Goal: Task Accomplishment & Management: Manage account settings

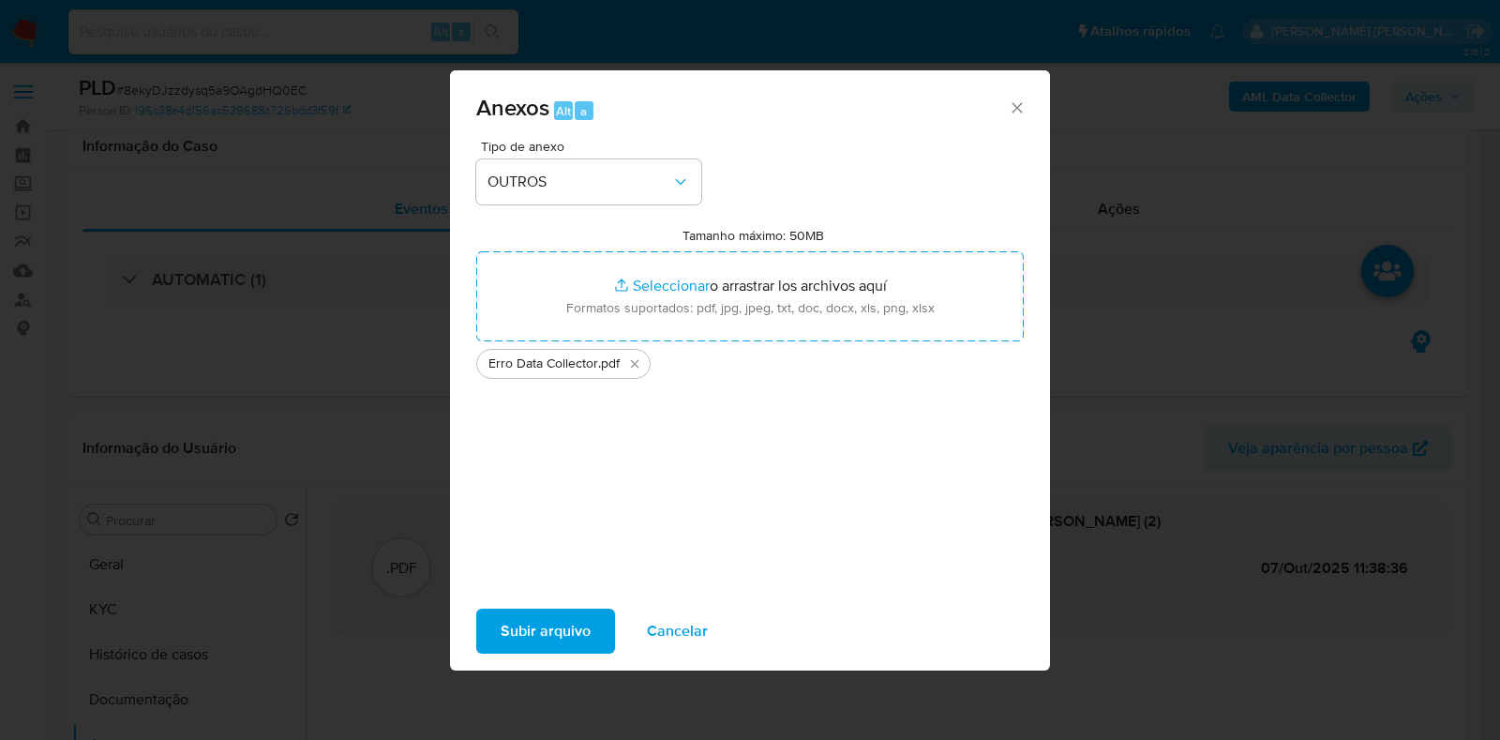
select select "10"
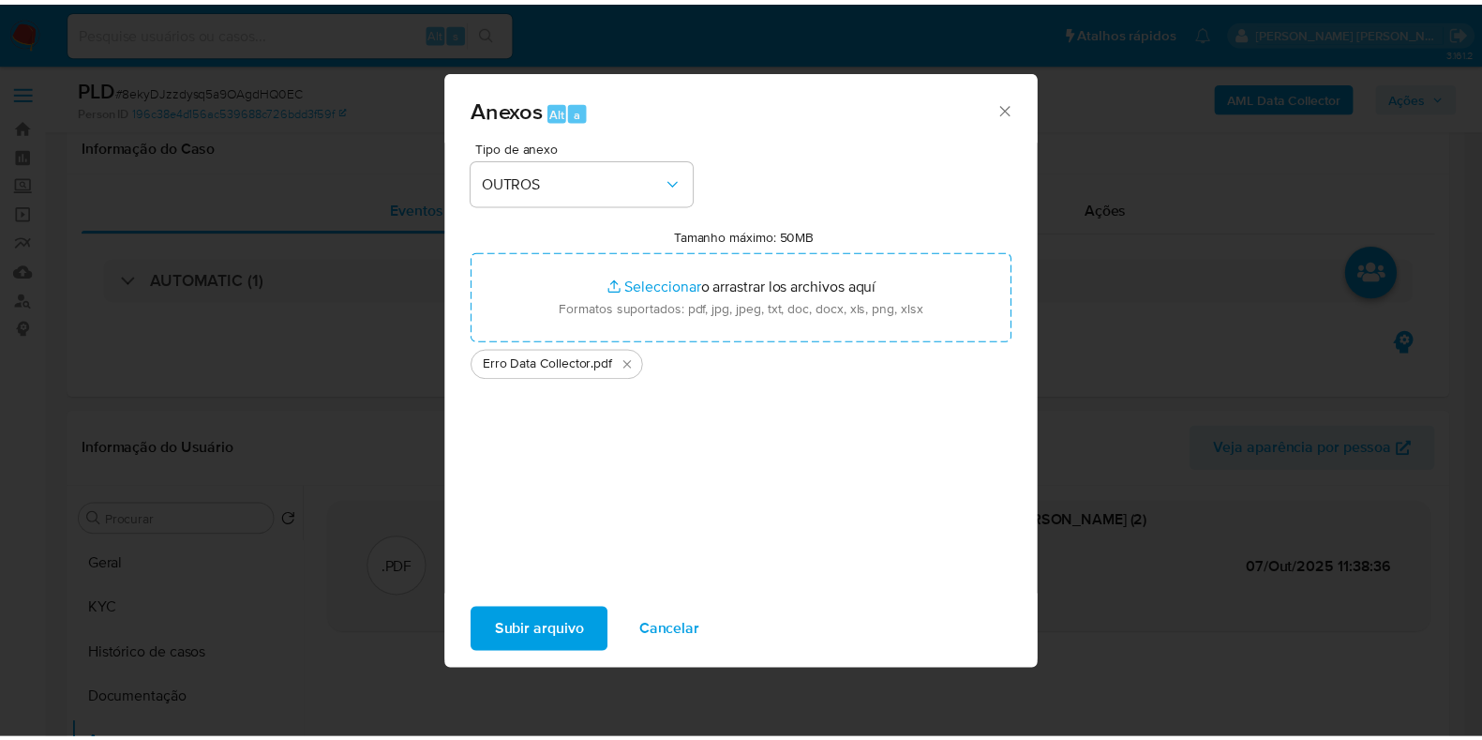
scroll to position [233, 0]
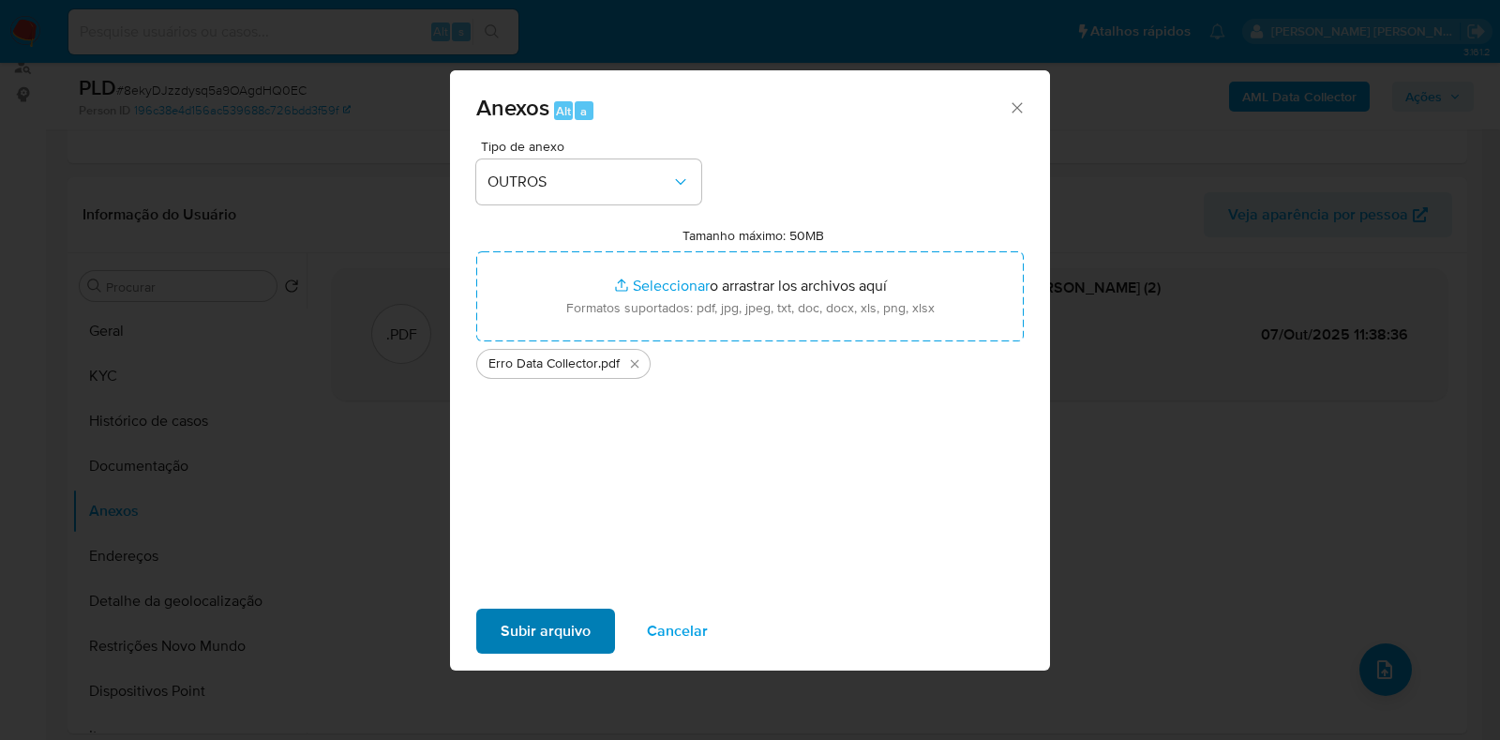
click at [556, 629] on span "Subir arquivo" at bounding box center [546, 630] width 90 height 41
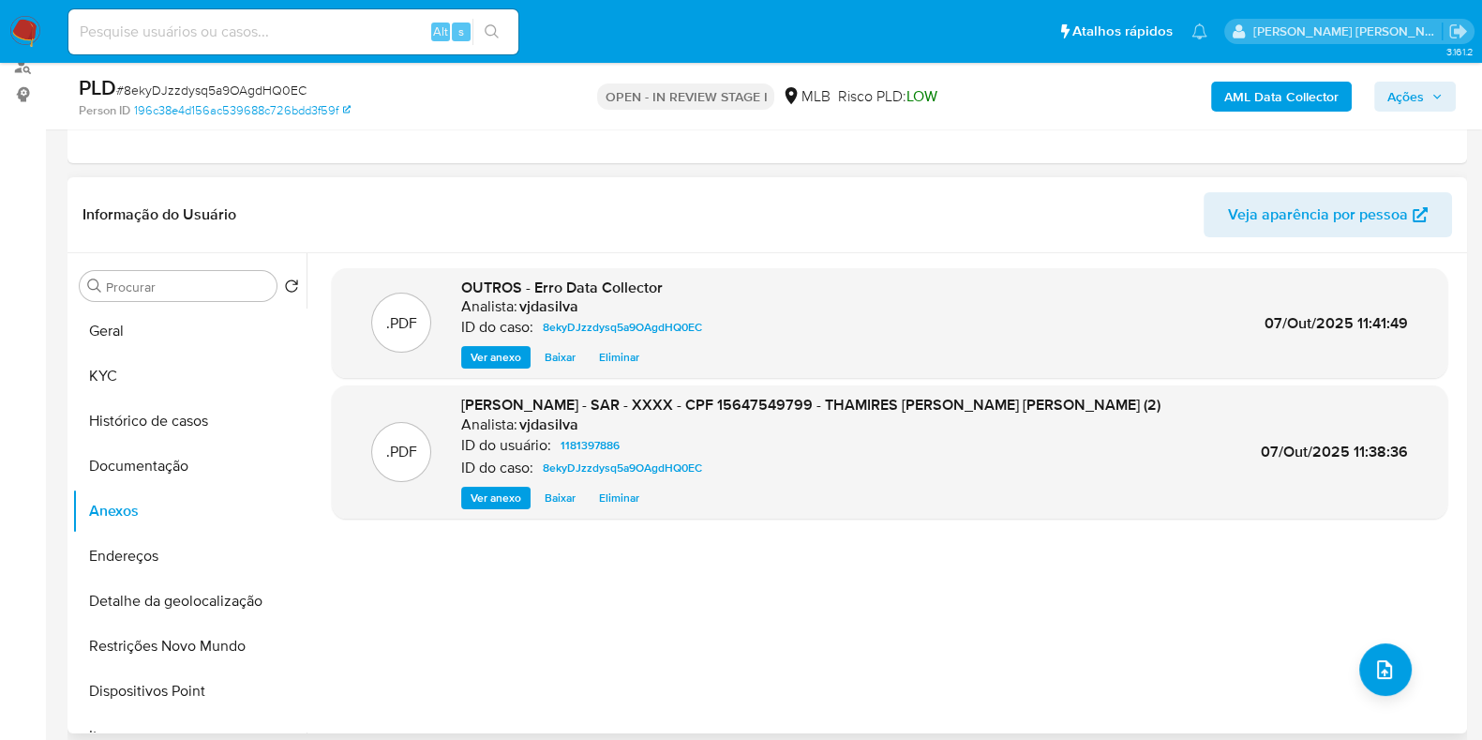
click at [775, 557] on div ".PDF OUTROS - Erro Data Collector Analista: vjdasilva ID do caso: 8ekyDJzzdysq5…" at bounding box center [890, 493] width 1116 height 450
click at [1404, 92] on span "Ações" at bounding box center [1406, 97] width 37 height 30
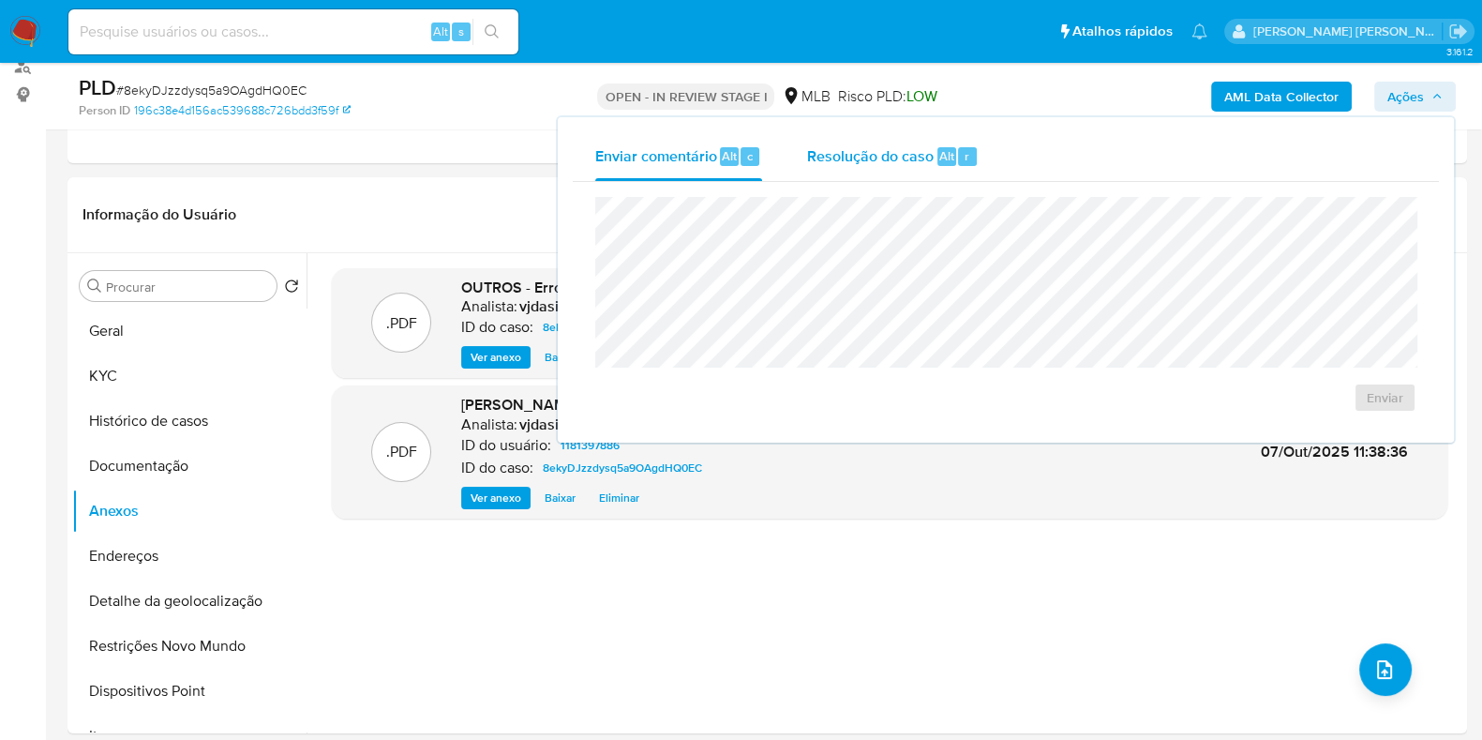
click at [847, 164] on span "Resolução do caso" at bounding box center [870, 155] width 127 height 22
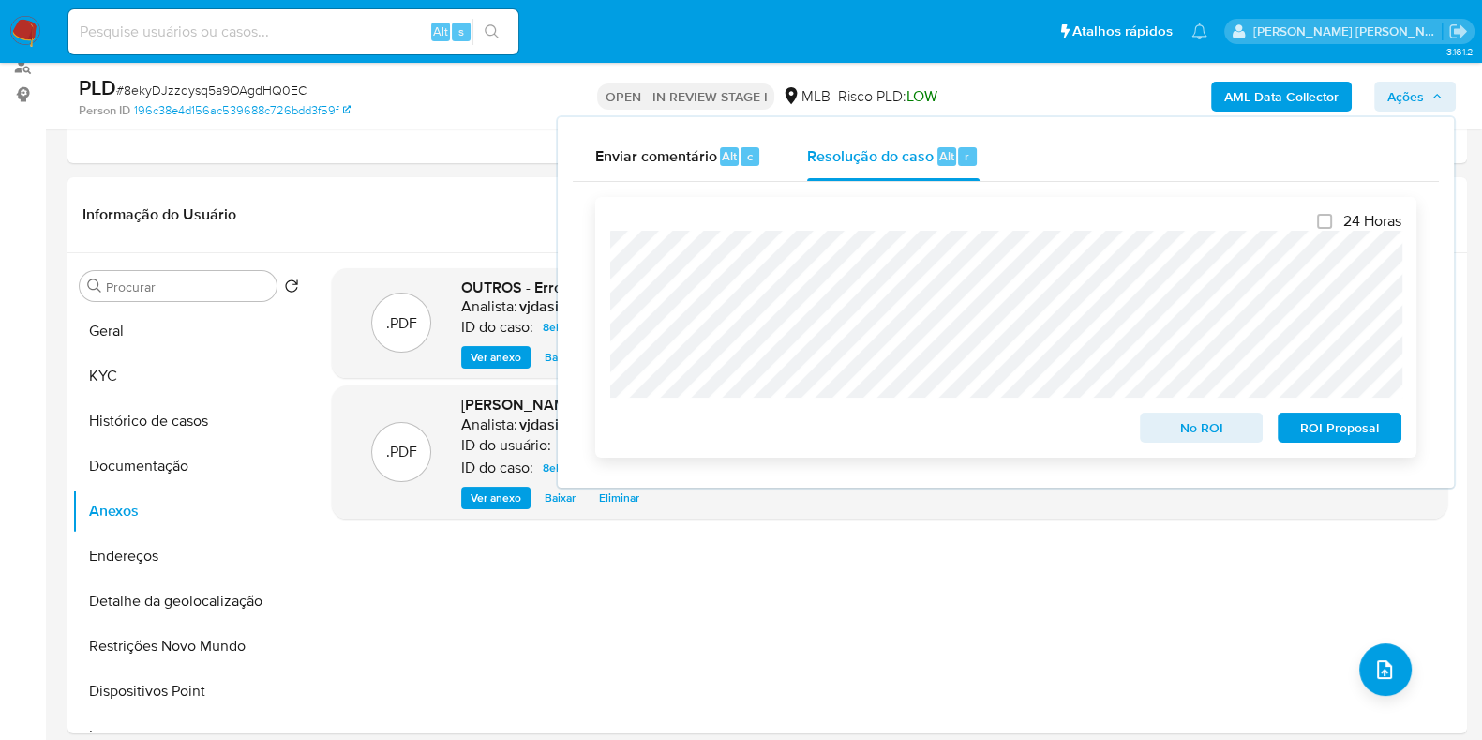
click at [1365, 420] on span "ROI Proposal" at bounding box center [1340, 427] width 98 height 26
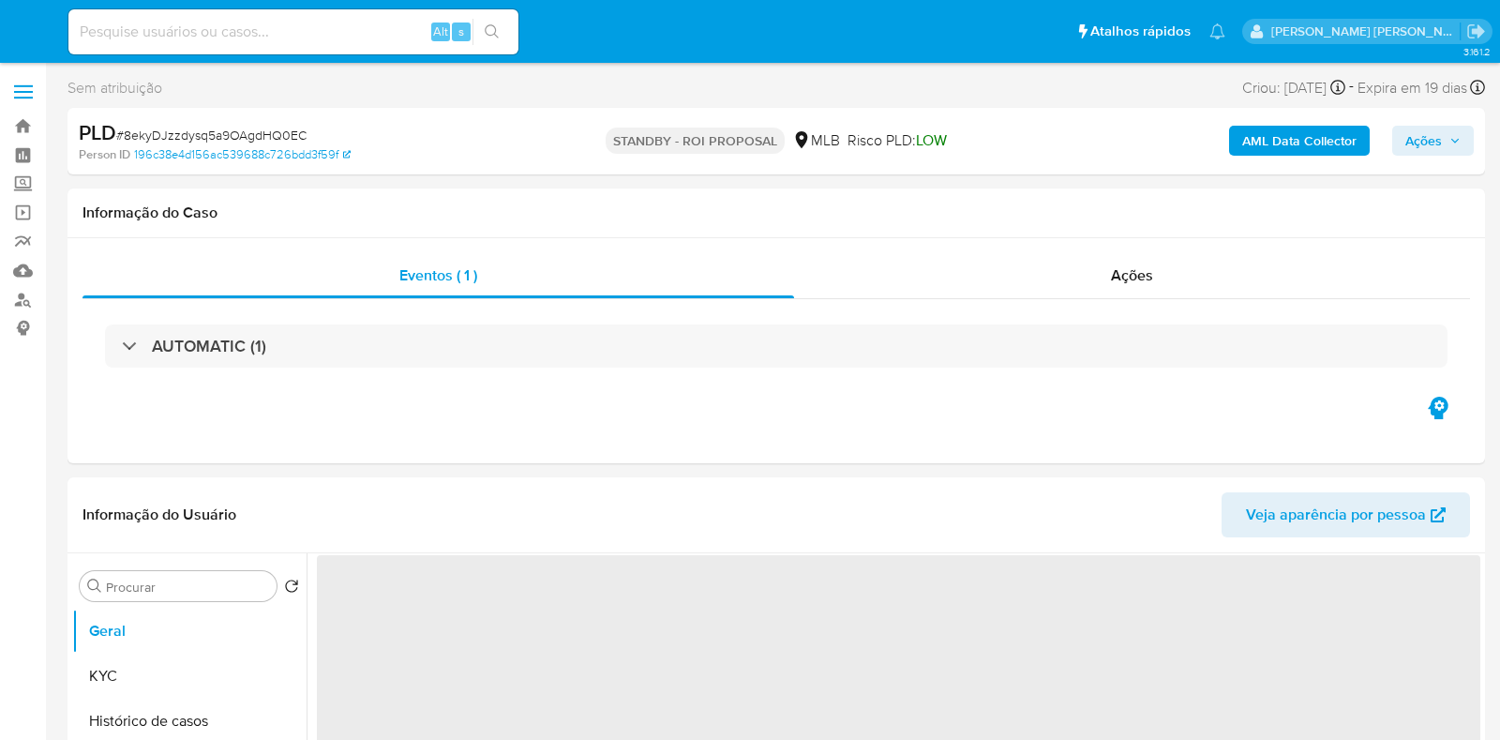
select select "10"
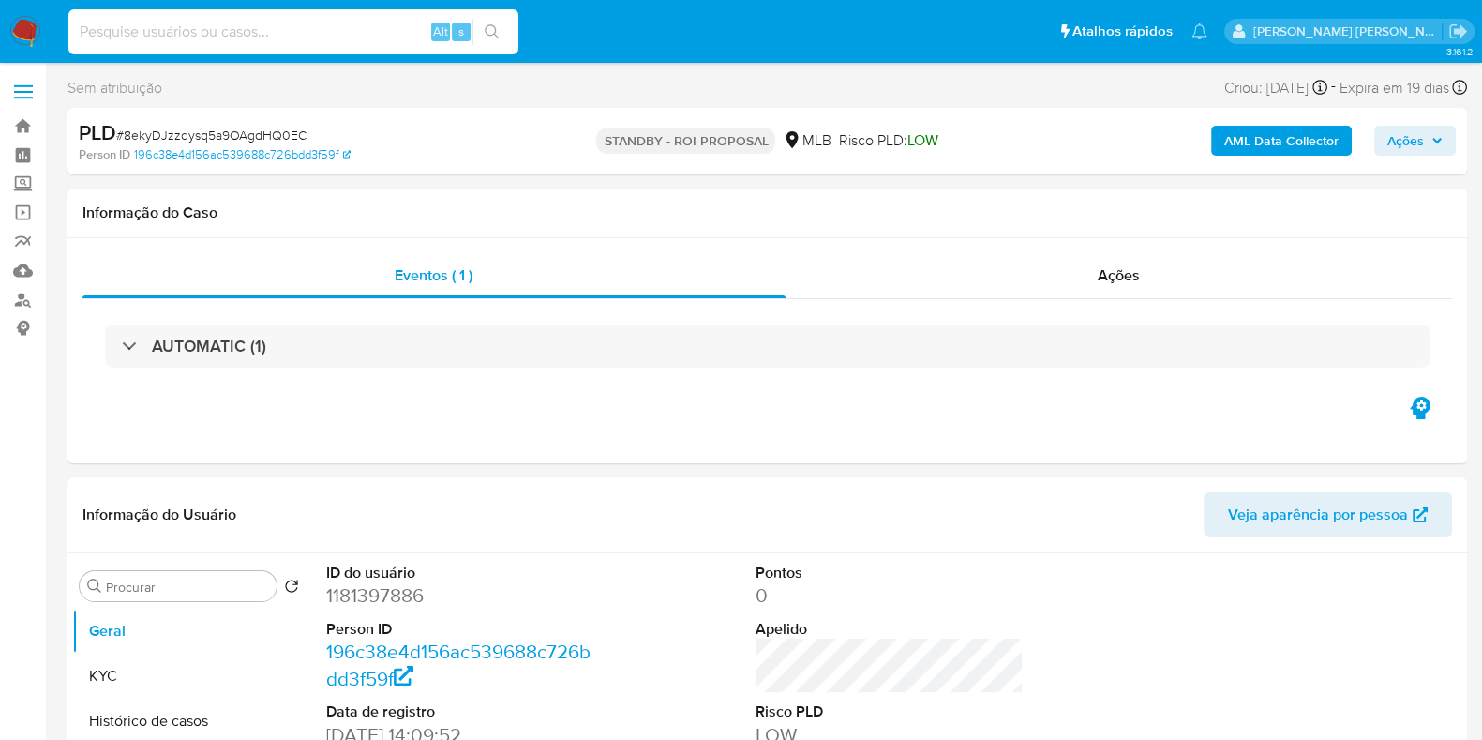
click at [316, 34] on input at bounding box center [293, 32] width 450 height 24
paste input "1mkMivjLbggKBPB1TnpqUJV4"
type input "1mkMivjLbggKBPB1TnpqUJV4"
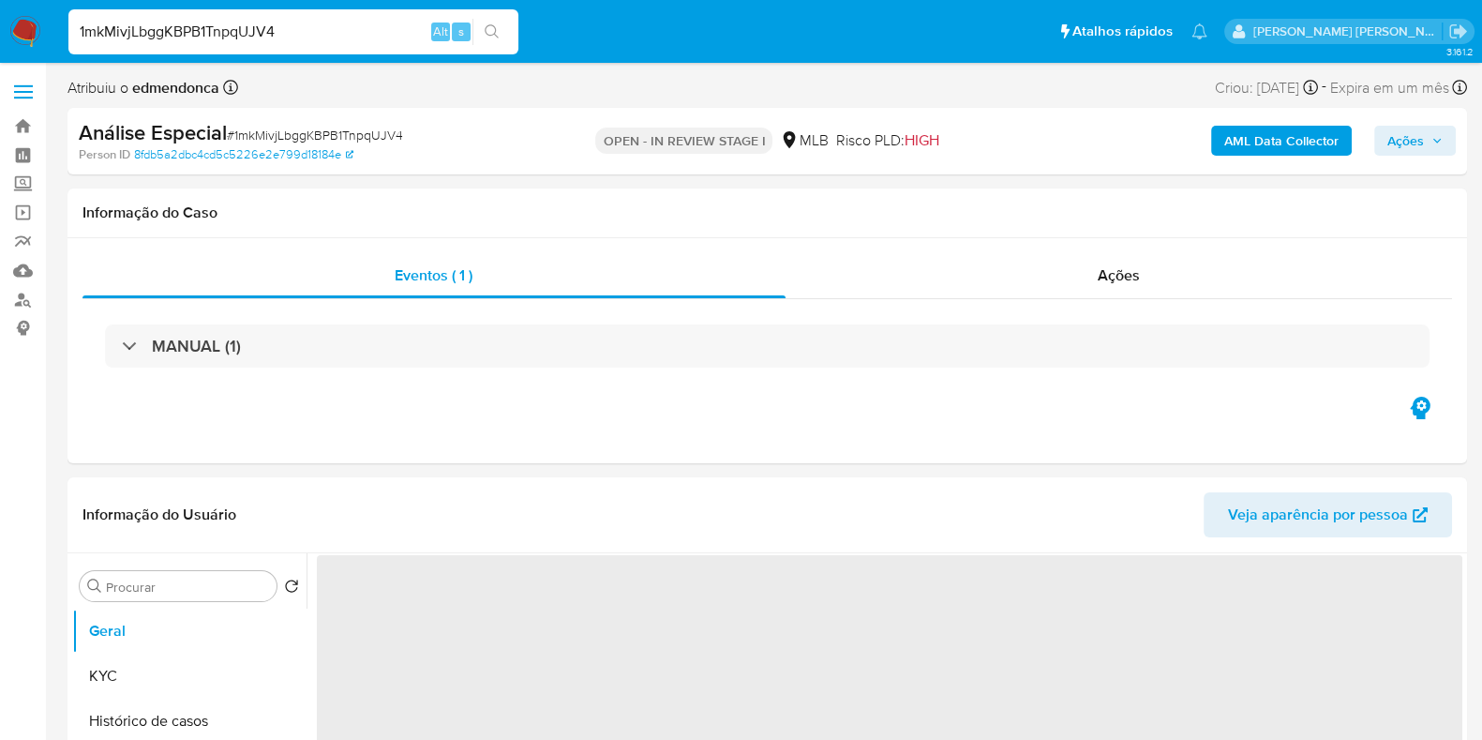
select select "10"
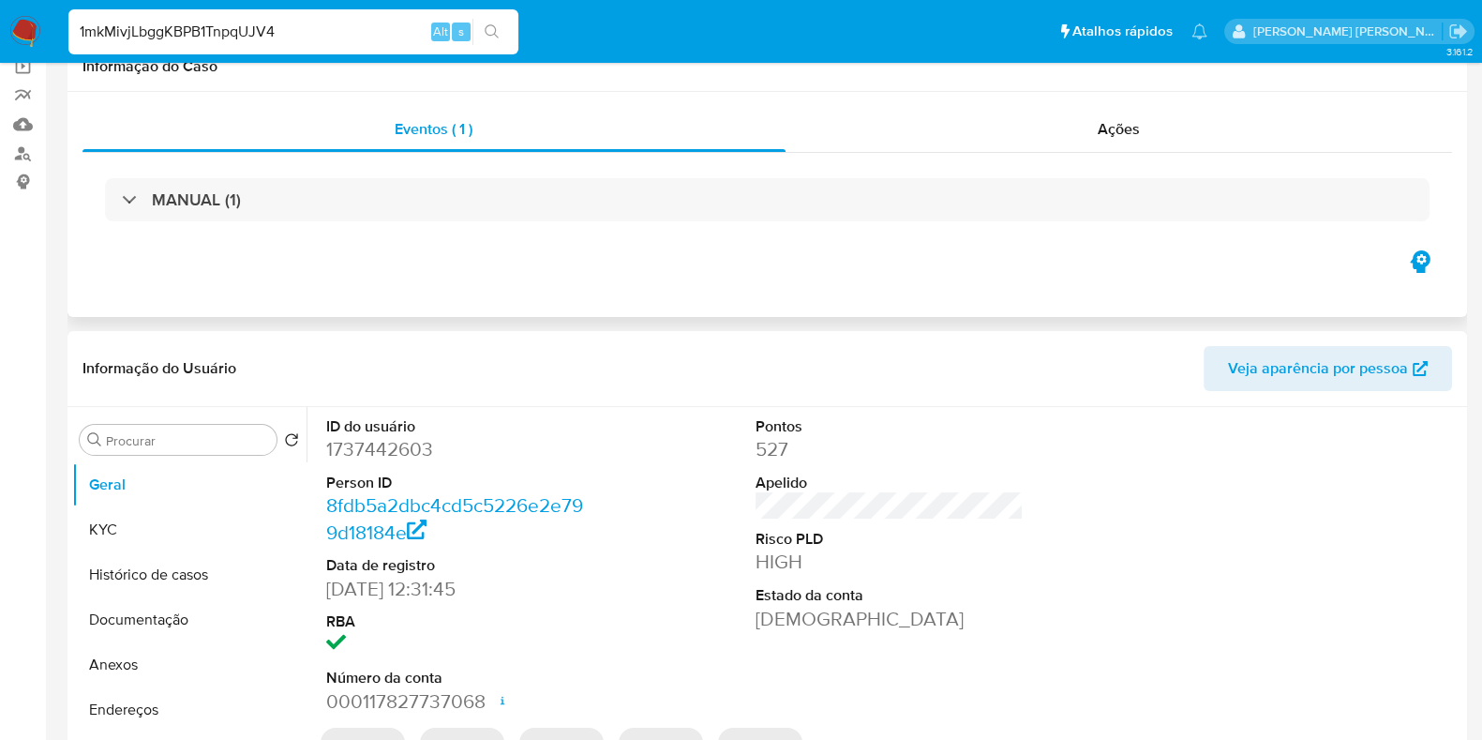
scroll to position [352, 0]
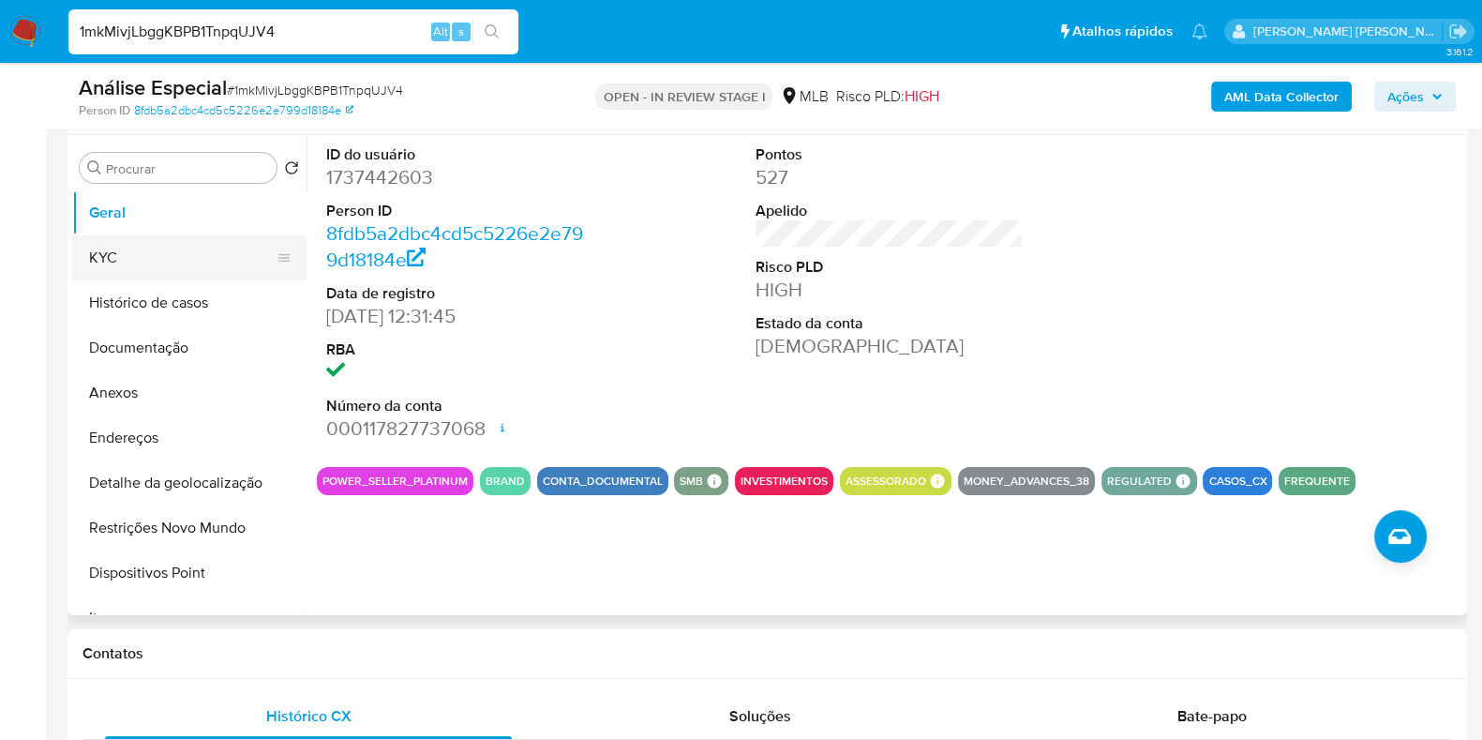
click at [141, 245] on button "KYC" at bounding box center [181, 257] width 219 height 45
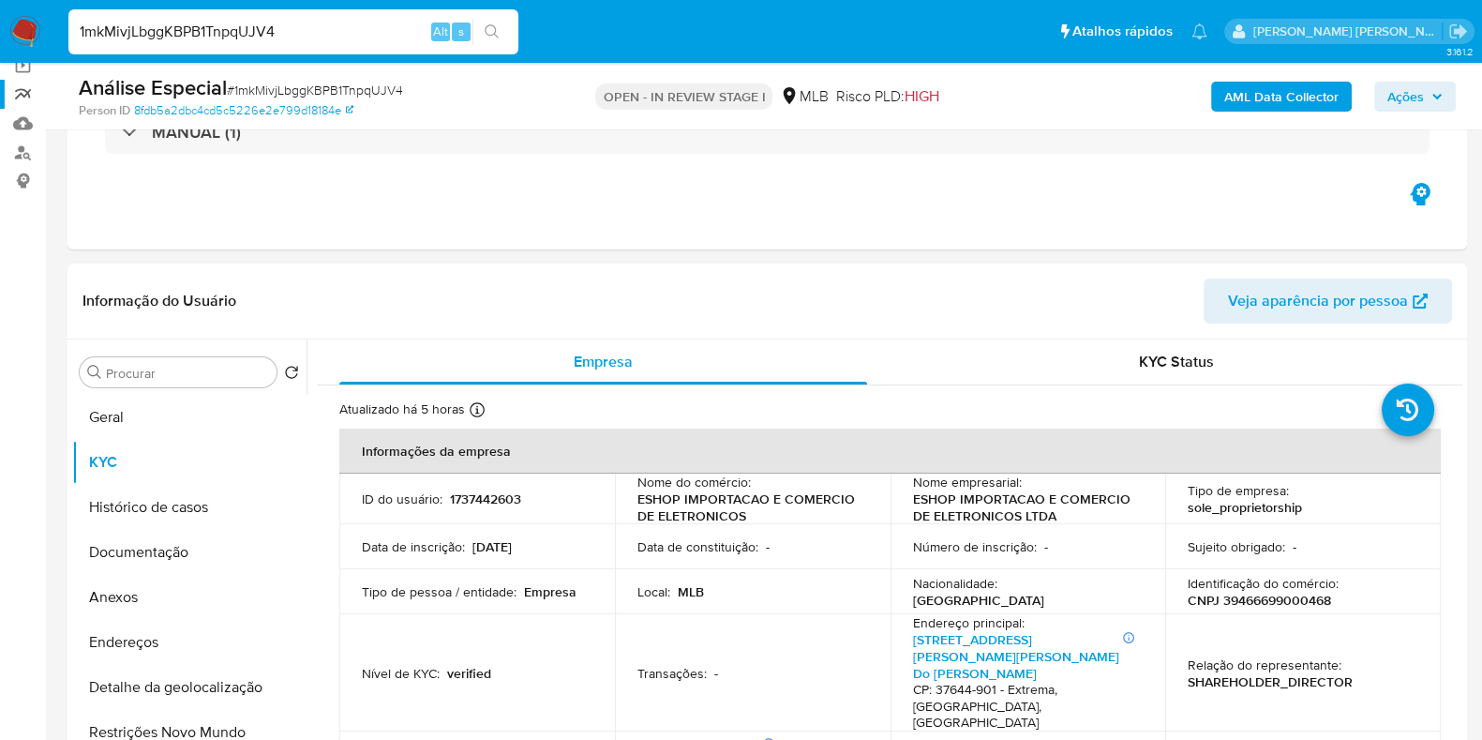
scroll to position [116, 0]
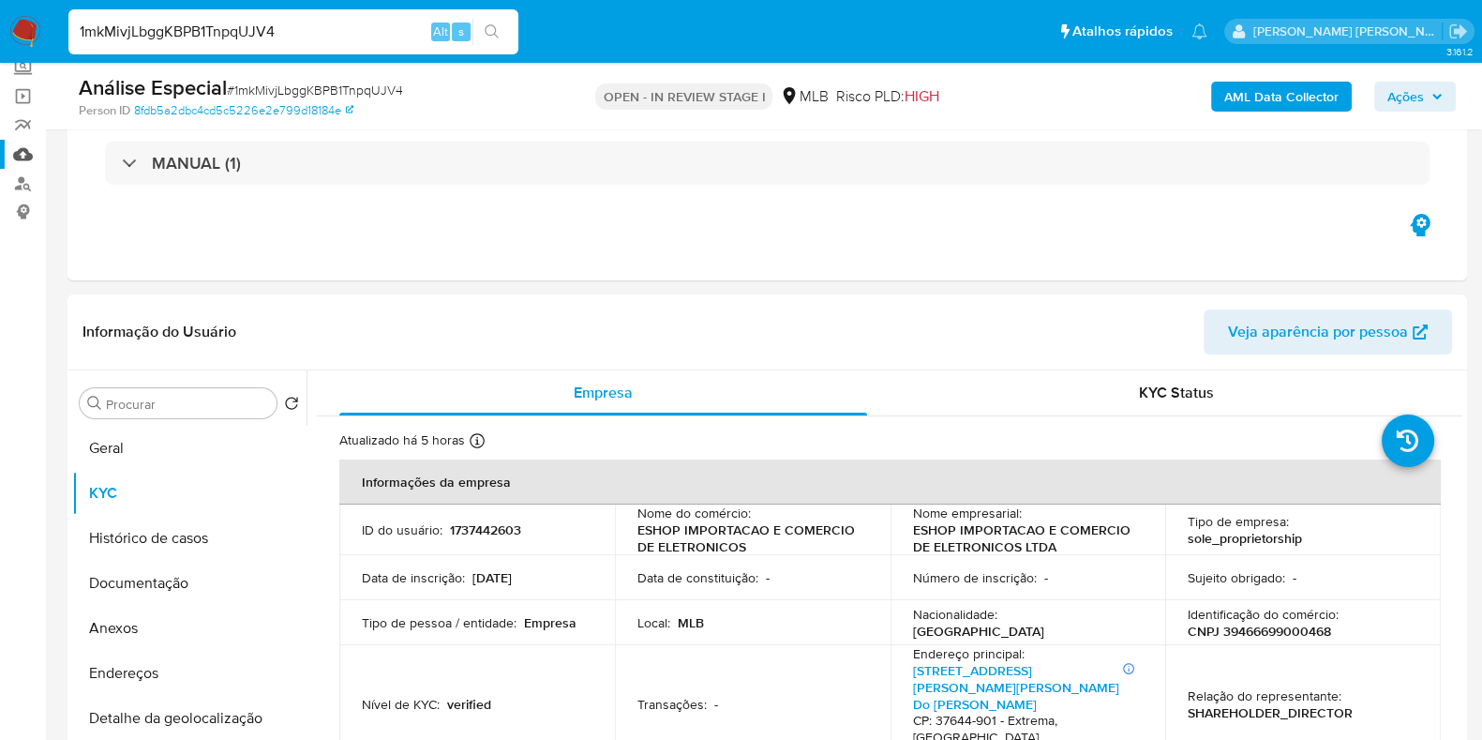
click at [23, 152] on link "Mulan" at bounding box center [111, 154] width 223 height 29
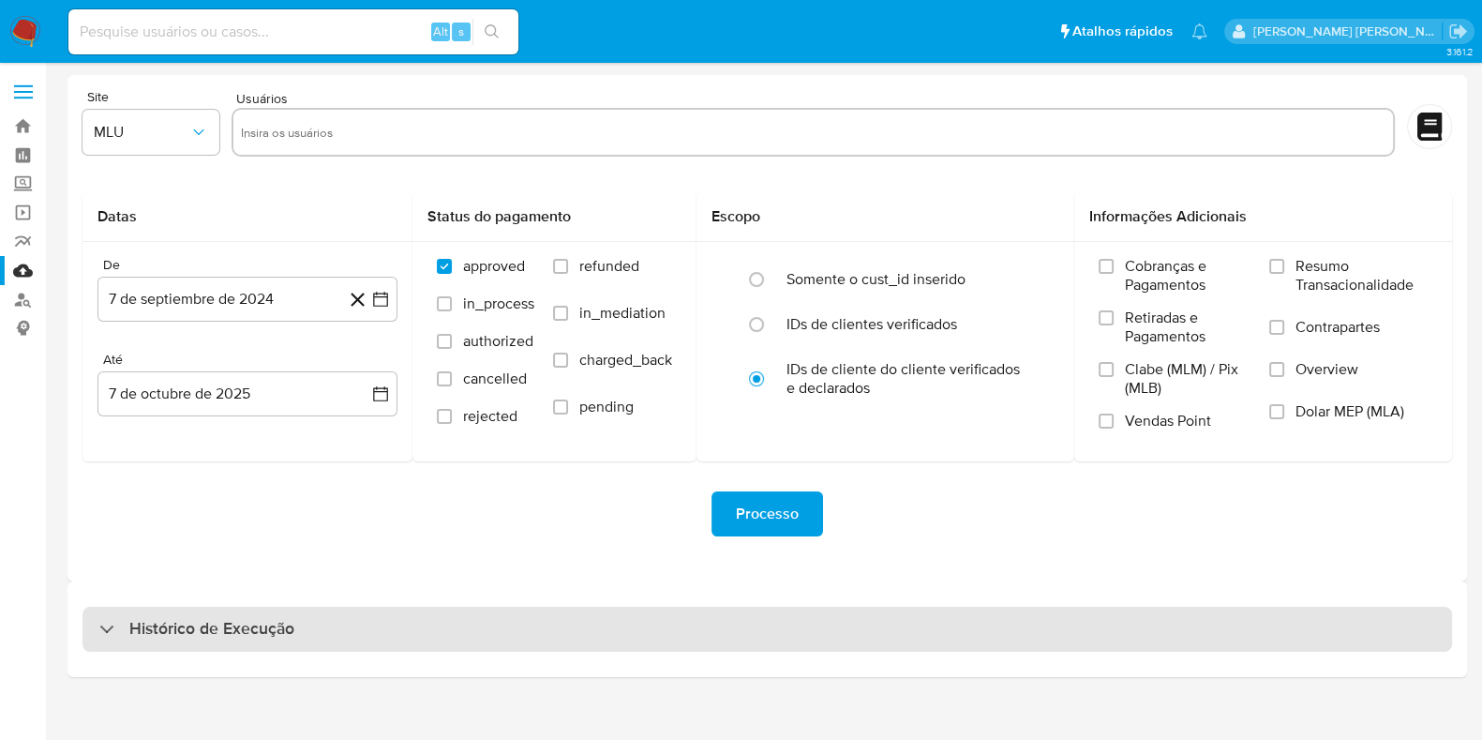
click at [366, 646] on div "Histórico de Execução" at bounding box center [768, 629] width 1370 height 45
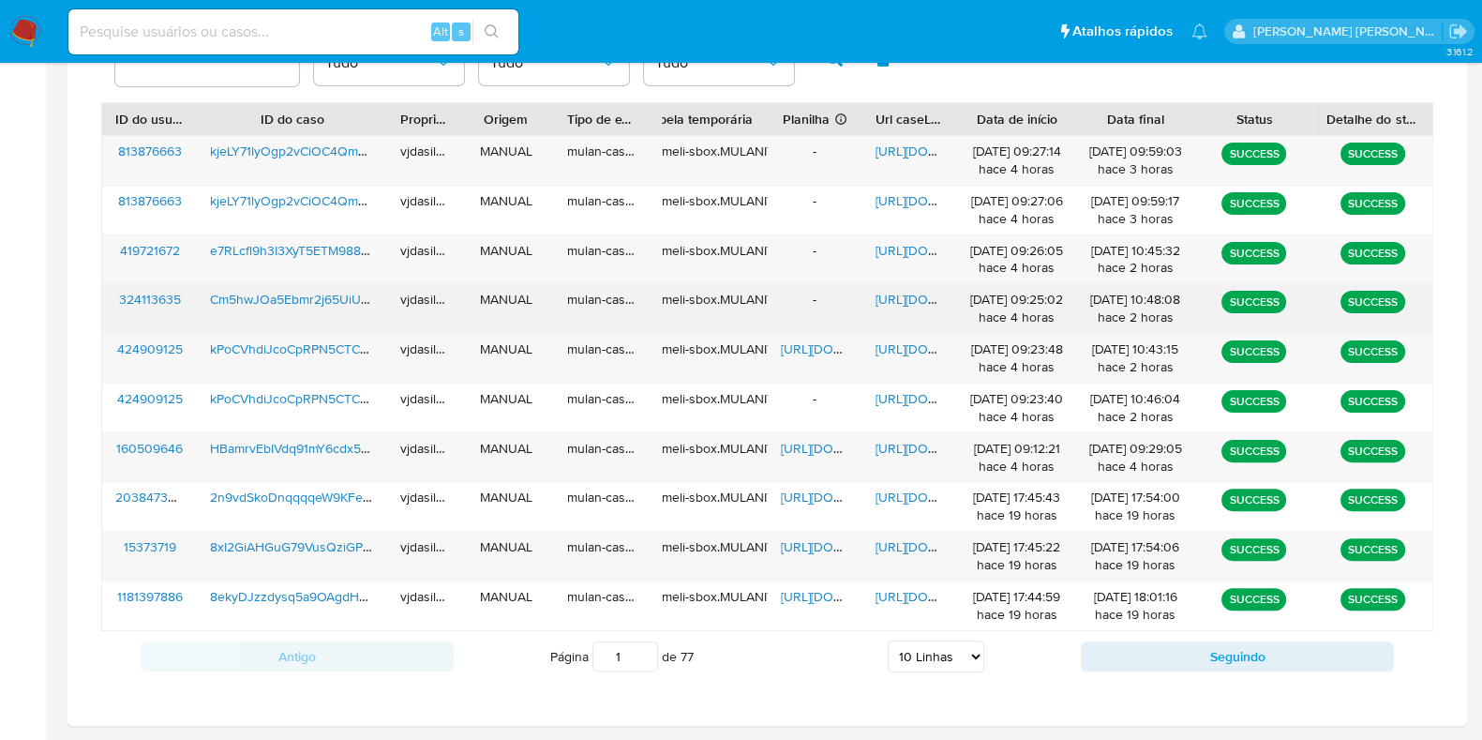
scroll to position [721, 0]
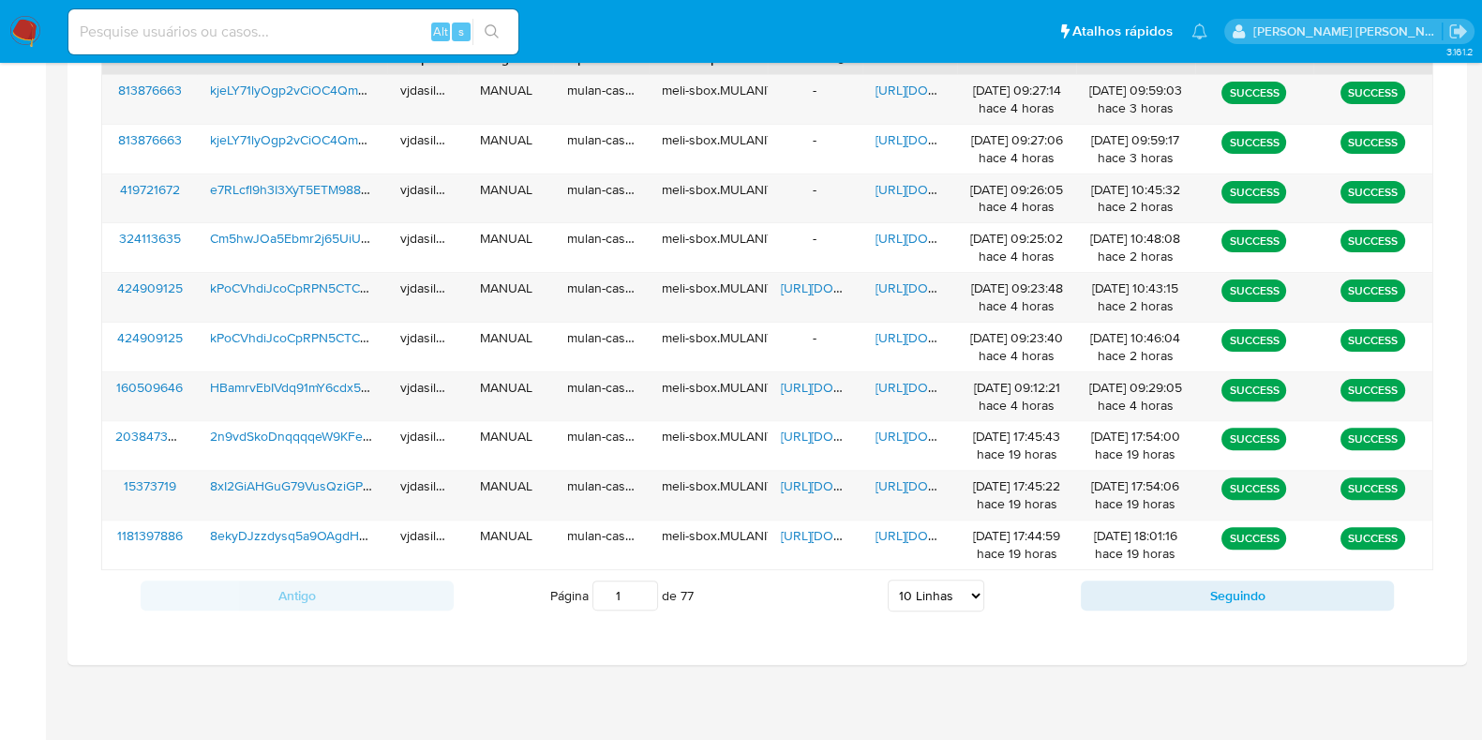
click at [918, 593] on select "5 Linhas 10 Linhas 20 Linhas 25 Linhas 50 Linhas 100 Linhas" at bounding box center [936, 595] width 97 height 32
select select "100"
click at [888, 579] on select "5 Linhas 10 Linhas 20 Linhas 25 Linhas 50 Linhas 100 Linhas" at bounding box center [936, 595] width 97 height 32
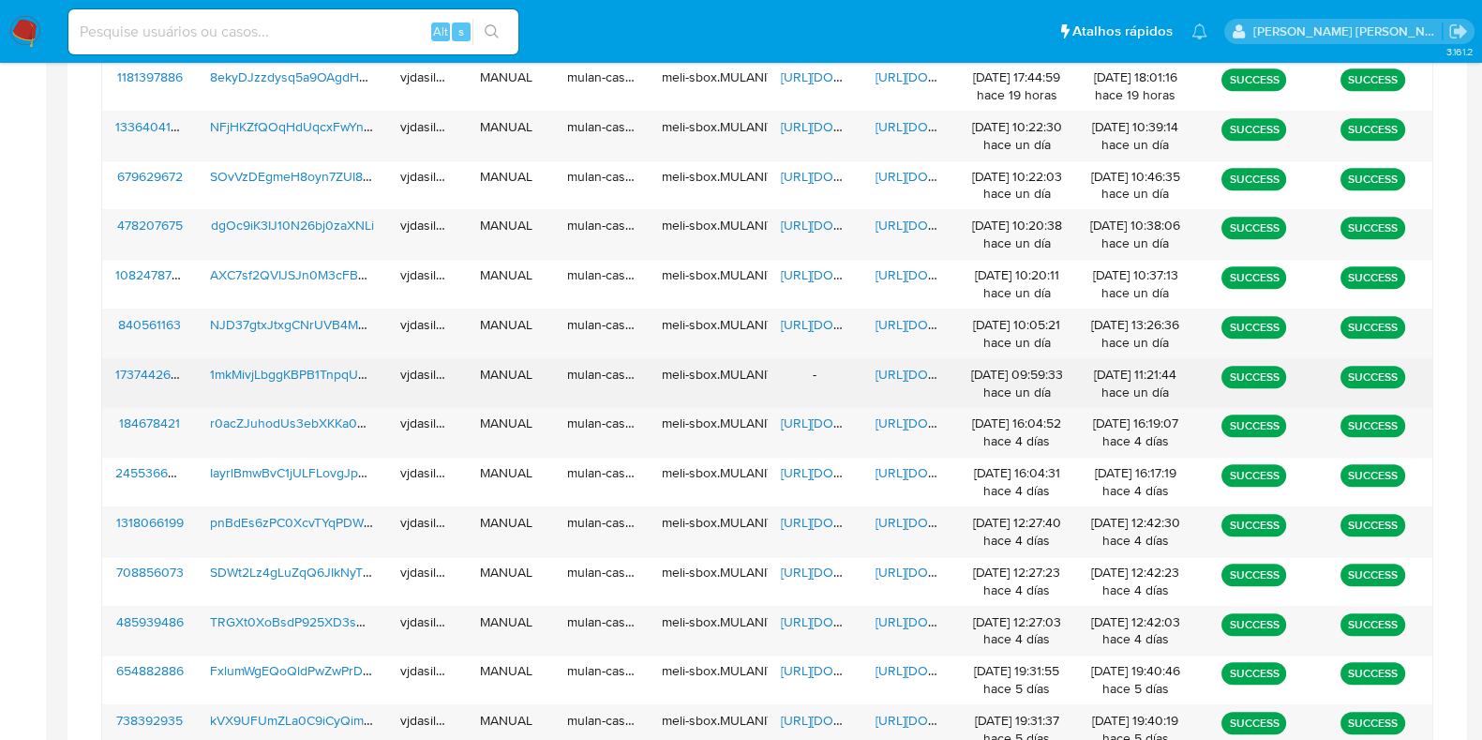
scroll to position [1062, 0]
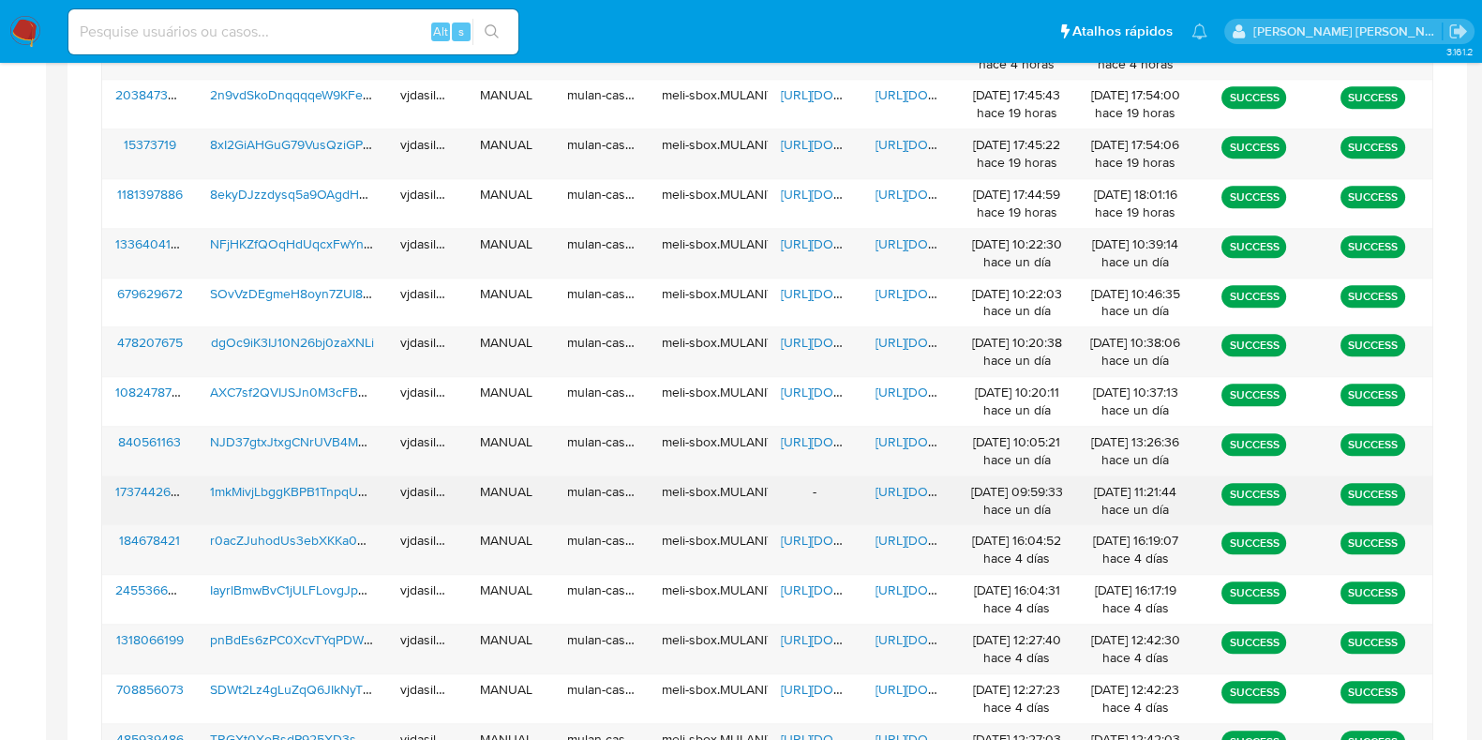
click at [913, 485] on span "https://docs.google.com/document/d/1gOujLLRZvmscAAIirkeo43obfJfRZiDnOAXOBFiZt2Q…" at bounding box center [940, 491] width 129 height 19
click at [308, 489] on span "1mkMivjLbggKBPB1TnpqUJV4" at bounding box center [295, 491] width 171 height 19
click at [323, 483] on span "1mkMivjLbggKBPB1TnpqUJV4" at bounding box center [295, 491] width 171 height 19
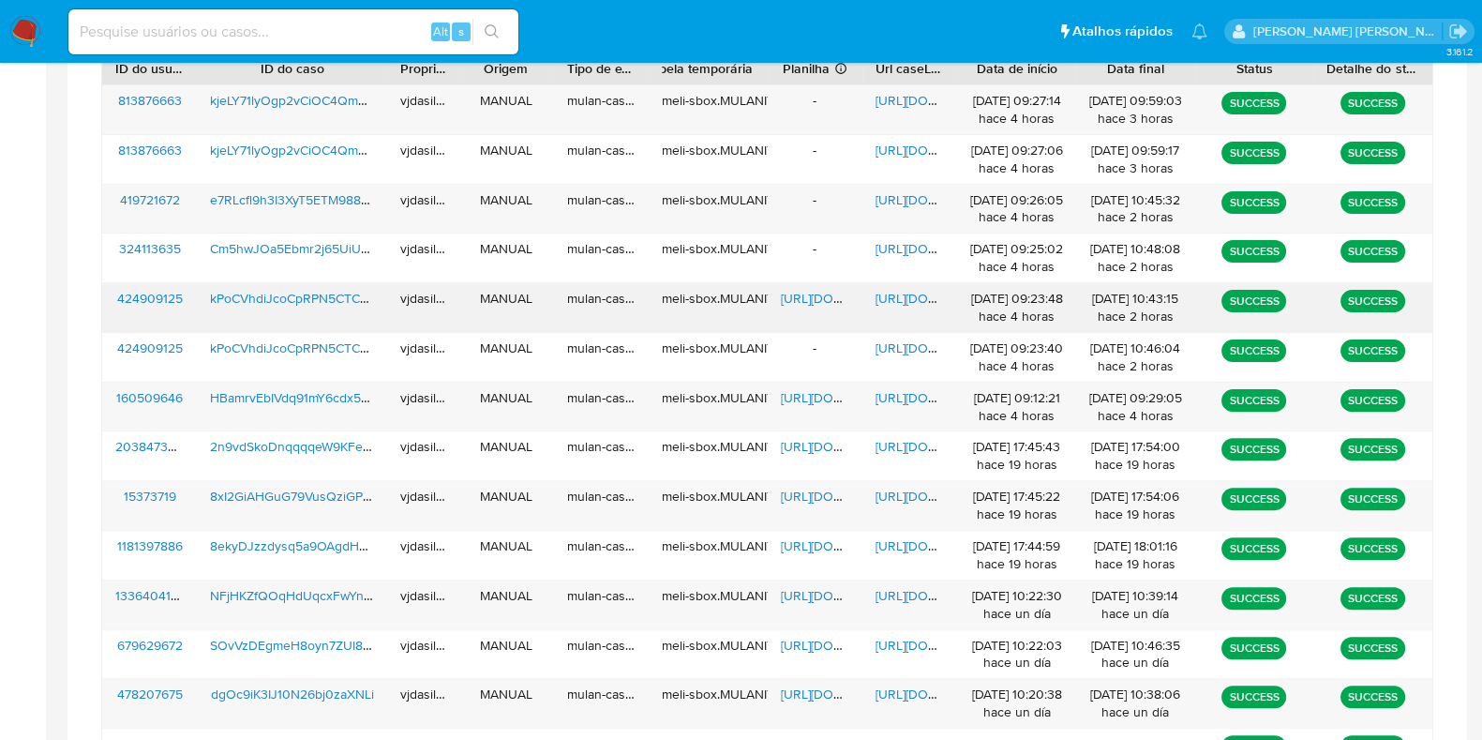
scroll to position [593, 0]
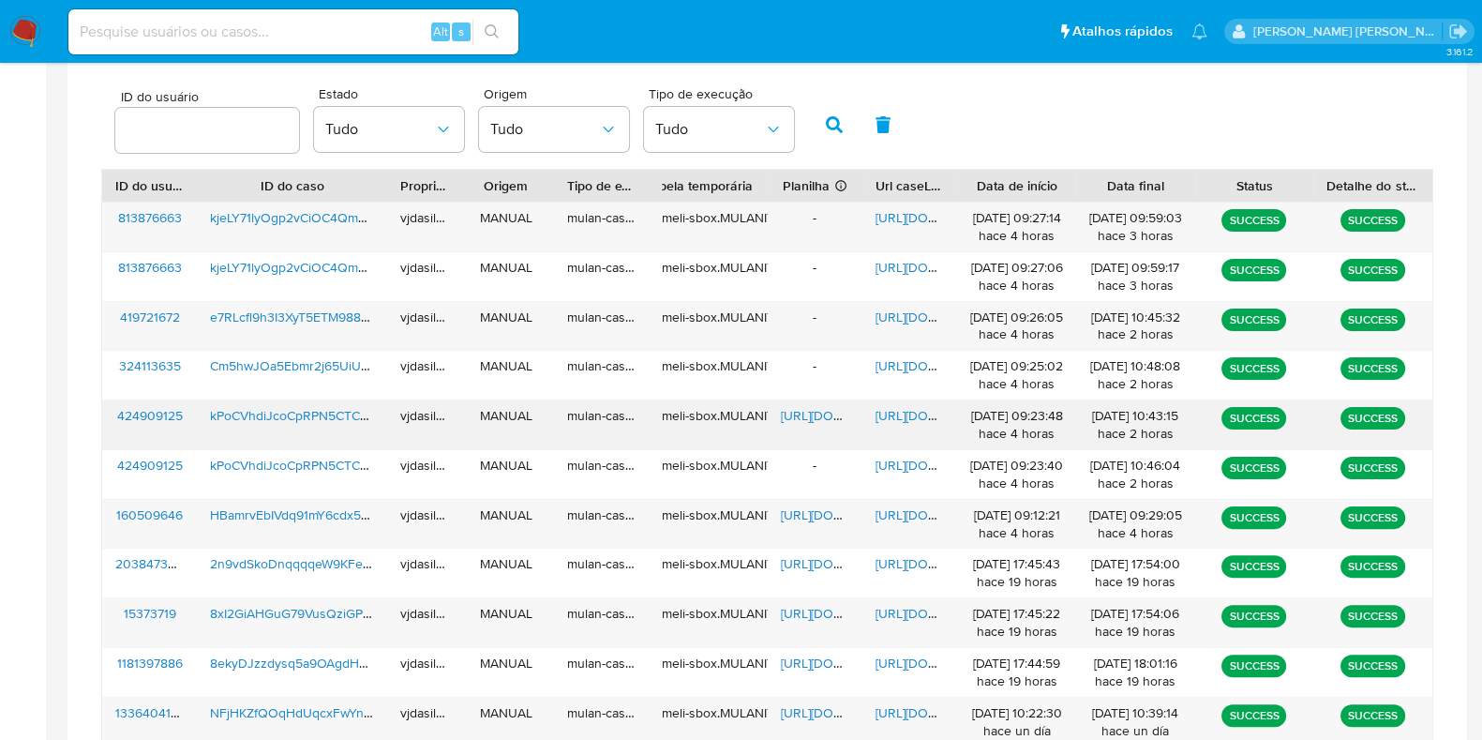
click at [878, 412] on span "https://docs.google.com/document/d/1jr7IJL-L5sLBmxDiUgEEv4NHETJ4a2-b5zGgSu9rIeE…" at bounding box center [940, 415] width 129 height 19
click at [798, 414] on span "https://docs.google.com/spreadsheets/d/1vZ6QfaSM9RBhqzdIChORoKKyFXck952ysrxtuqF…" at bounding box center [845, 415] width 129 height 19
click at [314, 414] on span "kPoCVhdiJcoCpRPN5CTCF1gt" at bounding box center [296, 415] width 173 height 19
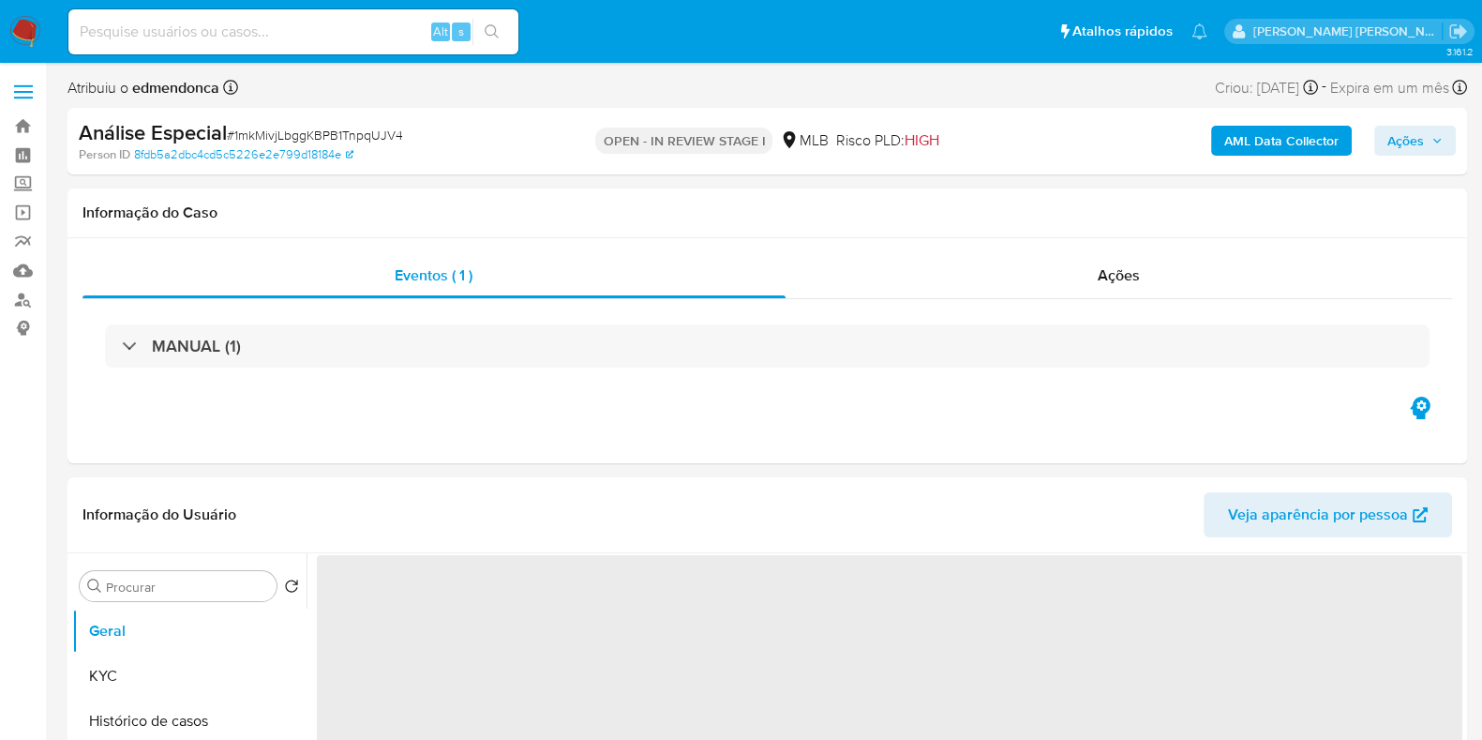
select select "10"
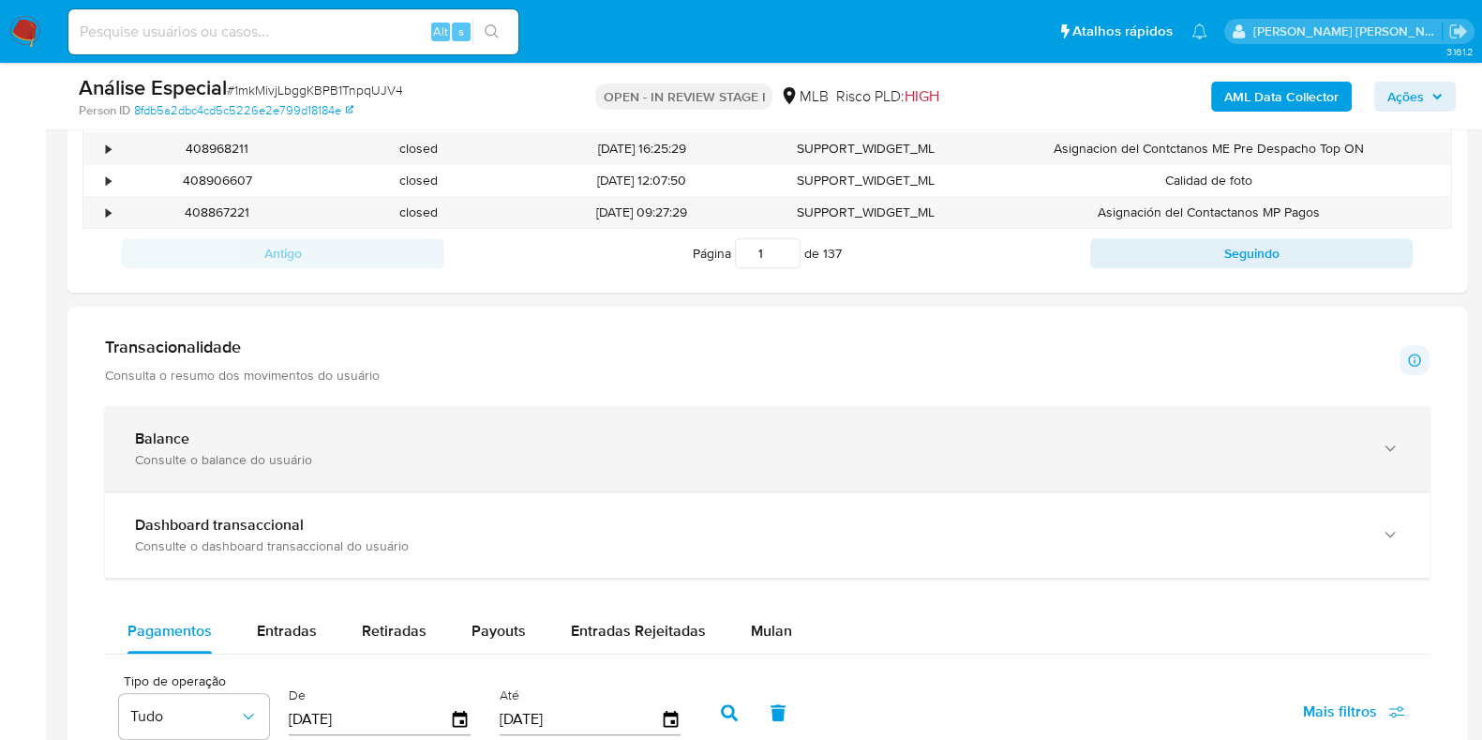
scroll to position [1289, 0]
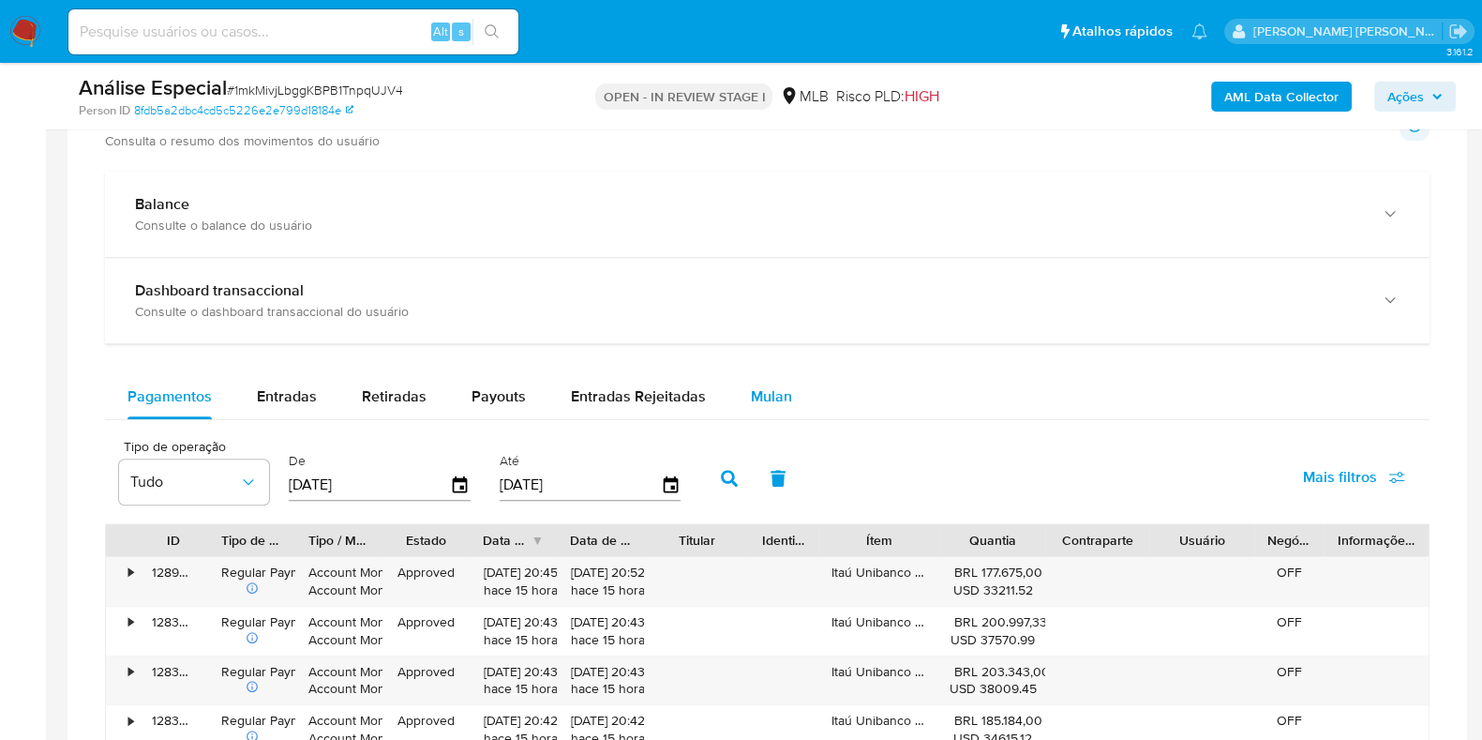
click at [764, 398] on span "Mulan" at bounding box center [771, 396] width 41 height 22
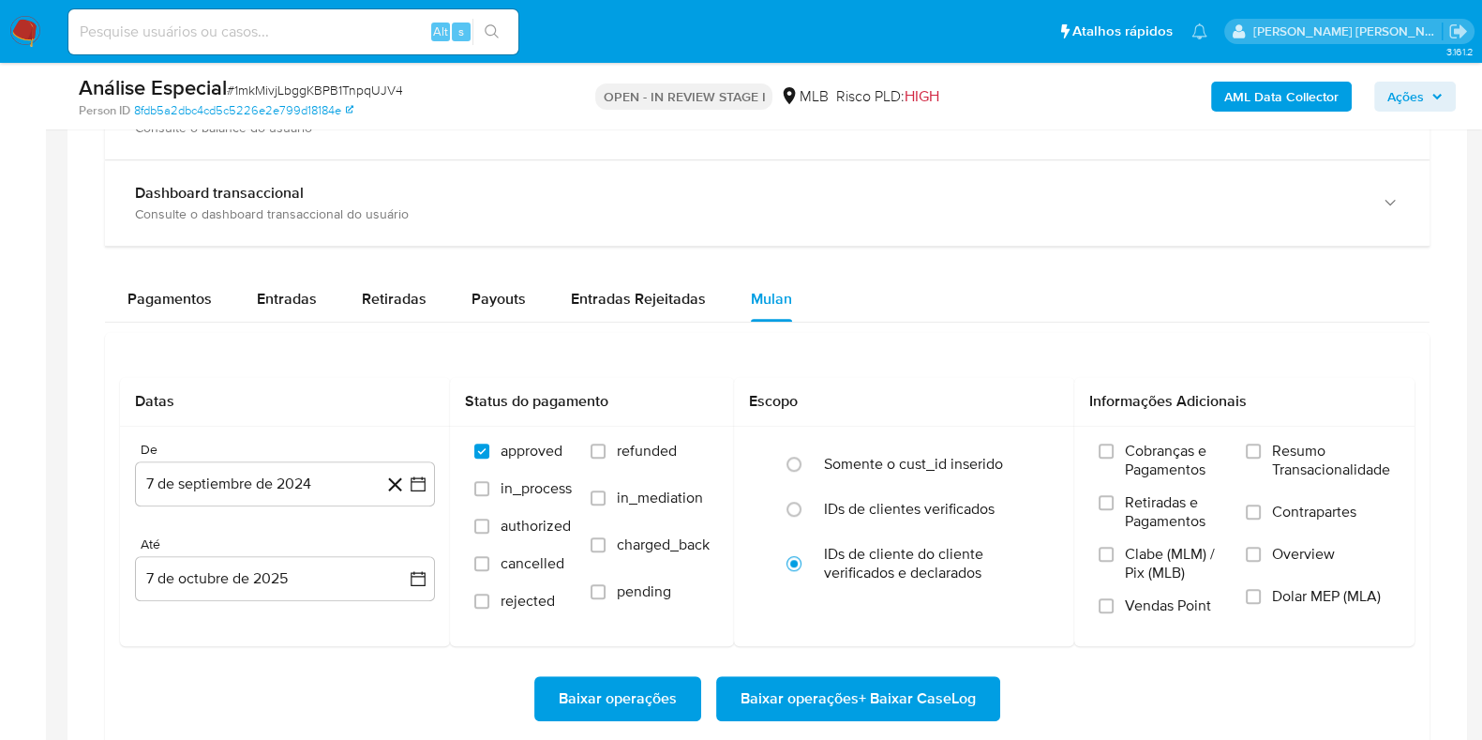
scroll to position [1523, 0]
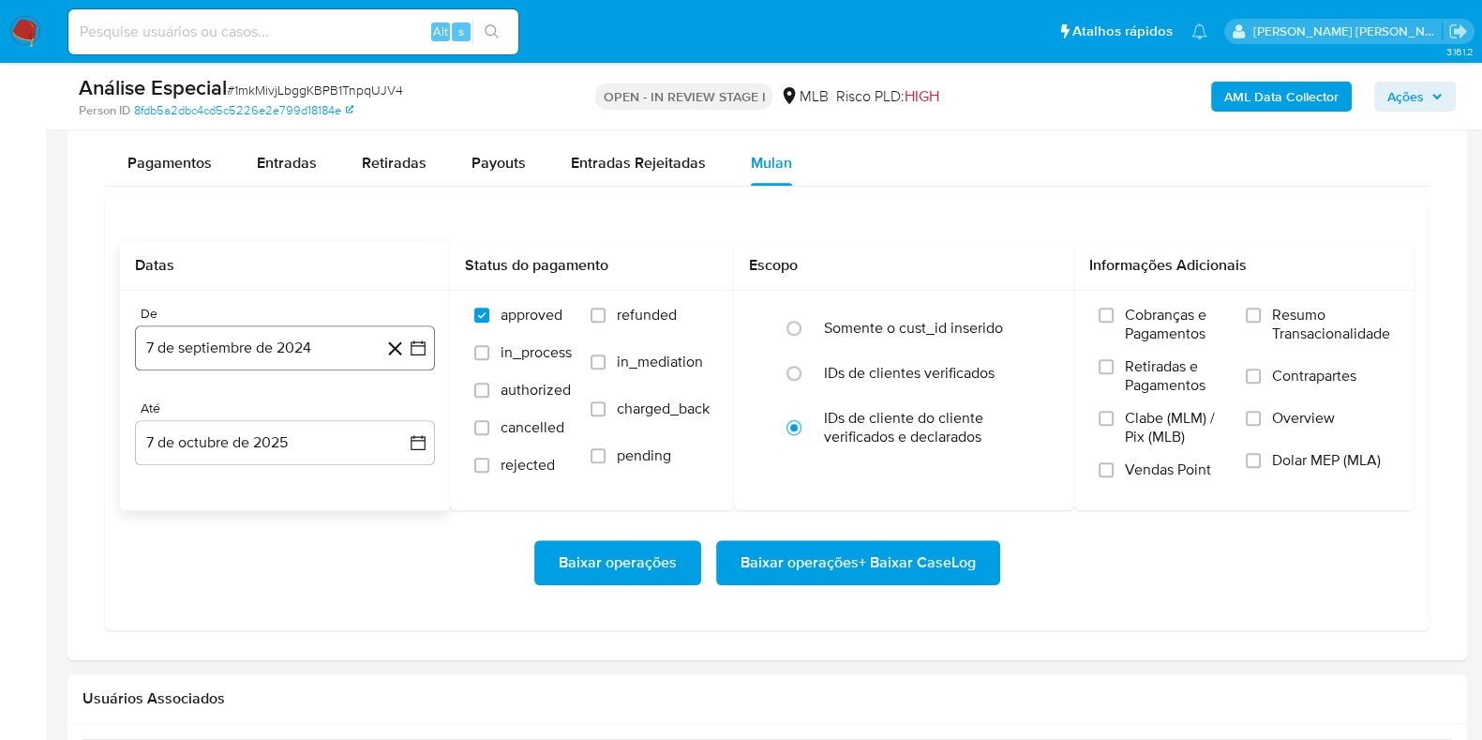
click at [293, 348] on button "7 de septiembre de 2024" at bounding box center [285, 347] width 300 height 45
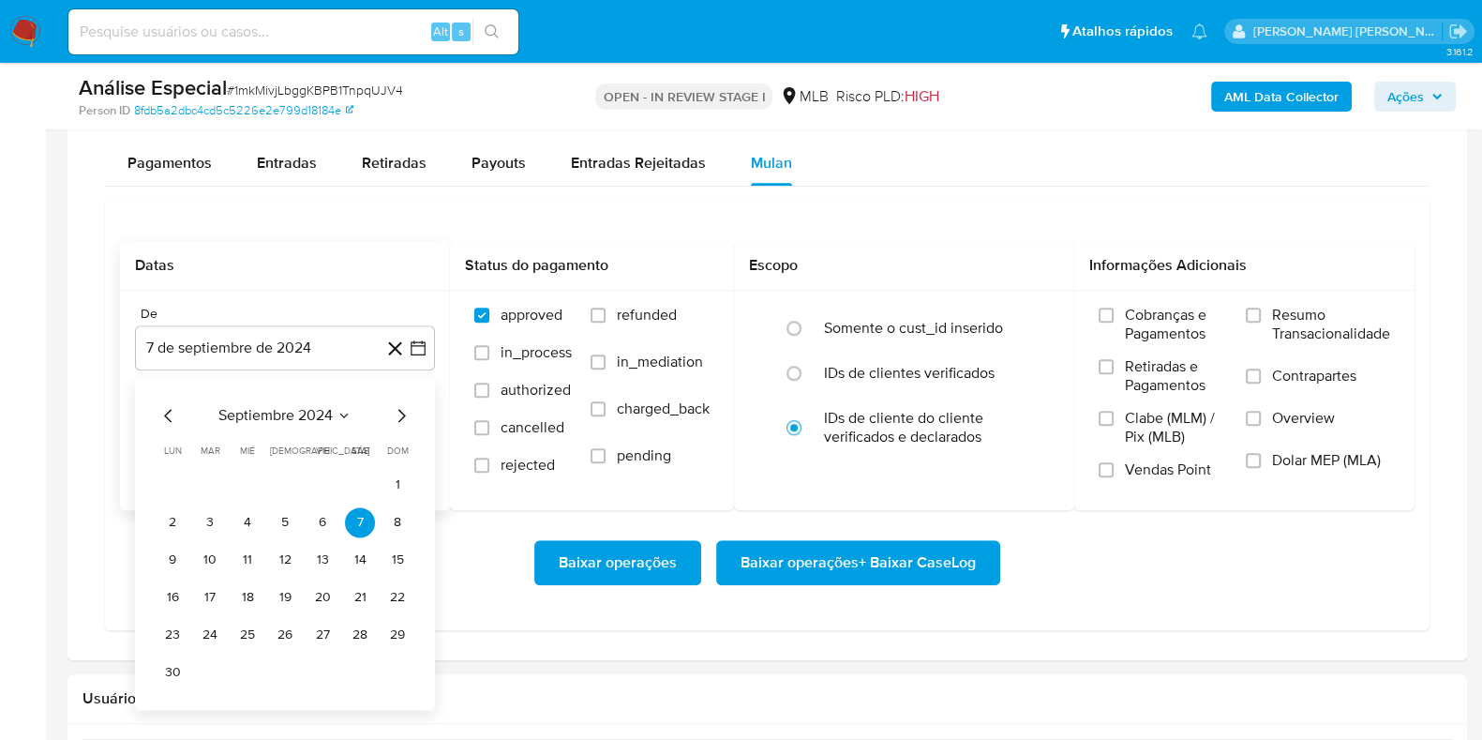
click at [196, 392] on div "septiembre 2024 septiembre 2024 lun lunes mar martes mié miércoles jue jueves v…" at bounding box center [285, 543] width 300 height 334
click at [210, 409] on div "septiembre 2024" at bounding box center [285, 415] width 255 height 23
click at [244, 410] on span "septiembre 2024" at bounding box center [275, 415] width 114 height 19
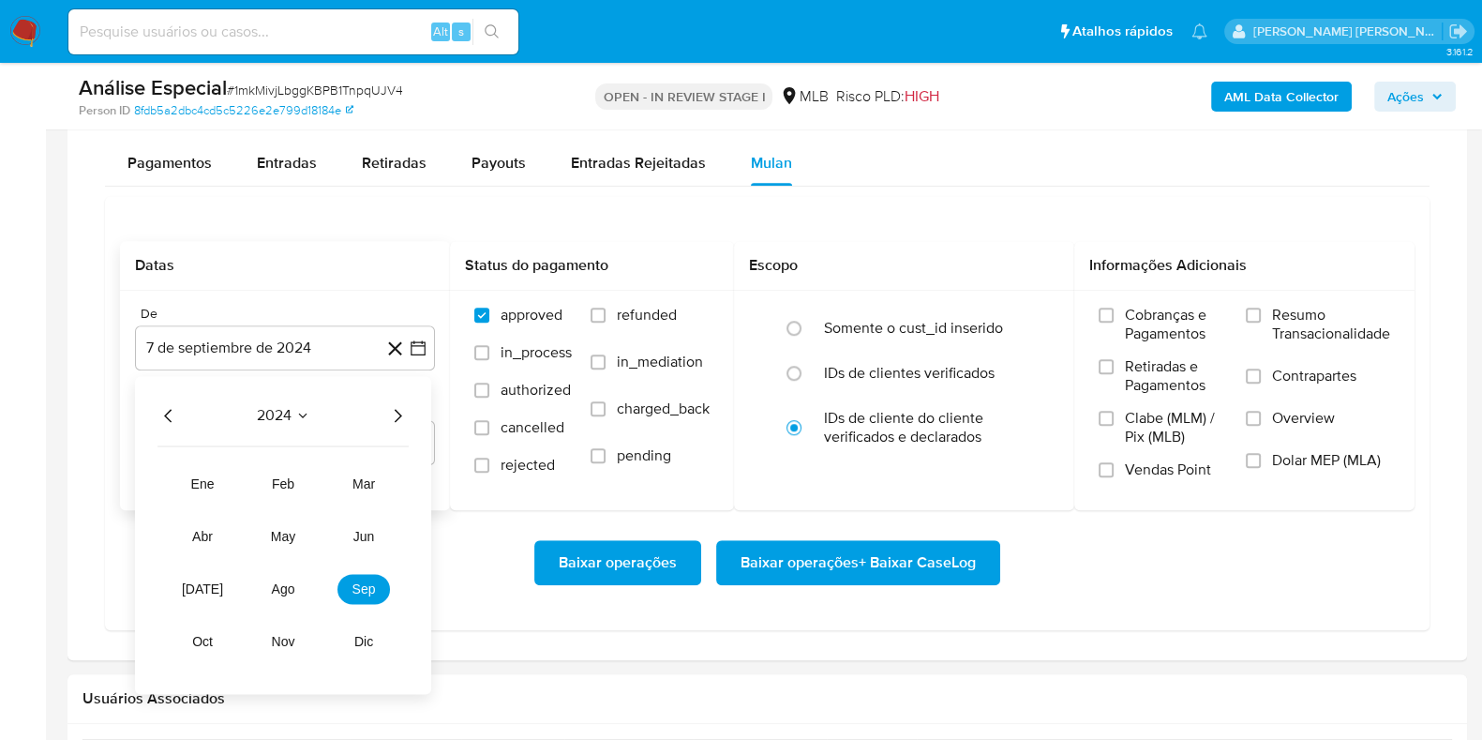
click at [400, 419] on icon "Año siguiente" at bounding box center [397, 415] width 23 height 23
click at [283, 581] on span "ago" at bounding box center [283, 588] width 23 height 15
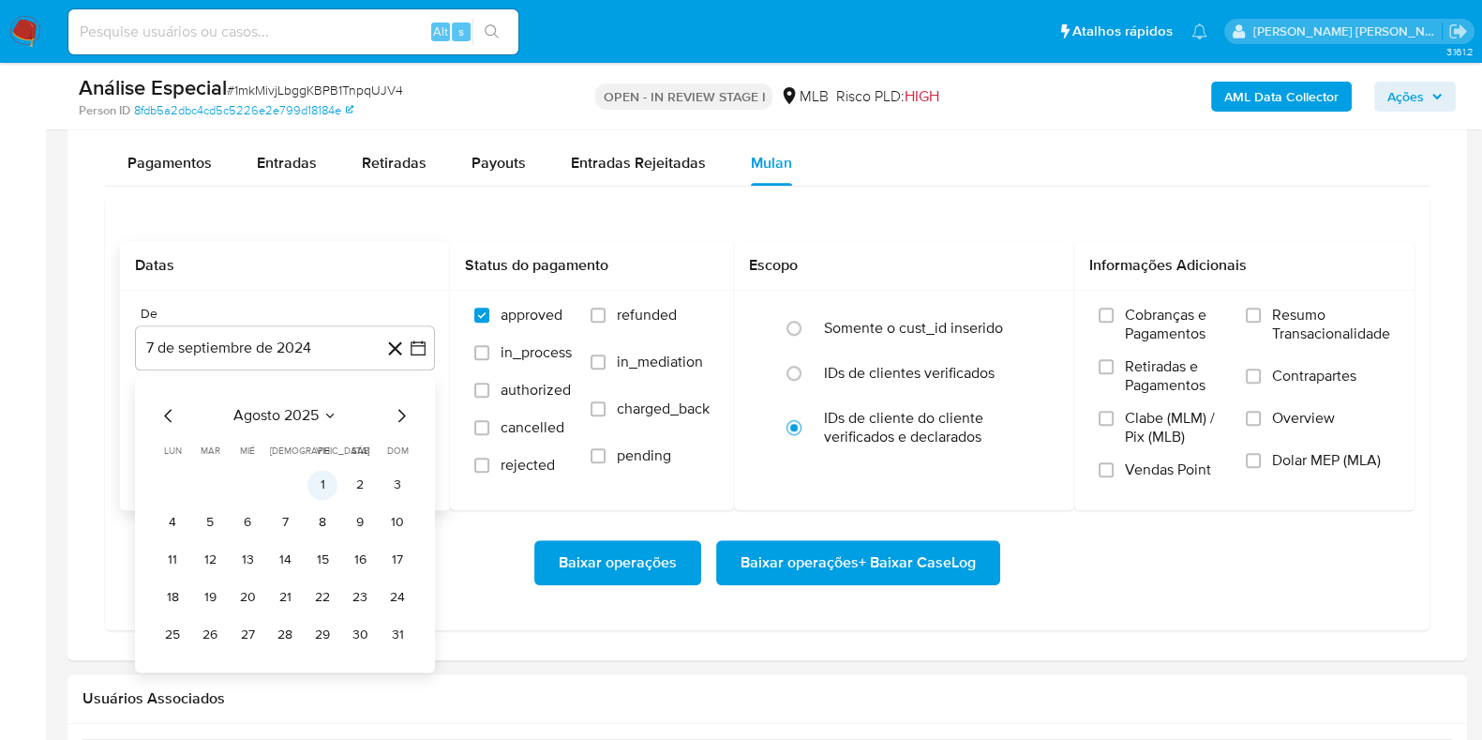
click at [319, 477] on button "1" at bounding box center [323, 485] width 30 height 30
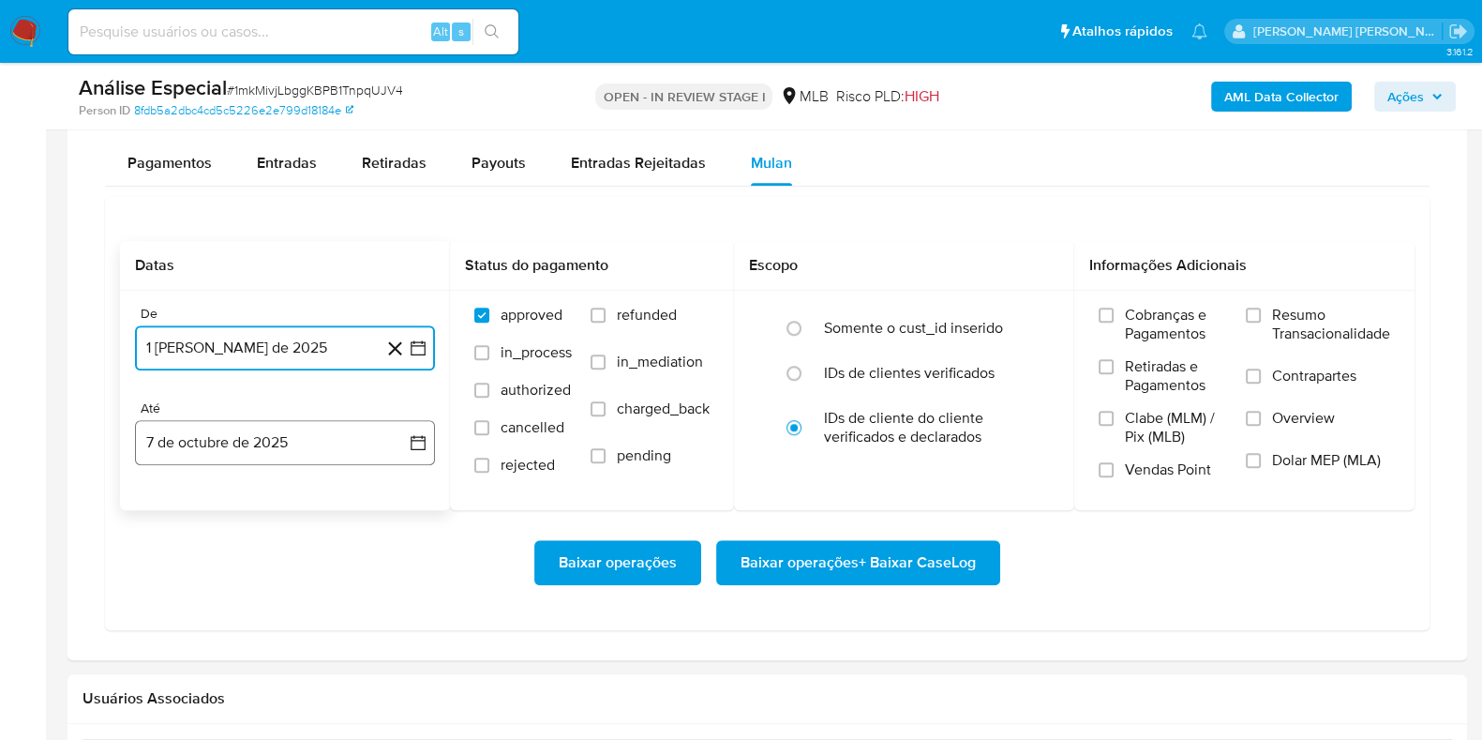
click at [311, 438] on button "7 de octubre de 2025" at bounding box center [285, 442] width 300 height 45
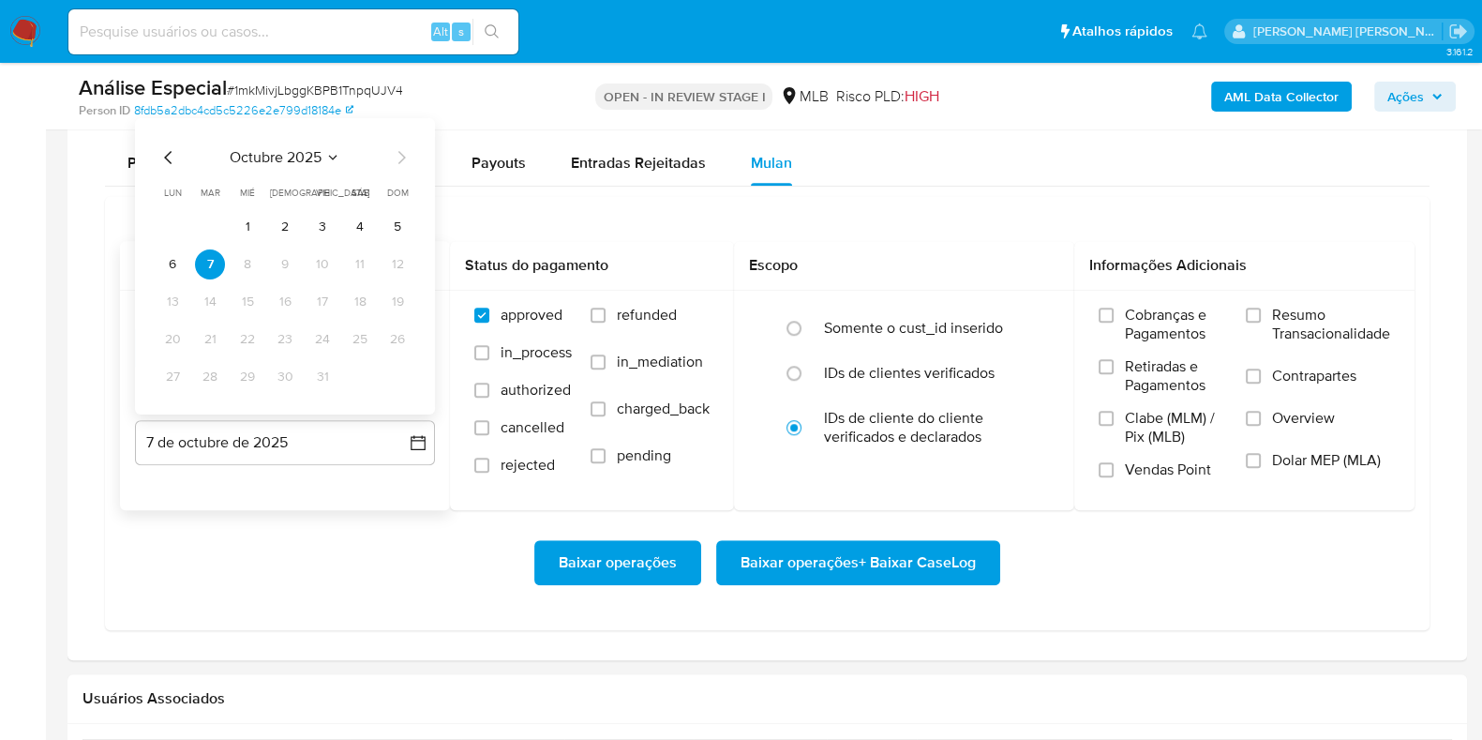
click at [158, 157] on icon "Mes anterior" at bounding box center [169, 157] width 23 height 23
click at [398, 377] on button "31" at bounding box center [398, 377] width 30 height 30
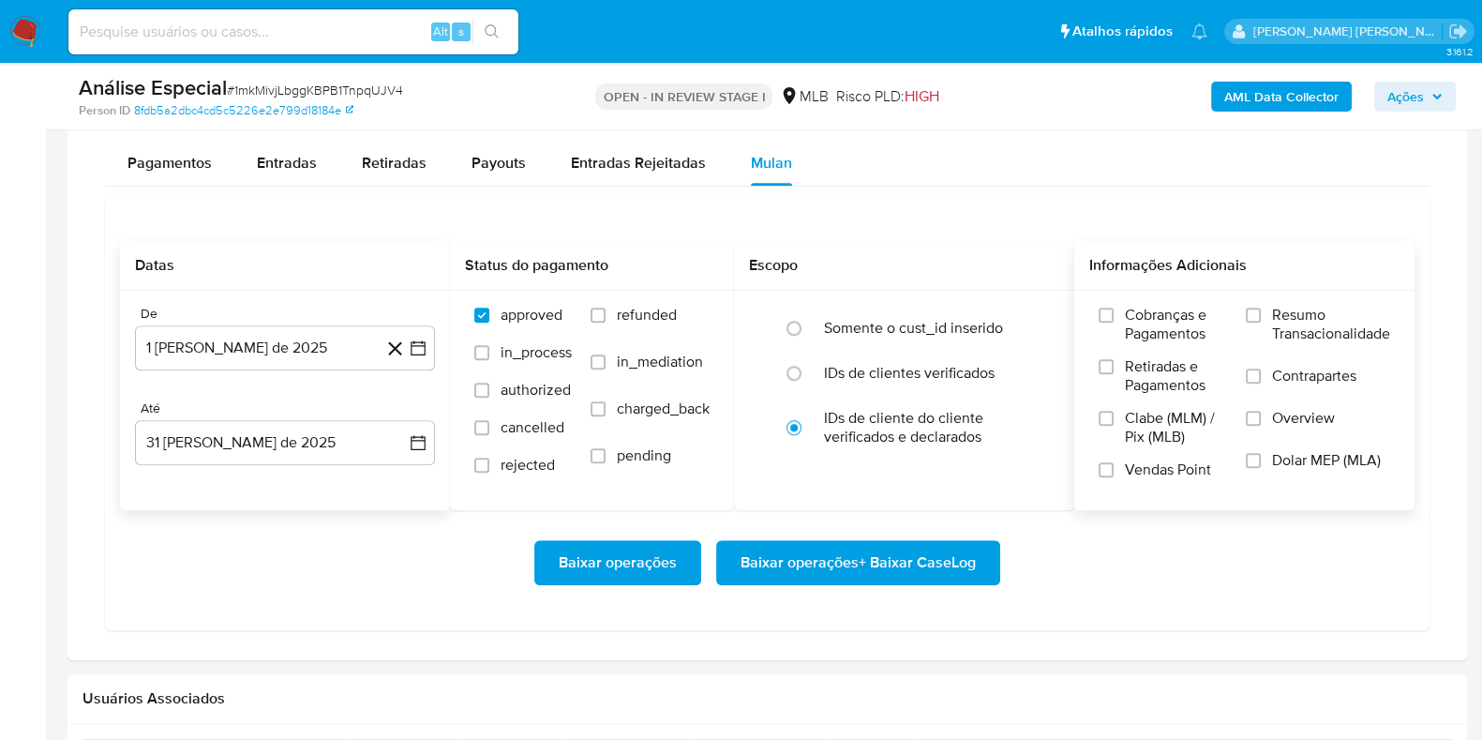
click at [1282, 308] on span "Resumo Transacionalidade" at bounding box center [1331, 325] width 118 height 38
click at [1261, 308] on input "Resumo Transacionalidade" at bounding box center [1253, 315] width 15 height 15
click at [1272, 382] on span "Contrapartes" at bounding box center [1314, 376] width 84 height 19
click at [1261, 382] on input "Contrapartes" at bounding box center [1253, 375] width 15 height 15
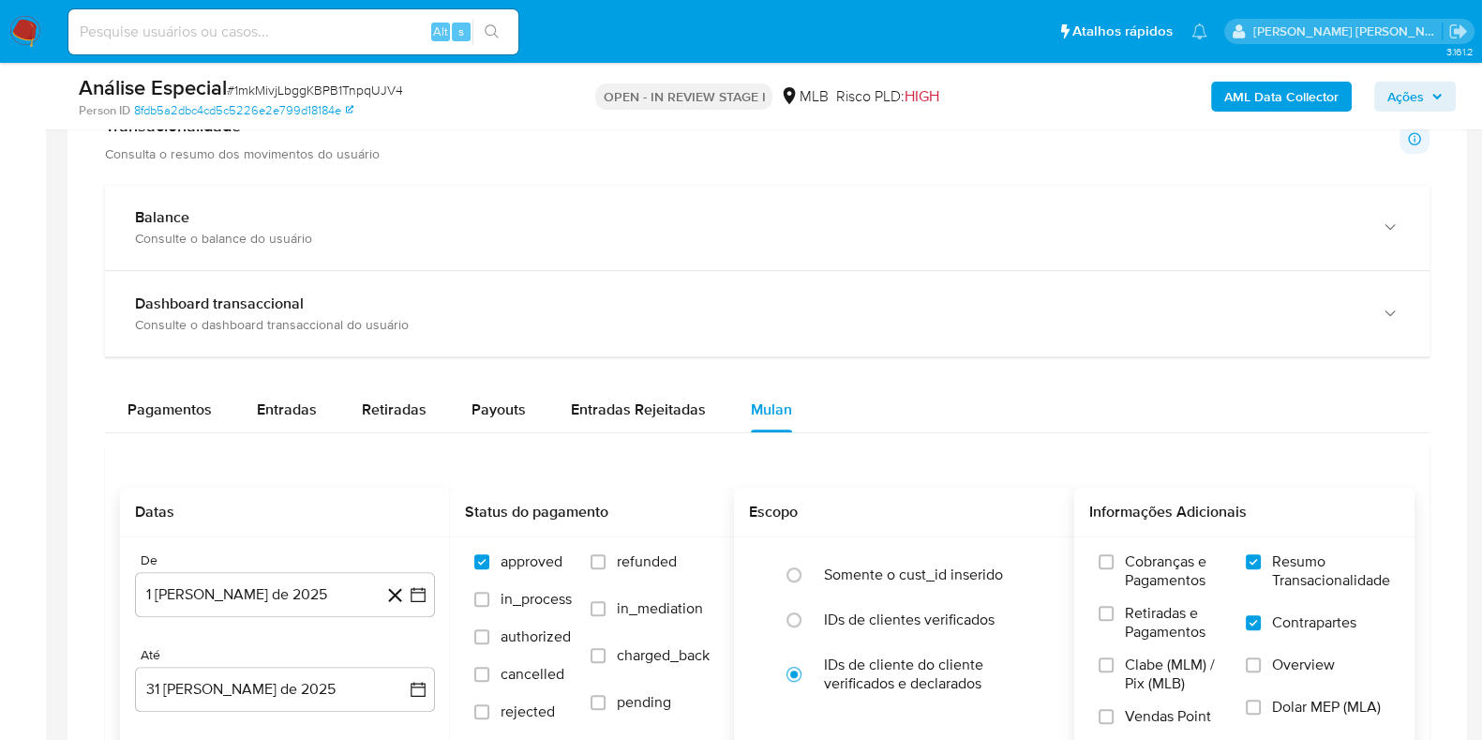
scroll to position [1406, 0]
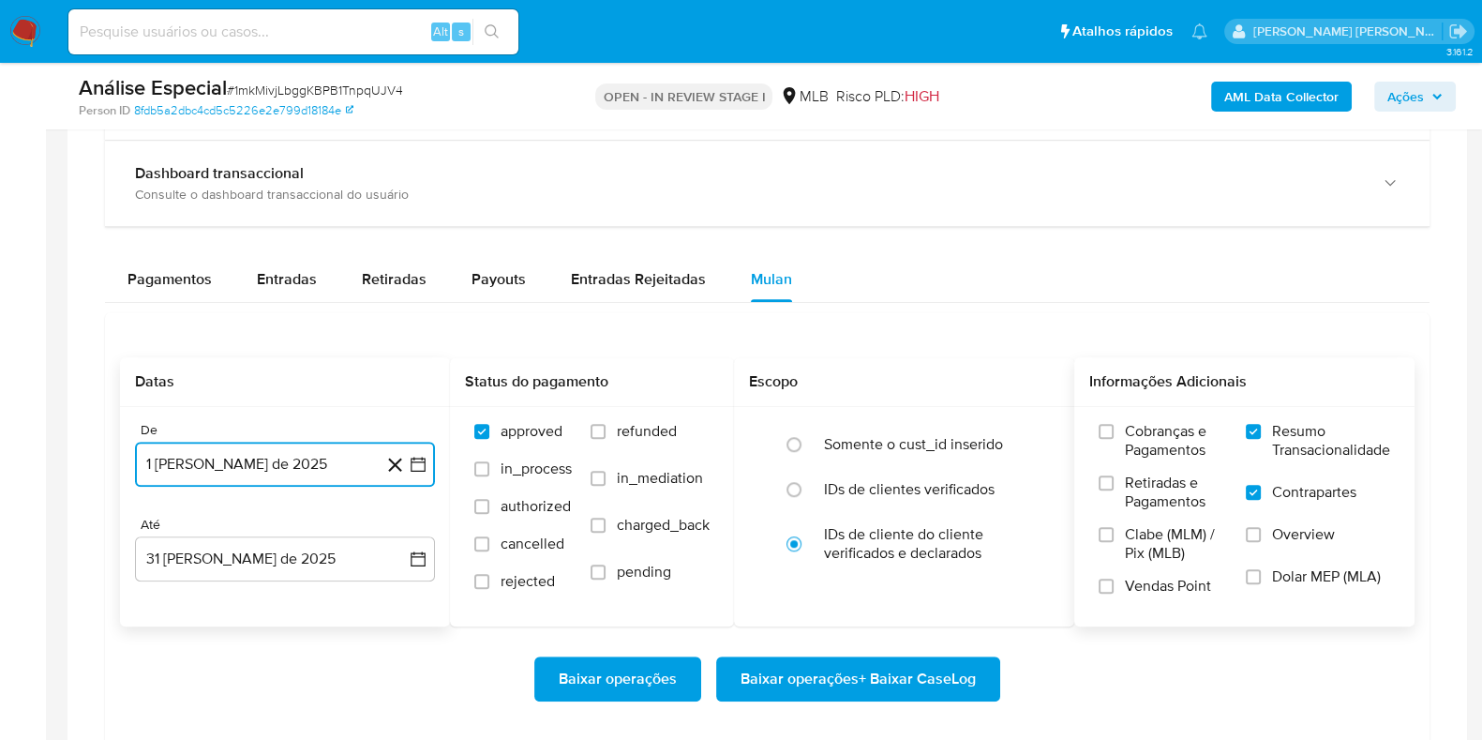
click at [197, 462] on button "1 de agosto de 2025" at bounding box center [285, 464] width 300 height 45
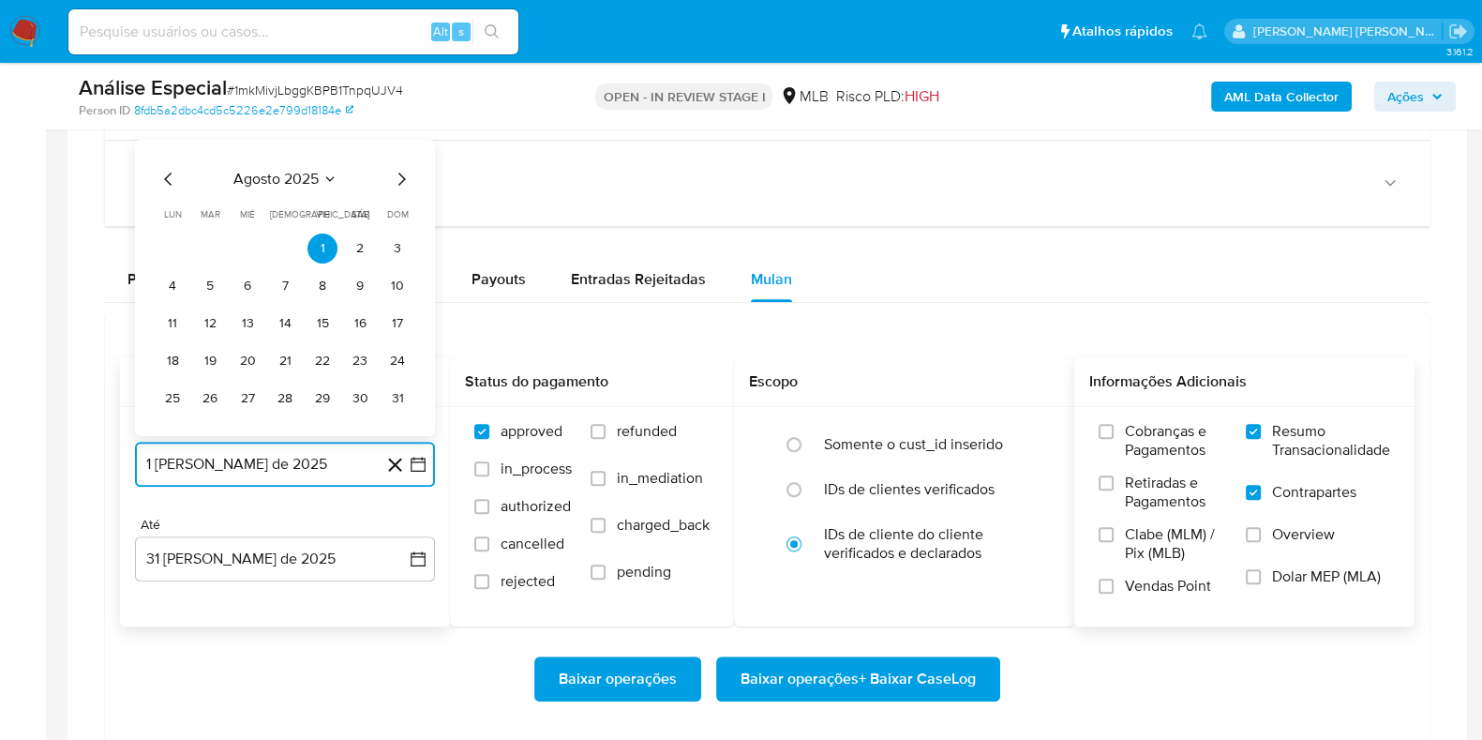
click at [406, 173] on icon "Mes siguiente" at bounding box center [401, 179] width 23 height 23
click at [173, 250] on button "1" at bounding box center [173, 248] width 30 height 30
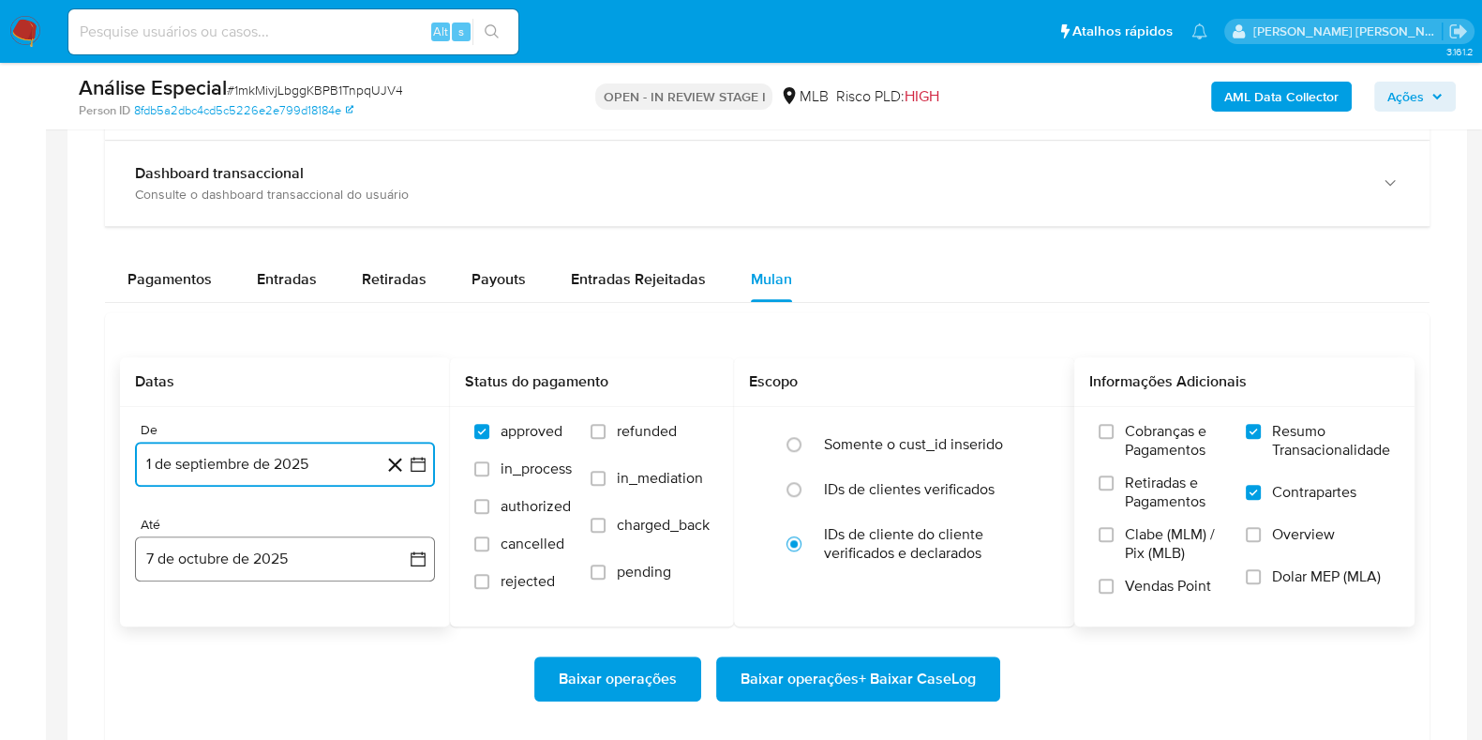
click at [263, 546] on button "7 de octubre de 2025" at bounding box center [285, 558] width 300 height 45
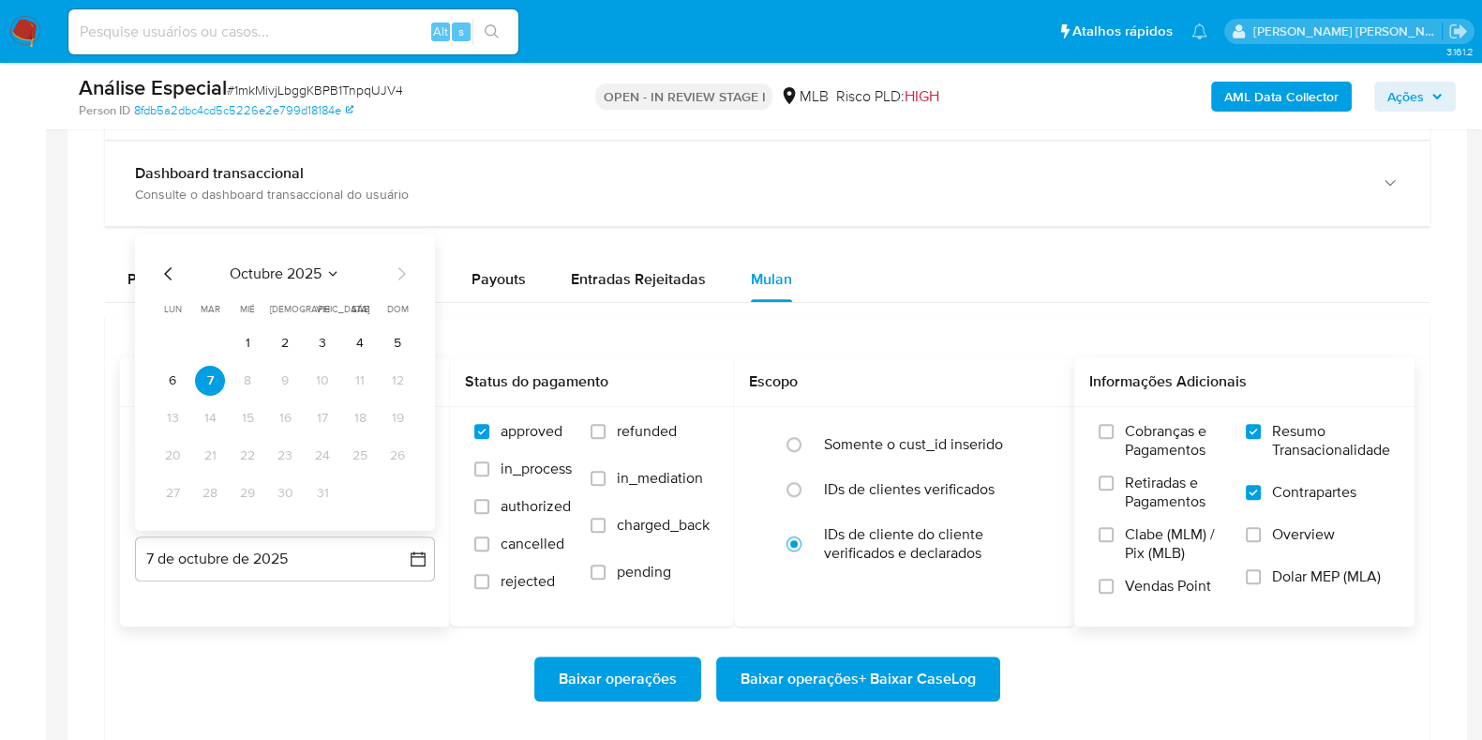
click at [282, 278] on span "octubre 2025" at bounding box center [276, 273] width 92 height 19
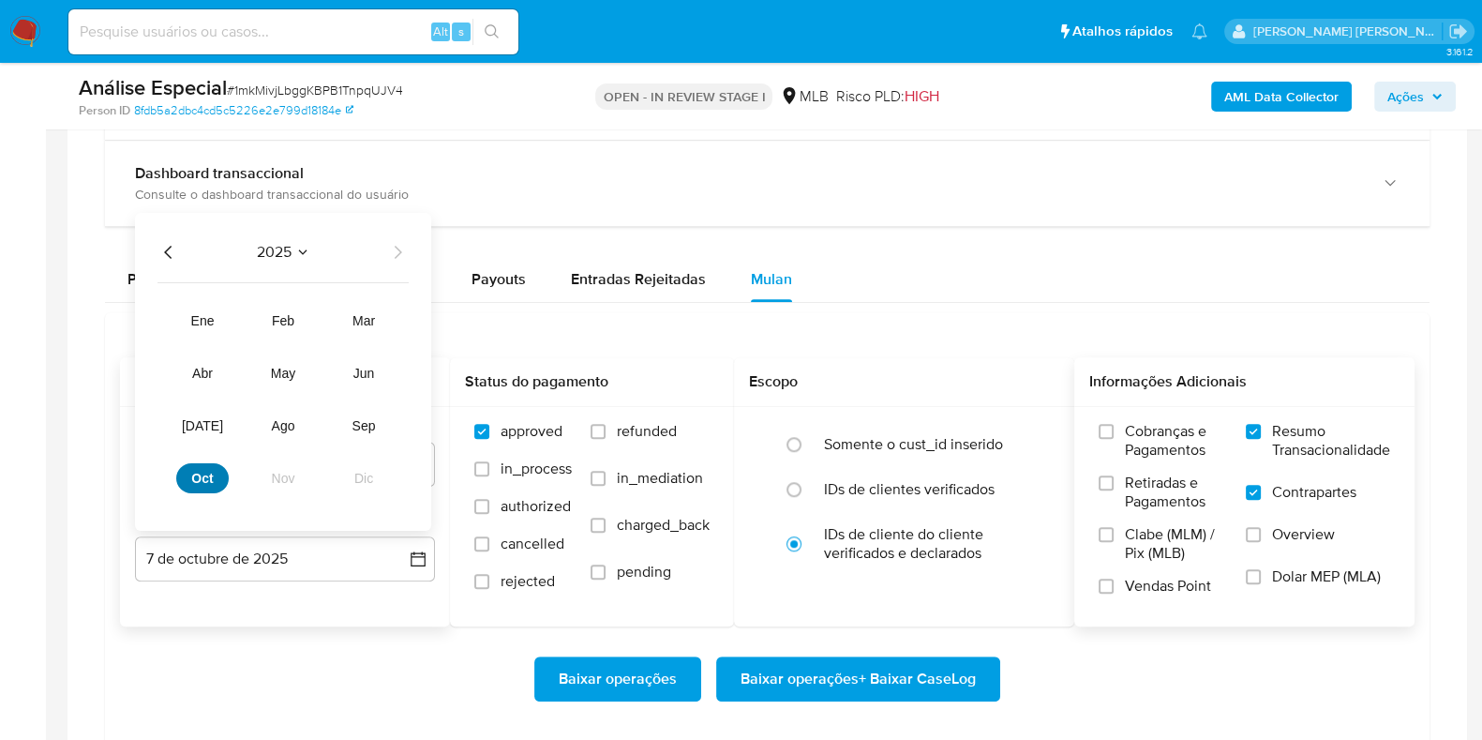
click at [204, 475] on span "oct" at bounding box center [202, 478] width 22 height 15
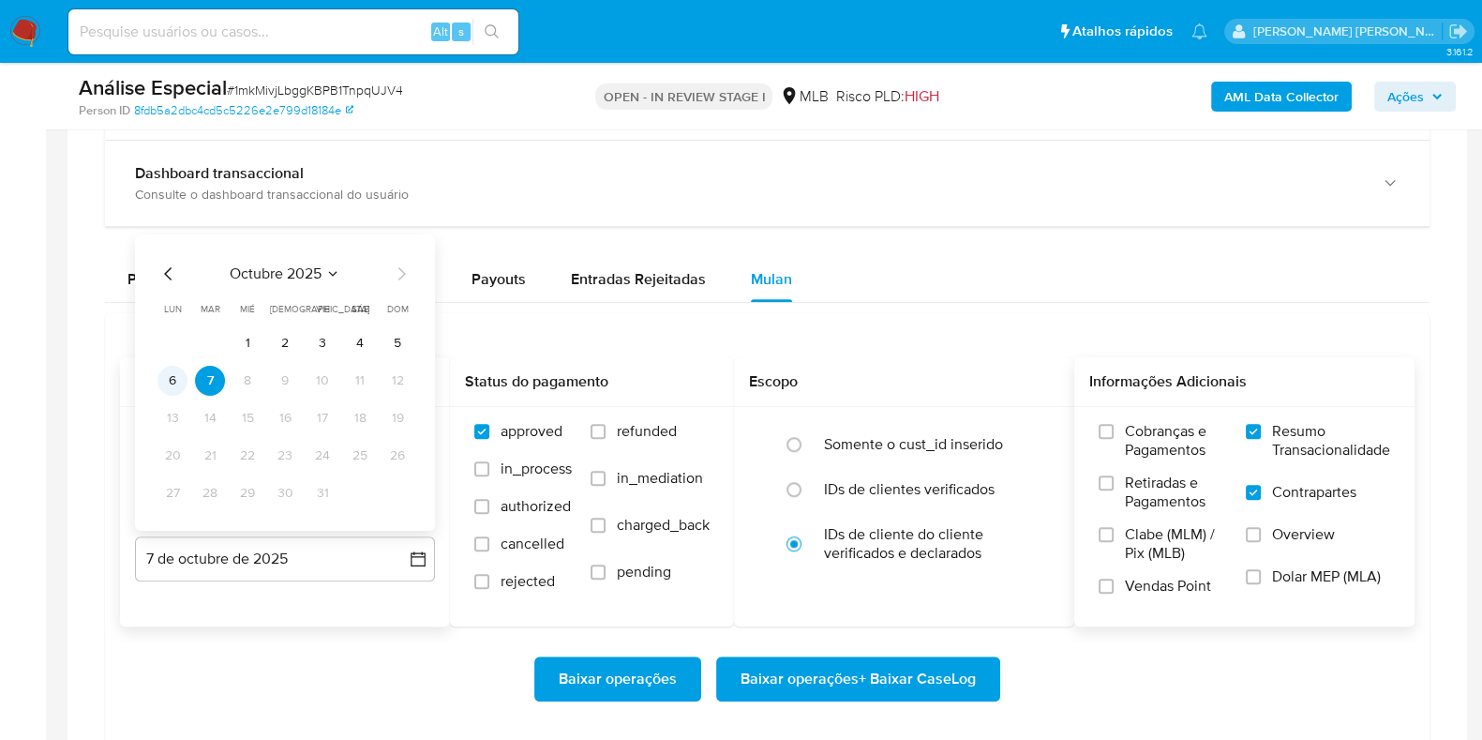
click at [179, 376] on button "6" at bounding box center [173, 381] width 30 height 30
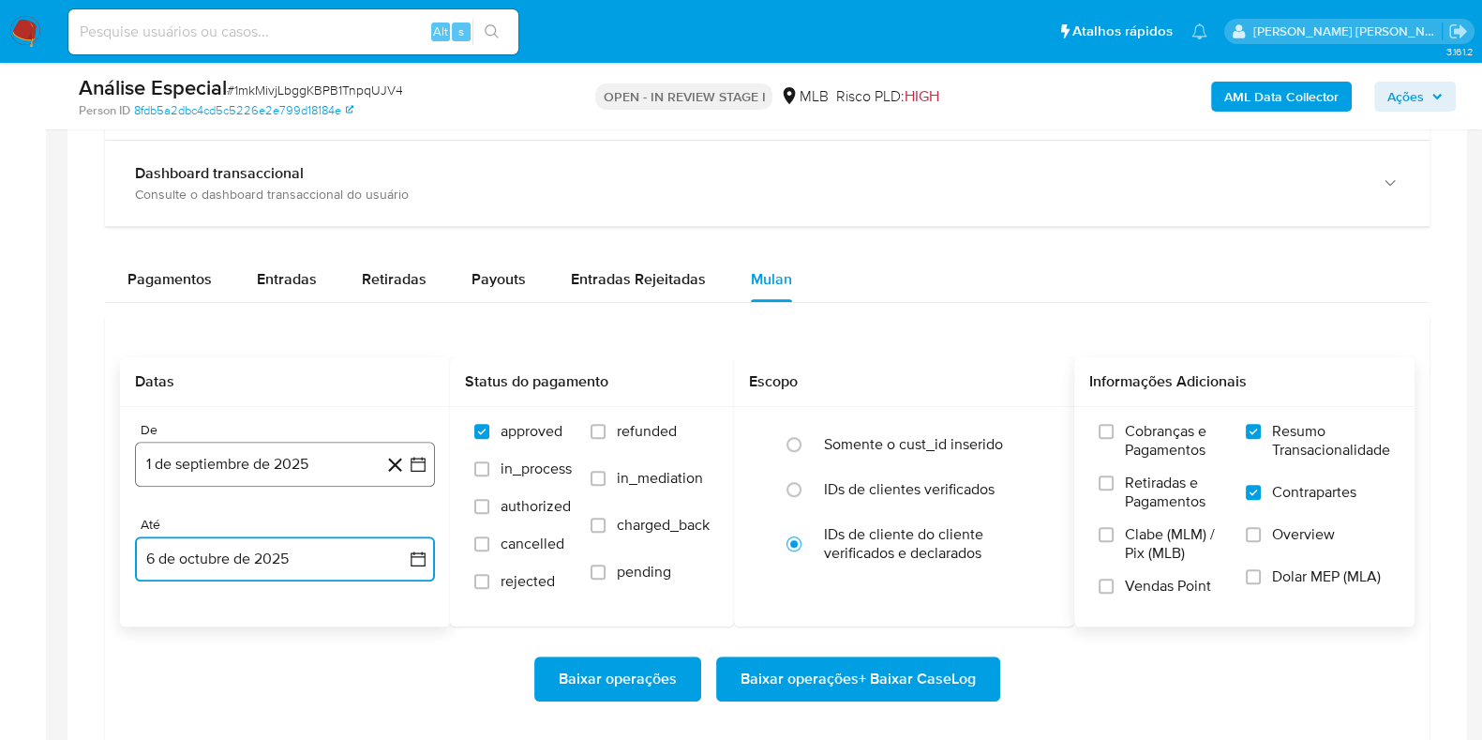
click at [236, 461] on button "1 de septiembre de 2025" at bounding box center [285, 464] width 300 height 45
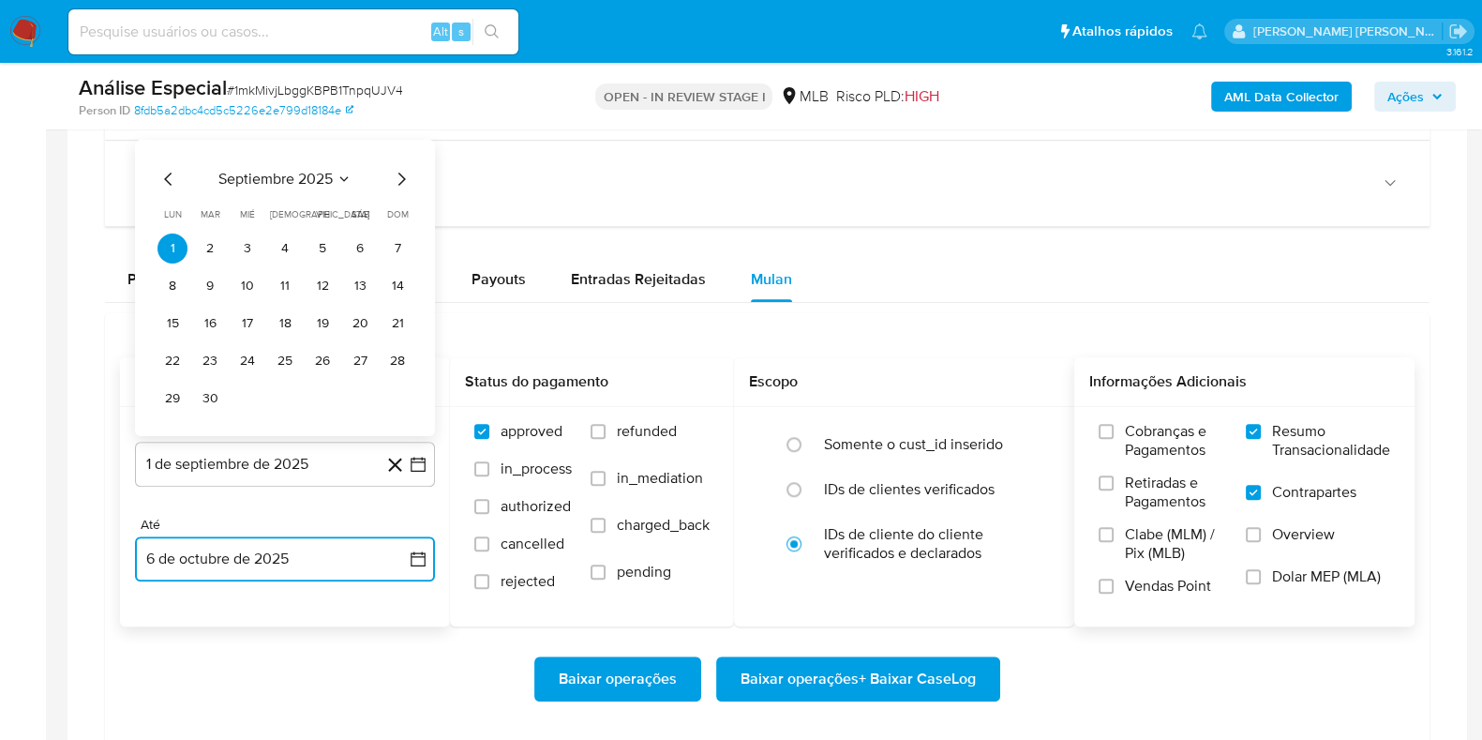
click at [401, 168] on icon "Mes siguiente" at bounding box center [401, 179] width 23 height 23
click at [239, 250] on button "1" at bounding box center [248, 248] width 30 height 30
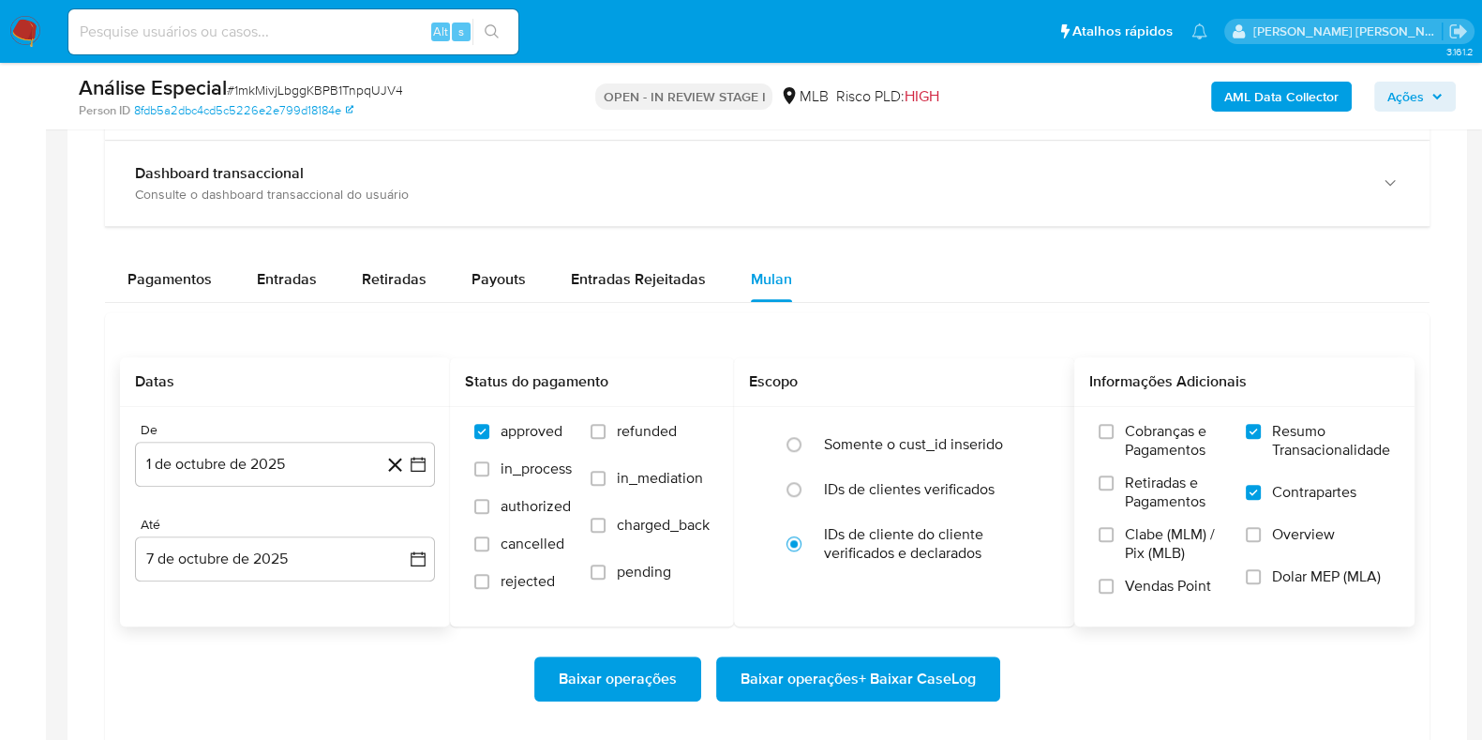
click at [311, 705] on div "Baixar operações Baixar operações + Baixar CaseLog" at bounding box center [767, 678] width 1295 height 105
click at [900, 663] on span "Baixar operações + Baixar CaseLog" at bounding box center [858, 678] width 235 height 41
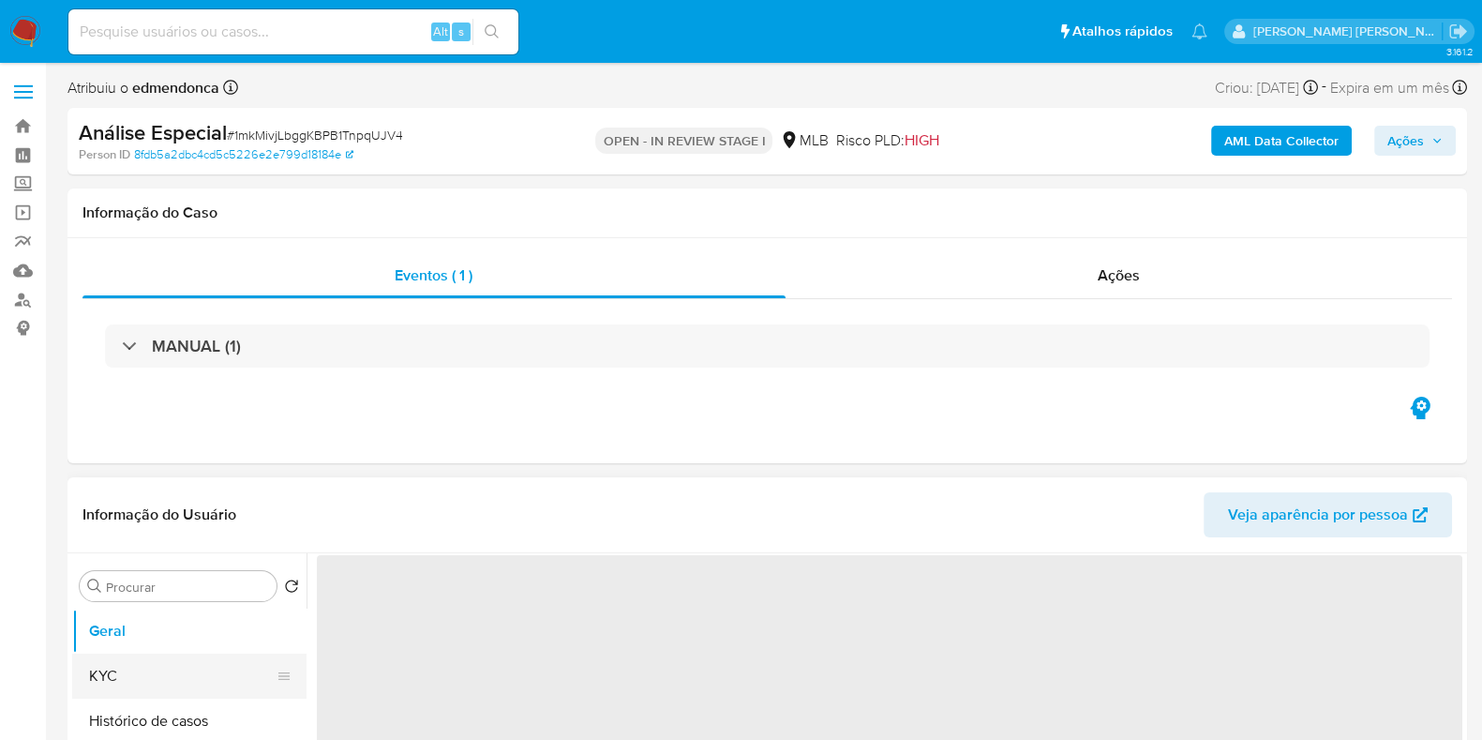
select select "10"
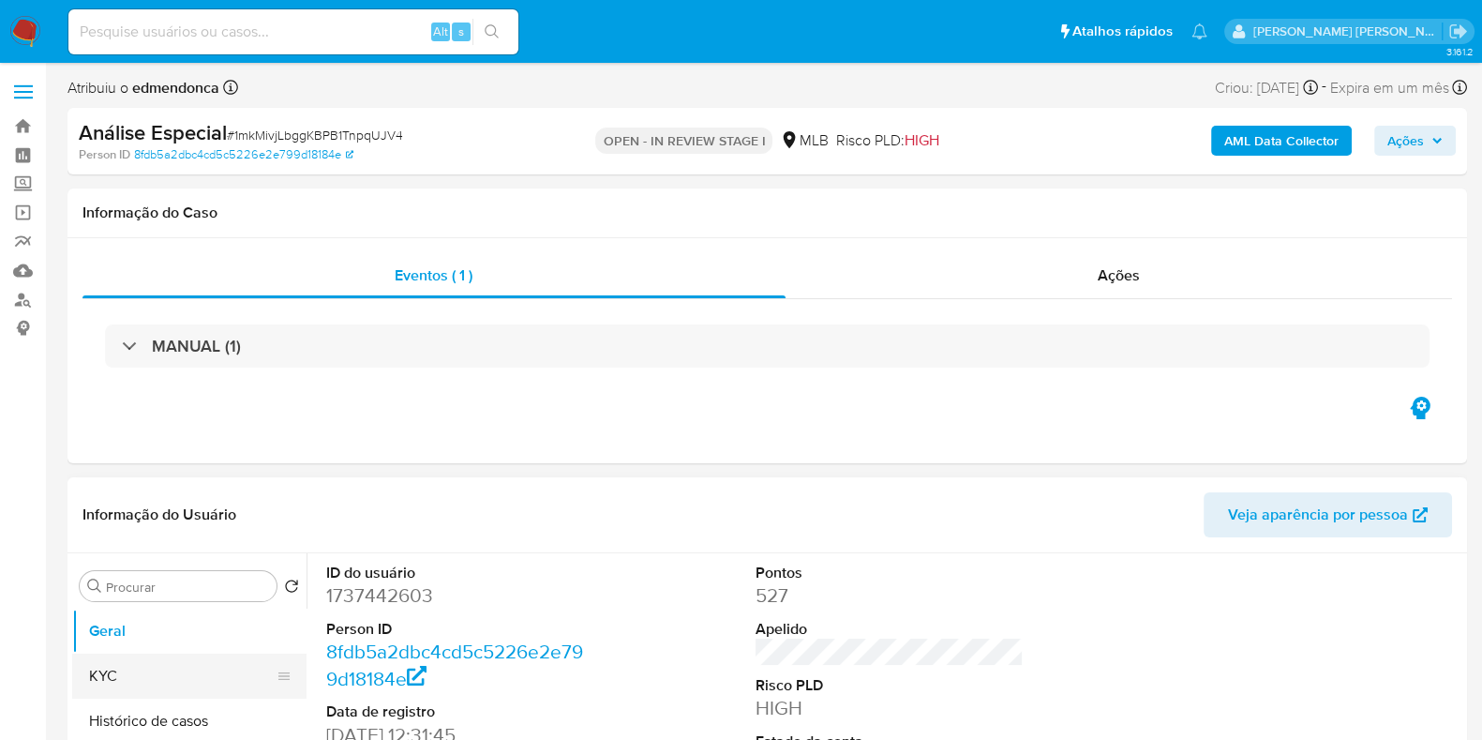
click at [210, 686] on button "KYC" at bounding box center [181, 675] width 219 height 45
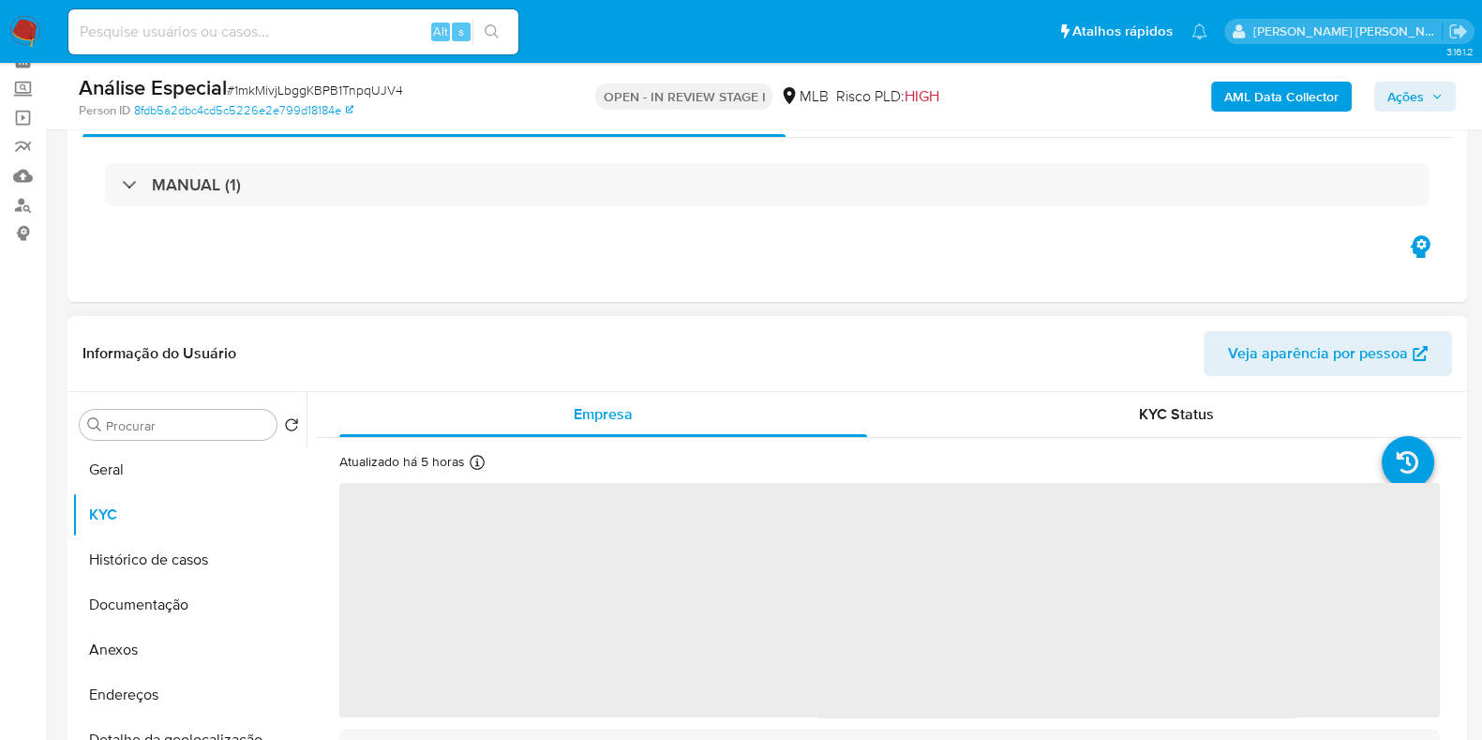
scroll to position [116, 0]
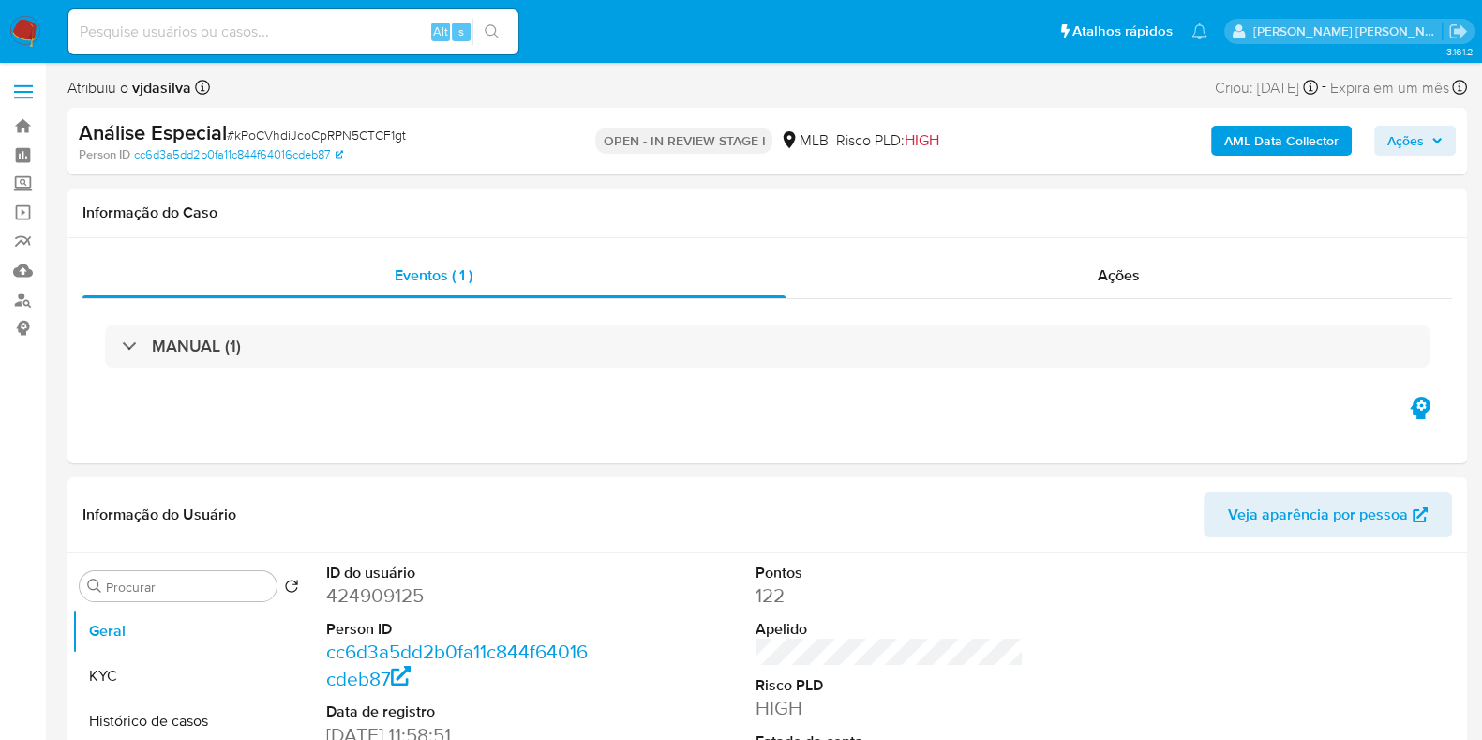
select select "10"
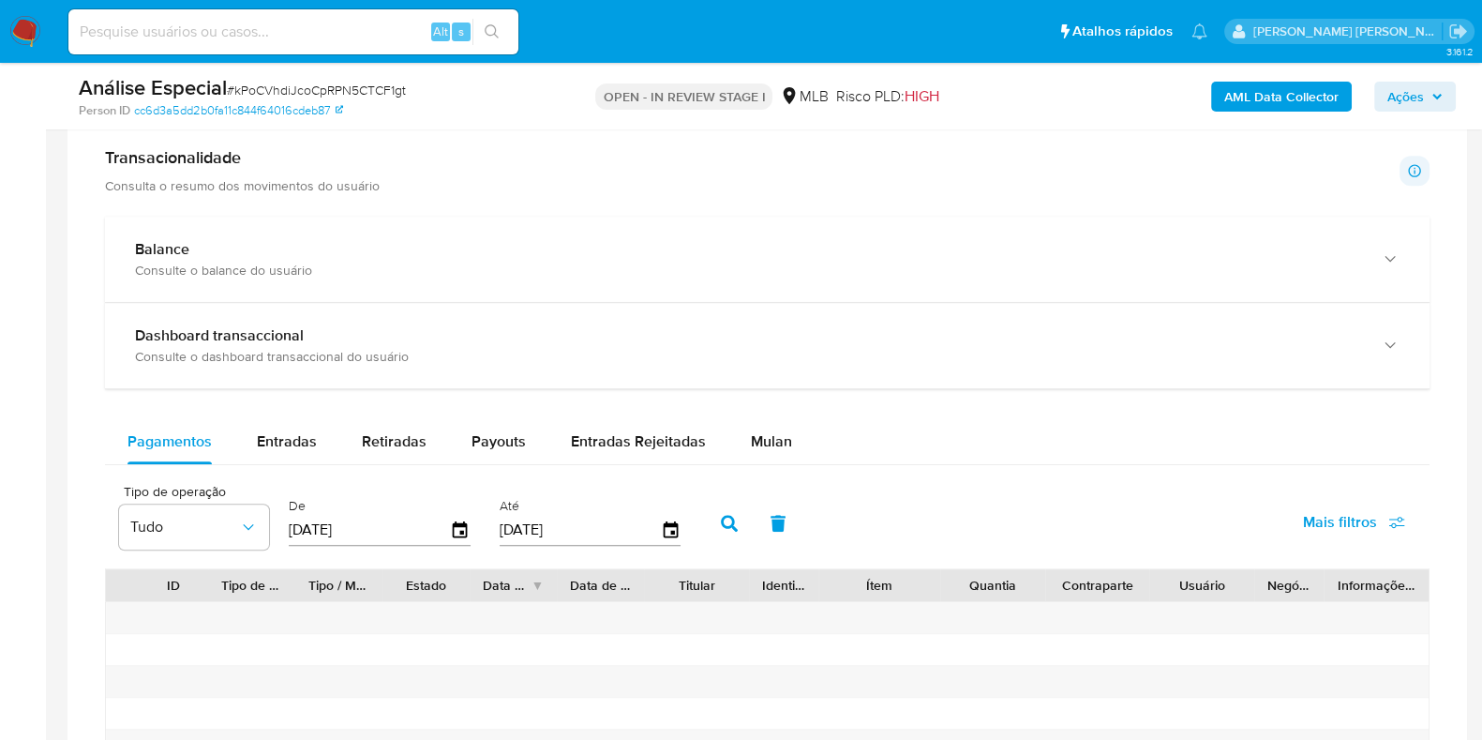
scroll to position [1406, 0]
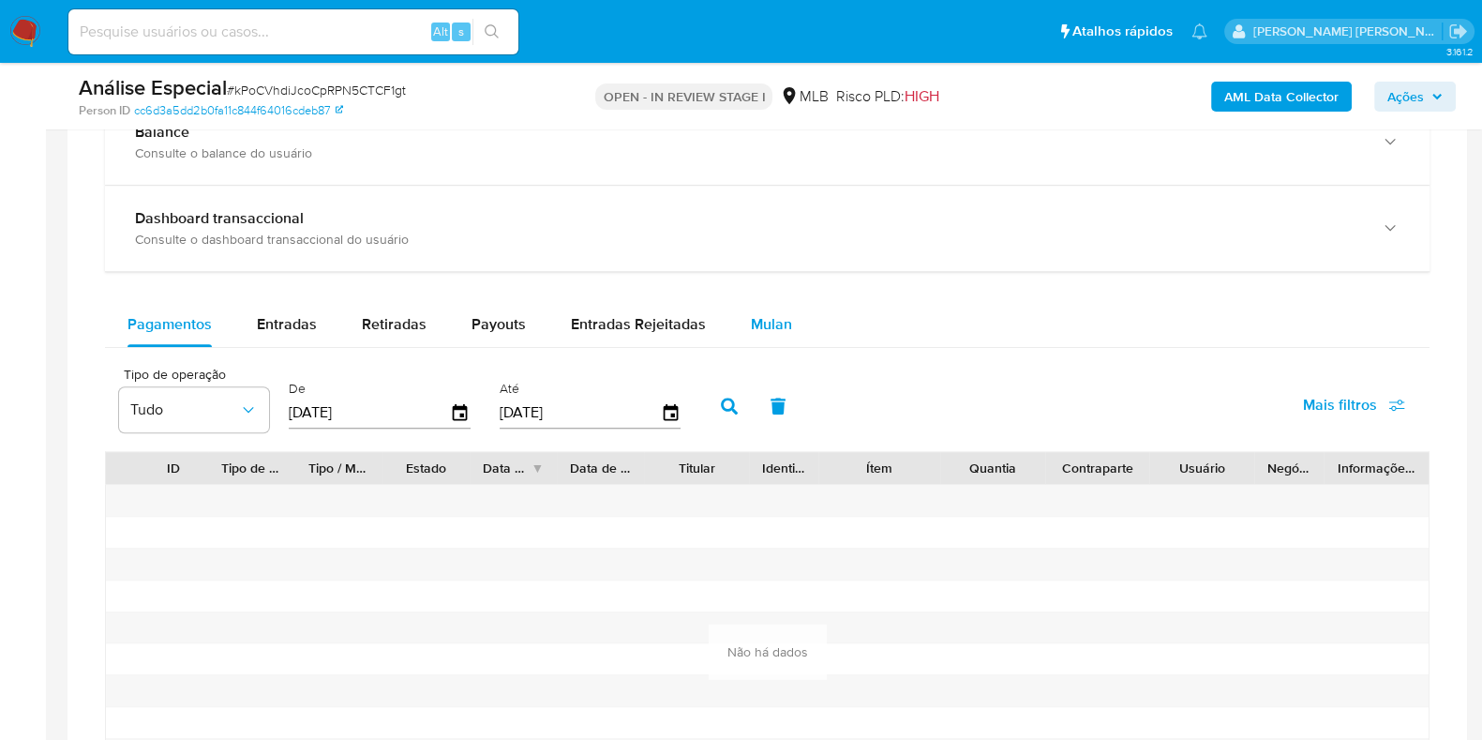
click at [783, 330] on span "Mulan" at bounding box center [771, 324] width 41 height 22
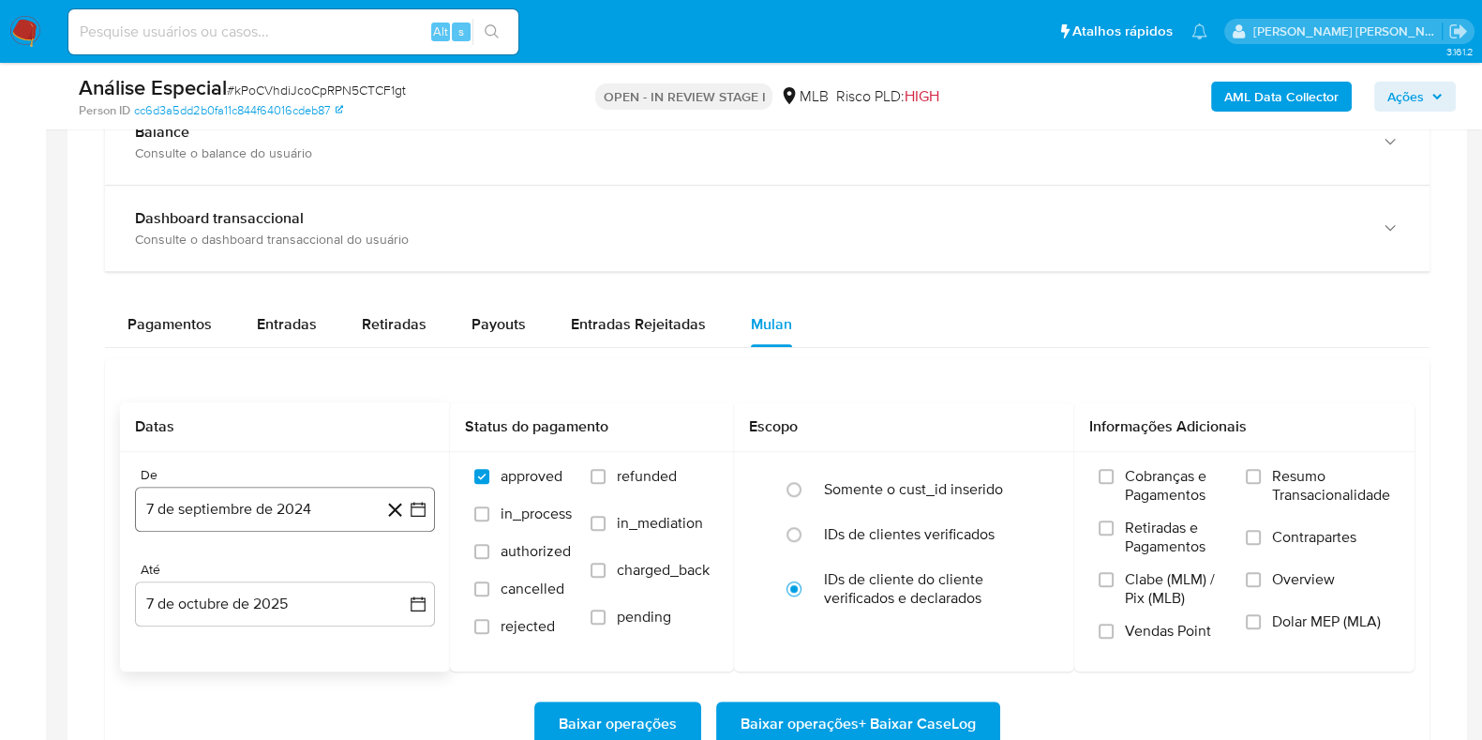
click at [258, 523] on button "7 de septiembre de 2024" at bounding box center [285, 509] width 300 height 45
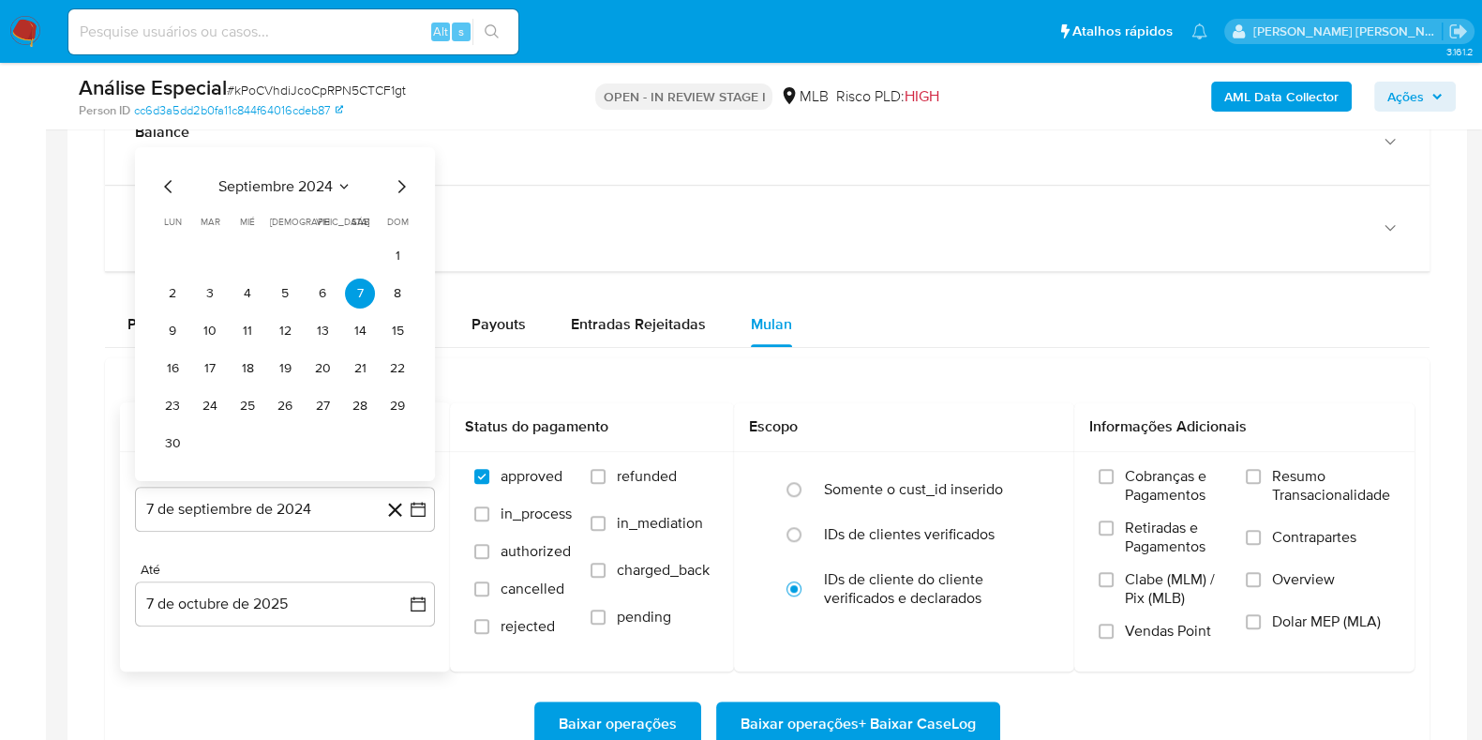
click at [297, 178] on span "septiembre 2024" at bounding box center [275, 186] width 114 height 19
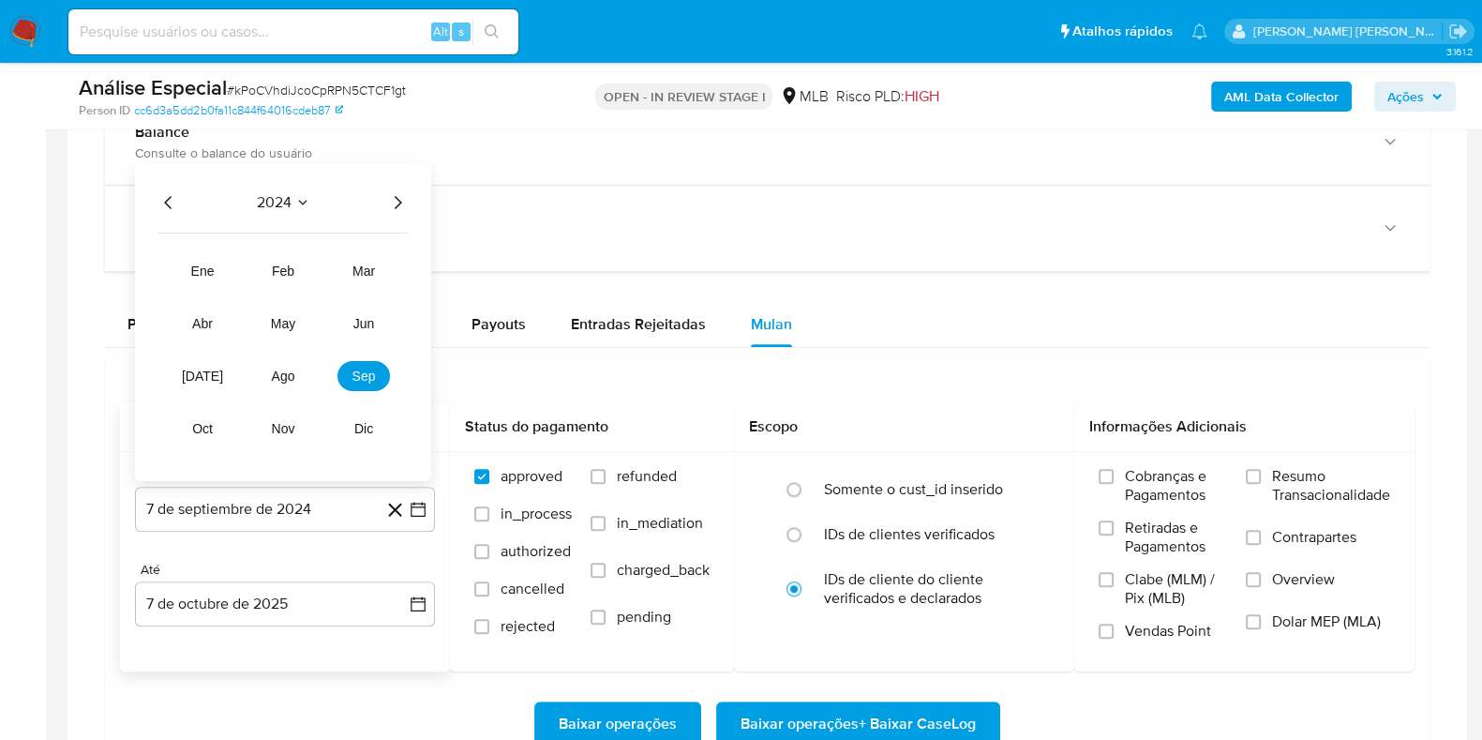
click at [392, 199] on icon "Año siguiente" at bounding box center [397, 202] width 23 height 23
click at [210, 422] on span "oct" at bounding box center [202, 428] width 22 height 15
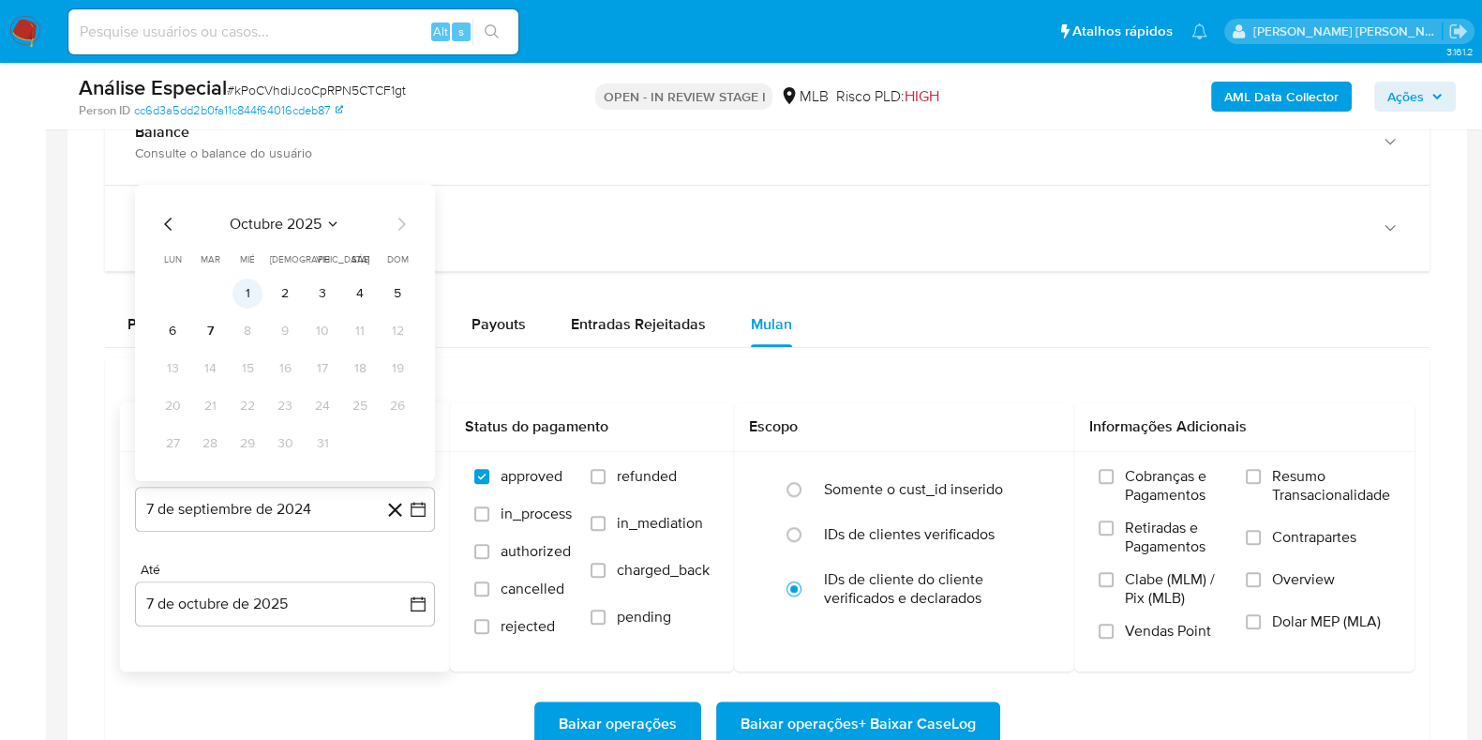
click at [252, 294] on button "1" at bounding box center [248, 293] width 30 height 30
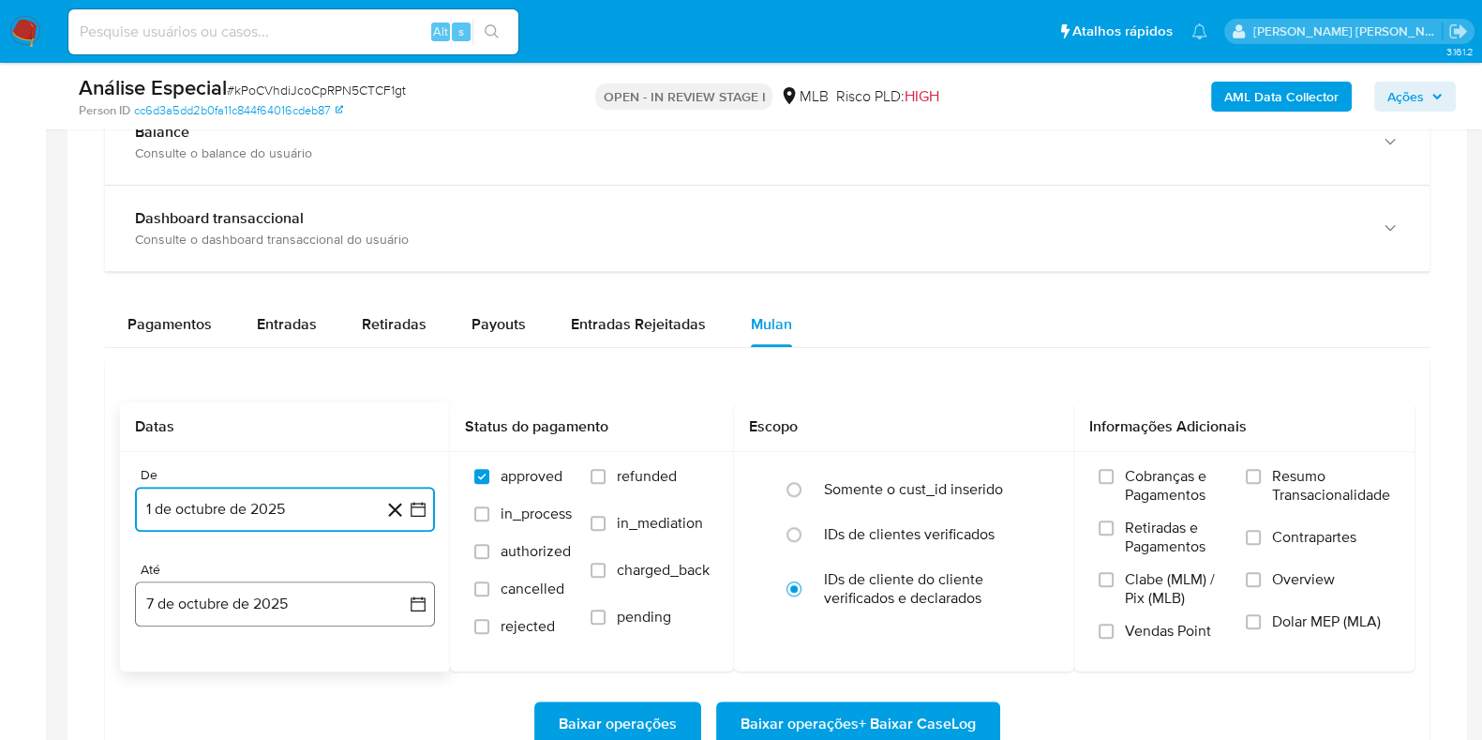
click at [278, 596] on button "7 de octubre de 2025" at bounding box center [285, 603] width 300 height 45
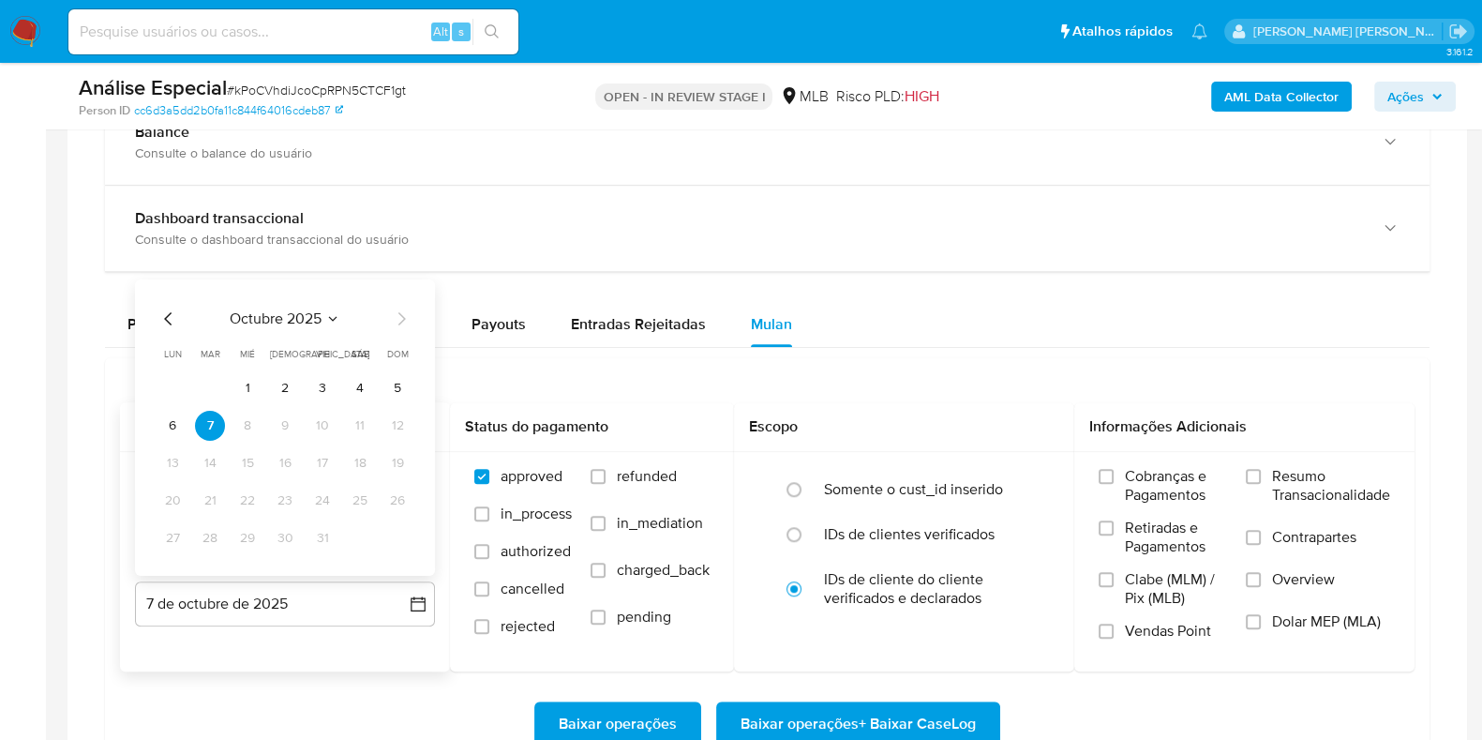
click at [176, 428] on button "6" at bounding box center [173, 426] width 30 height 30
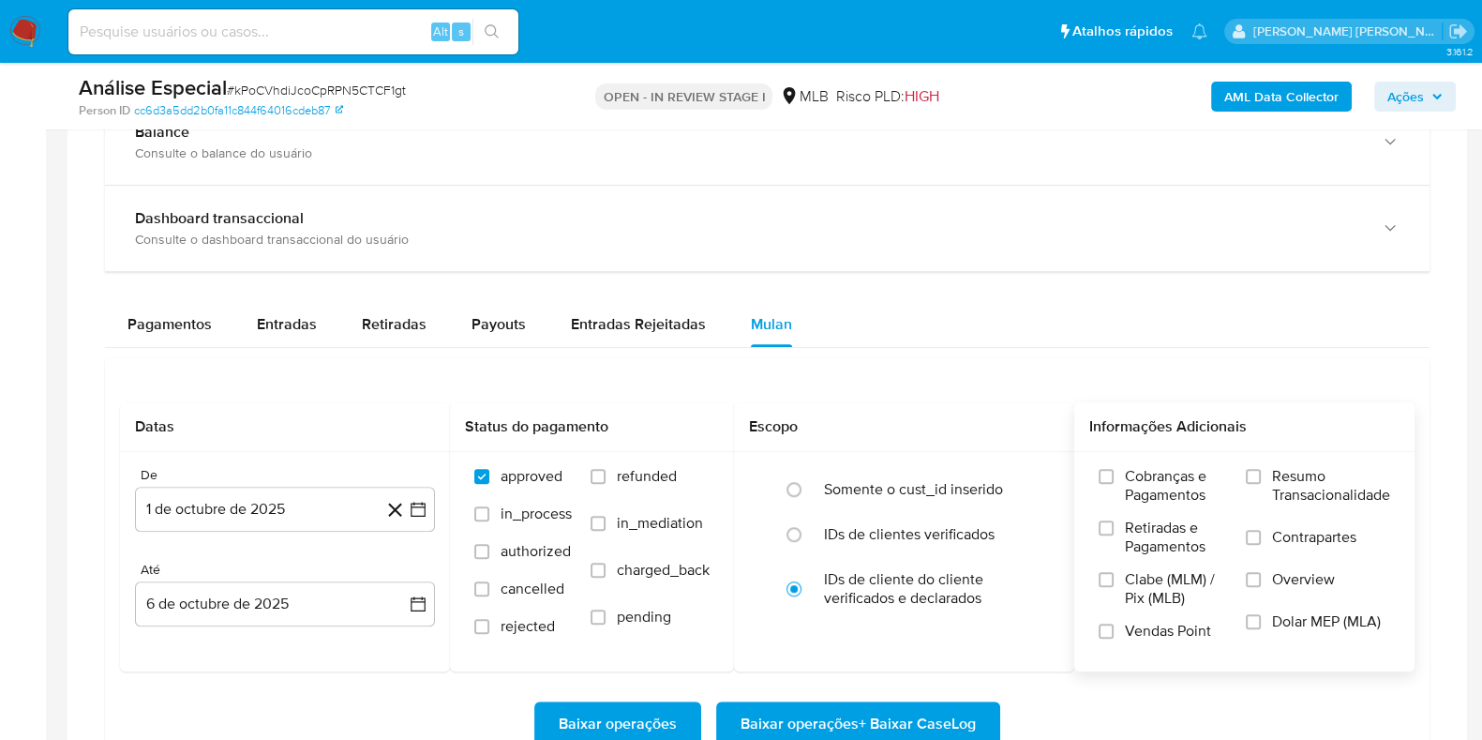
click at [1303, 485] on span "Resumo Transacionalidade" at bounding box center [1331, 486] width 118 height 38
click at [1261, 484] on input "Resumo Transacionalidade" at bounding box center [1253, 476] width 15 height 15
click at [1277, 548] on label "Contrapartes" at bounding box center [1318, 549] width 144 height 42
click at [1261, 545] on input "Contrapartes" at bounding box center [1253, 537] width 15 height 15
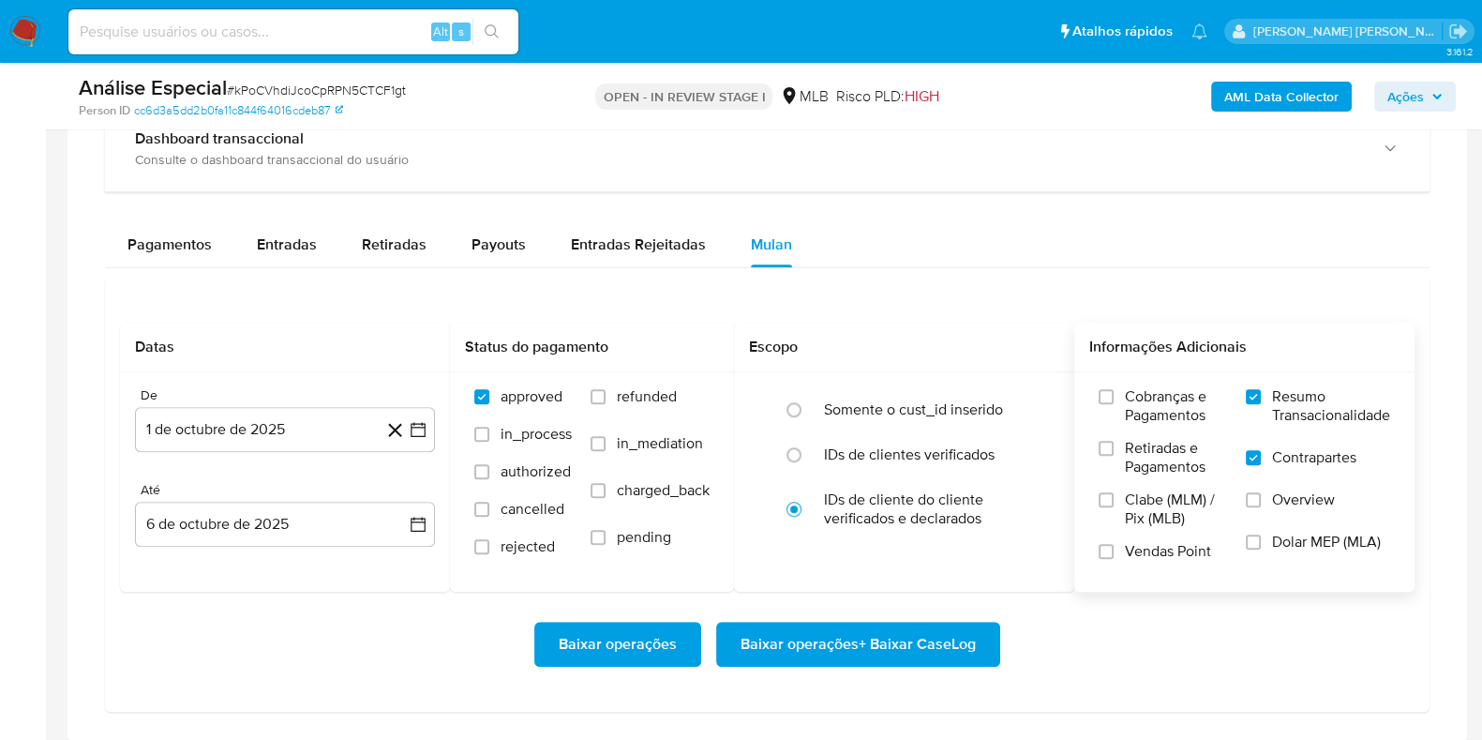
scroll to position [1523, 0]
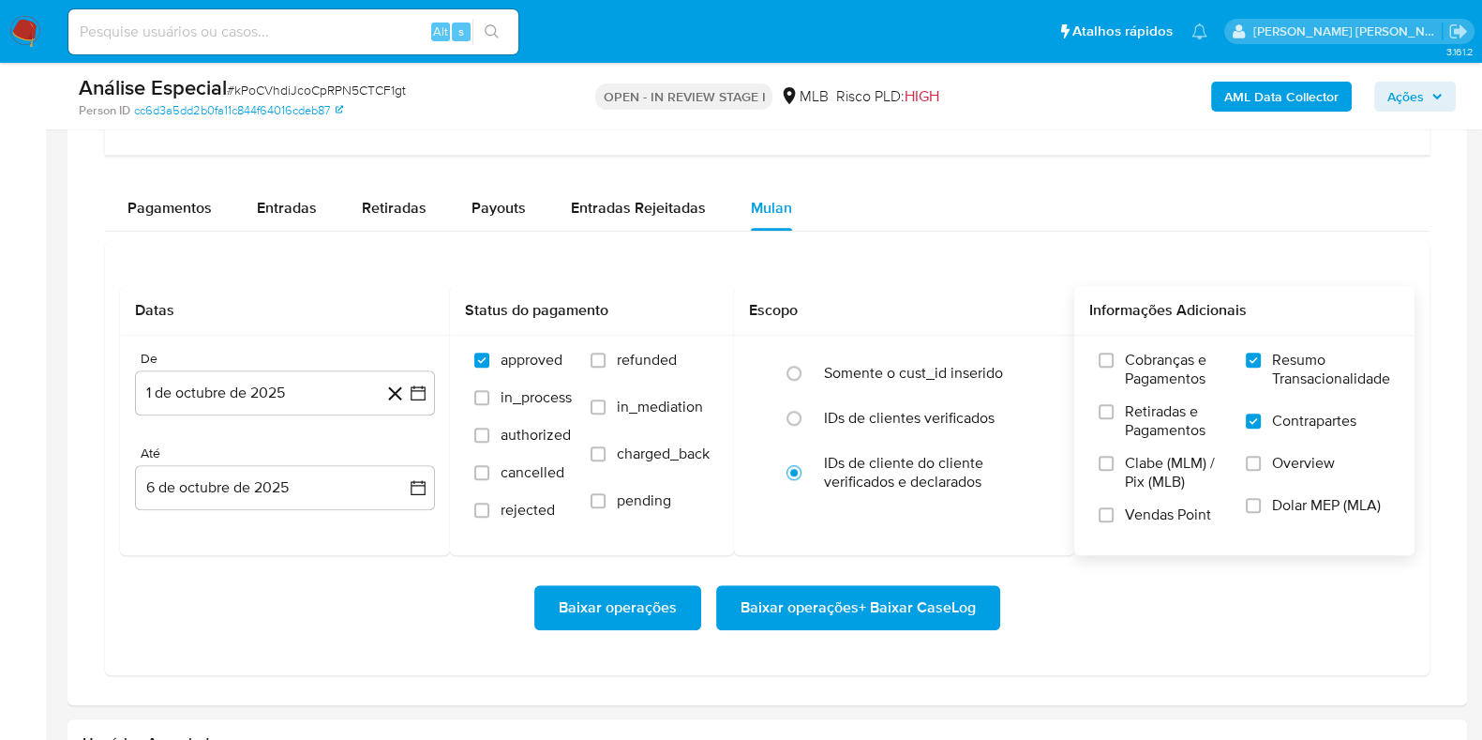
click at [902, 605] on span "Baixar operações + Baixar CaseLog" at bounding box center [858, 607] width 235 height 41
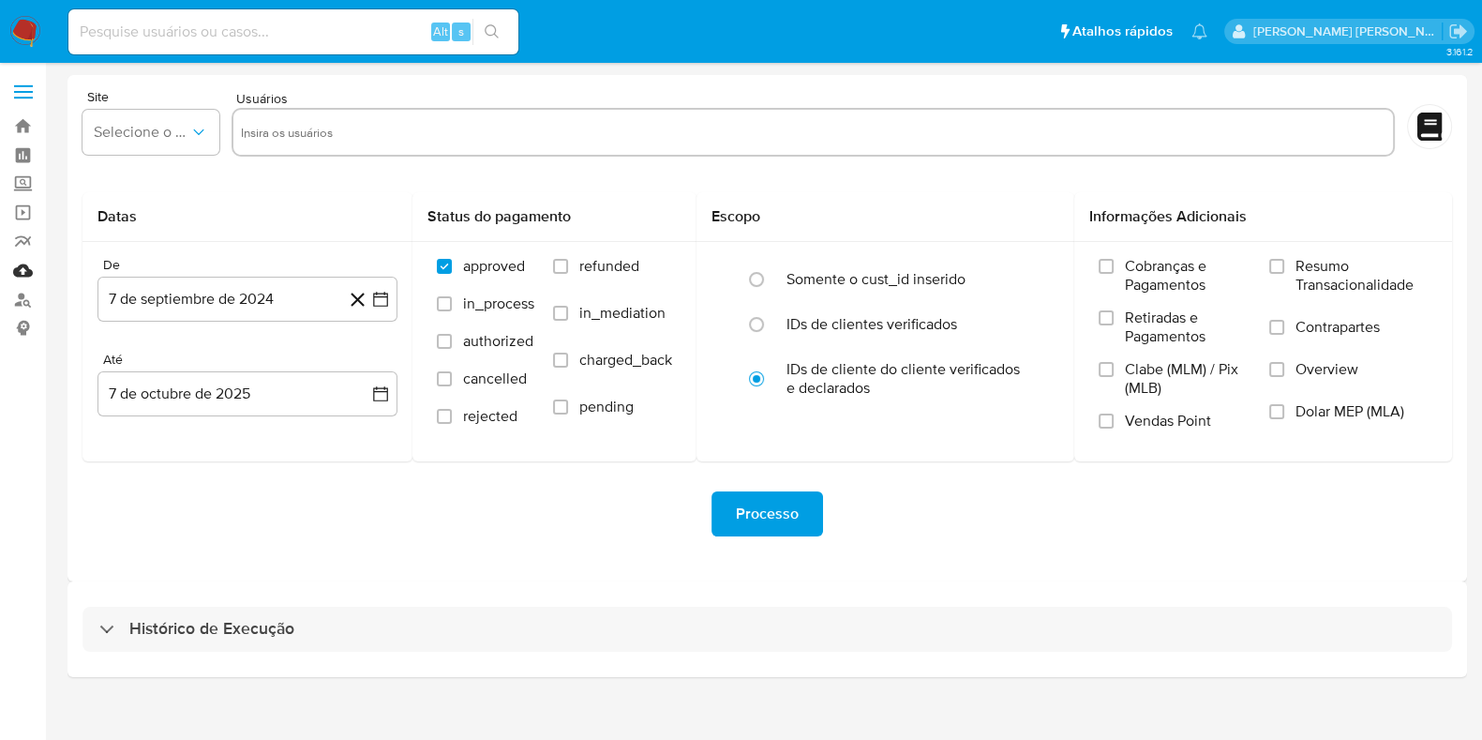
click at [19, 269] on link "Mulan" at bounding box center [111, 270] width 223 height 29
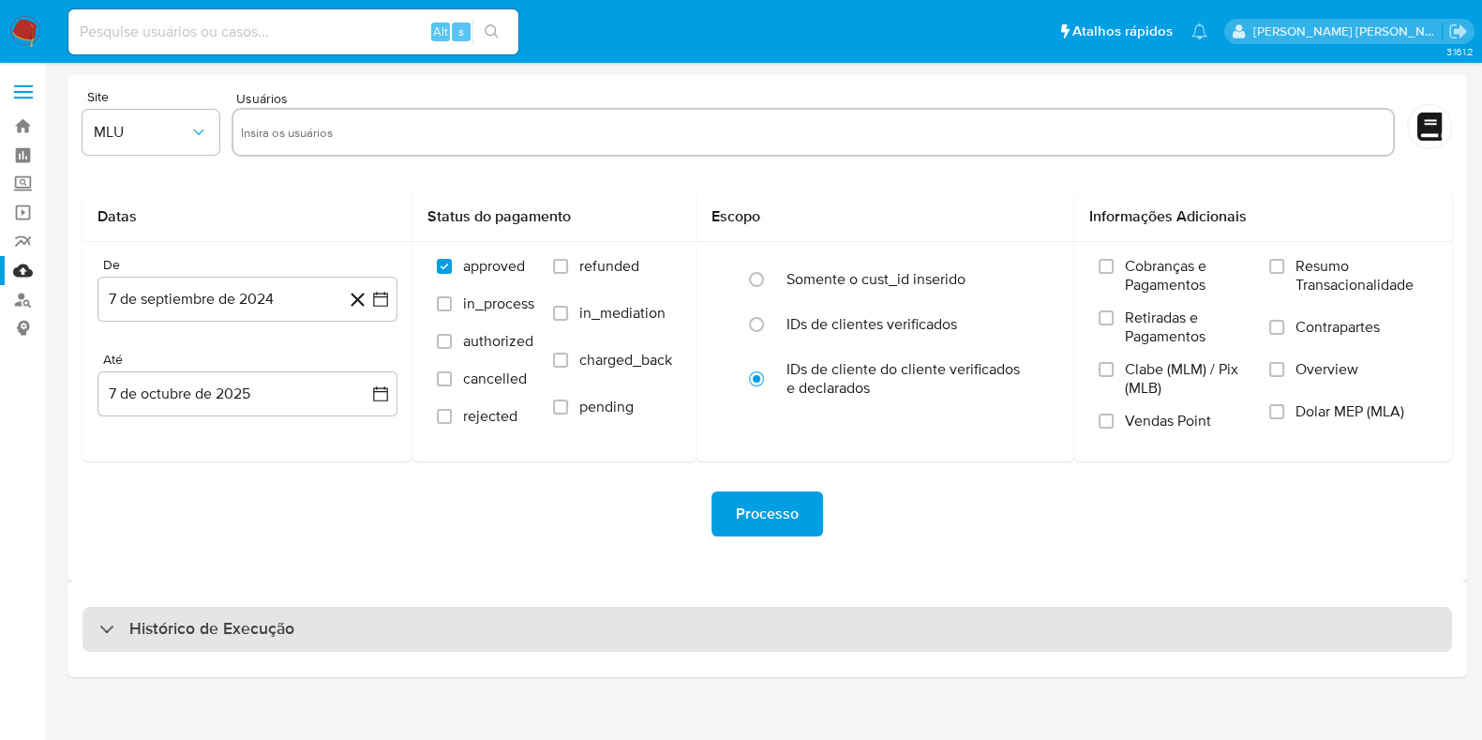
click at [249, 651] on div "Histórico de Execução" at bounding box center [768, 629] width 1400 height 96
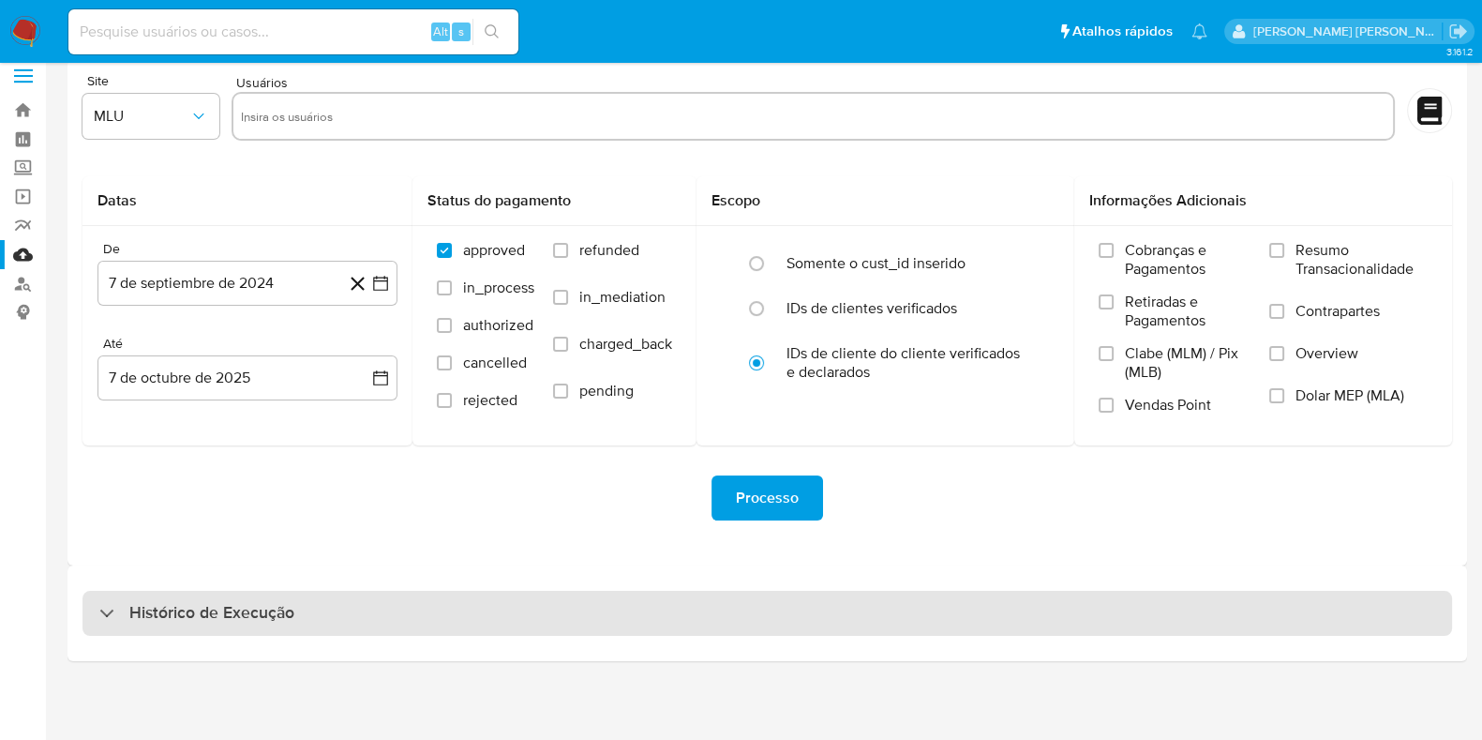
click at [323, 591] on div "Histórico de Execução" at bounding box center [768, 613] width 1370 height 45
select select "10"
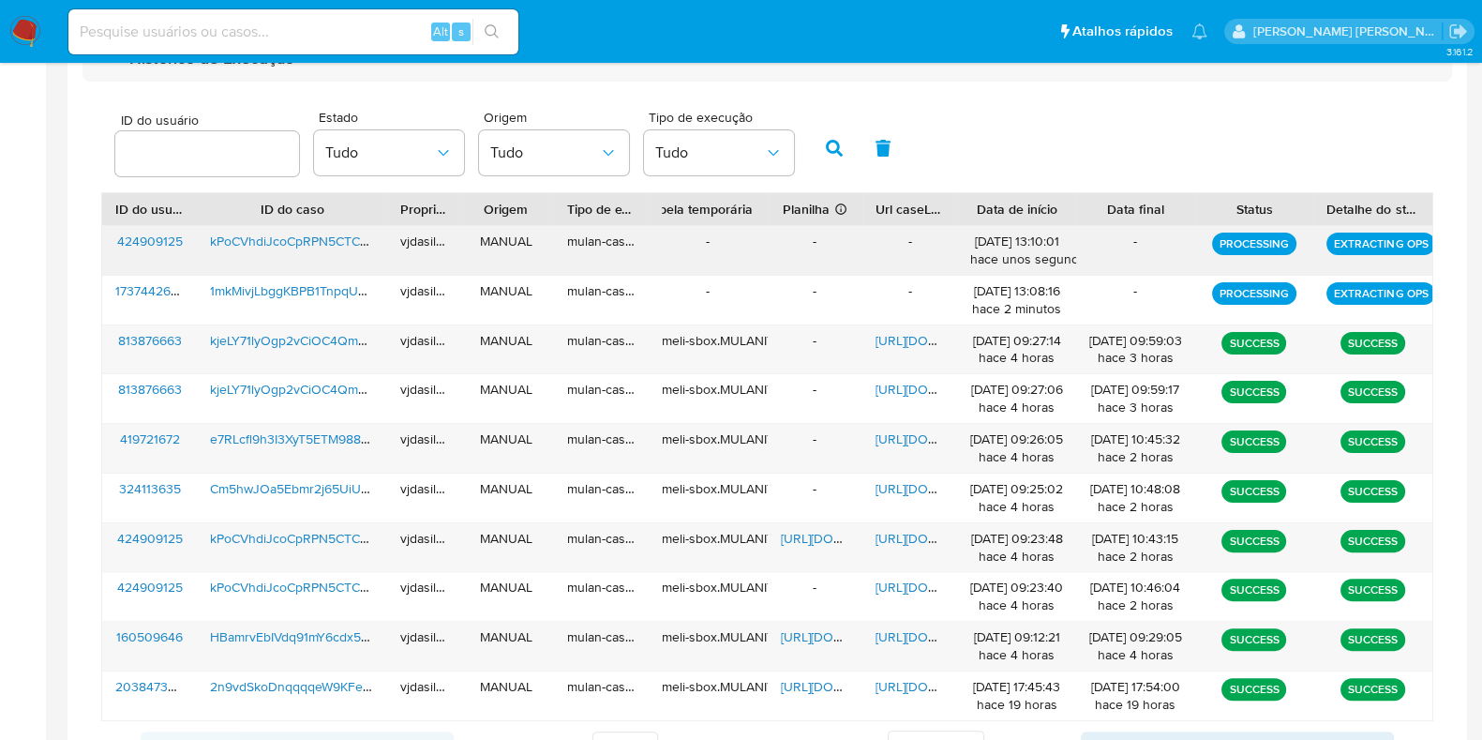
scroll to position [602, 0]
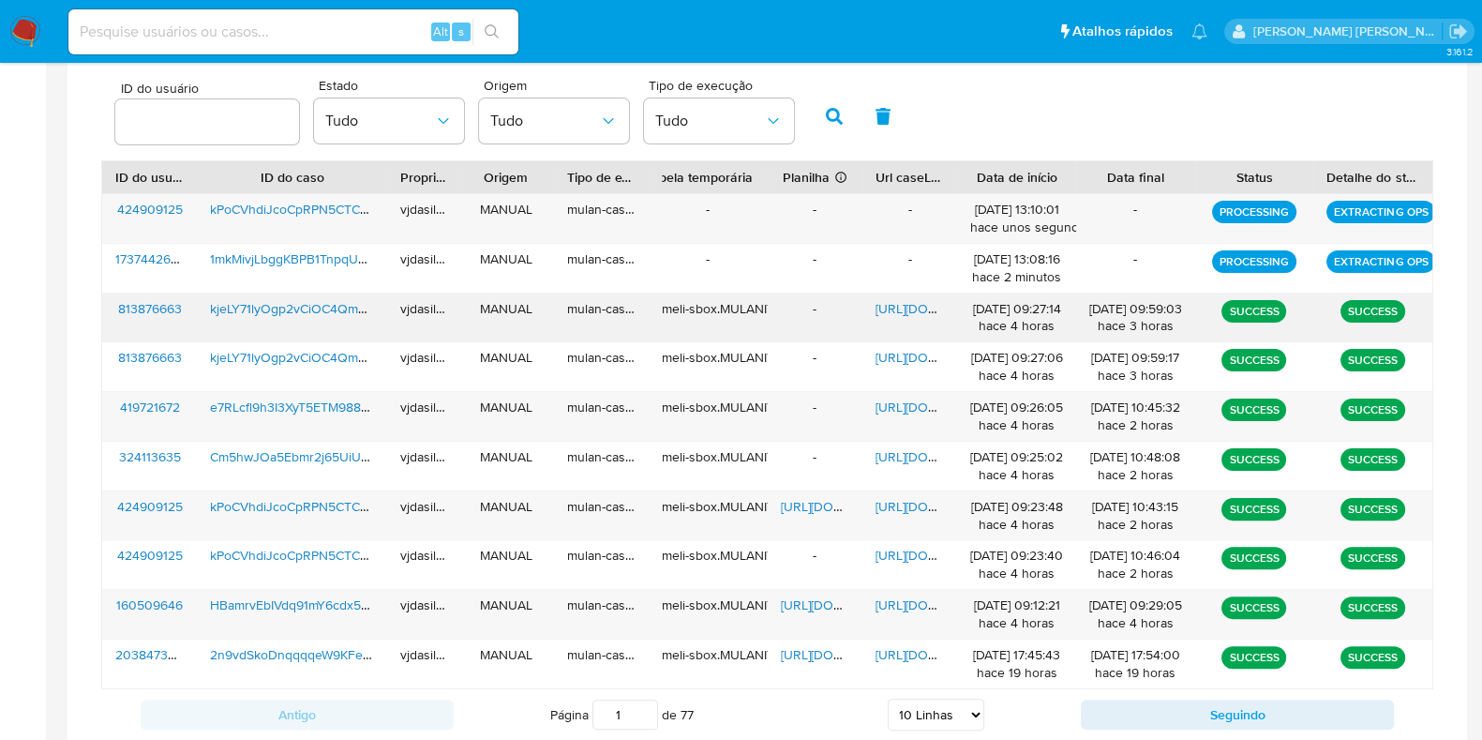
click at [905, 305] on span "[URL][DOMAIN_NAME]" at bounding box center [940, 308] width 129 height 19
click at [254, 309] on span "kjeLY71lyOgp2vCiOC4Qms5z" at bounding box center [294, 308] width 169 height 19
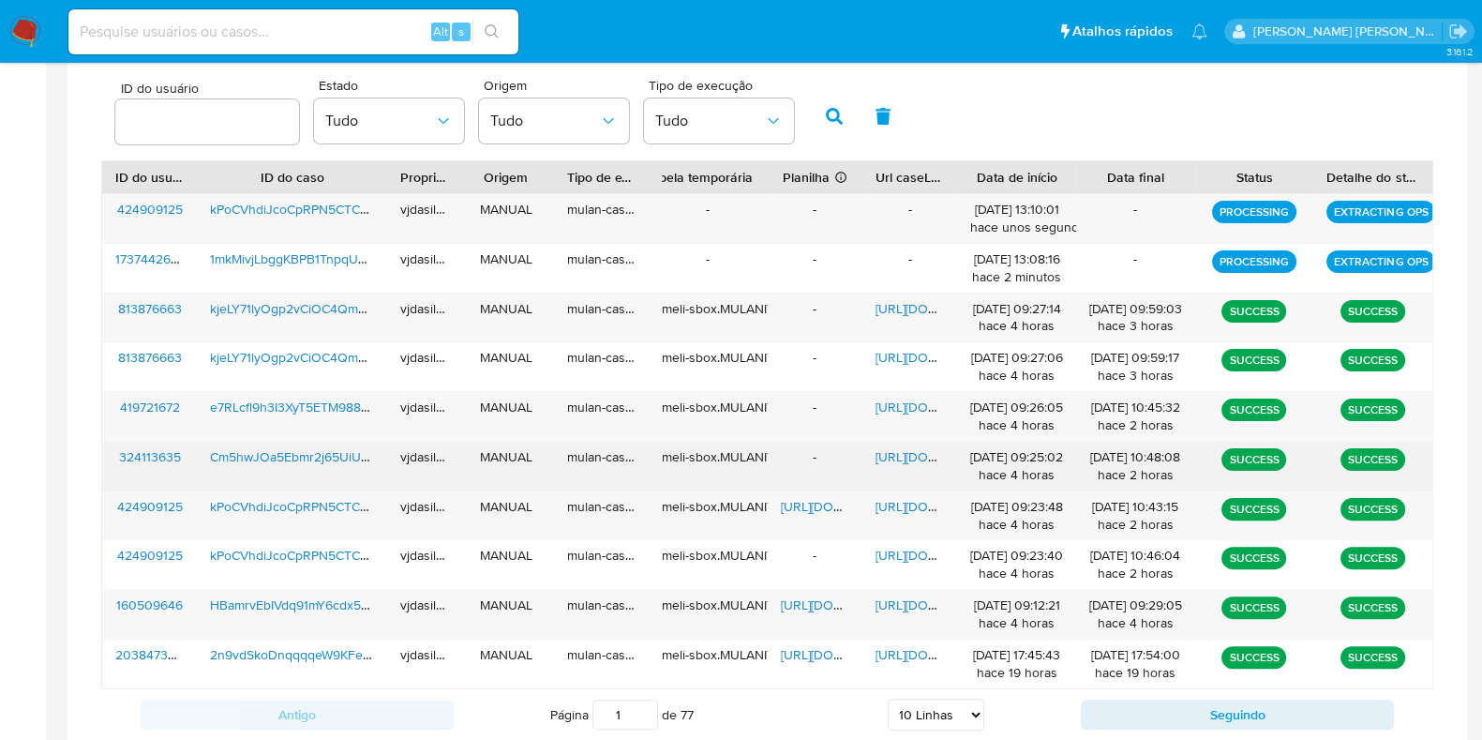
click at [908, 456] on span "[URL][DOMAIN_NAME]" at bounding box center [940, 456] width 129 height 19
click at [267, 451] on span "Cm5hwJOa5Ebmr2j65UiUBxsv" at bounding box center [299, 456] width 179 height 19
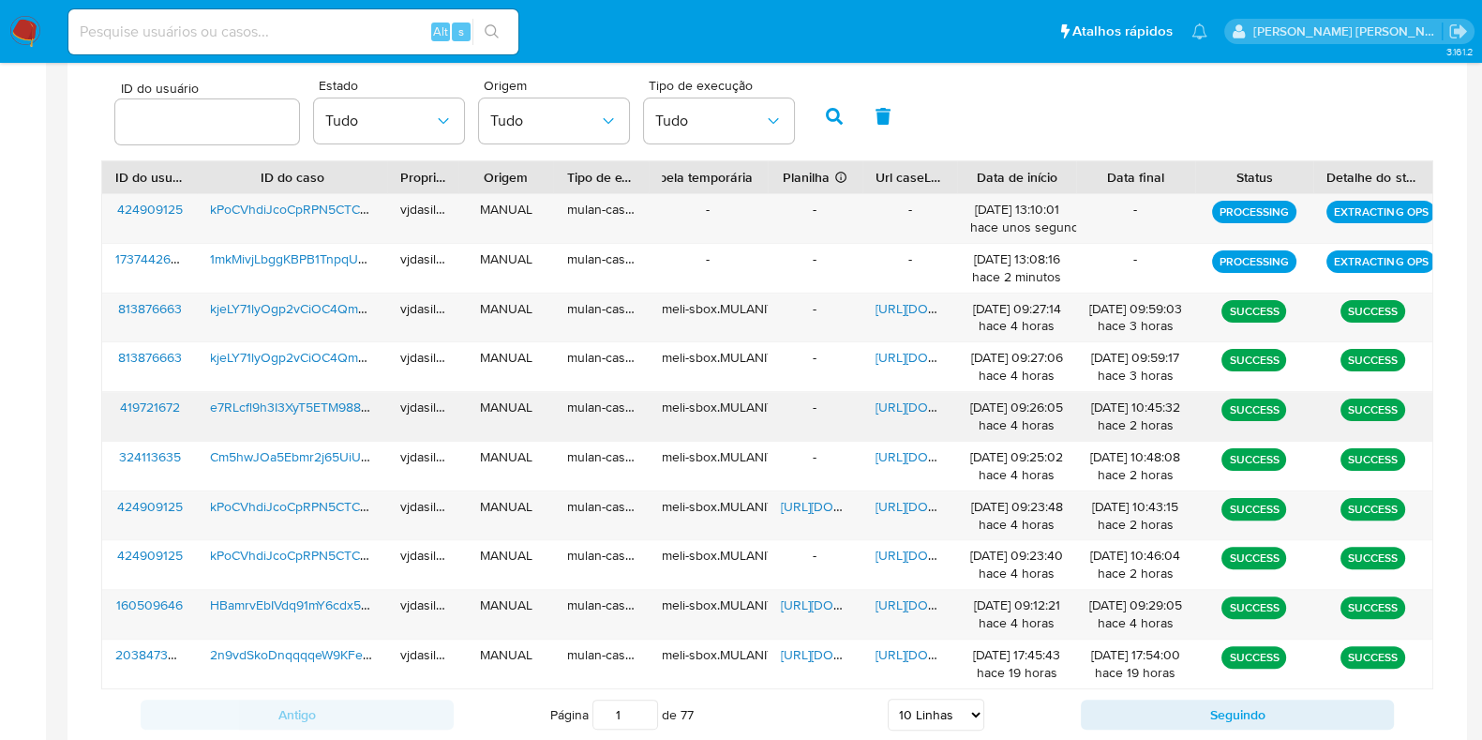
click at [892, 410] on span "[URL][DOMAIN_NAME]" at bounding box center [940, 407] width 129 height 19
click at [274, 405] on span "e7RLcfl9h3I3XyT5ETM988QP" at bounding box center [294, 407] width 169 height 19
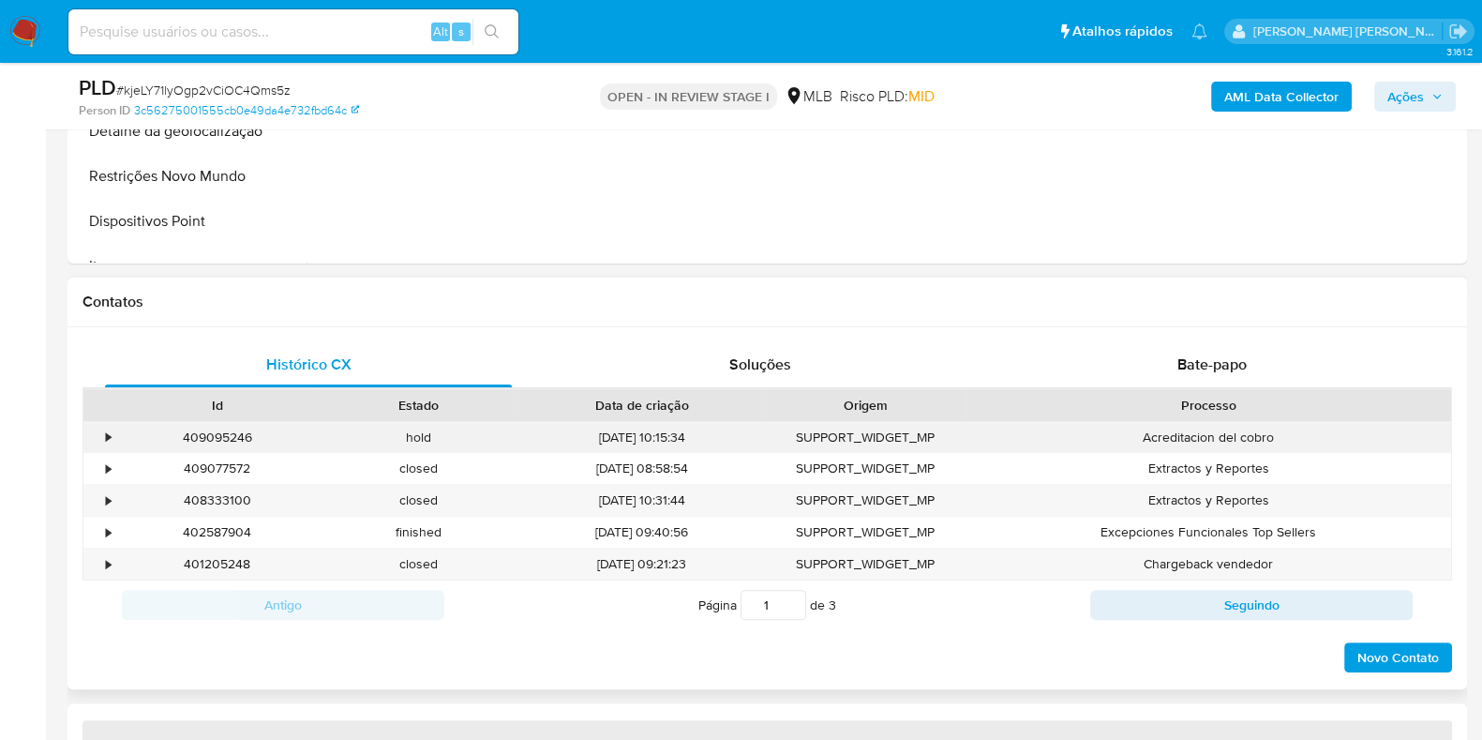
select select "10"
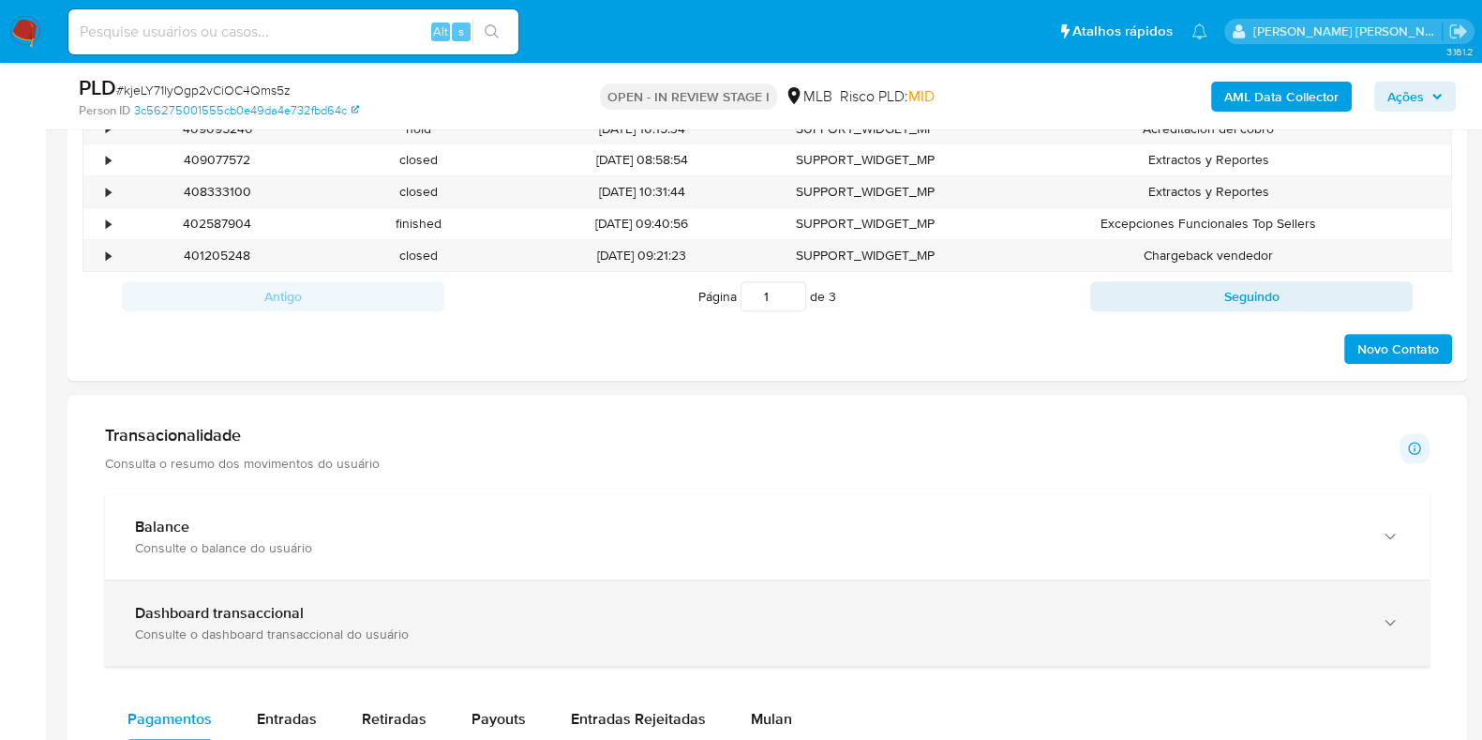
scroll to position [1289, 0]
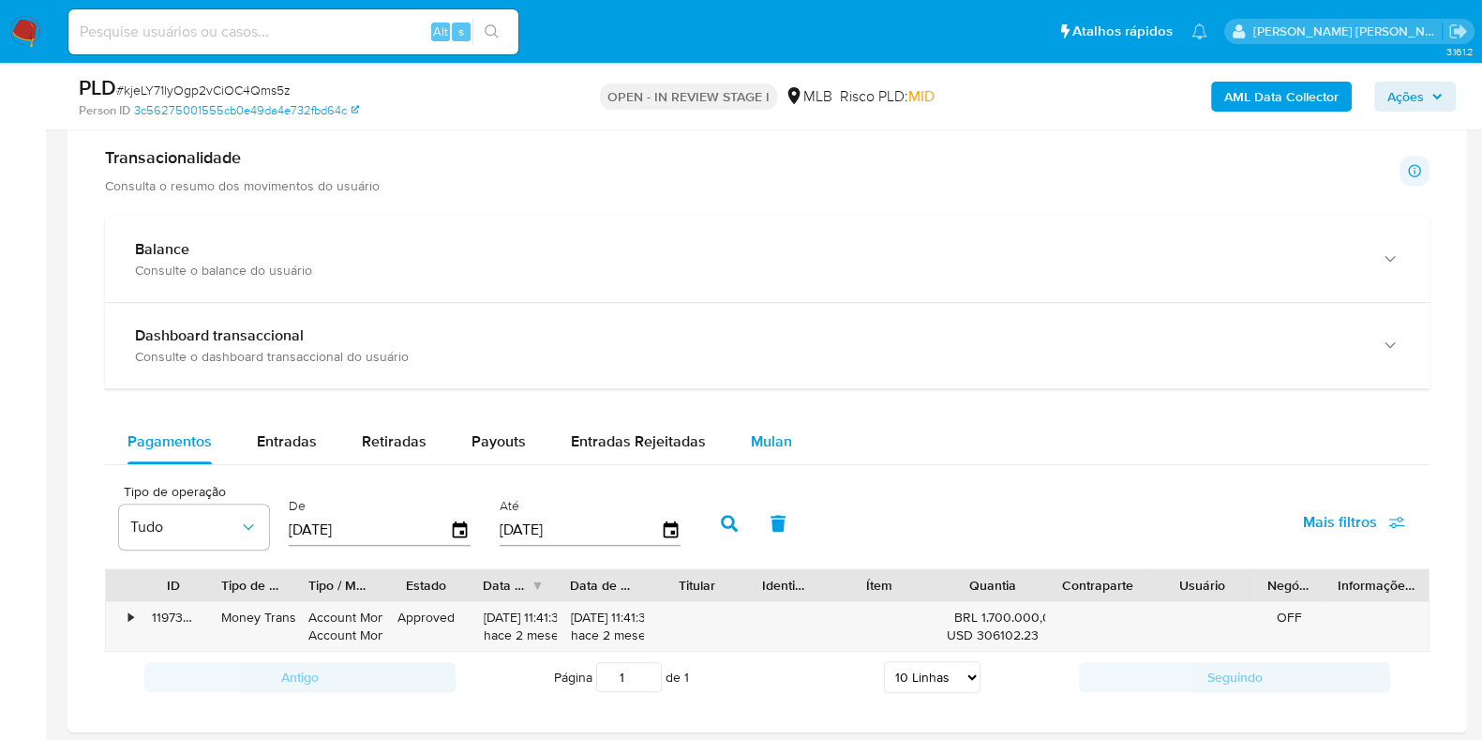
click at [772, 433] on span "Mulan" at bounding box center [771, 441] width 41 height 22
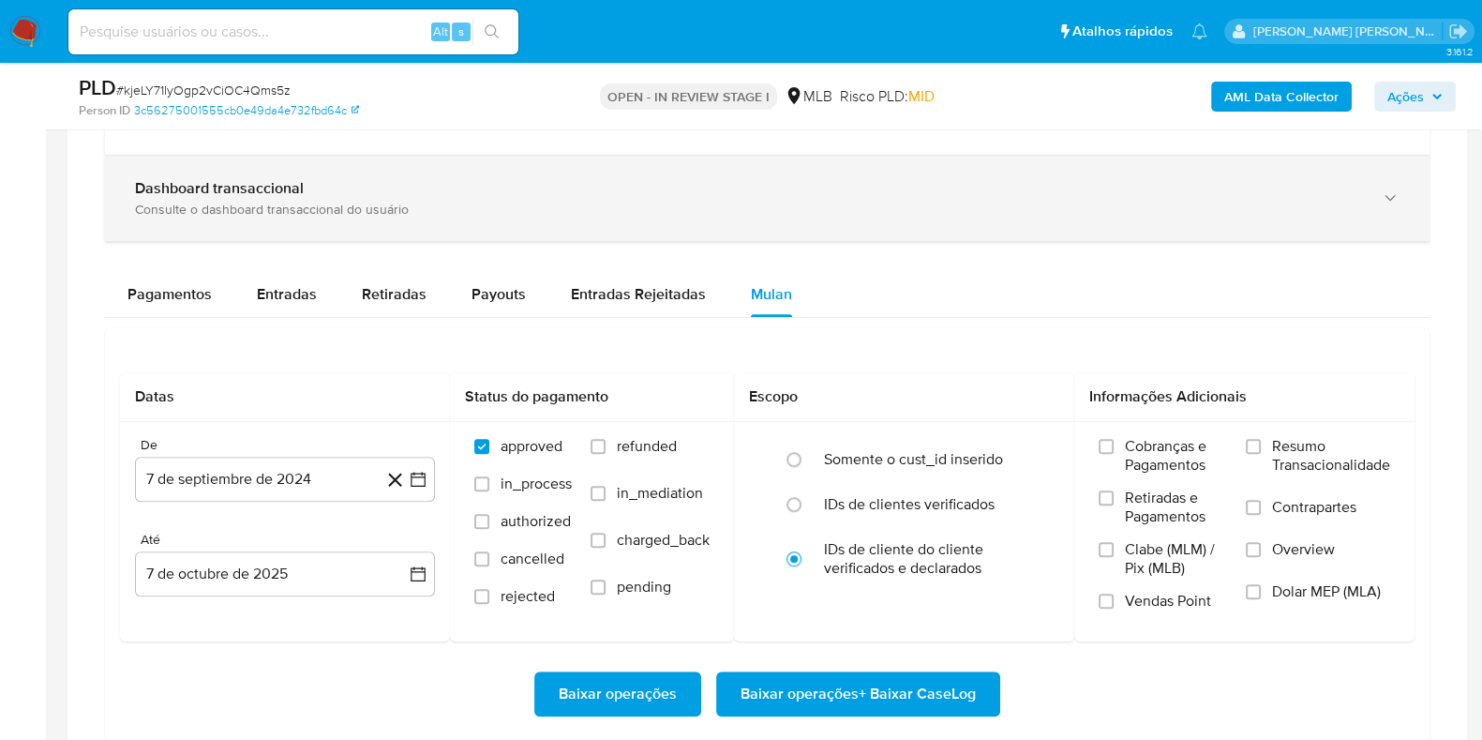
scroll to position [1640, 0]
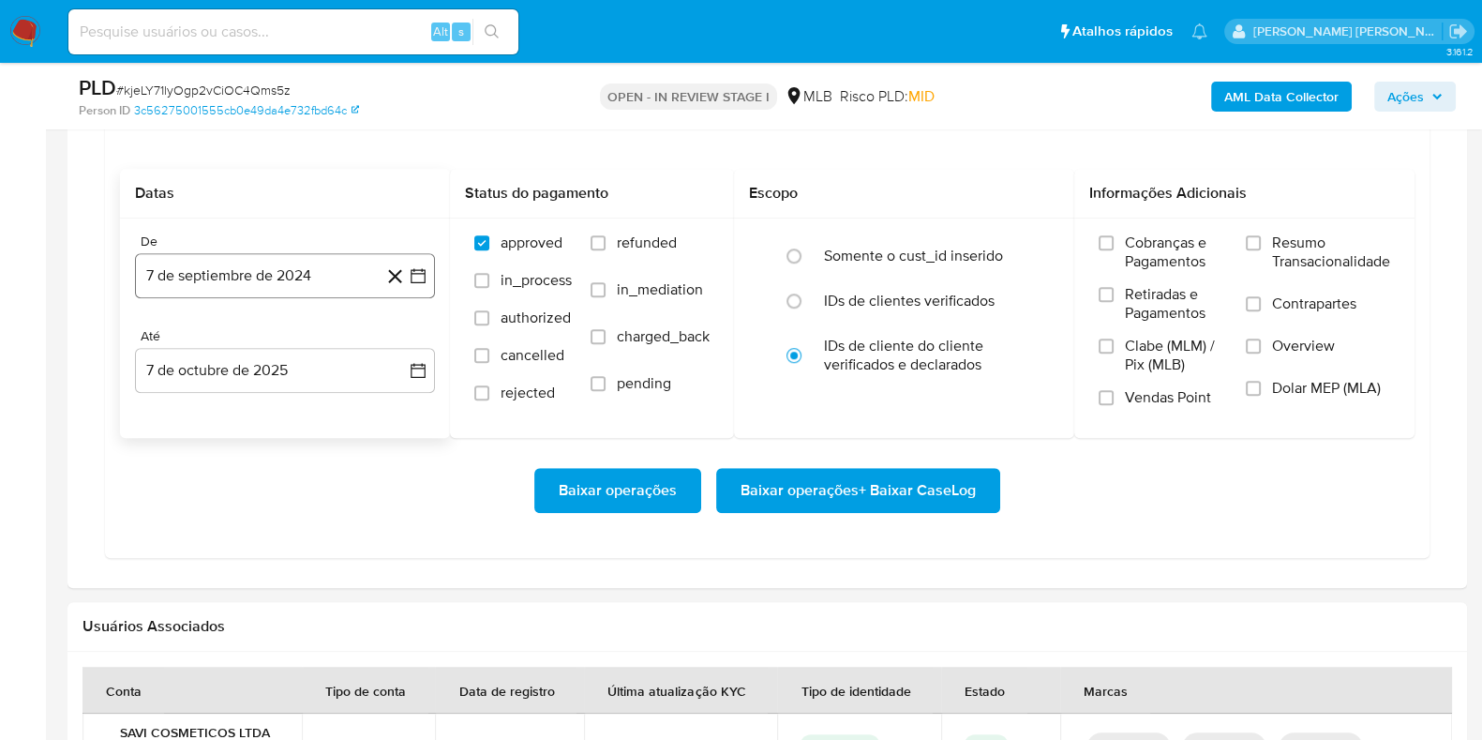
click at [252, 278] on button "7 de septiembre de 2024" at bounding box center [285, 275] width 300 height 45
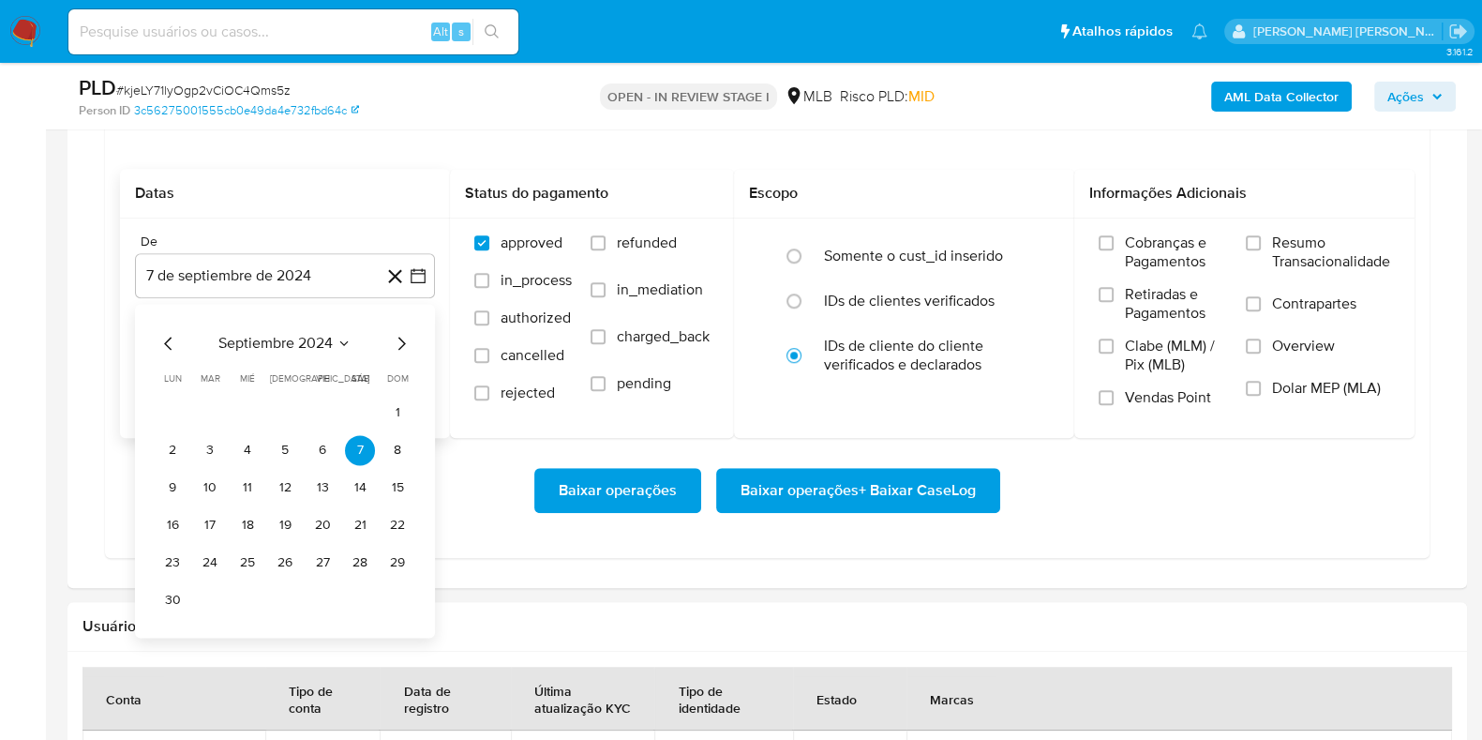
click at [271, 336] on span "septiembre 2024" at bounding box center [275, 343] width 114 height 19
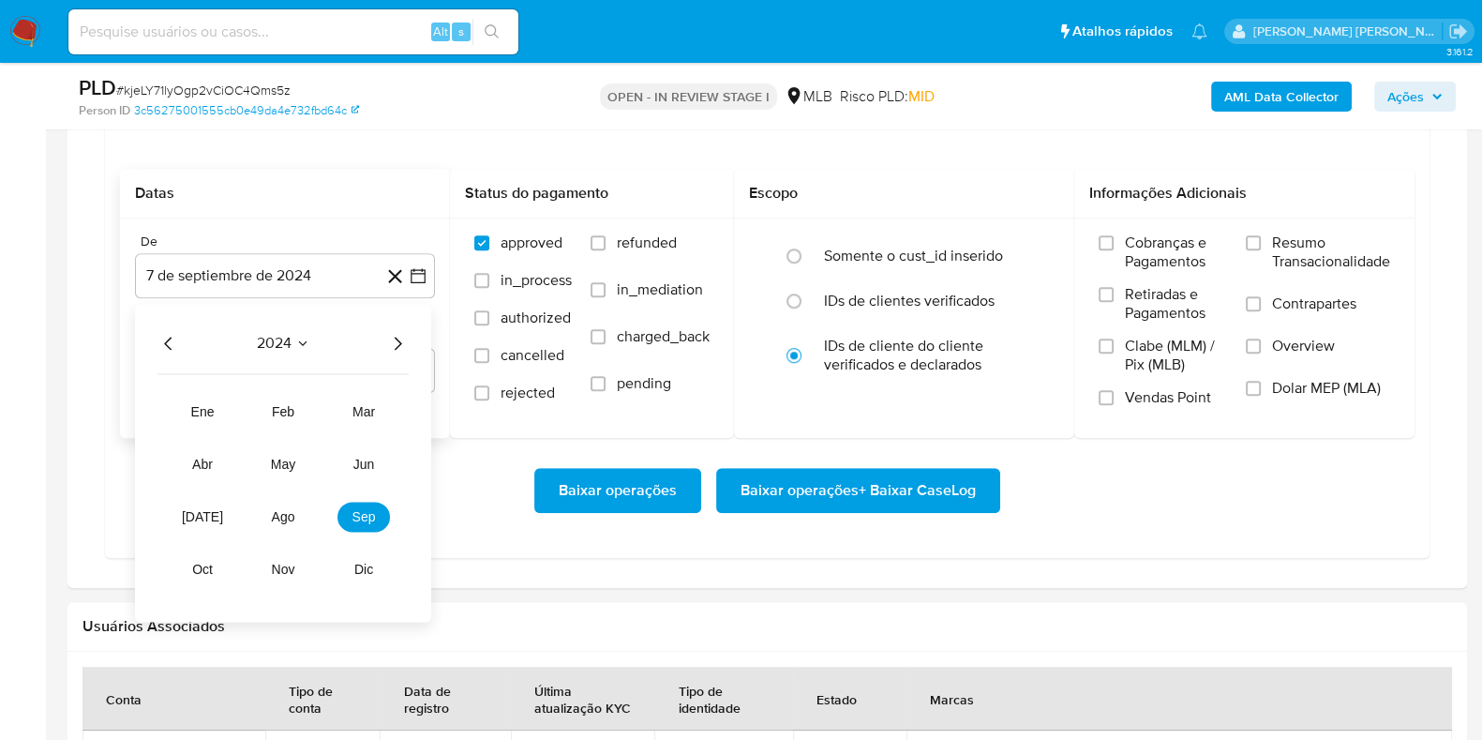
click at [400, 337] on icon "Año siguiente" at bounding box center [397, 343] width 23 height 23
click at [207, 563] on span "oct" at bounding box center [202, 569] width 22 height 15
click at [249, 408] on button "1" at bounding box center [248, 413] width 30 height 30
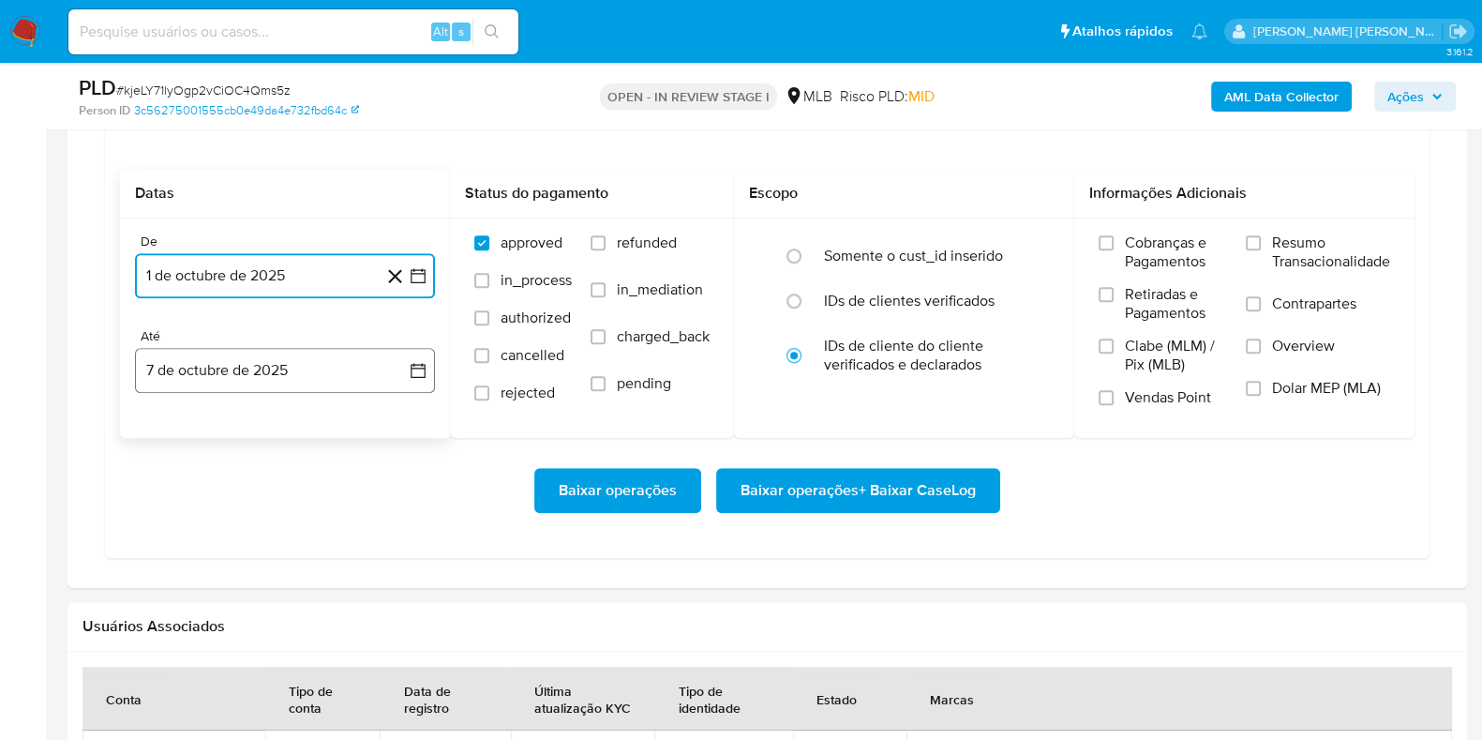
click at [260, 371] on button "7 de octubre de 2025" at bounding box center [285, 370] width 300 height 45
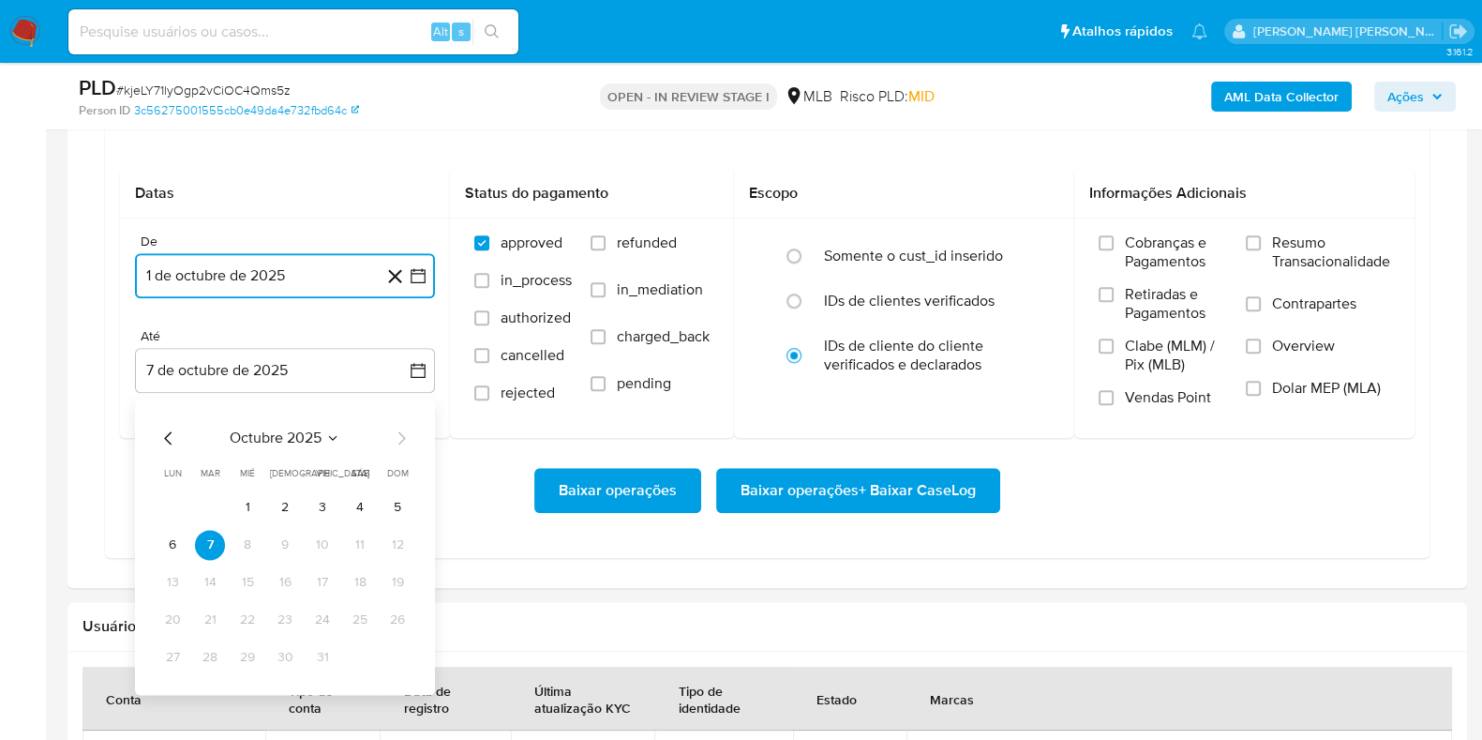
click at [177, 537] on button "6" at bounding box center [173, 545] width 30 height 30
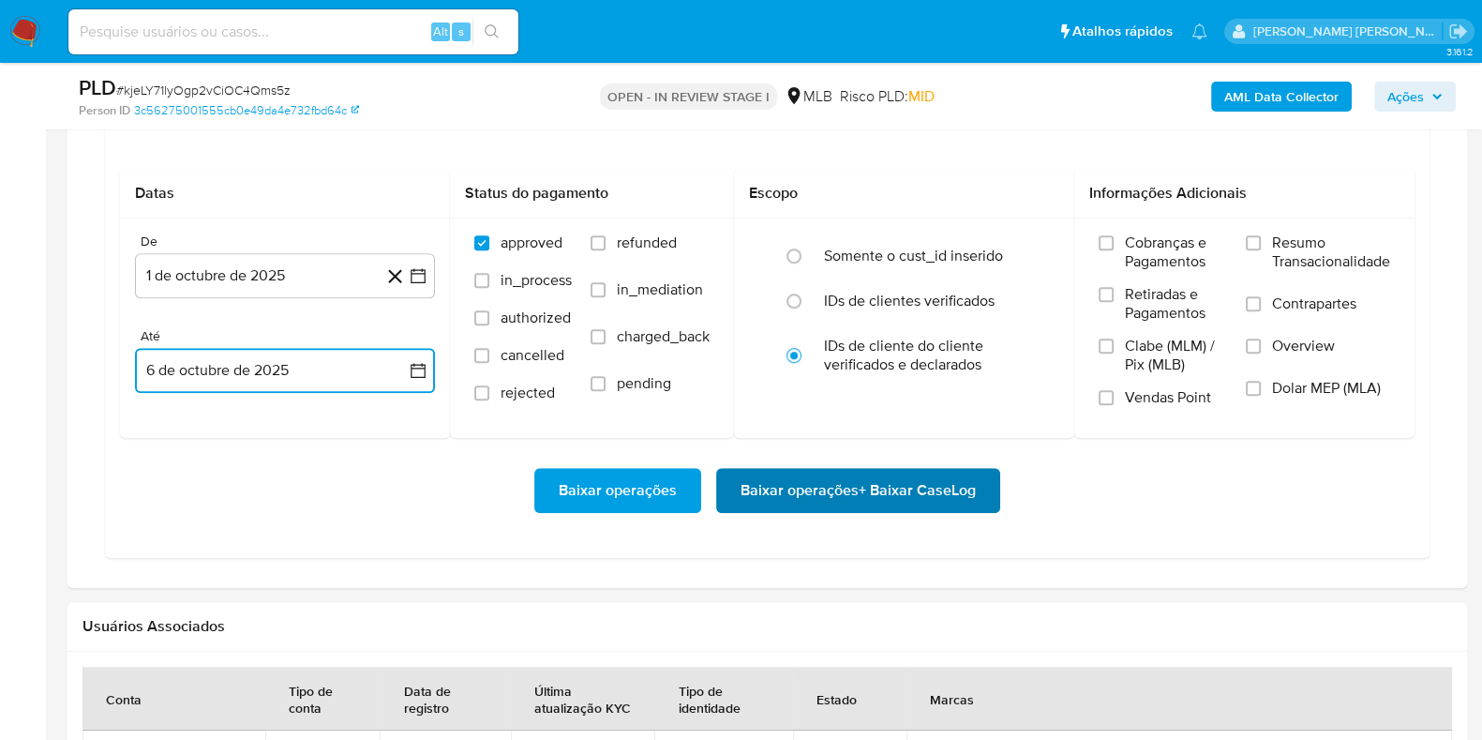
click at [908, 488] on span "Baixar operações + Baixar CaseLog" at bounding box center [858, 490] width 235 height 41
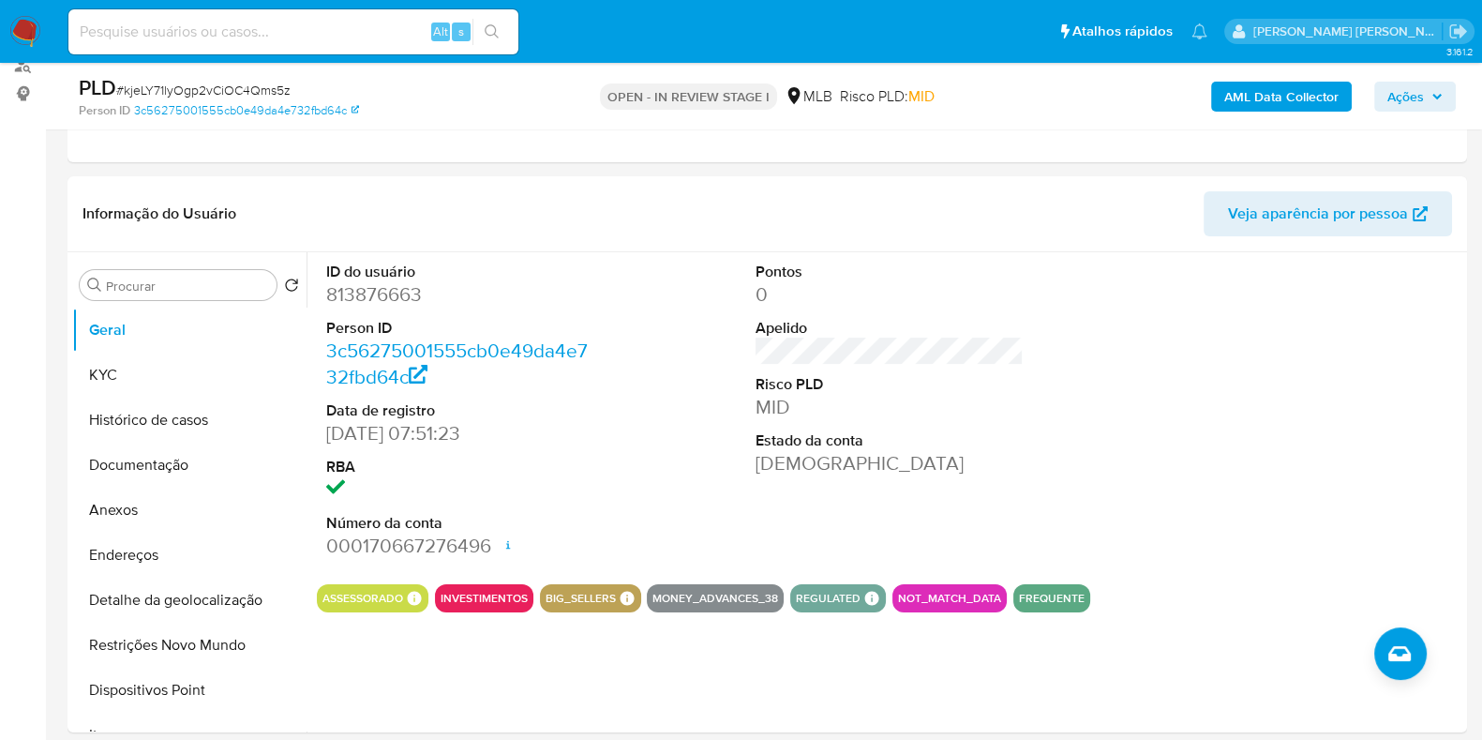
scroll to position [233, 0]
click at [134, 371] on button "KYC" at bounding box center [181, 375] width 219 height 45
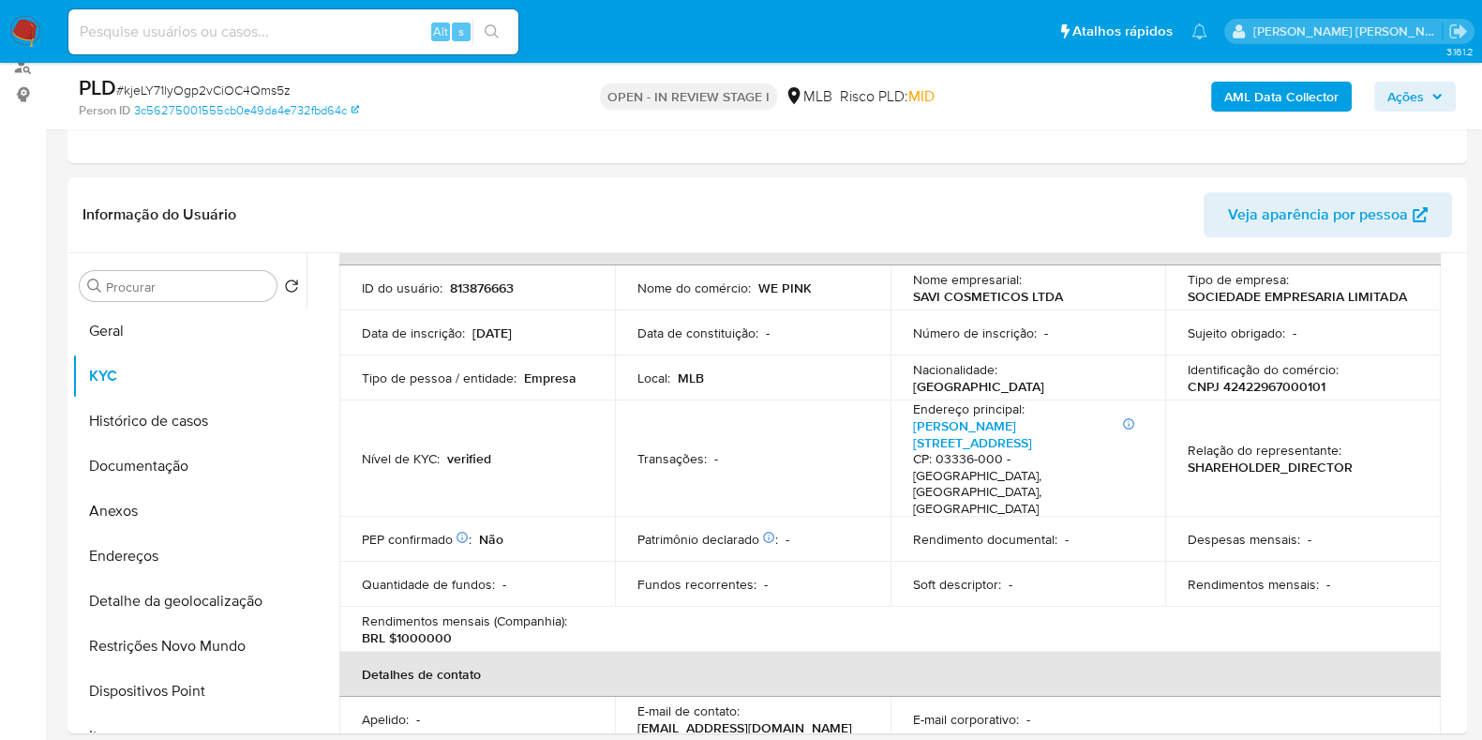
scroll to position [116, 0]
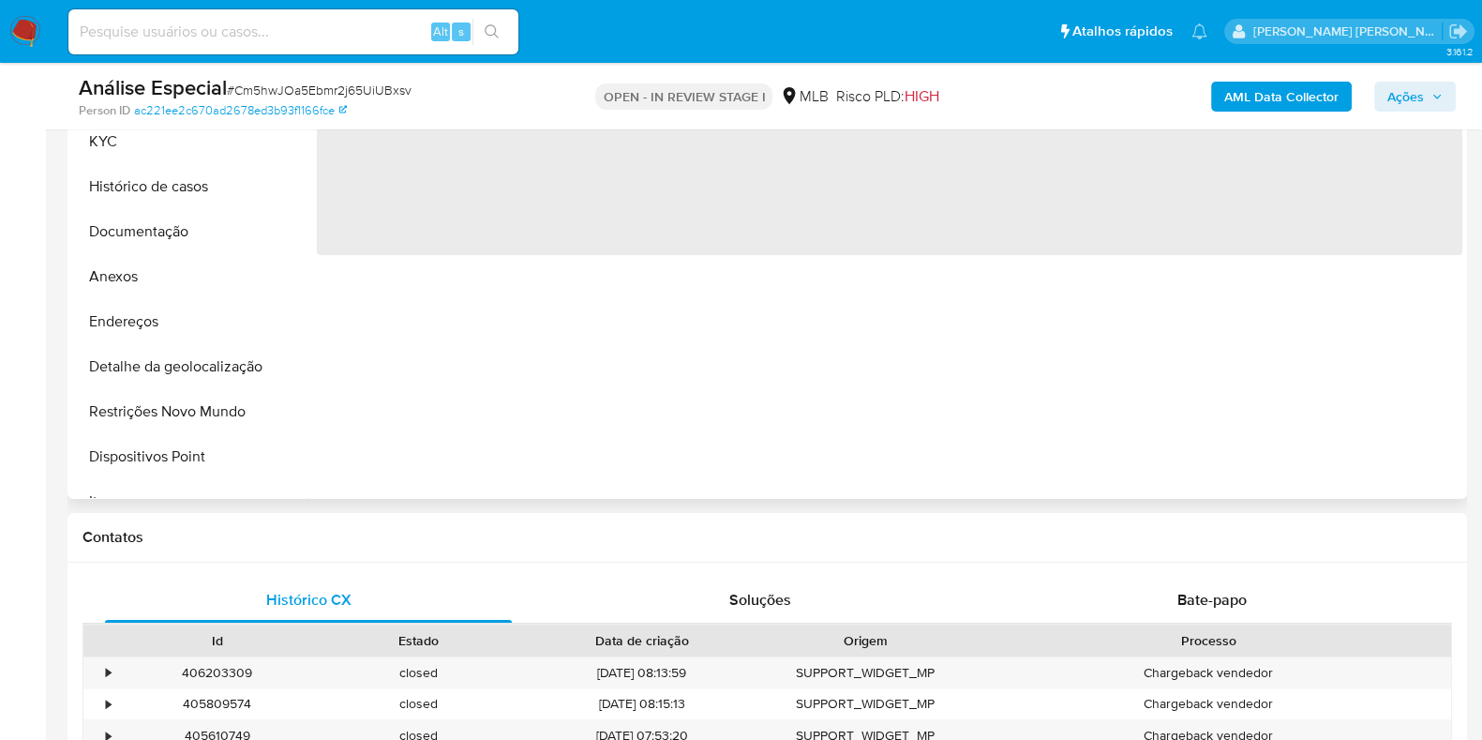
select select "10"
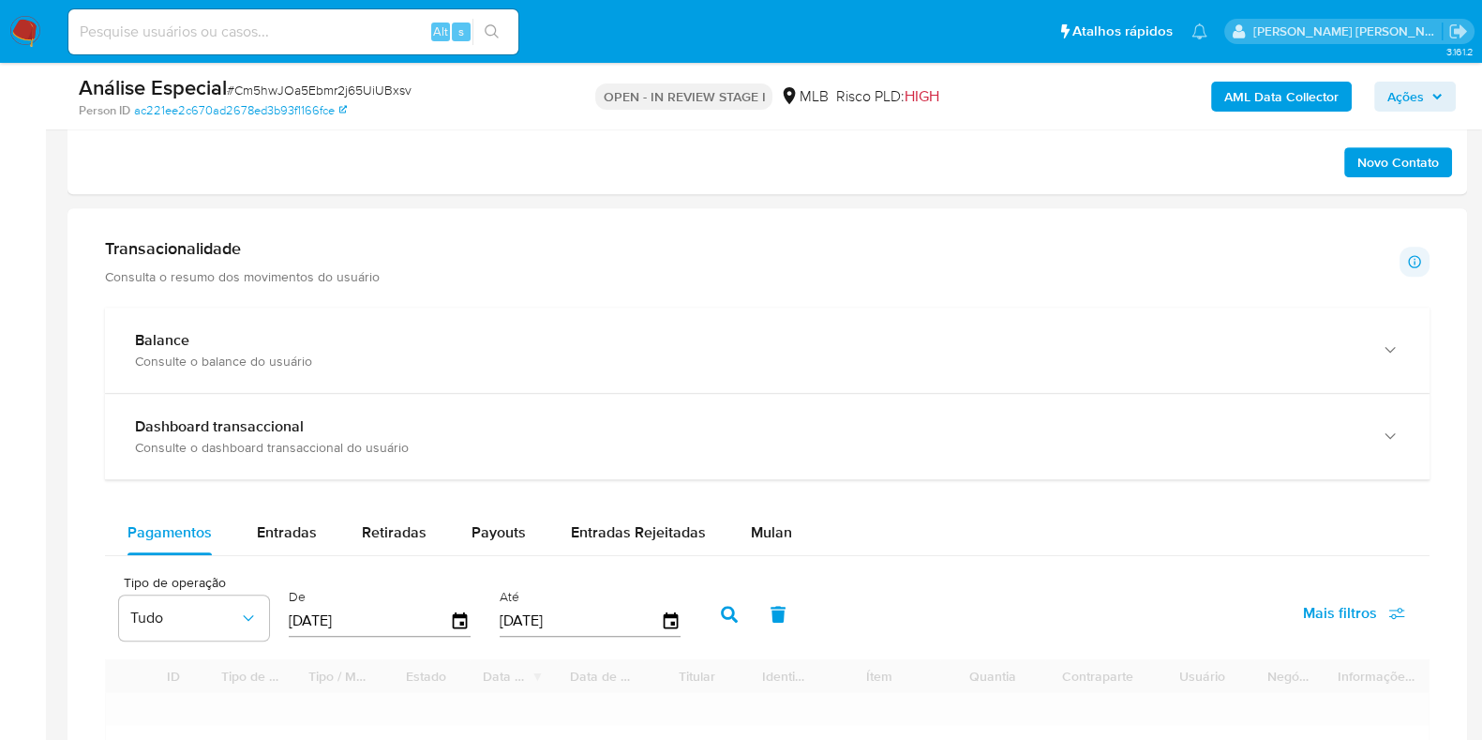
scroll to position [1406, 0]
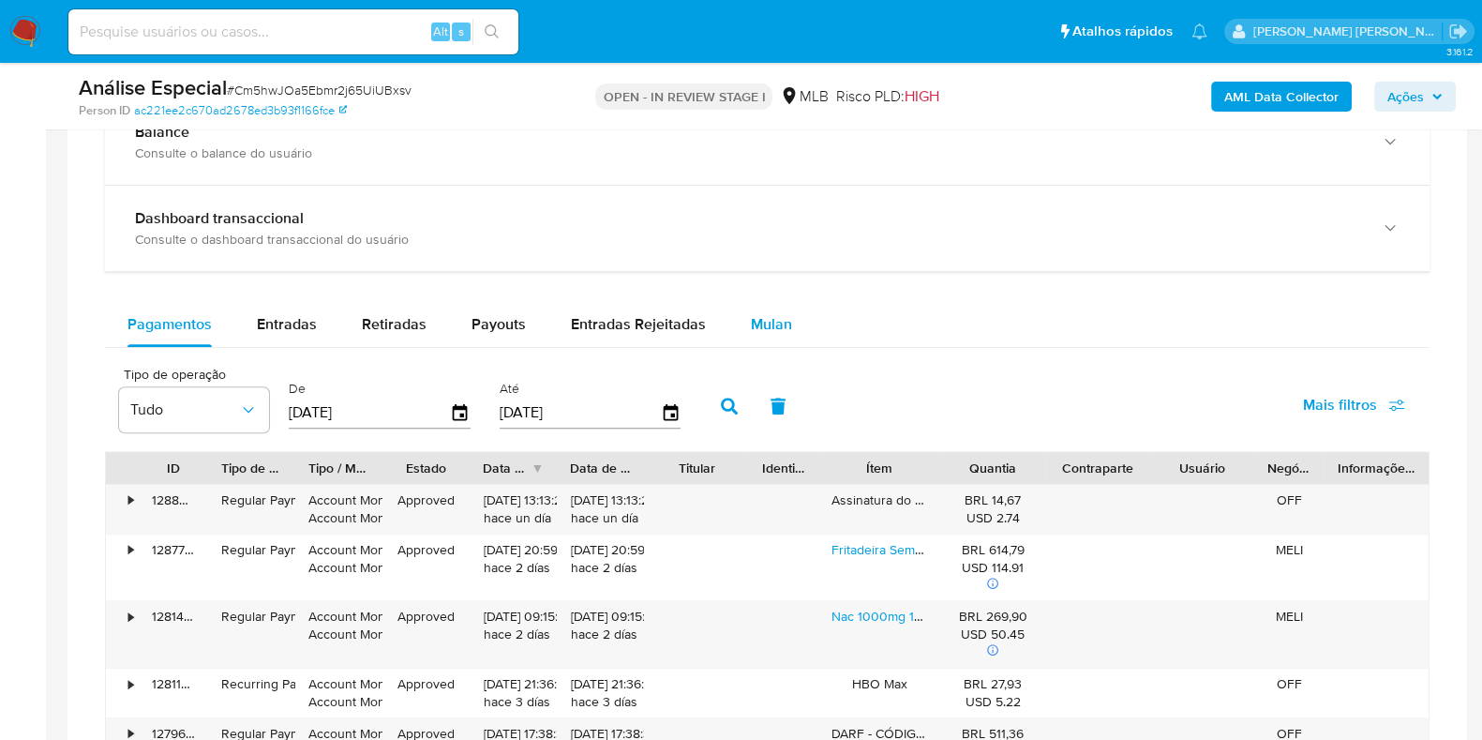
click at [762, 330] on span "Mulan" at bounding box center [771, 324] width 41 height 22
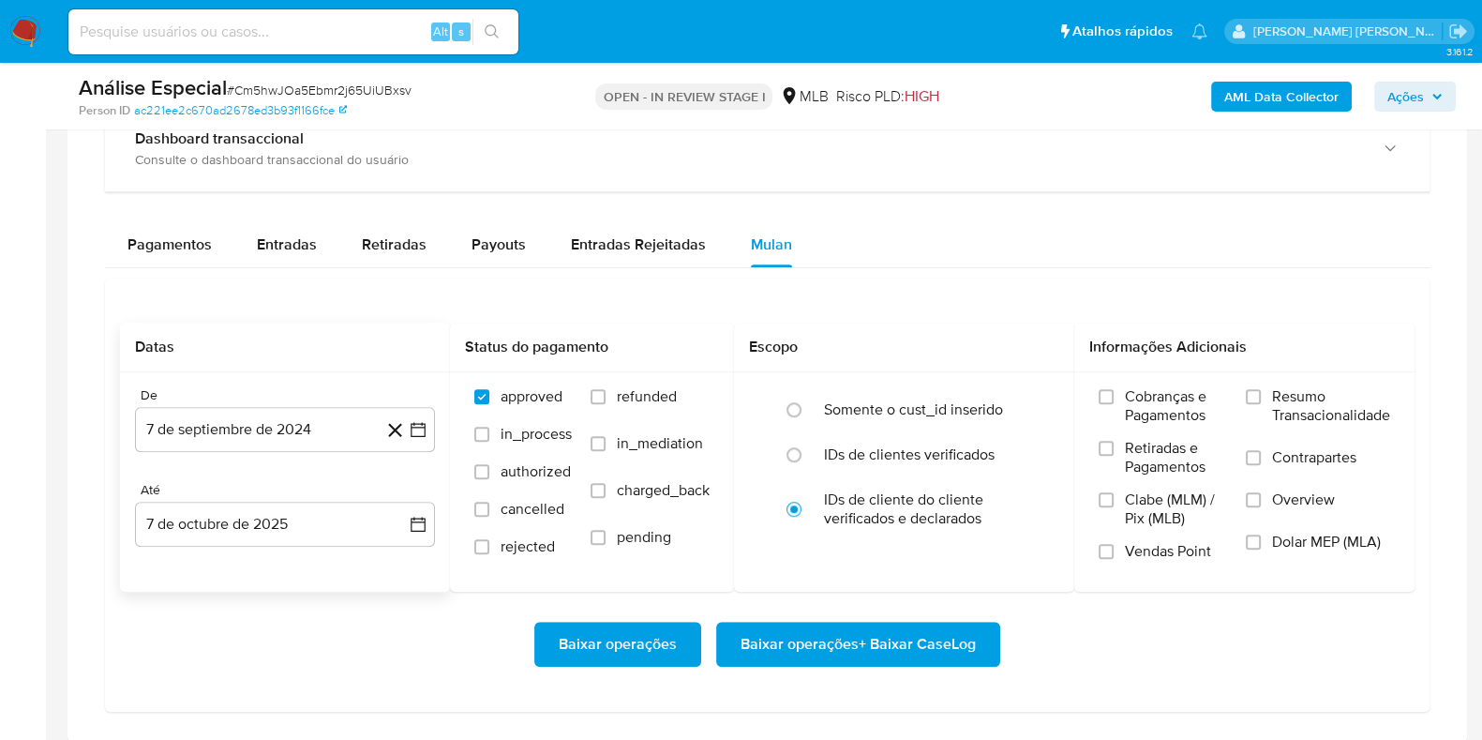
scroll to position [1523, 0]
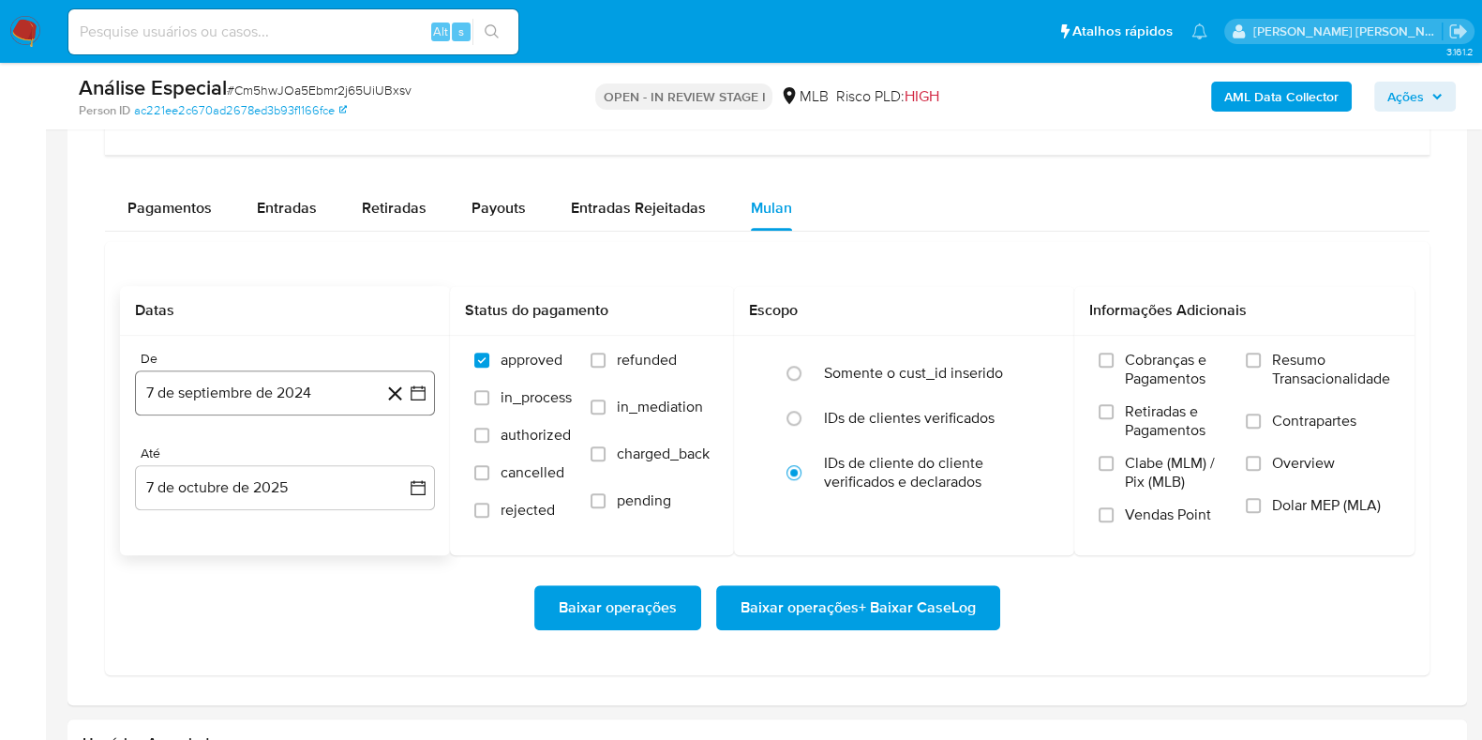
click at [248, 379] on button "7 de septiembre de 2024" at bounding box center [285, 392] width 300 height 45
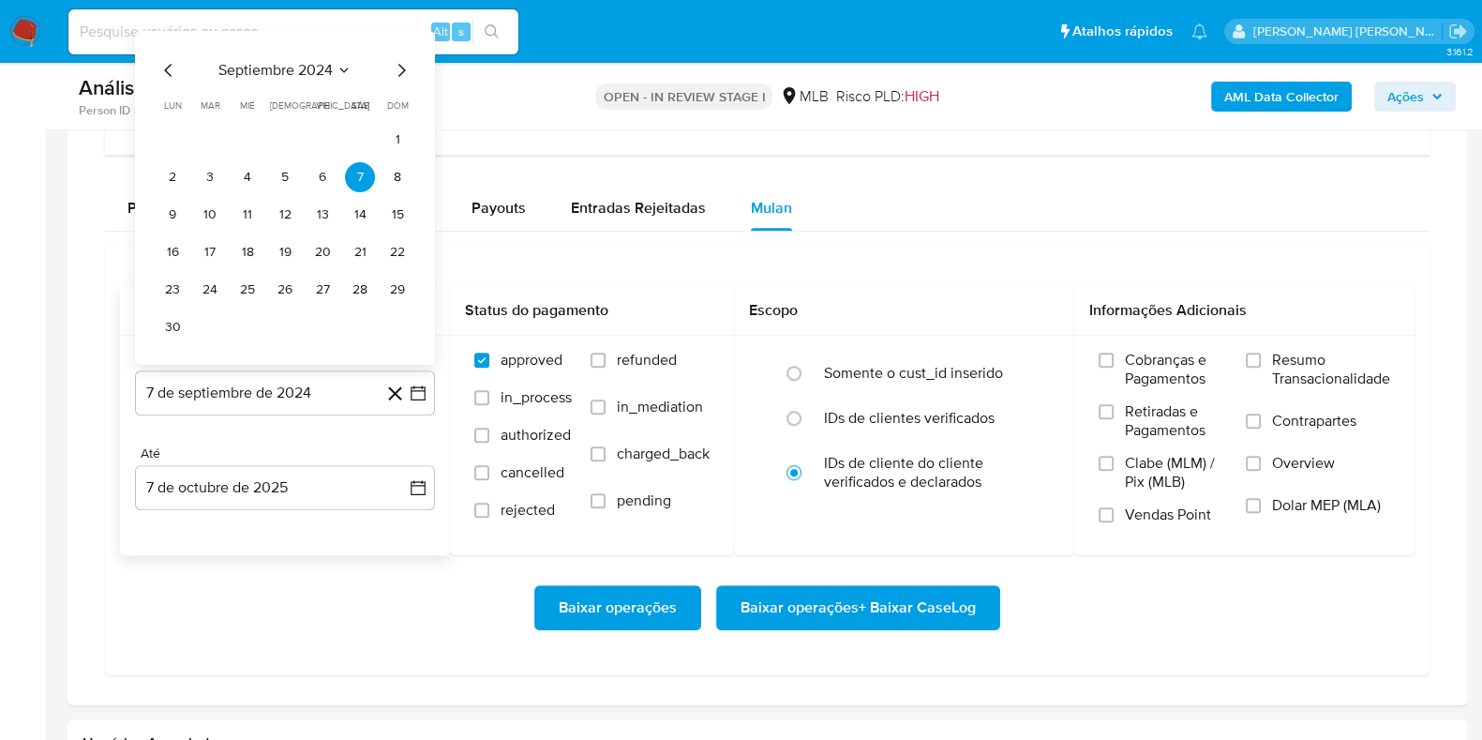
click at [278, 61] on span "septiembre 2024" at bounding box center [275, 70] width 114 height 19
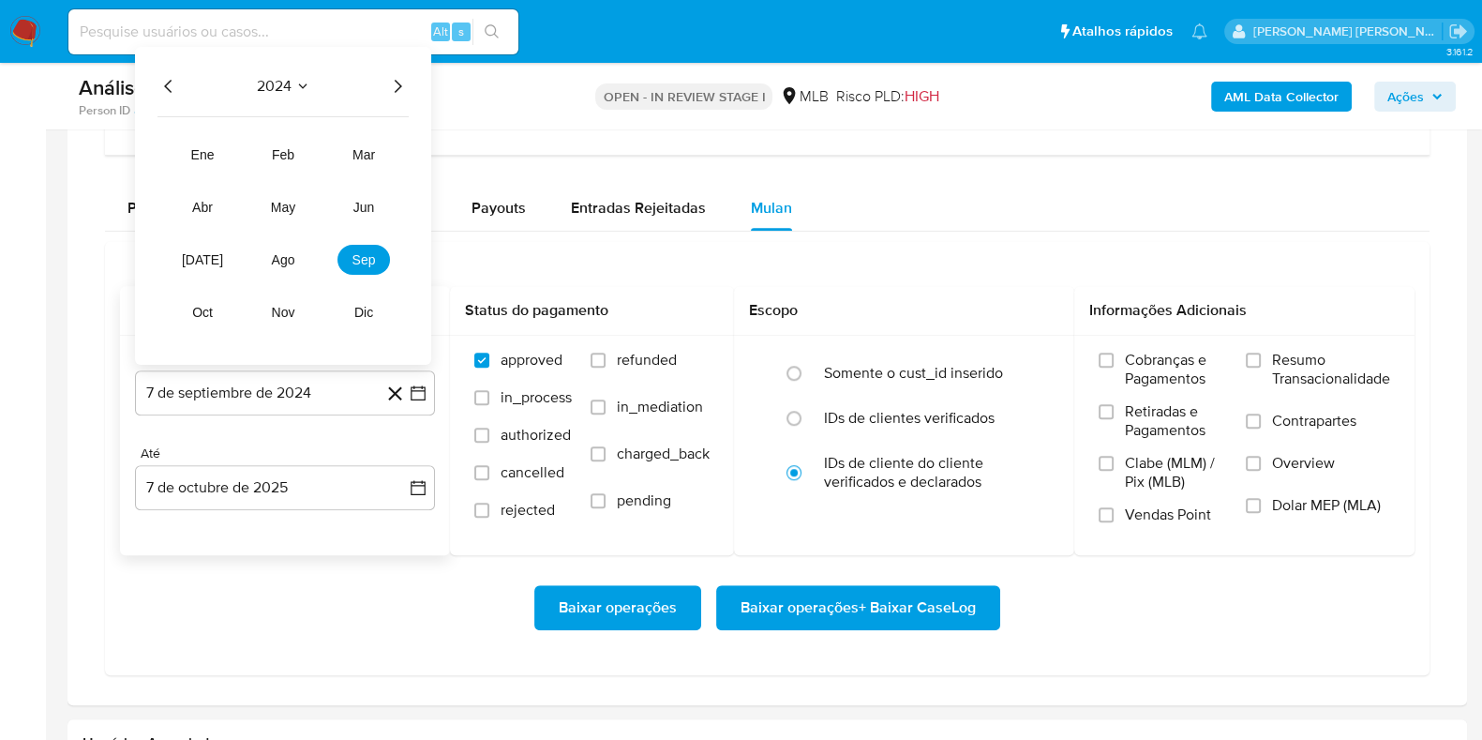
click at [388, 77] on icon "Año siguiente" at bounding box center [397, 86] width 23 height 23
click at [197, 307] on span "oct" at bounding box center [202, 312] width 22 height 15
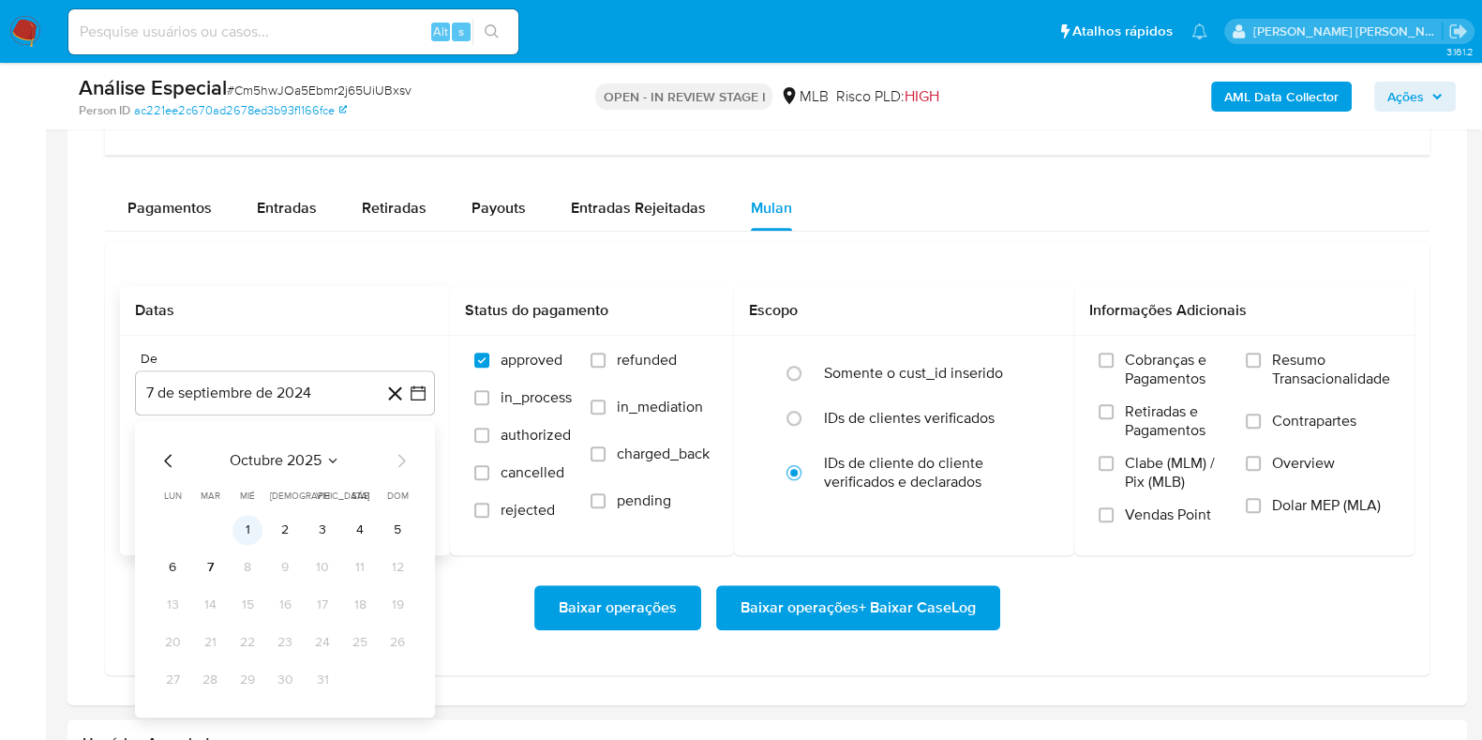
click at [248, 525] on button "1" at bounding box center [248, 530] width 30 height 30
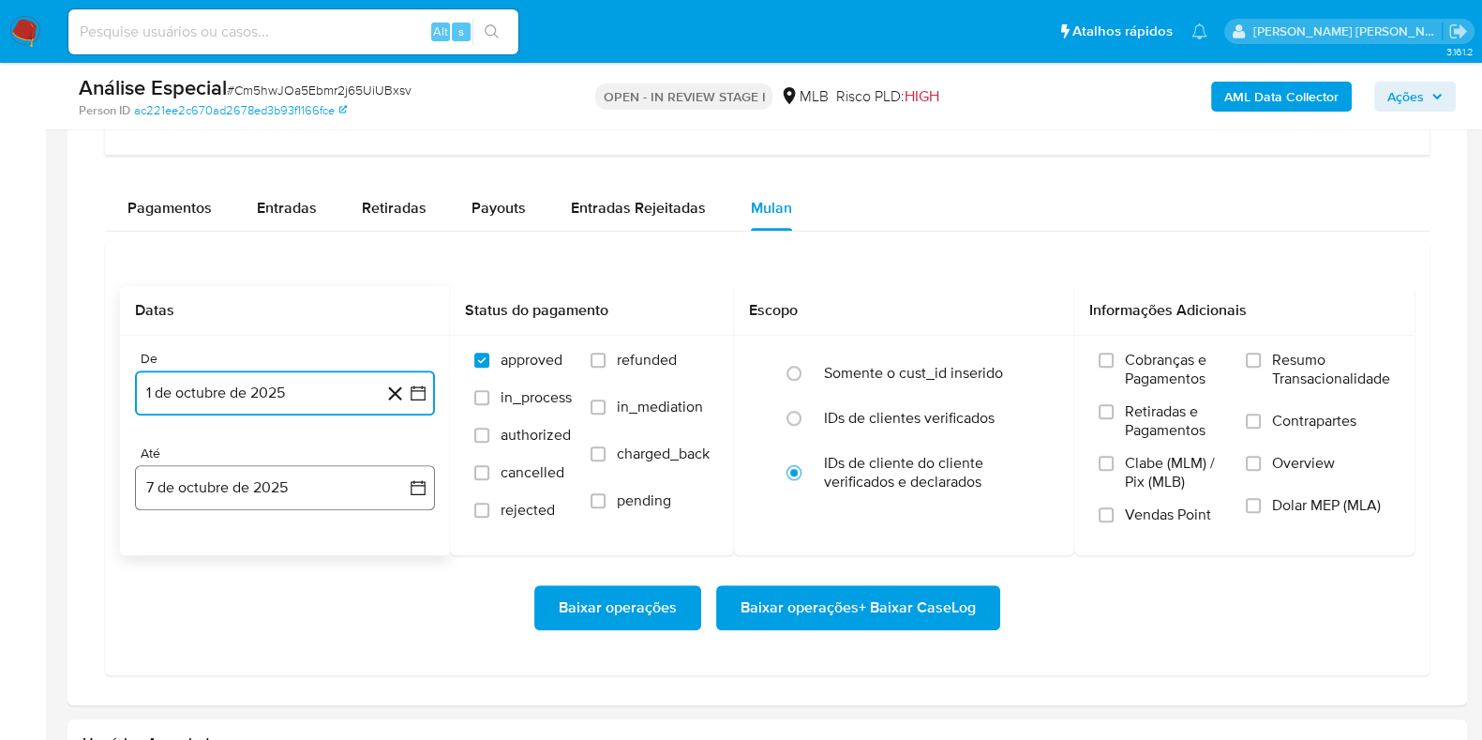
click at [219, 497] on button "7 de octubre de 2025" at bounding box center [285, 487] width 300 height 45
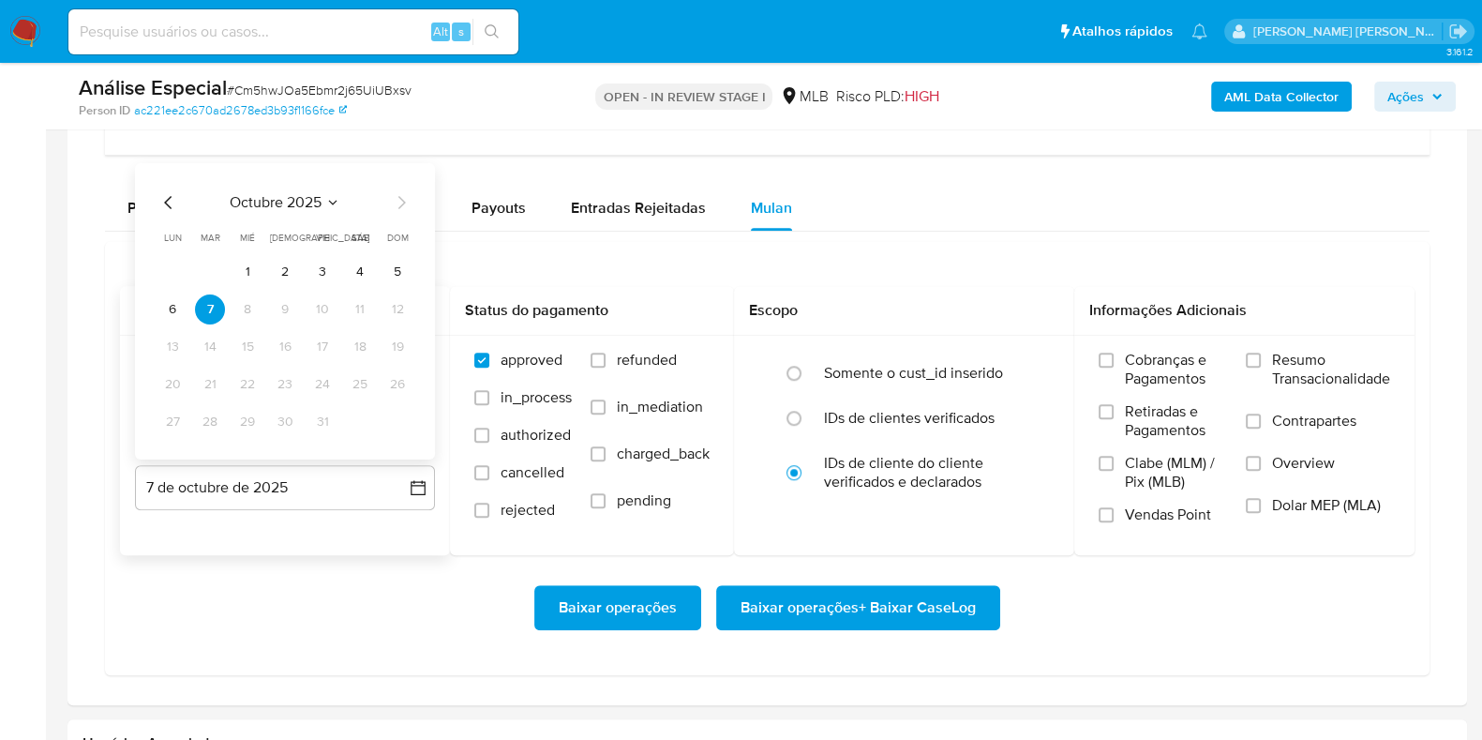
click at [170, 324] on tbody "1 2 3 4 5 6 7 8 9 10 11 12 13 14 15 16 17 18 19 20 21 22 23 24 25 26 27 28 29 3…" at bounding box center [285, 347] width 255 height 180
click at [170, 311] on button "6" at bounding box center [173, 309] width 30 height 30
click at [1268, 361] on label "Resumo Transacionalidade" at bounding box center [1318, 381] width 144 height 61
click at [1261, 361] on input "Resumo Transacionalidade" at bounding box center [1253, 360] width 15 height 15
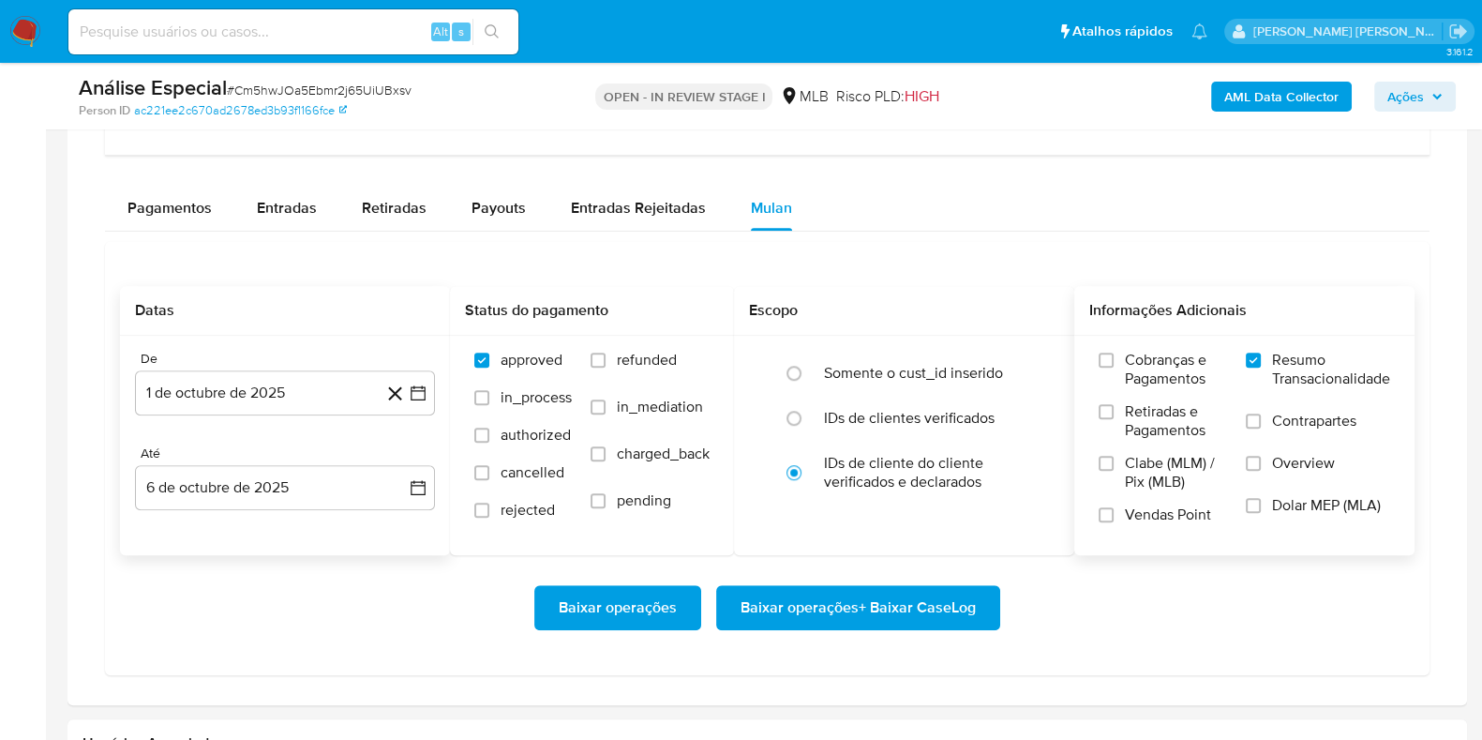
click at [1261, 428] on label "Contrapartes" at bounding box center [1318, 433] width 144 height 42
click at [1261, 428] on input "Contrapartes" at bounding box center [1253, 420] width 15 height 15
click at [818, 608] on span "Baixar operações + Baixar CaseLog" at bounding box center [858, 607] width 235 height 41
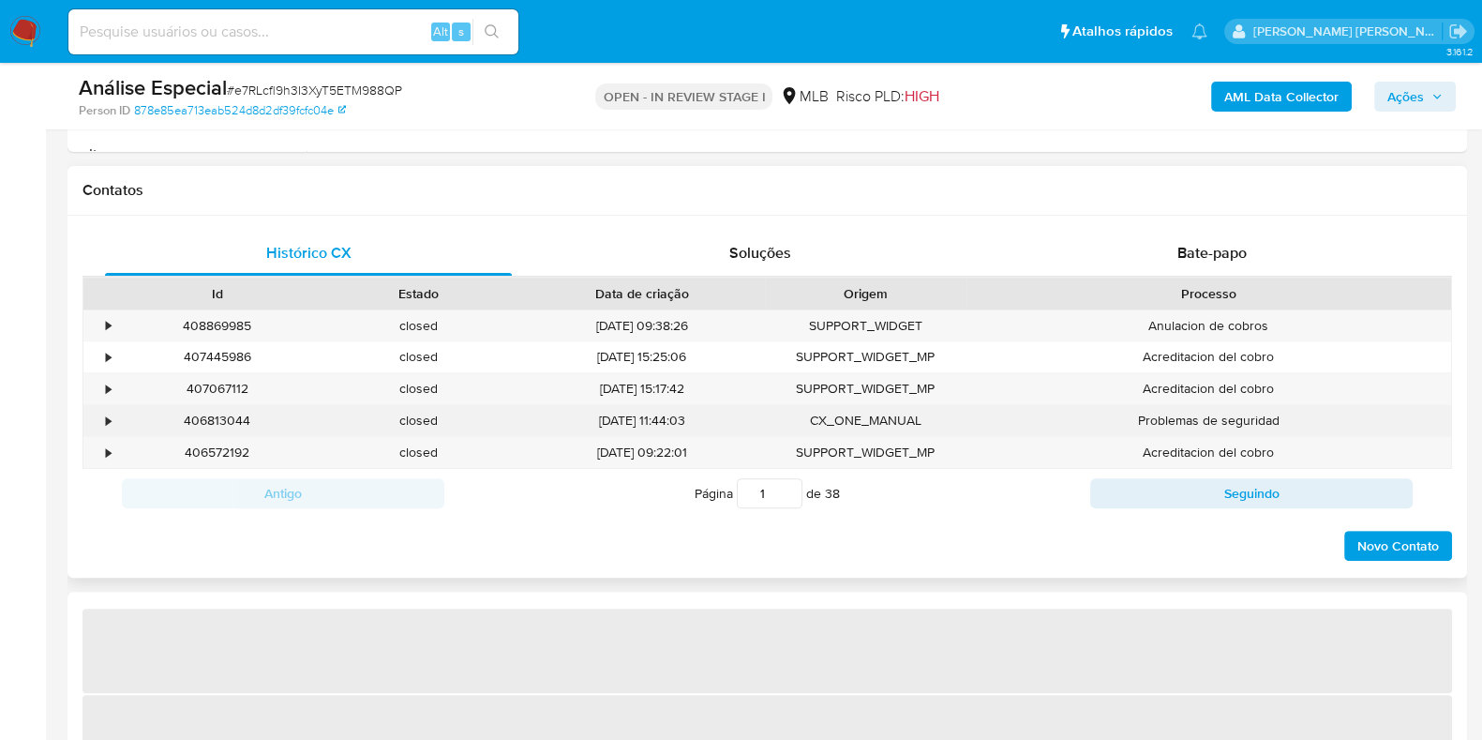
select select "10"
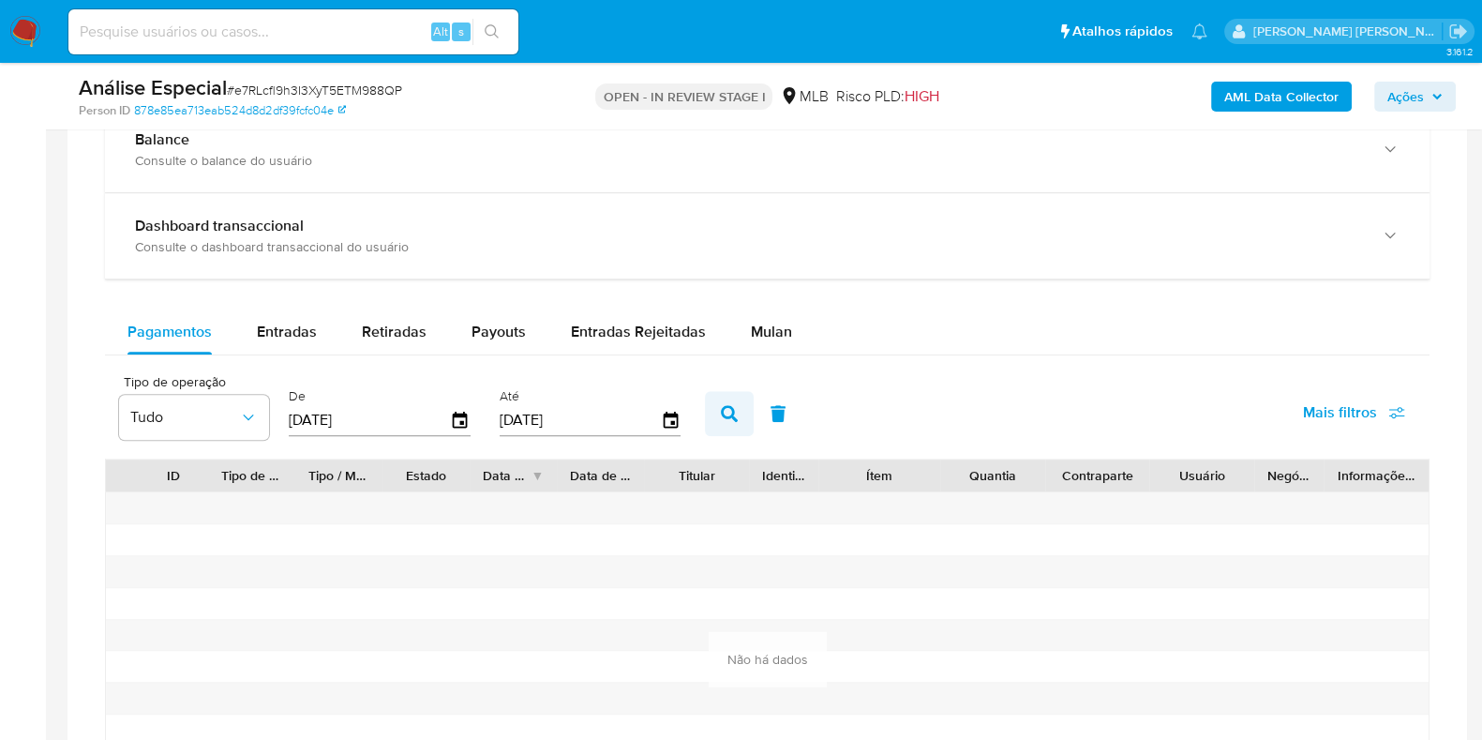
scroll to position [1406, 0]
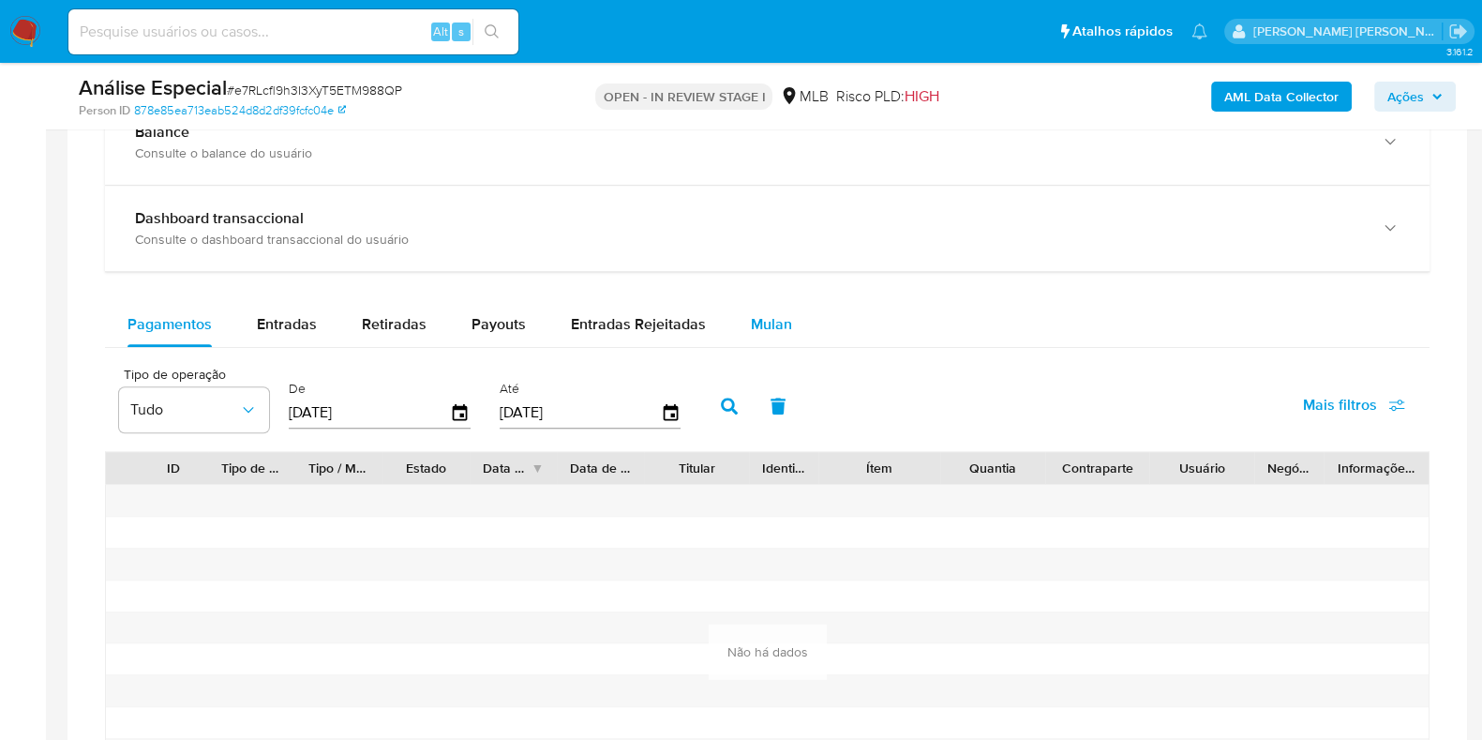
click at [767, 324] on span "Mulan" at bounding box center [771, 324] width 41 height 22
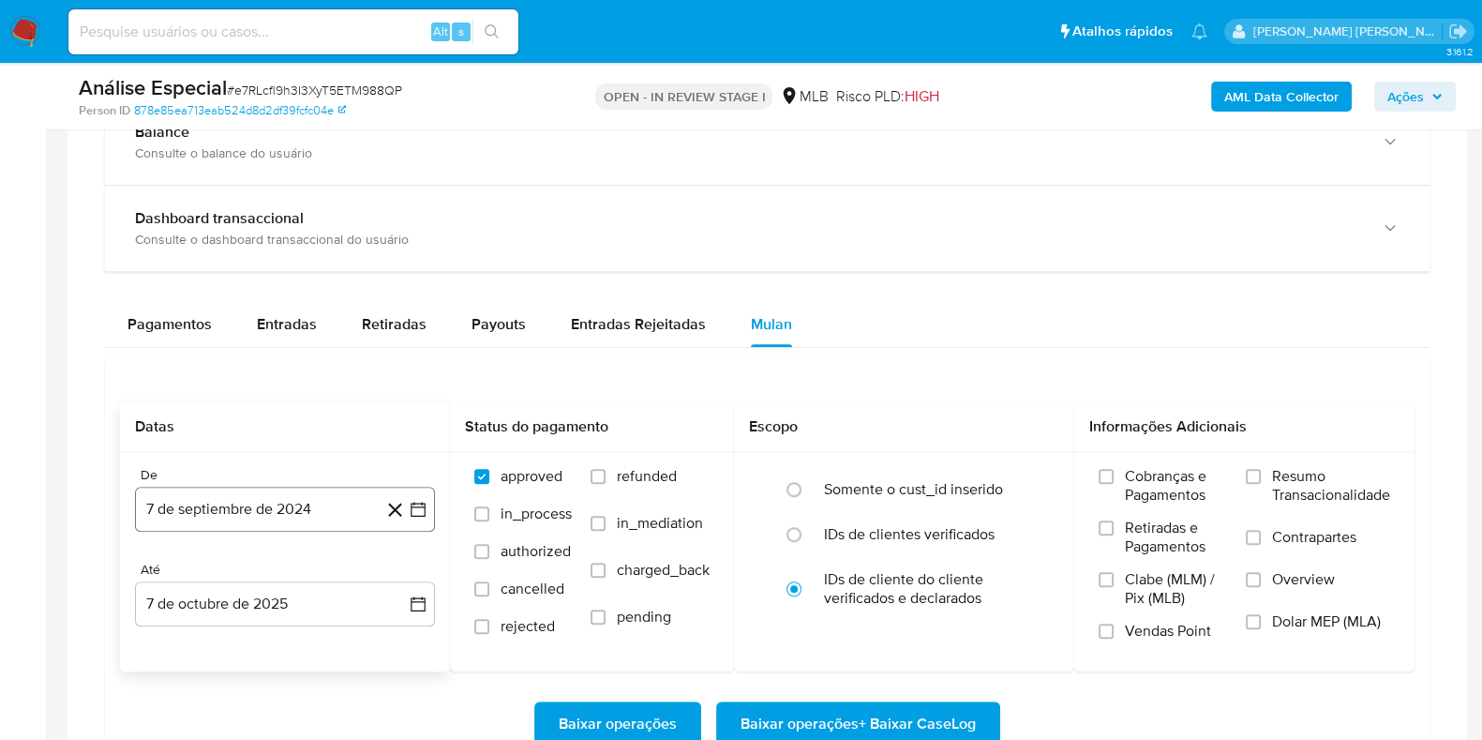
click at [272, 507] on button "7 de septiembre de 2024" at bounding box center [285, 509] width 300 height 45
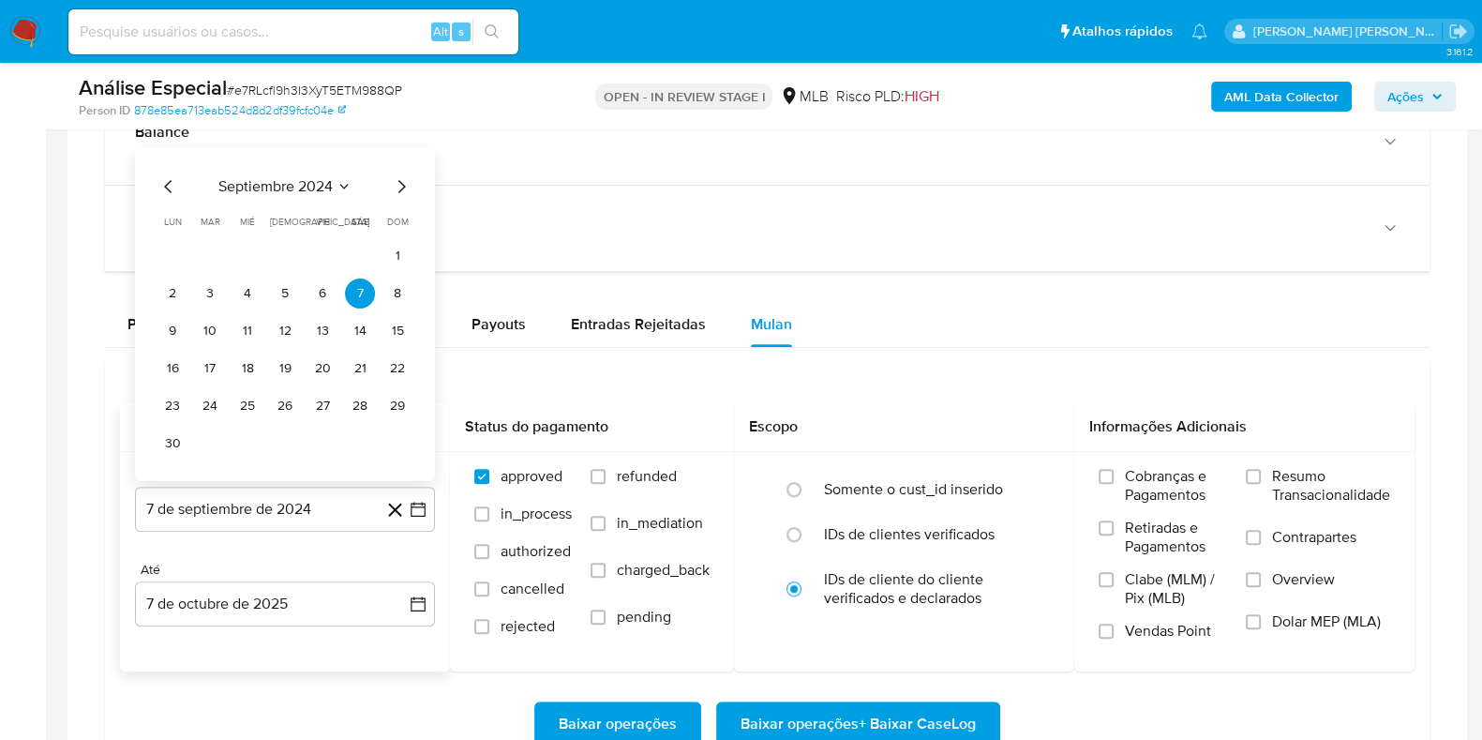
click at [322, 180] on span "septiembre 2024" at bounding box center [275, 186] width 114 height 19
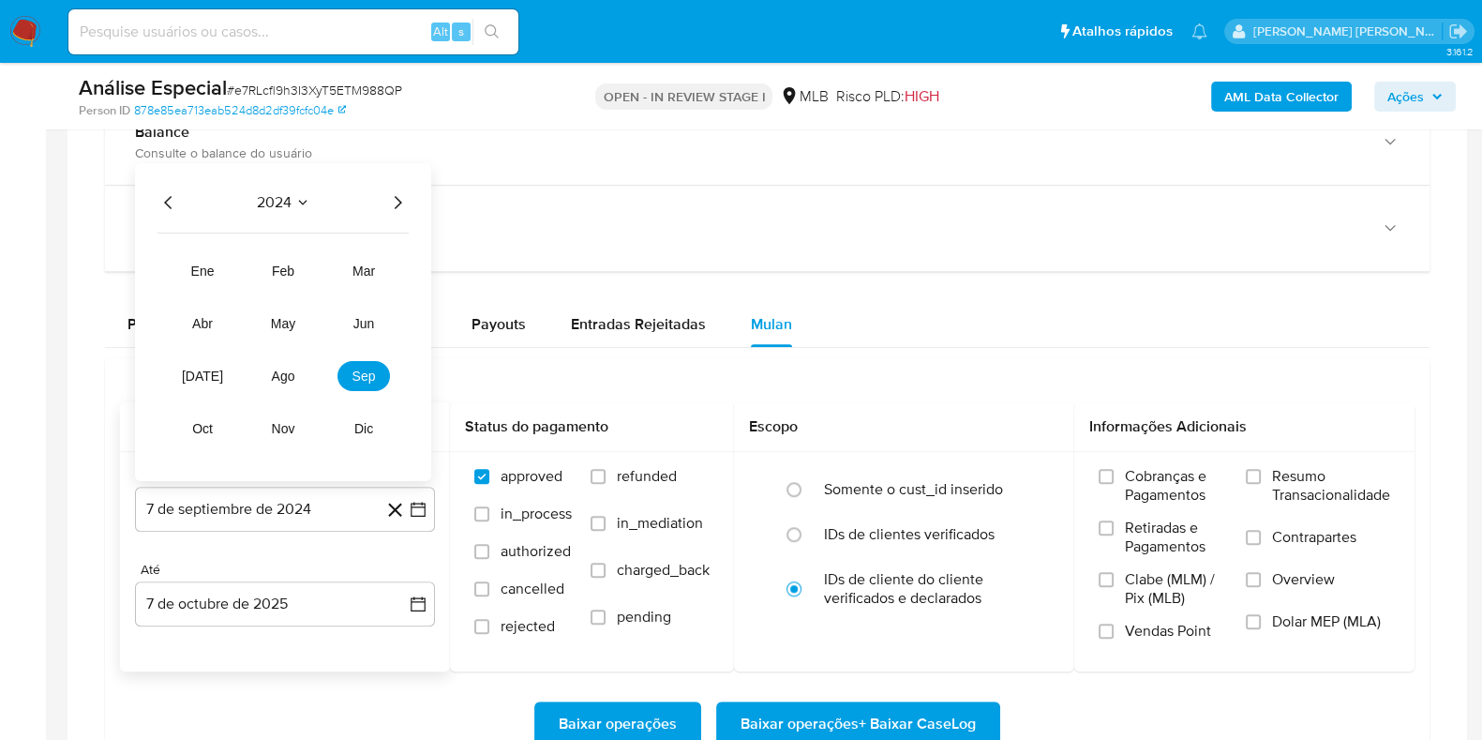
click at [399, 198] on icon "Año siguiente" at bounding box center [399, 202] width 8 height 13
click at [211, 426] on span "oct" at bounding box center [202, 428] width 22 height 15
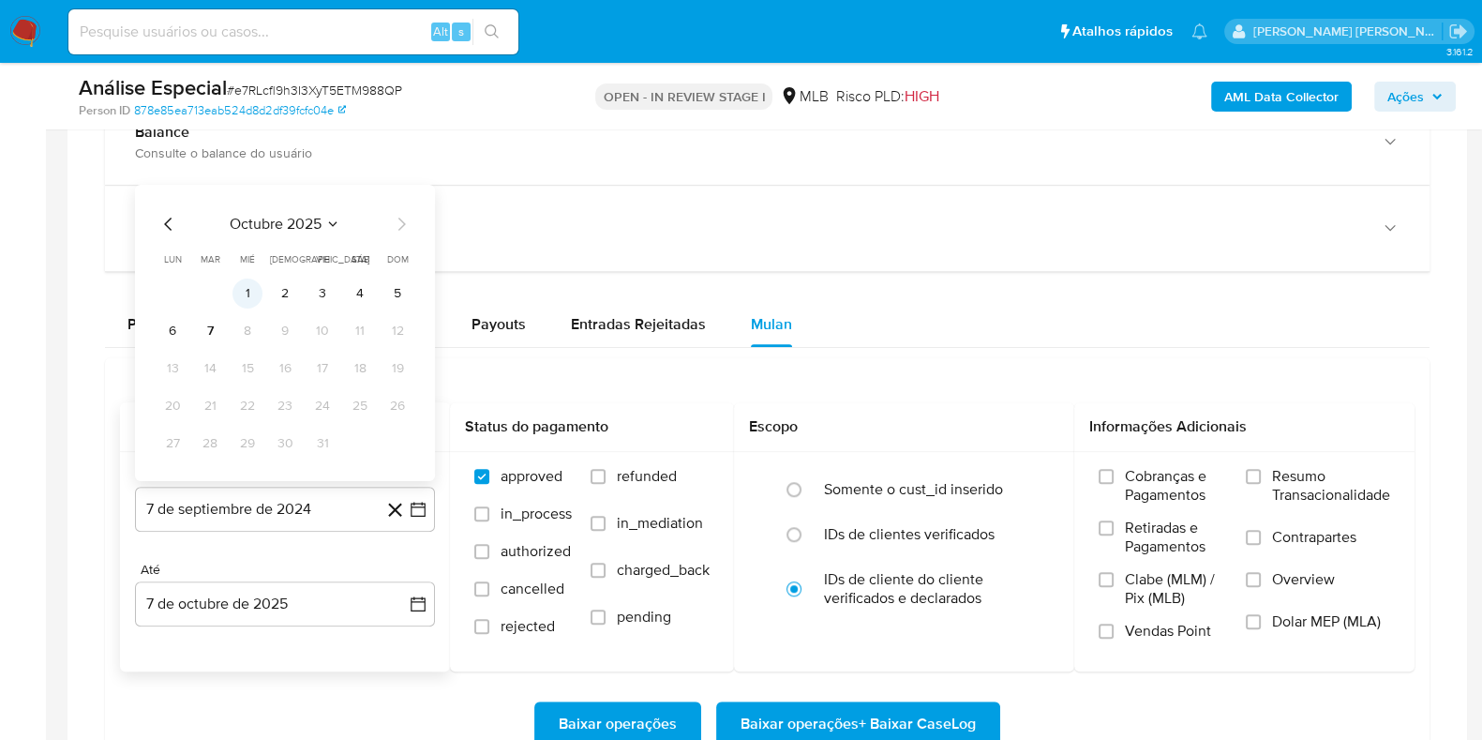
click at [244, 298] on button "1" at bounding box center [248, 293] width 30 height 30
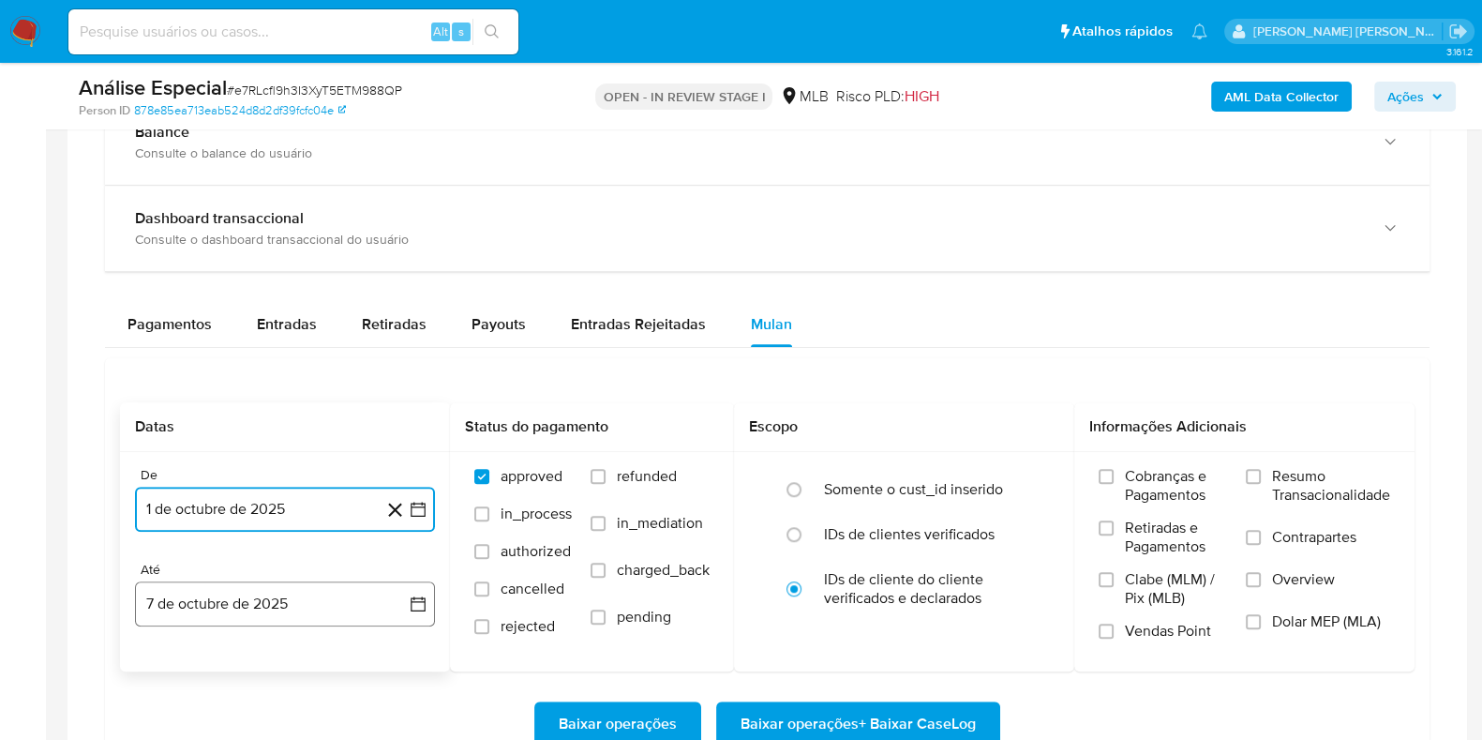
click at [248, 612] on button "7 de octubre de 2025" at bounding box center [285, 603] width 300 height 45
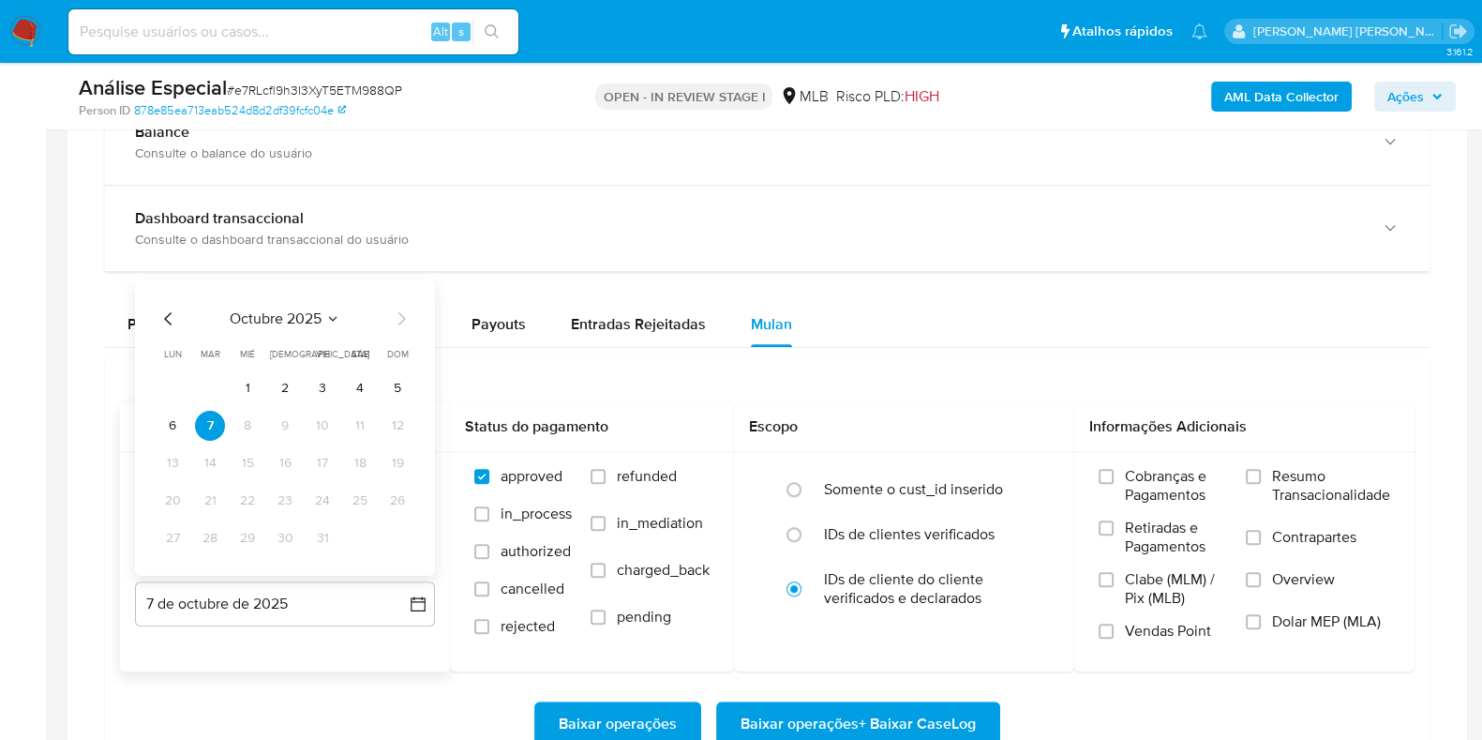
click at [176, 427] on button "6" at bounding box center [173, 426] width 30 height 30
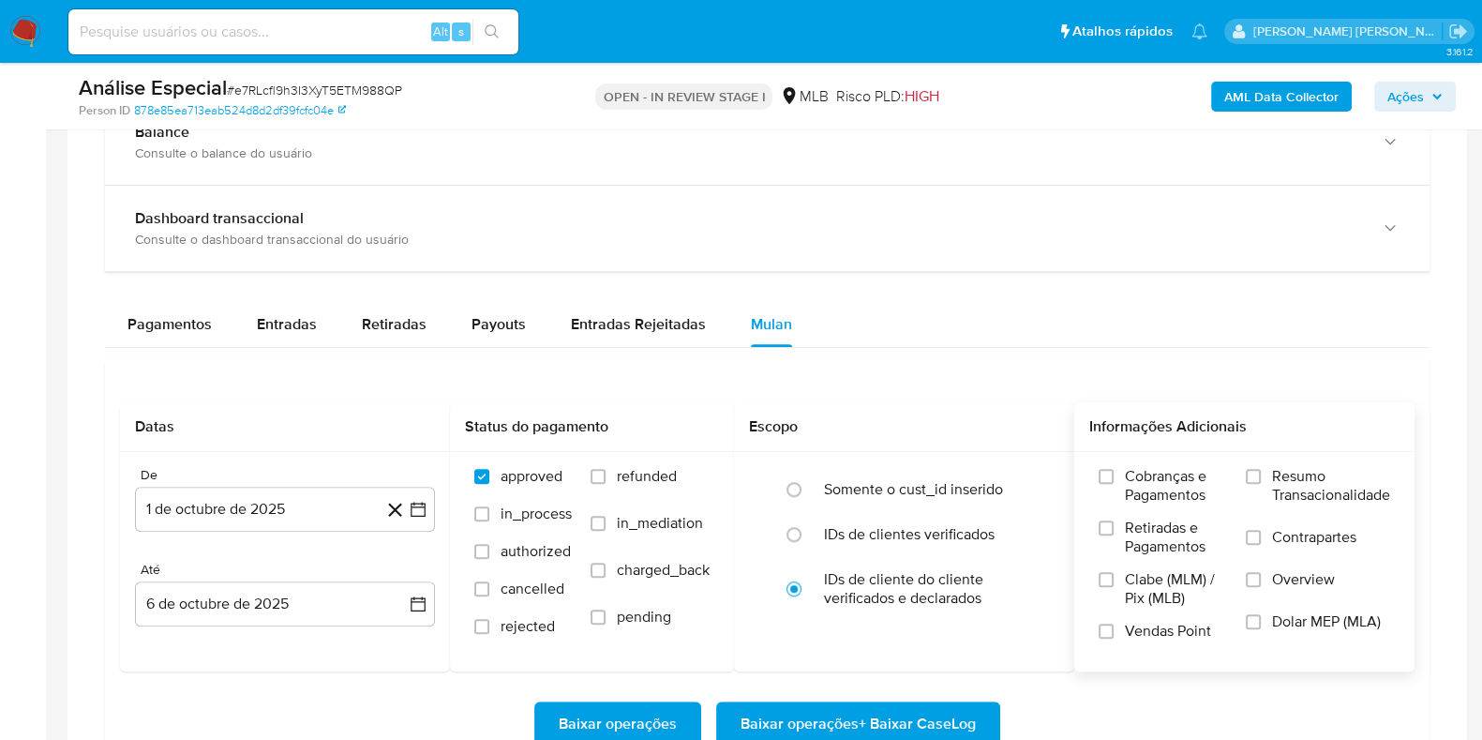
click at [1273, 475] on span "Resumo Transacionalidade" at bounding box center [1331, 486] width 118 height 38
click at [1261, 475] on input "Resumo Transacionalidade" at bounding box center [1253, 476] width 15 height 15
click at [1257, 533] on input "Contrapartes" at bounding box center [1253, 537] width 15 height 15
click at [883, 710] on span "Baixar operações + Baixar CaseLog" at bounding box center [858, 723] width 235 height 41
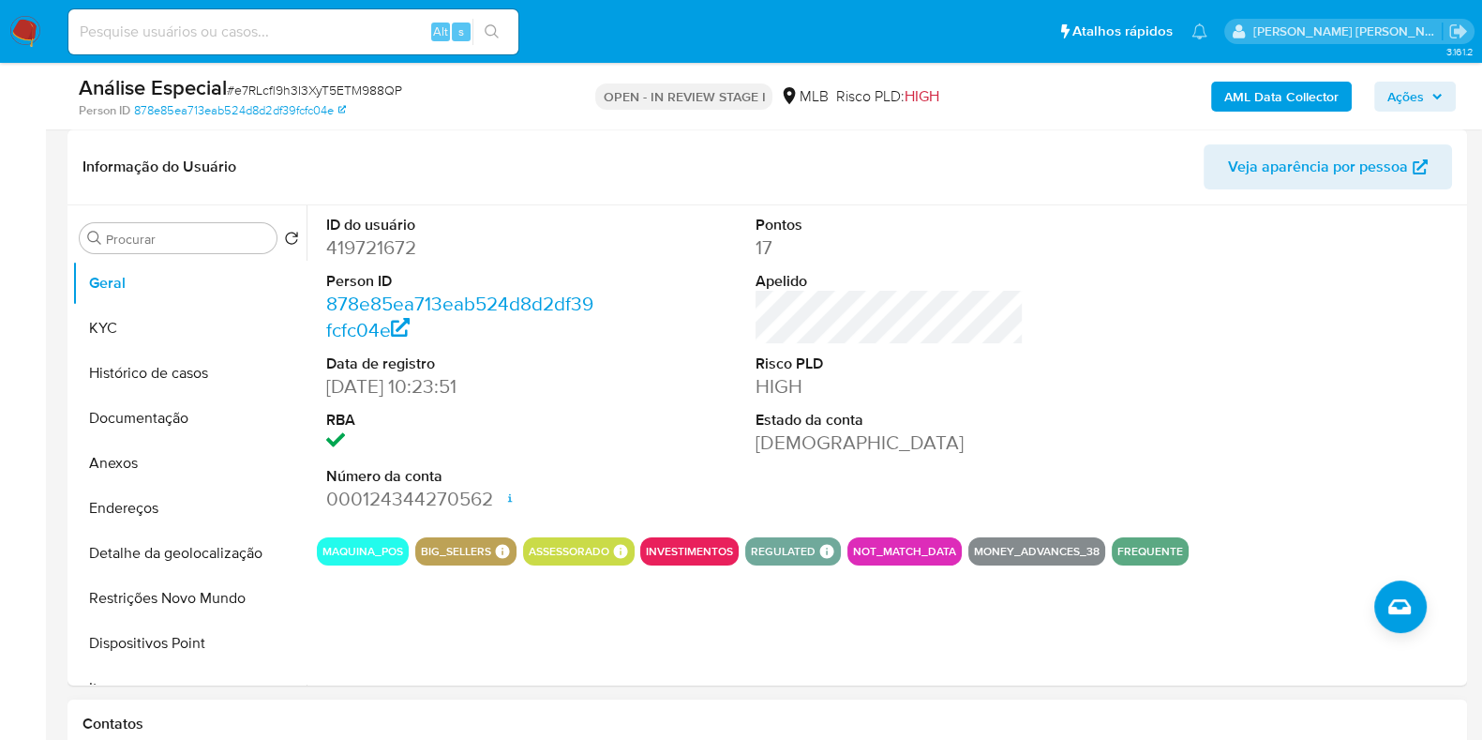
scroll to position [352, 0]
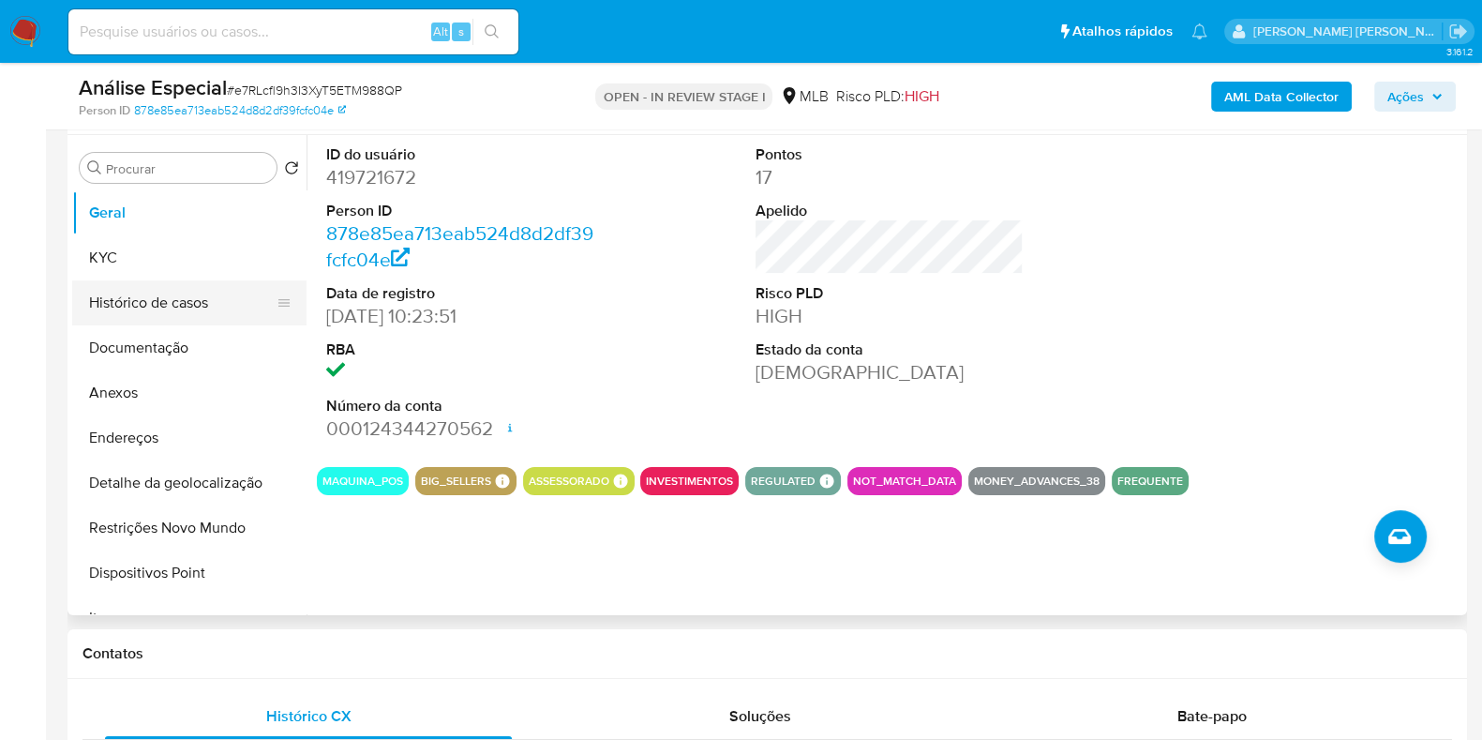
click at [180, 291] on button "Histórico de casos" at bounding box center [181, 302] width 219 height 45
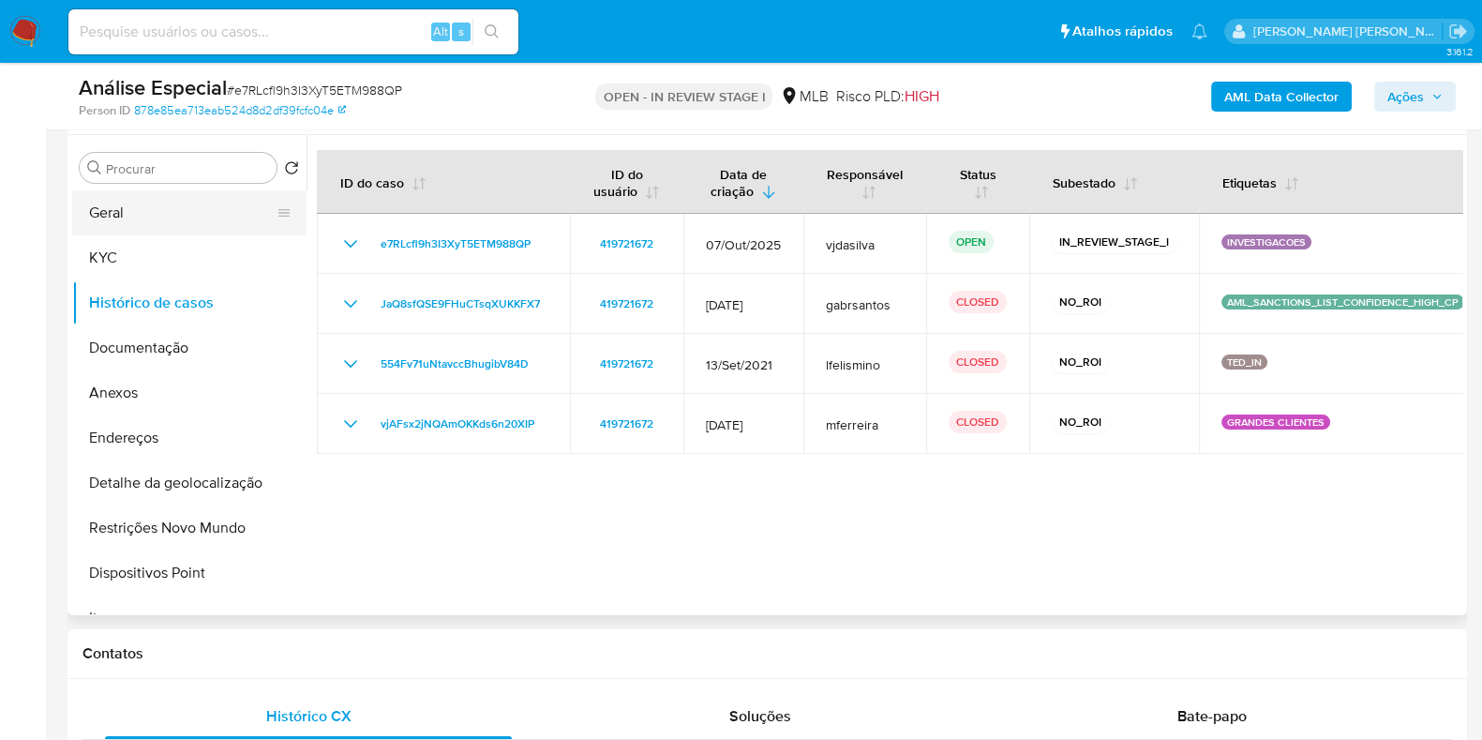
click at [115, 210] on button "Geral" at bounding box center [181, 212] width 219 height 45
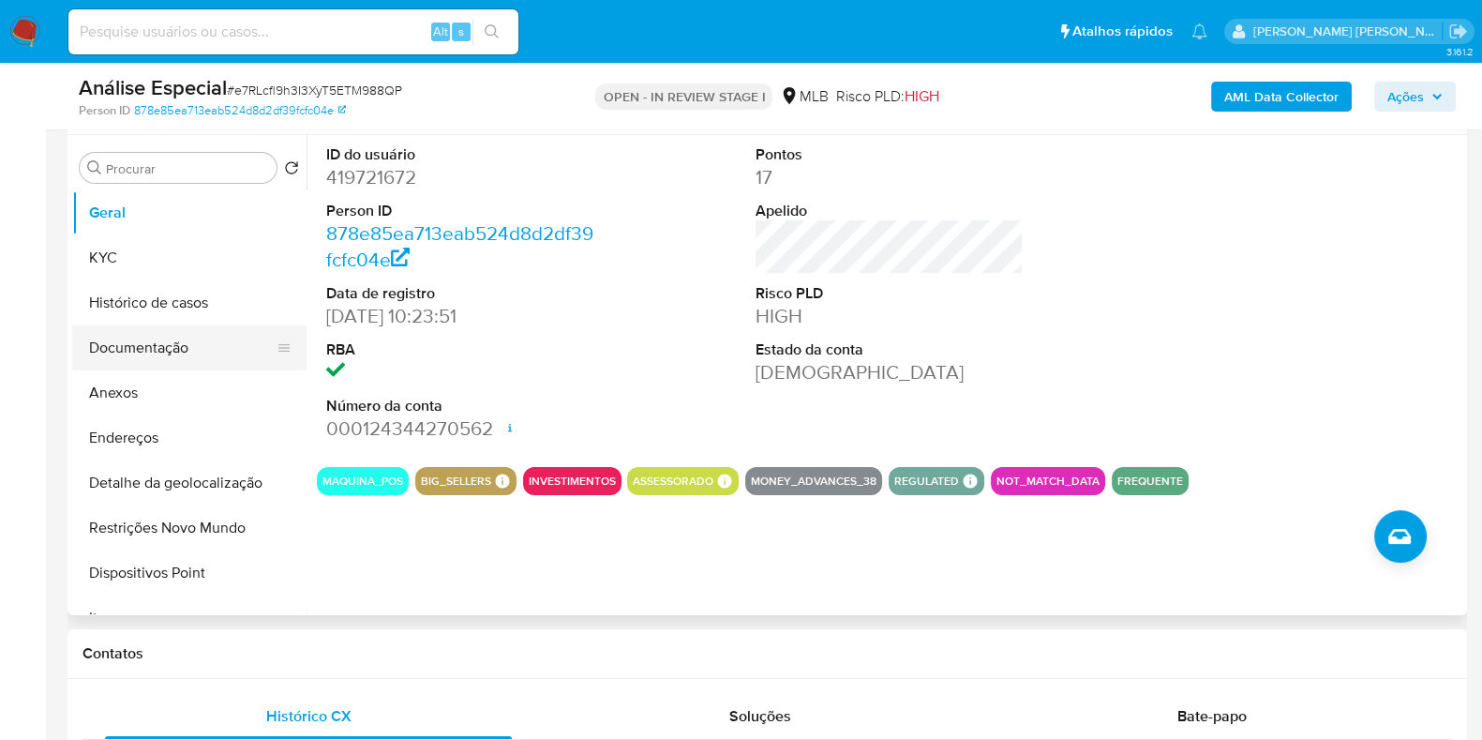
click at [133, 354] on button "Documentação" at bounding box center [181, 347] width 219 height 45
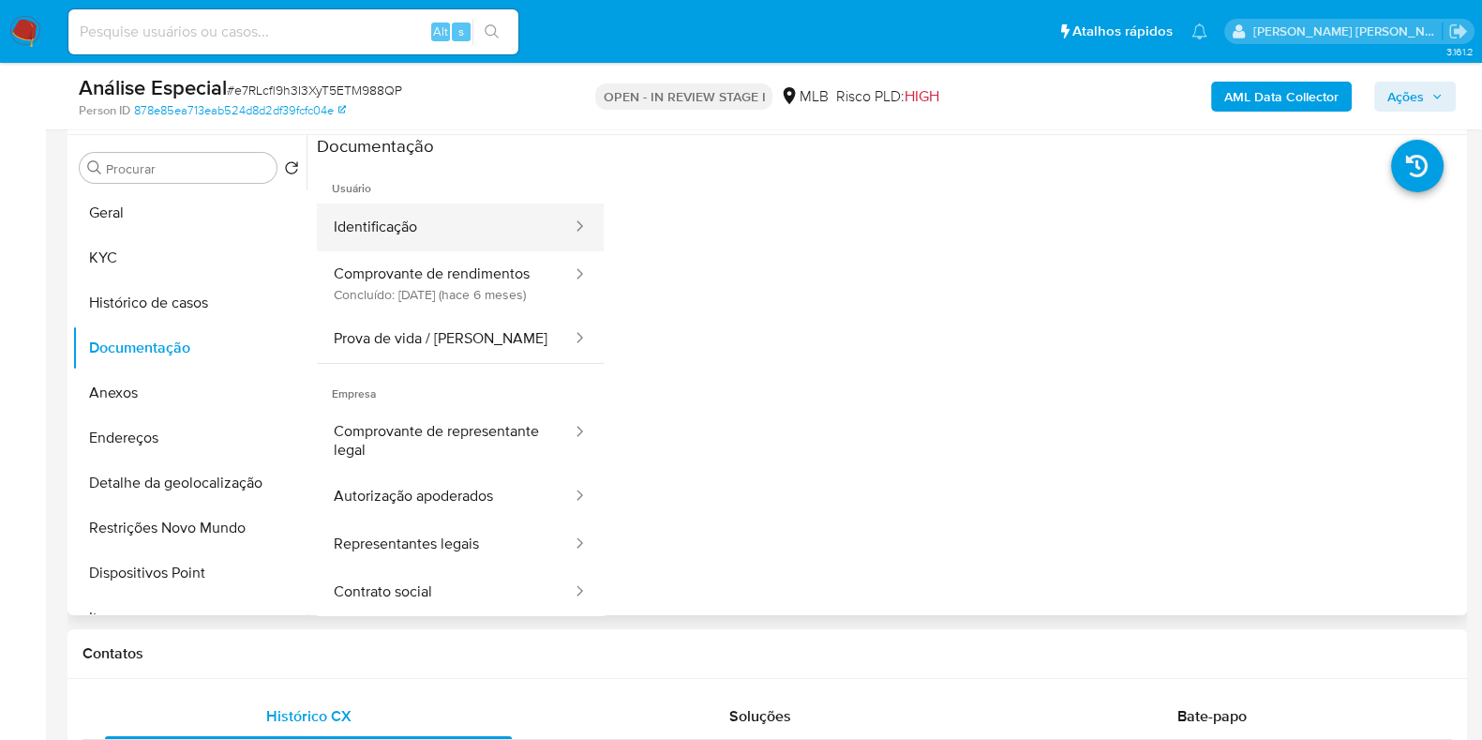
click at [440, 243] on button "Identificação" at bounding box center [445, 227] width 257 height 48
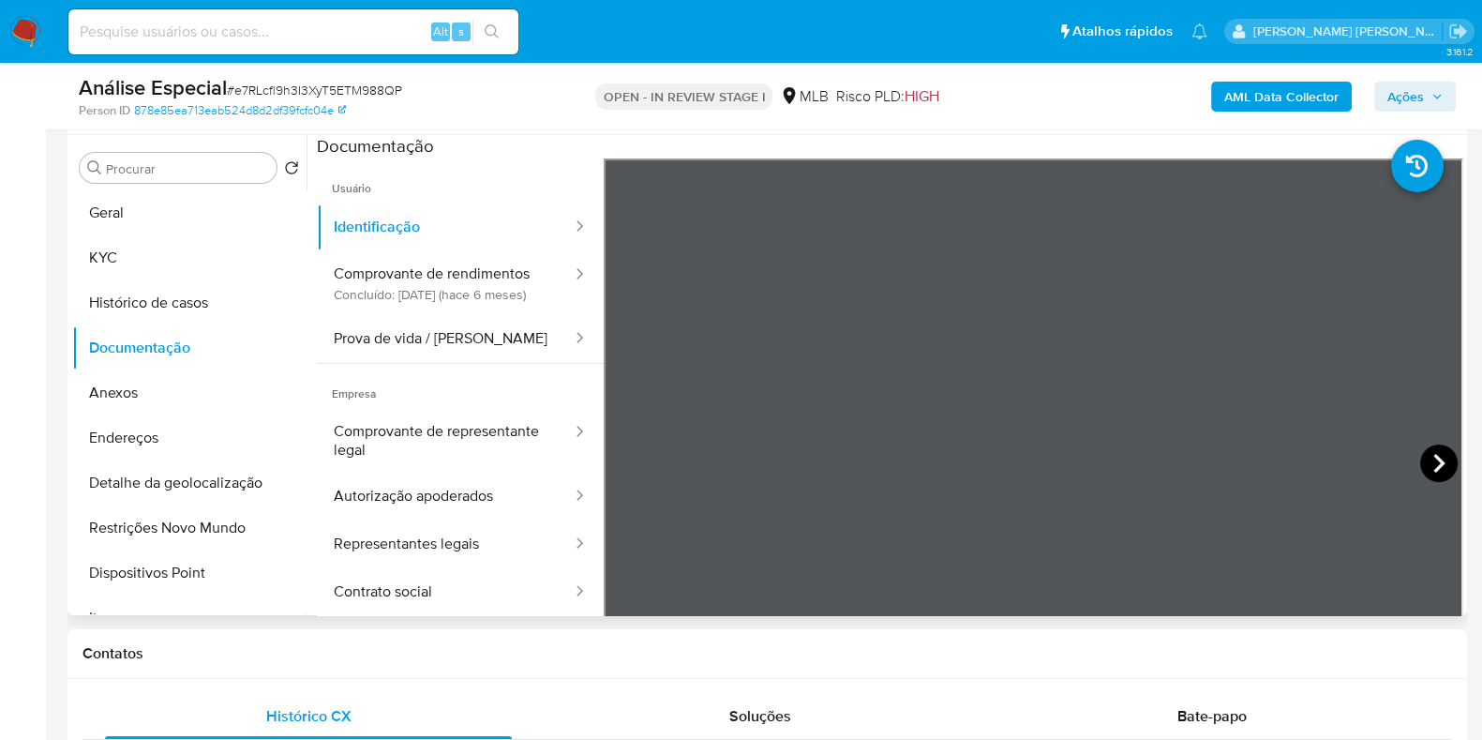
click at [1433, 453] on icon at bounding box center [1439, 463] width 38 height 38
click at [498, 358] on button "Prova de vida / Selfie" at bounding box center [445, 339] width 257 height 48
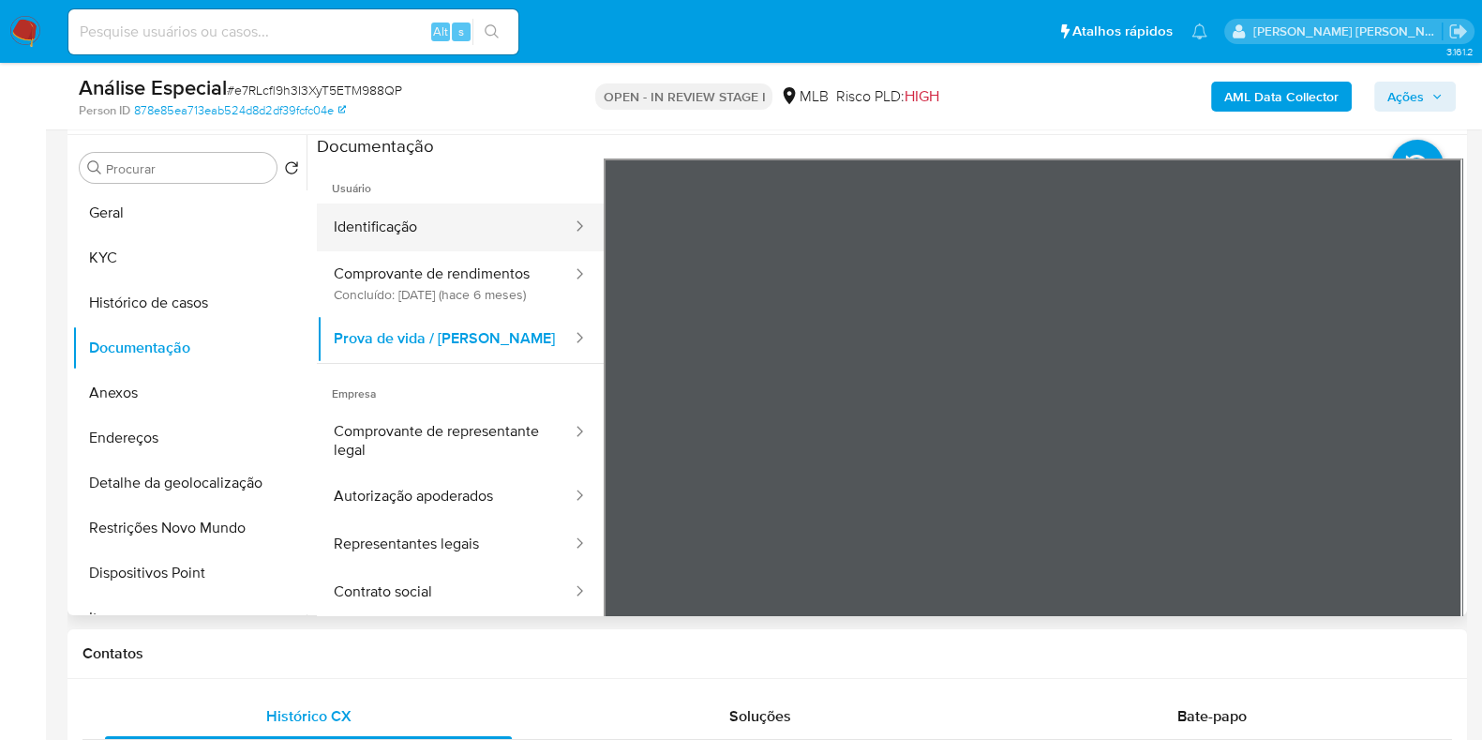
click at [383, 212] on button "Identificação" at bounding box center [445, 227] width 257 height 48
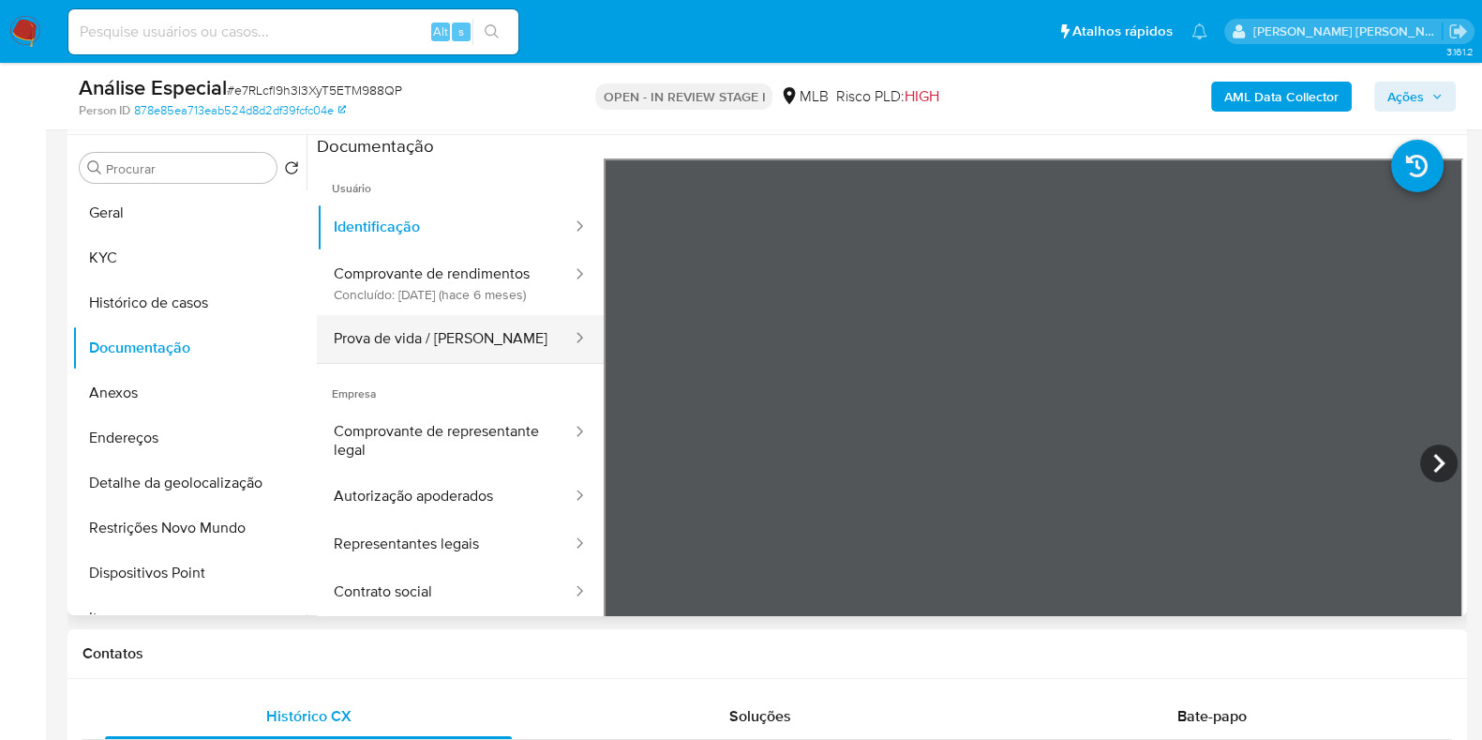
click at [365, 349] on button "Prova de vida / Selfie" at bounding box center [445, 339] width 257 height 48
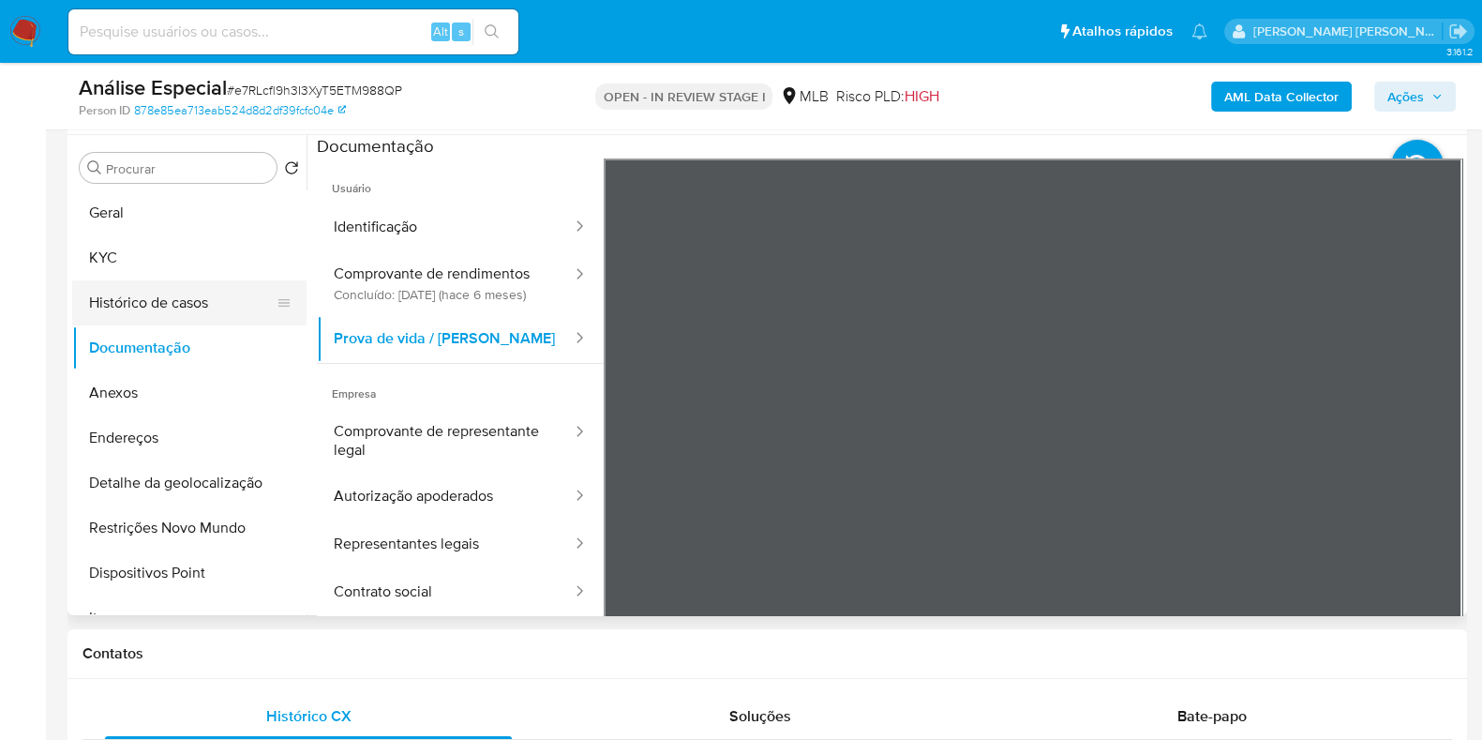
click at [152, 308] on button "Histórico de casos" at bounding box center [181, 302] width 219 height 45
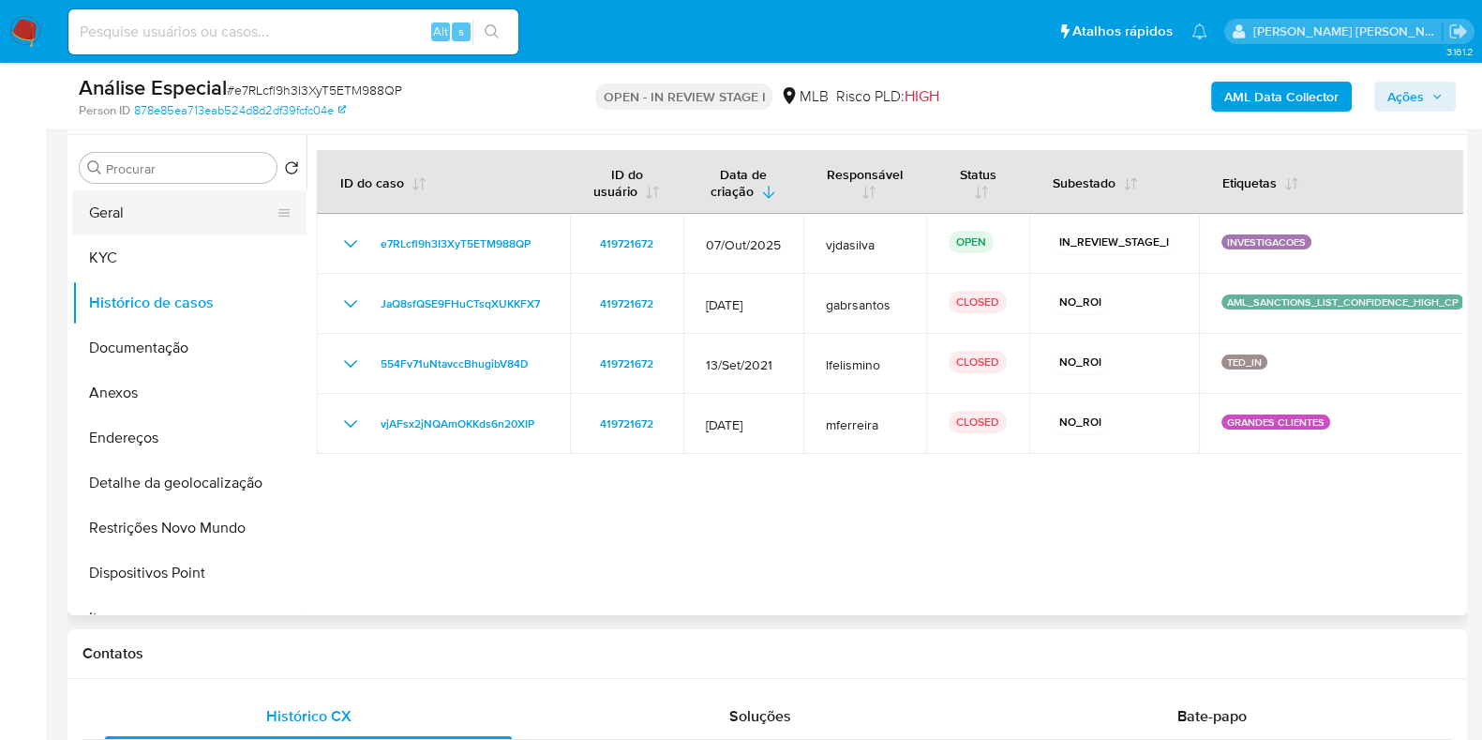
click at [149, 218] on button "Geral" at bounding box center [181, 212] width 219 height 45
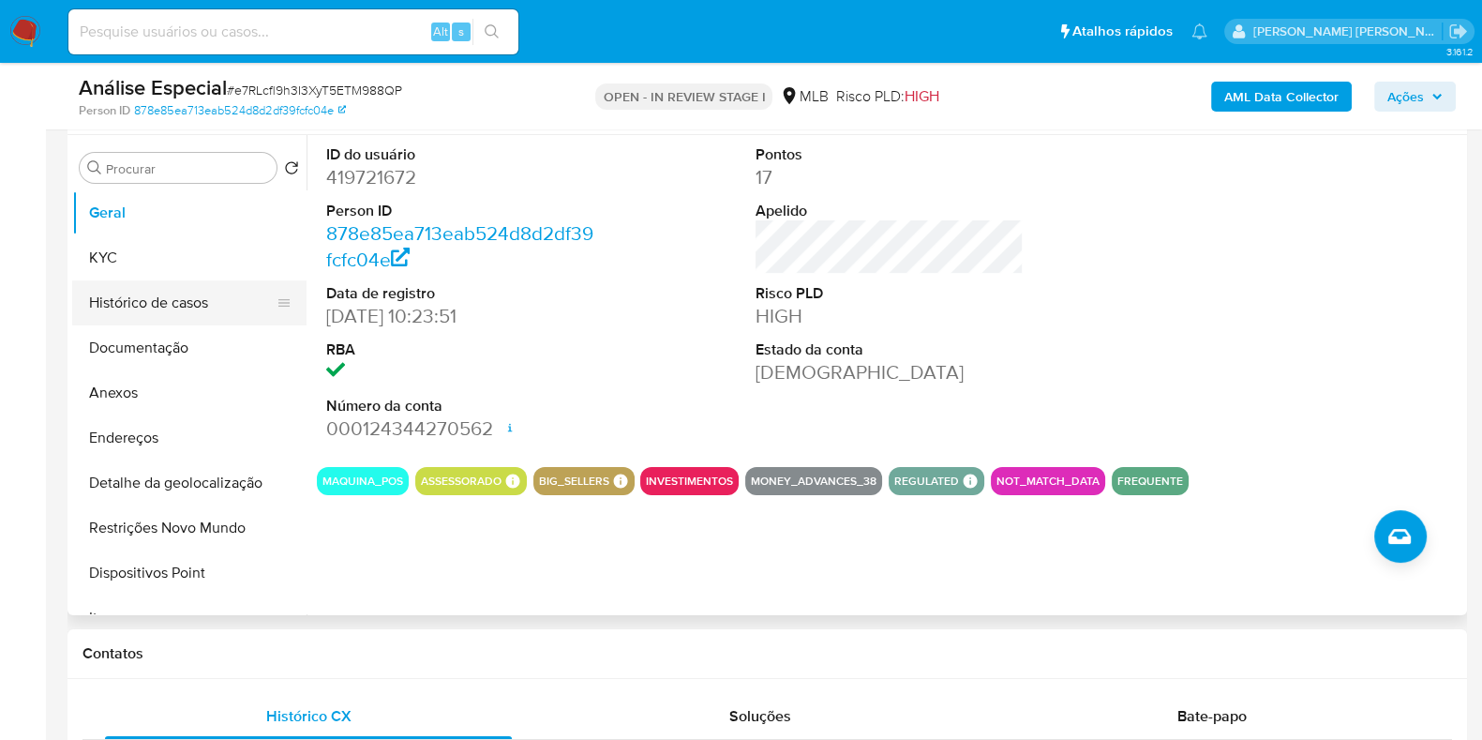
click at [89, 299] on button "Histórico de casos" at bounding box center [181, 302] width 219 height 45
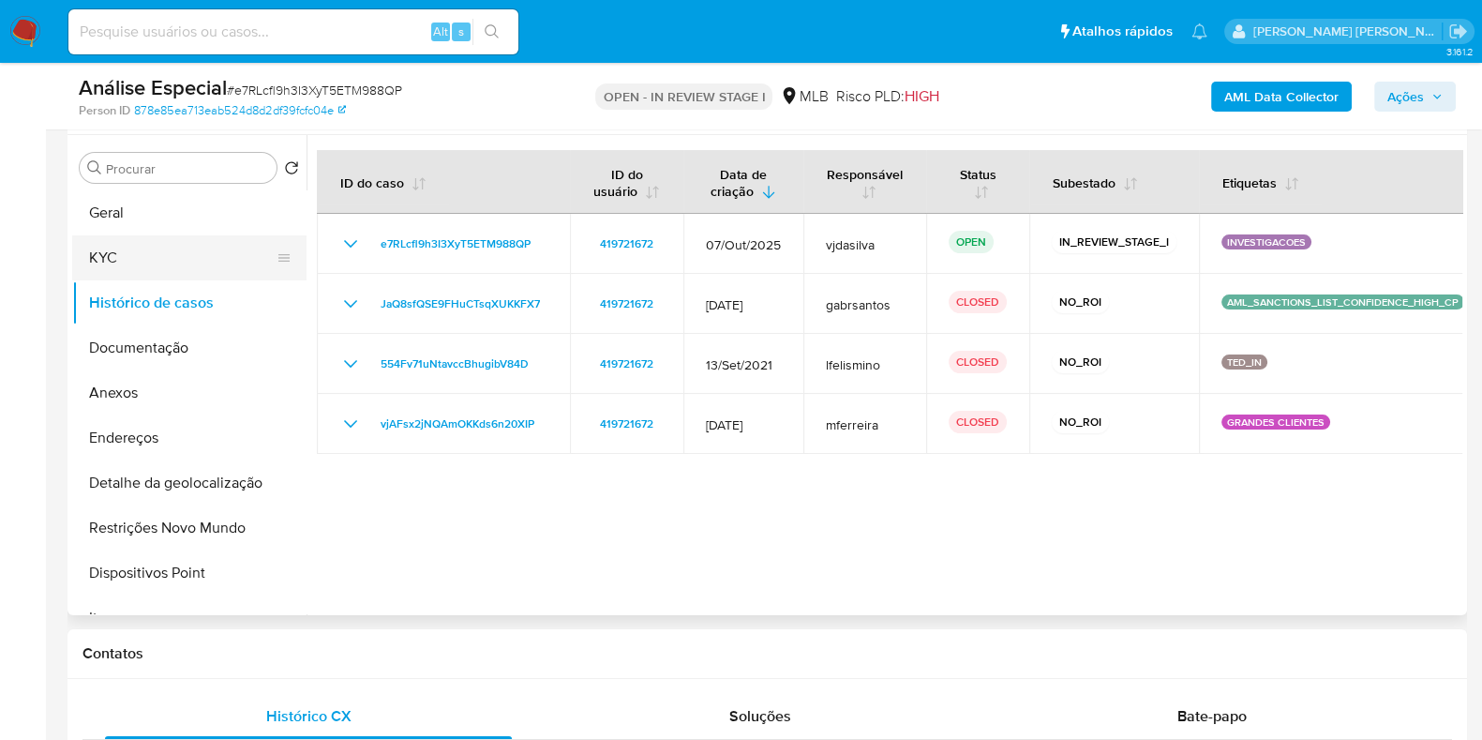
click at [159, 250] on button "KYC" at bounding box center [181, 257] width 219 height 45
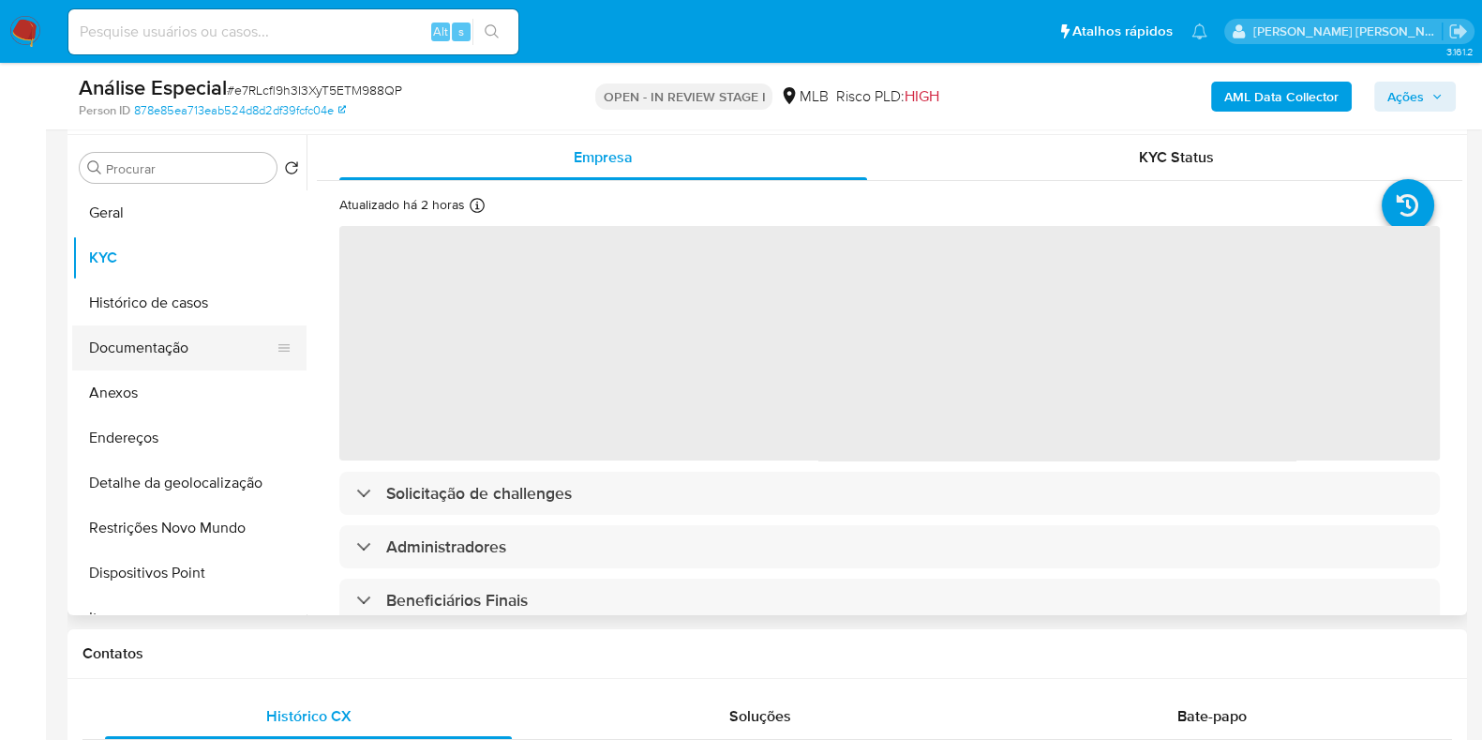
click at [166, 338] on button "Documentação" at bounding box center [181, 347] width 219 height 45
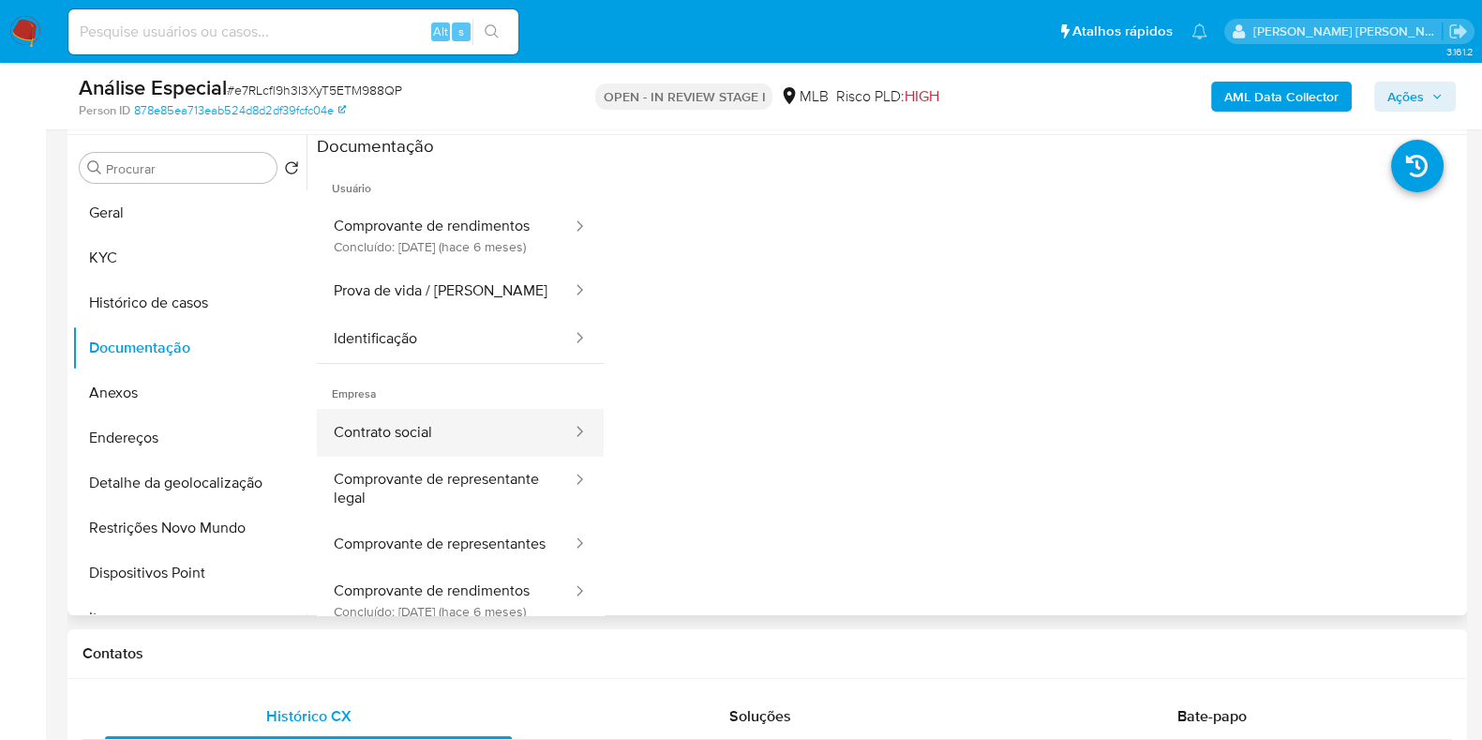
click at [422, 457] on button "Contrato social" at bounding box center [445, 433] width 257 height 48
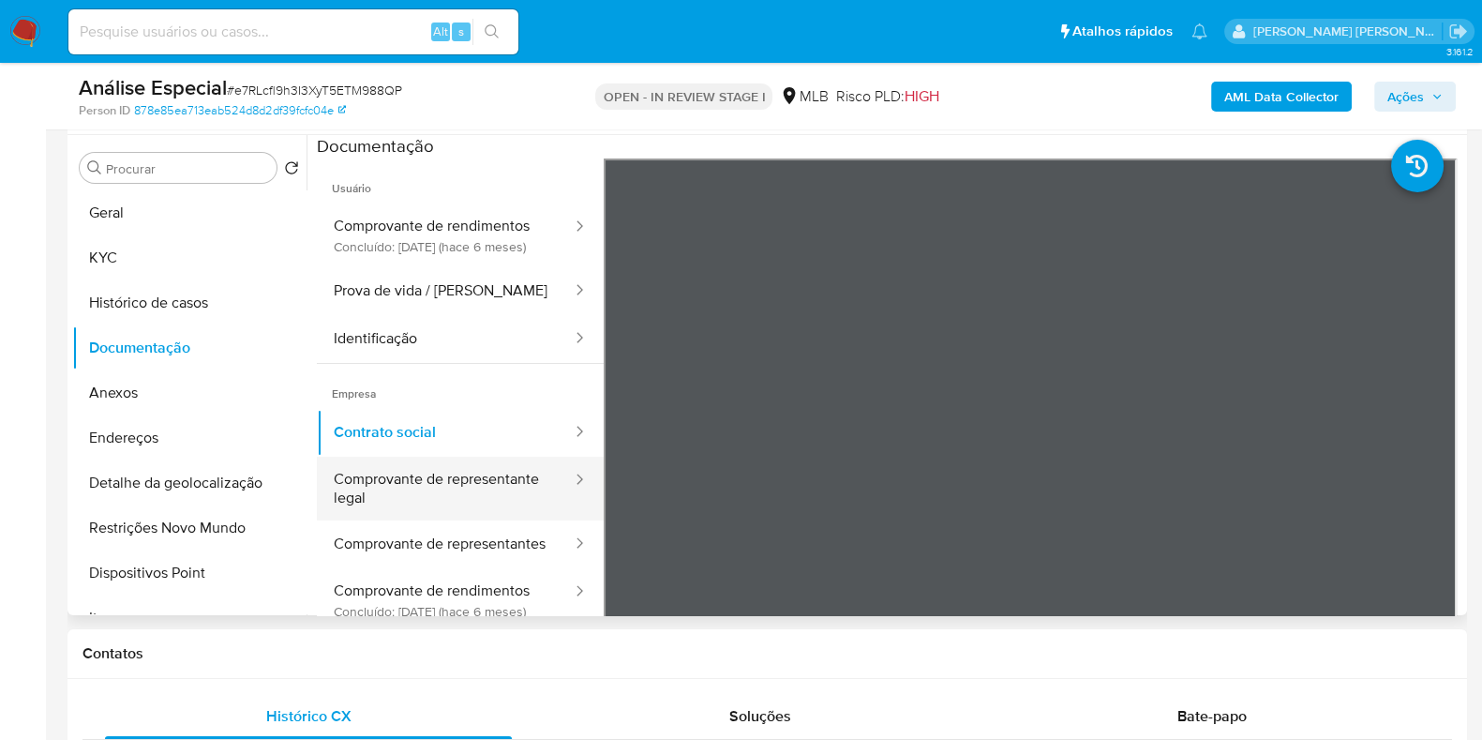
click at [428, 503] on button "Comprovante de representante legal" at bounding box center [445, 489] width 257 height 64
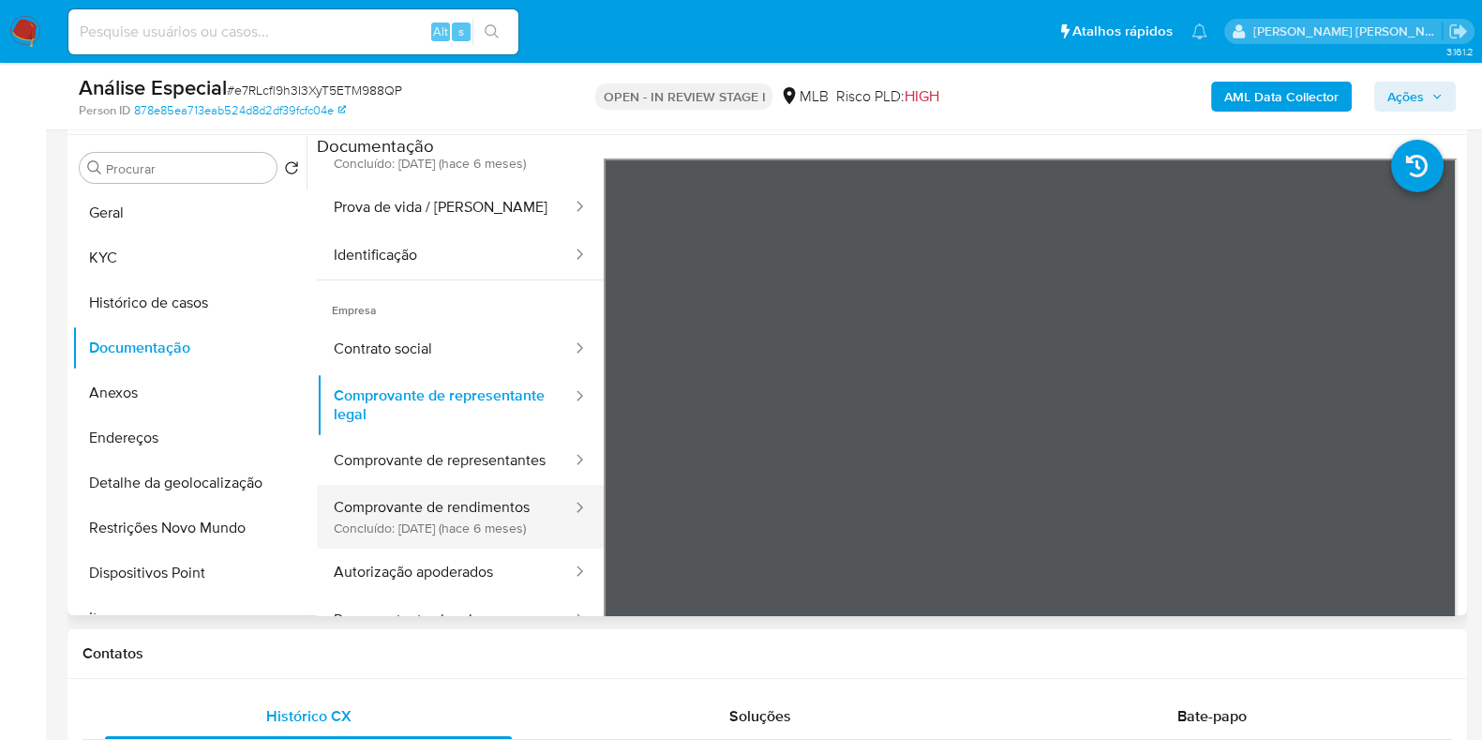
scroll to position [116, 0]
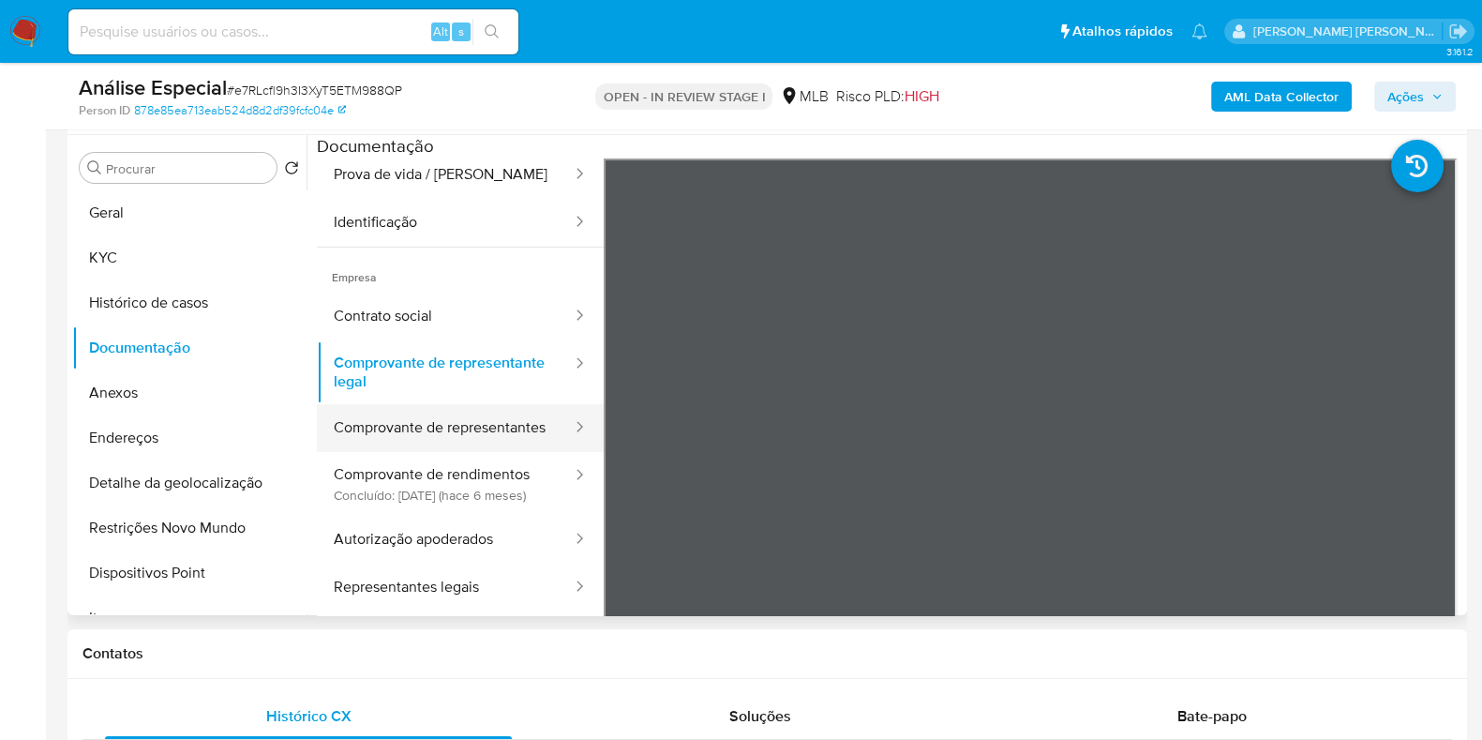
click at [462, 452] on button "Comprovante de representantes" at bounding box center [445, 428] width 257 height 48
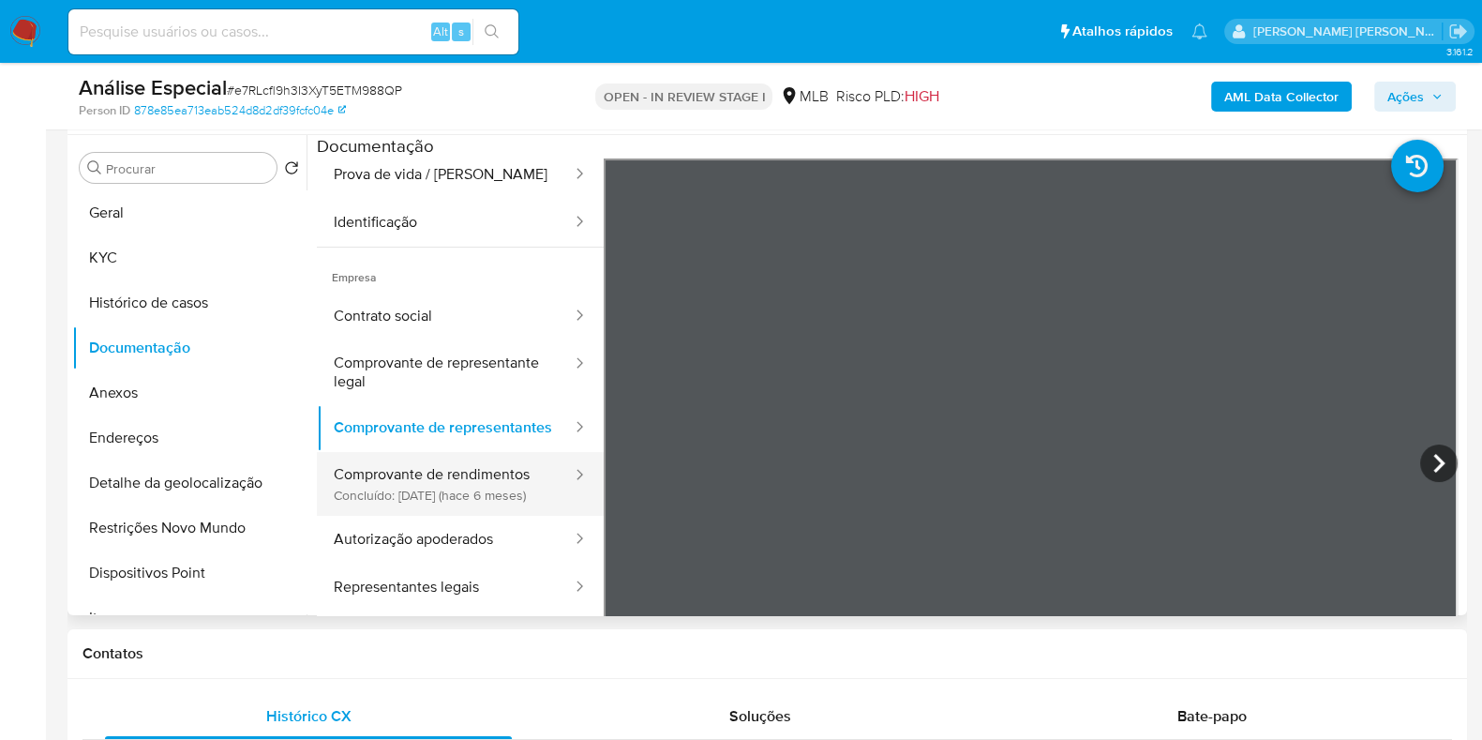
click at [447, 506] on button "Comprovante de rendimentos Concluído: 14/04/2025 (hace 6 meses)" at bounding box center [445, 484] width 257 height 64
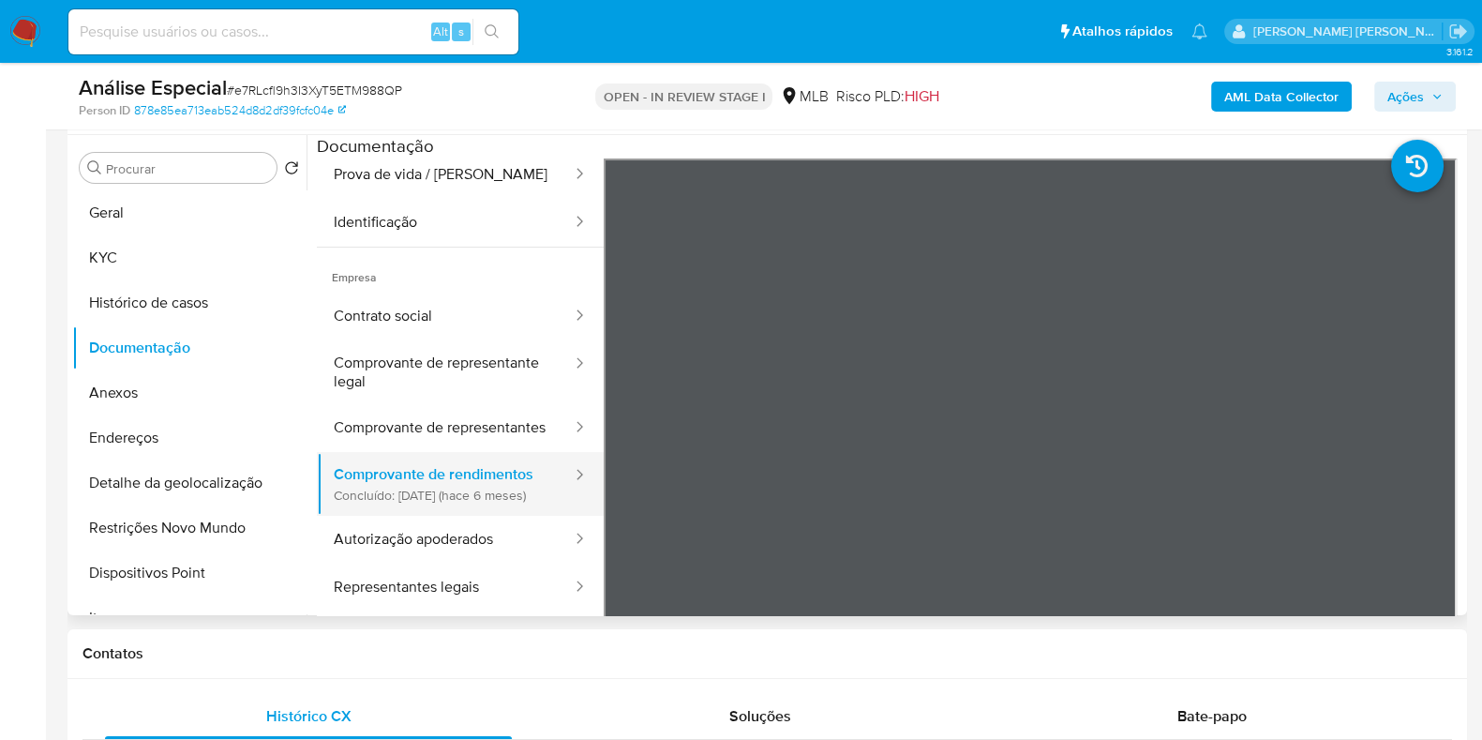
scroll to position [173, 0]
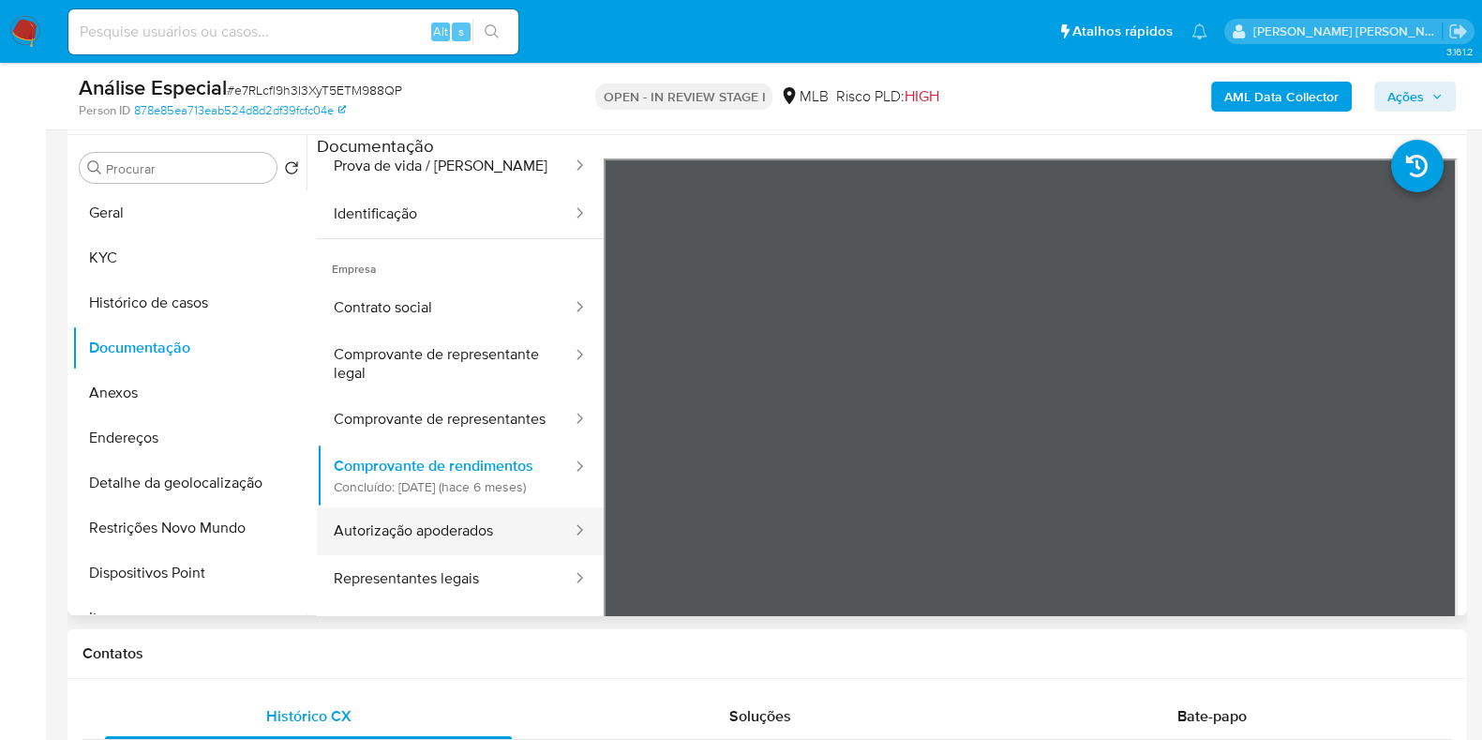
click at [426, 545] on button "Autorização apoderados" at bounding box center [445, 531] width 257 height 48
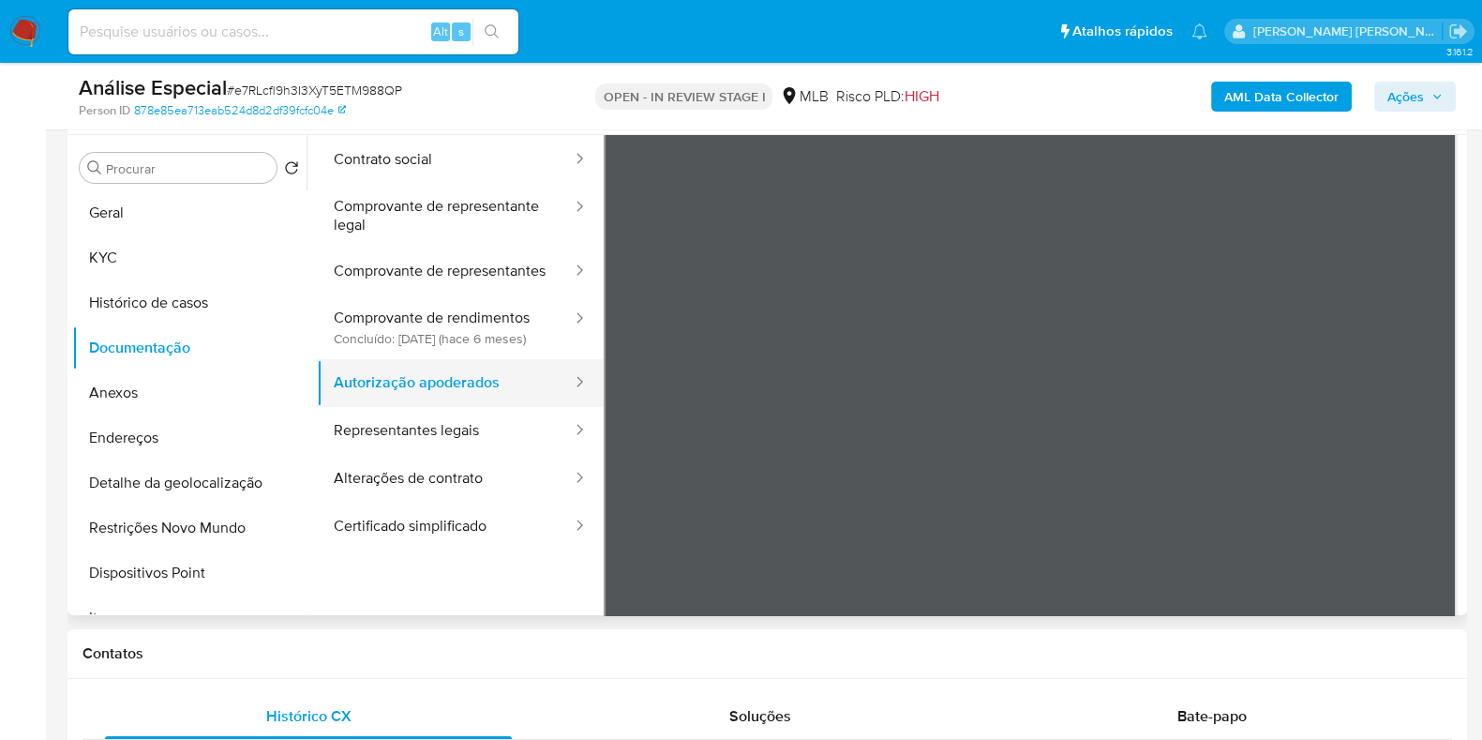
scroll to position [164, 0]
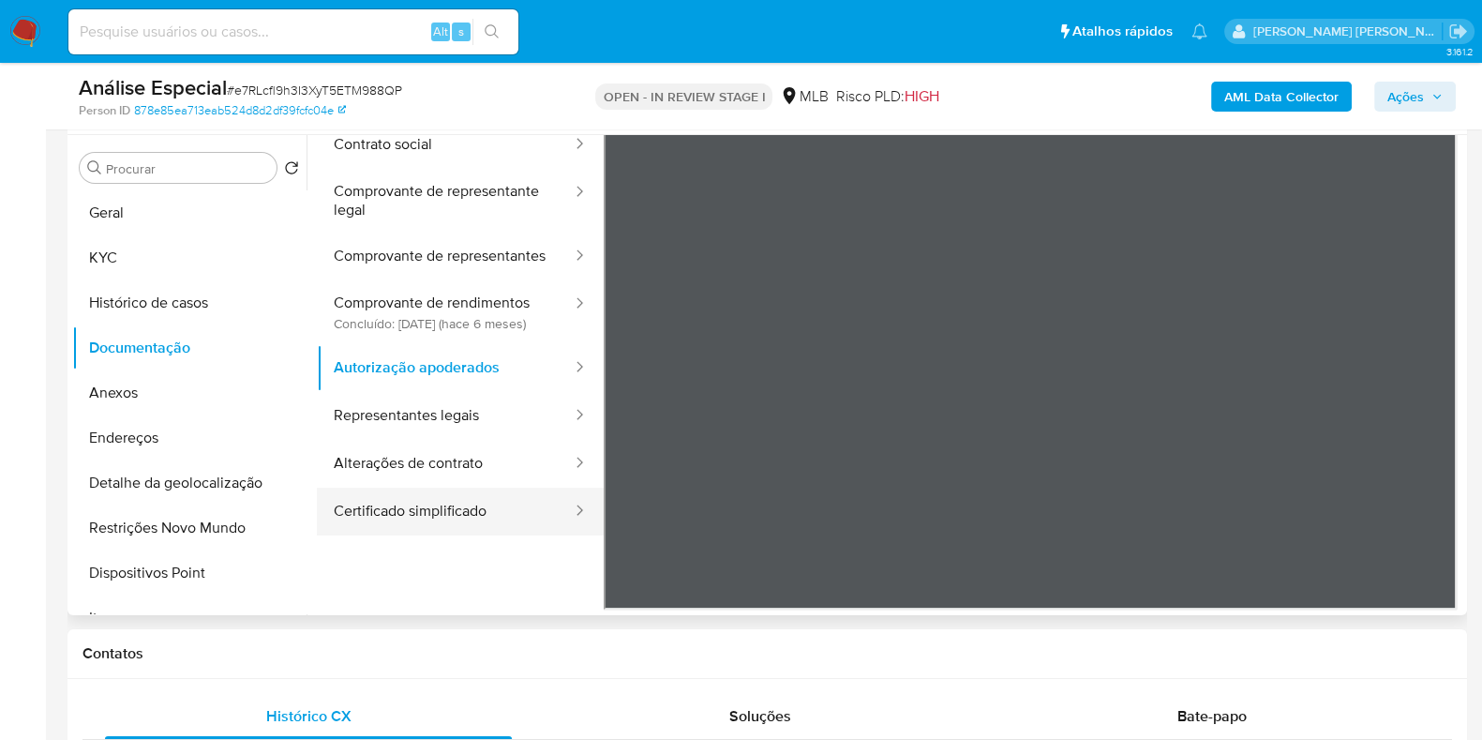
click at [470, 498] on button "Certificado simplificado" at bounding box center [445, 512] width 257 height 48
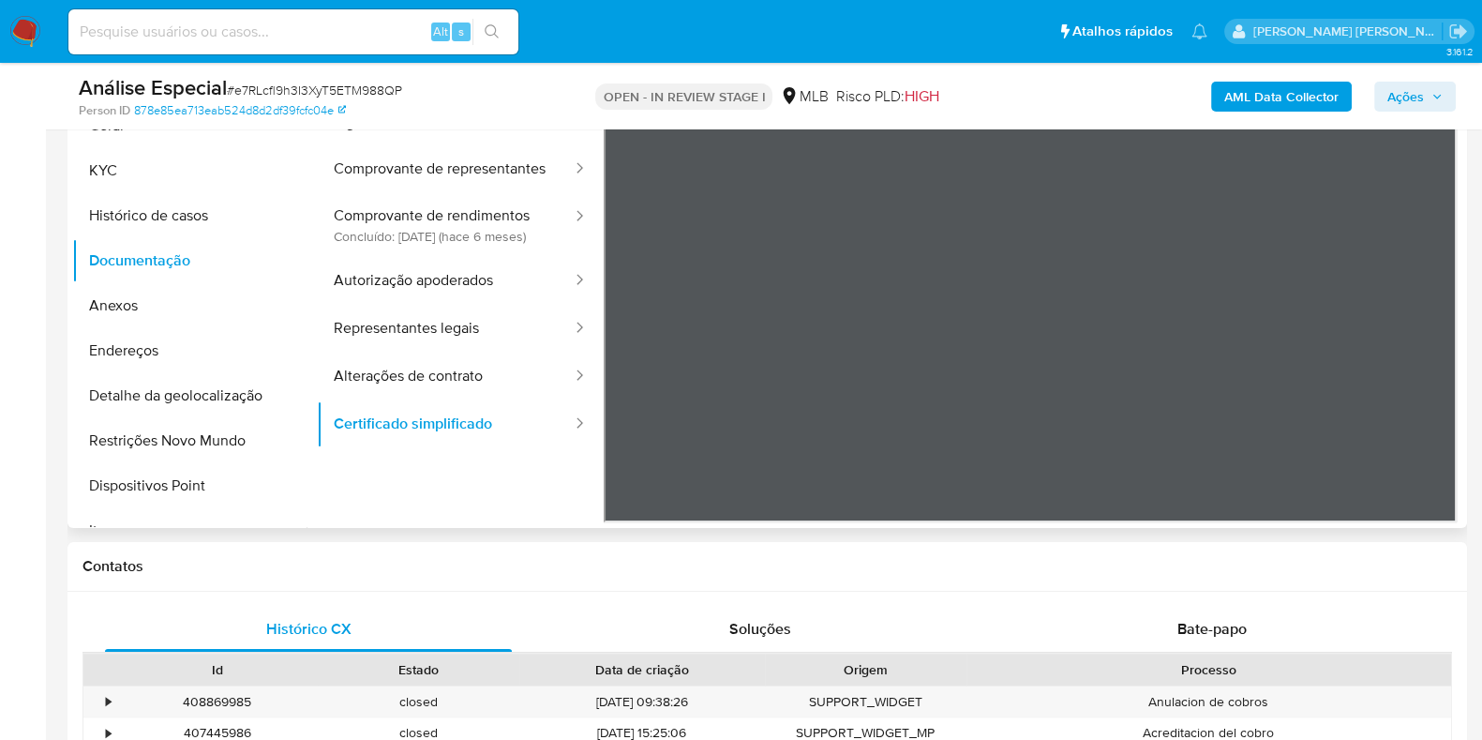
scroll to position [468, 0]
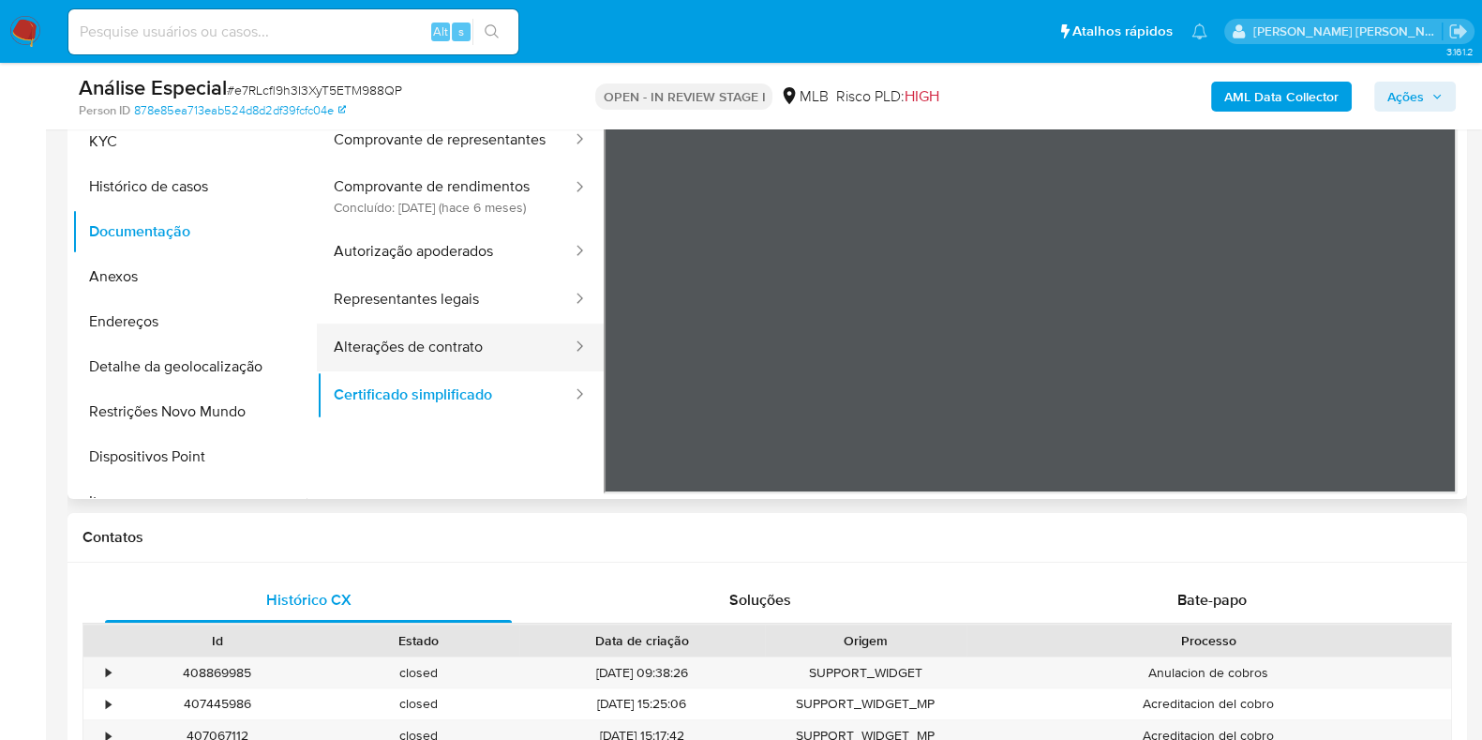
click at [460, 349] on button "Alterações de contrato" at bounding box center [445, 347] width 257 height 48
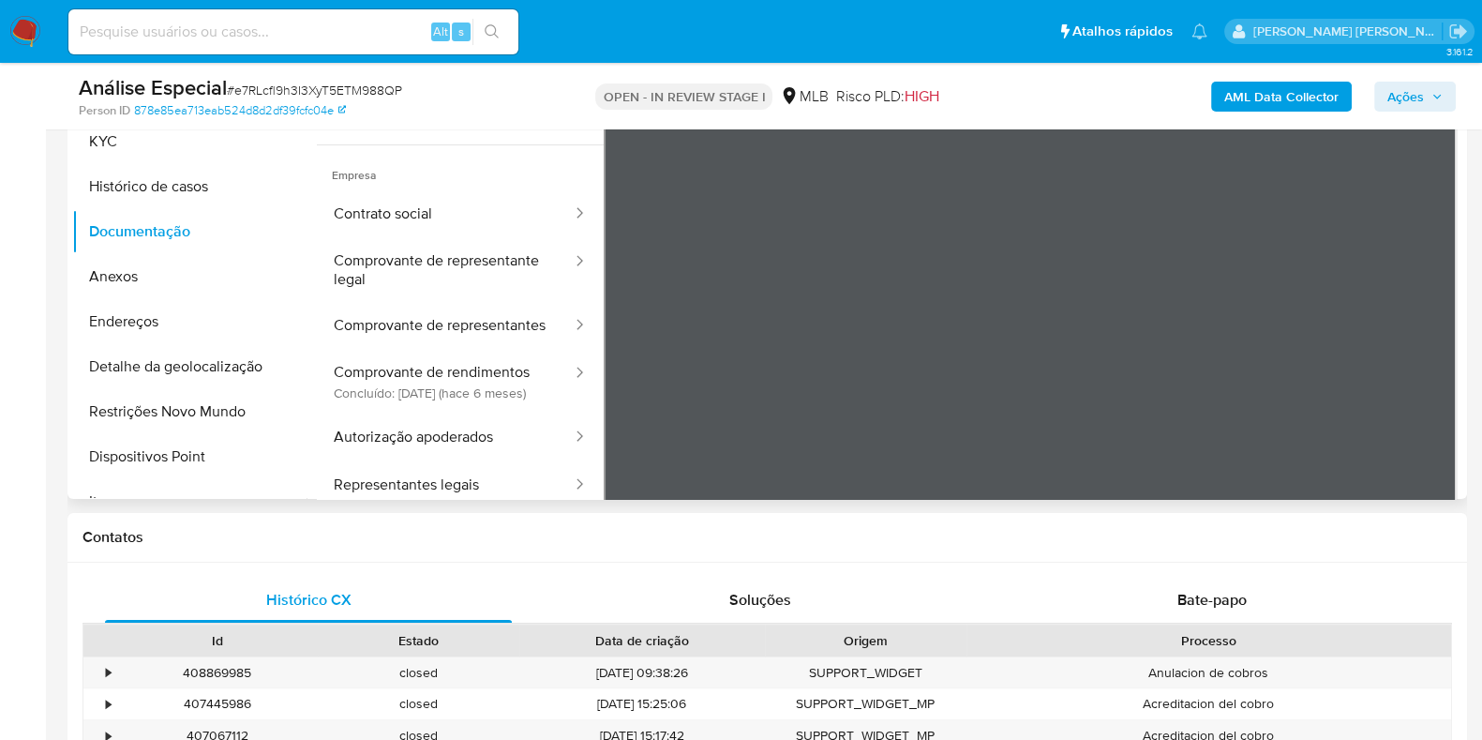
scroll to position [0, 0]
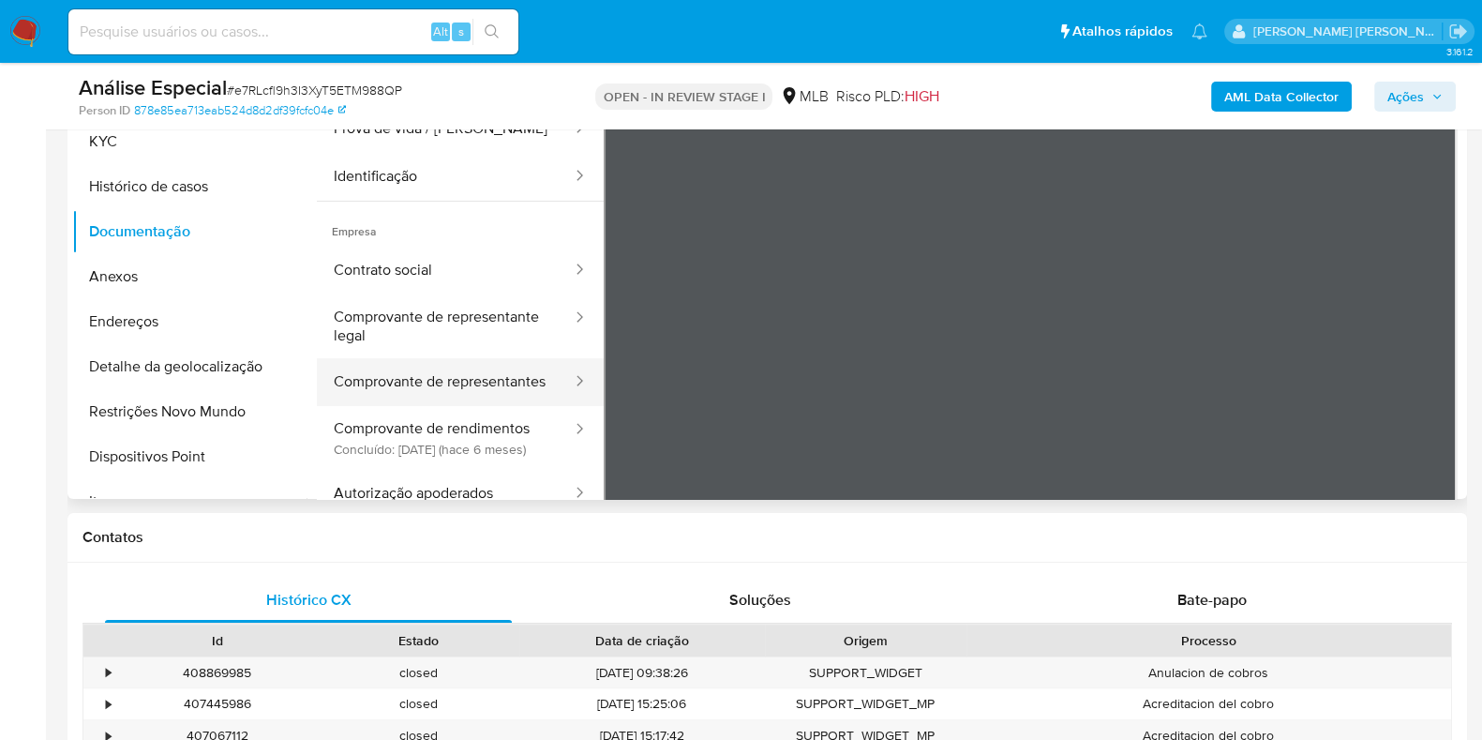
click at [428, 406] on button "Comprovante de representantes" at bounding box center [445, 382] width 257 height 48
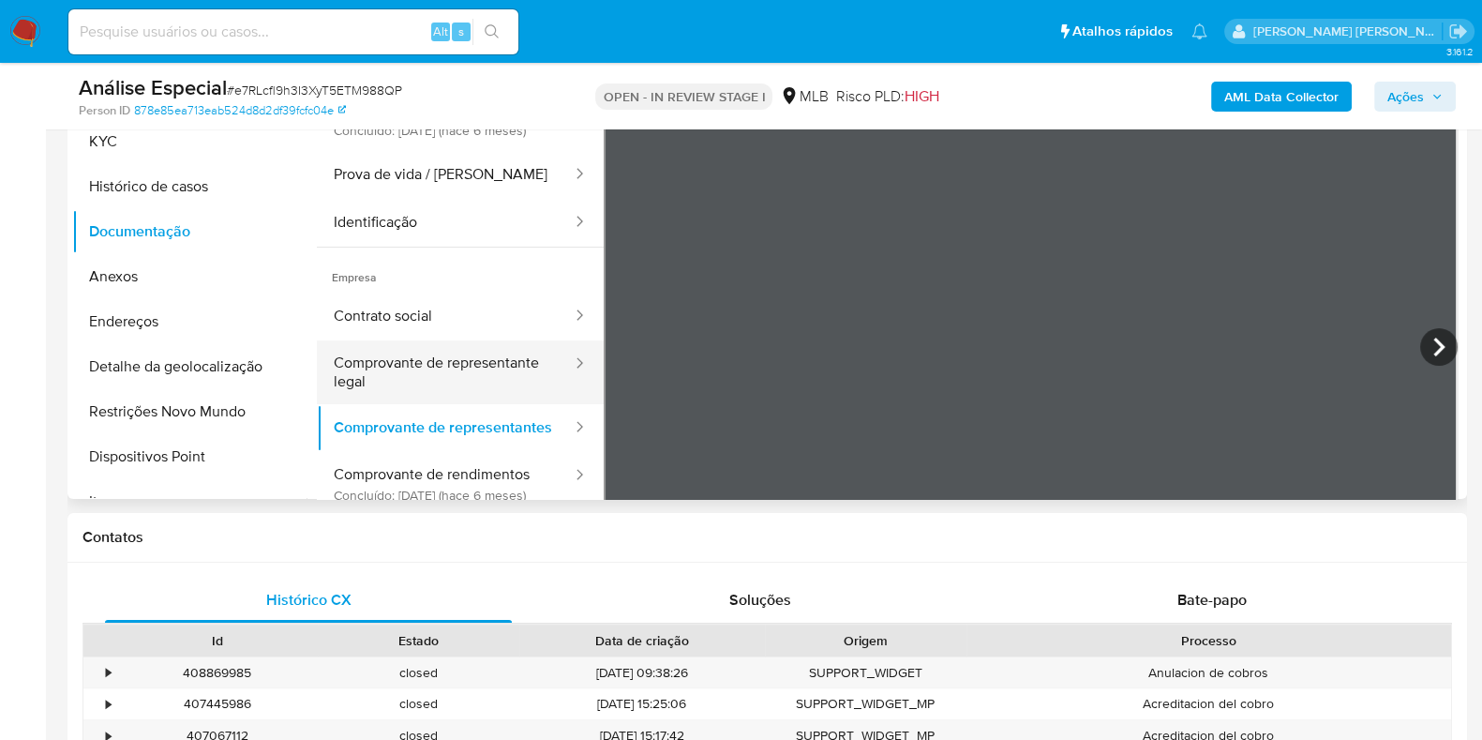
click at [398, 383] on button "Comprovante de representante legal" at bounding box center [445, 372] width 257 height 64
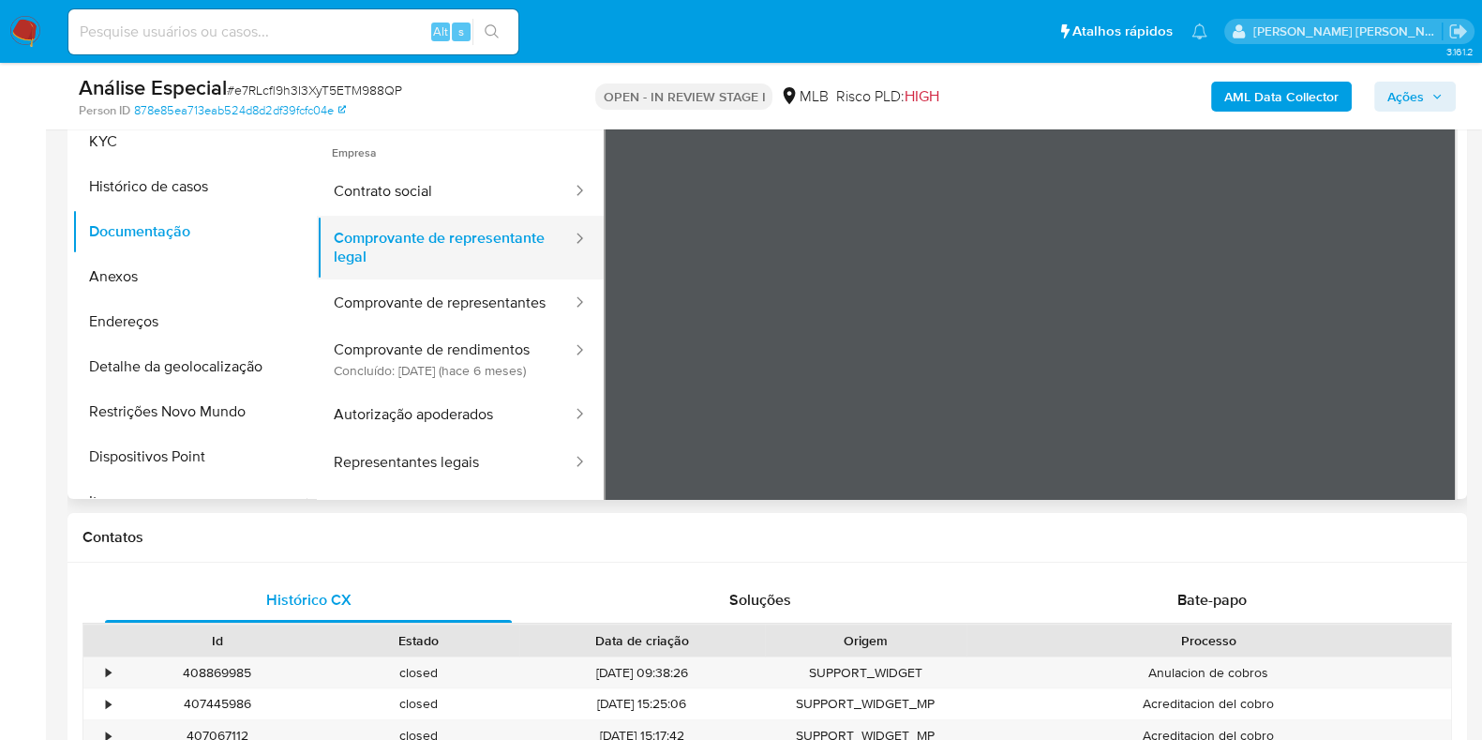
scroll to position [173, 0]
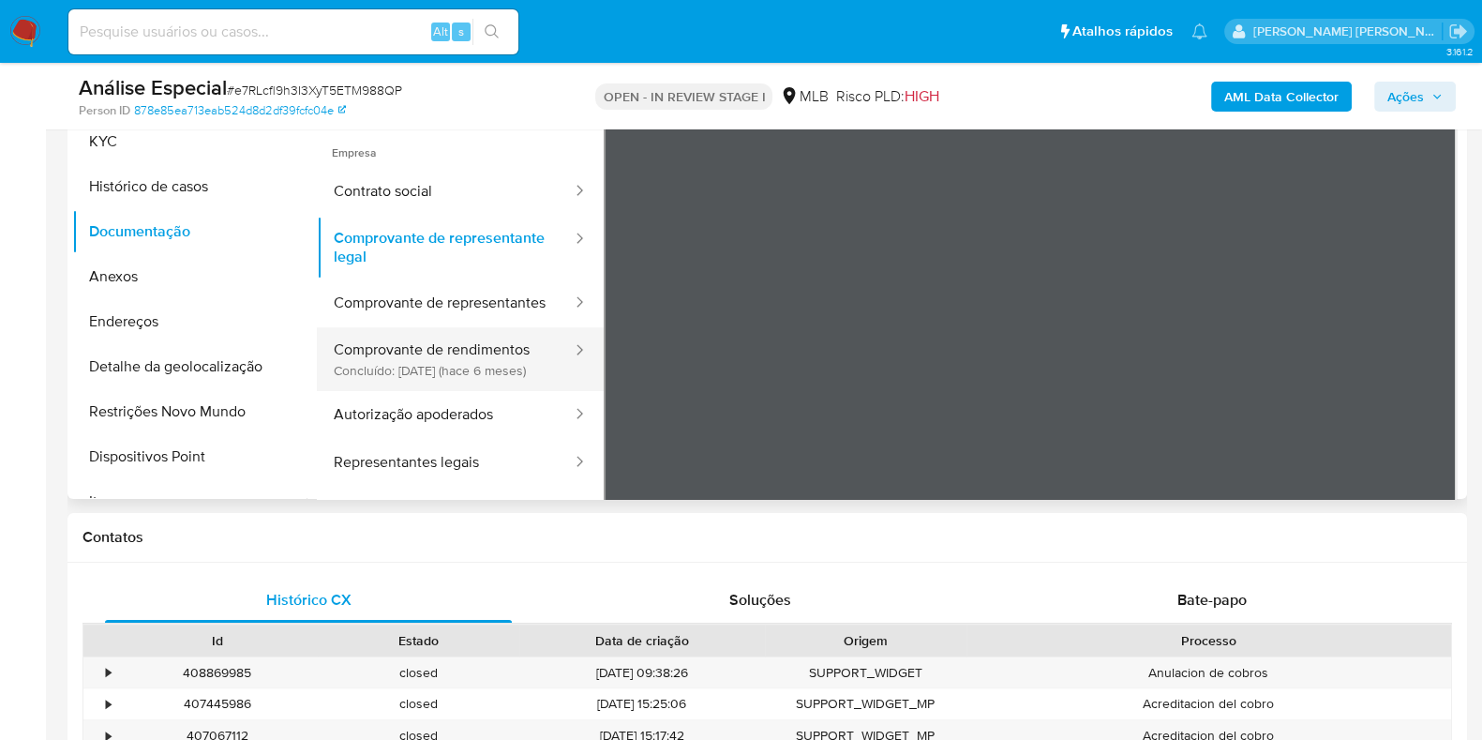
click at [451, 356] on button "Comprovante de rendimentos Concluído: 14/04/2025 (hace 6 meses)" at bounding box center [445, 359] width 257 height 64
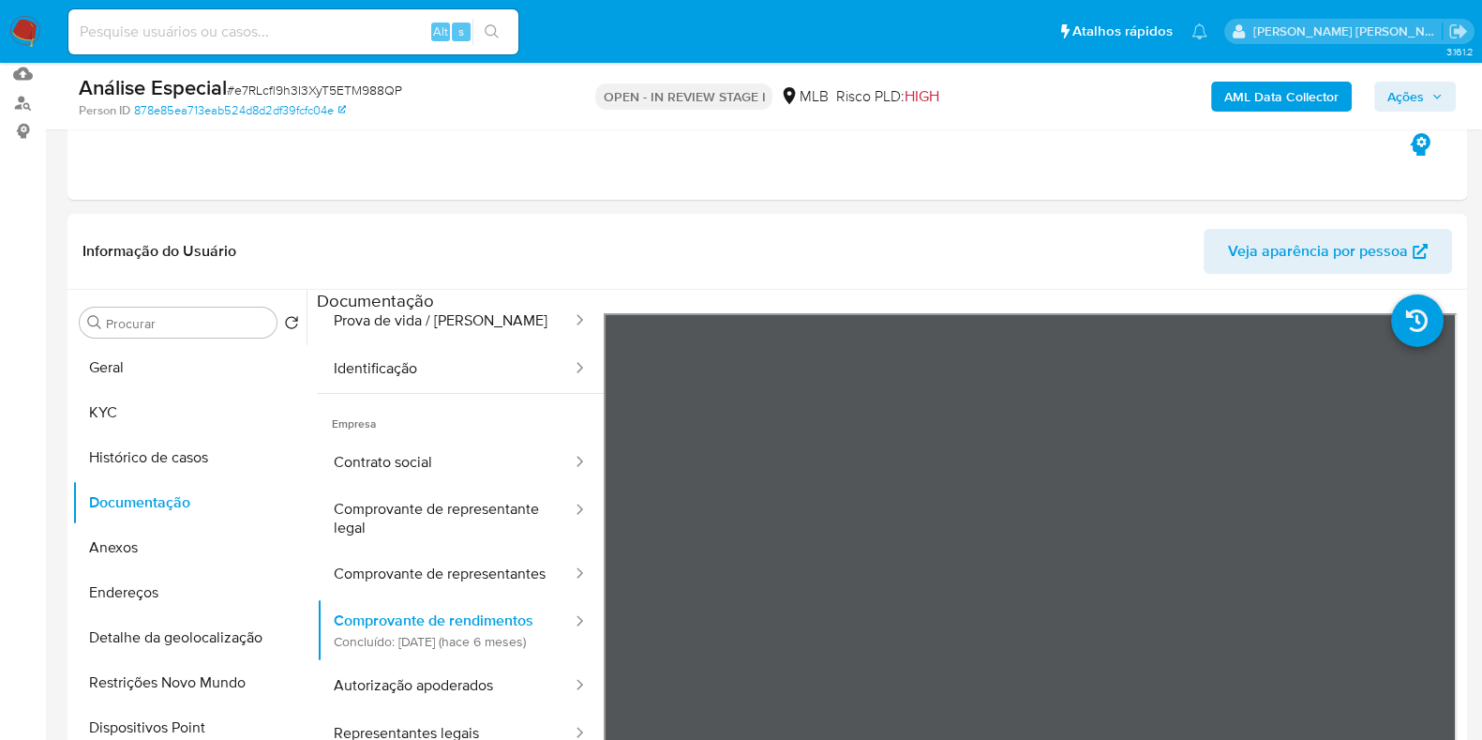
scroll to position [233, 0]
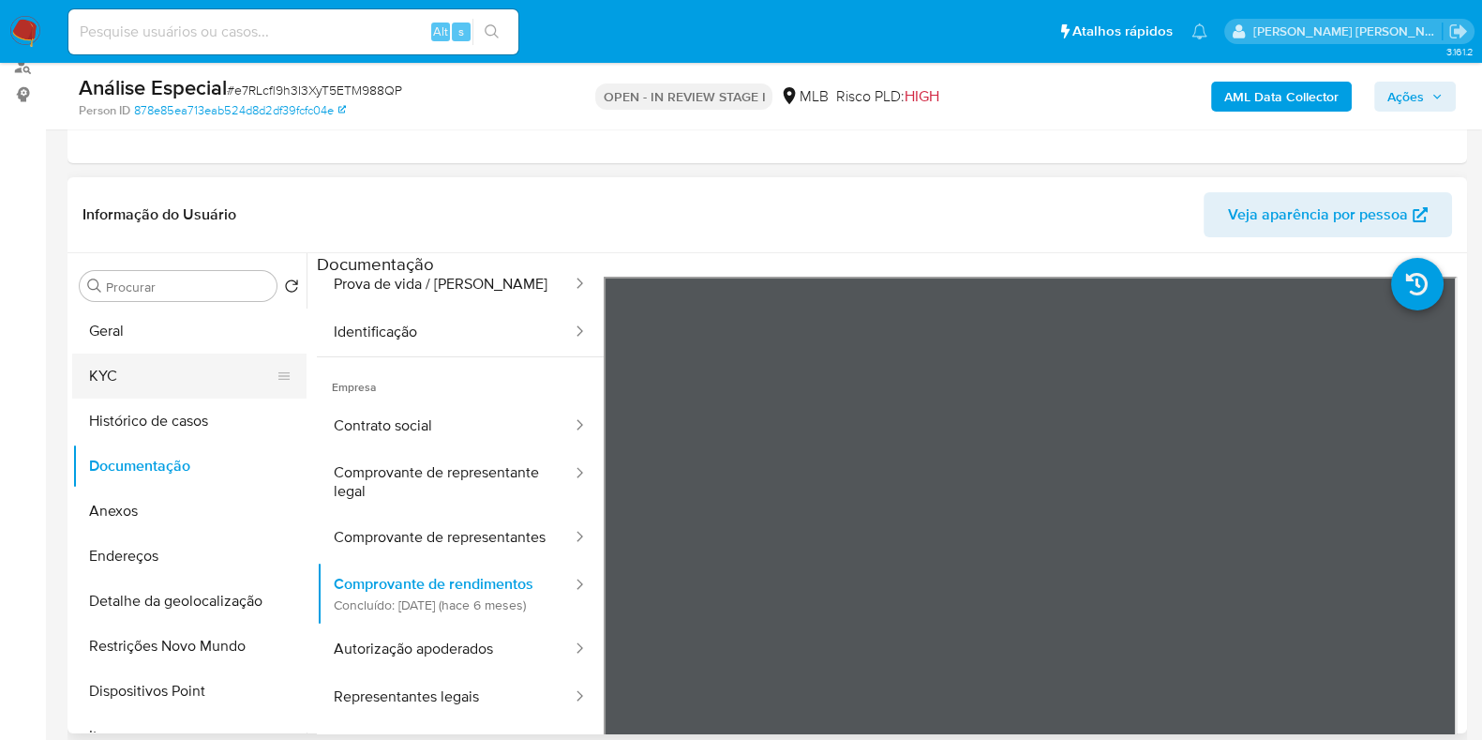
click at [90, 373] on button "KYC" at bounding box center [181, 375] width 219 height 45
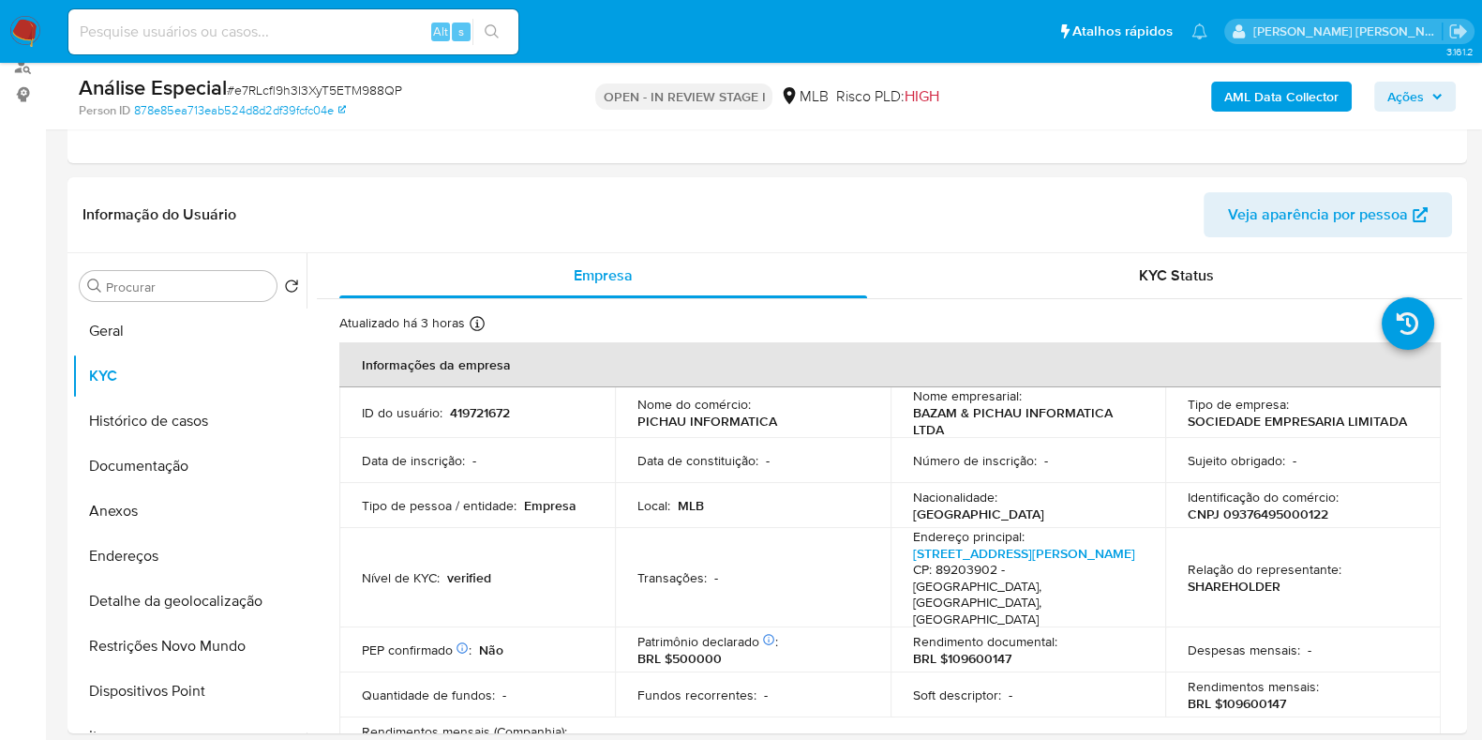
click at [335, 36] on input at bounding box center [293, 32] width 450 height 24
paste input "kPoCVhdiJcoCpRPN5CTCF1g"
type input "kPoCVhdiJcoCpRPN5CTCF1g"
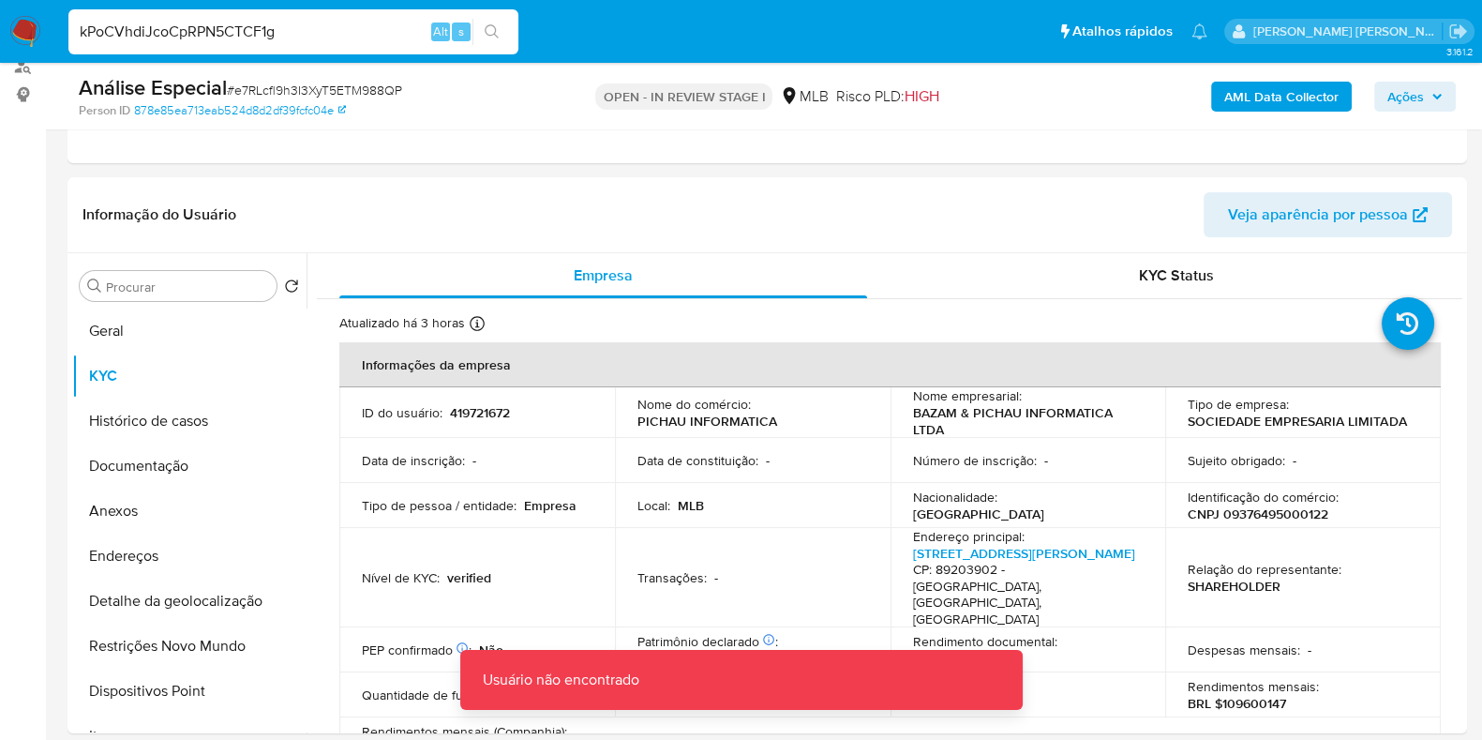
click at [293, 35] on input "kPoCVhdiJcoCpRPN5CTCF1g" at bounding box center [293, 32] width 450 height 24
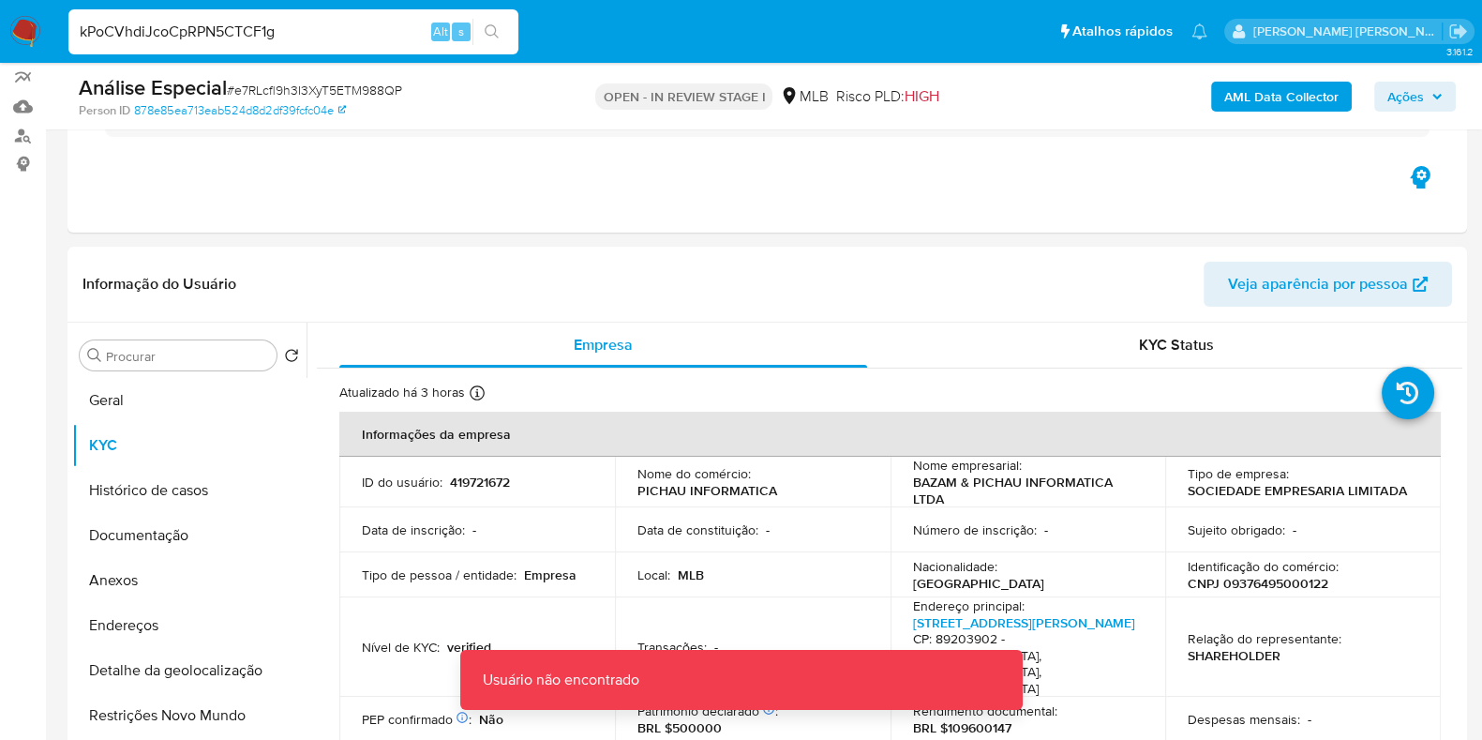
scroll to position [116, 0]
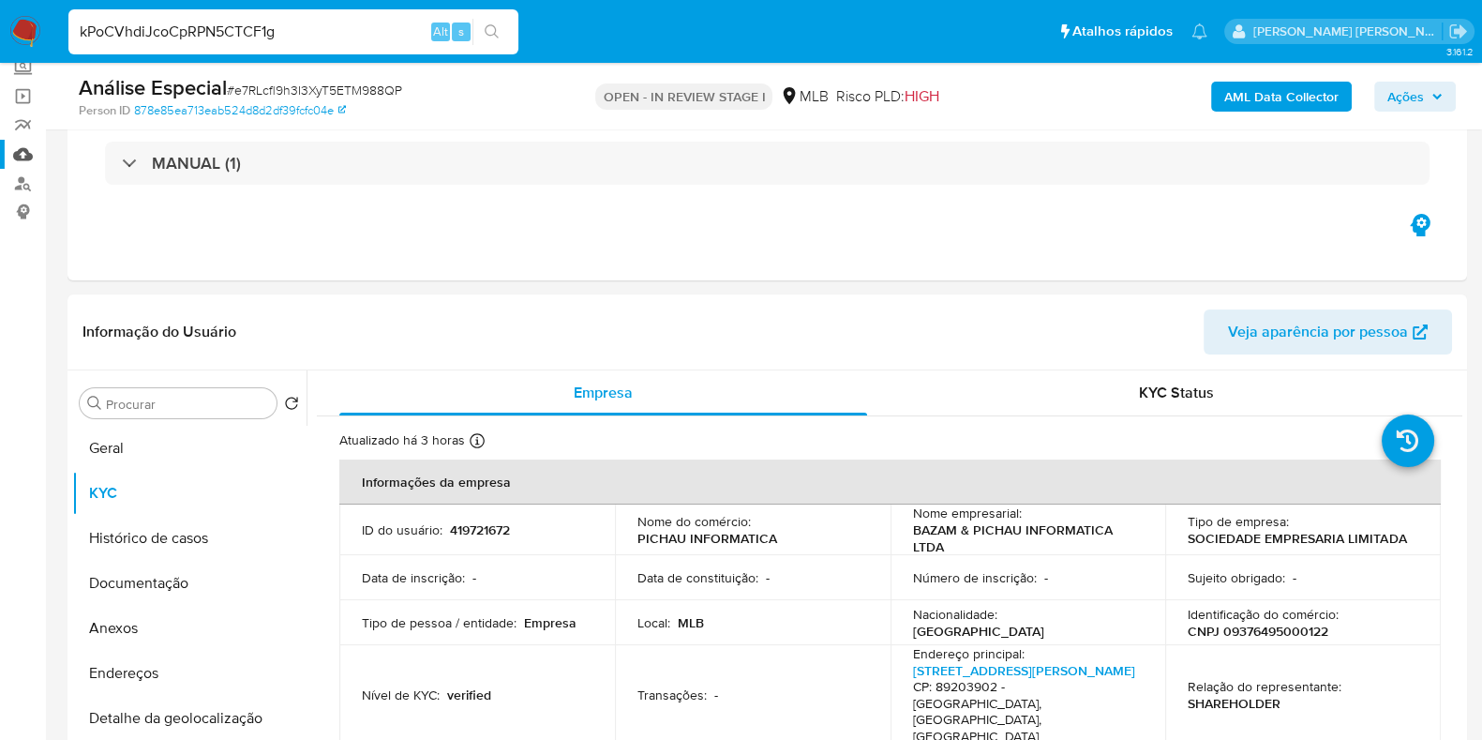
click at [22, 153] on link "Mulan" at bounding box center [111, 154] width 223 height 29
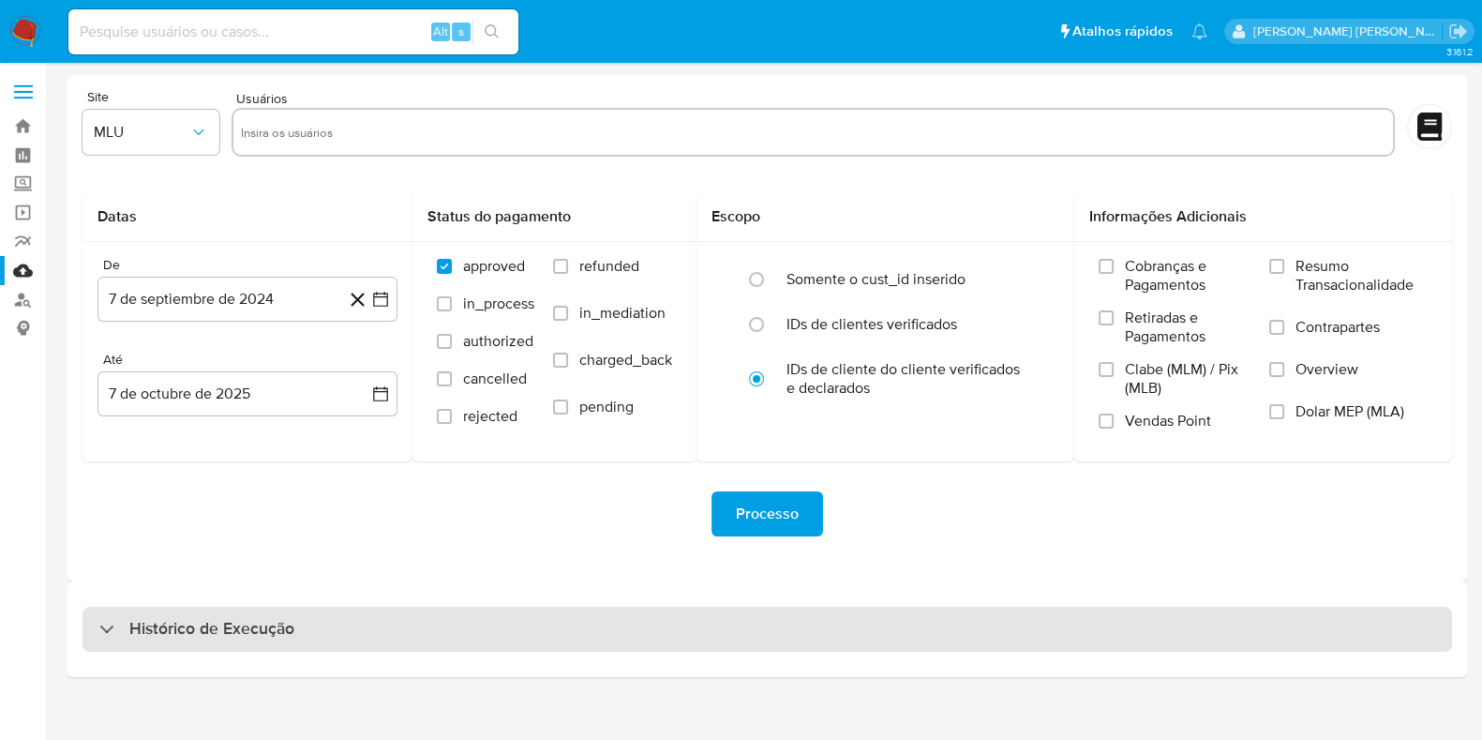
click at [277, 618] on h3 "Histórico de Execução" at bounding box center [211, 629] width 165 height 23
select select "10"
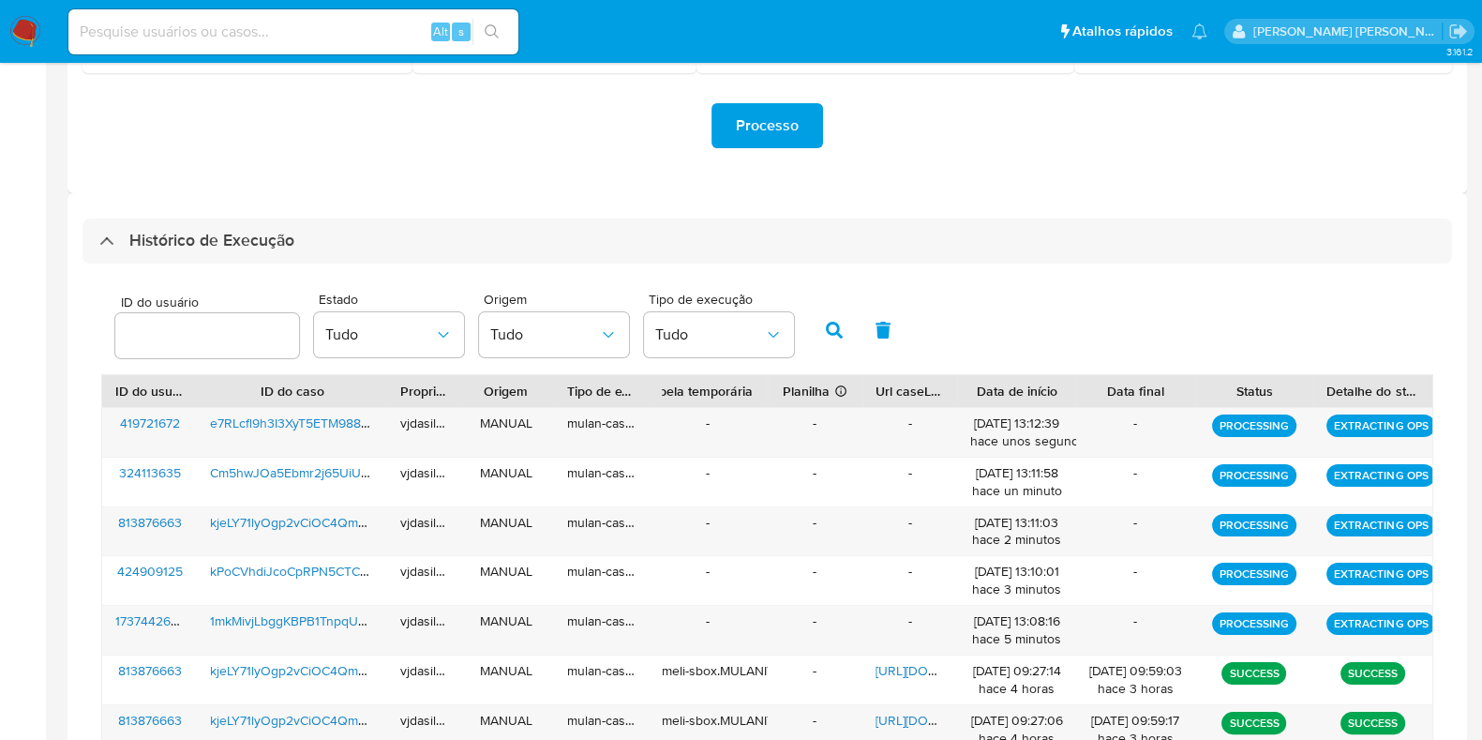
scroll to position [352, 0]
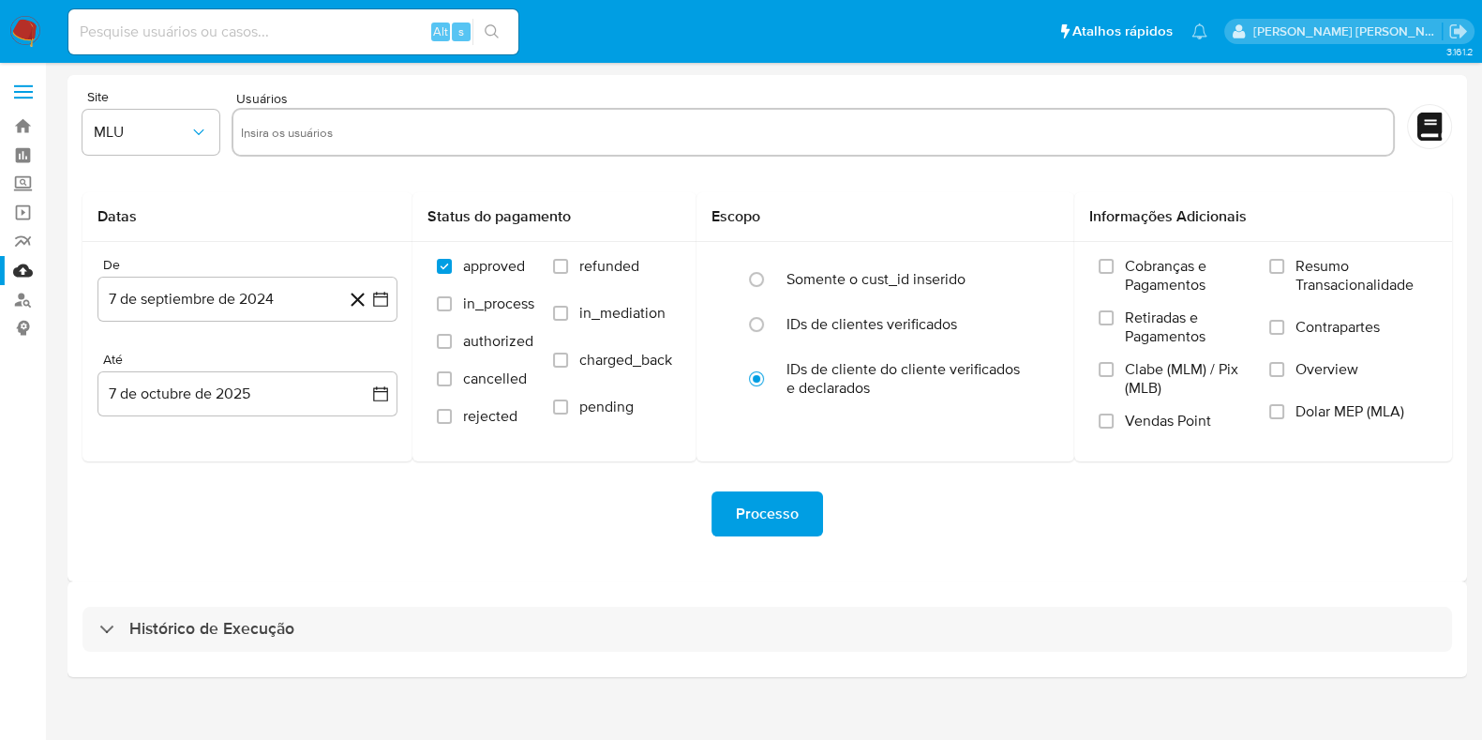
scroll to position [16, 0]
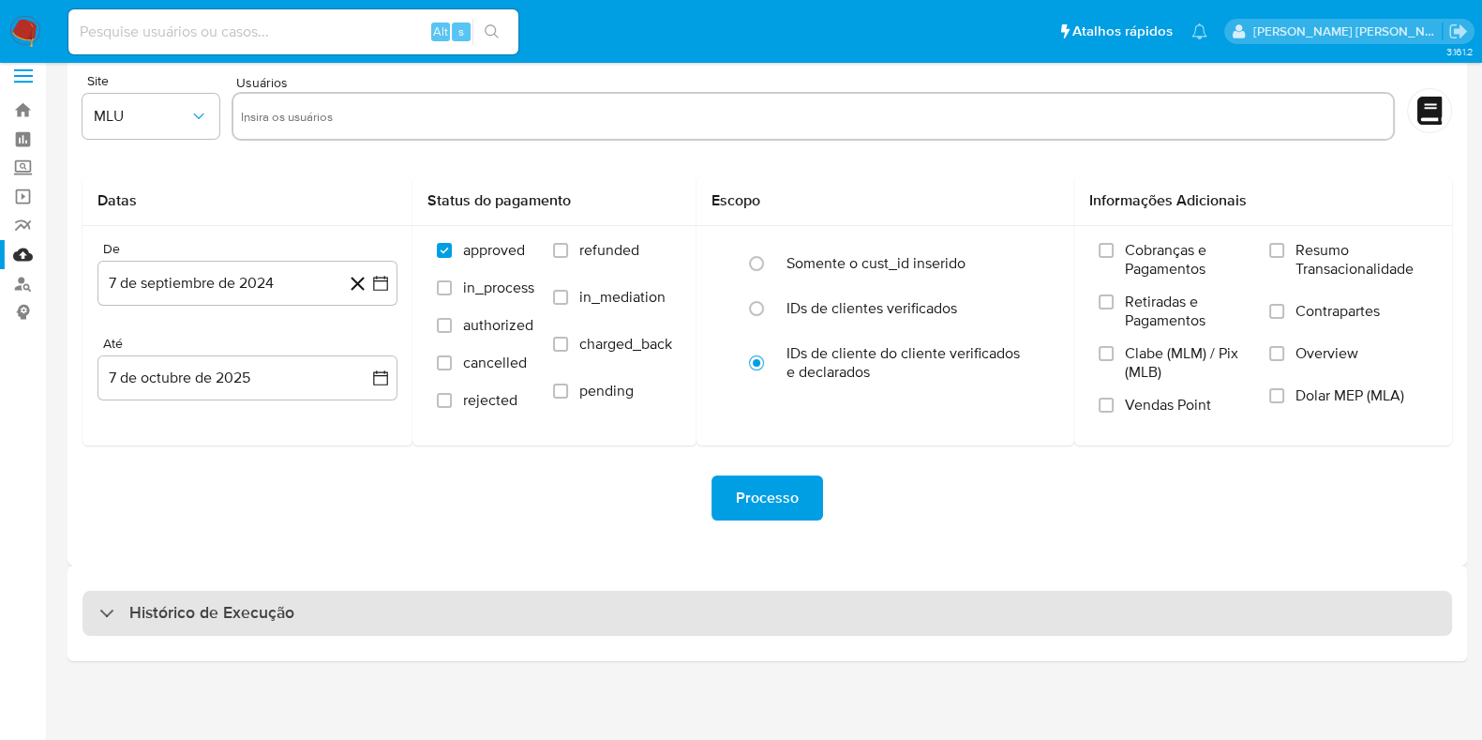
click at [281, 603] on h3 "Histórico de Execução" at bounding box center [211, 613] width 165 height 23
select select "10"
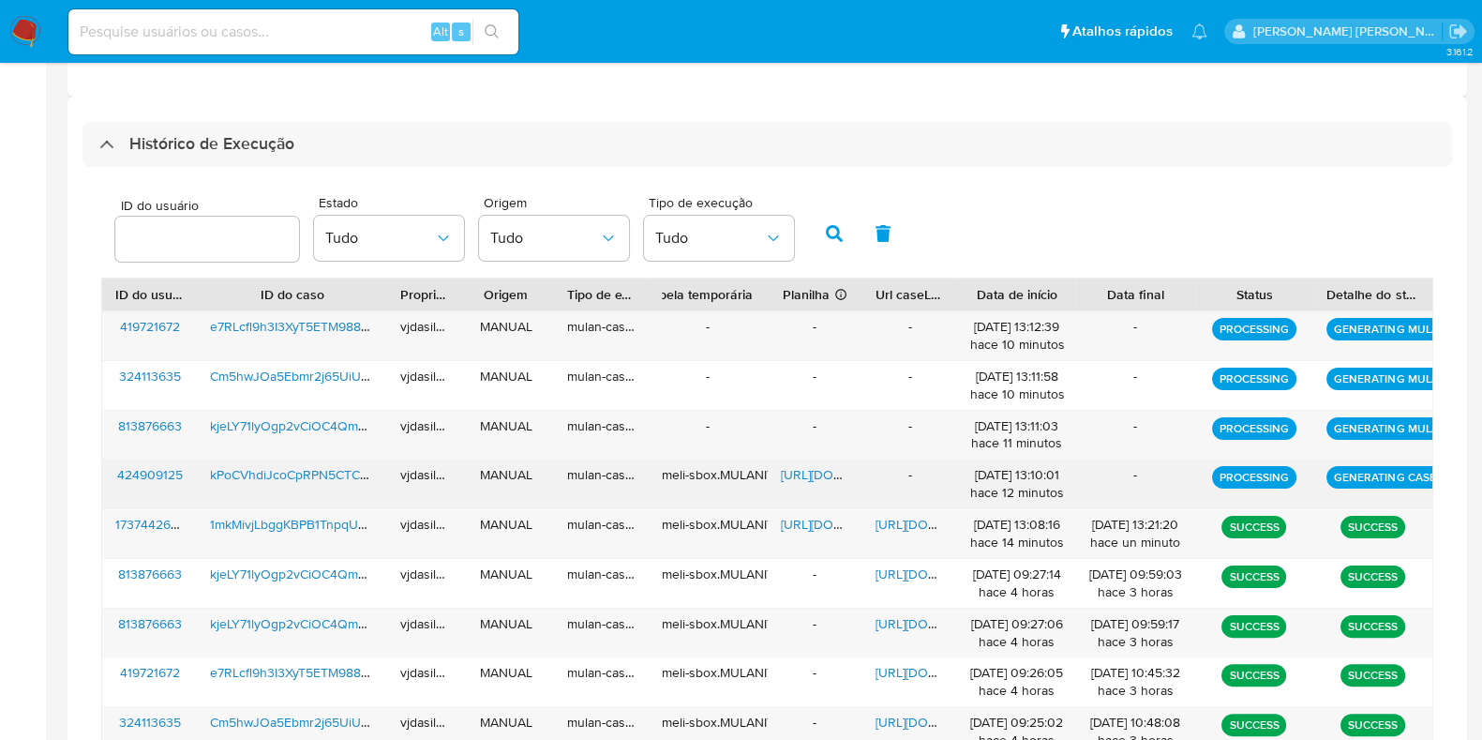
scroll to position [602, 0]
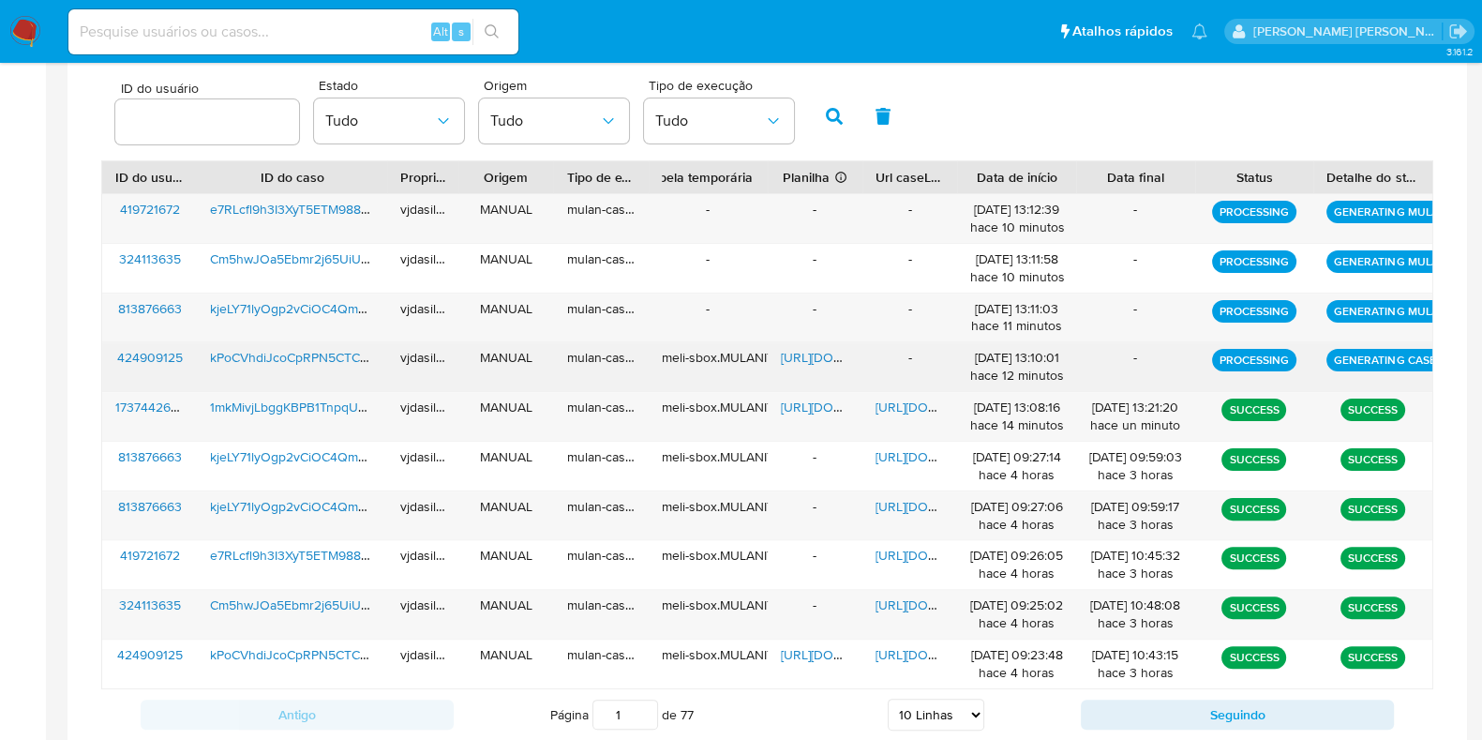
click at [277, 348] on span "kPoCVhdiJcoCpRPN5CTCF1gt" at bounding box center [296, 357] width 173 height 19
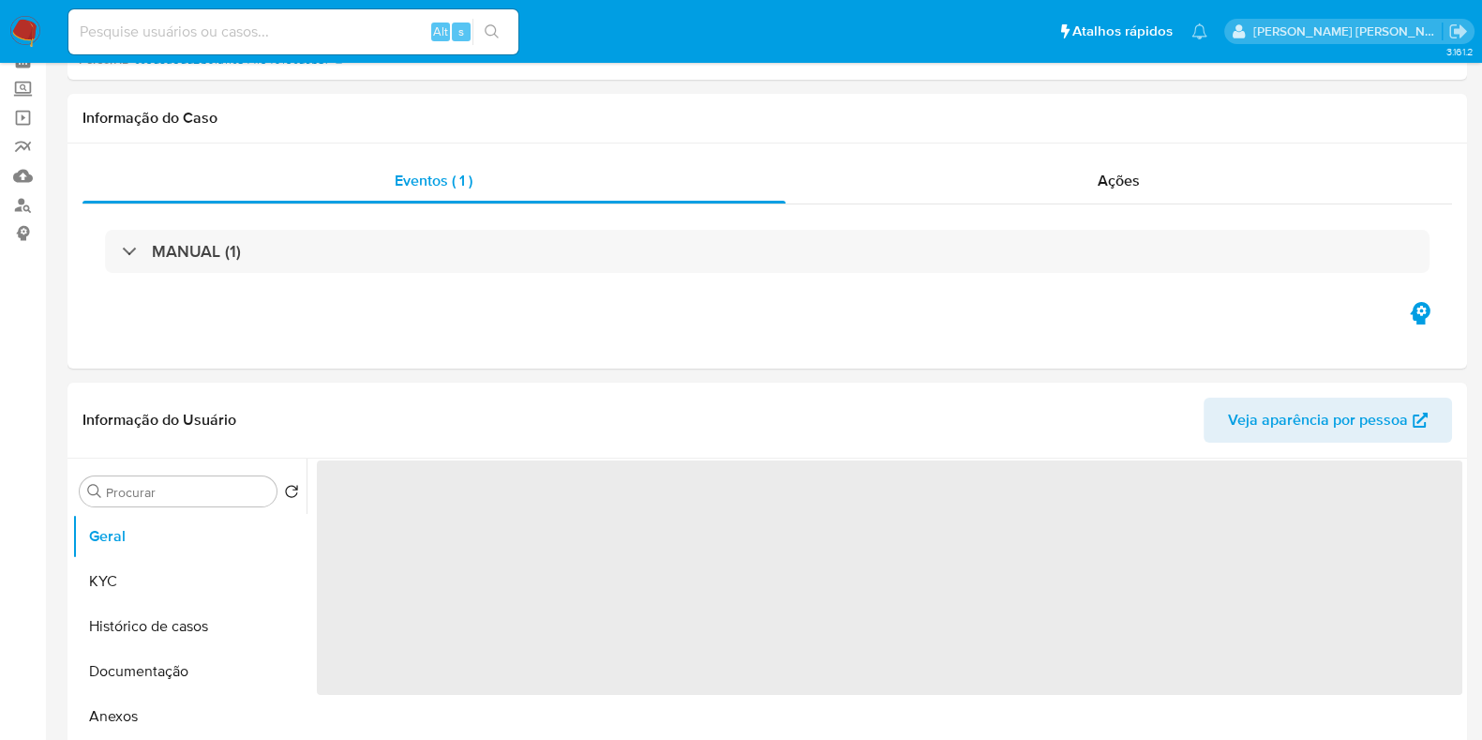
select select "10"
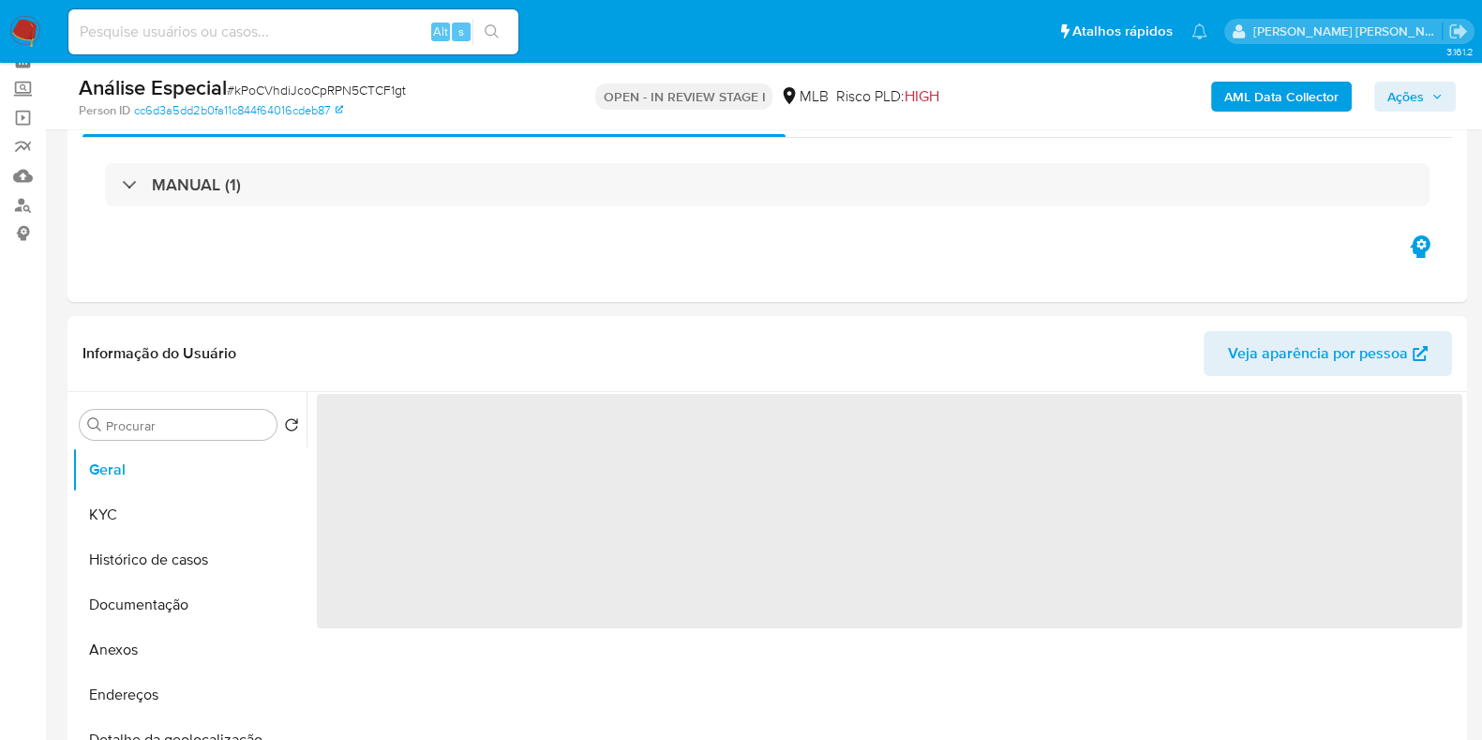
scroll to position [116, 0]
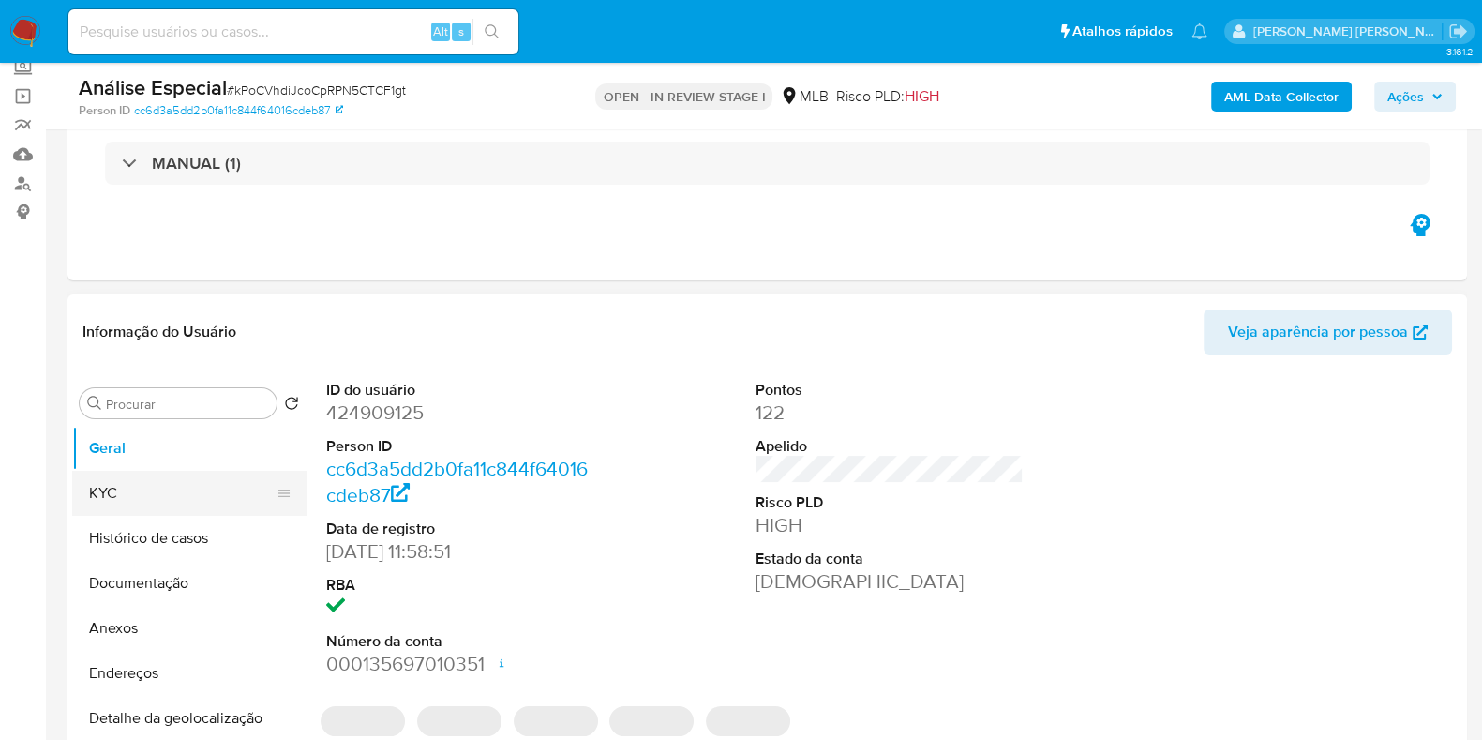
click at [112, 485] on button "KYC" at bounding box center [181, 493] width 219 height 45
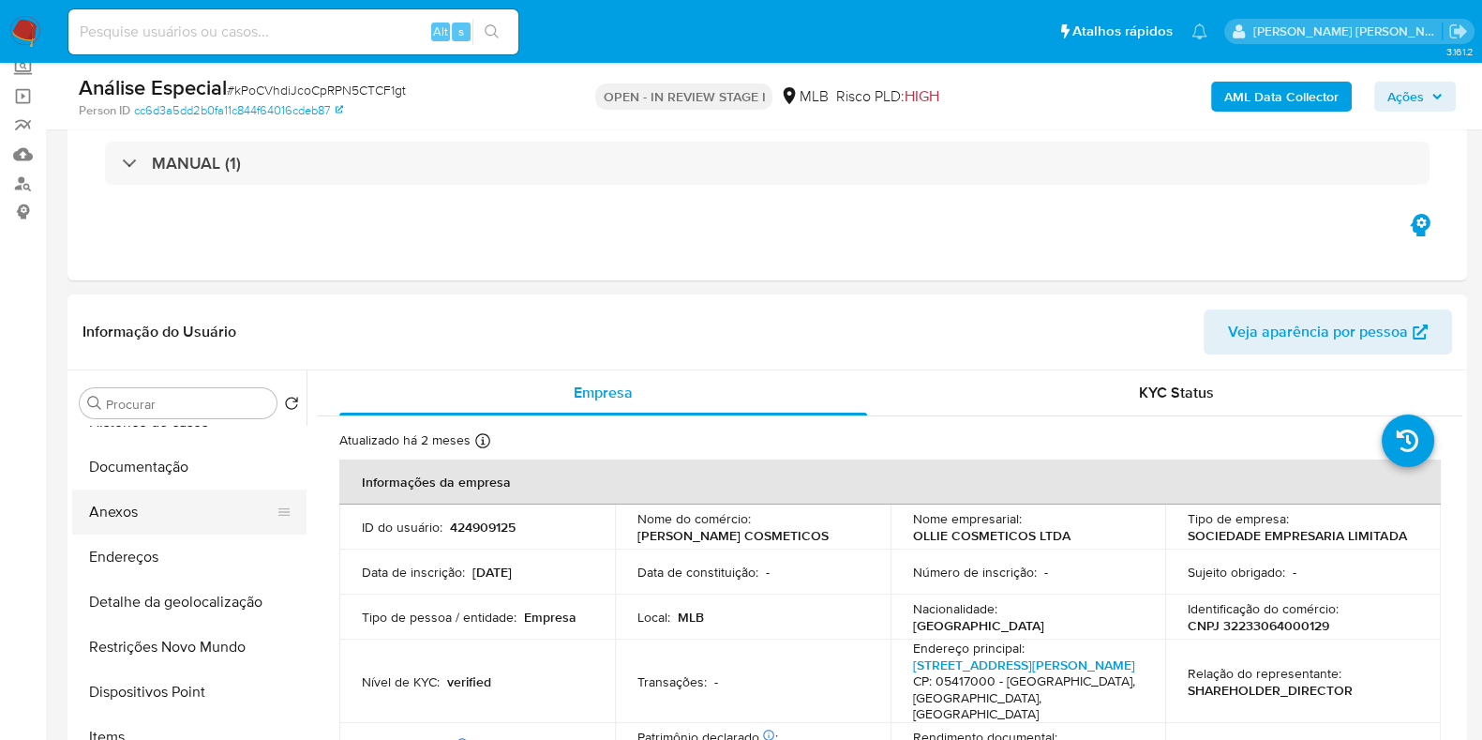
drag, startPoint x: 142, startPoint y: 489, endPoint x: 141, endPoint y: 503, distance: 13.2
click at [141, 499] on button "Anexos" at bounding box center [181, 511] width 219 height 45
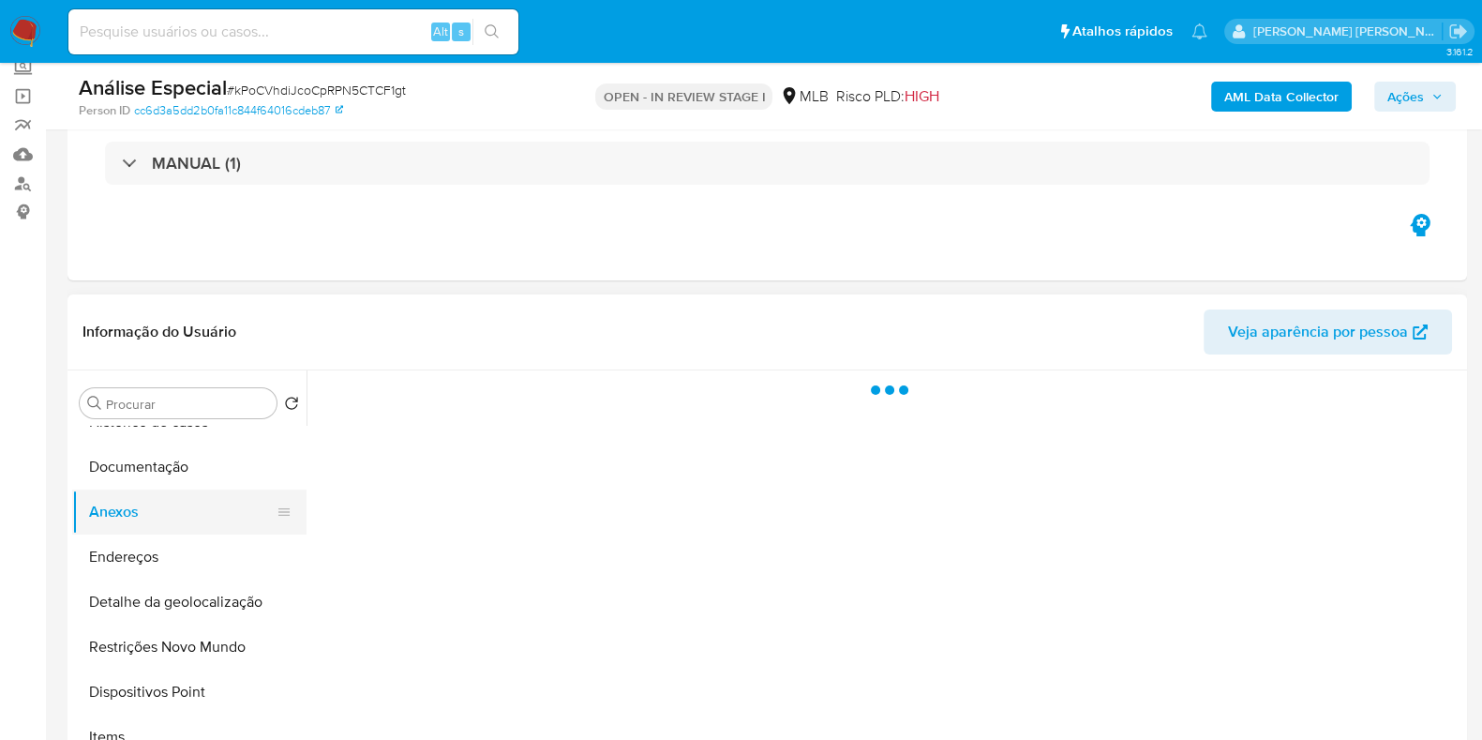
click at [141, 503] on button "Anexos" at bounding box center [181, 511] width 219 height 45
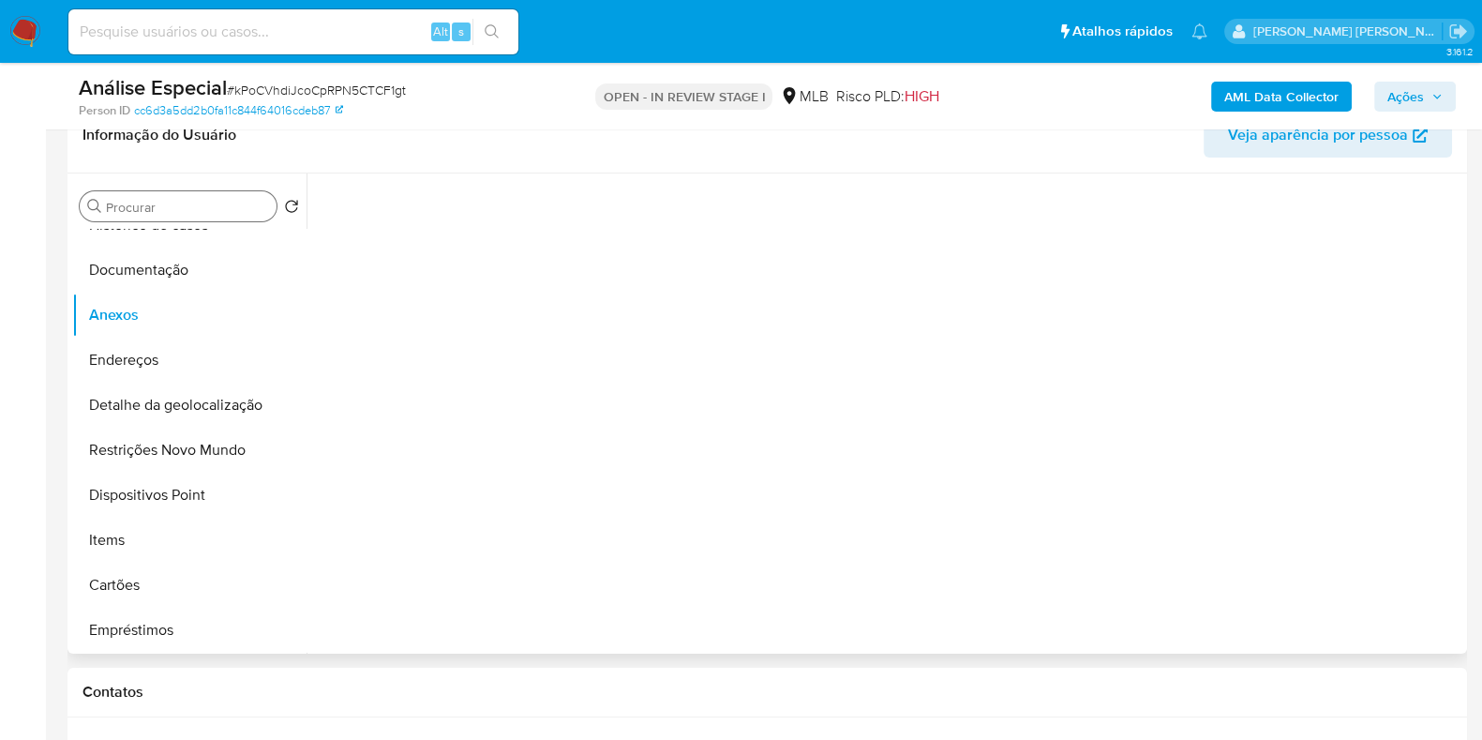
scroll to position [352, 0]
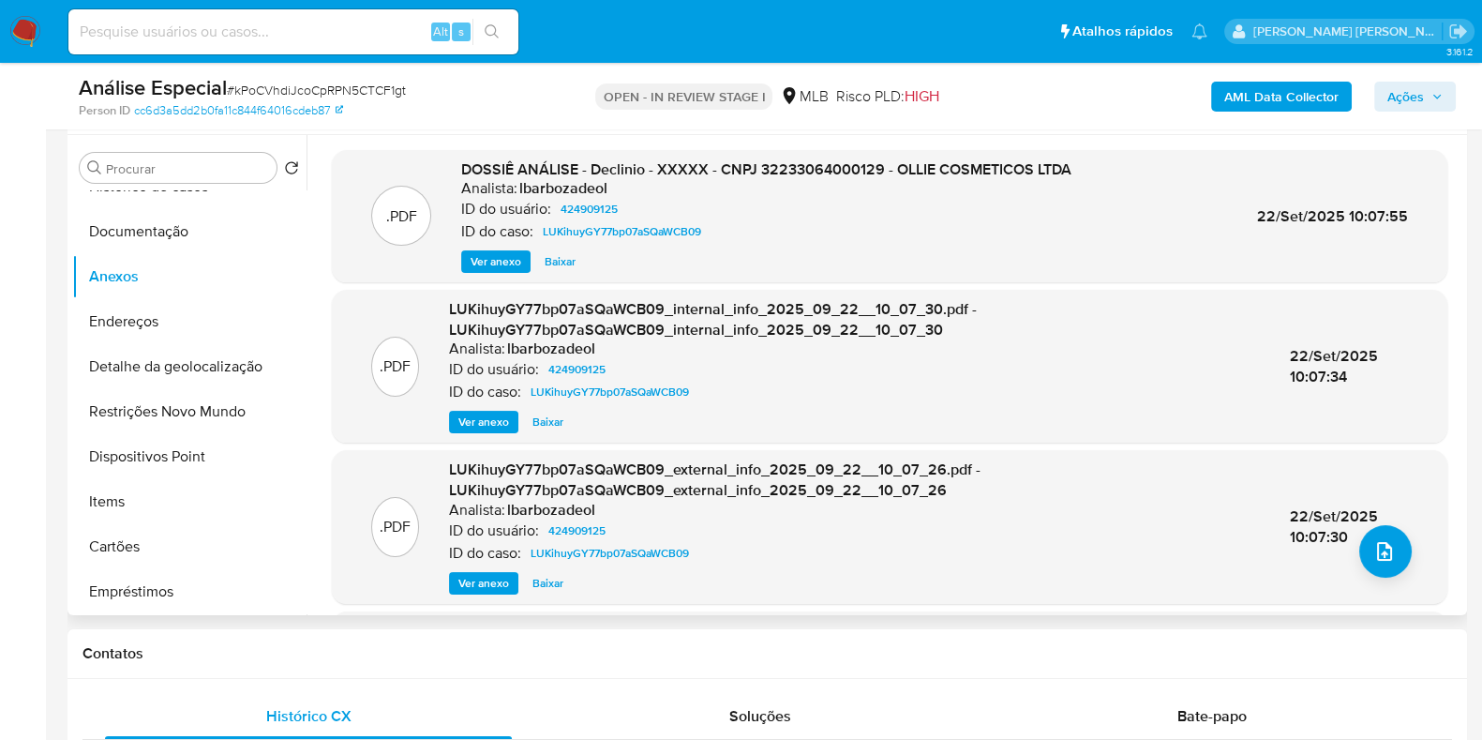
click at [472, 261] on span "Ver anexo" at bounding box center [496, 261] width 51 height 19
click at [910, 174] on span "DOSSIÊ ANÁLISE - Declinio - XXXXX - CNPJ 32233064000129 - OLLIE COSMETICOS LTDA" at bounding box center [766, 169] width 610 height 22
drag, startPoint x: 889, startPoint y: 173, endPoint x: 1077, endPoint y: 173, distance: 188.4
click at [1077, 173] on div ".PDF DOSSIÊ ANÁLISE - Declinio - XXXXX - CNPJ 32233064000129 - OLLIE COSMETICOS…" at bounding box center [889, 216] width 1097 height 114
copy span "OLLIE COSMETICOS LTDA"
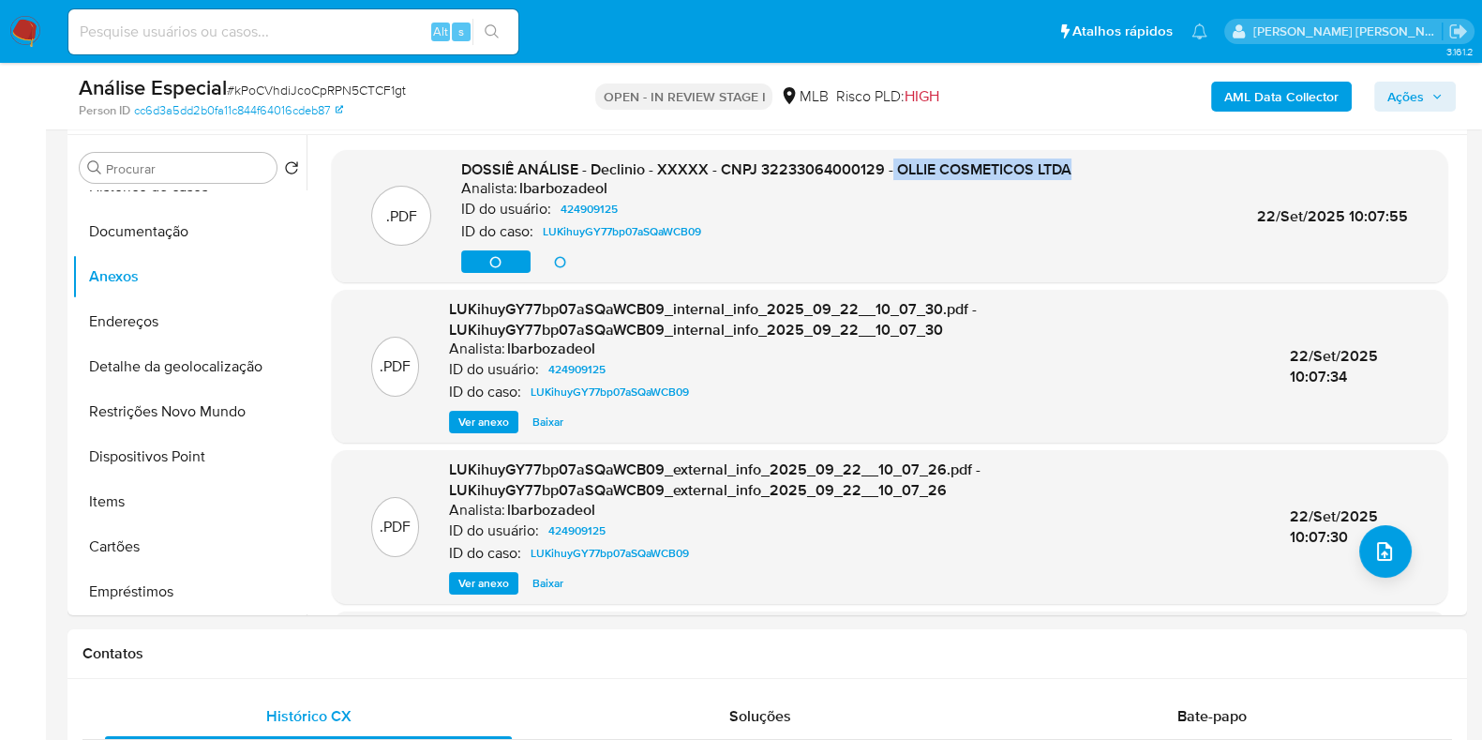
click at [1317, 83] on b "AML Data Collector" at bounding box center [1281, 97] width 114 height 30
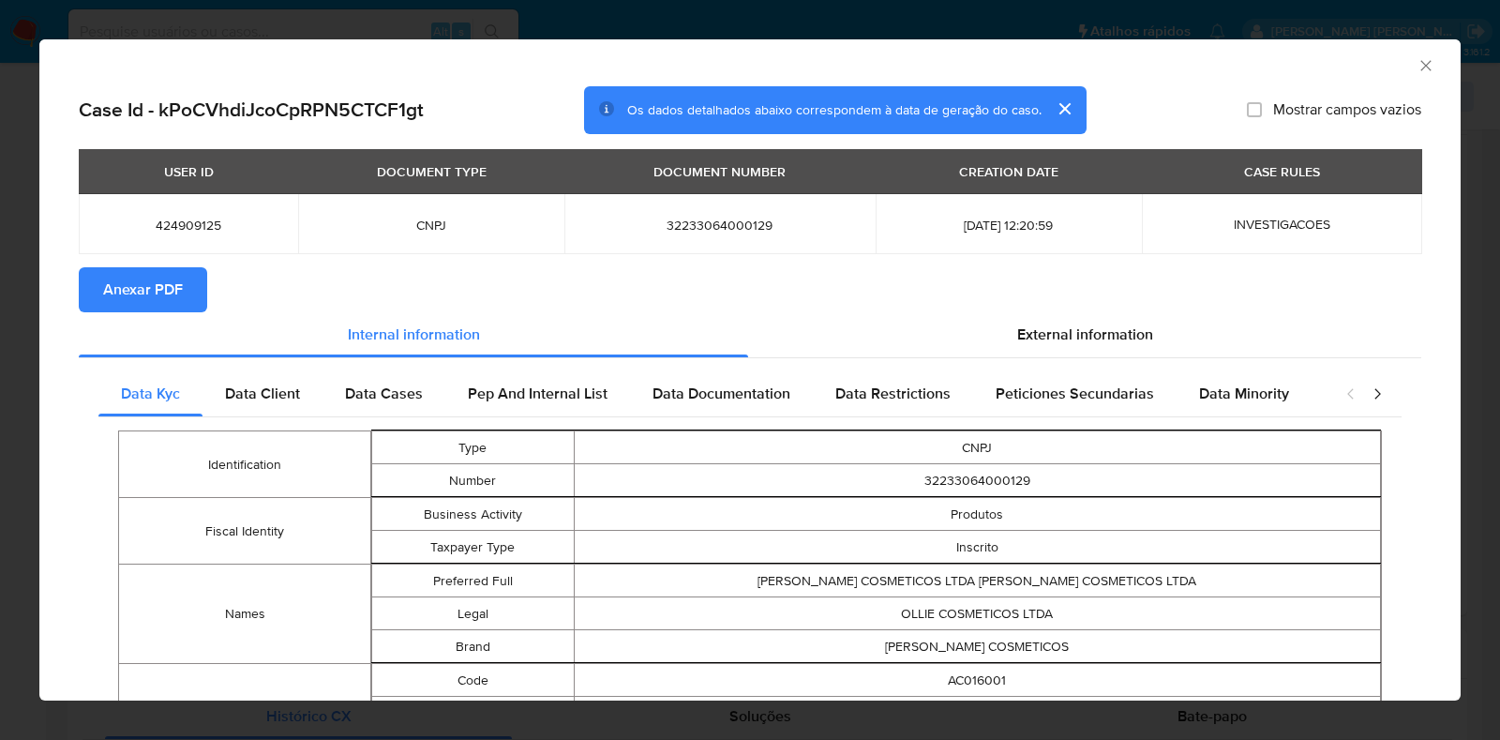
click at [1417, 70] on icon "Fechar a janela" at bounding box center [1426, 65] width 19 height 19
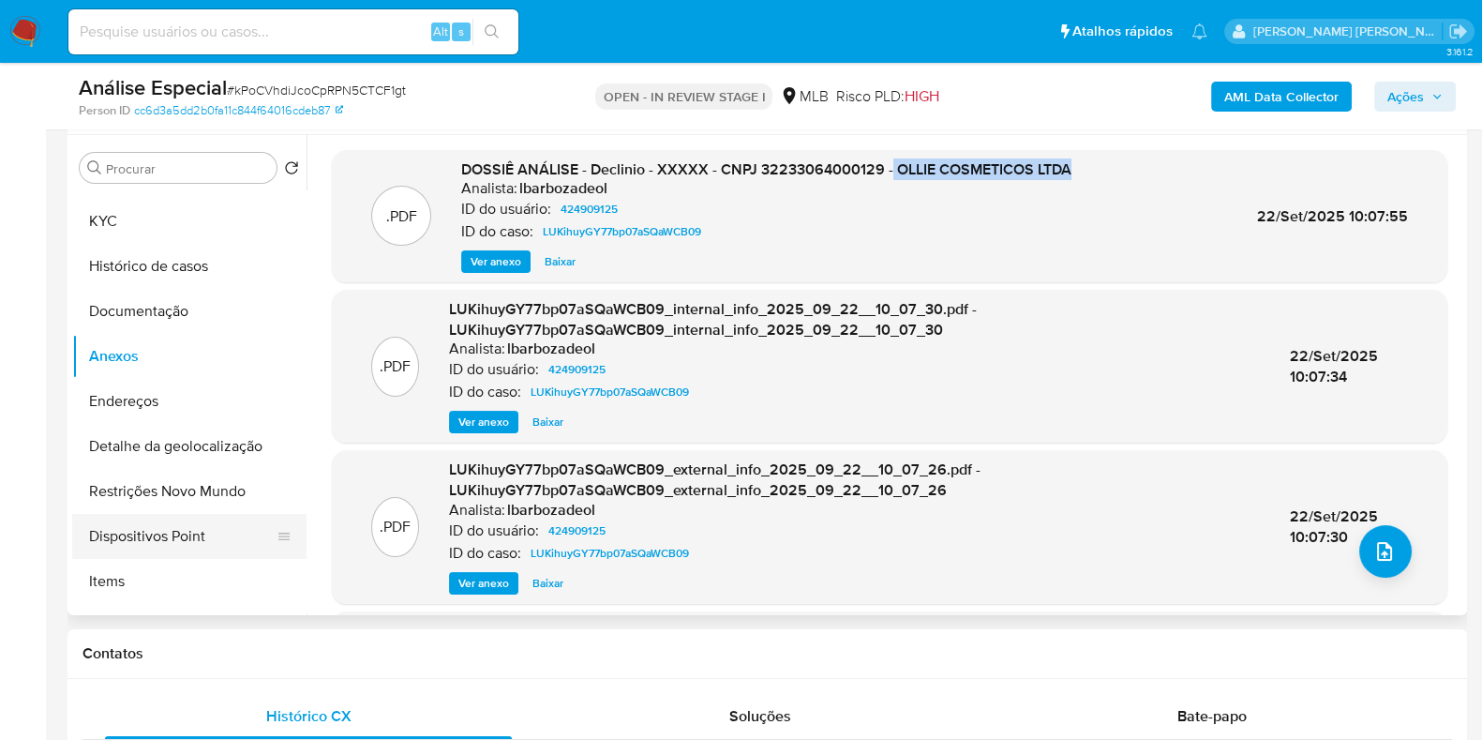
scroll to position [0, 0]
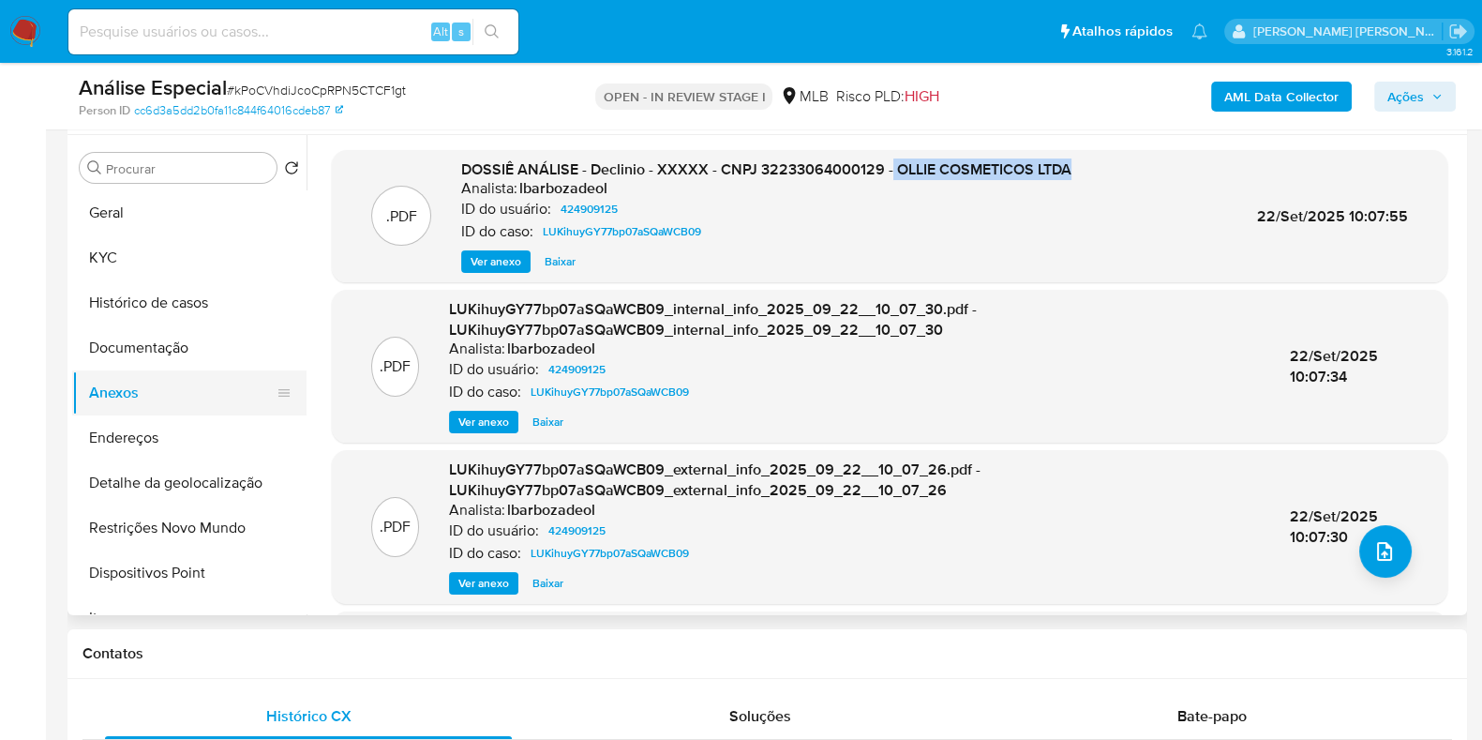
click at [137, 389] on button "Anexos" at bounding box center [181, 392] width 219 height 45
click at [158, 362] on button "Documentação" at bounding box center [181, 347] width 219 height 45
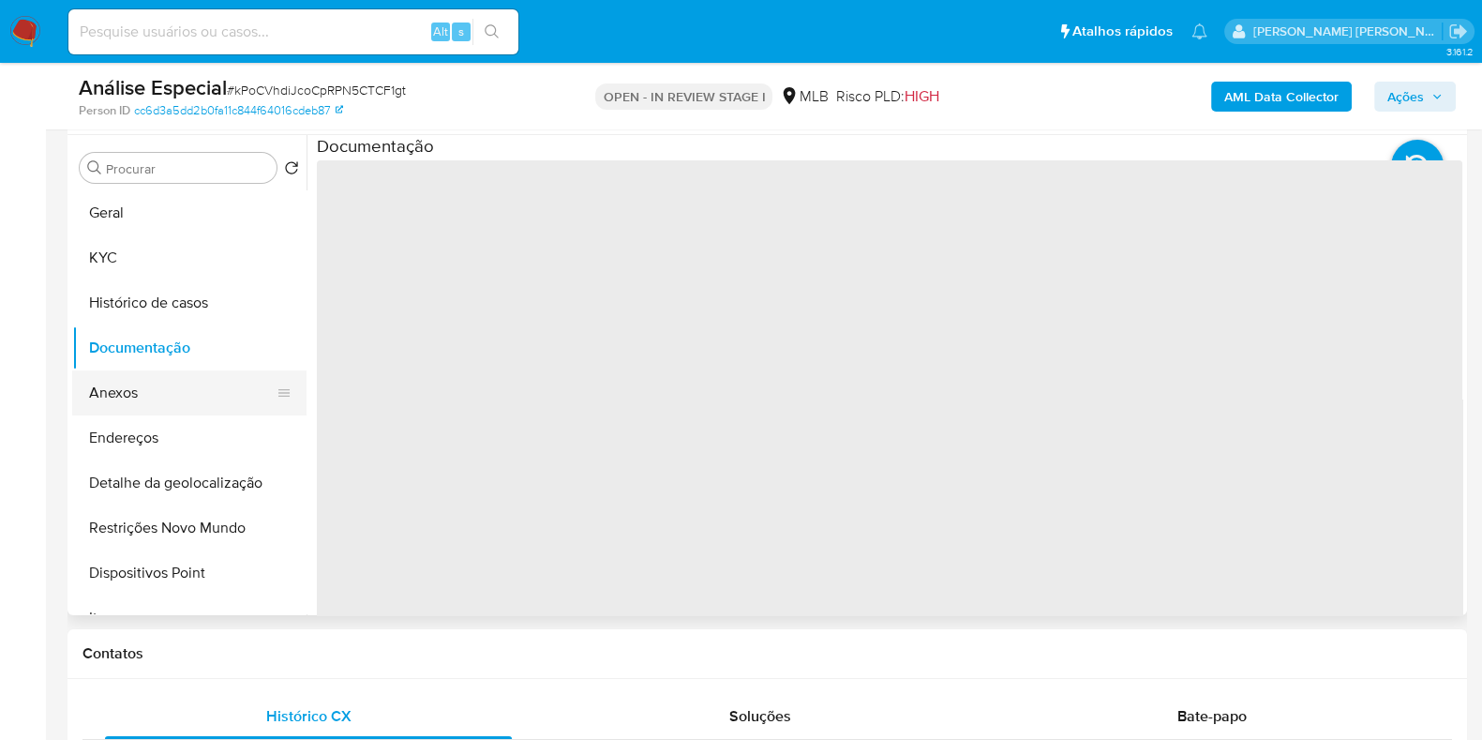
click at [143, 394] on button "Anexos" at bounding box center [181, 392] width 219 height 45
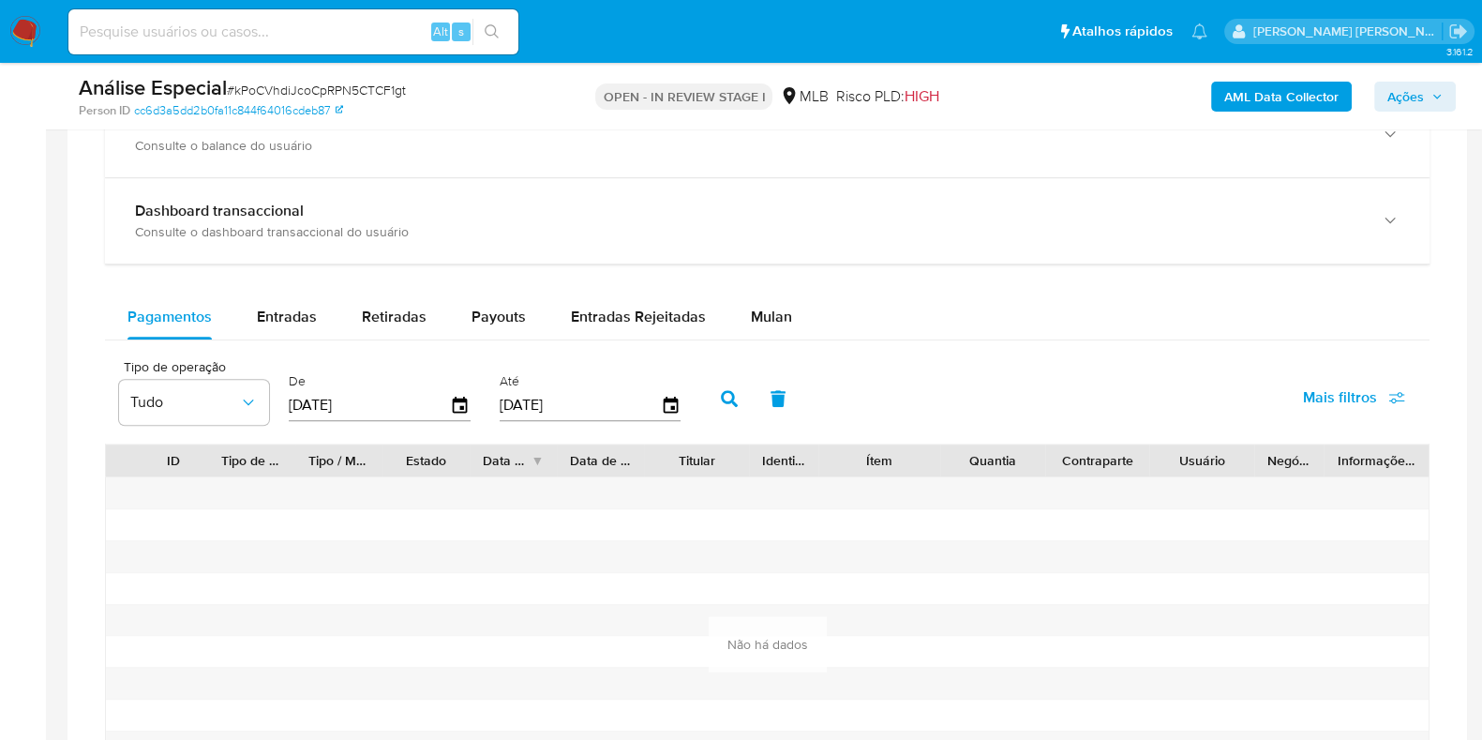
scroll to position [1395, 0]
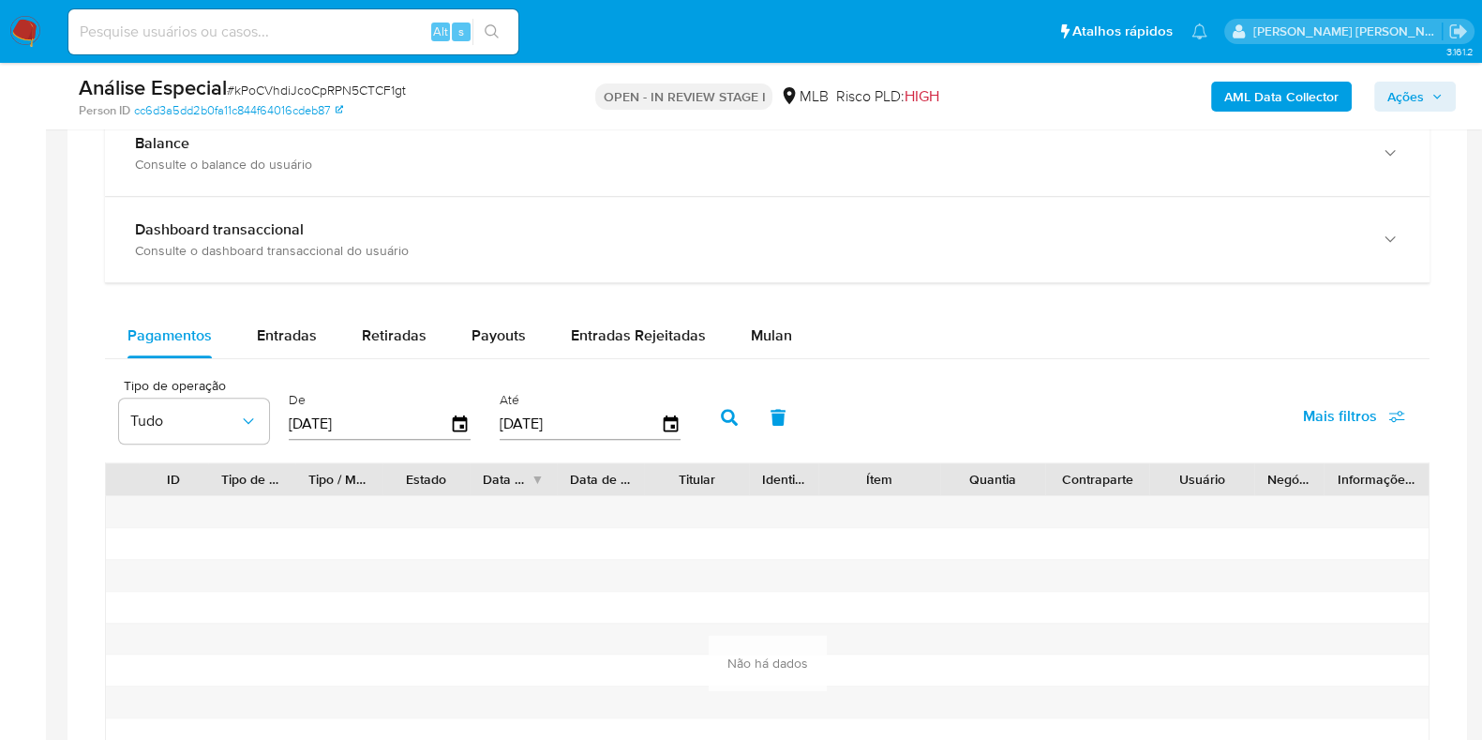
click at [398, 428] on input "10/07/2025" at bounding box center [369, 424] width 161 height 30
click at [448, 423] on icon "button" at bounding box center [460, 424] width 33 height 33
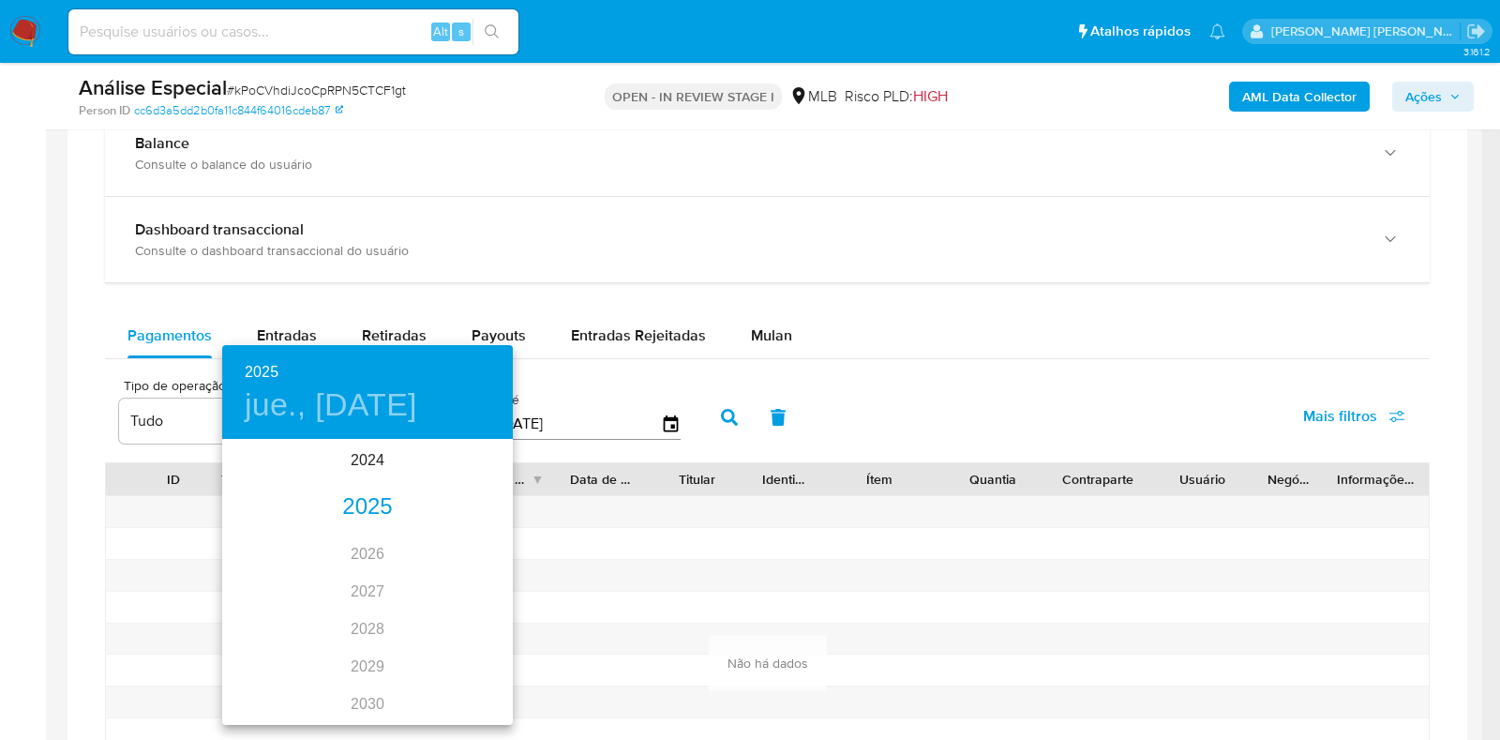
click at [369, 502] on div "2025" at bounding box center [367, 507] width 291 height 38
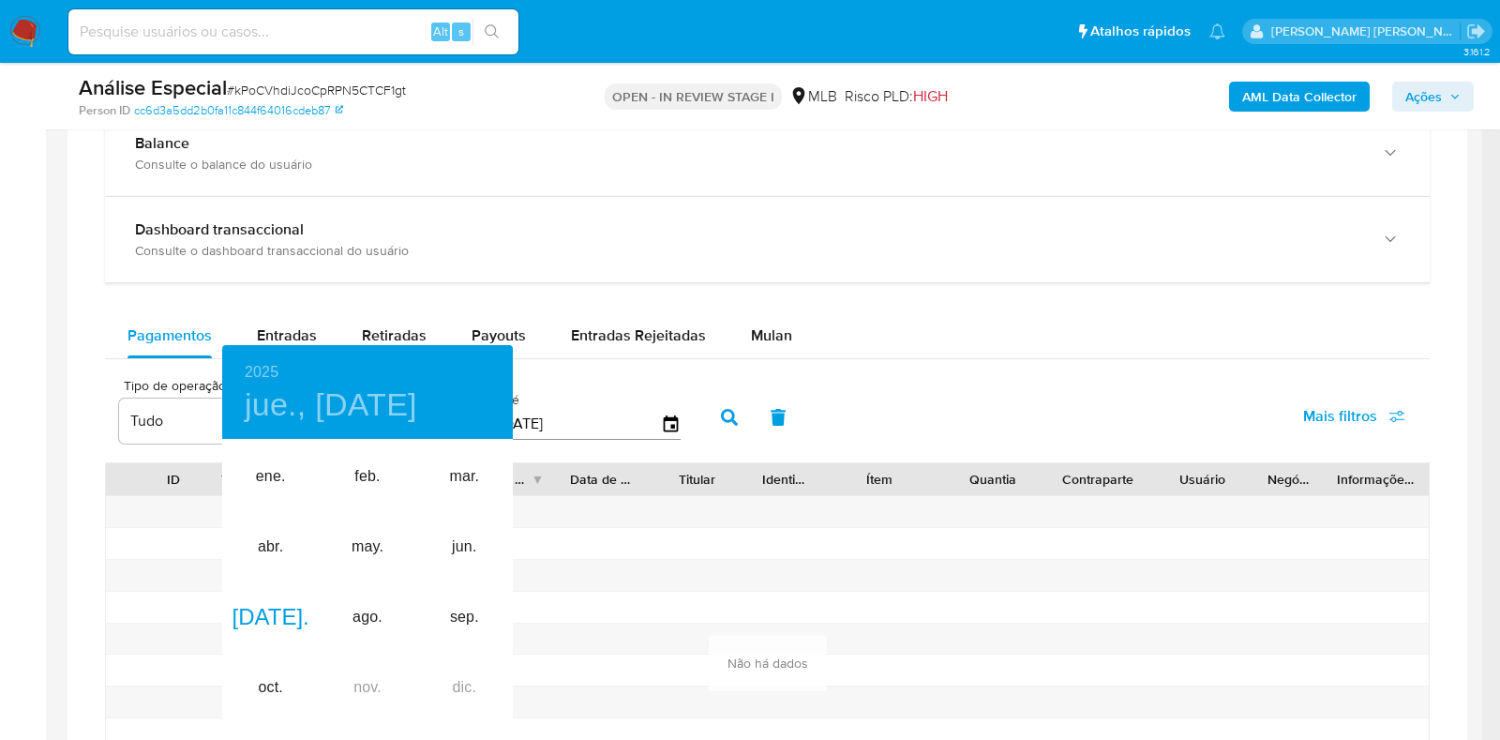
click at [485, 325] on div at bounding box center [750, 370] width 1500 height 740
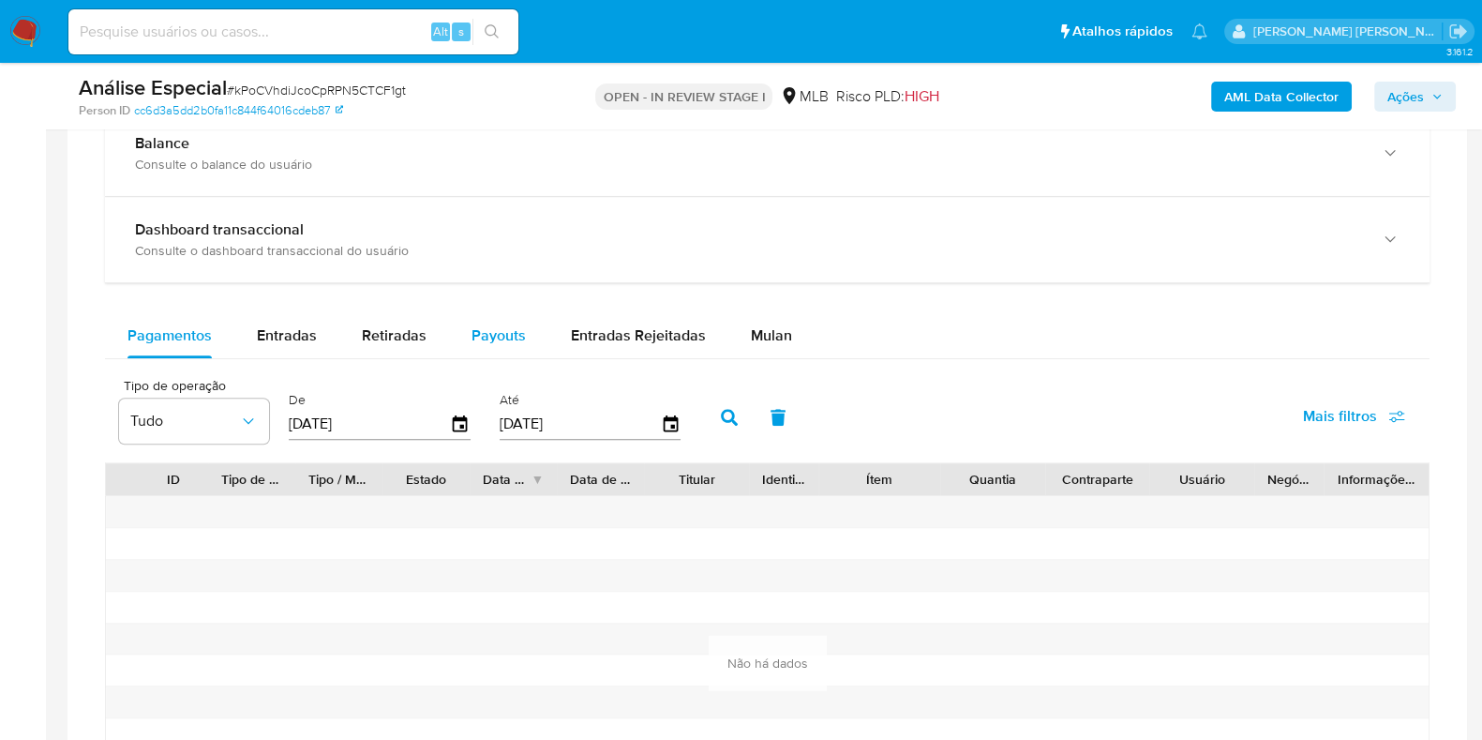
click at [488, 335] on span "Payouts" at bounding box center [499, 335] width 54 height 22
select select "10"
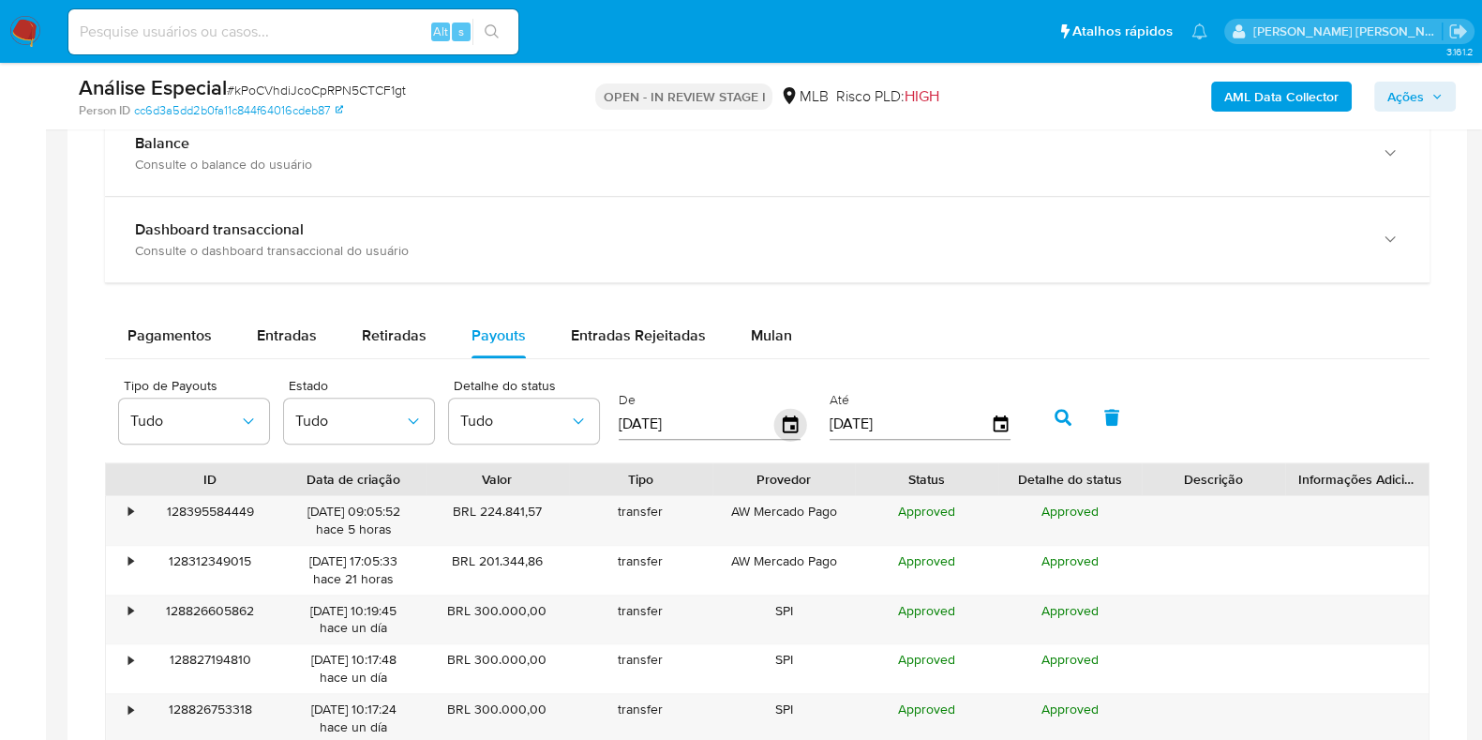
click at [783, 424] on icon "button" at bounding box center [790, 424] width 33 height 33
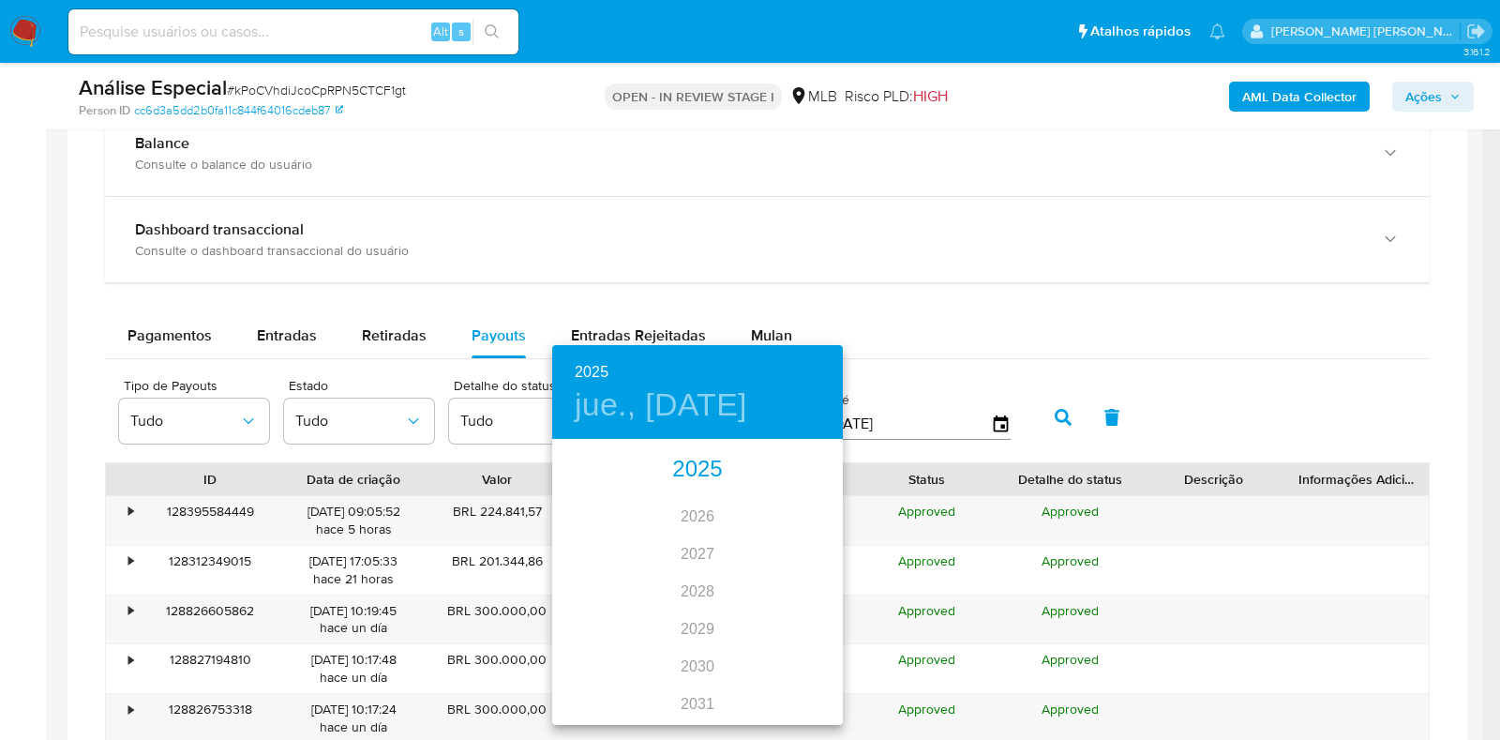
click at [671, 475] on div "2025" at bounding box center [697, 470] width 291 height 38
click at [589, 686] on div "oct." at bounding box center [600, 688] width 97 height 70
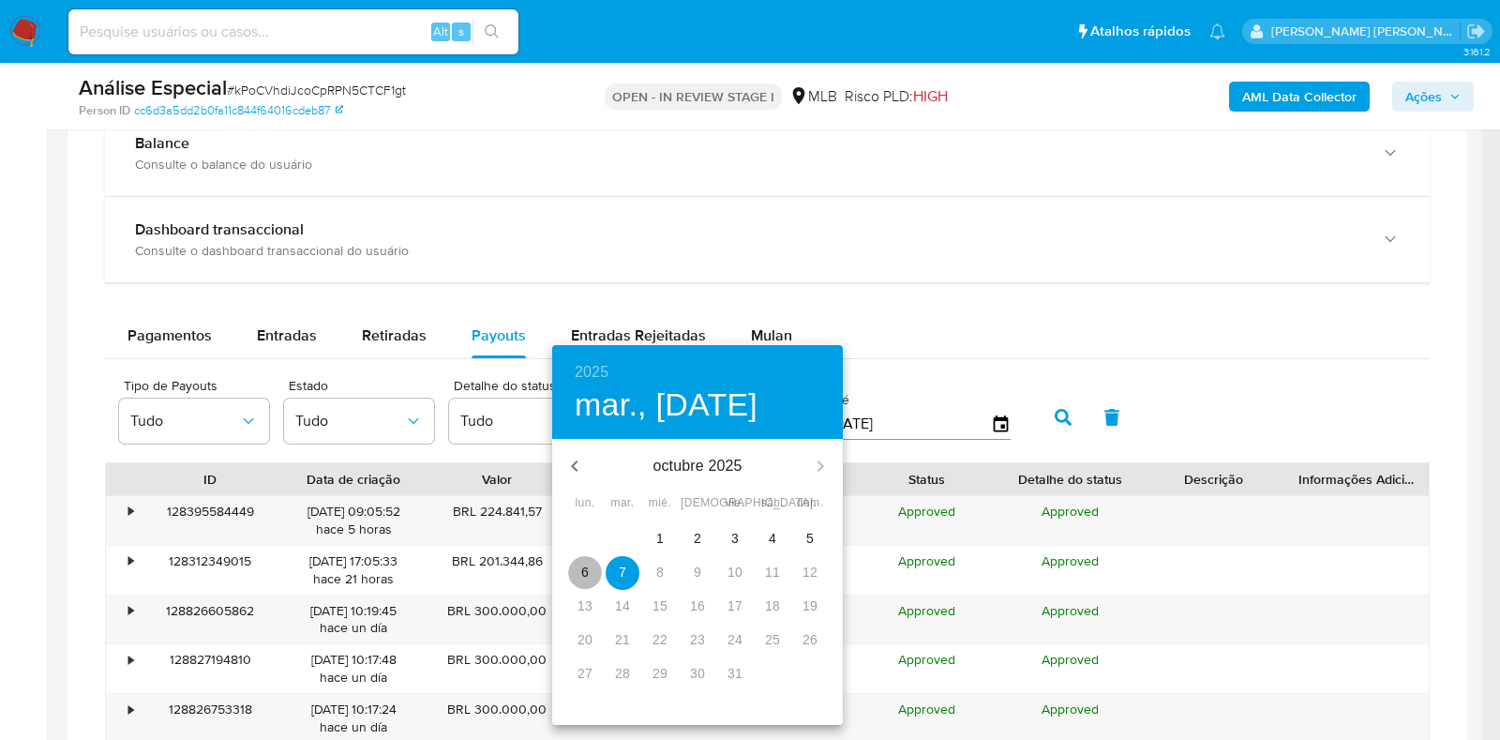
click at [574, 572] on span "6" at bounding box center [585, 572] width 34 height 19
type input "06/10/2025"
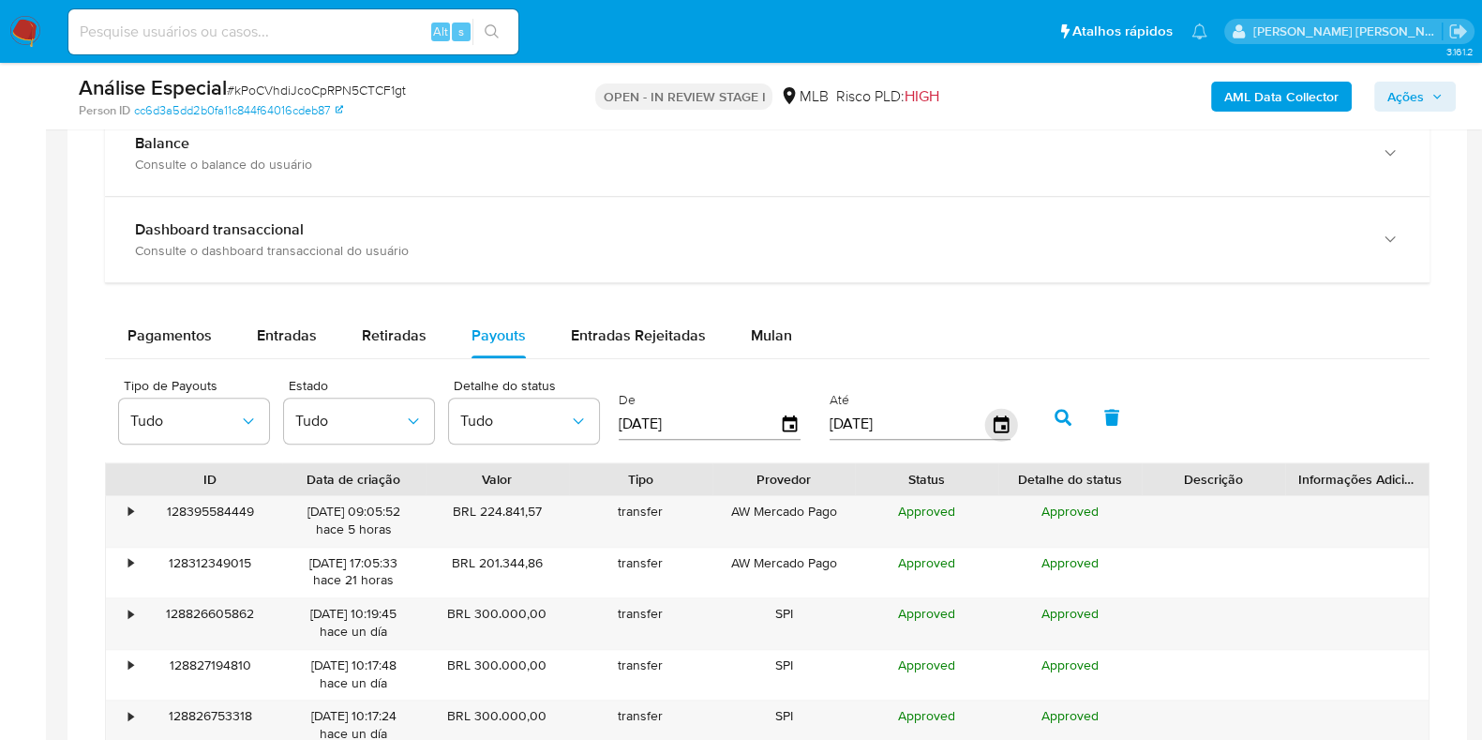
click at [991, 426] on icon "button" at bounding box center [1000, 424] width 33 height 33
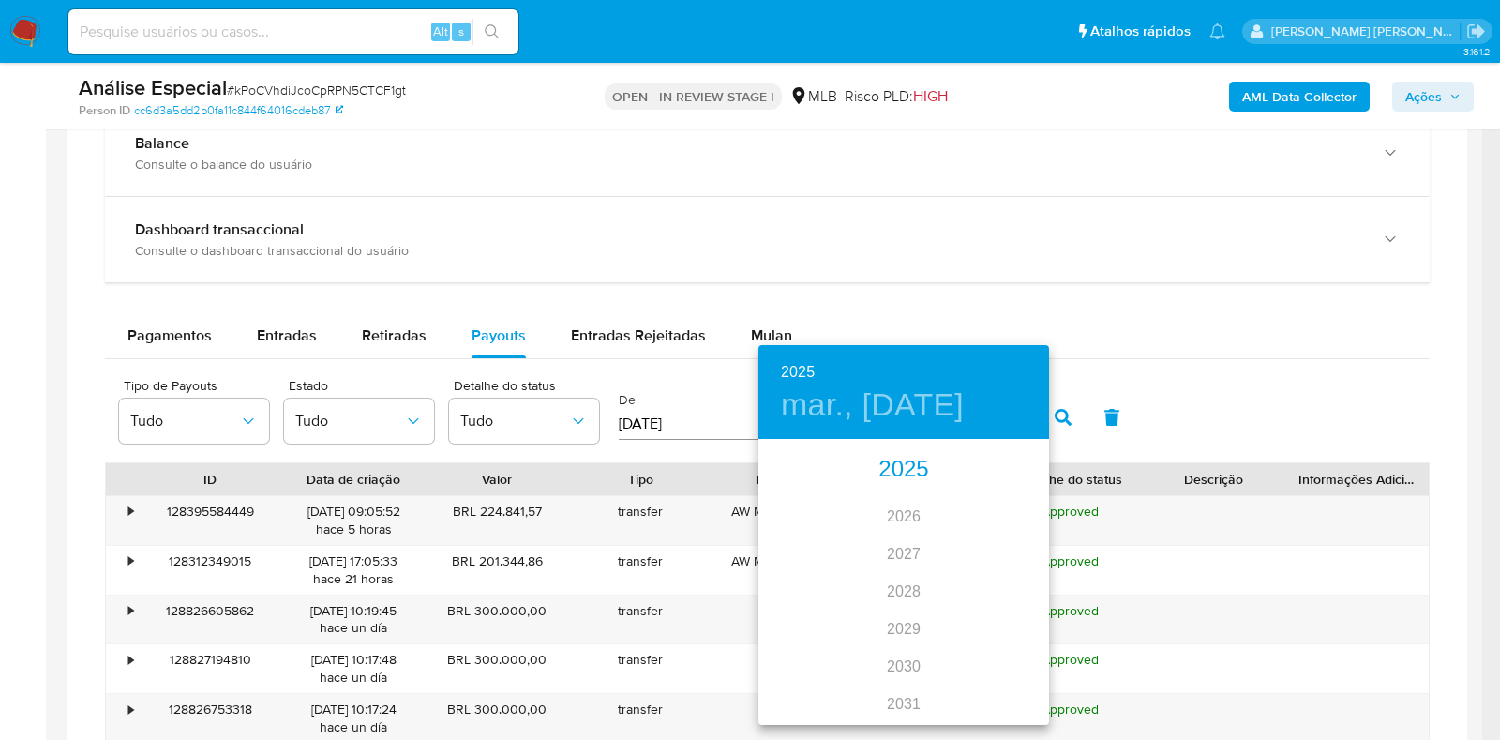
click at [894, 471] on div "2025" at bounding box center [903, 470] width 291 height 38
click at [815, 691] on div "oct." at bounding box center [806, 688] width 97 height 70
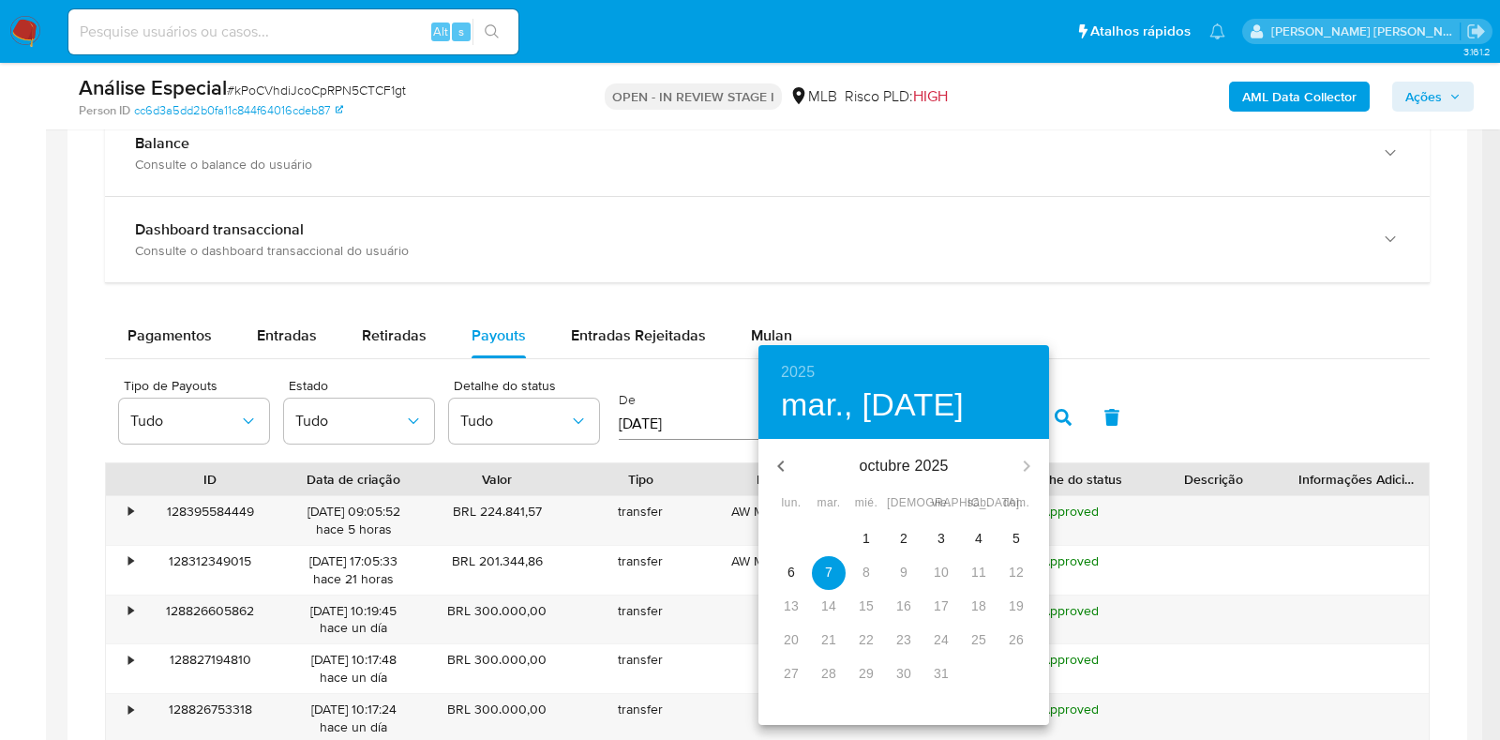
click at [793, 578] on p "6" at bounding box center [792, 572] width 8 height 19
type input "06/10/2025"
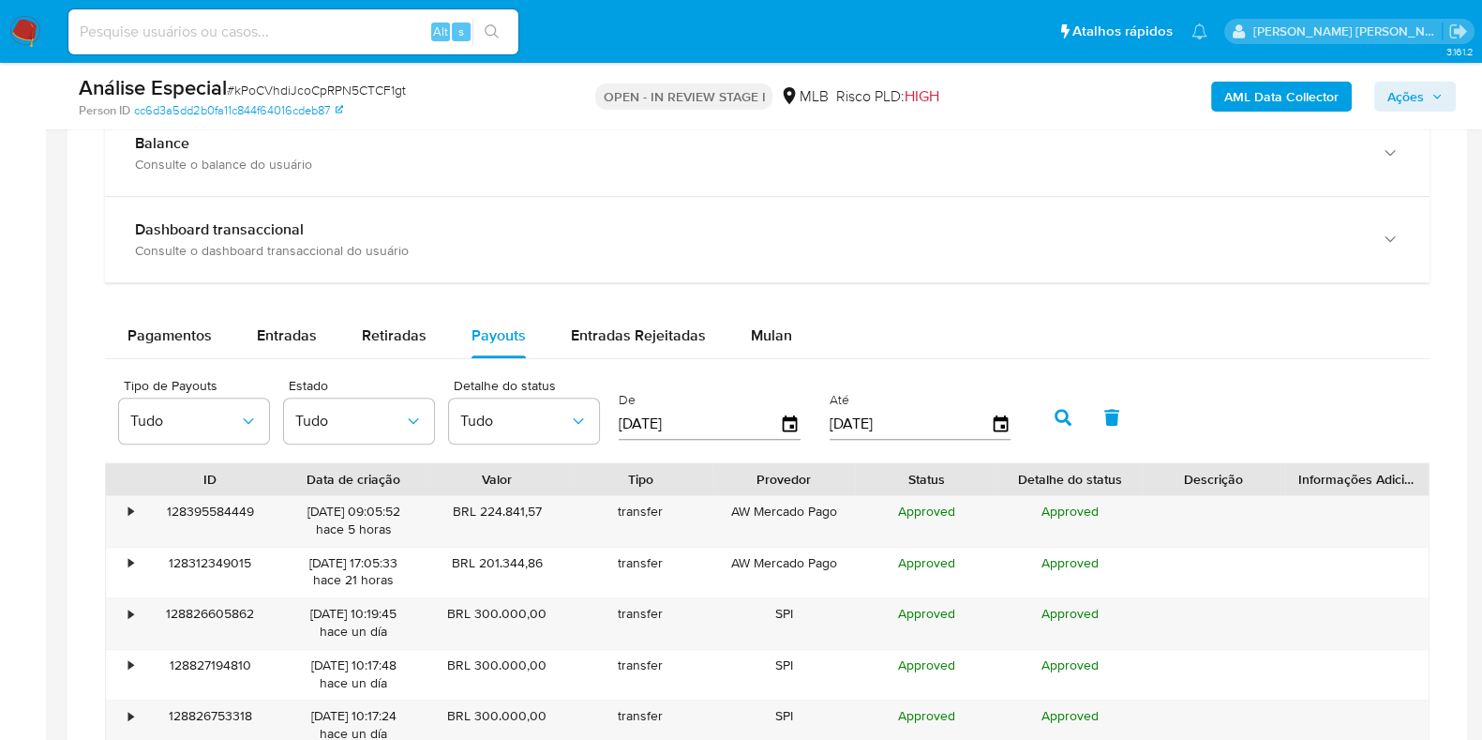
click at [1055, 419] on icon "button" at bounding box center [1063, 417] width 17 height 17
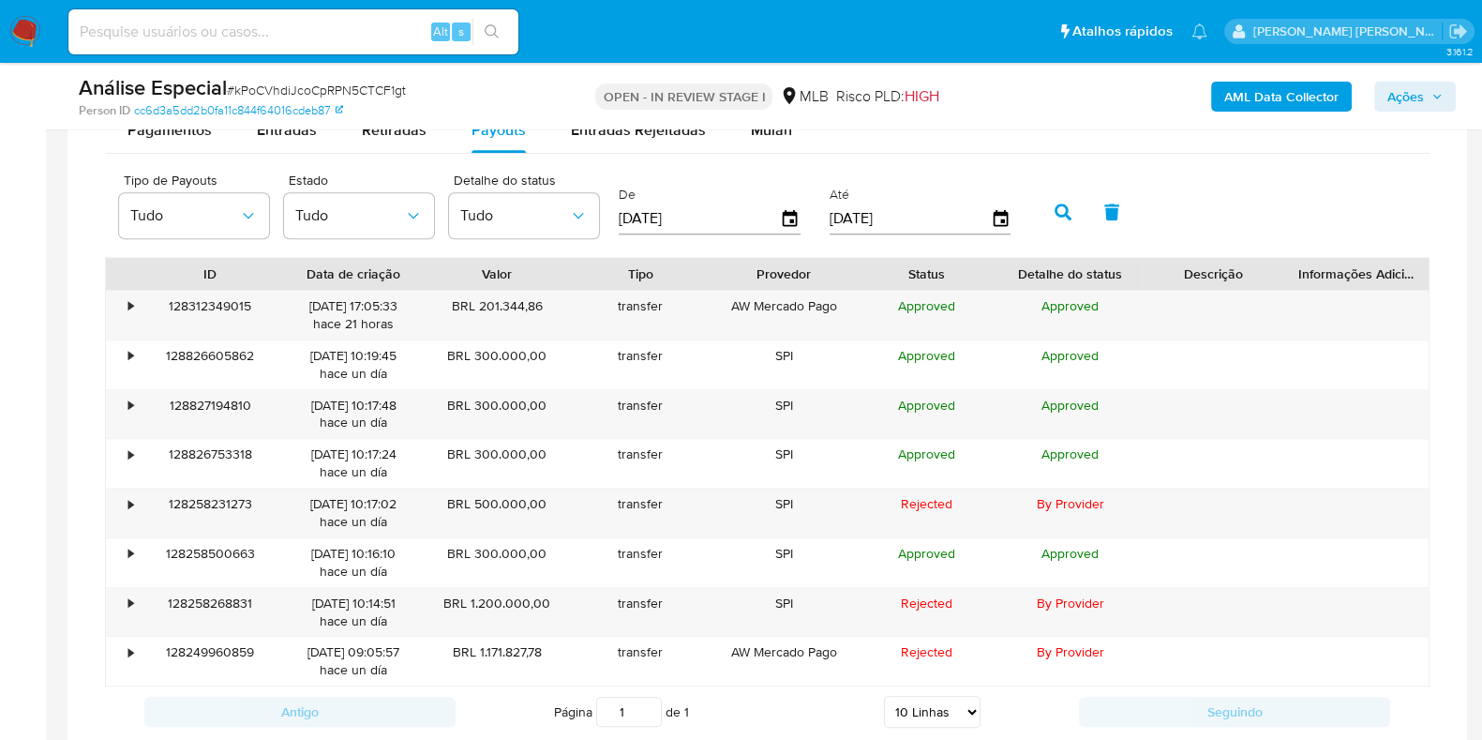
scroll to position [1629, 0]
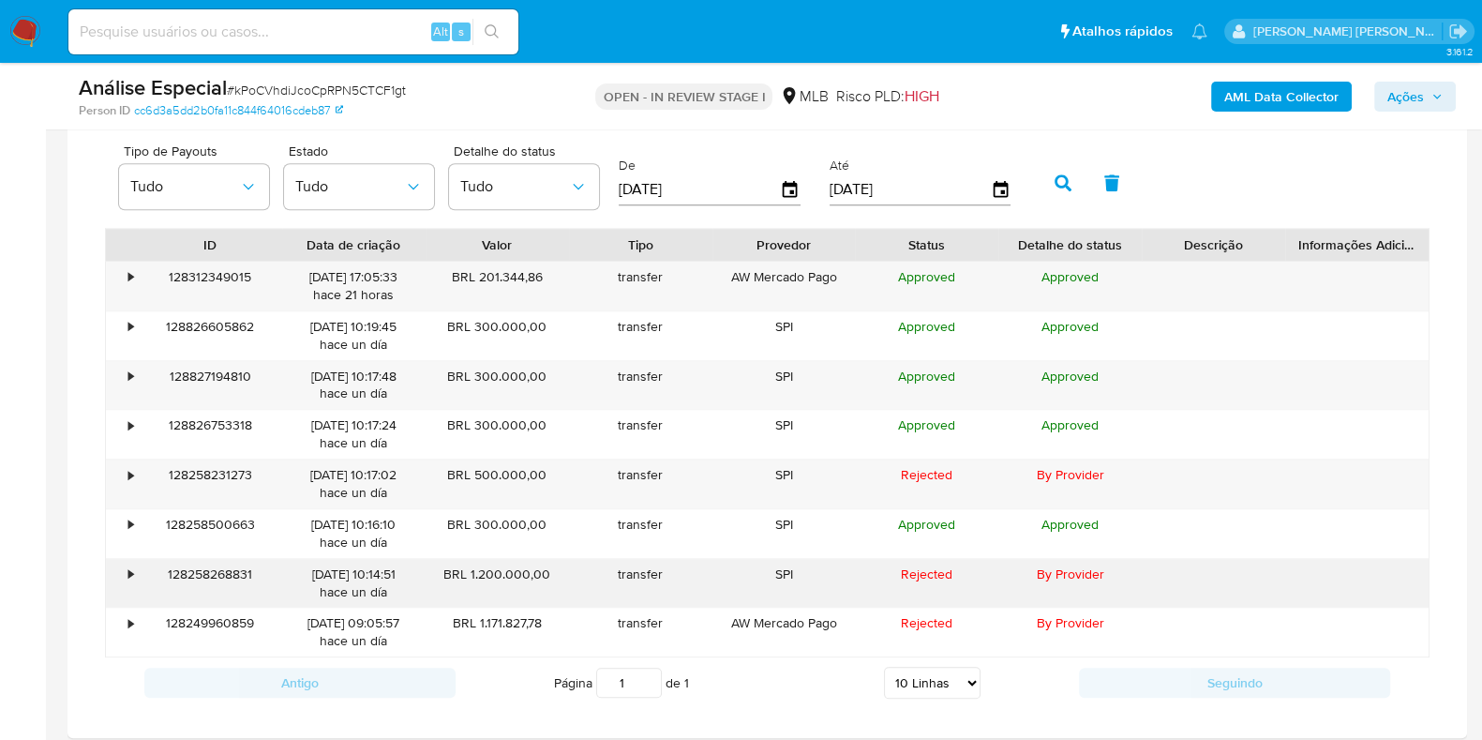
click at [352, 574] on div "06/10/2025 10:14:51 hace un día" at bounding box center [353, 583] width 117 height 36
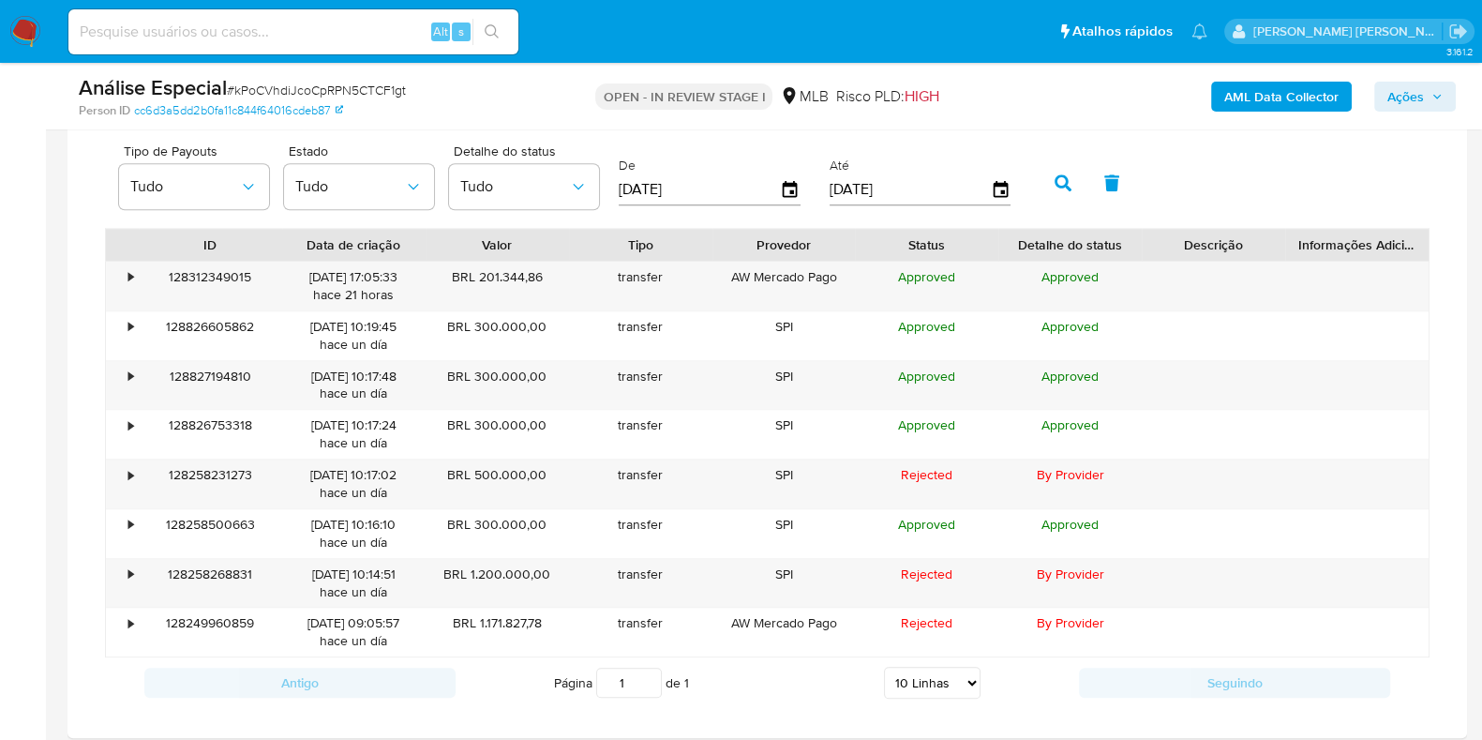
click at [498, 688] on div "Página 1 de 1 5 Linhas 10 Linhas 20 Linhas 25 Linhas 50 Linhas 100 Linhas" at bounding box center [767, 683] width 623 height 38
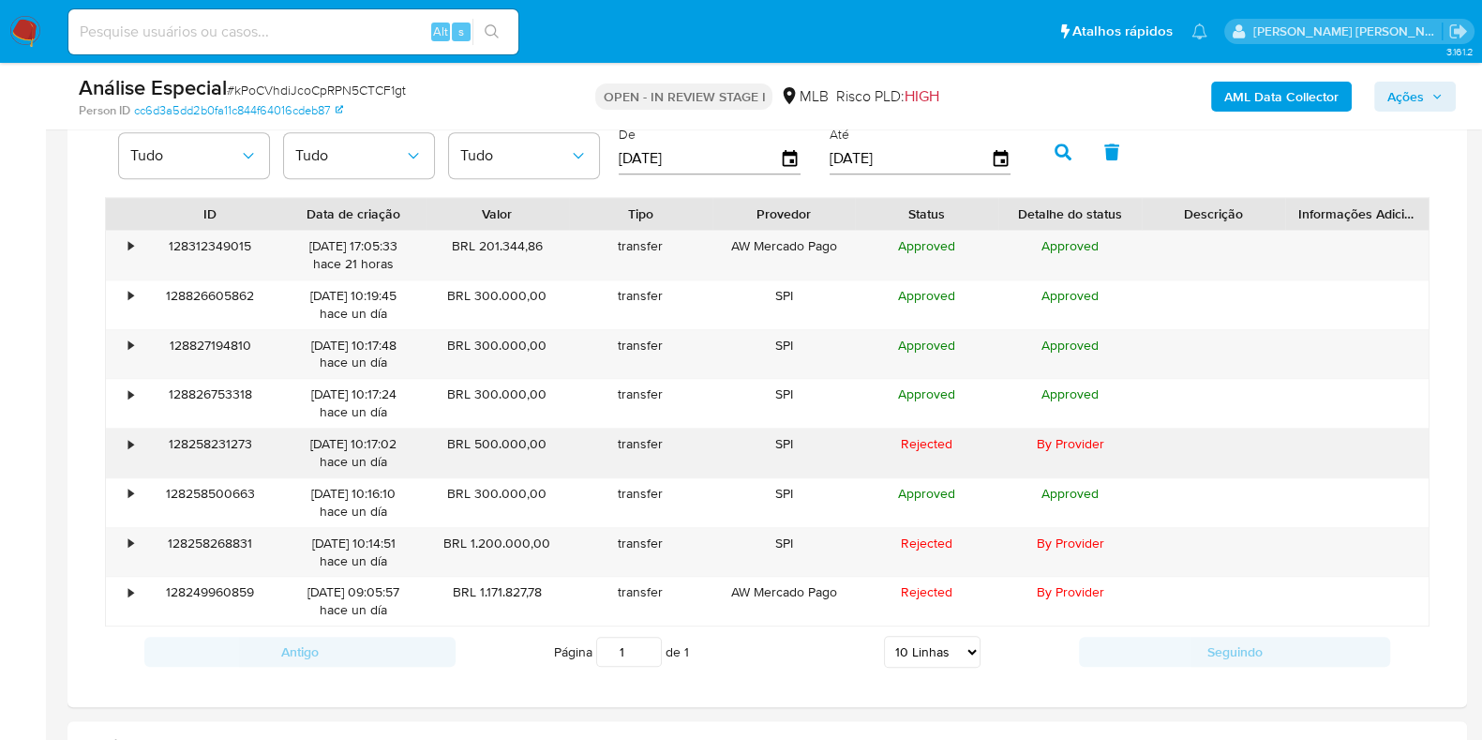
scroll to position [1747, 0]
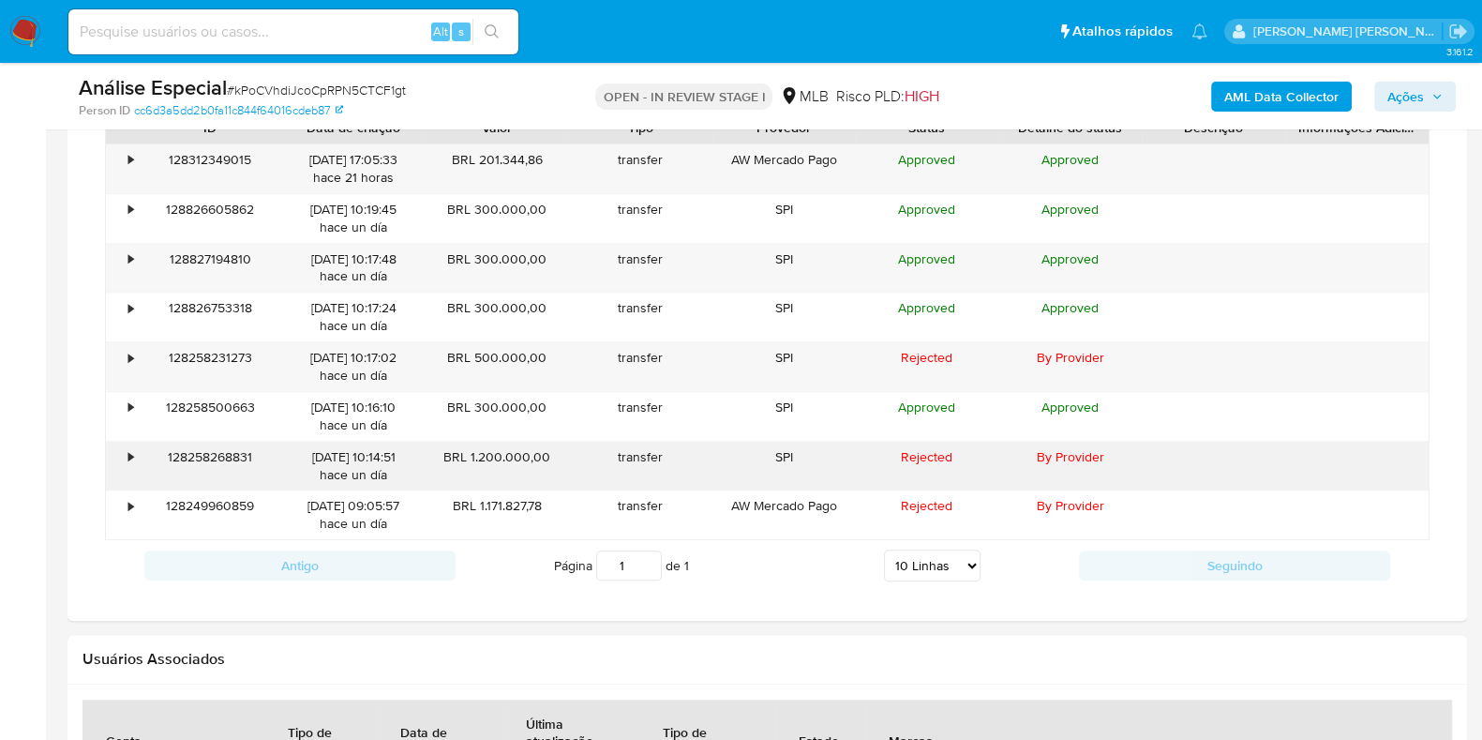
click at [128, 456] on div "•" at bounding box center [130, 457] width 5 height 18
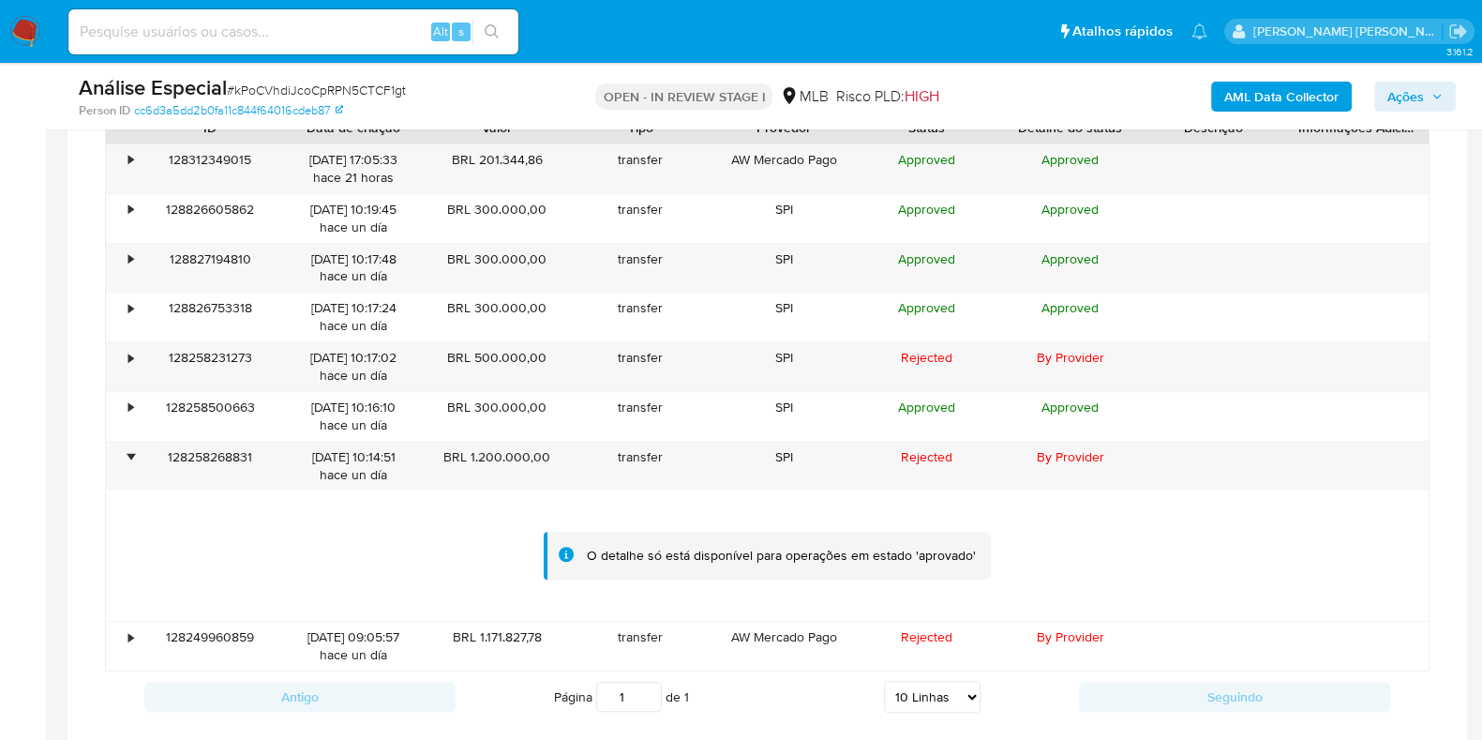
click at [670, 568] on div "O detalhe só está disponível para operações em estado 'aprovado'" at bounding box center [767, 556] width 447 height 48
click at [482, 532] on div "O detalhe só está disponível para operações em estado 'aprovado'" at bounding box center [767, 554] width 1323 height 131
click at [128, 452] on div "•" at bounding box center [130, 457] width 5 height 18
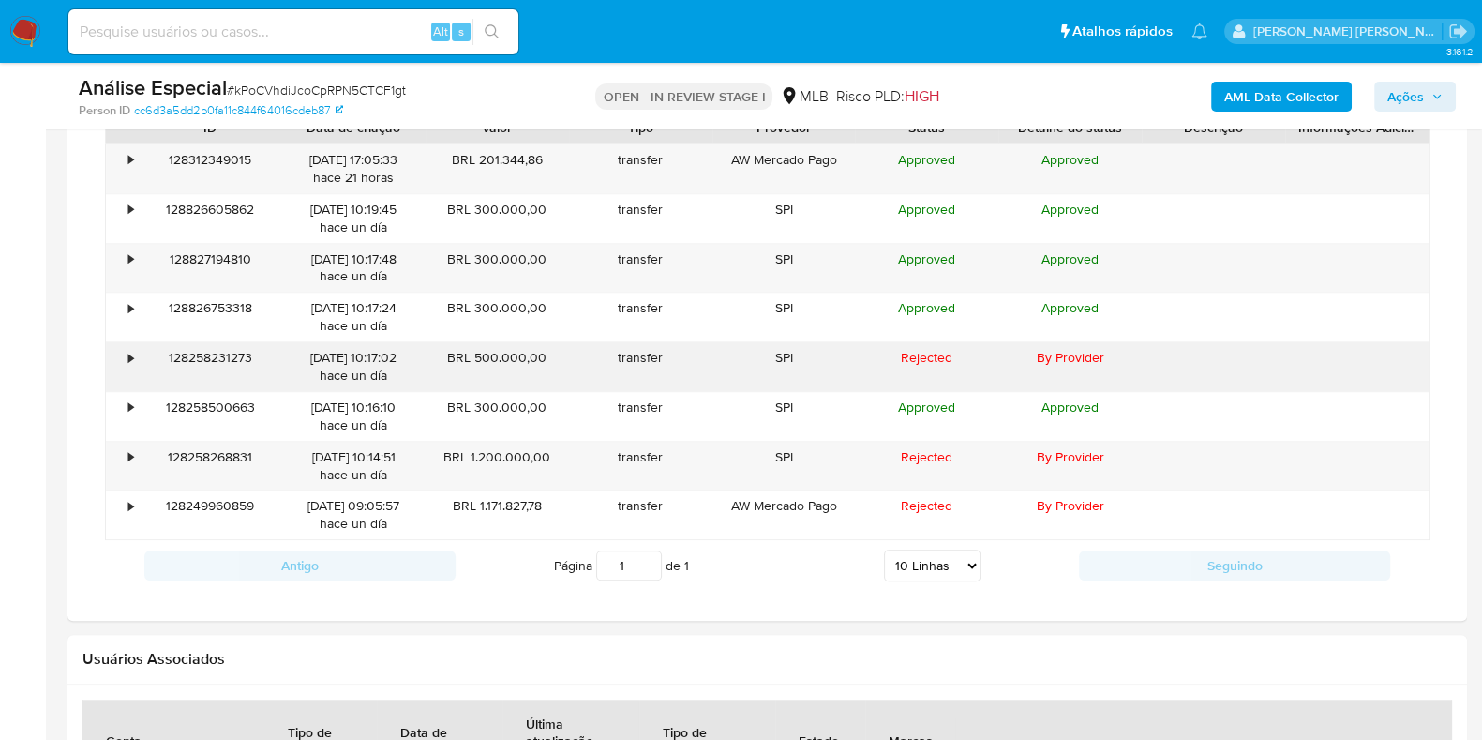
drag, startPoint x: 368, startPoint y: 356, endPoint x: 398, endPoint y: 356, distance: 29.1
click at [398, 356] on div "06/10/2025 10:17:02 hace un día" at bounding box center [353, 367] width 117 height 36
drag, startPoint x: 473, startPoint y: 450, endPoint x: 563, endPoint y: 457, distance: 89.3
click at [563, 457] on div "BRL 1.200.000,00" at bounding box center [497, 466] width 143 height 49
click at [562, 457] on div "BRL 1.200.000,00" at bounding box center [497, 466] width 143 height 49
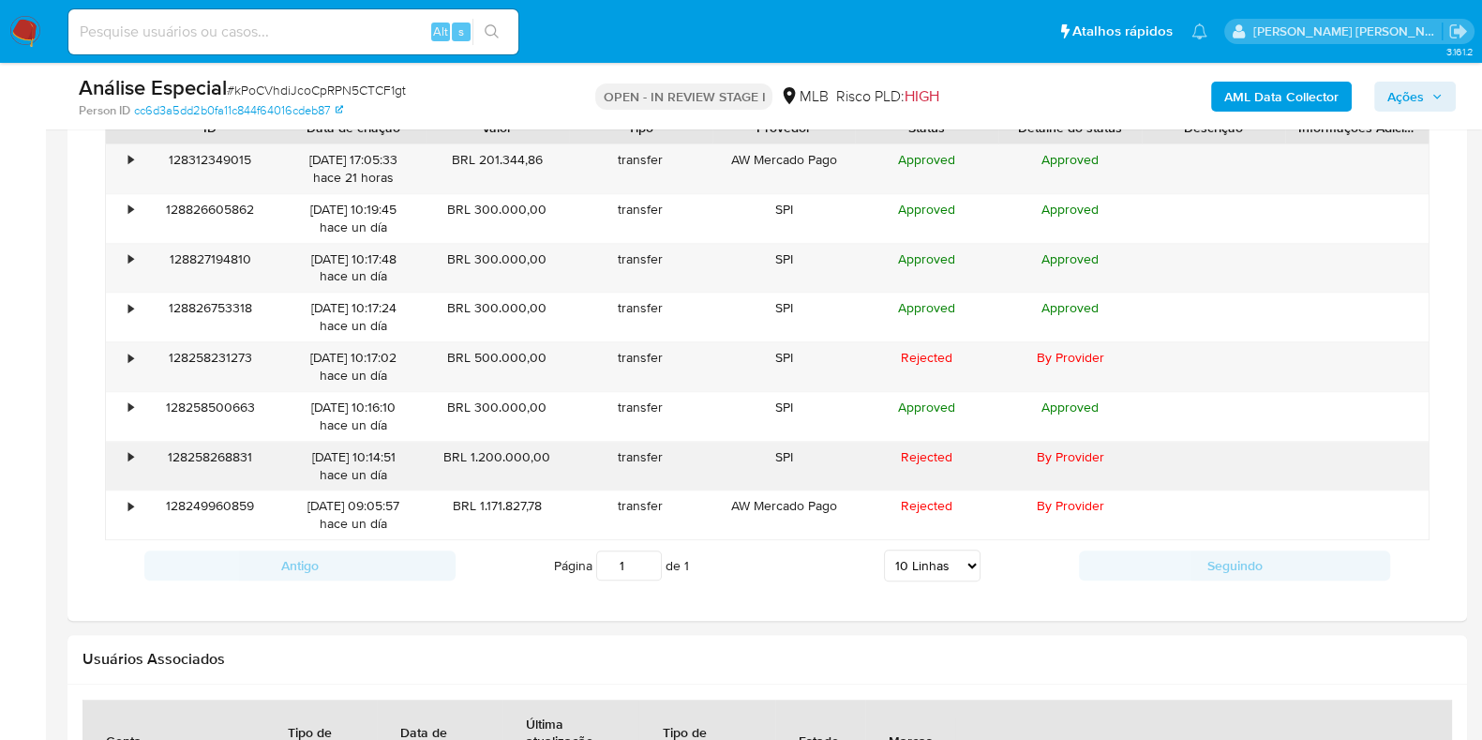
drag, startPoint x: 550, startPoint y: 456, endPoint x: 471, endPoint y: 456, distance: 79.7
click at [471, 456] on div "BRL 1.200.000,00" at bounding box center [497, 466] width 143 height 49
drag, startPoint x: 413, startPoint y: 357, endPoint x: 368, endPoint y: 357, distance: 44.1
click at [368, 357] on div "06/10/2025 10:17:02 hace un día" at bounding box center [353, 366] width 143 height 49
click at [453, 358] on div "BRL 500.000,00" at bounding box center [497, 366] width 143 height 49
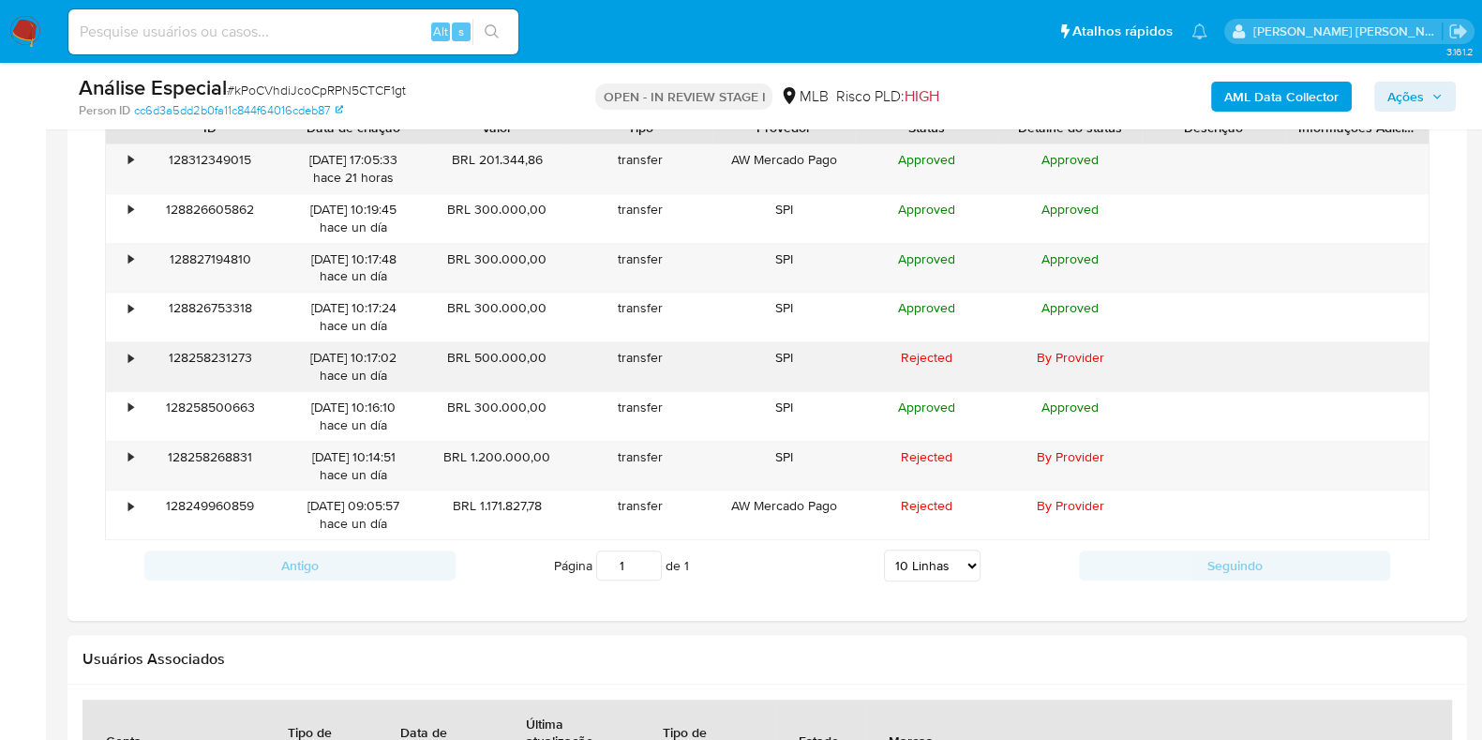
drag, startPoint x: 415, startPoint y: 355, endPoint x: 365, endPoint y: 355, distance: 50.6
click at [365, 355] on div "06/10/2025 10:17:02 hace un día" at bounding box center [353, 366] width 143 height 49
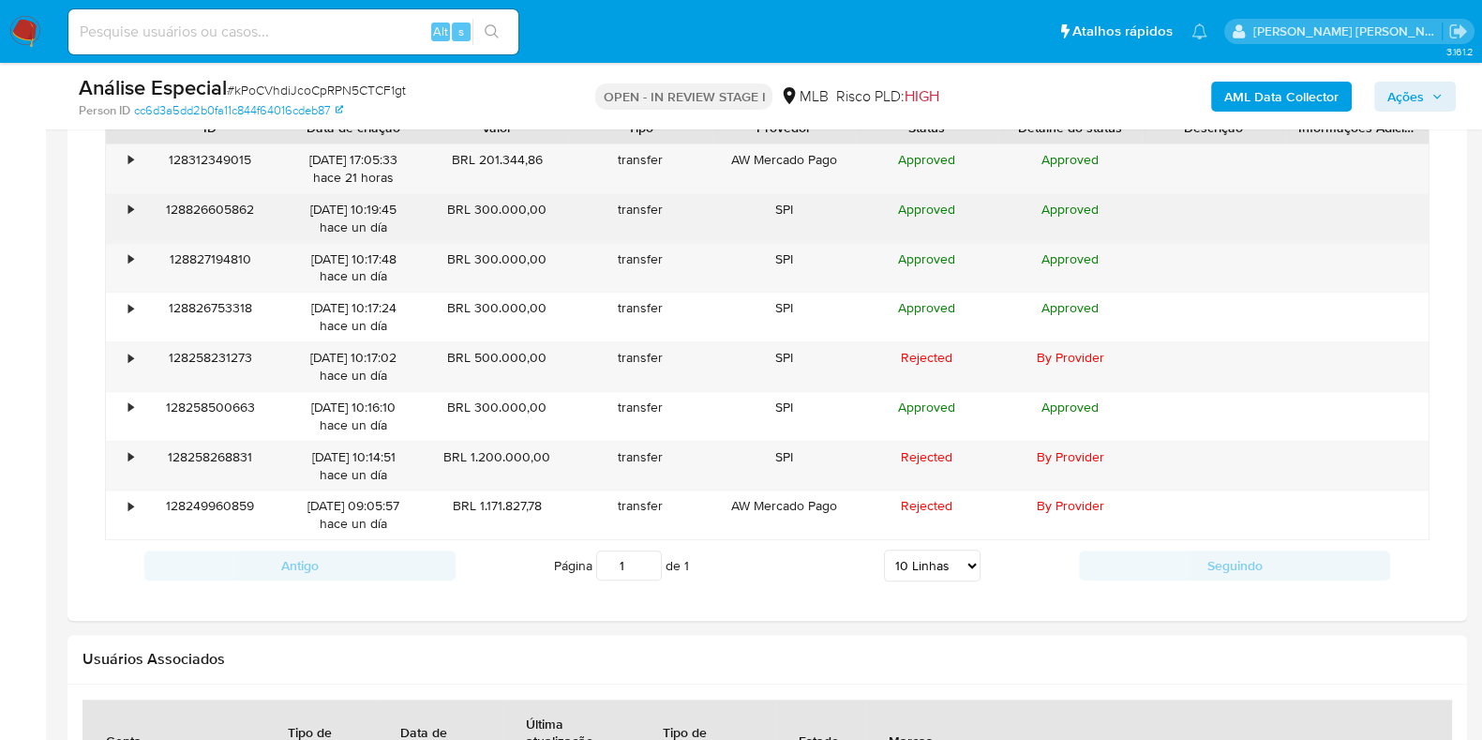
click at [421, 211] on div "06/10/2025 10:19:45 hace un día" at bounding box center [353, 218] width 143 height 49
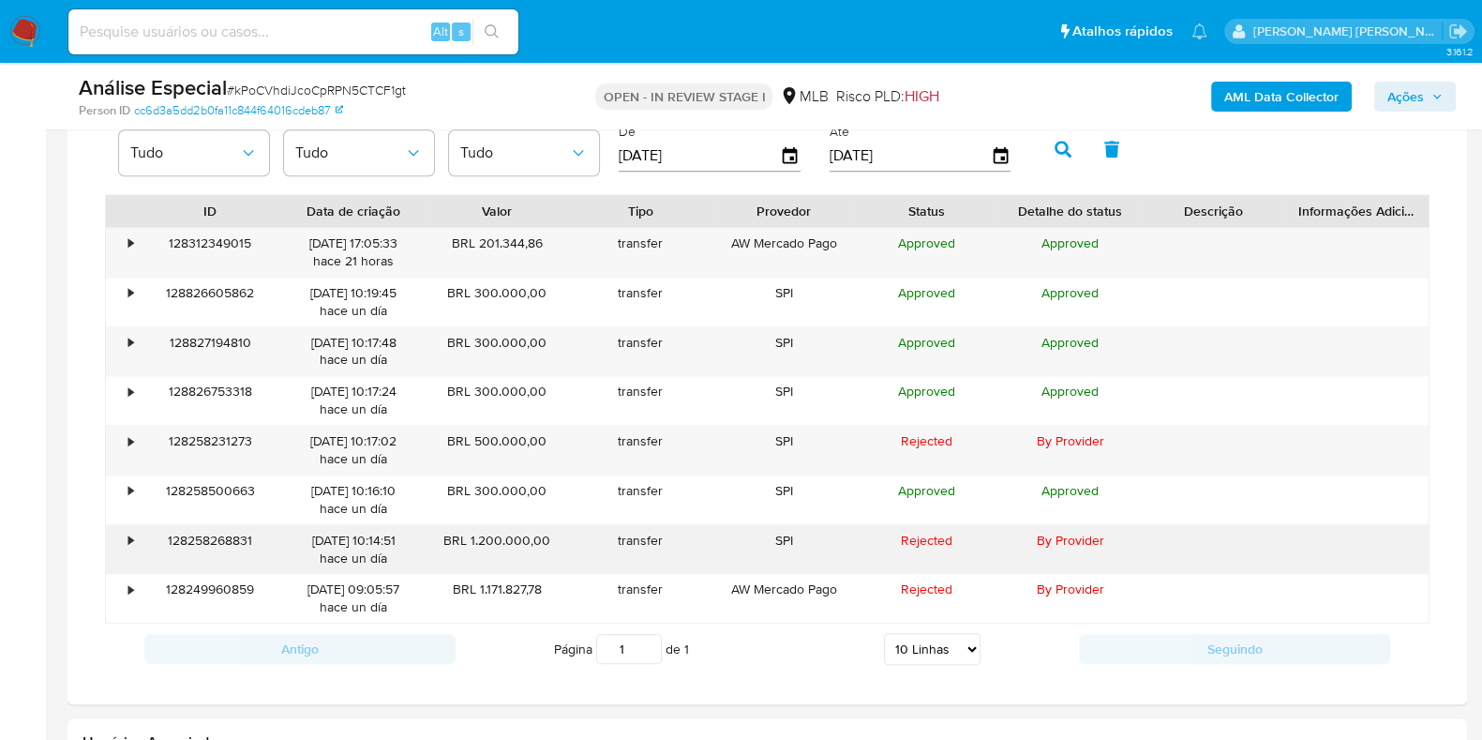
scroll to position [1629, 0]
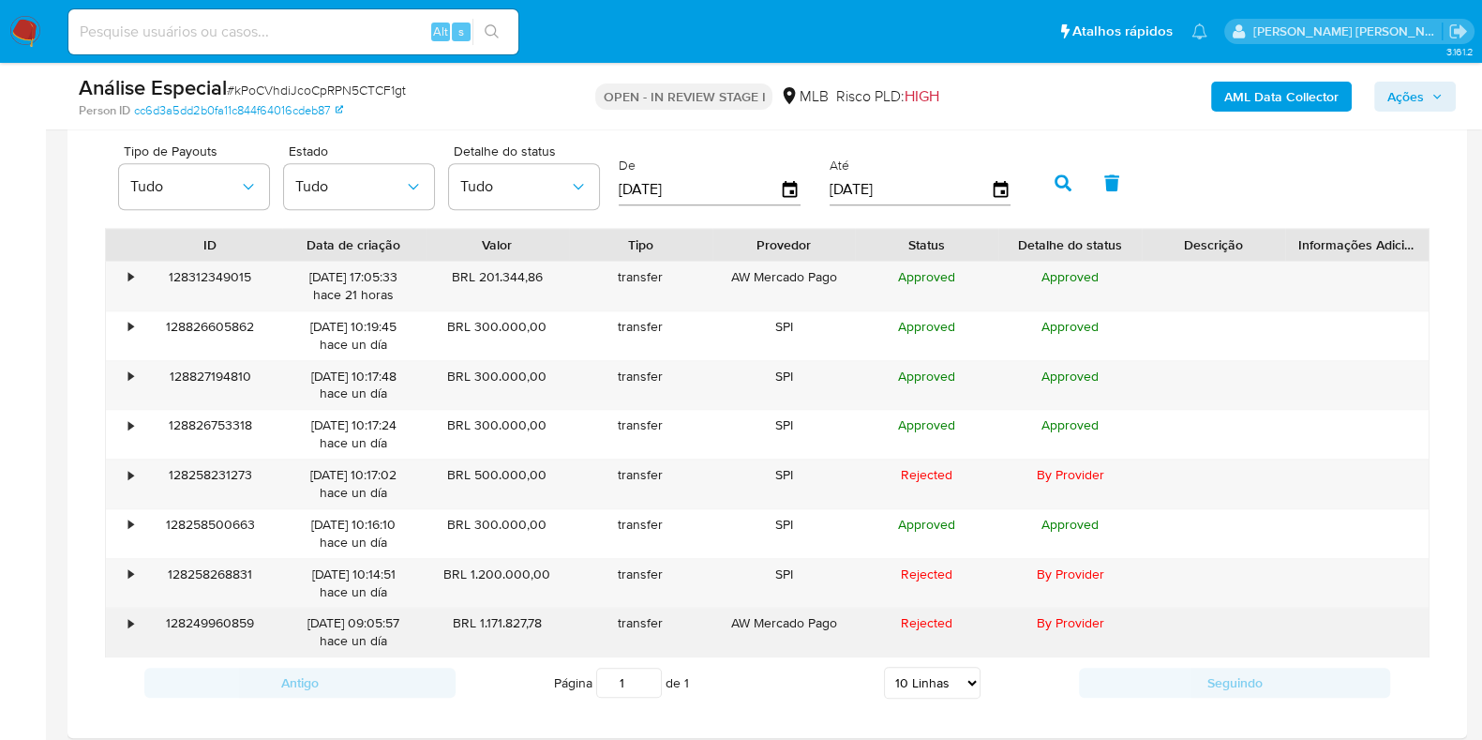
drag, startPoint x: 550, startPoint y: 622, endPoint x: 478, endPoint y: 623, distance: 72.2
click at [478, 623] on div "BRL 1.171.827,78" at bounding box center [497, 632] width 143 height 49
drag, startPoint x: 422, startPoint y: 623, endPoint x: 368, endPoint y: 623, distance: 53.4
click at [368, 623] on div "06/10/2025 09:05:57 hace un día" at bounding box center [353, 632] width 143 height 49
click at [502, 618] on div "BRL 1.171.827,78" at bounding box center [497, 632] width 143 height 49
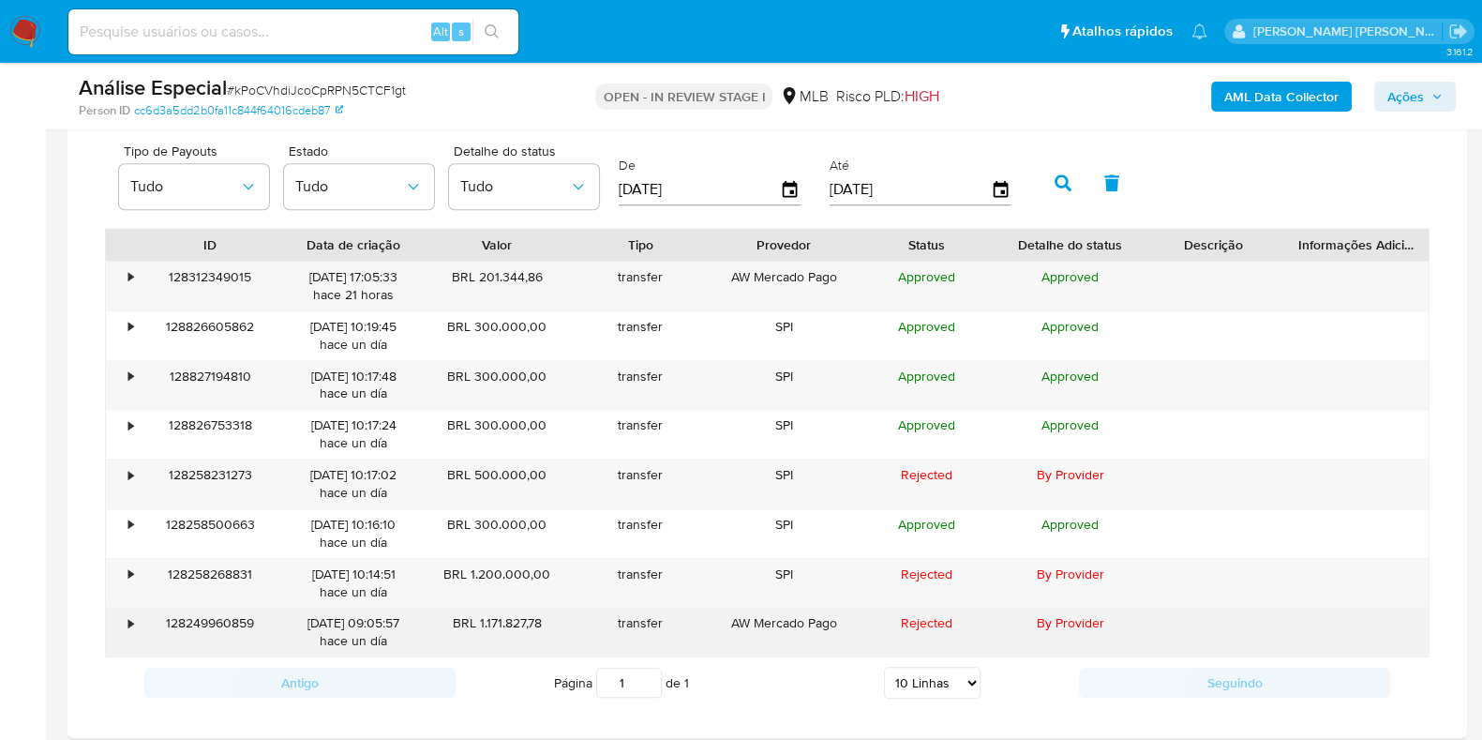
drag, startPoint x: 480, startPoint y: 621, endPoint x: 540, endPoint y: 618, distance: 60.1
click at [540, 618] on div "BRL 1.171.827,78" at bounding box center [497, 632] width 143 height 49
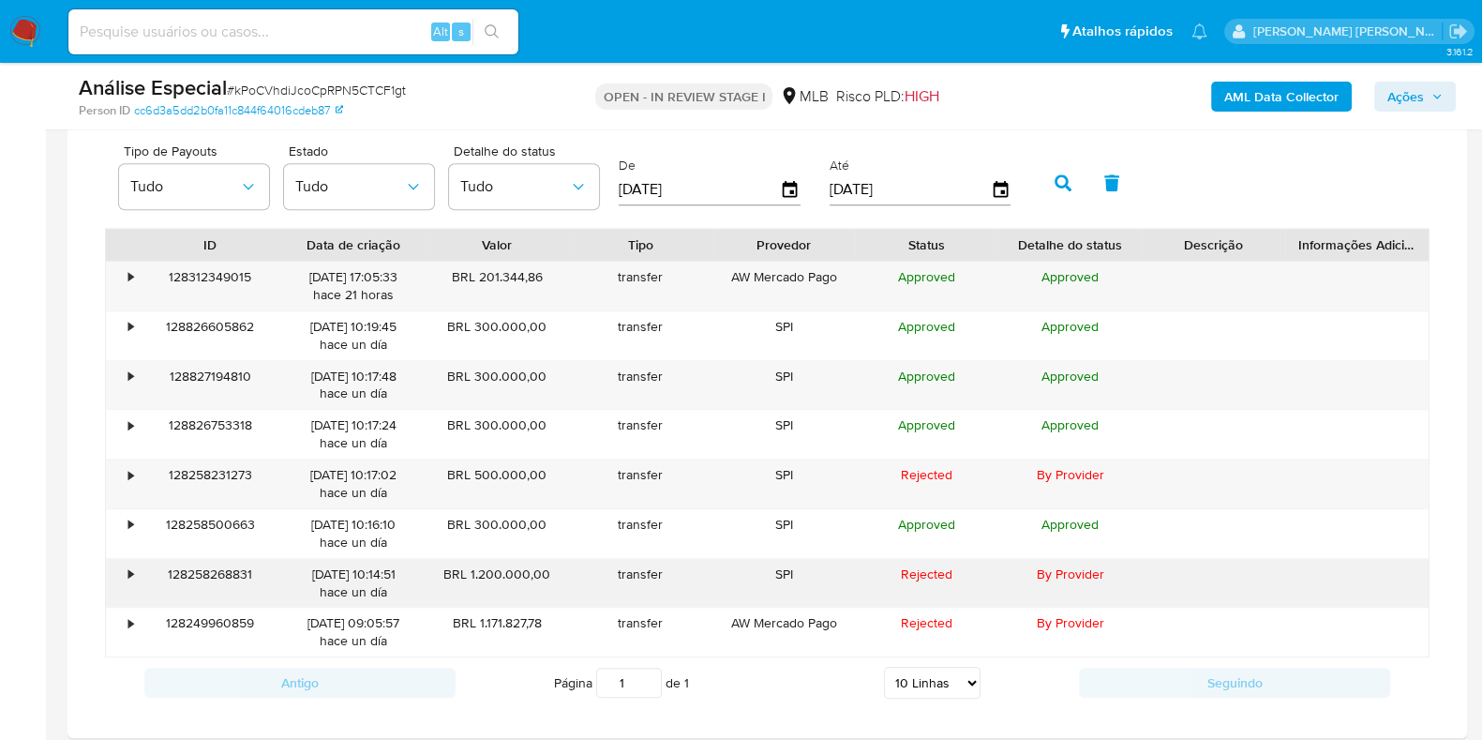
click at [384, 578] on div "06/10/2025 10:14:51 hace un día" at bounding box center [353, 583] width 117 height 36
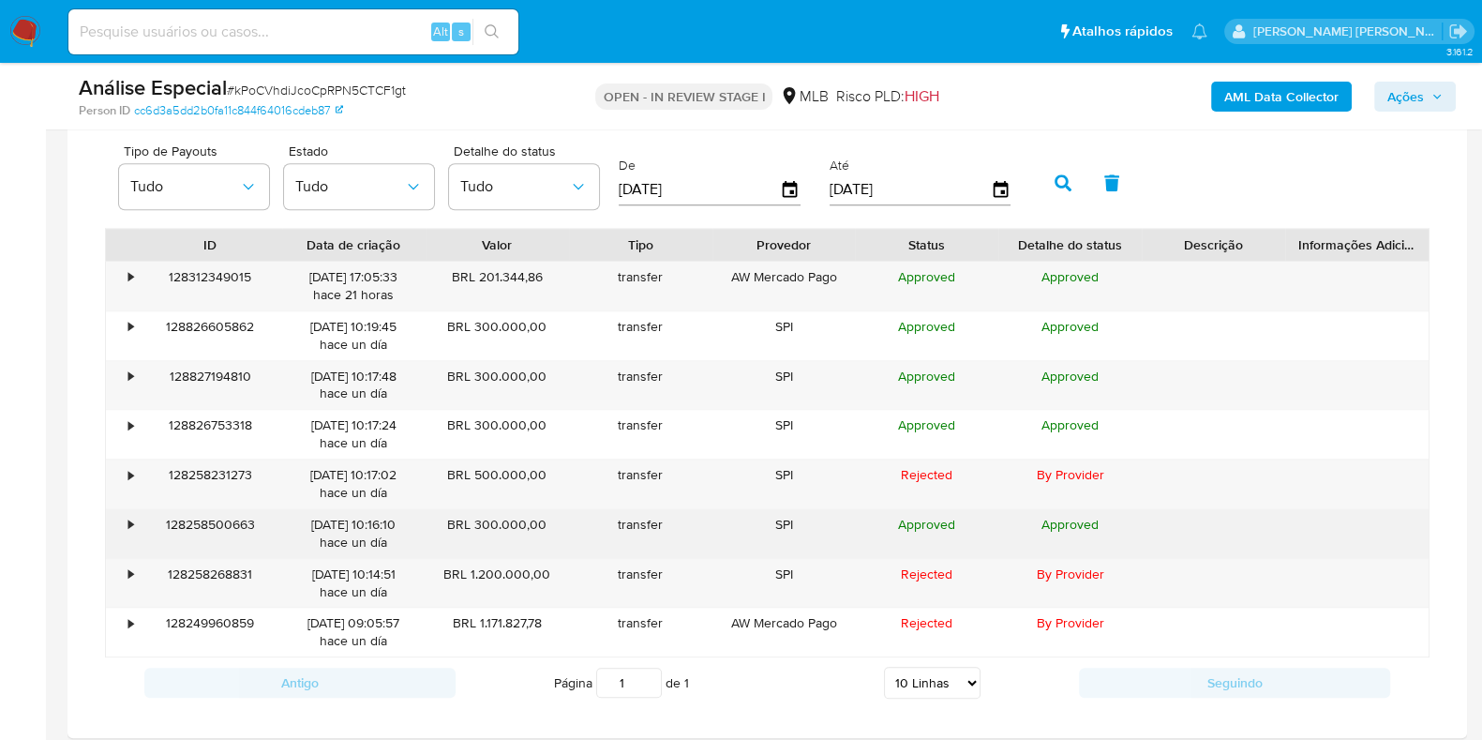
drag, startPoint x: 411, startPoint y: 519, endPoint x: 367, endPoint y: 519, distance: 44.1
click at [367, 519] on div "06/10/2025 10:16:10 hace un día" at bounding box center [353, 534] width 117 height 36
click at [531, 519] on div "BRL 300.000,00" at bounding box center [497, 533] width 143 height 49
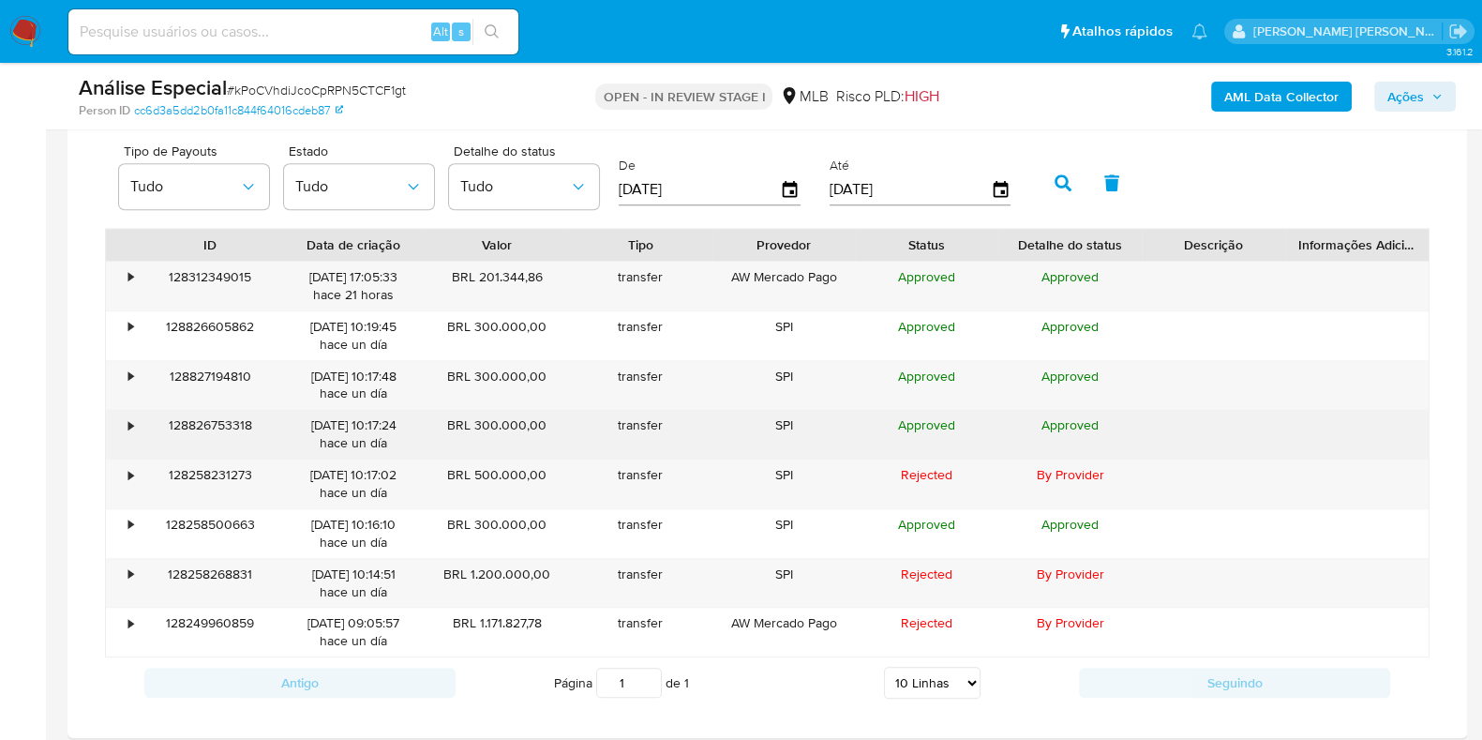
drag, startPoint x: 413, startPoint y: 420, endPoint x: 366, endPoint y: 421, distance: 47.8
click at [366, 421] on div "06/10/2025 10:17:24 hace un día" at bounding box center [353, 434] width 143 height 49
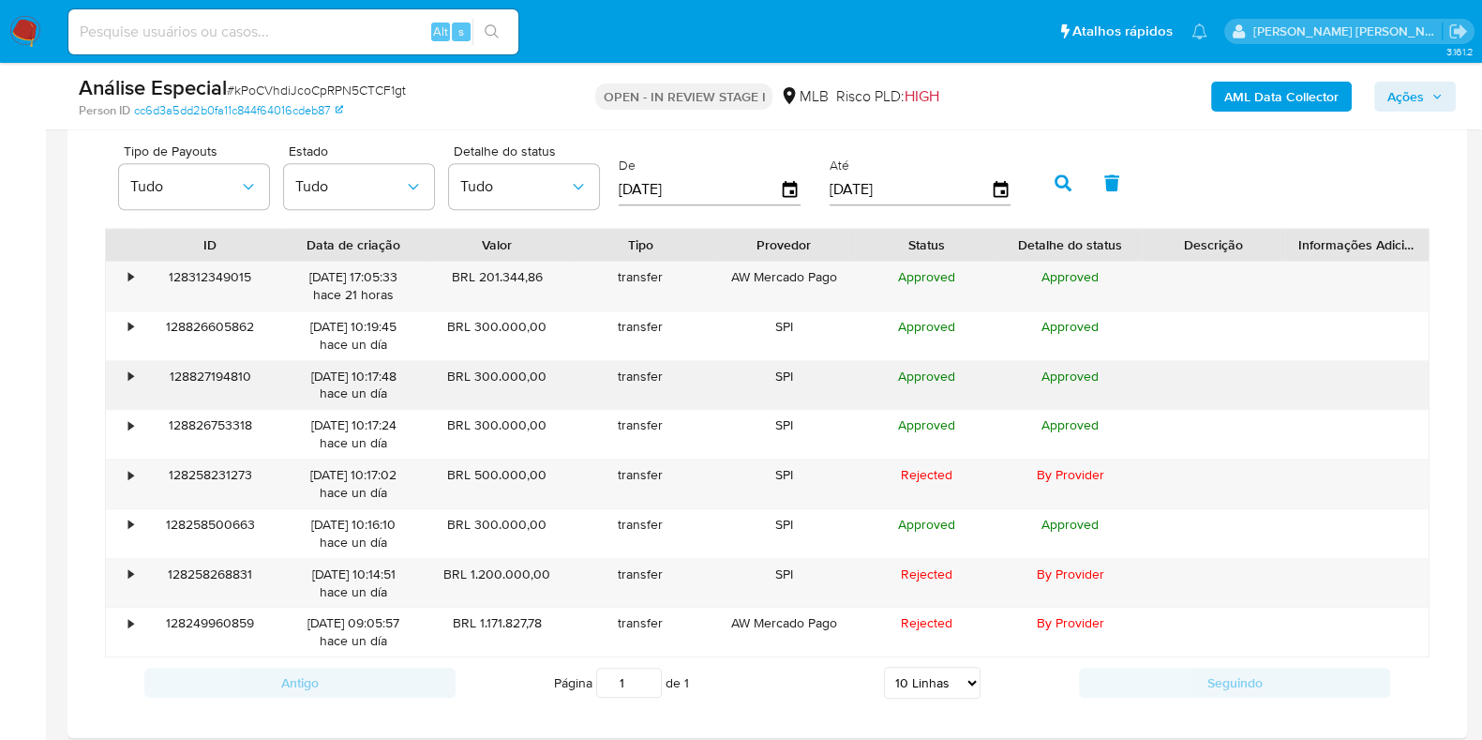
drag, startPoint x: 417, startPoint y: 377, endPoint x: 368, endPoint y: 376, distance: 48.8
click at [368, 376] on div "06/10/2025 10:17:48 hace un día" at bounding box center [353, 385] width 143 height 49
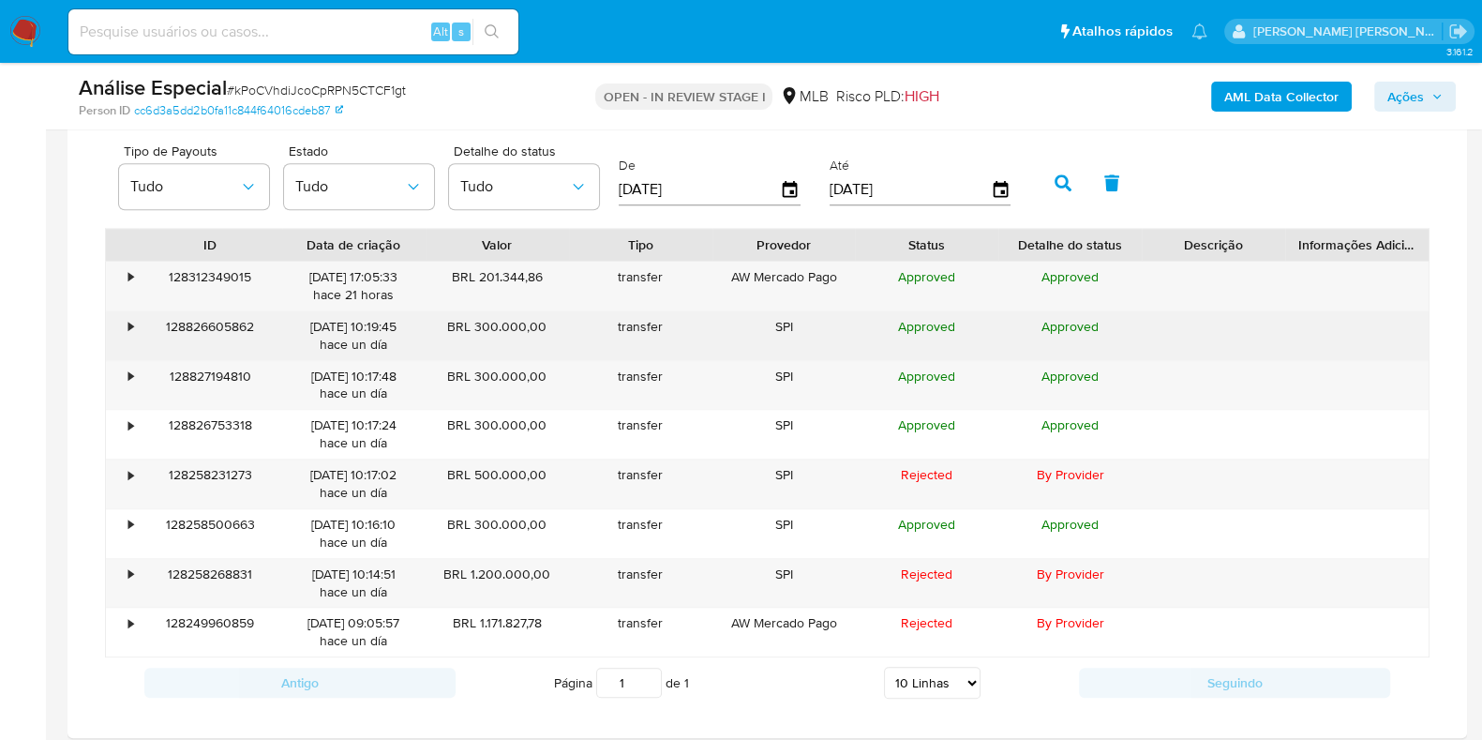
drag, startPoint x: 415, startPoint y: 321, endPoint x: 366, endPoint y: 321, distance: 49.7
click at [366, 321] on div "06/10/2025 10:19:45 hace un día" at bounding box center [353, 335] width 143 height 49
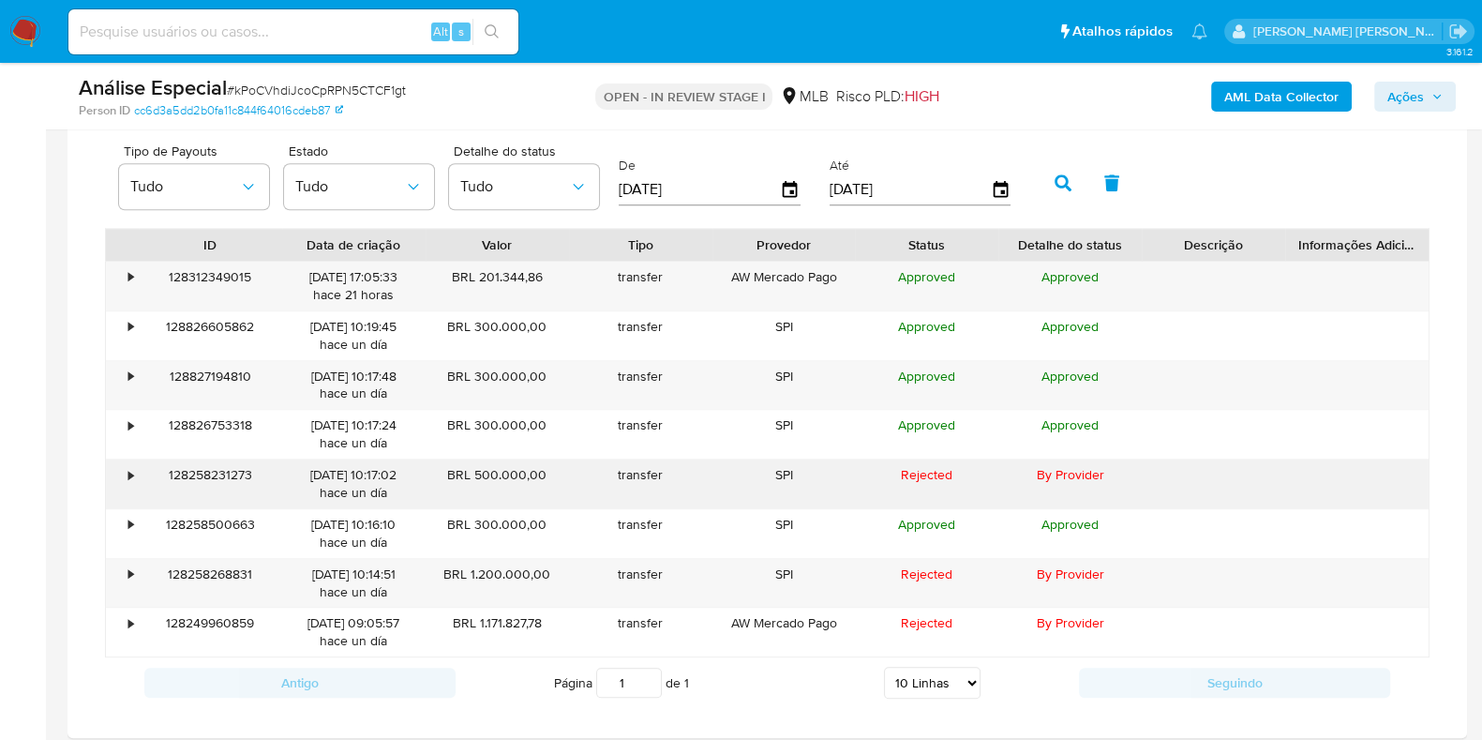
click at [499, 468] on div "BRL 500.000,00" at bounding box center [497, 483] width 143 height 49
click at [487, 471] on div "BRL 500.000,00" at bounding box center [497, 483] width 143 height 49
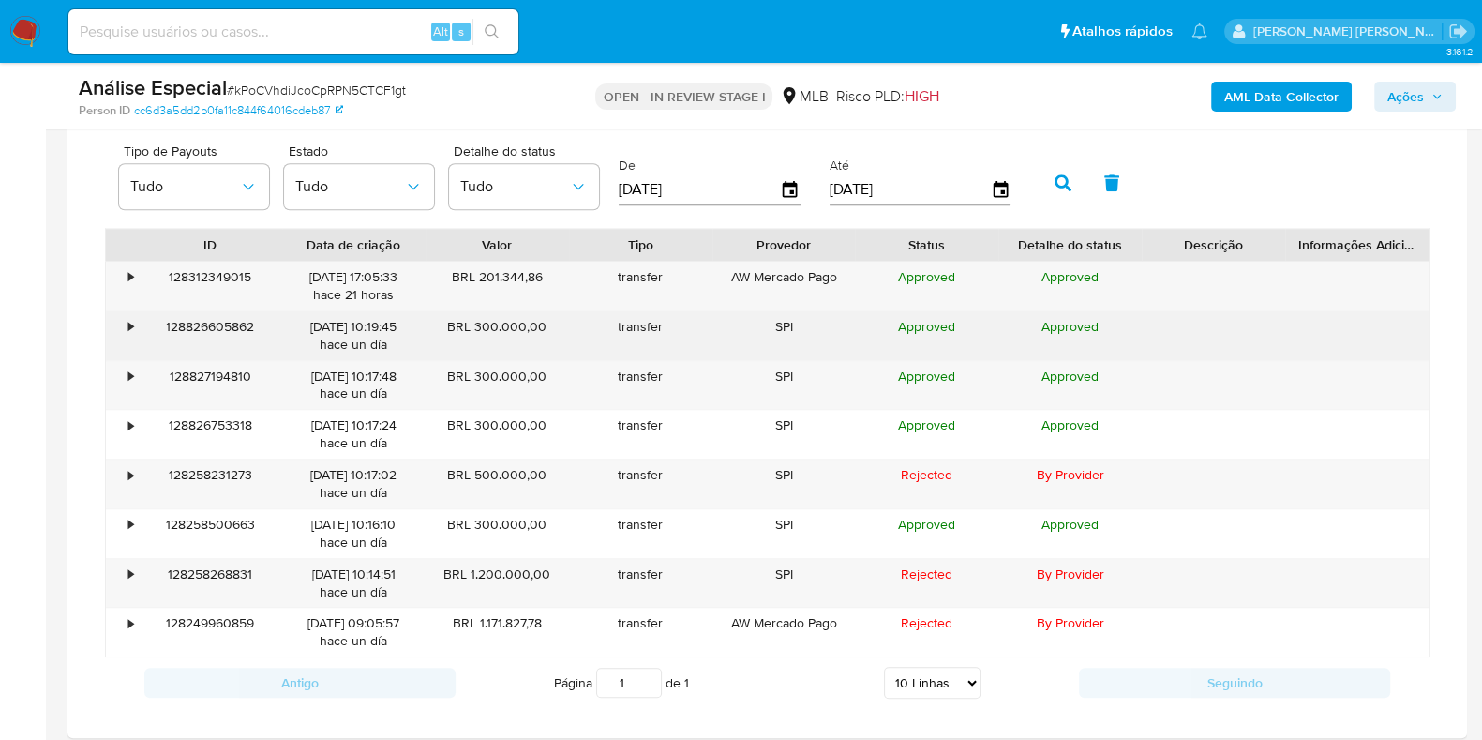
click at [501, 327] on div "BRL 300.000,00" at bounding box center [497, 335] width 143 height 49
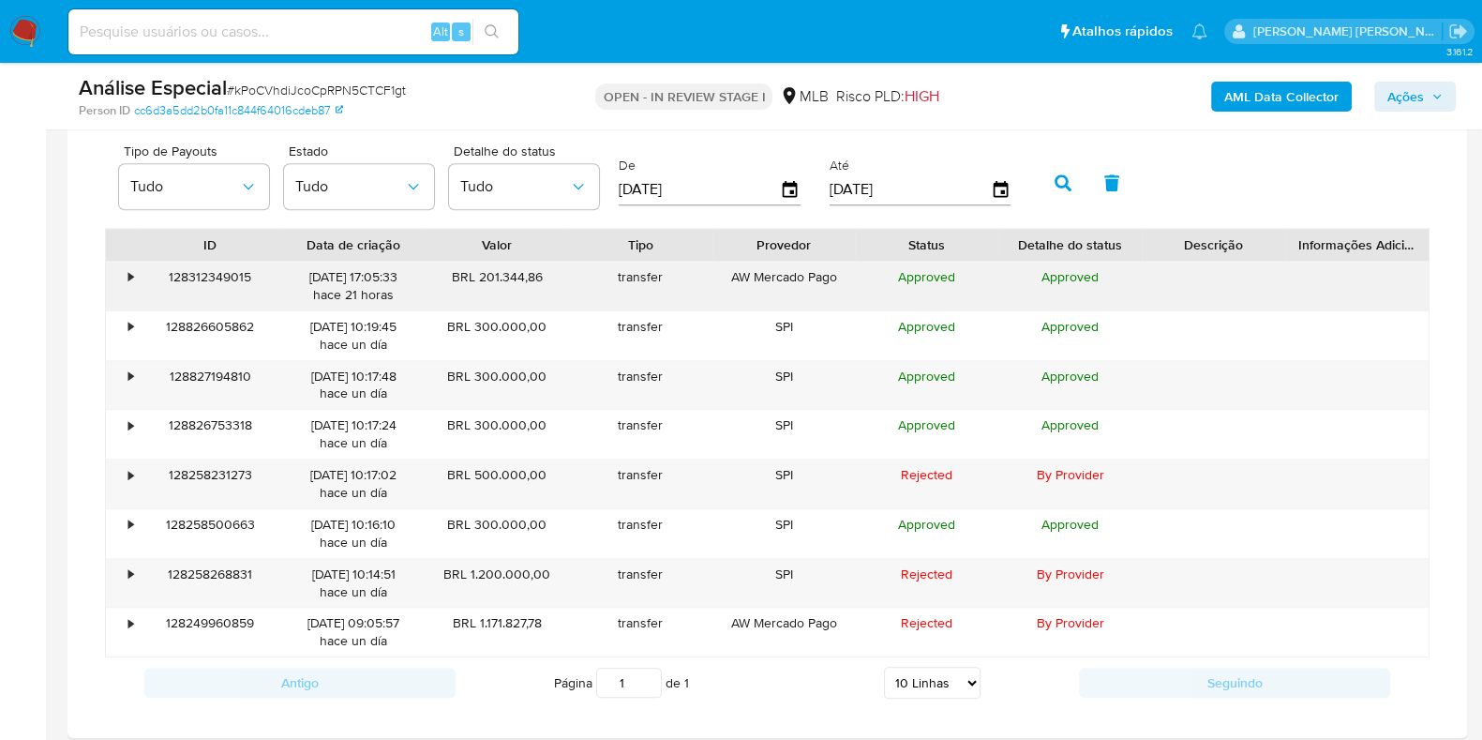
click at [128, 274] on div "•" at bounding box center [130, 277] width 5 height 18
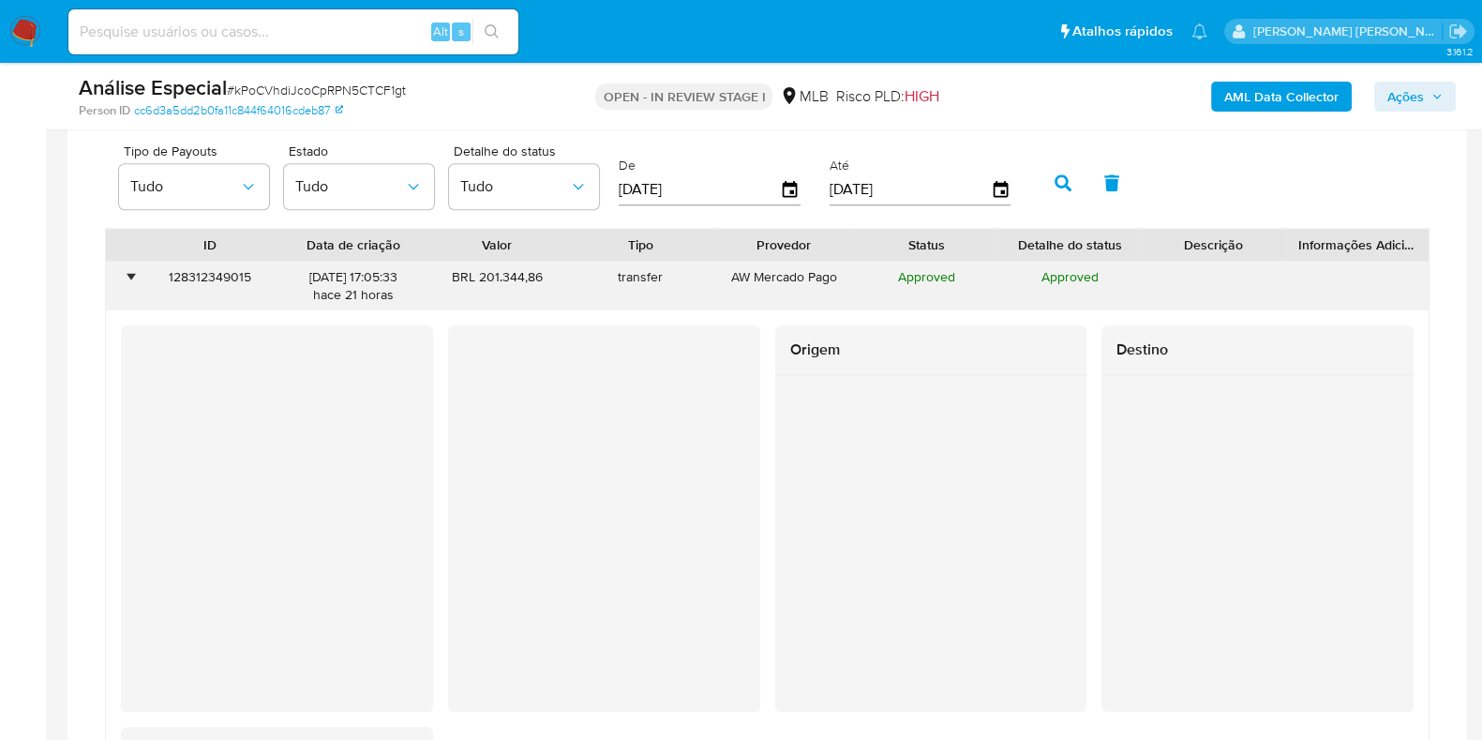
click at [128, 268] on div "•" at bounding box center [130, 277] width 5 height 18
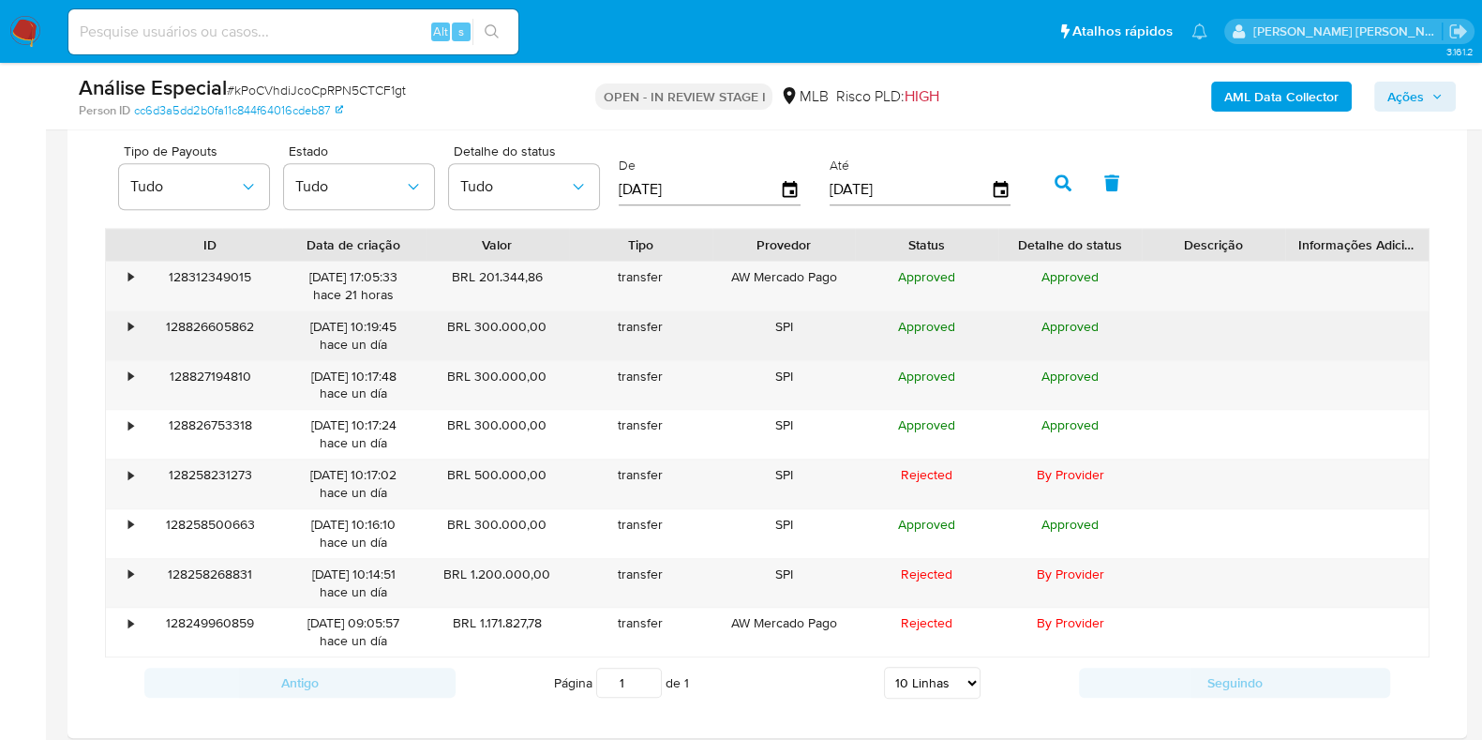
click at [139, 329] on div "128826605862" at bounding box center [210, 335] width 143 height 49
click at [136, 325] on div "•" at bounding box center [122, 335] width 33 height 49
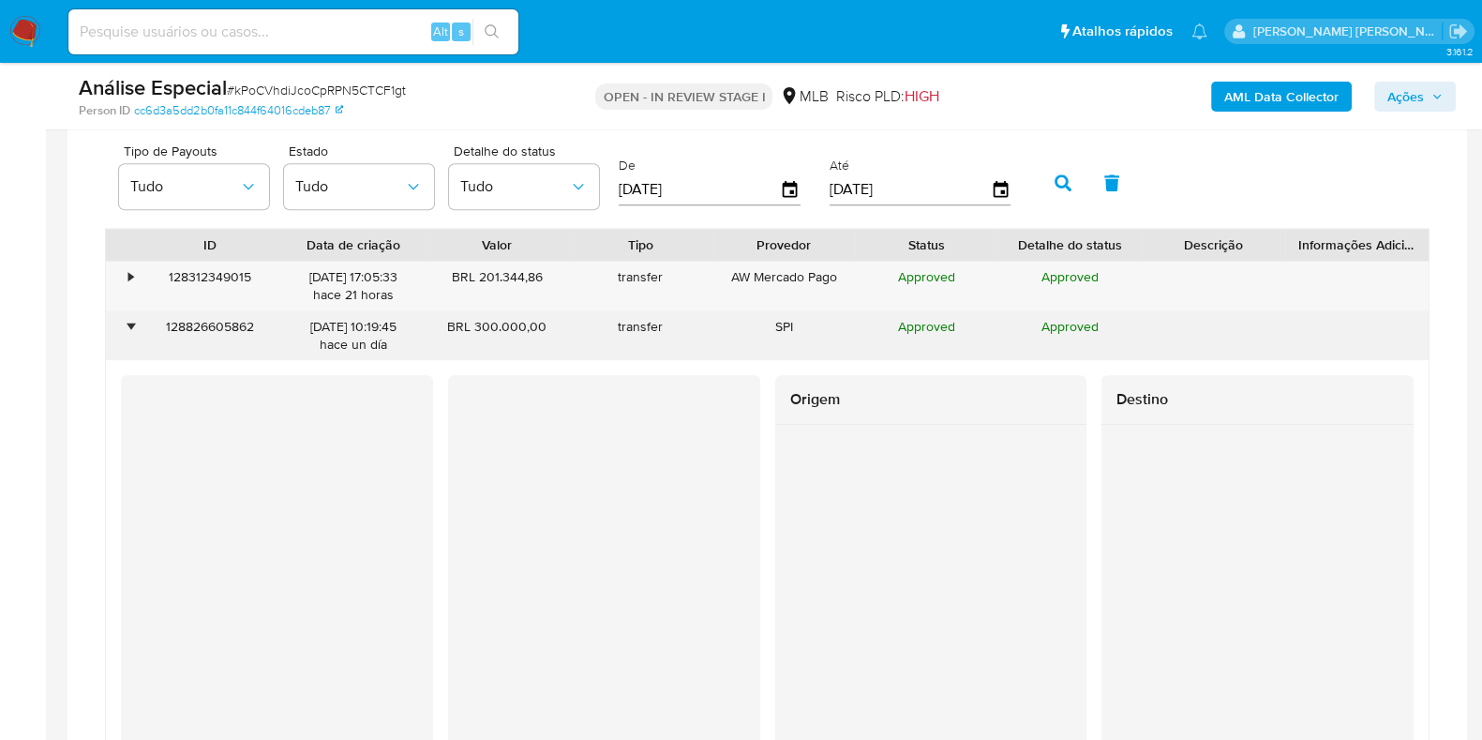
click at [139, 325] on div "128826605862" at bounding box center [210, 335] width 143 height 49
click at [129, 325] on div "•" at bounding box center [130, 327] width 5 height 18
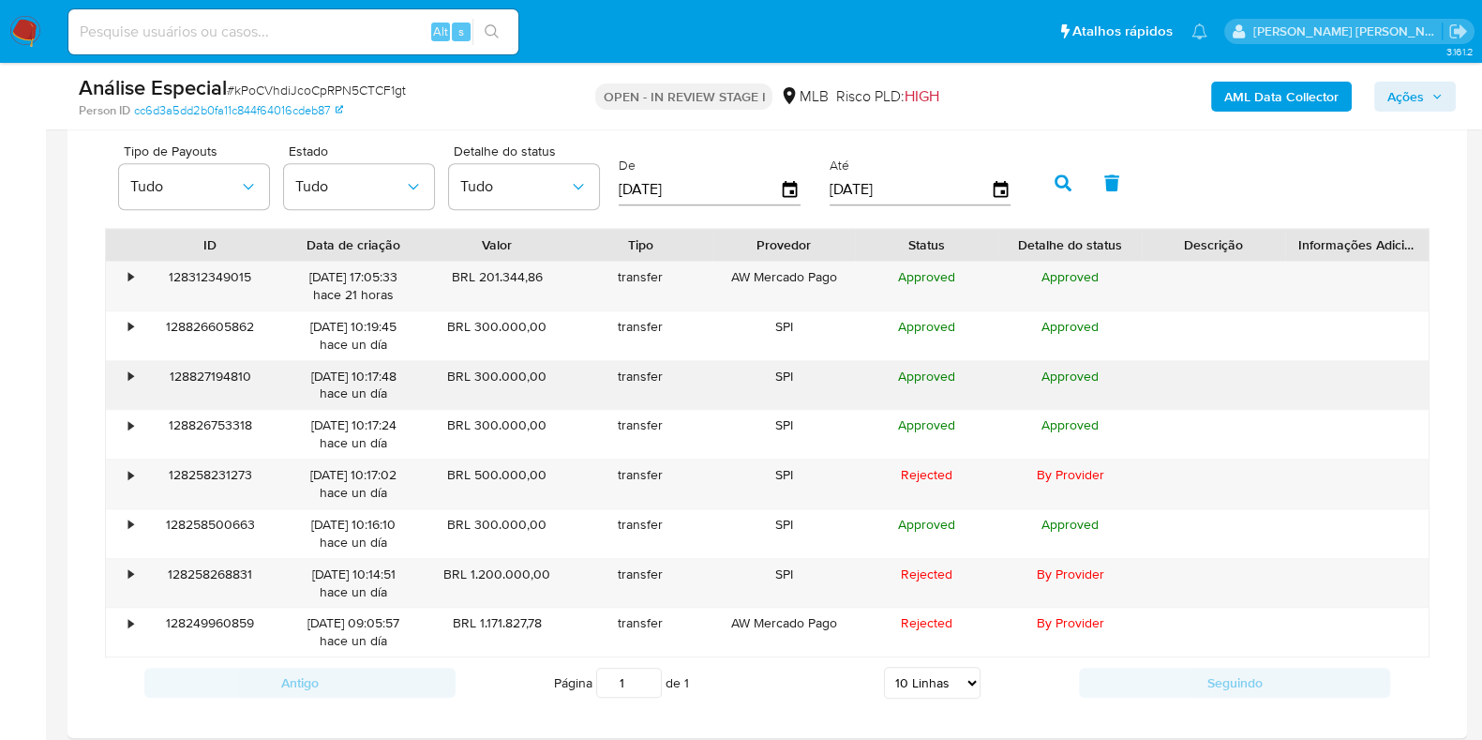
click at [137, 376] on div "•" at bounding box center [122, 385] width 33 height 49
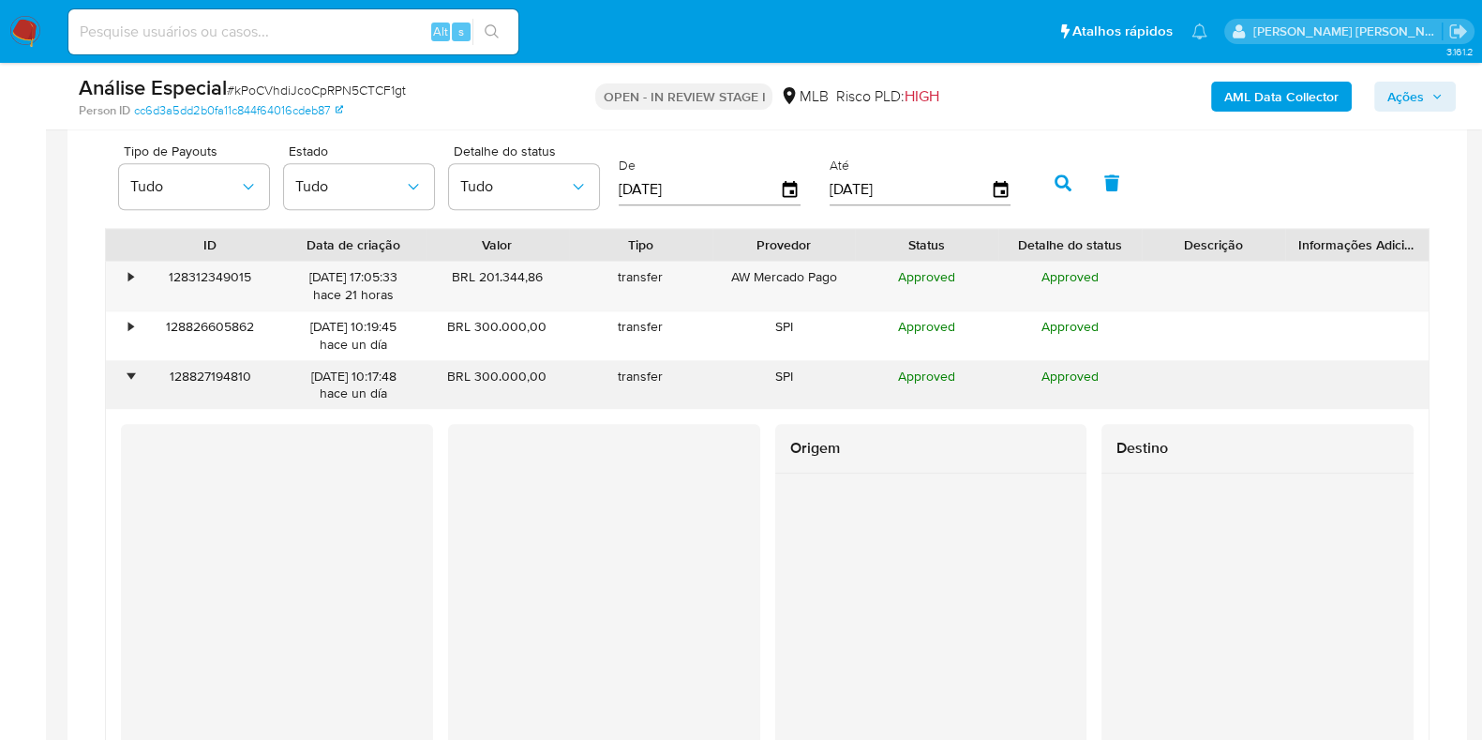
click at [137, 376] on div "•" at bounding box center [122, 385] width 33 height 49
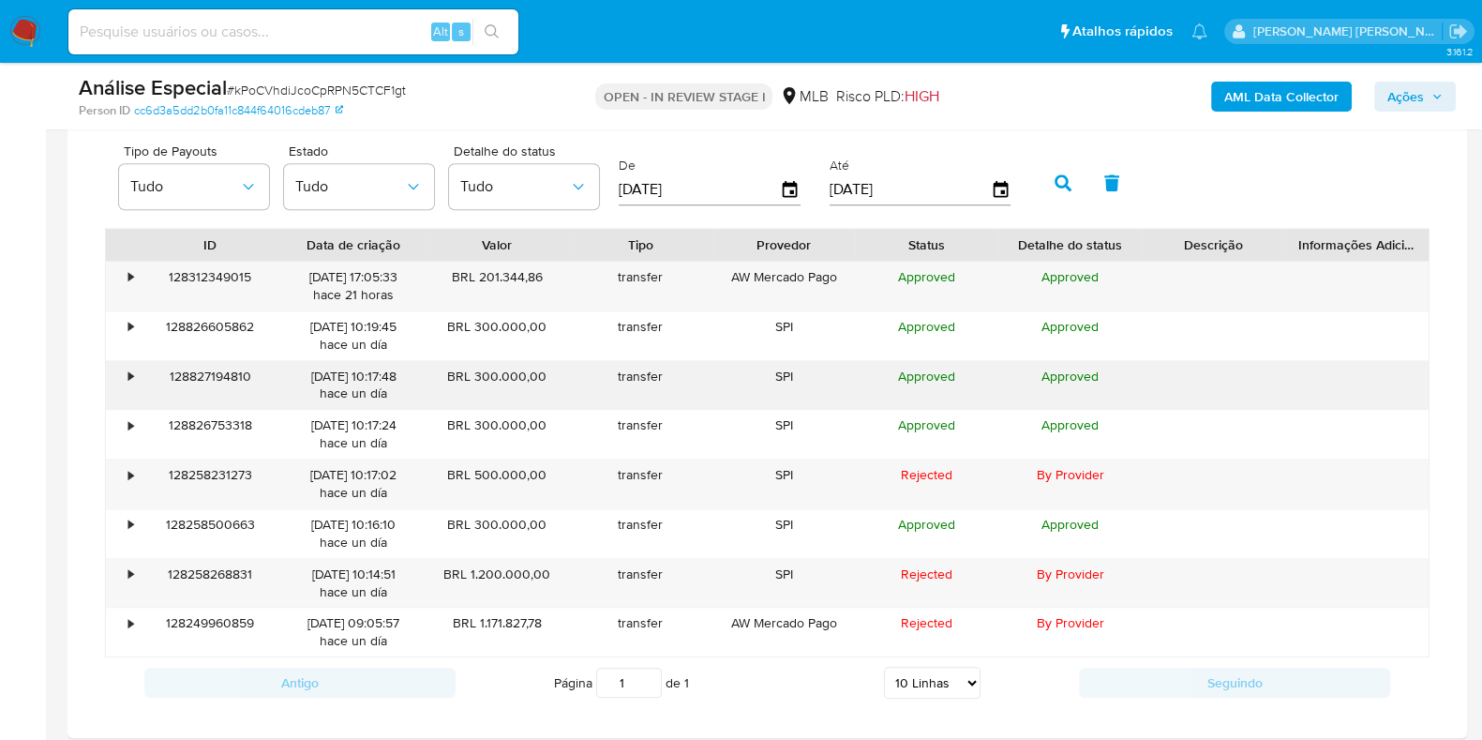
click at [122, 387] on div "•" at bounding box center [122, 385] width 33 height 49
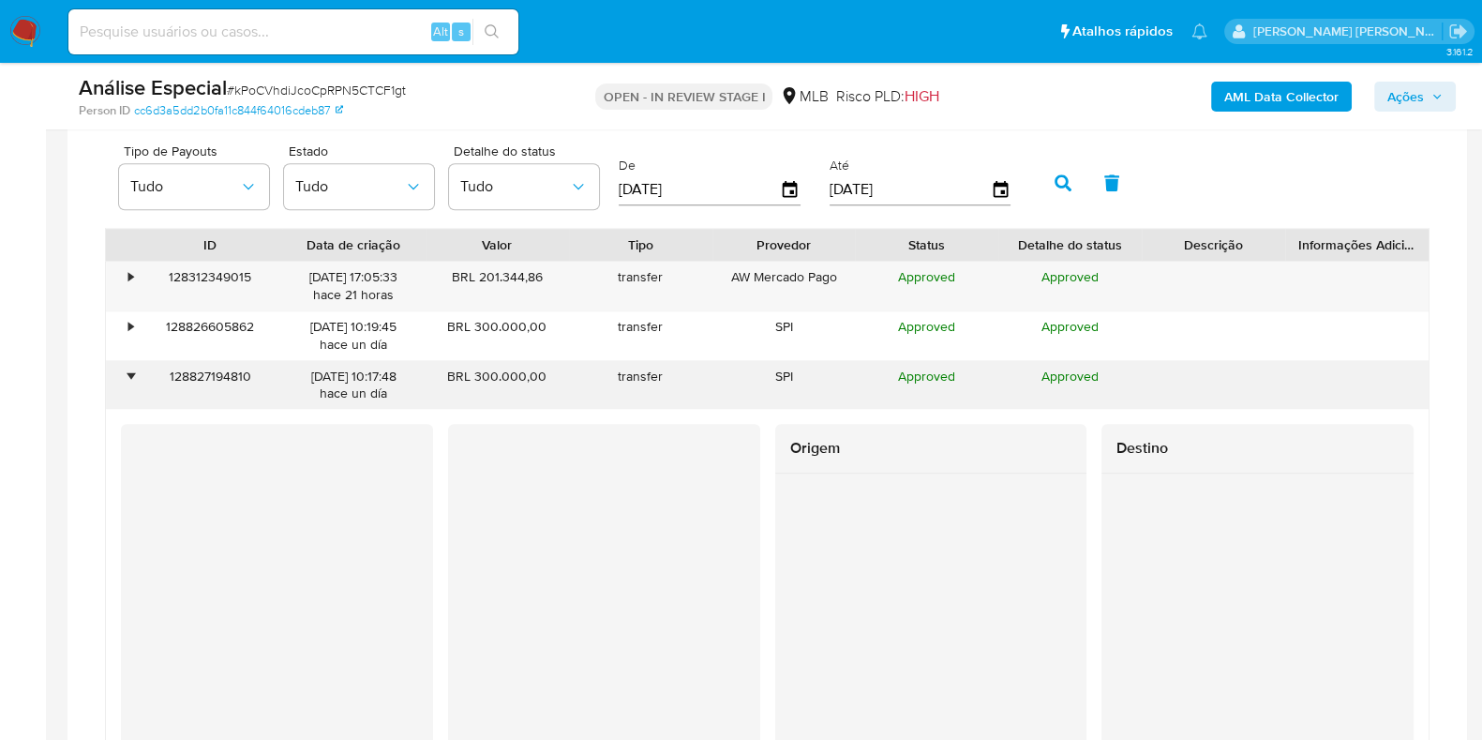
click at [158, 368] on div "128827194810" at bounding box center [210, 385] width 143 height 49
click at [131, 368] on div "•" at bounding box center [130, 377] width 5 height 18
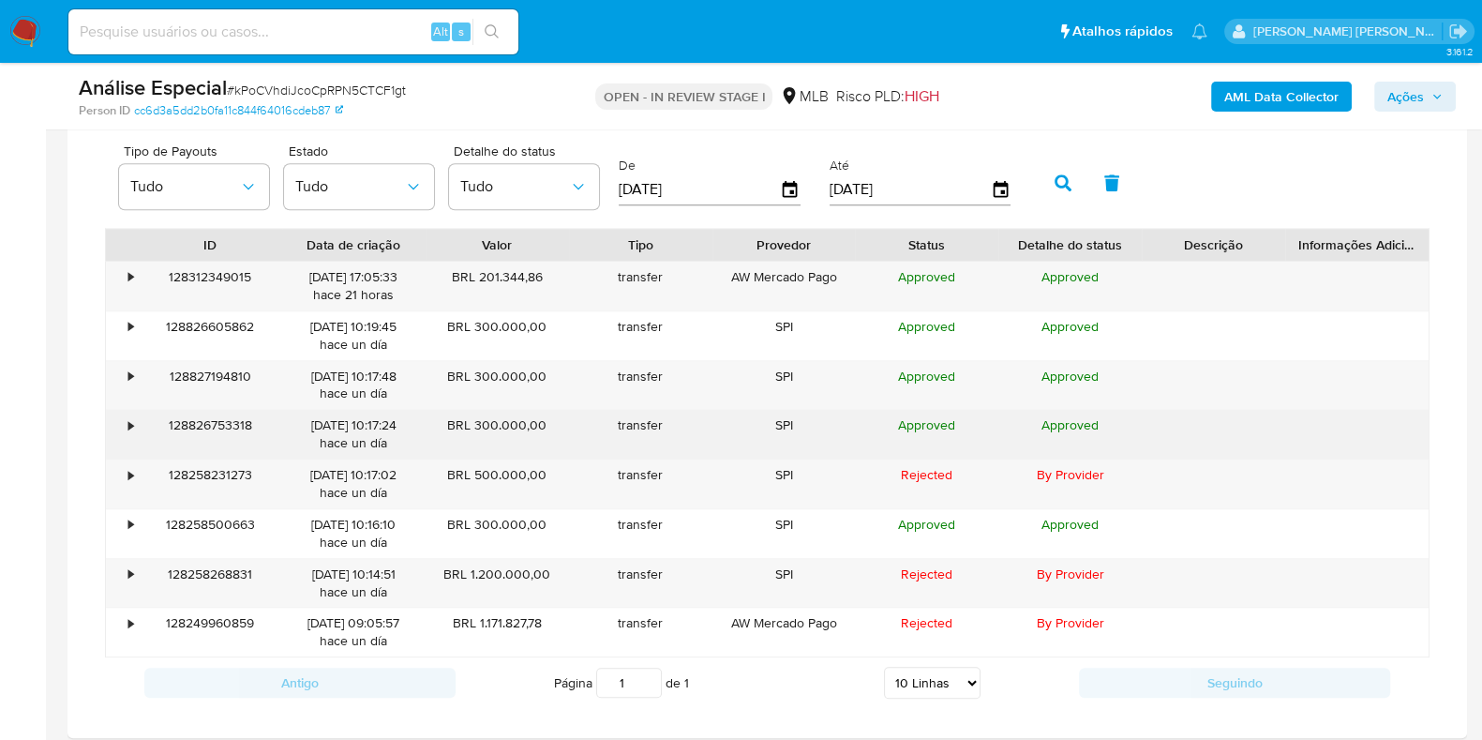
click at [135, 428] on div "•" at bounding box center [122, 434] width 33 height 49
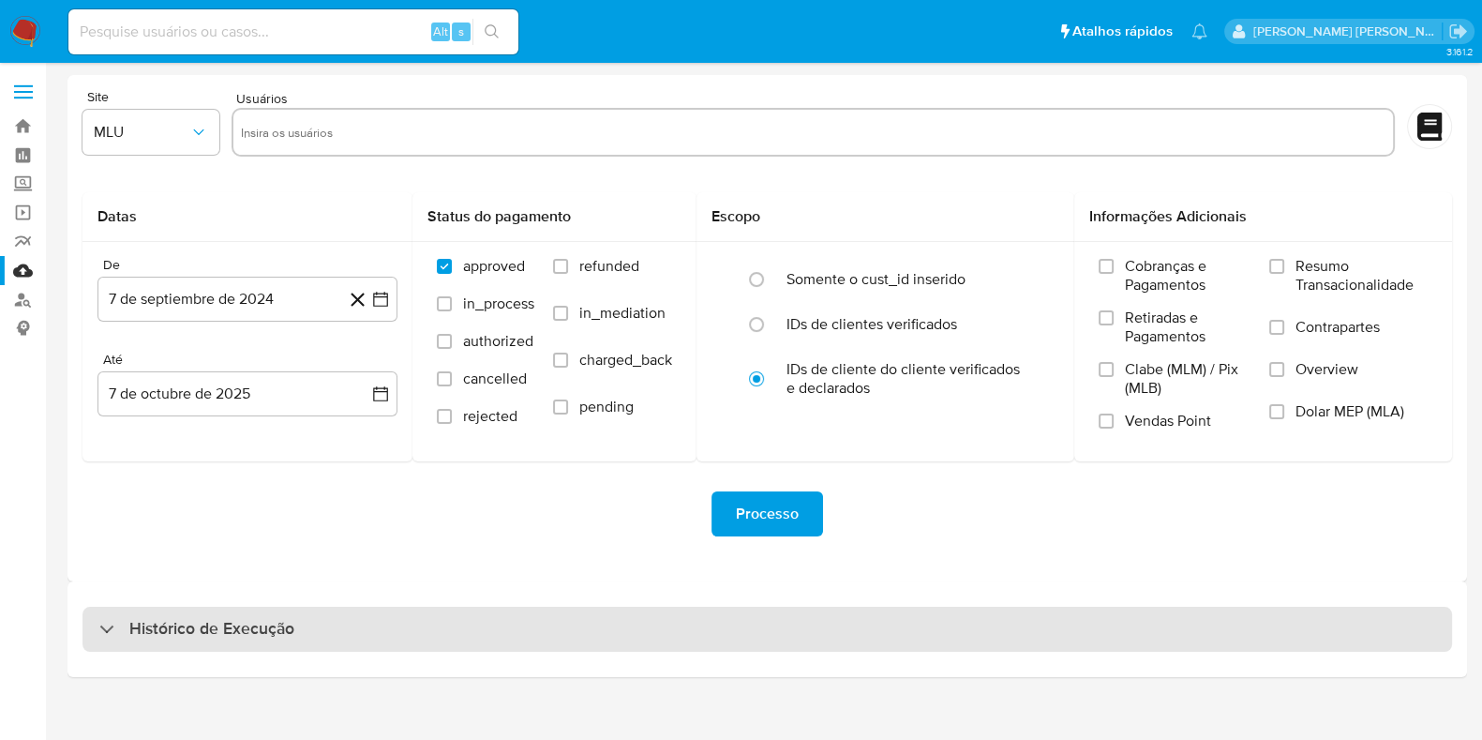
click at [244, 630] on h3 "Histórico de Execução" at bounding box center [211, 629] width 165 height 23
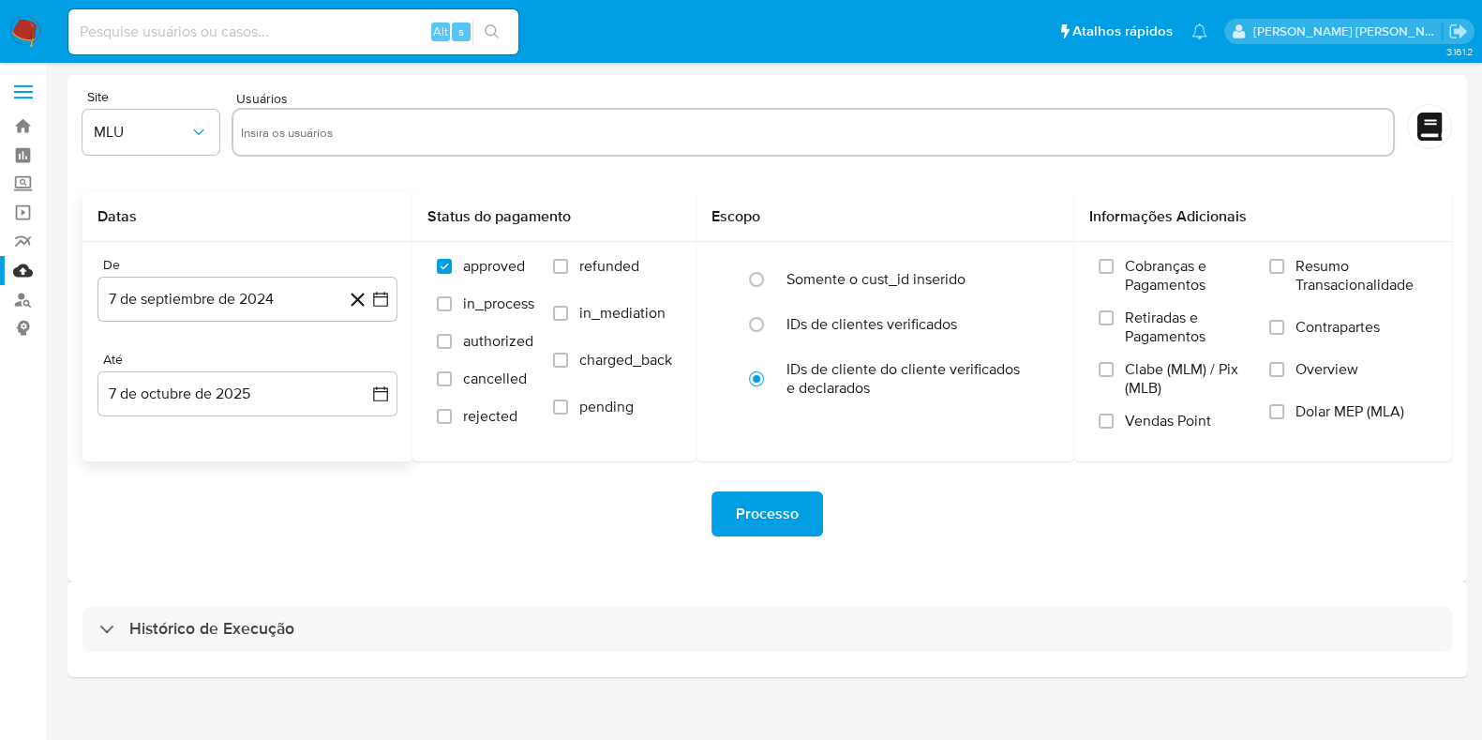
select select "10"
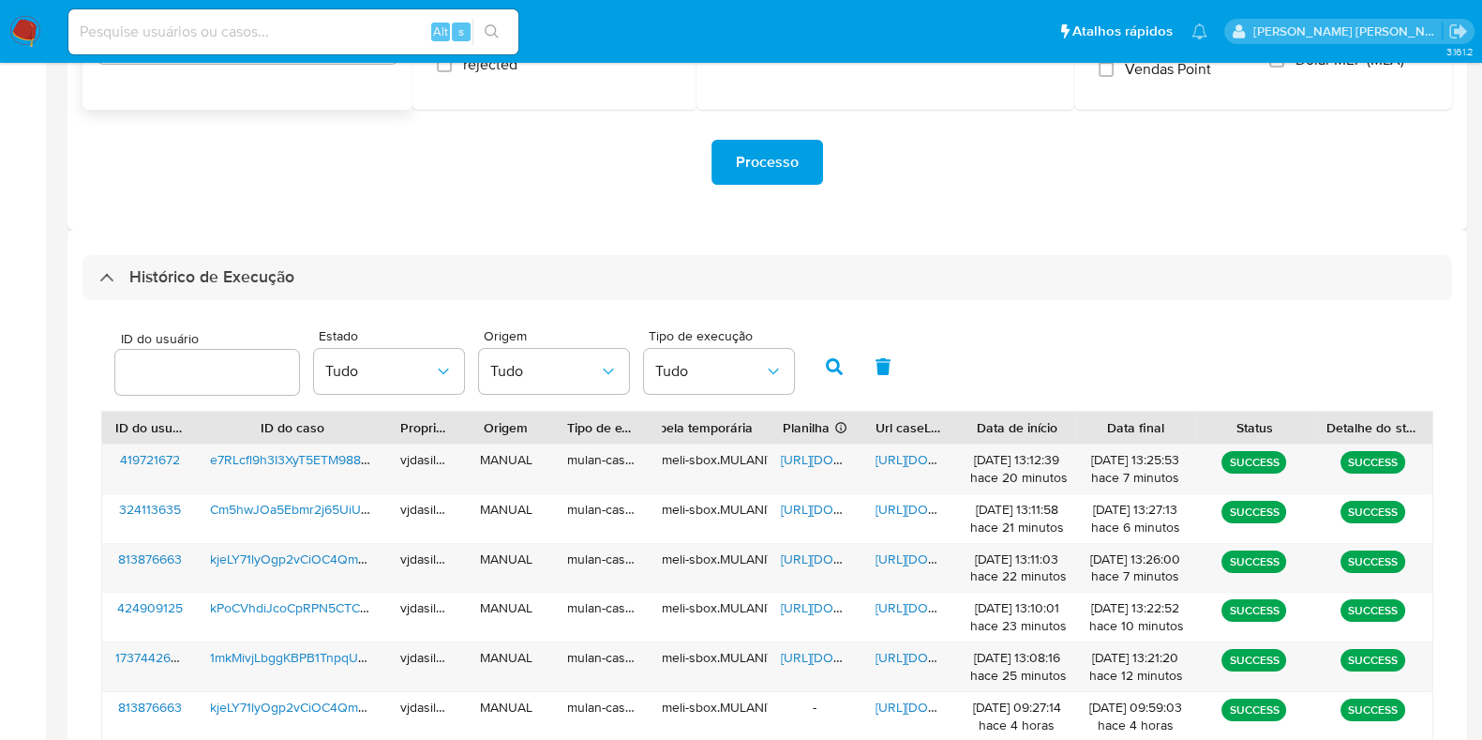
scroll to position [468, 0]
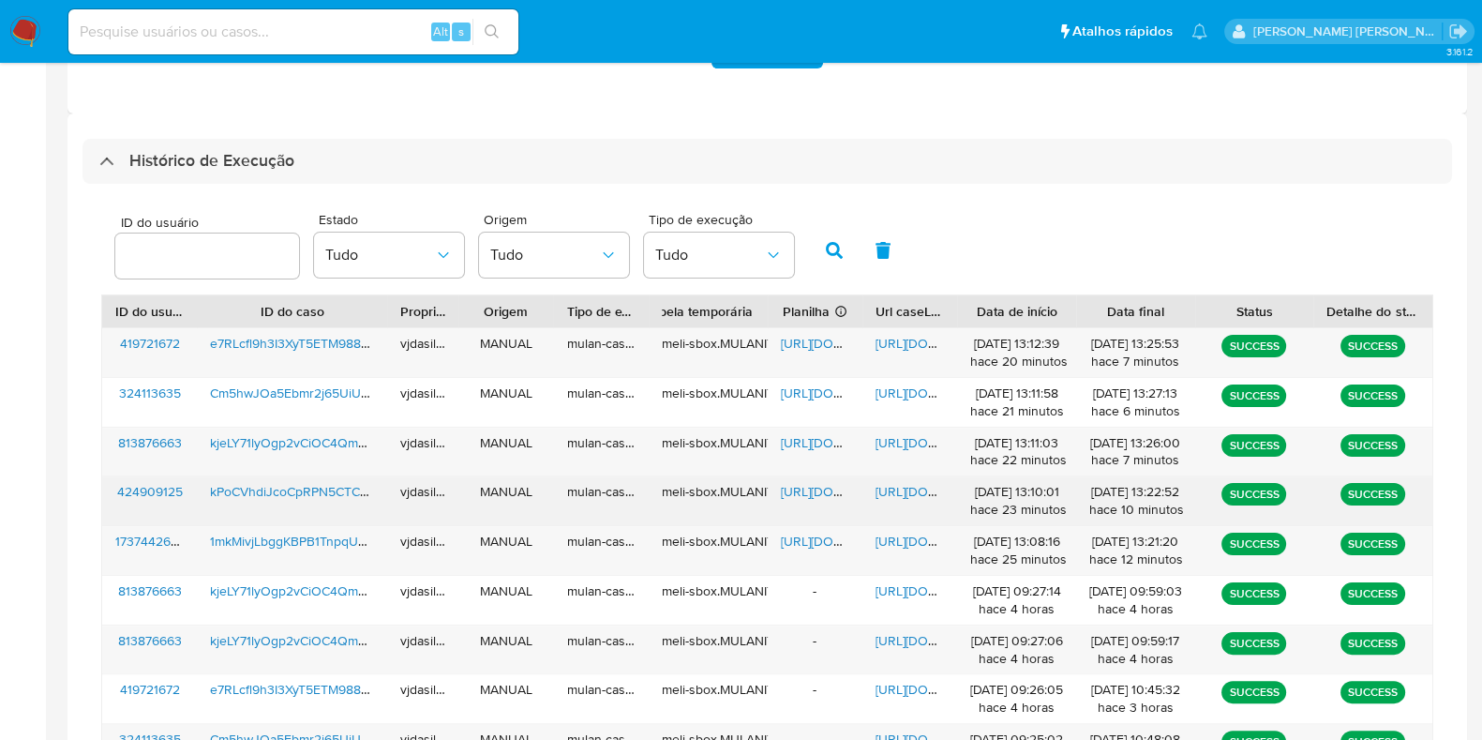
click at [816, 487] on span "[URL][DOMAIN_NAME]" at bounding box center [845, 491] width 129 height 19
click at [895, 483] on span "[URL][DOMAIN_NAME]" at bounding box center [940, 491] width 129 height 19
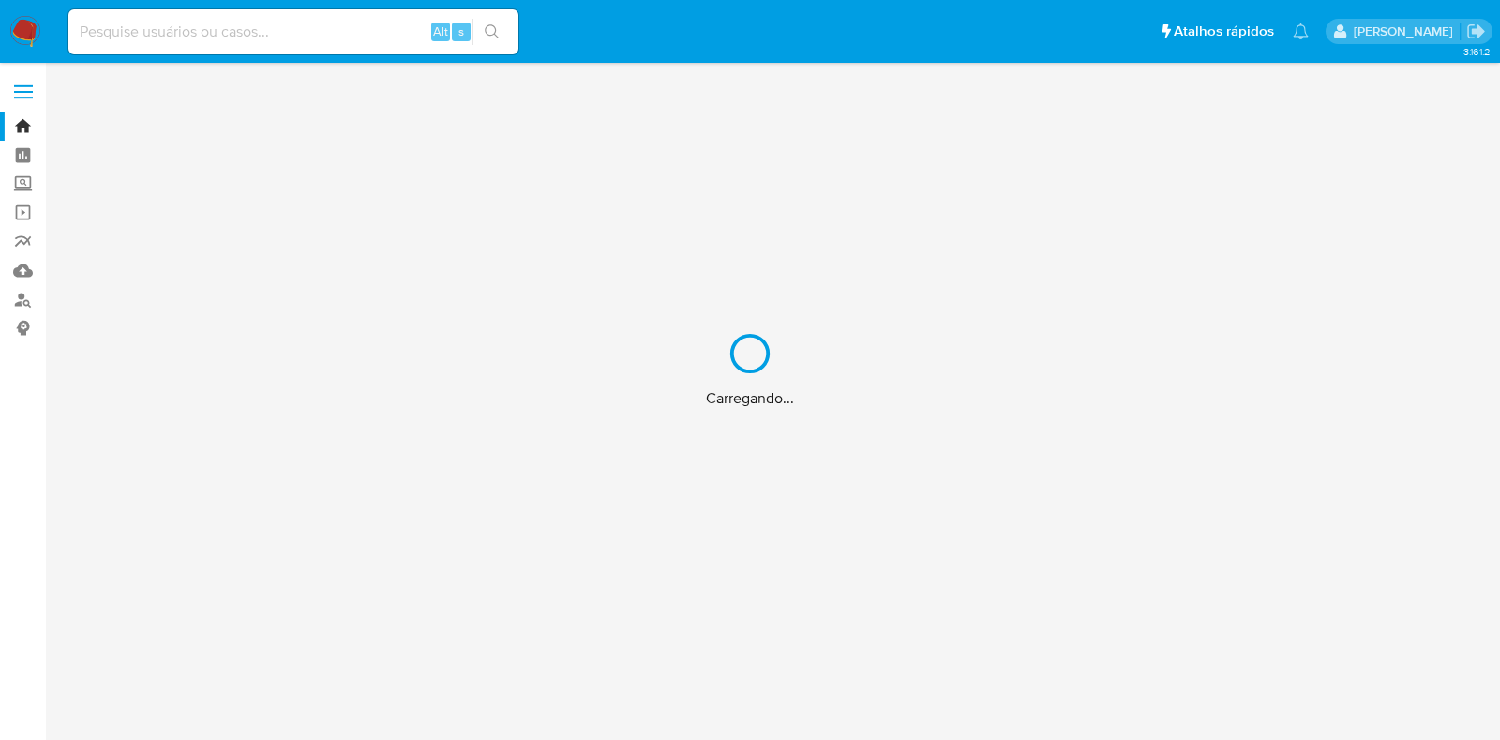
click at [21, 269] on div "Carregando..." at bounding box center [750, 370] width 1500 height 740
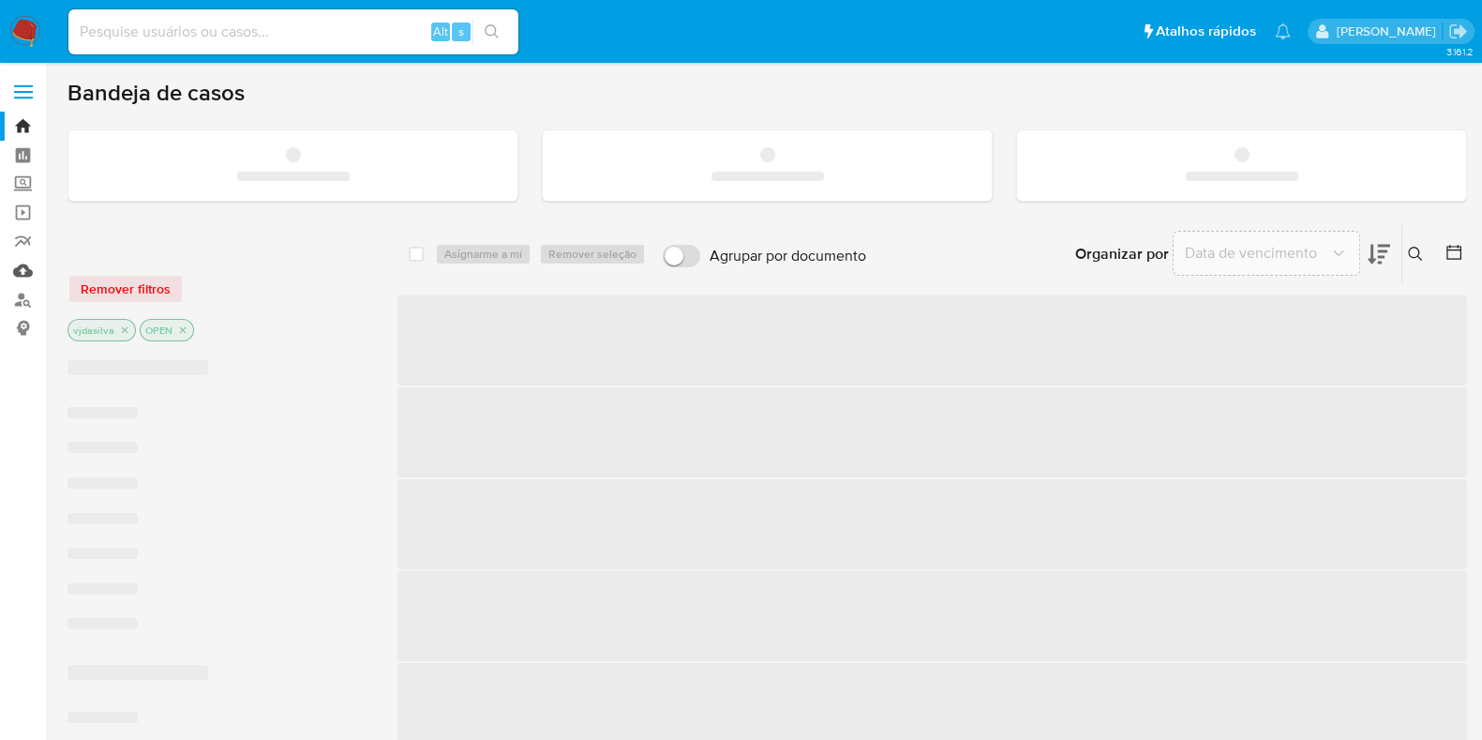
click at [21, 269] on link "Mulan" at bounding box center [111, 270] width 223 height 29
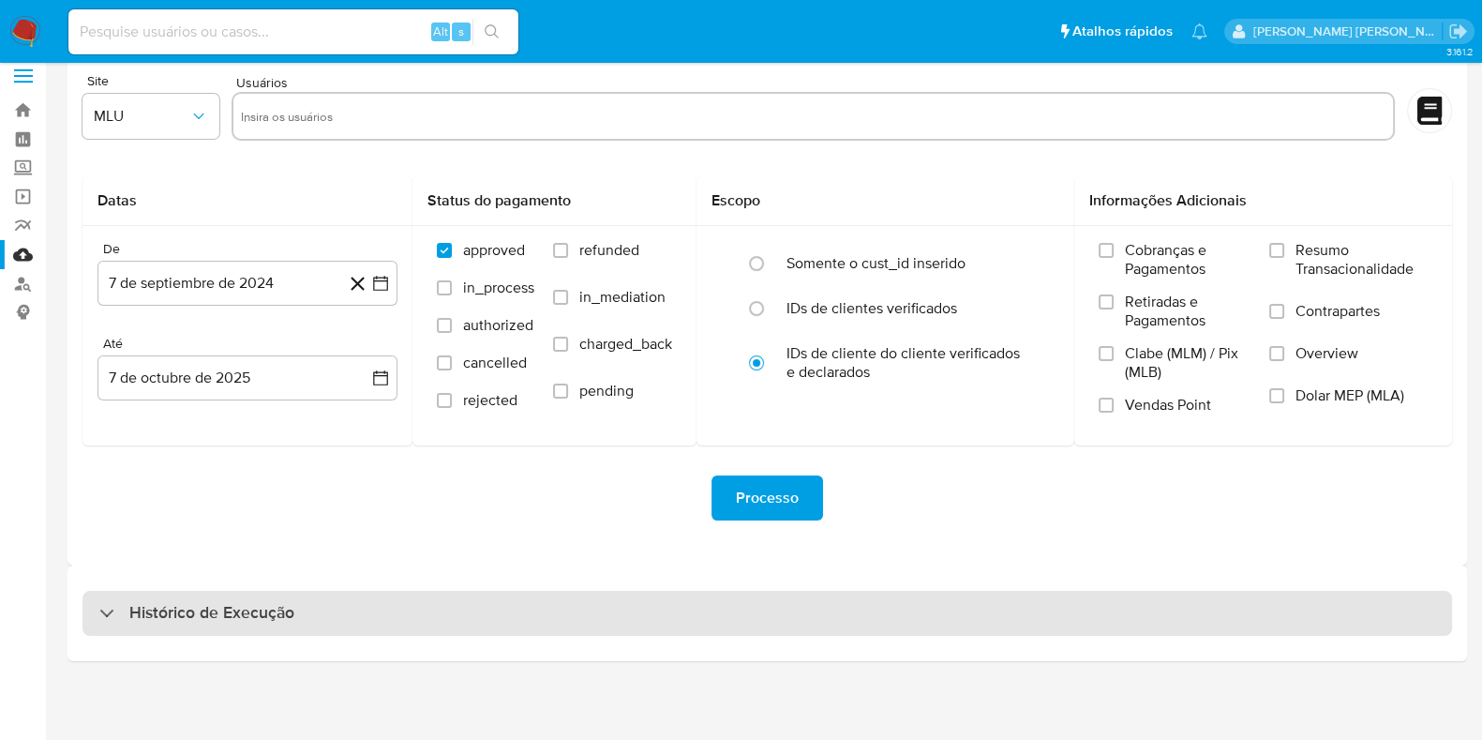
click at [242, 602] on h3 "Histórico de Execução" at bounding box center [211, 613] width 165 height 23
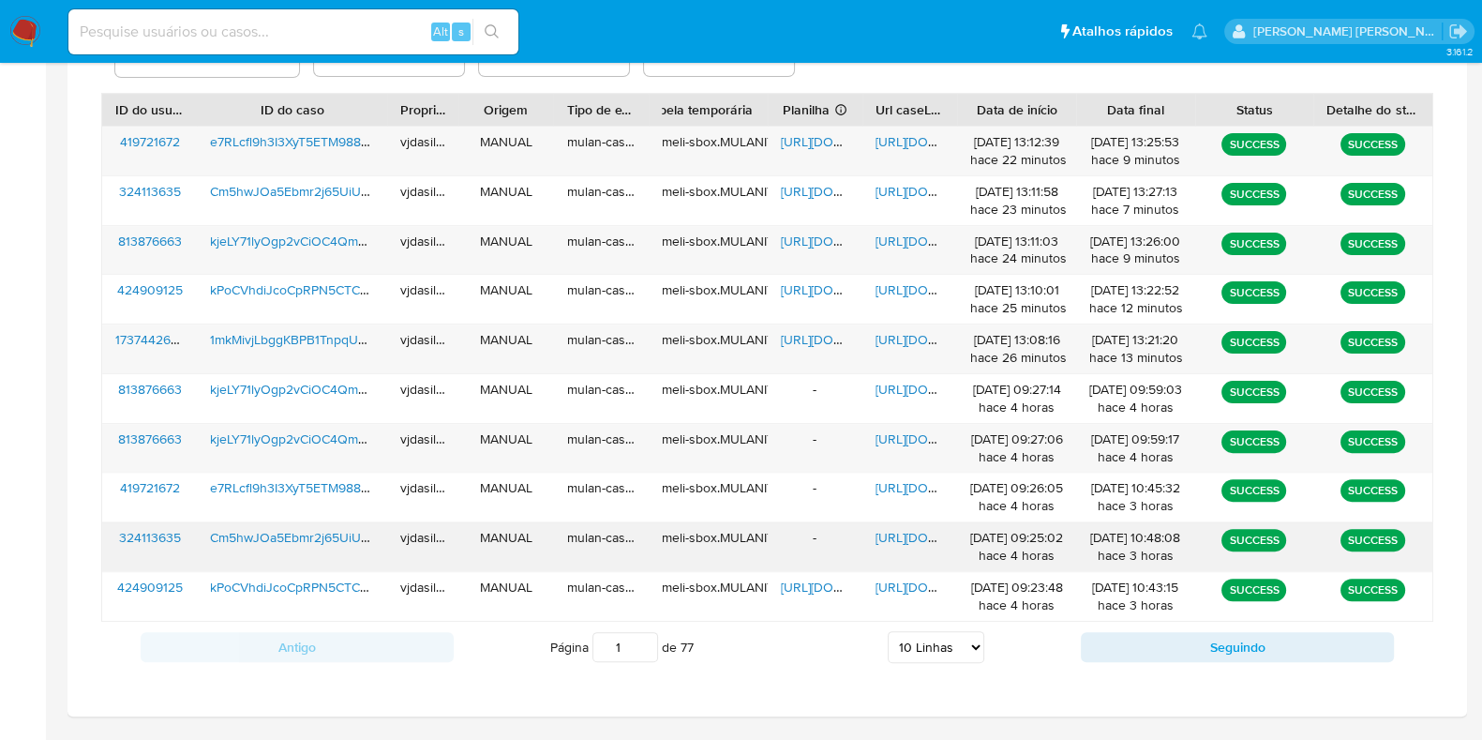
scroll to position [721, 0]
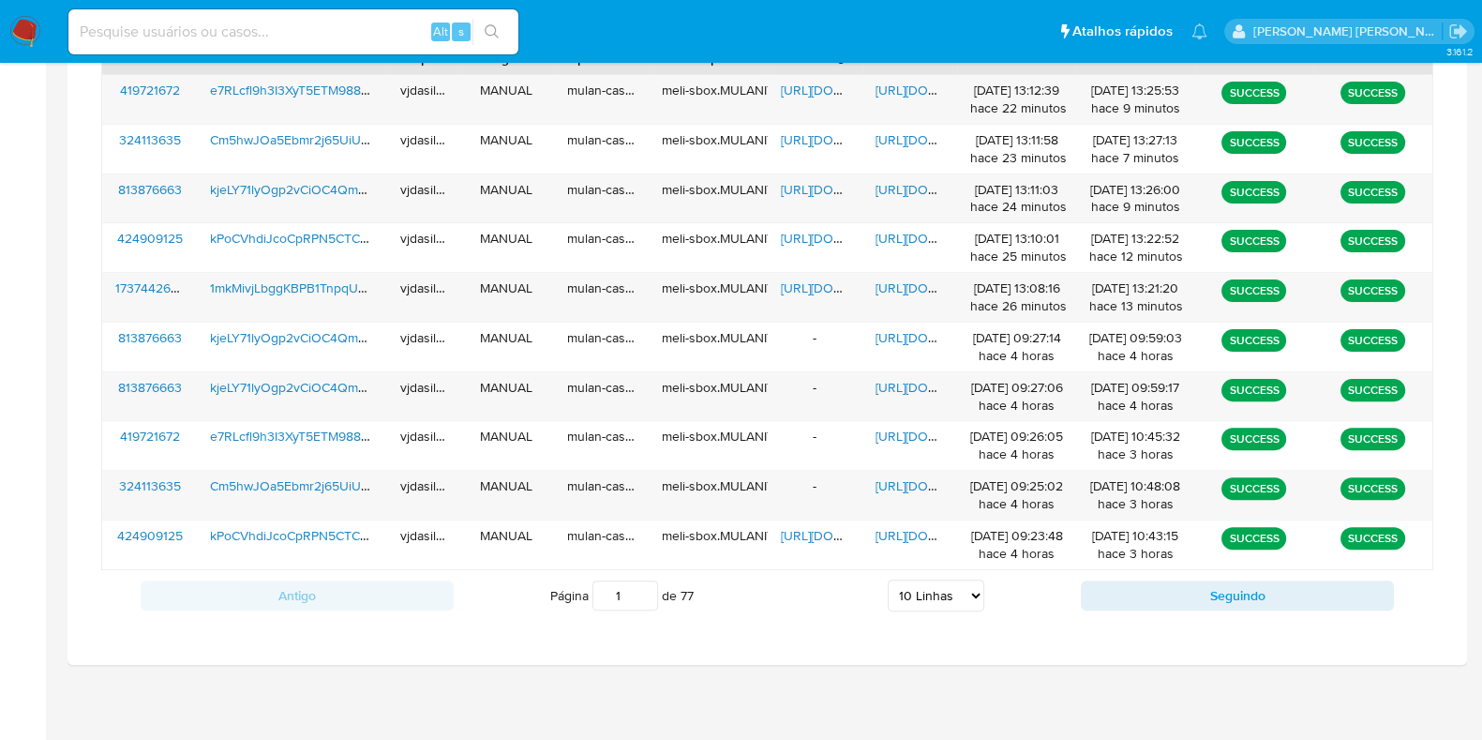
click at [920, 585] on select "5 Linhas 10 Linhas 20 Linhas 25 Linhas 50 Linhas 100 Linhas" at bounding box center [936, 595] width 97 height 32
select select "100"
click at [888, 579] on select "5 Linhas 10 Linhas 20 Linhas 25 Linhas 50 Linhas 100 Linhas" at bounding box center [936, 595] width 97 height 32
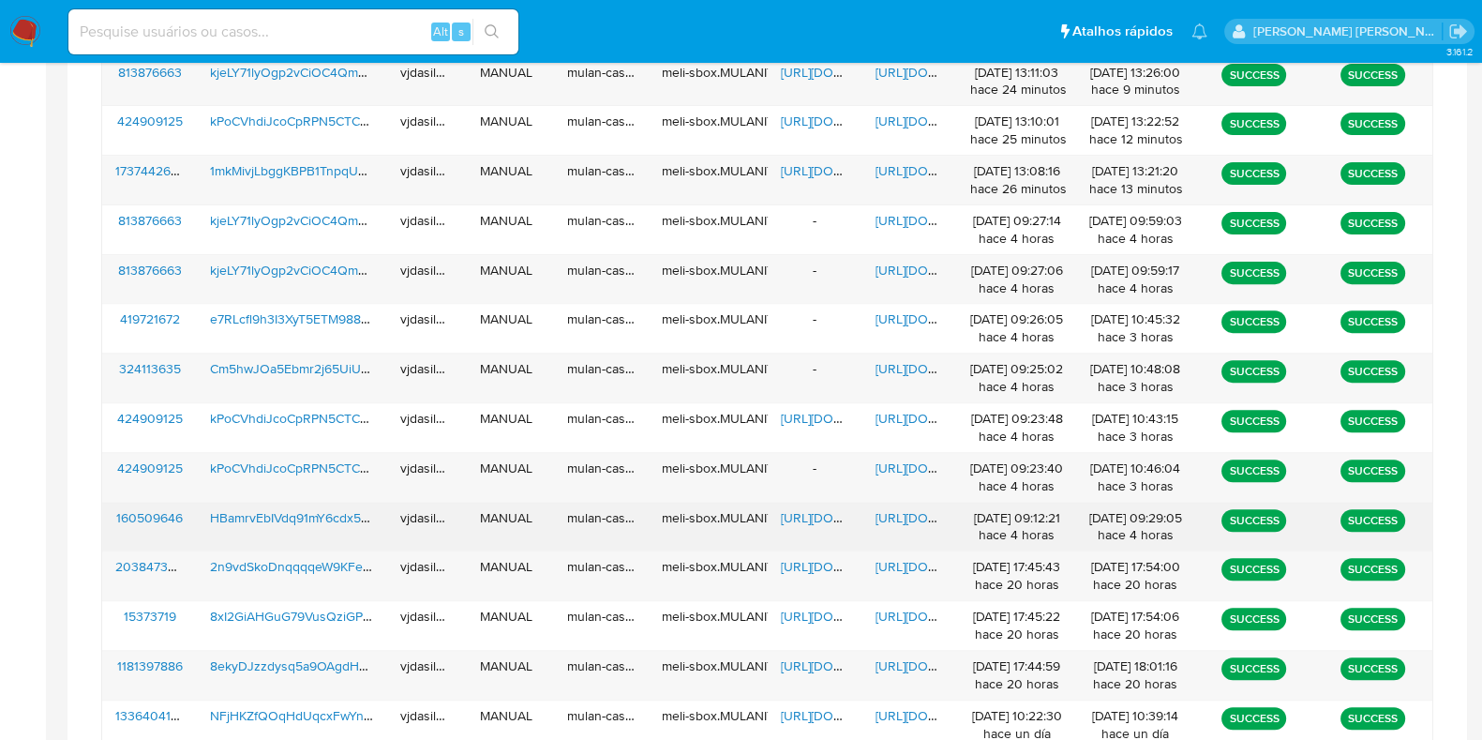
scroll to position [2264, 0]
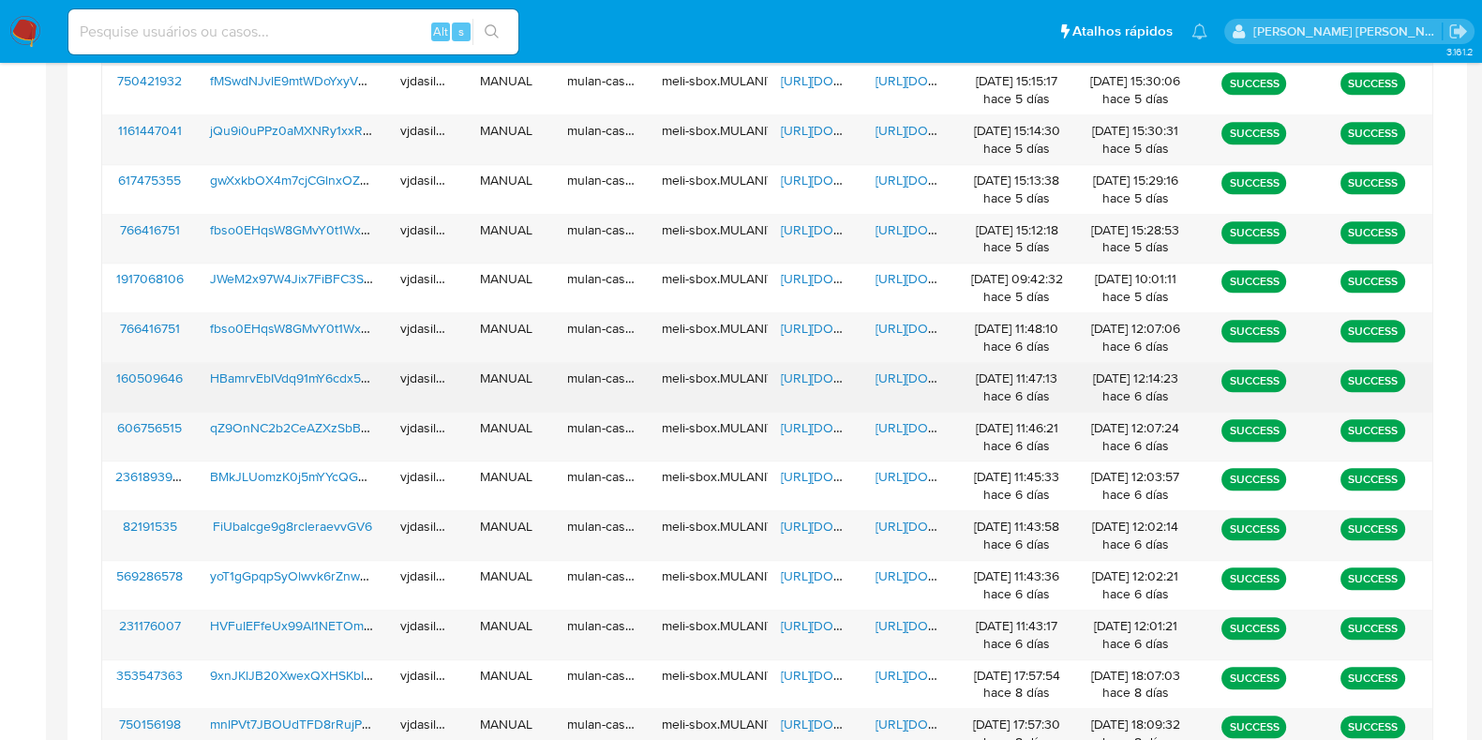
click at [792, 370] on span "[URL][DOMAIN_NAME]" at bounding box center [845, 377] width 129 height 19
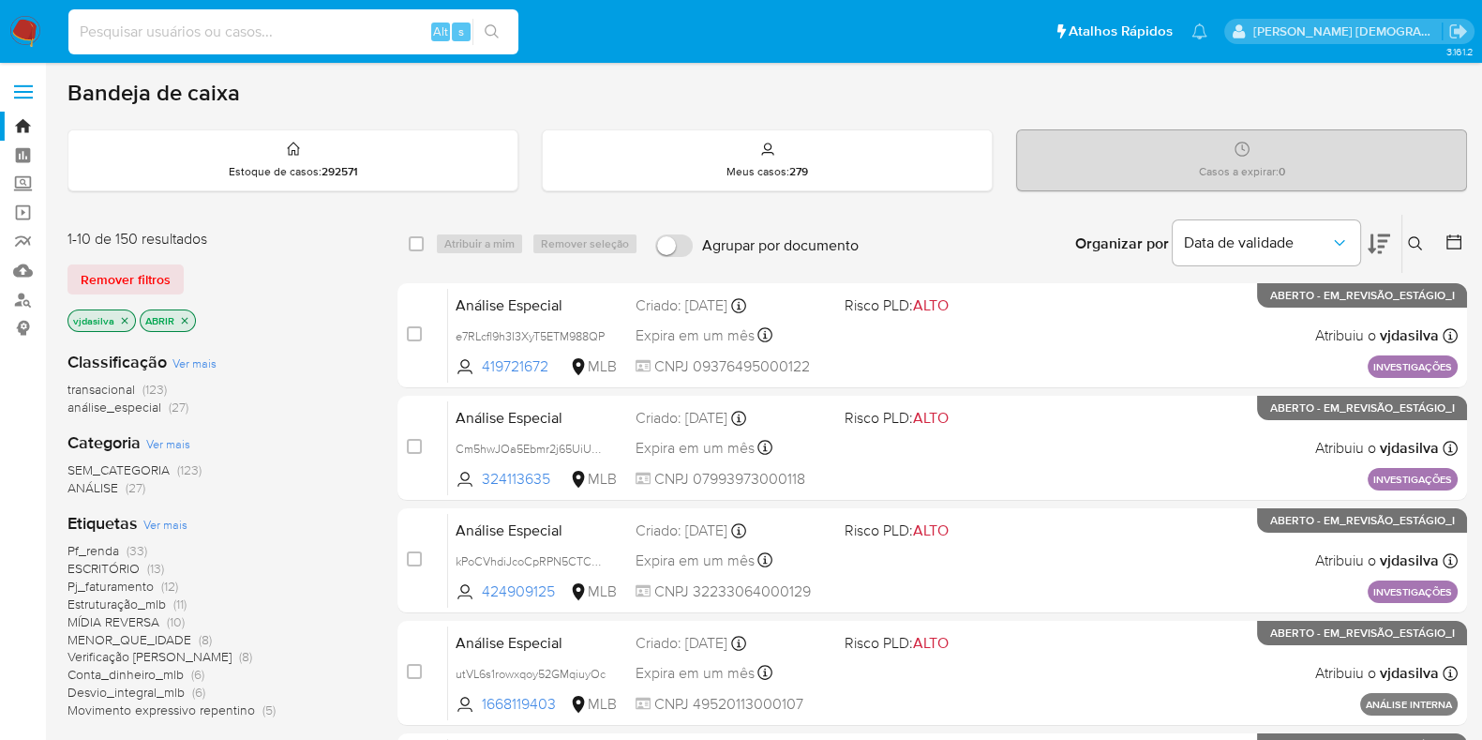
click at [170, 39] on input at bounding box center [293, 32] width 450 height 24
paste input "419721672"
type input "419721672"
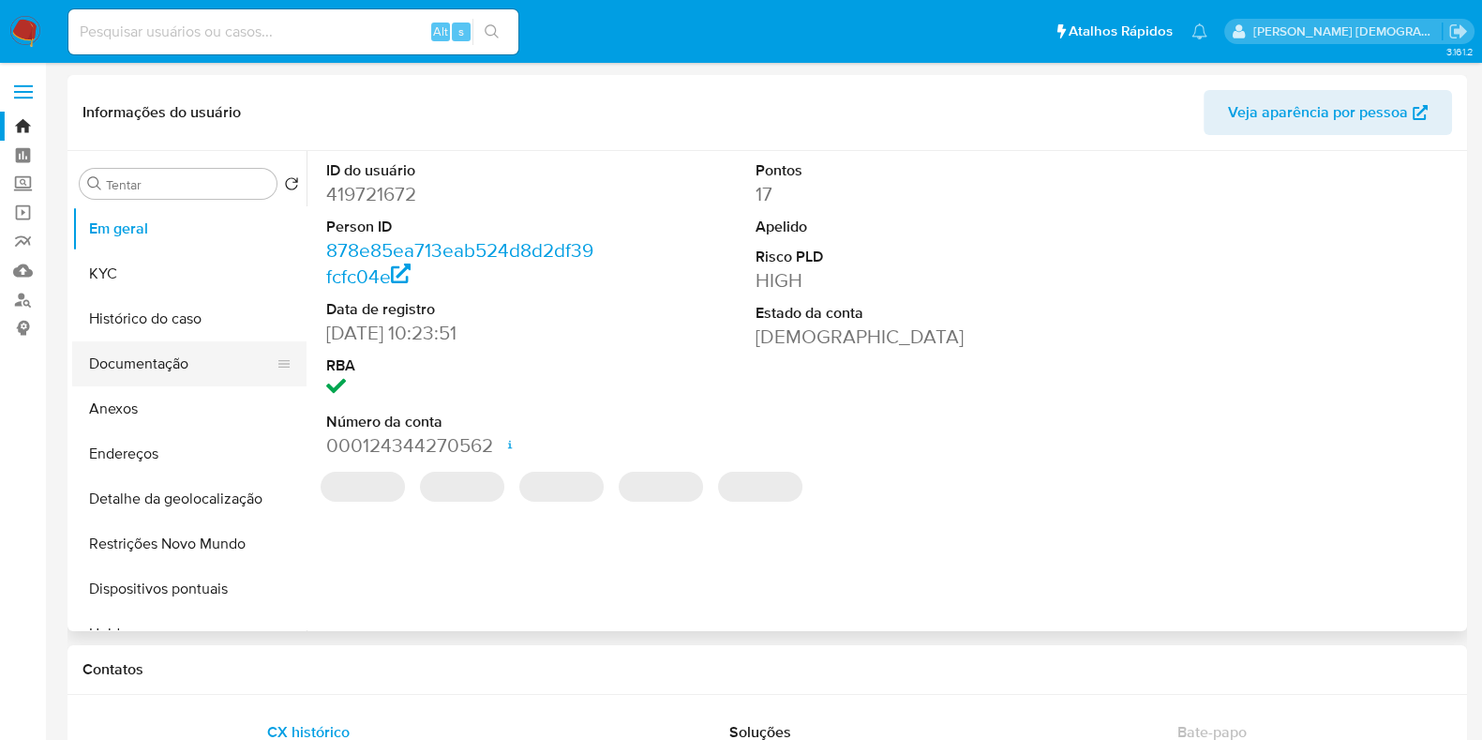
click at [191, 354] on button "Documentação" at bounding box center [181, 363] width 219 height 45
select select "10"
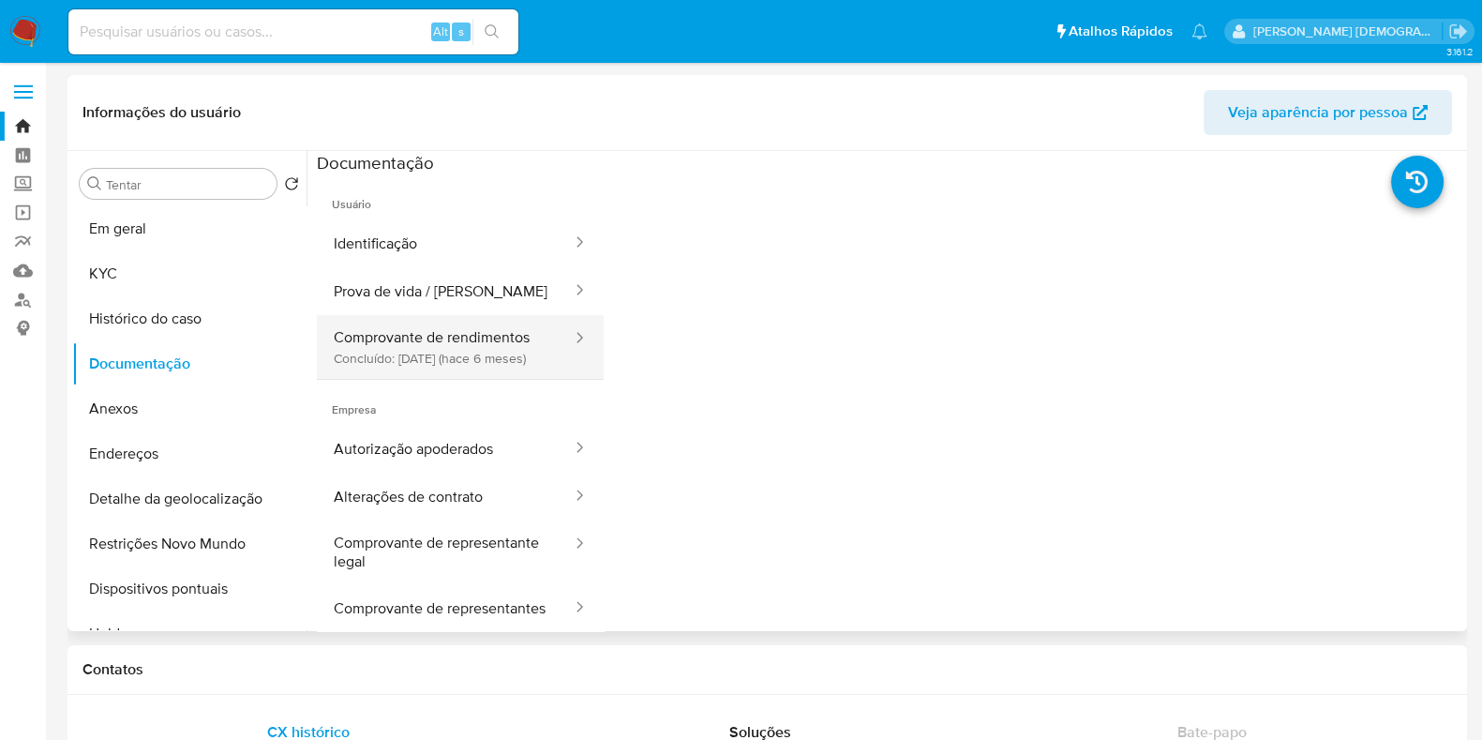
click at [387, 335] on button "Comprovante de rendimentos Concluído: 14/04/2025 (hace 6 meses)" at bounding box center [445, 347] width 257 height 64
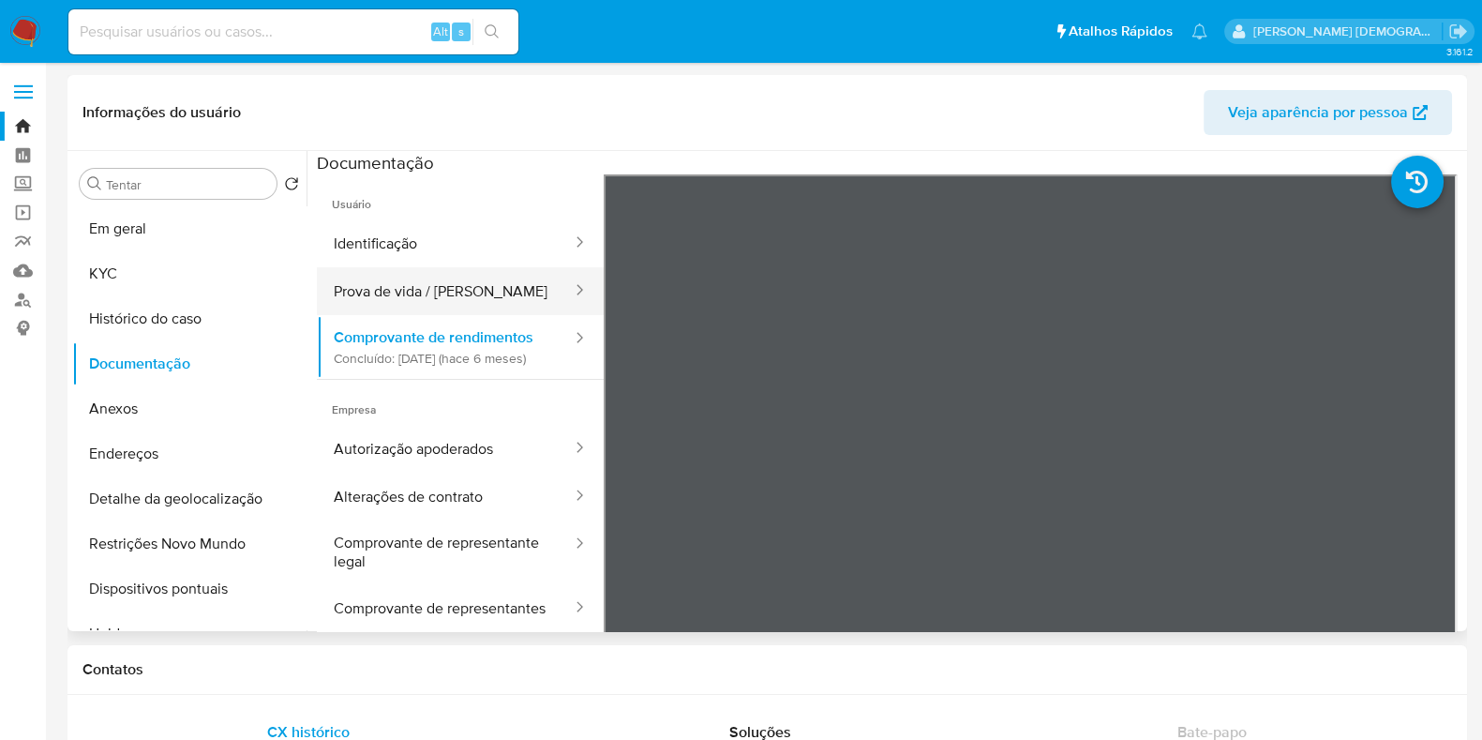
click at [420, 282] on button "Prova de vida / Selfie" at bounding box center [445, 291] width 257 height 48
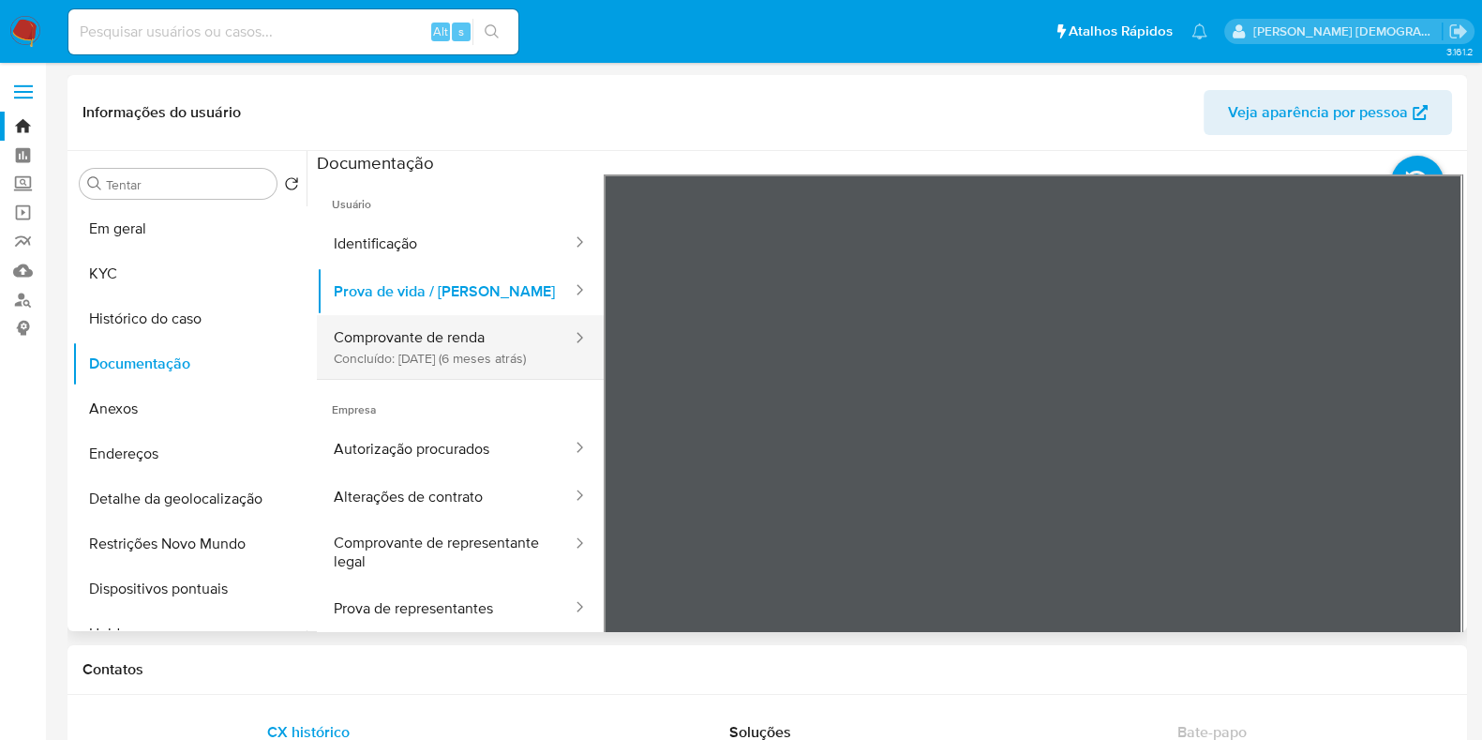
click at [429, 339] on button "Comprovante de renda Concluído: 14/04/2025 (6 meses atrás)" at bounding box center [445, 347] width 257 height 64
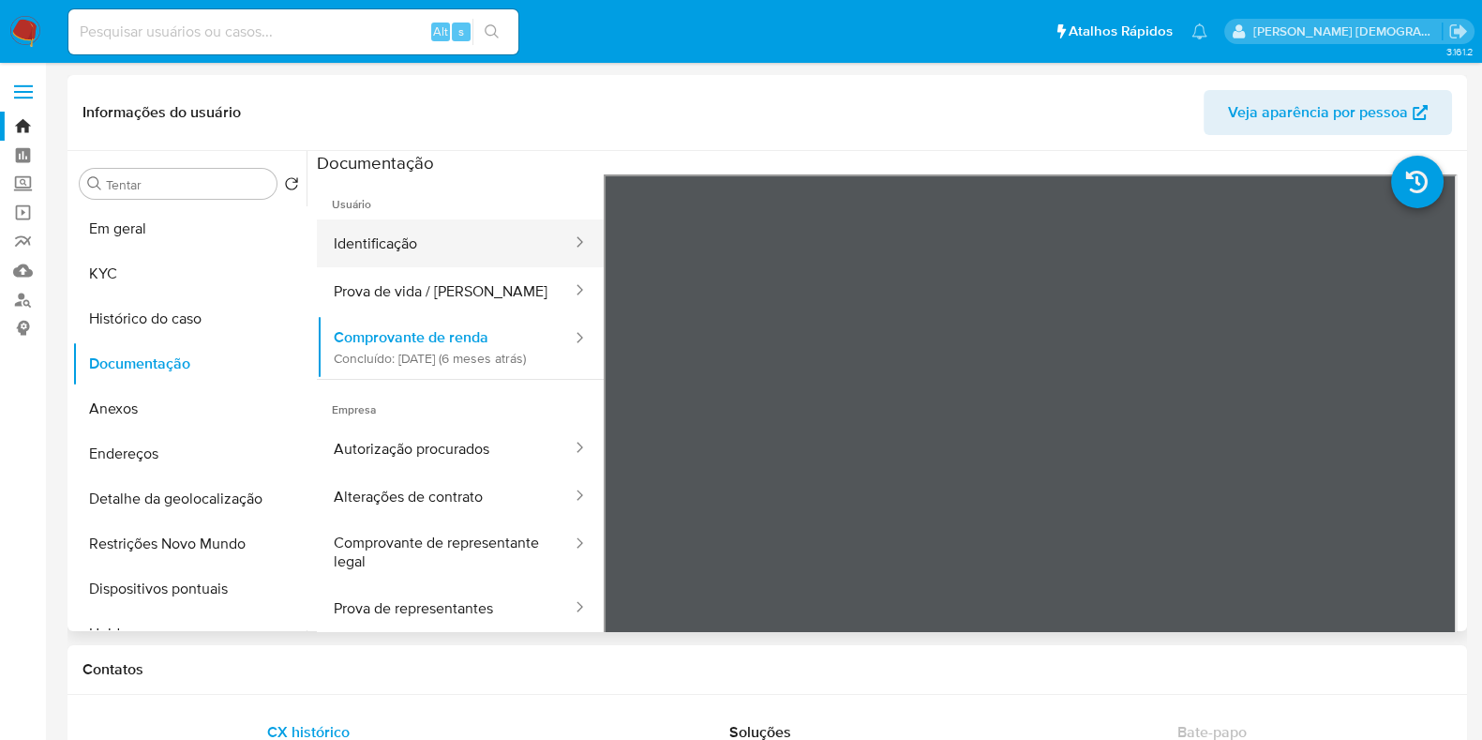
click at [426, 234] on button "Identificação" at bounding box center [445, 243] width 257 height 48
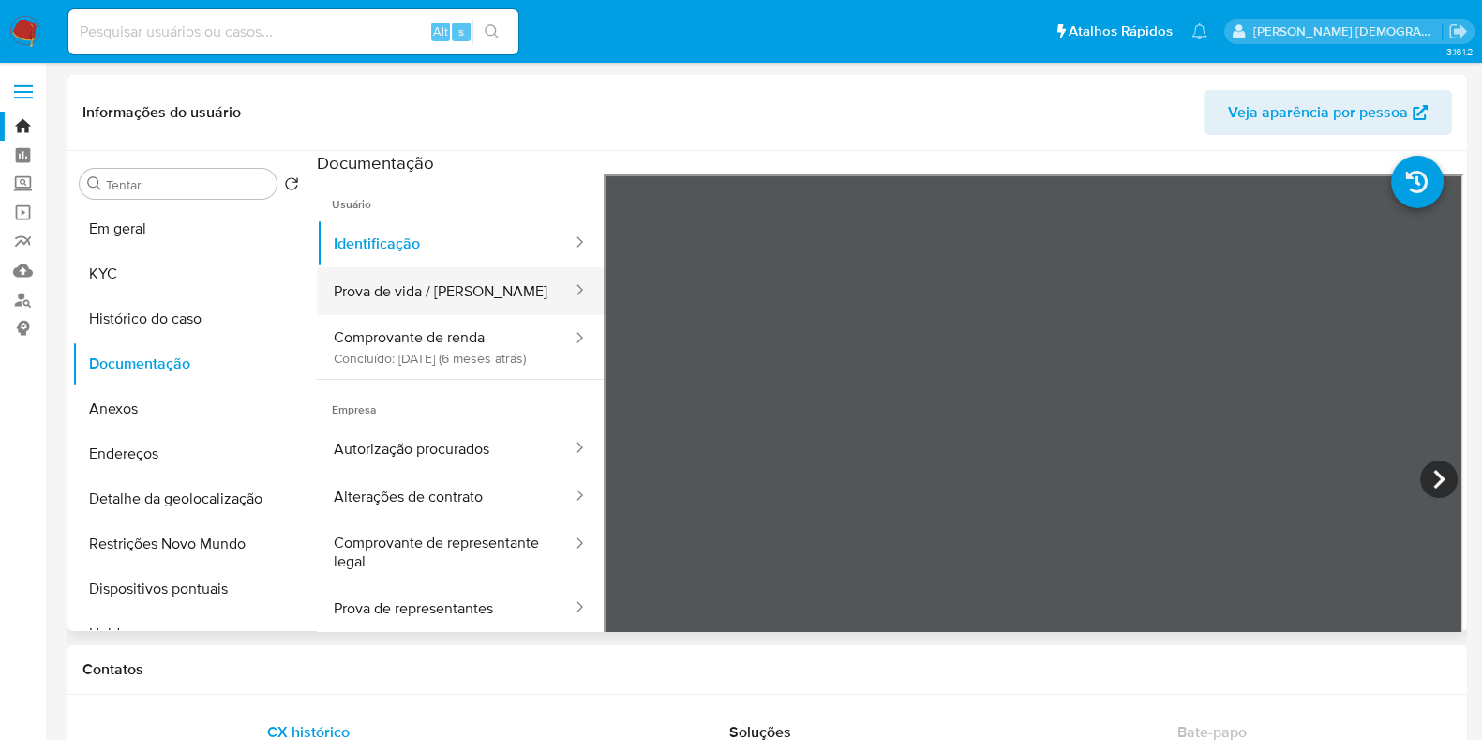
click at [443, 280] on button "Prova de vida / Selfie" at bounding box center [445, 291] width 257 height 48
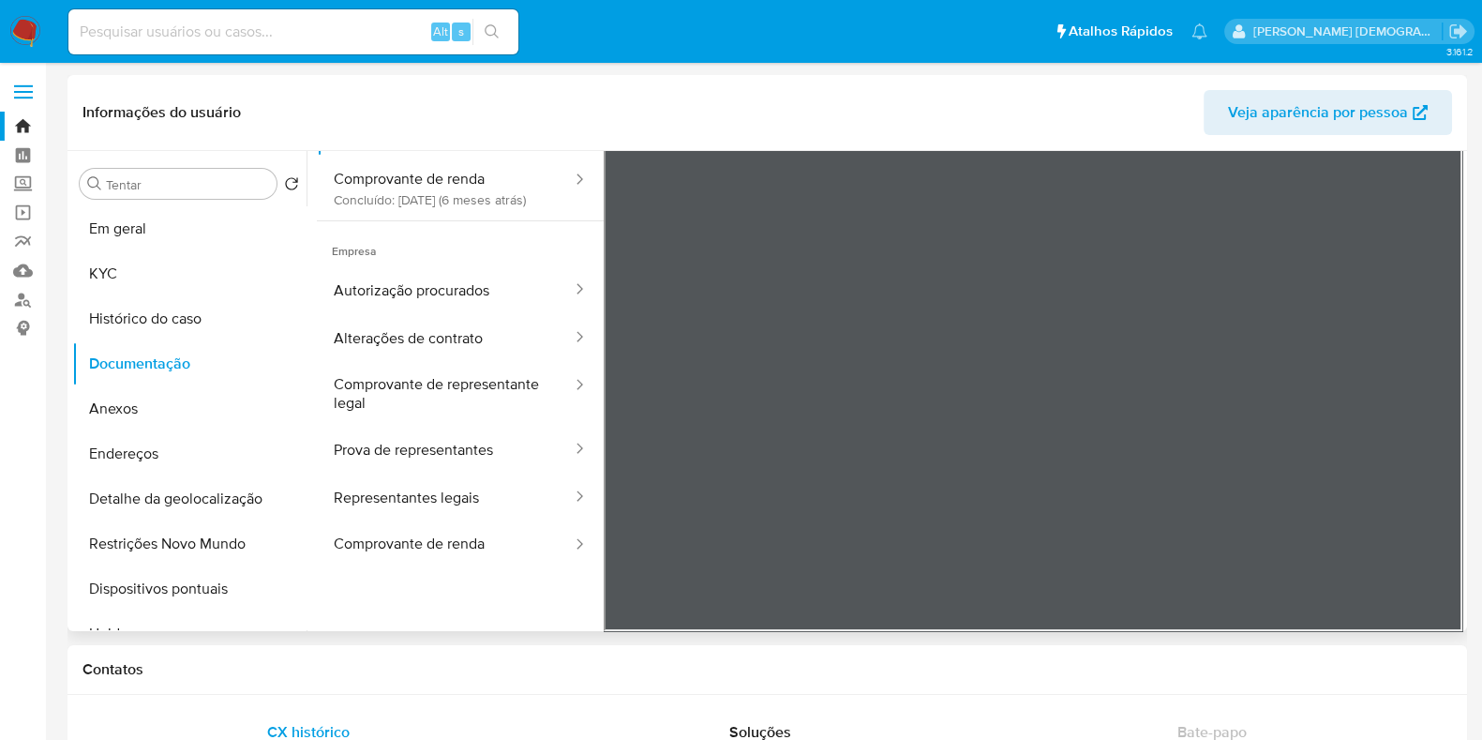
scroll to position [41, 0]
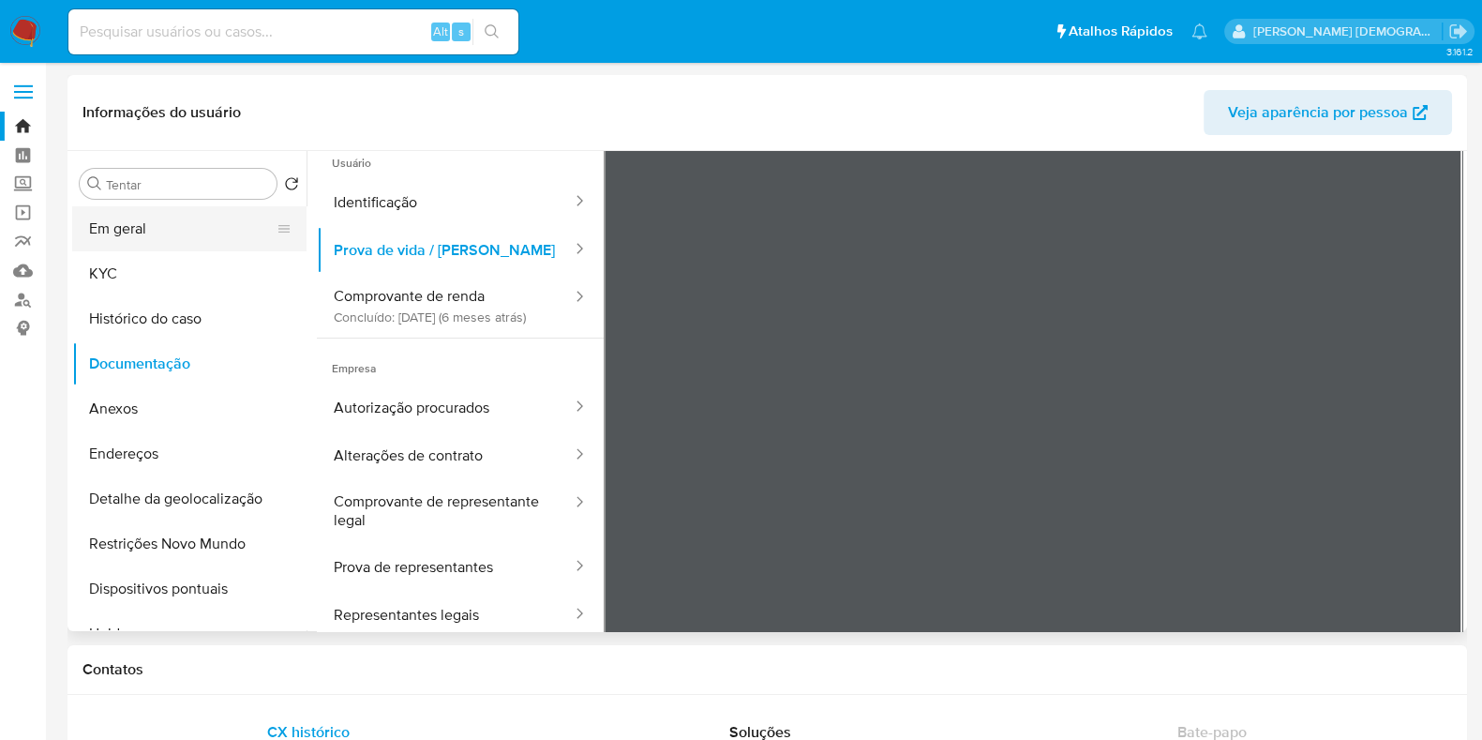
click at [147, 227] on button "Em geral" at bounding box center [181, 228] width 219 height 45
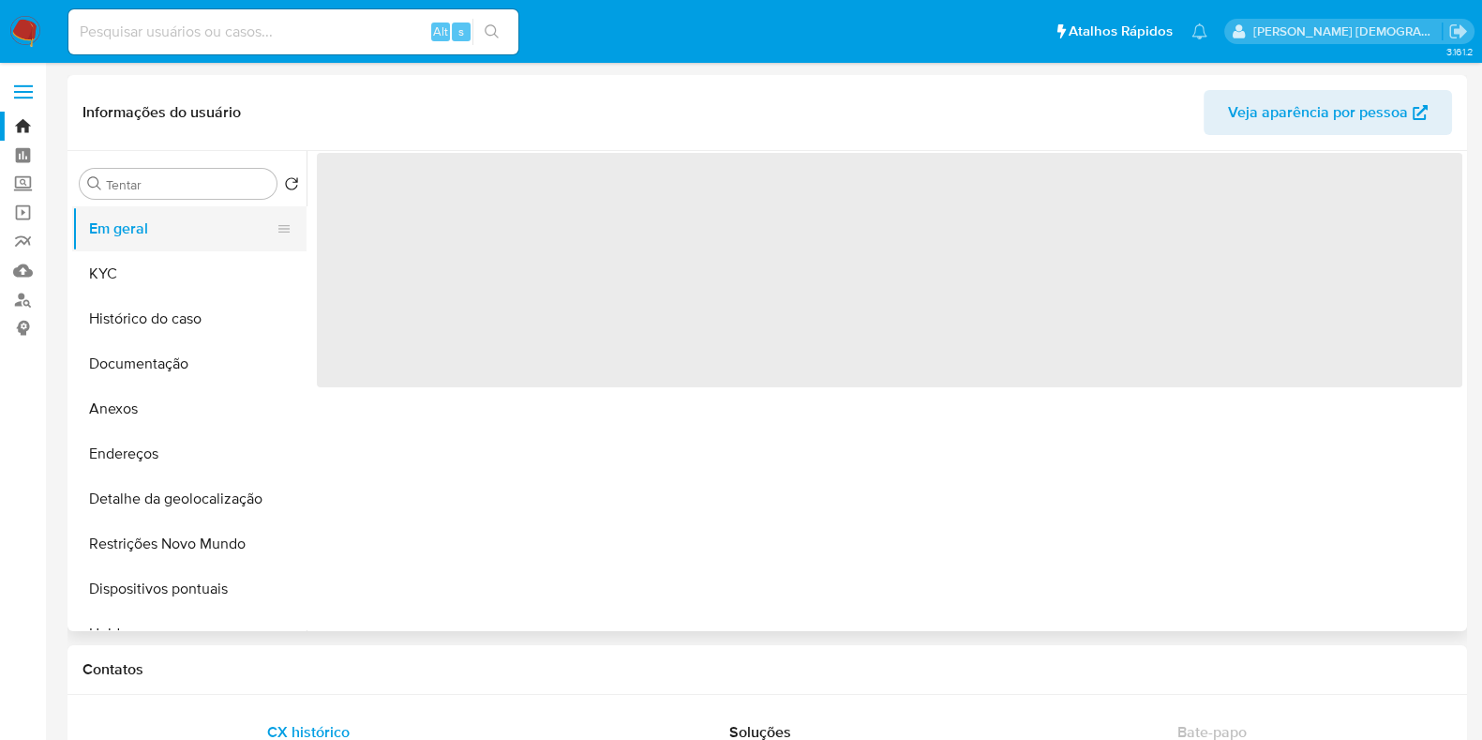
scroll to position [0, 0]
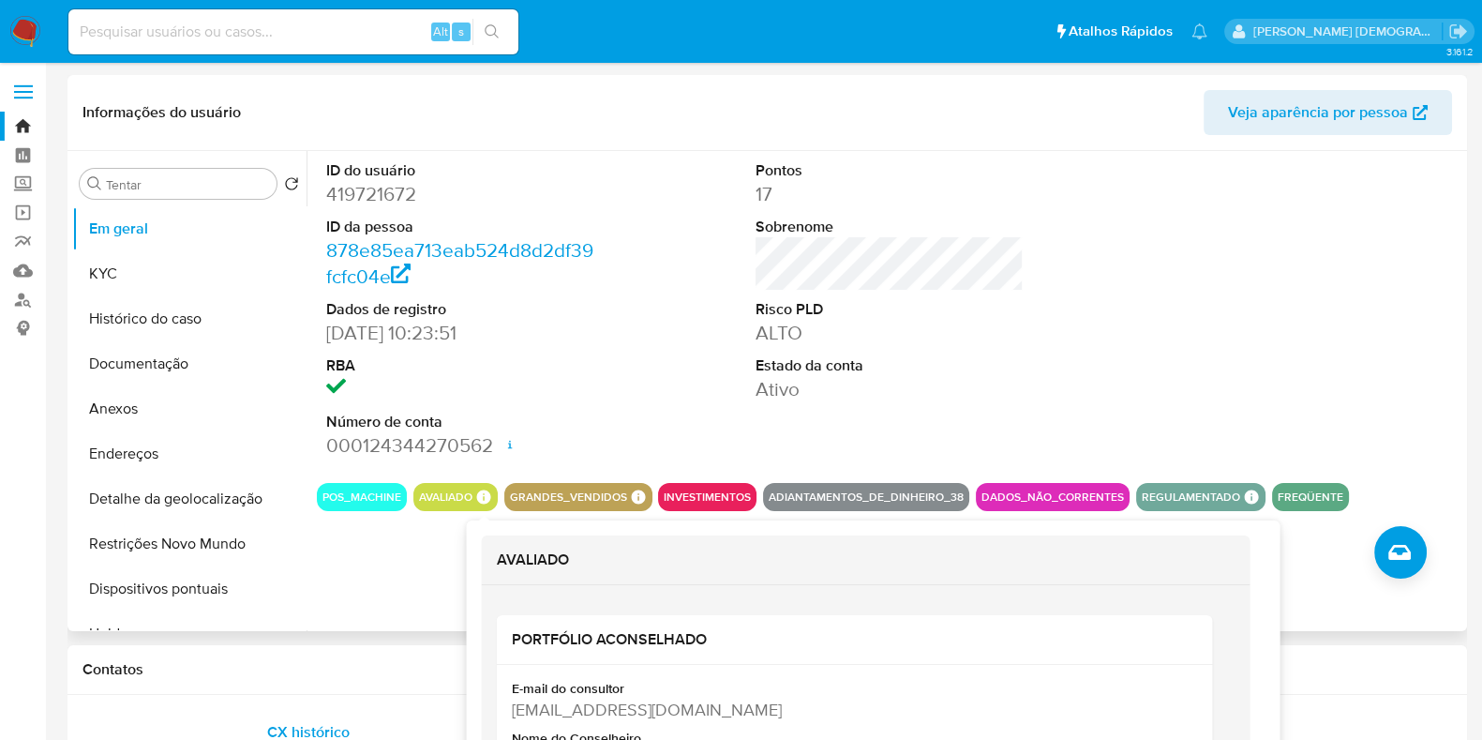
click at [486, 497] on icon at bounding box center [483, 497] width 14 height 14
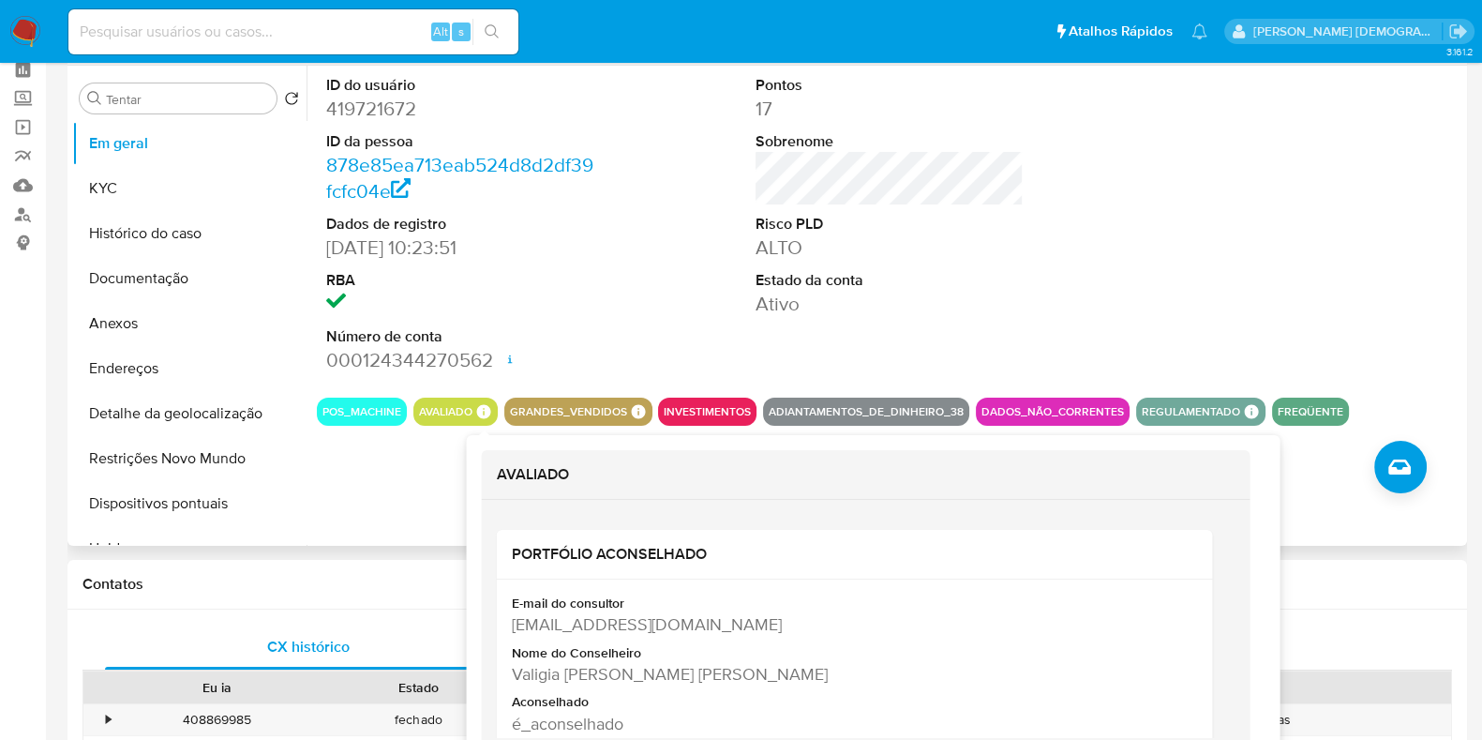
scroll to position [116, 0]
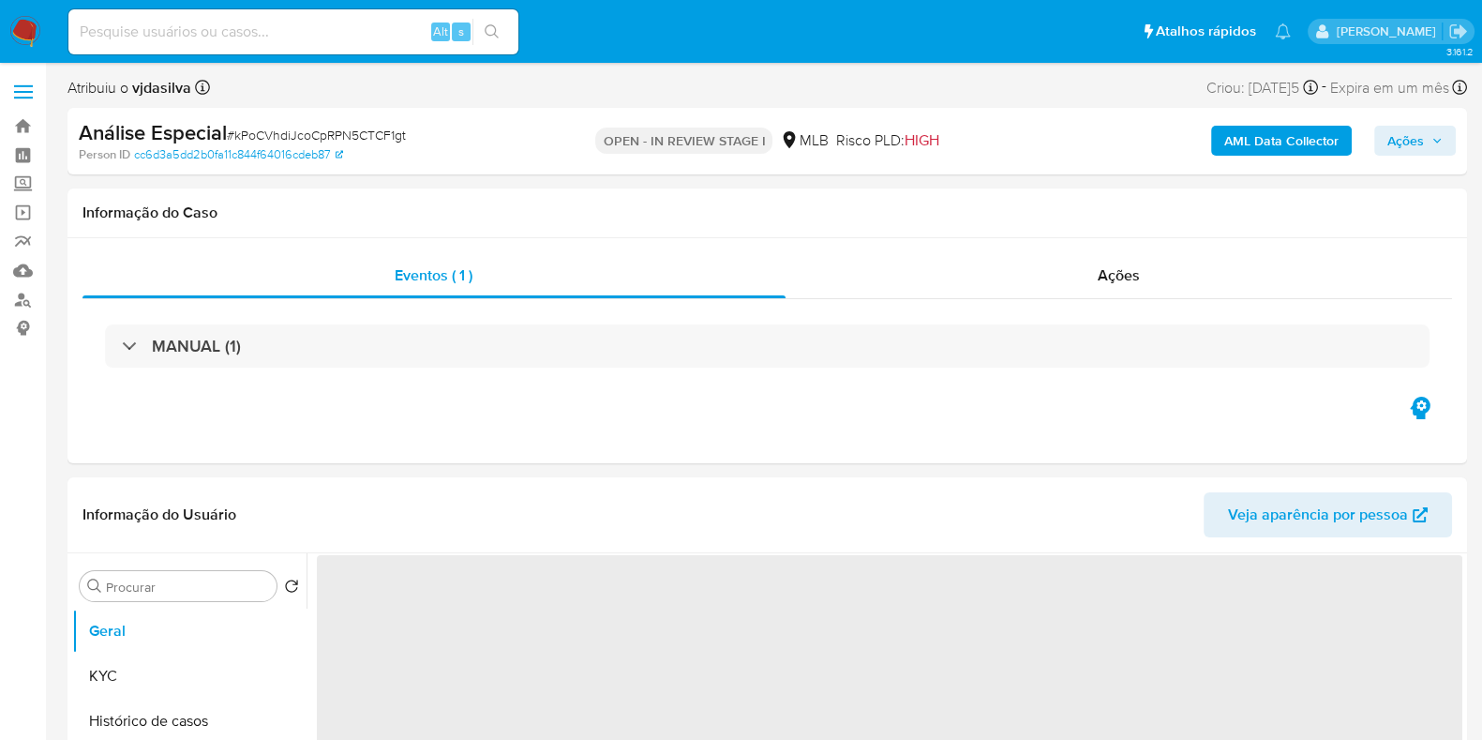
select select "10"
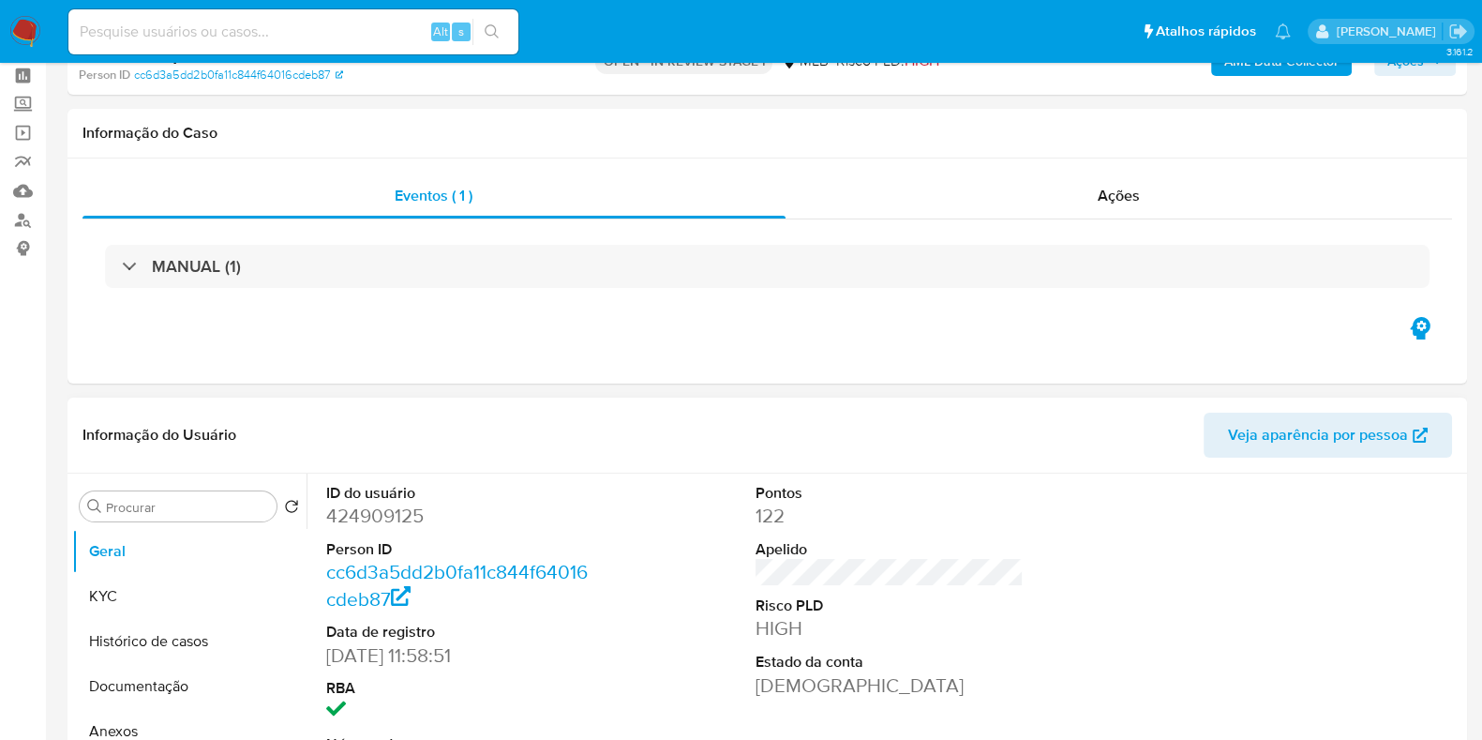
scroll to position [116, 0]
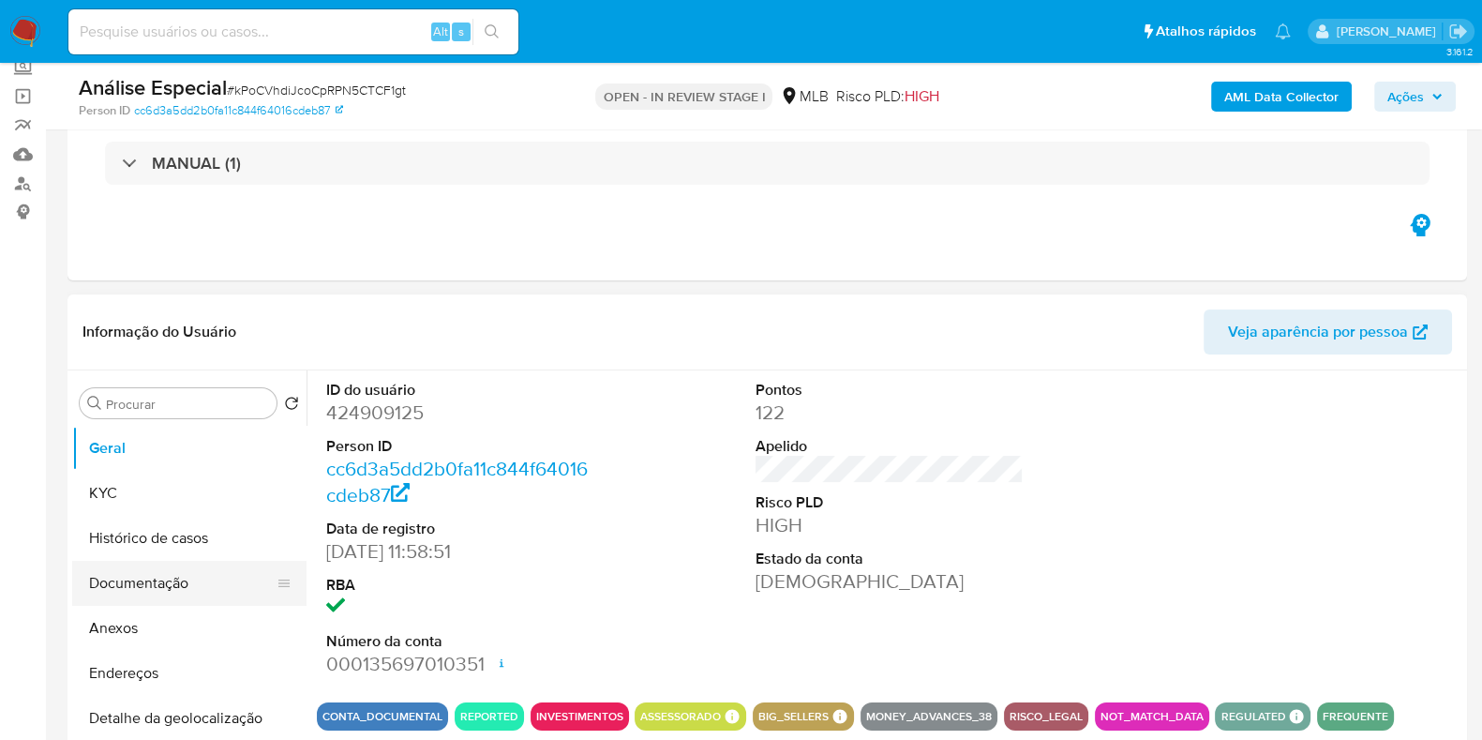
click at [134, 567] on button "Documentação" at bounding box center [181, 583] width 219 height 45
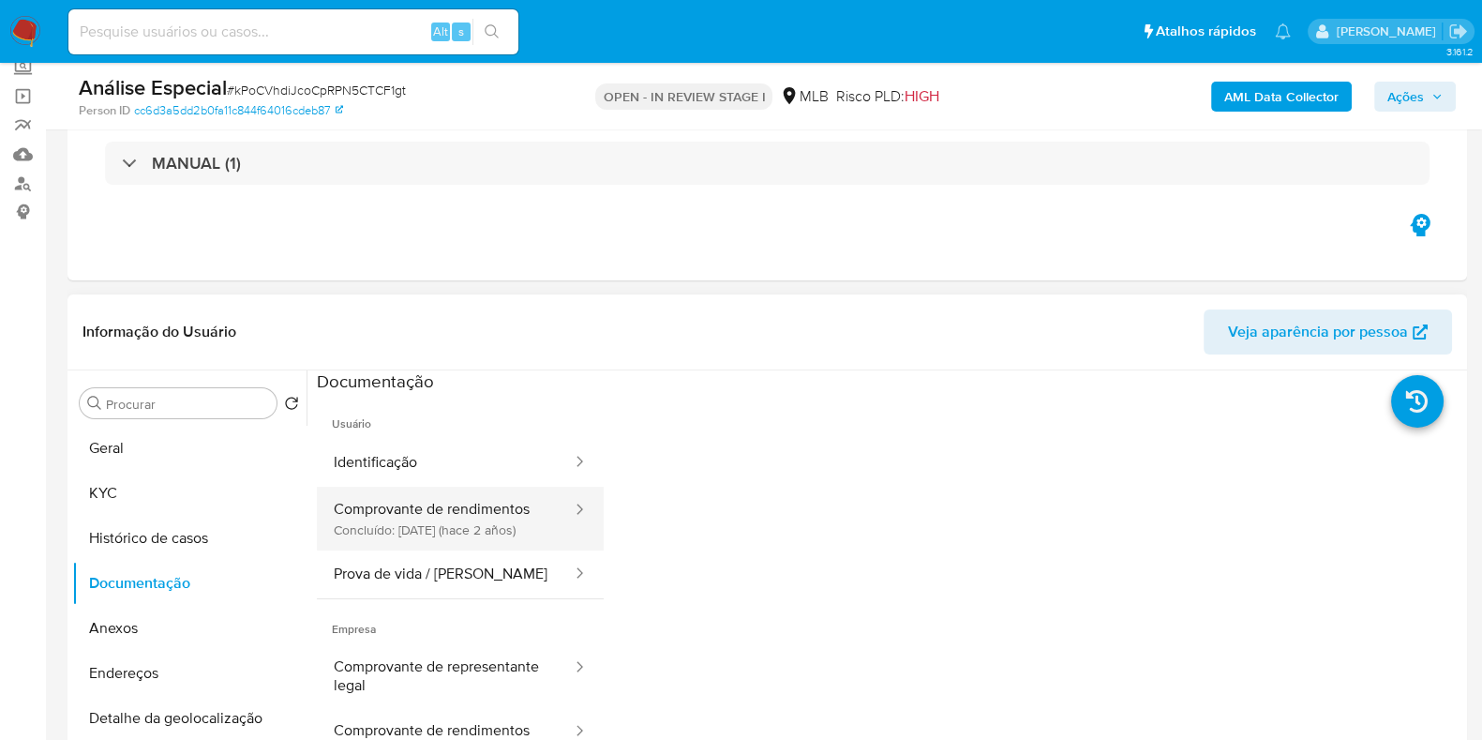
click at [452, 518] on button "Comprovante de rendimentos Concluído: 19/06/2023 (hace 2 años)" at bounding box center [445, 519] width 257 height 64
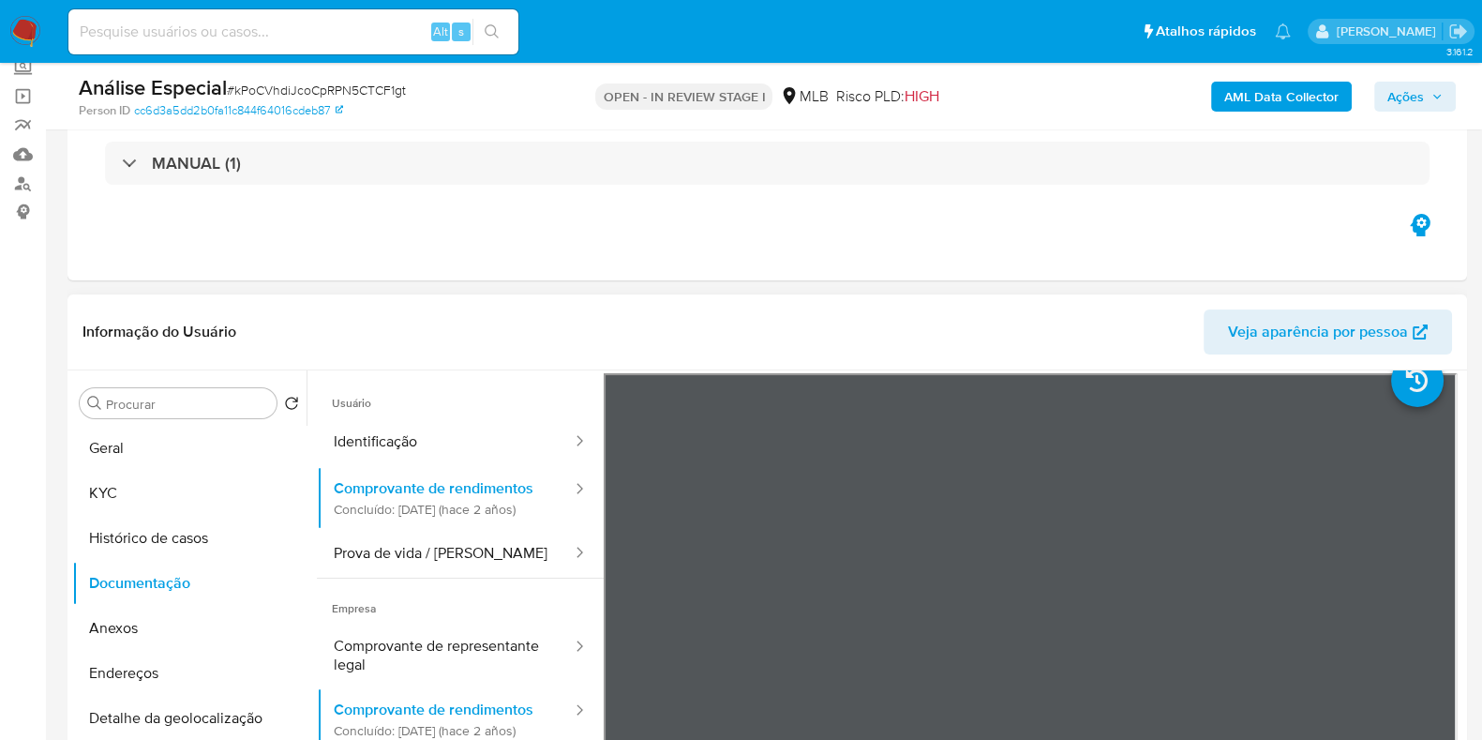
scroll to position [0, 0]
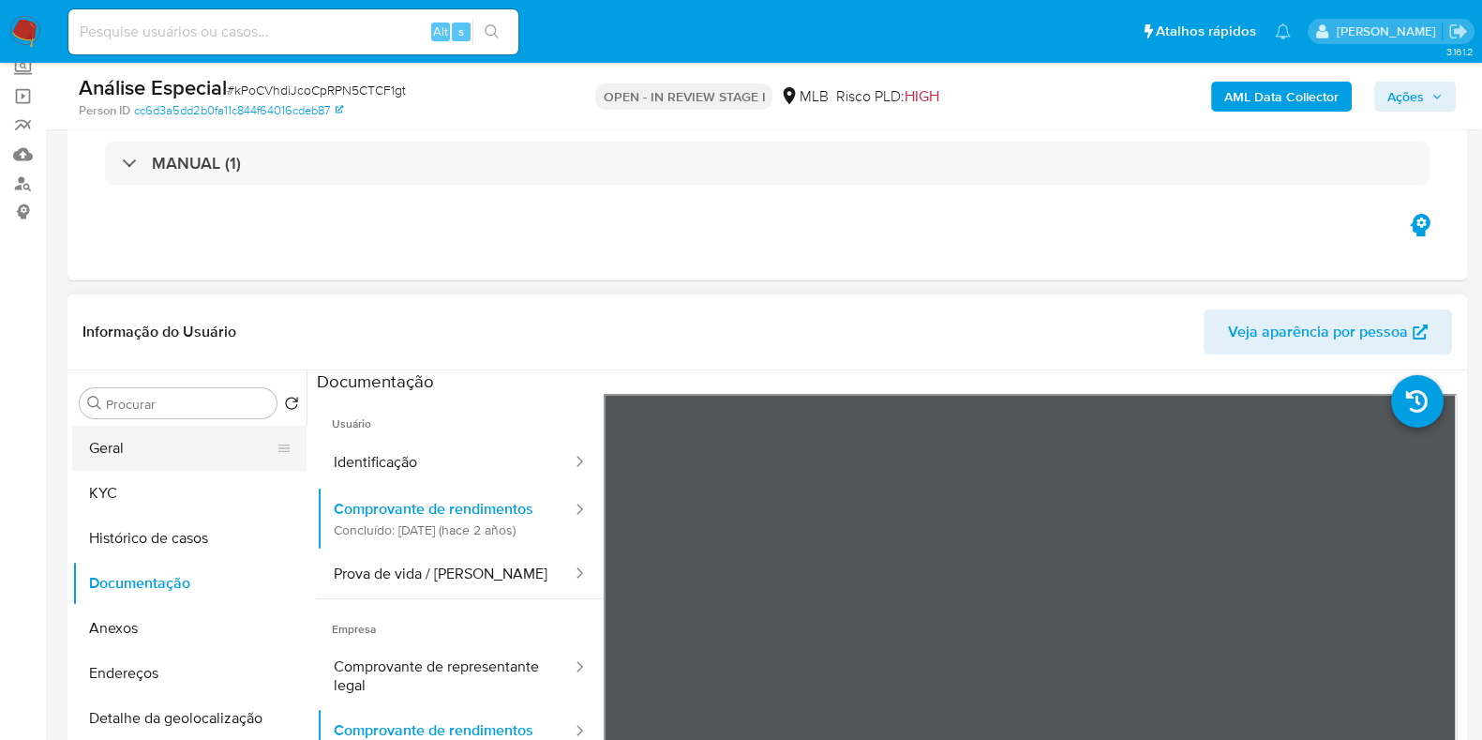
click at [158, 458] on button "Geral" at bounding box center [181, 448] width 219 height 45
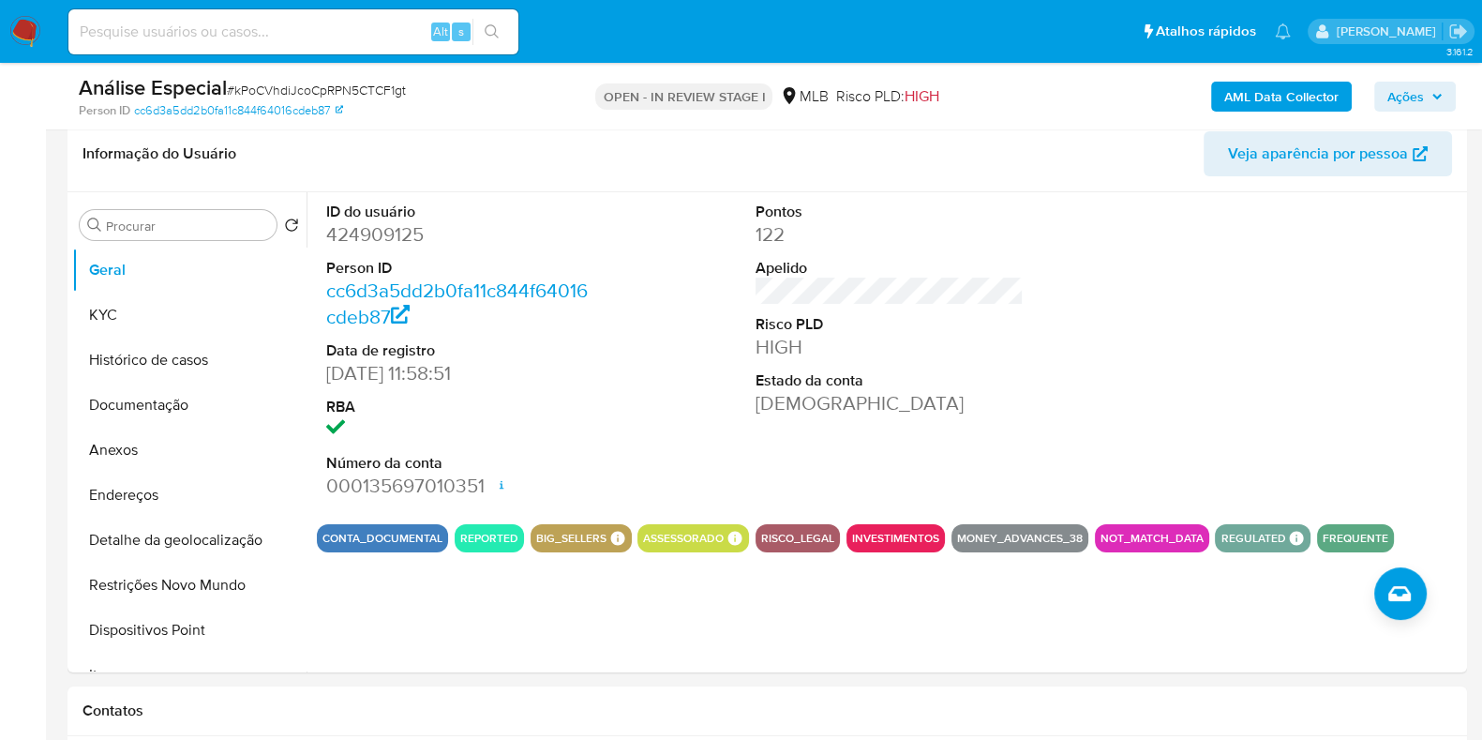
scroll to position [309, 0]
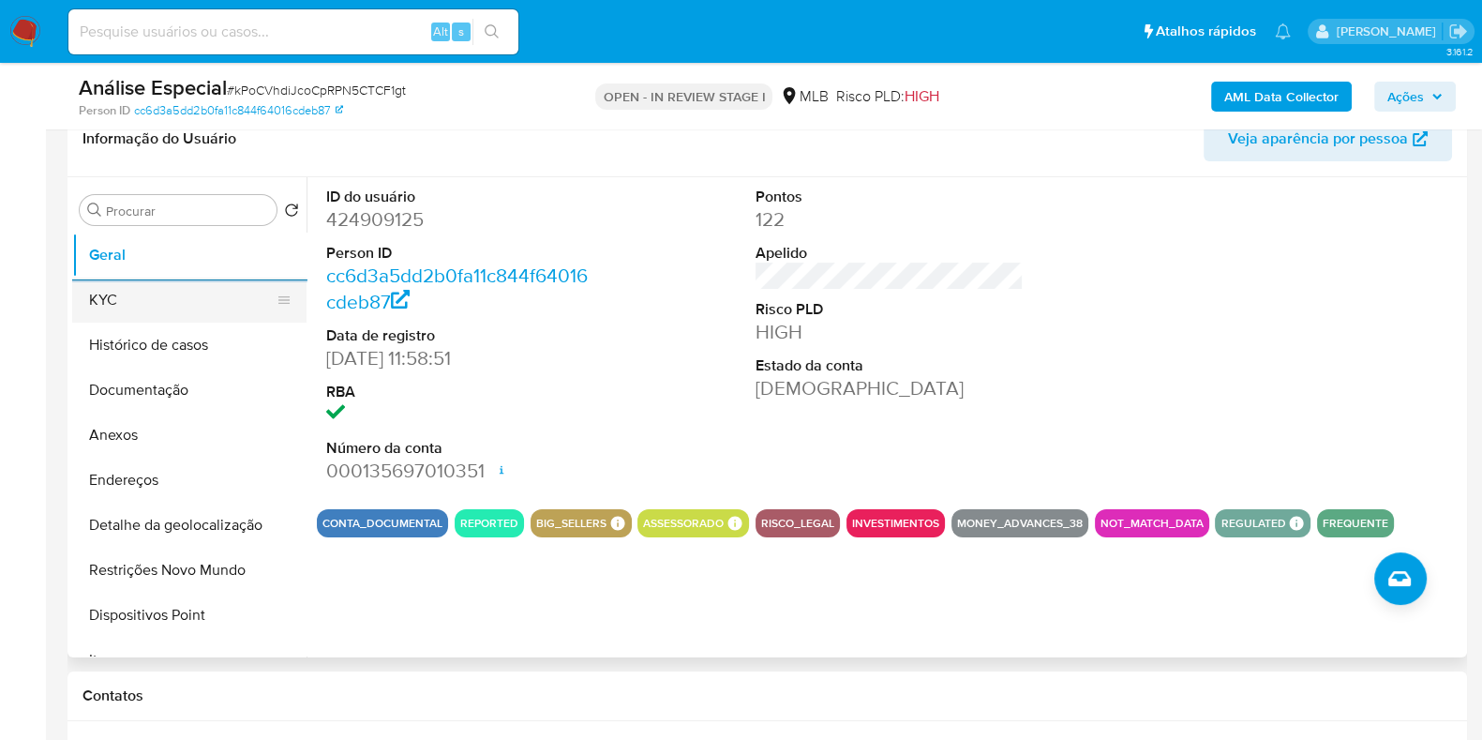
click at [149, 283] on button "KYC" at bounding box center [181, 300] width 219 height 45
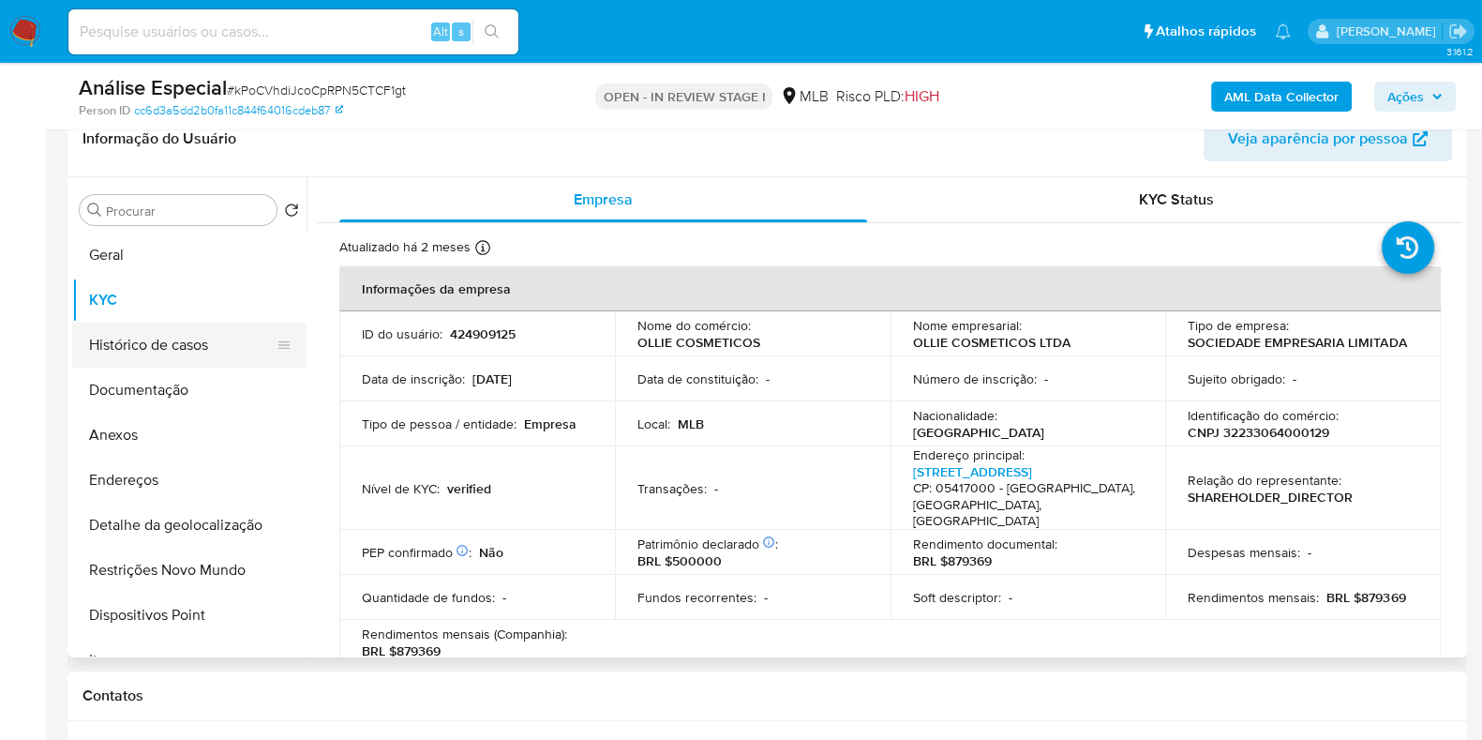
click at [119, 338] on button "Histórico de casos" at bounding box center [181, 345] width 219 height 45
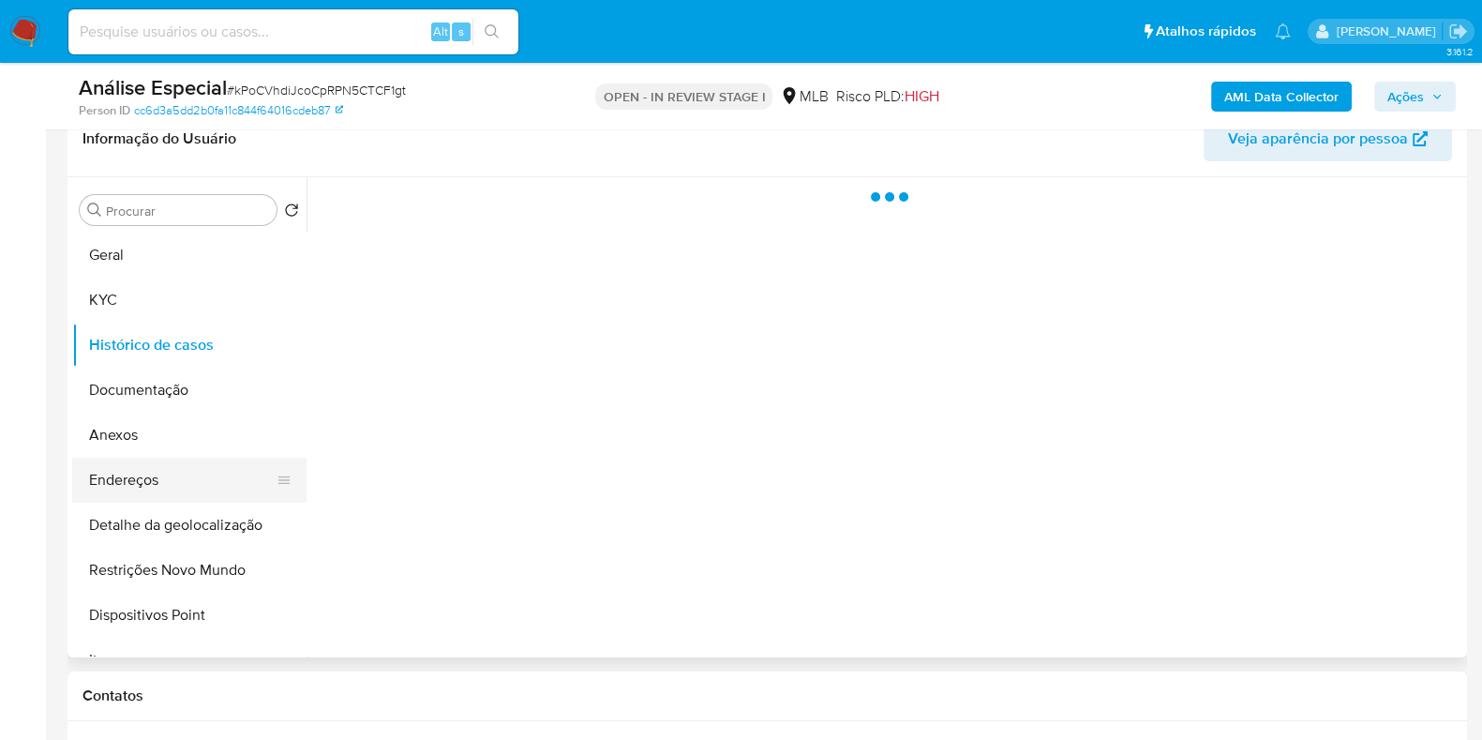
click at [178, 469] on button "Endereços" at bounding box center [181, 480] width 219 height 45
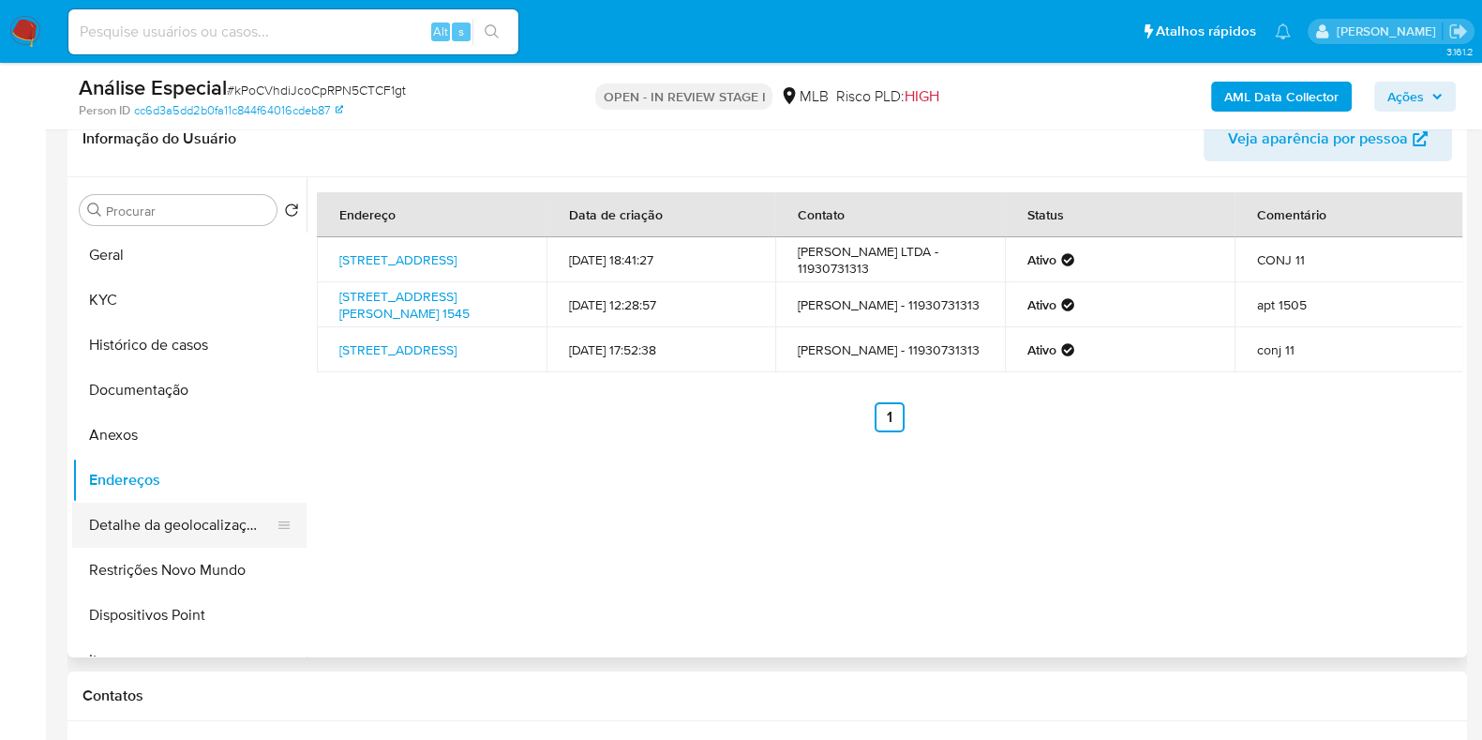
click at [167, 511] on button "Detalhe da geolocalização" at bounding box center [181, 525] width 219 height 45
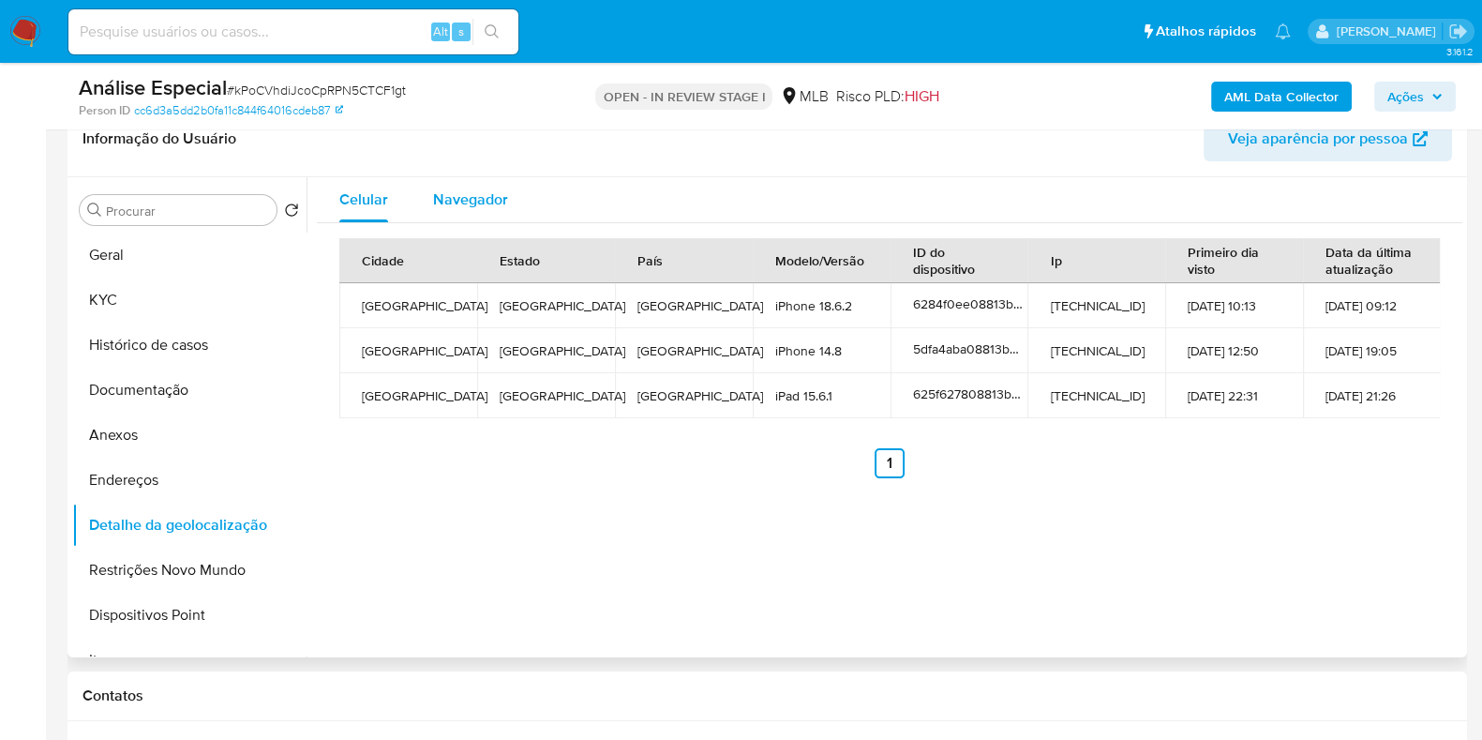
click at [499, 211] on div "Navegador" at bounding box center [470, 199] width 75 height 45
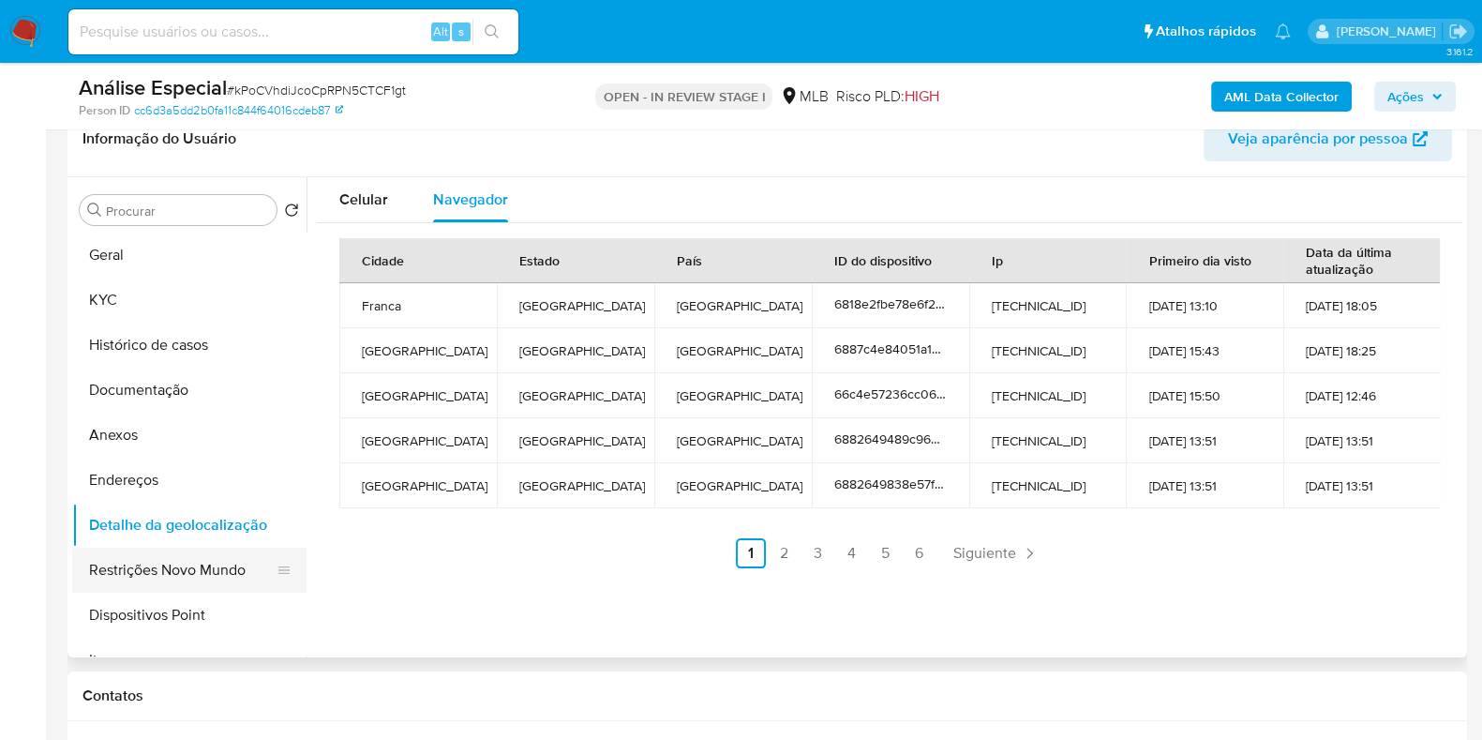
click at [206, 572] on button "Restrições Novo Mundo" at bounding box center [181, 570] width 219 height 45
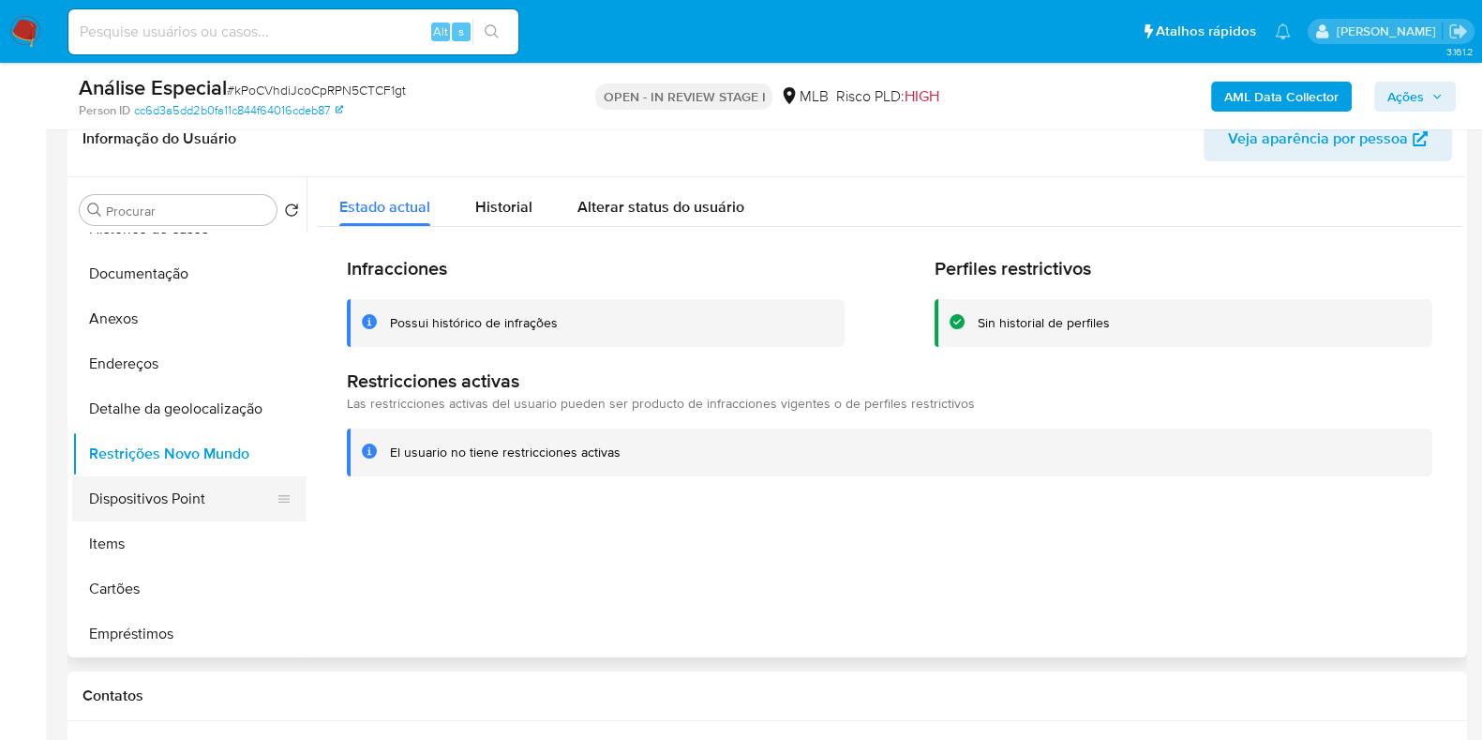
click at [178, 507] on button "Dispositivos Point" at bounding box center [181, 498] width 219 height 45
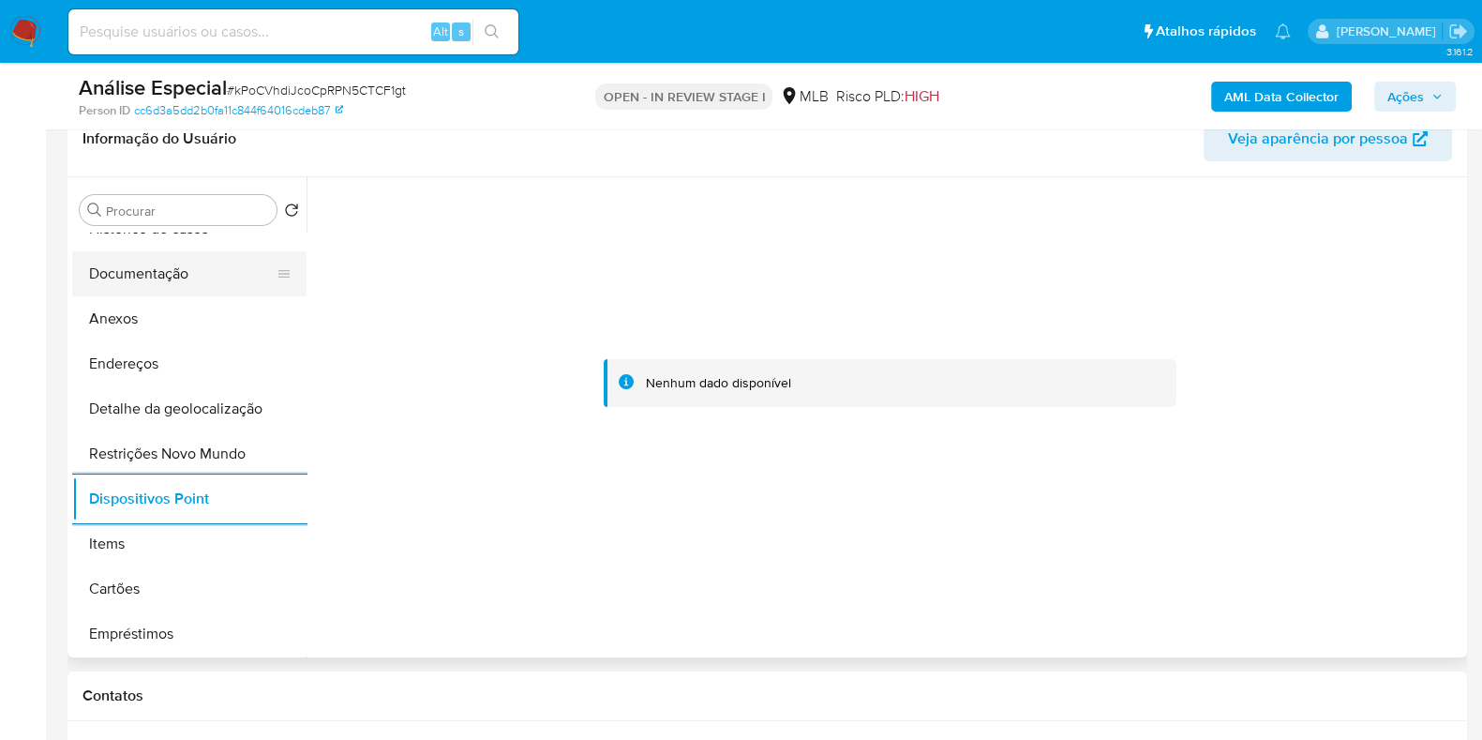
scroll to position [0, 0]
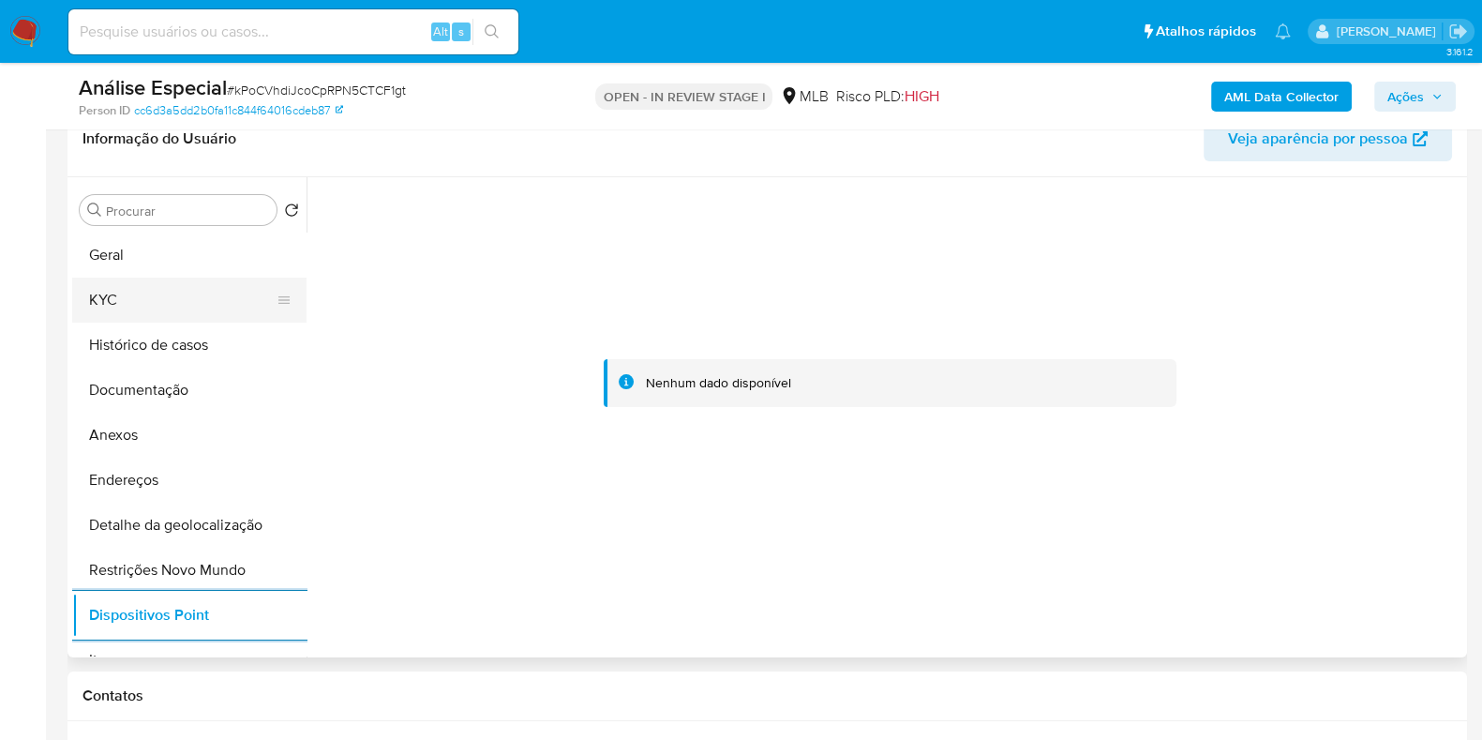
click at [174, 293] on button "KYC" at bounding box center [181, 300] width 219 height 45
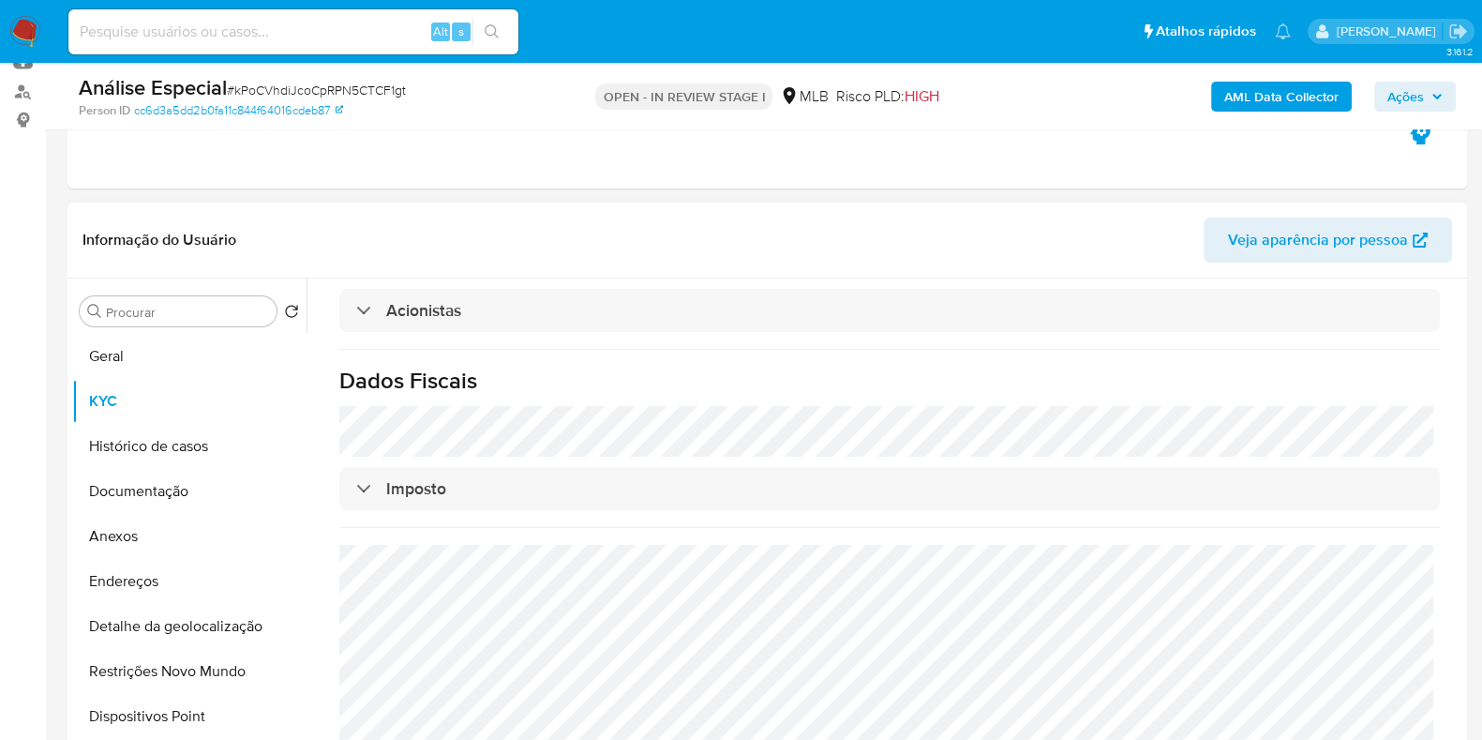
scroll to position [309, 0]
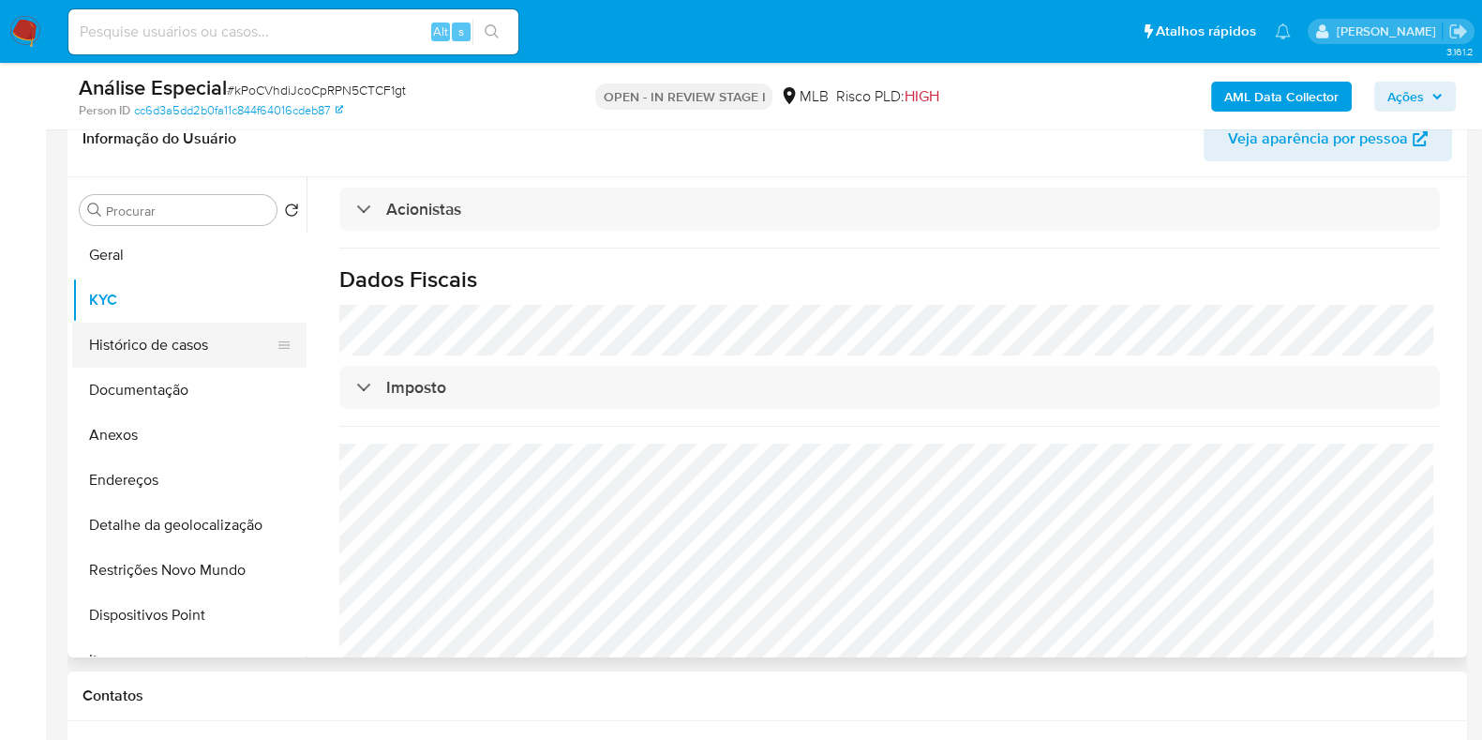
click at [189, 344] on button "Histórico de casos" at bounding box center [181, 345] width 219 height 45
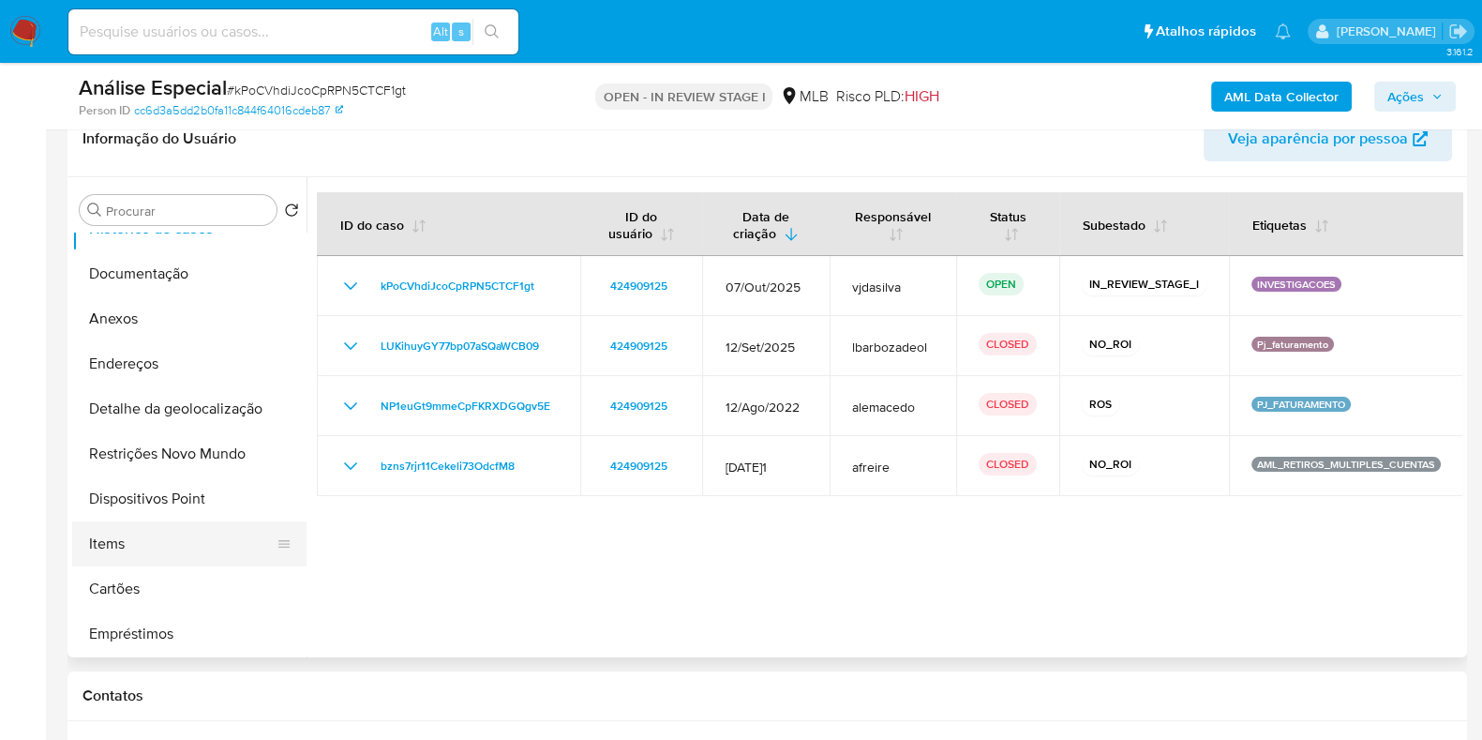
scroll to position [0, 0]
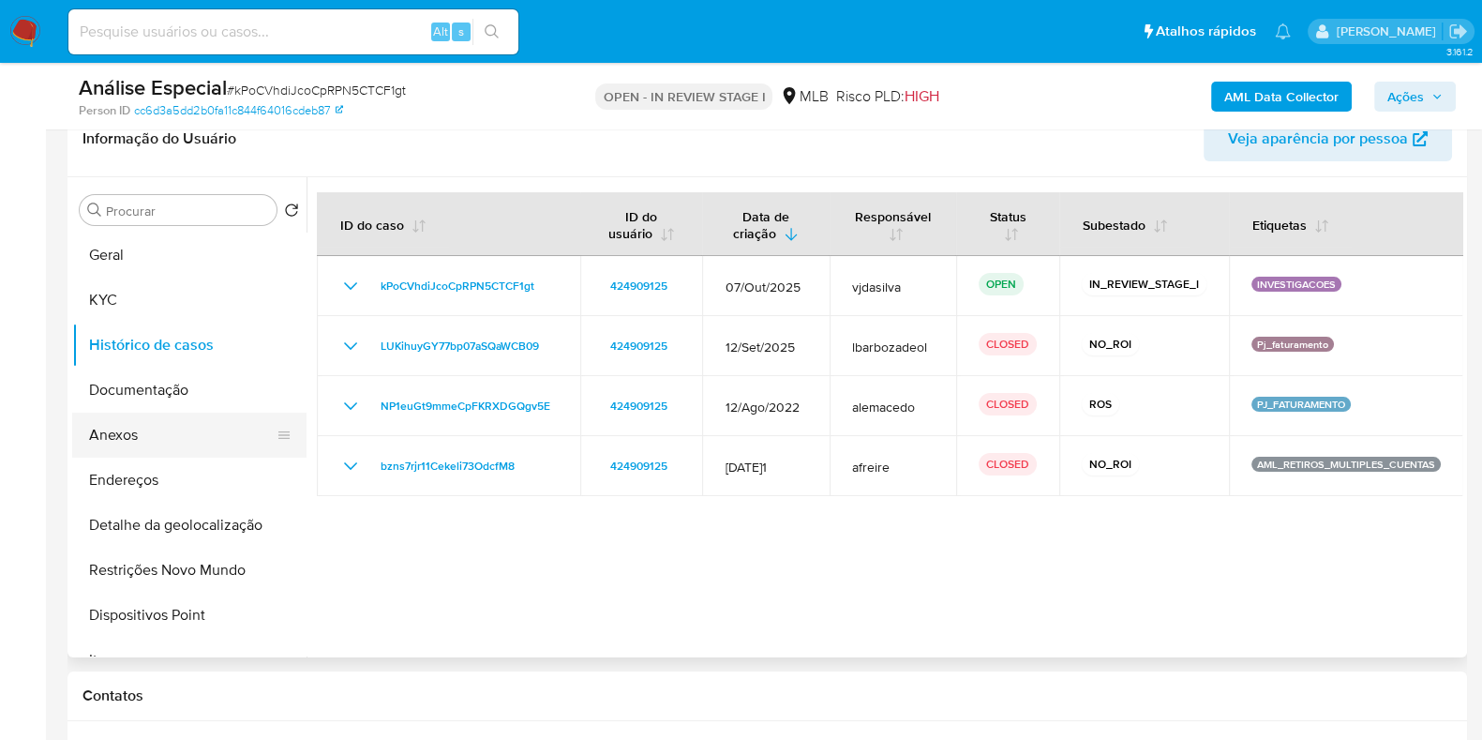
click at [169, 437] on button "Anexos" at bounding box center [181, 435] width 219 height 45
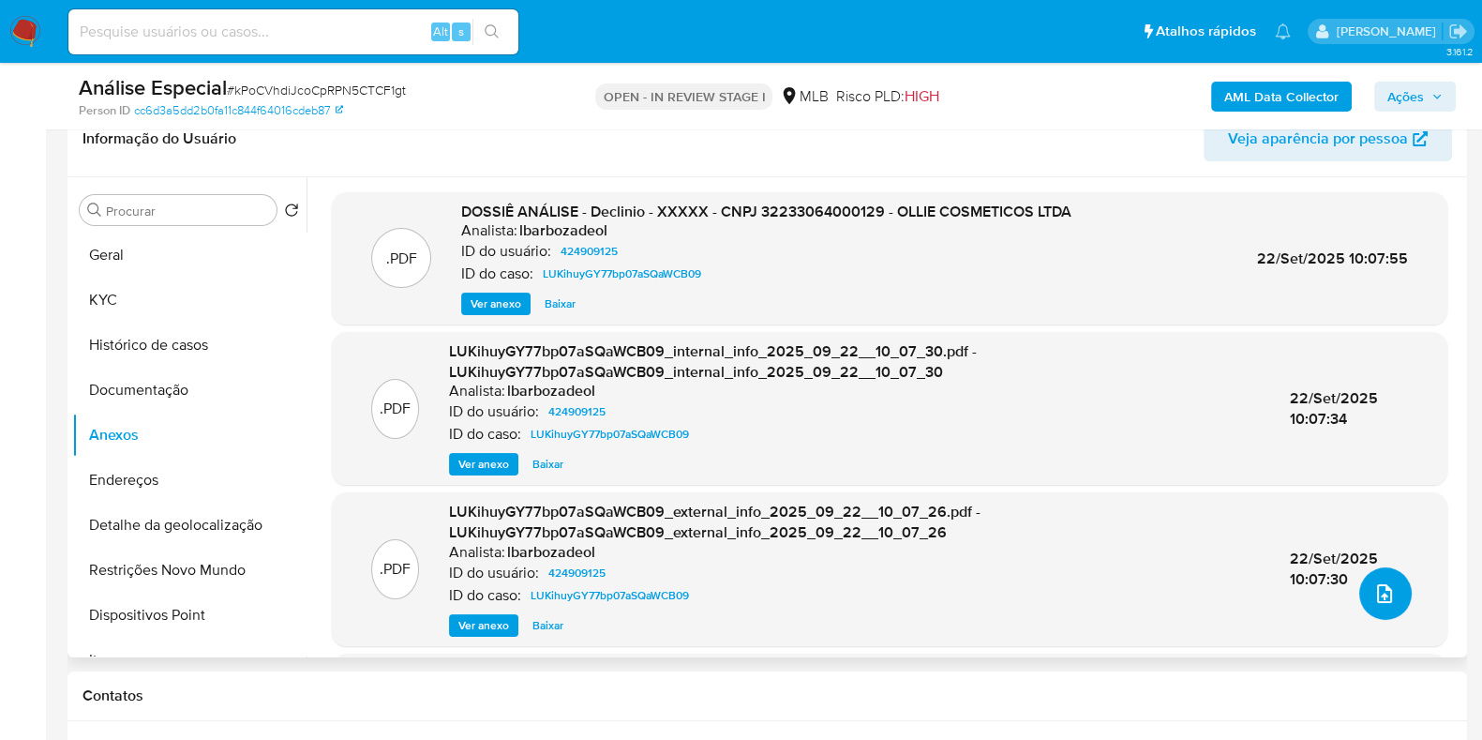
click at [1373, 586] on icon "upload-file" at bounding box center [1384, 593] width 23 height 23
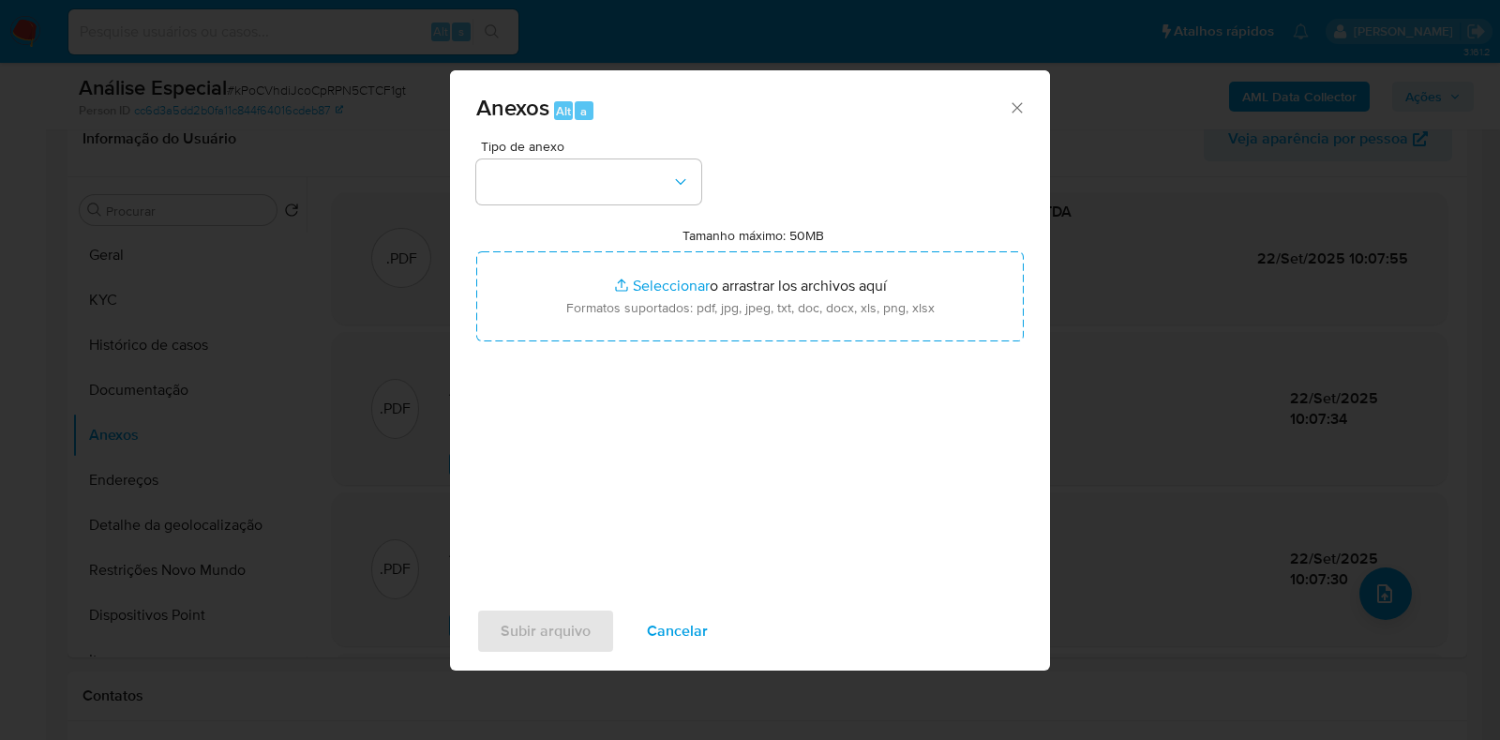
click at [1169, 353] on div "Anexos Alt a Tipo de anexo Tamanho máximo: 50MB Seleccionar archivos Selecciona…" at bounding box center [750, 370] width 1500 height 740
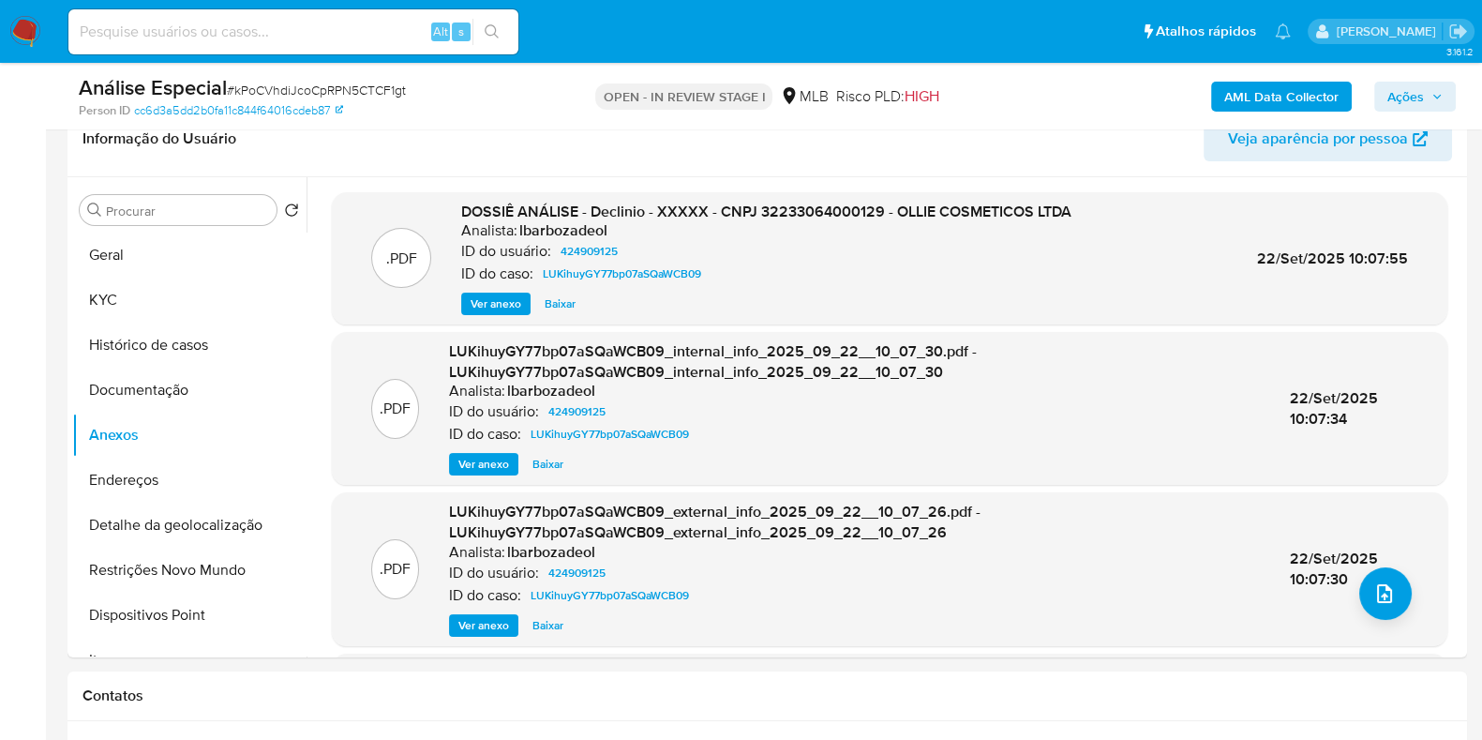
click at [1261, 83] on b "AML Data Collector" at bounding box center [1281, 97] width 114 height 30
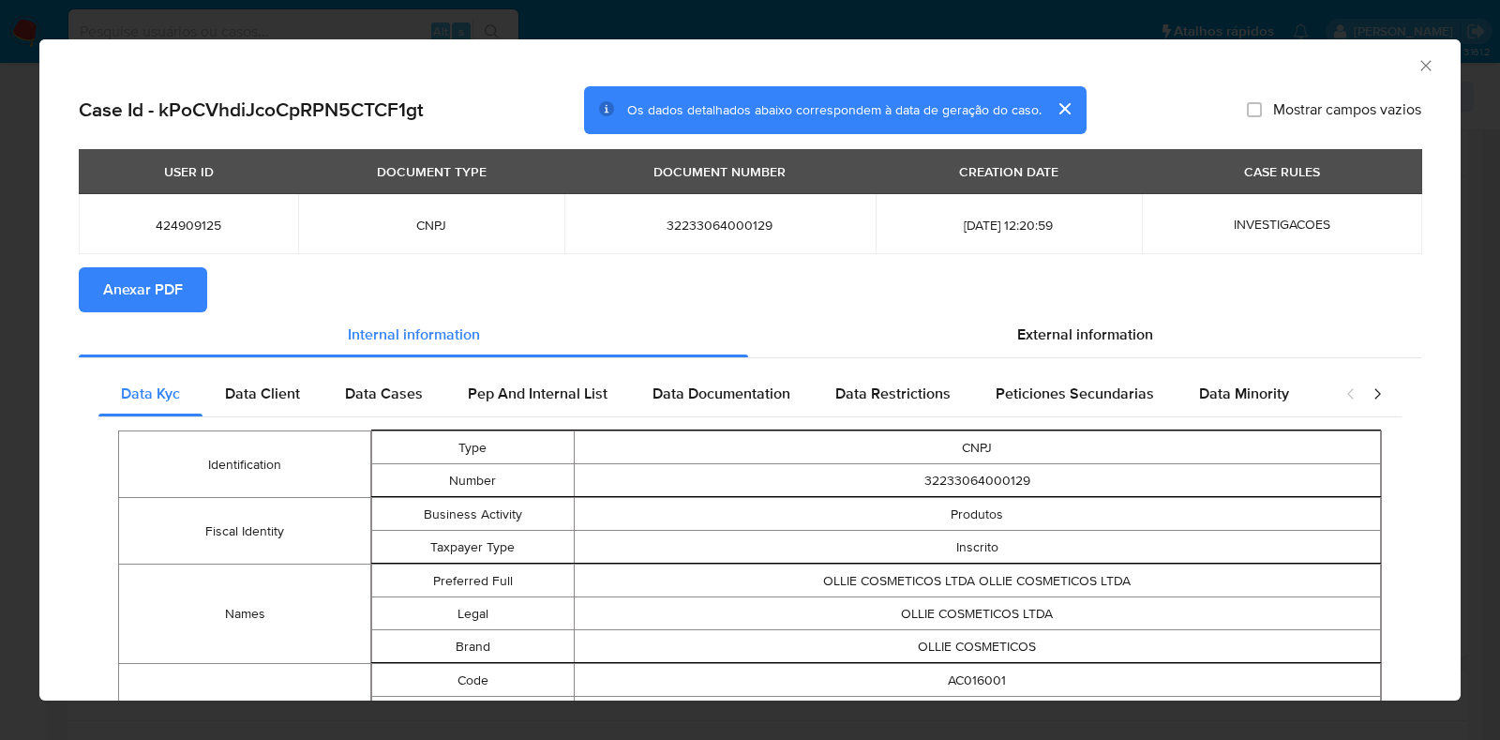
click at [119, 293] on span "Anexar PDF" at bounding box center [143, 289] width 80 height 41
click at [181, 279] on span "Anexar PDF" at bounding box center [143, 289] width 80 height 41
click at [1409, 77] on div "AML Data Collector" at bounding box center [749, 62] width 1421 height 47
click at [1417, 74] on icon "Fechar a janela" at bounding box center [1426, 65] width 19 height 19
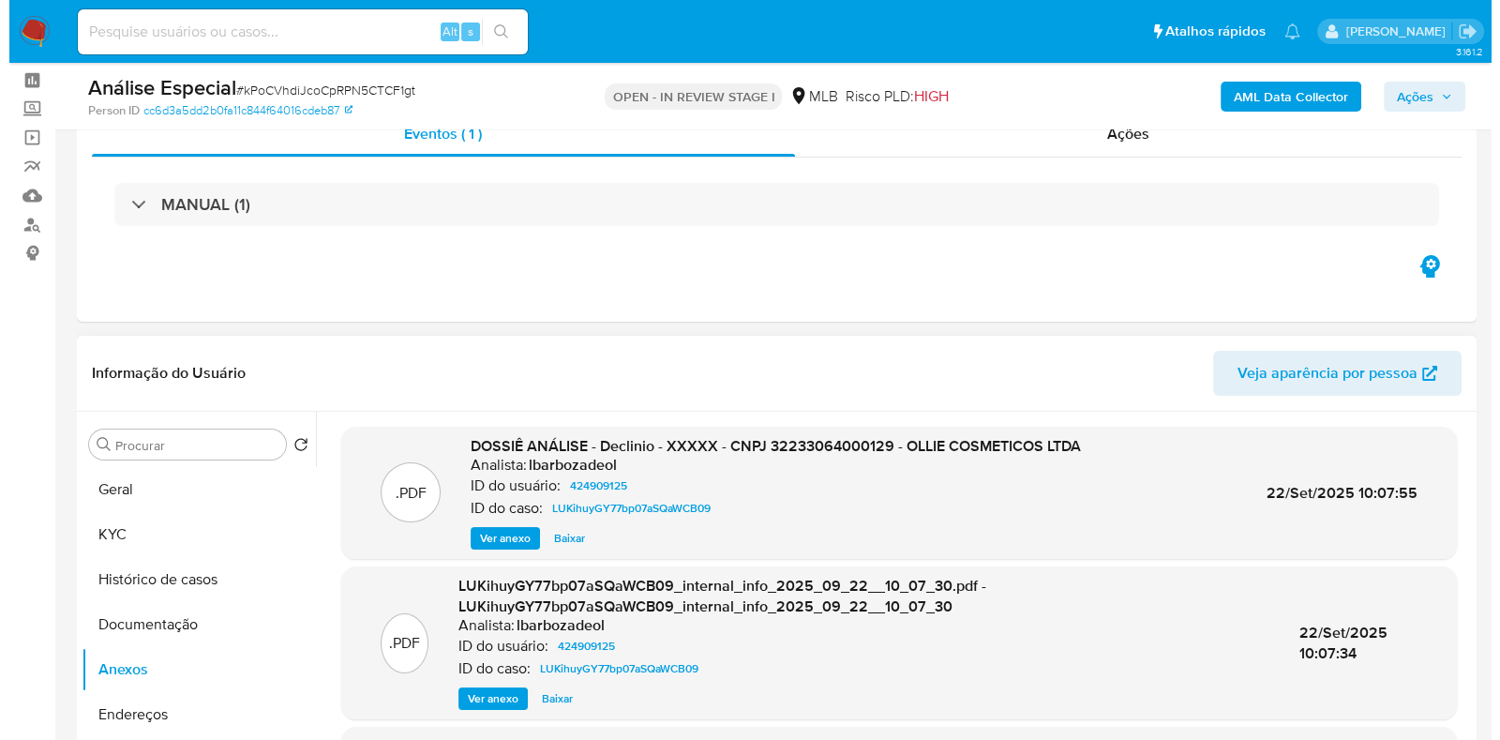
scroll to position [145, 0]
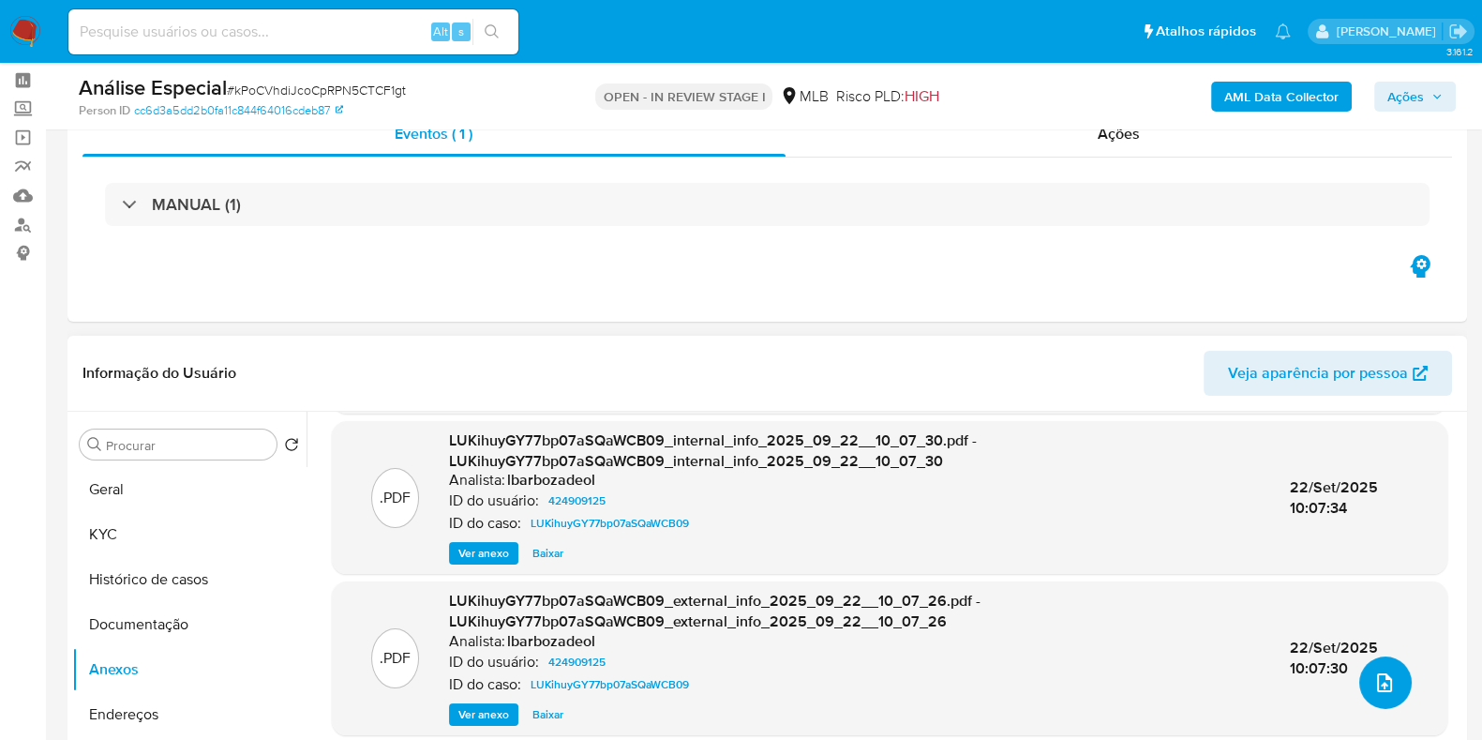
click at [1373, 686] on icon "upload-file" at bounding box center [1384, 682] width 23 height 23
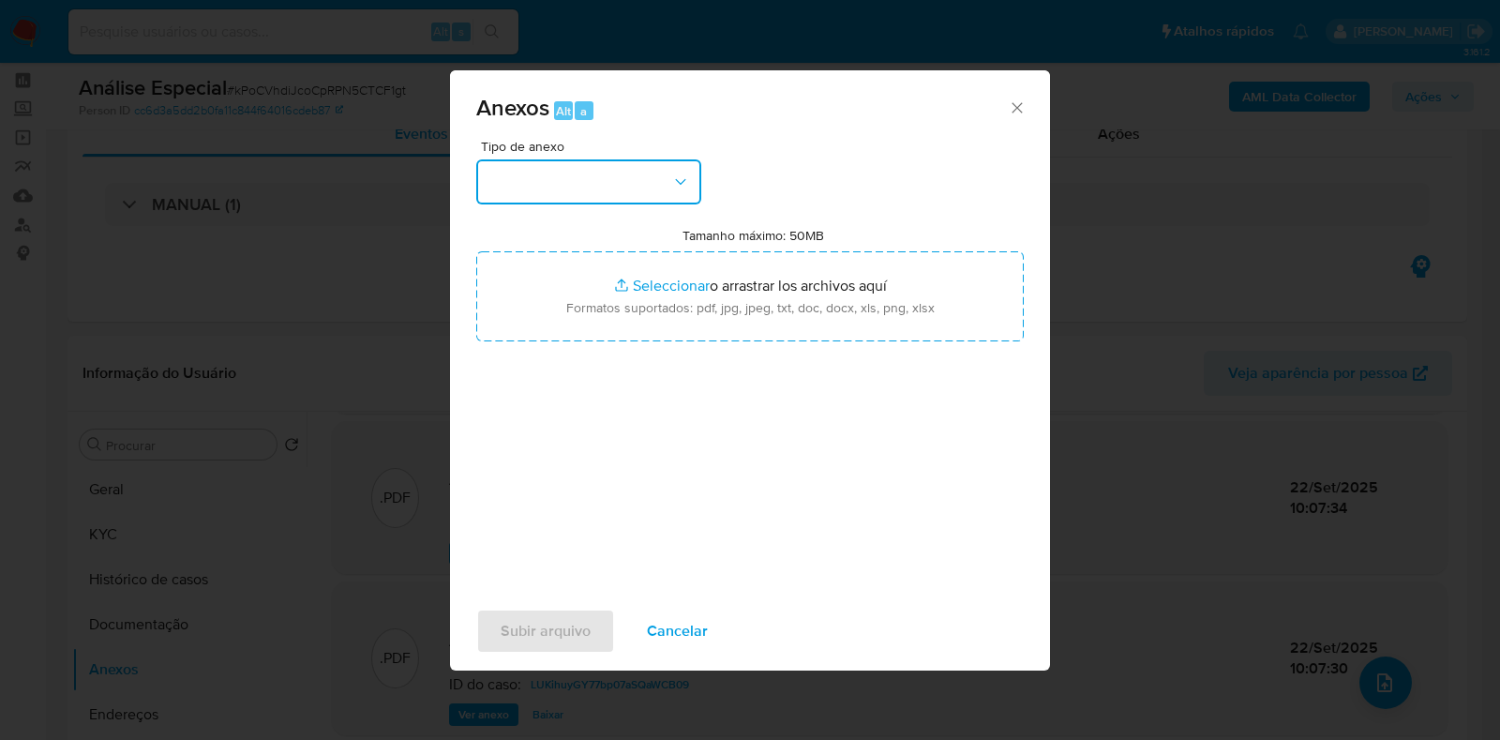
click at [663, 183] on button "button" at bounding box center [588, 181] width 225 height 45
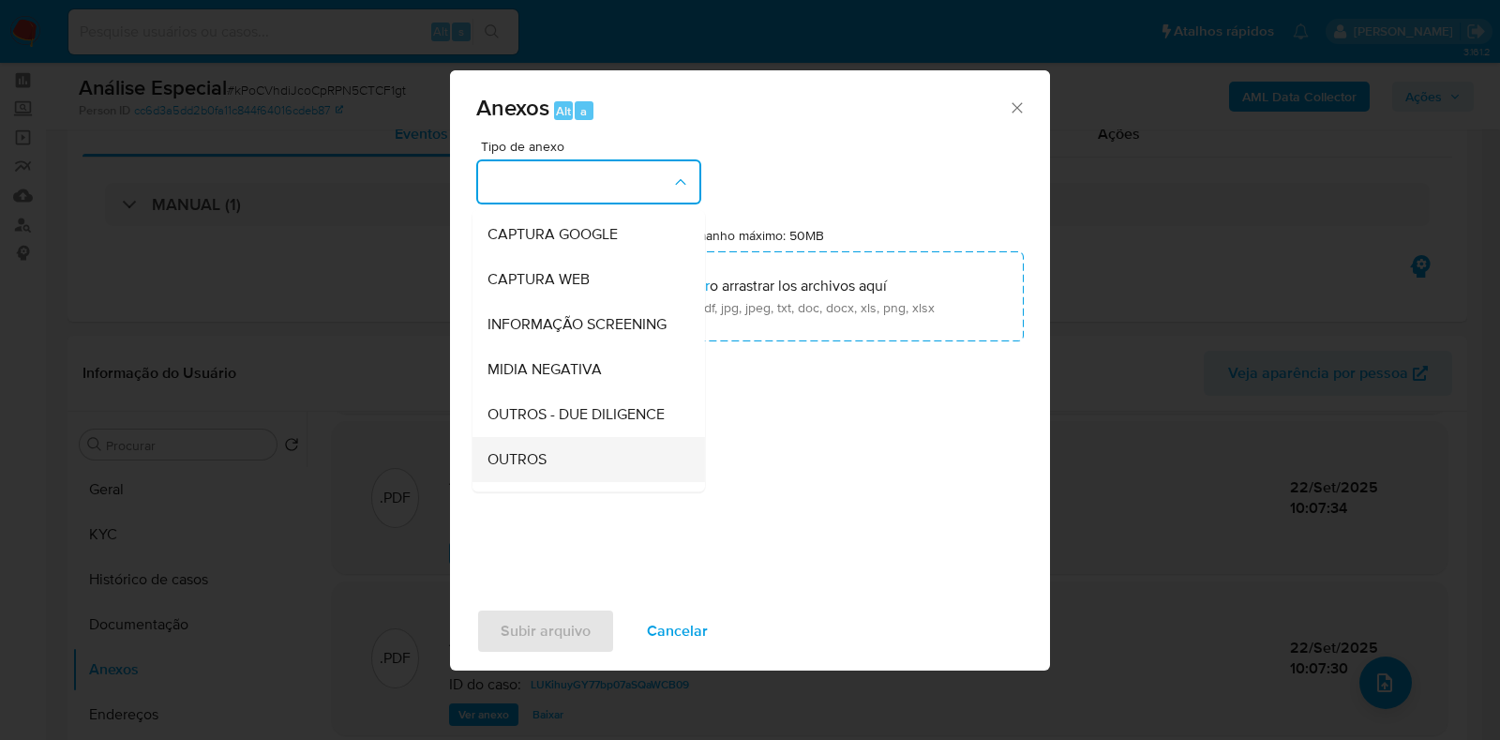
scroll to position [233, 0]
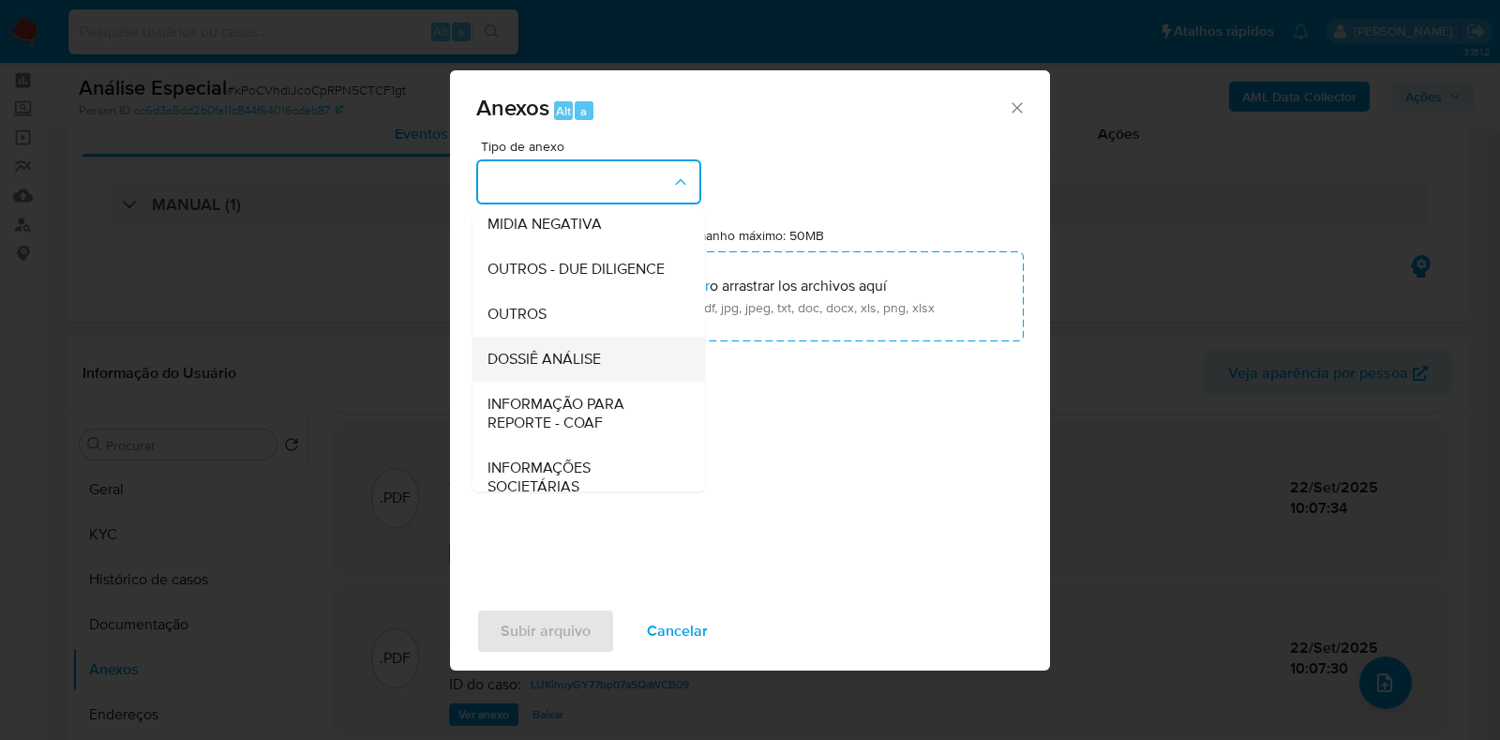
click at [593, 368] on span "DOSSIÊ ANÁLISE" at bounding box center [544, 359] width 113 height 19
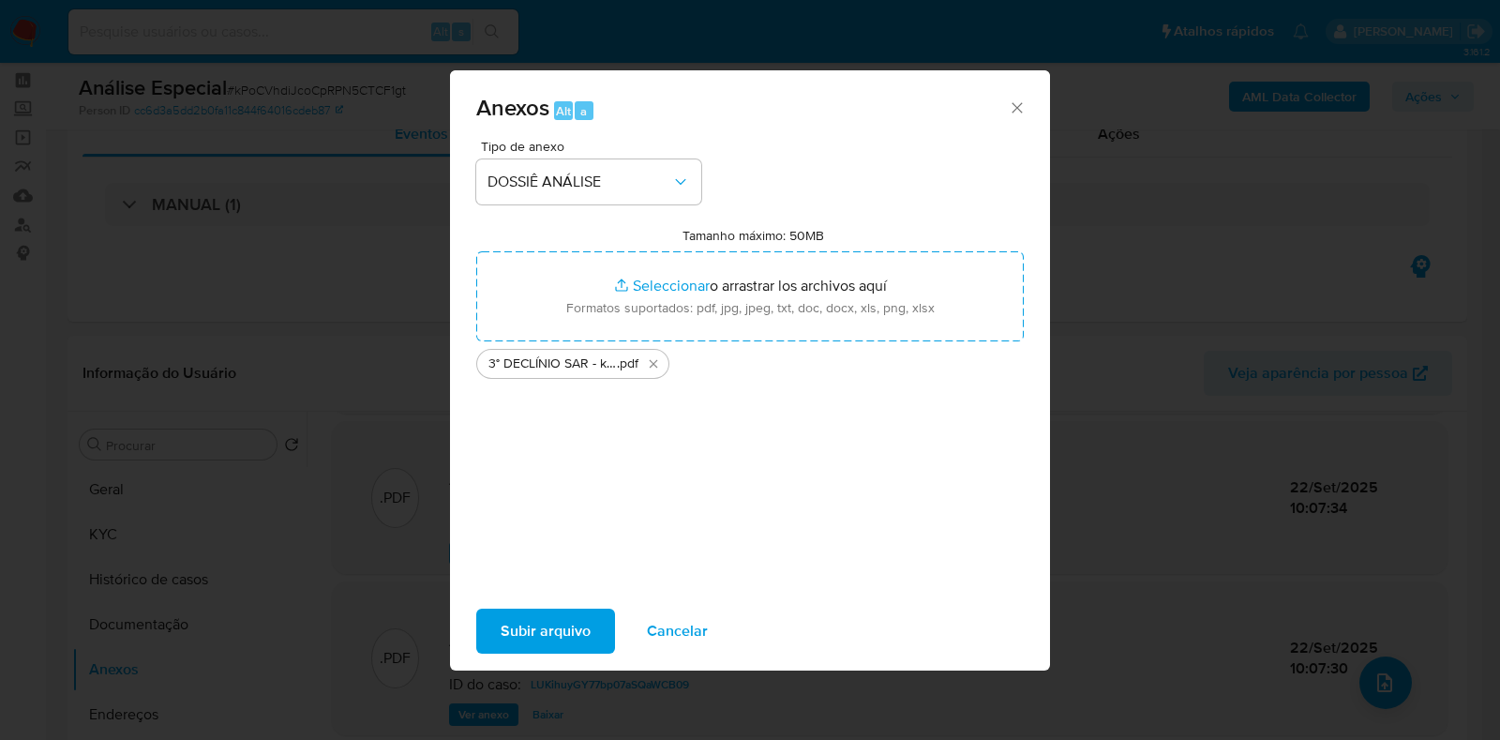
click at [541, 623] on span "Subir arquivo" at bounding box center [546, 630] width 90 height 41
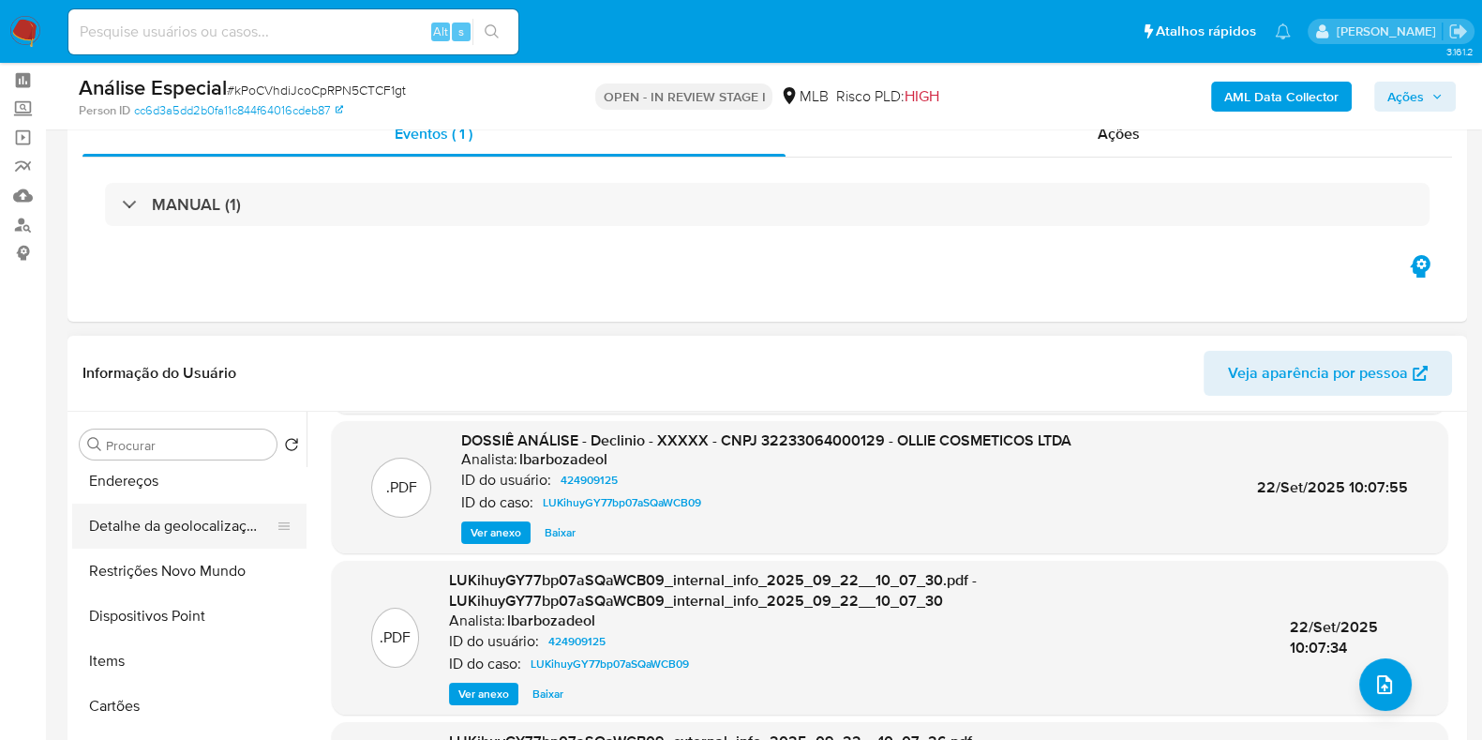
click at [159, 531] on button "Detalhe da geolocalização" at bounding box center [181, 525] width 219 height 45
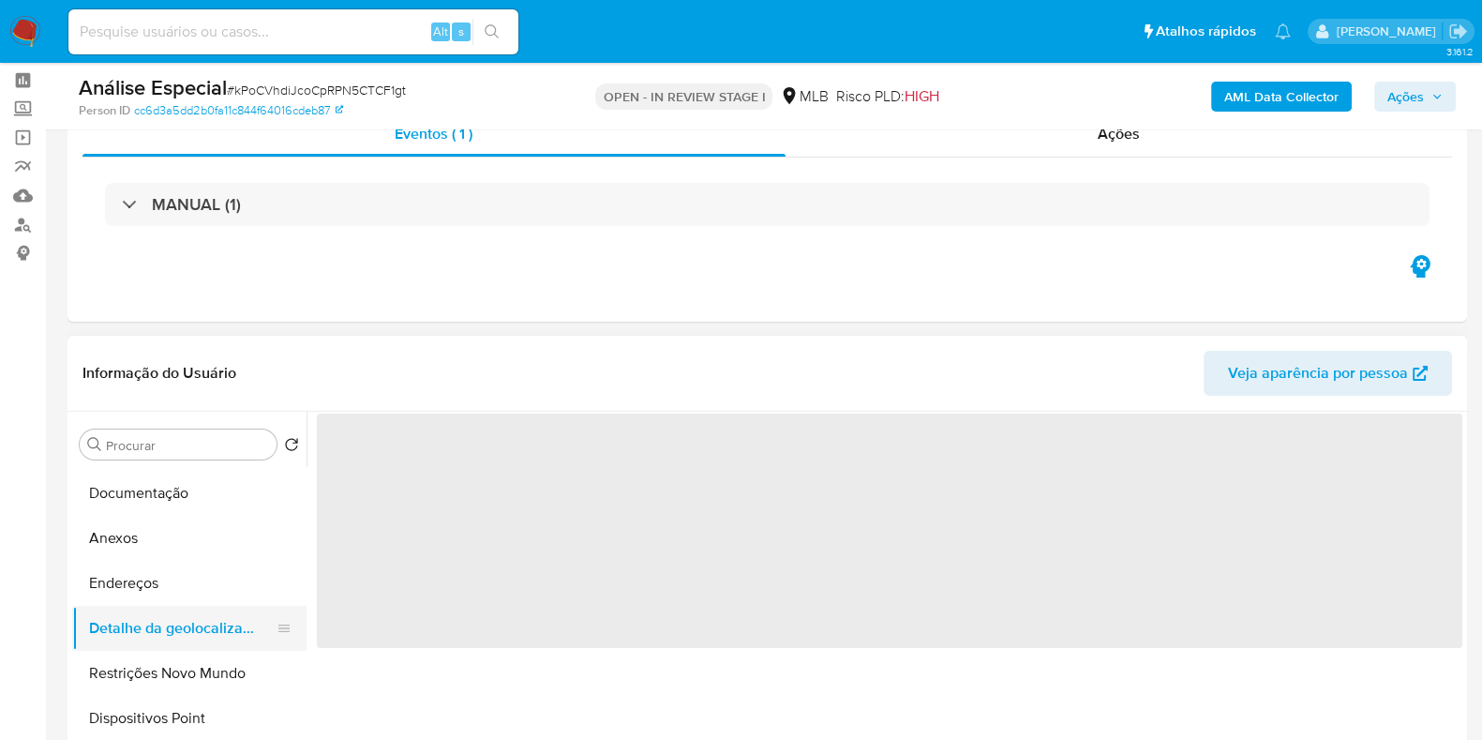
scroll to position [0, 0]
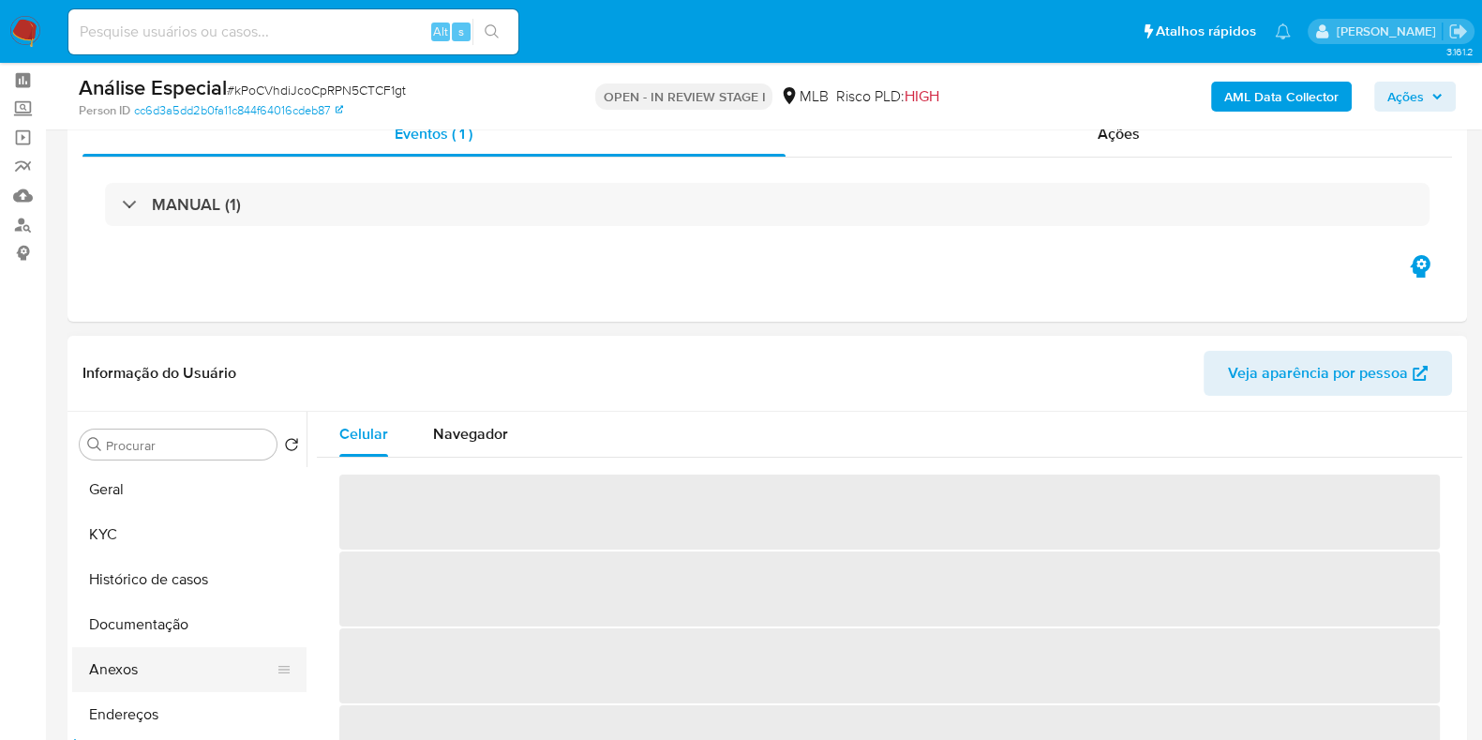
click at [129, 668] on button "Anexos" at bounding box center [181, 669] width 219 height 45
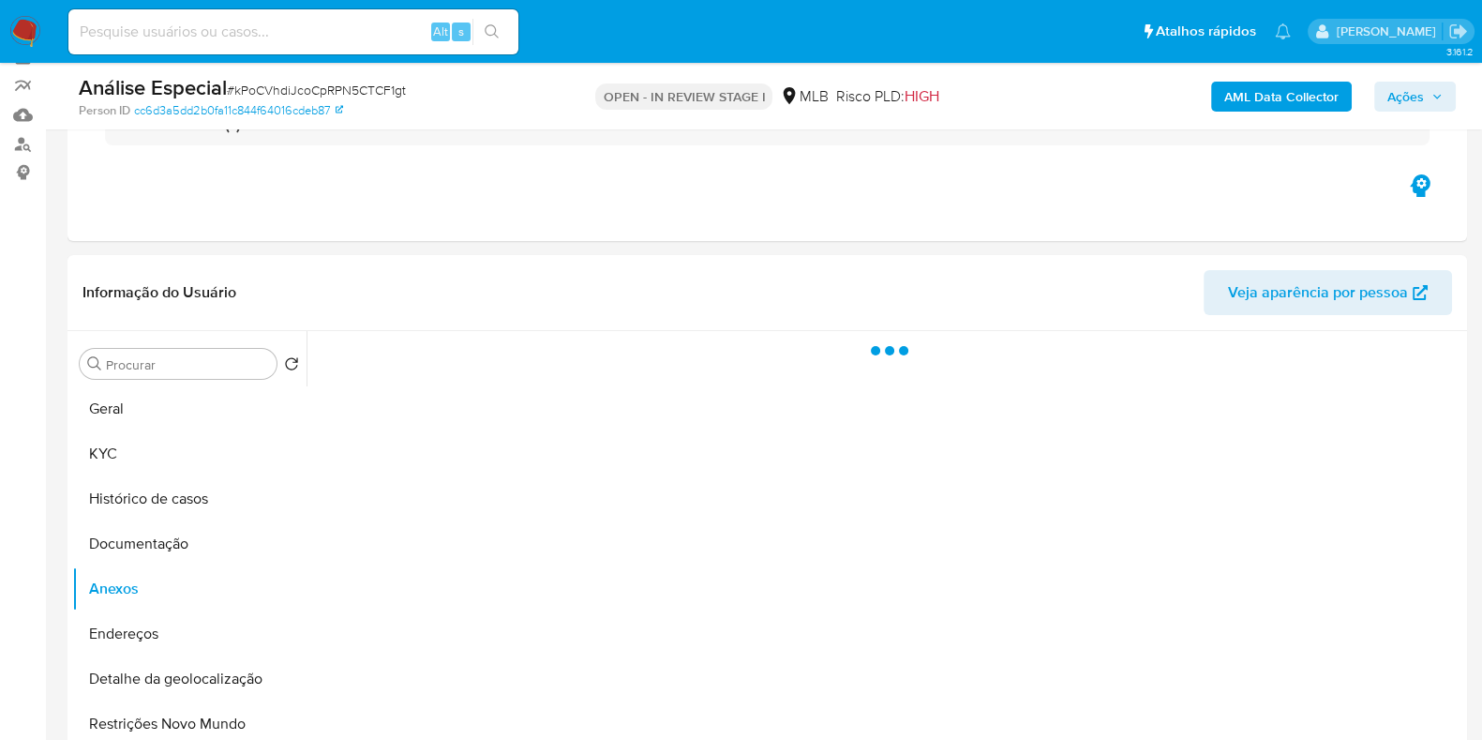
scroll to position [192, 0]
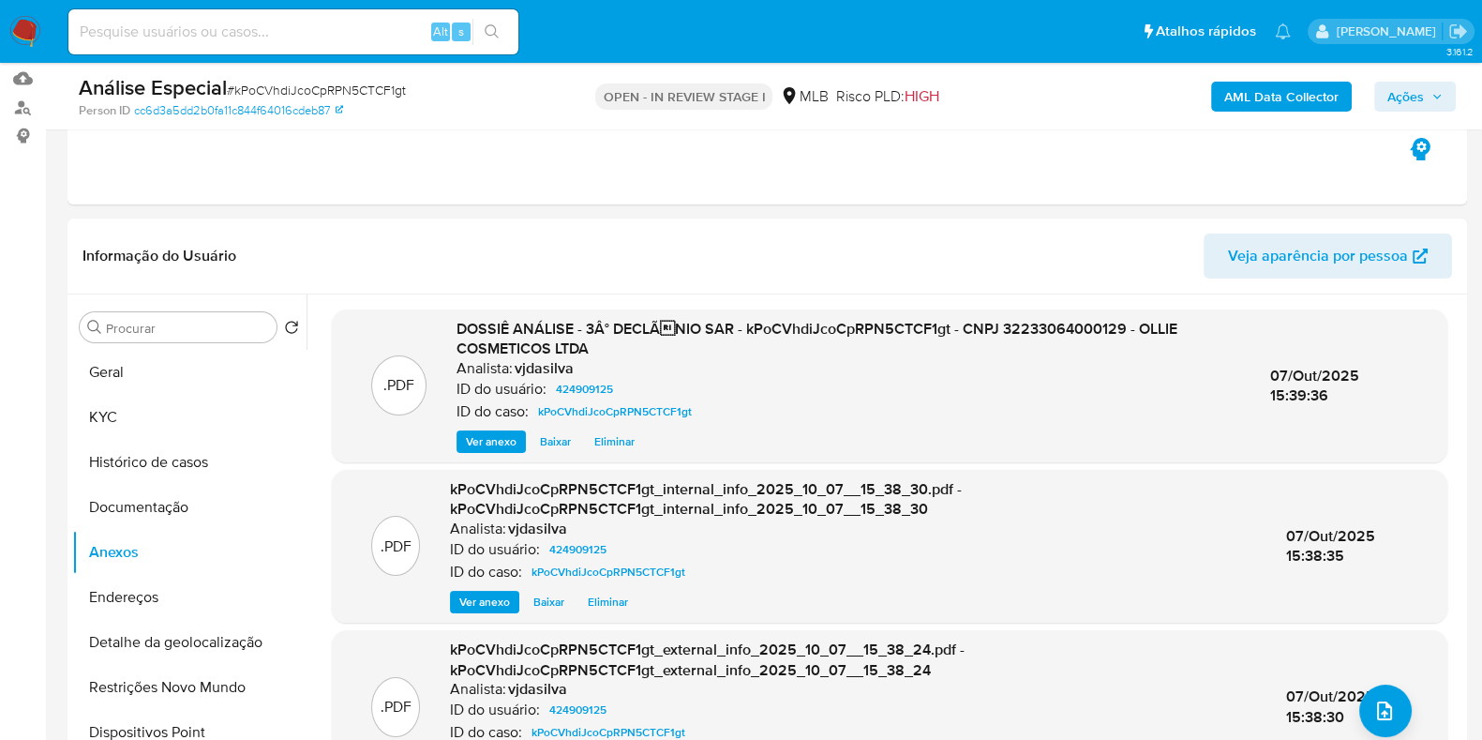
click at [1411, 96] on span "Ações" at bounding box center [1406, 97] width 37 height 30
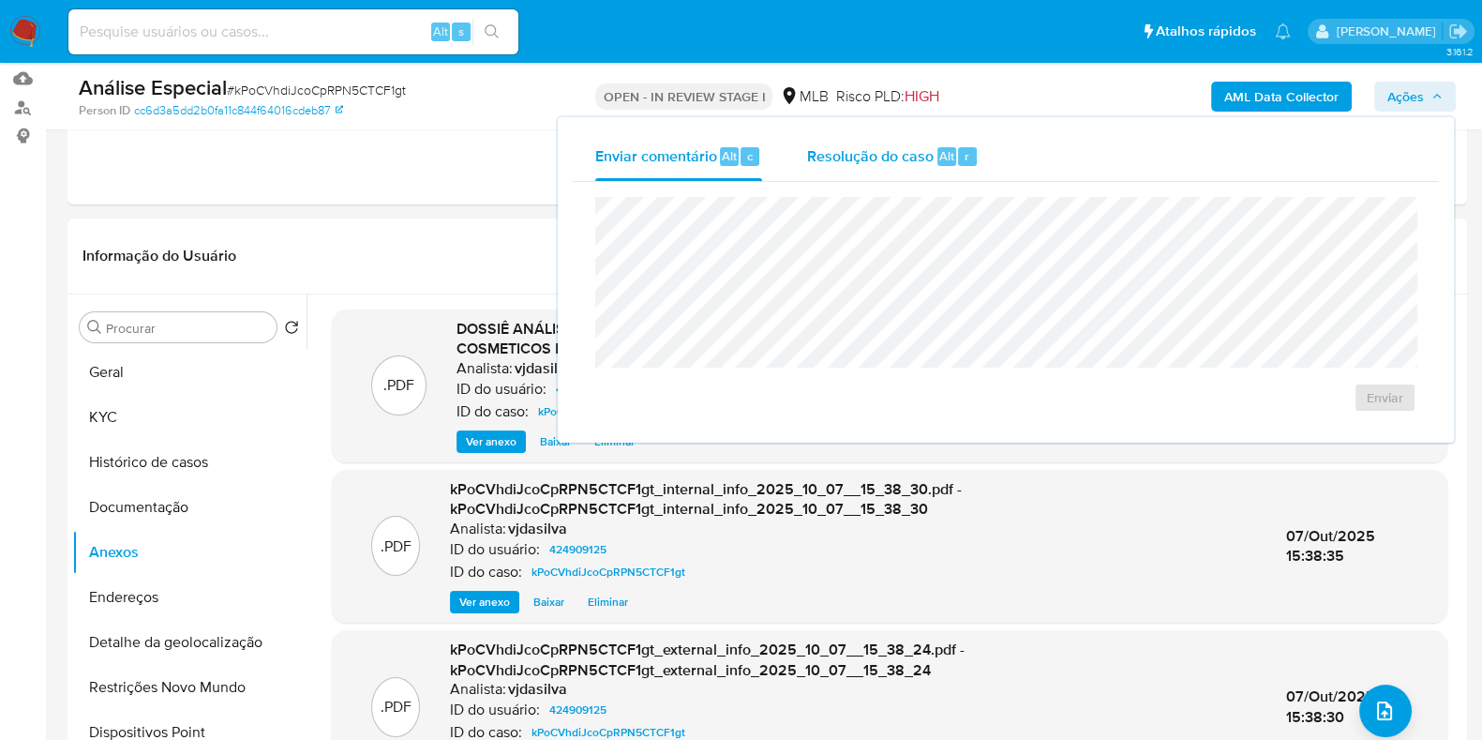
click at [891, 153] on span "Resolução do caso" at bounding box center [870, 155] width 127 height 22
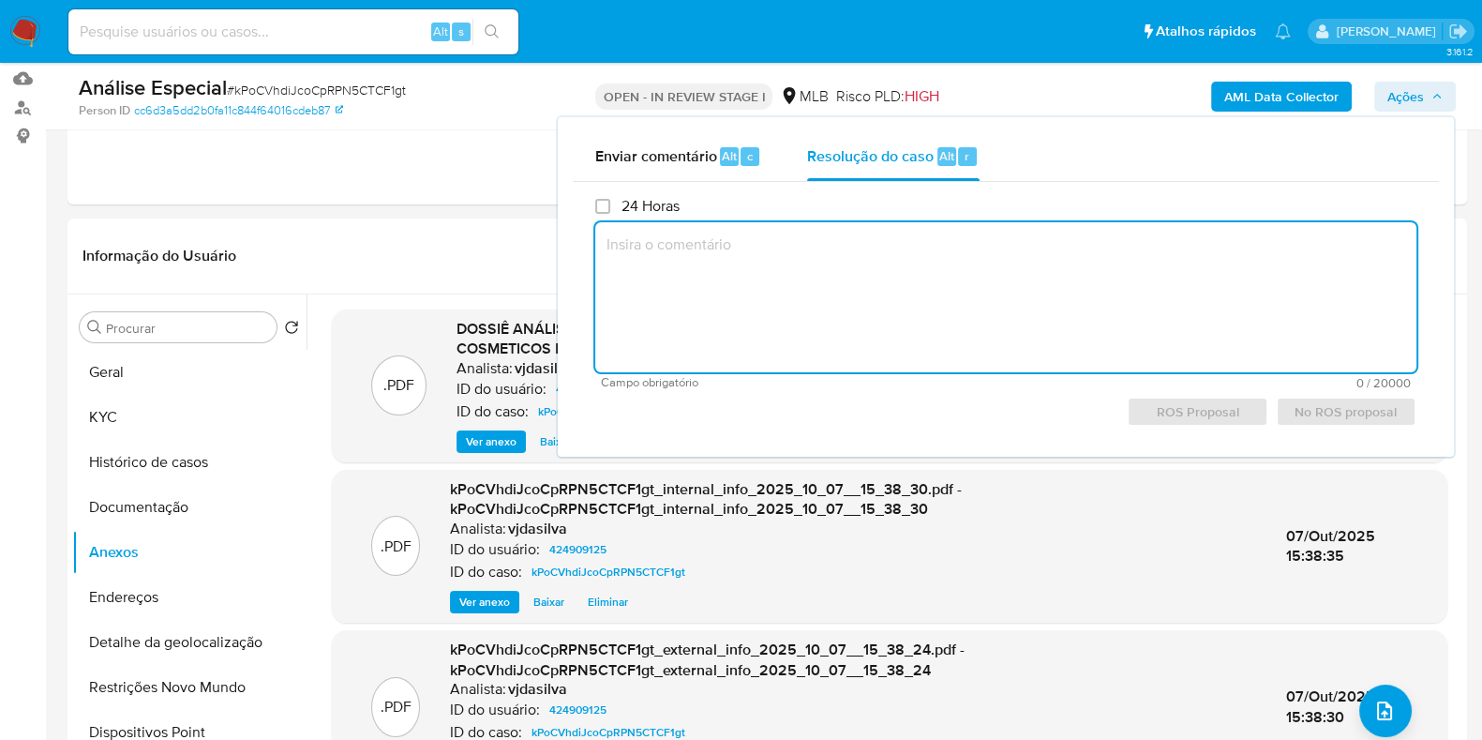
click at [854, 246] on textarea at bounding box center [1005, 297] width 821 height 150
paste textarea "- A Ollie Cosméticos é uma empresa nativa digital, 100% brasileira brasileira d…"
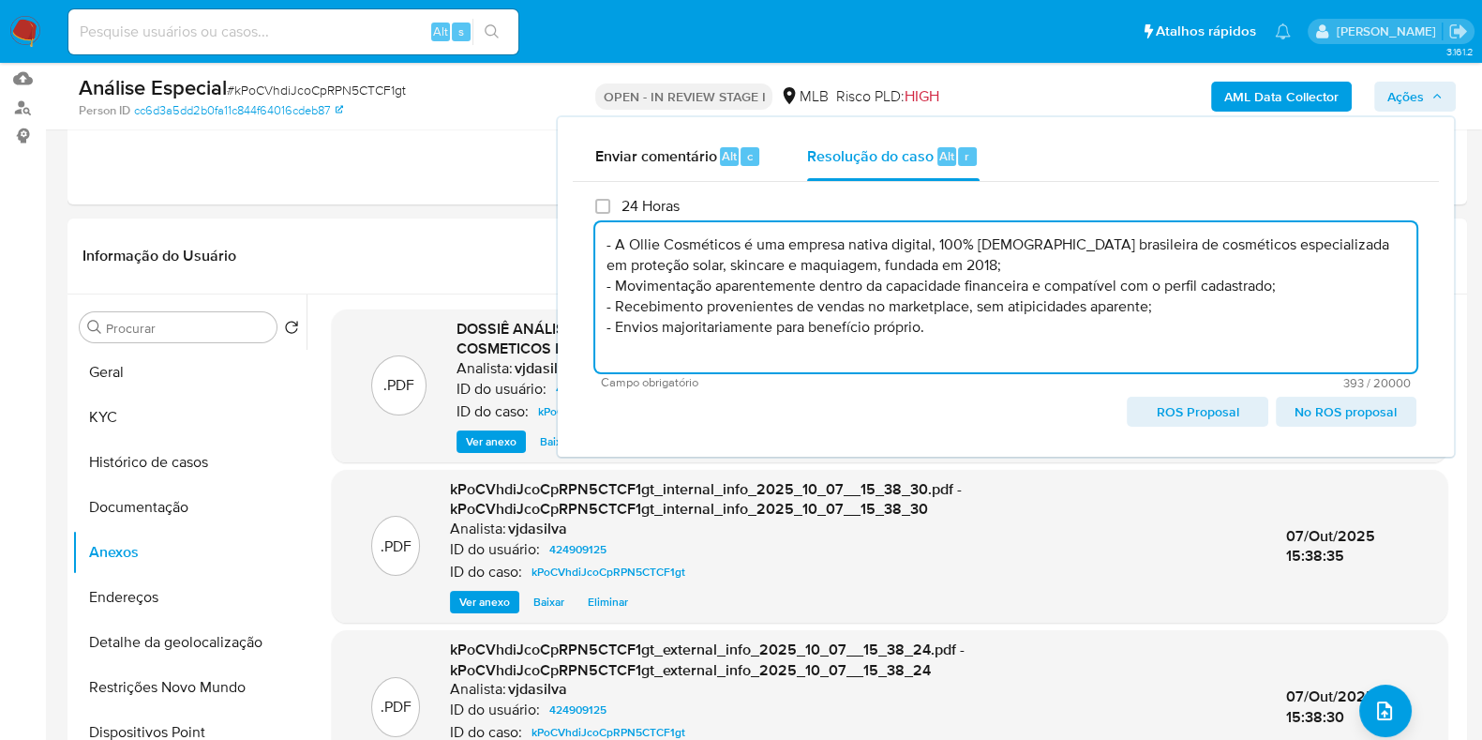
click at [972, 346] on textarea "- A Ollie Cosméticos é uma empresa nativa digital, 100% brasileira brasileira d…" at bounding box center [1005, 297] width 821 height 150
paste textarea "- Não comunicar ao COAF - Manutenção do relacionamento com a instituição"
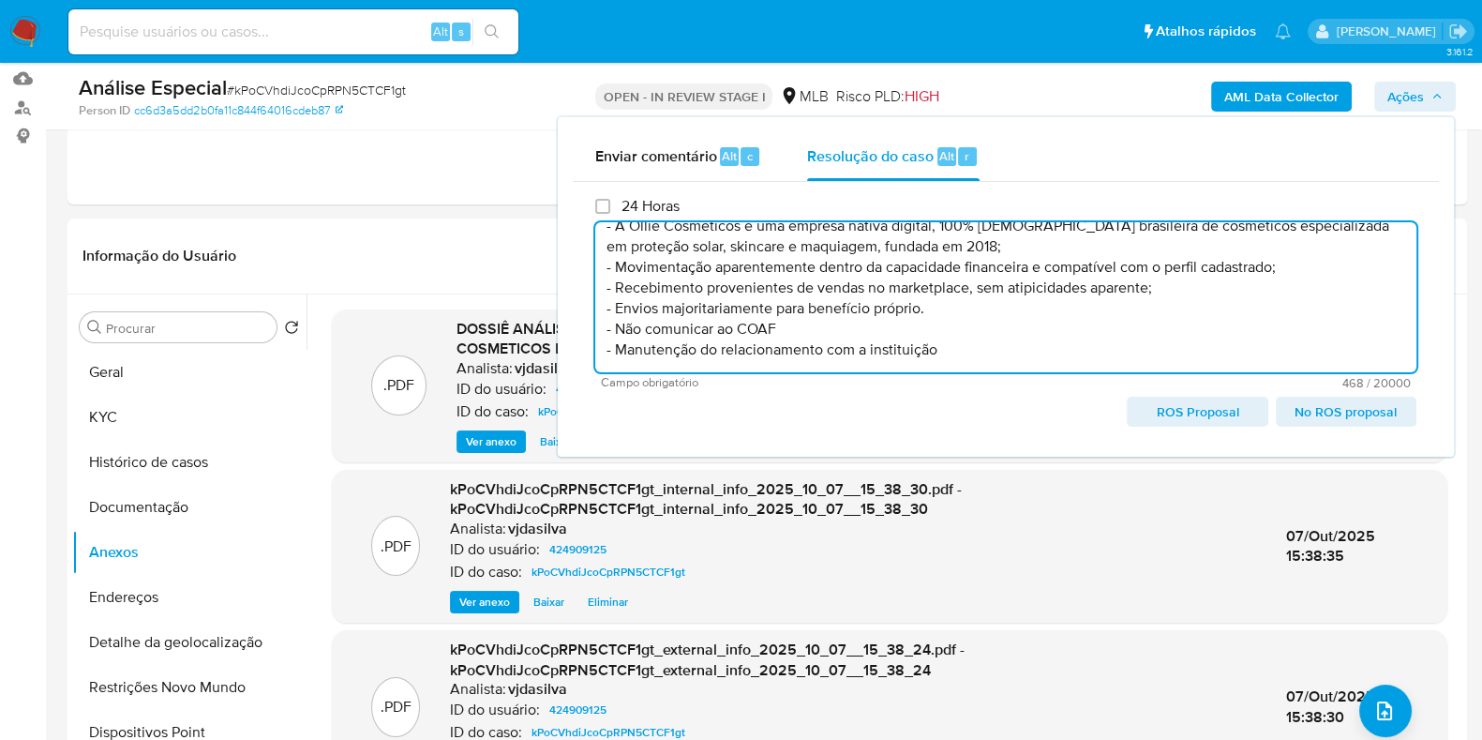
click at [1209, 410] on span "ROS Proposal" at bounding box center [1197, 411] width 114 height 26
type textarea "- A Ollie Cosméticos é uma empresa nativa digital, 100% brasileira brasileira d…"
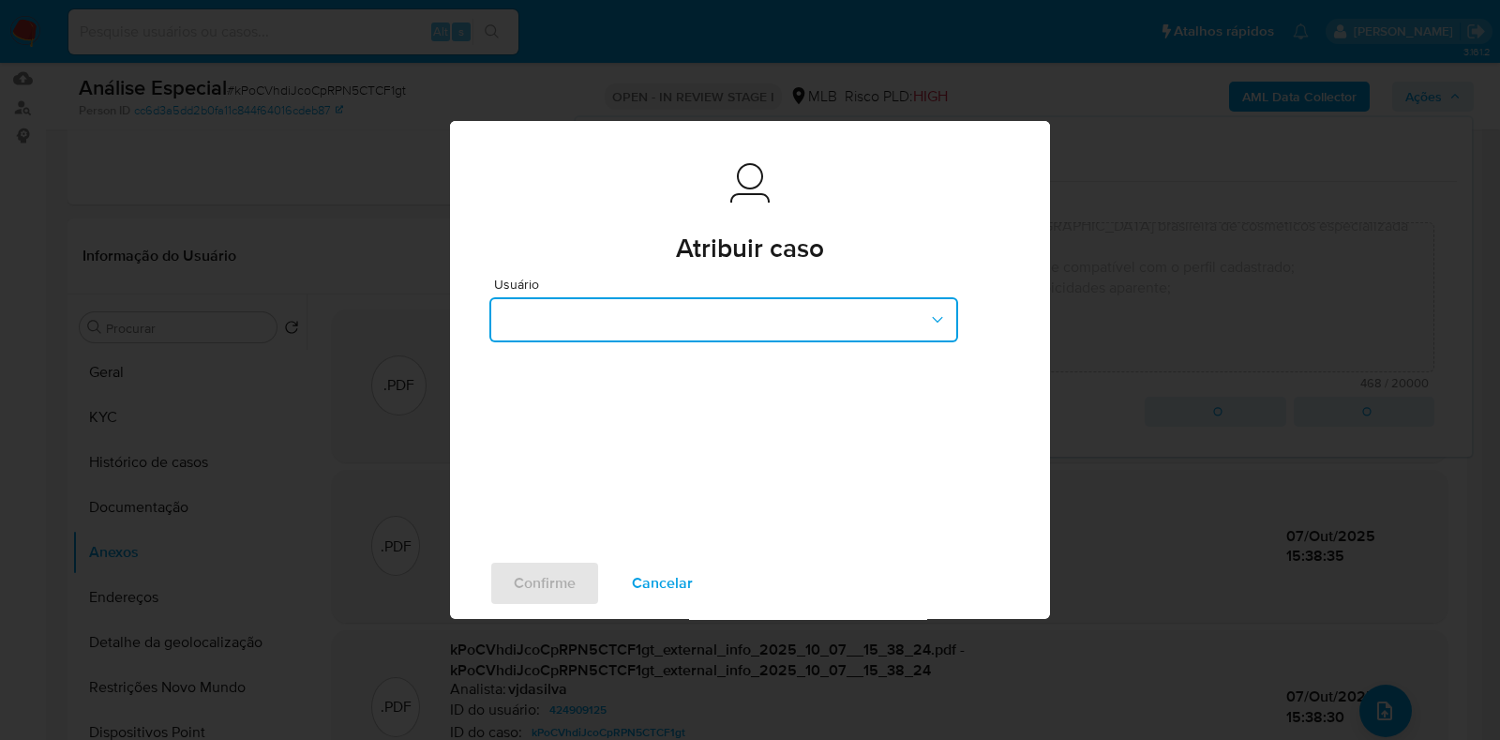
click at [750, 333] on button "button" at bounding box center [723, 319] width 469 height 45
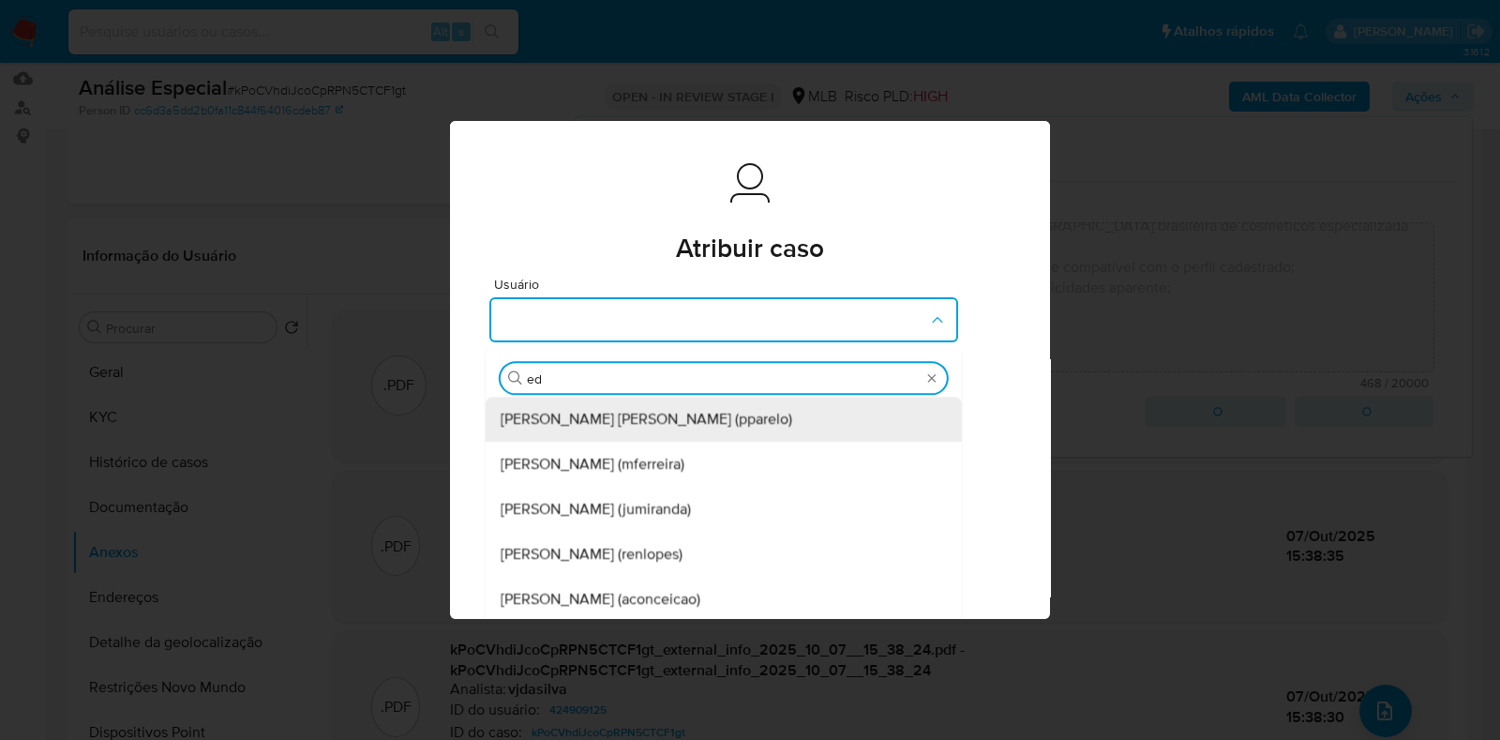
type input "edu"
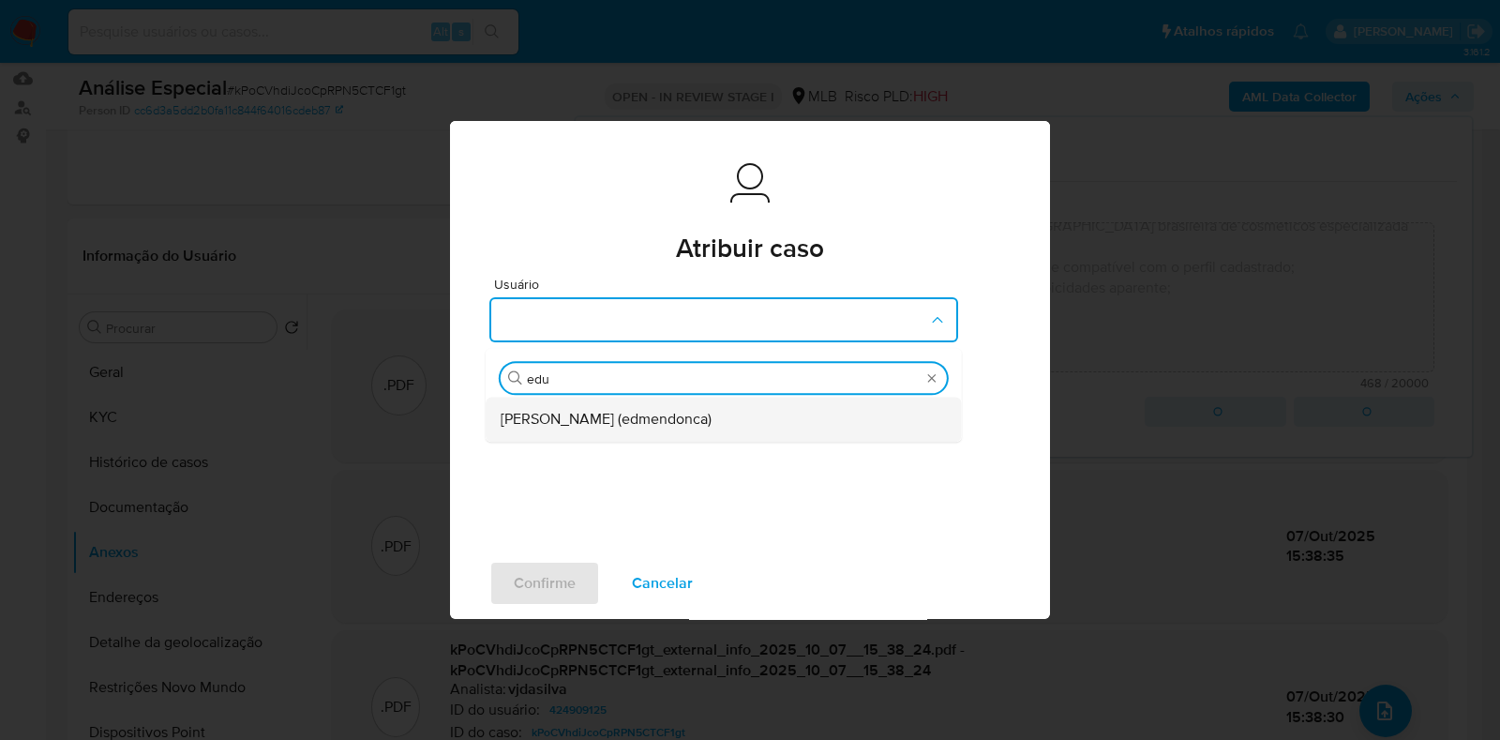
drag, startPoint x: 656, startPoint y: 401, endPoint x: 656, endPoint y: 412, distance: 10.3
click at [656, 412] on div "Eduardo Mendonca Dutra (edmendonca)" at bounding box center [718, 420] width 435 height 45
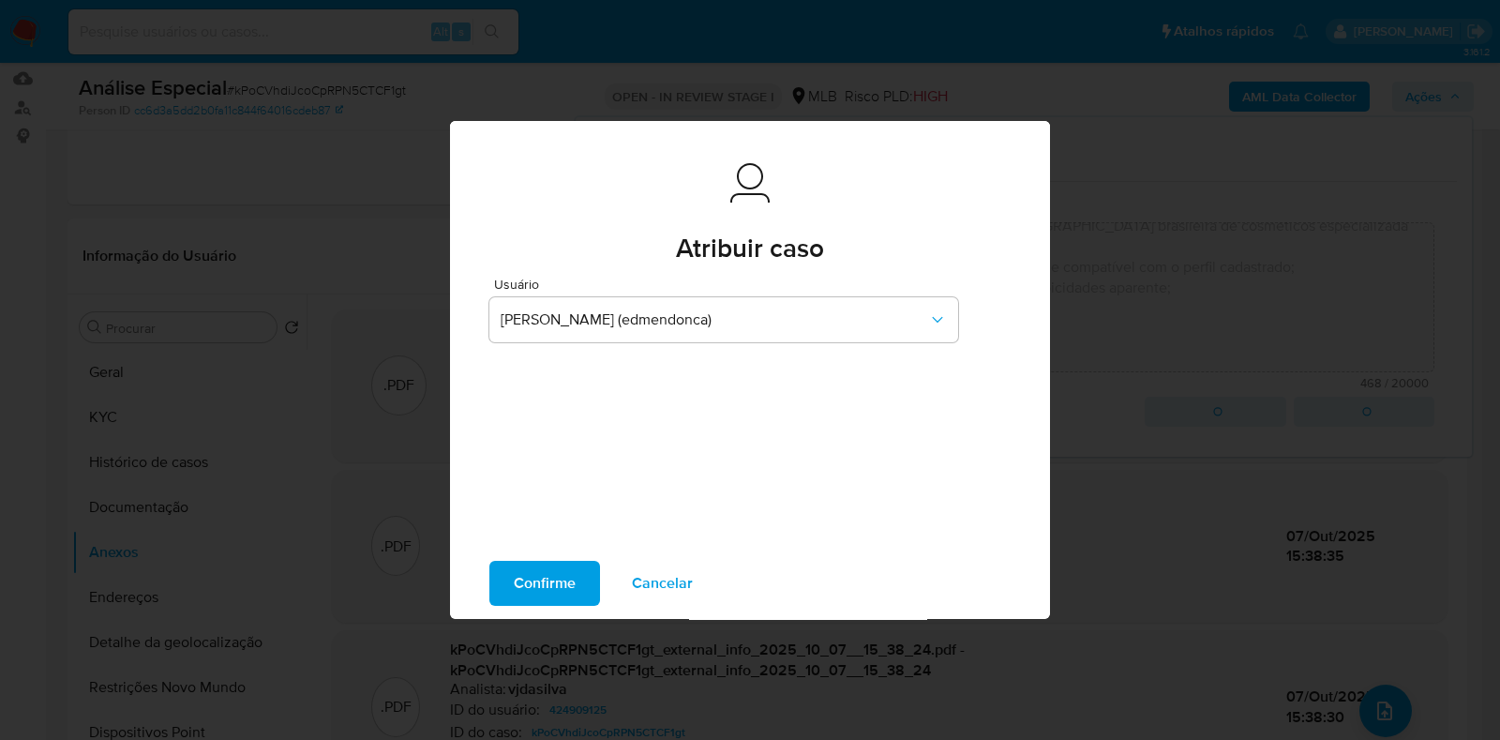
click at [656, 412] on form "Usuário Eduardo Mendonca Dutra (edmendonca)" at bounding box center [749, 387] width 521 height 218
click at [524, 592] on span "Confirme" at bounding box center [545, 583] width 62 height 41
type textarea "- A Ollie Cosméticos é uma empresa nativa digital, 100% brasileira brasileira d…"
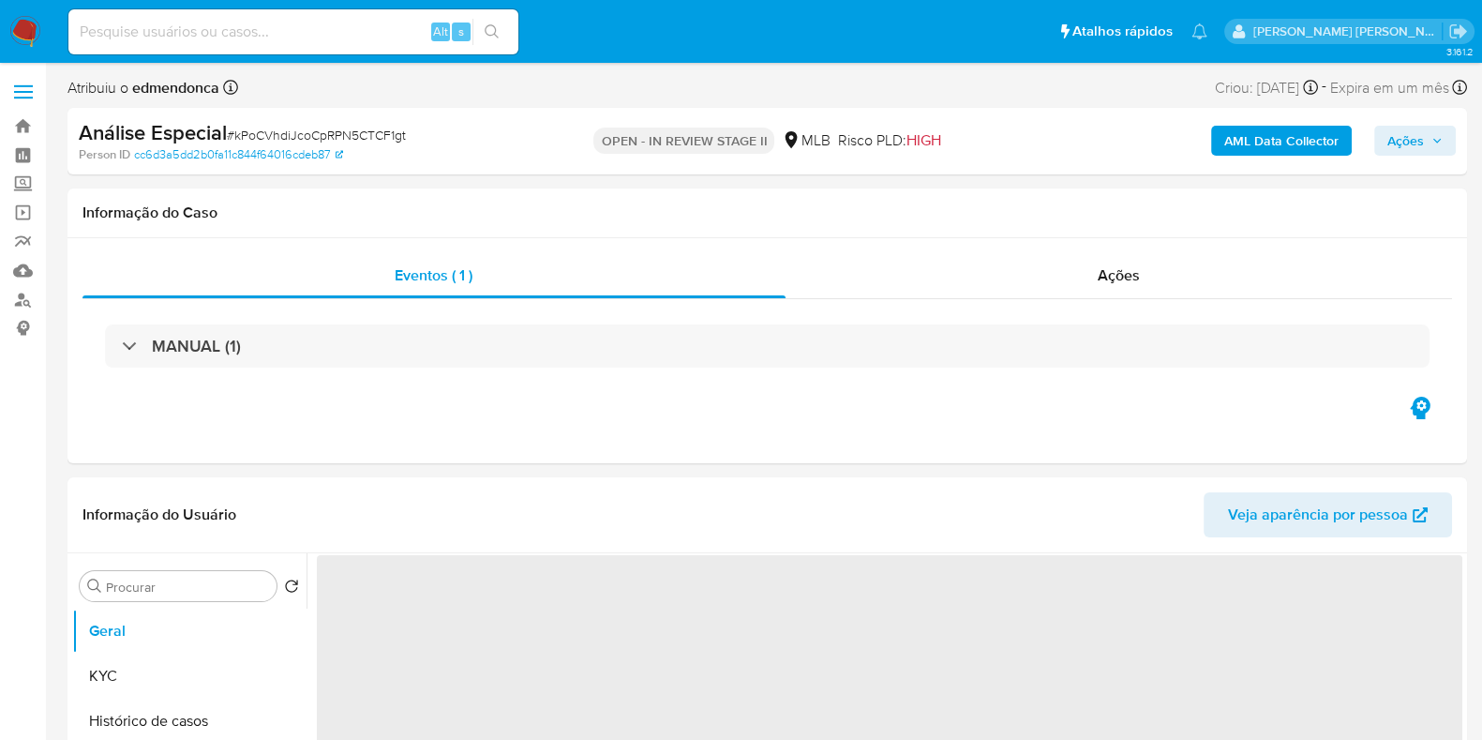
select select "10"
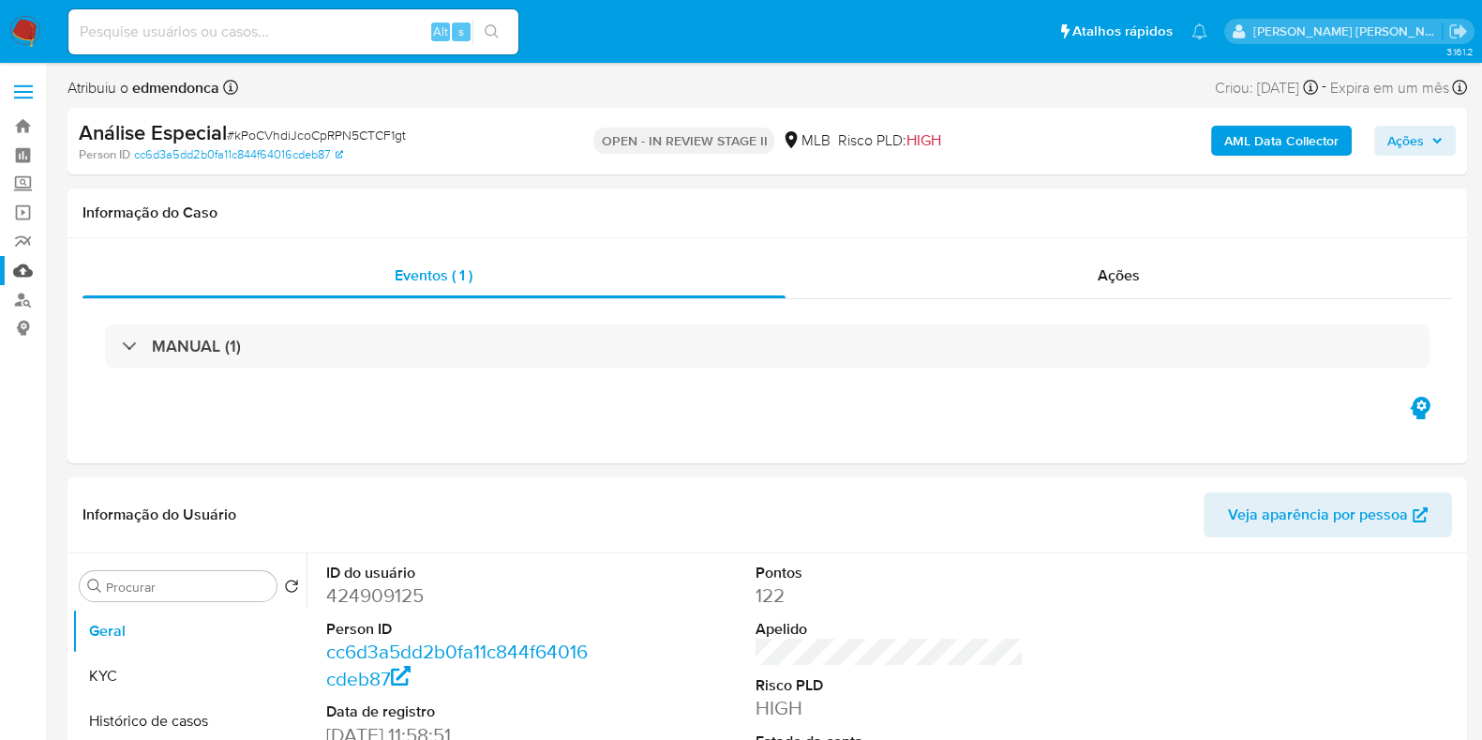
click at [23, 275] on link "Mulan" at bounding box center [111, 270] width 223 height 29
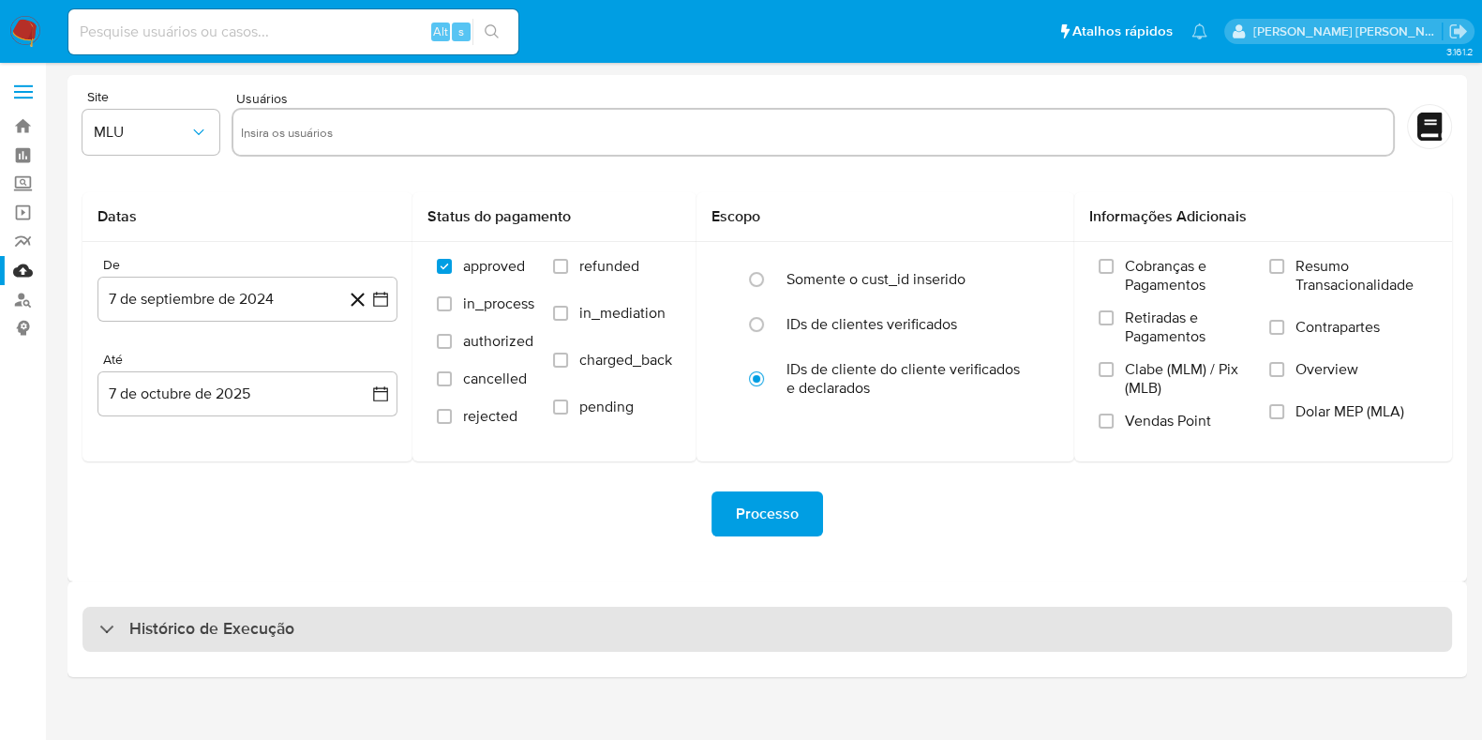
click at [311, 621] on div "Histórico de Execução" at bounding box center [768, 629] width 1370 height 45
select select "10"
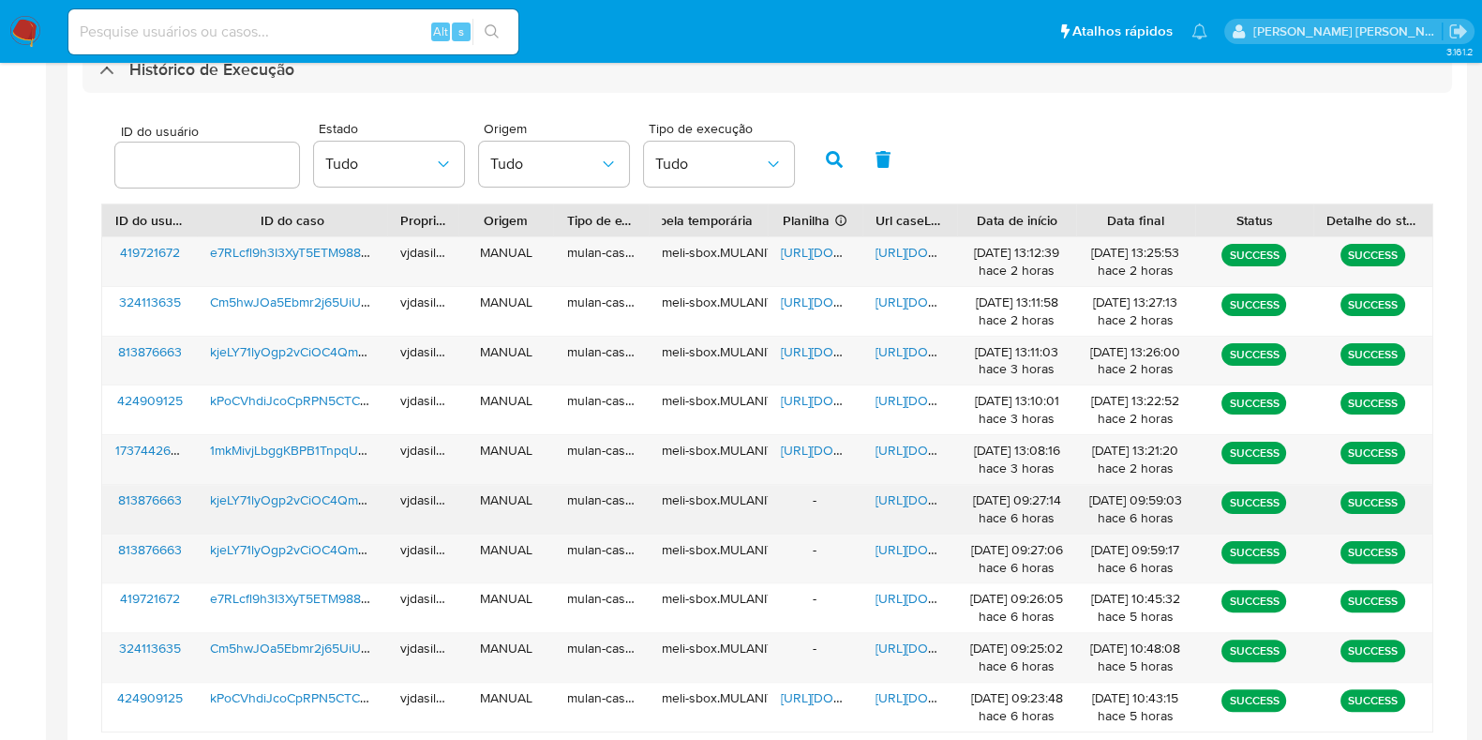
scroll to position [586, 0]
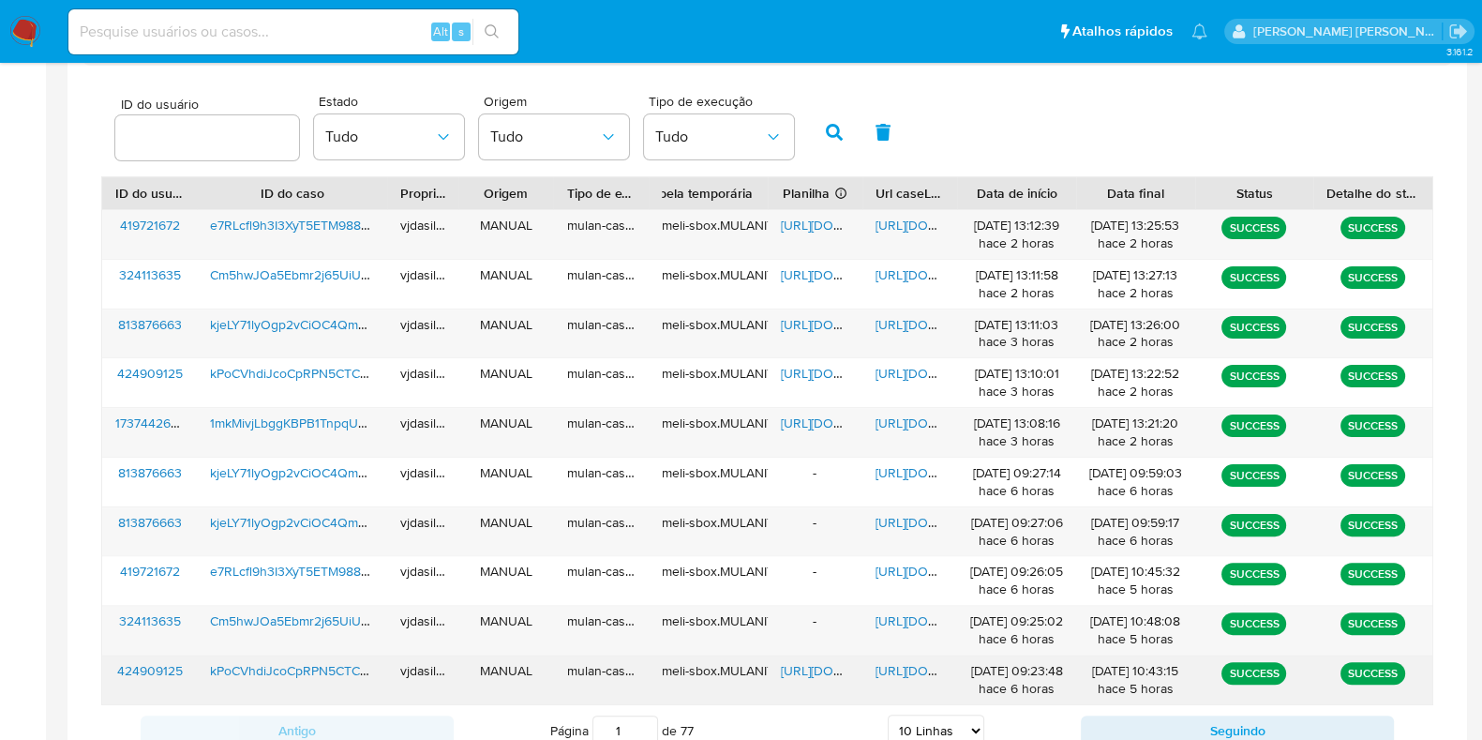
click at [902, 664] on span "[URL][DOMAIN_NAME]" at bounding box center [940, 670] width 129 height 19
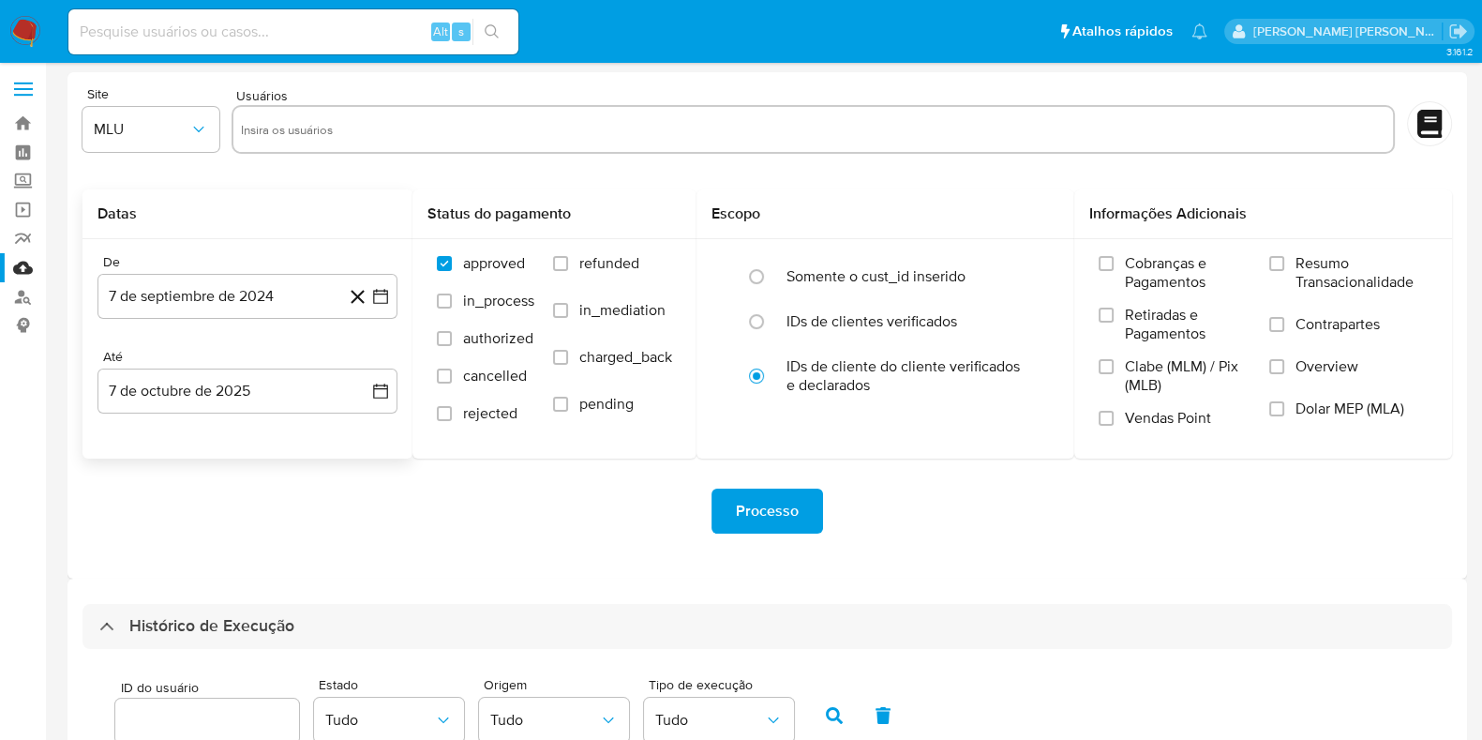
scroll to position [0, 0]
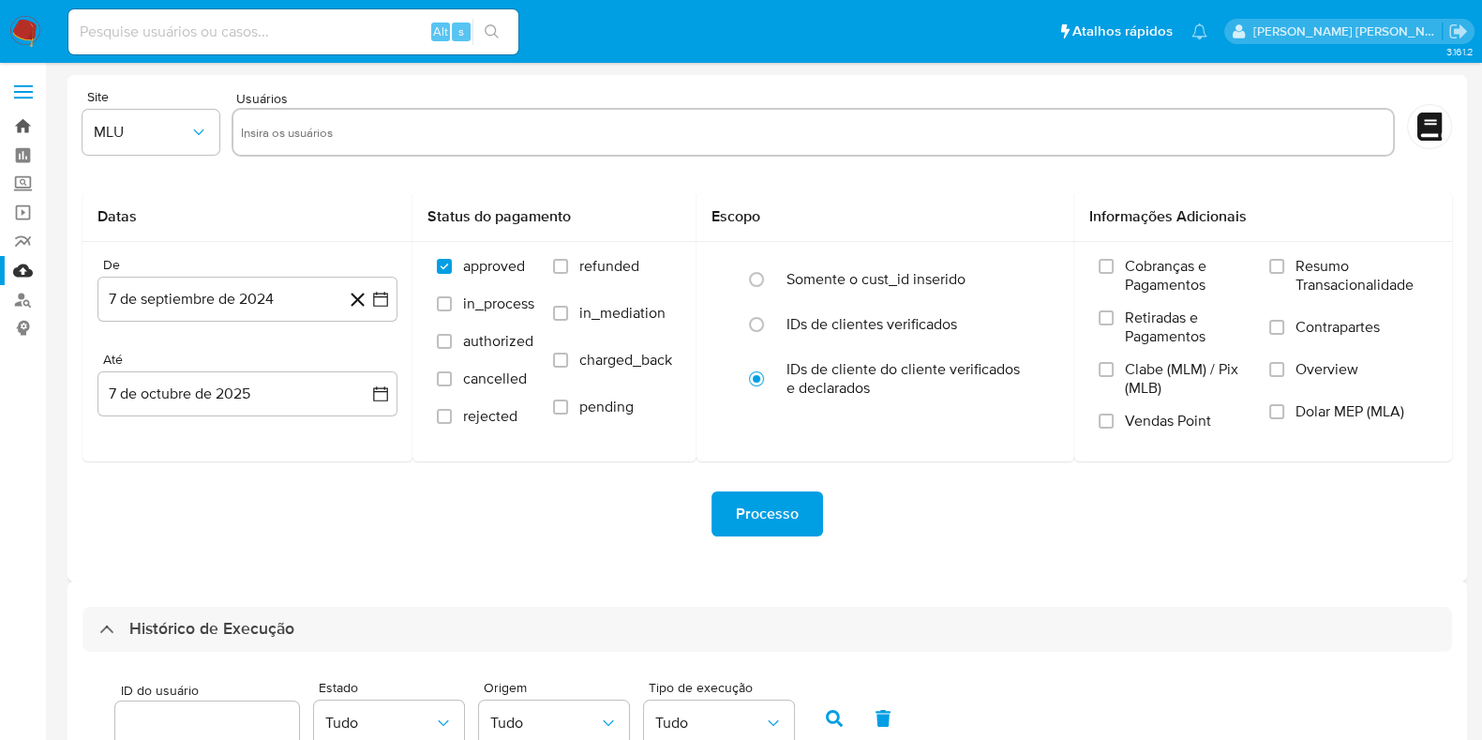
click at [21, 130] on link "Bandeja" at bounding box center [111, 126] width 223 height 29
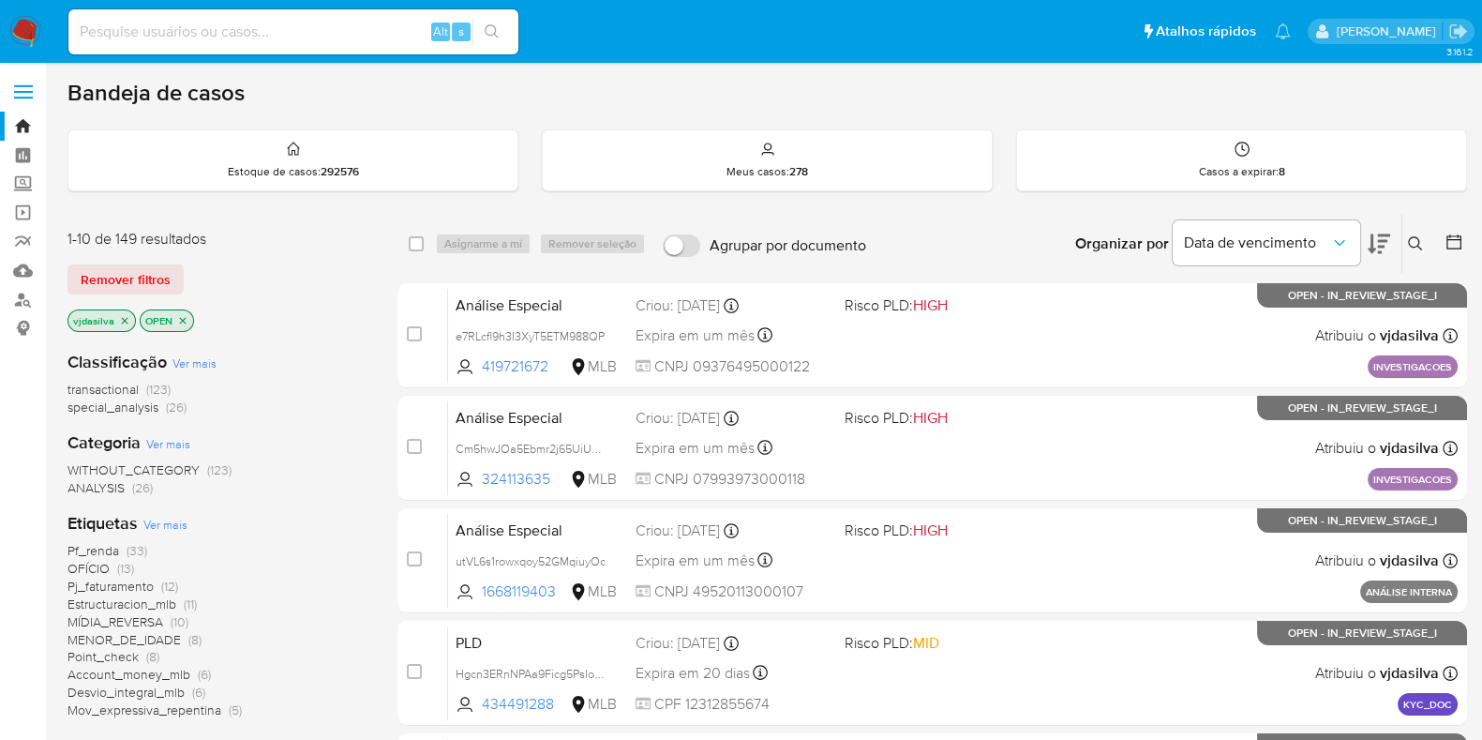
click at [117, 548] on span "Pf_renda" at bounding box center [94, 550] width 52 height 19
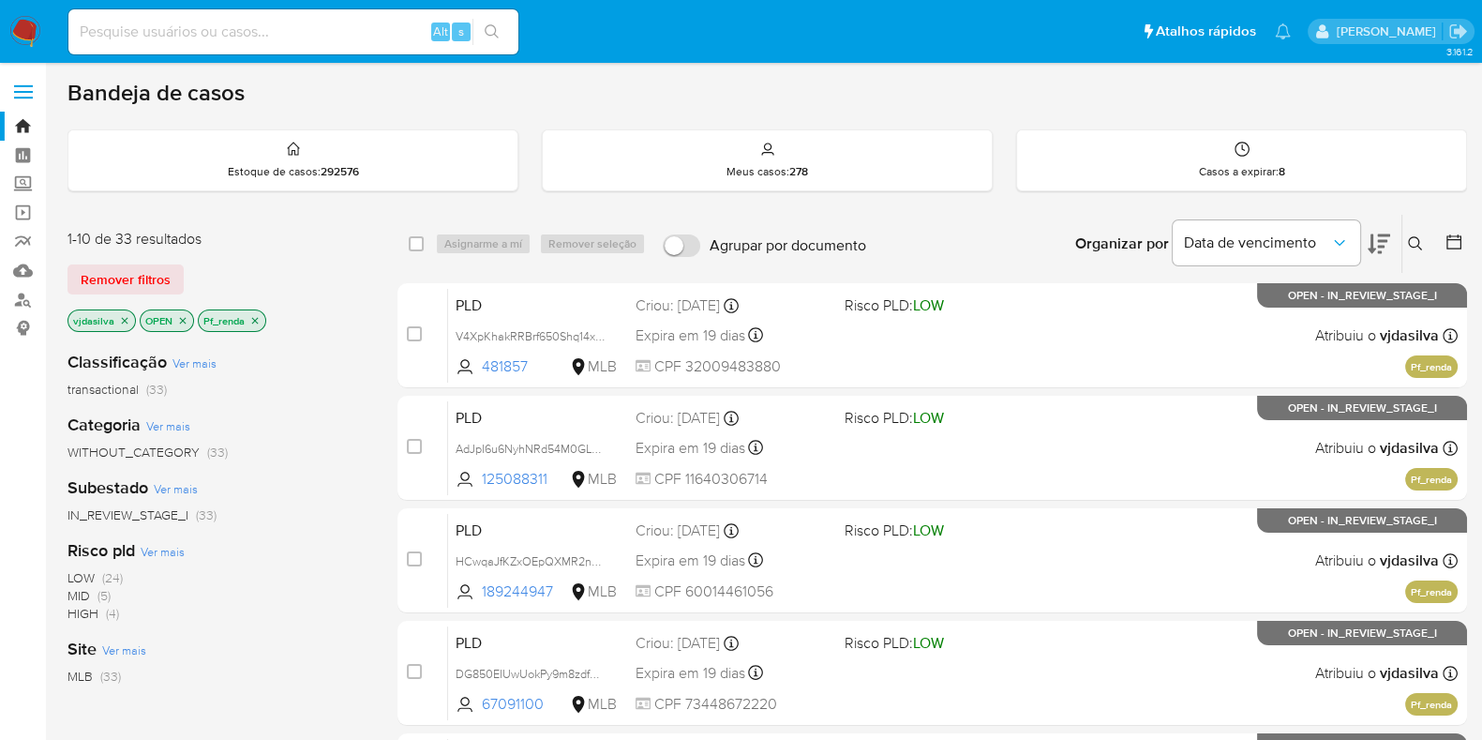
click at [1381, 239] on icon at bounding box center [1379, 244] width 23 height 20
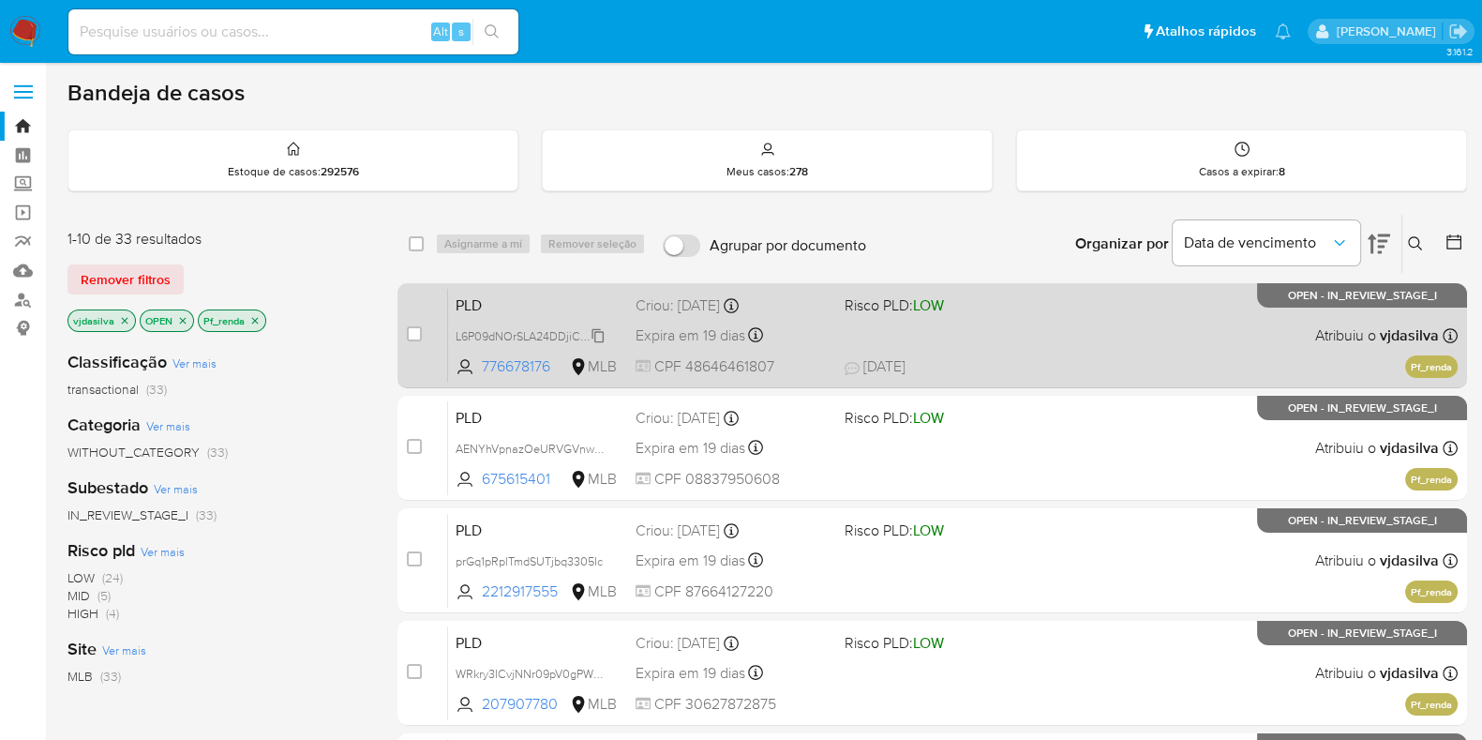
click at [595, 336] on span "L6P09dNOrSLA24DDjiCXAOMZ" at bounding box center [538, 334] width 165 height 21
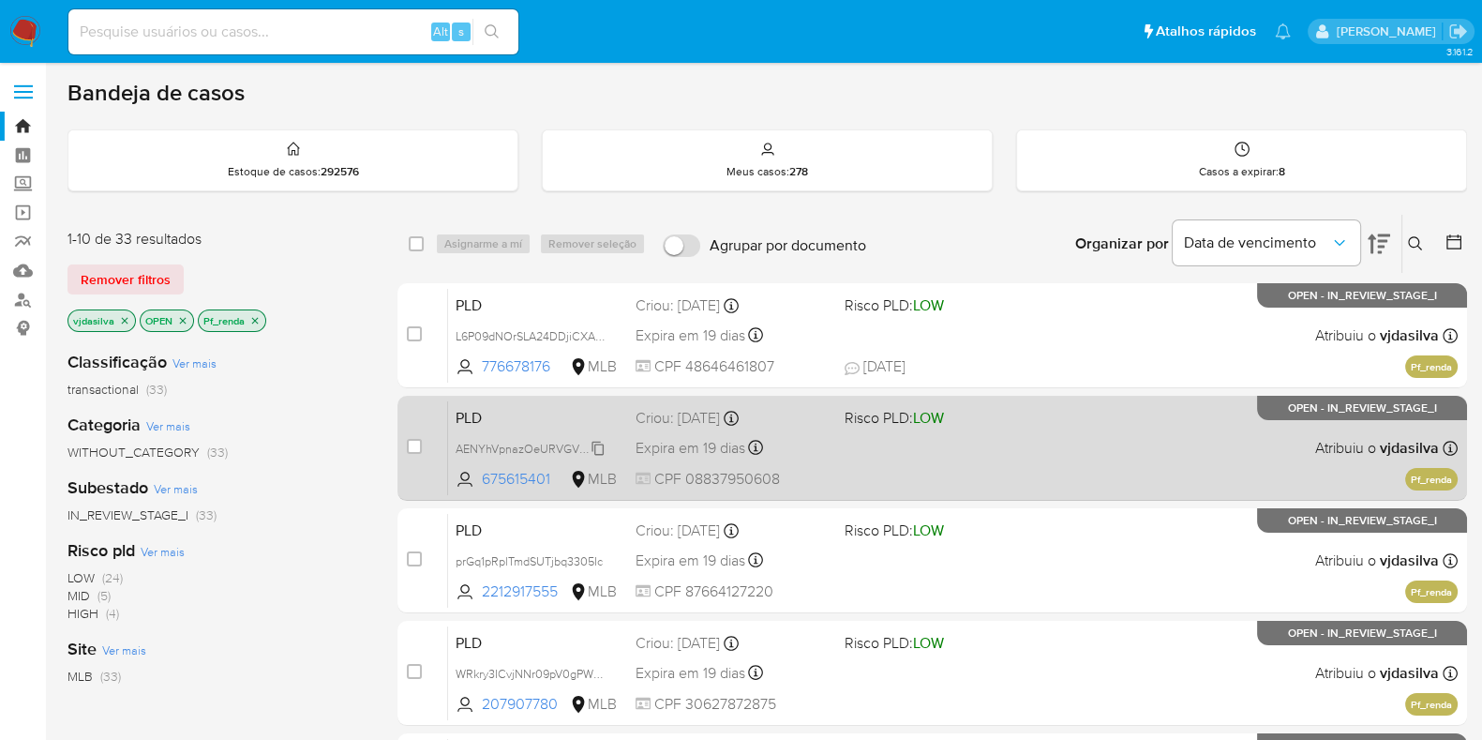
click at [599, 446] on span "AENYhVpnazOeURVGVnwp3FQL" at bounding box center [542, 447] width 173 height 21
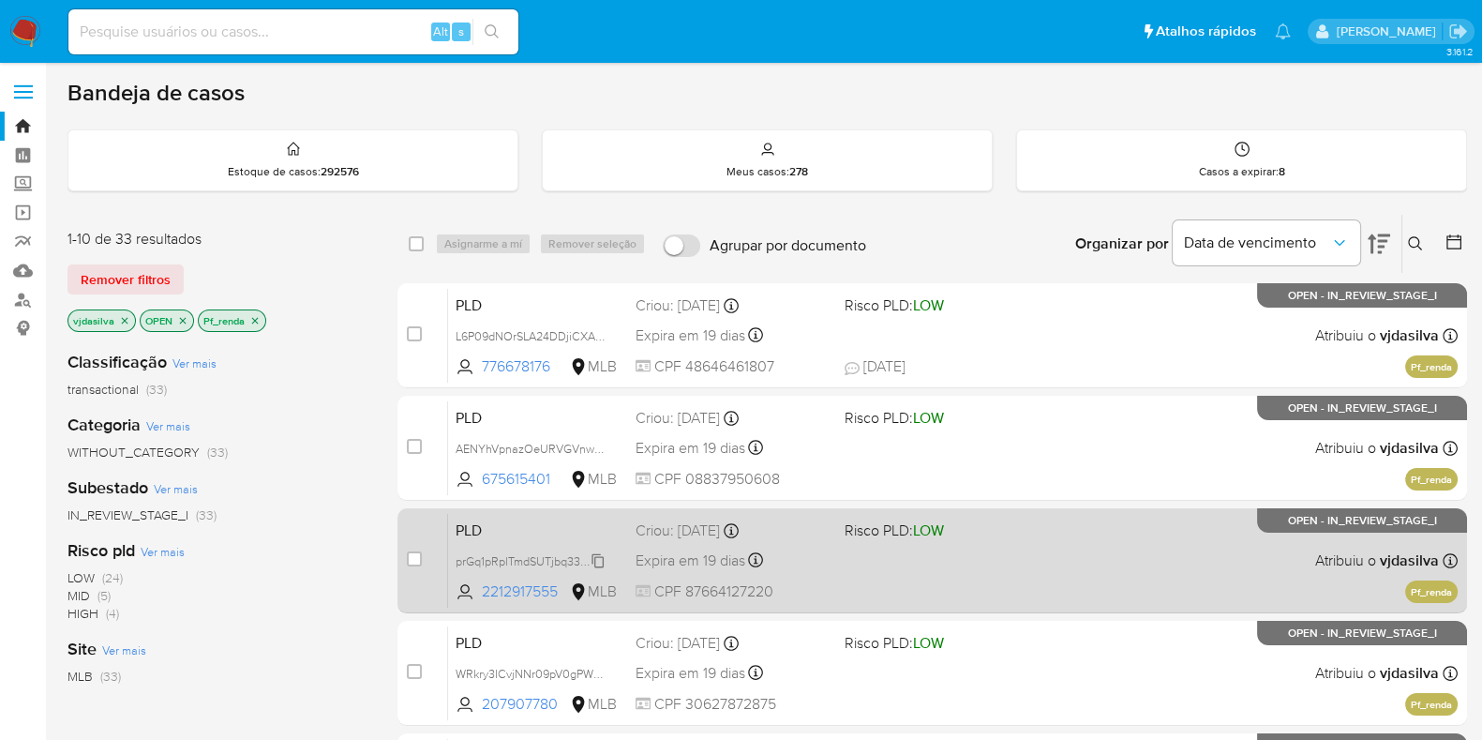
click at [600, 554] on span "prGq1pRplTmdSUTjbq3305Ic" at bounding box center [529, 559] width 147 height 21
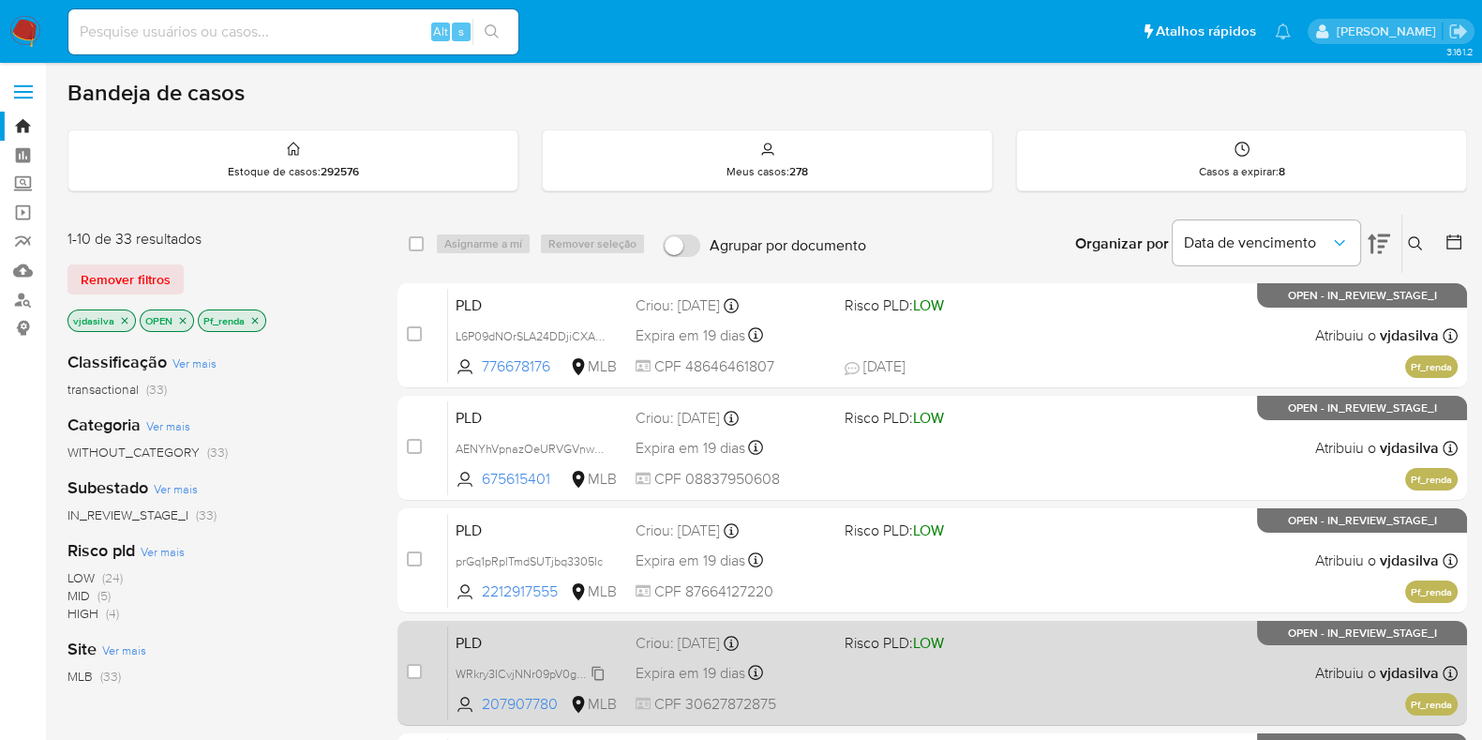
click at [599, 668] on span "WRkry3ICvjNNr09pV0gPWkI0" at bounding box center [533, 672] width 154 height 21
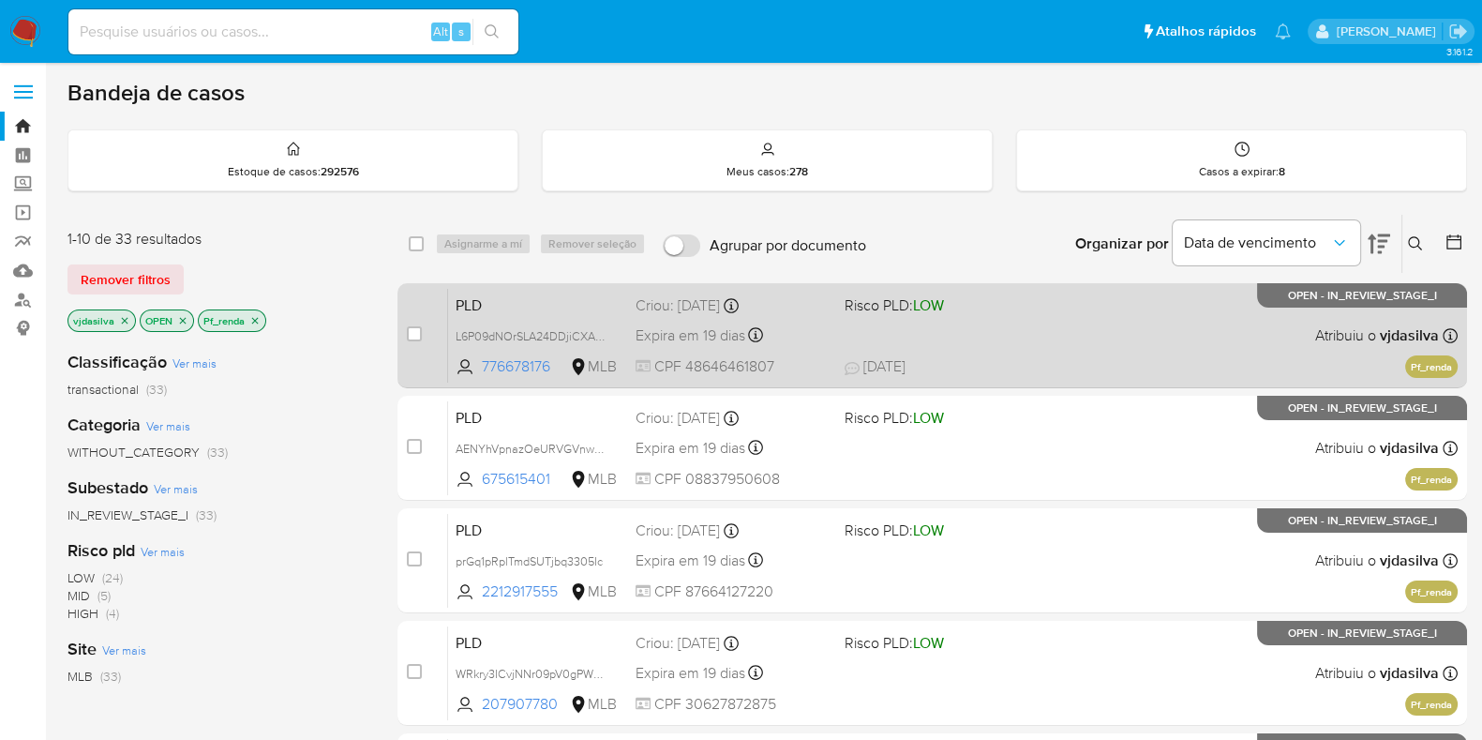
click at [1047, 312] on div "PLD L6P09dNOrSLA24DDjiCXAOMZ 776678176 MLB Risco PLD: LOW Criou: [DATE] Criou: …" at bounding box center [953, 335] width 1010 height 95
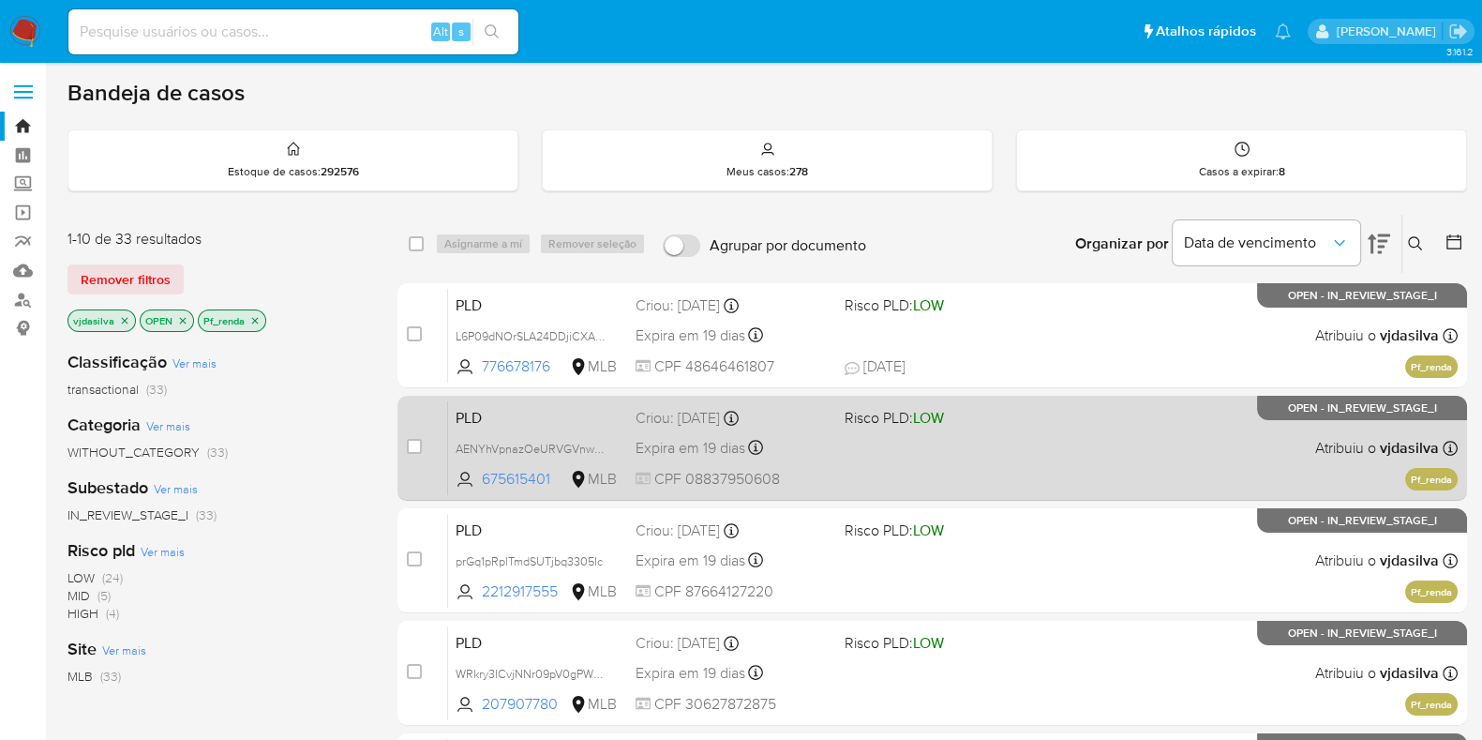
click at [1088, 438] on div "PLD AENYhVpnazOeURVGVnwp3FQL 675615401 MLB Risco PLD: LOW Criou: [DATE] Criou: …" at bounding box center [953, 447] width 1010 height 95
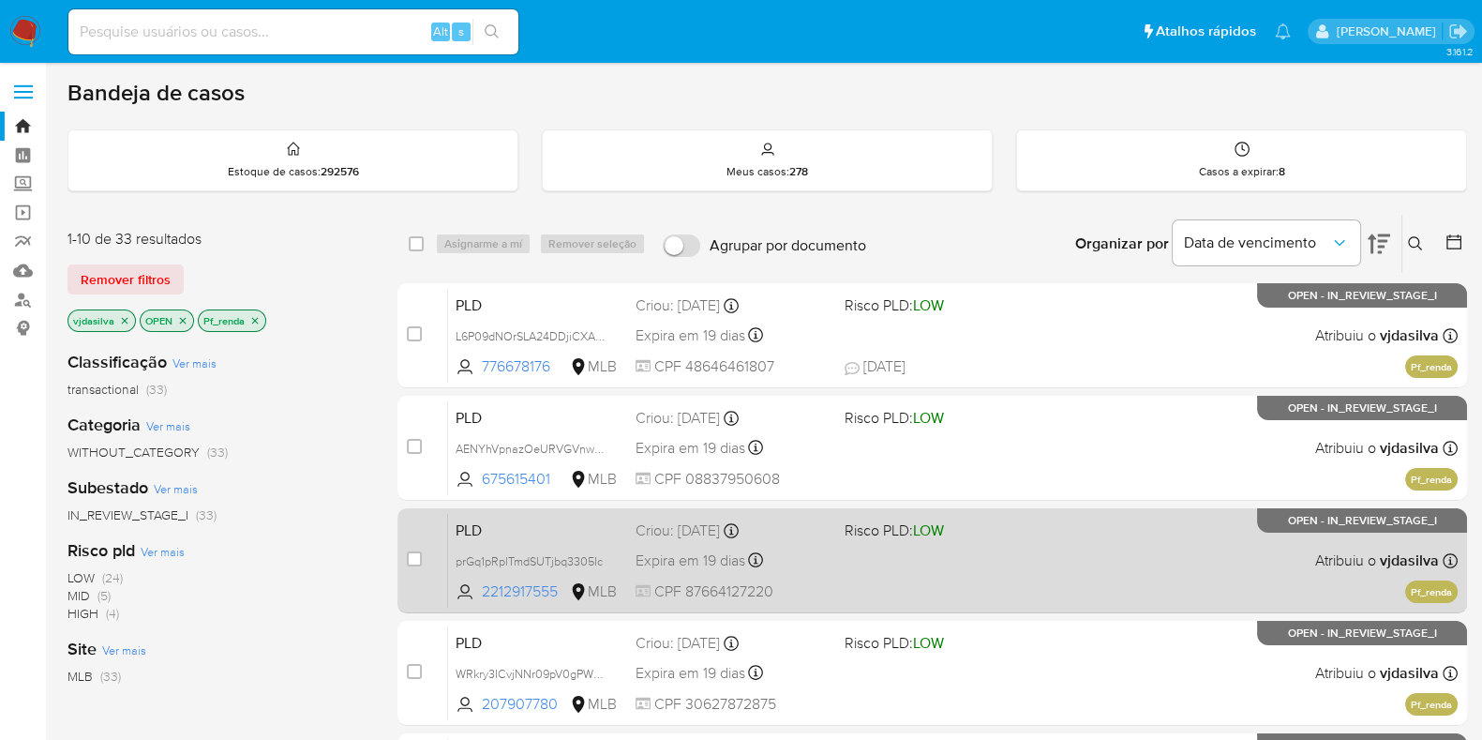
click at [1078, 560] on div "PLD prGq1pRplTmdSUTjbq3305Ic 2212917555 MLB Risco PLD: LOW Criou: [DATE] Criou:…" at bounding box center [953, 560] width 1010 height 95
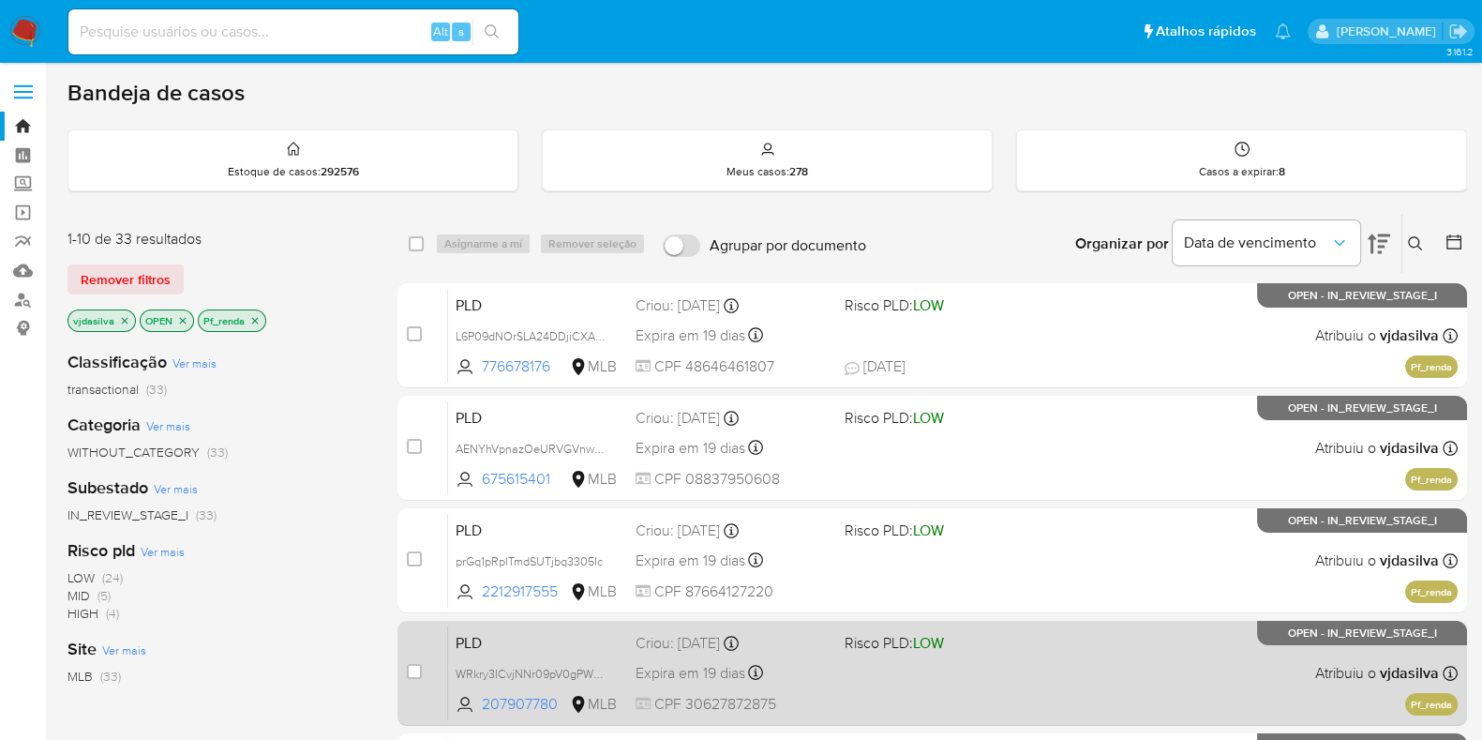
click at [1113, 706] on div "PLD WRkry3ICvjNNr09pV0gPWkI0 207907780 MLB Risco PLD: LOW Criou: [DATE] Criou: …" at bounding box center [953, 672] width 1010 height 95
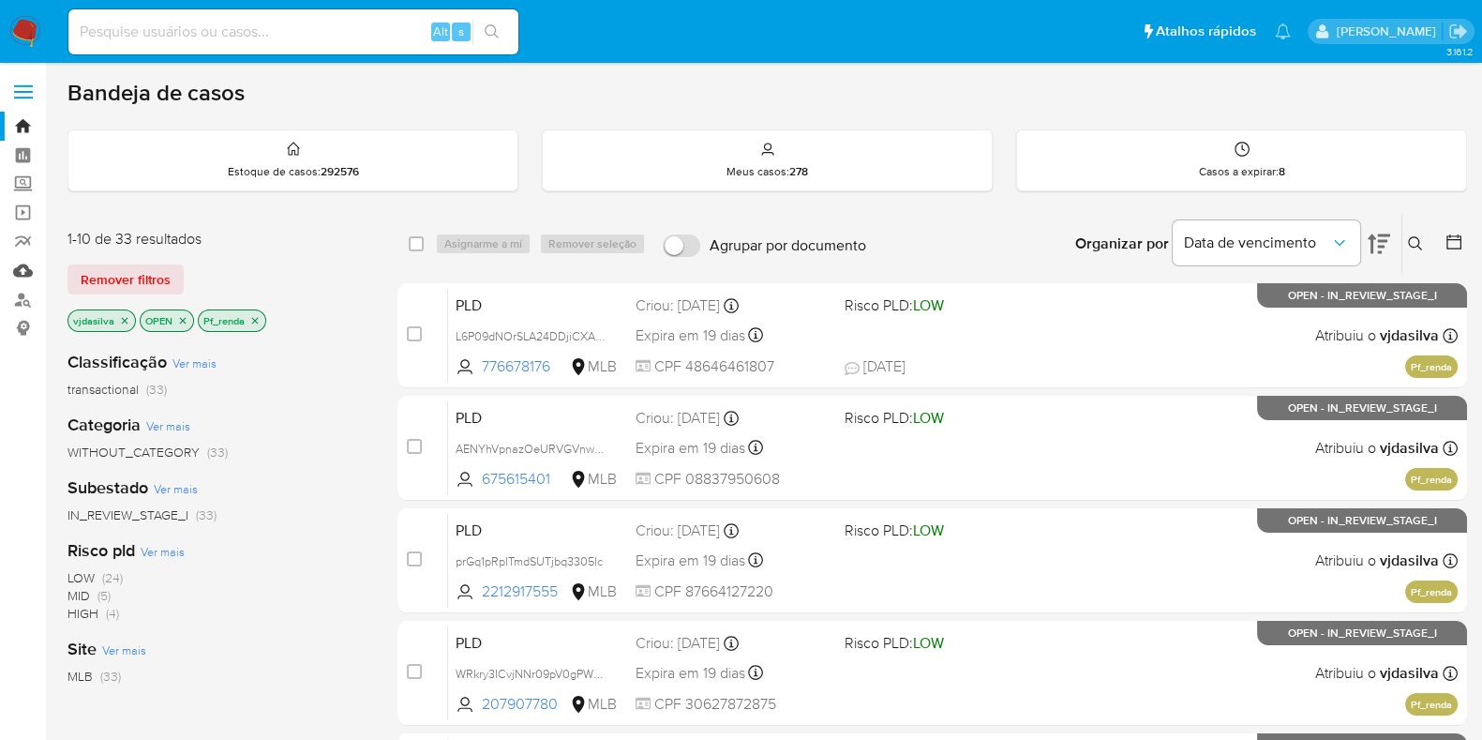
click at [14, 265] on link "Mulan" at bounding box center [111, 270] width 223 height 29
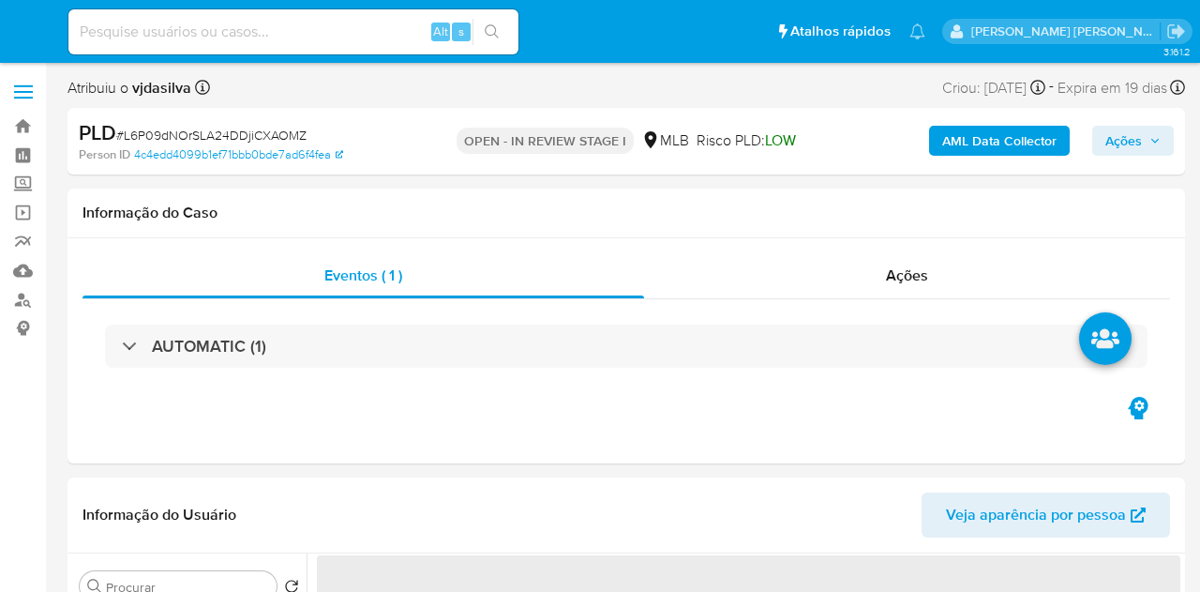
select select "10"
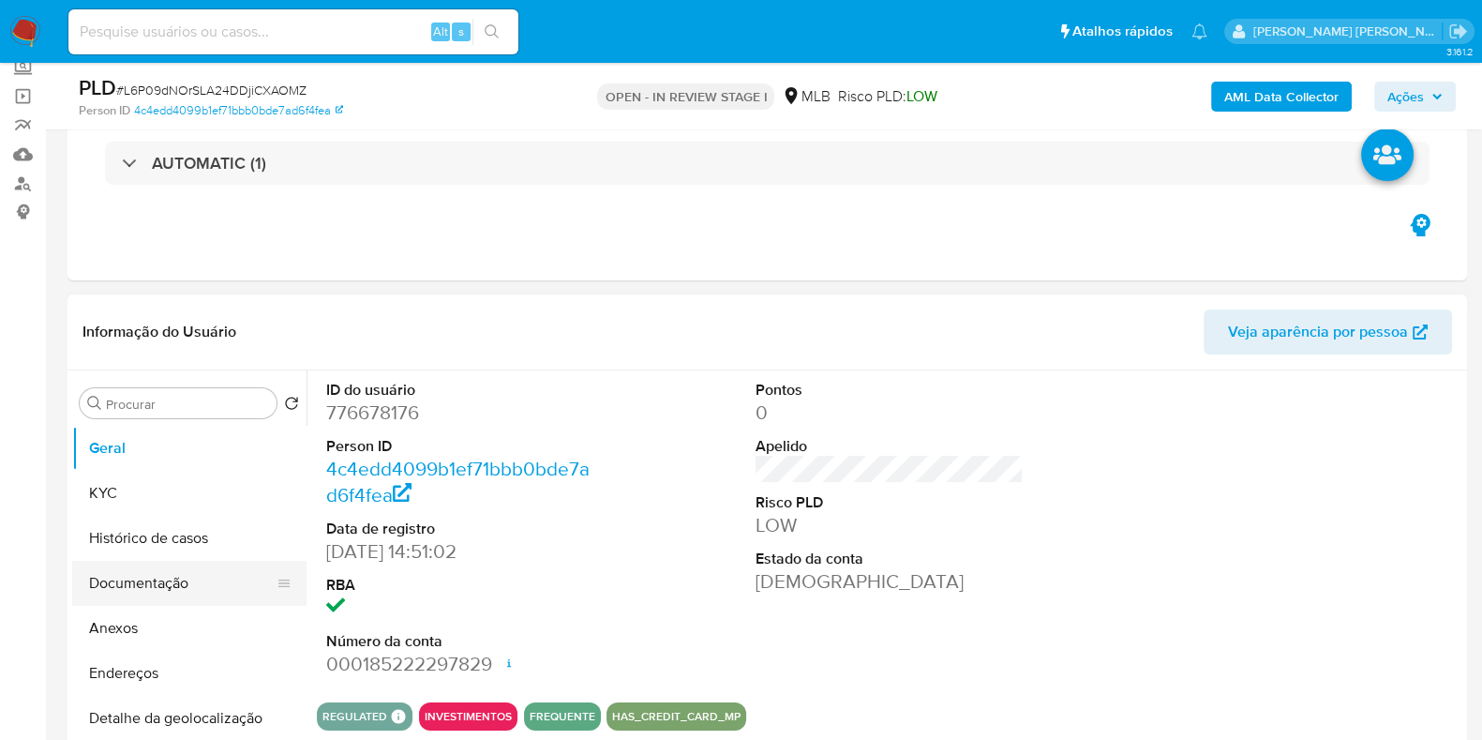
click at [185, 561] on button "Documentação" at bounding box center [181, 583] width 219 height 45
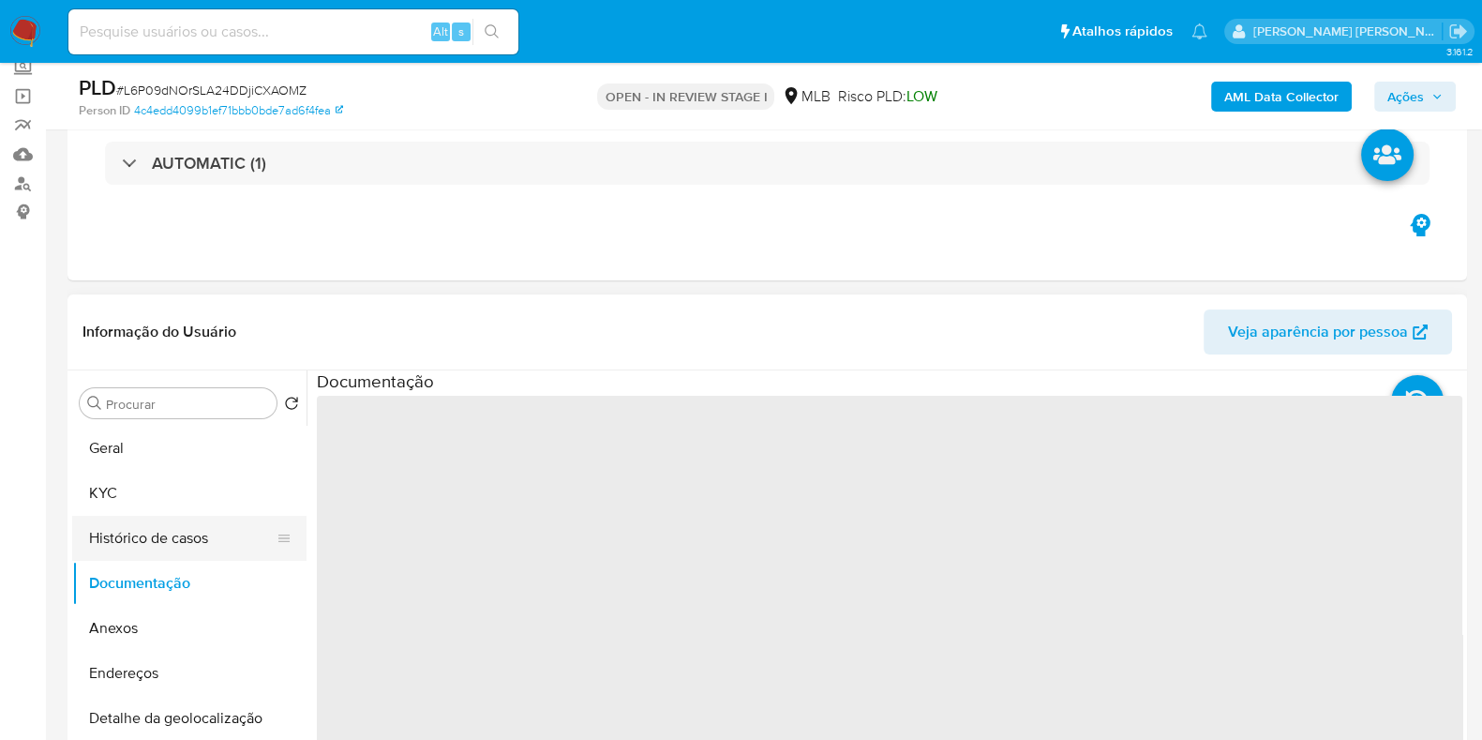
click at [189, 536] on button "Histórico de casos" at bounding box center [181, 538] width 219 height 45
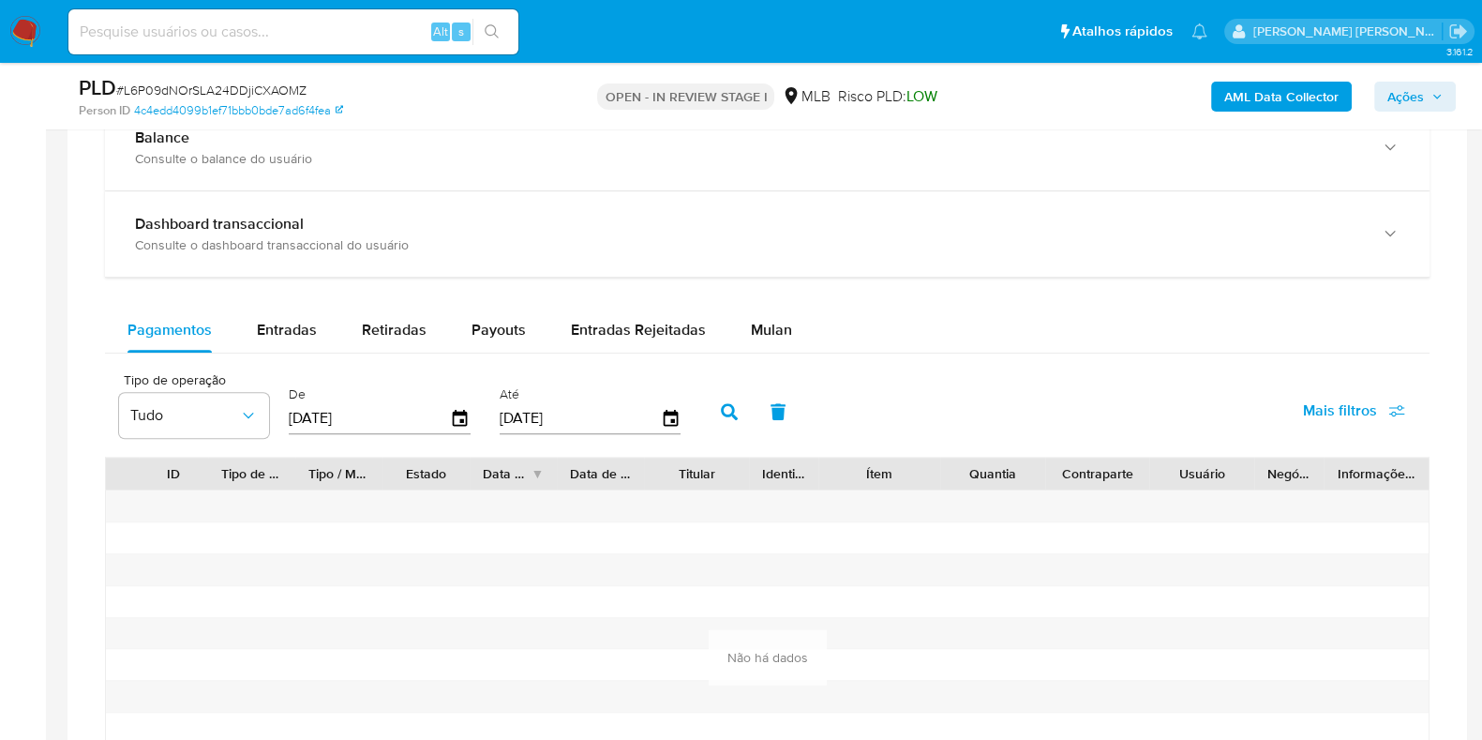
scroll to position [1523, 0]
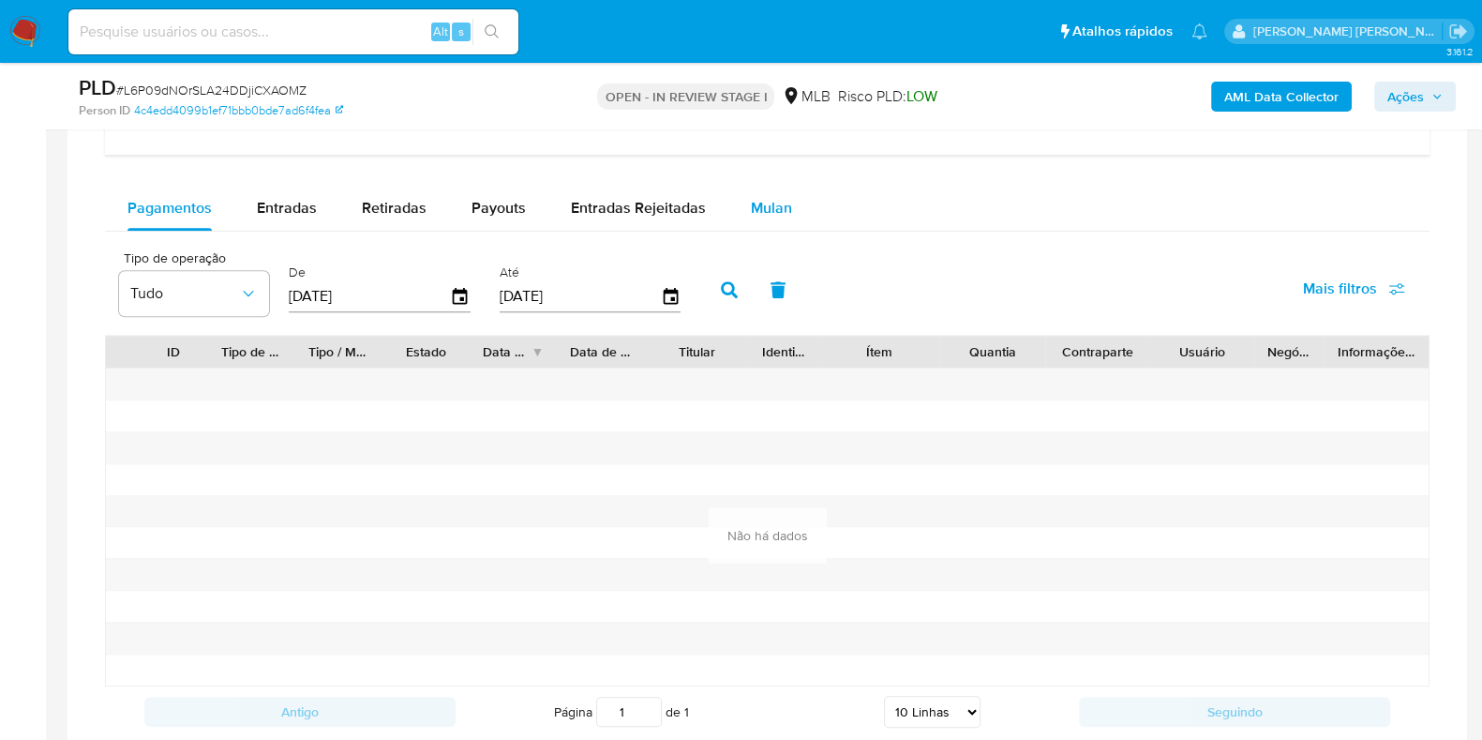
click at [766, 213] on span "Mulan" at bounding box center [771, 208] width 41 height 22
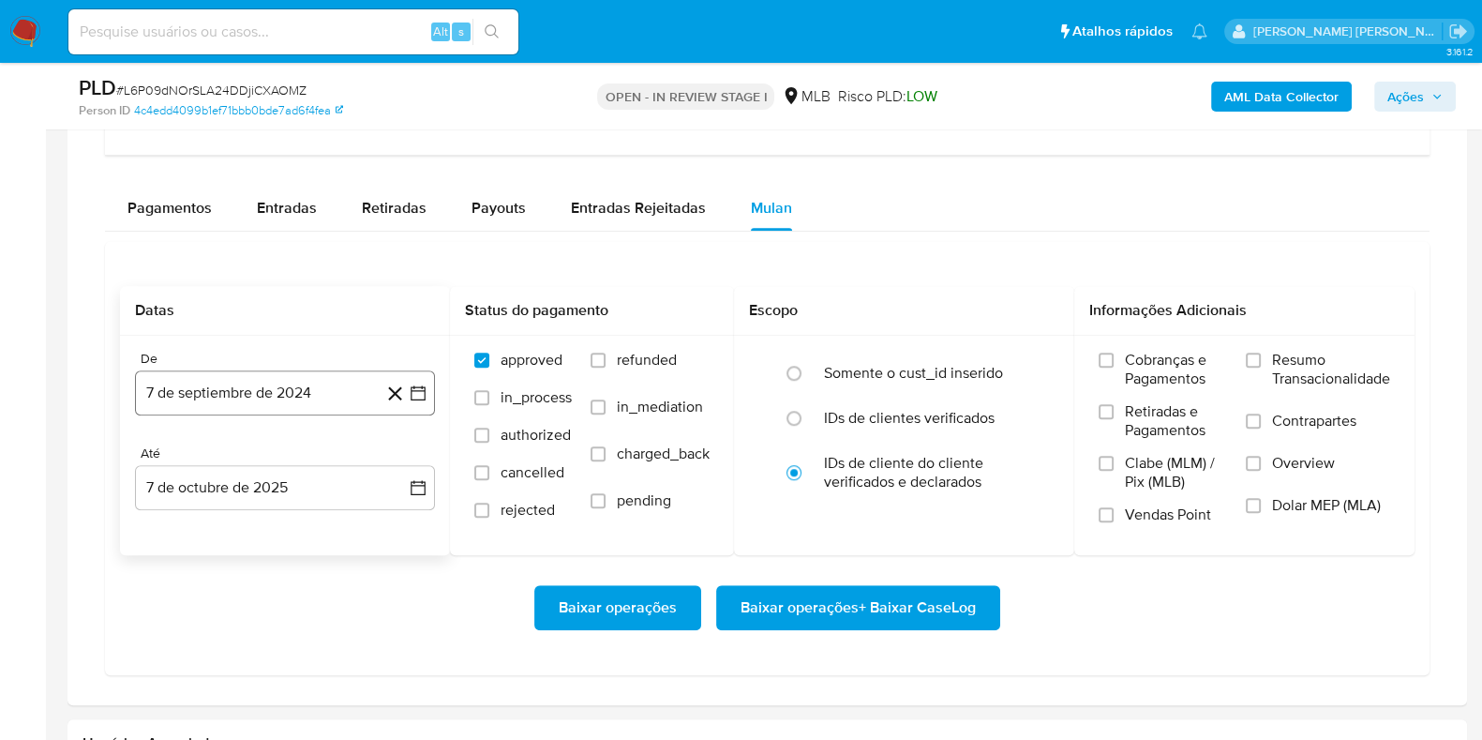
click at [291, 395] on button "7 de septiembre de 2024" at bounding box center [285, 392] width 300 height 45
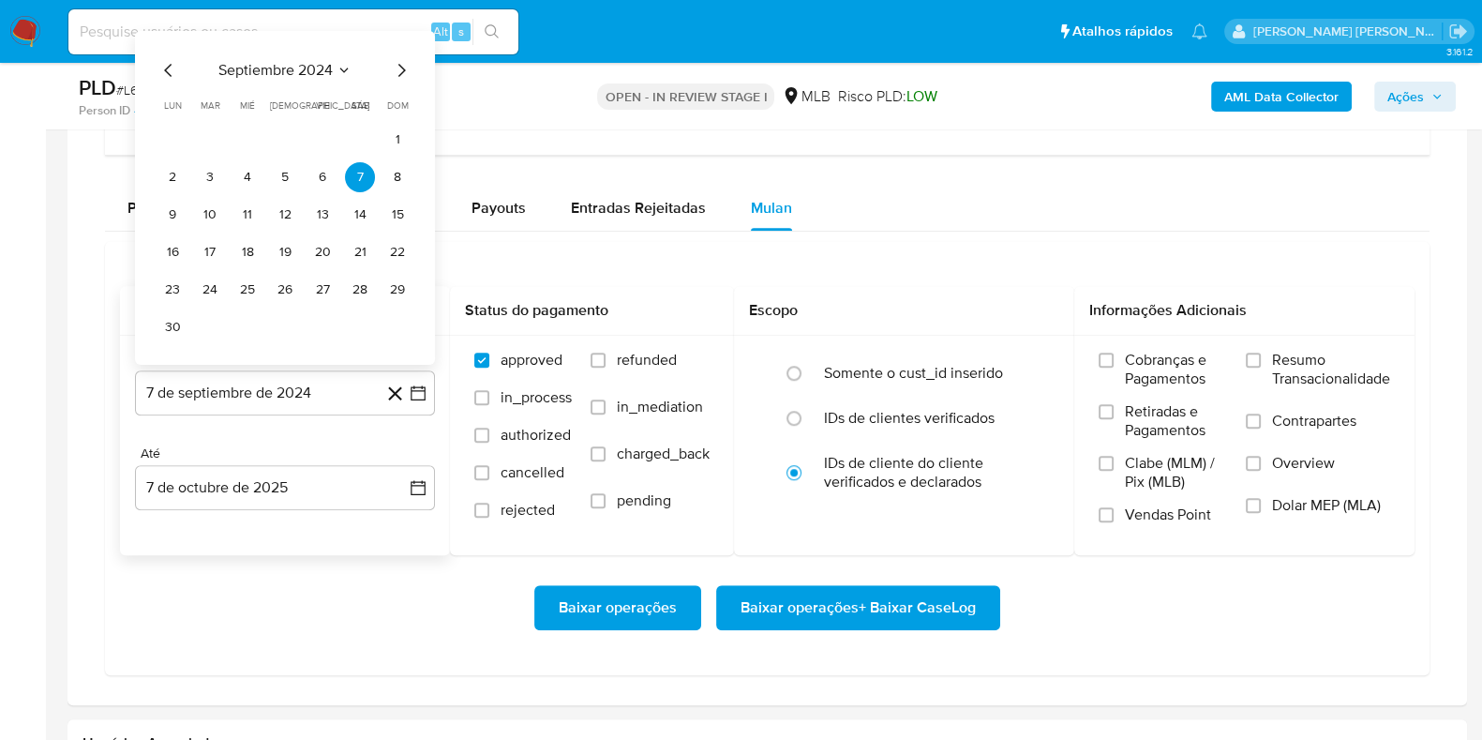
click at [331, 59] on div "septiembre 2024" at bounding box center [285, 70] width 255 height 23
click at [327, 69] on span "septiembre 2024" at bounding box center [275, 70] width 114 height 19
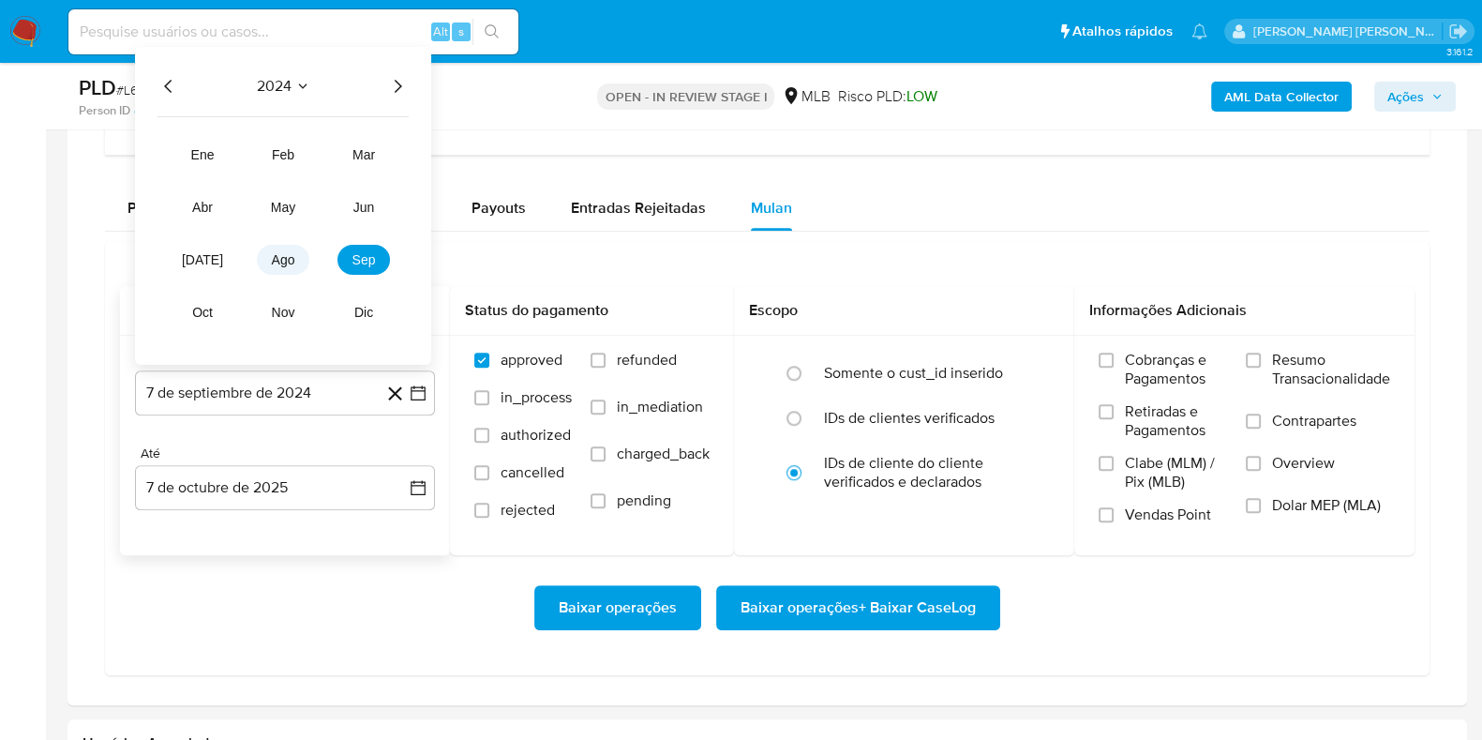
click at [282, 259] on span "ago" at bounding box center [283, 259] width 23 height 15
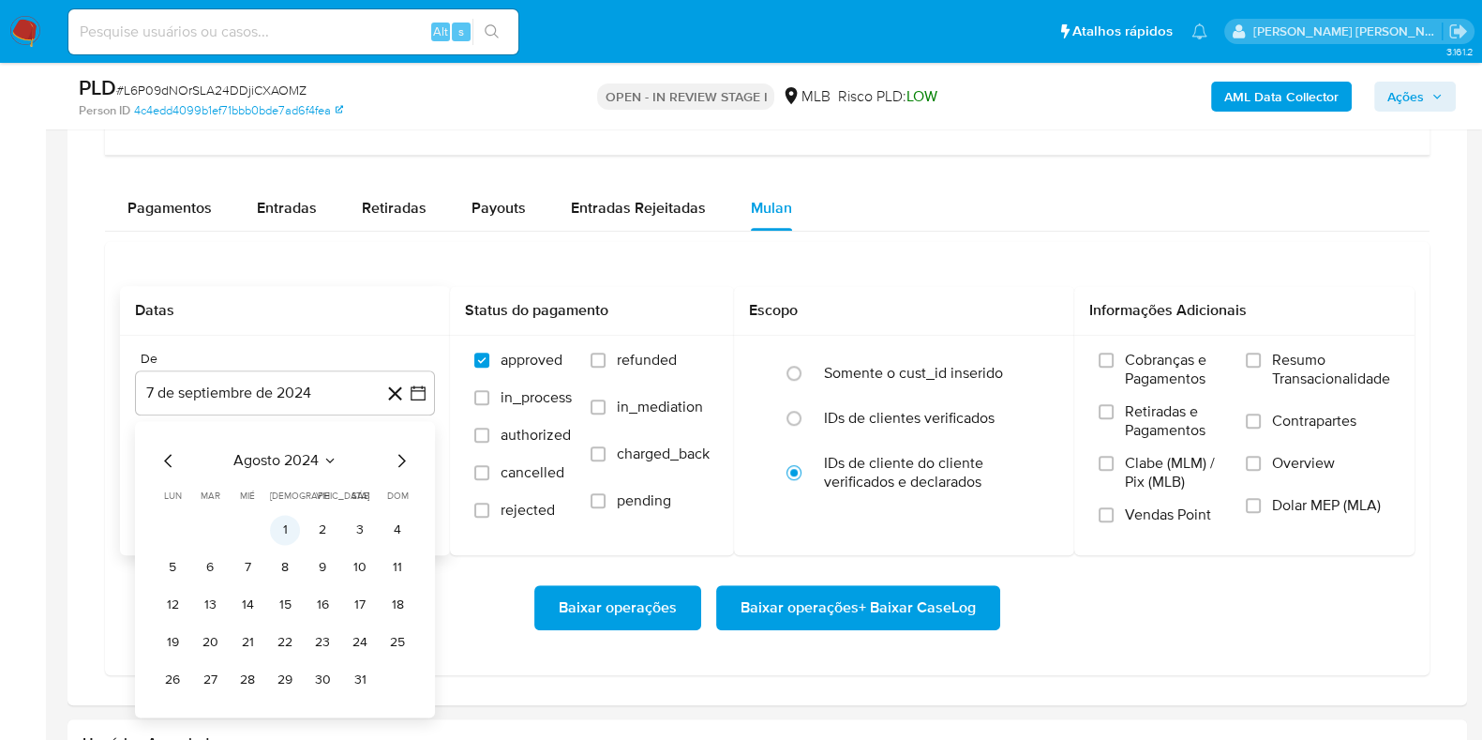
click at [281, 518] on button "1" at bounding box center [285, 530] width 30 height 30
click at [270, 451] on div "Até" at bounding box center [285, 453] width 300 height 17
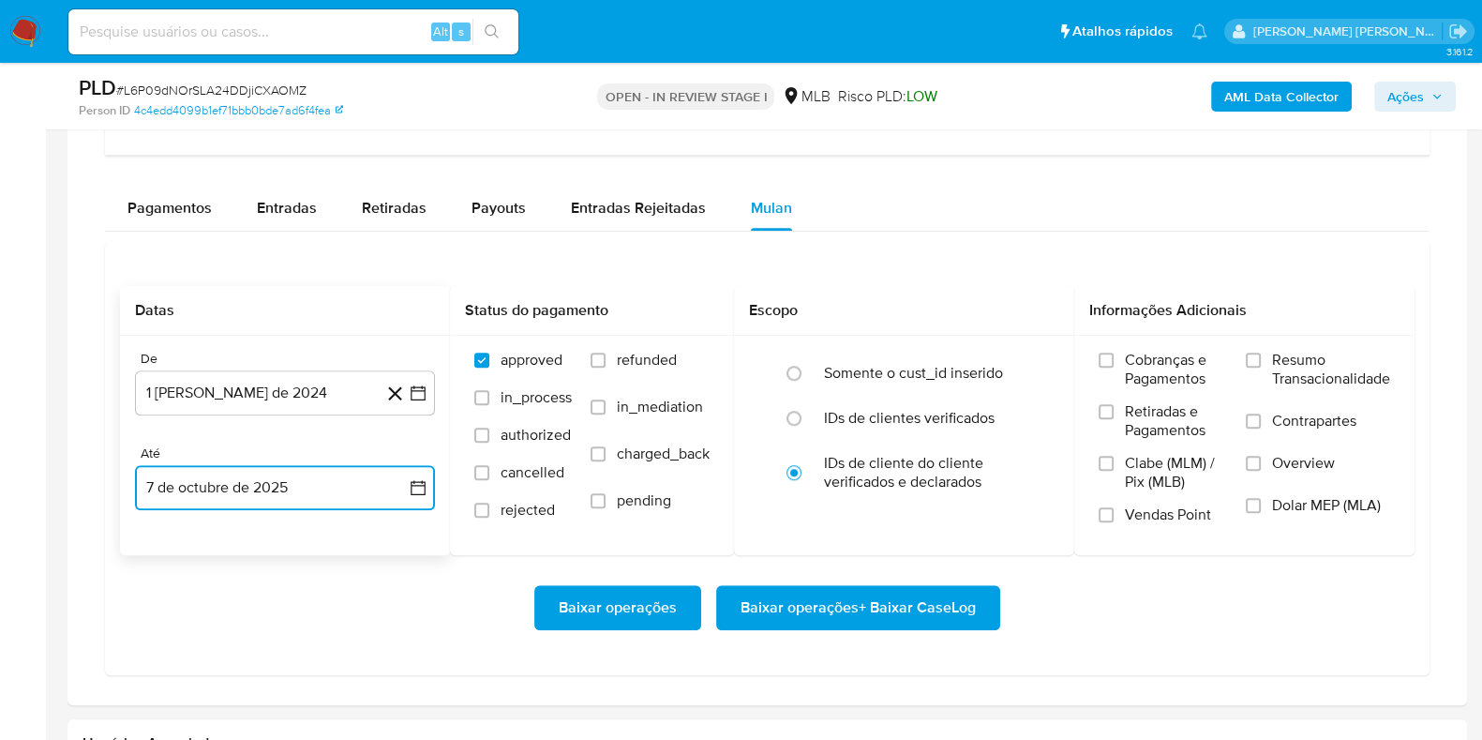
click at [266, 479] on button "7 de octubre de 2025" at bounding box center [285, 487] width 300 height 45
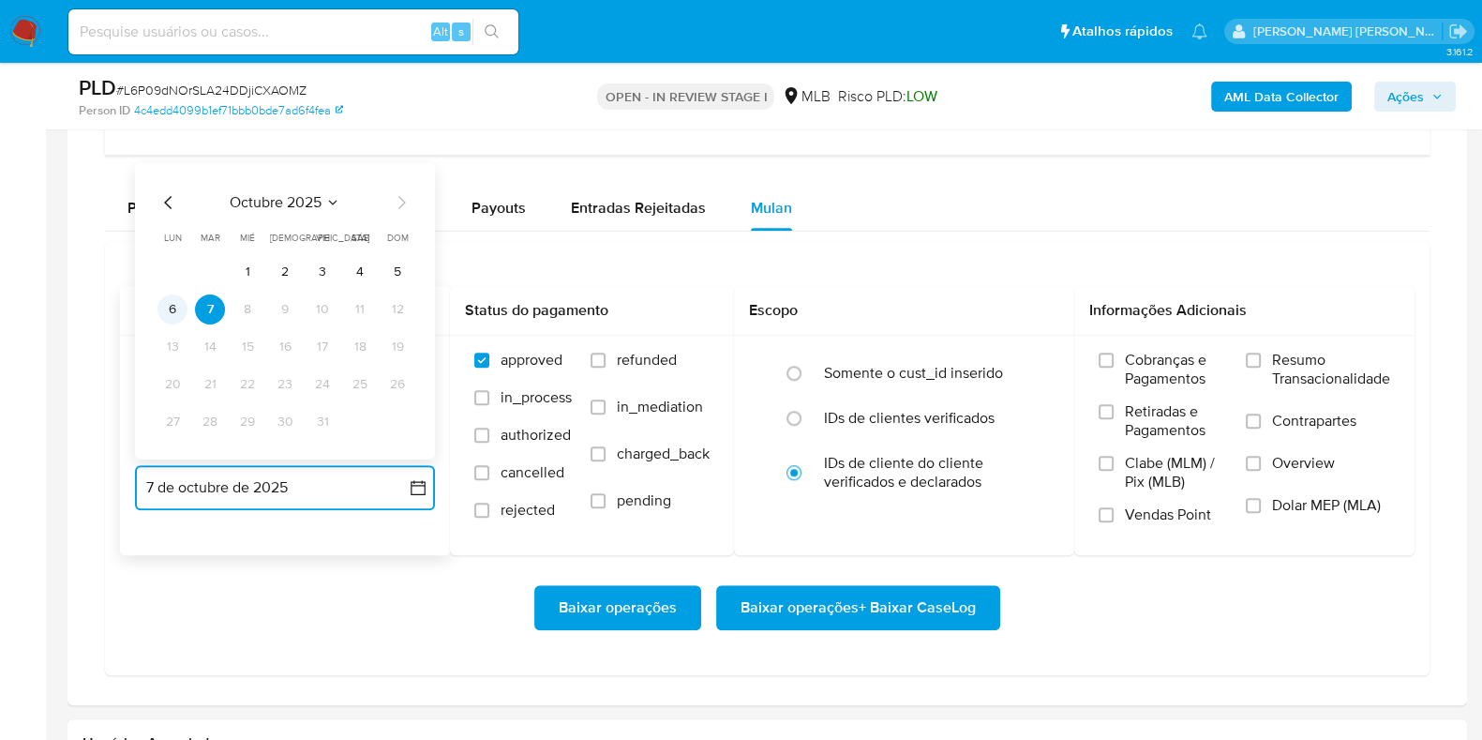
click at [173, 302] on button "6" at bounding box center [173, 309] width 30 height 30
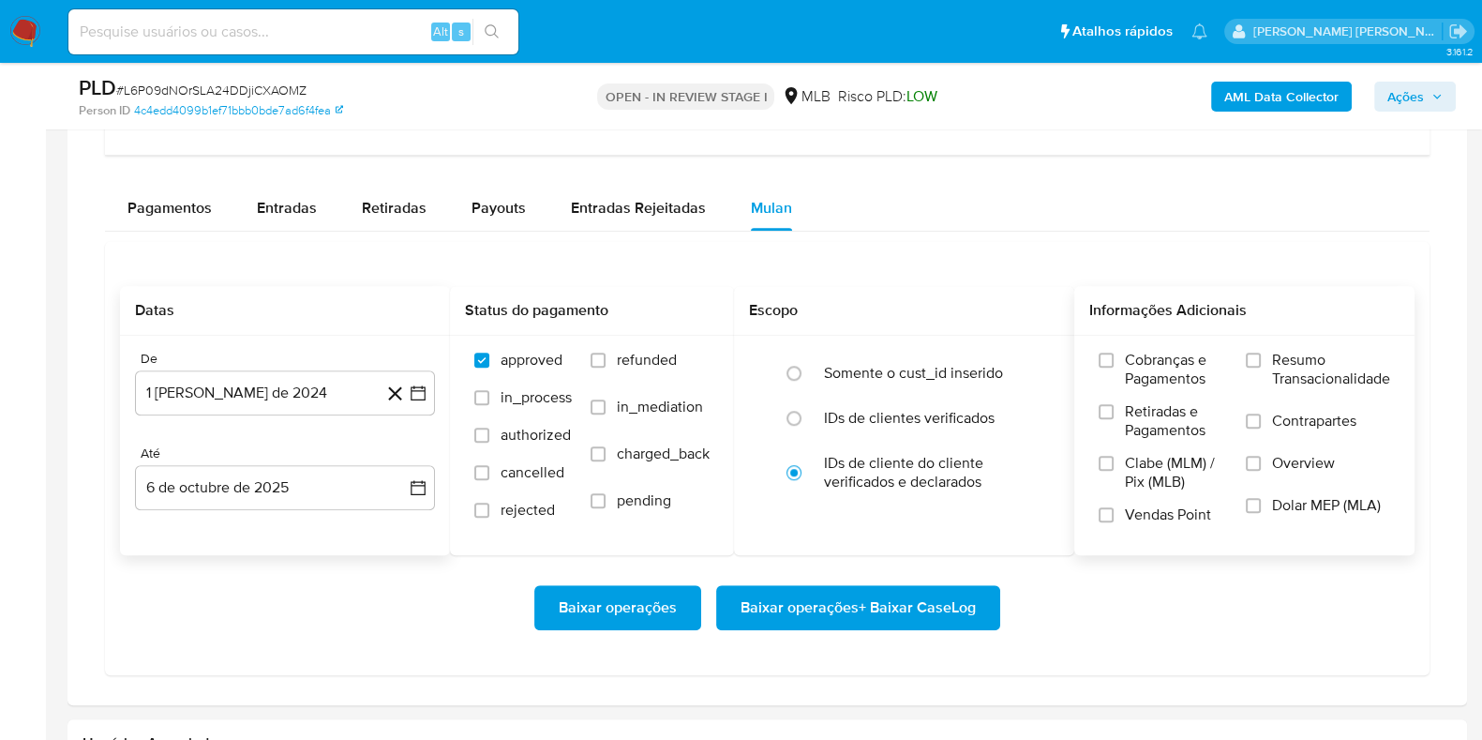
click at [1199, 364] on span "Resumo Transacionalidade" at bounding box center [1331, 370] width 118 height 38
click at [1199, 364] on input "Resumo Transacionalidade" at bounding box center [1253, 360] width 15 height 15
click at [1199, 406] on div "Resumo Transacionalidade Contrapartes Overview Dolar MEP (MLA)" at bounding box center [1318, 445] width 144 height 188
click at [1199, 422] on span "Contrapartes" at bounding box center [1314, 421] width 84 height 19
click at [1199, 422] on input "Contrapartes" at bounding box center [1253, 420] width 15 height 15
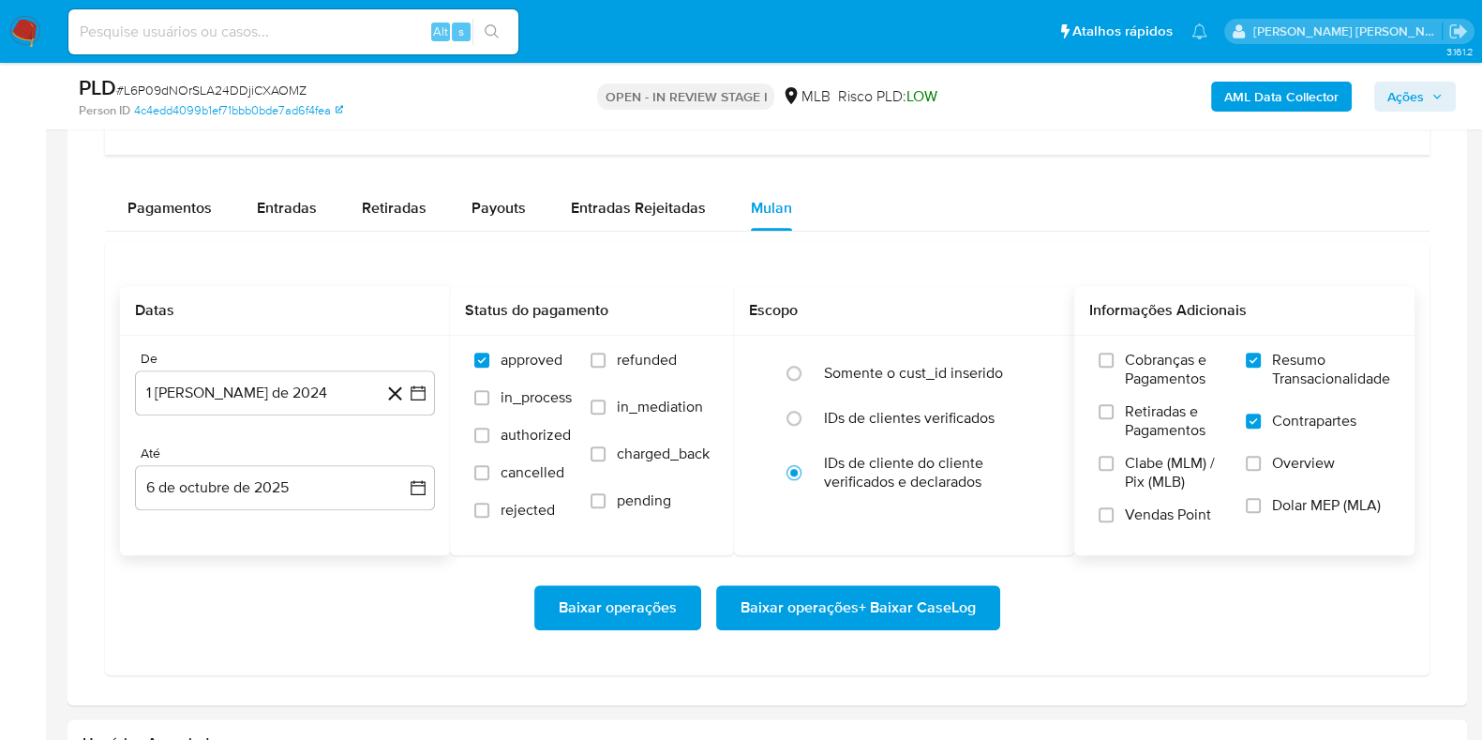
click at [907, 587] on span "Baixar operações + Baixar CaseLog" at bounding box center [858, 607] width 235 height 41
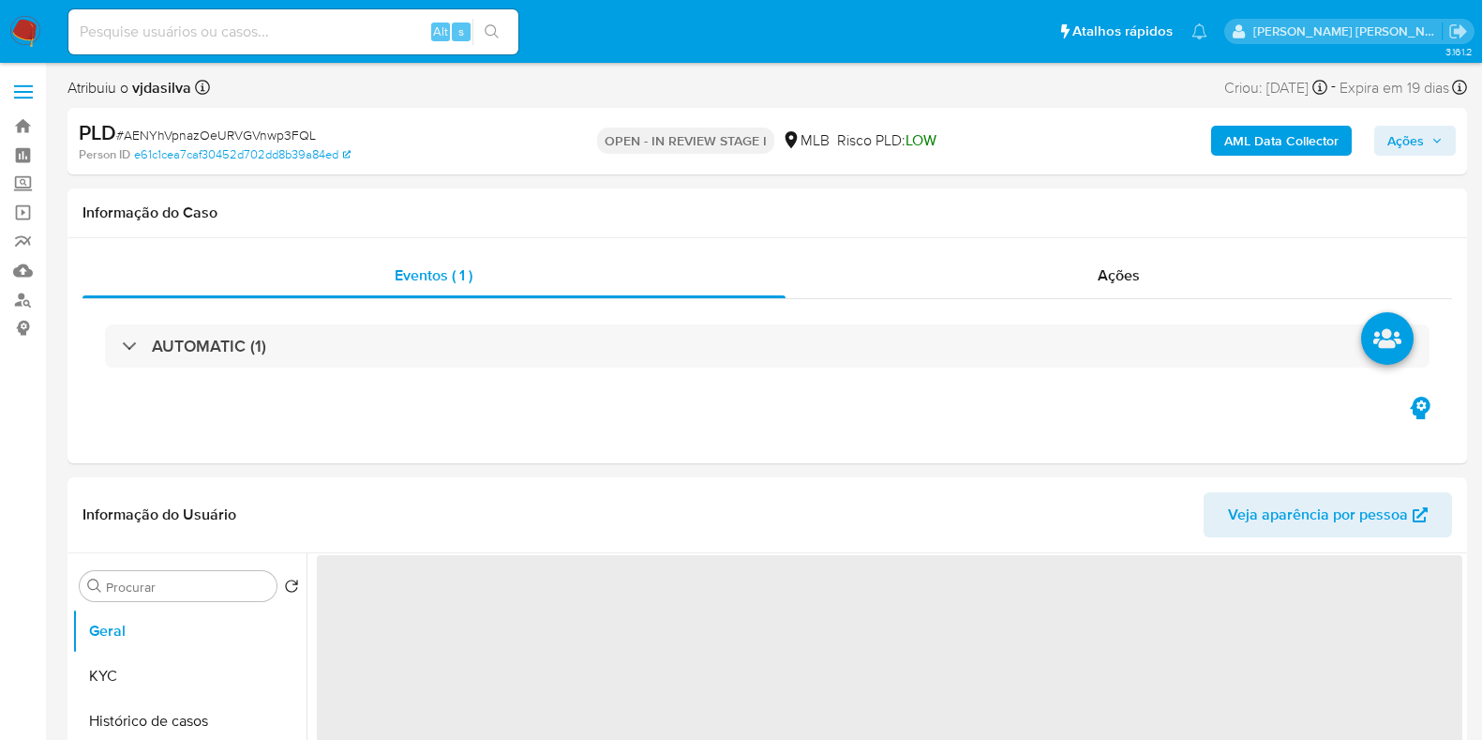
select select "10"
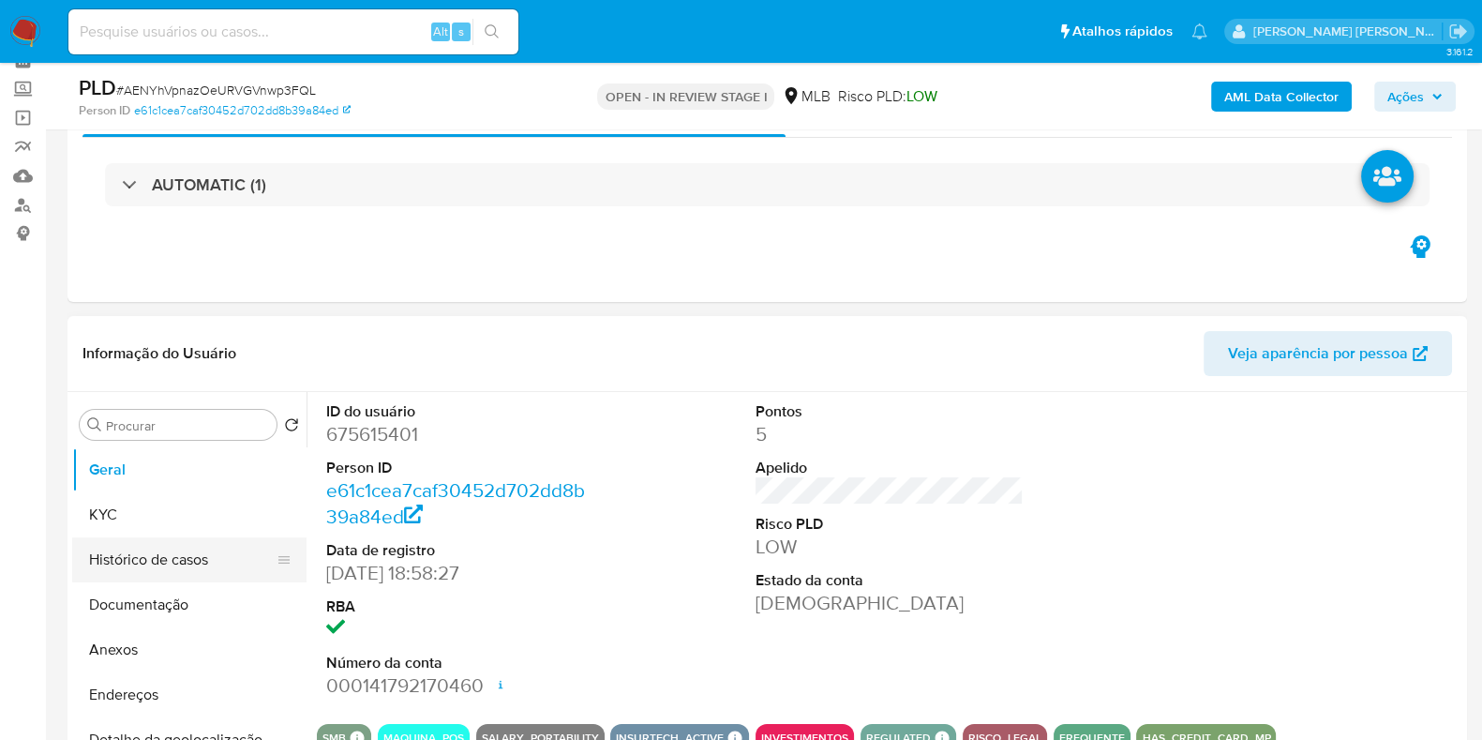
scroll to position [116, 0]
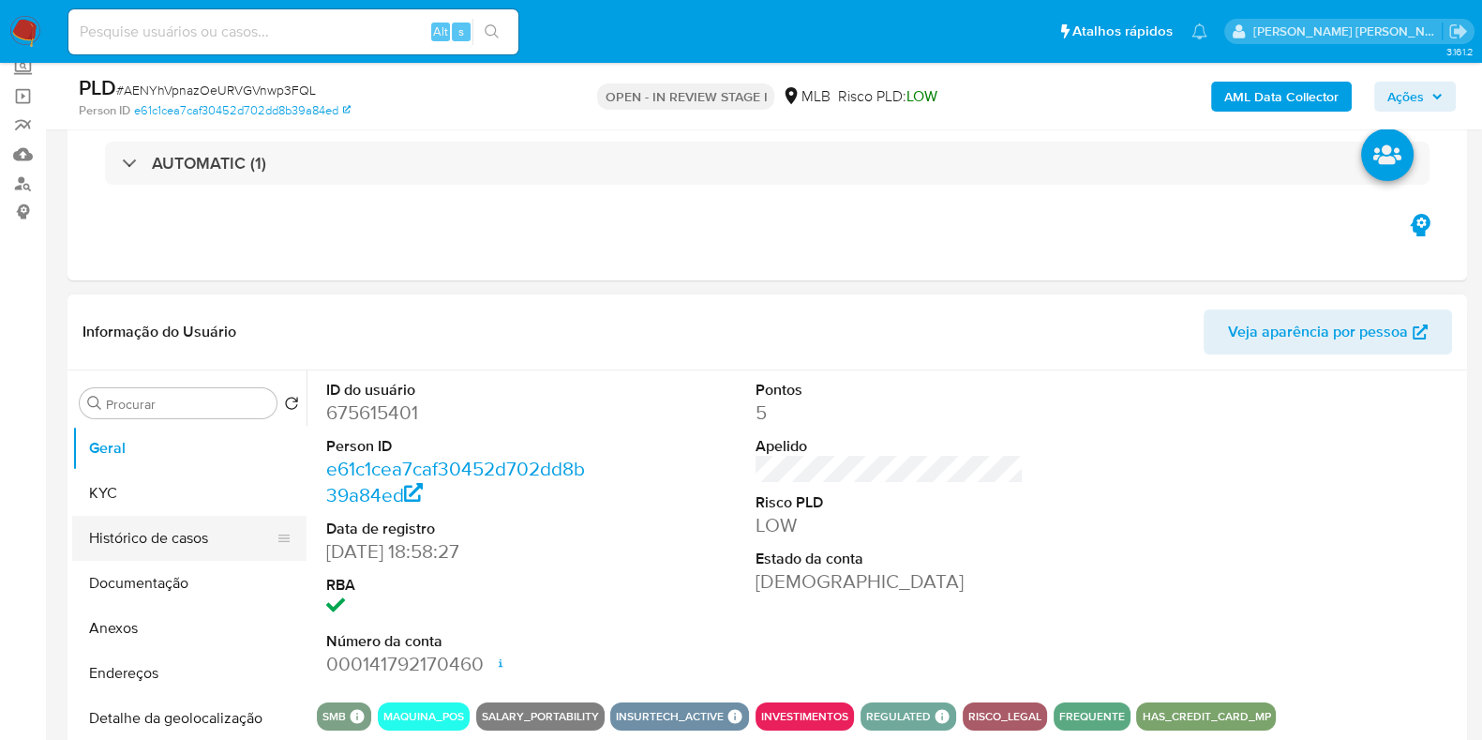
click at [196, 517] on button "Histórico de casos" at bounding box center [181, 538] width 219 height 45
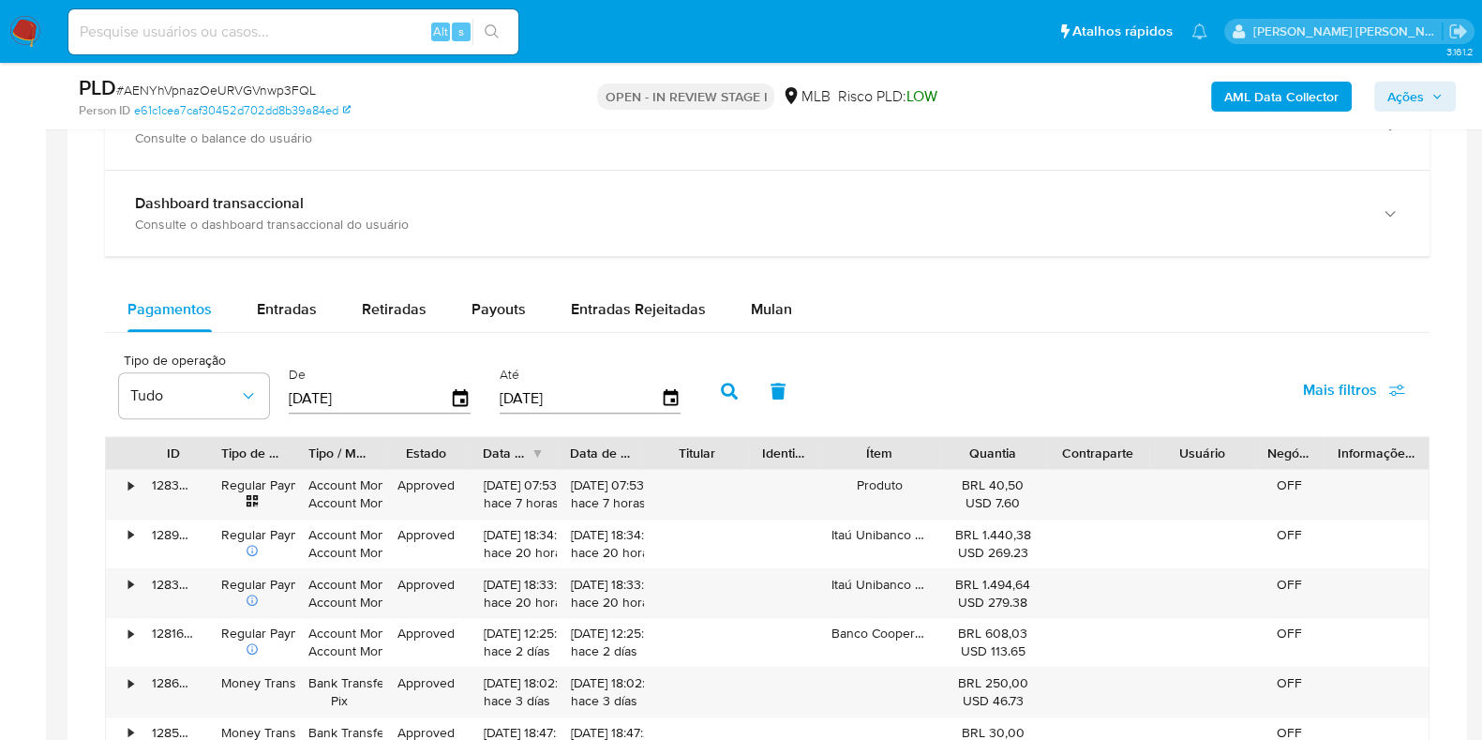
scroll to position [1523, 0]
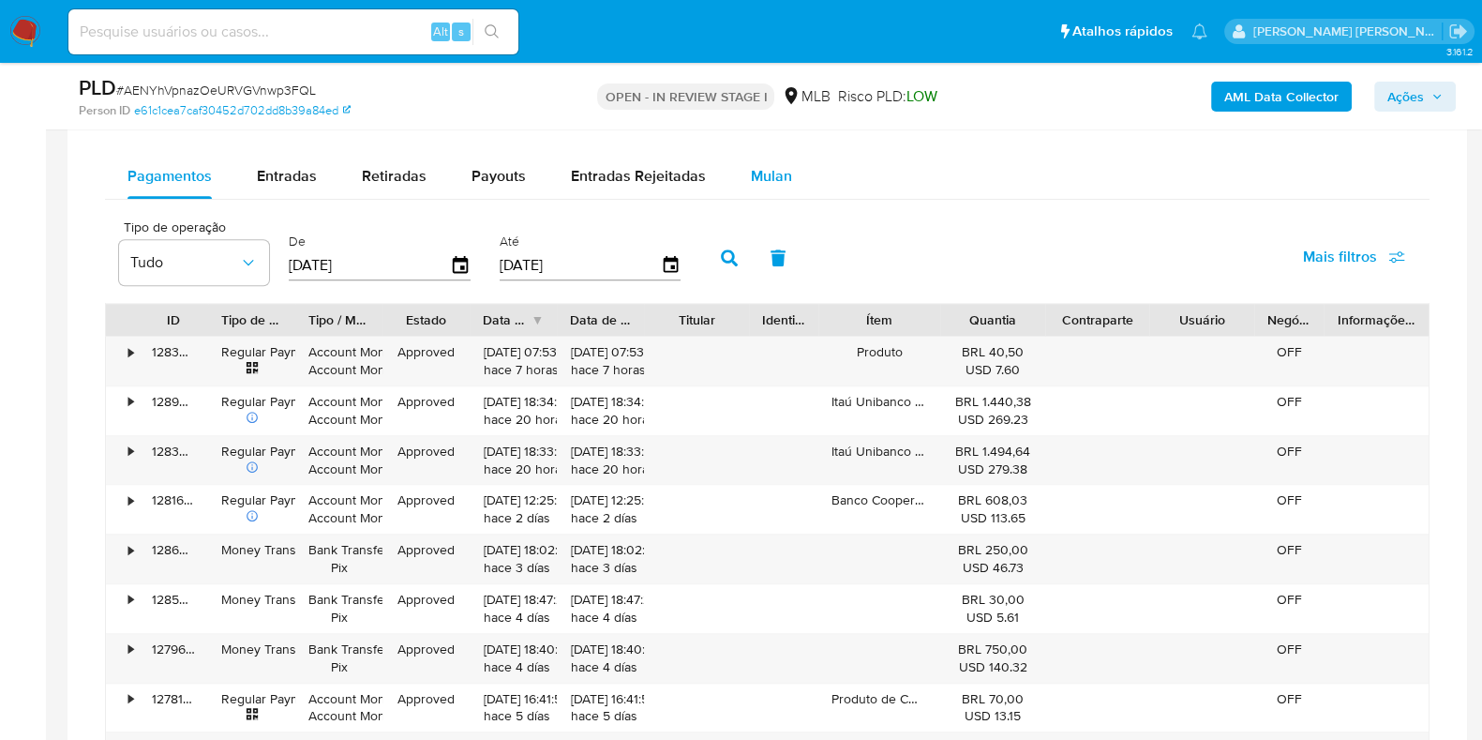
click at [773, 177] on span "Mulan" at bounding box center [771, 176] width 41 height 22
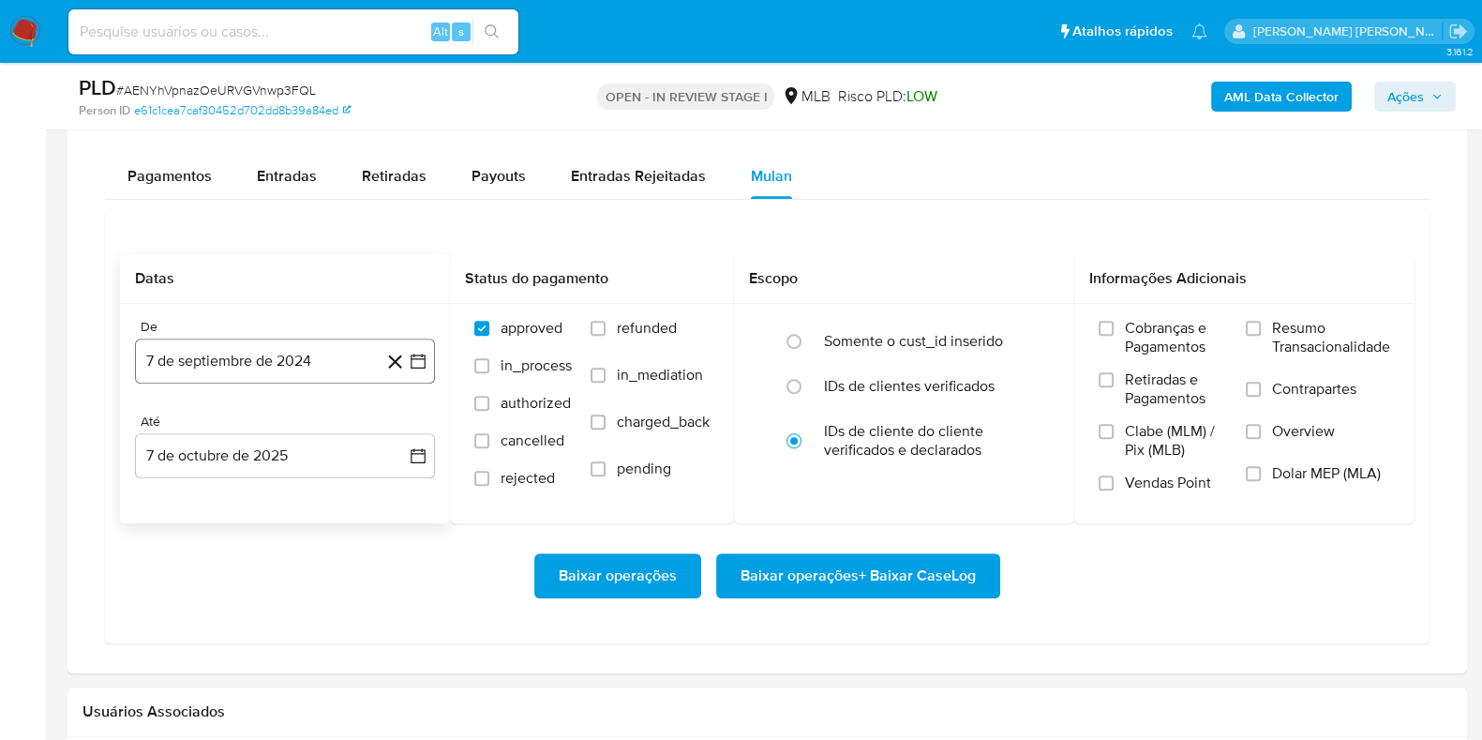
click at [306, 355] on button "7 de septiembre de 2024" at bounding box center [285, 360] width 300 height 45
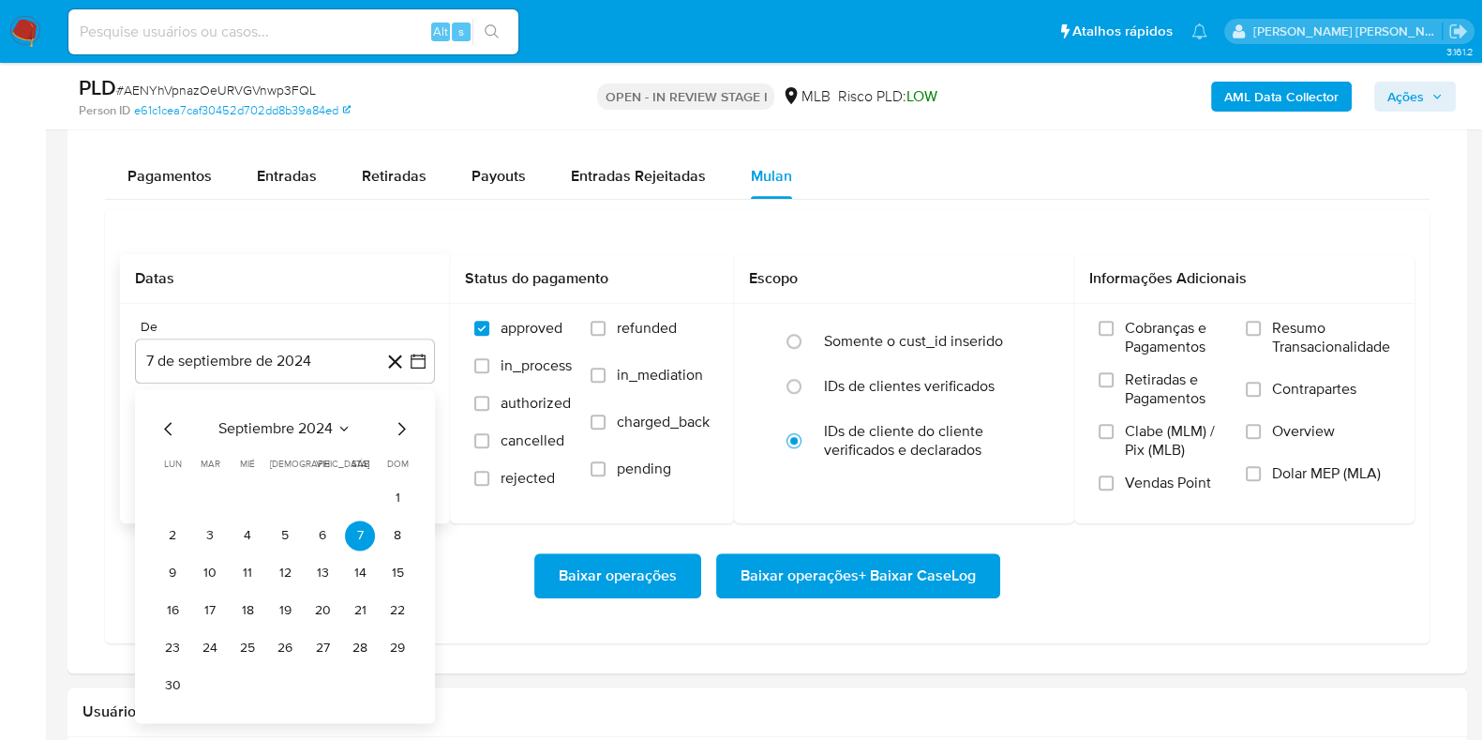
click at [291, 425] on span "septiembre 2024" at bounding box center [275, 428] width 114 height 19
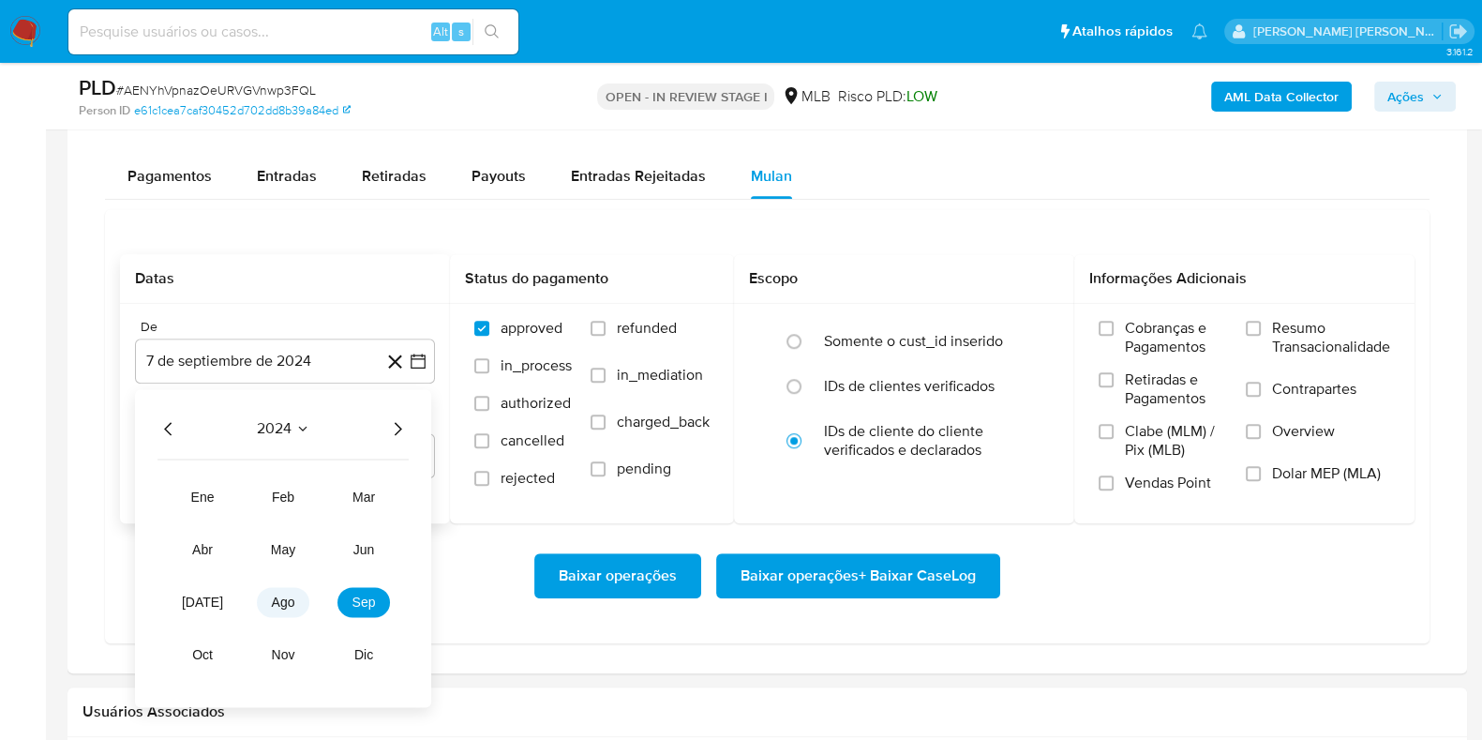
click at [282, 604] on span "ago" at bounding box center [283, 601] width 23 height 15
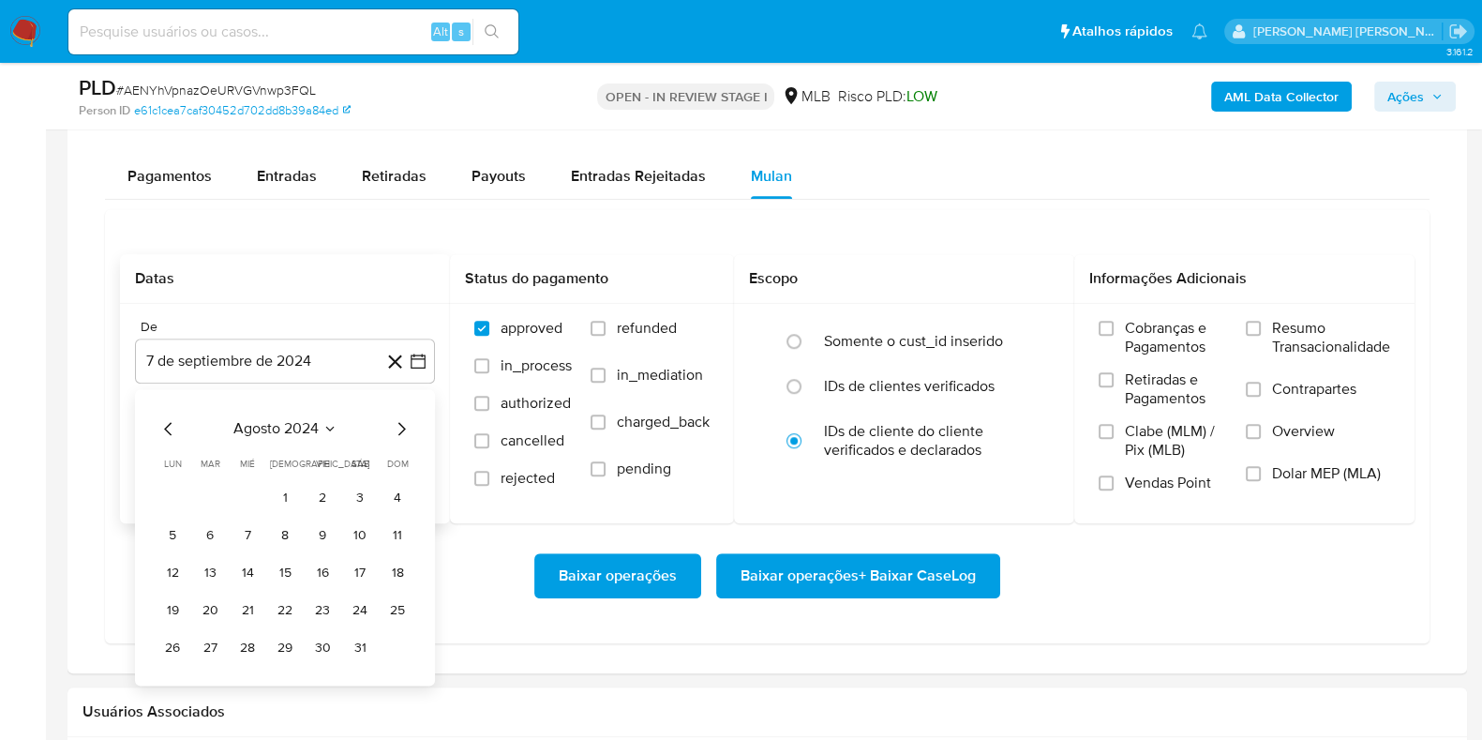
click at [280, 490] on button "1" at bounding box center [285, 498] width 30 height 30
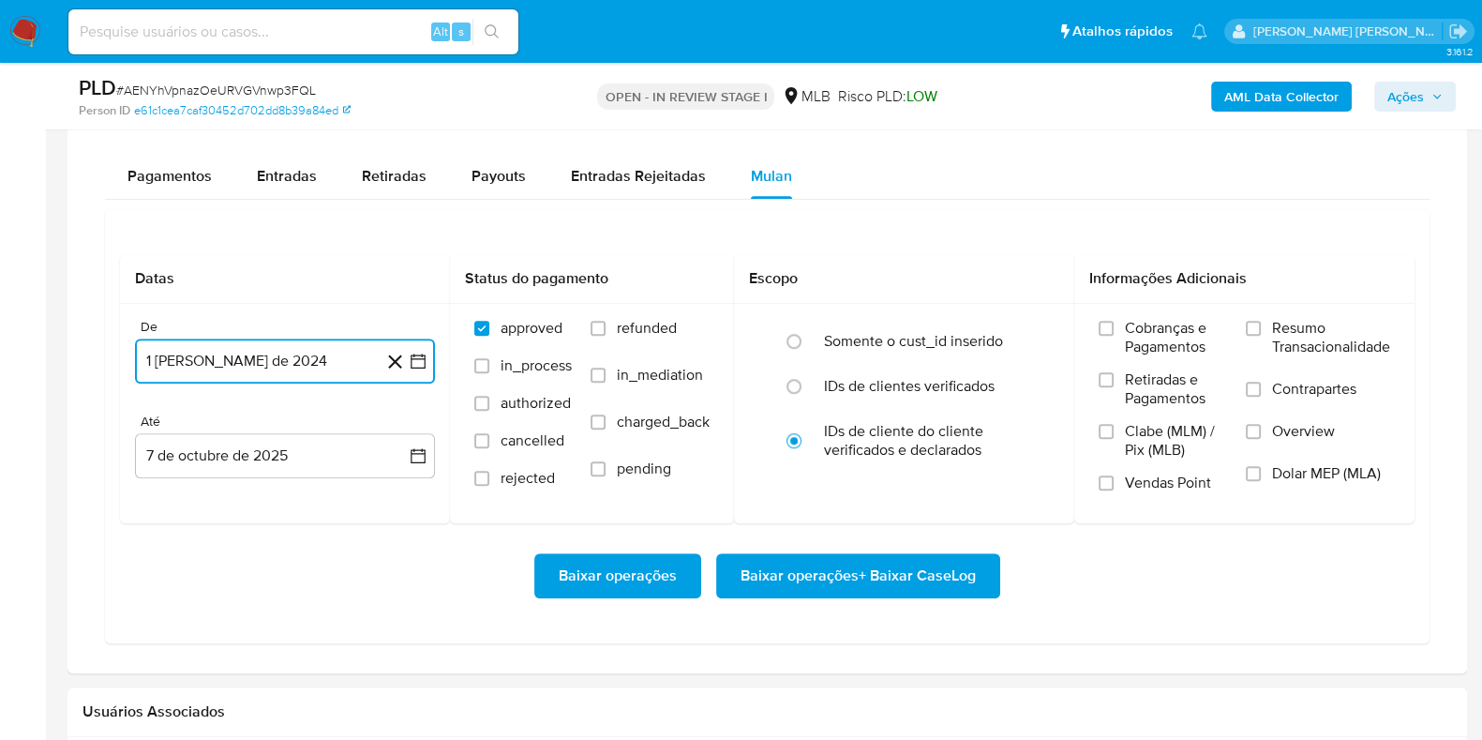
click at [322, 344] on button "1 [PERSON_NAME] de 2024" at bounding box center [285, 360] width 300 height 45
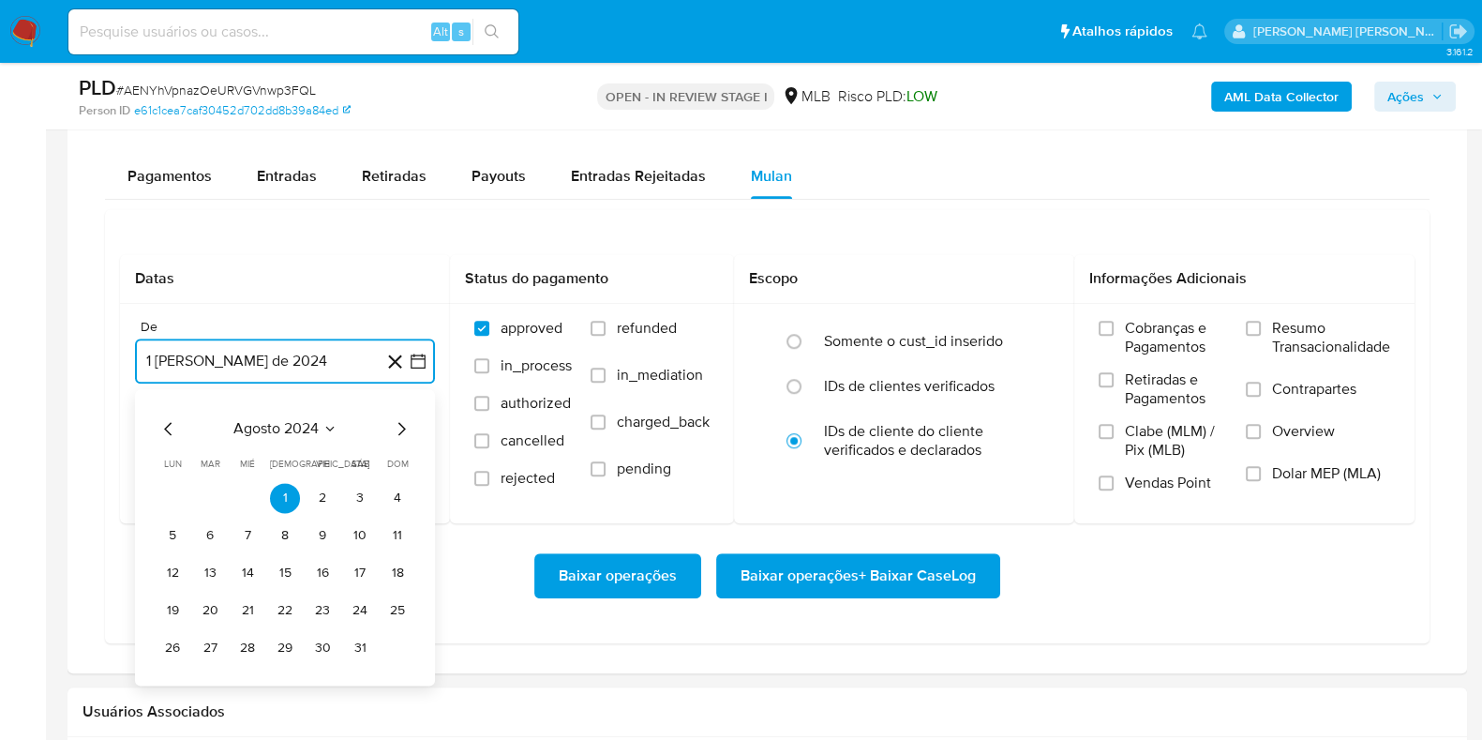
click at [400, 427] on icon "Mes siguiente" at bounding box center [401, 428] width 23 height 23
click at [324, 433] on span "septiembre 2024" at bounding box center [275, 428] width 114 height 19
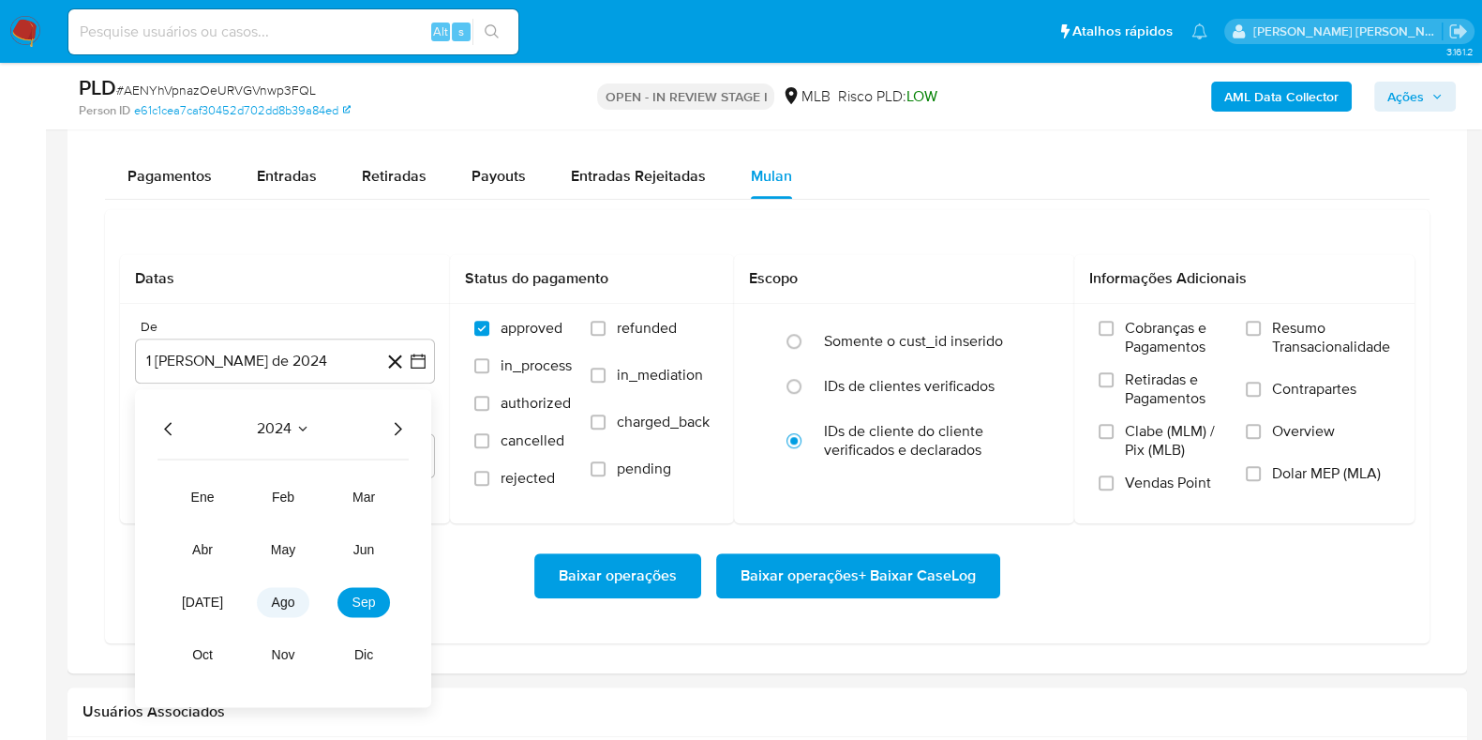
click at [295, 598] on button "ago" at bounding box center [283, 602] width 53 height 30
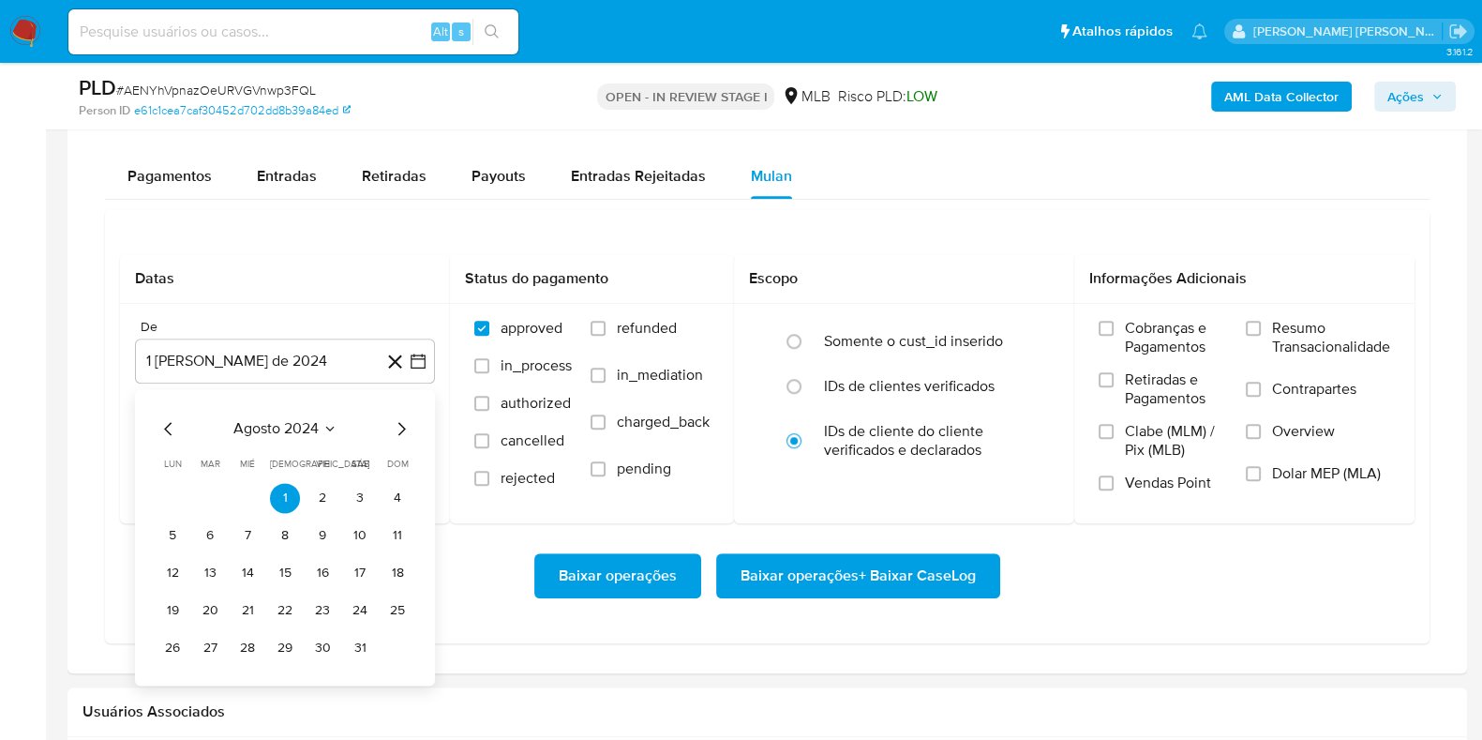
click at [309, 419] on span "agosto 2024" at bounding box center [275, 428] width 85 height 19
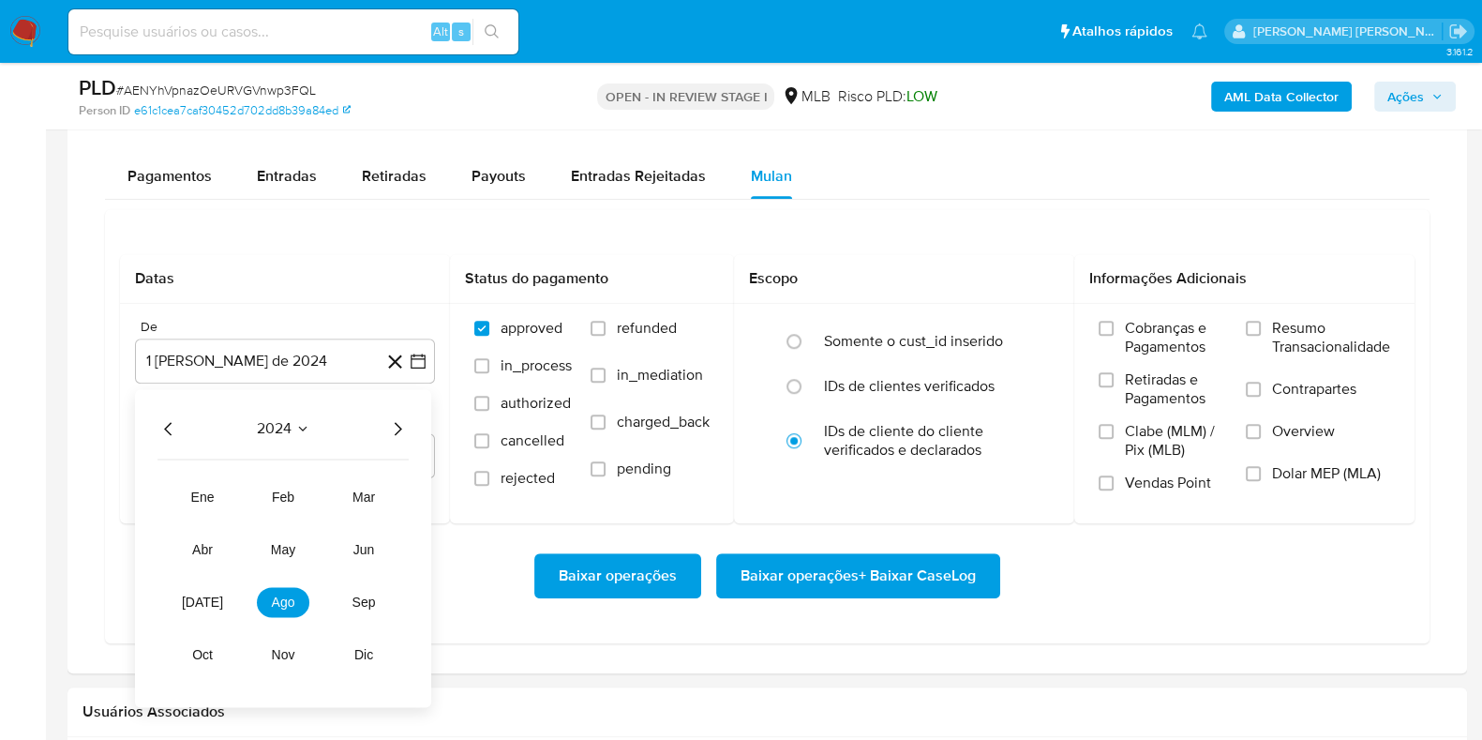
click at [405, 420] on icon "Año siguiente" at bounding box center [397, 428] width 23 height 23
click at [287, 595] on span "ago" at bounding box center [283, 601] width 23 height 15
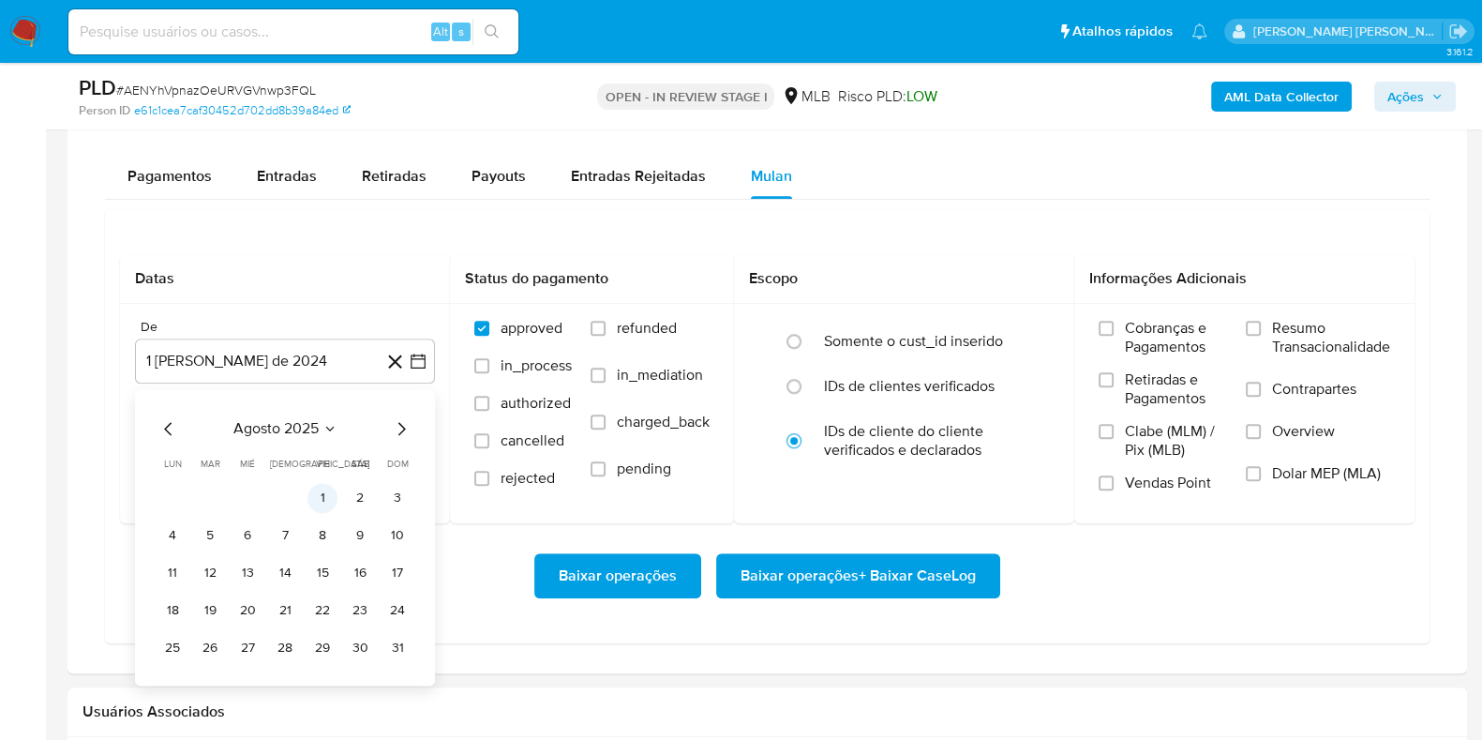
click at [323, 499] on button "1" at bounding box center [323, 498] width 30 height 30
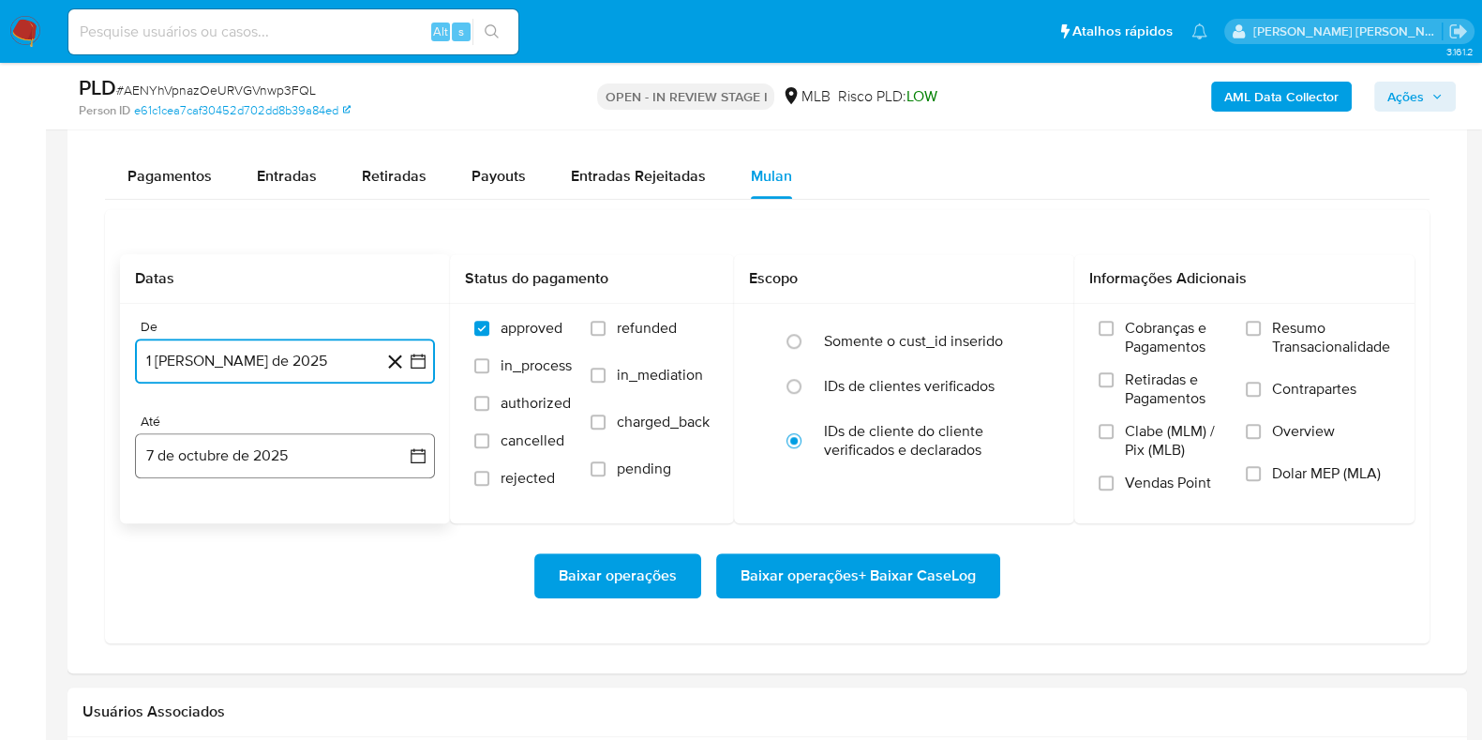
click at [258, 447] on button "7 de octubre de 2025" at bounding box center [285, 455] width 300 height 45
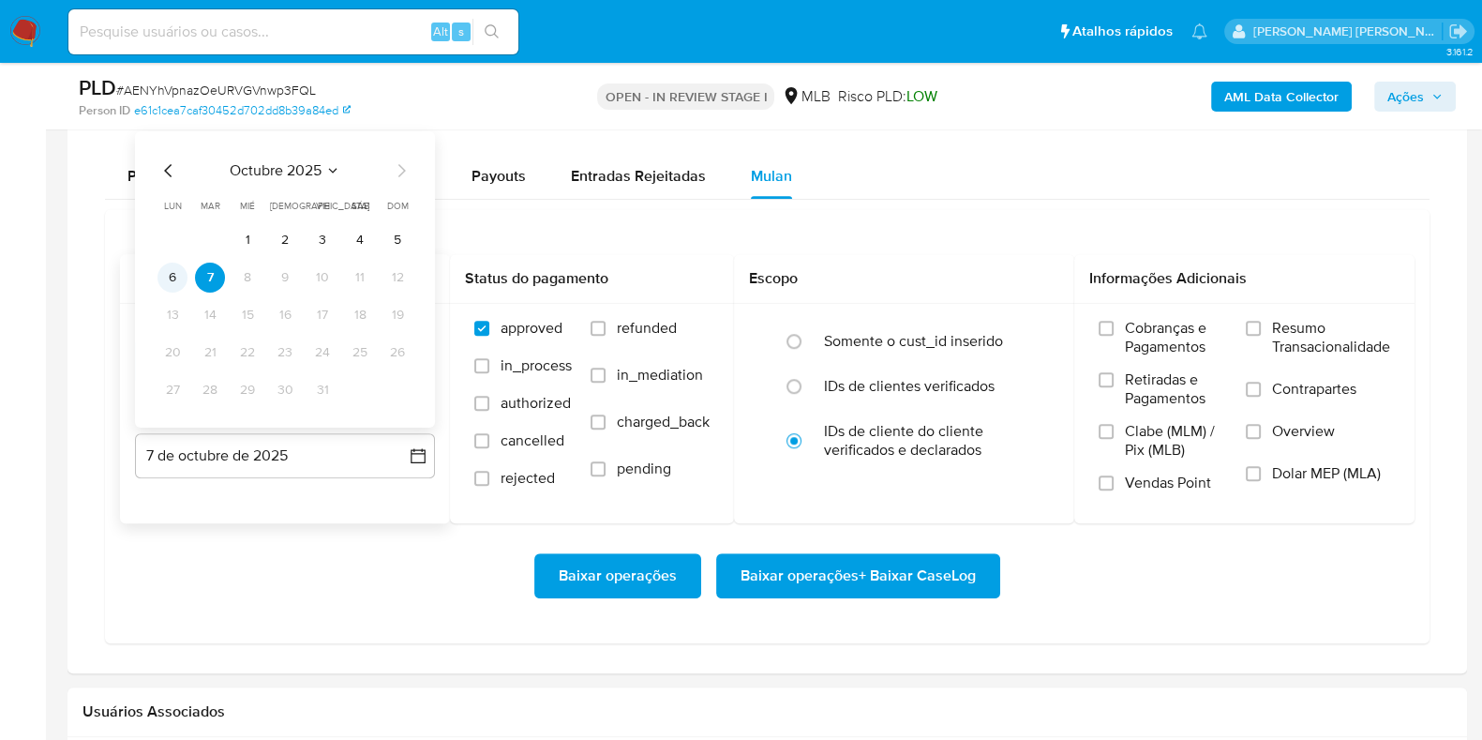
click at [174, 279] on button "6" at bounding box center [173, 278] width 30 height 30
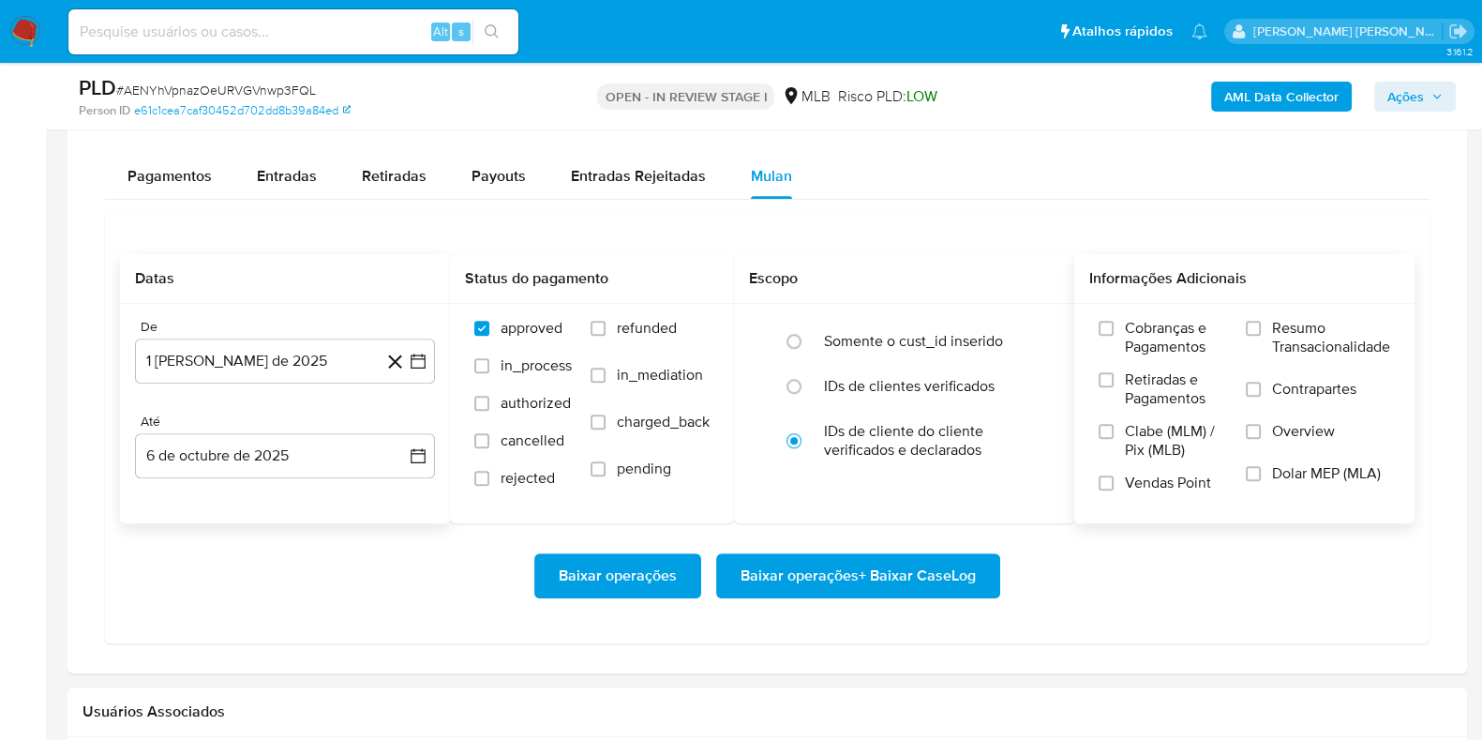
click at [1299, 339] on span "Resumo Transacionalidade" at bounding box center [1331, 338] width 118 height 38
click at [1261, 336] on input "Resumo Transacionalidade" at bounding box center [1253, 328] width 15 height 15
click at [1281, 387] on span "Contrapartes" at bounding box center [1314, 389] width 84 height 19
click at [1261, 387] on input "Contrapartes" at bounding box center [1253, 389] width 15 height 15
click at [886, 570] on span "Baixar operações + Baixar CaseLog" at bounding box center [858, 575] width 235 height 41
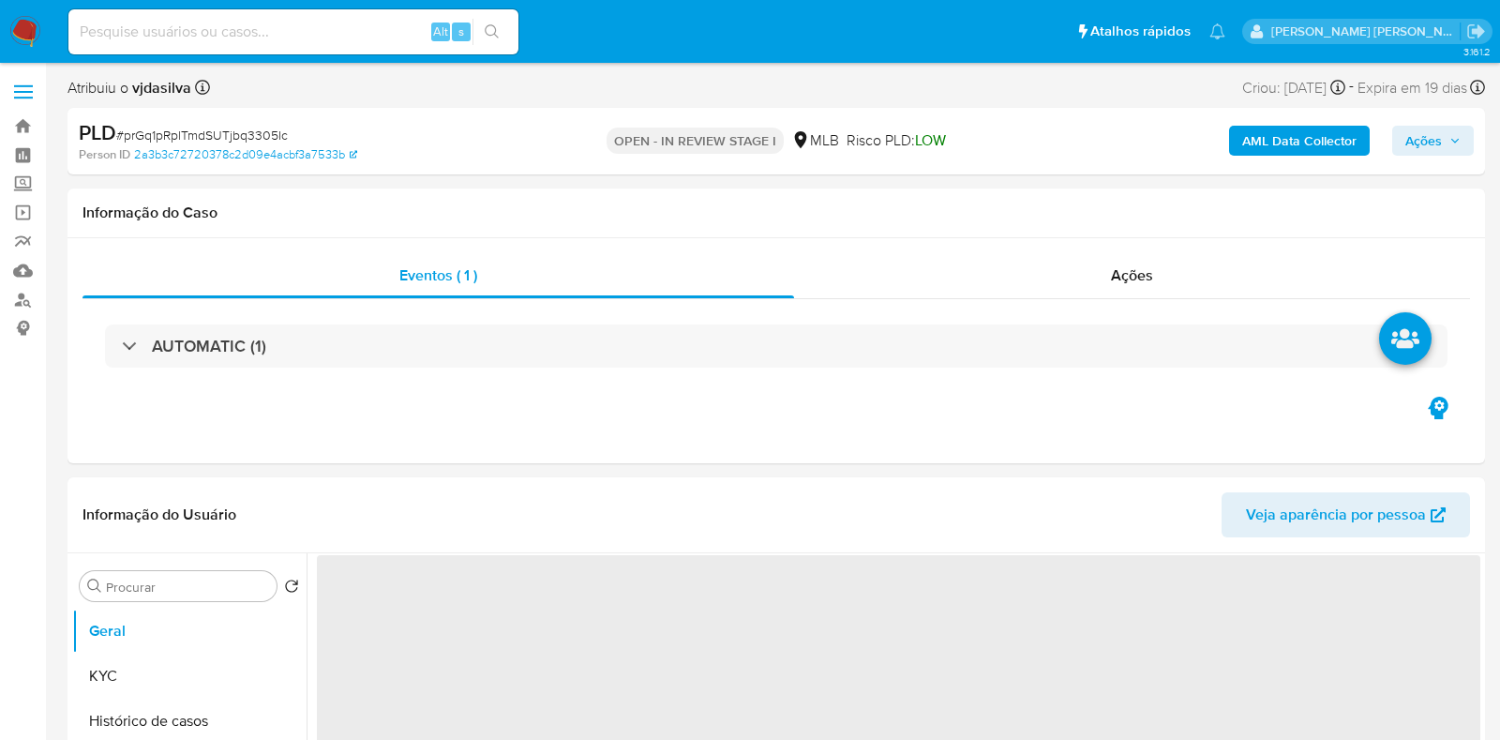
select select "10"
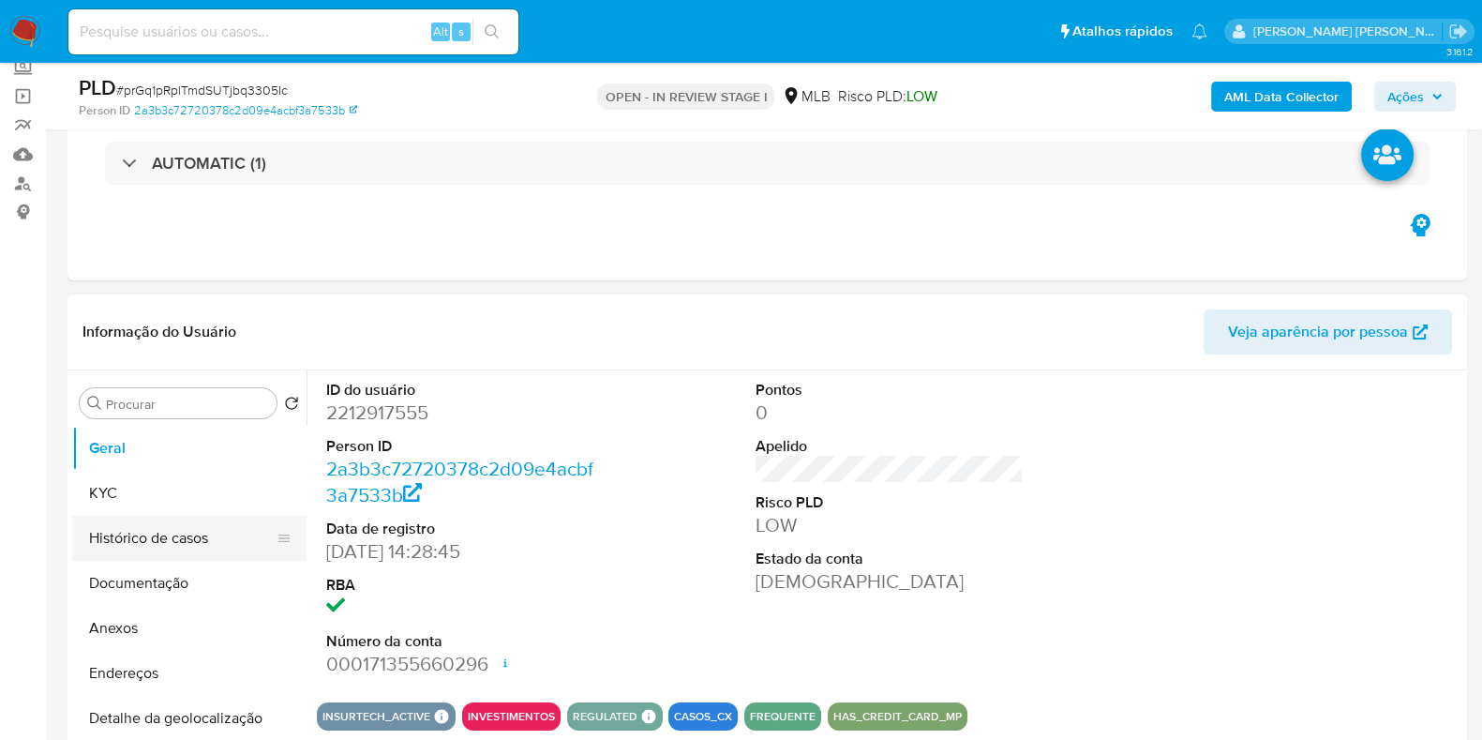
click at [199, 542] on button "Histórico de casos" at bounding box center [181, 538] width 219 height 45
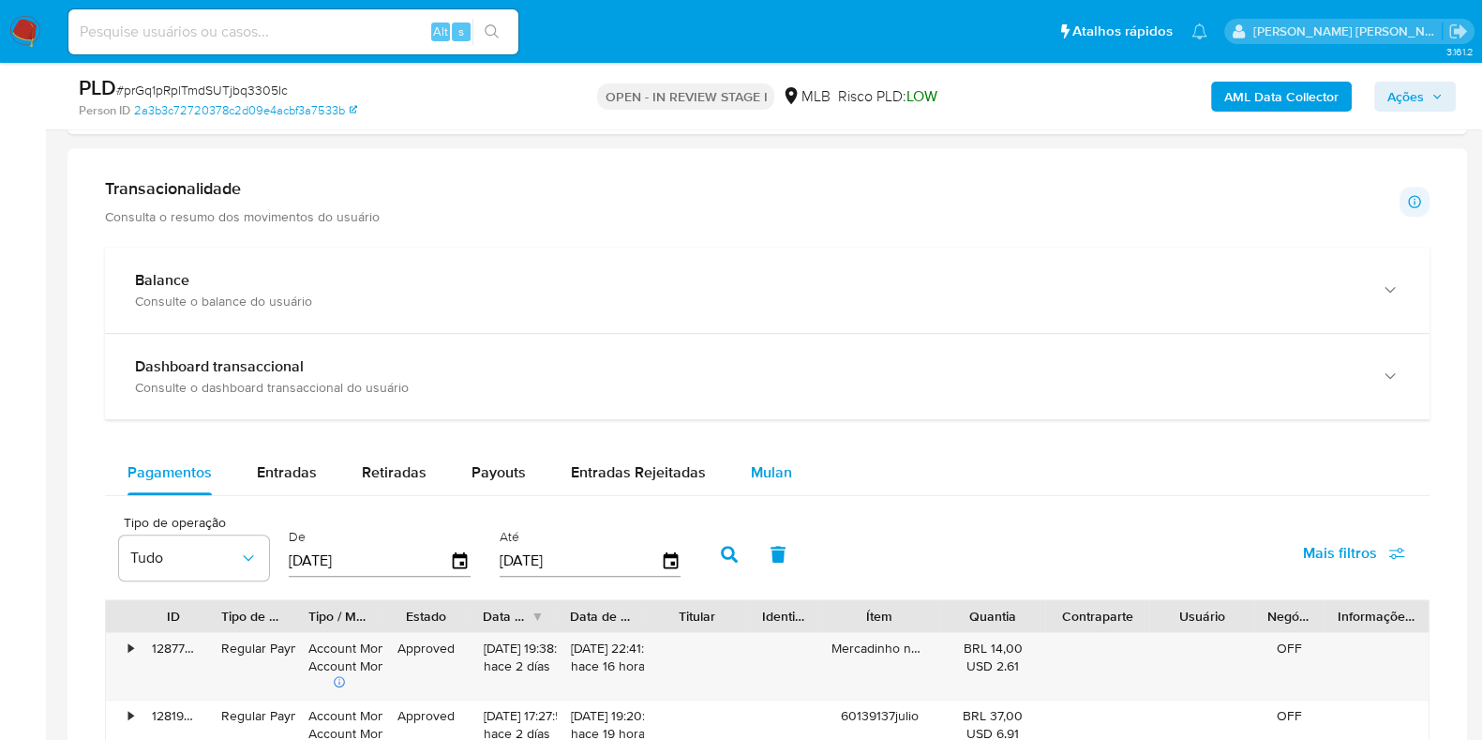
scroll to position [1289, 0]
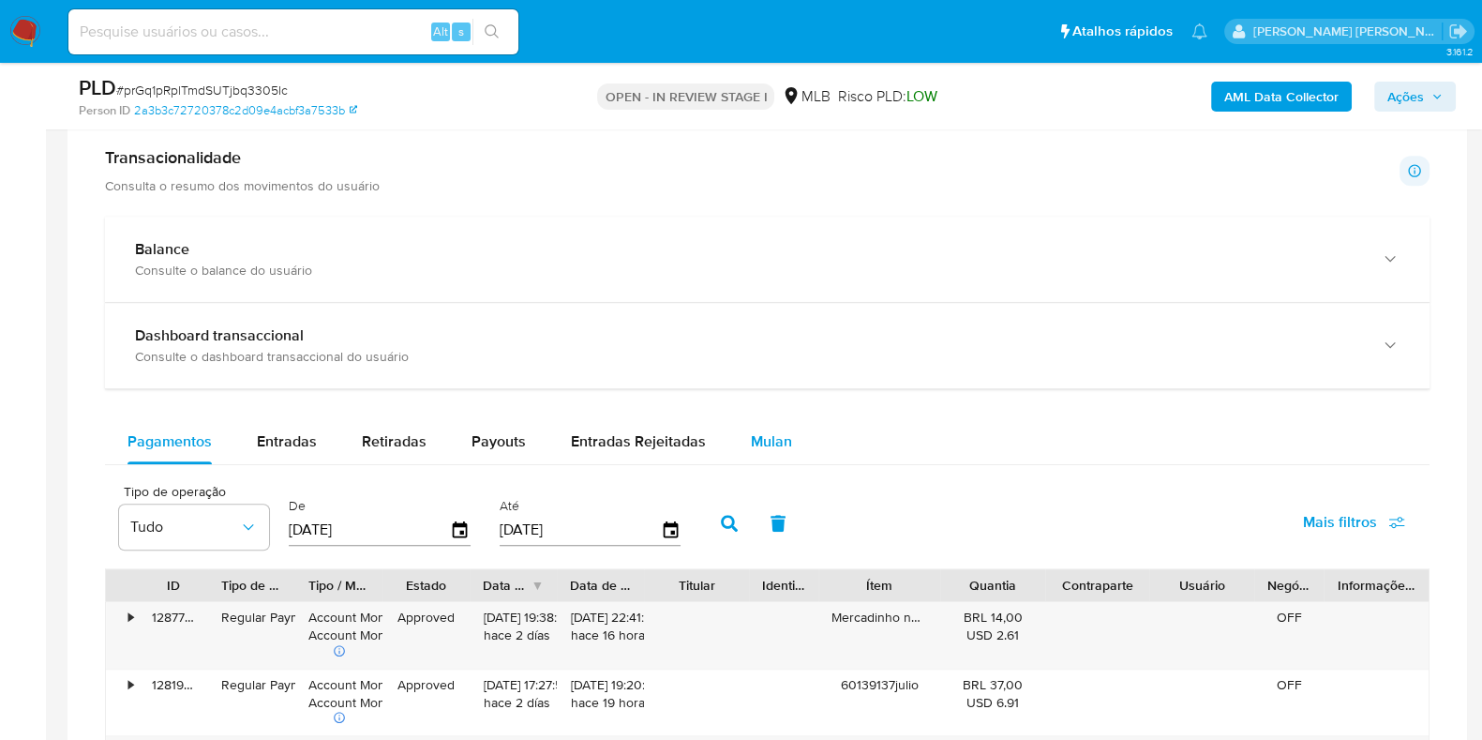
click at [779, 449] on span "Mulan" at bounding box center [771, 441] width 41 height 22
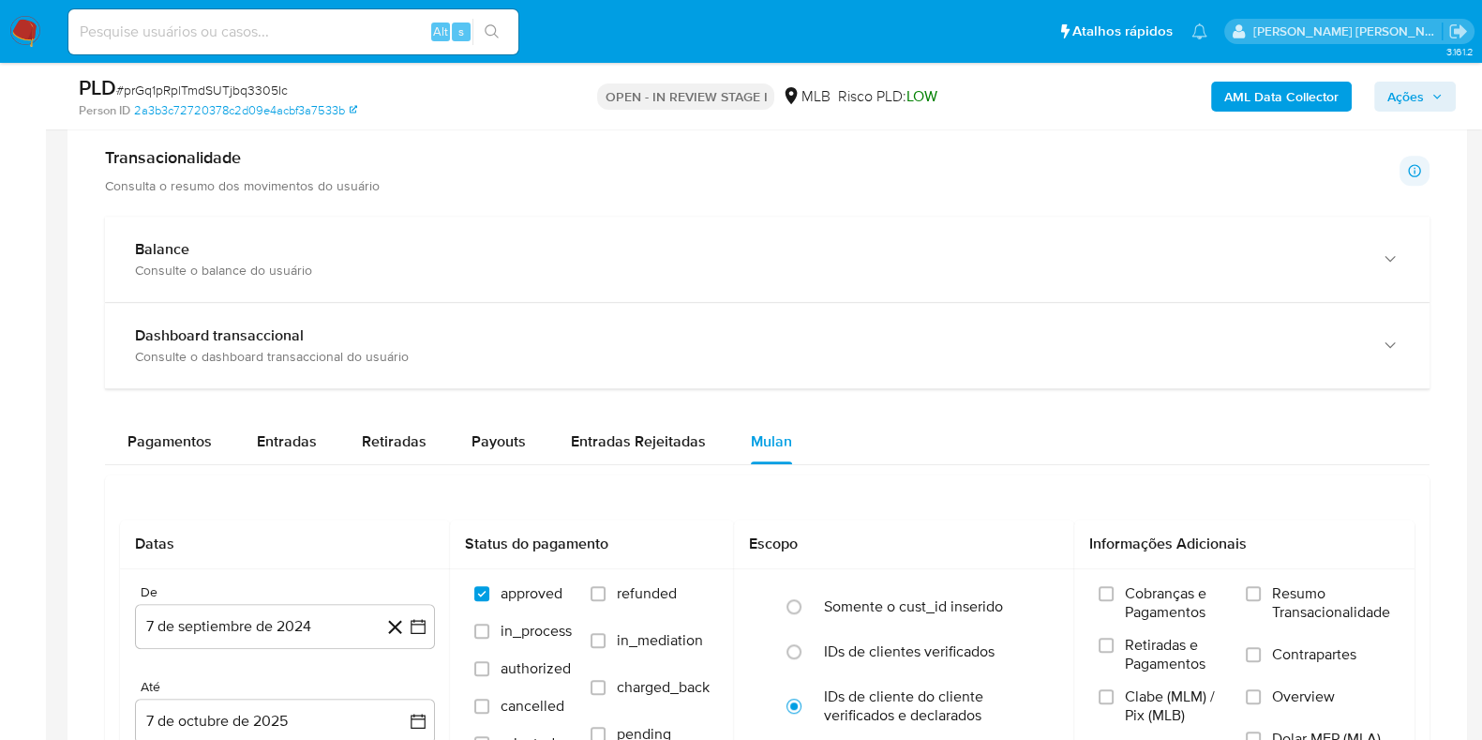
scroll to position [1523, 0]
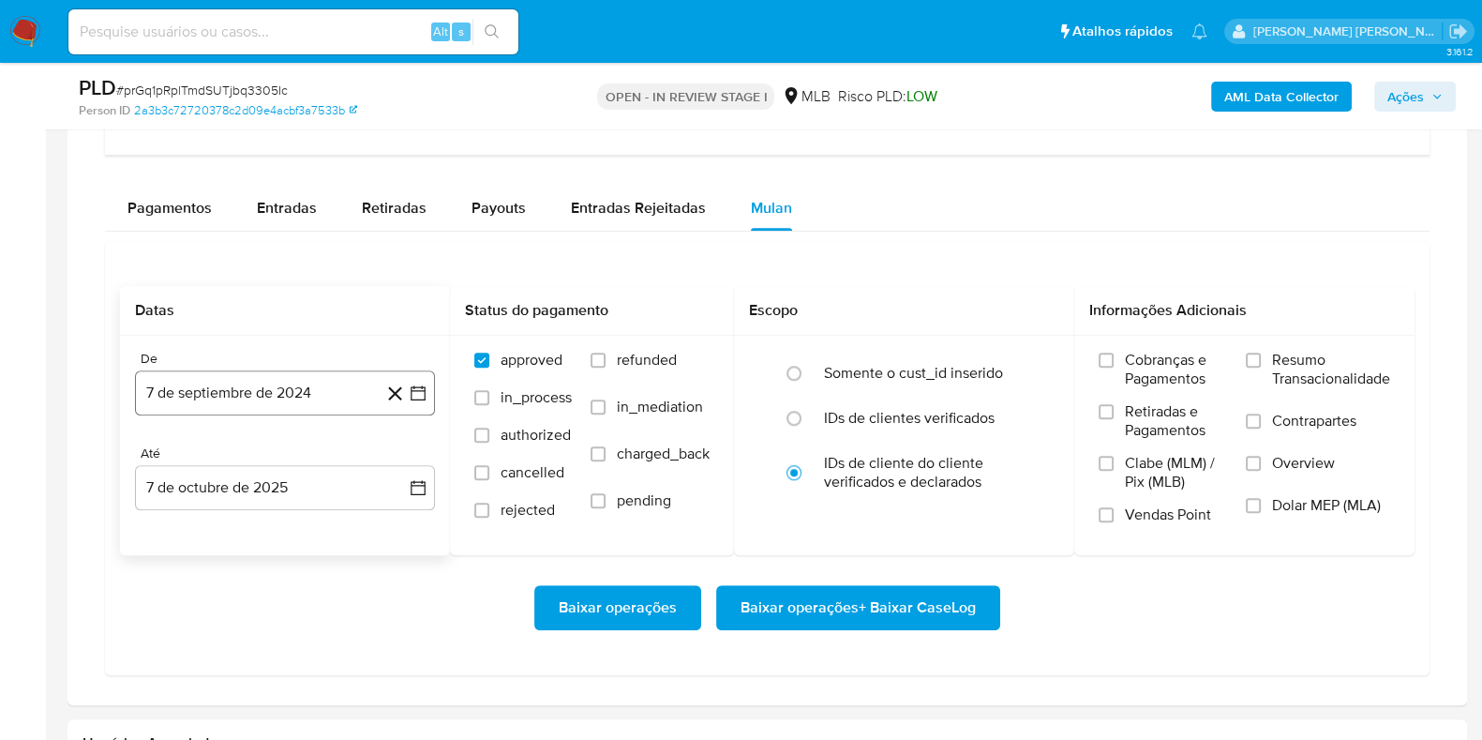
click at [305, 396] on button "7 de septiembre de 2024" at bounding box center [285, 392] width 300 height 45
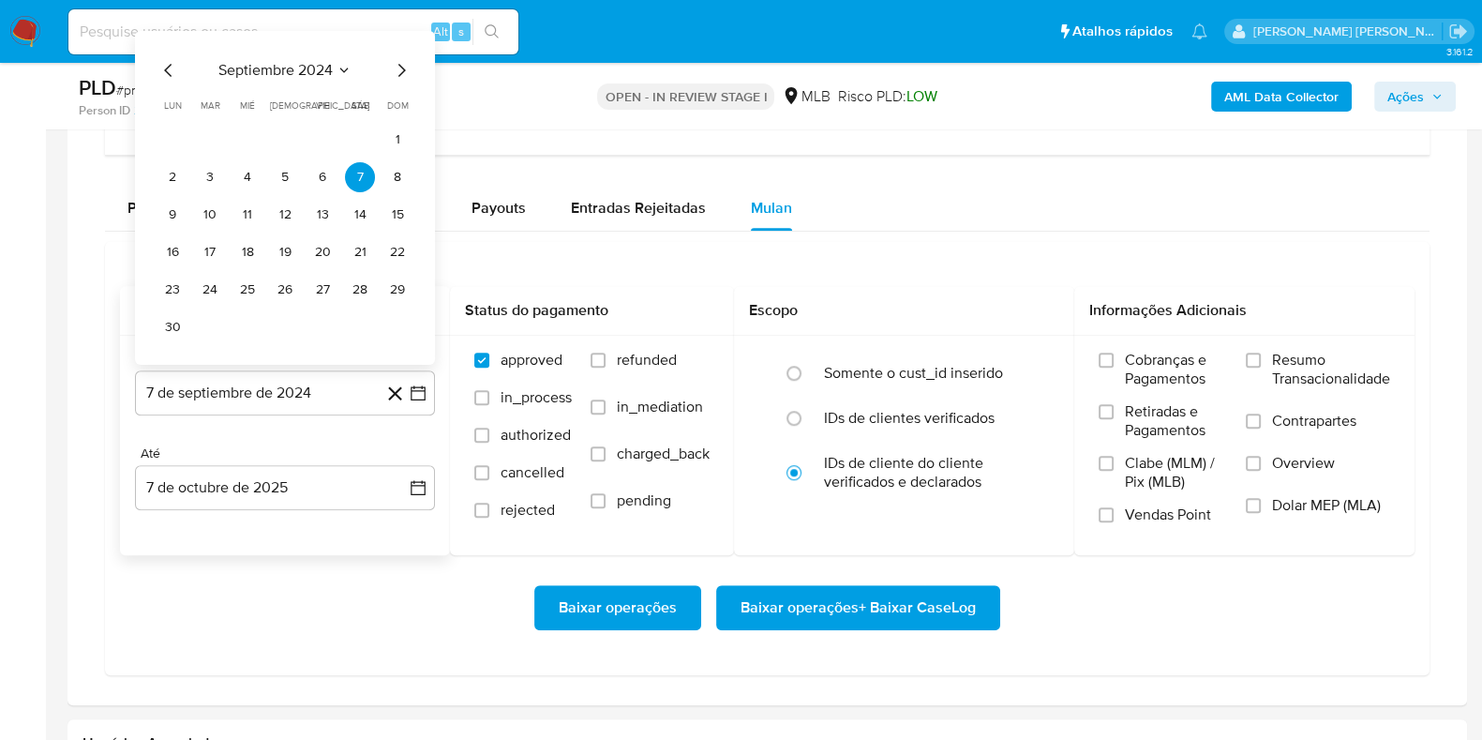
click at [289, 65] on span "septiembre 2024" at bounding box center [275, 70] width 114 height 19
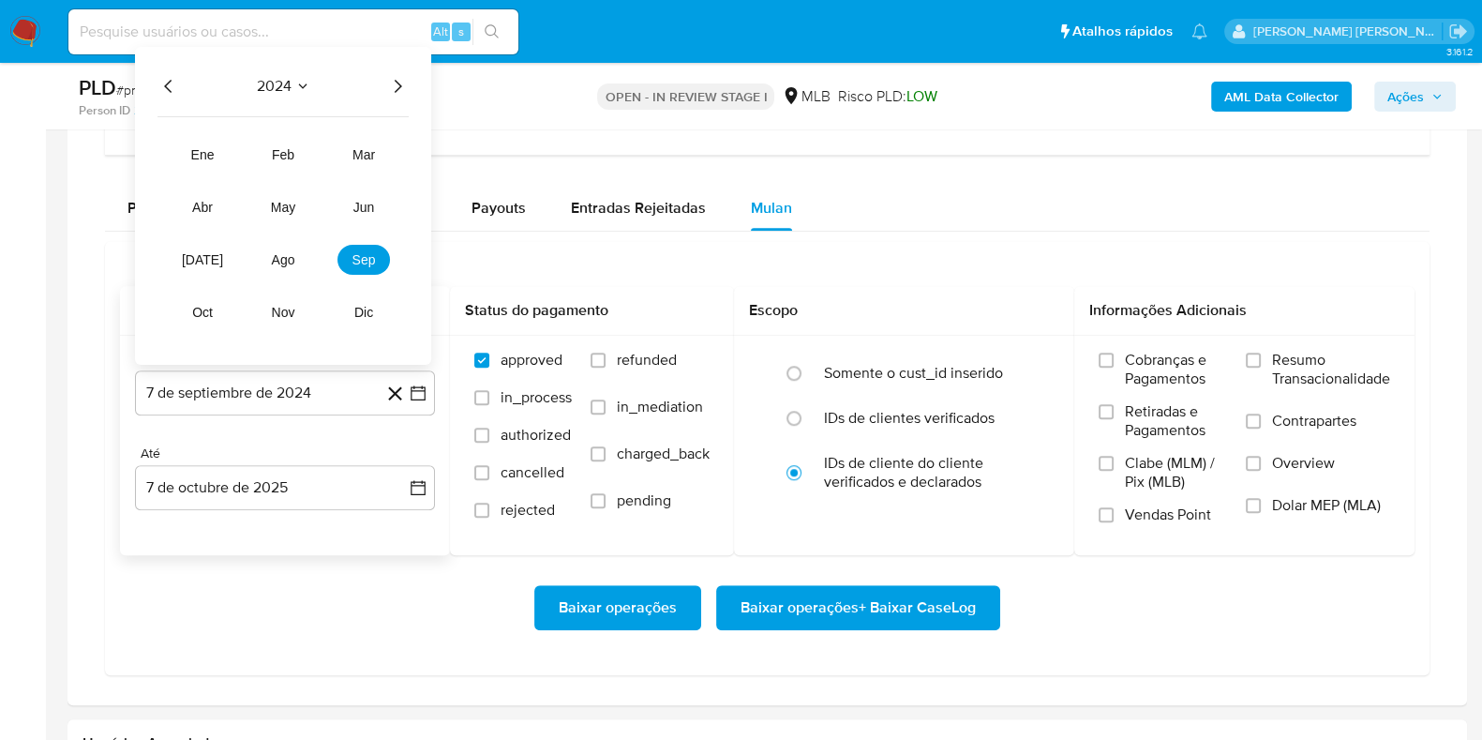
click at [402, 85] on icon "Año siguiente" at bounding box center [397, 86] width 23 height 23
click at [281, 263] on span "ago" at bounding box center [283, 259] width 23 height 15
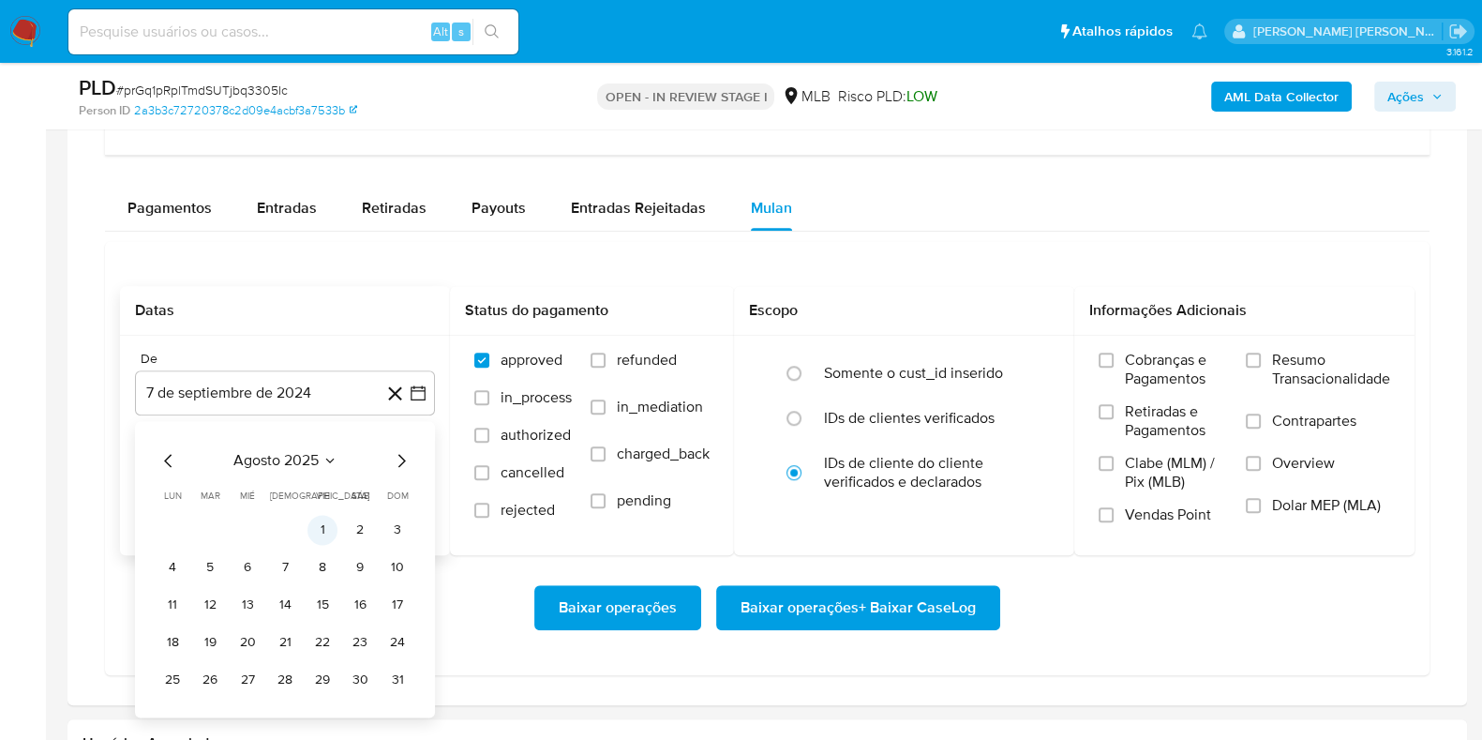
click at [321, 523] on button "1" at bounding box center [323, 530] width 30 height 30
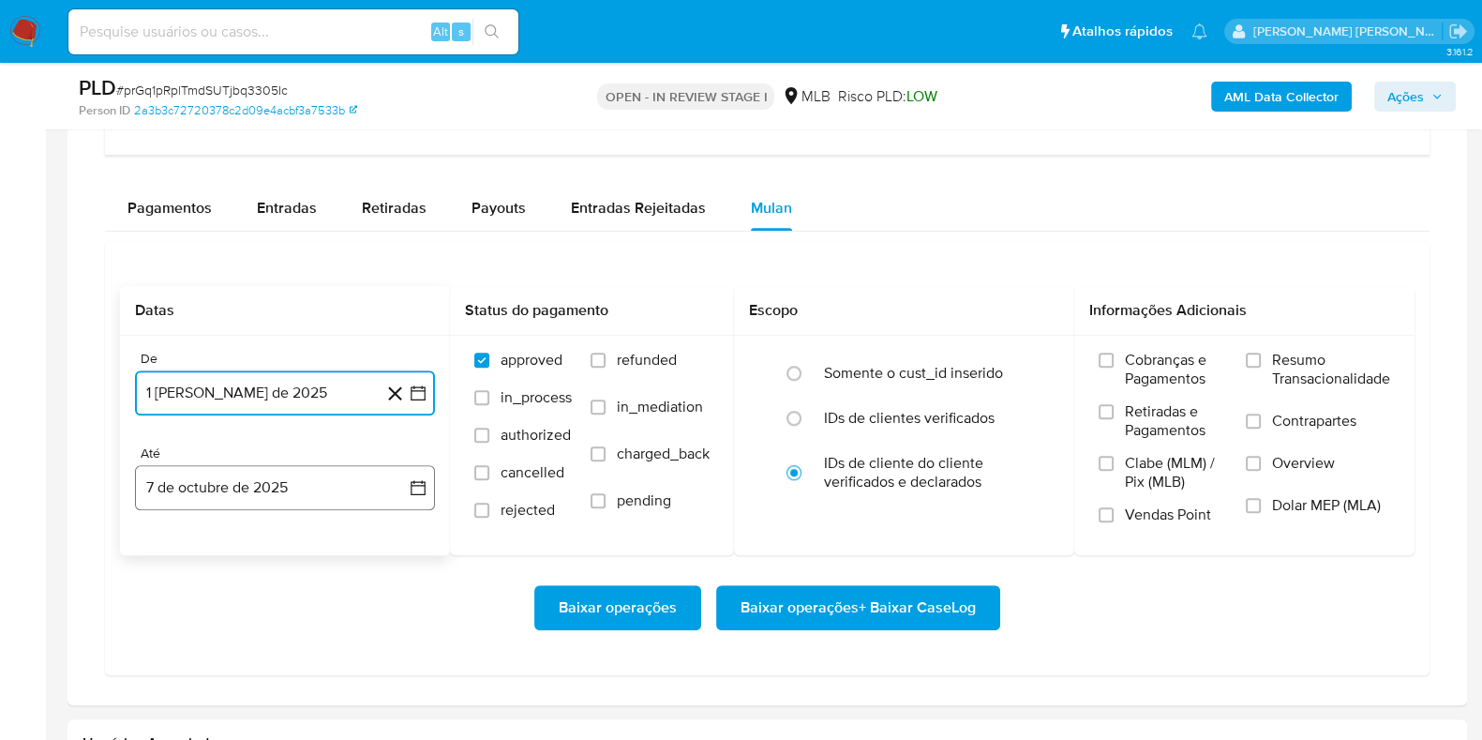
click at [281, 488] on button "7 de octubre de 2025" at bounding box center [285, 487] width 300 height 45
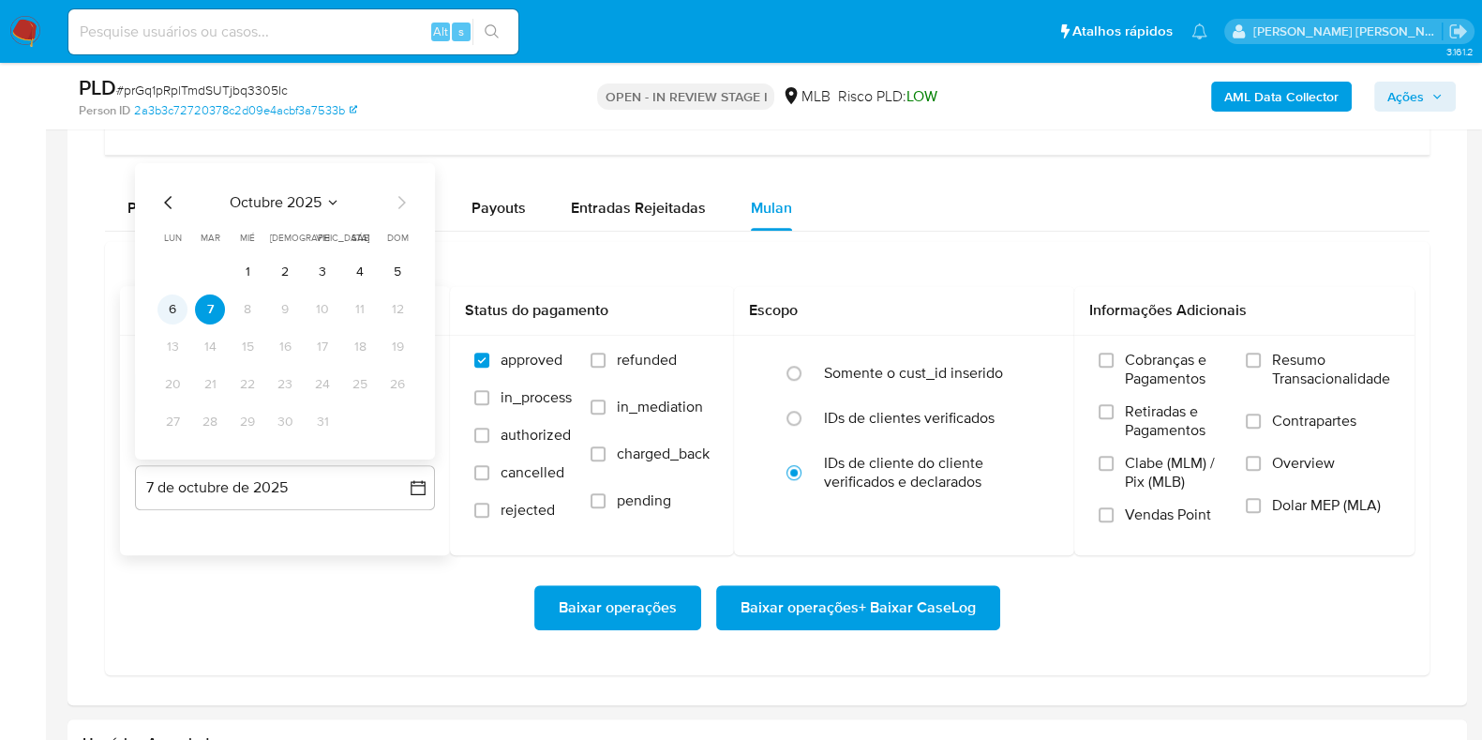
click at [173, 308] on button "6" at bounding box center [173, 309] width 30 height 30
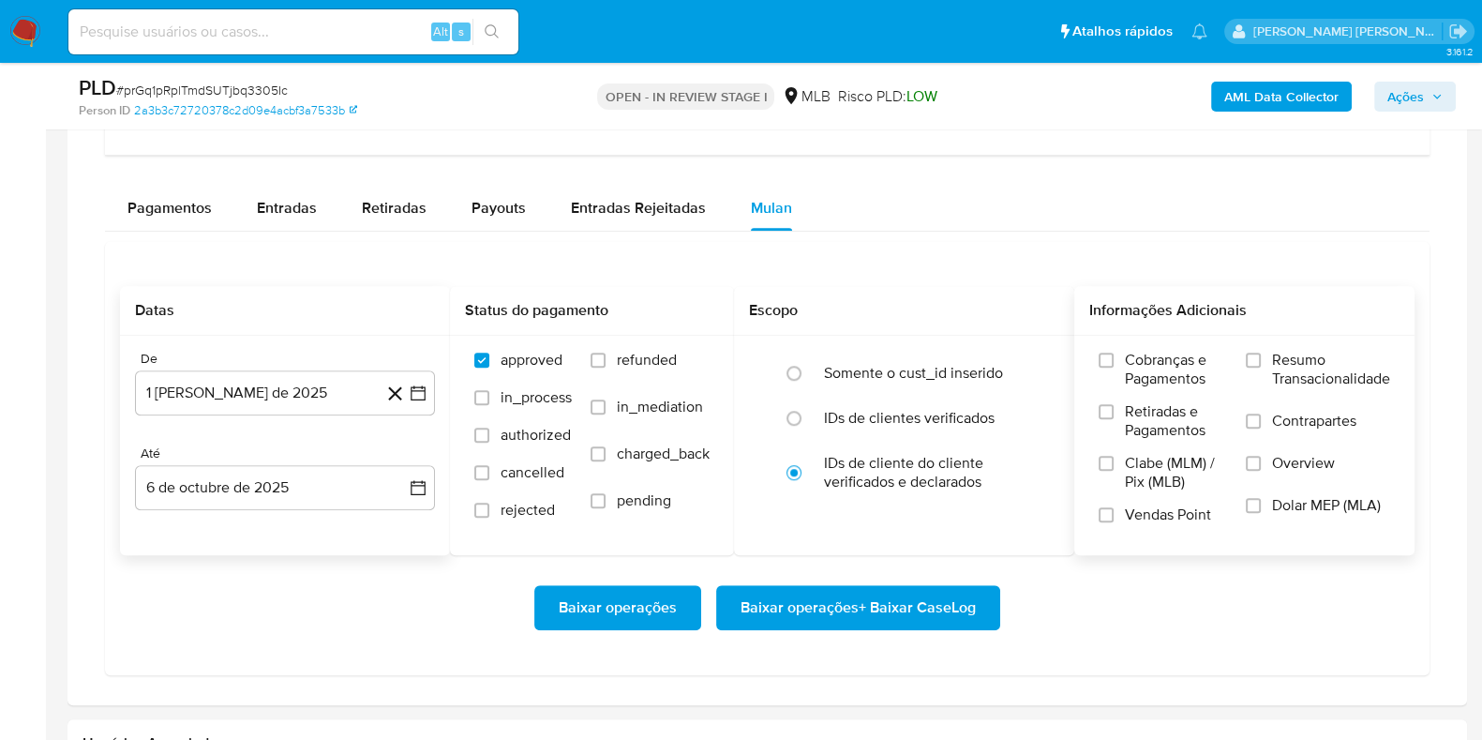
click at [1285, 358] on span "Resumo Transacionalidade" at bounding box center [1331, 370] width 118 height 38
click at [1261, 358] on input "Resumo Transacionalidade" at bounding box center [1253, 360] width 15 height 15
click at [1272, 423] on span "Contrapartes" at bounding box center [1314, 421] width 84 height 19
click at [1261, 423] on input "Contrapartes" at bounding box center [1253, 420] width 15 height 15
click at [915, 616] on span "Baixar operações + Baixar CaseLog" at bounding box center [858, 607] width 235 height 41
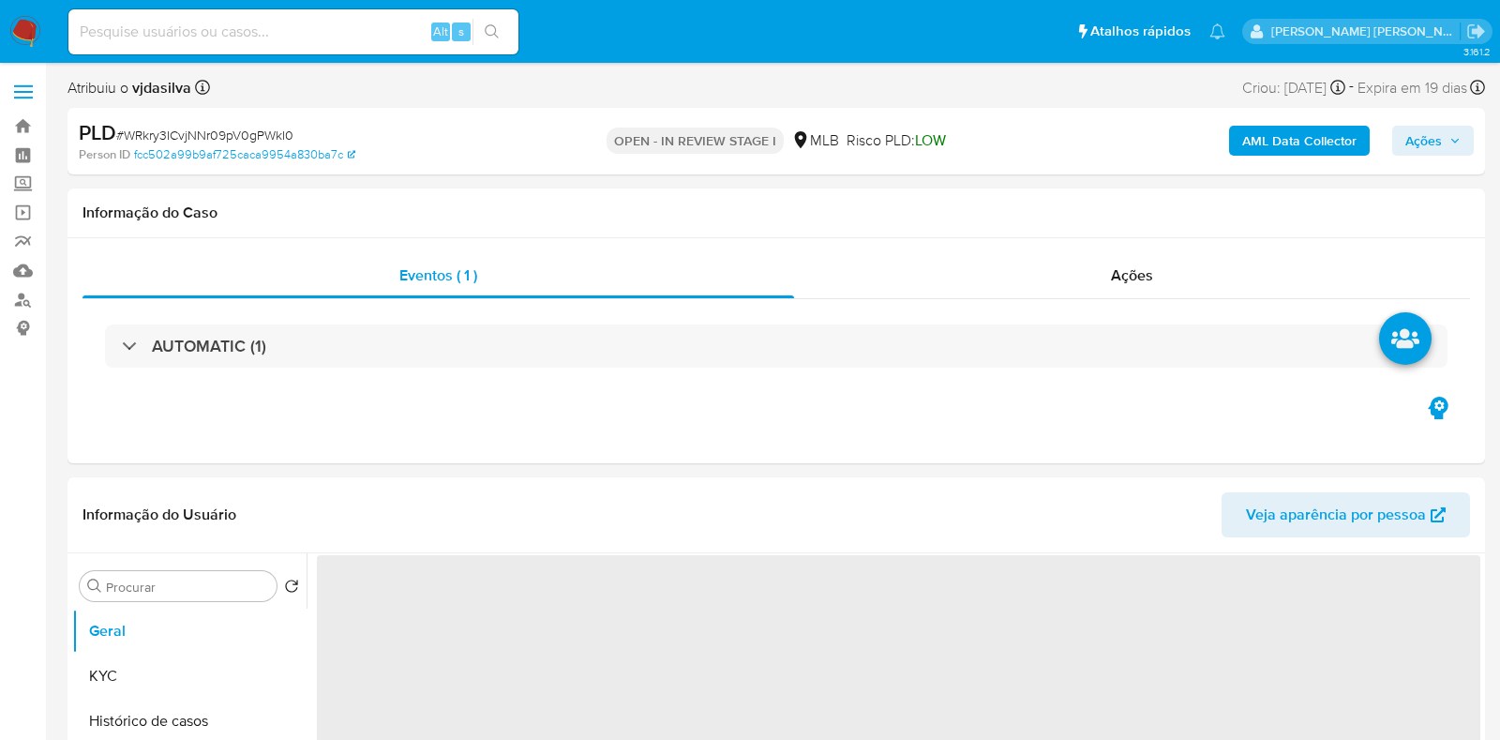
select select "10"
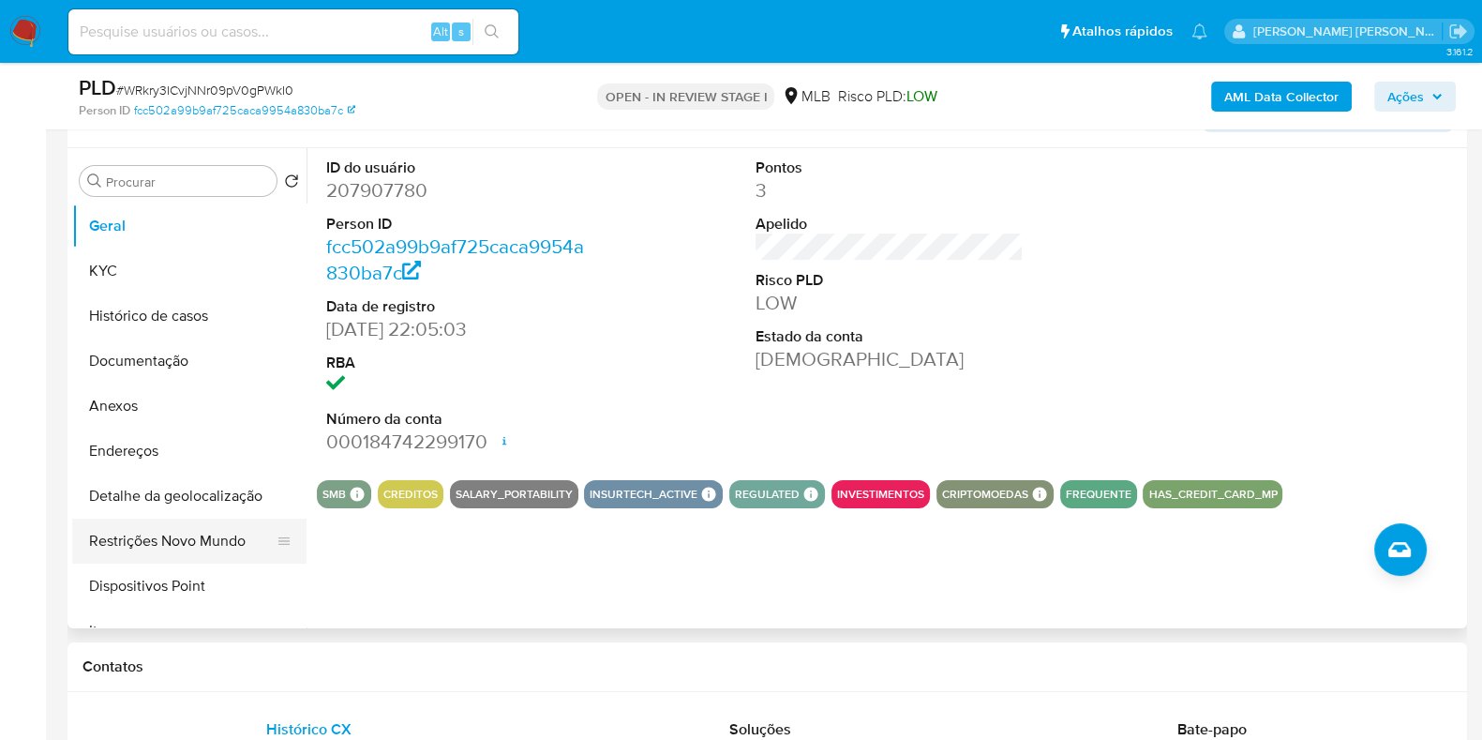
scroll to position [352, 0]
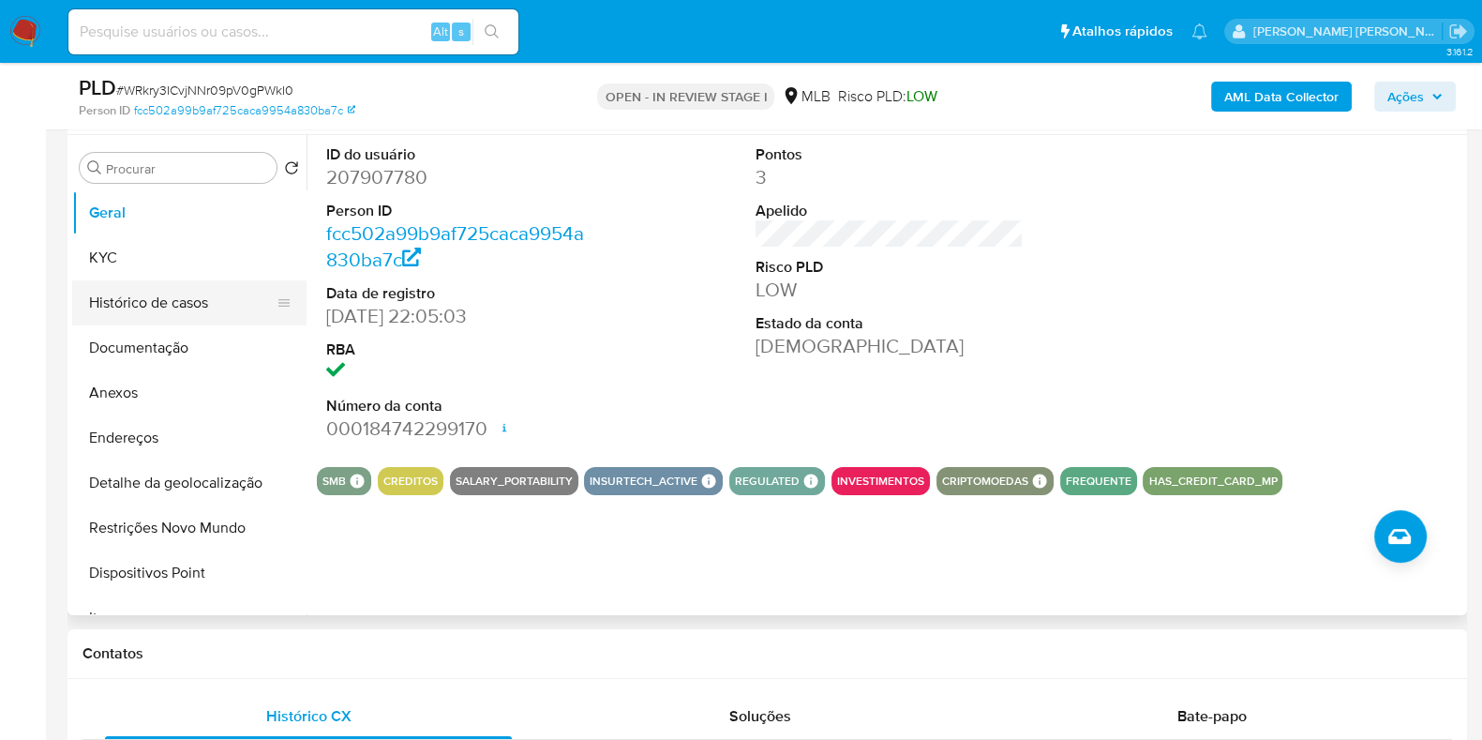
click at [203, 293] on button "Histórico de casos" at bounding box center [181, 302] width 219 height 45
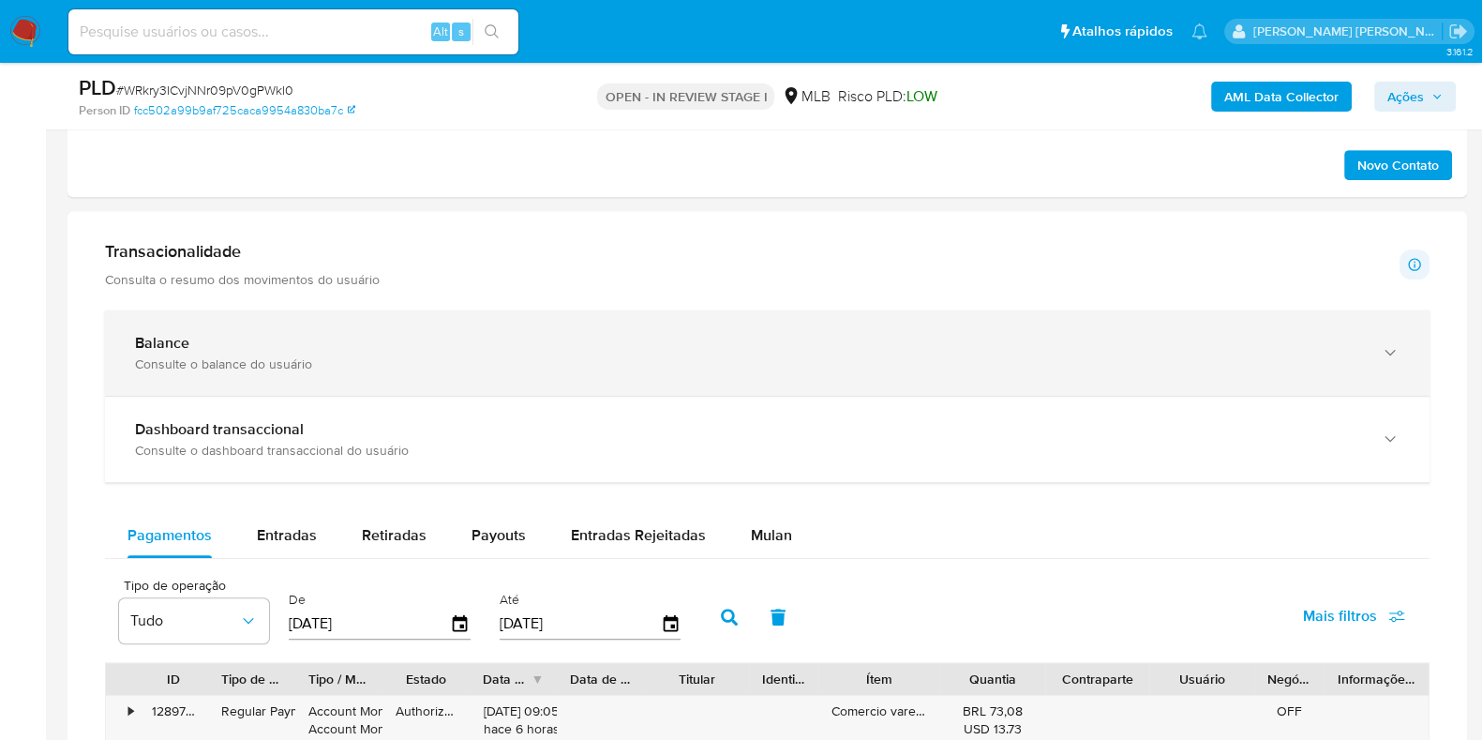
scroll to position [1289, 0]
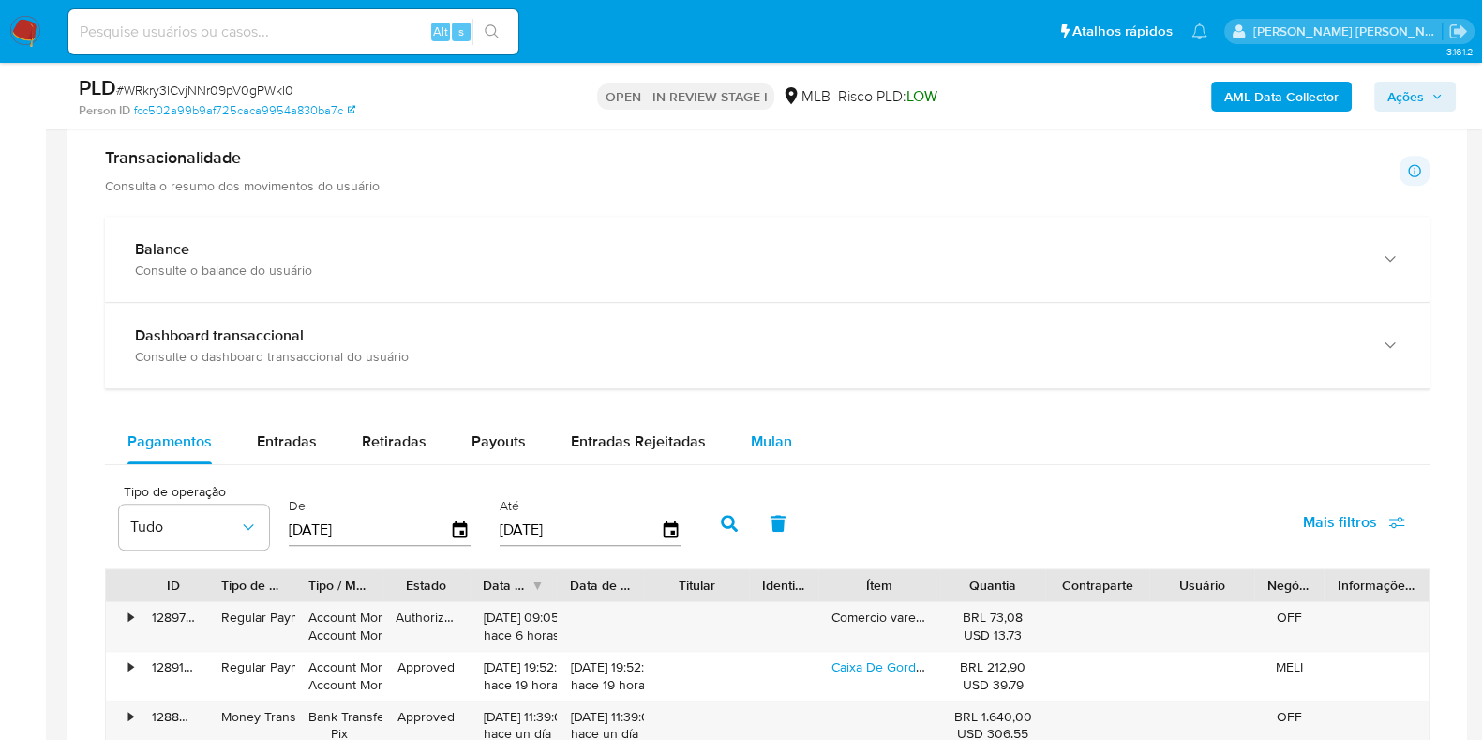
click at [760, 421] on div "Mulan" at bounding box center [771, 441] width 41 height 45
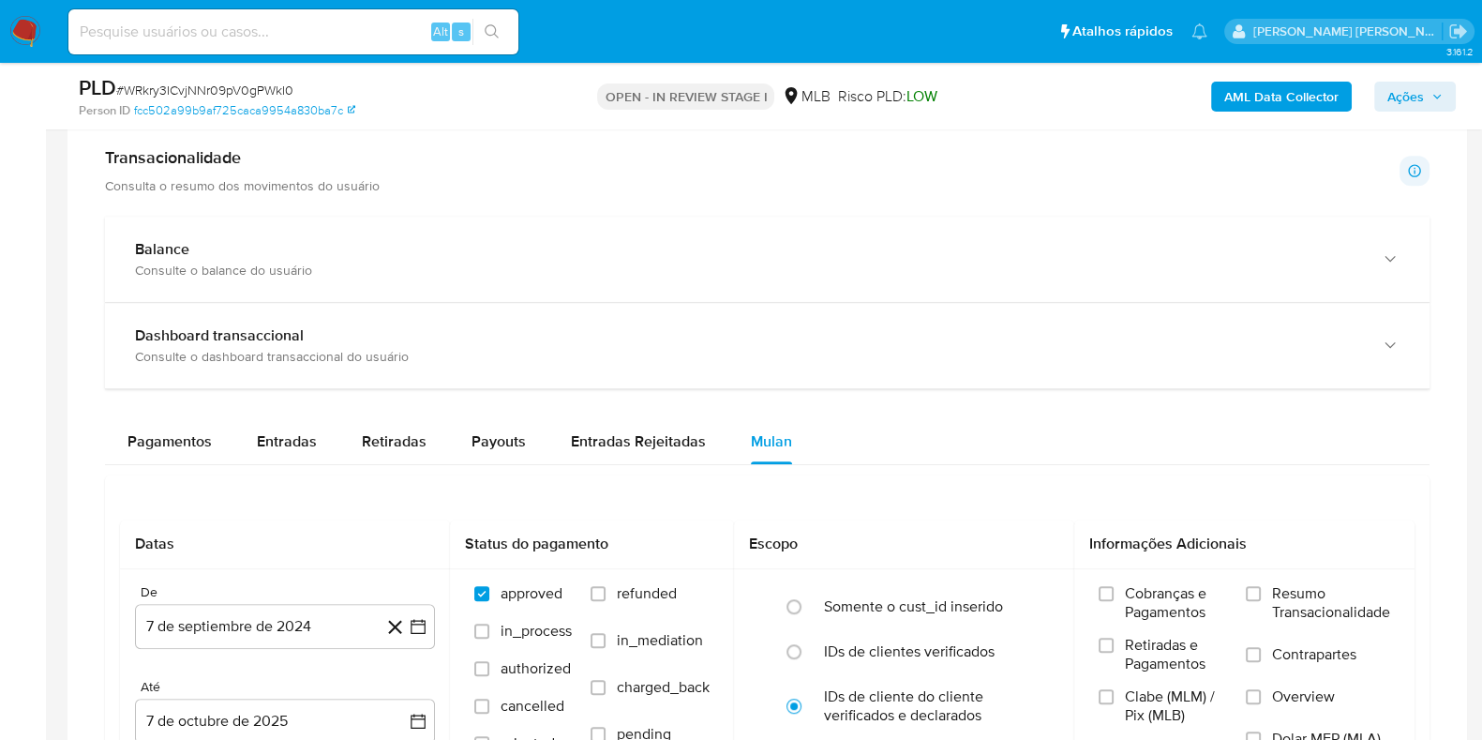
scroll to position [1523, 0]
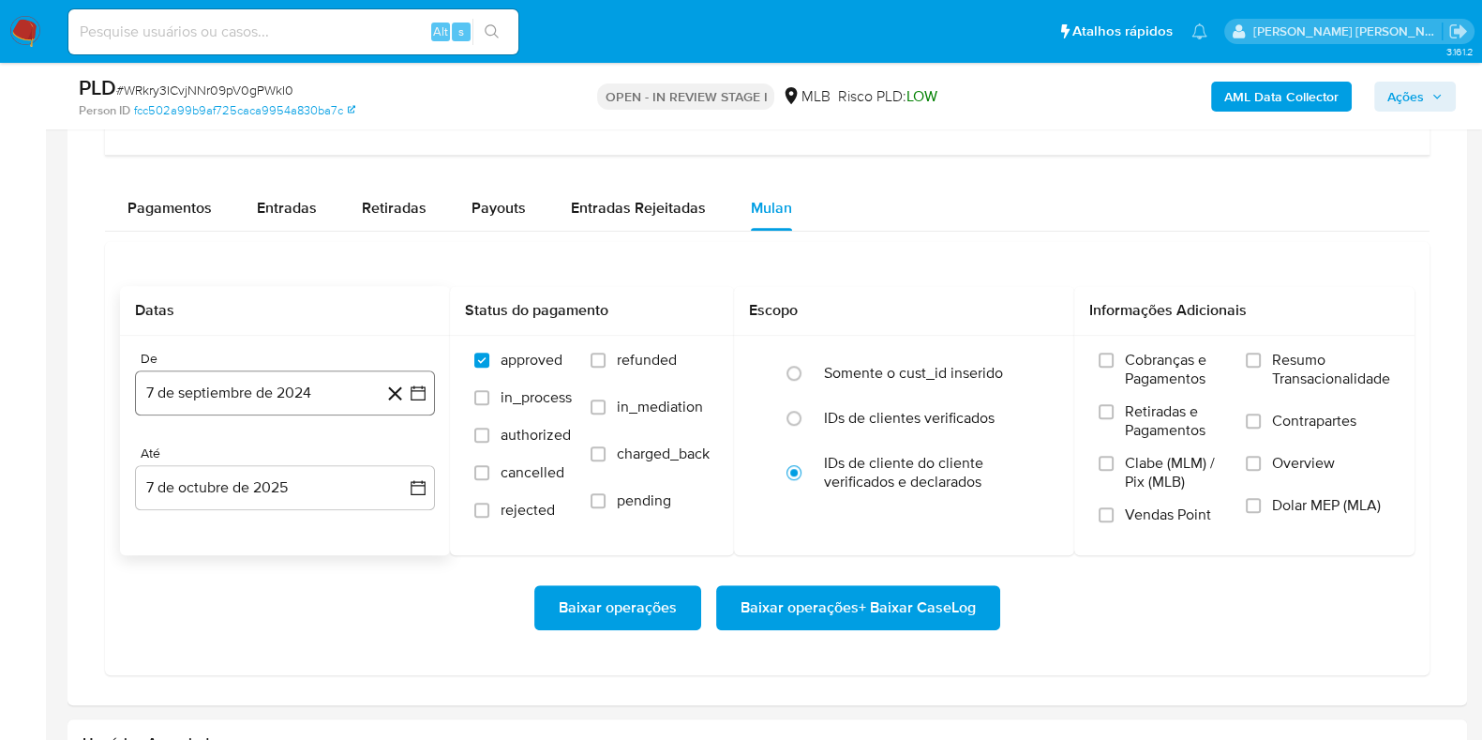
click at [312, 386] on button "7 de septiembre de 2024" at bounding box center [285, 392] width 300 height 45
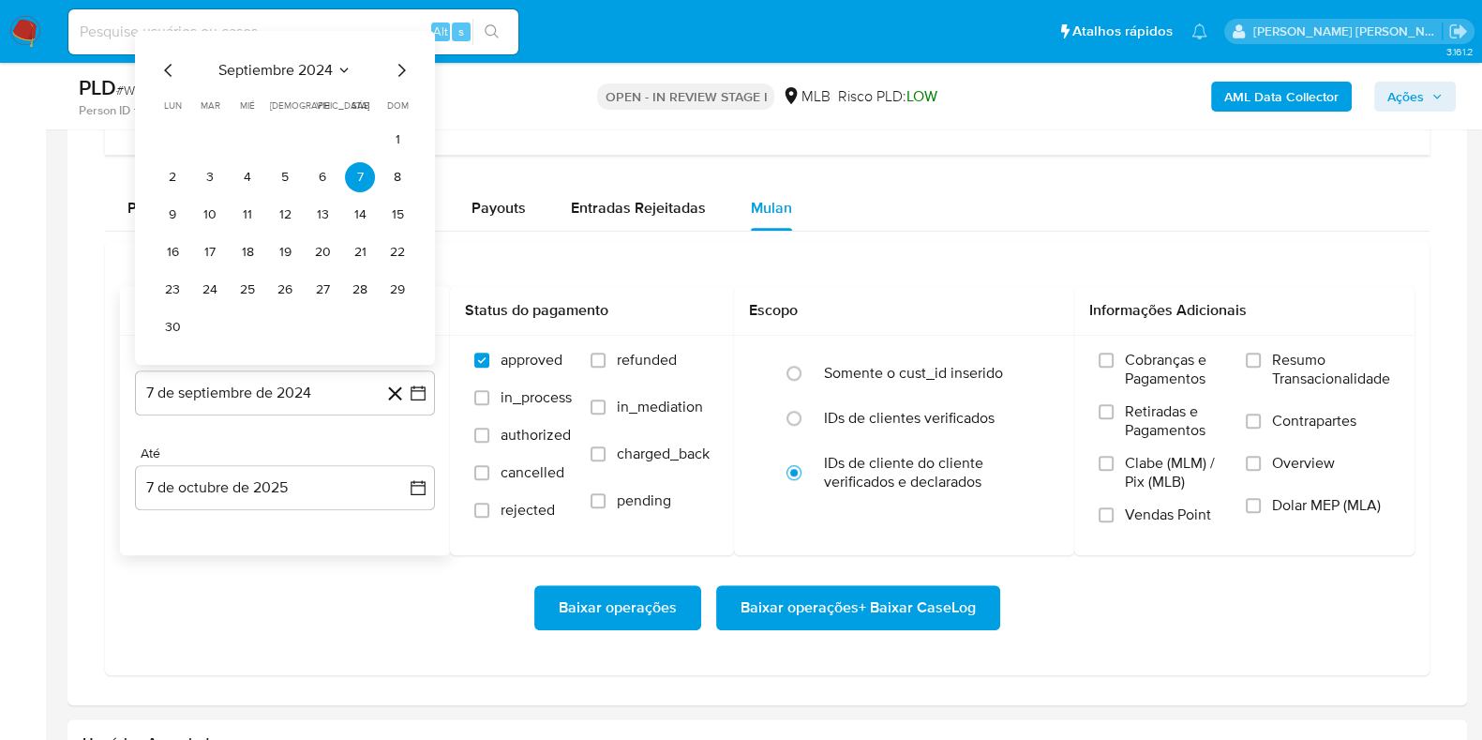
click at [307, 66] on span "septiembre 2024" at bounding box center [275, 70] width 114 height 19
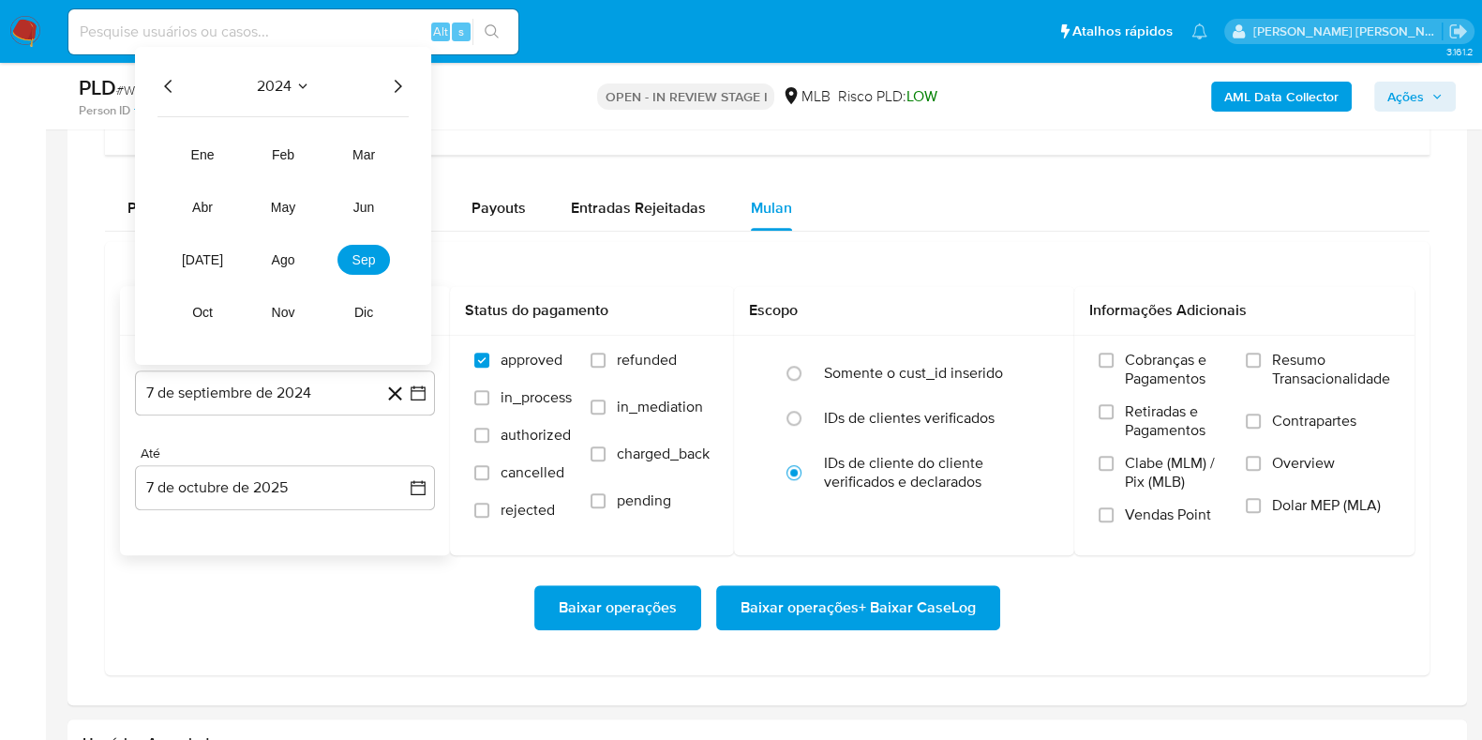
click at [394, 77] on icon "Año siguiente" at bounding box center [397, 86] width 23 height 23
click at [287, 261] on span "ago" at bounding box center [283, 259] width 23 height 15
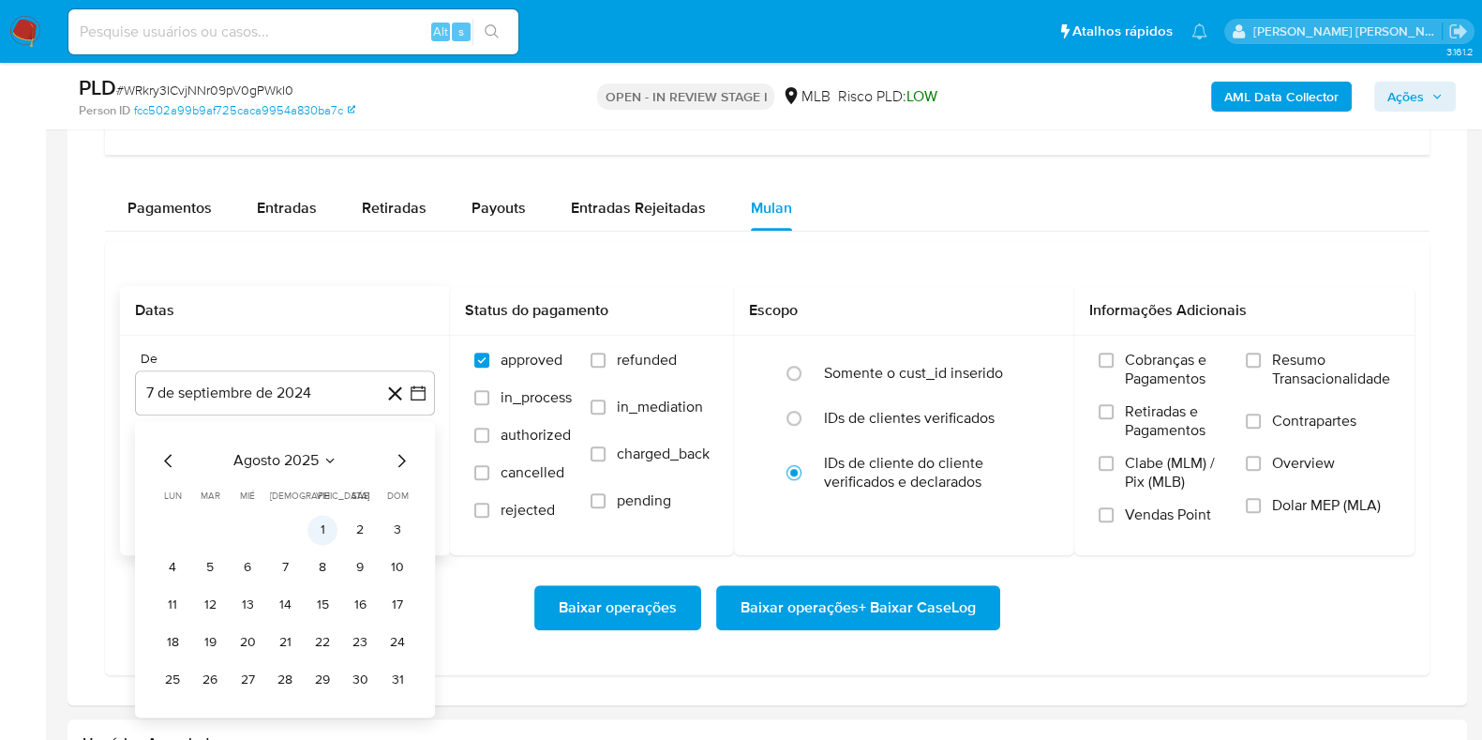
click at [315, 517] on button "1" at bounding box center [323, 530] width 30 height 30
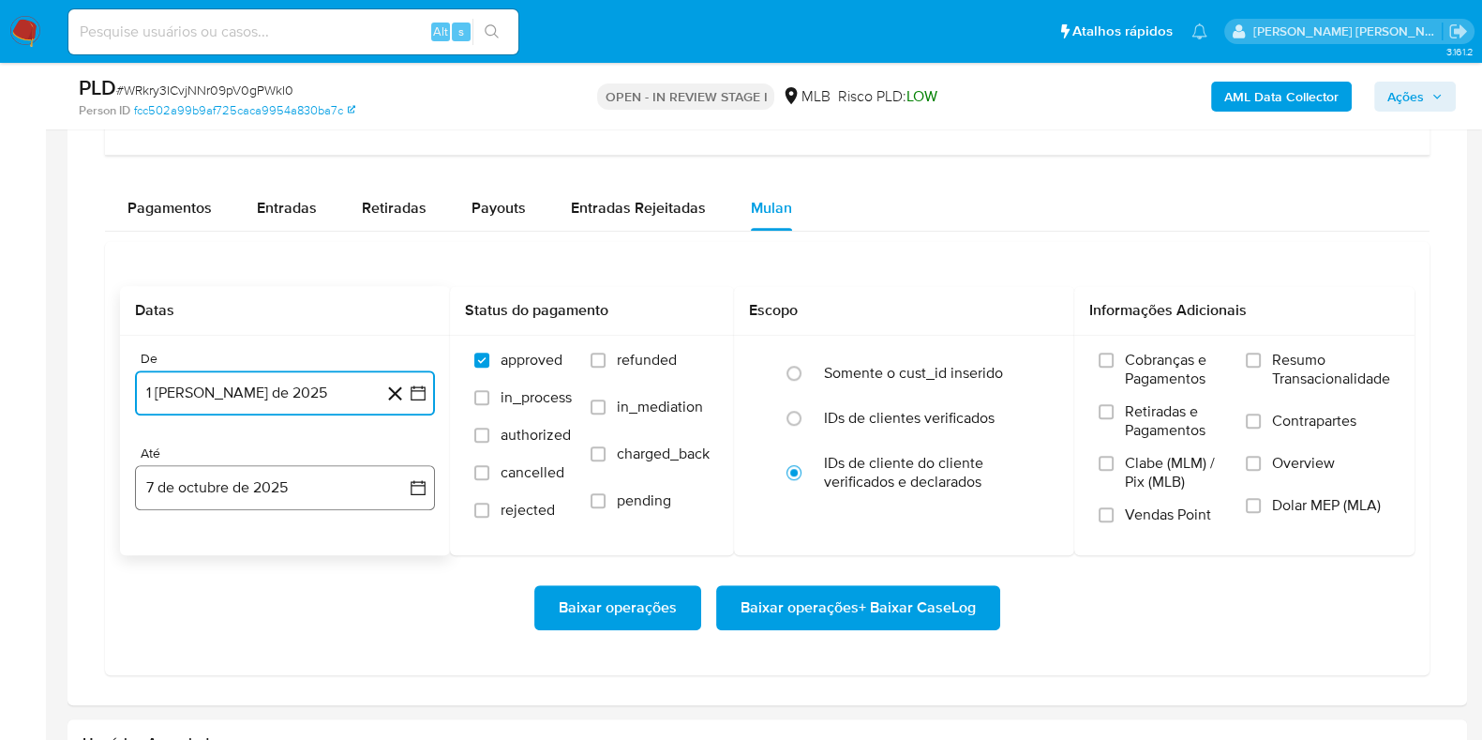
click at [344, 478] on button "7 de octubre de 2025" at bounding box center [285, 487] width 300 height 45
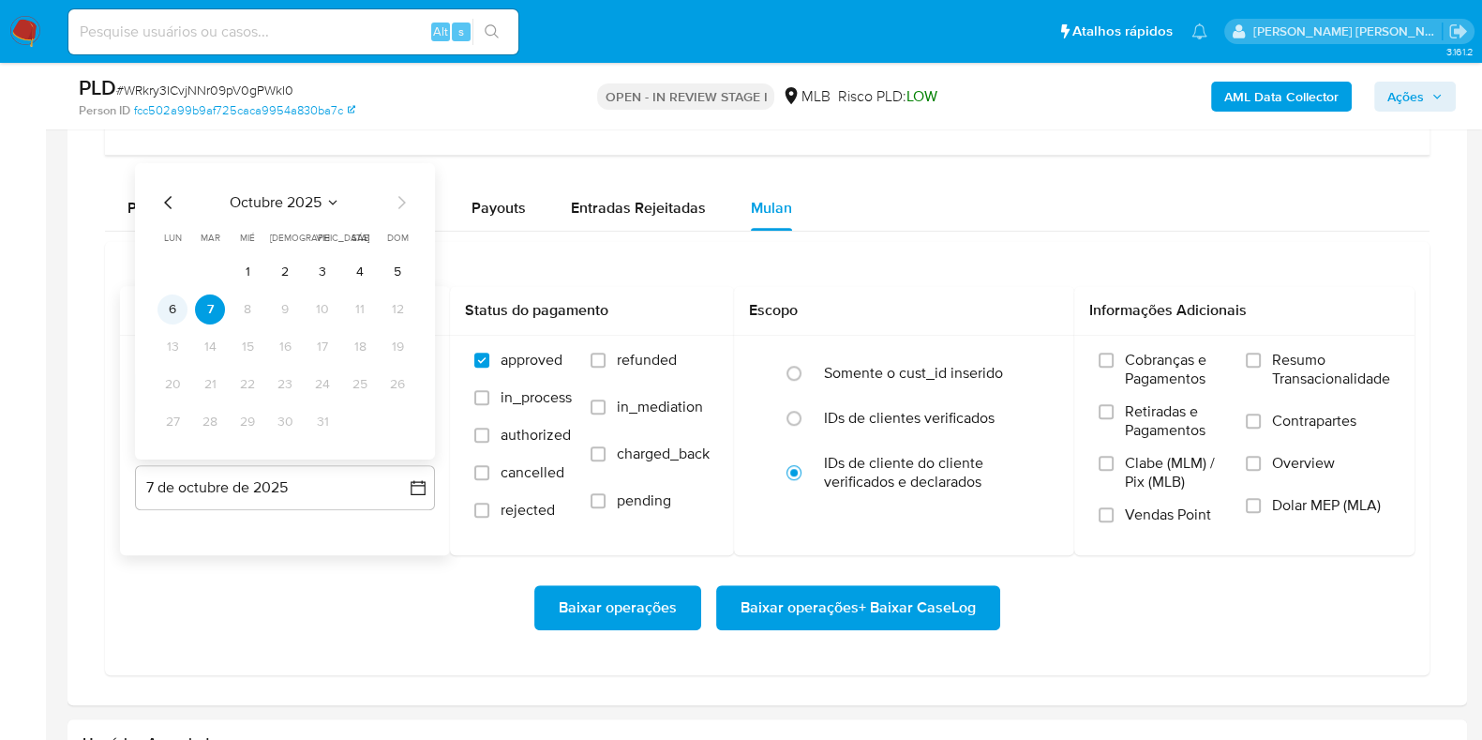
click at [169, 308] on button "6" at bounding box center [173, 309] width 30 height 30
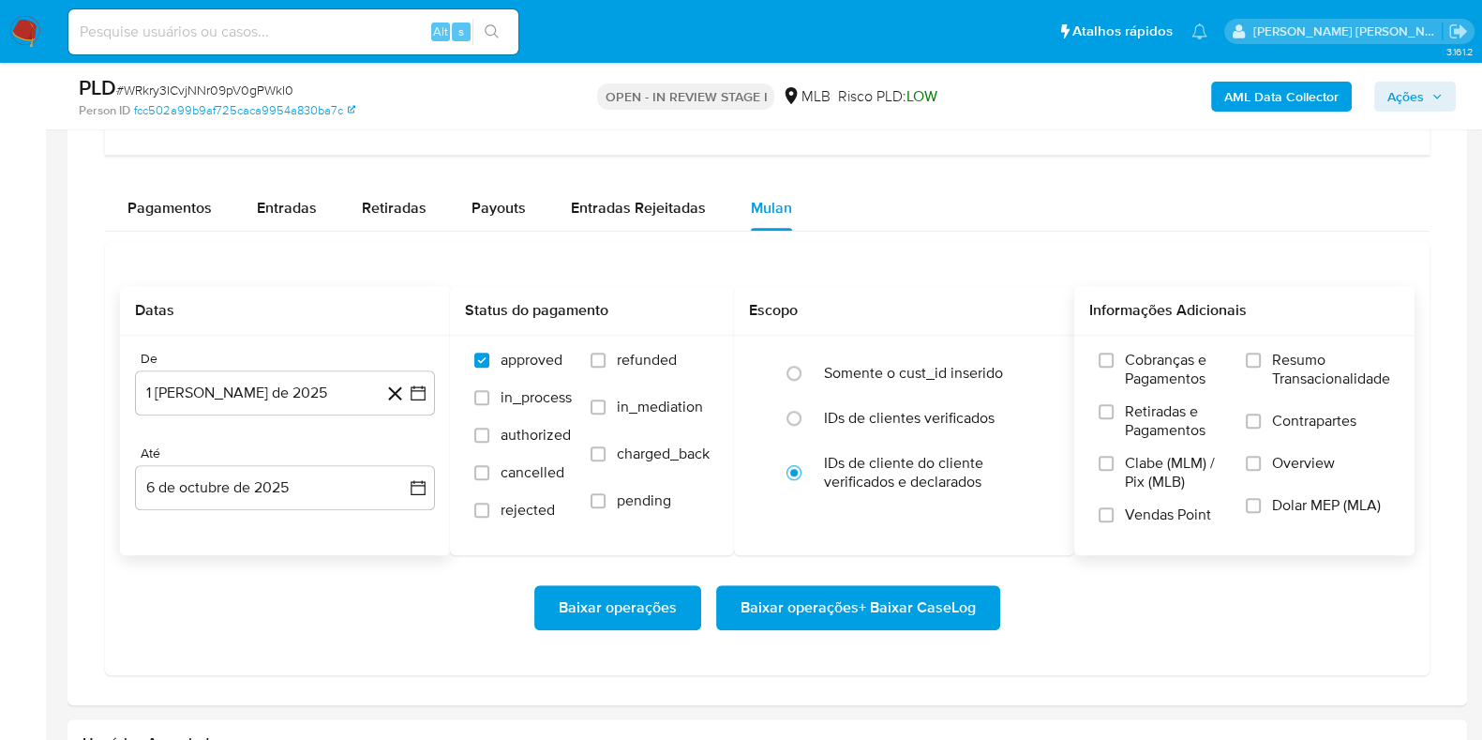
click at [1283, 367] on span "Resumo Transacionalidade" at bounding box center [1331, 370] width 118 height 38
click at [1261, 367] on input "Resumo Transacionalidade" at bounding box center [1253, 360] width 15 height 15
click at [1281, 422] on span "Contrapartes" at bounding box center [1314, 421] width 84 height 19
click at [1261, 422] on input "Contrapartes" at bounding box center [1253, 420] width 15 height 15
click at [861, 610] on span "Baixar operações + Baixar CaseLog" at bounding box center [858, 607] width 235 height 41
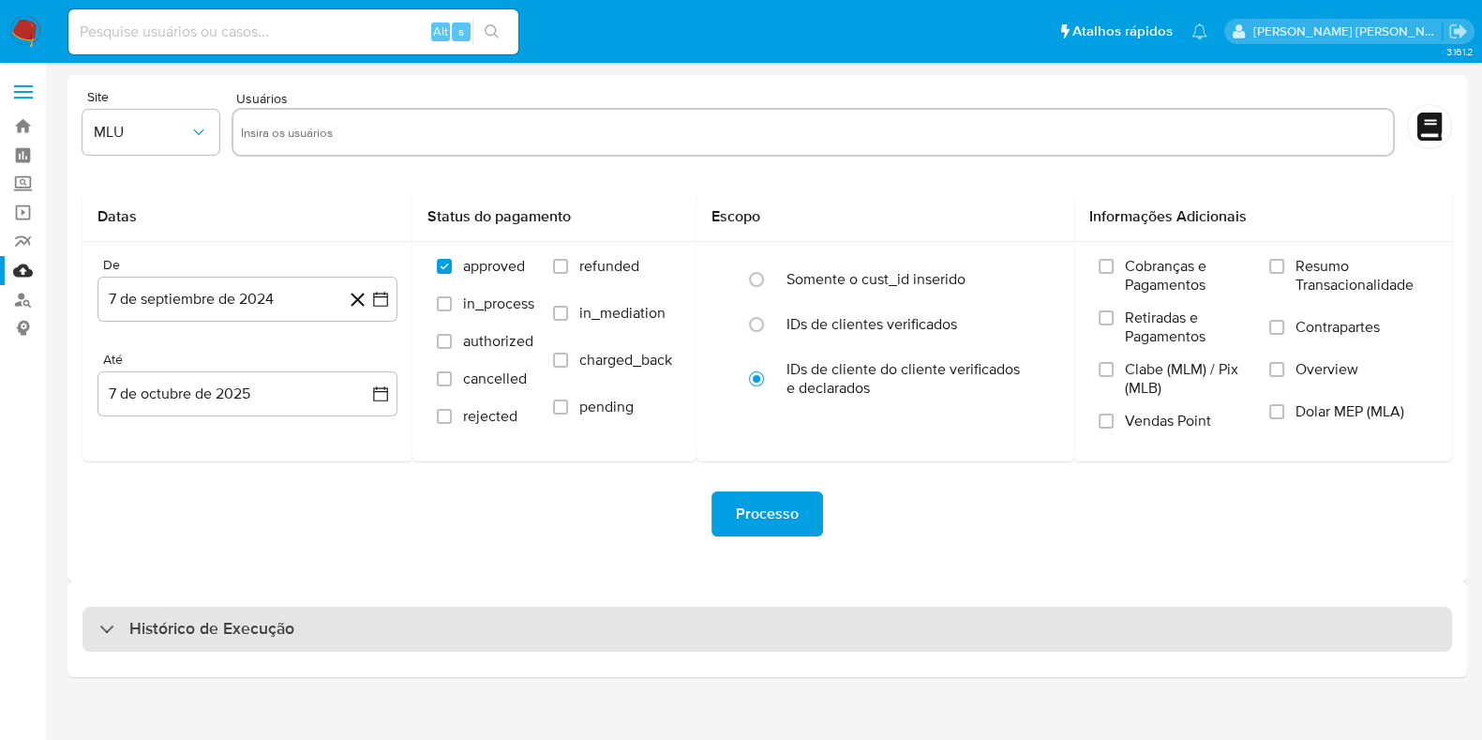
click at [305, 616] on div "Histórico de Execução" at bounding box center [768, 629] width 1370 height 45
select select "10"
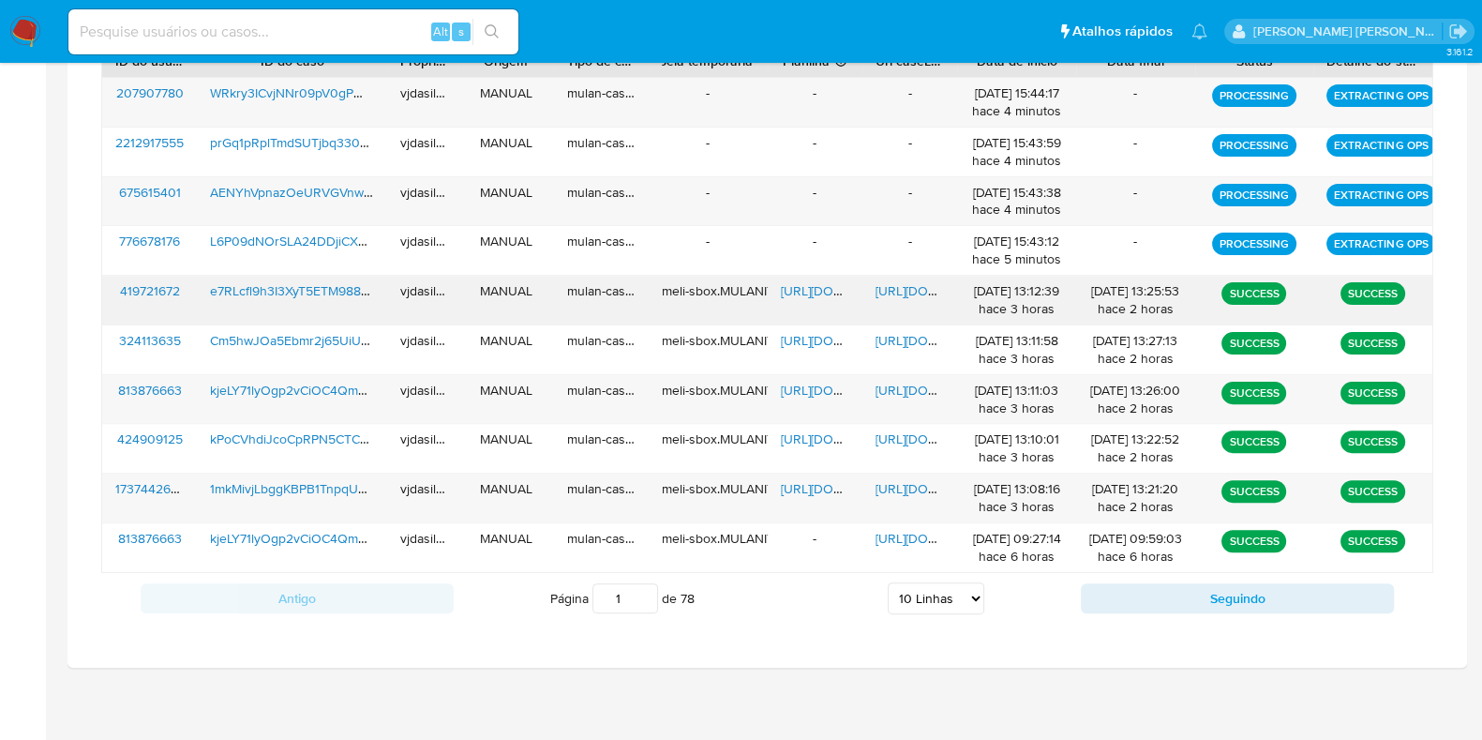
scroll to position [721, 0]
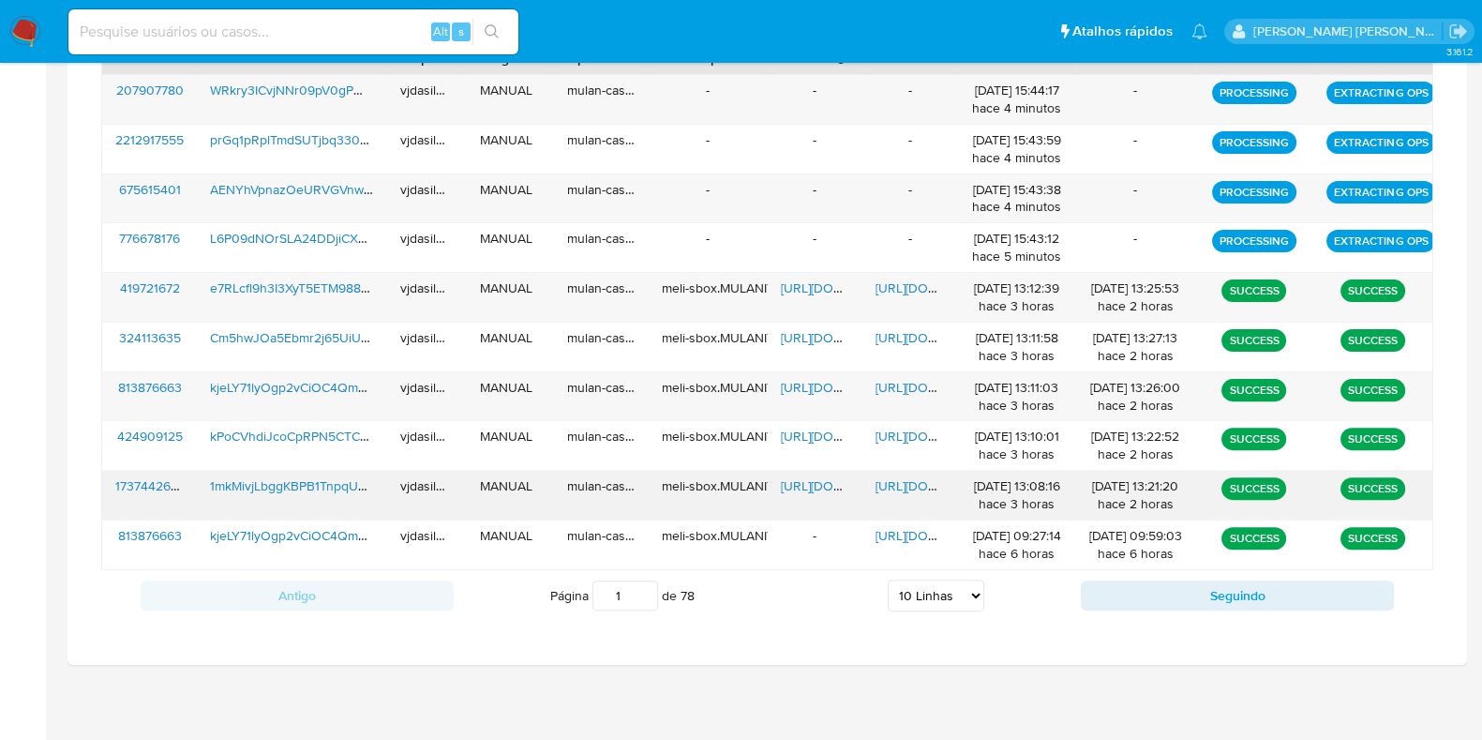
click at [903, 484] on span "[URL][DOMAIN_NAME]" at bounding box center [940, 485] width 129 height 19
click at [816, 471] on div "[URL][DOMAIN_NAME]" at bounding box center [815, 495] width 95 height 49
click at [813, 480] on span "[URL][DOMAIN_NAME]" at bounding box center [845, 485] width 129 height 19
click at [326, 476] on span "1mkMivjLbggKBPB1TnpqUJV4" at bounding box center [295, 485] width 171 height 19
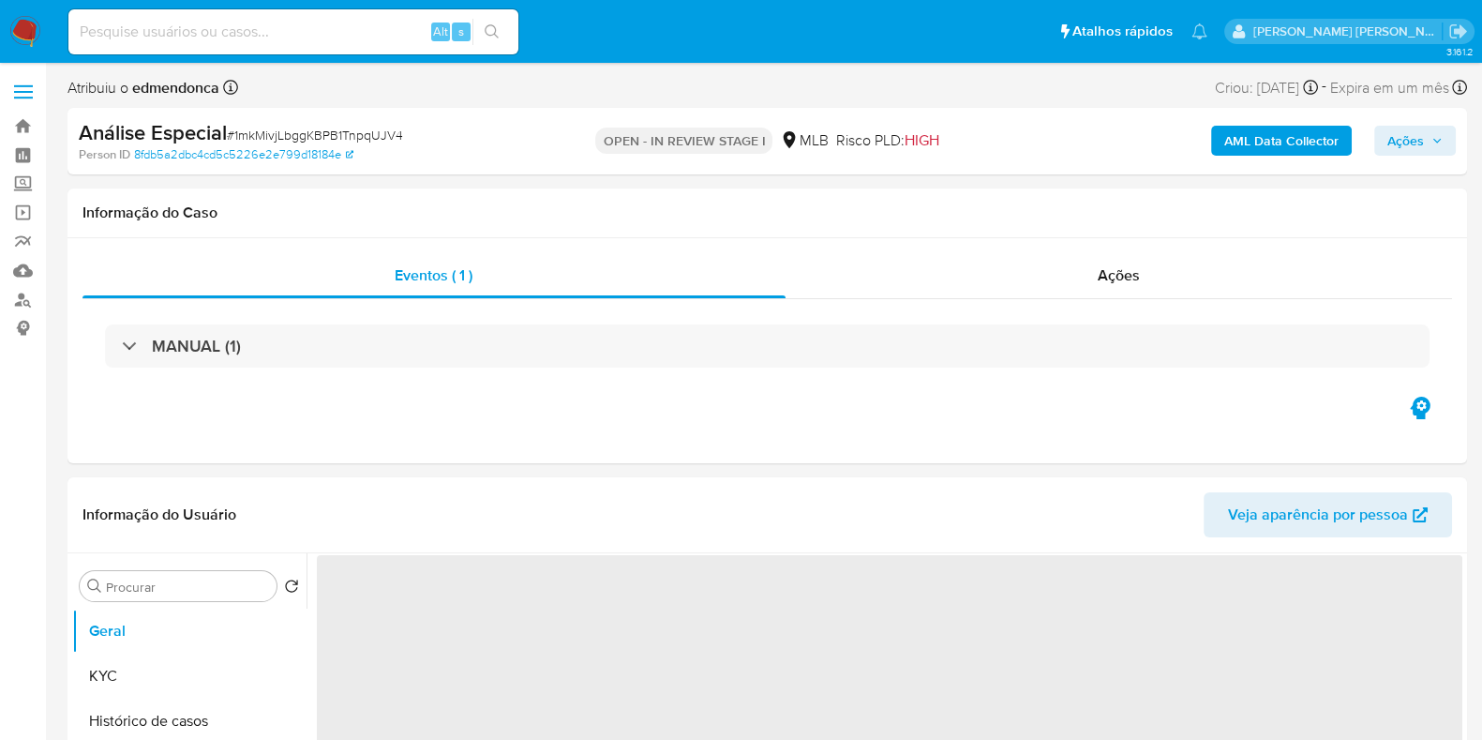
select select "10"
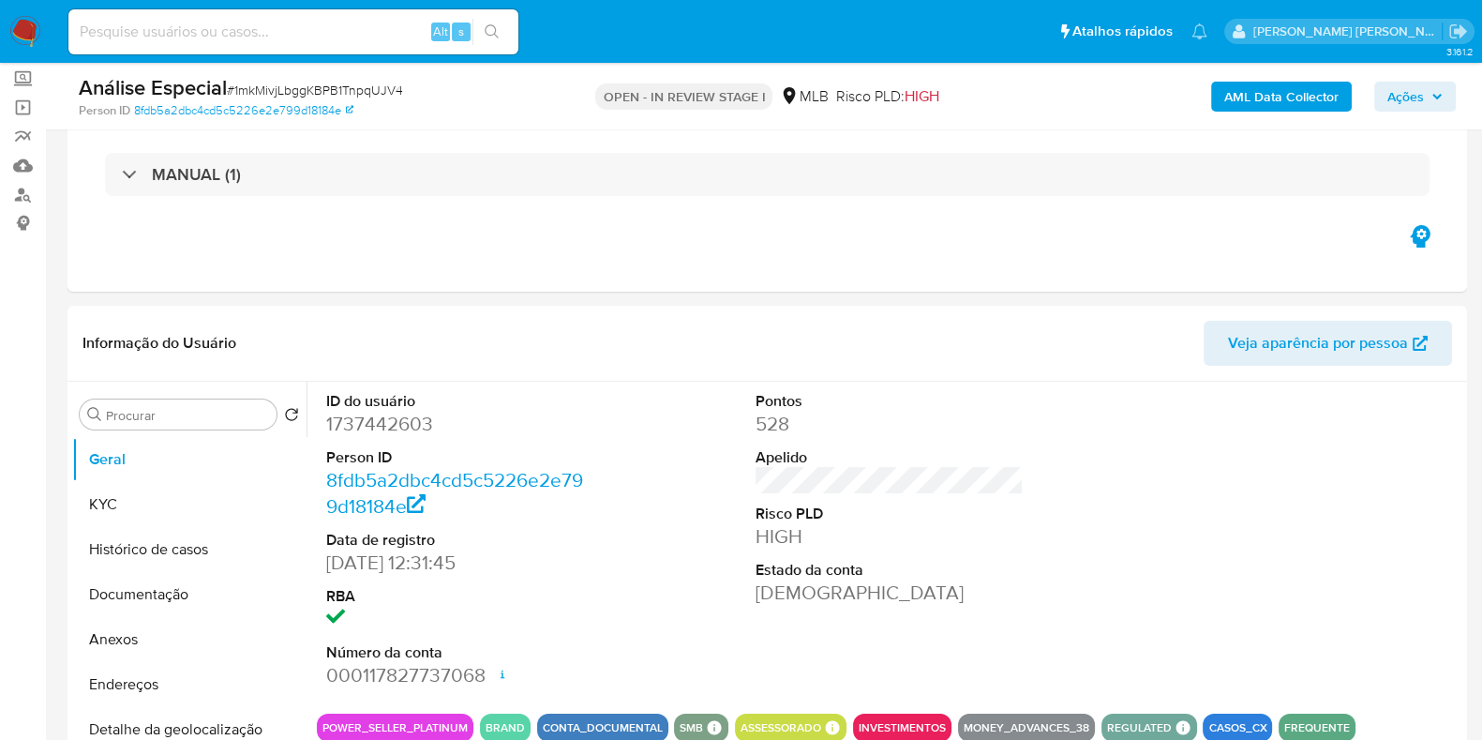
scroll to position [233, 0]
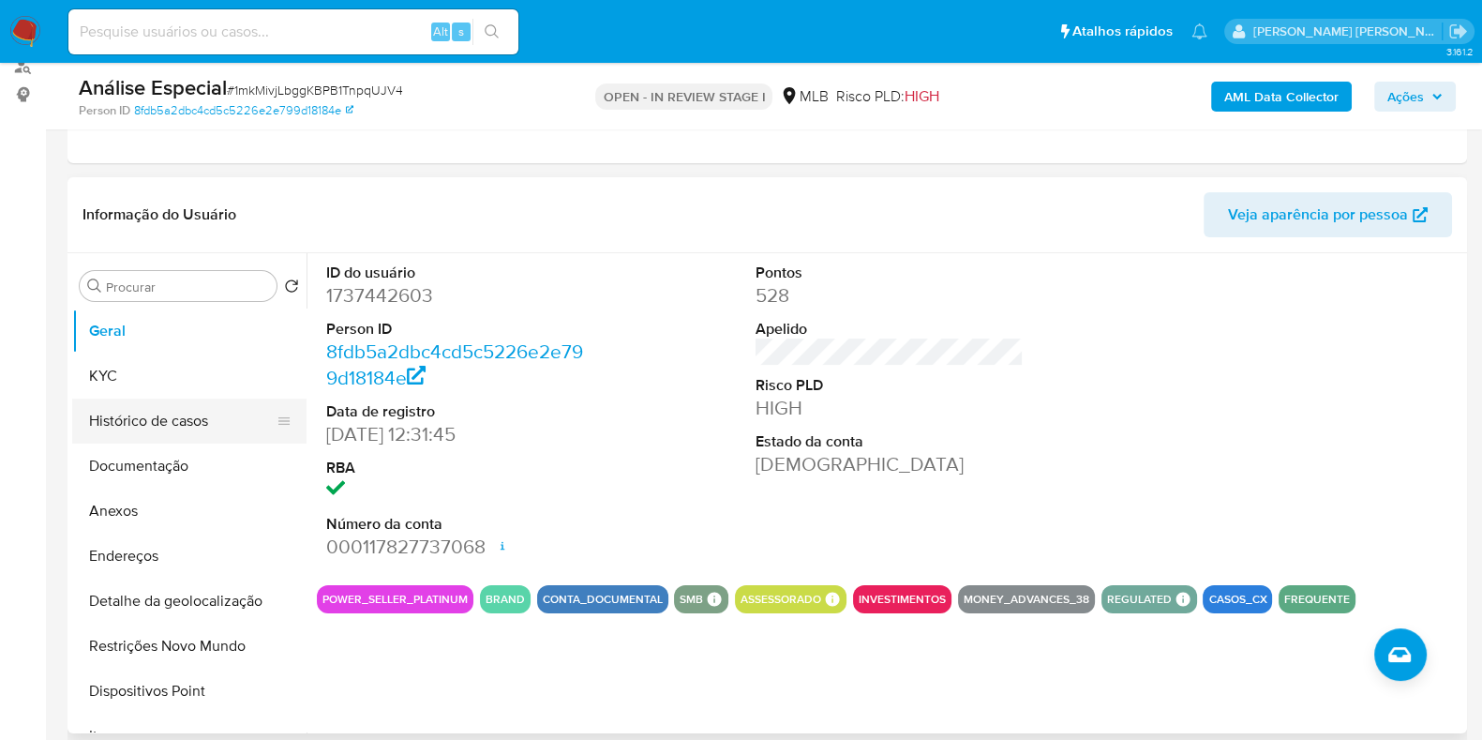
click at [197, 412] on button "Histórico de casos" at bounding box center [181, 420] width 219 height 45
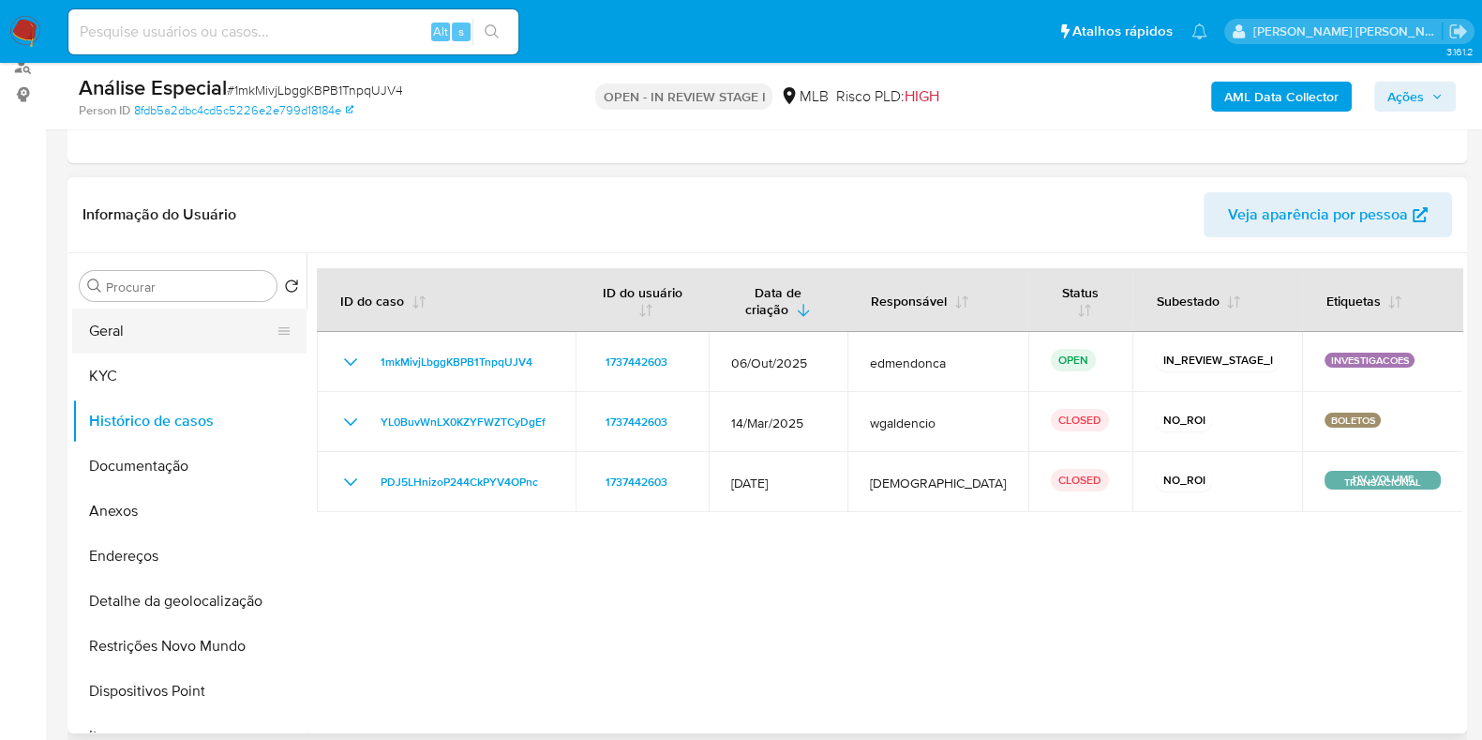
click at [150, 336] on button "Geral" at bounding box center [181, 330] width 219 height 45
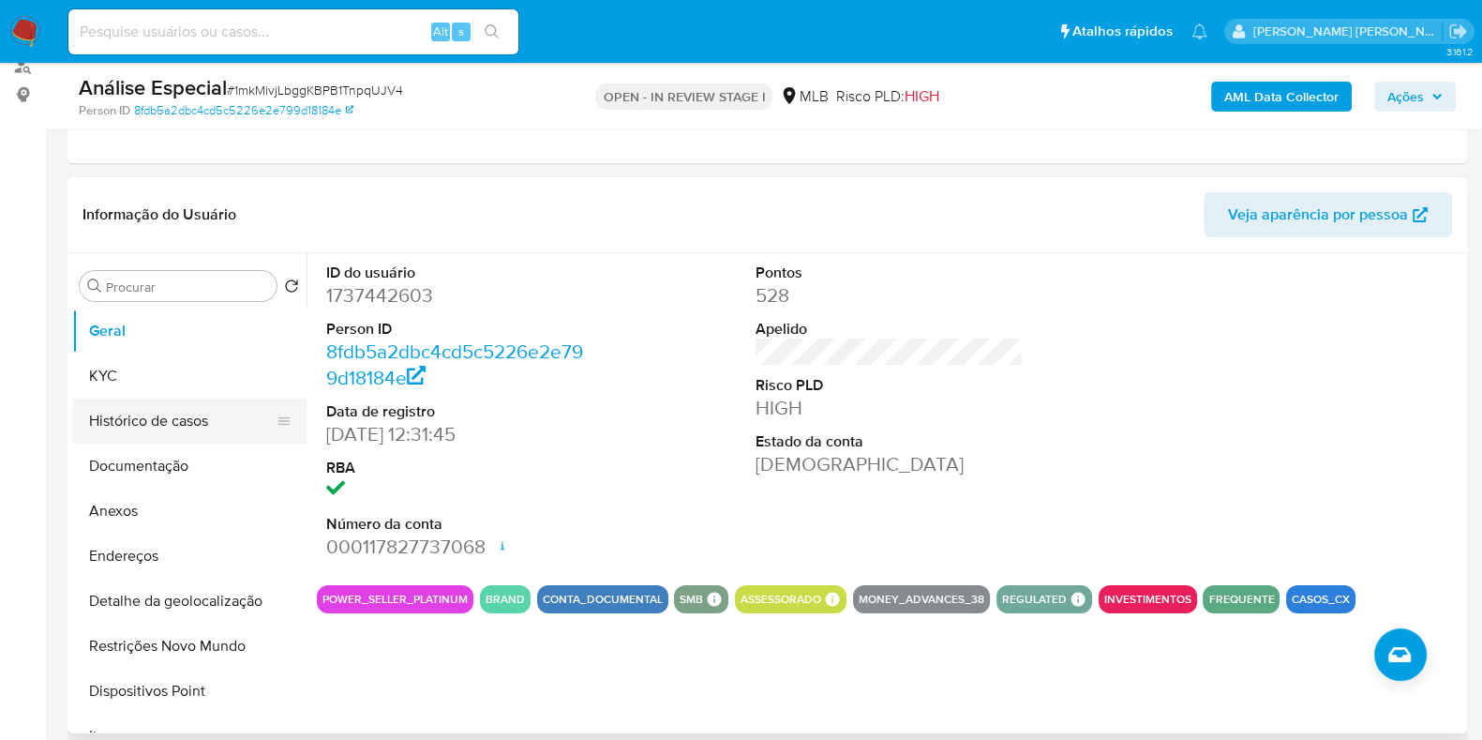
click at [164, 432] on button "Histórico de casos" at bounding box center [181, 420] width 219 height 45
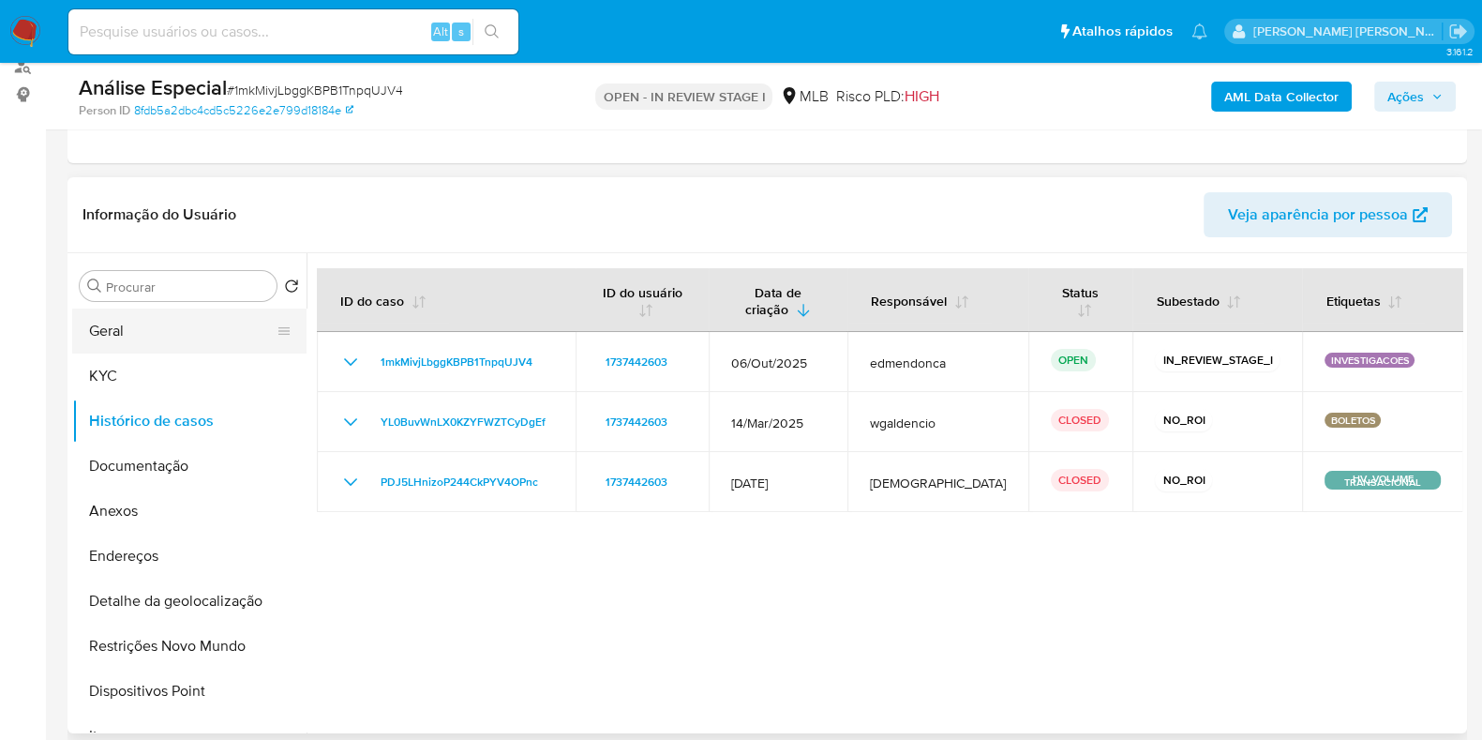
click at [169, 325] on button "Geral" at bounding box center [181, 330] width 219 height 45
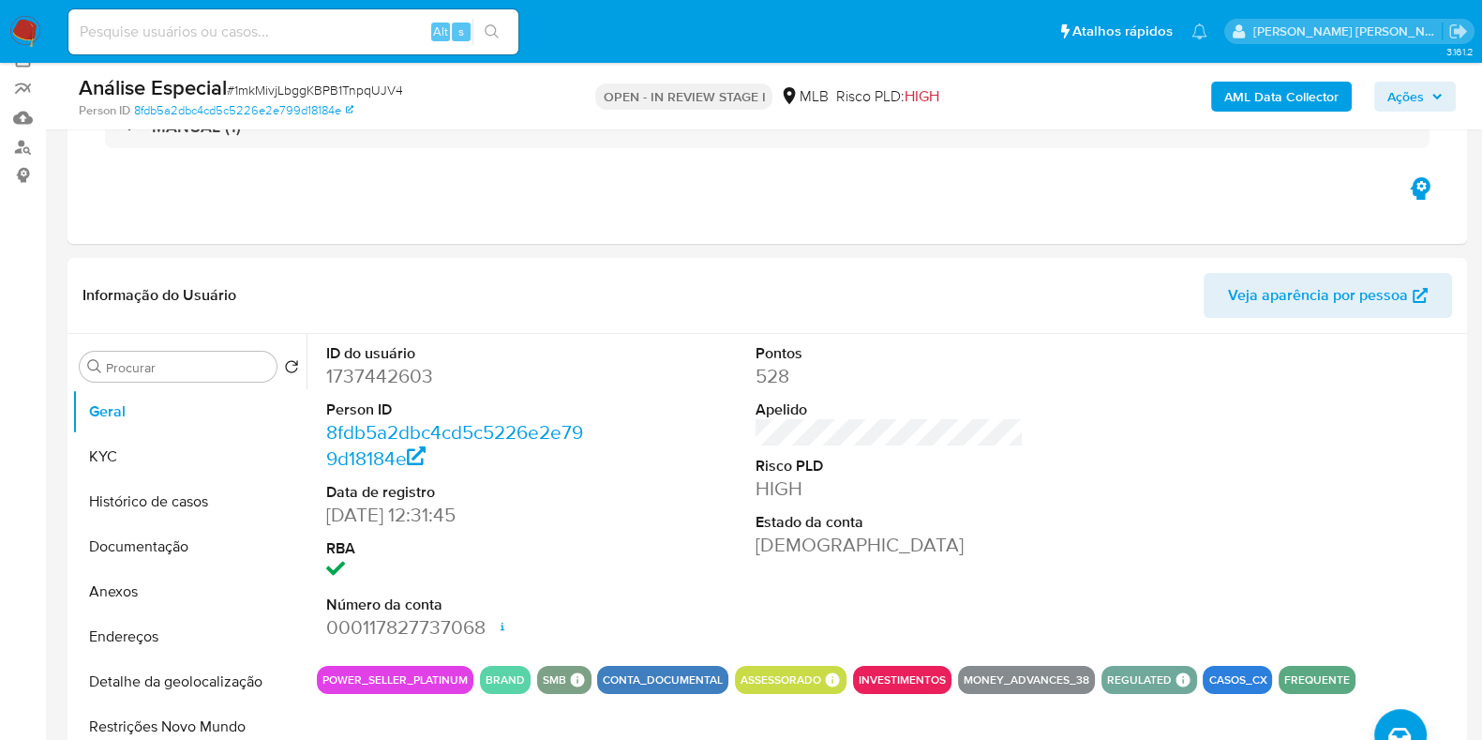
scroll to position [116, 0]
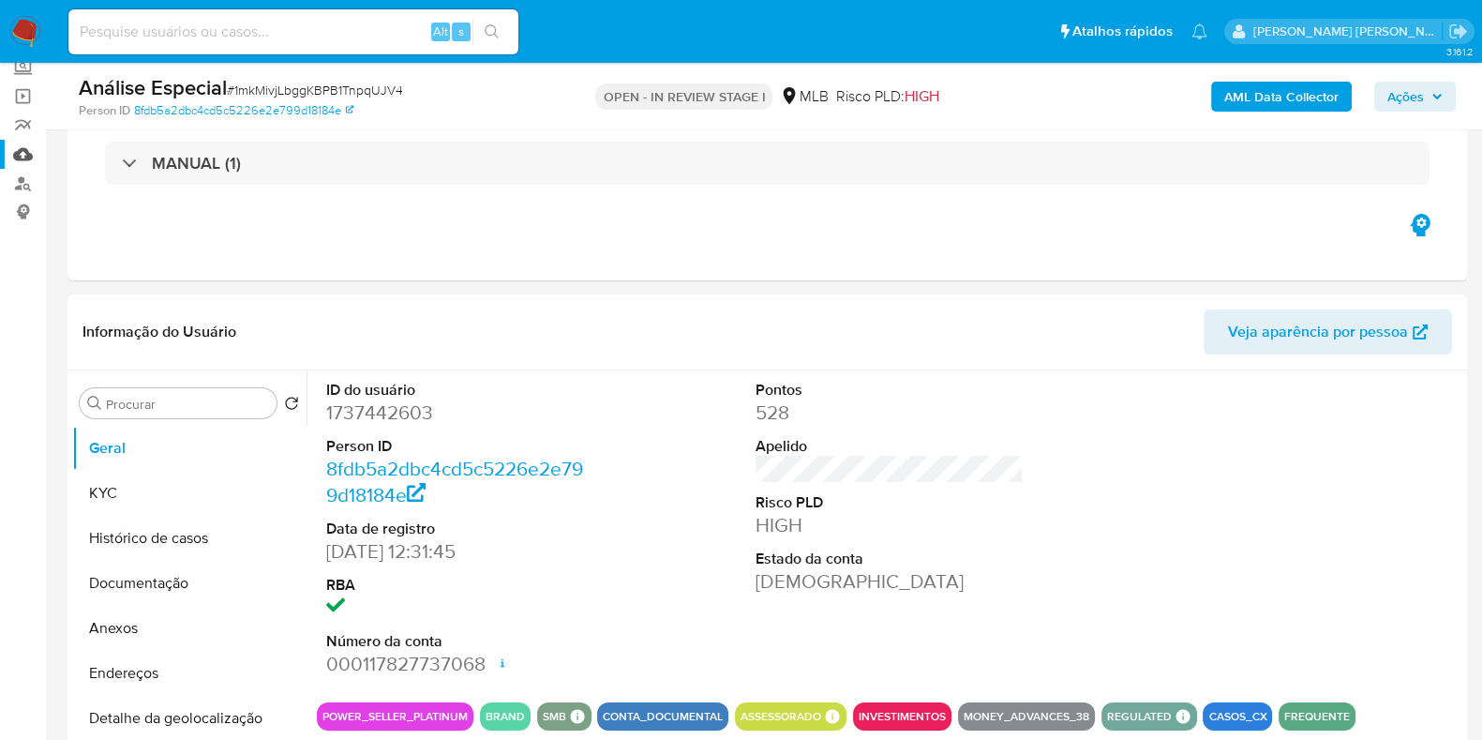
click at [19, 151] on link "Mulan" at bounding box center [111, 154] width 223 height 29
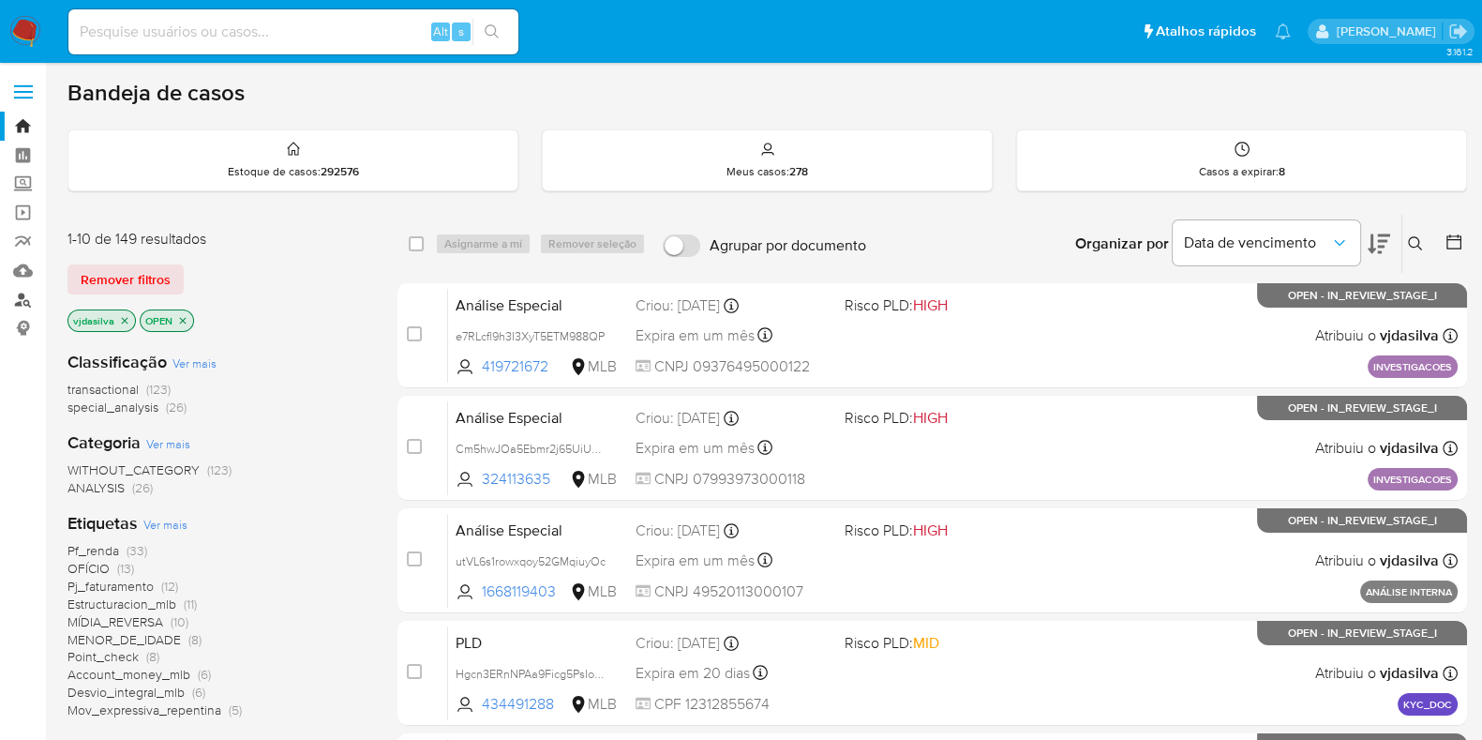
click at [21, 293] on link "Localizador de pessoas" at bounding box center [111, 299] width 223 height 29
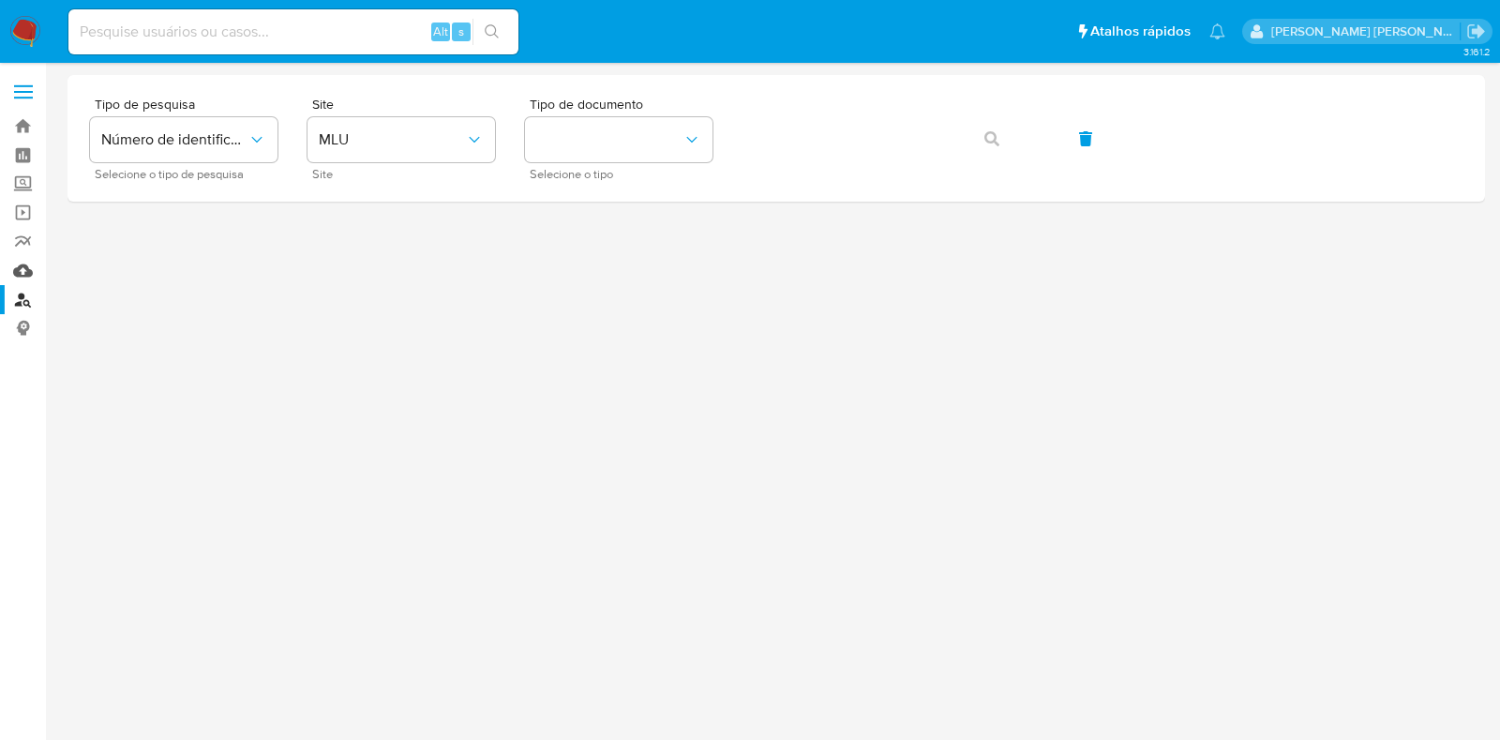
click at [24, 268] on link "Mulan" at bounding box center [111, 270] width 223 height 29
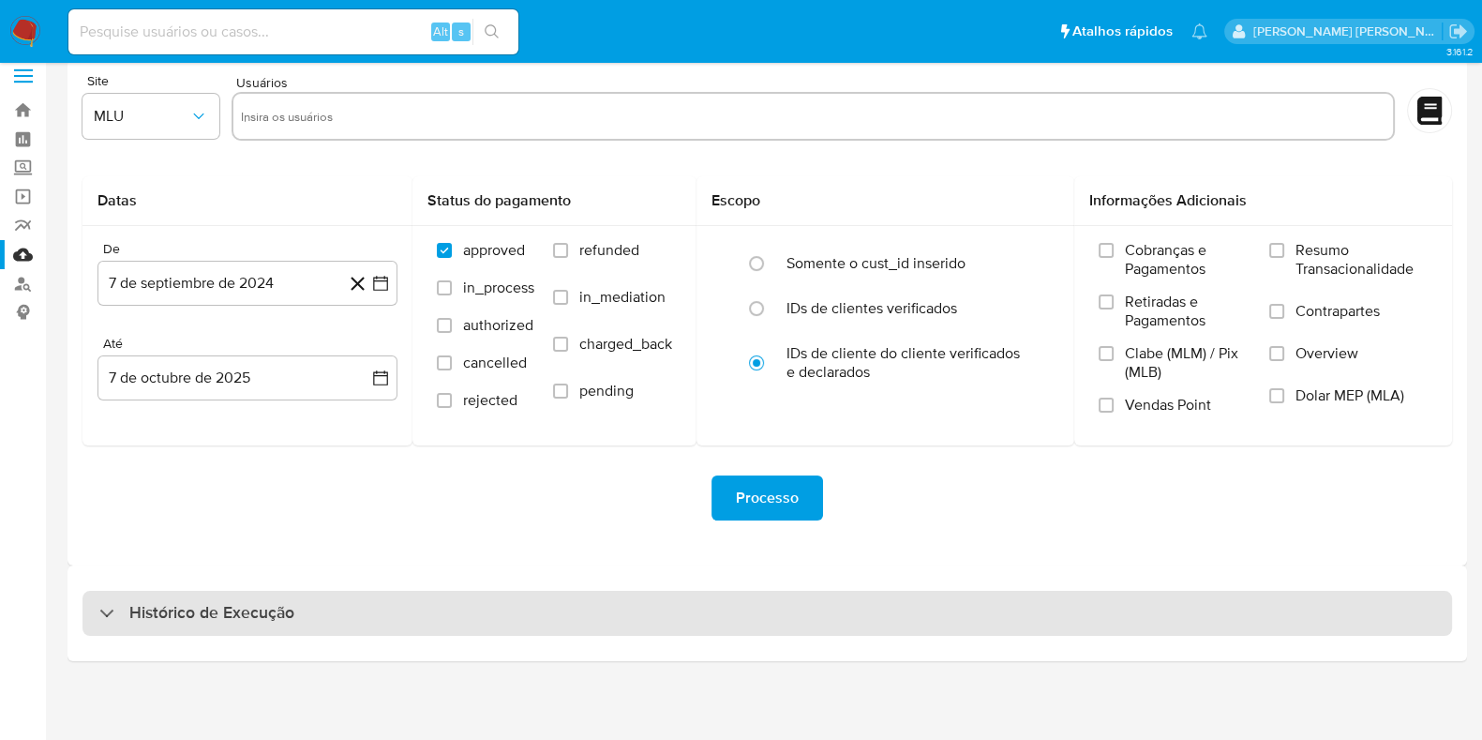
click at [325, 616] on div "Histórico de Execução" at bounding box center [768, 613] width 1370 height 45
select select "10"
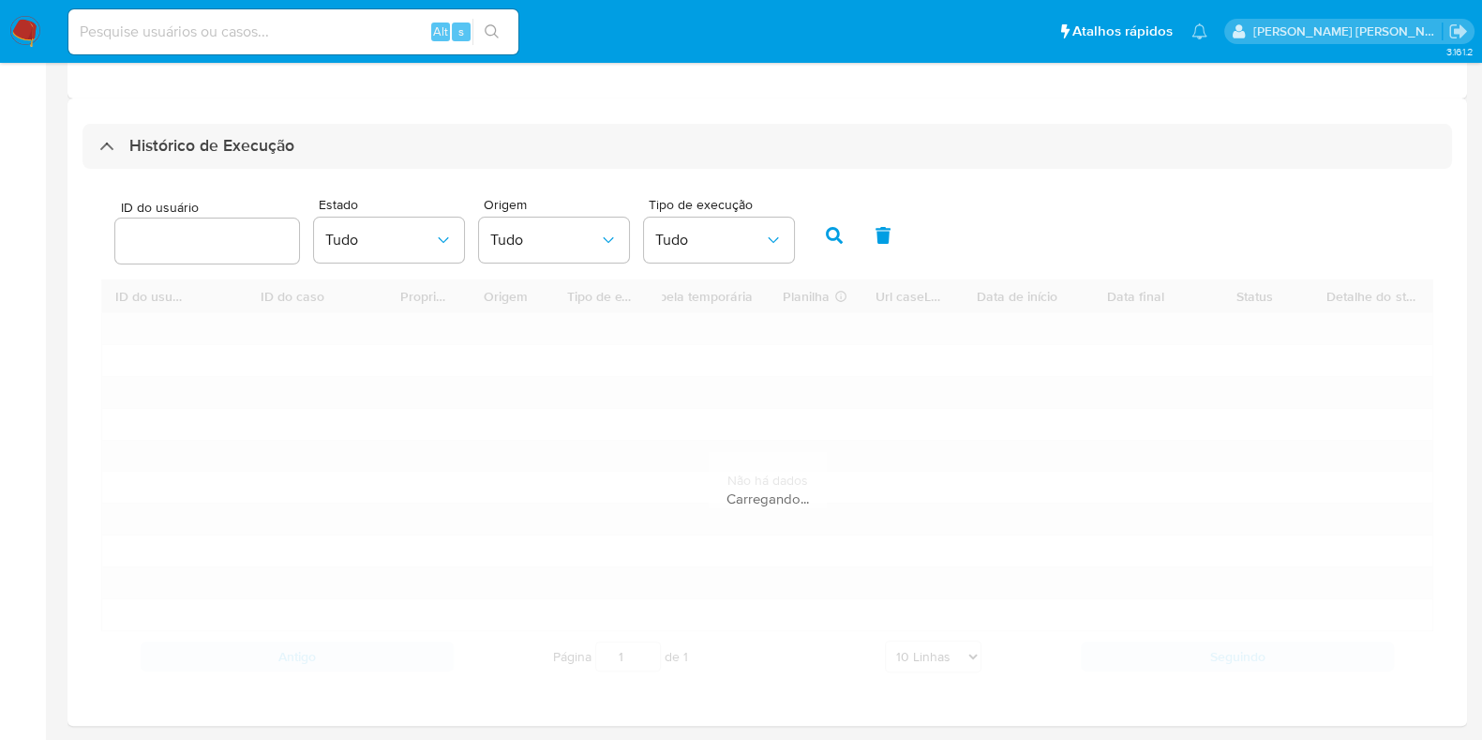
scroll to position [485, 0]
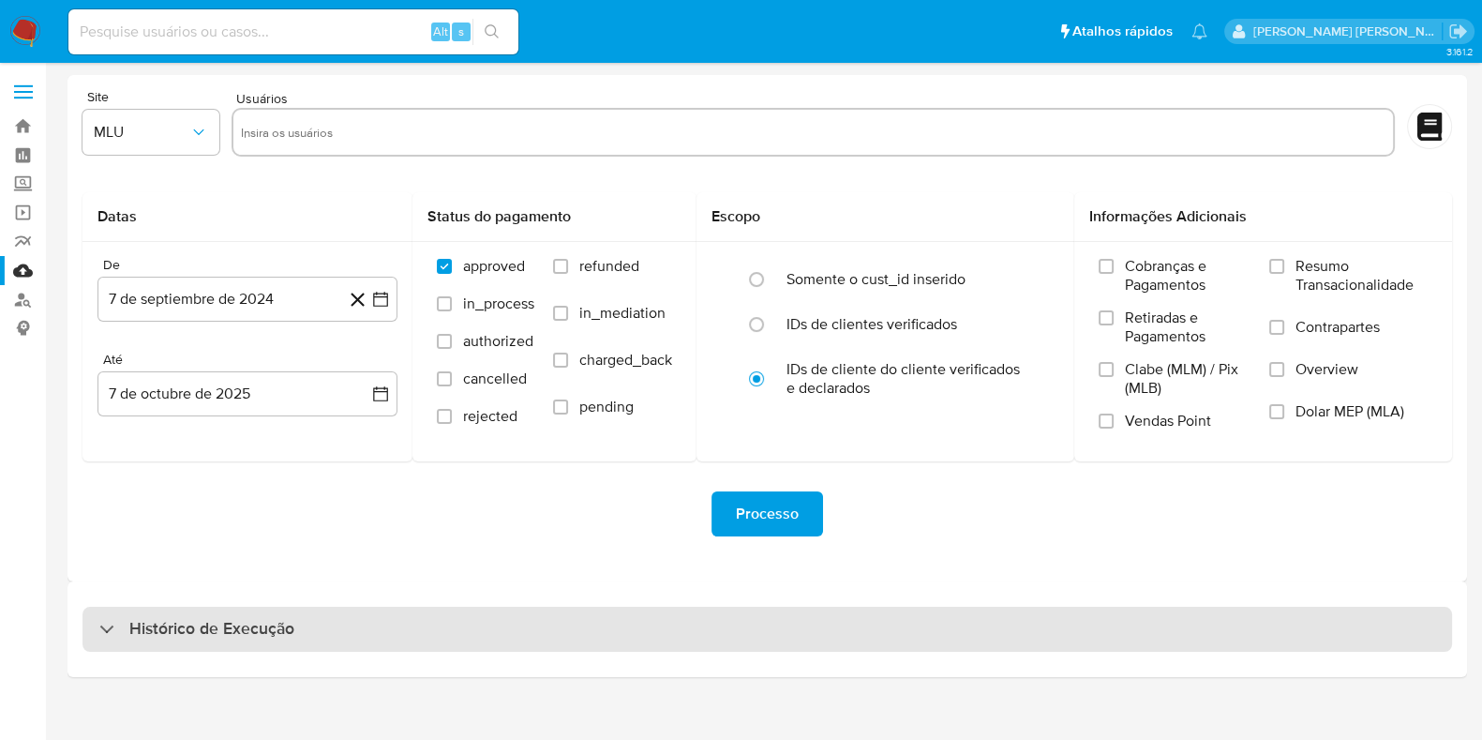
click at [423, 622] on div "Histórico de Execução" at bounding box center [768, 629] width 1370 height 45
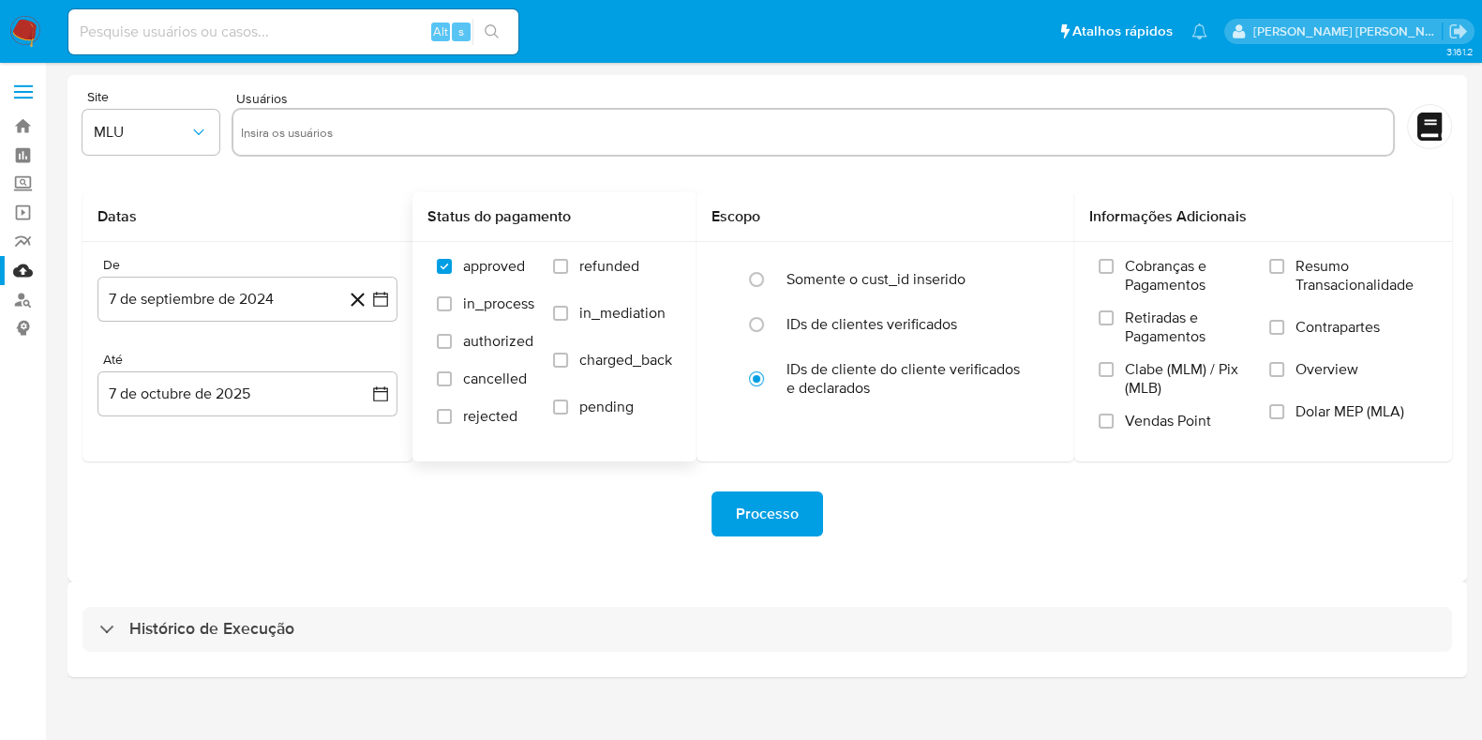
select select "10"
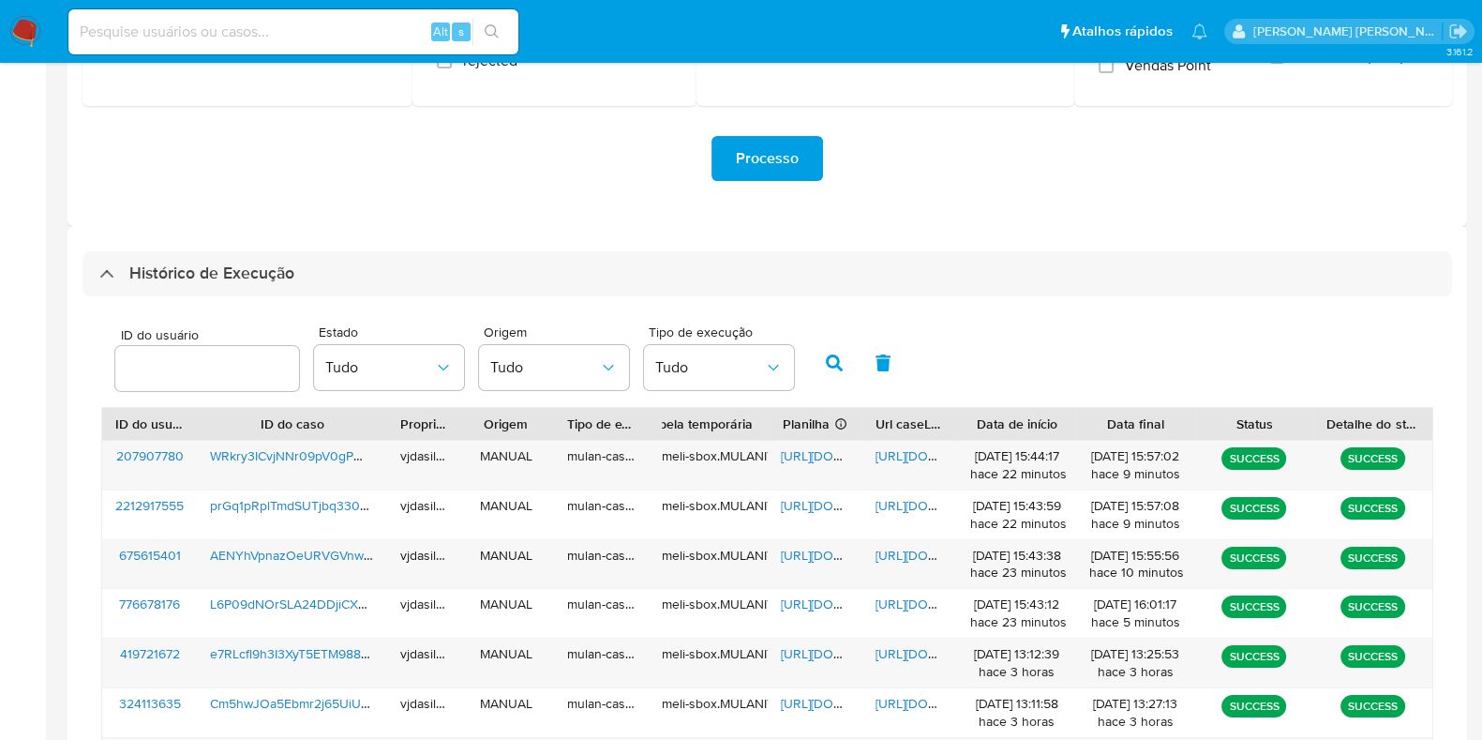
scroll to position [468, 0]
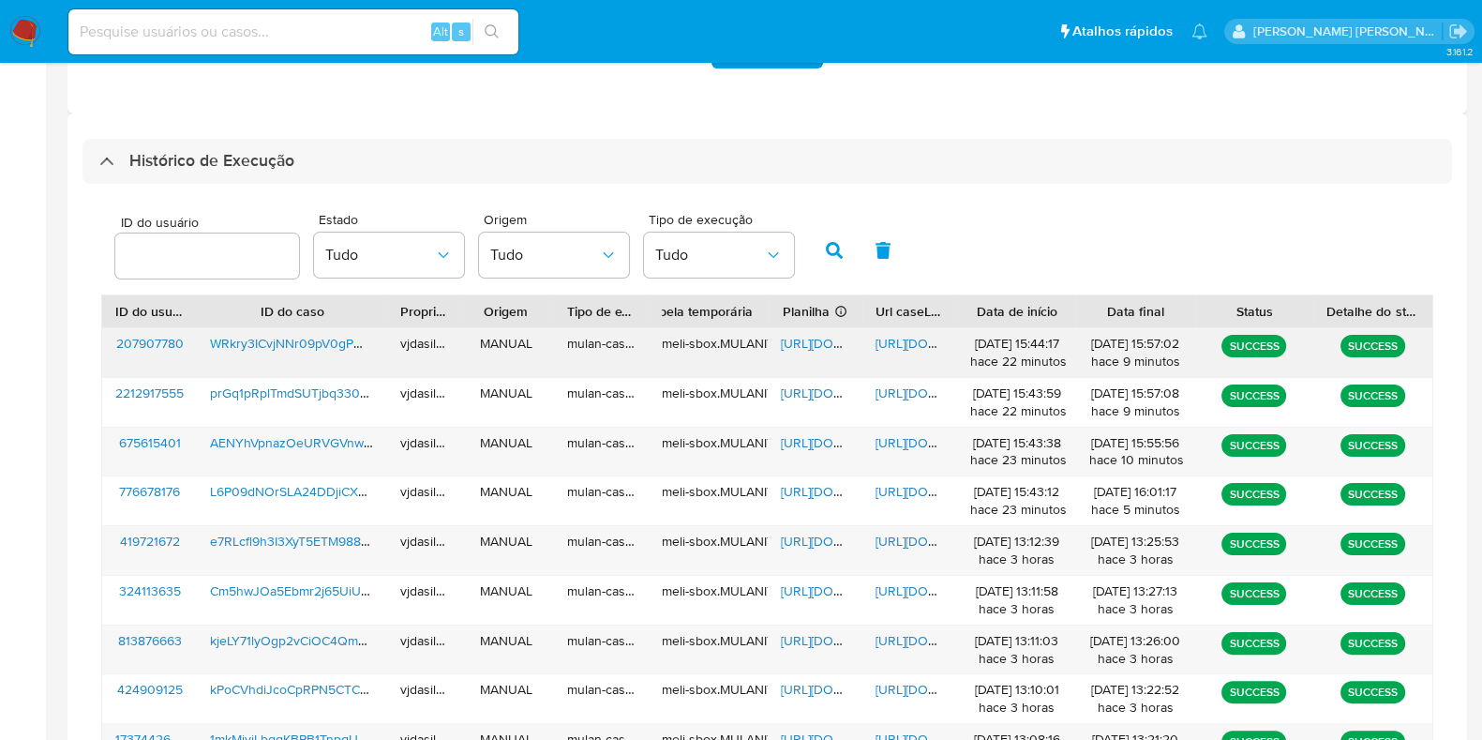
click at [901, 339] on span "[URL][DOMAIN_NAME]" at bounding box center [940, 343] width 129 height 19
click at [801, 346] on span "https://docs.google.com/spreadsheets/d/1e90_kTj28H7ZgcNTwacVxOhN4qRy3U71qPbsViz…" at bounding box center [845, 343] width 129 height 19
click at [308, 335] on span "WRkry3ICvjNNr09pV0gPWkI0" at bounding box center [296, 343] width 173 height 19
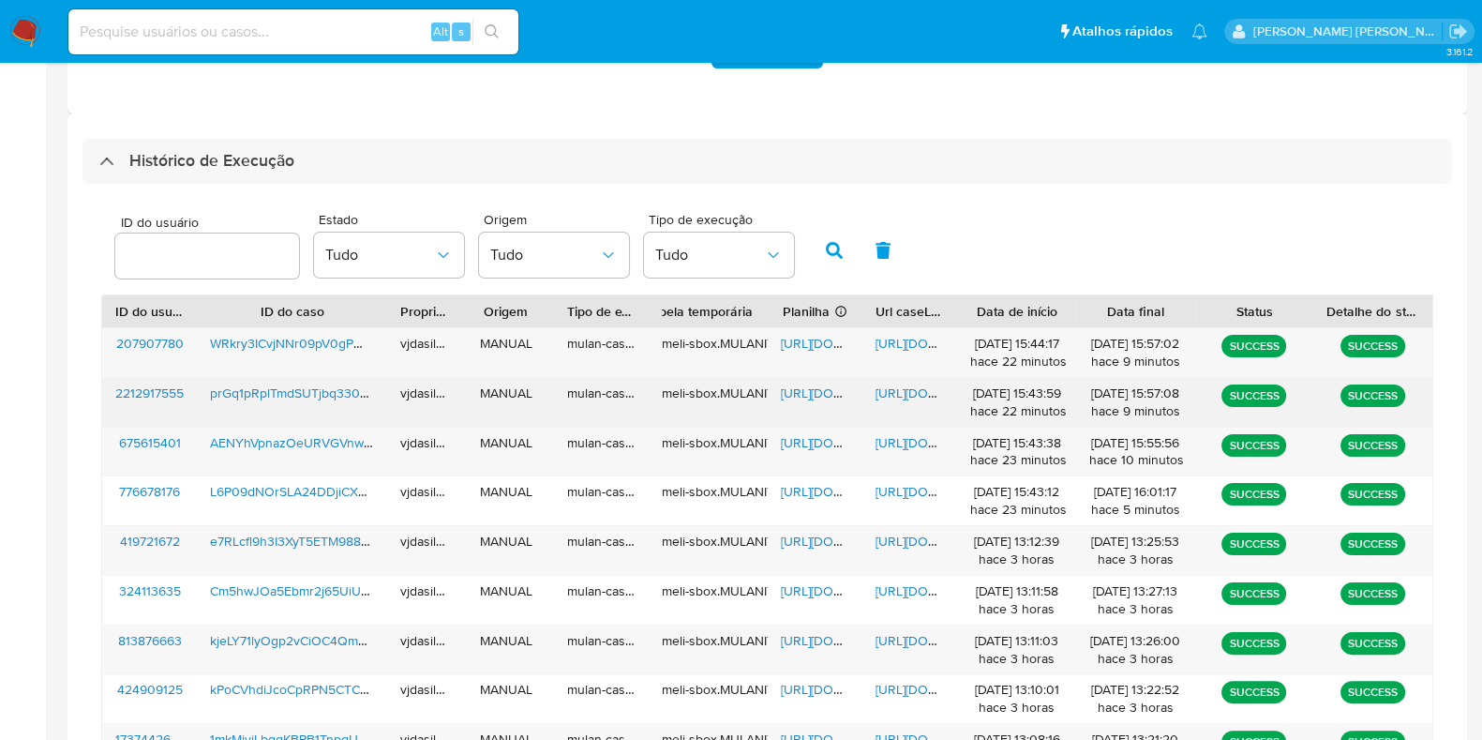
click at [878, 389] on span "https://docs.google.com/document/d/1R7p8SBOZWnjV05cE60Q8tYEwNFSzAI-SZ6JmhJibCJk…" at bounding box center [940, 392] width 129 height 19
click at [312, 385] on span "prGq1pRplTmdSUTjbq3305Ic" at bounding box center [293, 392] width 167 height 19
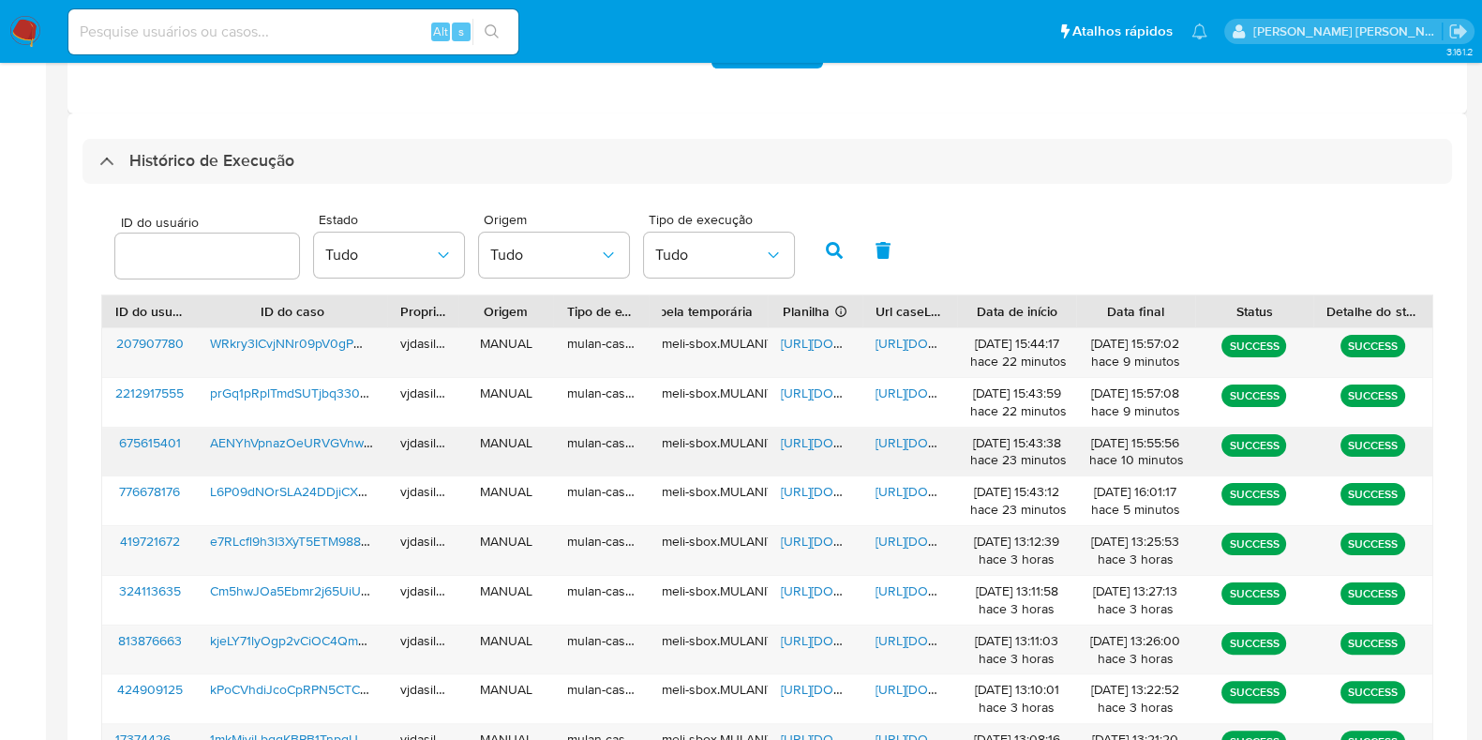
click at [916, 440] on span "https://docs.google.com/document/d/1tp_npq1LPi3qkd7hXqQbx_n_ZOBNVAm-b_JkbIGX_og…" at bounding box center [940, 442] width 129 height 19
click at [304, 435] on span "AENYhVpnazOeURVGVnwp3FQL" at bounding box center [306, 442] width 193 height 19
click at [811, 443] on span "https://docs.google.com/spreadsheets/d/1Om1lNJ_Fn_iEvkZ-hvCESA4_S99Ck9QH89yULda…" at bounding box center [845, 442] width 129 height 19
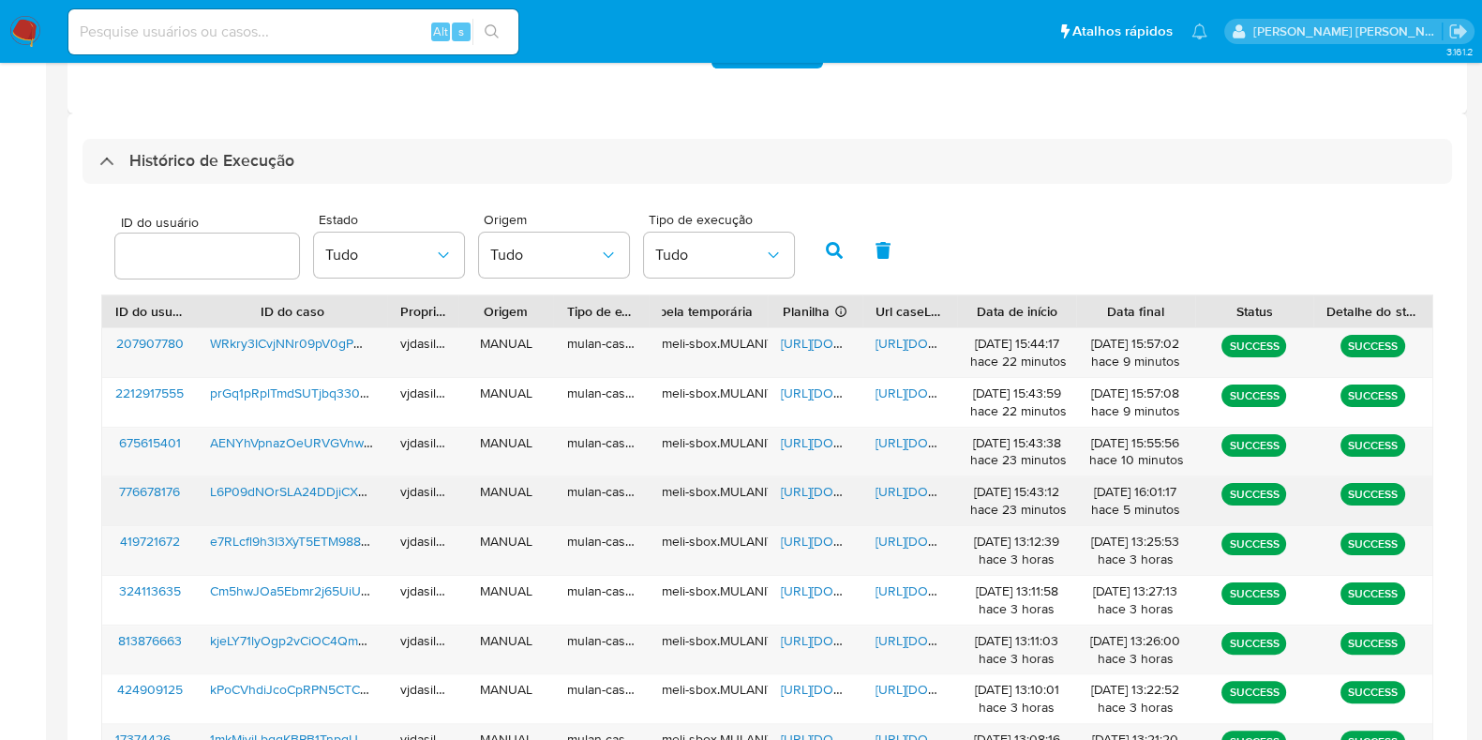
click at [897, 486] on span "https://docs.google.com/document/d/1Yh4T5sN-69hm16oDWDHUjJhZFWjBns-NM81_yOitln8…" at bounding box center [940, 491] width 129 height 19
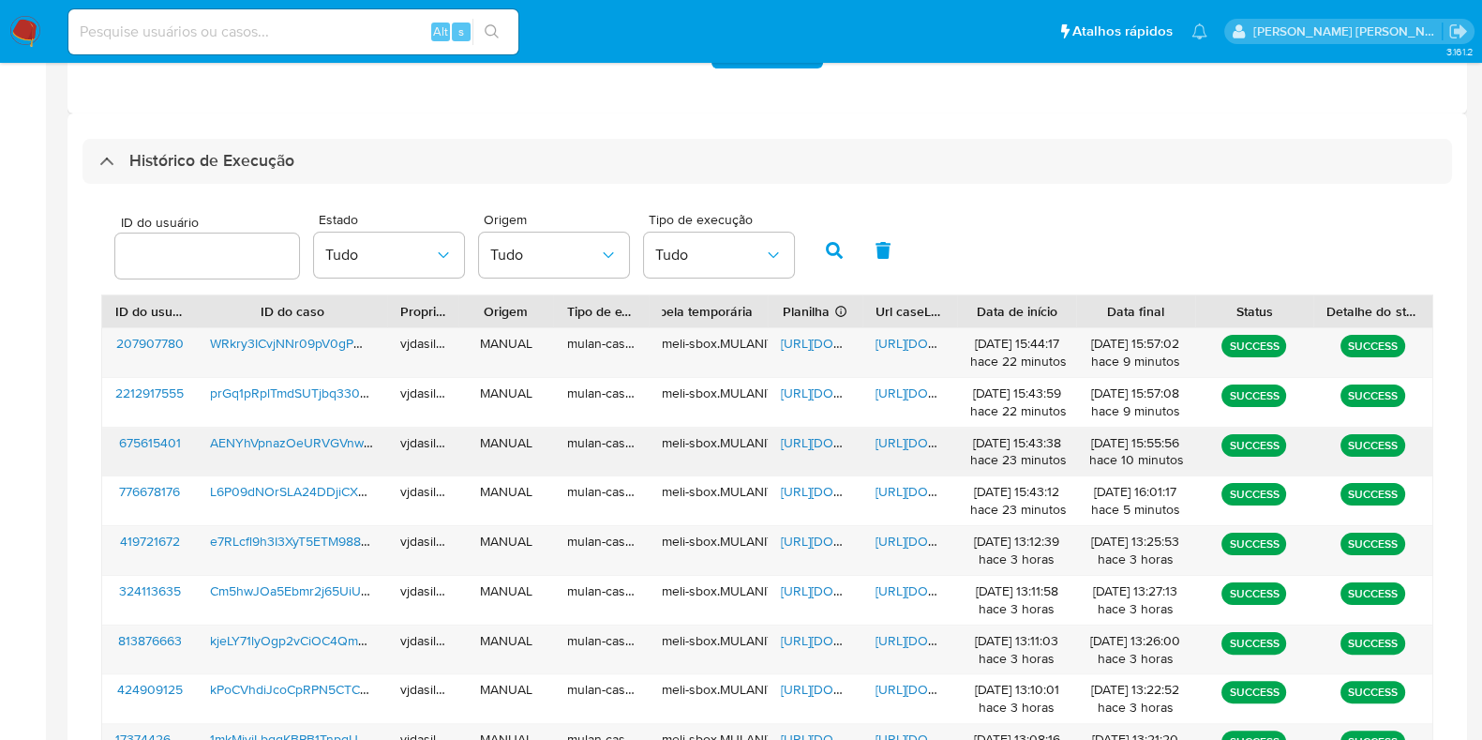
click at [335, 435] on span "AENYhVpnazOeURVGVnwp3FQL" at bounding box center [306, 442] width 193 height 19
click at [900, 439] on span "https://docs.google.com/document/d/1tp_npq1LPi3qkd7hXqQbx_n_ZOBNVAm-b_JkbIGX_og…" at bounding box center [940, 442] width 129 height 19
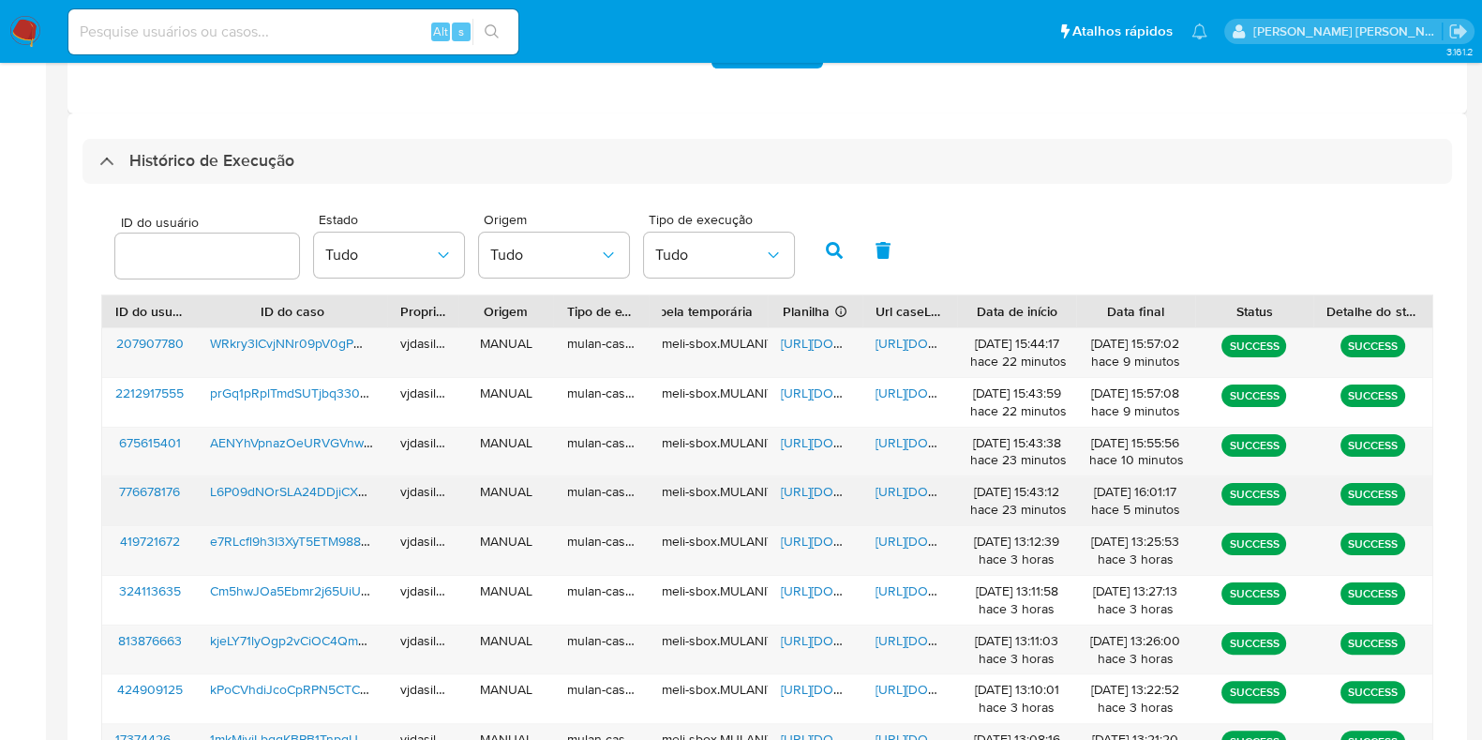
click at [331, 493] on span "L6P09dNOrSLA24DDjiCXAOMZ" at bounding box center [302, 491] width 184 height 19
click at [925, 489] on span "https://docs.google.com/document/d/1Yh4T5sN-69hm16oDWDHUjJhZFWjBns-NM81_yOitln8…" at bounding box center [940, 491] width 129 height 19
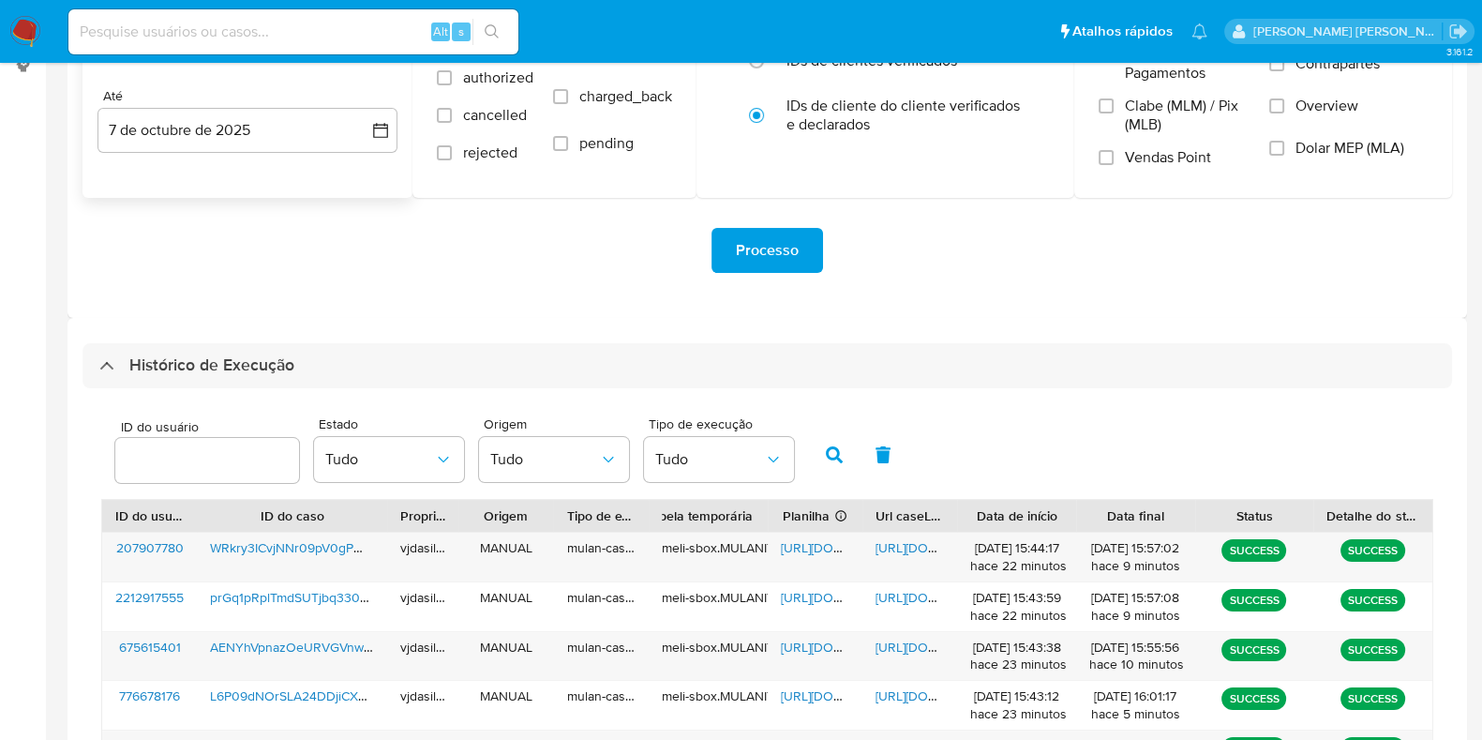
scroll to position [0, 0]
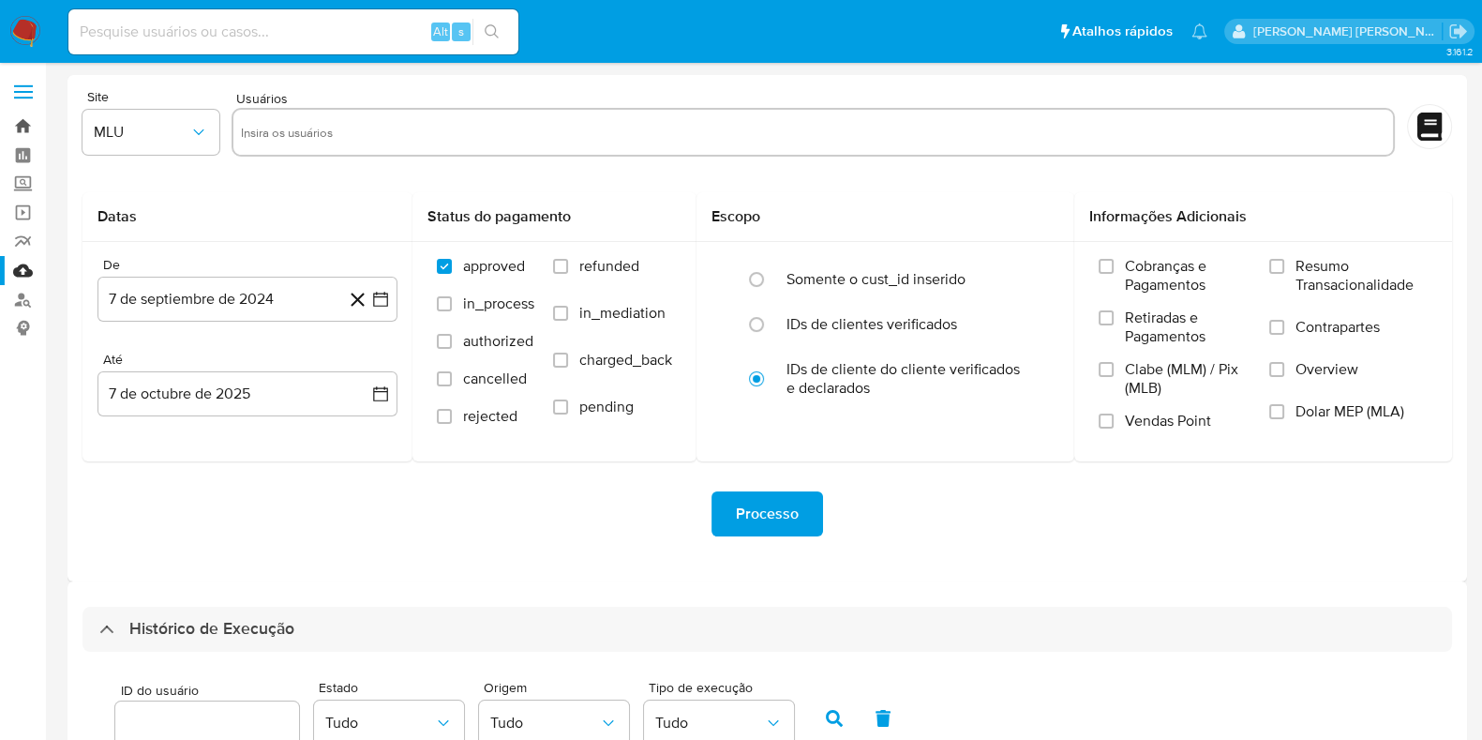
click at [23, 128] on link "Bandeja" at bounding box center [111, 126] width 223 height 29
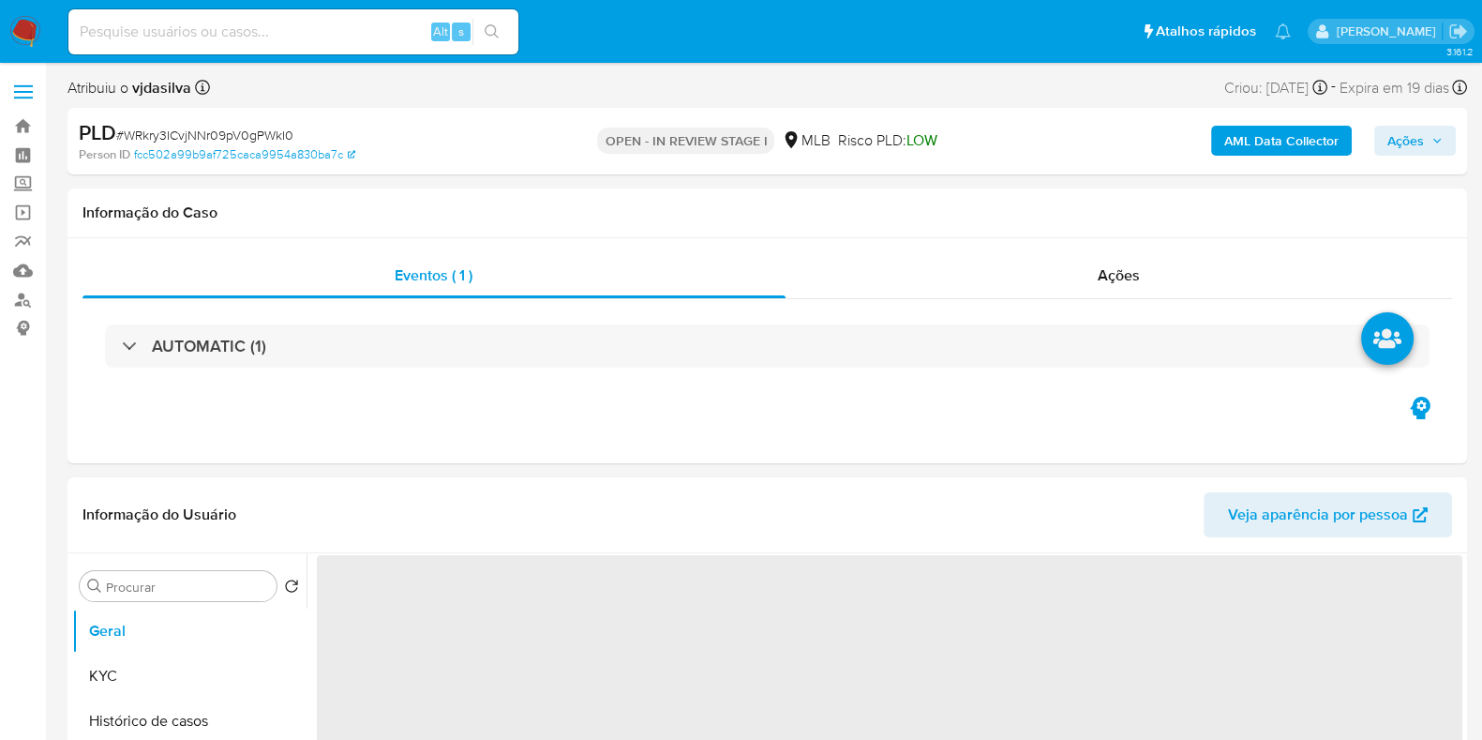
select select "10"
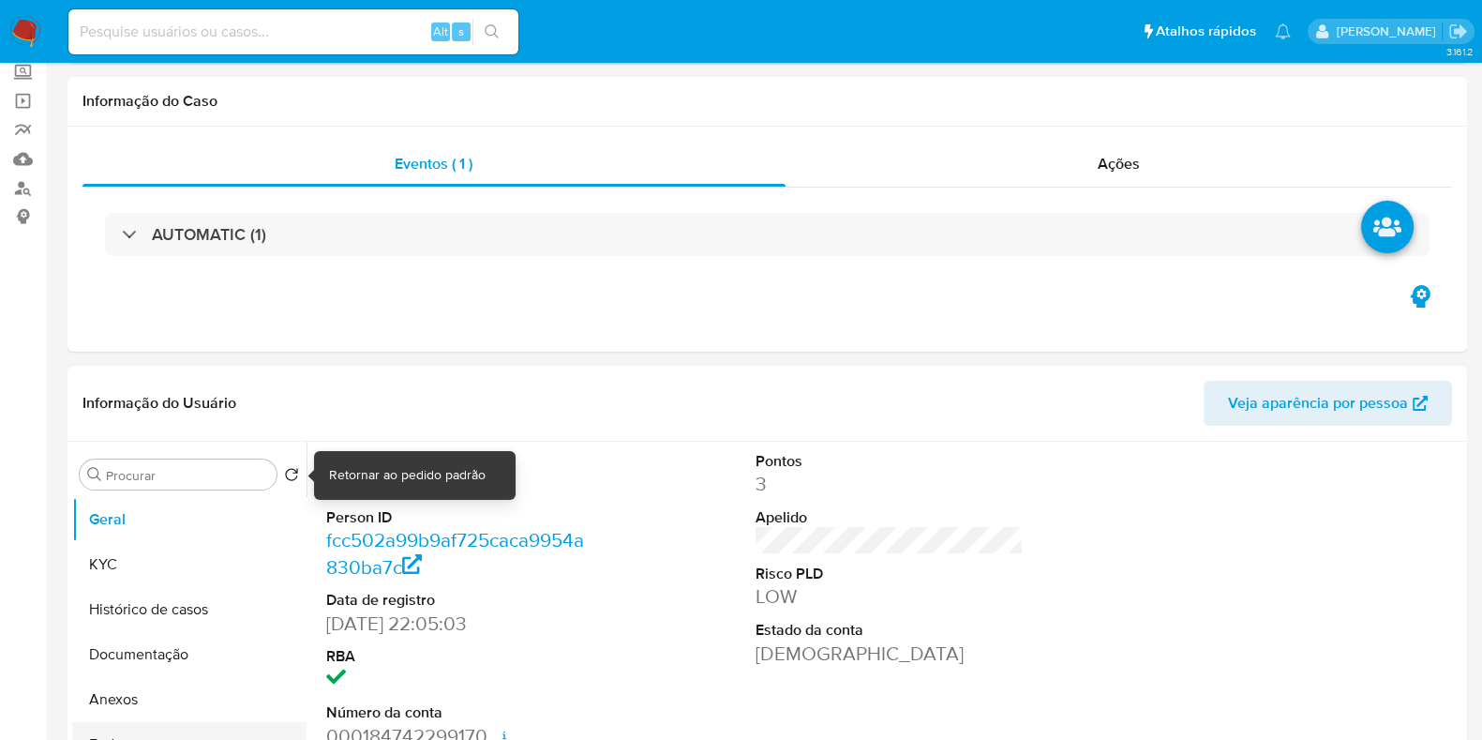
scroll to position [233, 0]
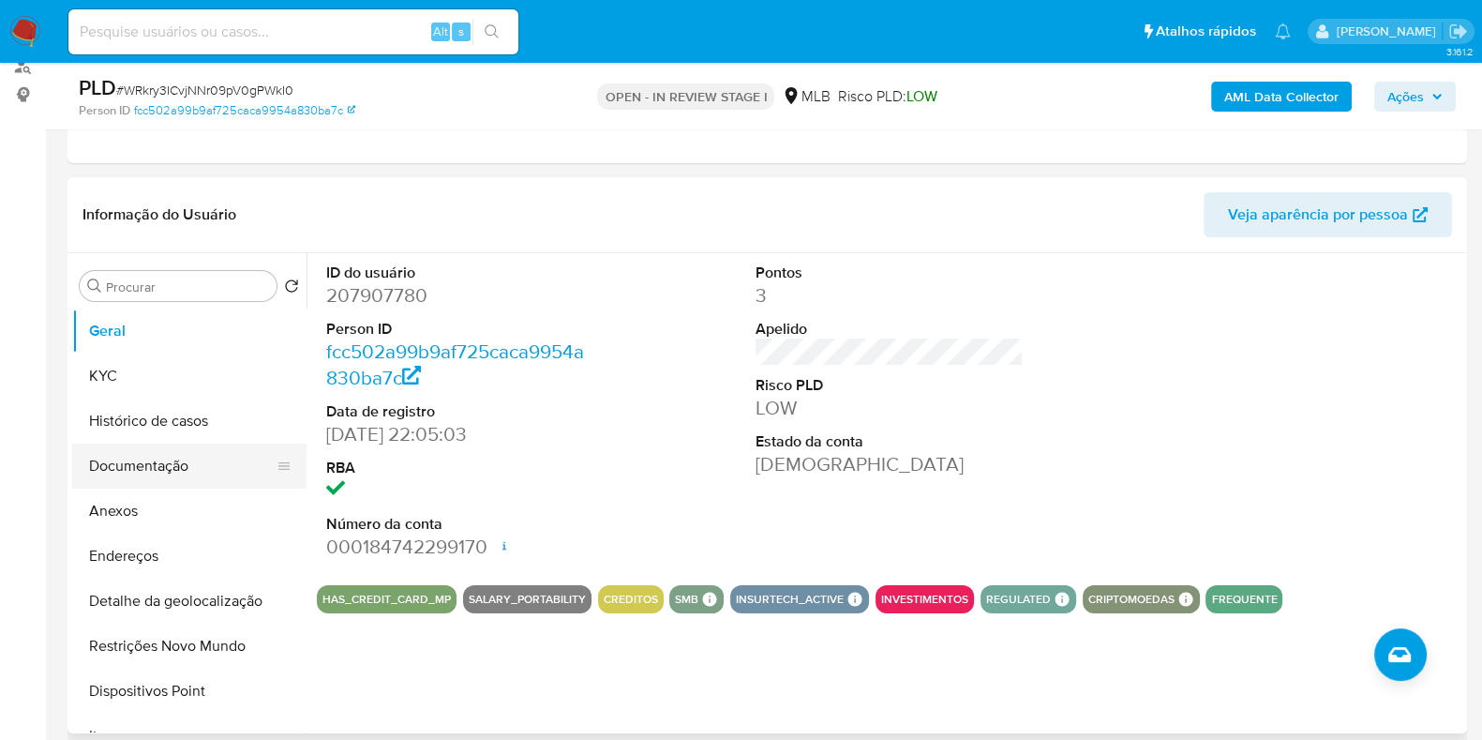
click at [207, 457] on button "Documentação" at bounding box center [181, 465] width 219 height 45
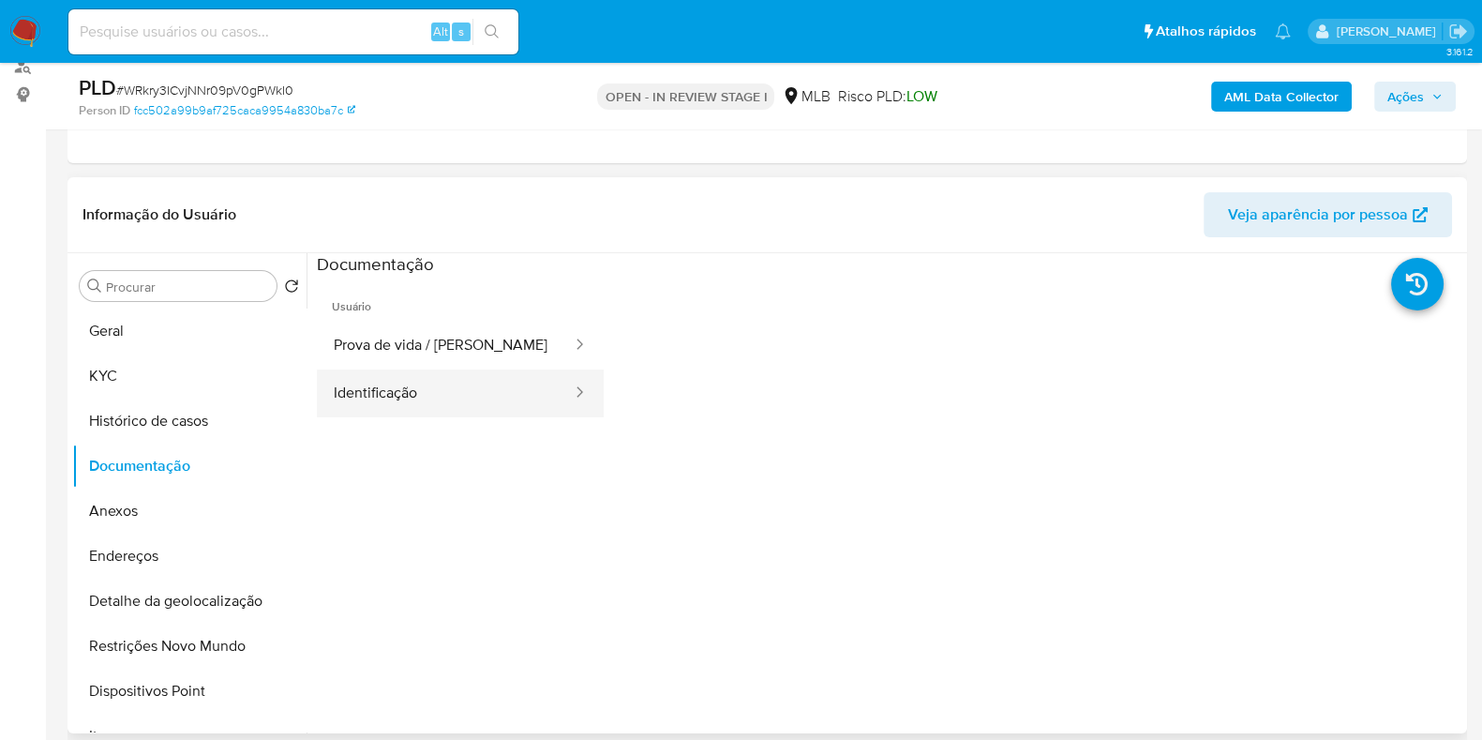
click at [444, 389] on button "Identificação" at bounding box center [445, 393] width 257 height 48
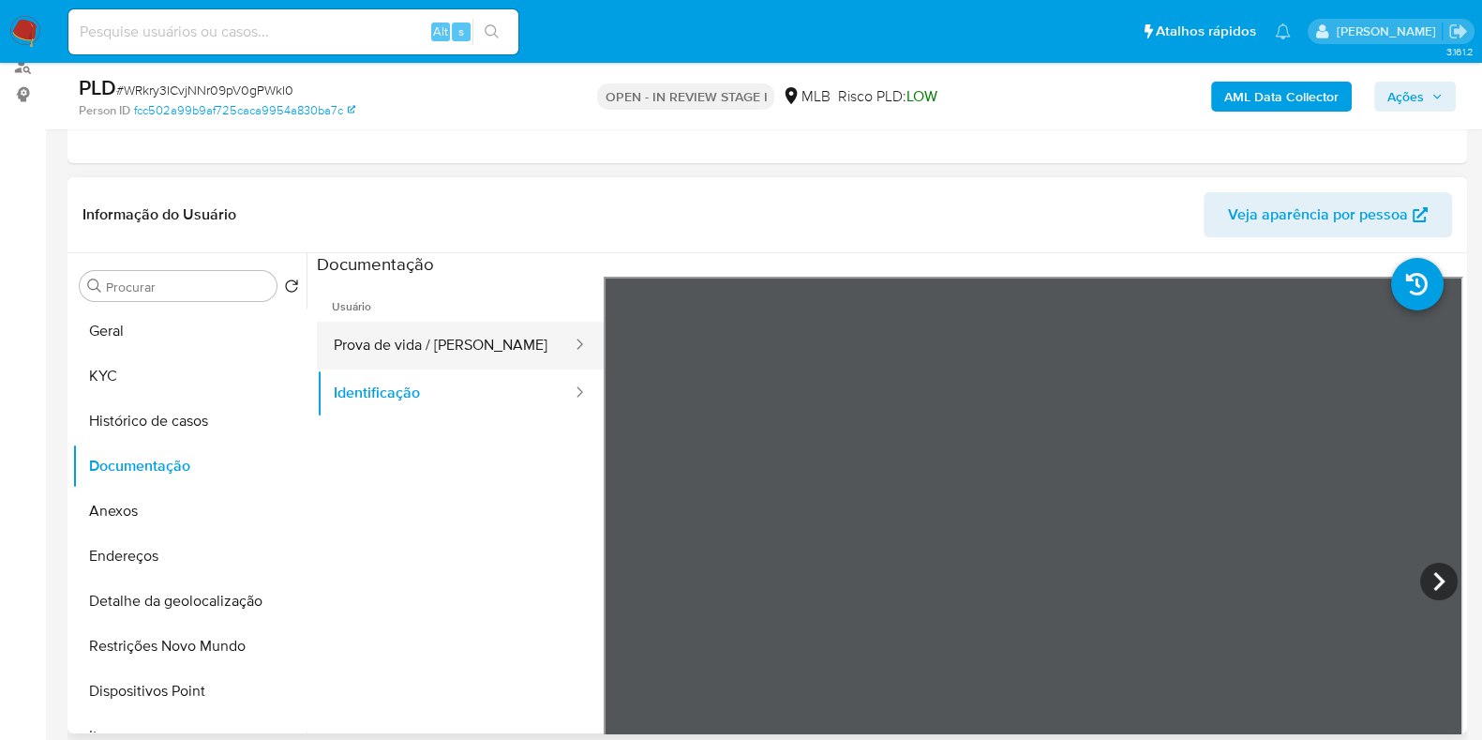
click at [452, 336] on button "Prova de vida / [PERSON_NAME]" at bounding box center [445, 346] width 257 height 48
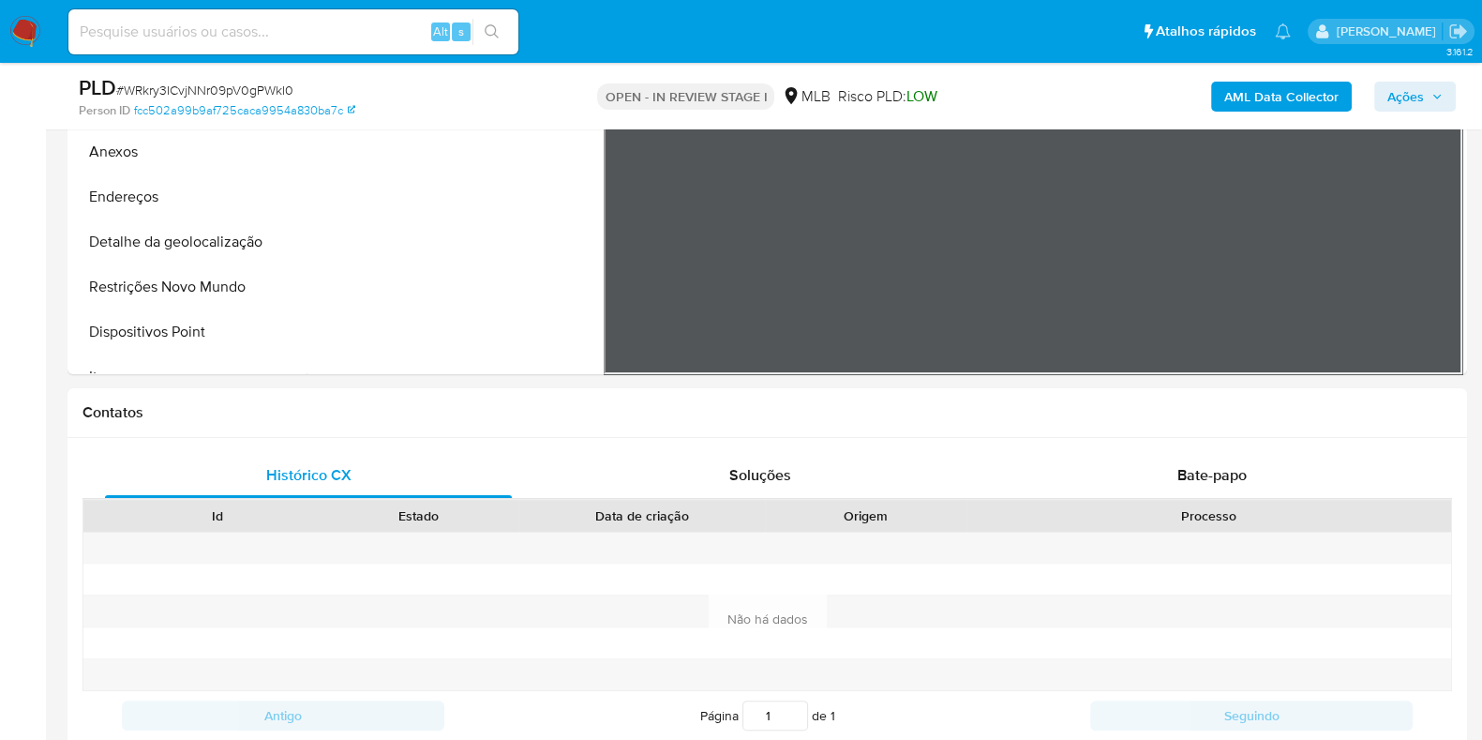
scroll to position [586, 0]
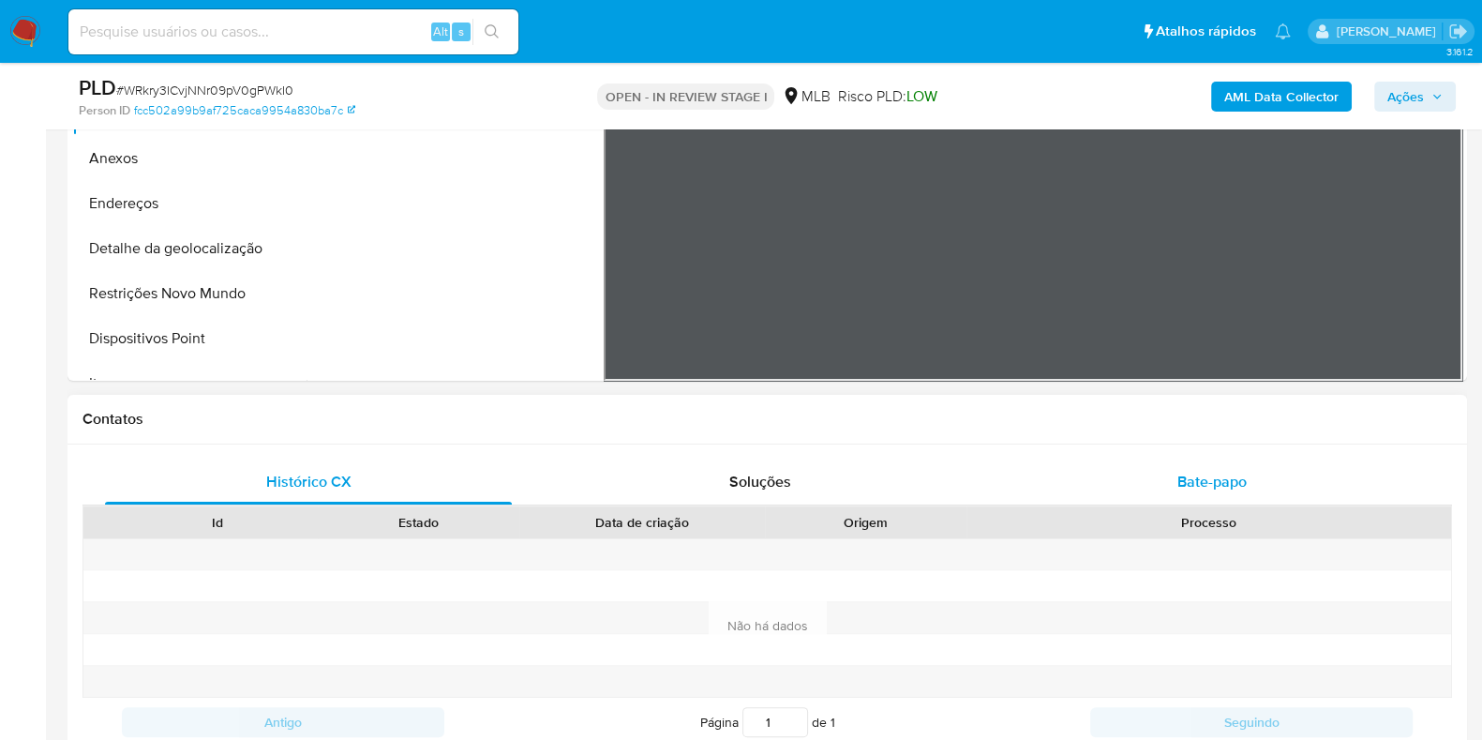
click at [1192, 495] on div "Bate-papo" at bounding box center [1212, 481] width 407 height 45
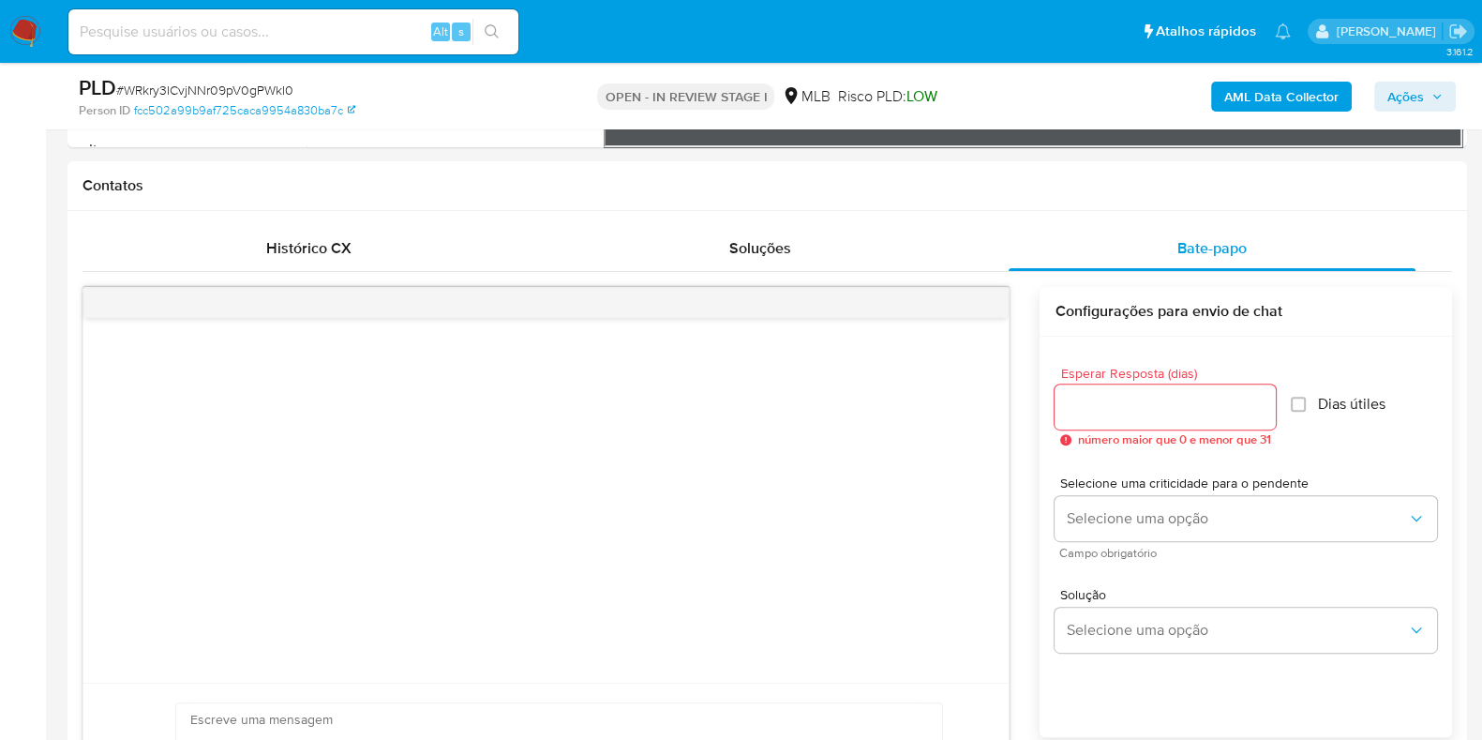
scroll to position [937, 0]
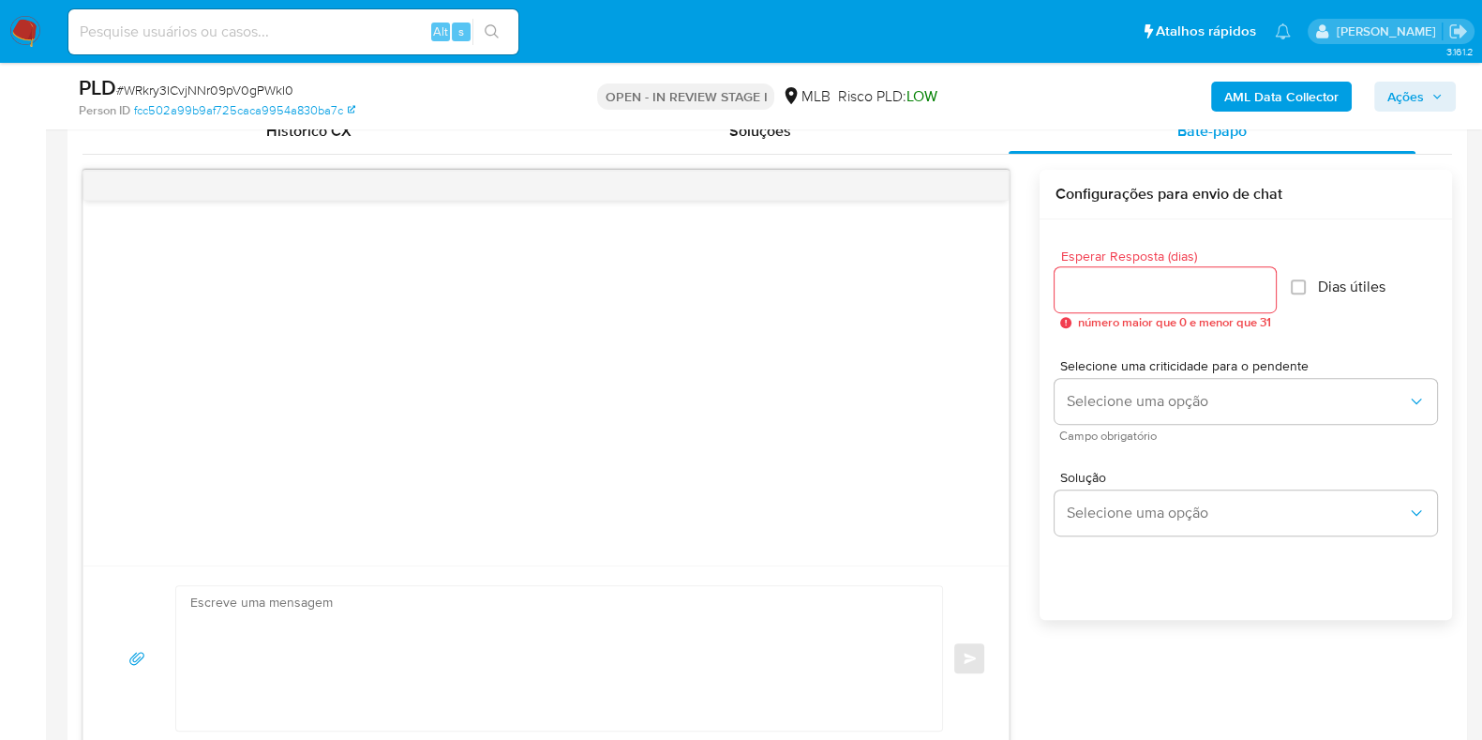
click at [1090, 286] on input "Esperar Resposta (dias)" at bounding box center [1165, 290] width 221 height 24
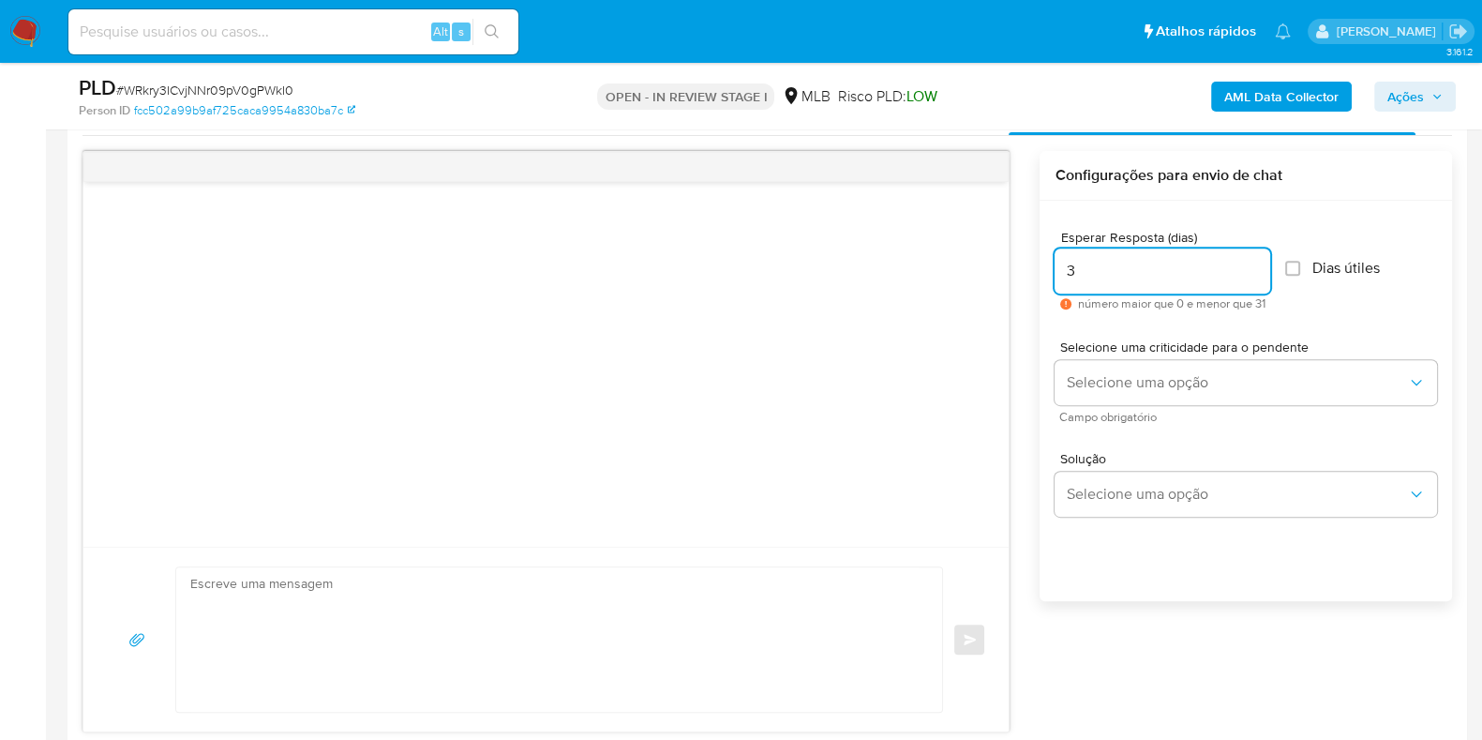
scroll to position [1172, 0]
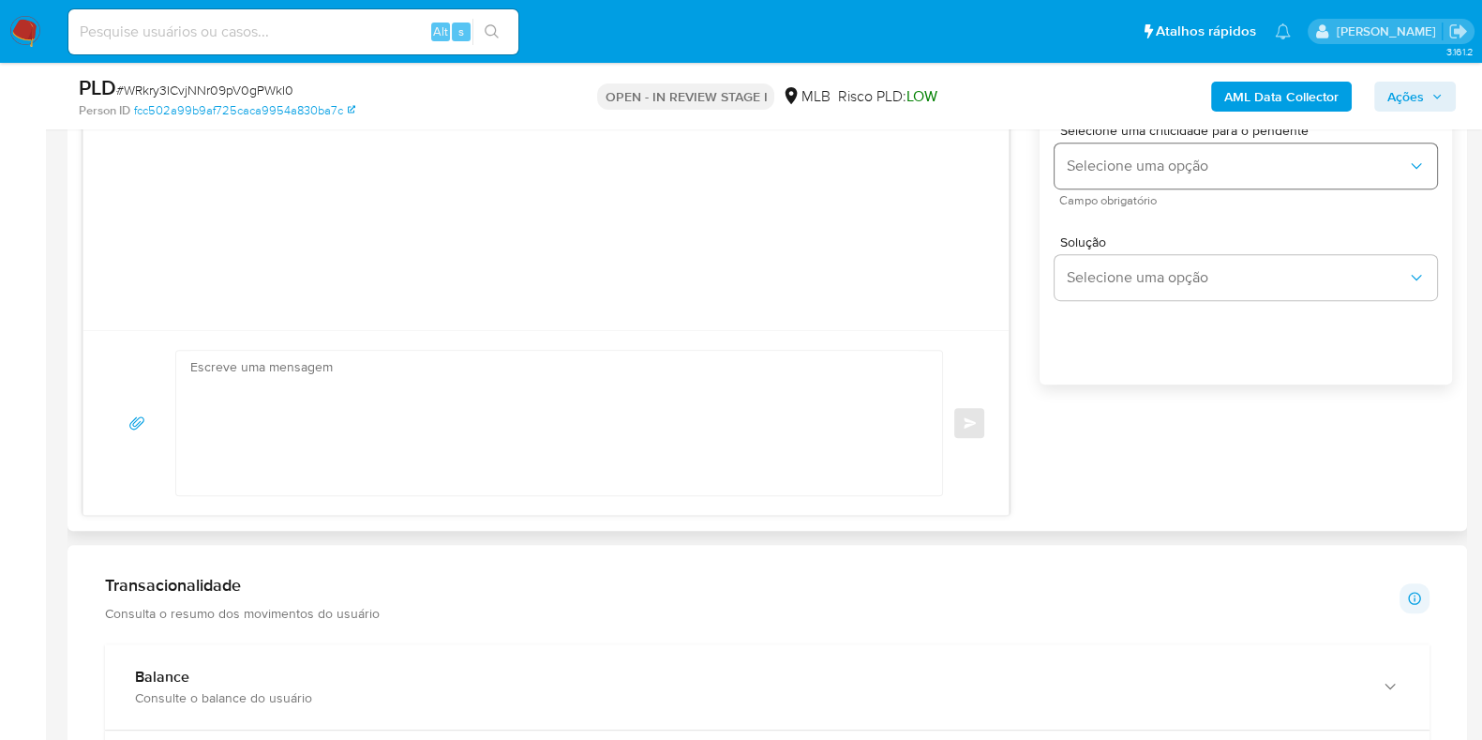
type input "3"
click at [1111, 175] on button "Selecione uma opção" at bounding box center [1246, 165] width 383 height 45
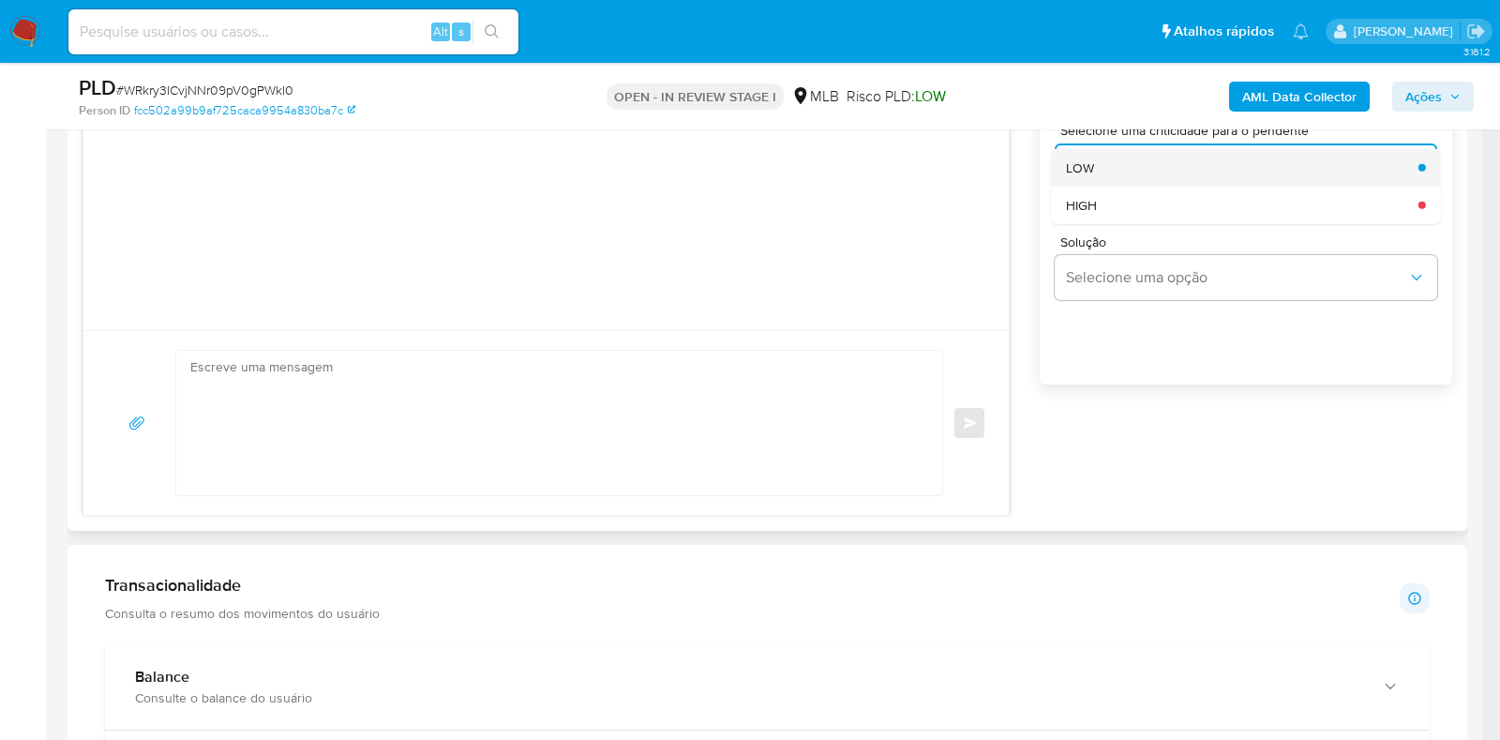
click at [1118, 171] on div "LOW" at bounding box center [1236, 167] width 341 height 38
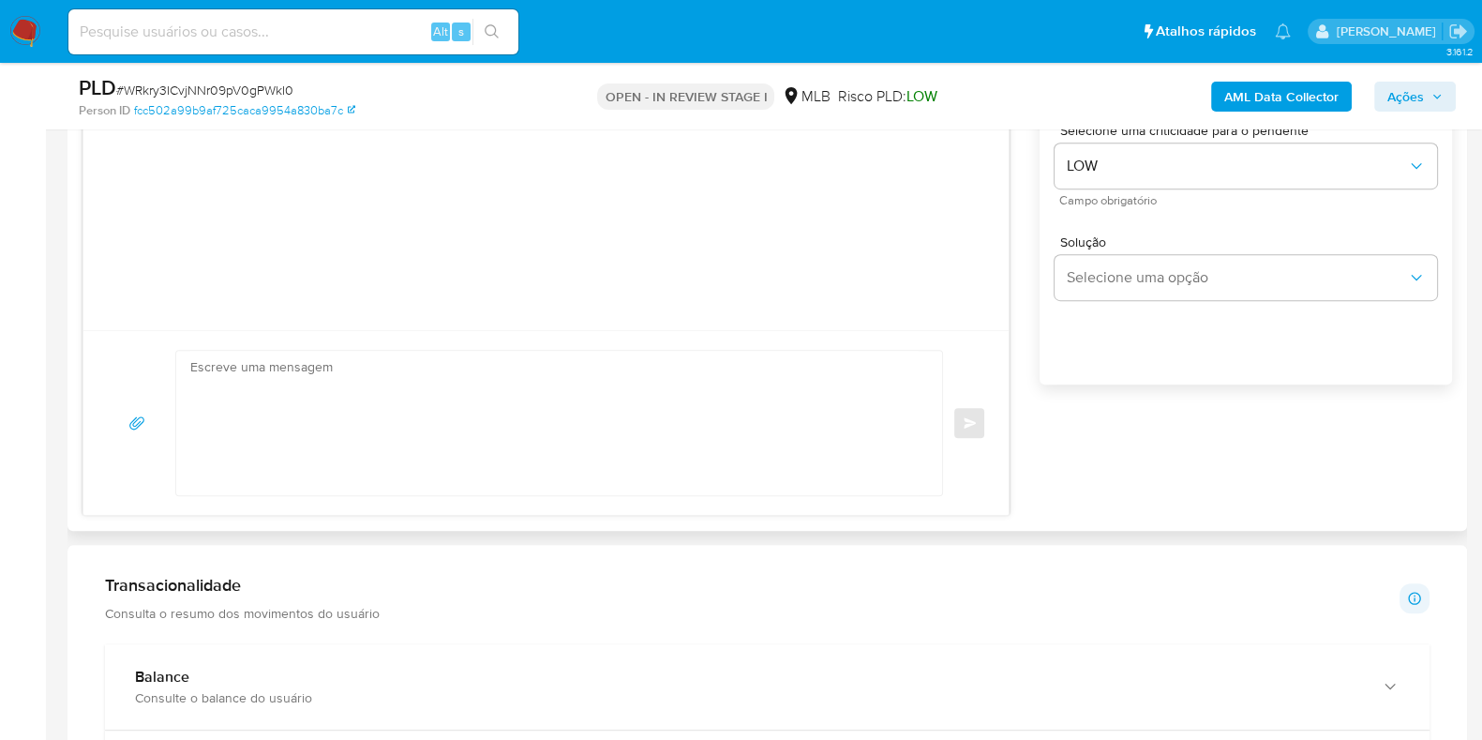
click at [413, 401] on textarea at bounding box center [554, 423] width 728 height 144
paste textarea "Estamos realizando uma verificação adicional de segurança em contas de usuários…"
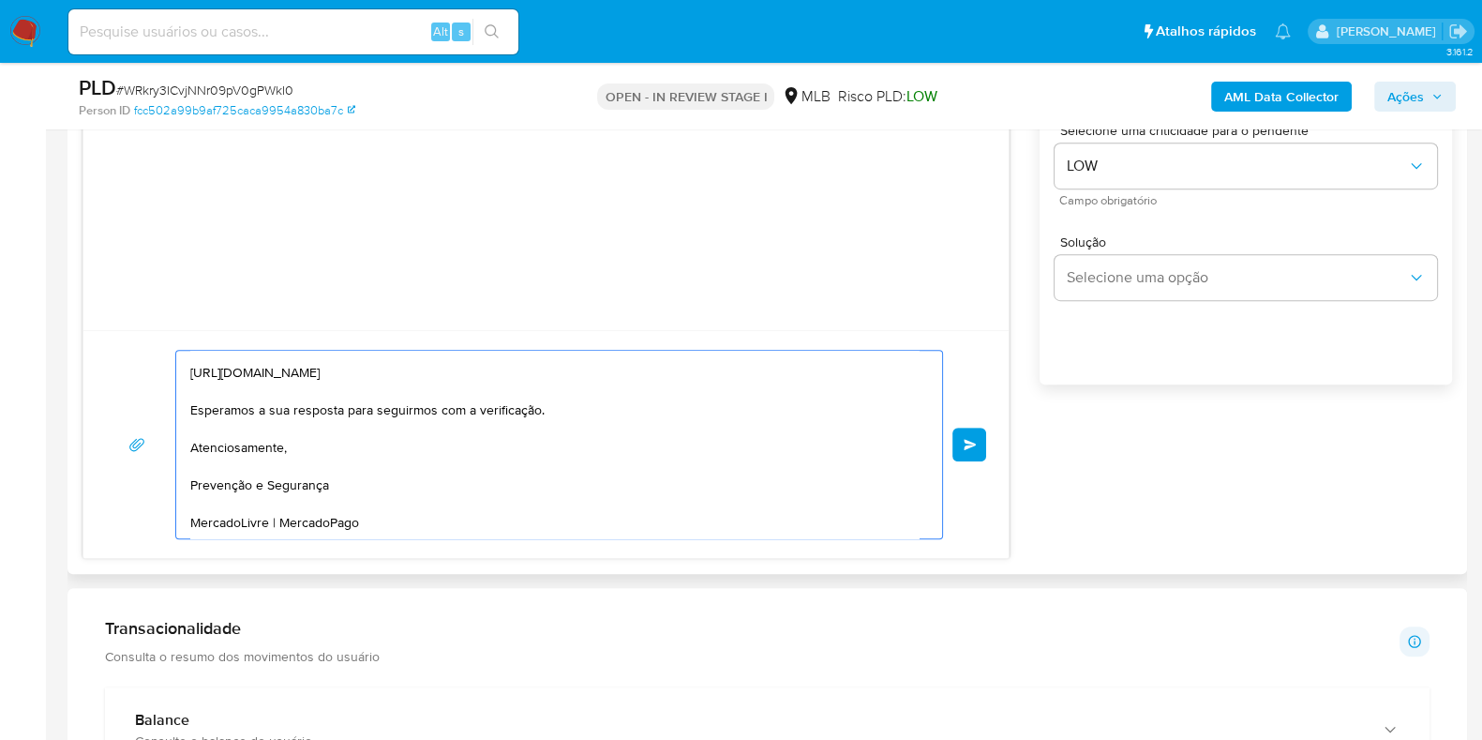
scroll to position [307, 0]
type textarea "Estamos realizando uma verificação adicional de segurança em contas de usuários…"
click at [967, 456] on button "common.send" at bounding box center [970, 445] width 34 height 34
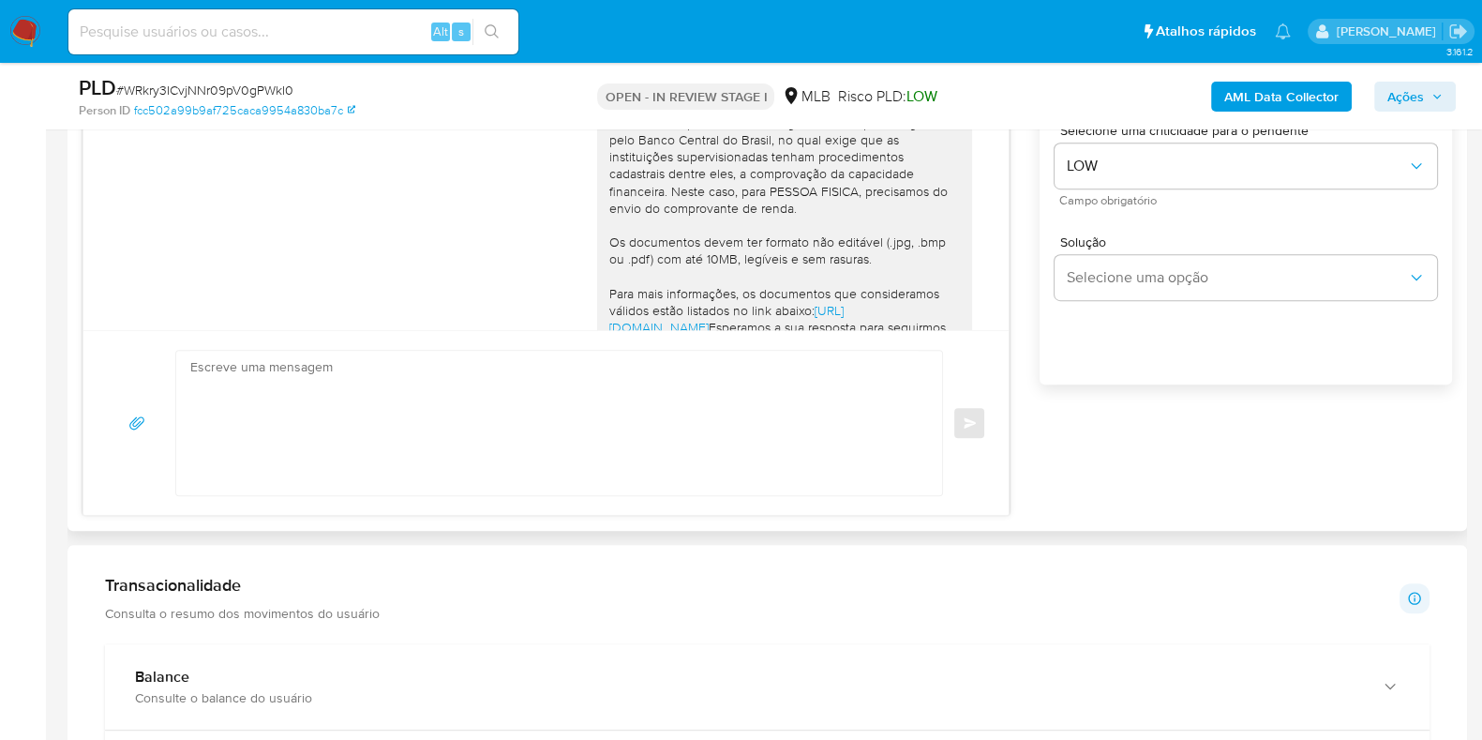
scroll to position [253, 0]
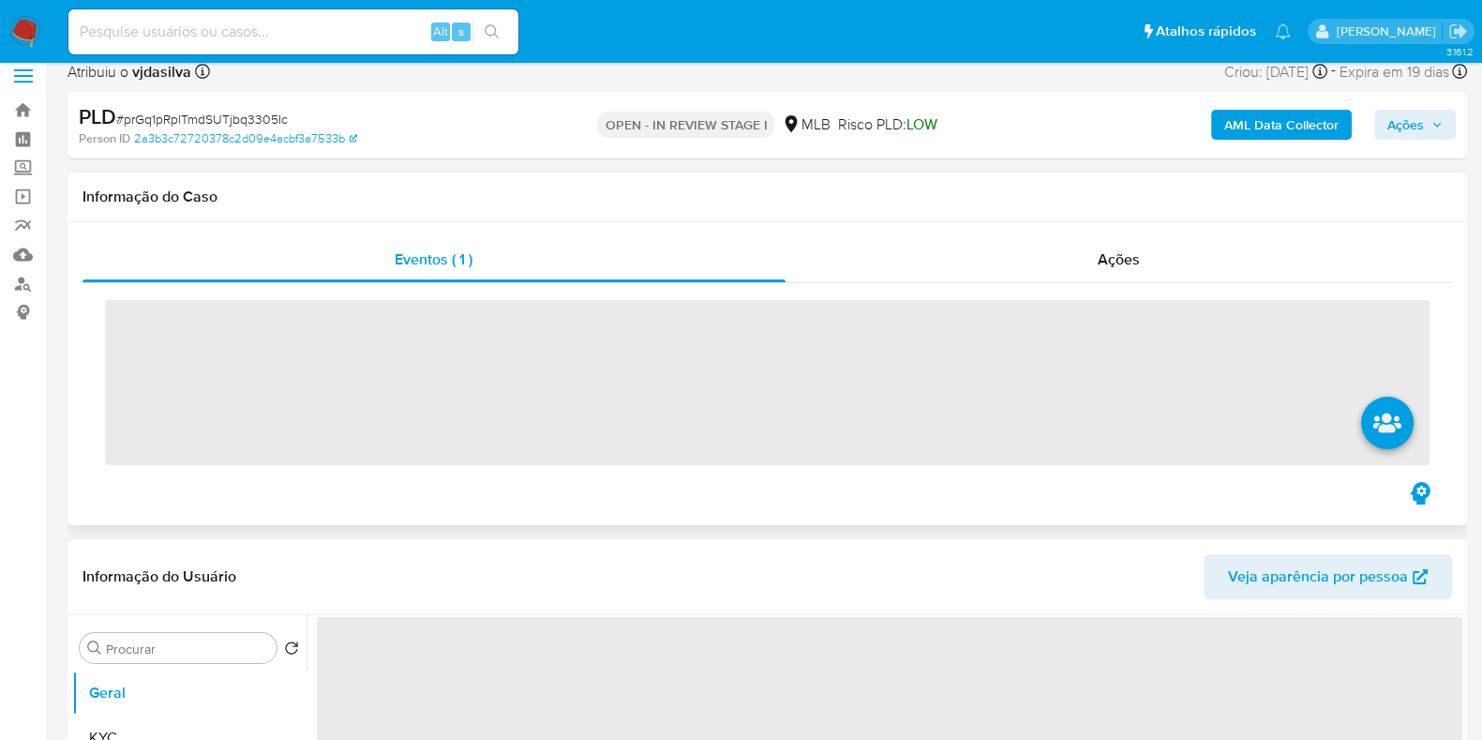
scroll to position [233, 0]
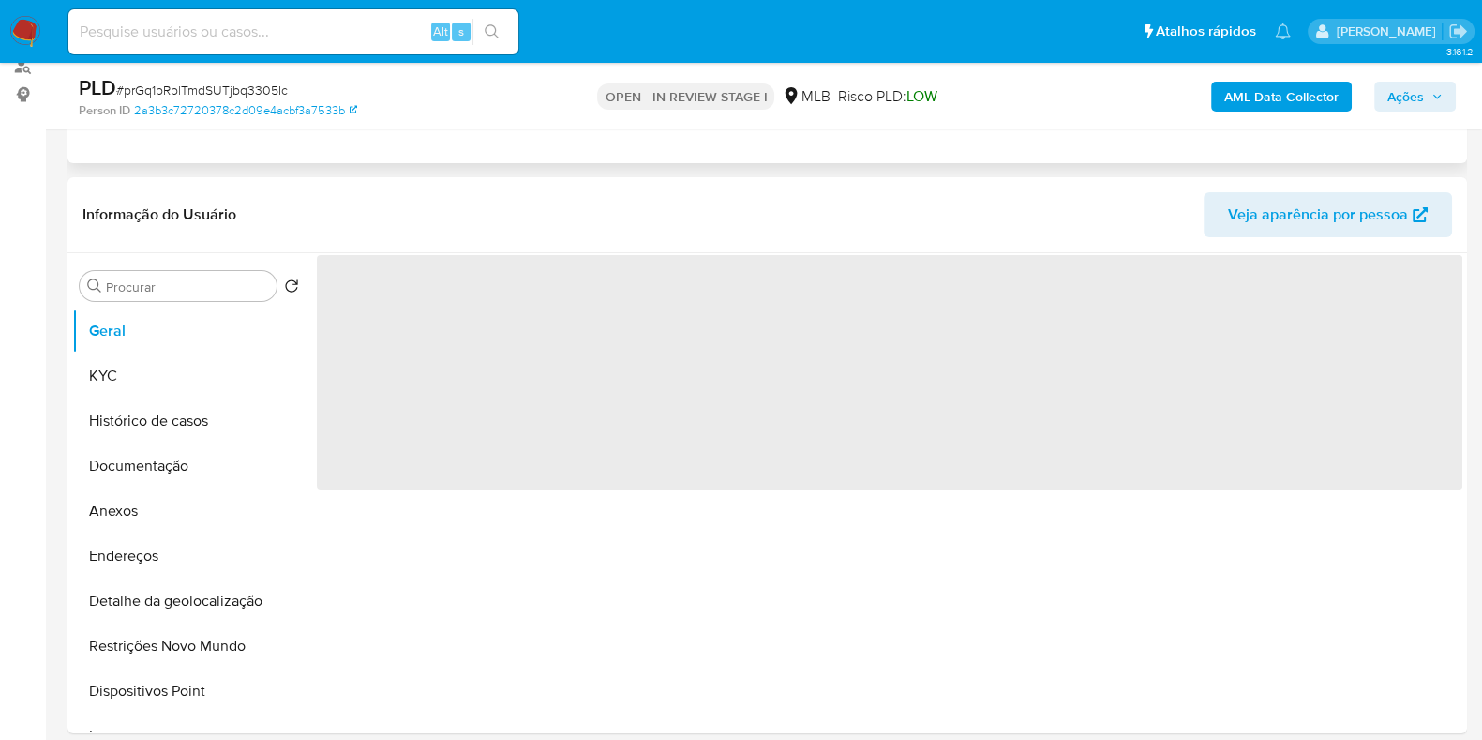
select select "10"
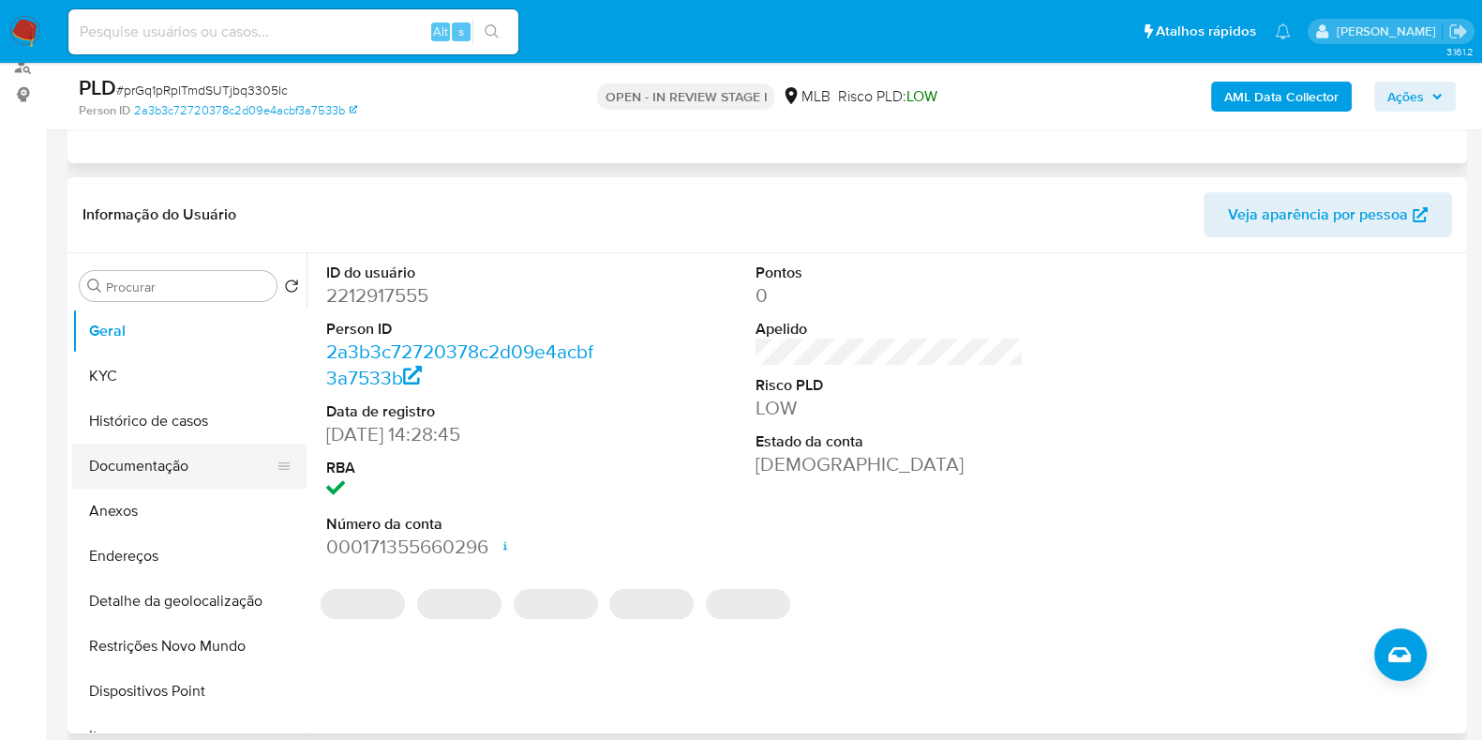
click at [181, 474] on button "Documentação" at bounding box center [181, 465] width 219 height 45
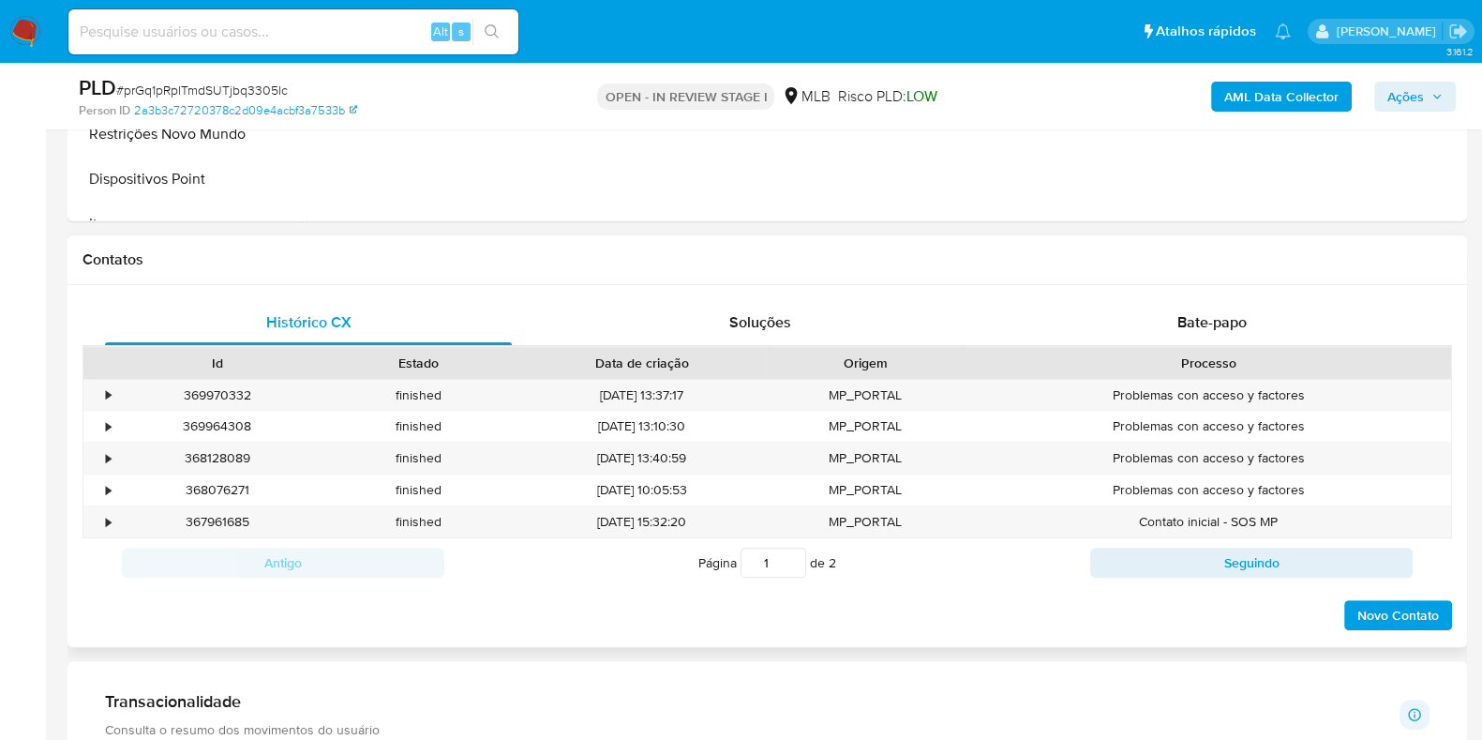
scroll to position [819, 0]
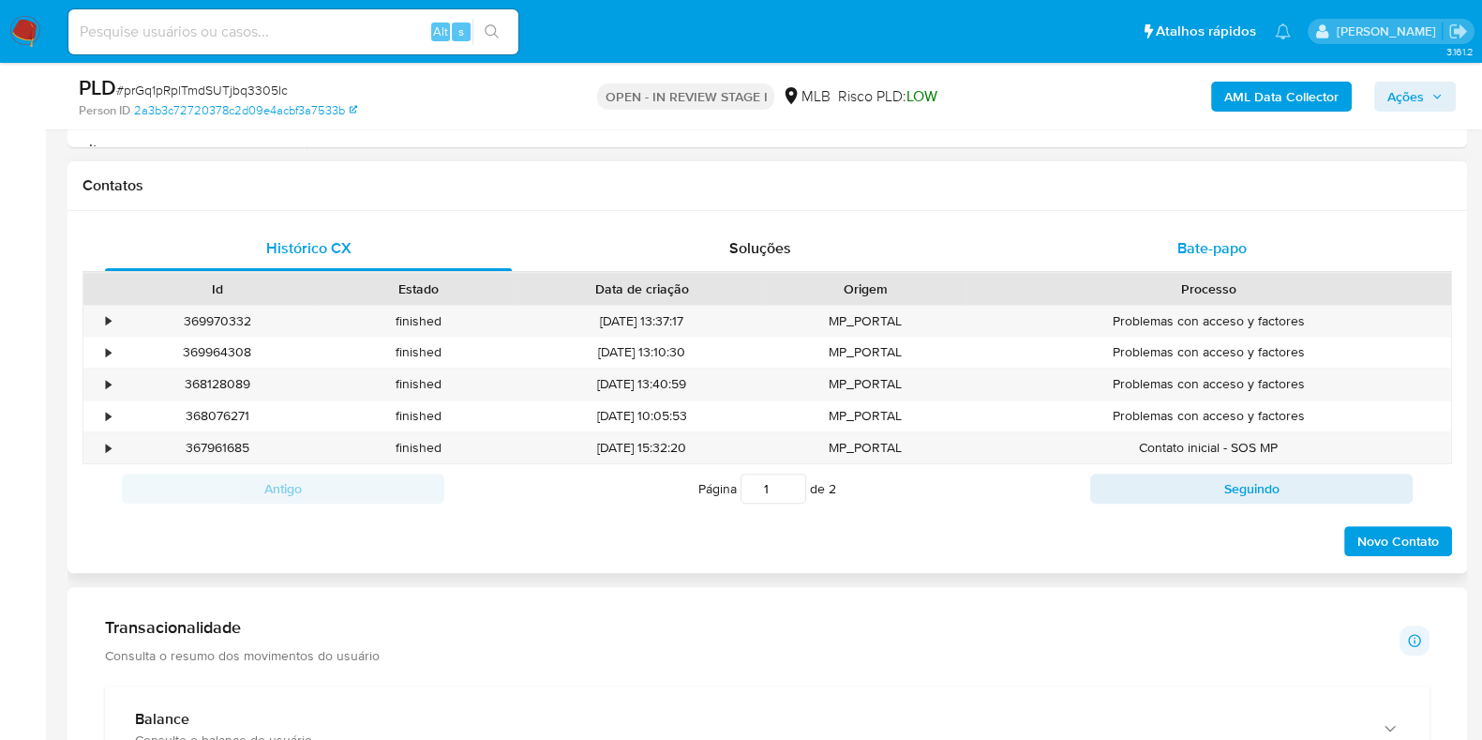
click at [1239, 244] on span "Bate-papo" at bounding box center [1212, 248] width 69 height 22
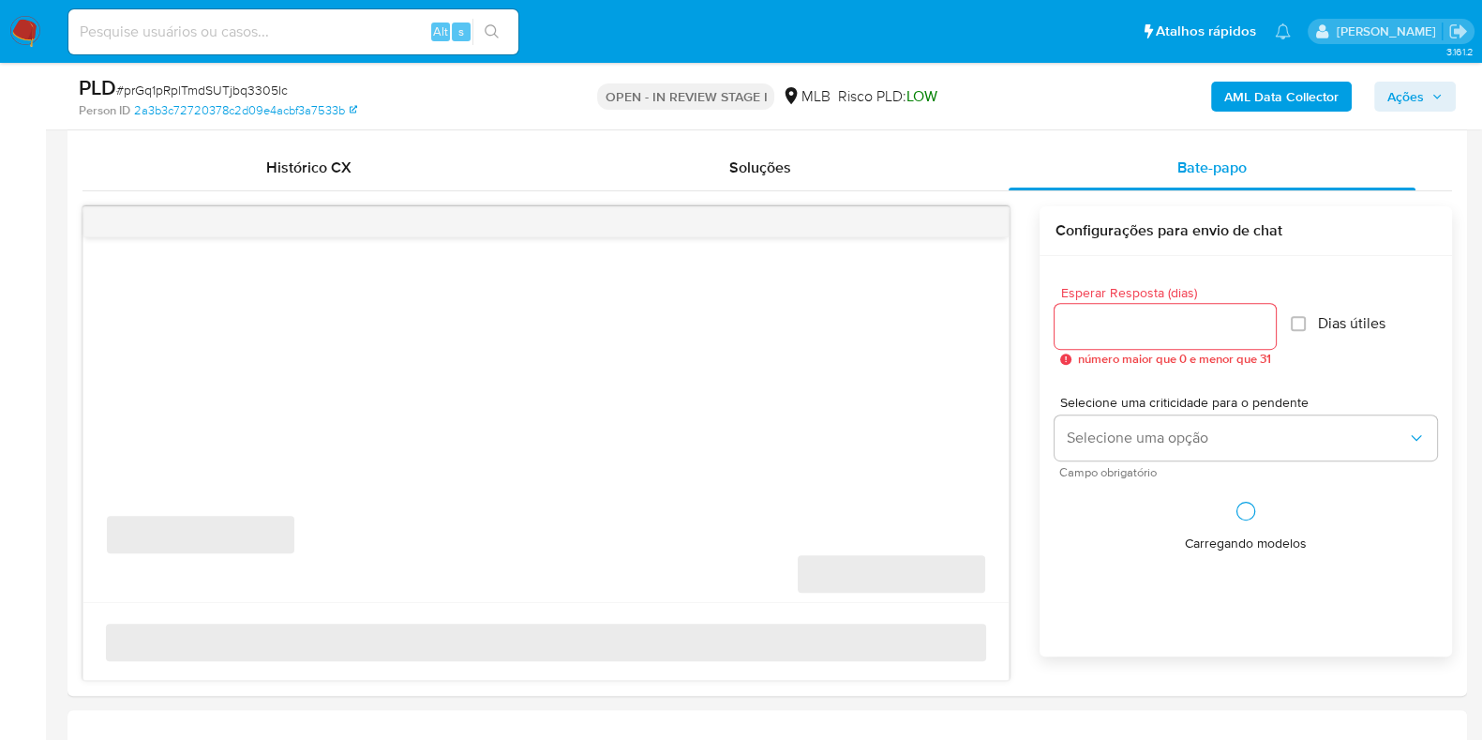
scroll to position [937, 0]
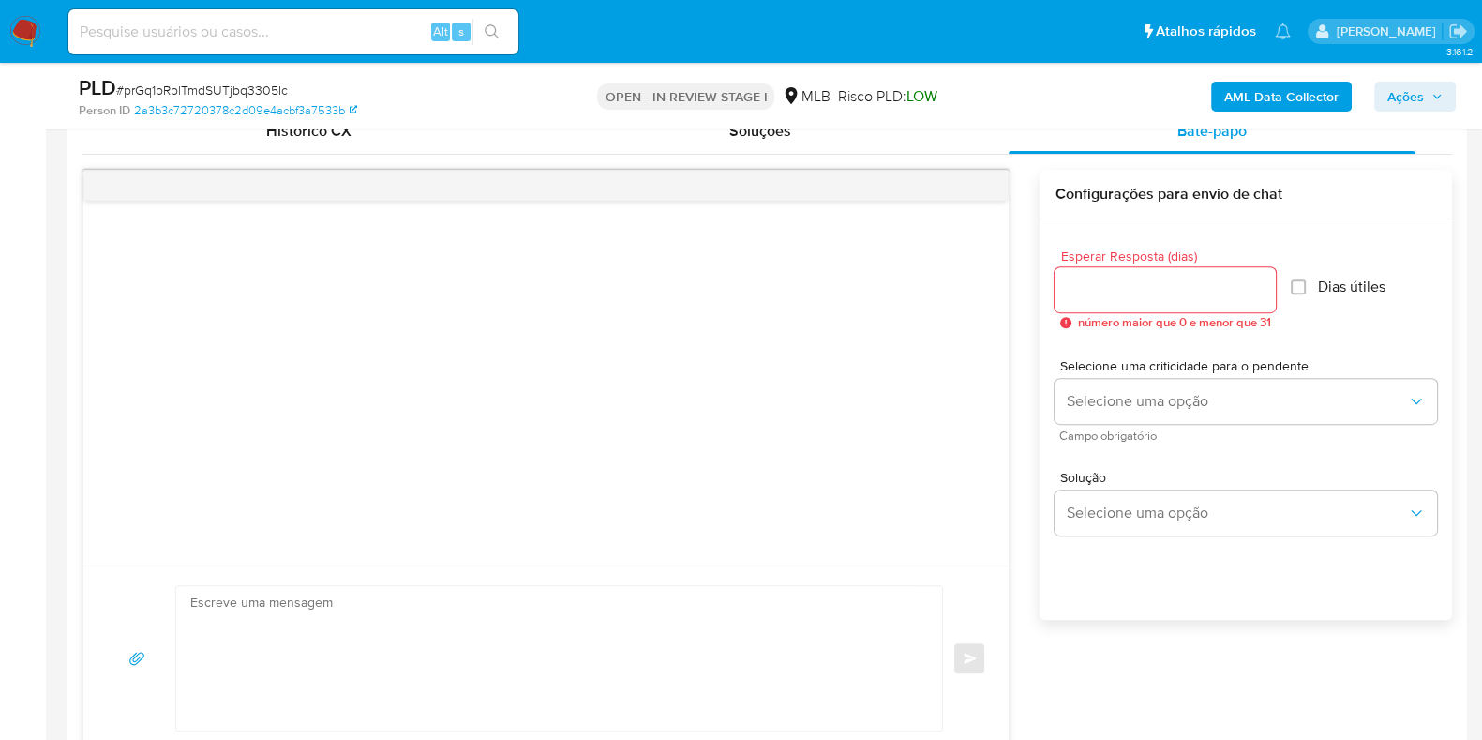
click at [1166, 280] on input "Esperar Resposta (dias)" at bounding box center [1165, 290] width 221 height 24
type input "3"
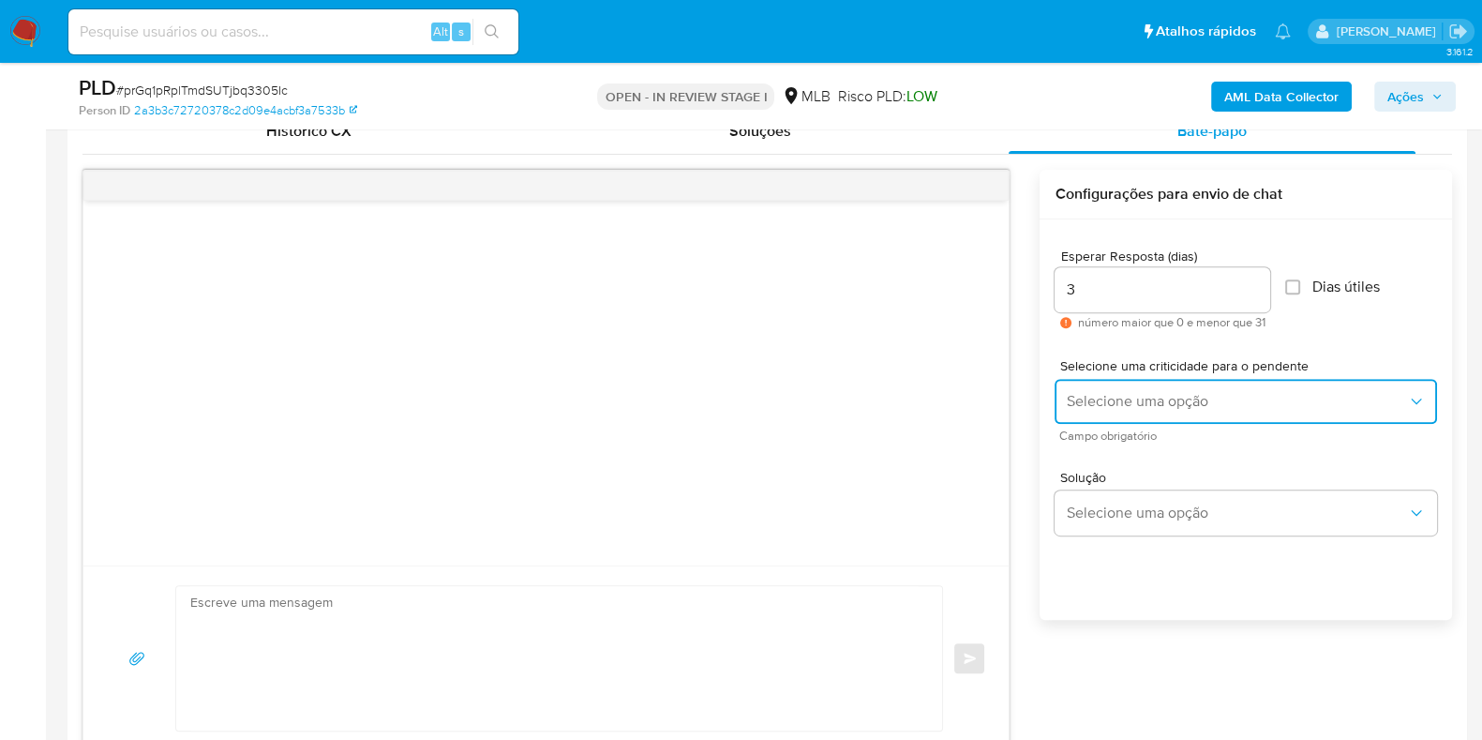
click at [1125, 397] on span "Selecione uma opção" at bounding box center [1236, 401] width 341 height 19
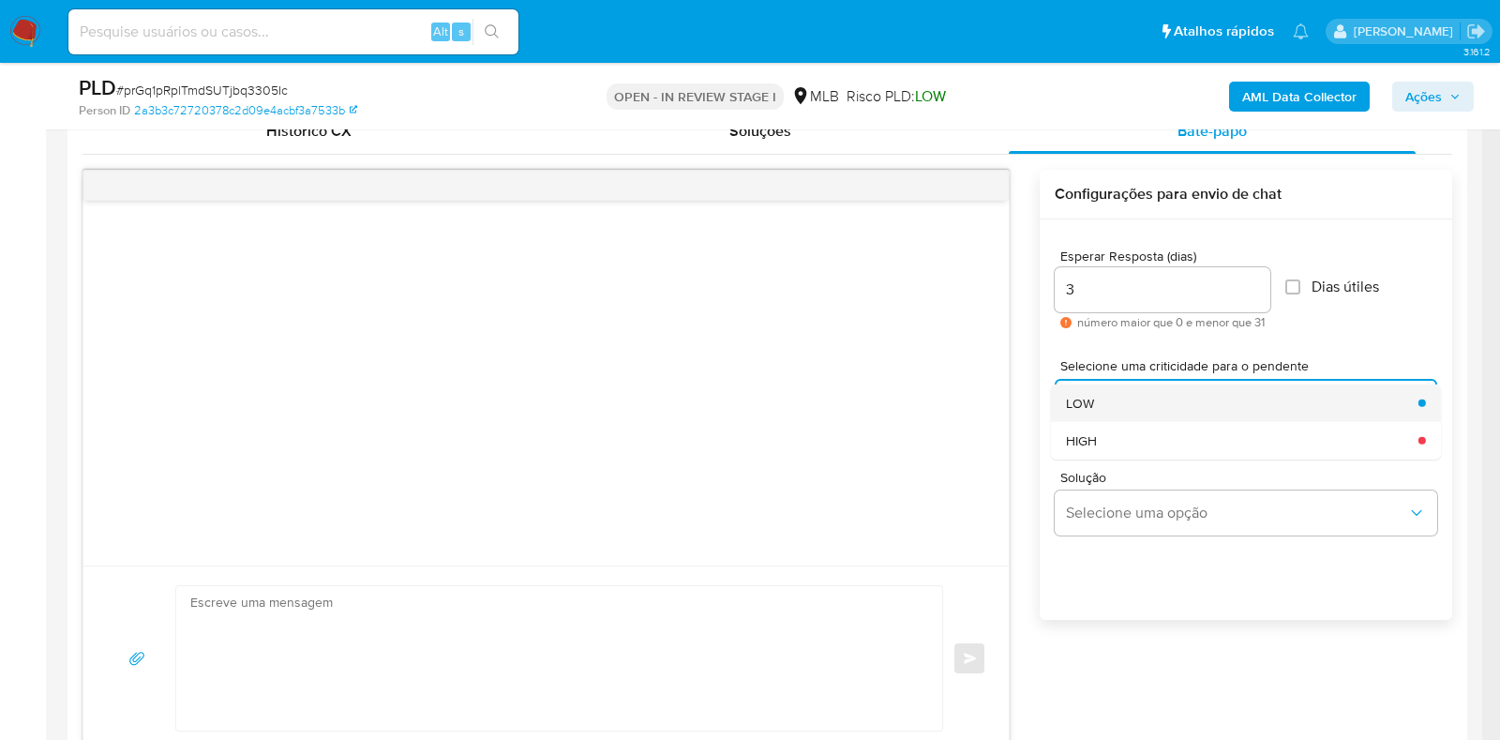
click at [1124, 398] on div "LOW" at bounding box center [1236, 402] width 341 height 38
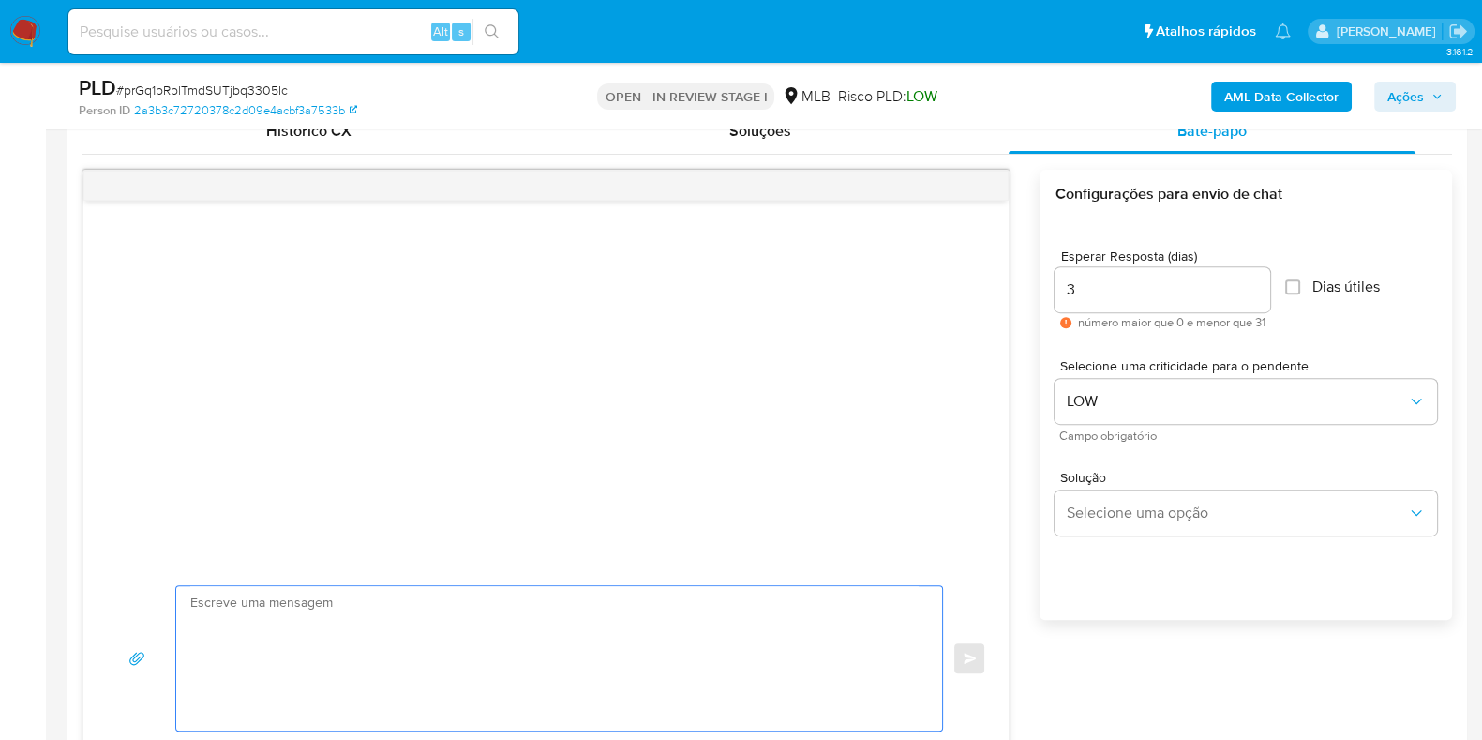
click at [361, 601] on textarea at bounding box center [554, 658] width 728 height 144
paste textarea "Estamos realizando uma verificação adicional de segurança em contas de usuários…"
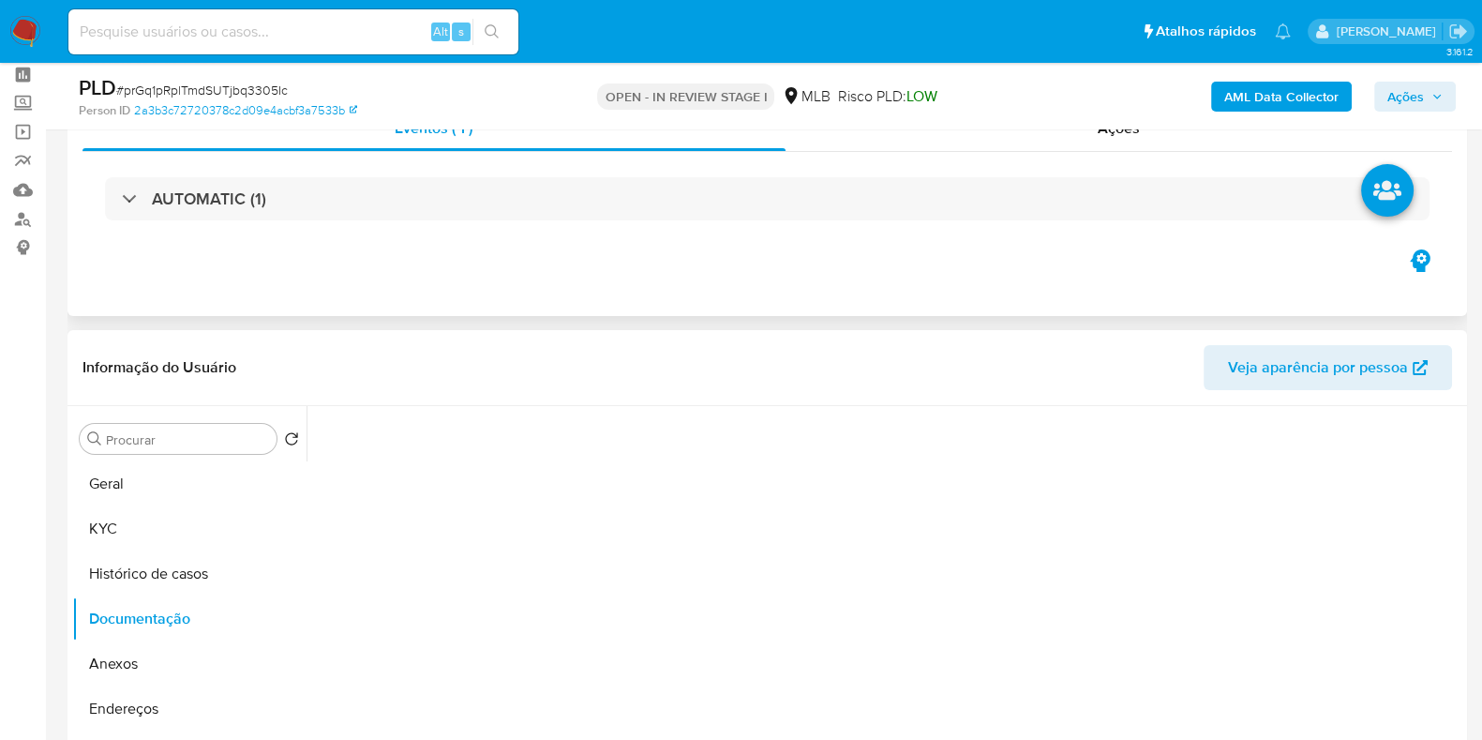
scroll to position [116, 0]
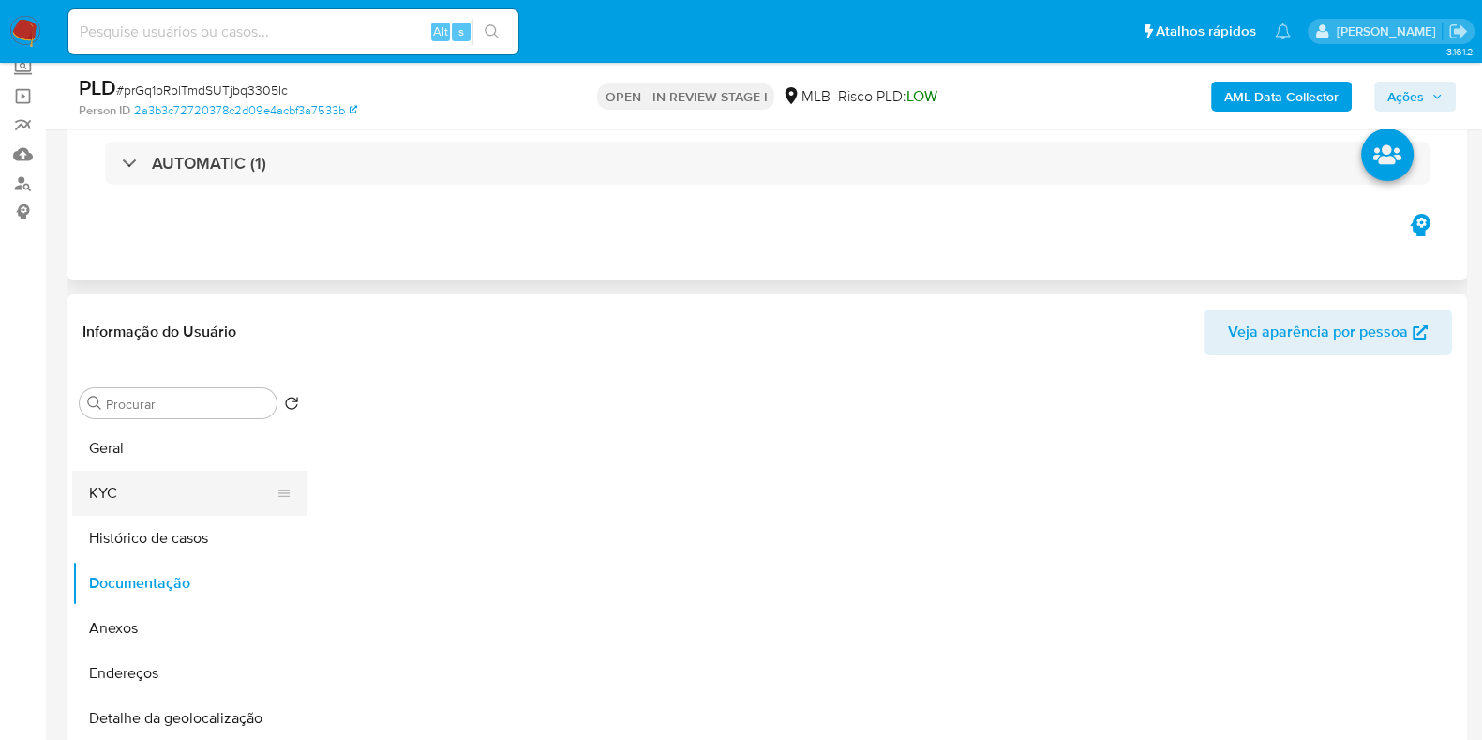
type textarea "Estamos realizando uma verificação adicional de segurança em contas de usuários…"
click at [177, 497] on button "KYC" at bounding box center [181, 493] width 219 height 45
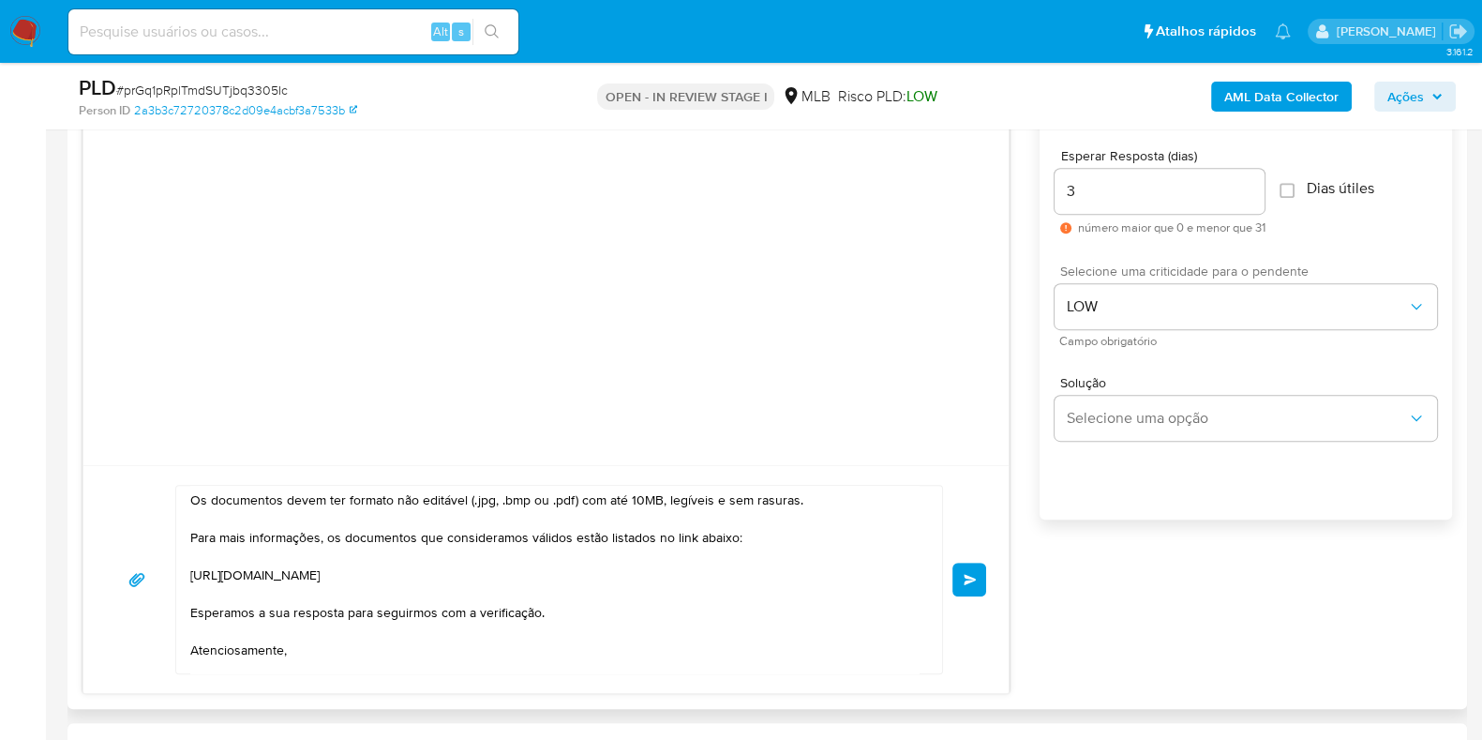
scroll to position [1172, 0]
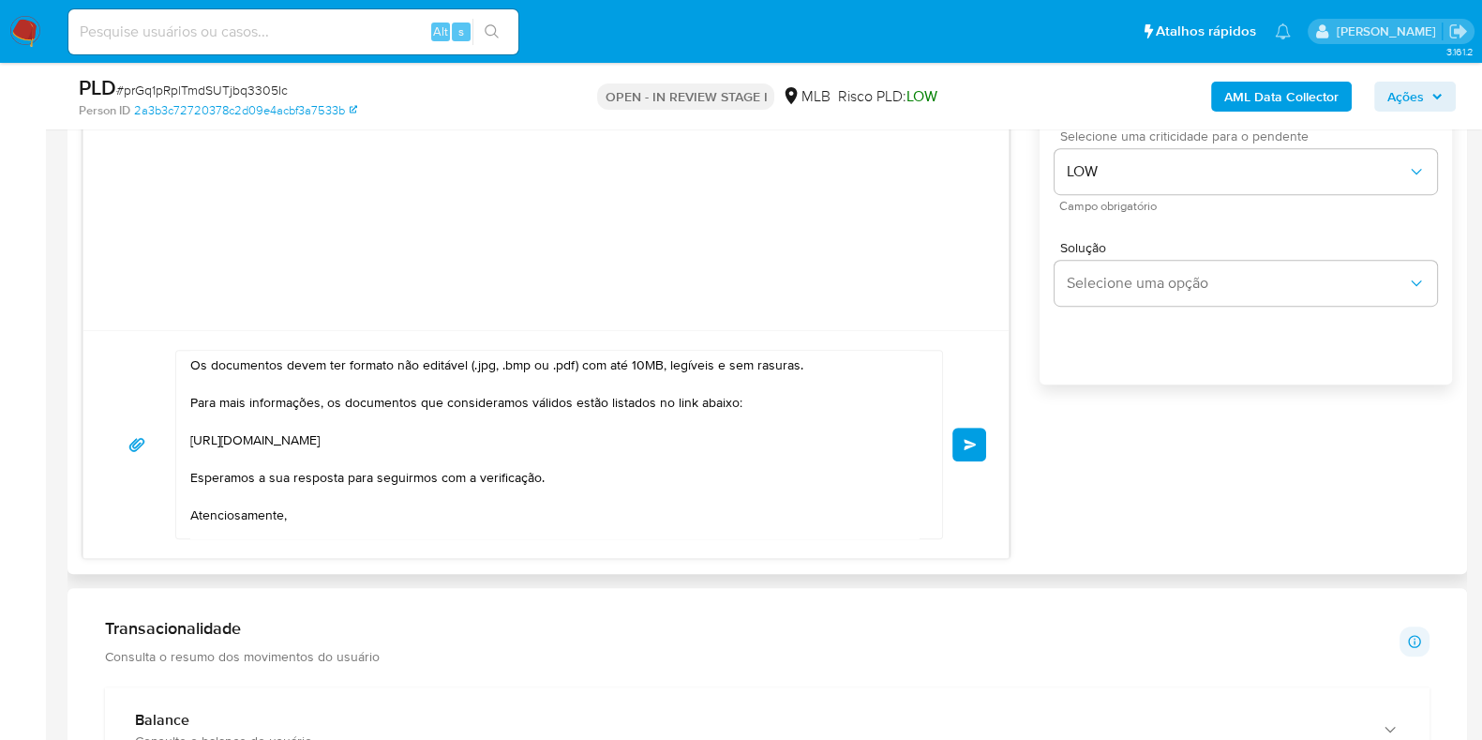
click at [966, 443] on span "common.send" at bounding box center [970, 444] width 13 height 11
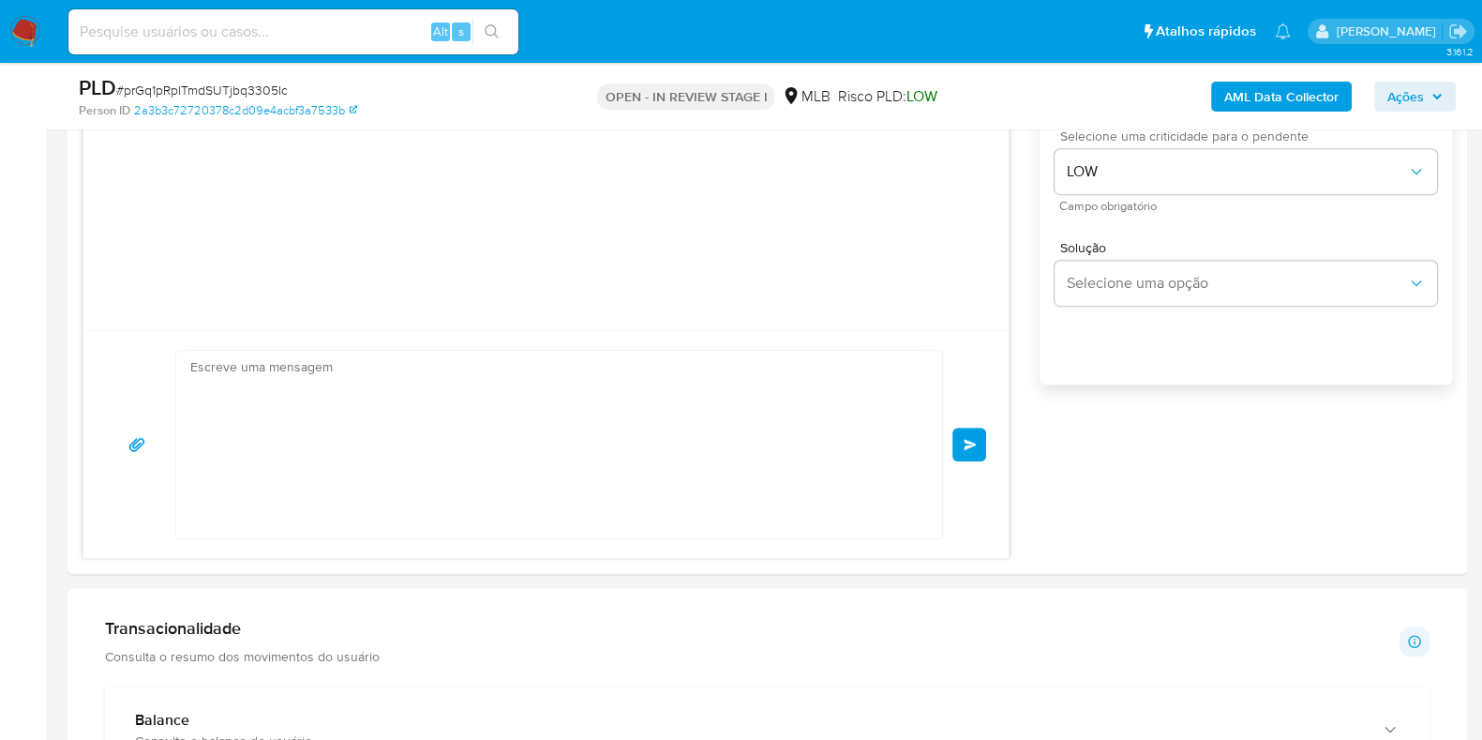
scroll to position [236, 0]
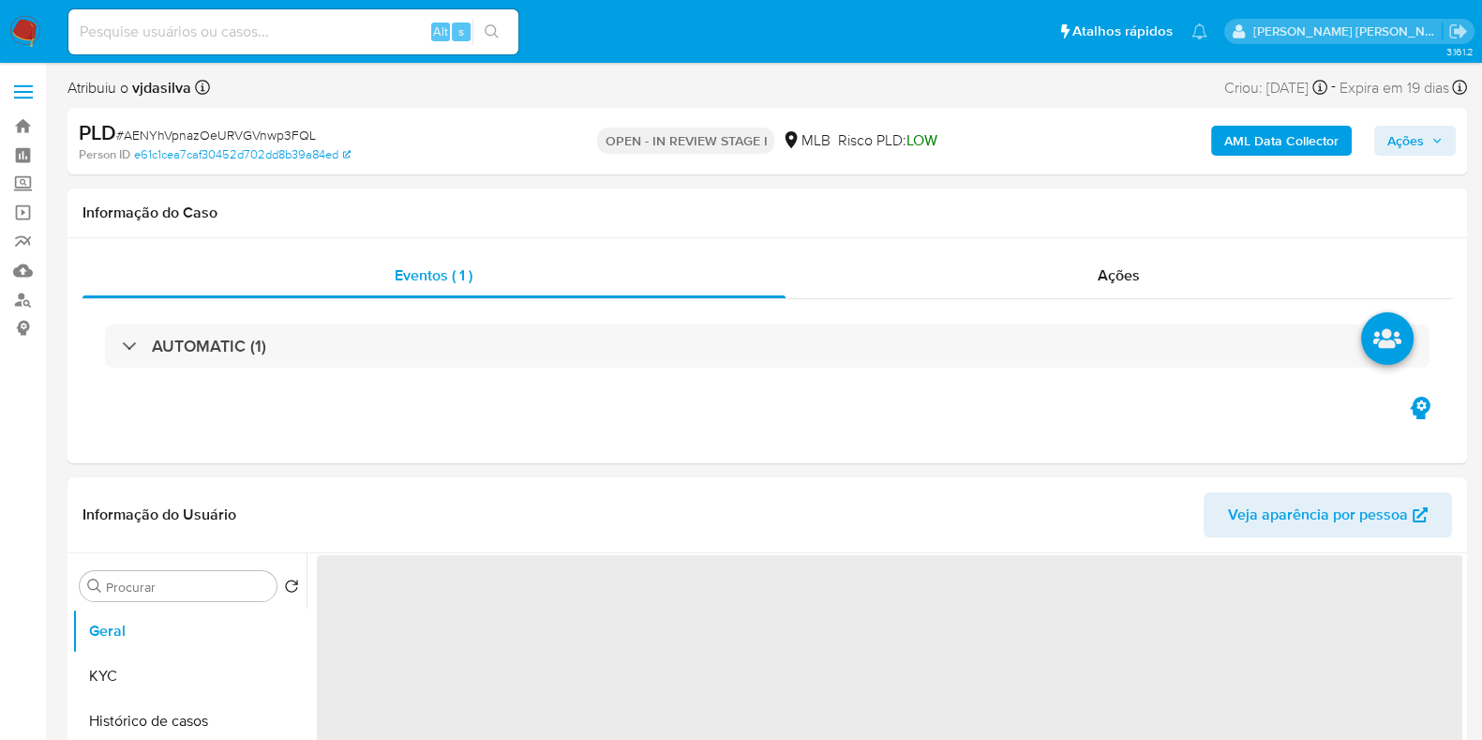
select select "10"
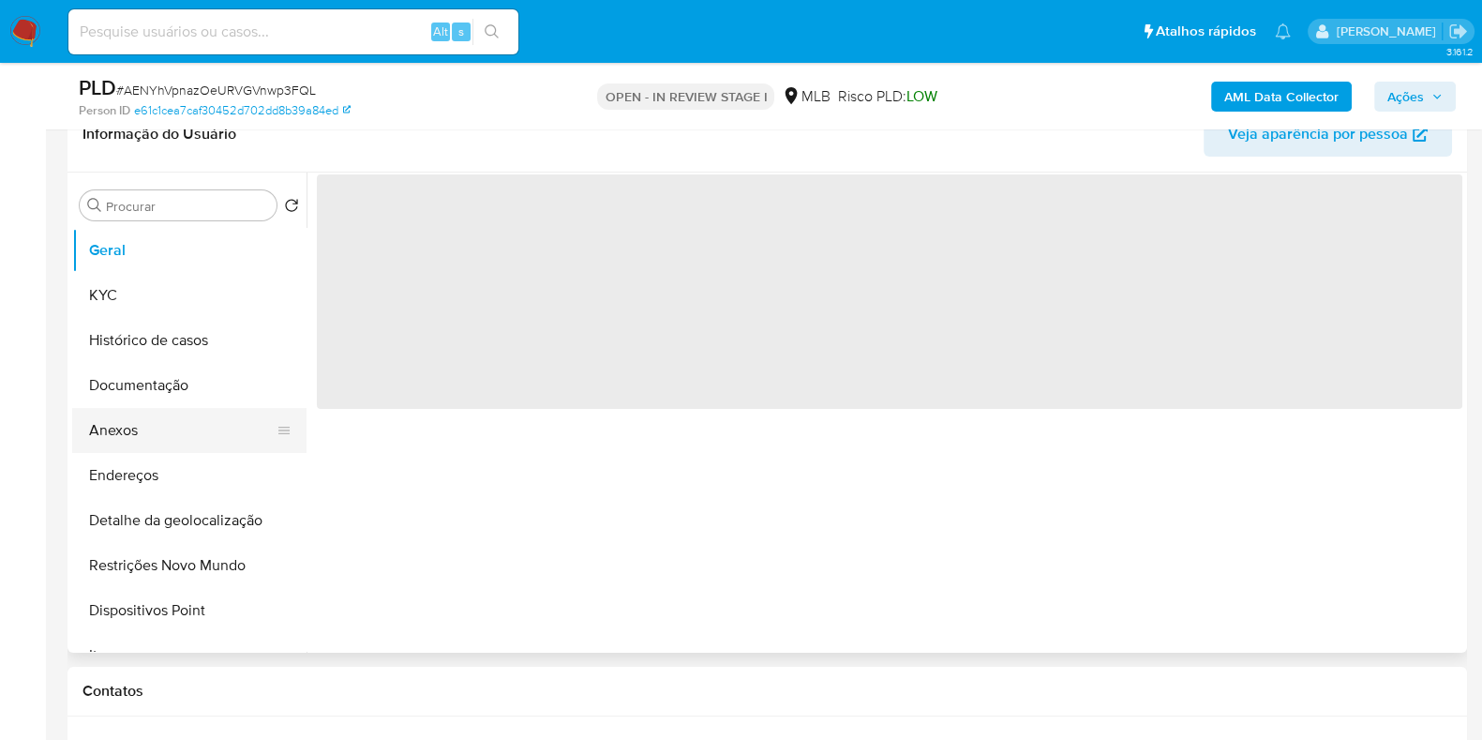
scroll to position [352, 0]
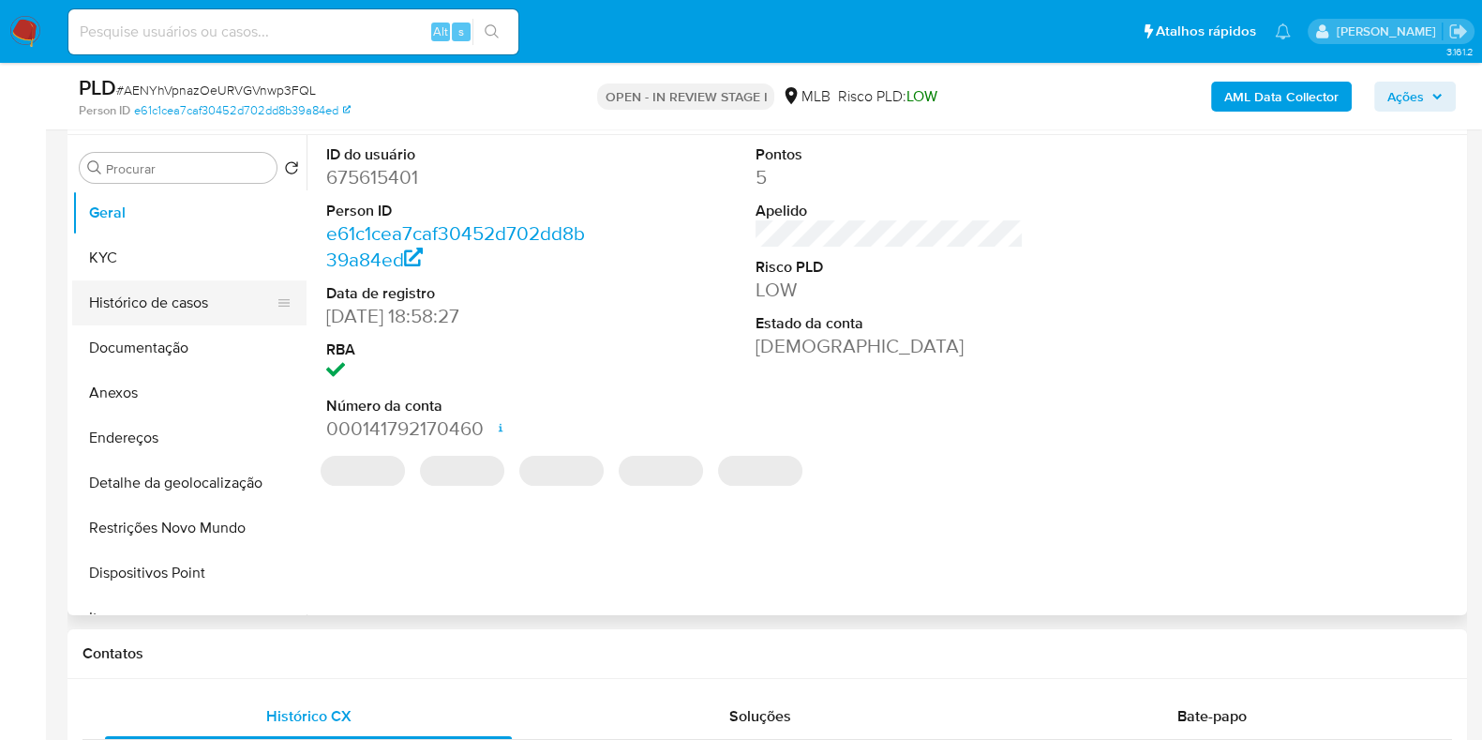
select select "10"
click at [188, 308] on button "Histórico de casos" at bounding box center [181, 302] width 219 height 45
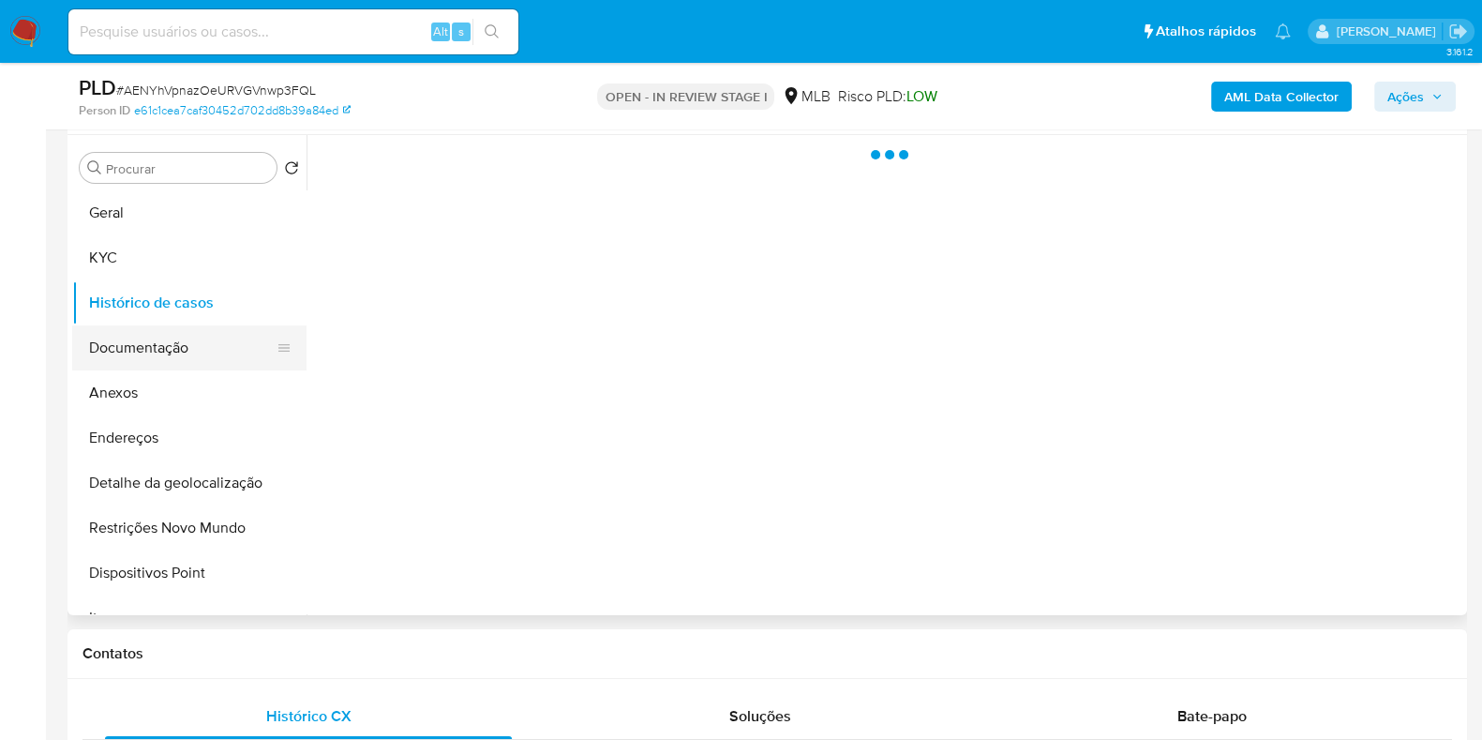
click at [182, 344] on button "Documentação" at bounding box center [181, 347] width 219 height 45
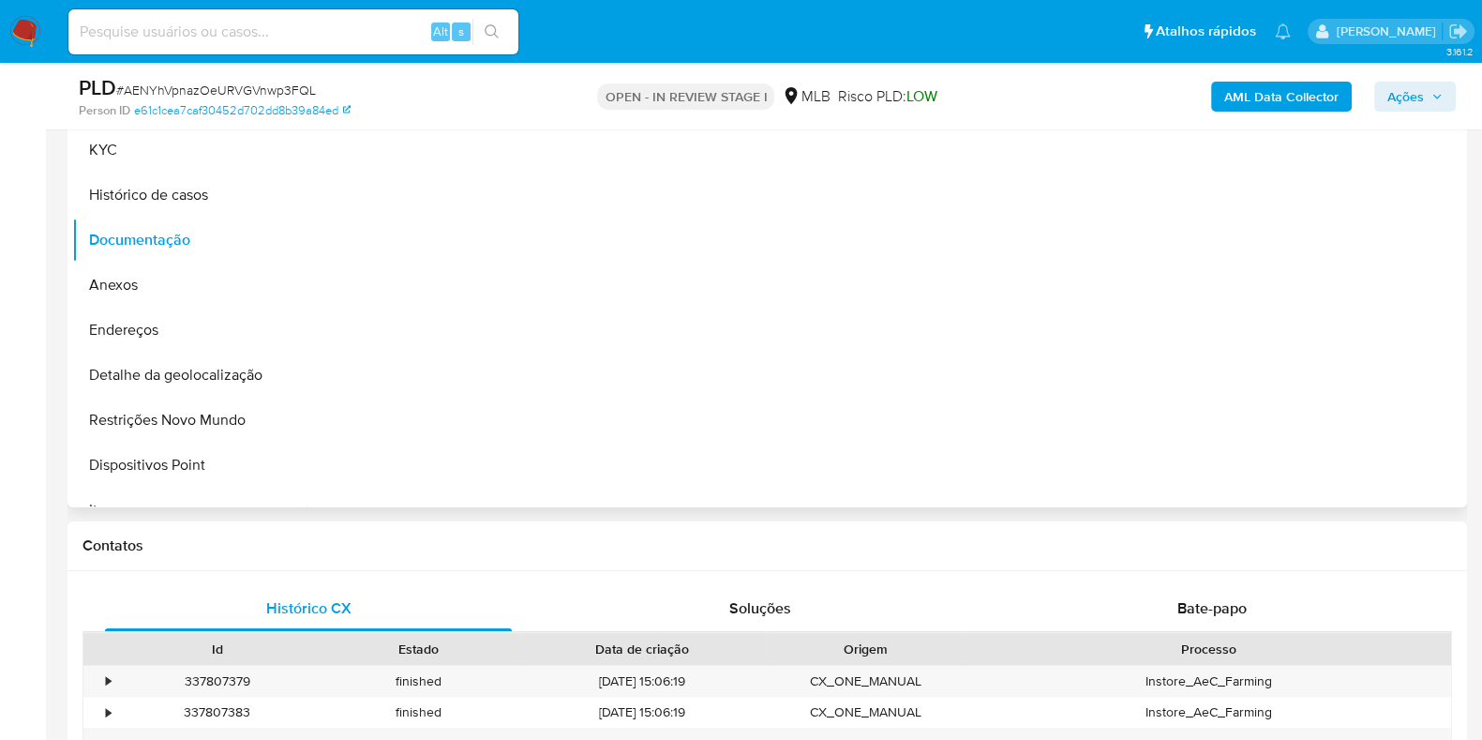
scroll to position [468, 0]
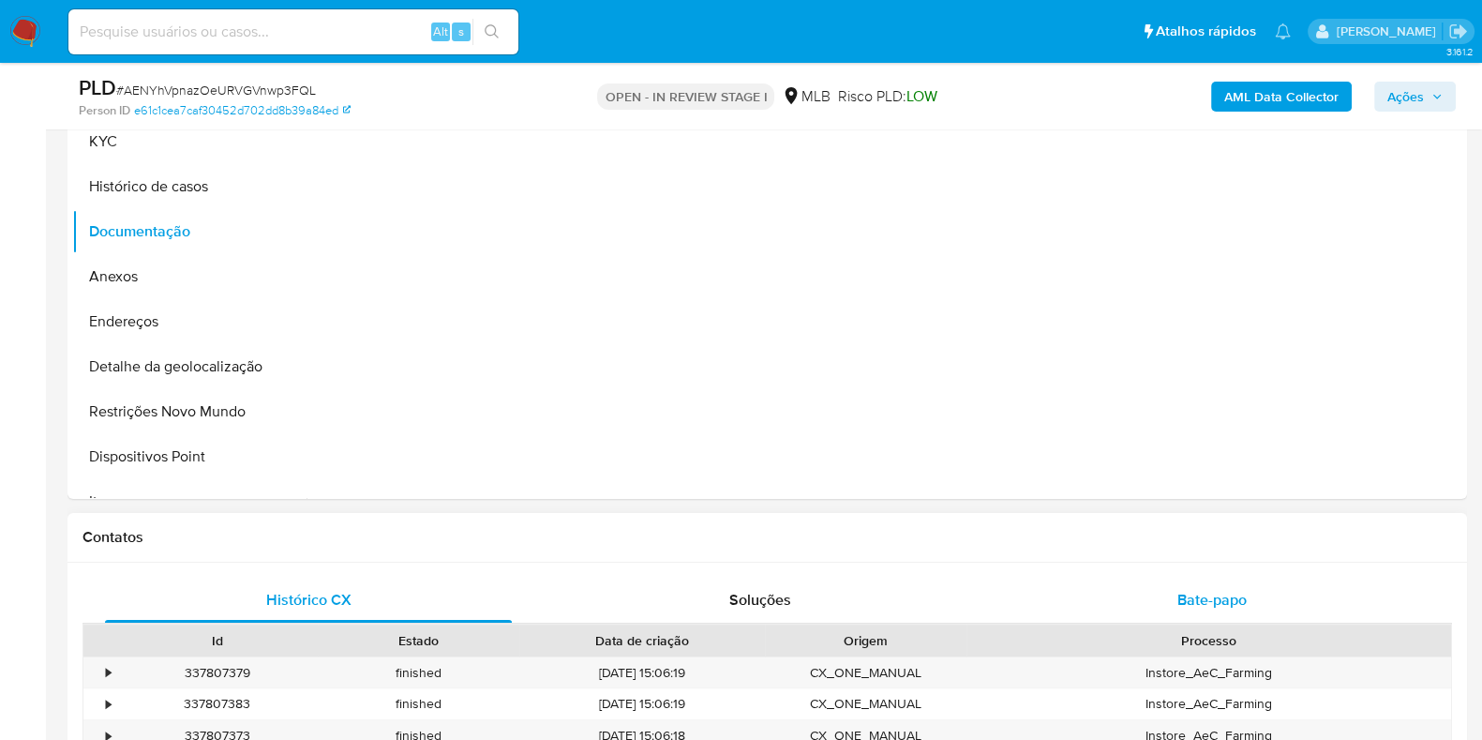
click at [1223, 593] on span "Bate-papo" at bounding box center [1212, 600] width 69 height 22
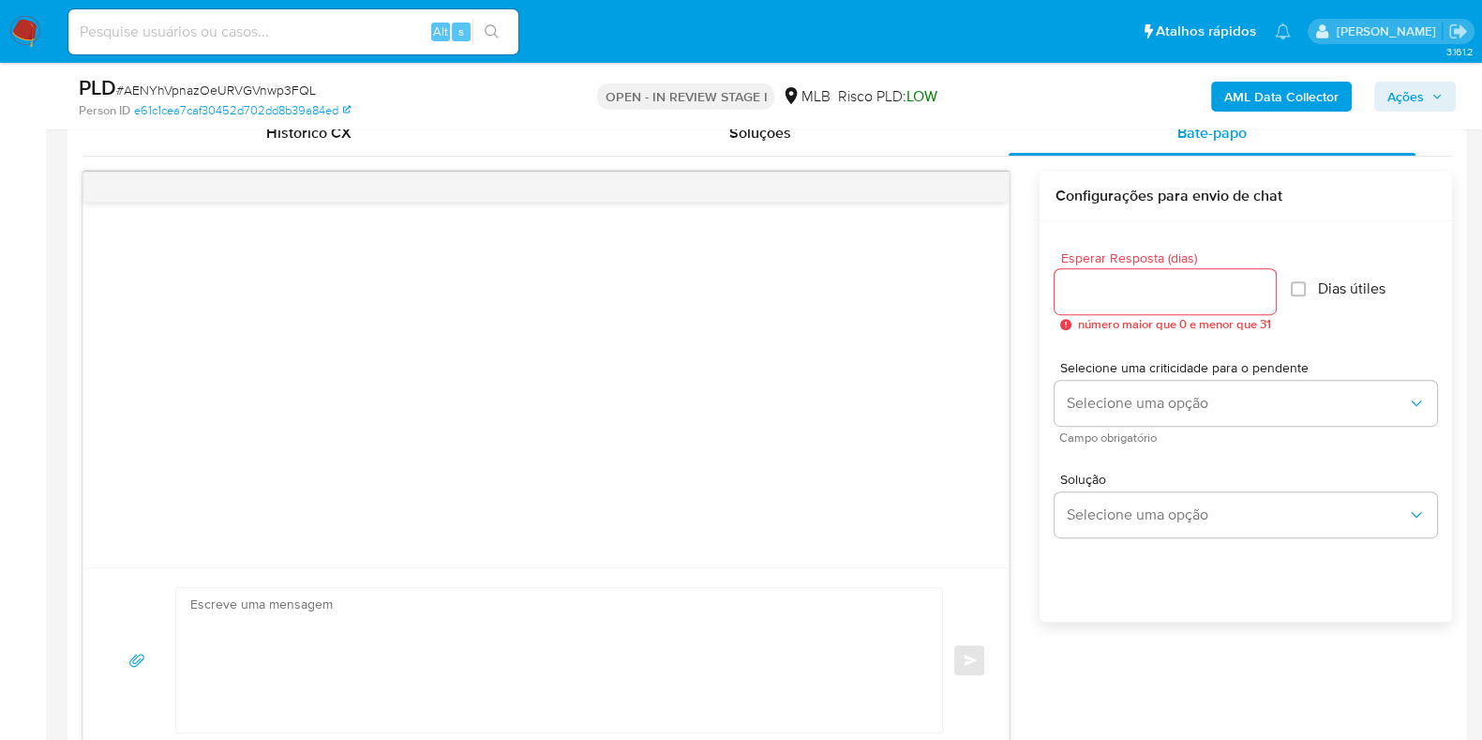
scroll to position [937, 0]
drag, startPoint x: 1156, startPoint y: 278, endPoint x: 1147, endPoint y: 270, distance: 12.6
click at [1147, 270] on div at bounding box center [1165, 289] width 221 height 45
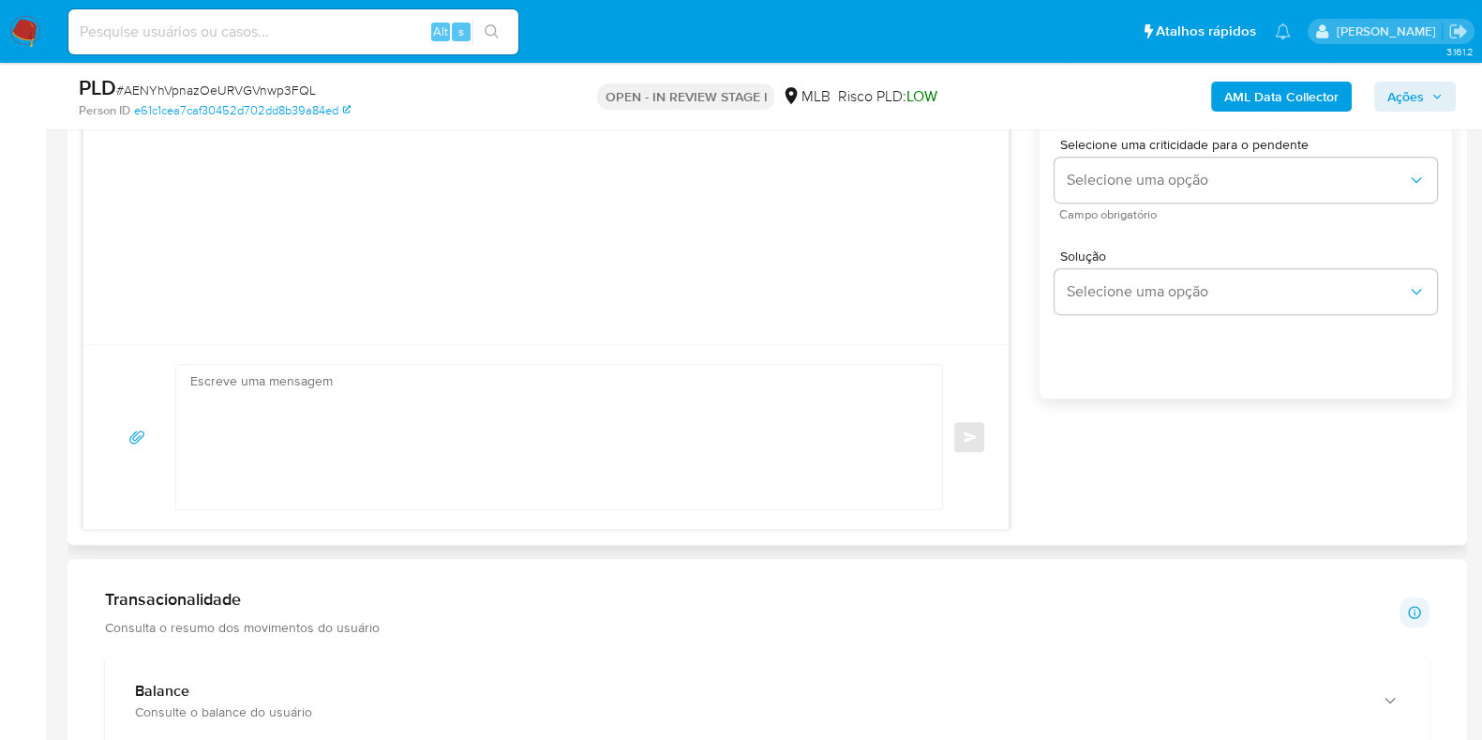
scroll to position [1172, 0]
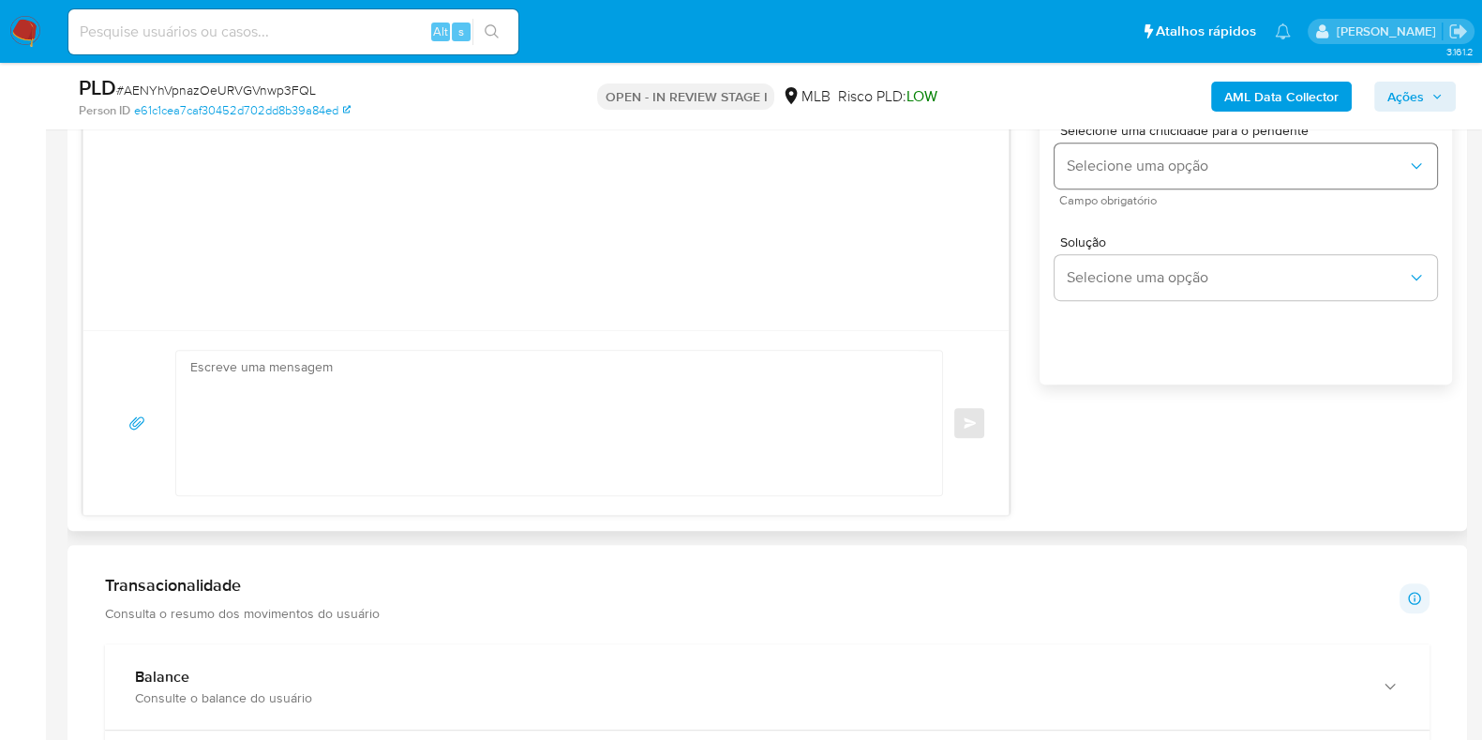
type input "3"
click at [1163, 159] on span "Selecione uma opção" at bounding box center [1236, 166] width 341 height 19
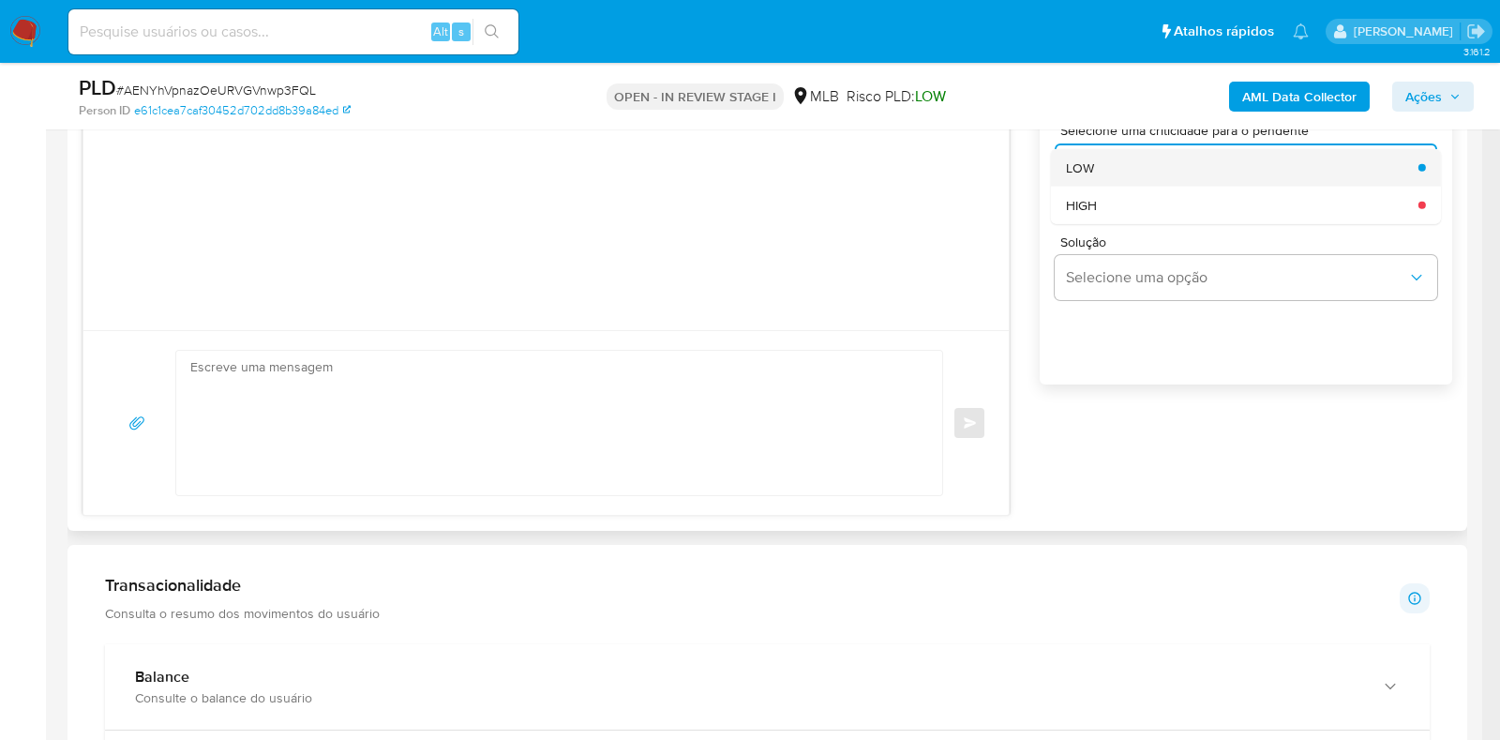
click at [1127, 166] on div "LOW" at bounding box center [1236, 167] width 341 height 38
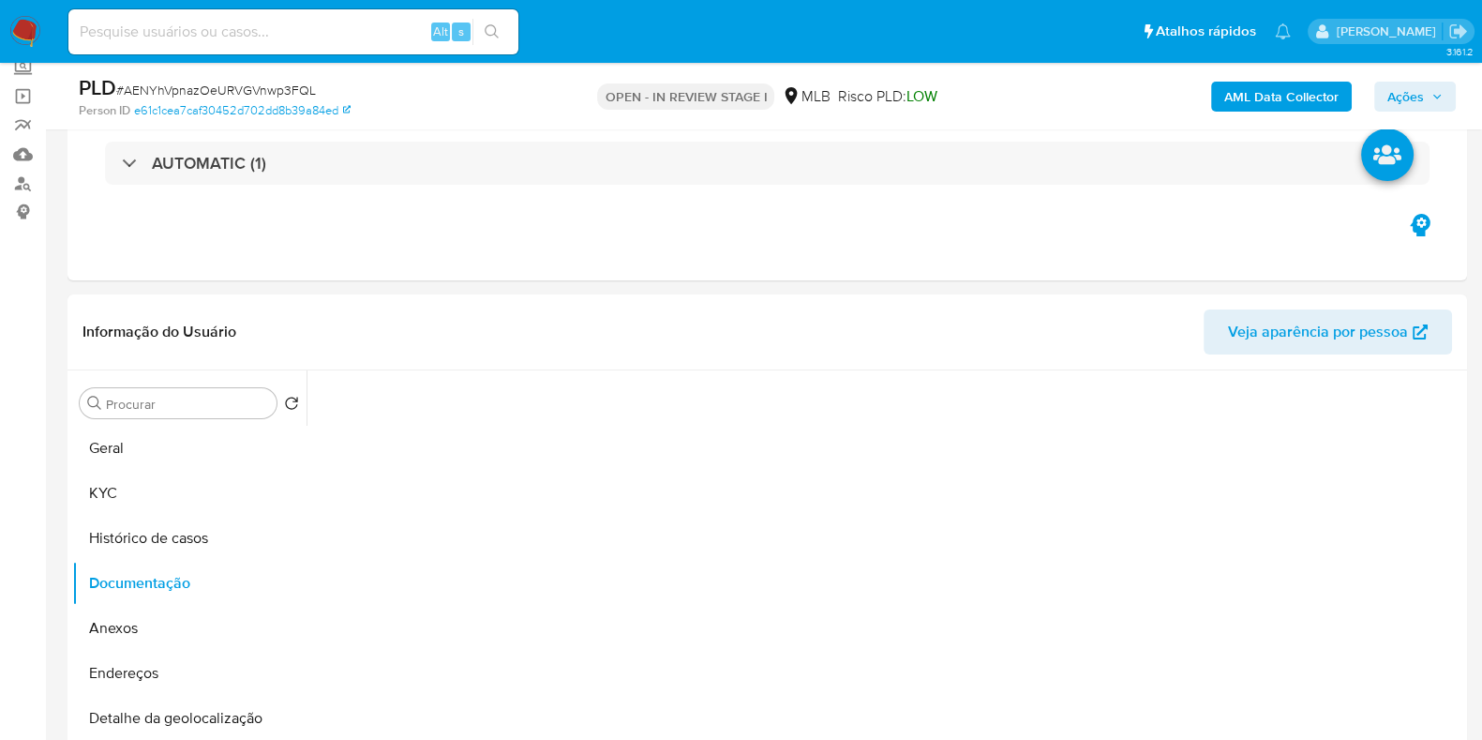
scroll to position [0, 0]
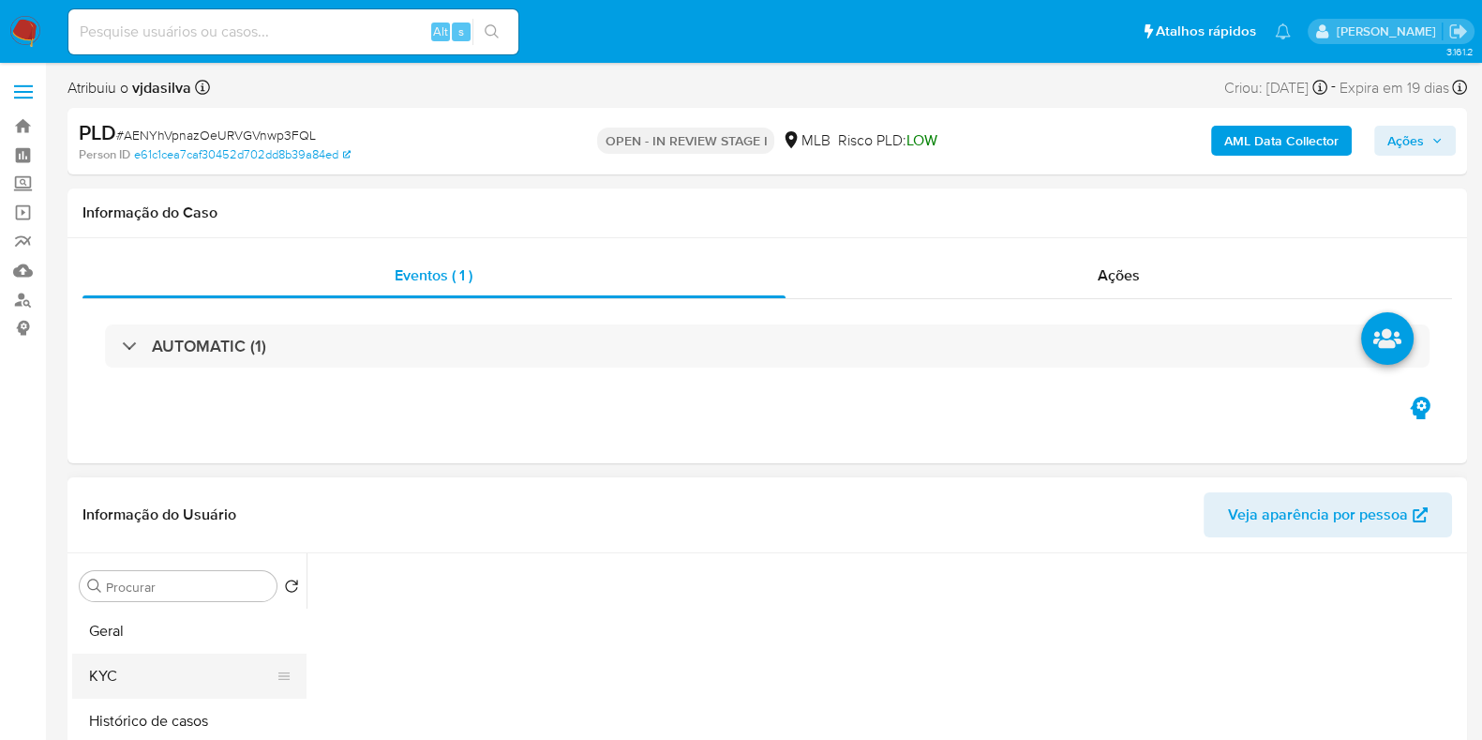
click at [130, 668] on button "KYC" at bounding box center [181, 675] width 219 height 45
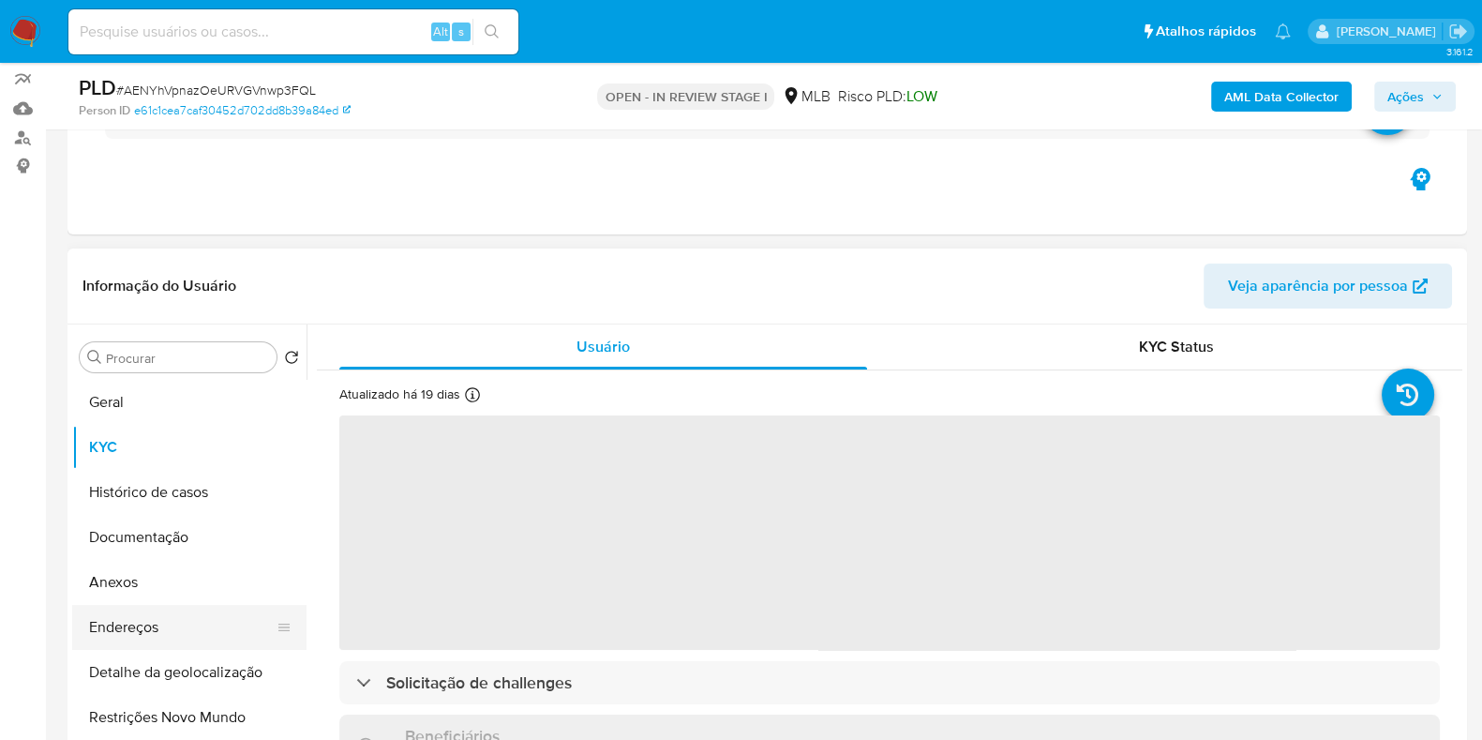
scroll to position [233, 0]
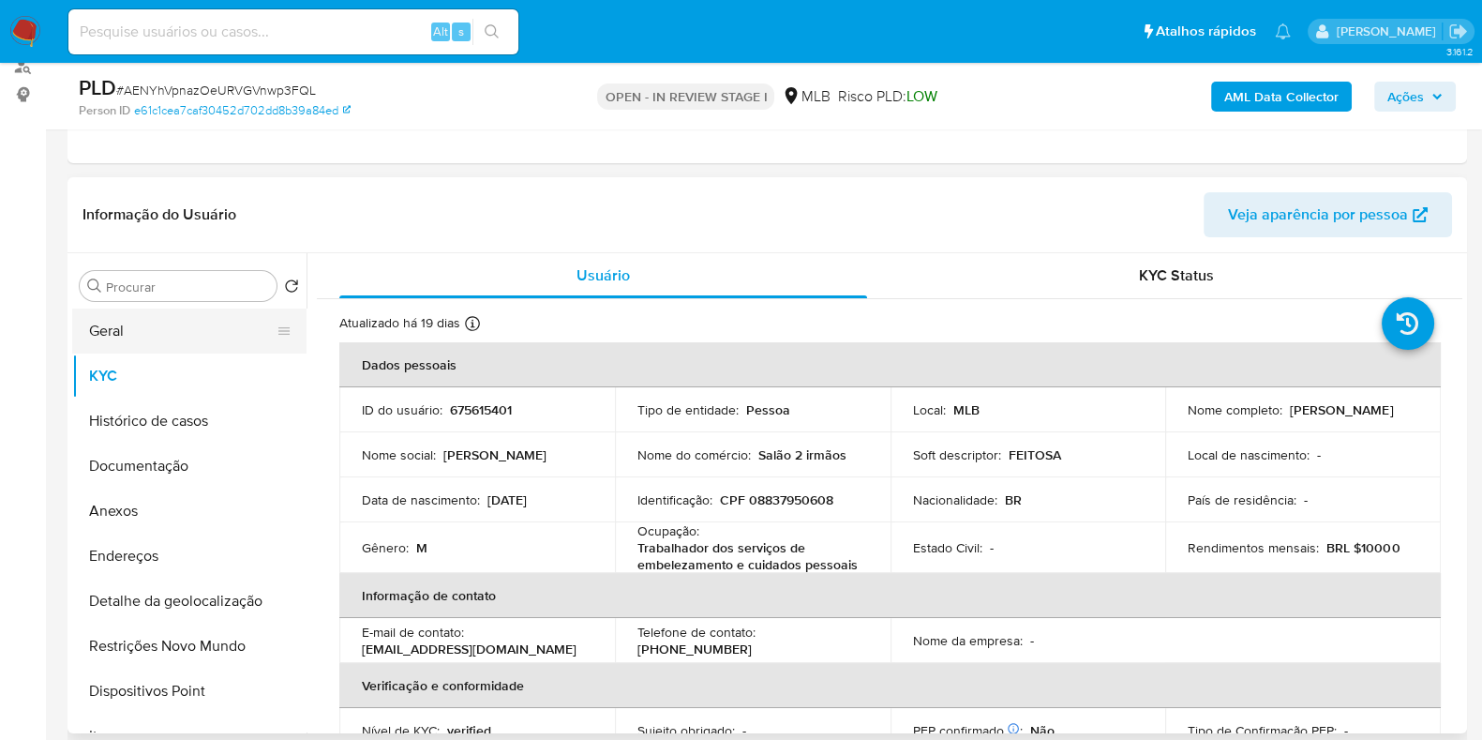
click at [209, 338] on button "Geral" at bounding box center [181, 330] width 219 height 45
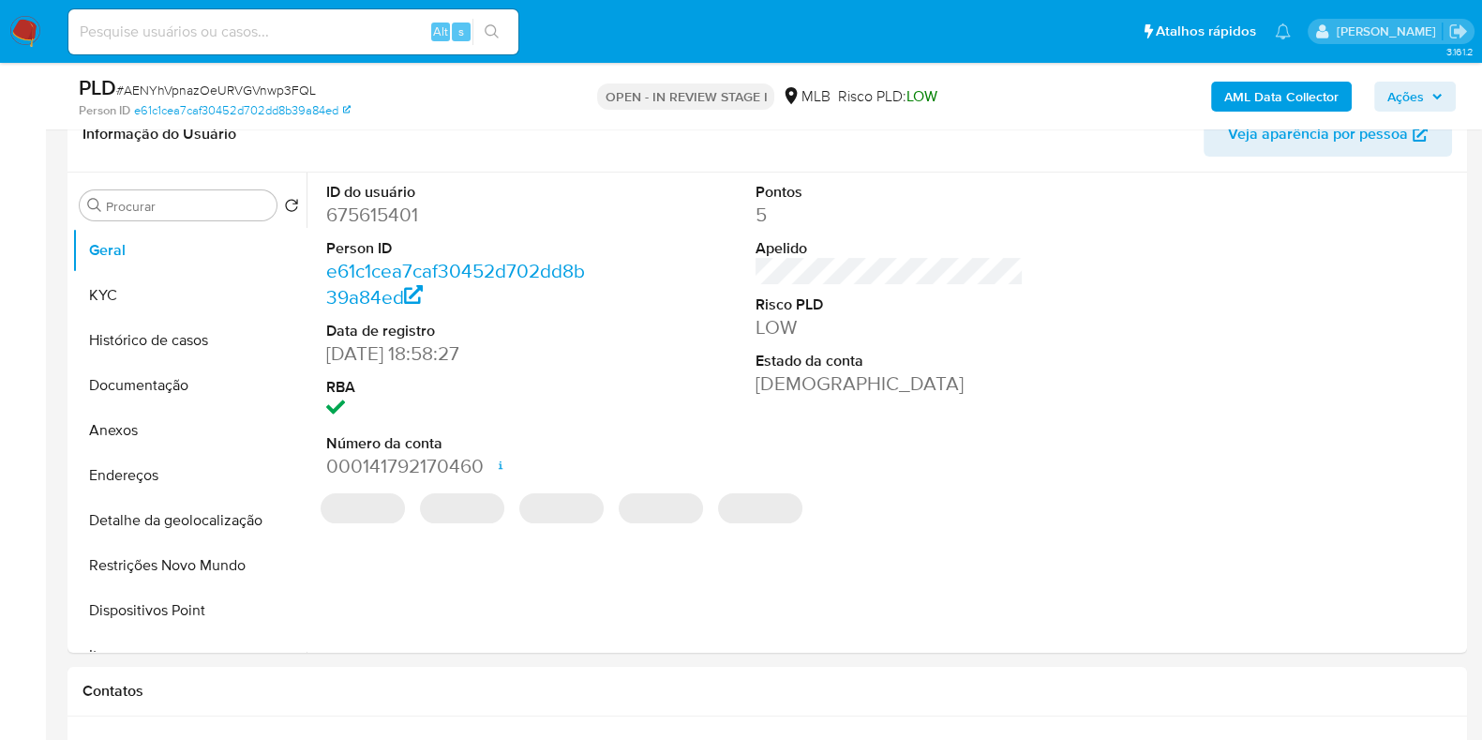
scroll to position [352, 0]
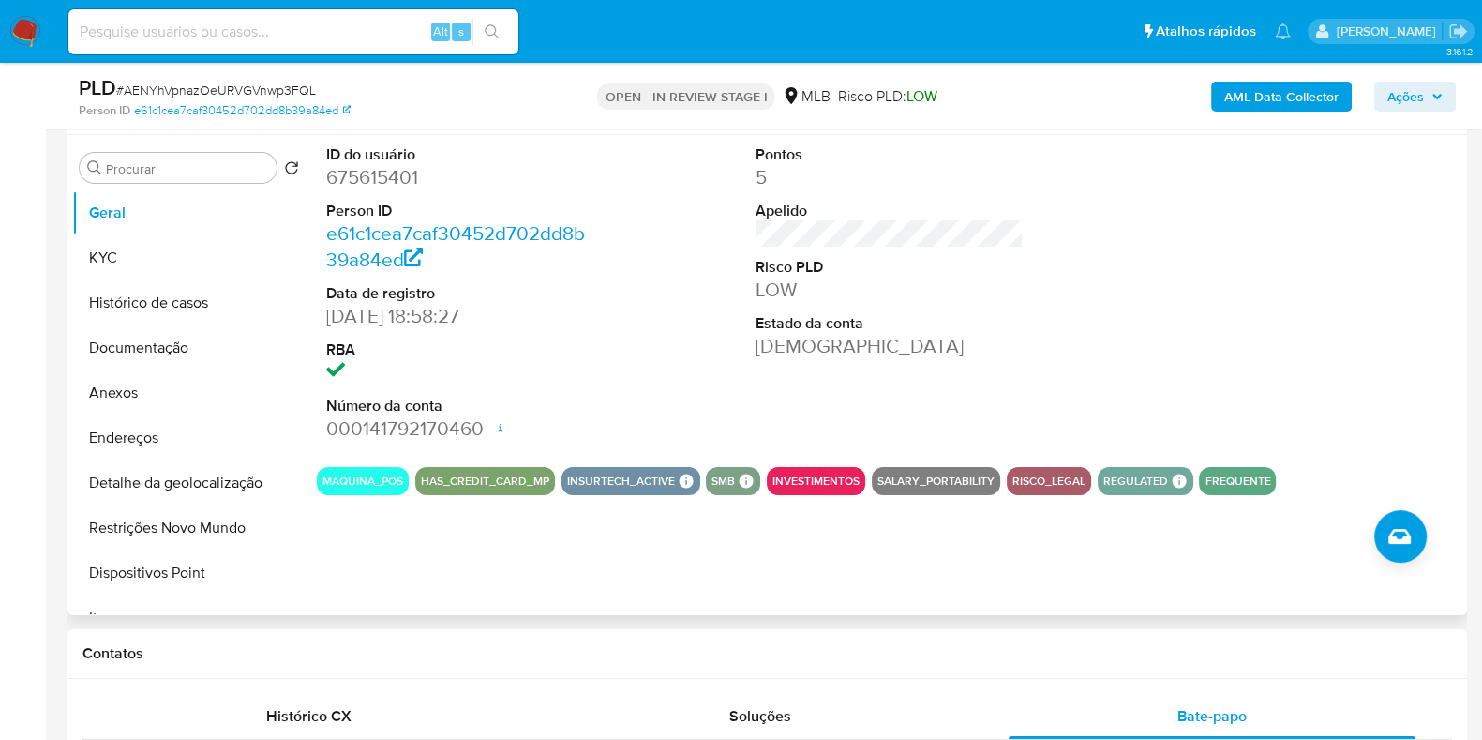
click at [1382, 350] on div at bounding box center [1320, 293] width 287 height 317
click at [128, 301] on button "Histórico de casos" at bounding box center [181, 302] width 219 height 45
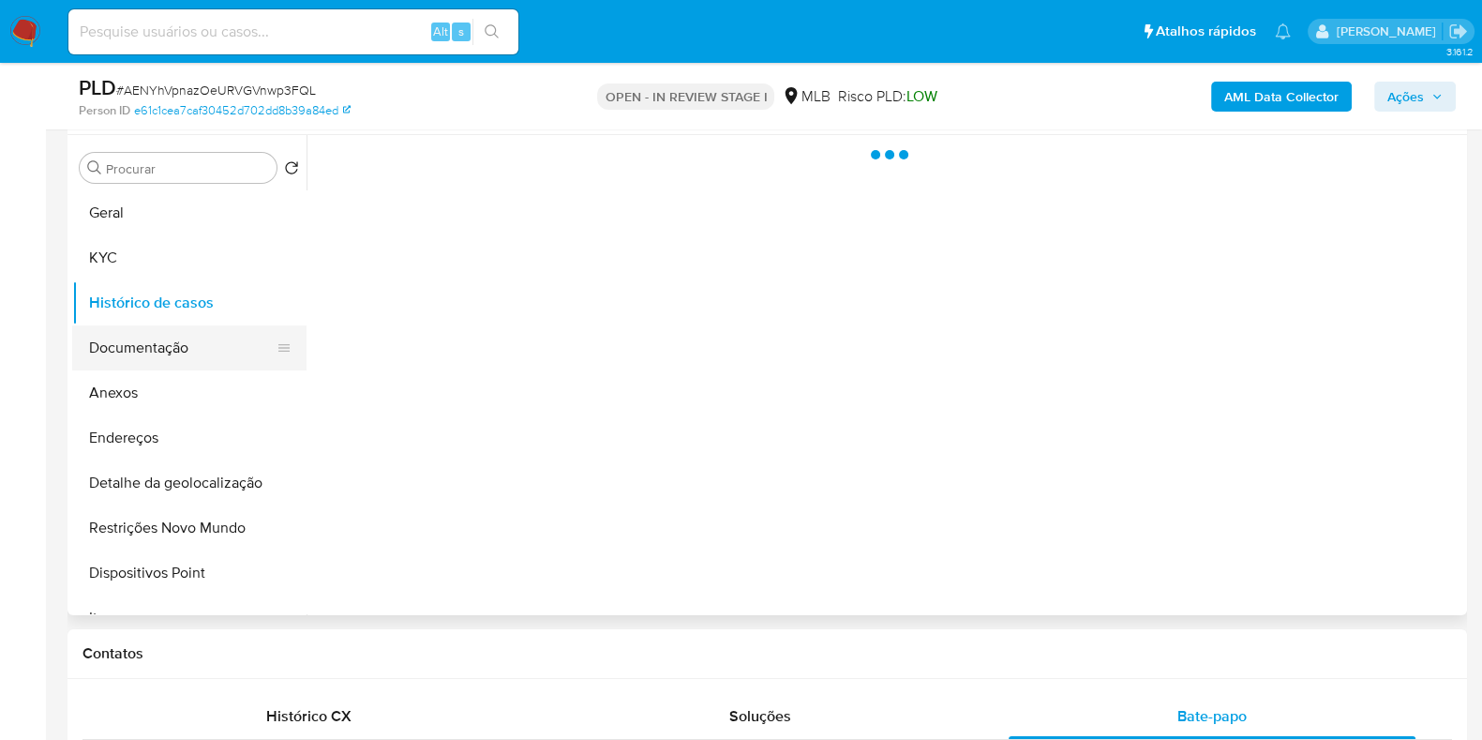
click at [158, 344] on button "Documentação" at bounding box center [181, 347] width 219 height 45
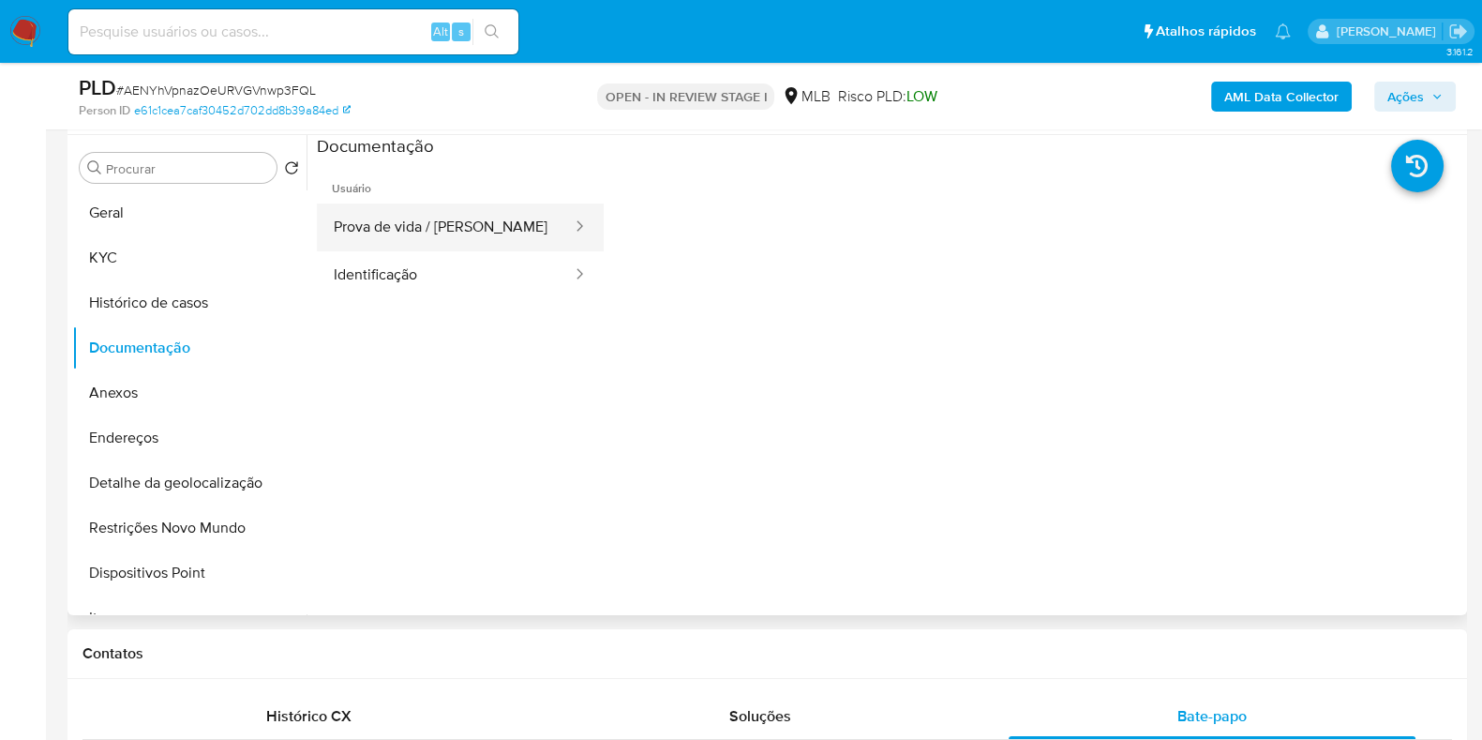
click at [500, 246] on button "Prova de vida / Selfie" at bounding box center [445, 227] width 257 height 48
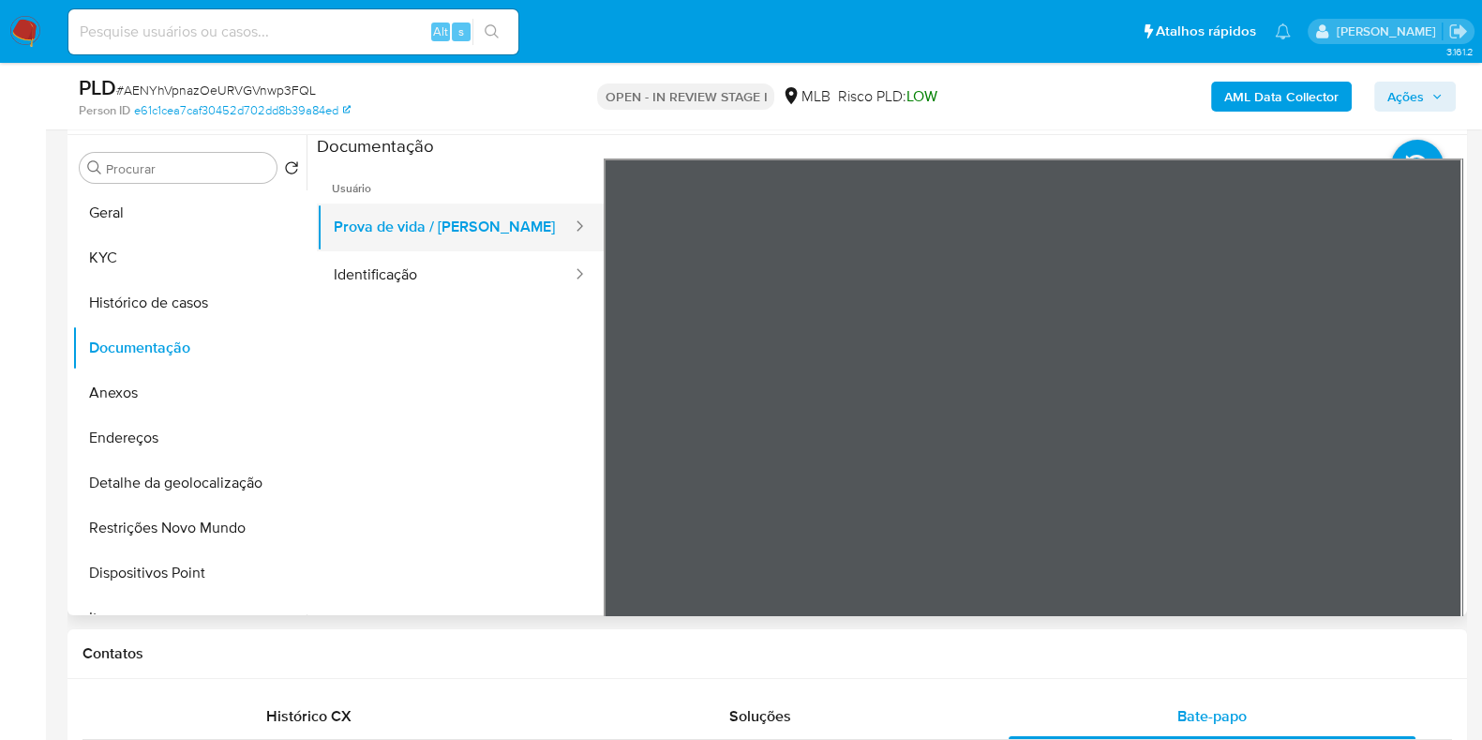
click at [406, 246] on button "Prova de vida / Selfie" at bounding box center [445, 227] width 257 height 48
click at [406, 274] on button "Identificação" at bounding box center [445, 275] width 257 height 48
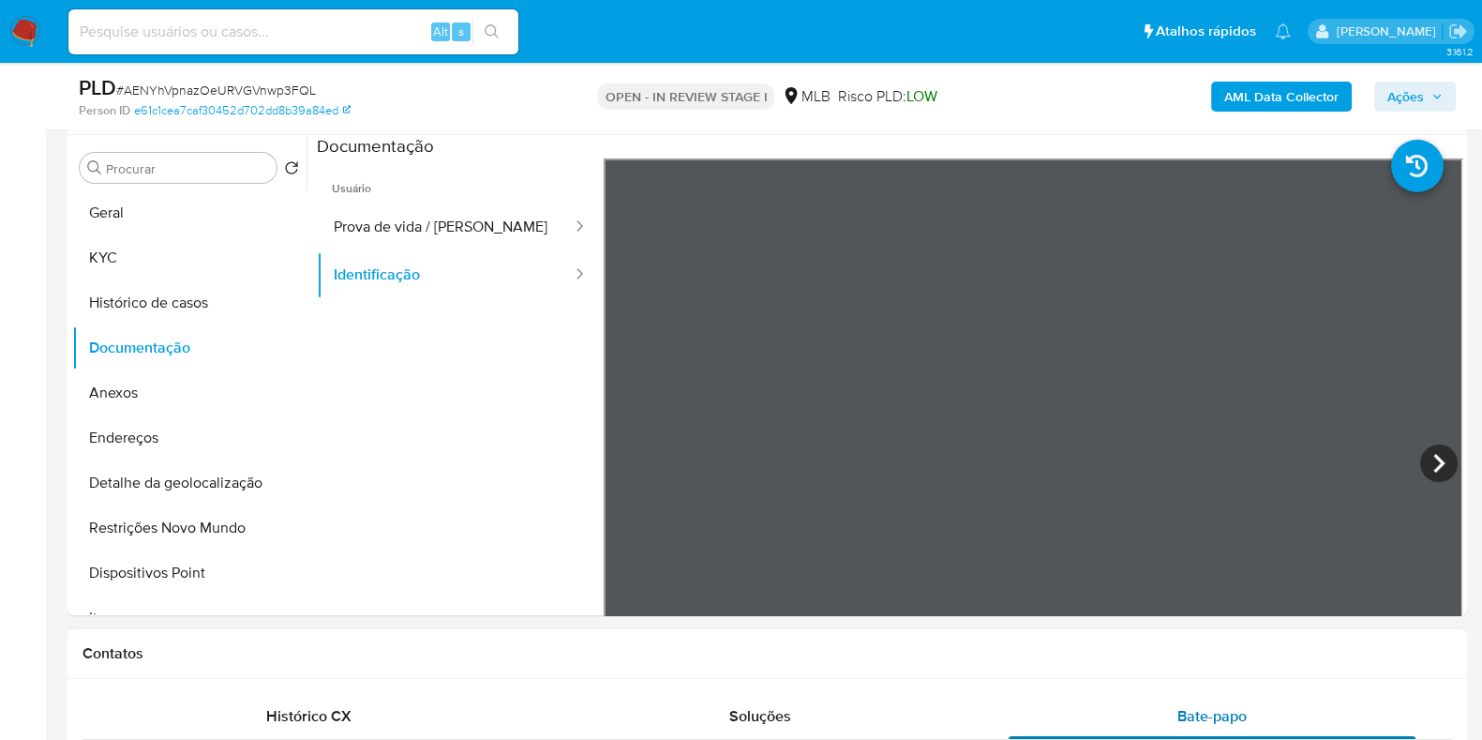
click at [1175, 701] on div "Bate-papo" at bounding box center [1212, 716] width 407 height 45
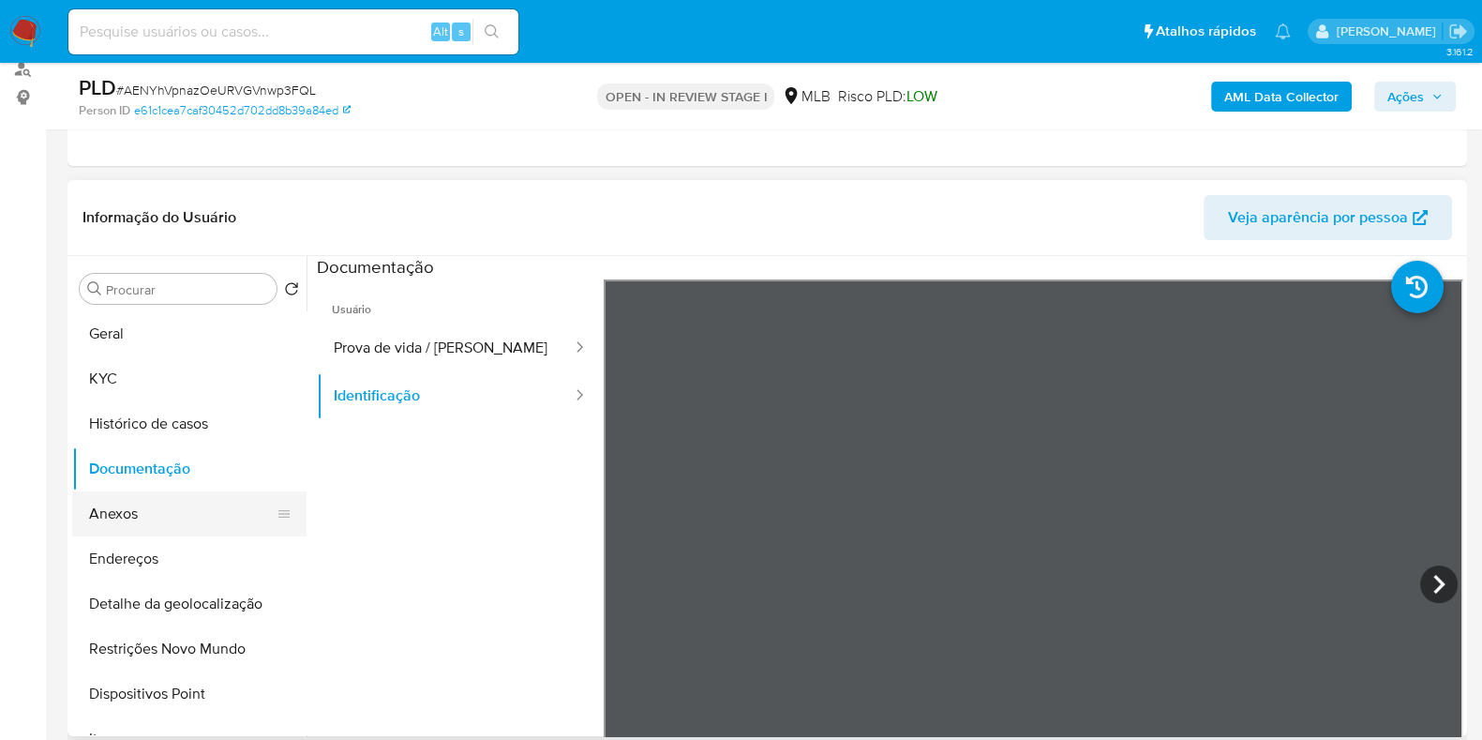
scroll to position [233, 0]
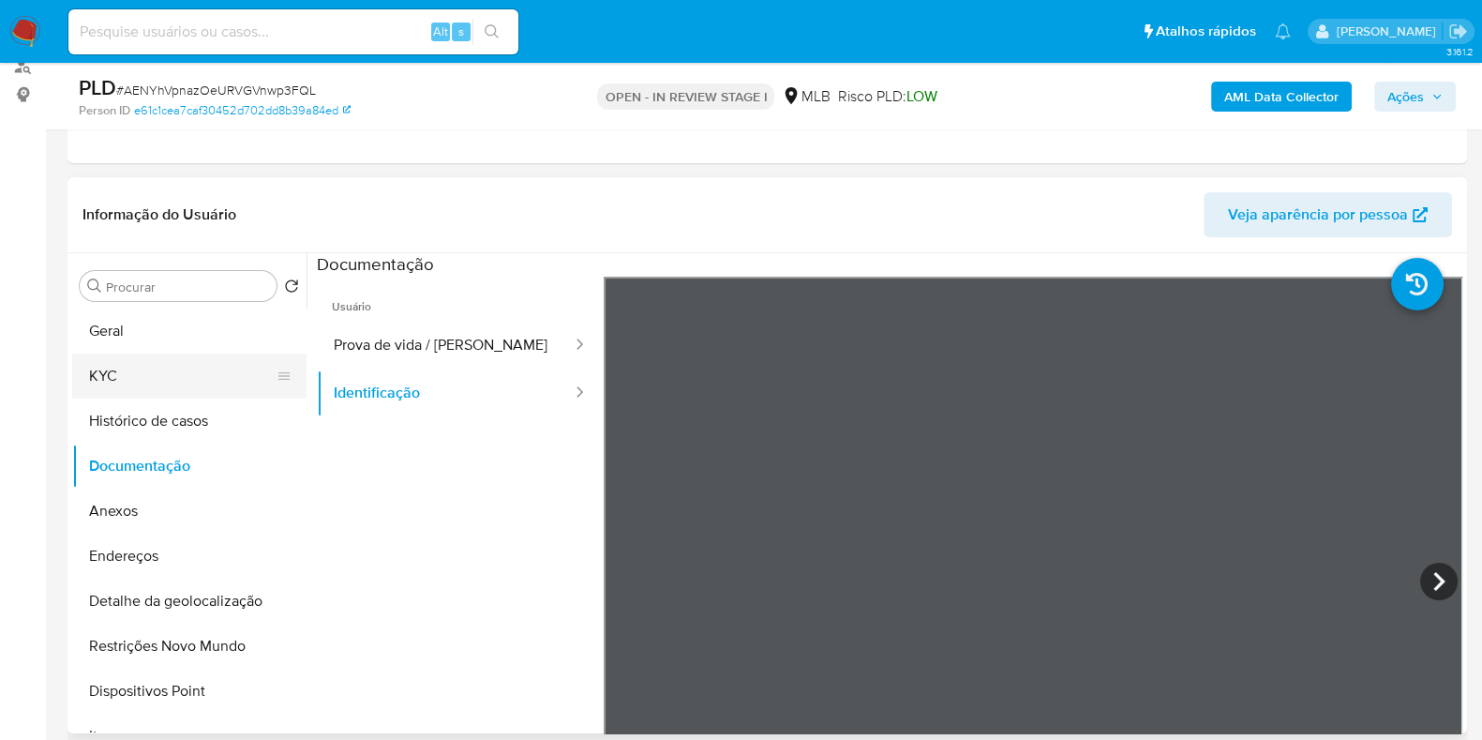
click at [185, 374] on button "KYC" at bounding box center [181, 375] width 219 height 45
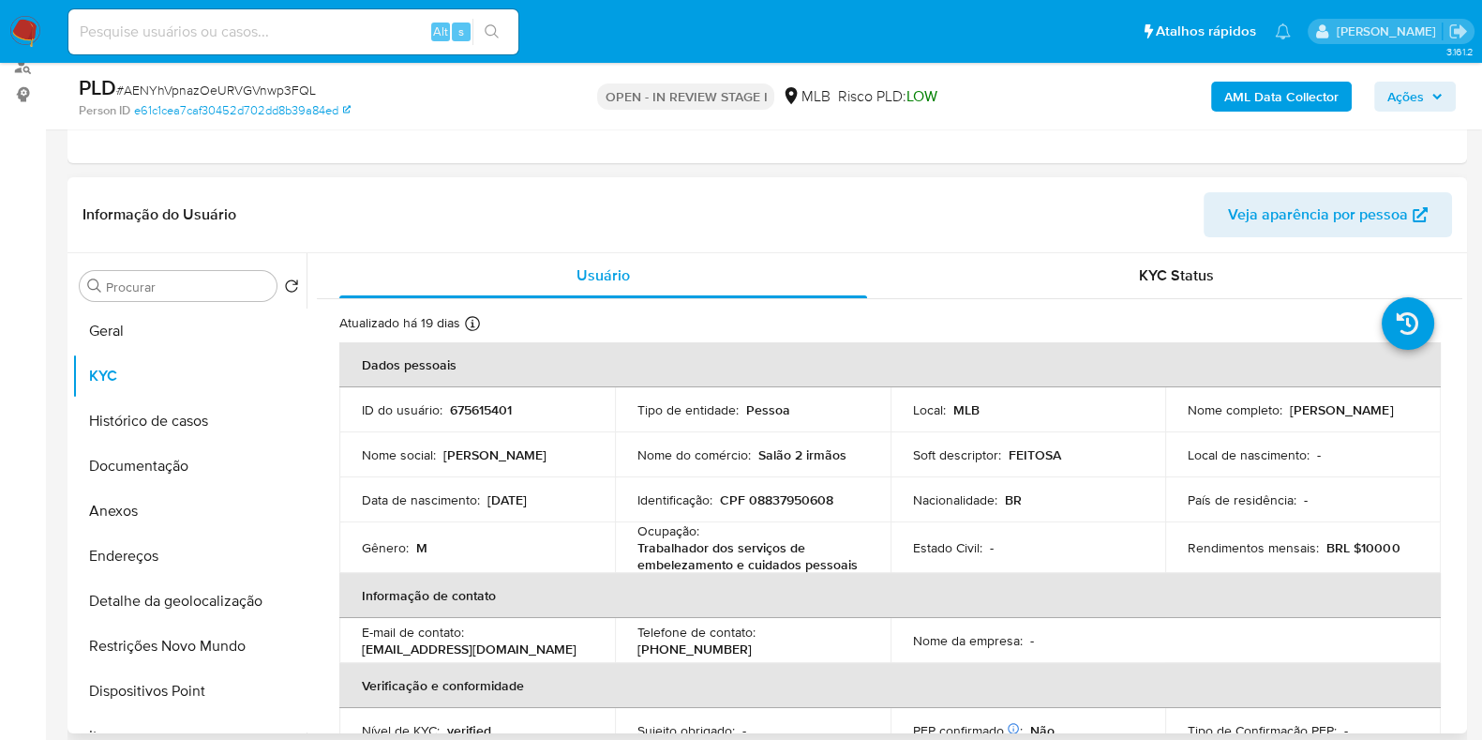
click at [728, 559] on p "Trabalhador dos serviços de embelezamento e cuidados pessoais" at bounding box center [749, 556] width 223 height 34
copy div "Ocupação : Trabalhador dos serviços de embelezamento e cuidados pessoais"
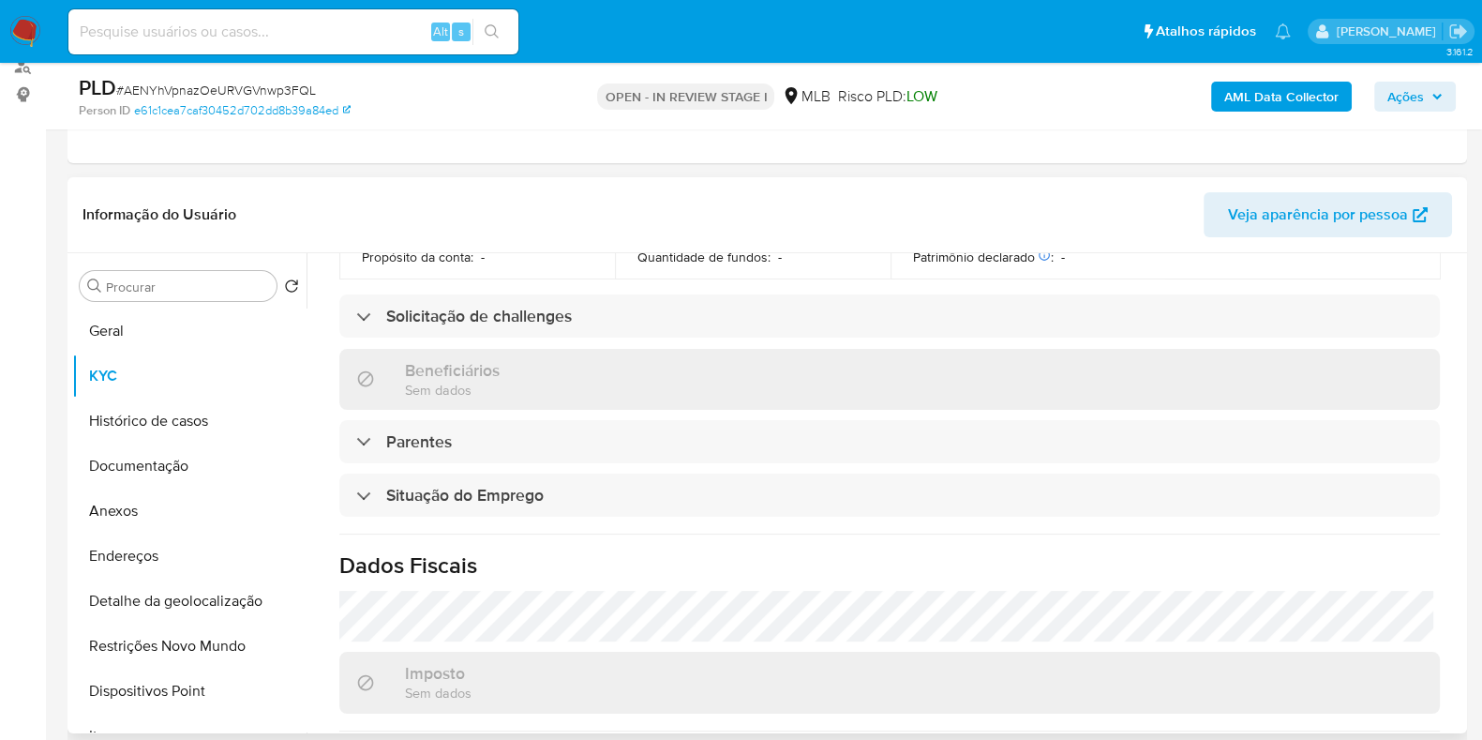
scroll to position [819, 0]
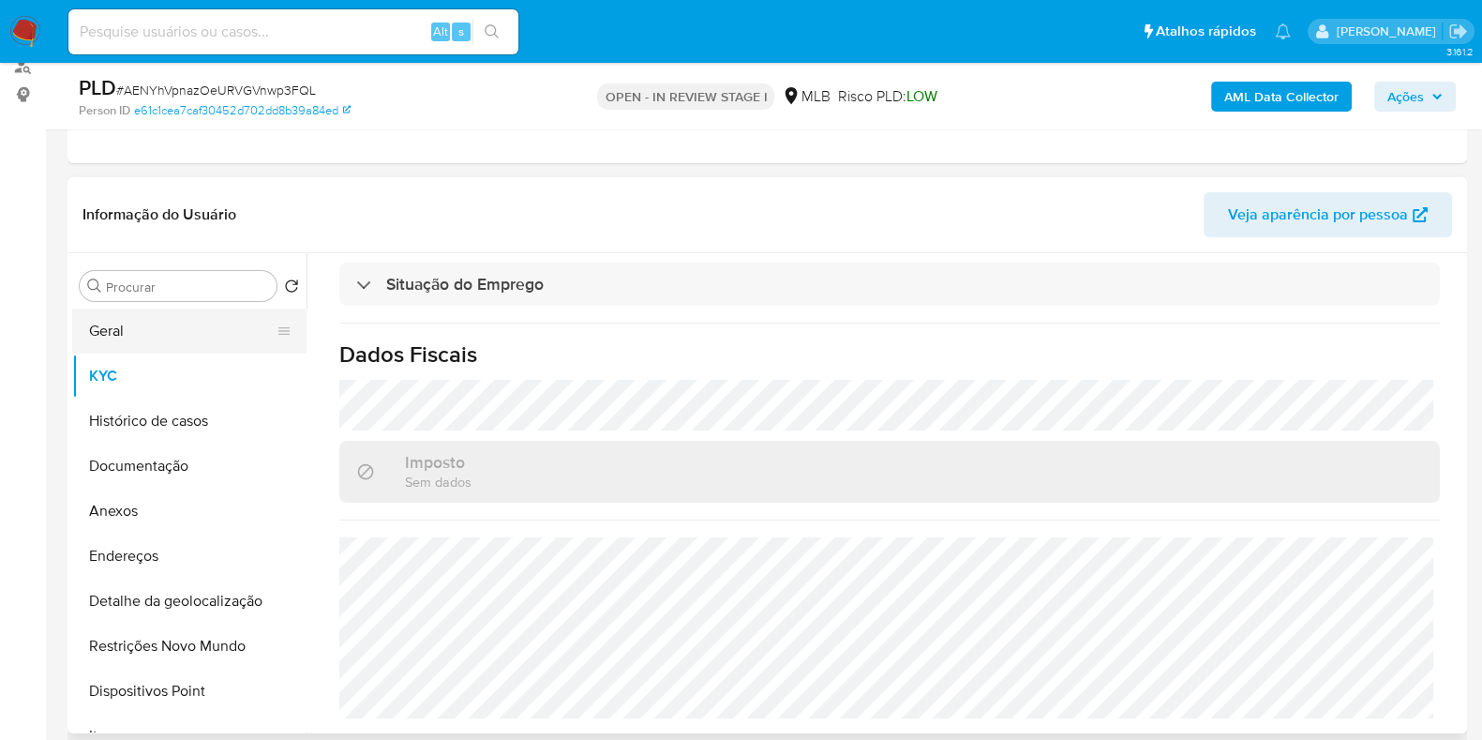
click at [126, 337] on button "Geral" at bounding box center [181, 330] width 219 height 45
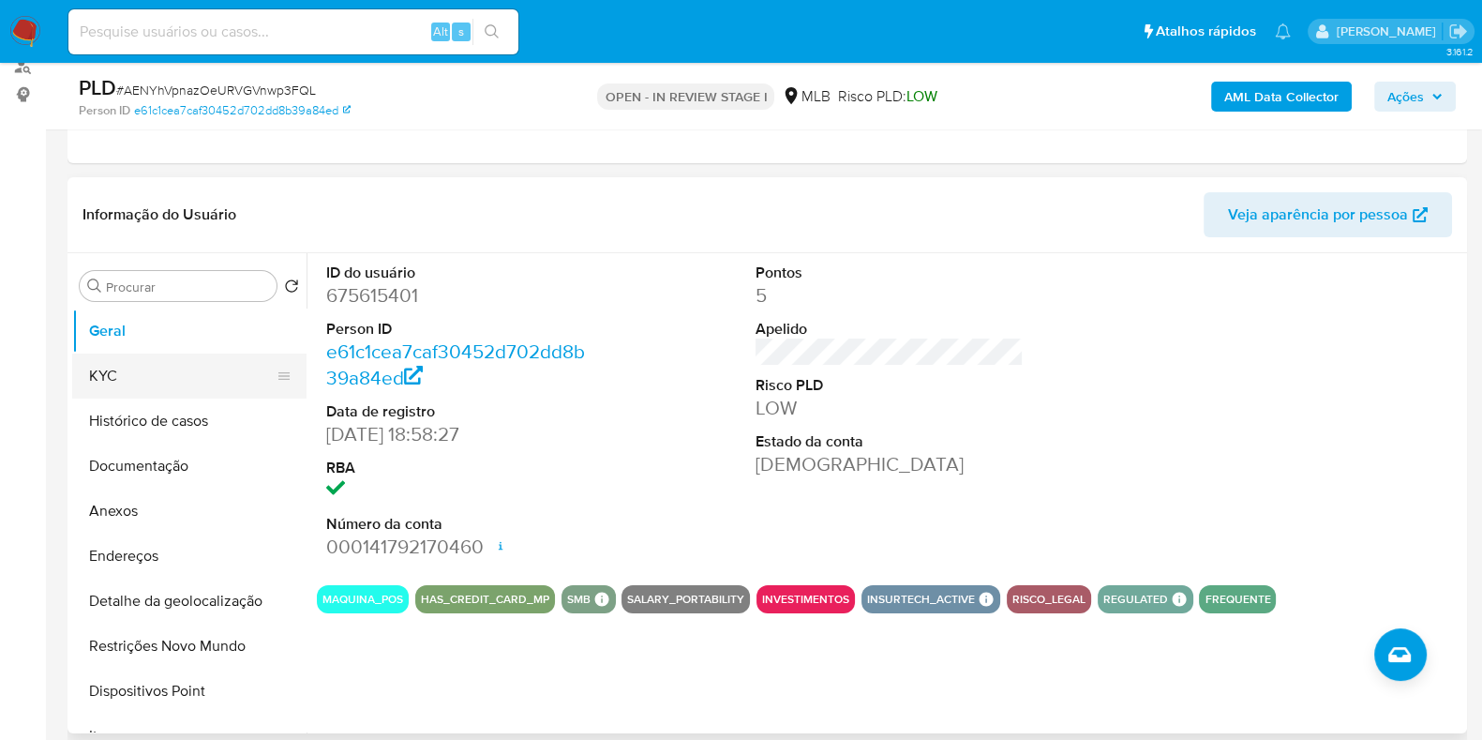
click at [178, 353] on button "KYC" at bounding box center [181, 375] width 219 height 45
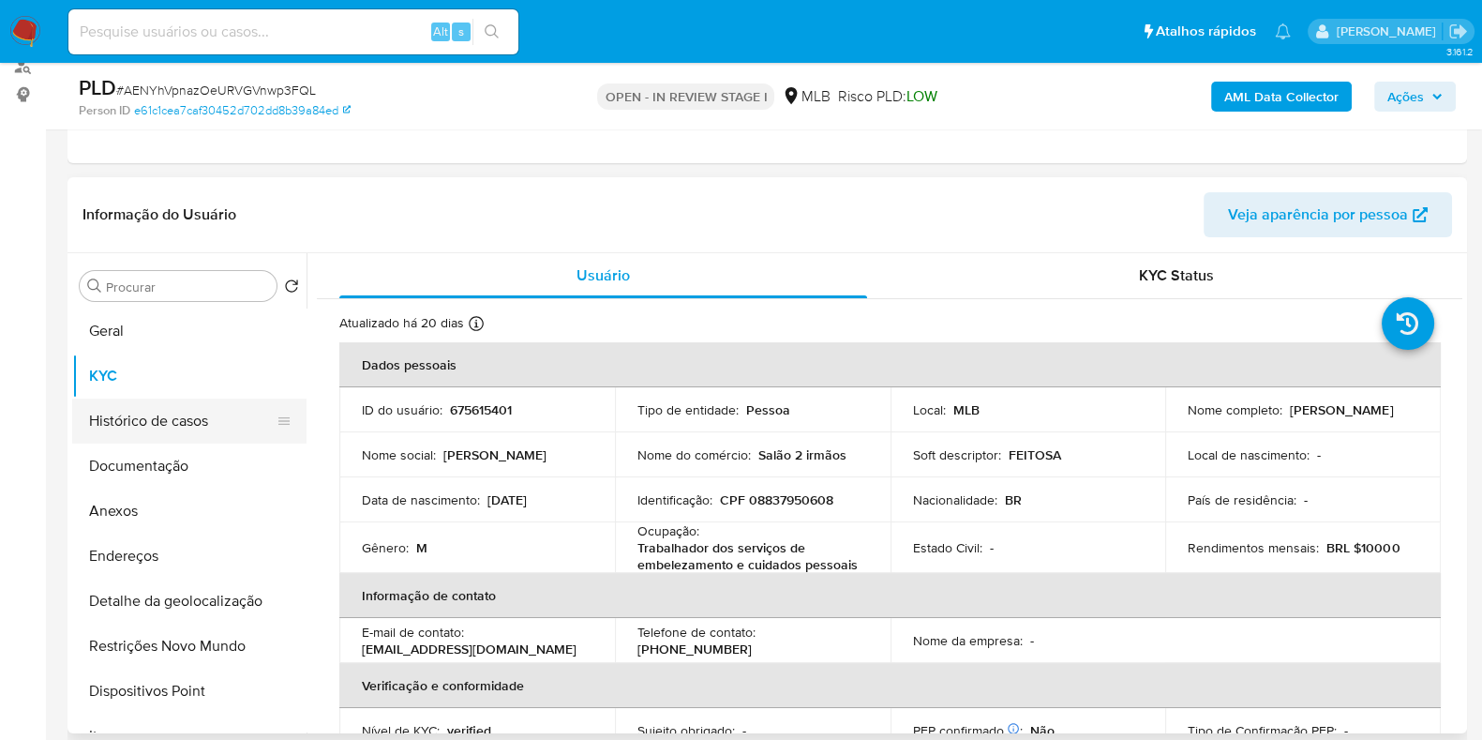
click at [162, 421] on button "Histórico de casos" at bounding box center [181, 420] width 219 height 45
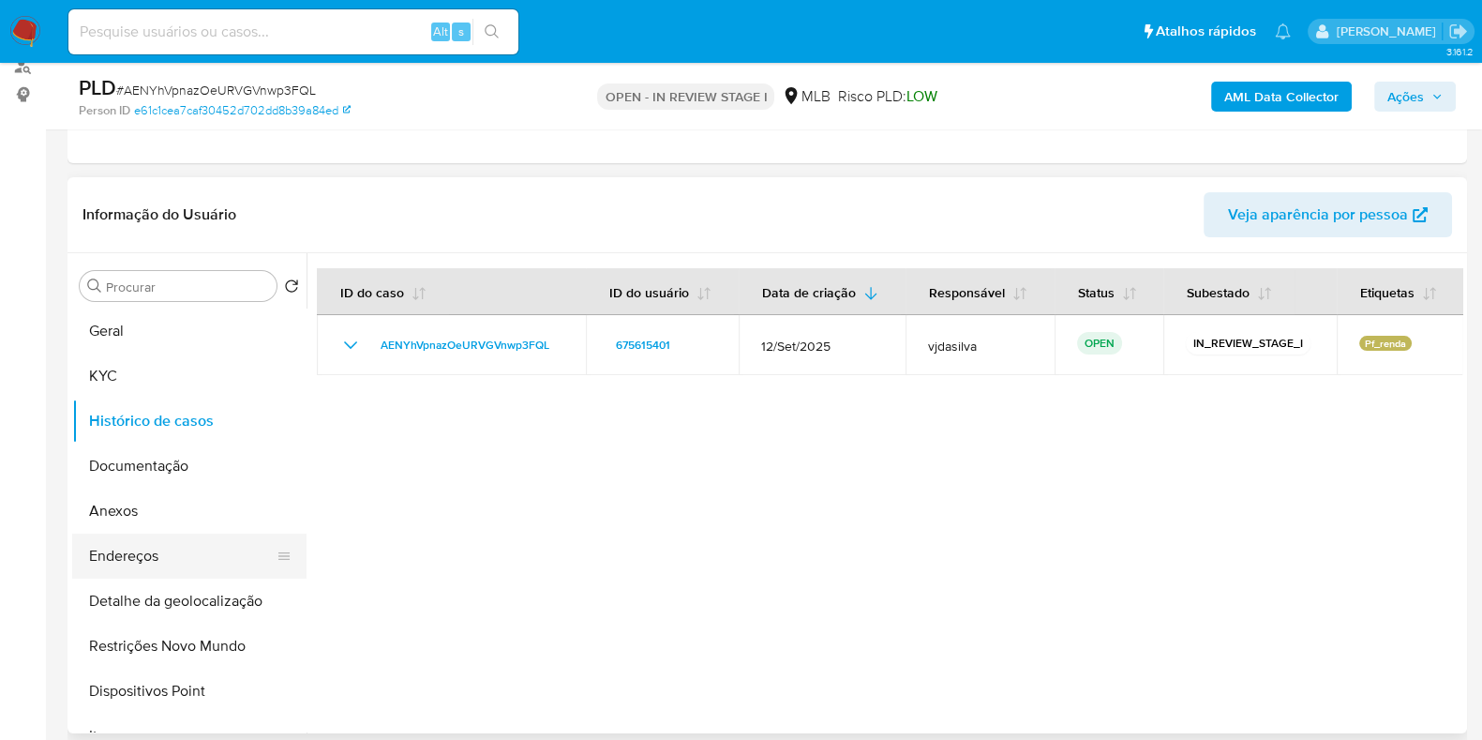
click at [176, 542] on button "Endereços" at bounding box center [181, 555] width 219 height 45
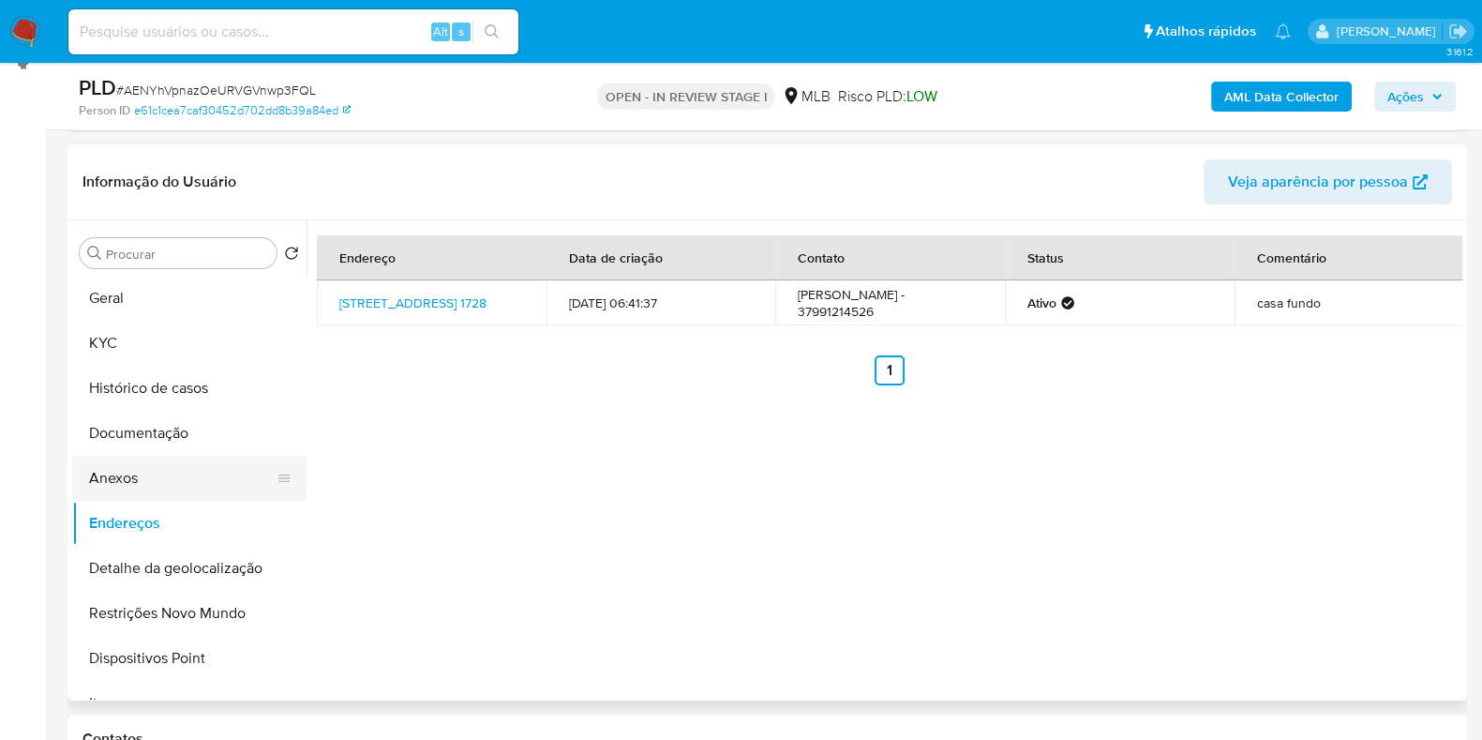
scroll to position [352, 0]
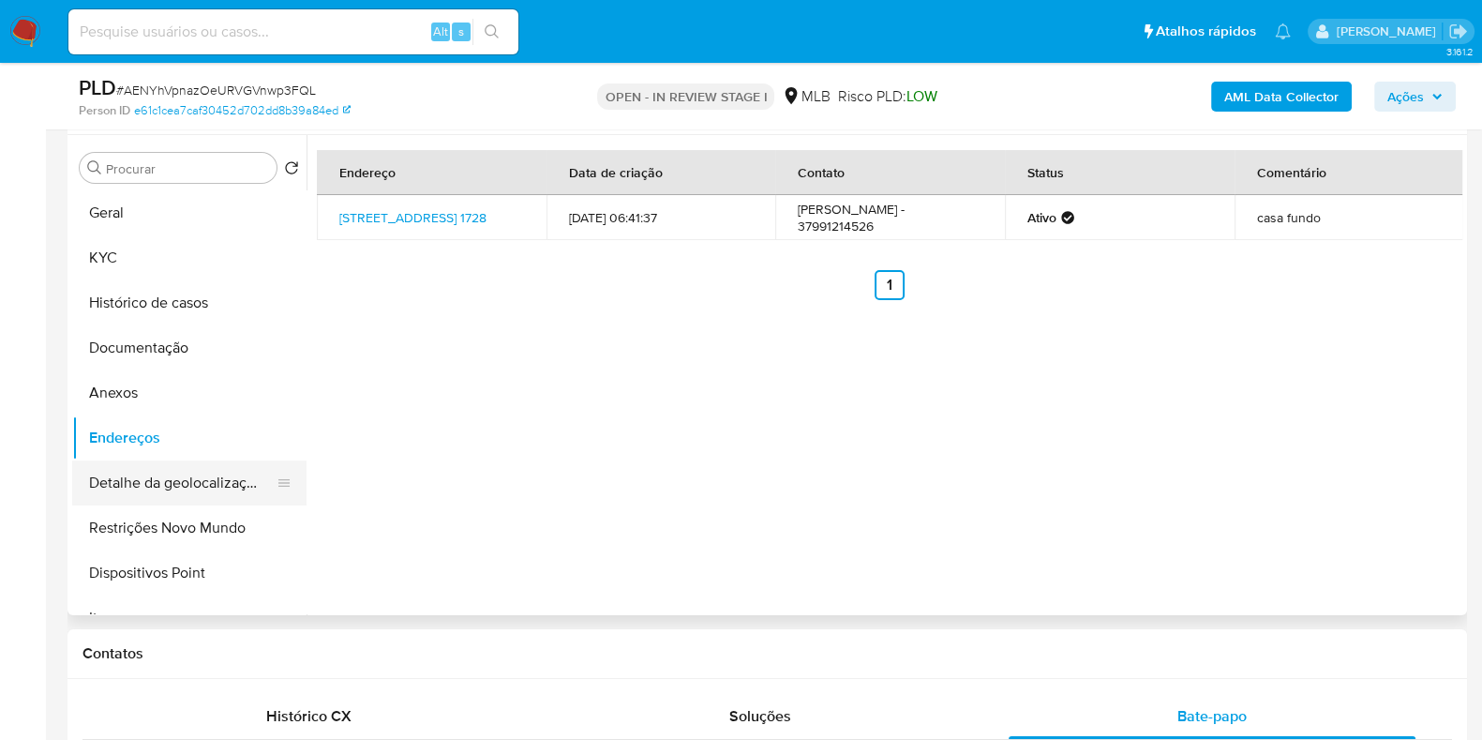
click at [201, 481] on button "Detalhe da geolocalização" at bounding box center [181, 482] width 219 height 45
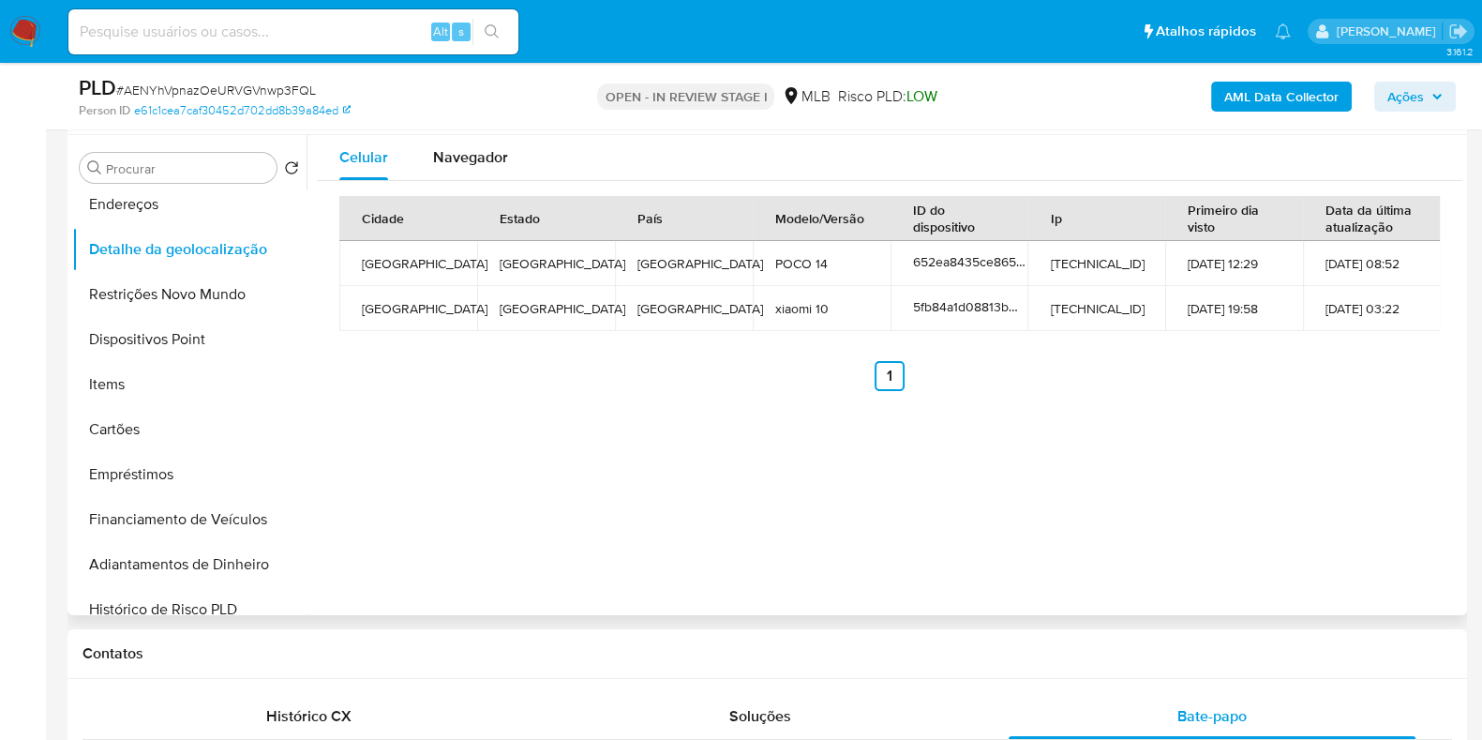
click at [909, 438] on div "Celular Navegador Cidade Estado País Modelo/Versão ID do dispositivo Ip Primeir…" at bounding box center [885, 375] width 1156 height 480
click at [497, 166] on span "Navegador" at bounding box center [470, 157] width 75 height 22
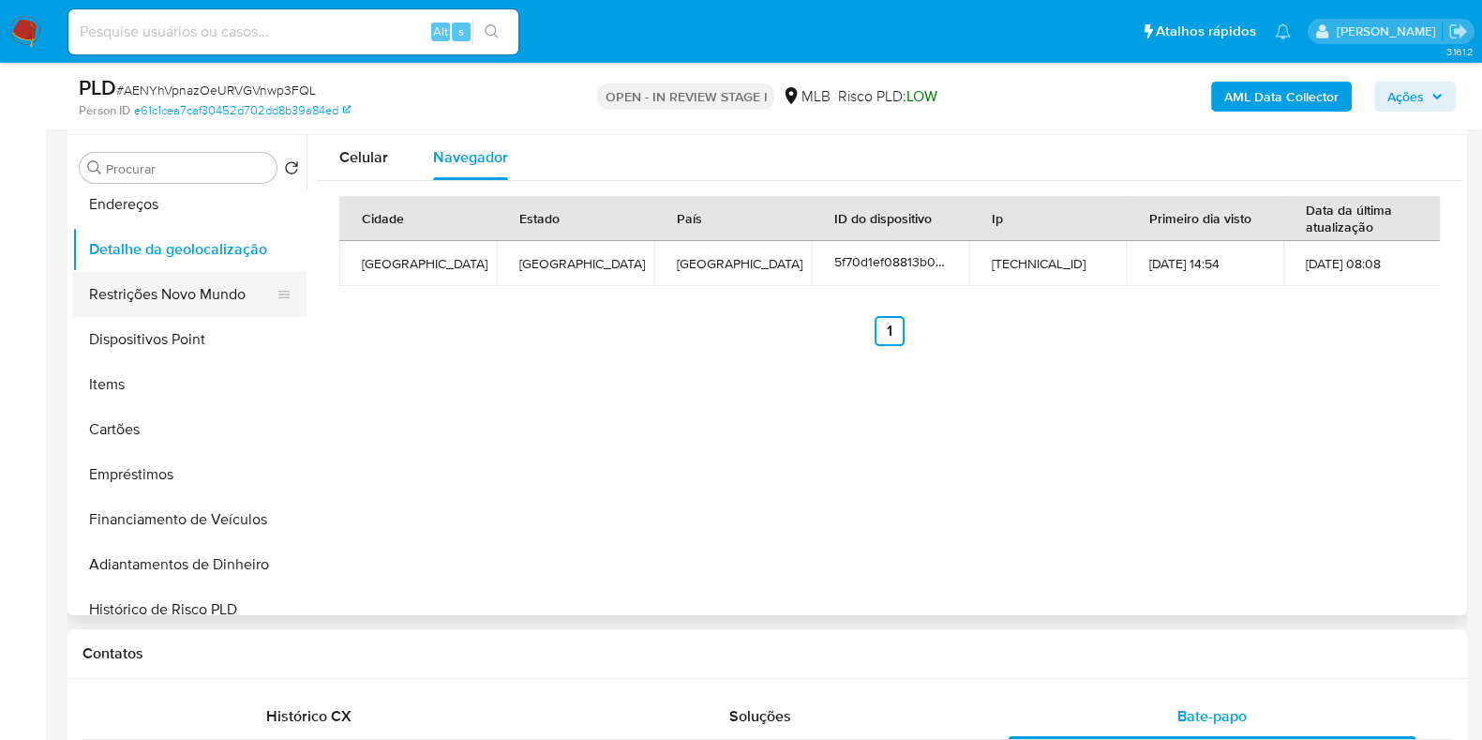
drag, startPoint x: 204, startPoint y: 283, endPoint x: 265, endPoint y: 312, distance: 67.5
click at [206, 283] on button "Restrições Novo Mundo" at bounding box center [181, 294] width 219 height 45
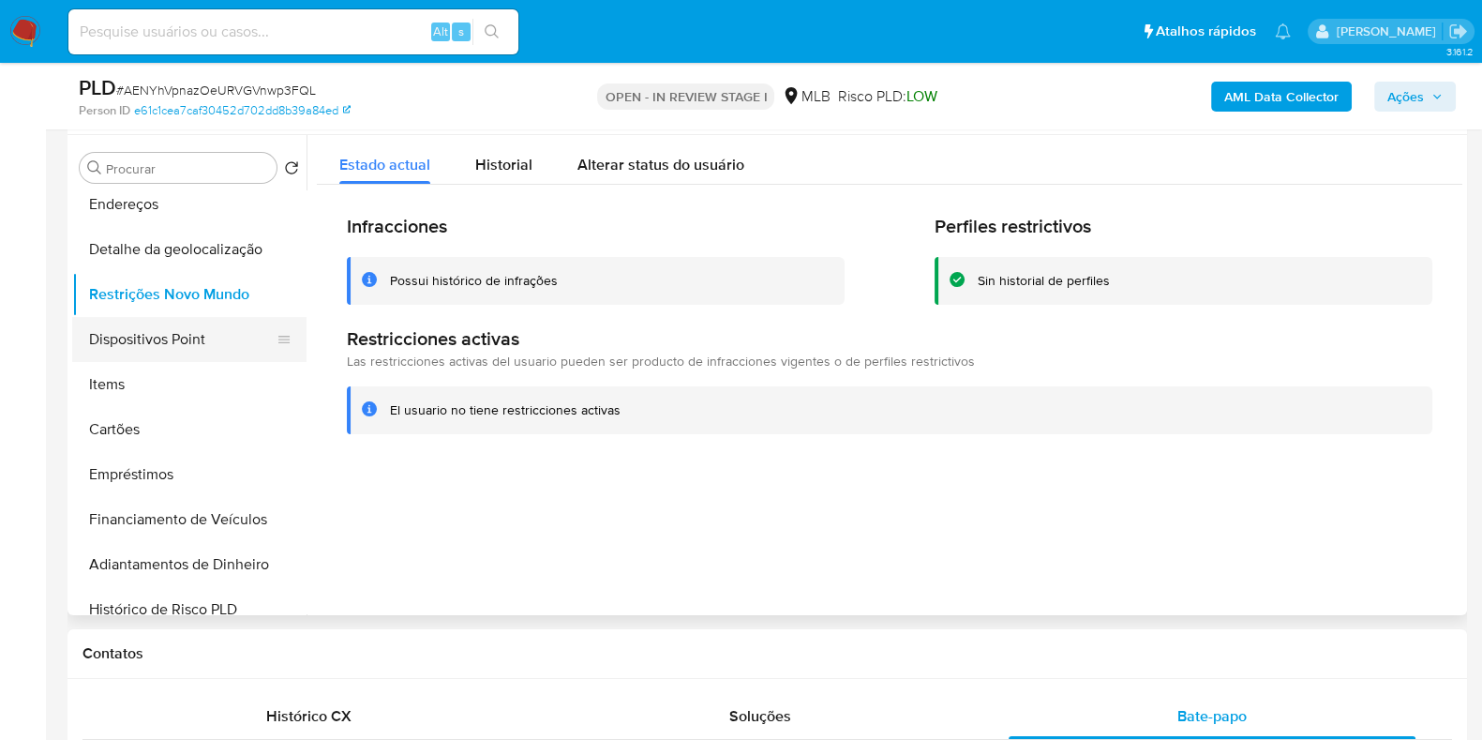
click at [166, 347] on button "Dispositivos Point" at bounding box center [181, 339] width 219 height 45
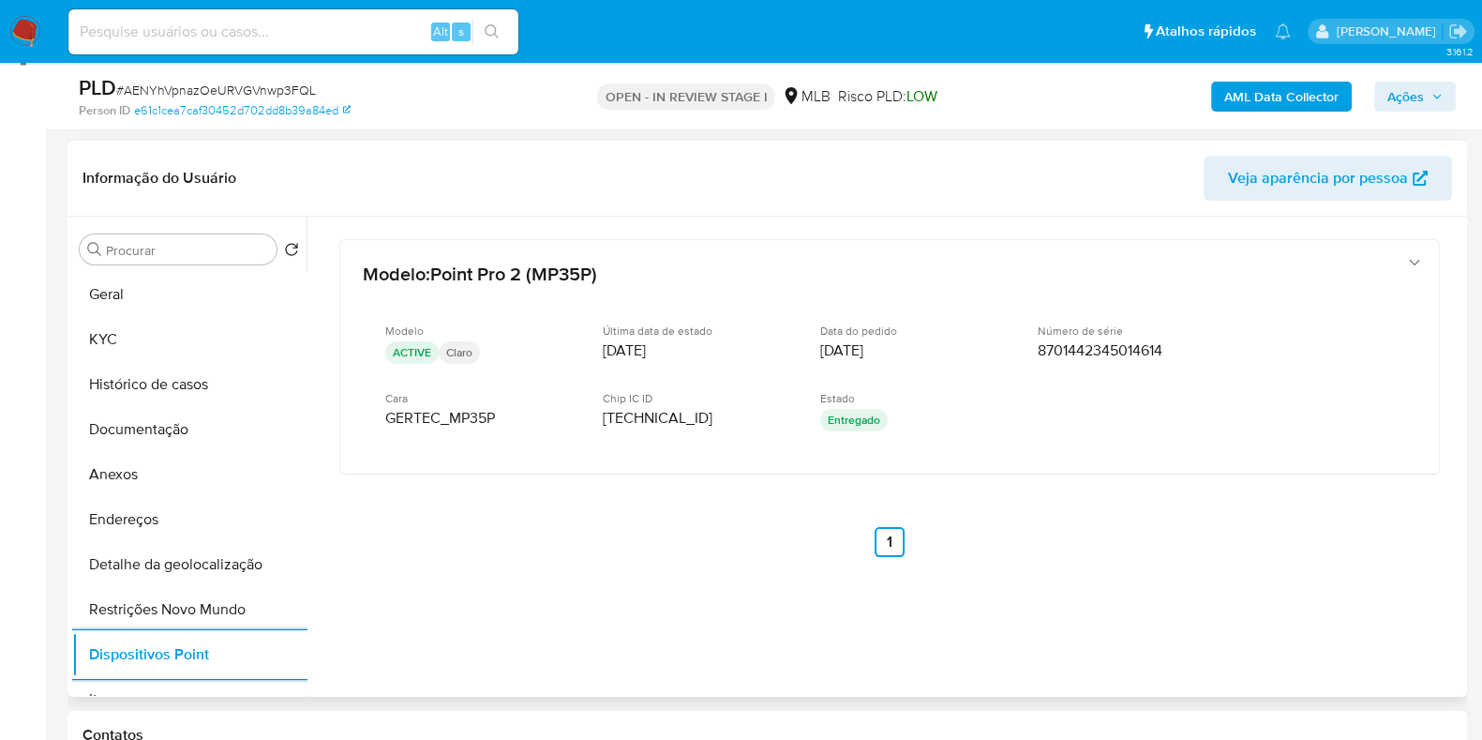
scroll to position [233, 0]
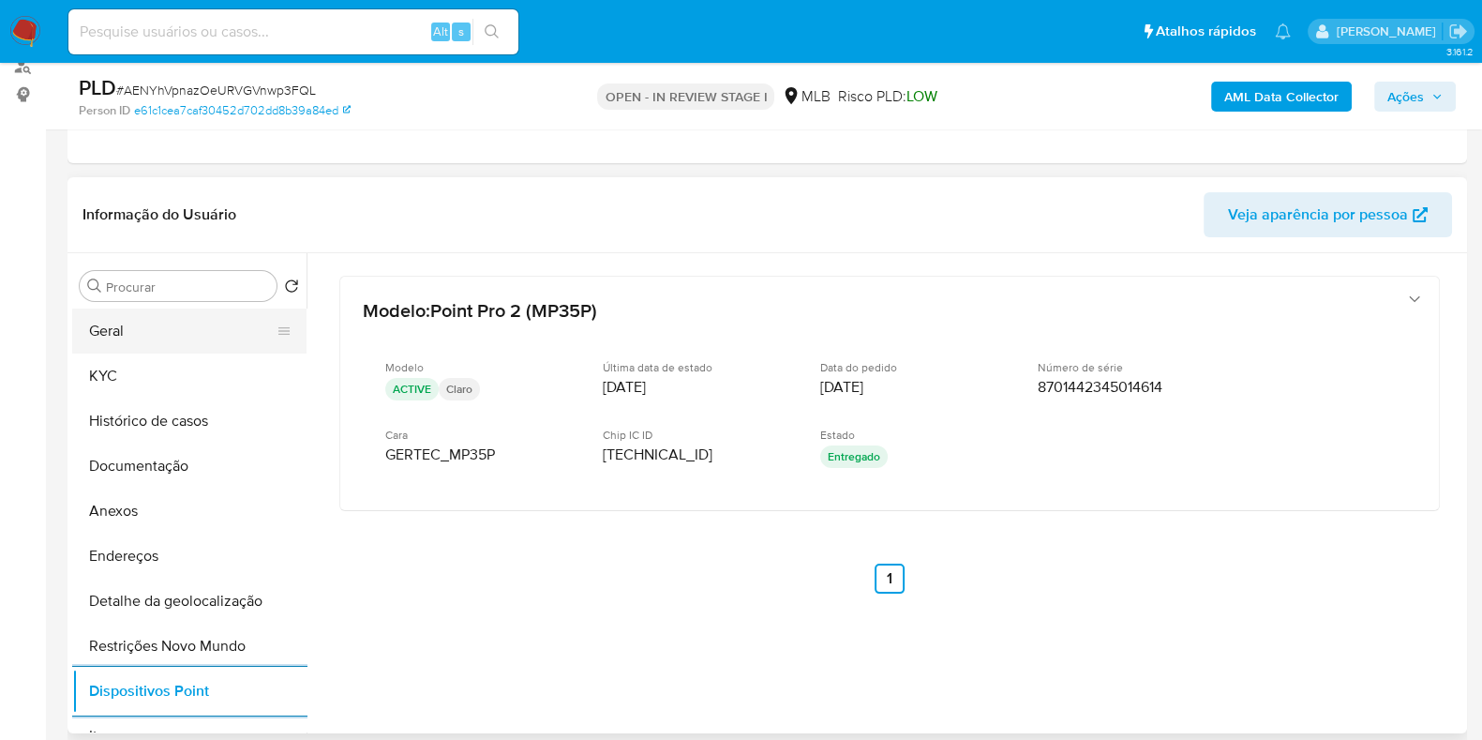
click at [156, 323] on button "Geral" at bounding box center [181, 330] width 219 height 45
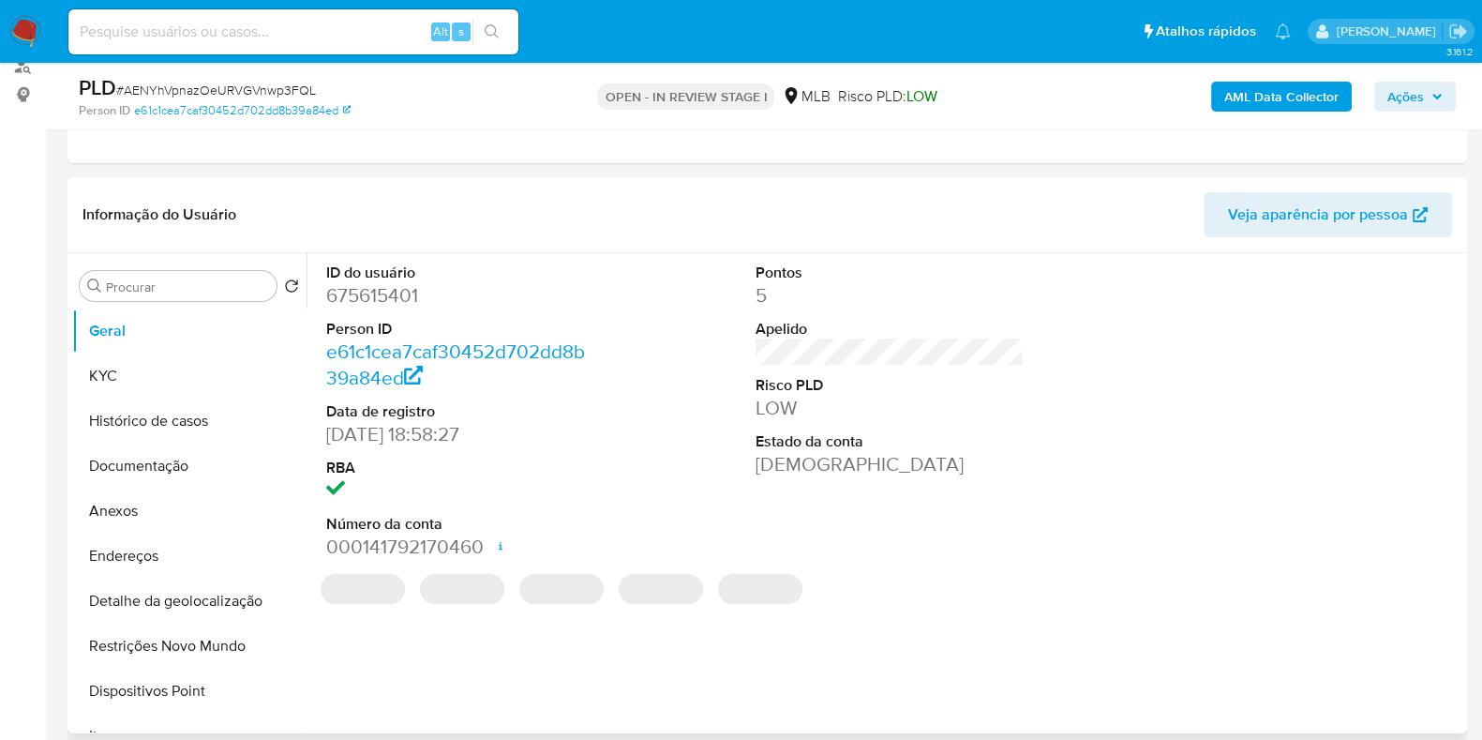
click at [377, 304] on dd "675615401" at bounding box center [460, 295] width 268 height 26
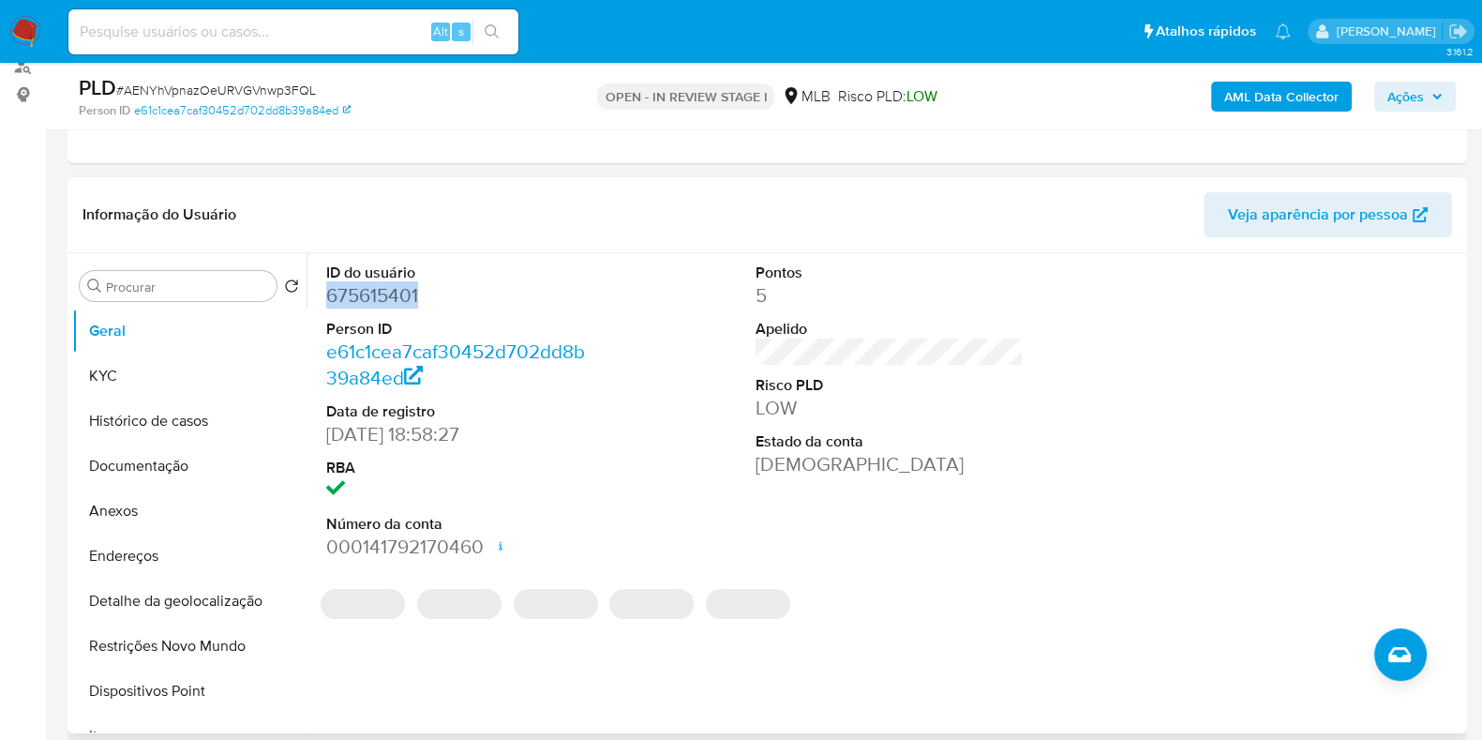
click at [377, 304] on dd "675615401" at bounding box center [460, 295] width 268 height 26
copy dd "675615401"
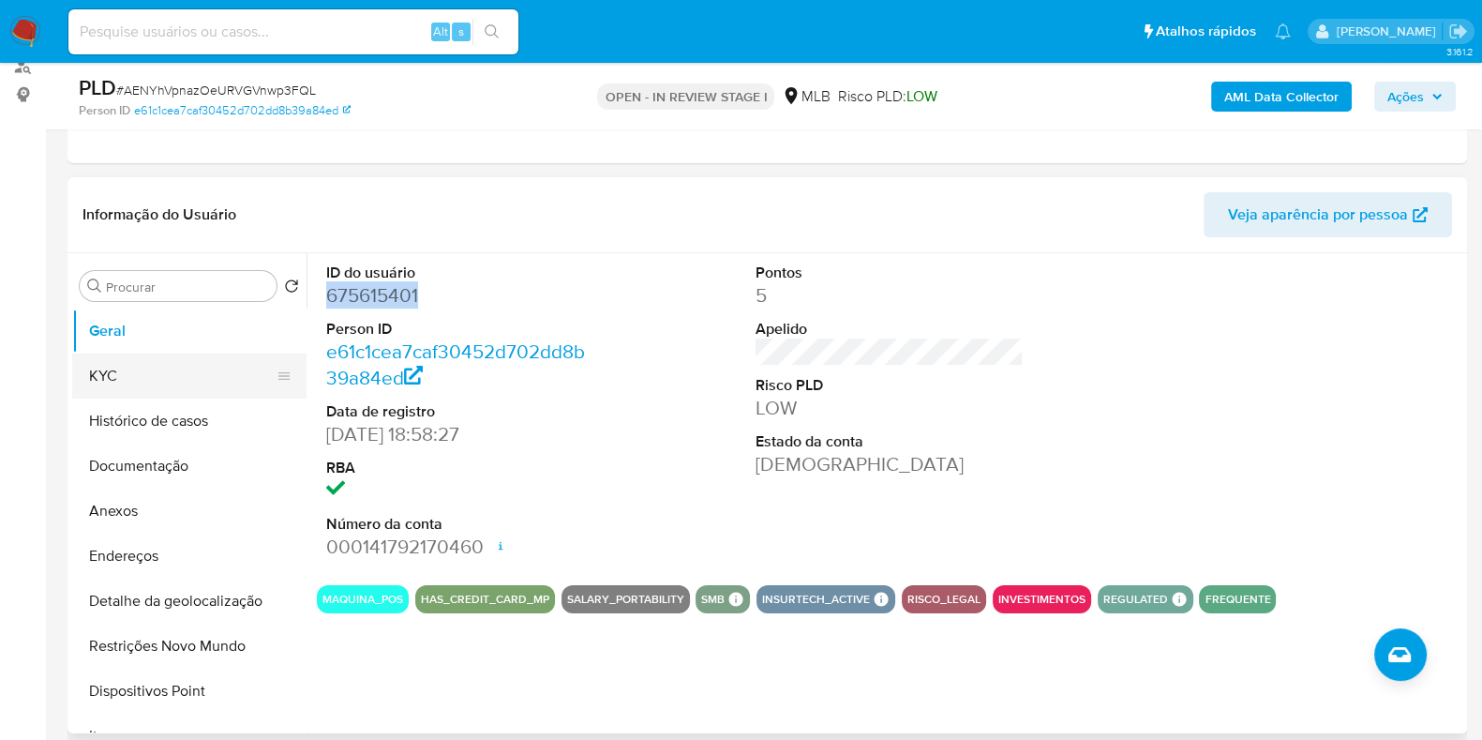
click at [172, 382] on button "KYC" at bounding box center [181, 375] width 219 height 45
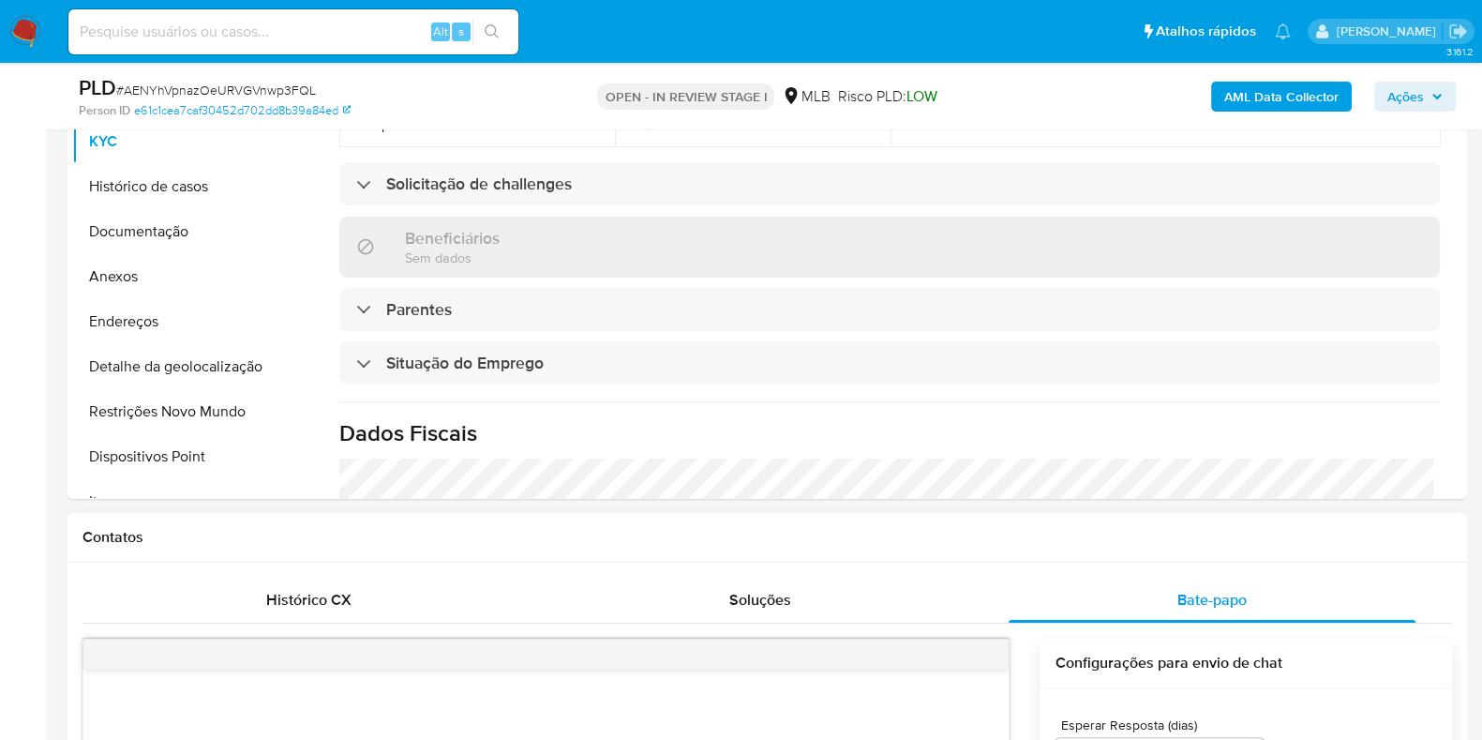
scroll to position [819, 0]
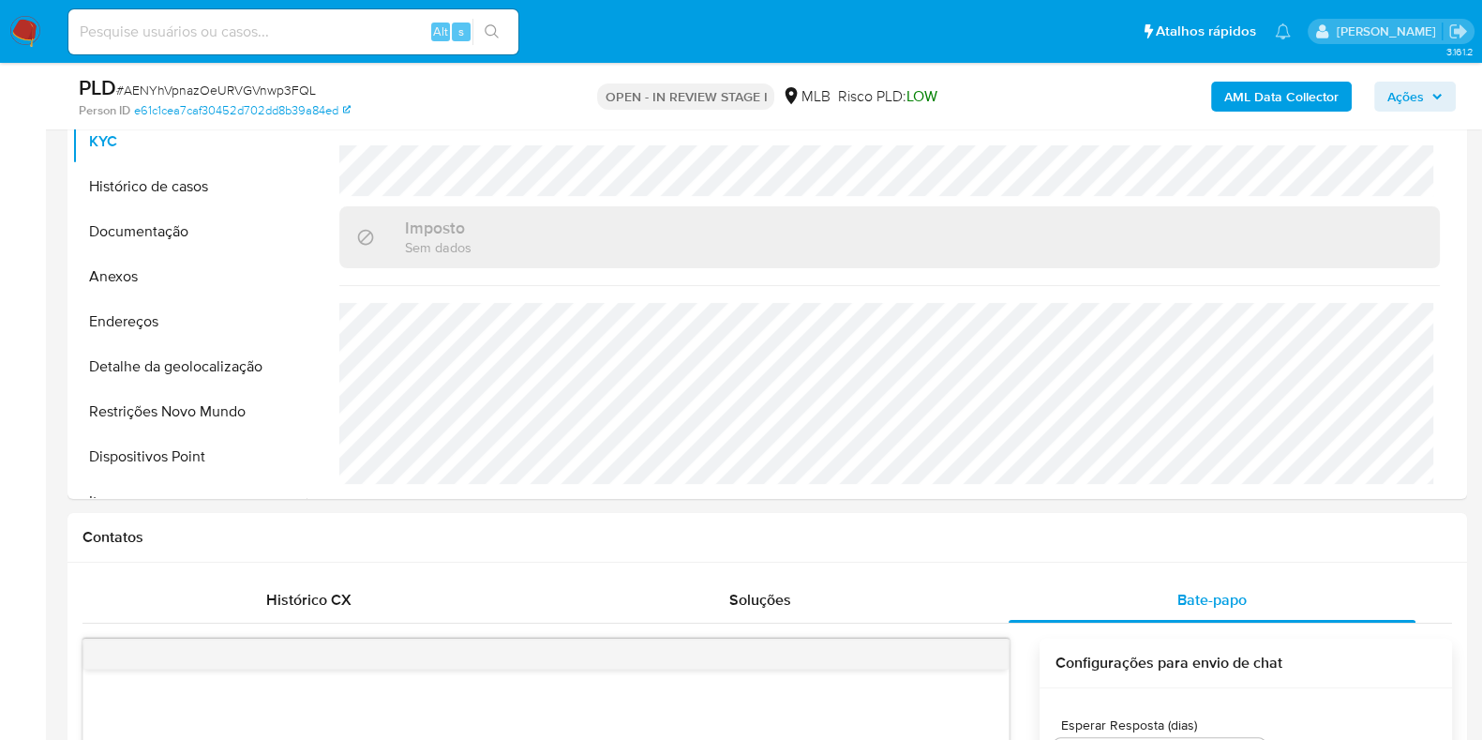
click at [1263, 95] on b "AML Data Collector" at bounding box center [1281, 97] width 114 height 30
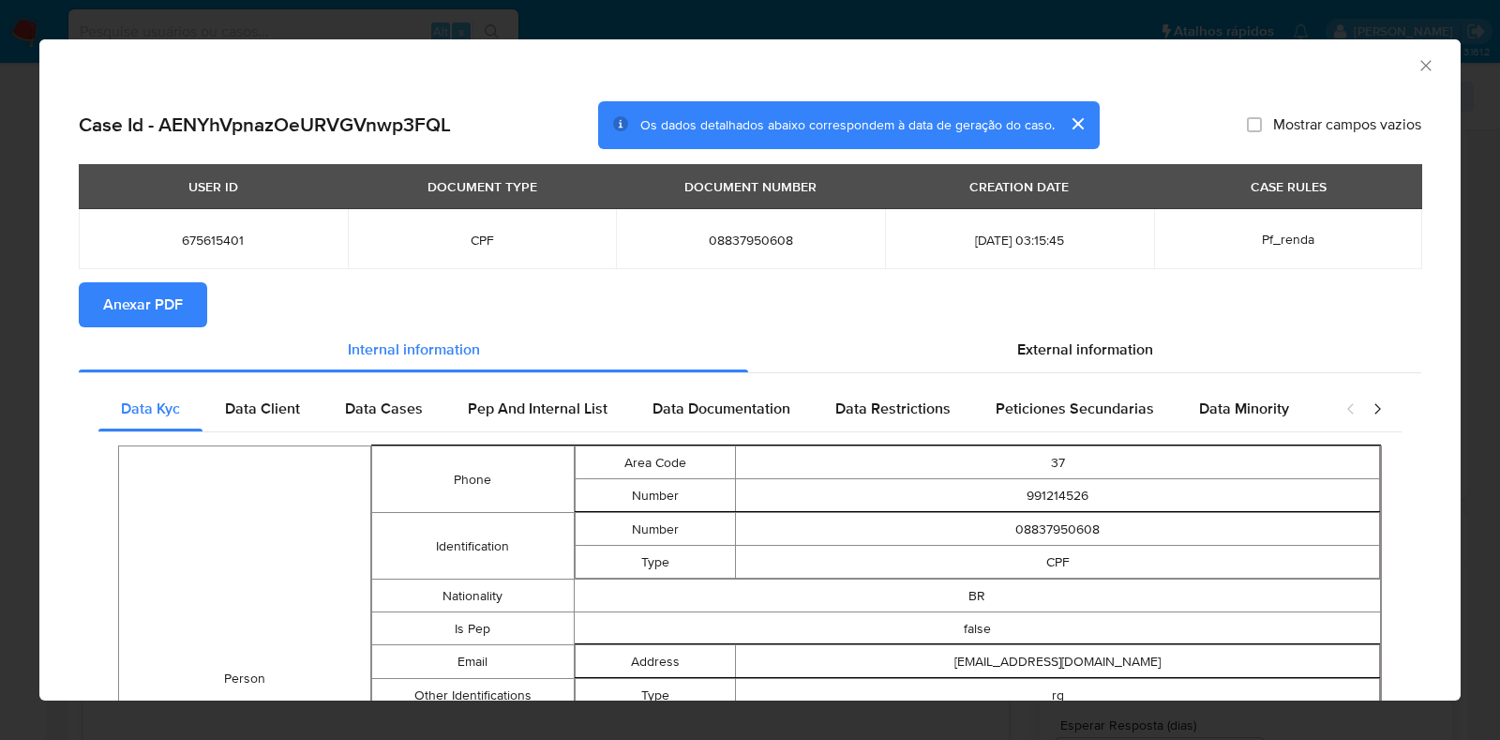
click at [157, 293] on span "Anexar PDF" at bounding box center [143, 304] width 80 height 41
click at [1417, 64] on icon "Fechar a janela" at bounding box center [1426, 65] width 19 height 19
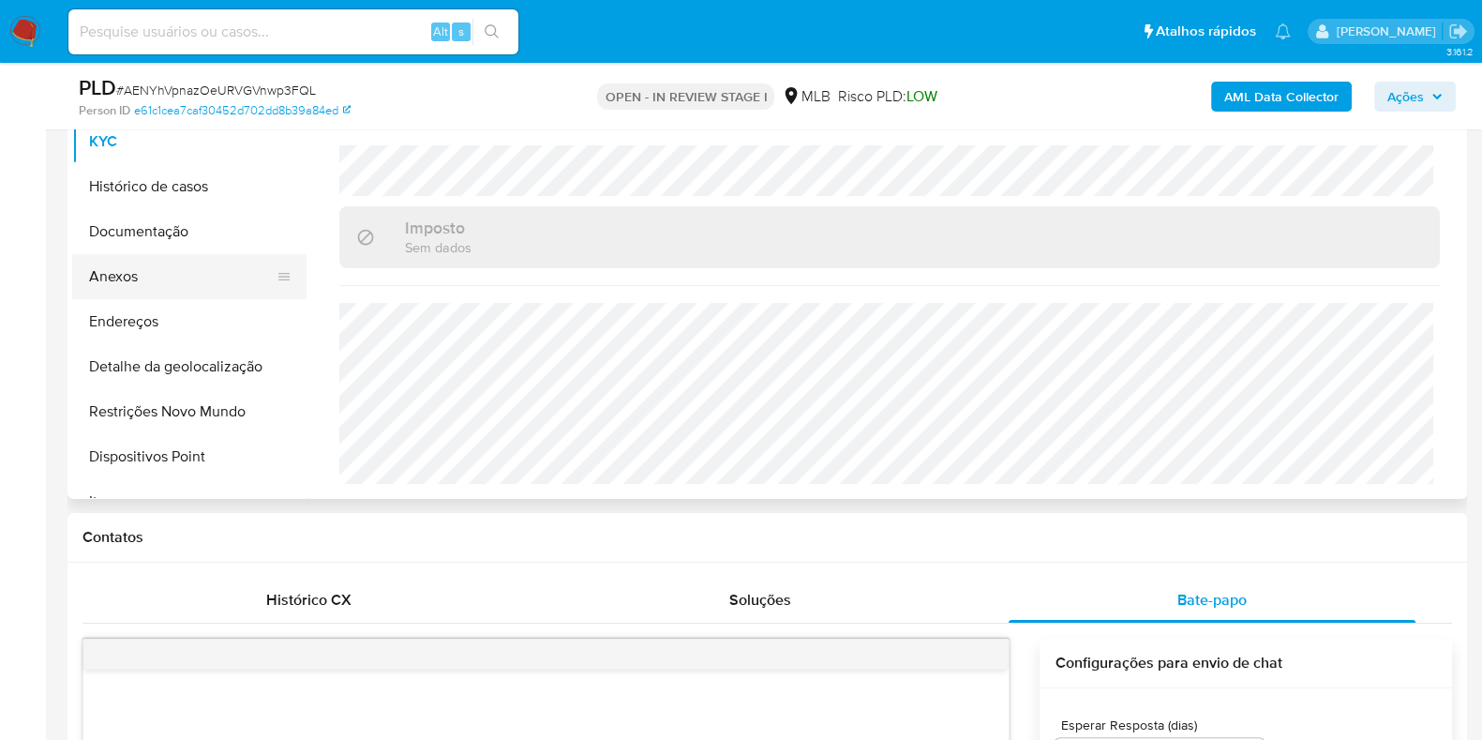
click at [170, 283] on button "Anexos" at bounding box center [181, 276] width 219 height 45
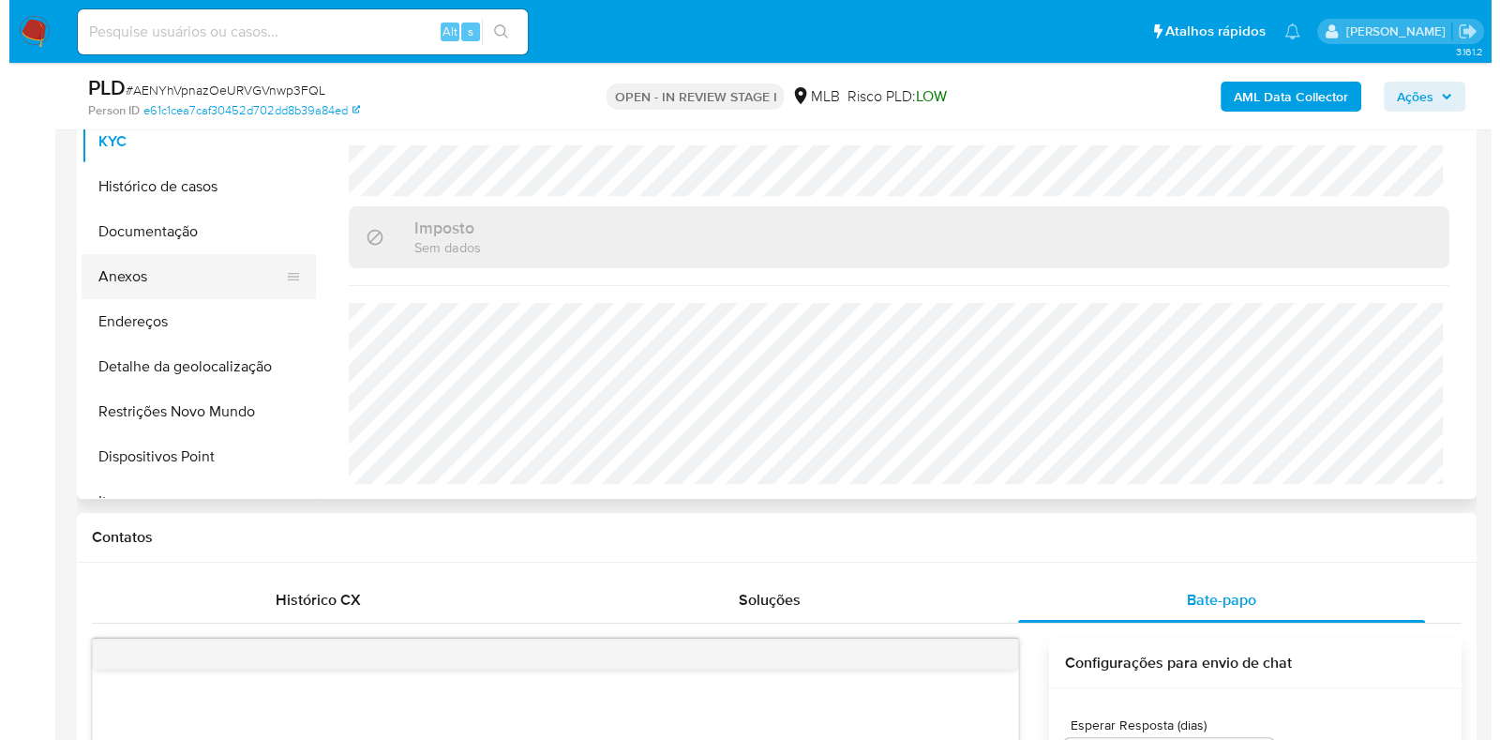
scroll to position [0, 0]
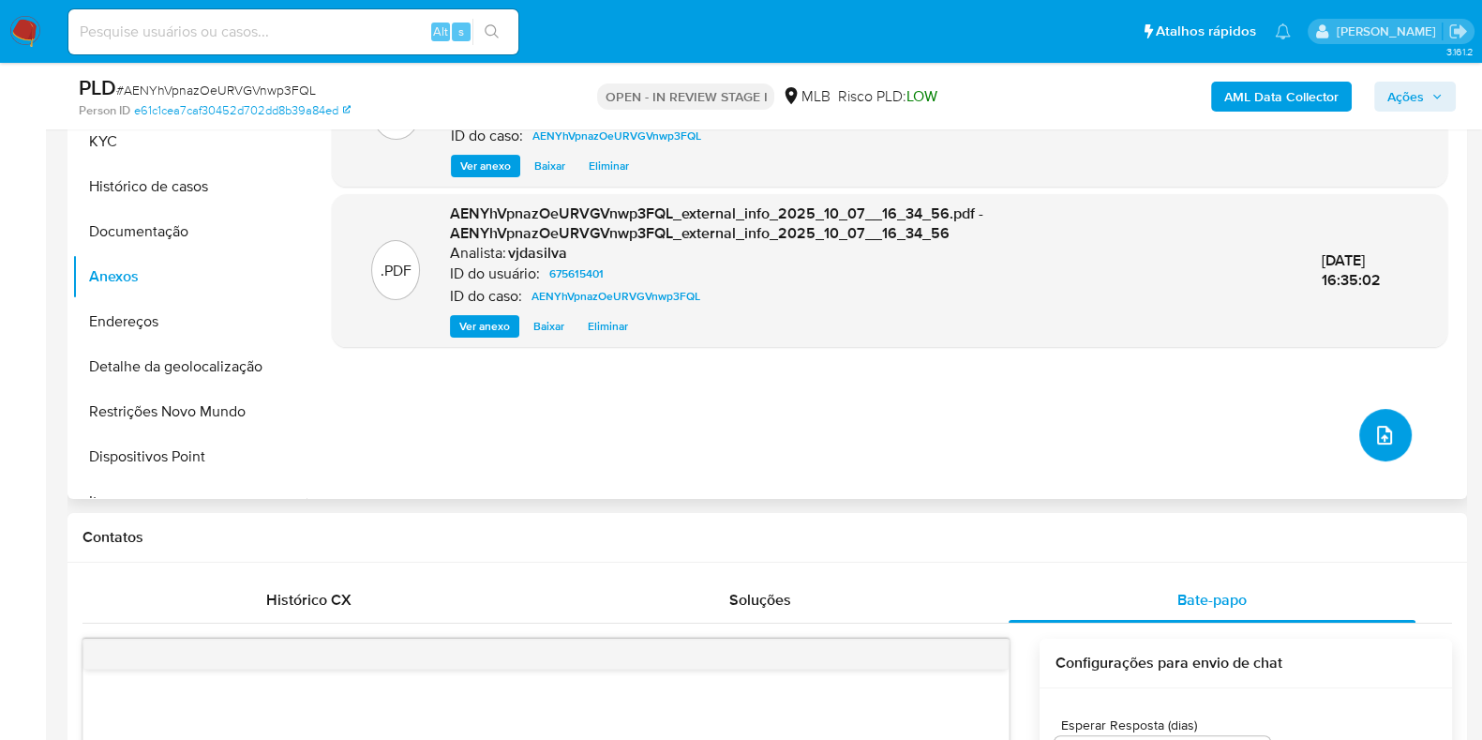
click at [1359, 437] on button "upload-file" at bounding box center [1385, 435] width 53 height 53
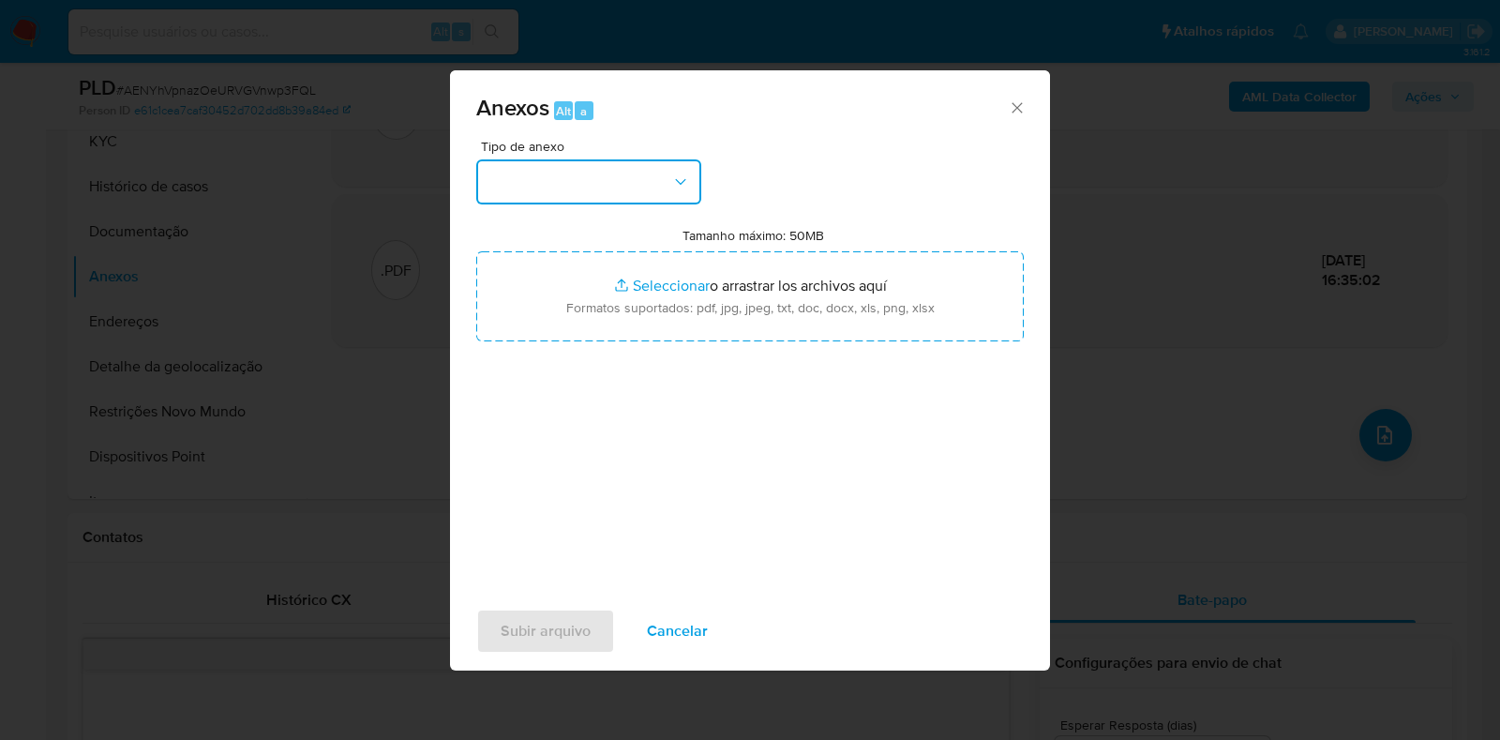
click at [689, 184] on icon "button" at bounding box center [680, 182] width 19 height 19
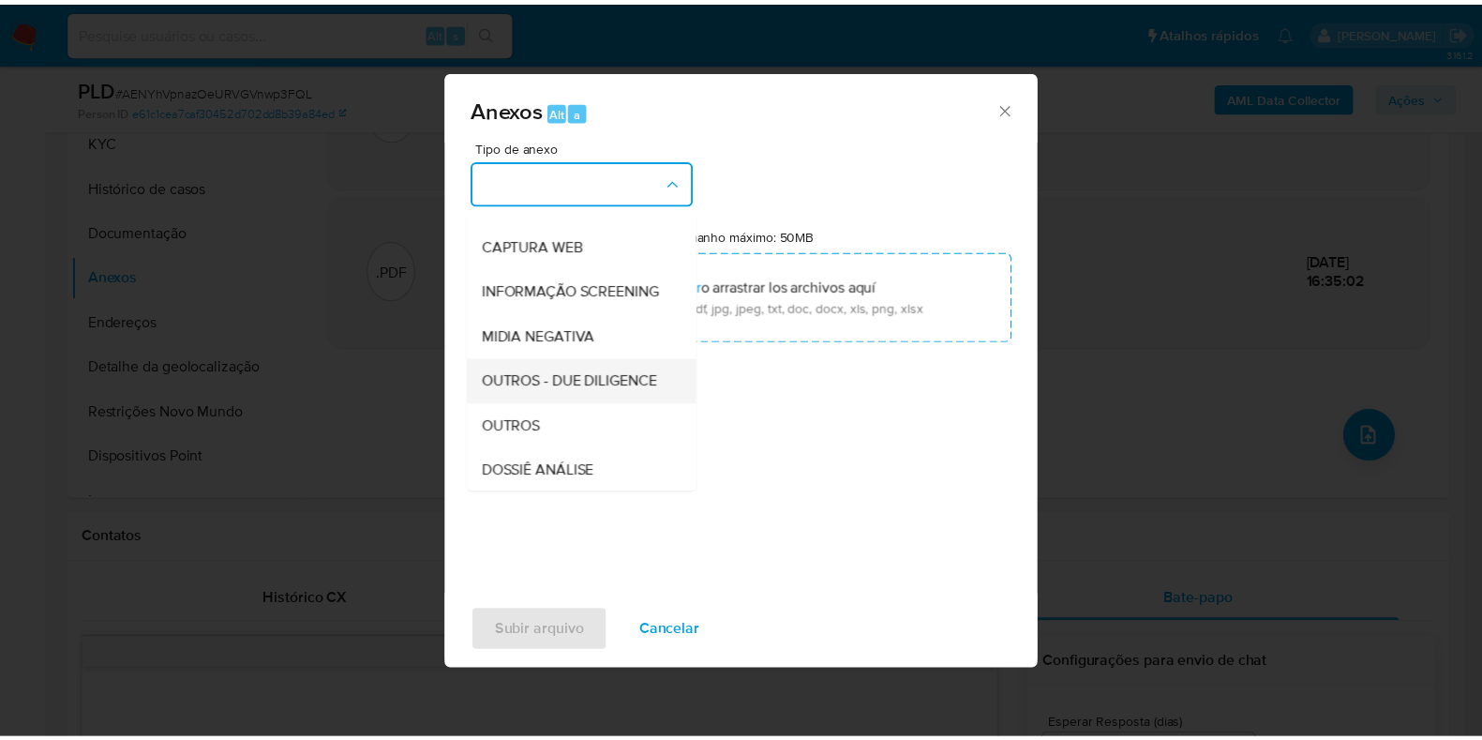
scroll to position [233, 0]
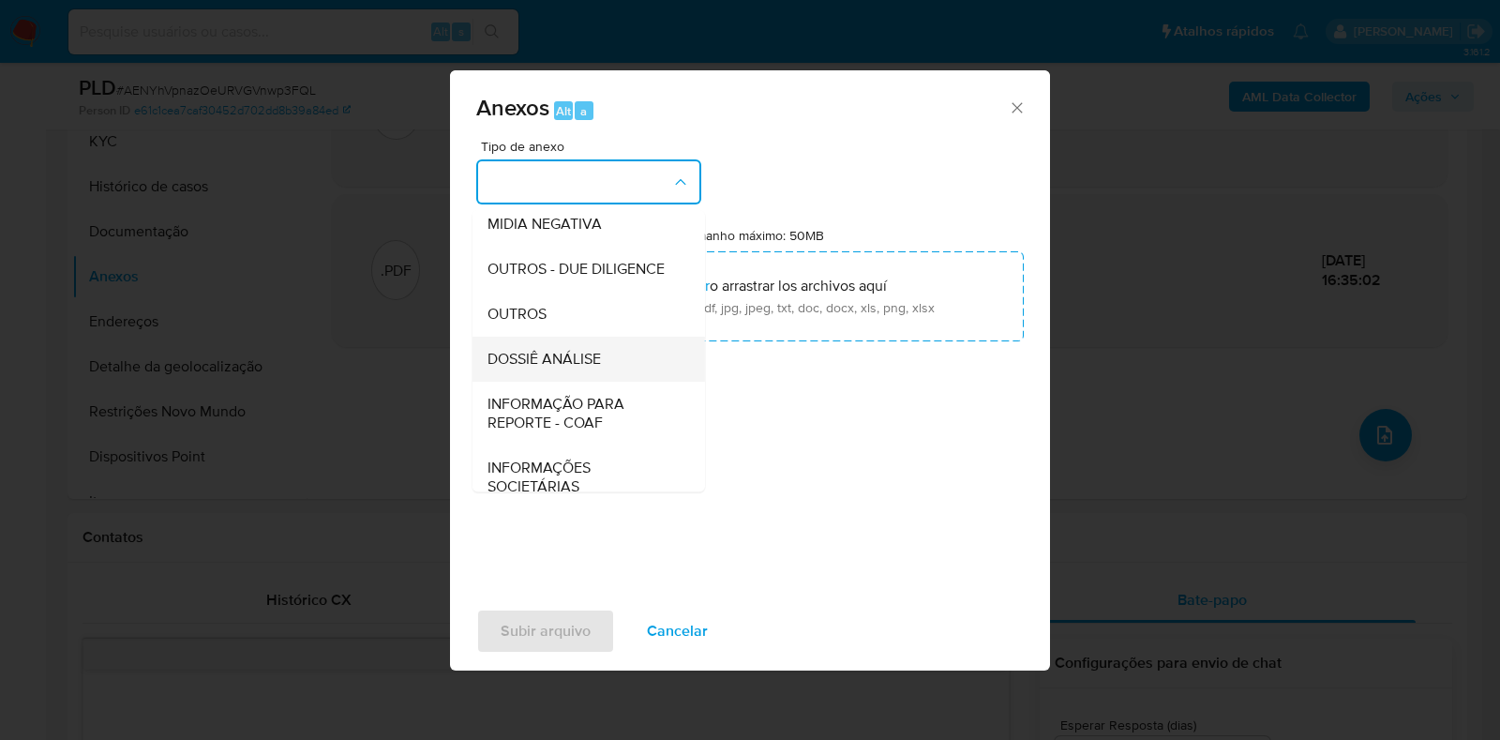
click at [619, 382] on div "DOSSIÊ ANÁLISE" at bounding box center [583, 359] width 191 height 45
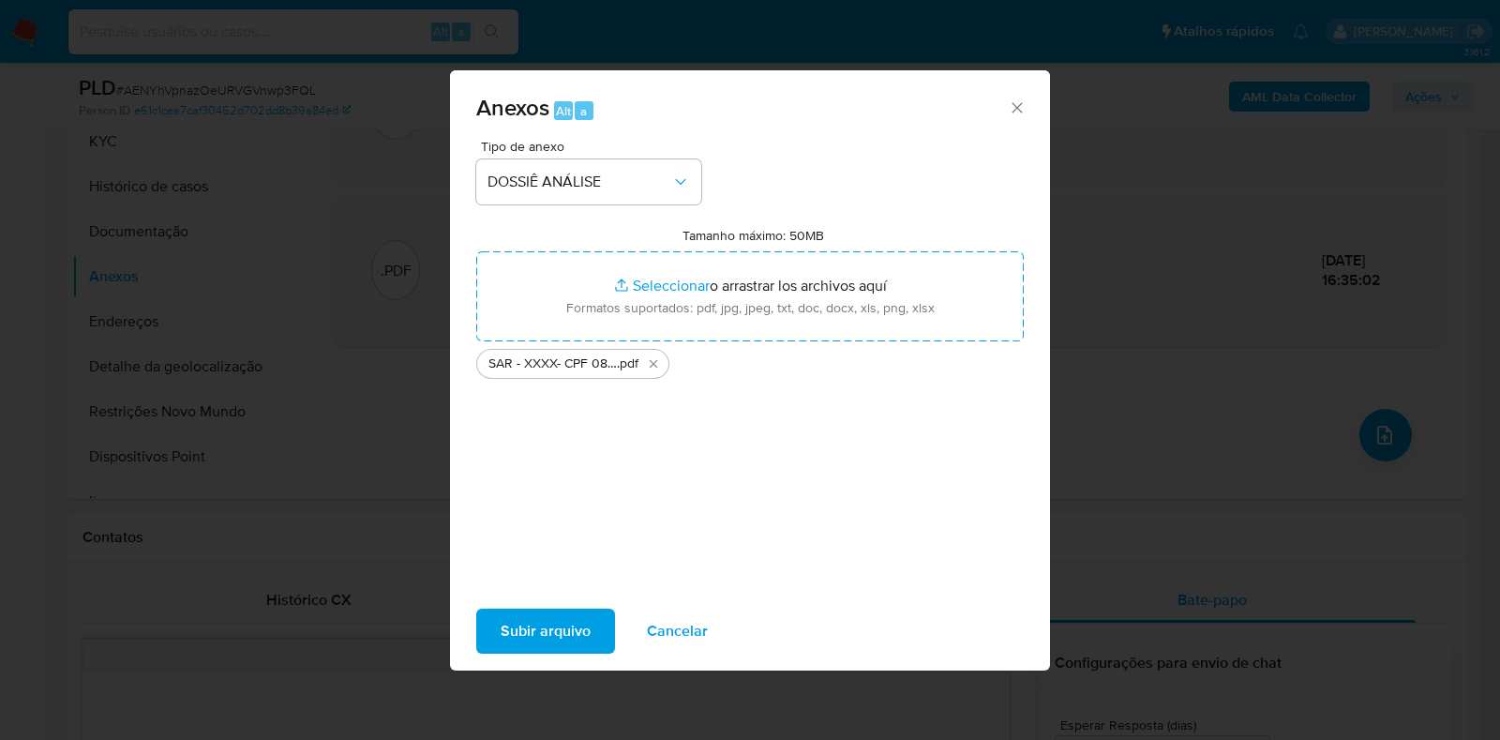
click at [560, 616] on span "Subir arquivo" at bounding box center [546, 630] width 90 height 41
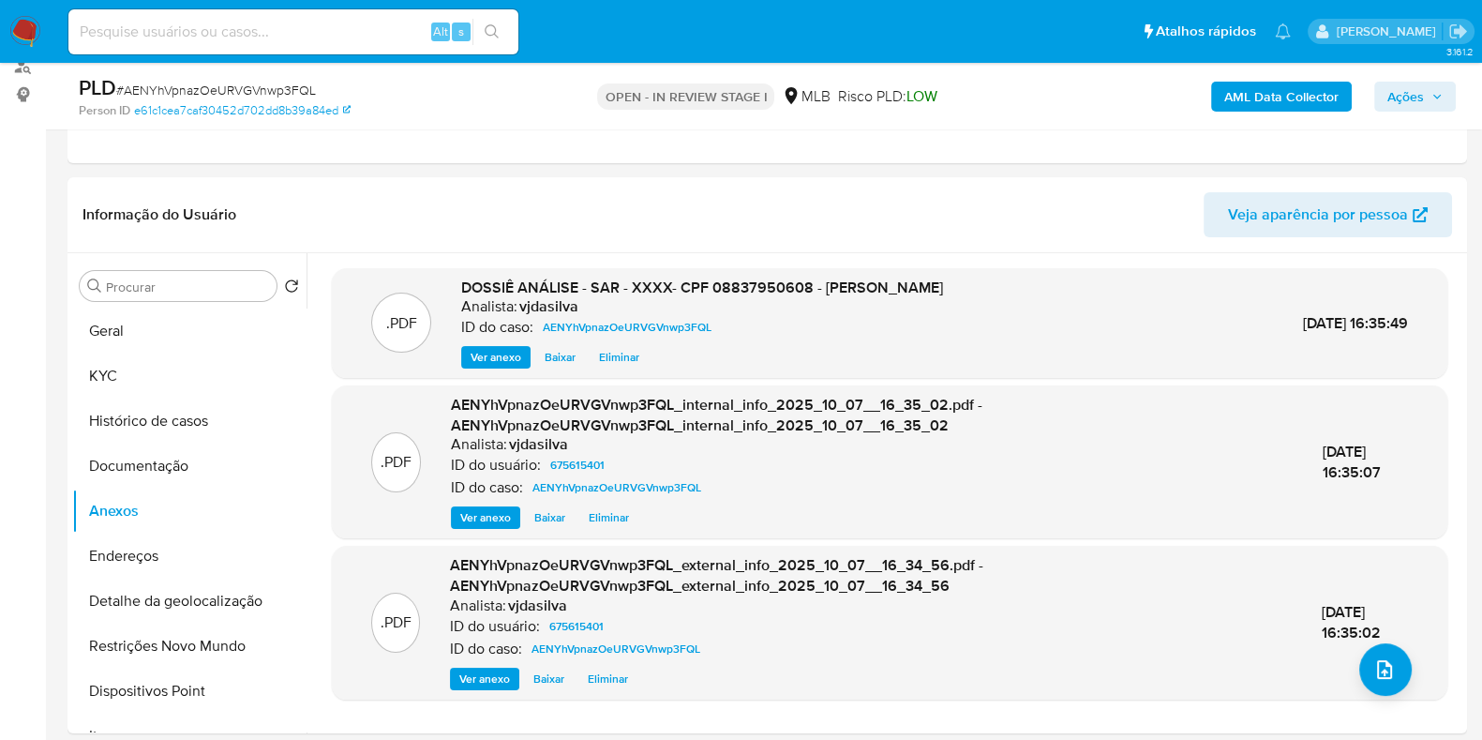
click at [1390, 96] on span "Ações" at bounding box center [1406, 97] width 37 height 30
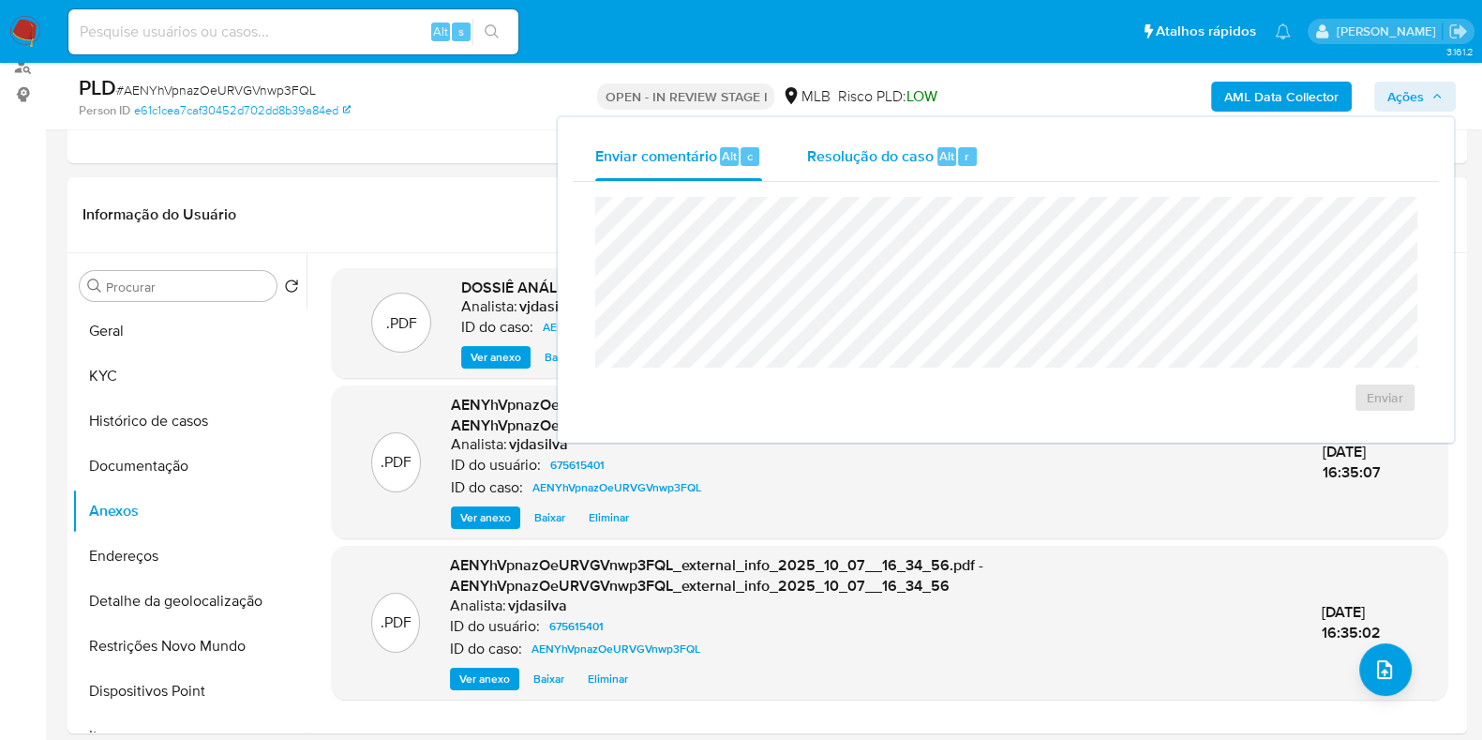
click at [854, 148] on span "Resolução do caso" at bounding box center [870, 155] width 127 height 22
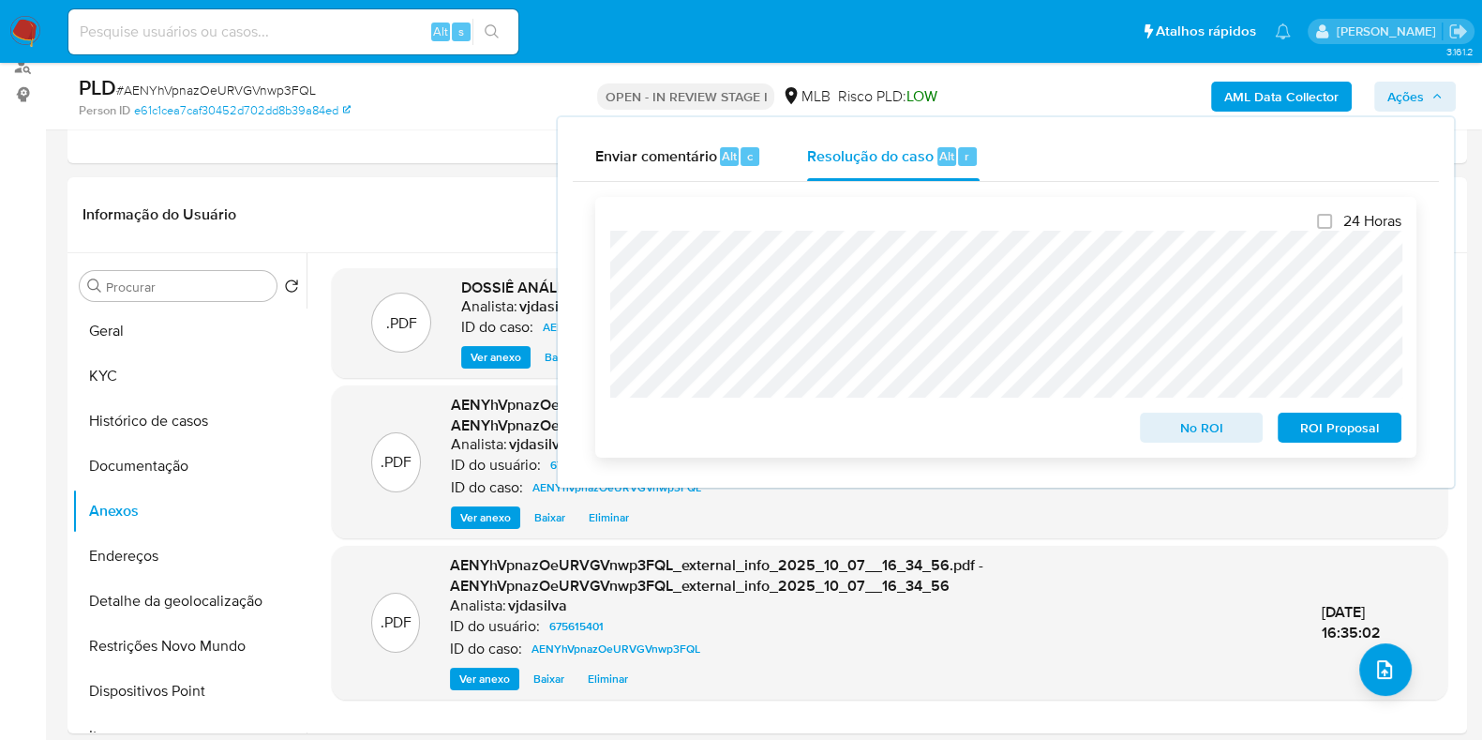
click at [1320, 428] on span "ROI Proposal" at bounding box center [1340, 427] width 98 height 26
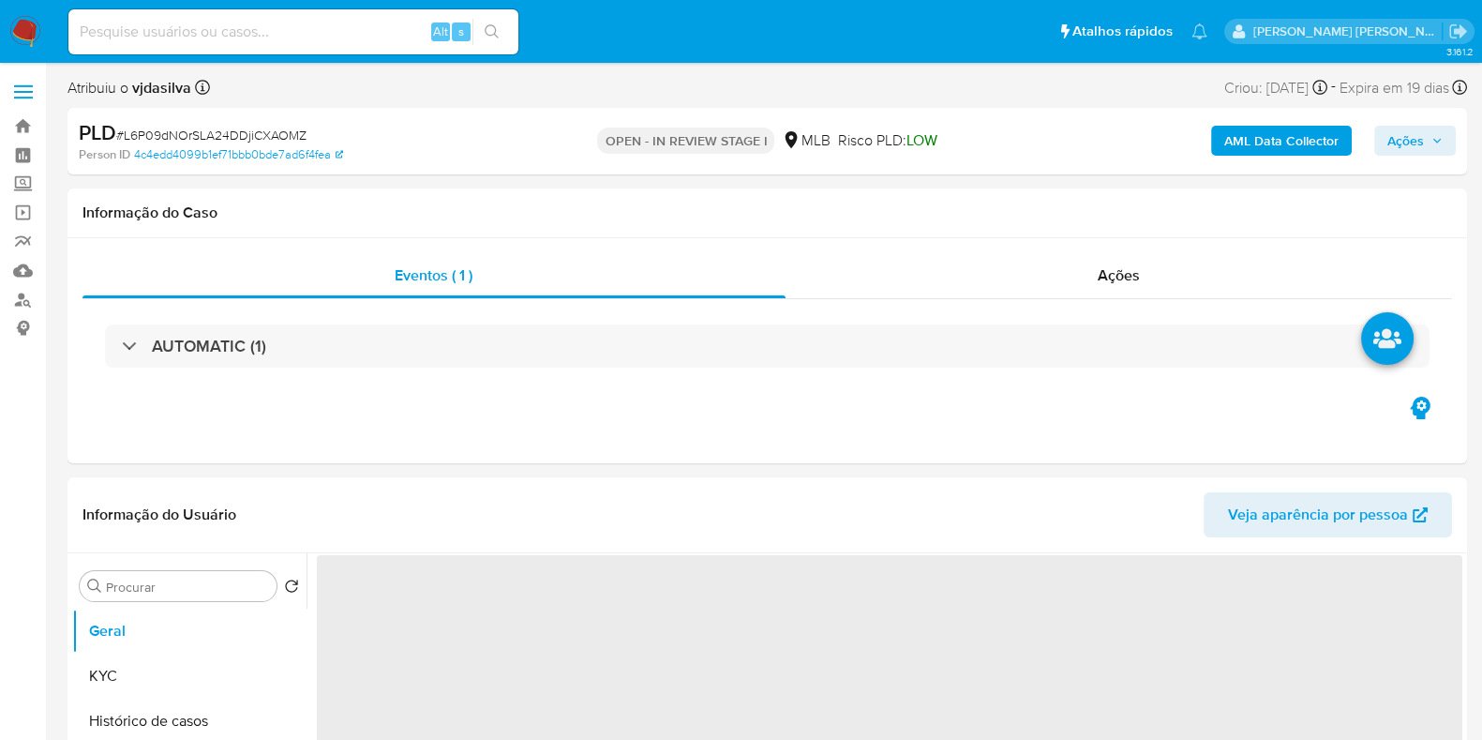
select select "10"
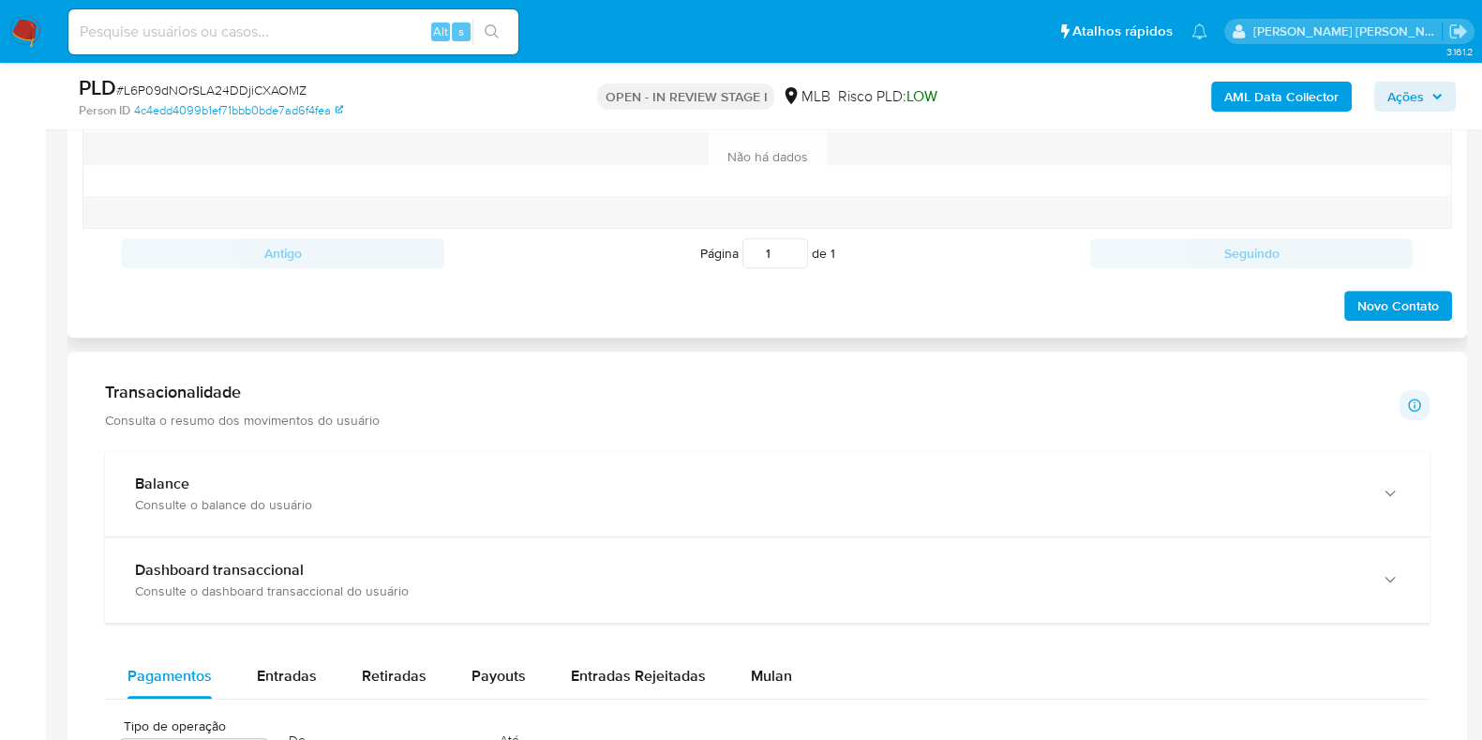
scroll to position [819, 0]
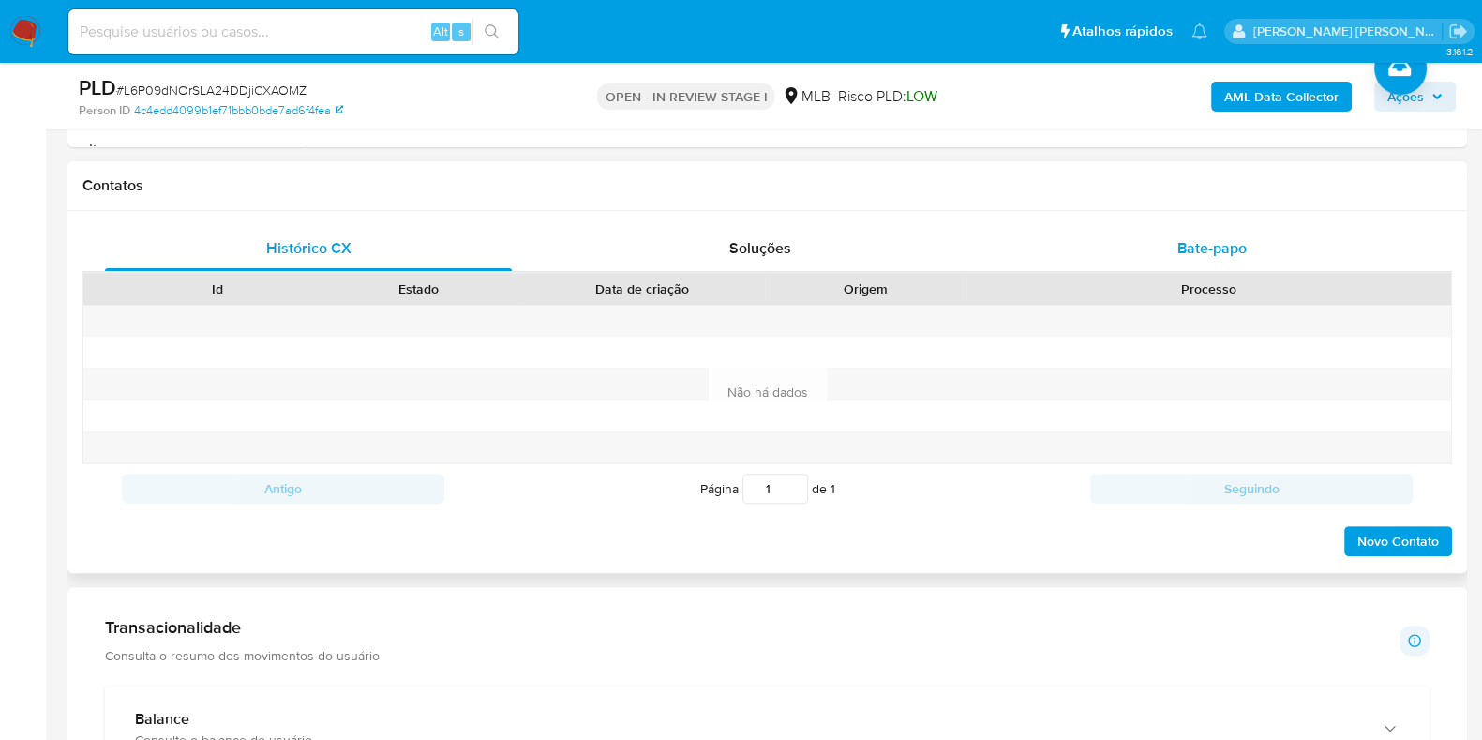
click at [1192, 241] on span "Bate-papo" at bounding box center [1212, 248] width 69 height 22
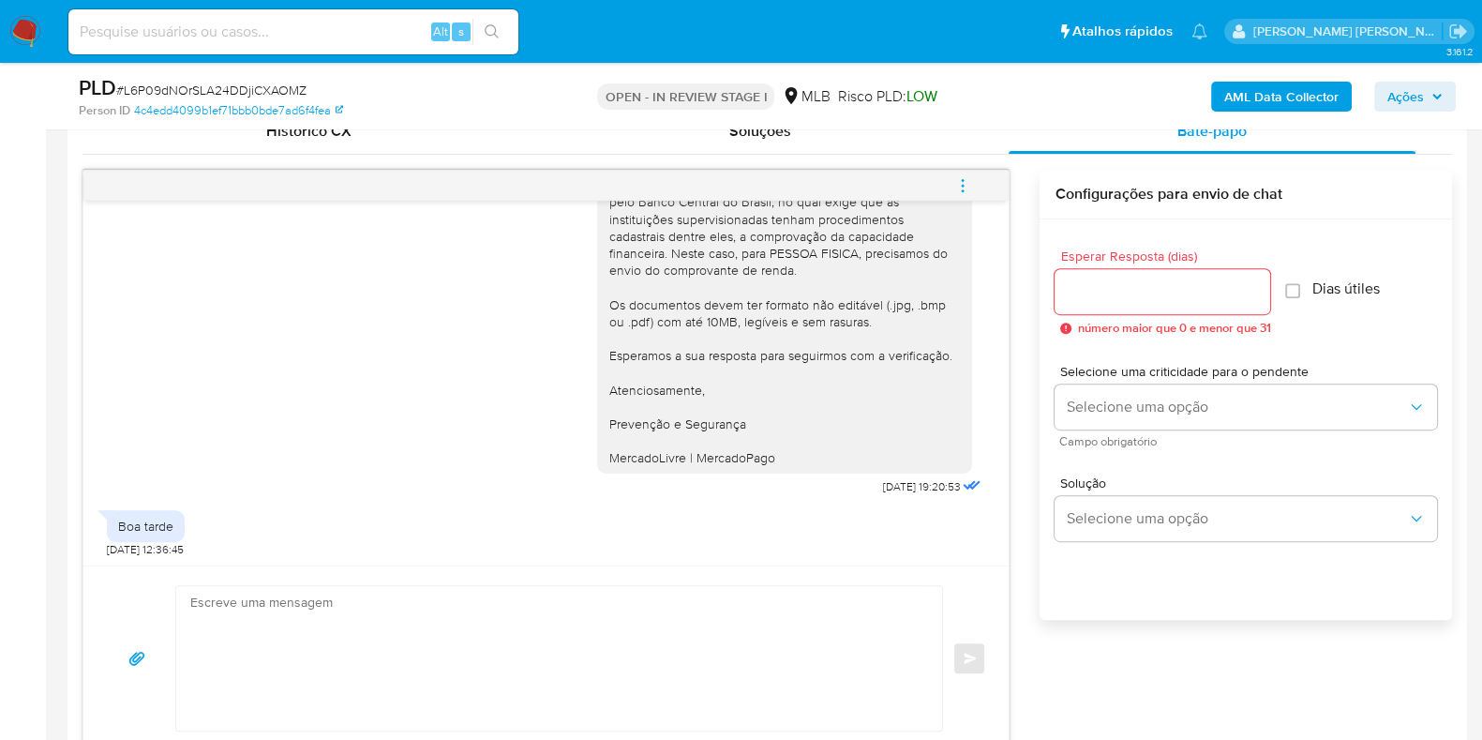
scroll to position [1055, 0]
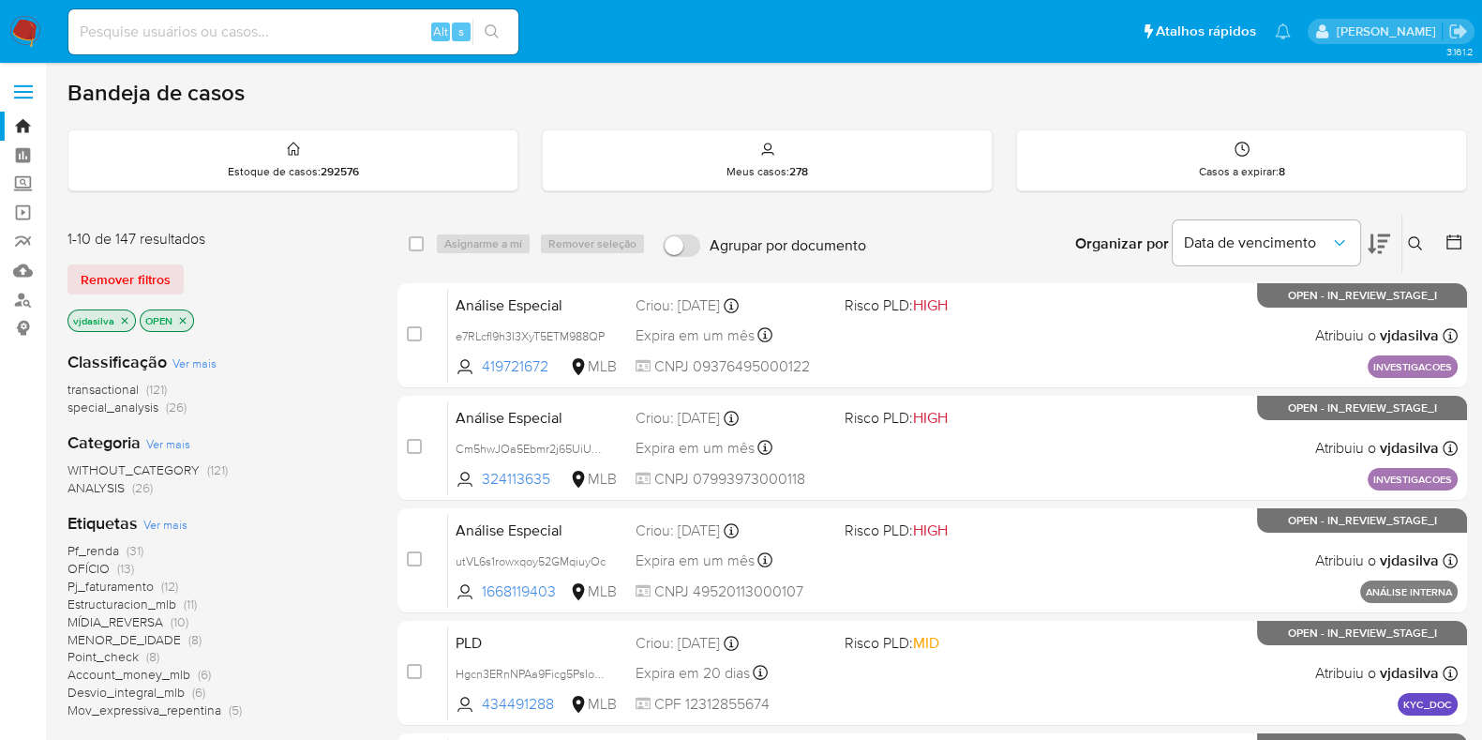
click at [119, 546] on span "Pf_renda (31)" at bounding box center [106, 551] width 76 height 18
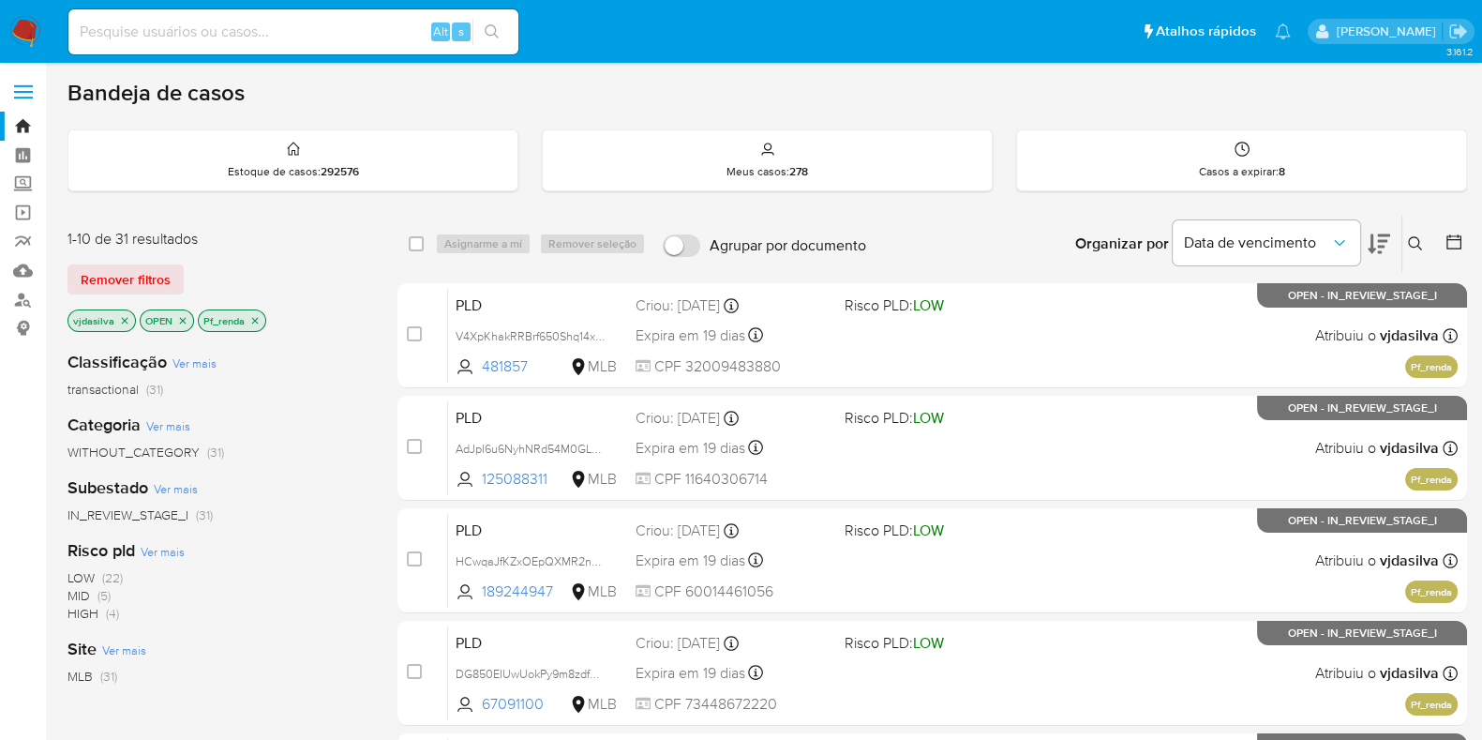
click at [1377, 246] on icon at bounding box center [1379, 244] width 23 height 23
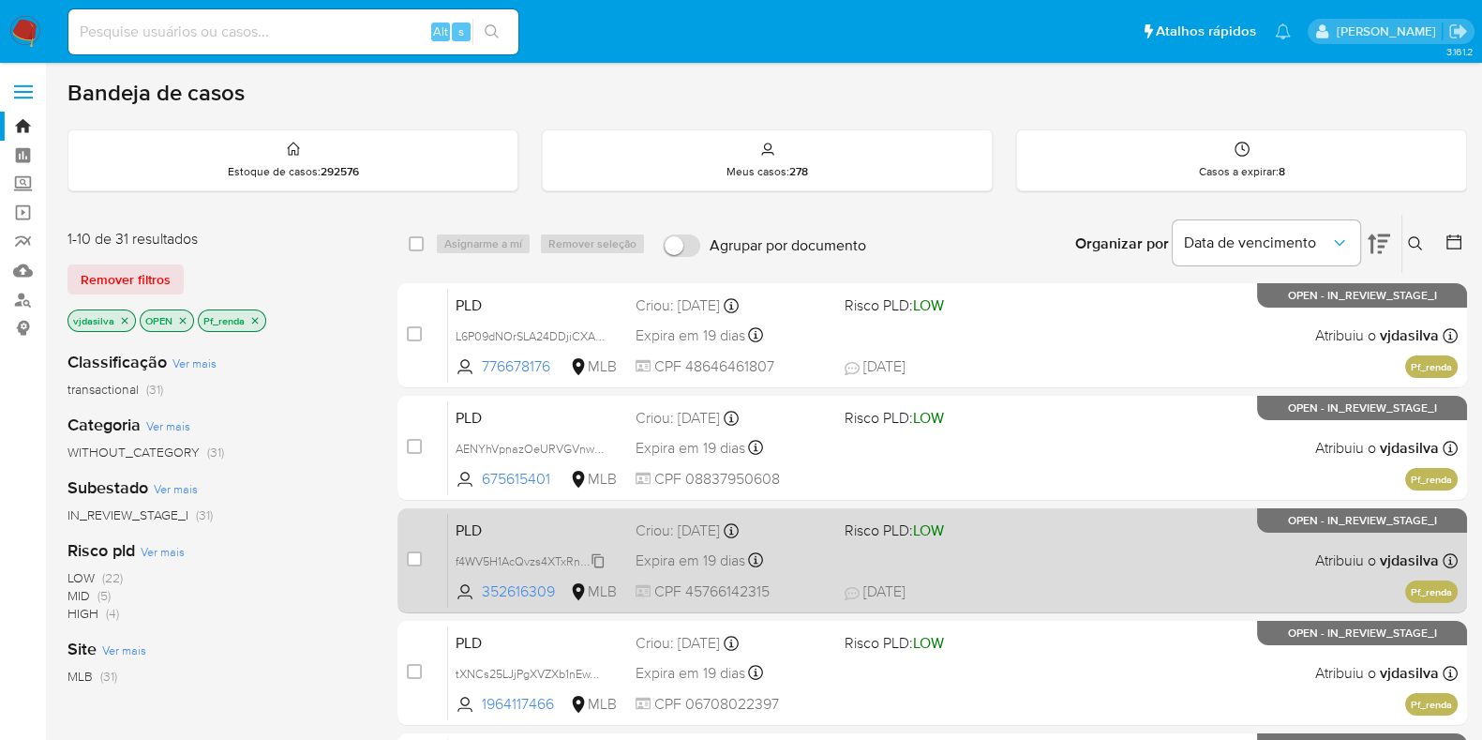
click at [600, 560] on span "f4WV5H1AcQvzs4XTxRnm43bF" at bounding box center [536, 559] width 160 height 21
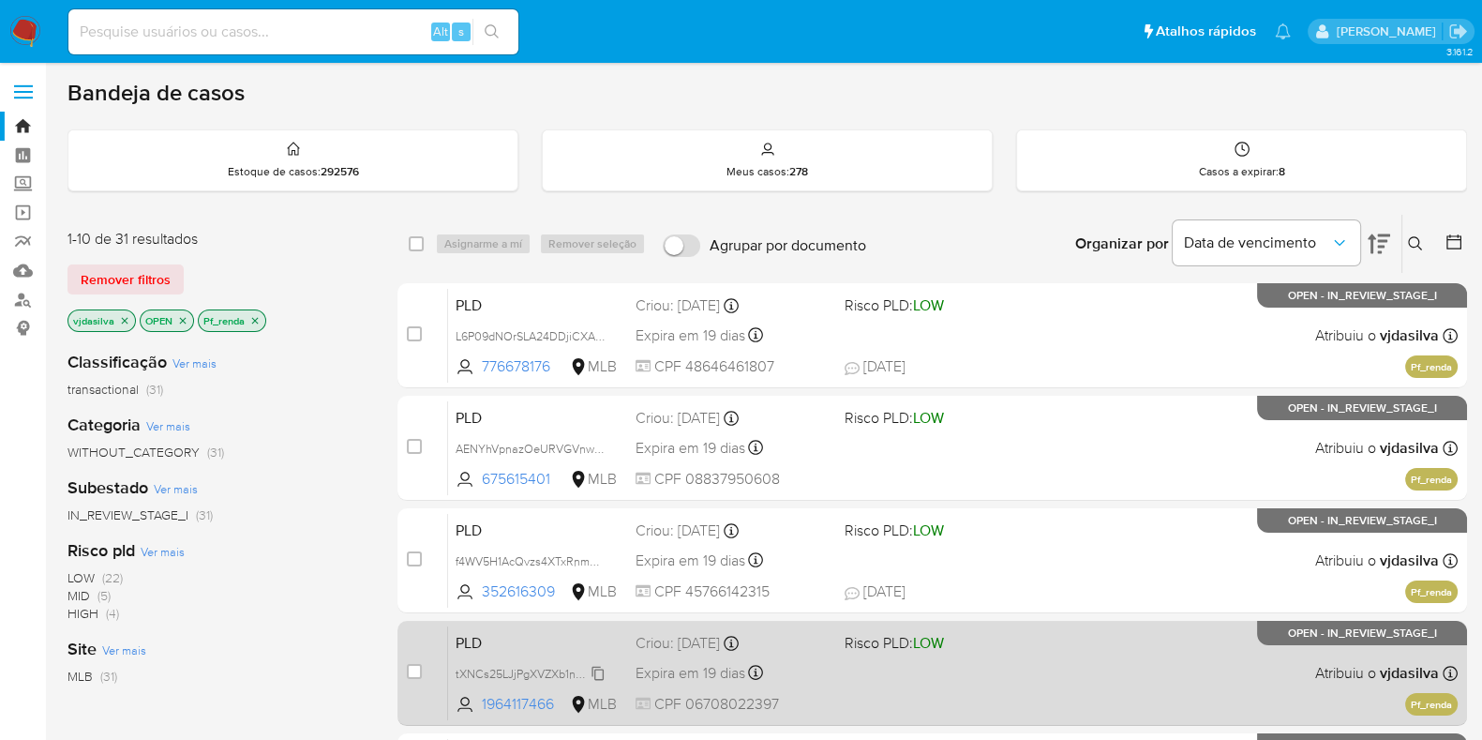
click at [600, 670] on span "tXNCs25LJjPgXVZXb1nEwYm2" at bounding box center [534, 672] width 157 height 21
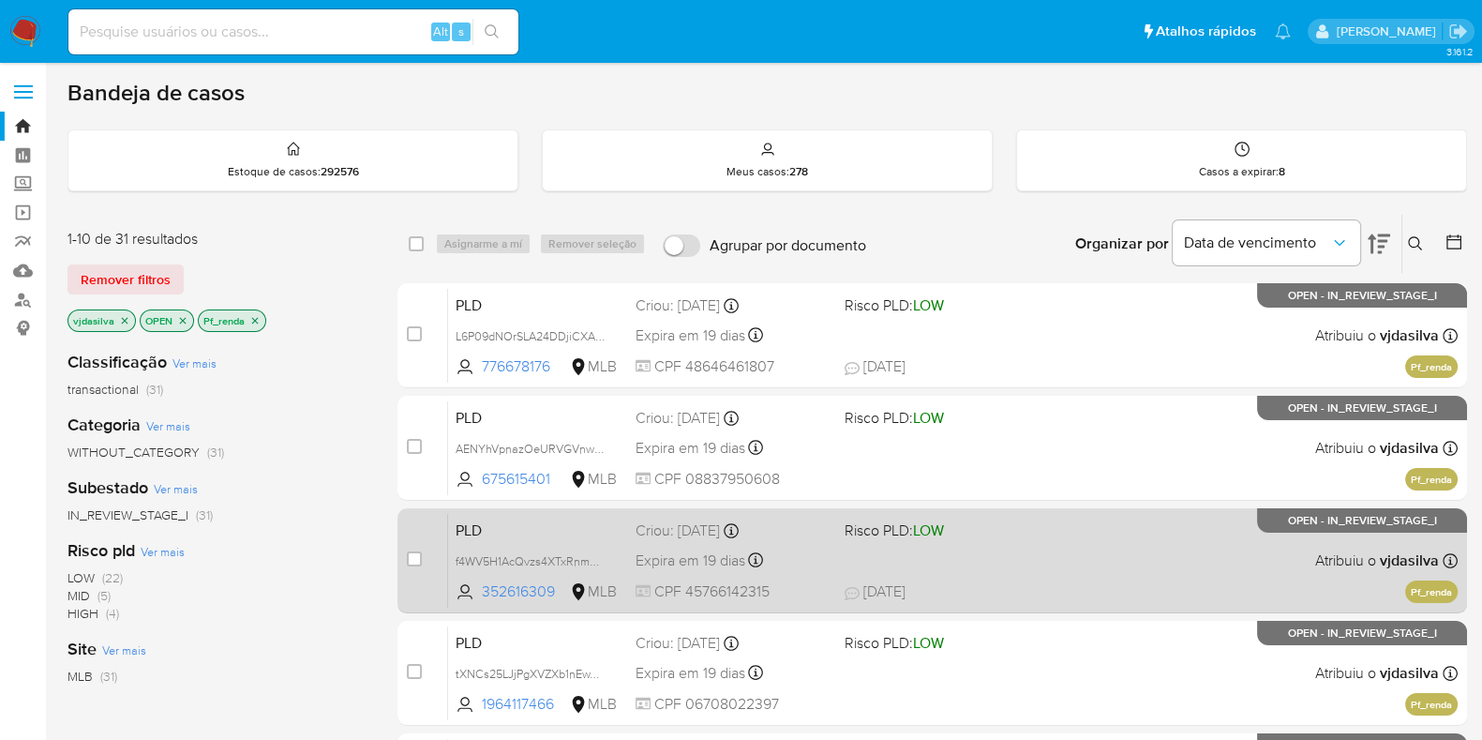
click at [1087, 543] on div "PLD f4WV5H1AcQvzs4XTxRnm43bF 352616309 MLB Risco PLD: LOW Criou: [DATE] Criou: …" at bounding box center [953, 560] width 1010 height 95
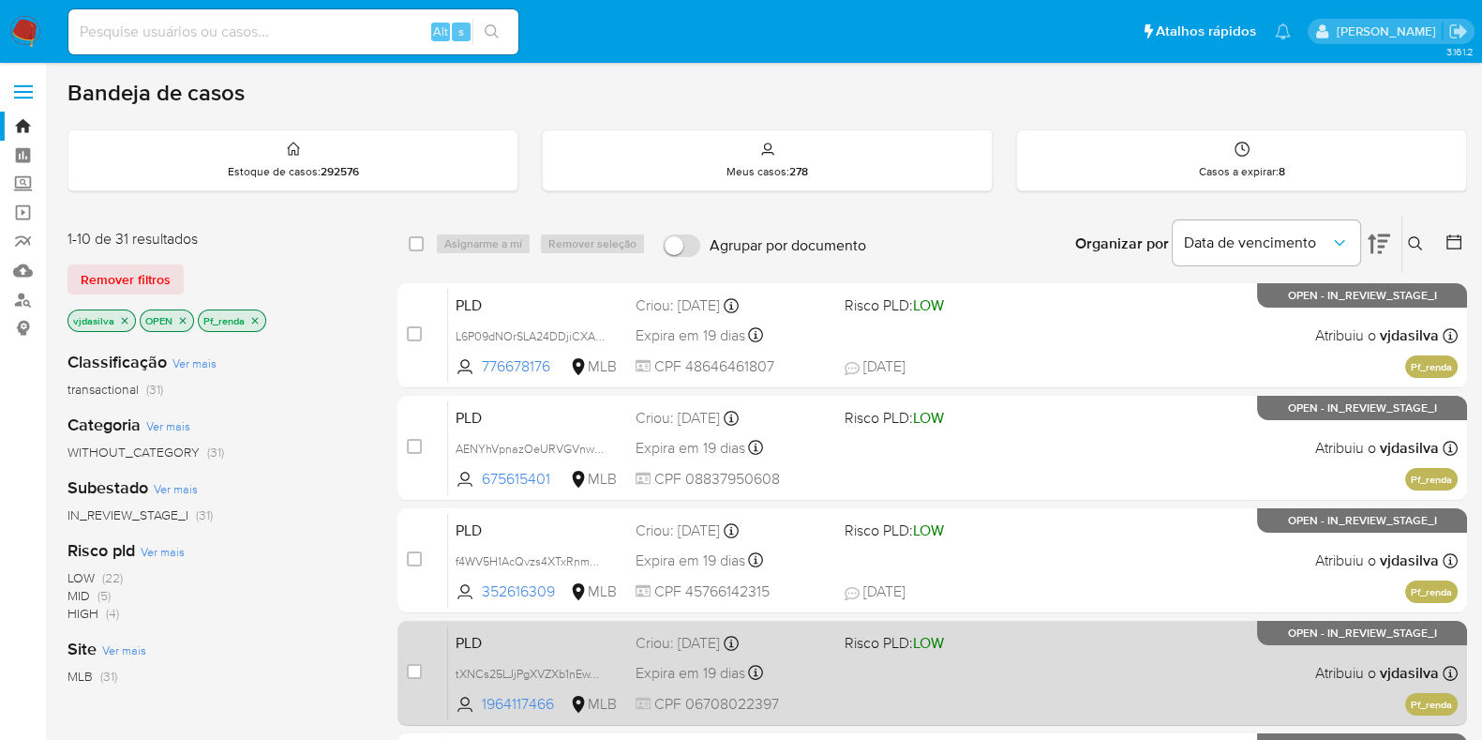
click at [1050, 682] on div "PLD tXNCs25LJjPgXVZXb1nEwYm2 1964117466 MLB Risco PLD: LOW Criou: [DATE] Criou:…" at bounding box center [953, 672] width 1010 height 95
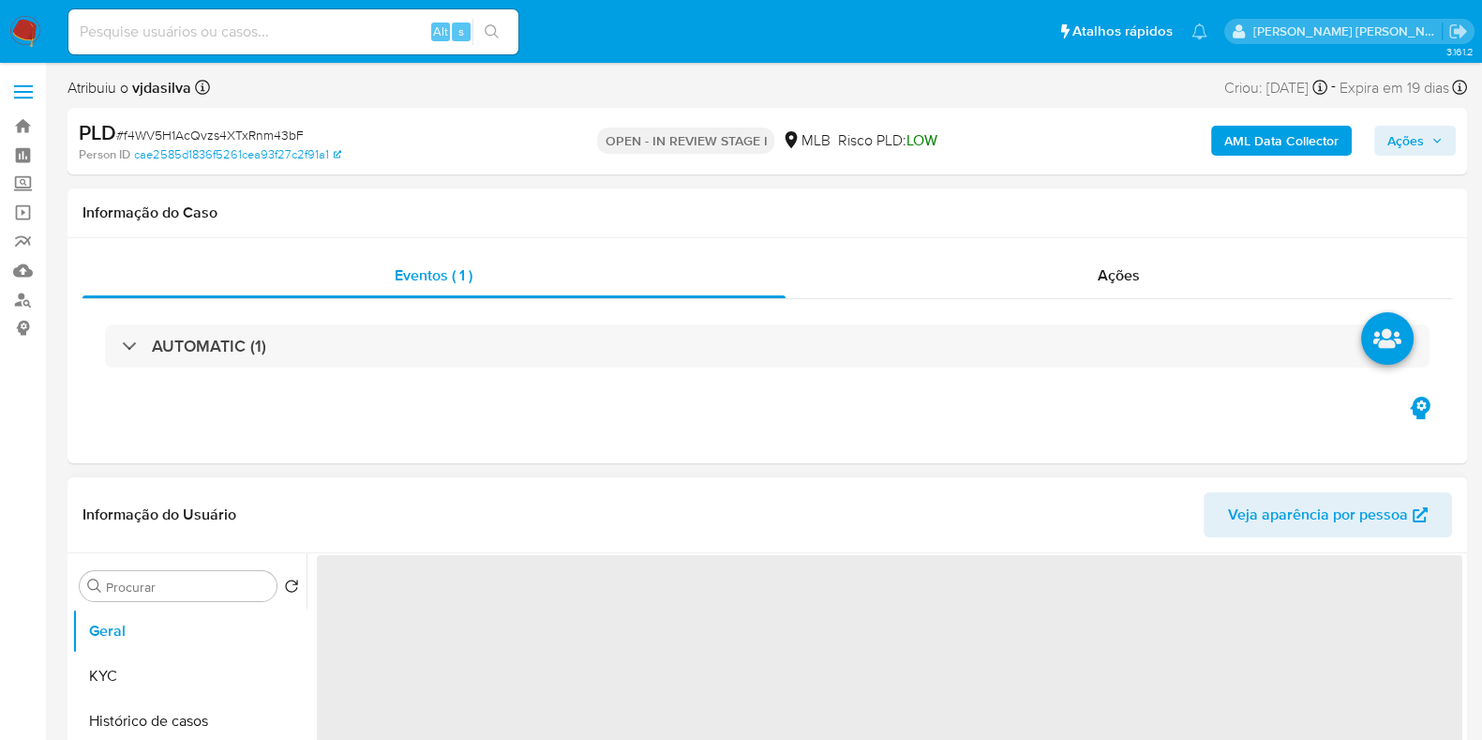
select select "10"
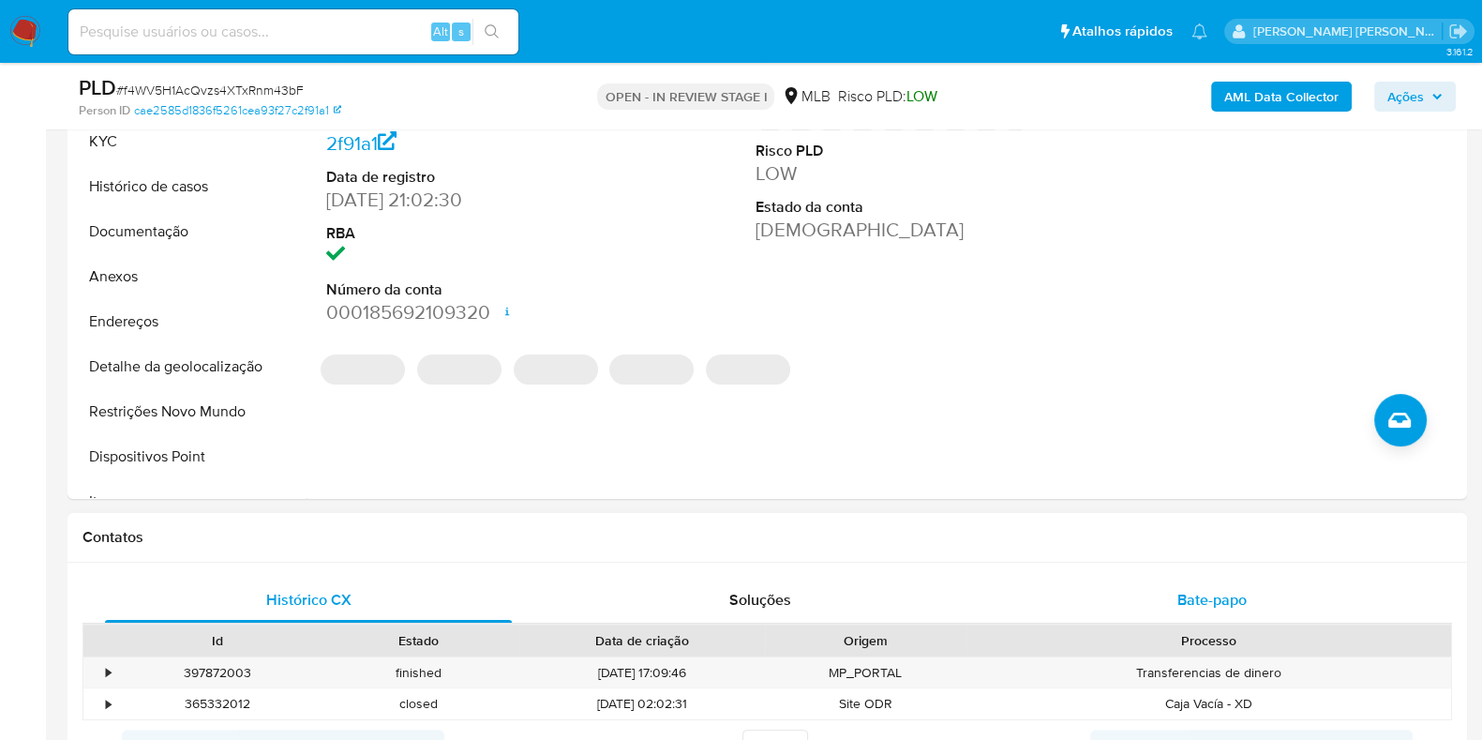
click at [1220, 609] on div "Bate-papo" at bounding box center [1212, 600] width 407 height 45
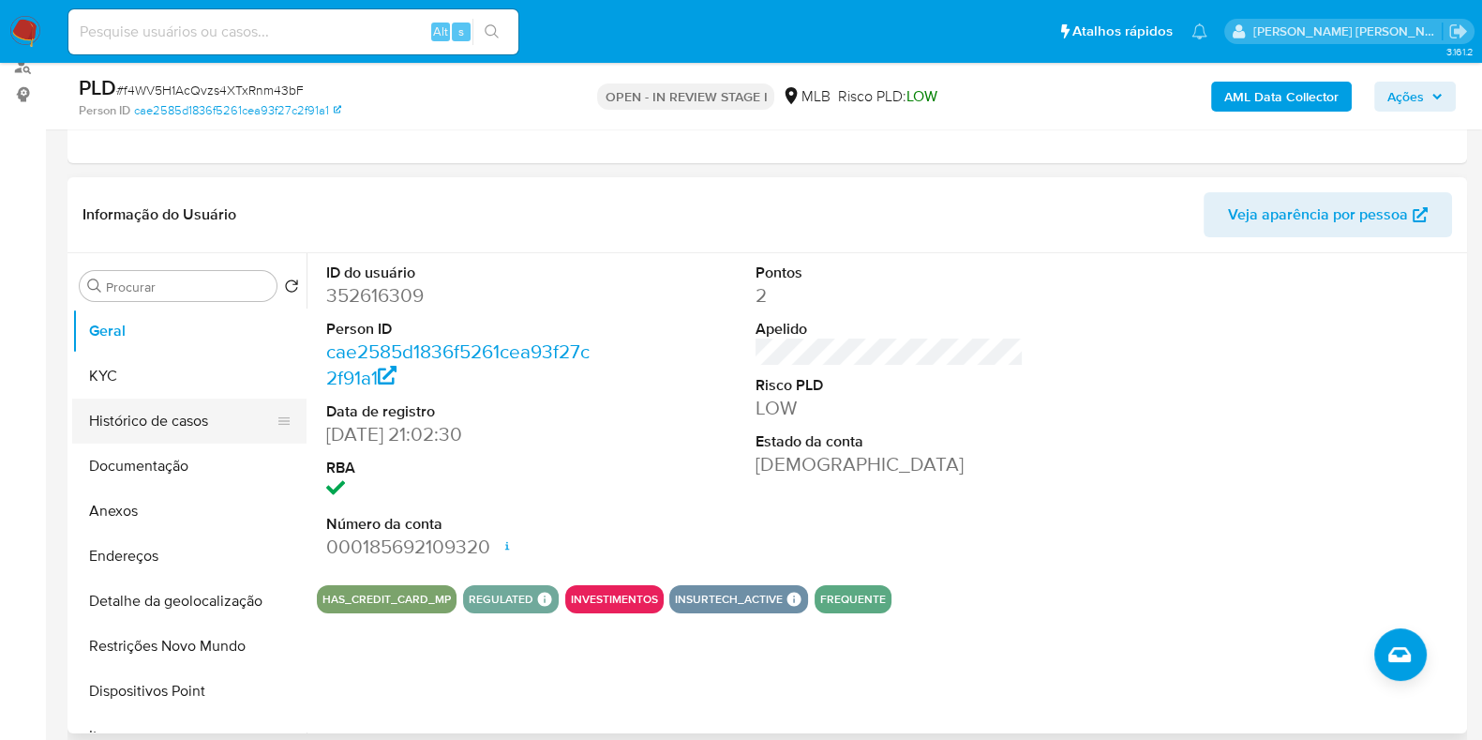
click at [187, 413] on button "Histórico de casos" at bounding box center [181, 420] width 219 height 45
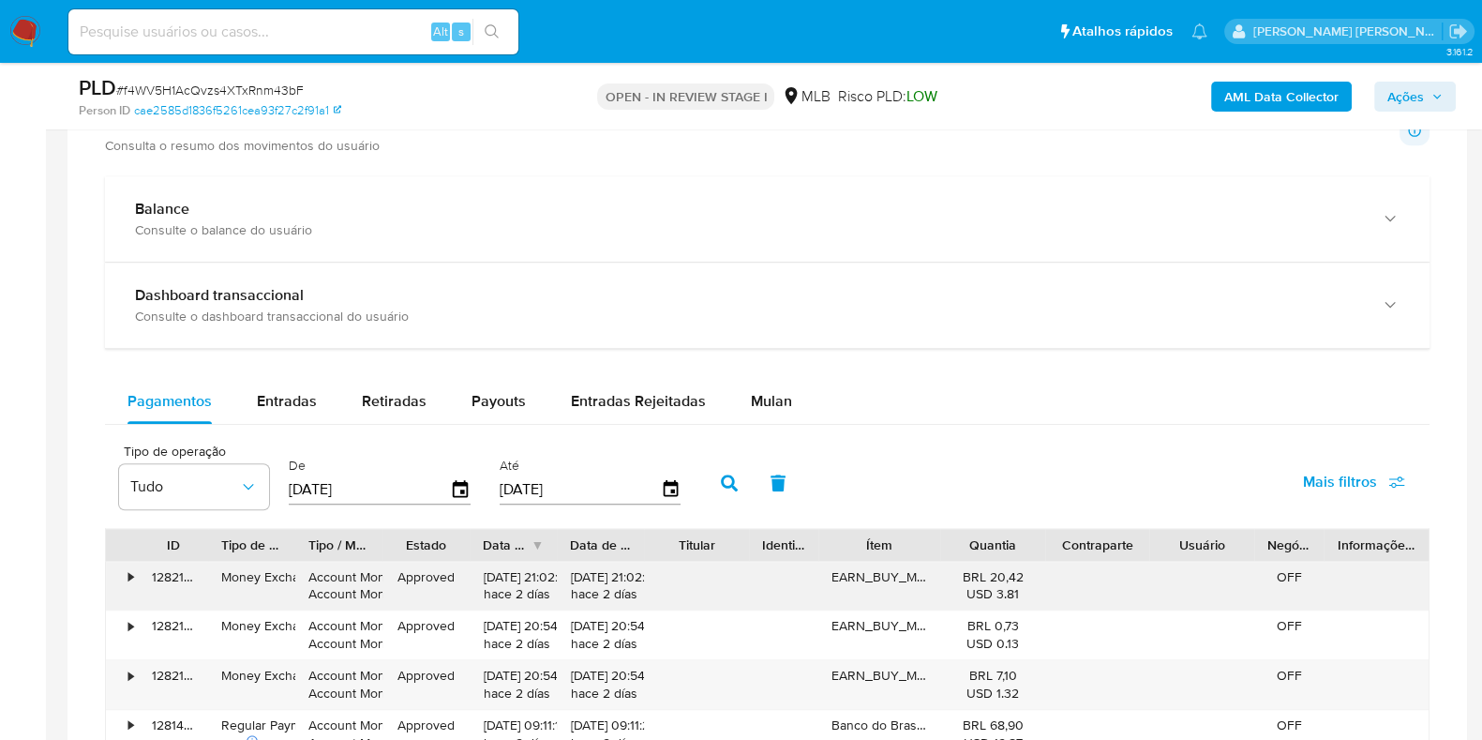
scroll to position [1757, 0]
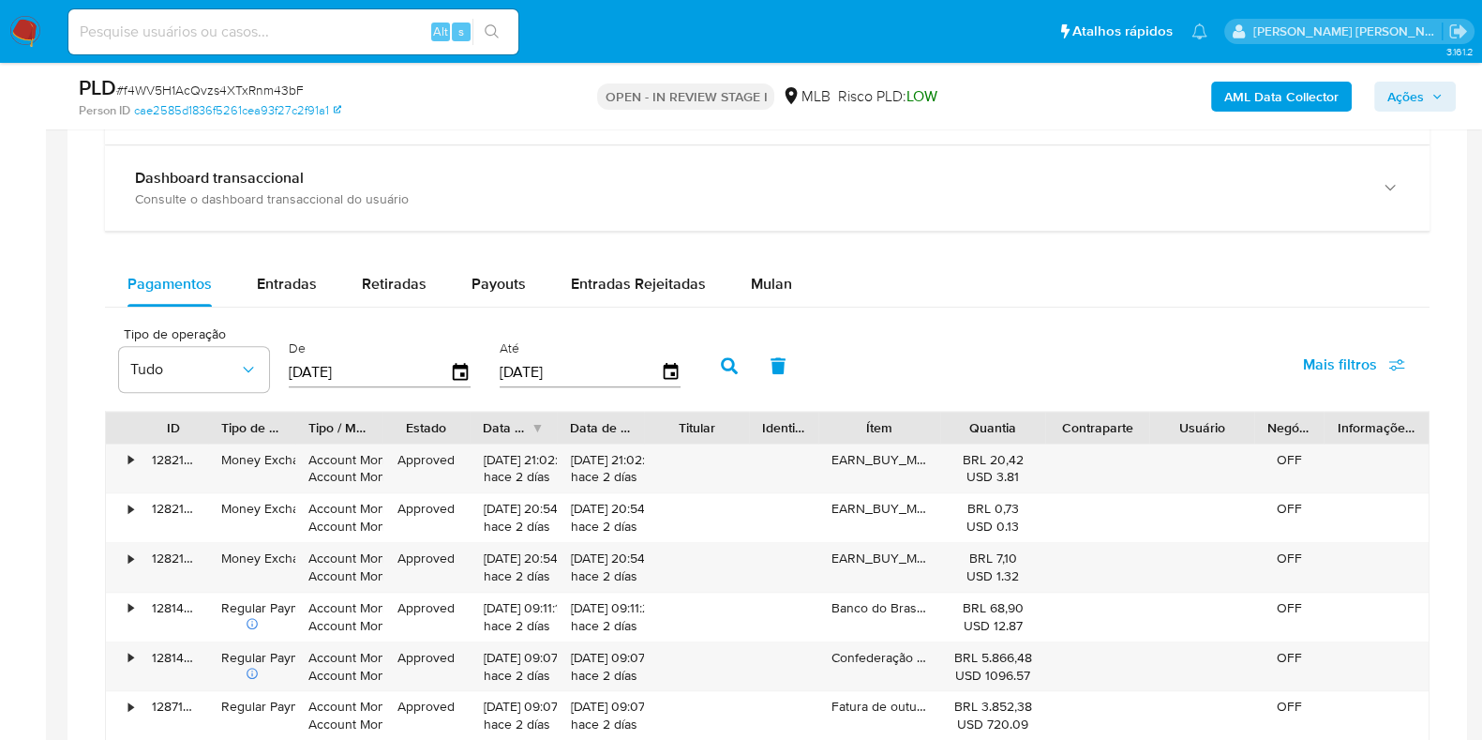
drag, startPoint x: 789, startPoint y: 277, endPoint x: 527, endPoint y: 304, distance: 263.9
click at [789, 277] on button "Mulan" at bounding box center [771, 284] width 86 height 45
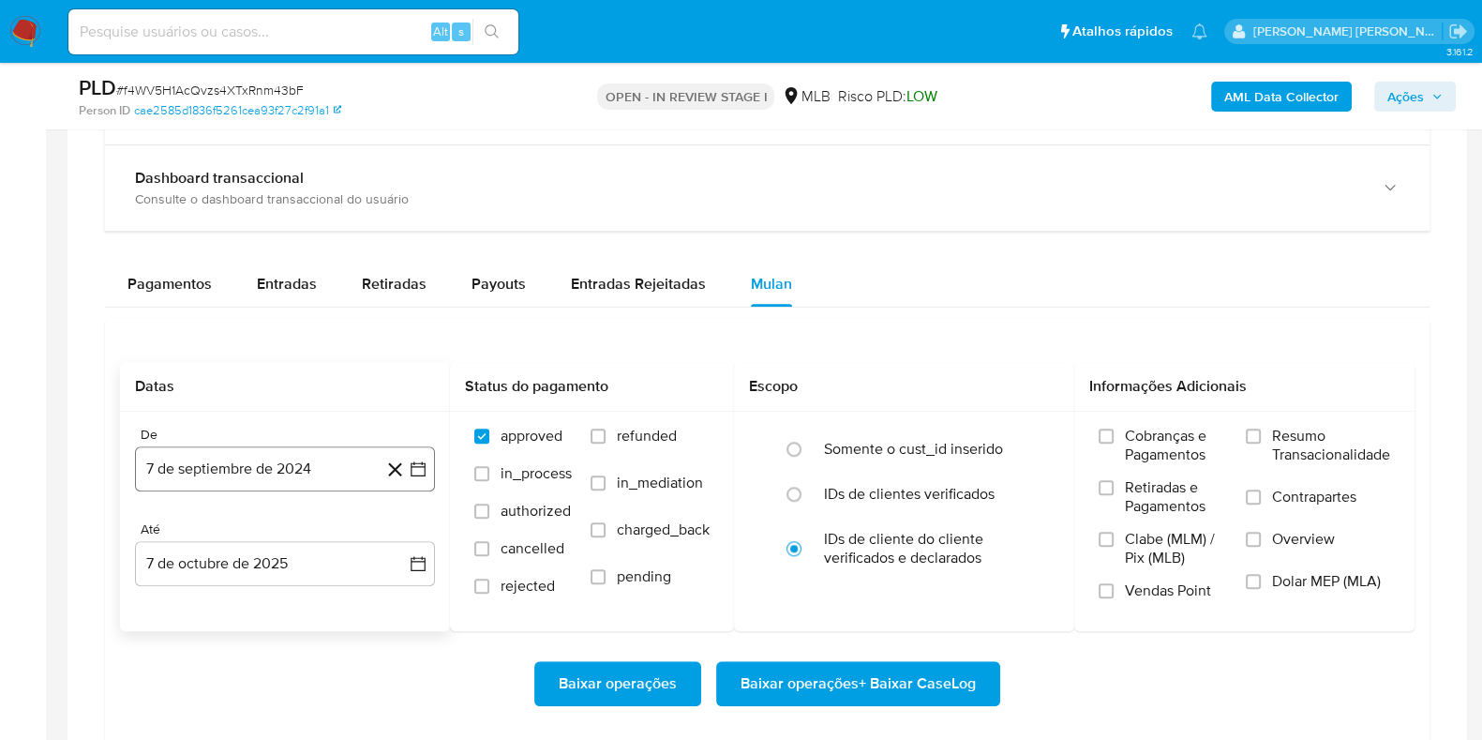
click at [294, 471] on button "7 de septiembre de 2024" at bounding box center [285, 468] width 300 height 45
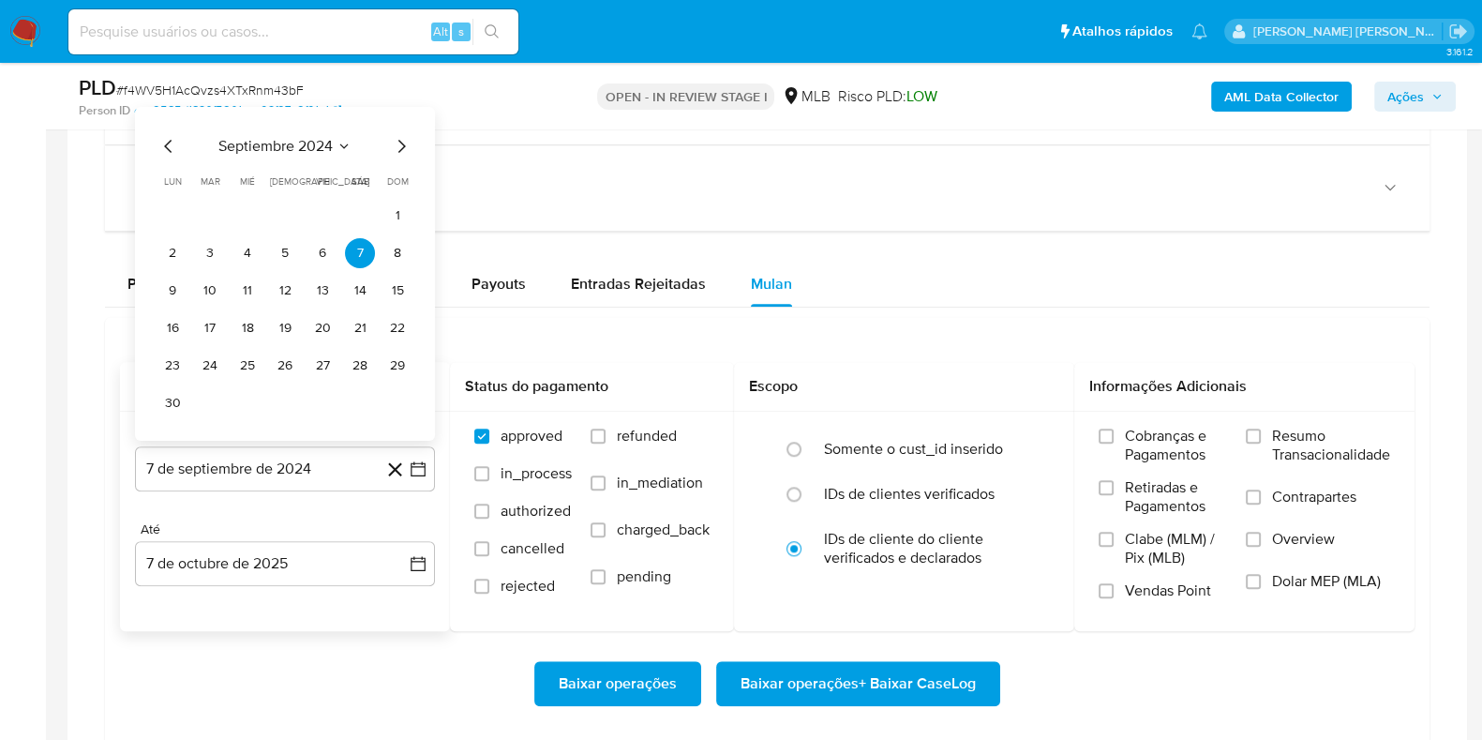
click at [280, 143] on span "septiembre 2024" at bounding box center [275, 145] width 114 height 19
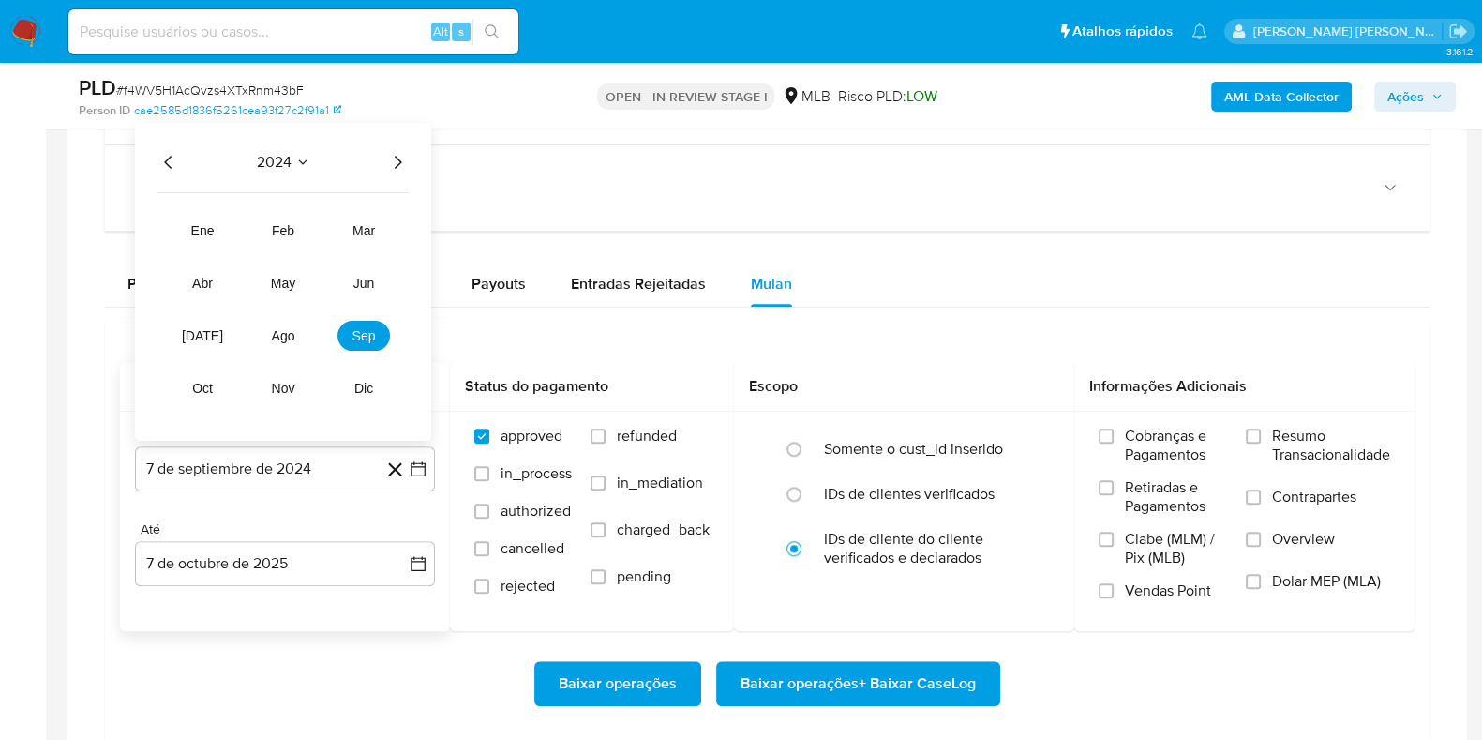
click at [402, 157] on icon "Año siguiente" at bounding box center [397, 161] width 23 height 23
click at [292, 333] on span "ago" at bounding box center [283, 334] width 23 height 15
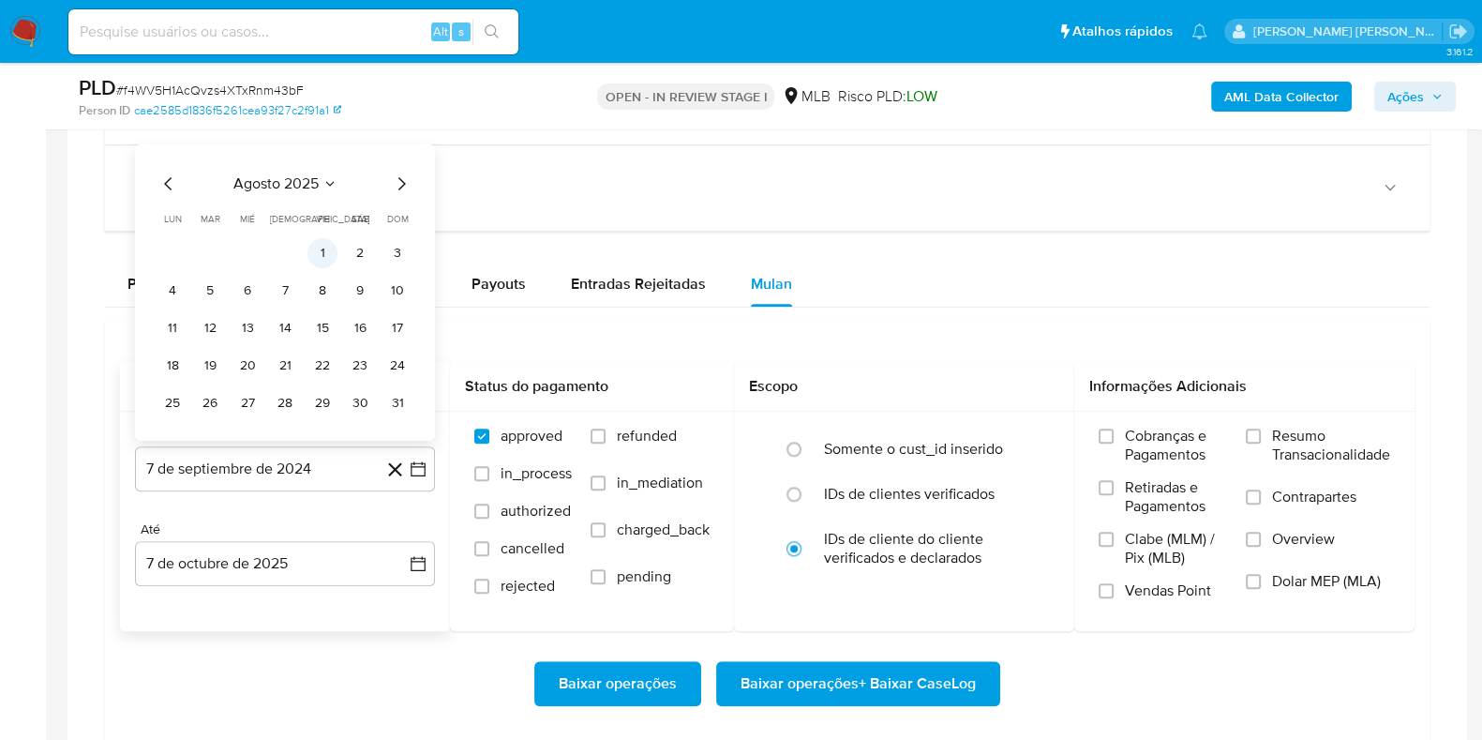
click at [320, 248] on button "1" at bounding box center [323, 252] width 30 height 30
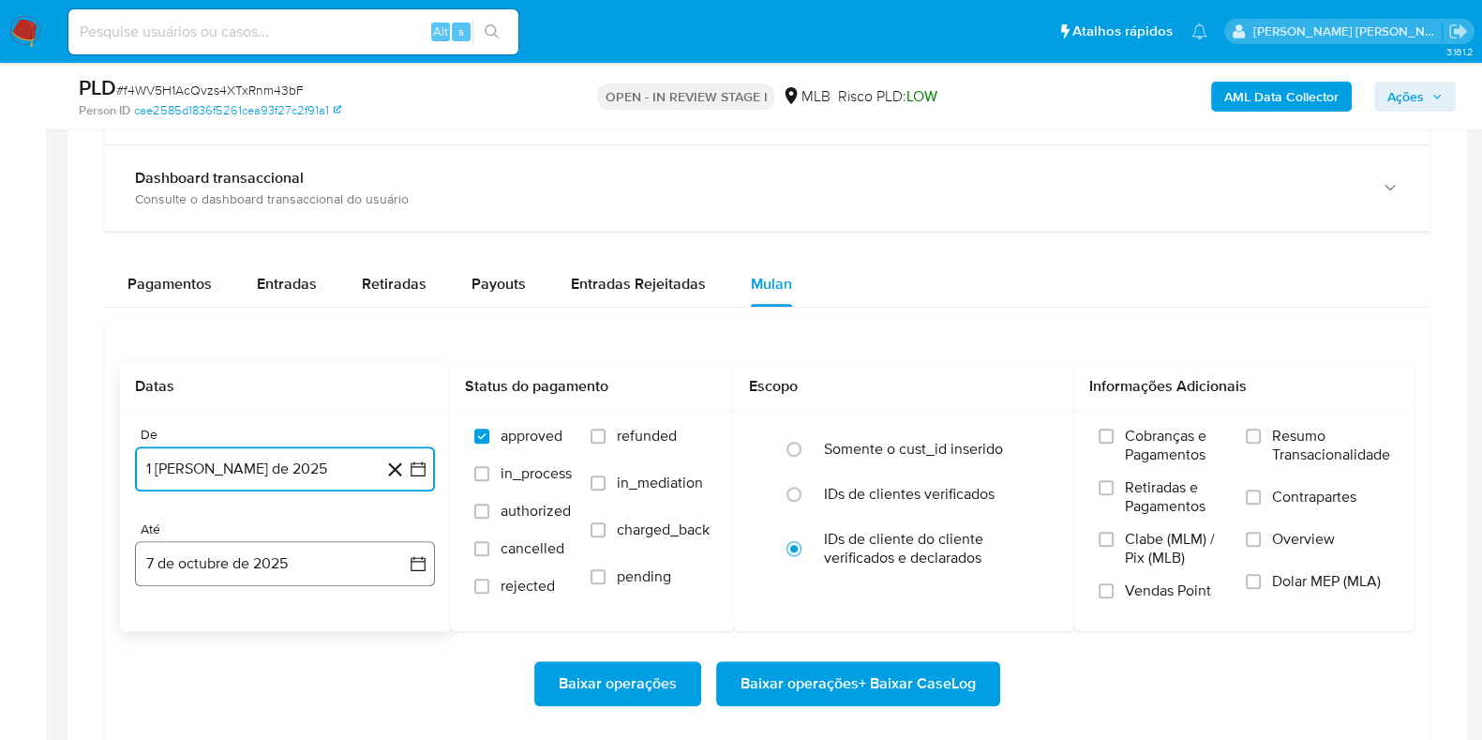
click at [300, 550] on button "7 de octubre de 2025" at bounding box center [285, 563] width 300 height 45
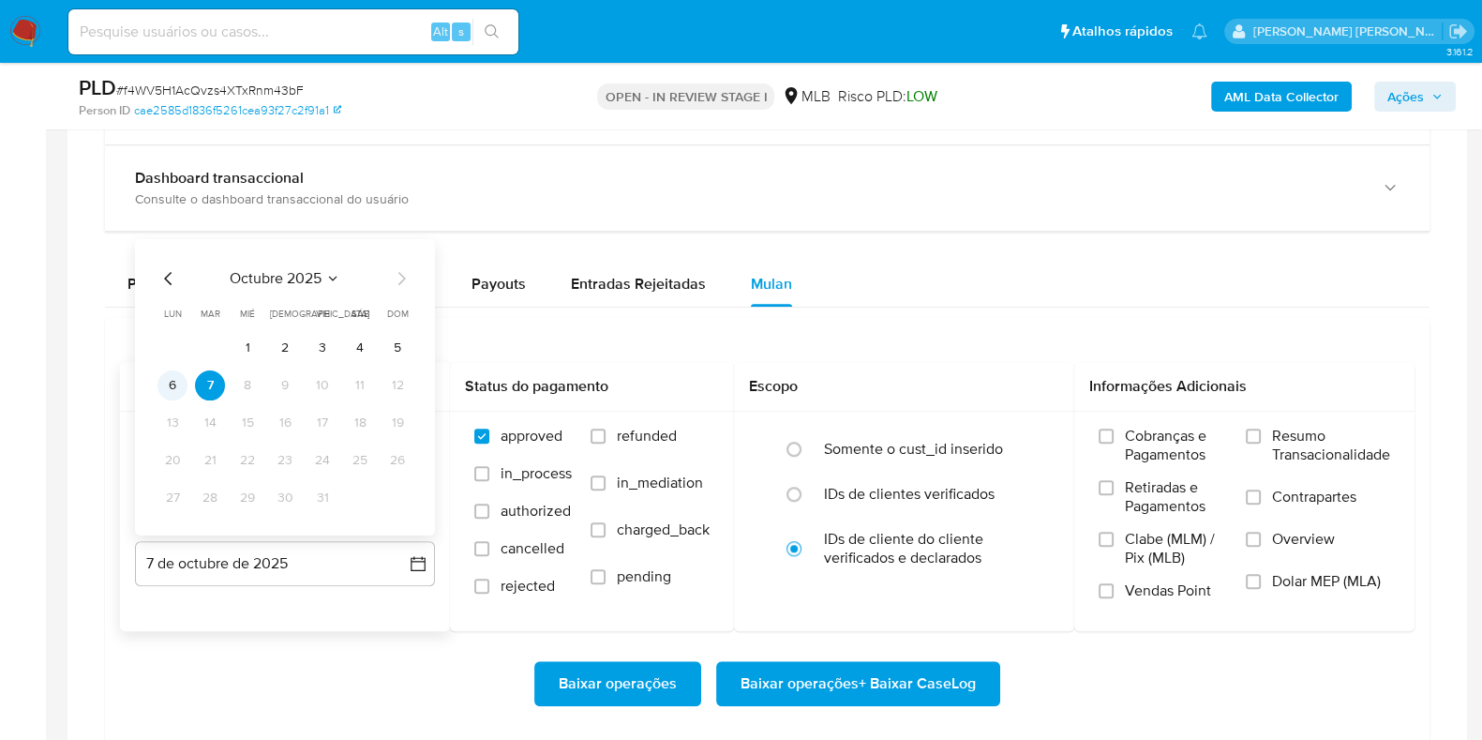
click at [173, 383] on button "6" at bounding box center [173, 384] width 30 height 30
click at [1267, 433] on label "Resumo Transacionalidade" at bounding box center [1318, 457] width 144 height 61
click at [1261, 433] on input "Resumo Transacionalidade" at bounding box center [1253, 435] width 15 height 15
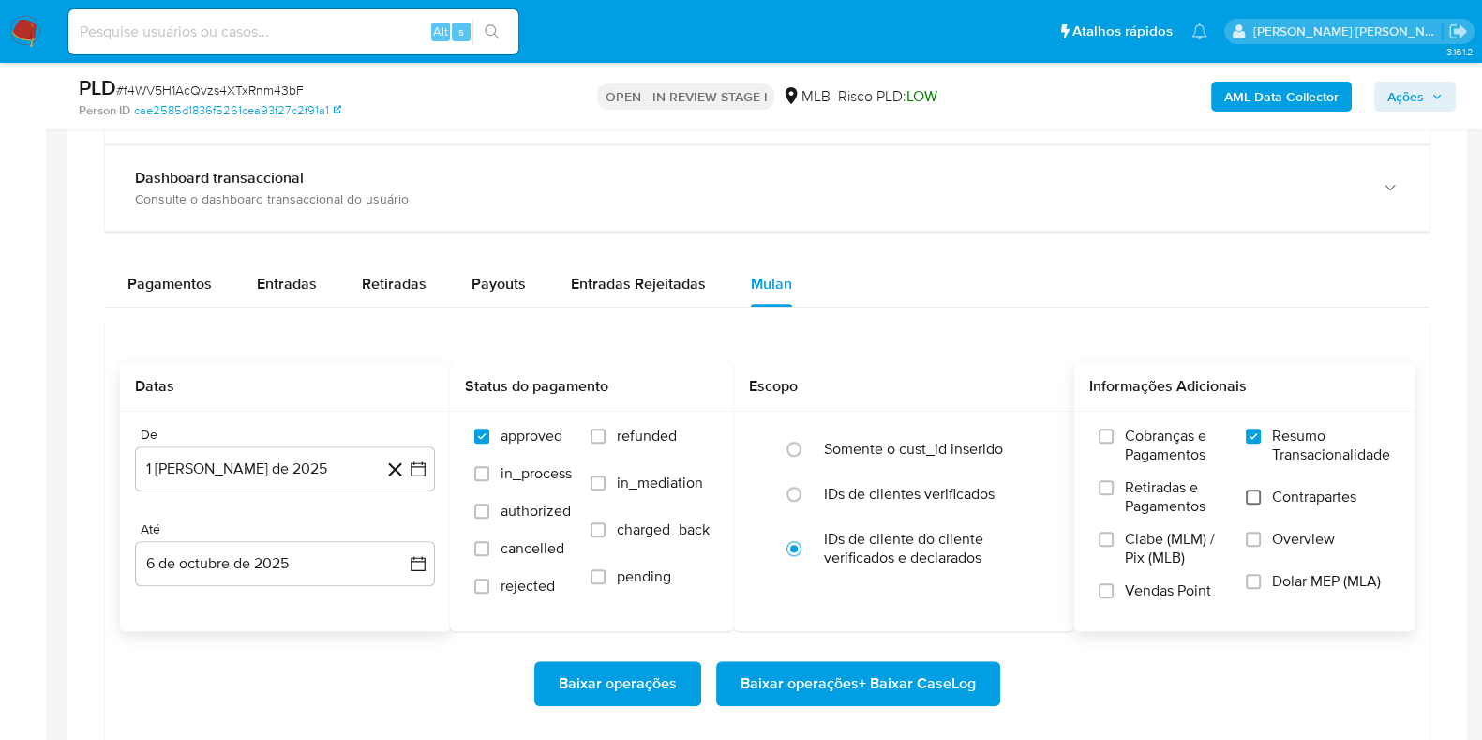
click at [1257, 493] on input "Contrapartes" at bounding box center [1253, 496] width 15 height 15
click at [846, 691] on span "Baixar operações + Baixar CaseLog" at bounding box center [858, 683] width 235 height 41
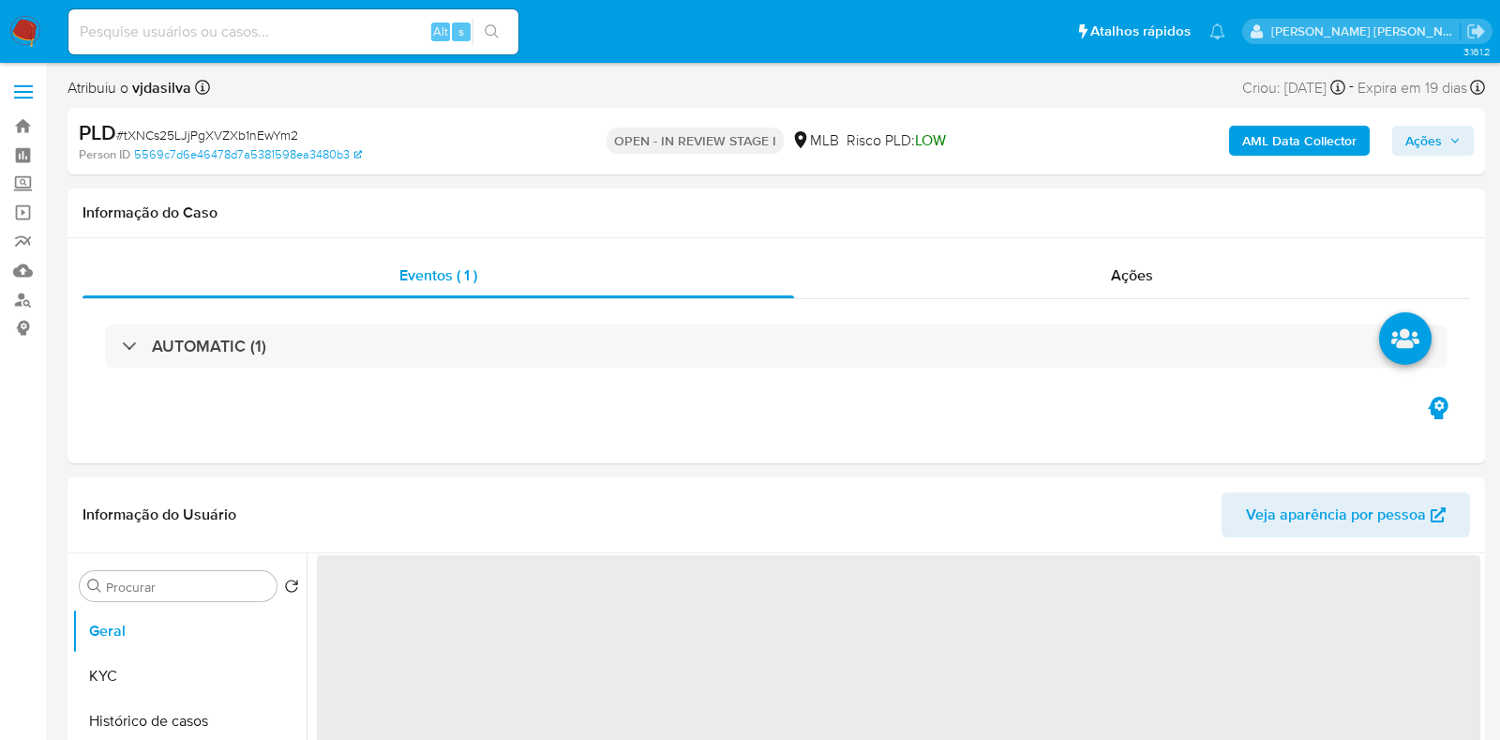
select select "10"
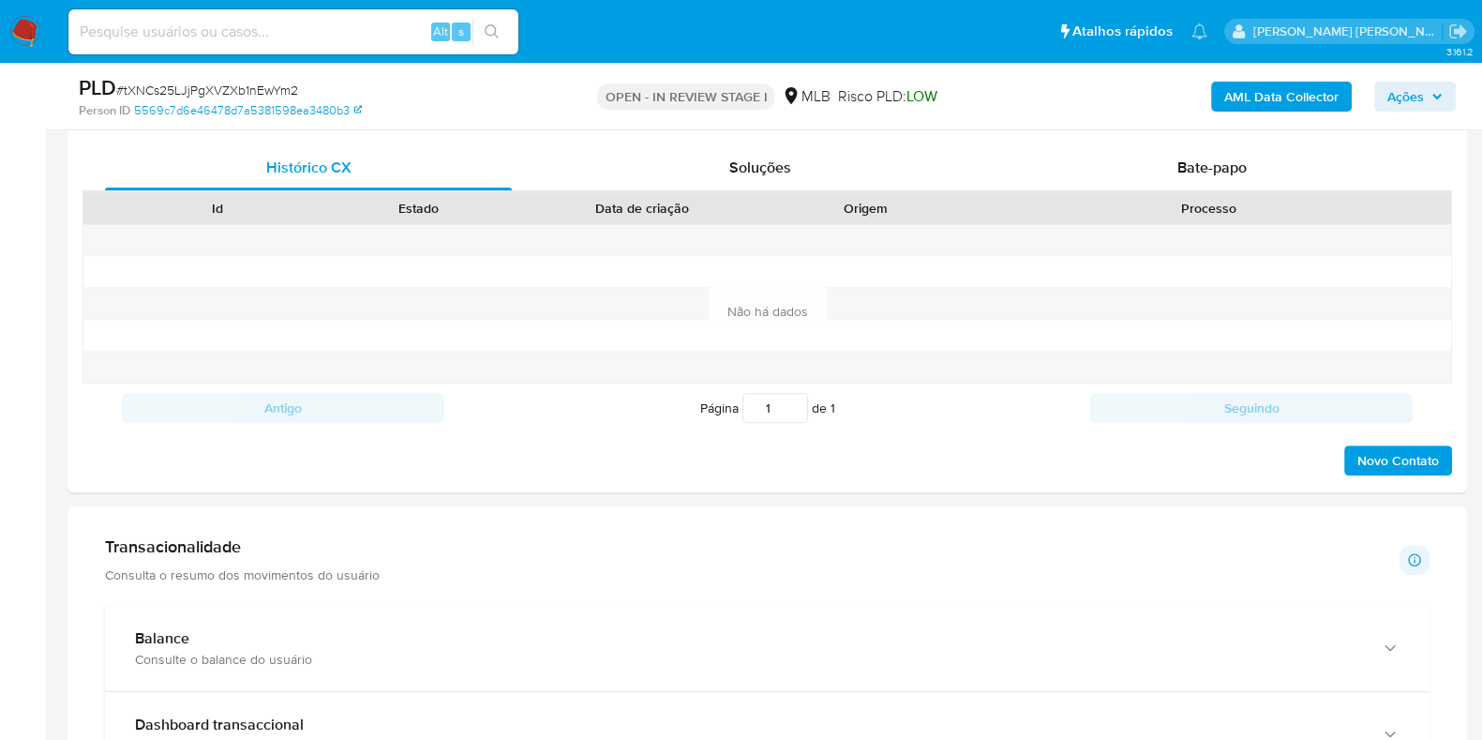
scroll to position [937, 0]
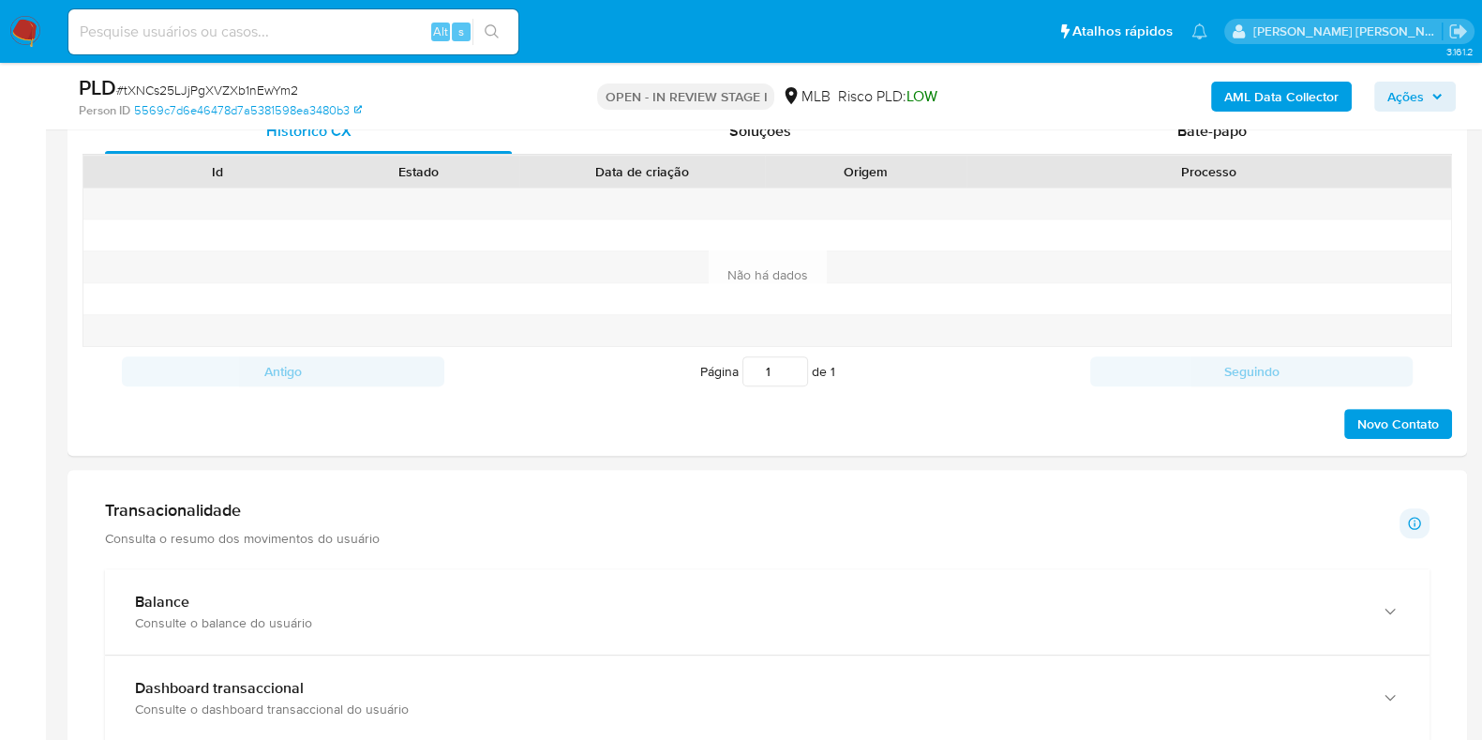
click at [1183, 124] on div "PLD # tXNCs25LJjPgXVZXb1nEwYm2 Person ID 5569c7d6e46478d7a5381598ea3480b3 OPEN …" at bounding box center [768, 96] width 1400 height 67
click at [1183, 138] on span "Bate-papo" at bounding box center [1212, 131] width 69 height 22
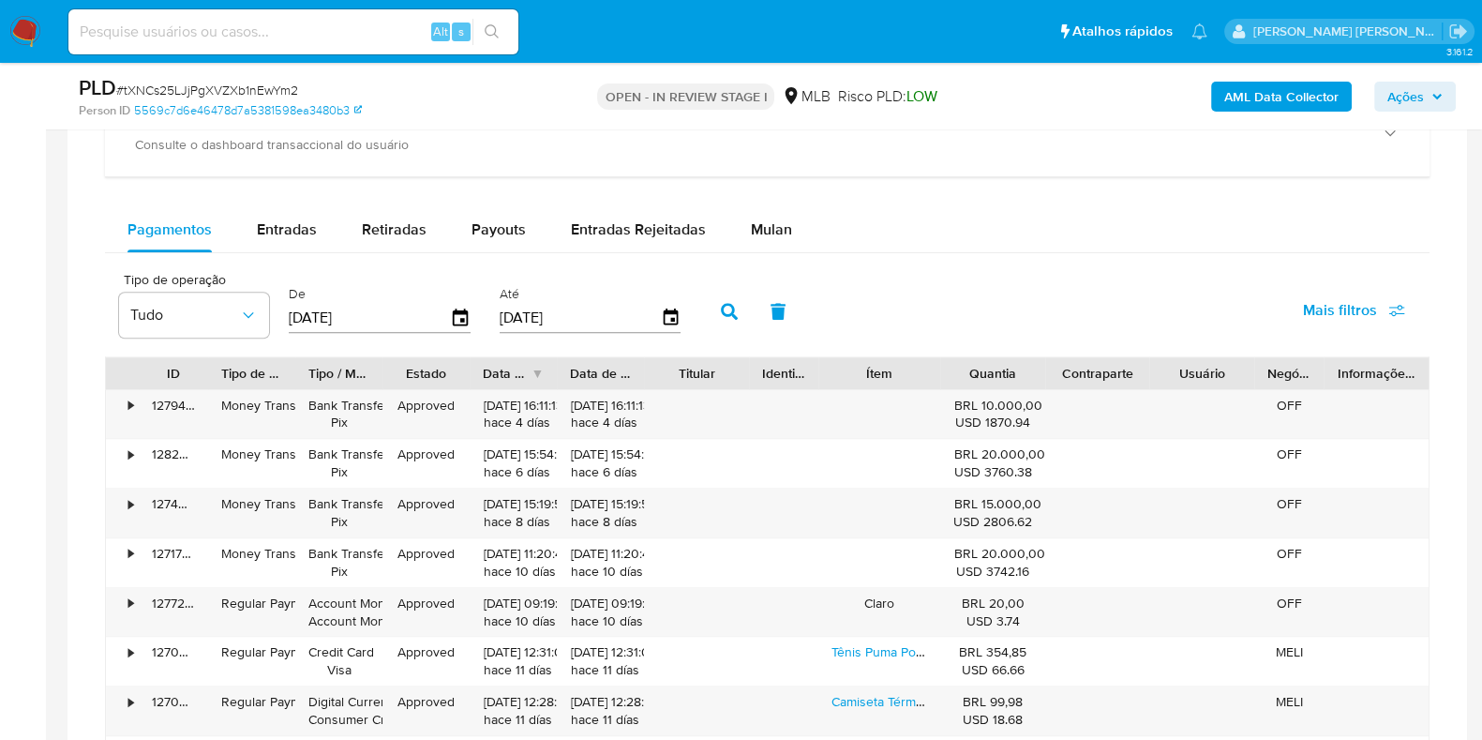
scroll to position [1757, 0]
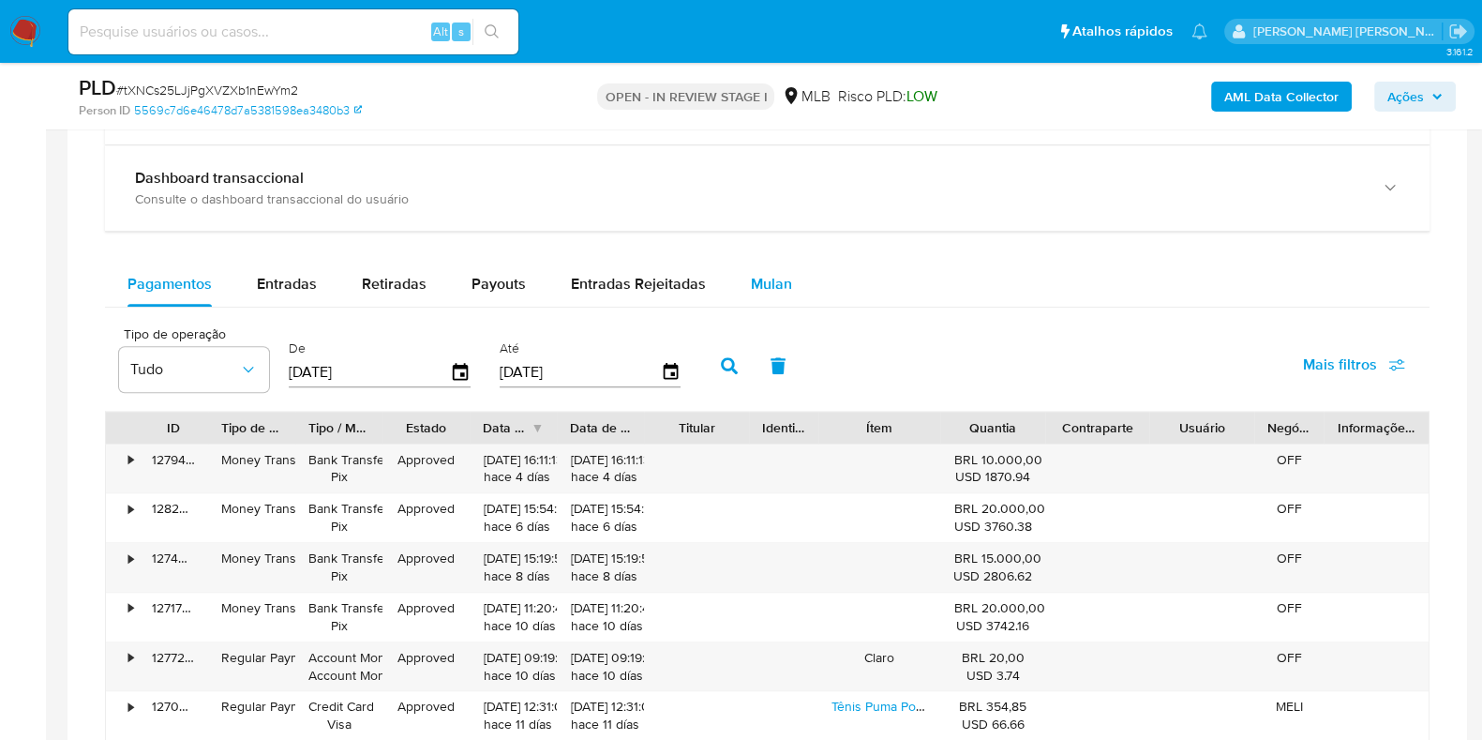
click at [762, 280] on span "Mulan" at bounding box center [771, 284] width 41 height 22
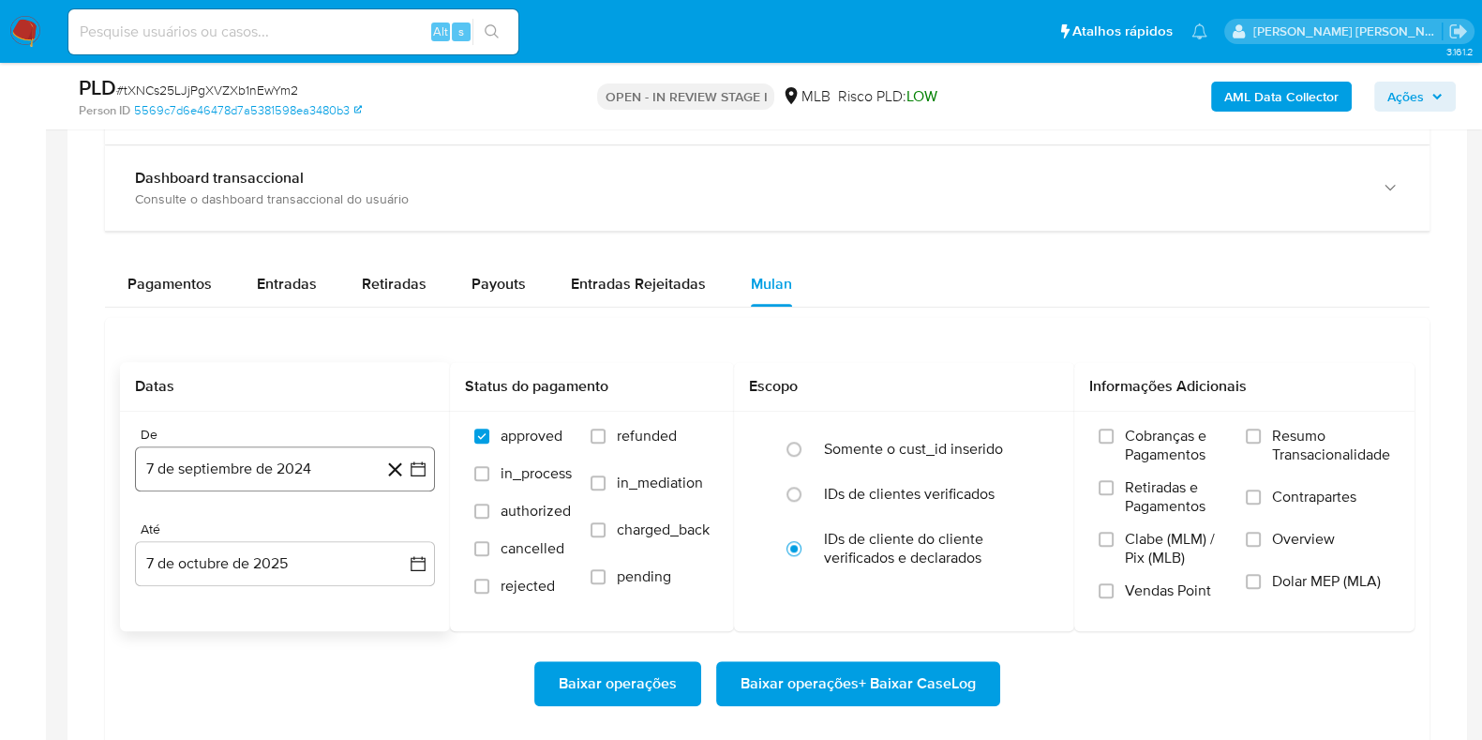
click at [192, 463] on button "7 de septiembre de 2024" at bounding box center [285, 468] width 300 height 45
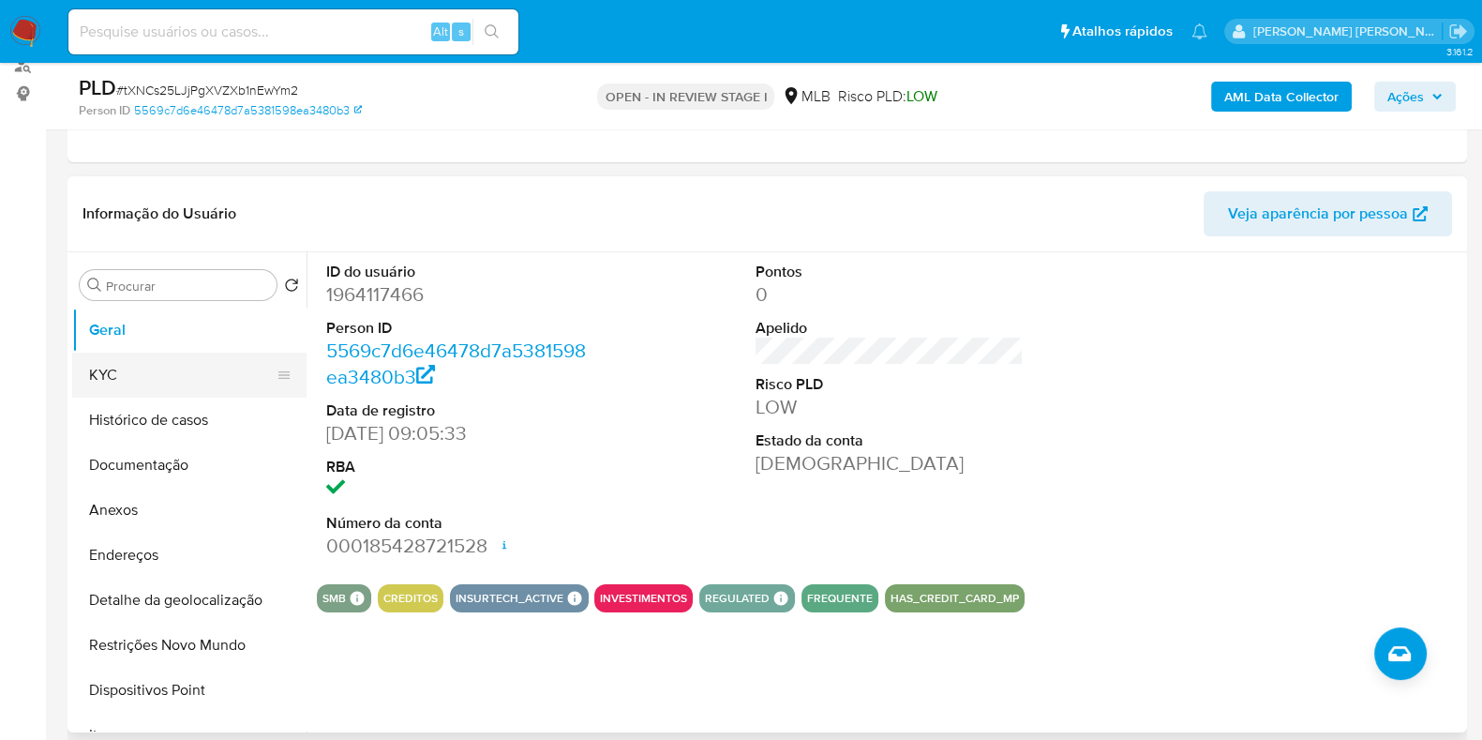
scroll to position [233, 0]
click at [183, 413] on button "Histórico de casos" at bounding box center [181, 420] width 219 height 45
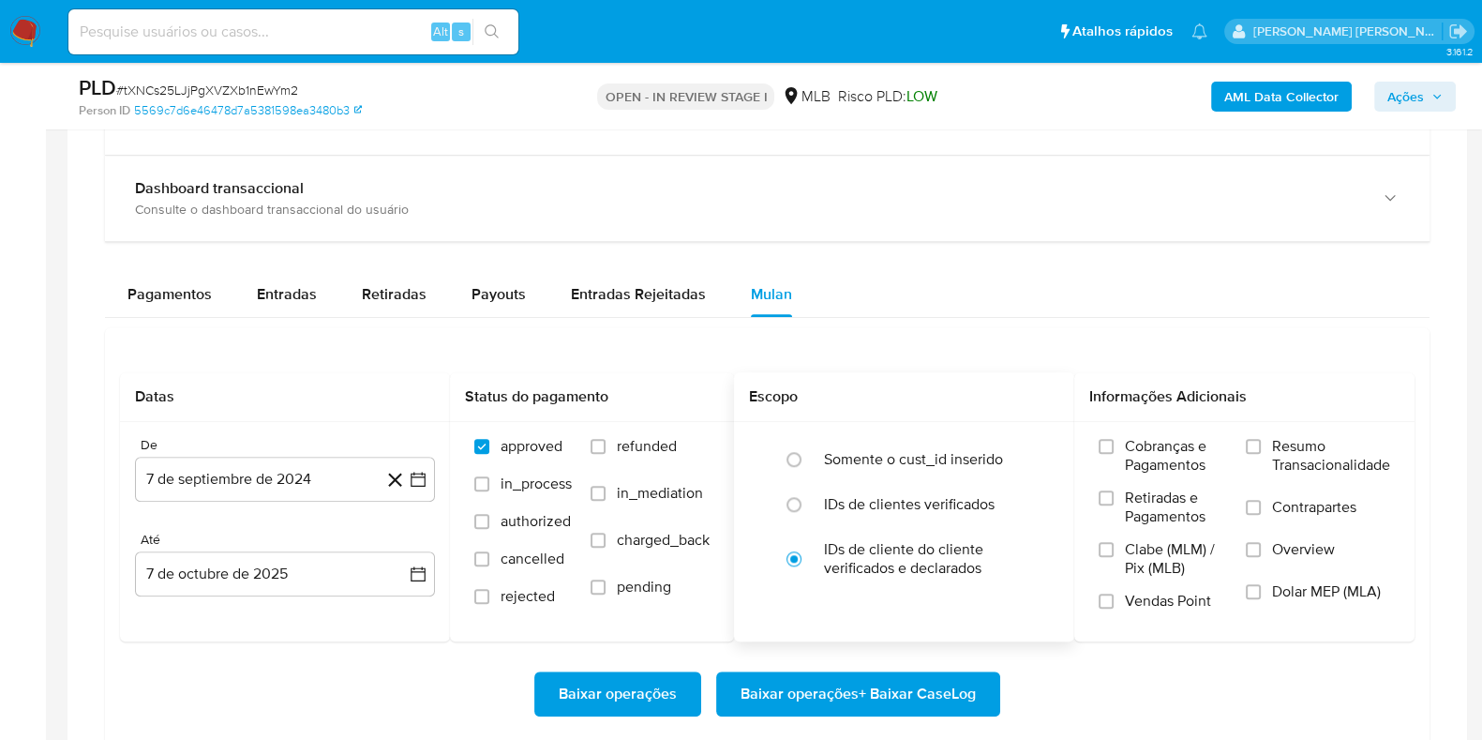
scroll to position [1874, 0]
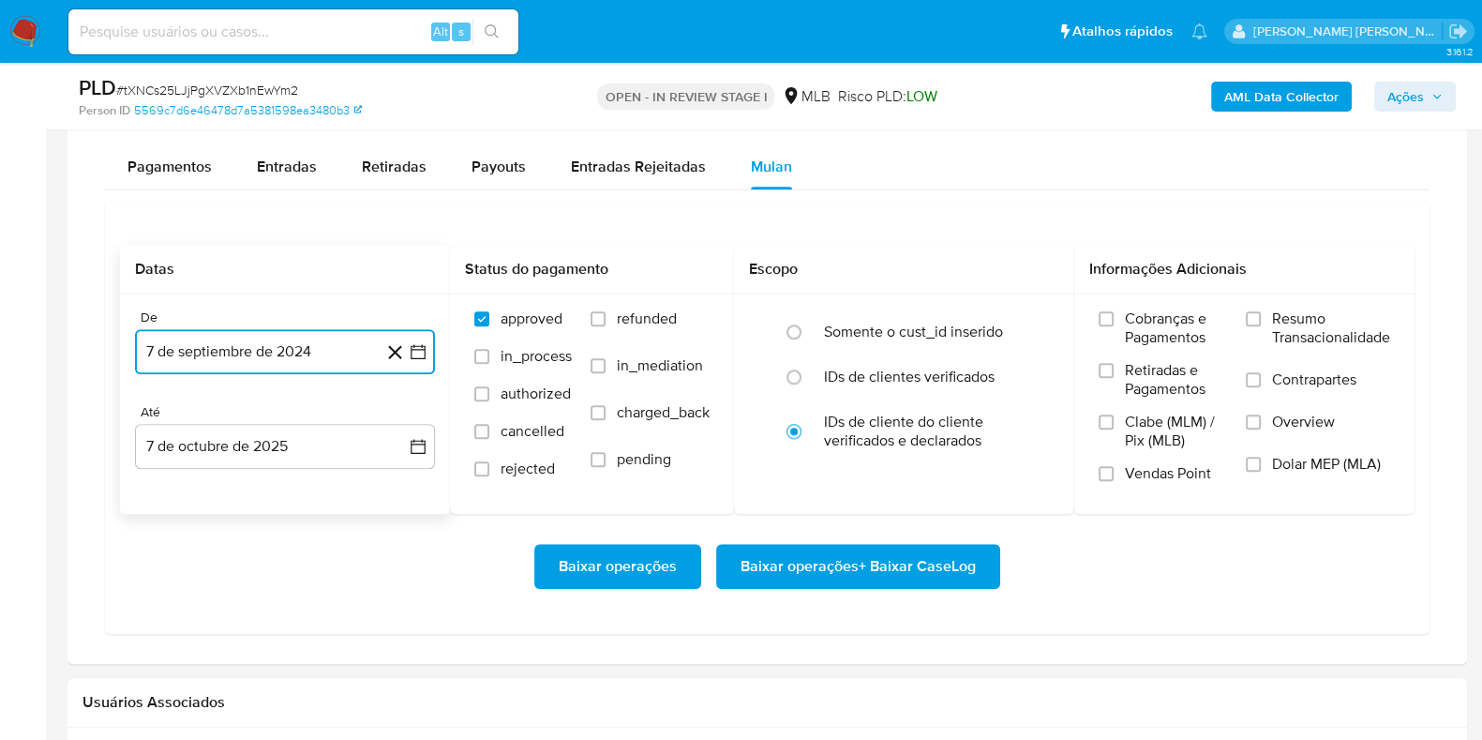
click at [198, 339] on button "7 de septiembre de 2024" at bounding box center [285, 351] width 300 height 45
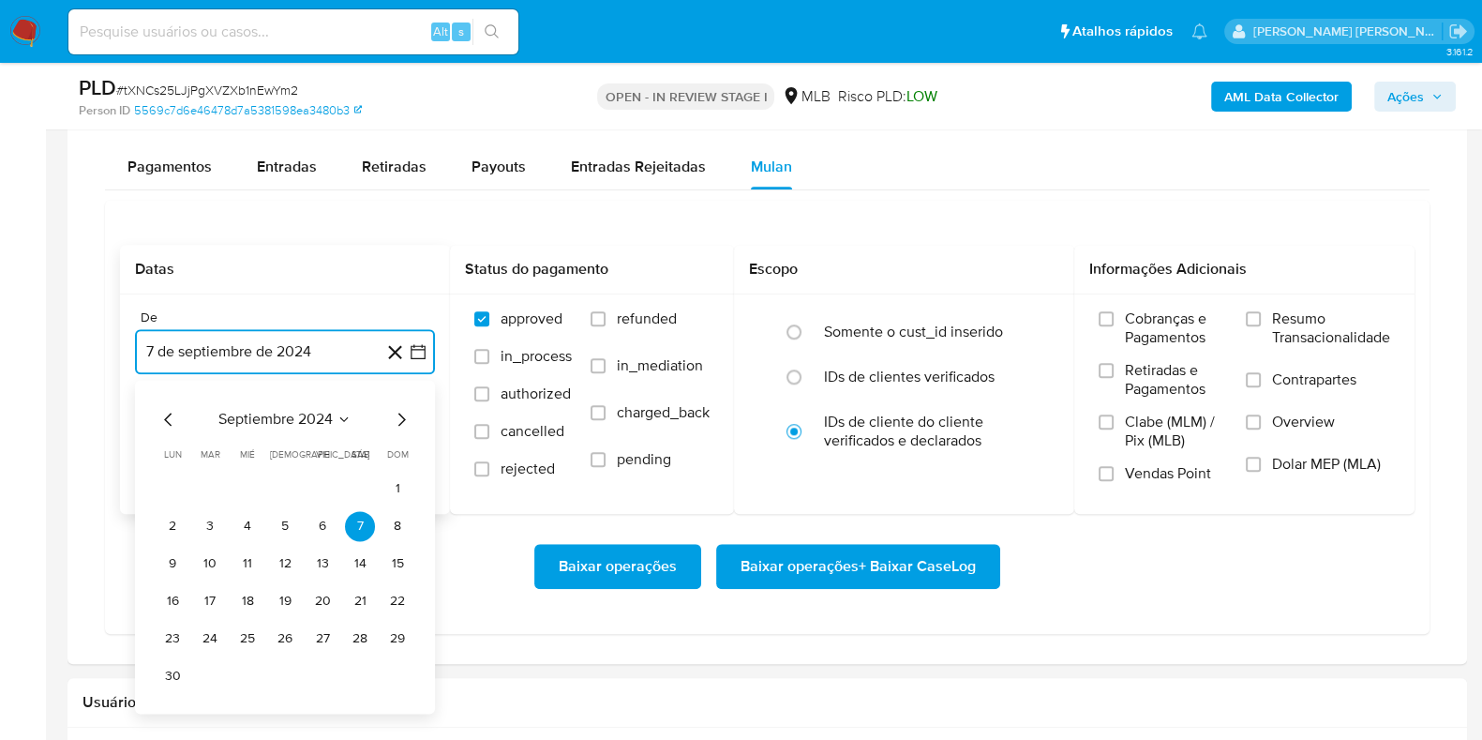
click at [256, 424] on span "septiembre 2024" at bounding box center [275, 419] width 114 height 19
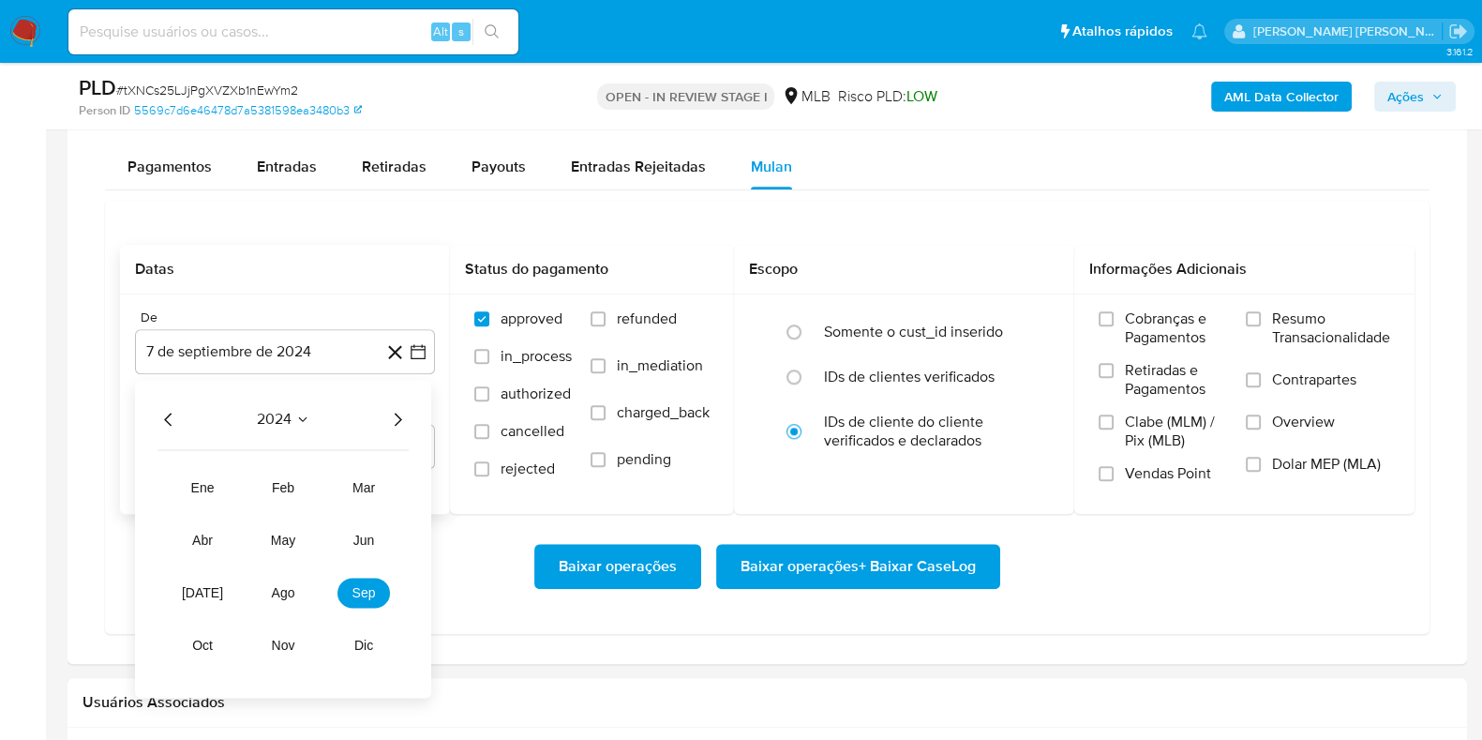
click at [395, 411] on icon "Año siguiente" at bounding box center [397, 419] width 23 height 23
click at [281, 587] on span "ago" at bounding box center [283, 592] width 23 height 15
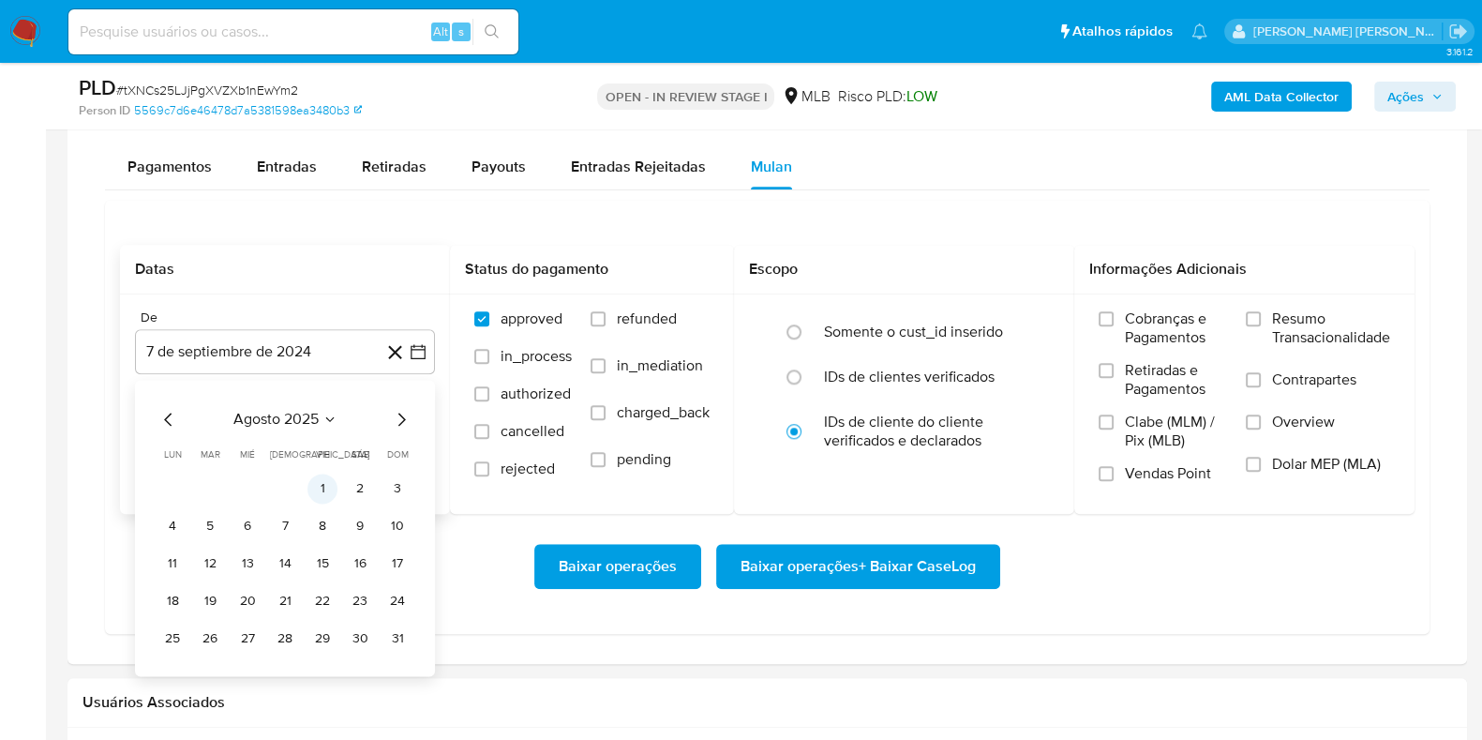
click at [310, 475] on button "1" at bounding box center [323, 488] width 30 height 30
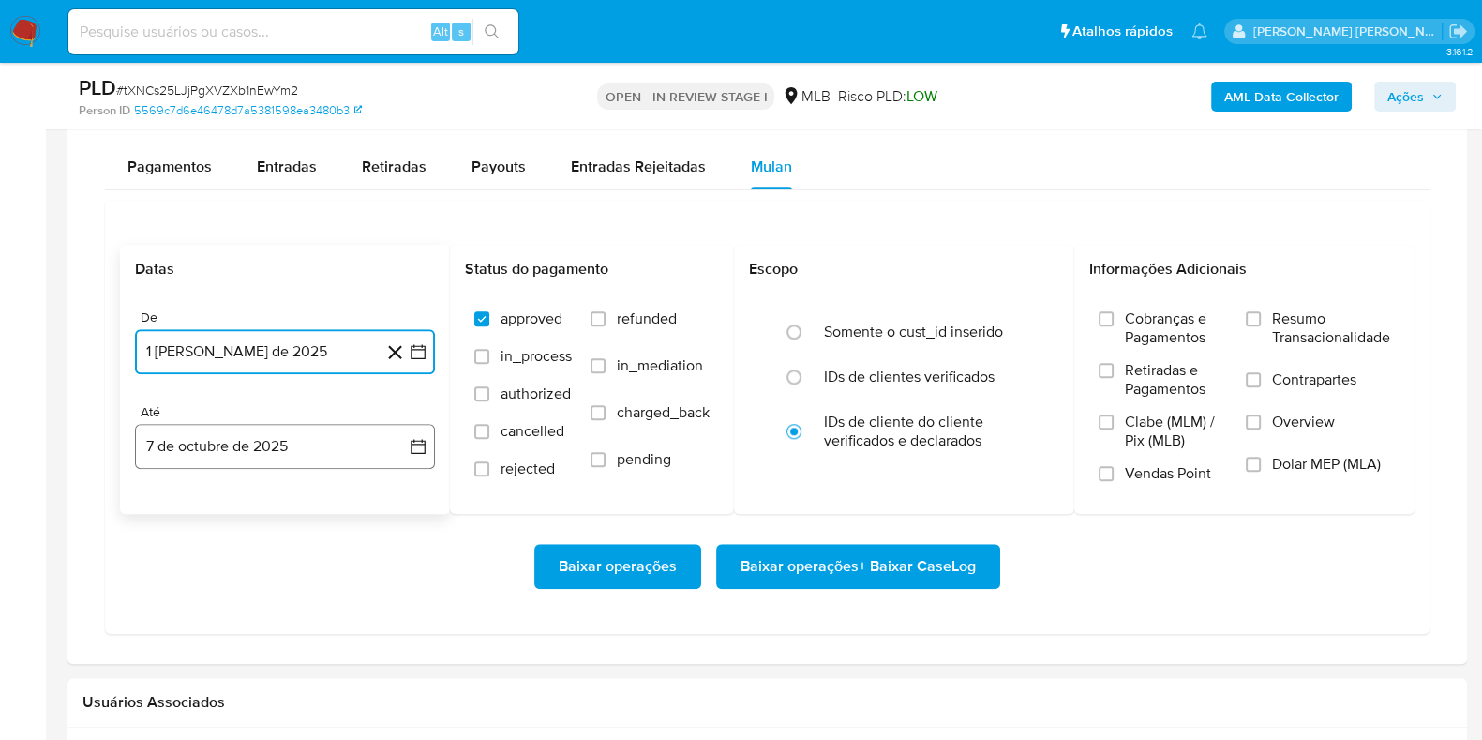
click at [319, 451] on button "7 de octubre de 2025" at bounding box center [285, 446] width 300 height 45
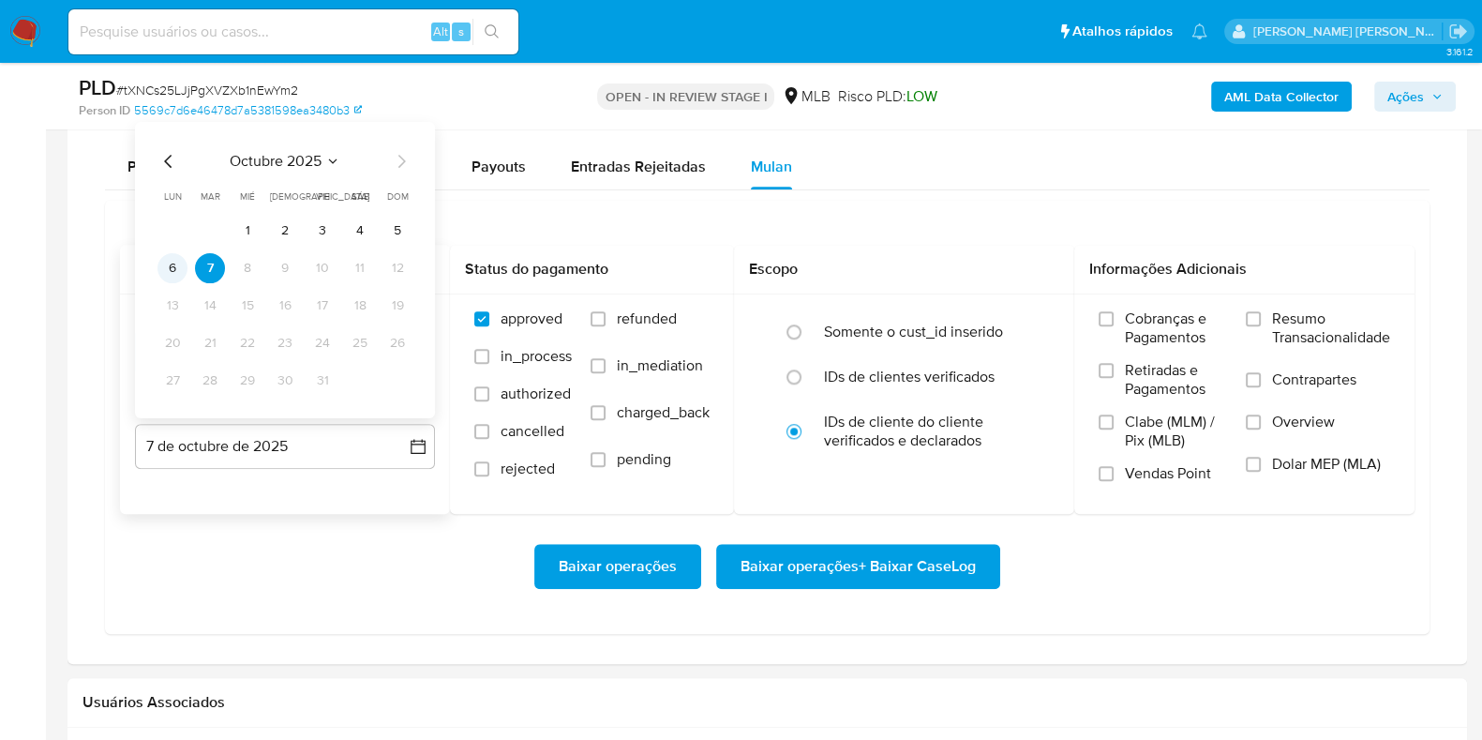
click at [164, 260] on button "6" at bounding box center [173, 267] width 30 height 30
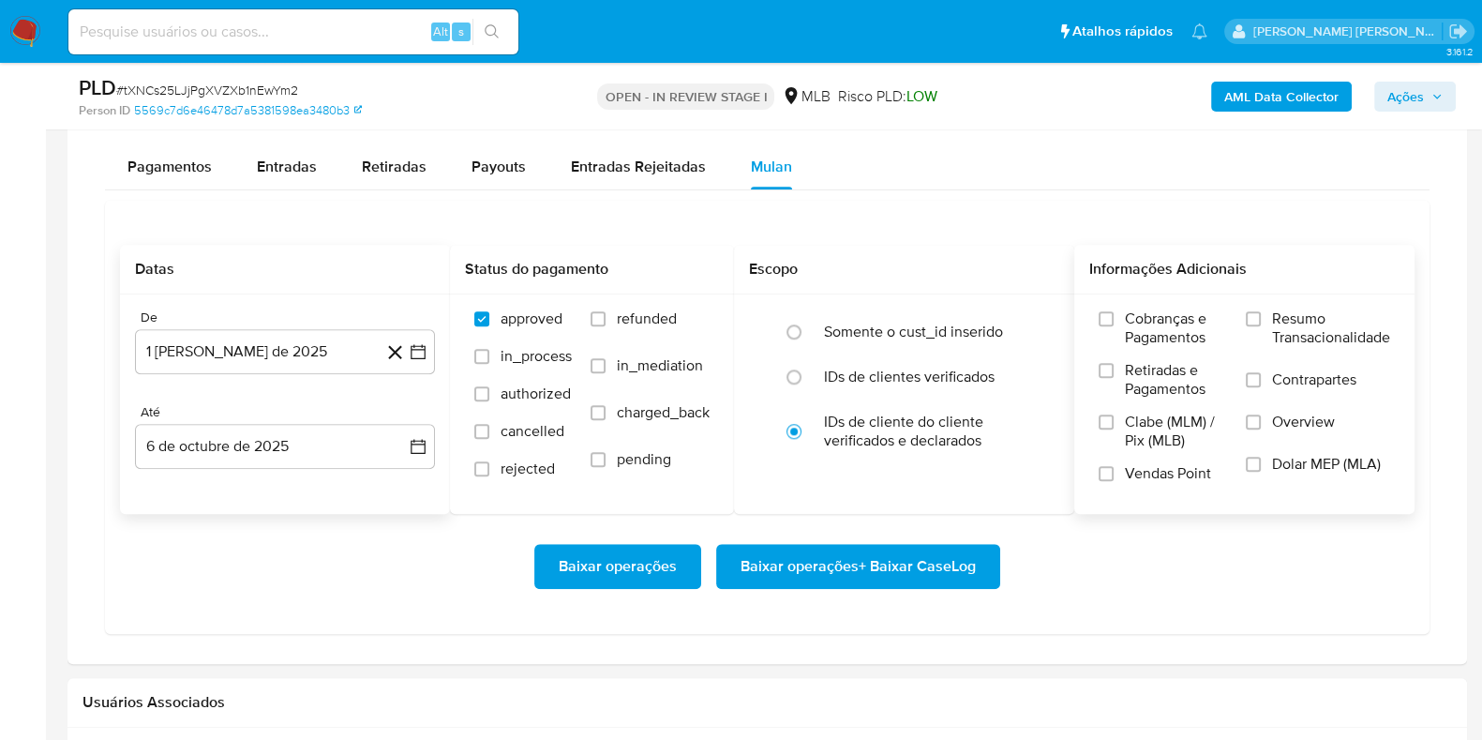
click at [1279, 312] on span "Resumo Transacionalidade" at bounding box center [1331, 328] width 118 height 38
click at [1261, 312] on input "Resumo Transacionalidade" at bounding box center [1253, 318] width 15 height 15
click at [1267, 386] on label "Contrapartes" at bounding box center [1318, 391] width 144 height 42
click at [1261, 386] on input "Contrapartes" at bounding box center [1253, 379] width 15 height 15
click at [891, 560] on span "Baixar operações + Baixar CaseLog" at bounding box center [858, 566] width 235 height 41
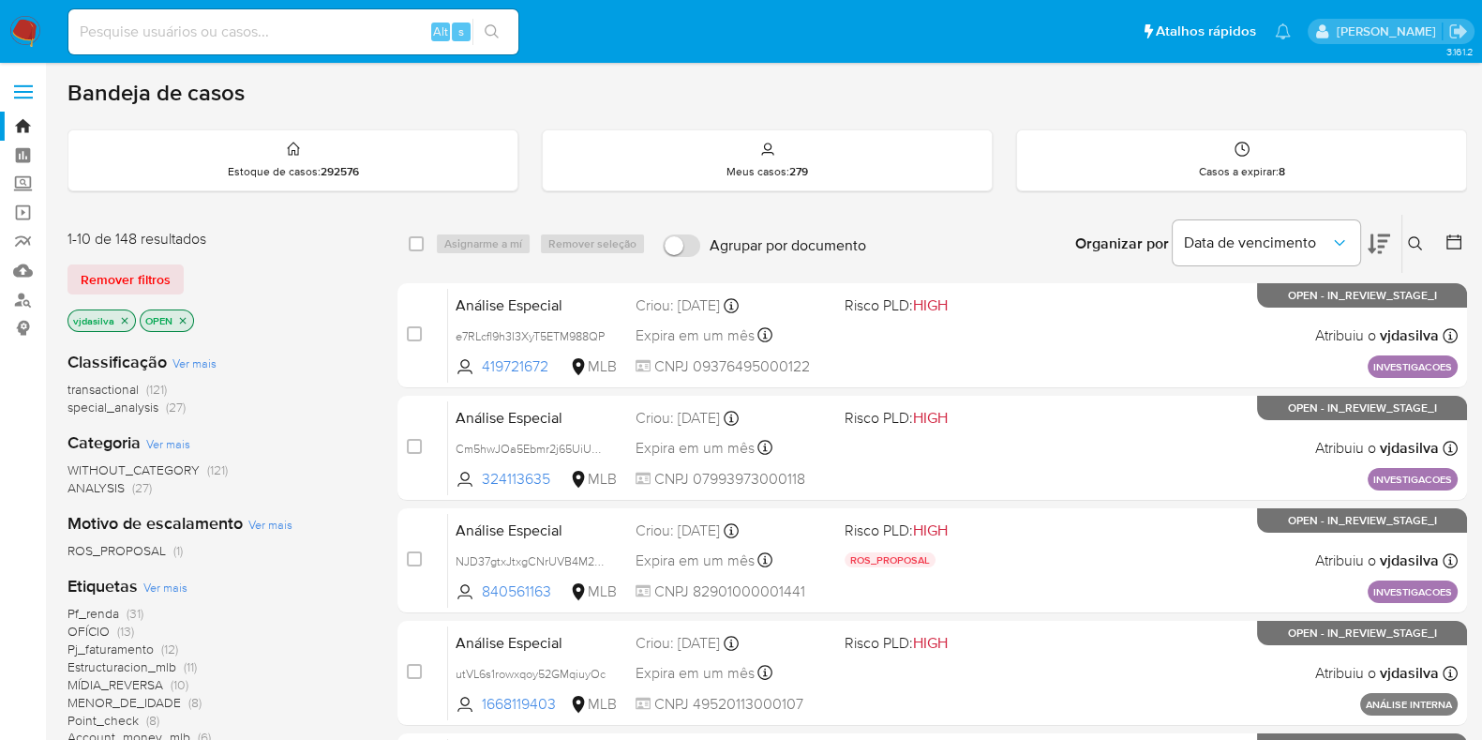
click at [98, 23] on input at bounding box center [293, 32] width 450 height 24
click at [19, 301] on link "Localizador de pessoas" at bounding box center [111, 299] width 223 height 29
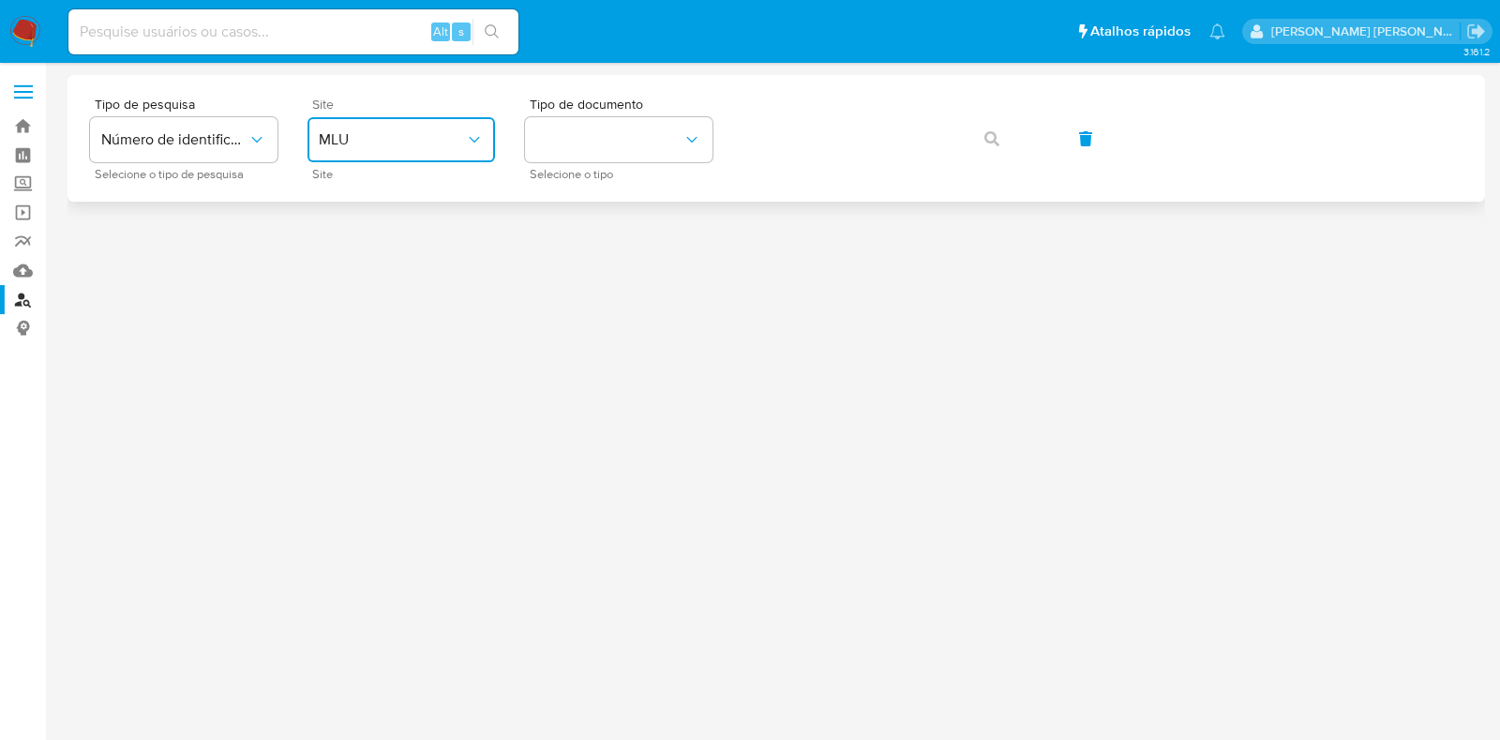
click at [394, 133] on span "MLU" at bounding box center [392, 139] width 146 height 19
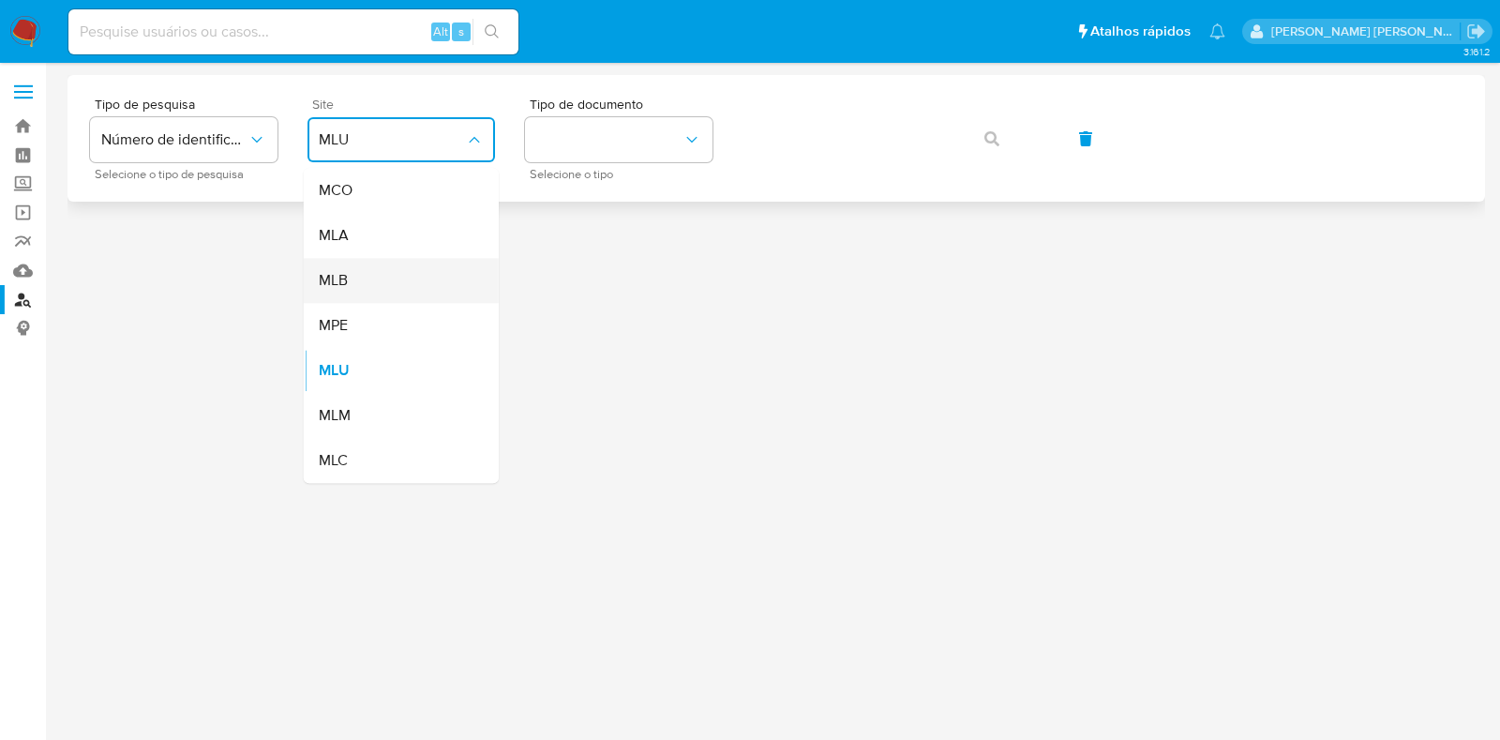
click at [381, 288] on div "MLB" at bounding box center [396, 280] width 154 height 45
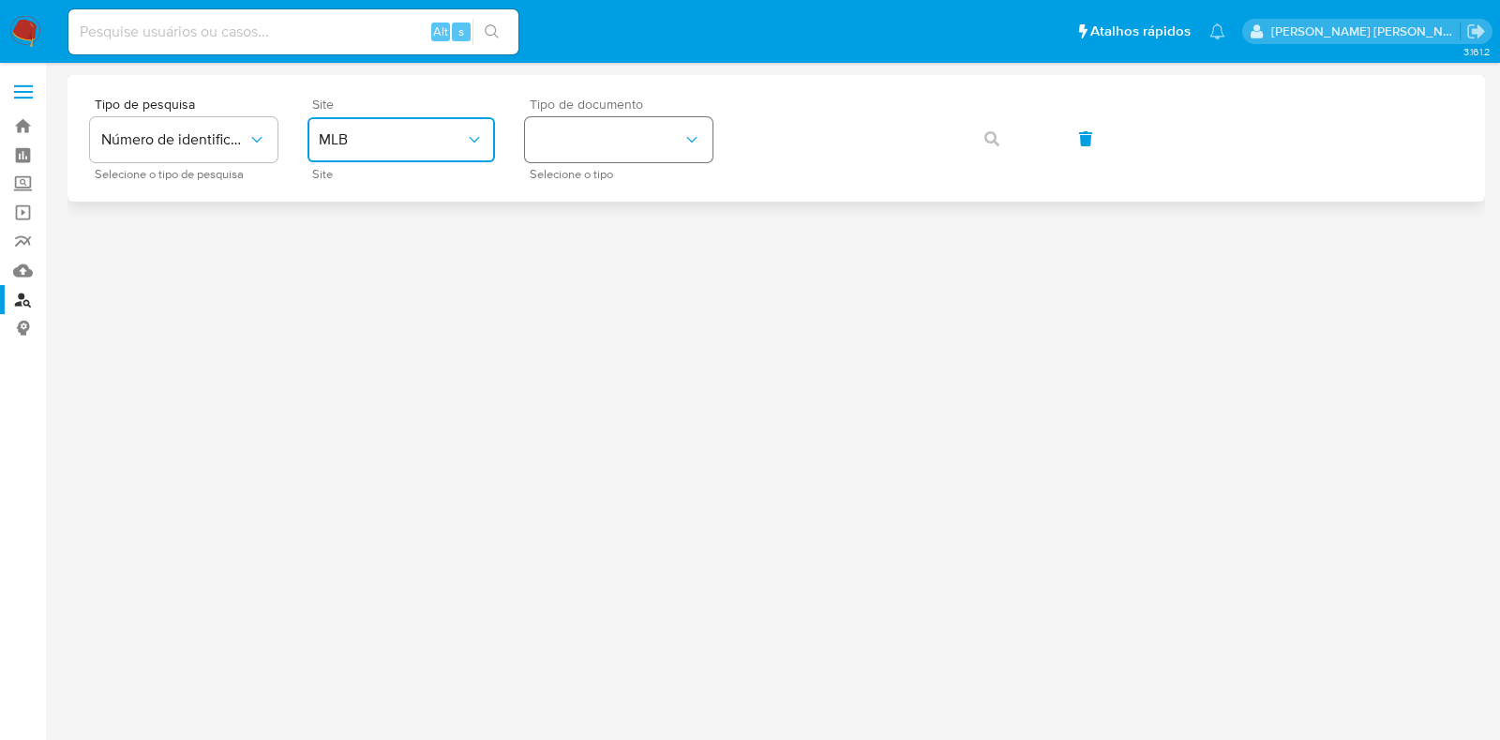
click at [584, 145] on button "identificationType" at bounding box center [619, 139] width 188 height 45
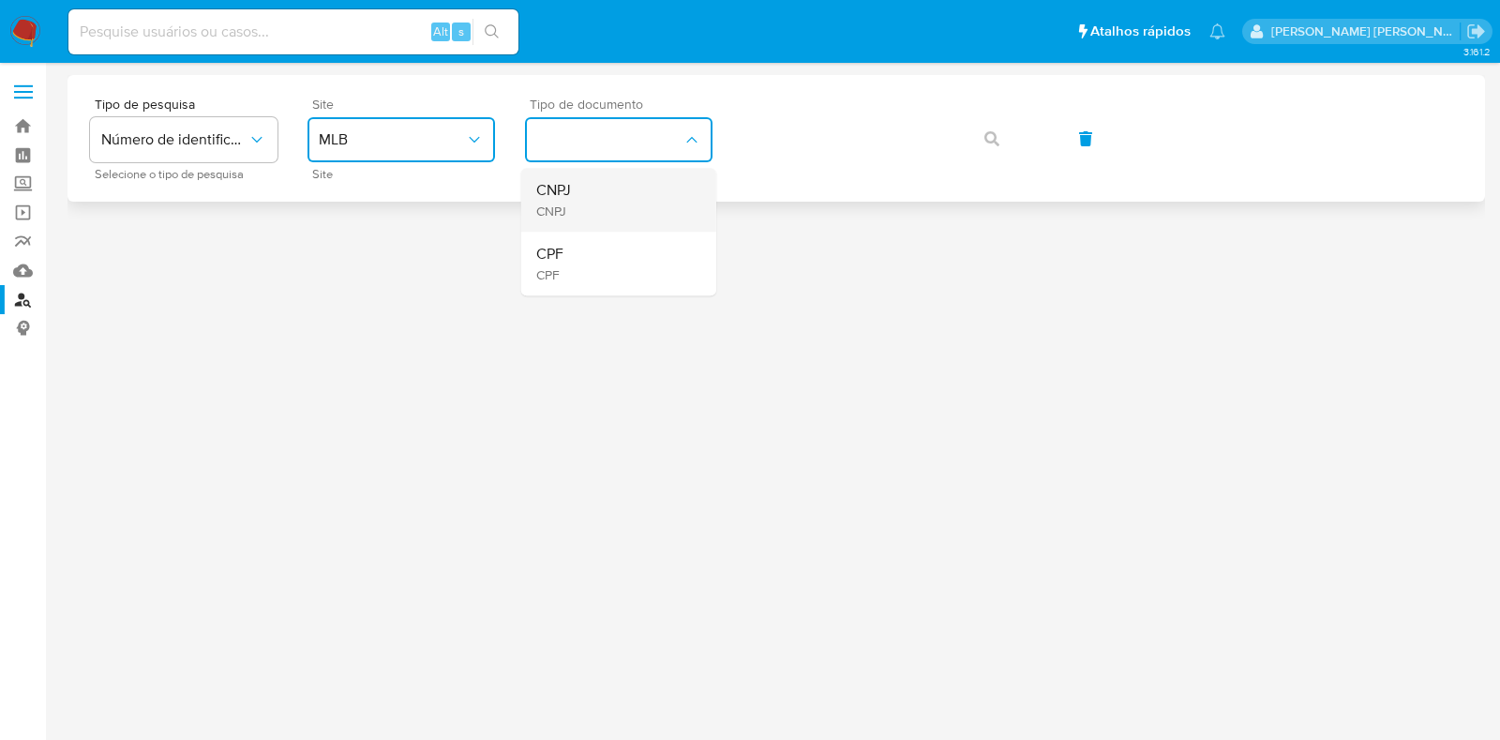
click at [605, 215] on div "CNPJ CNPJ" at bounding box center [613, 200] width 154 height 64
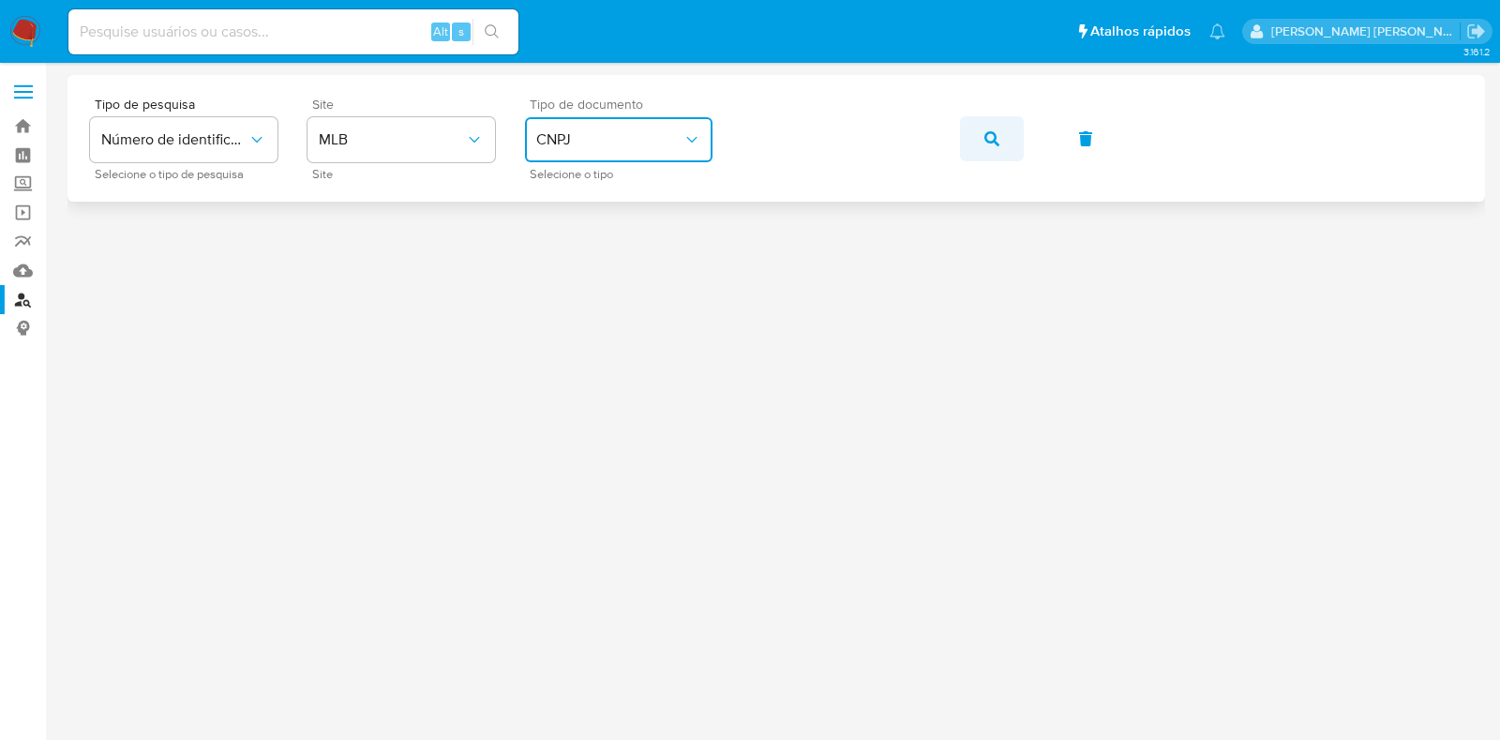
click at [1005, 143] on button "button" at bounding box center [992, 138] width 64 height 45
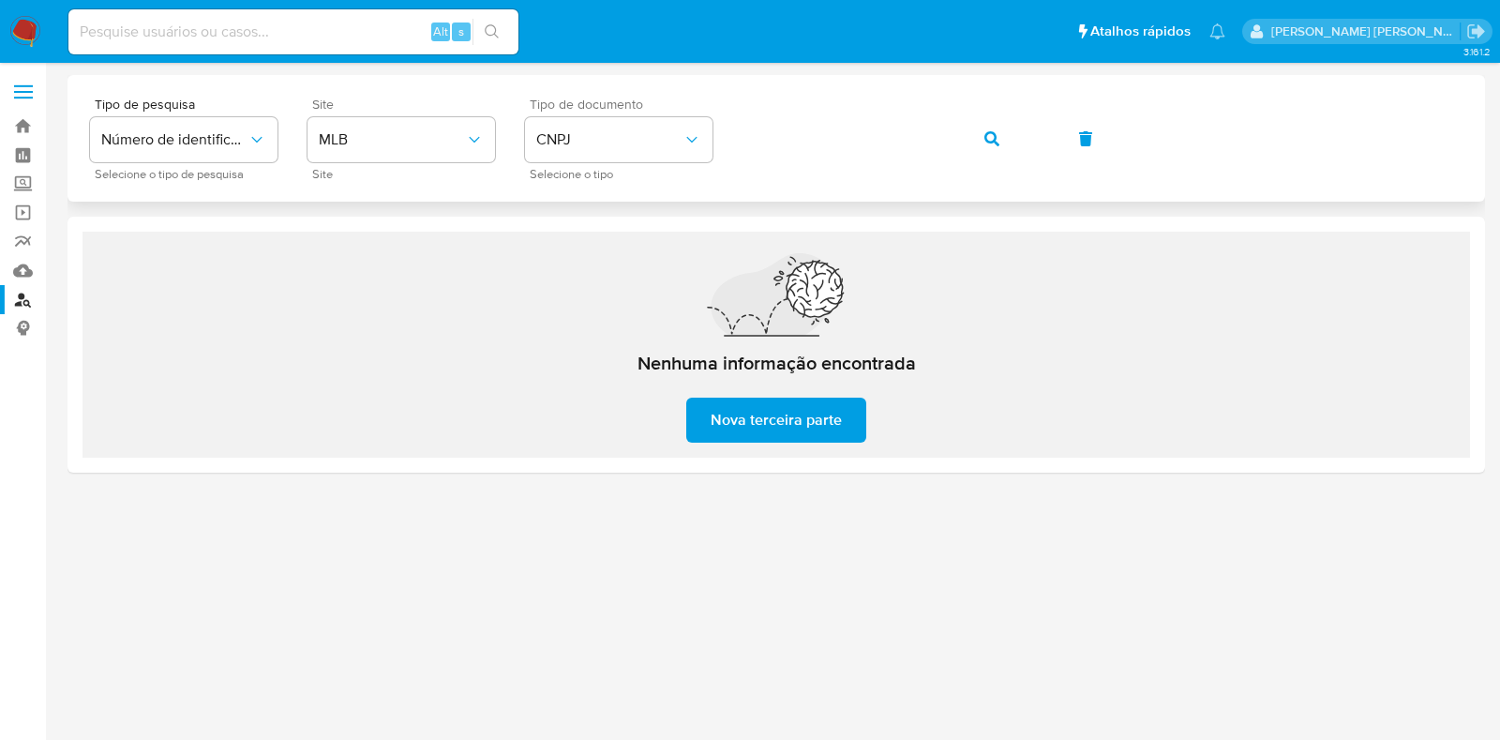
click at [983, 146] on button "button" at bounding box center [992, 138] width 64 height 45
click at [998, 133] on button "button" at bounding box center [992, 138] width 64 height 45
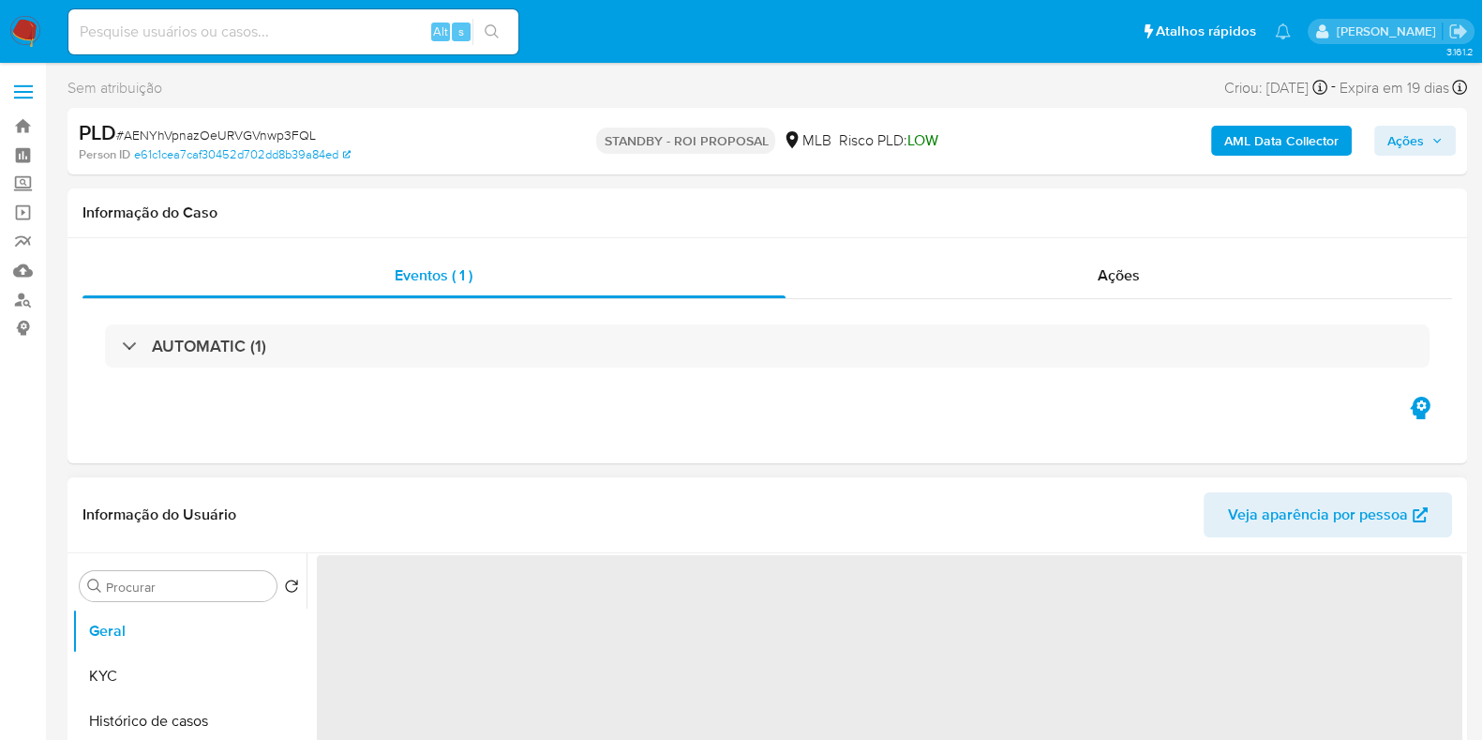
select select "10"
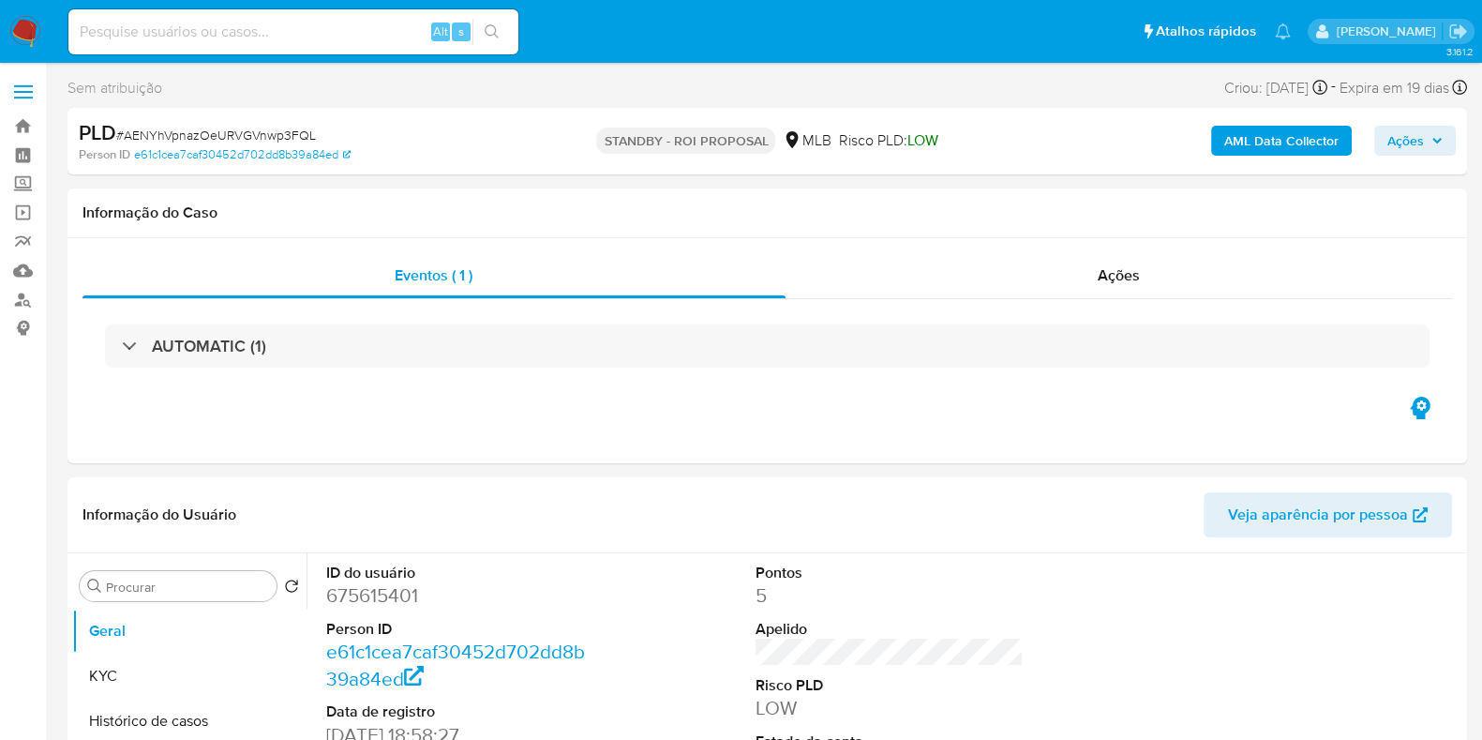
click at [188, 21] on input at bounding box center [293, 32] width 450 height 24
paste input "NJD37gtxJtxgCNrUVB4M2cO6"
type input "NJD37gtxJtxgCNrUVB4M2cO6"
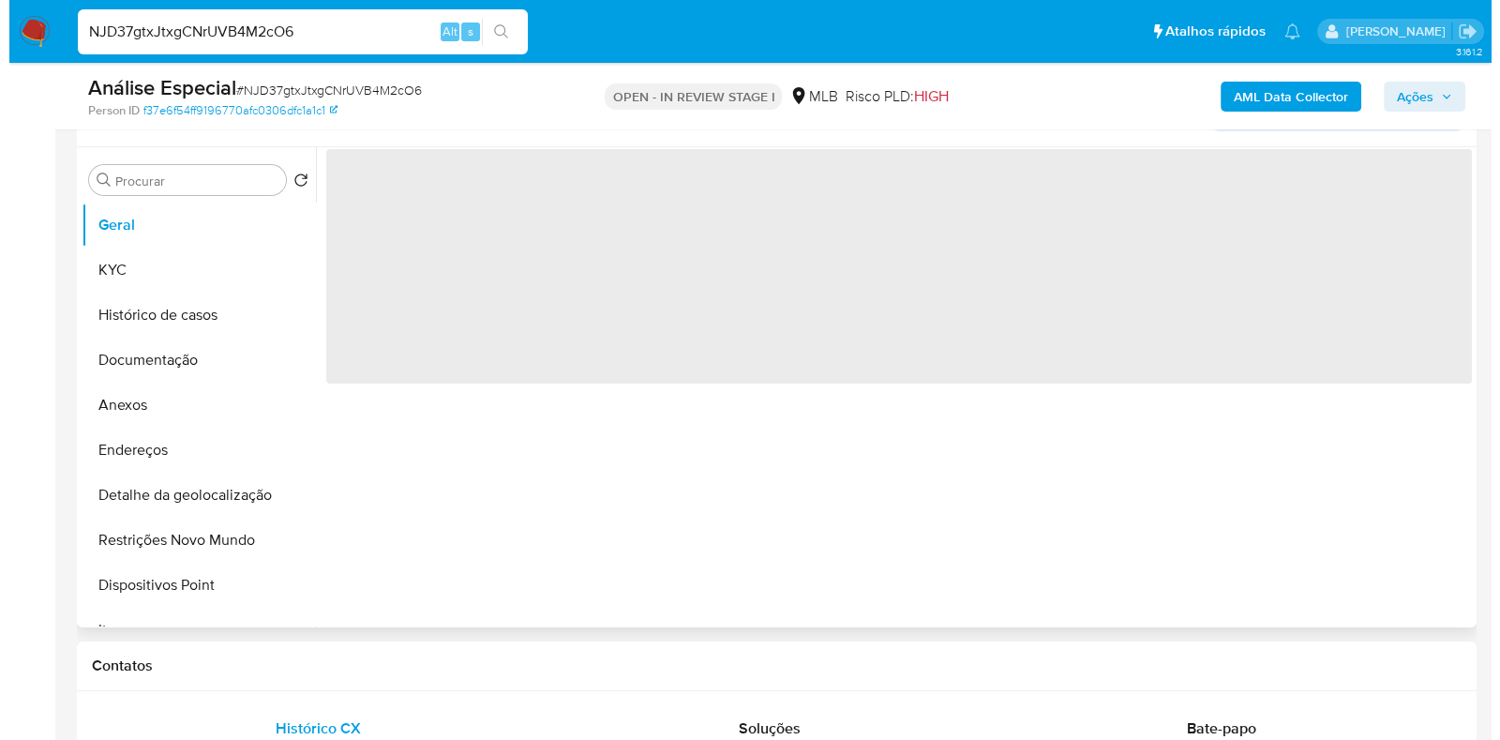
scroll to position [352, 0]
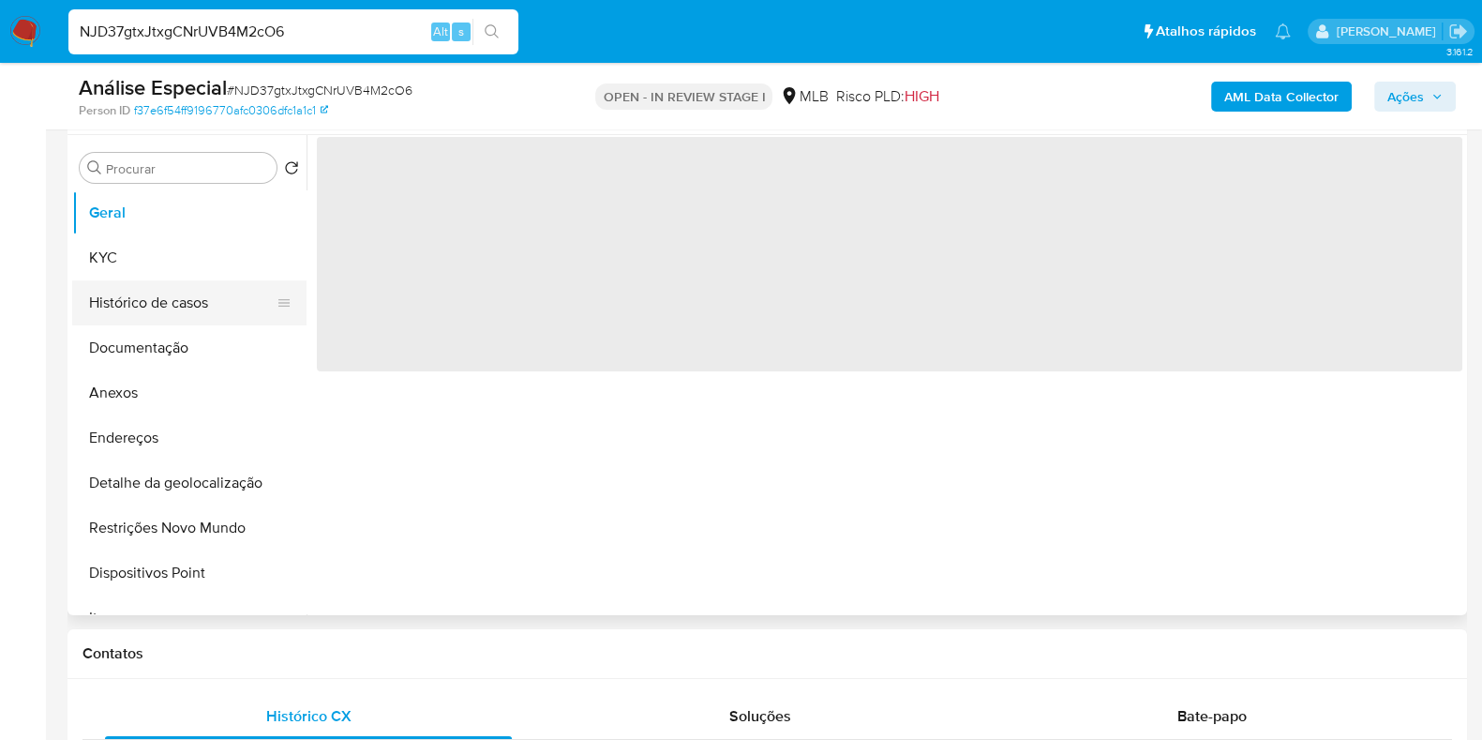
select select "10"
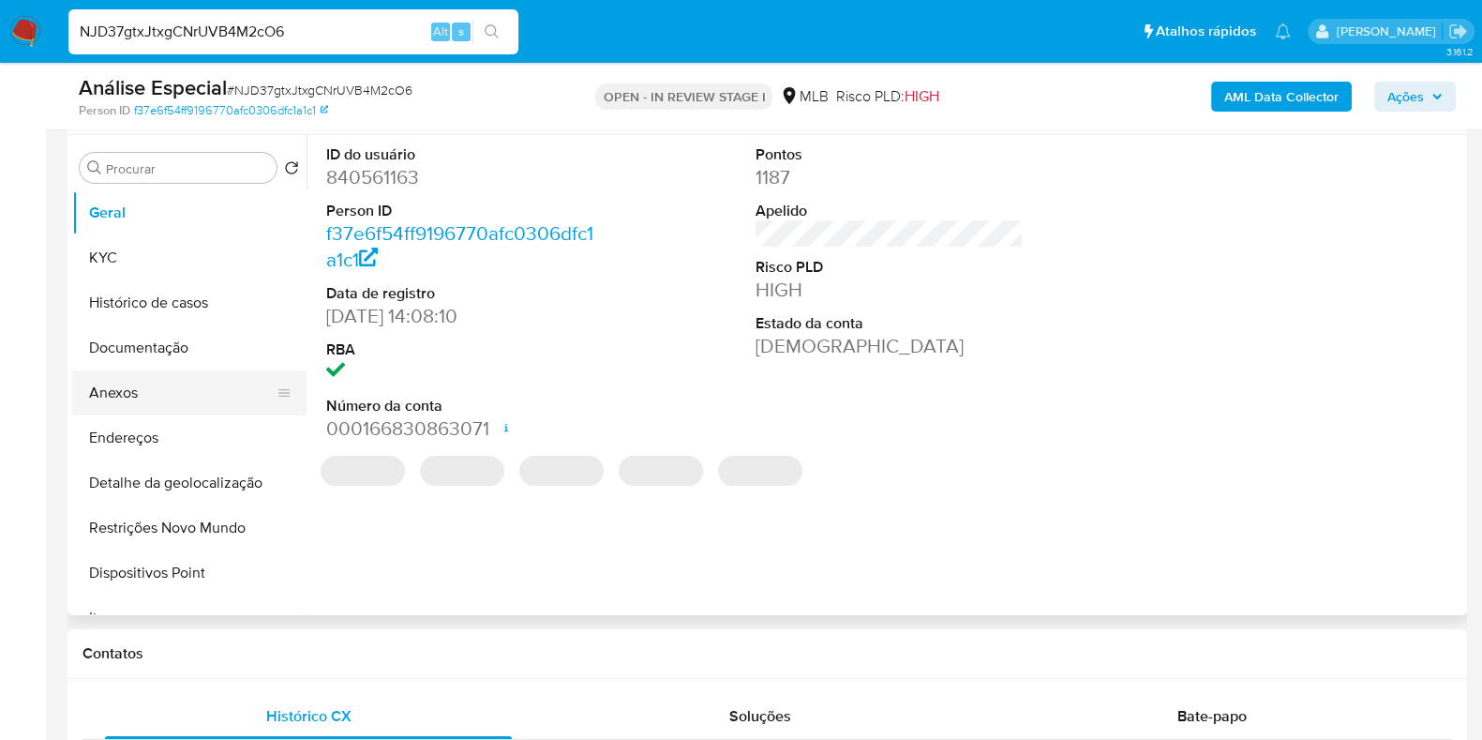
click at [145, 392] on button "Anexos" at bounding box center [181, 392] width 219 height 45
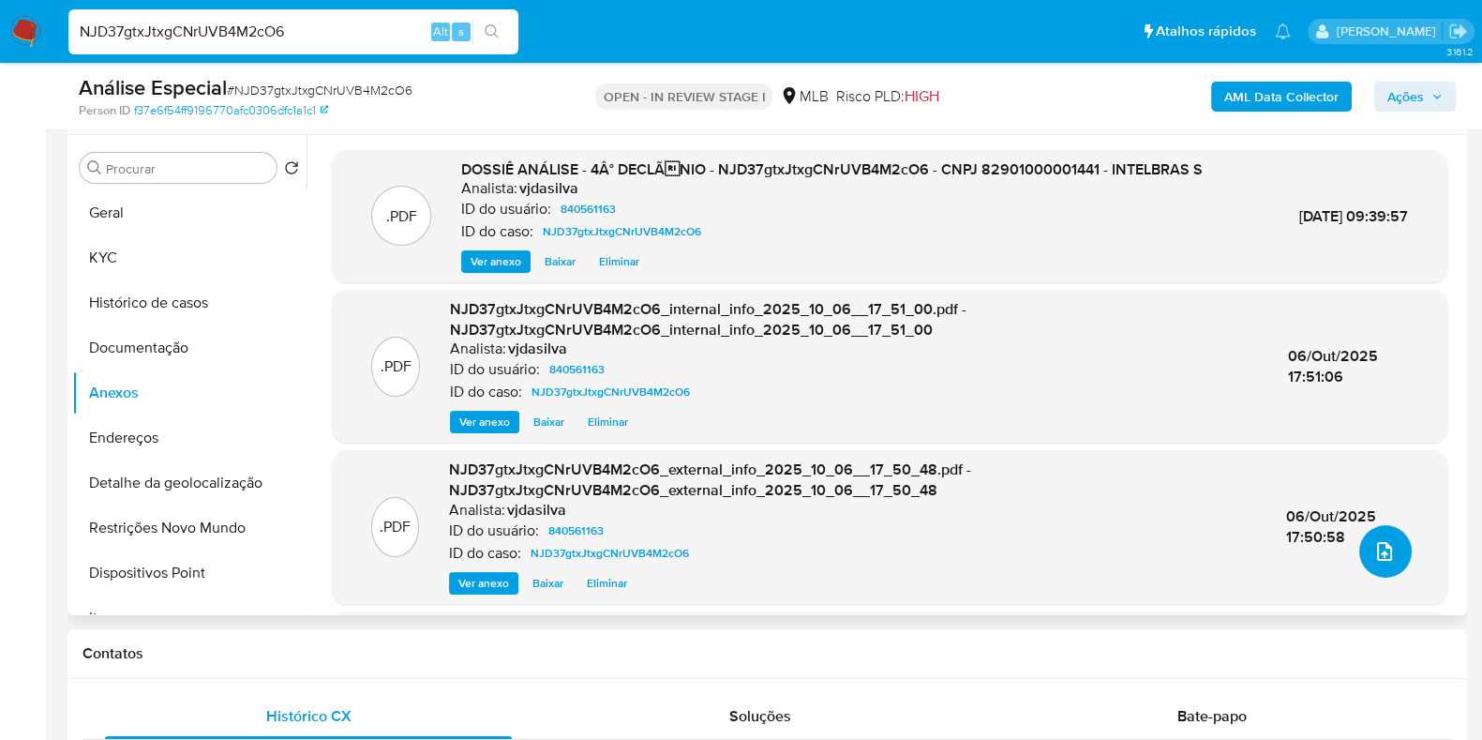
click at [1370, 537] on button "upload-file" at bounding box center [1385, 551] width 53 height 53
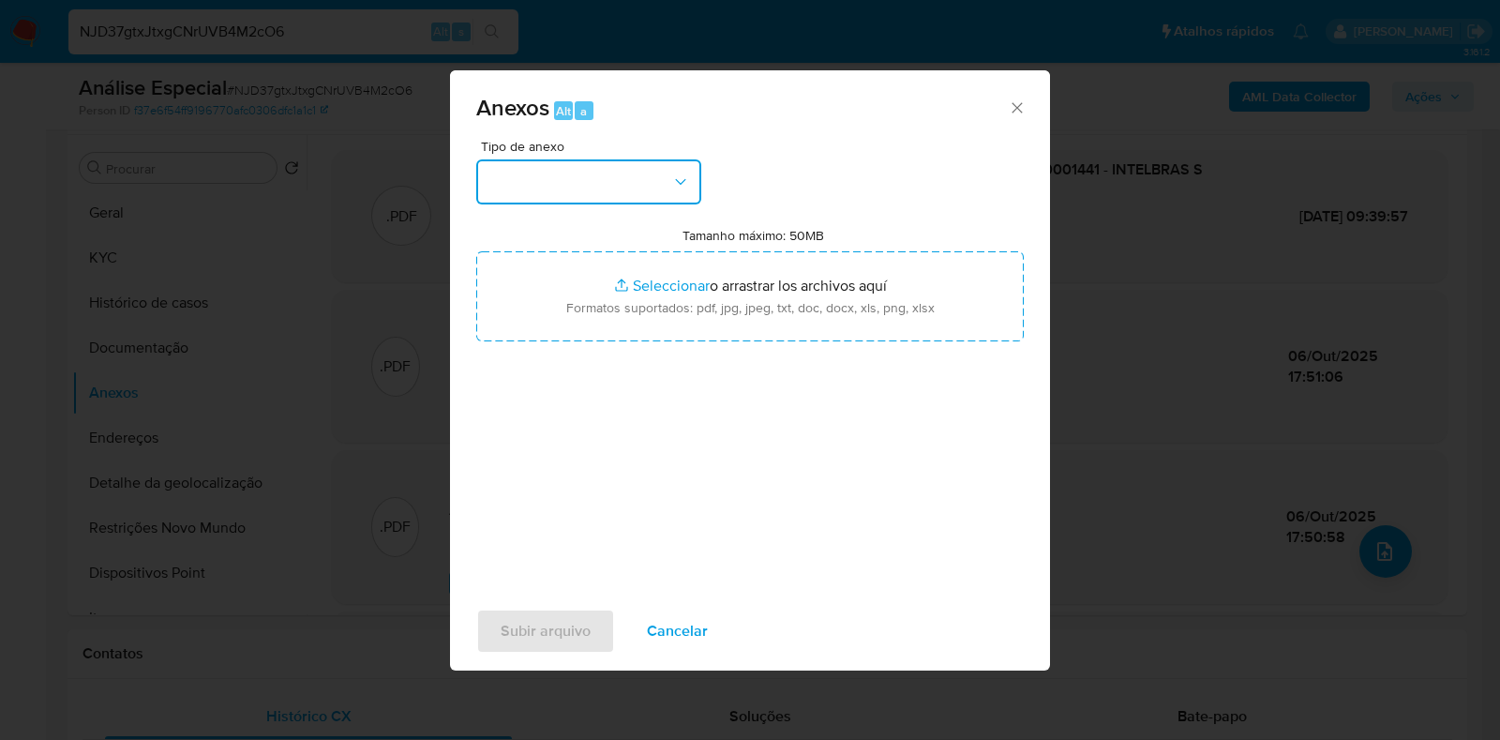
click at [668, 191] on button "button" at bounding box center [588, 181] width 225 height 45
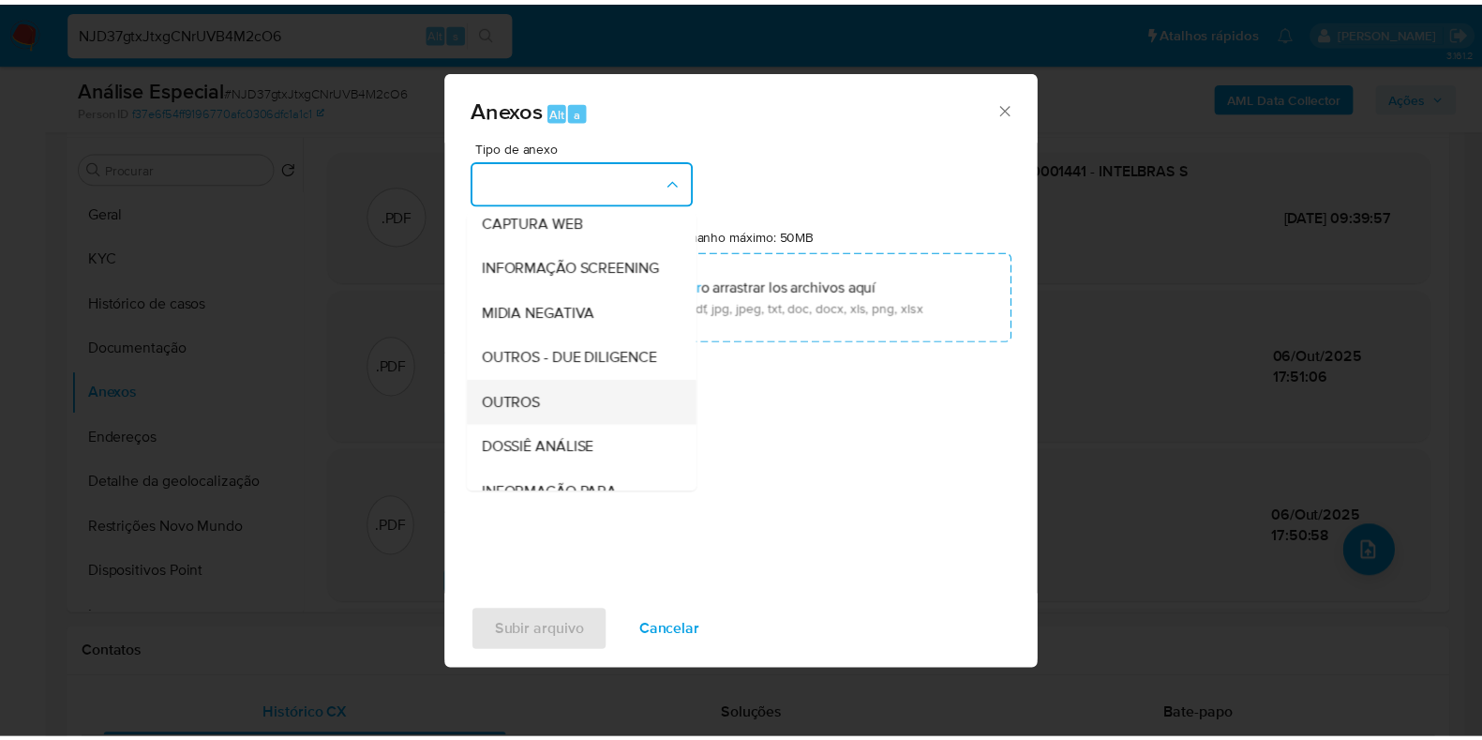
scroll to position [289, 0]
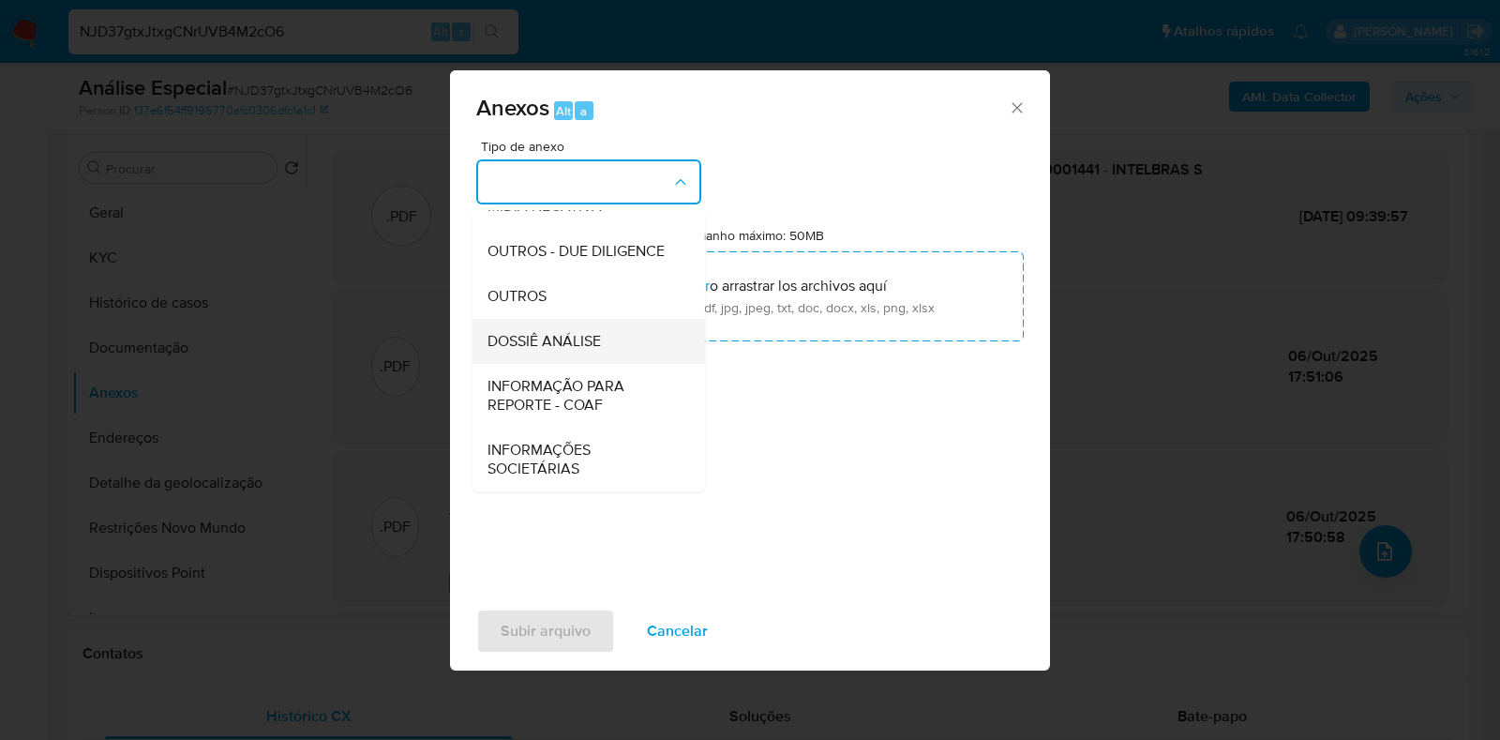
click at [629, 349] on div "DOSSIÊ ANÁLISE" at bounding box center [583, 341] width 191 height 45
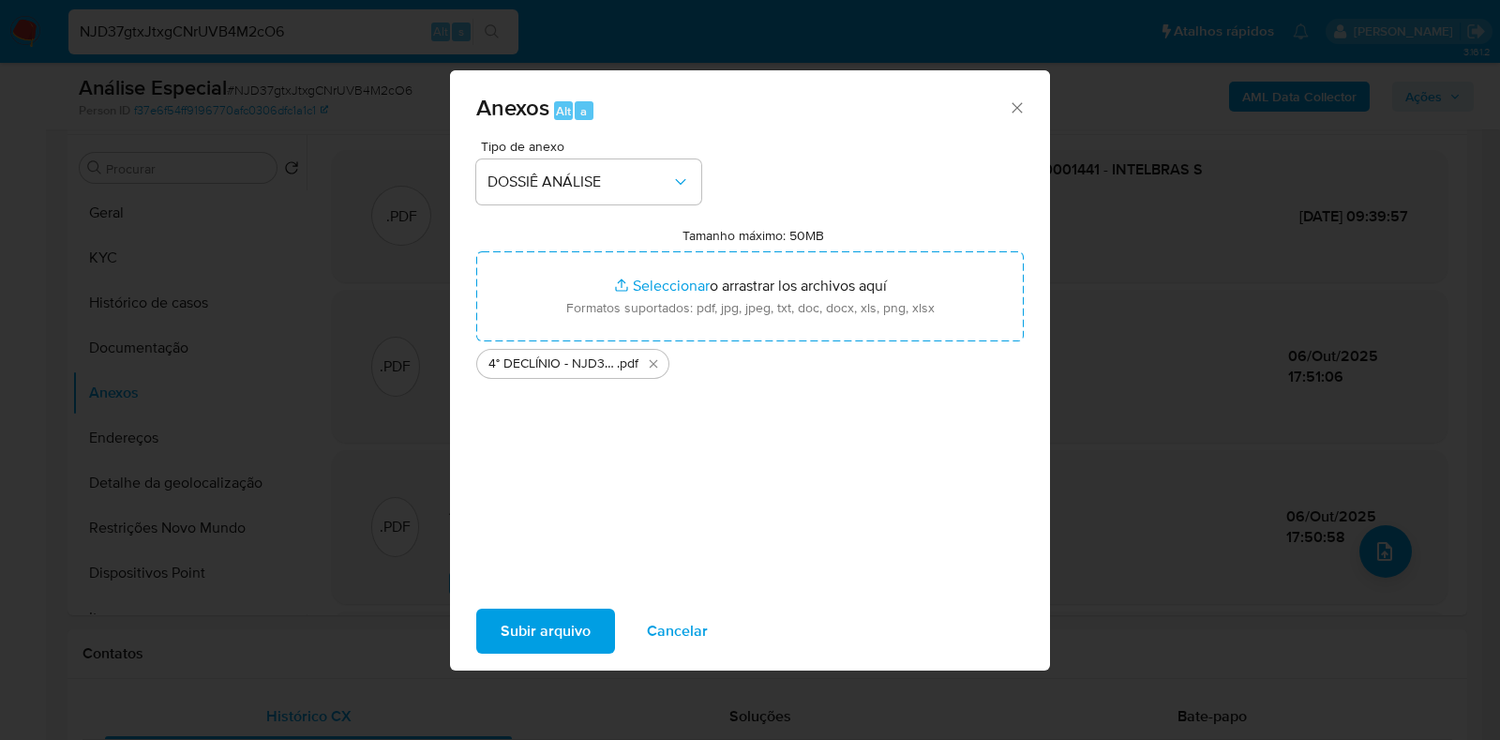
click at [548, 625] on span "Subir arquivo" at bounding box center [546, 630] width 90 height 41
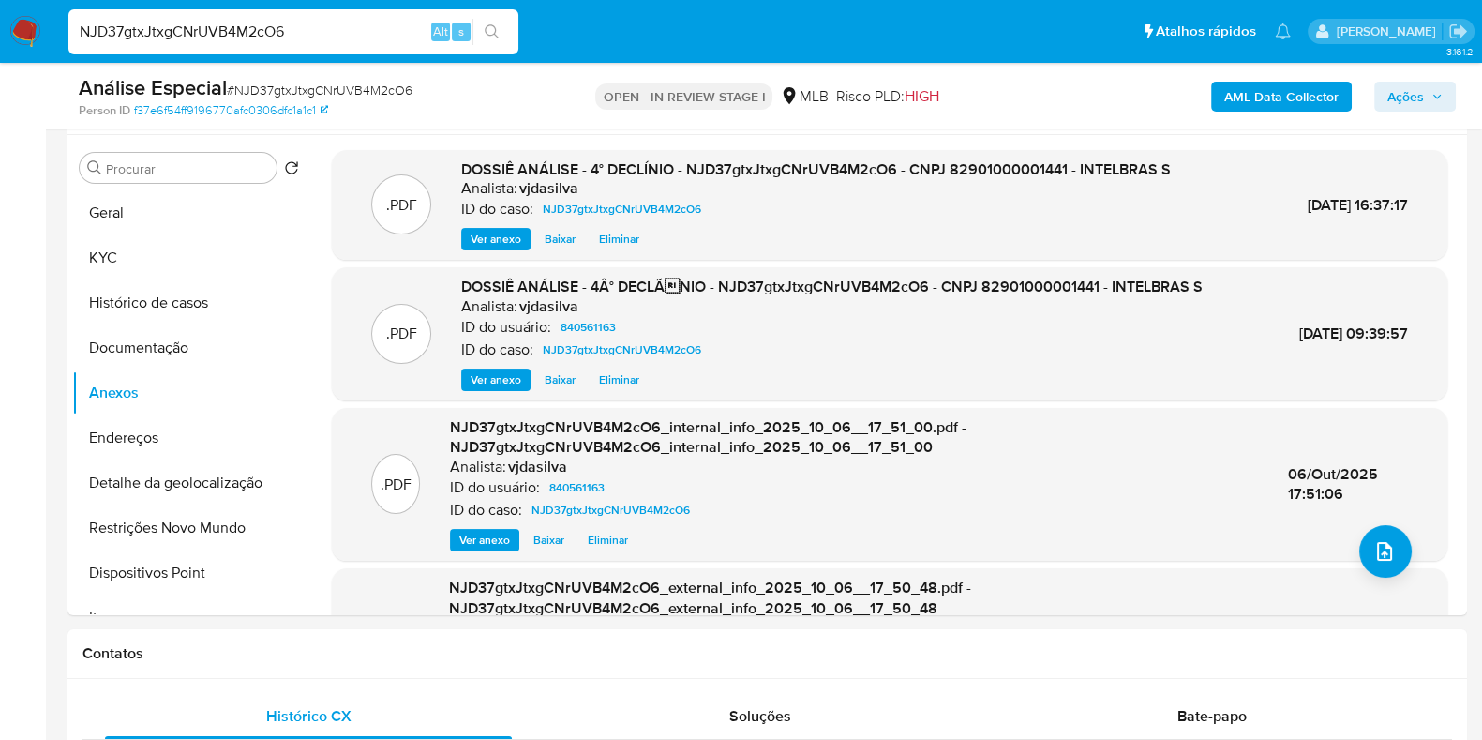
click at [1404, 98] on span "Ações" at bounding box center [1406, 97] width 37 height 30
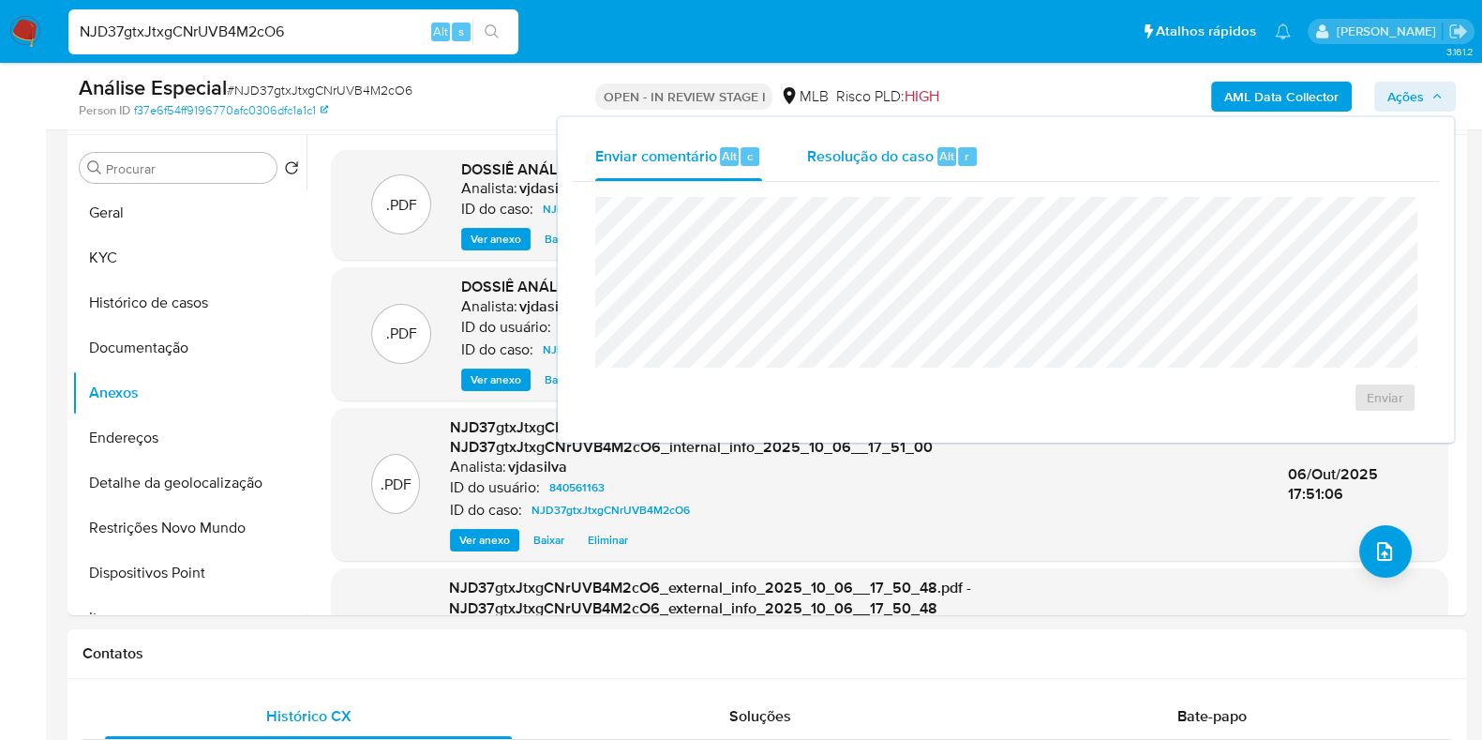
click at [844, 144] on span "Resolução do caso" at bounding box center [870, 155] width 127 height 22
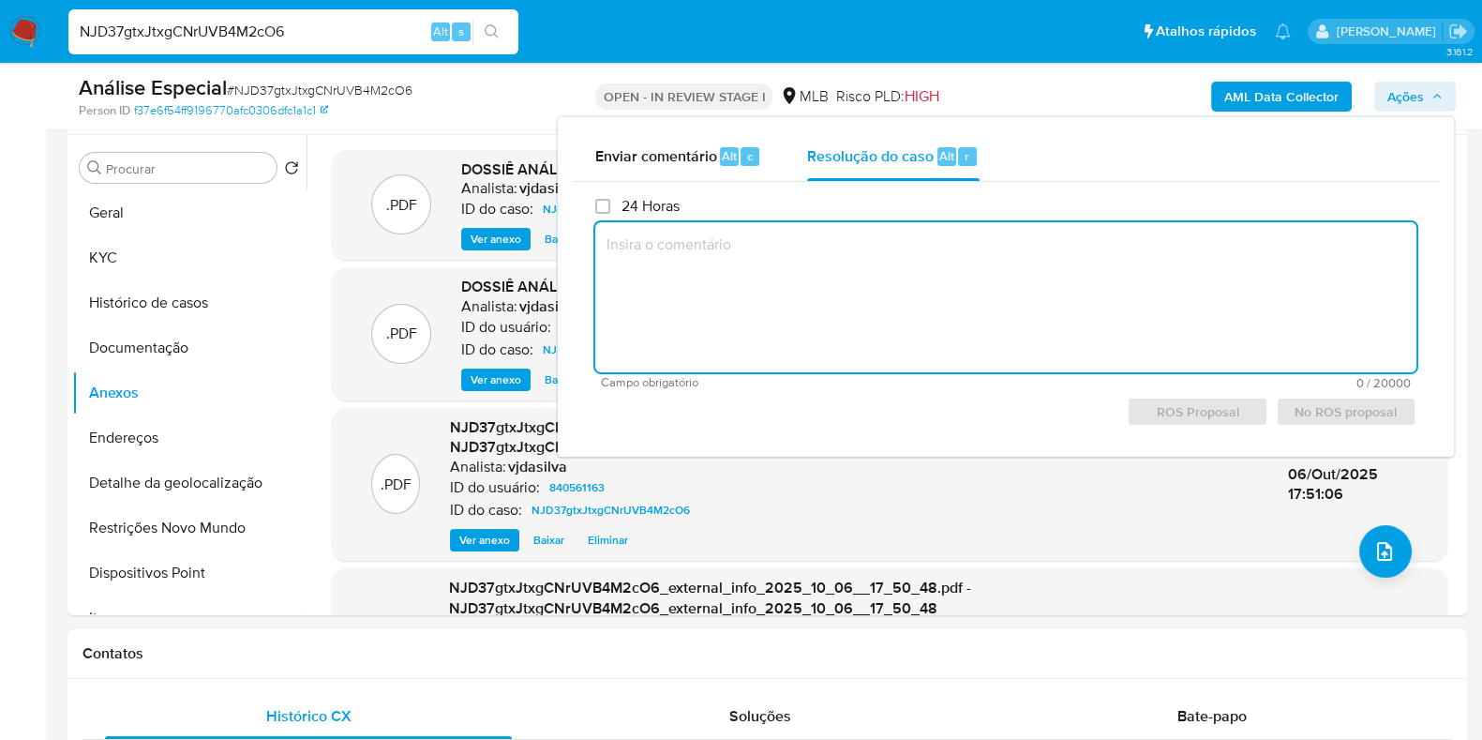
click at [857, 250] on textarea at bounding box center [1005, 297] width 821 height 150
paste textarea "- Movimentação aparentemente dentro da capacidade financeira e compatível com p…"
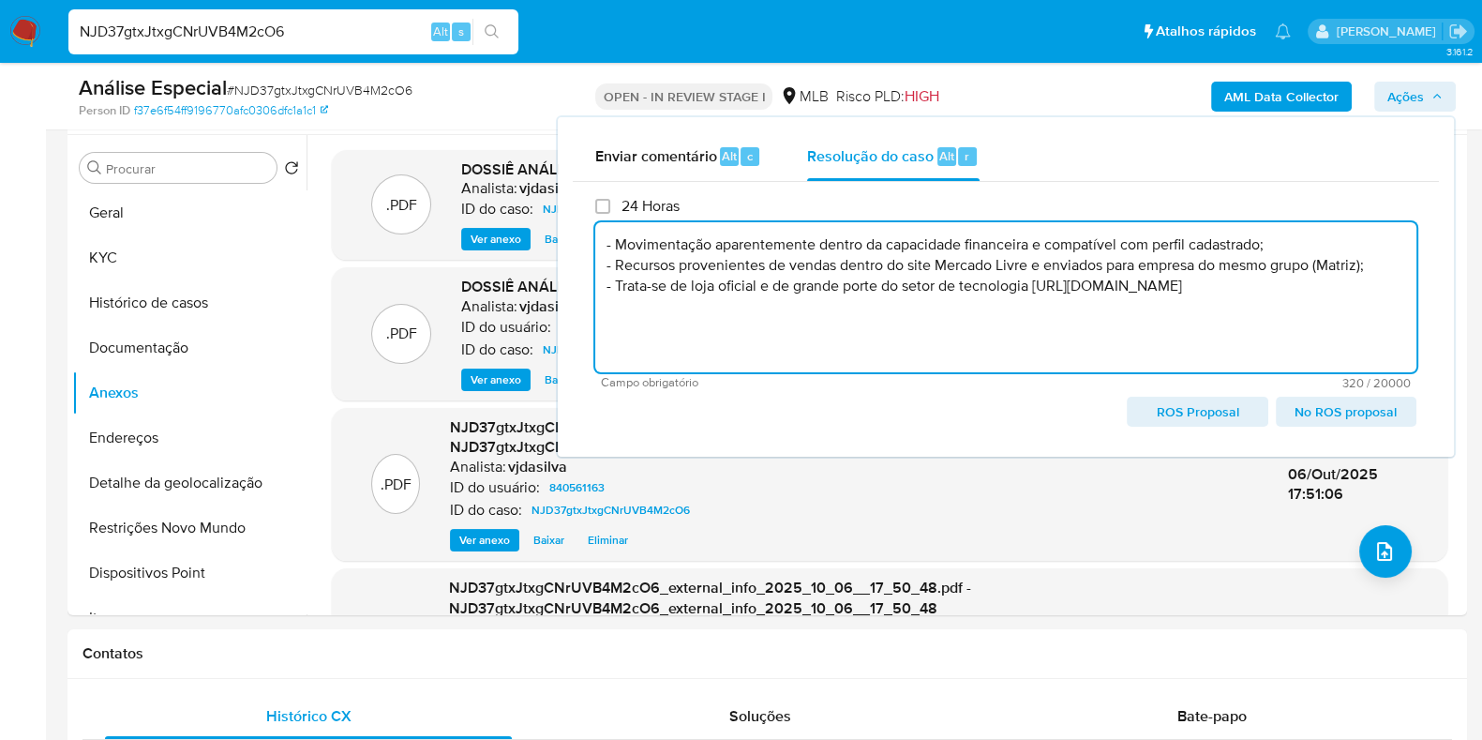
click at [858, 323] on textarea "- Movimentação aparentemente dentro da capacidade financeira e compatível com p…" at bounding box center [1005, 297] width 821 height 150
click at [1384, 311] on textarea "- Movimentação aparentemente dentro da capacidade financeira e compatível com p…" at bounding box center [1005, 297] width 821 height 150
paste textarea "- Não comunicar ao COAF - Manutenção do relacionamento com a instituição"
click at [1311, 416] on span "No ROS proposal" at bounding box center [1346, 411] width 114 height 26
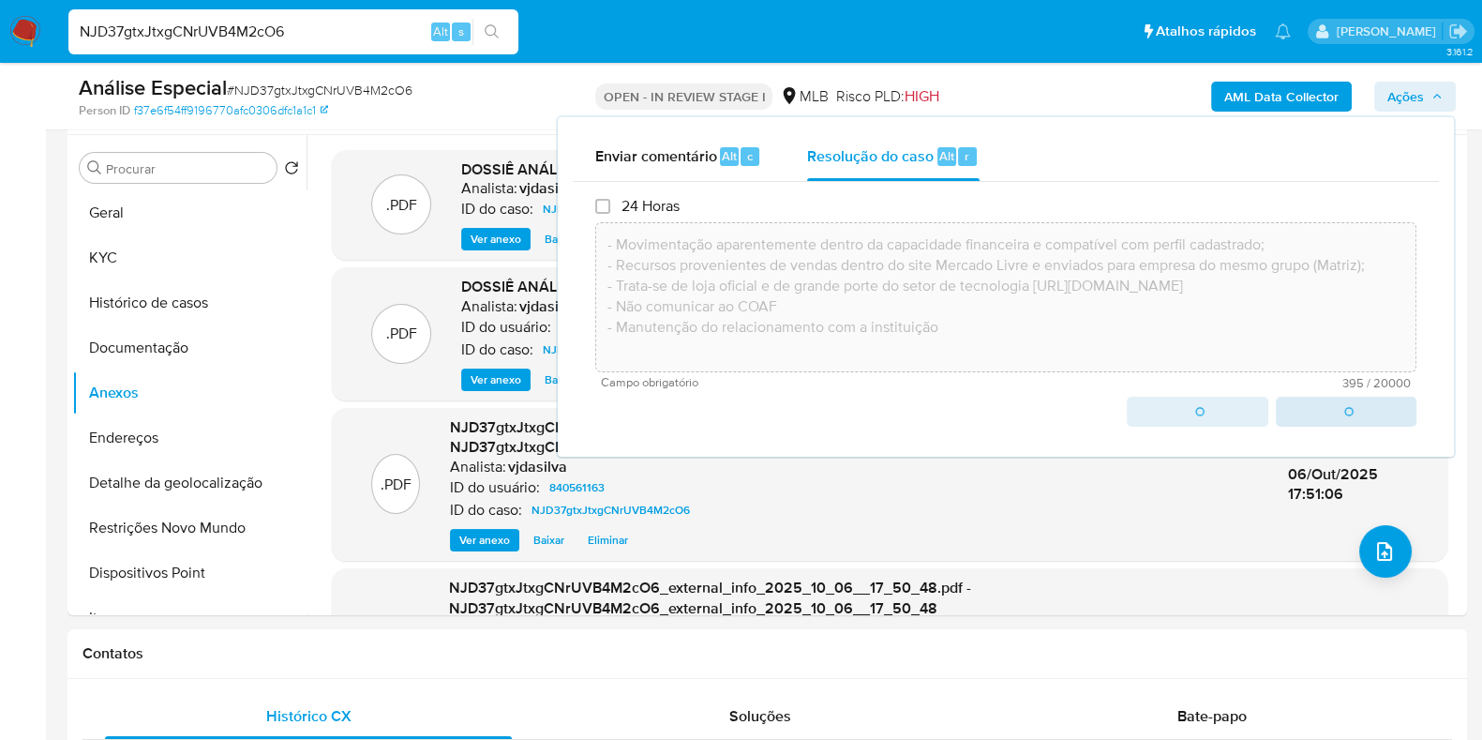
type textarea "- Movimentação aparentemente dentro da capacidade financeira e compatível com p…"
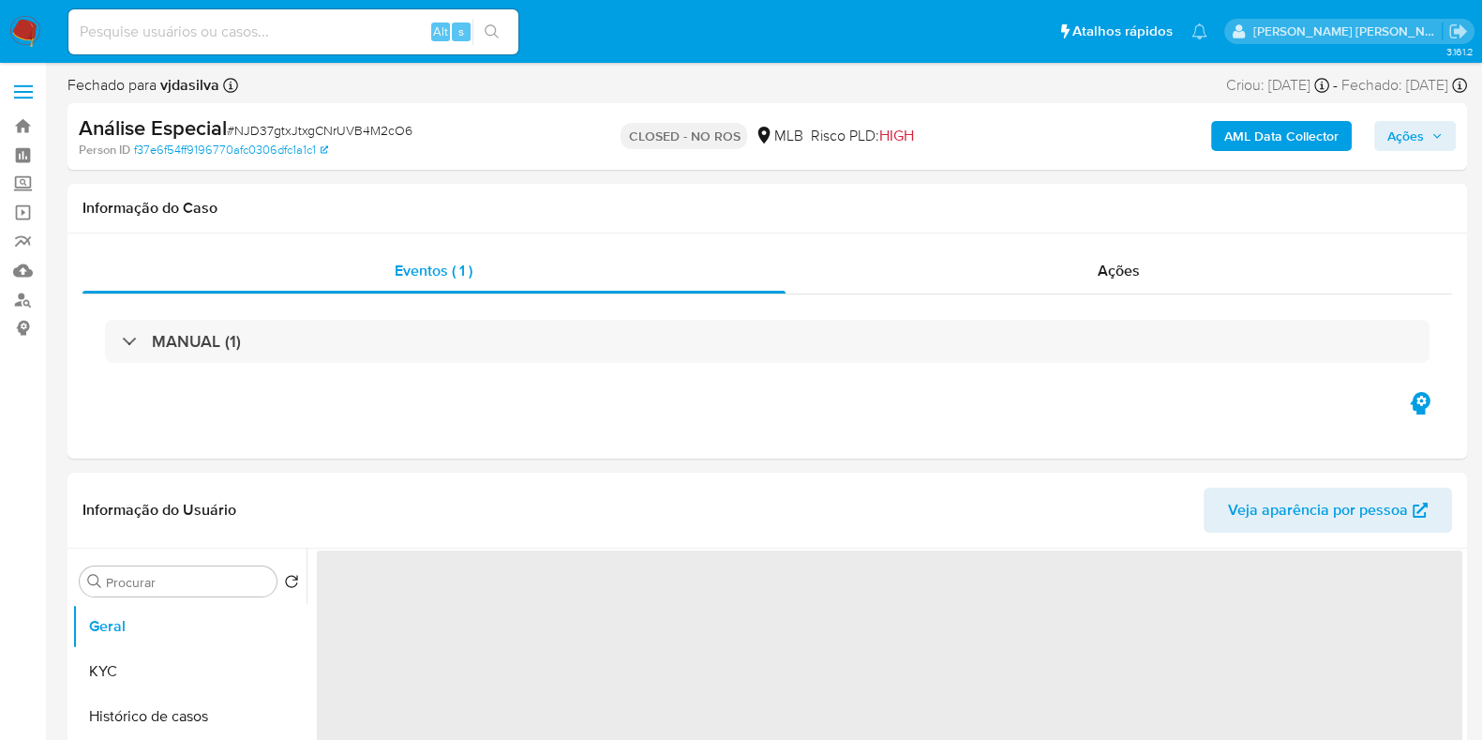
select select "10"
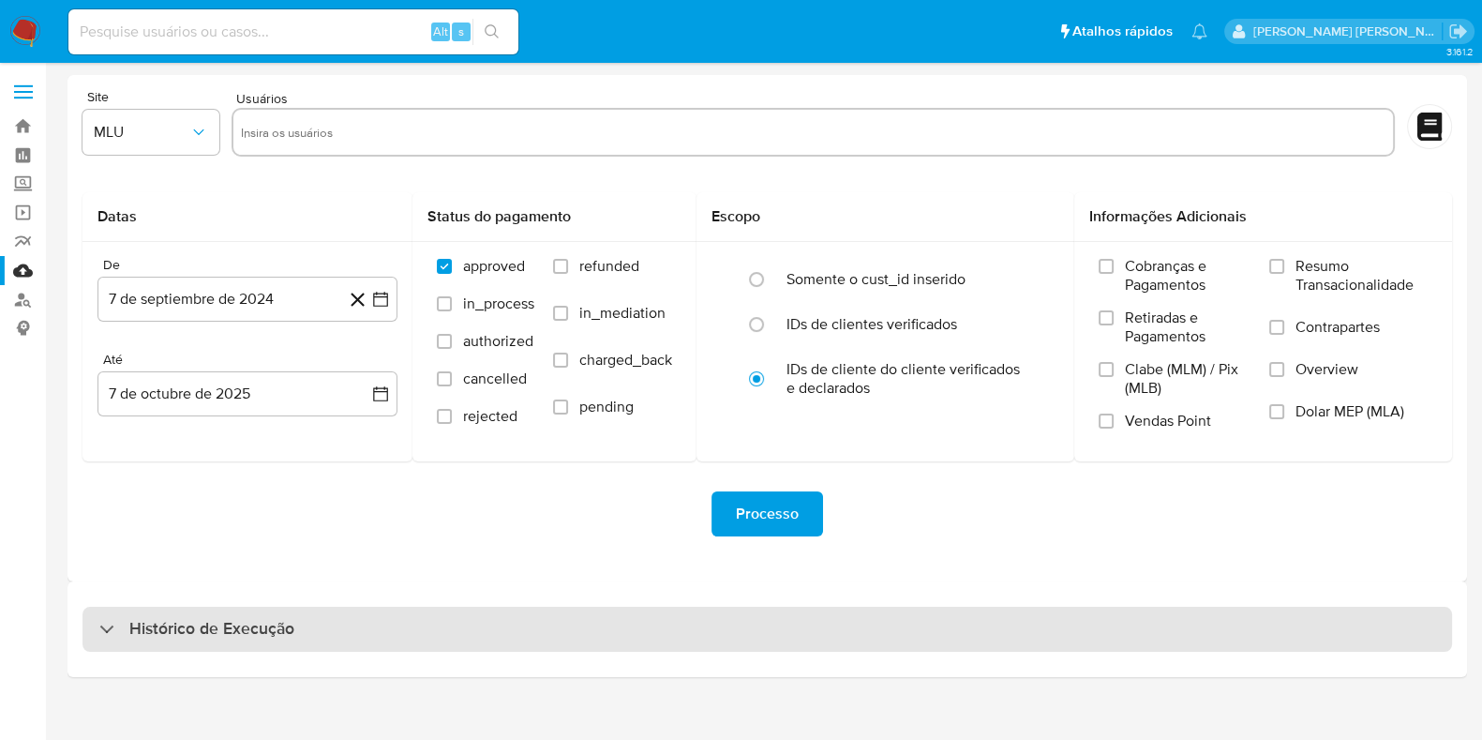
click at [224, 627] on h3 "Histórico de Execução" at bounding box center [211, 629] width 165 height 23
select select "10"
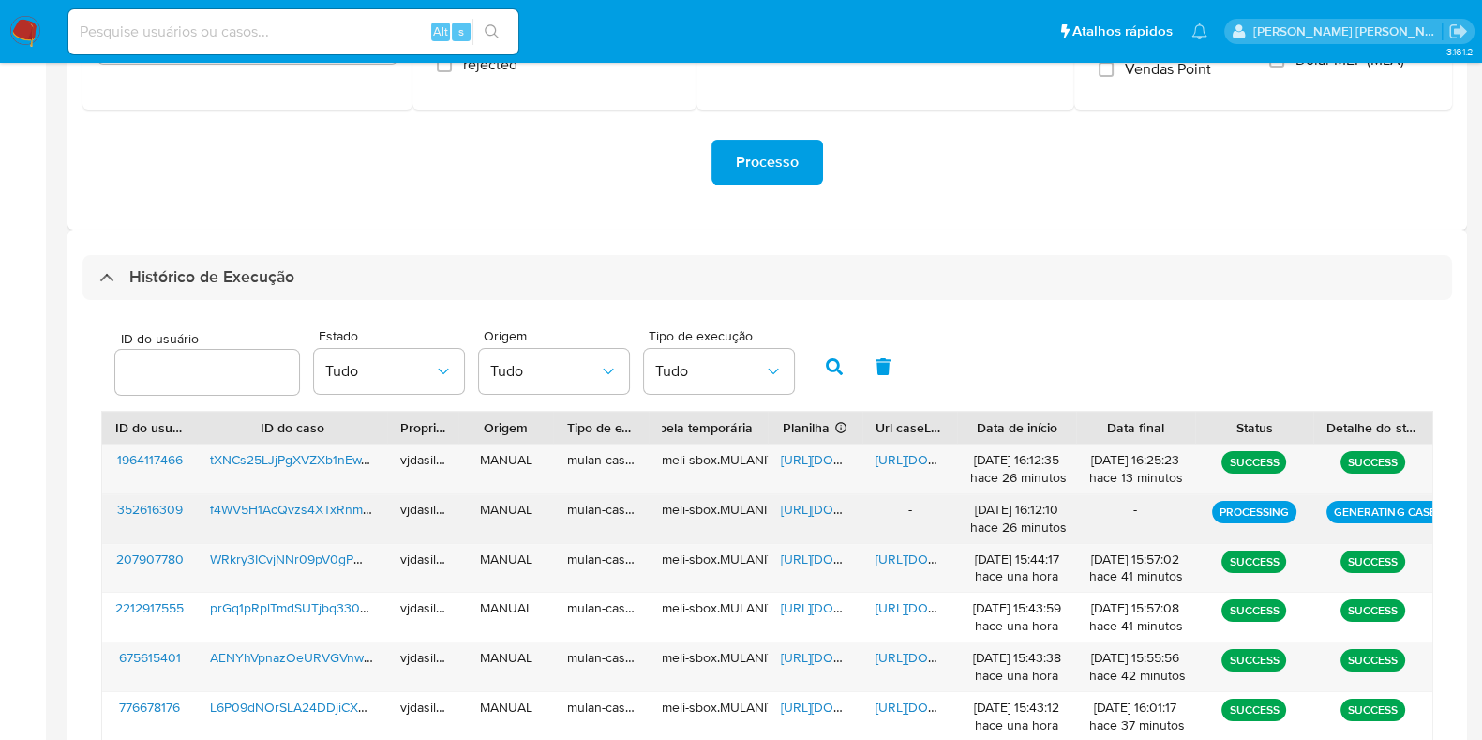
scroll to position [468, 0]
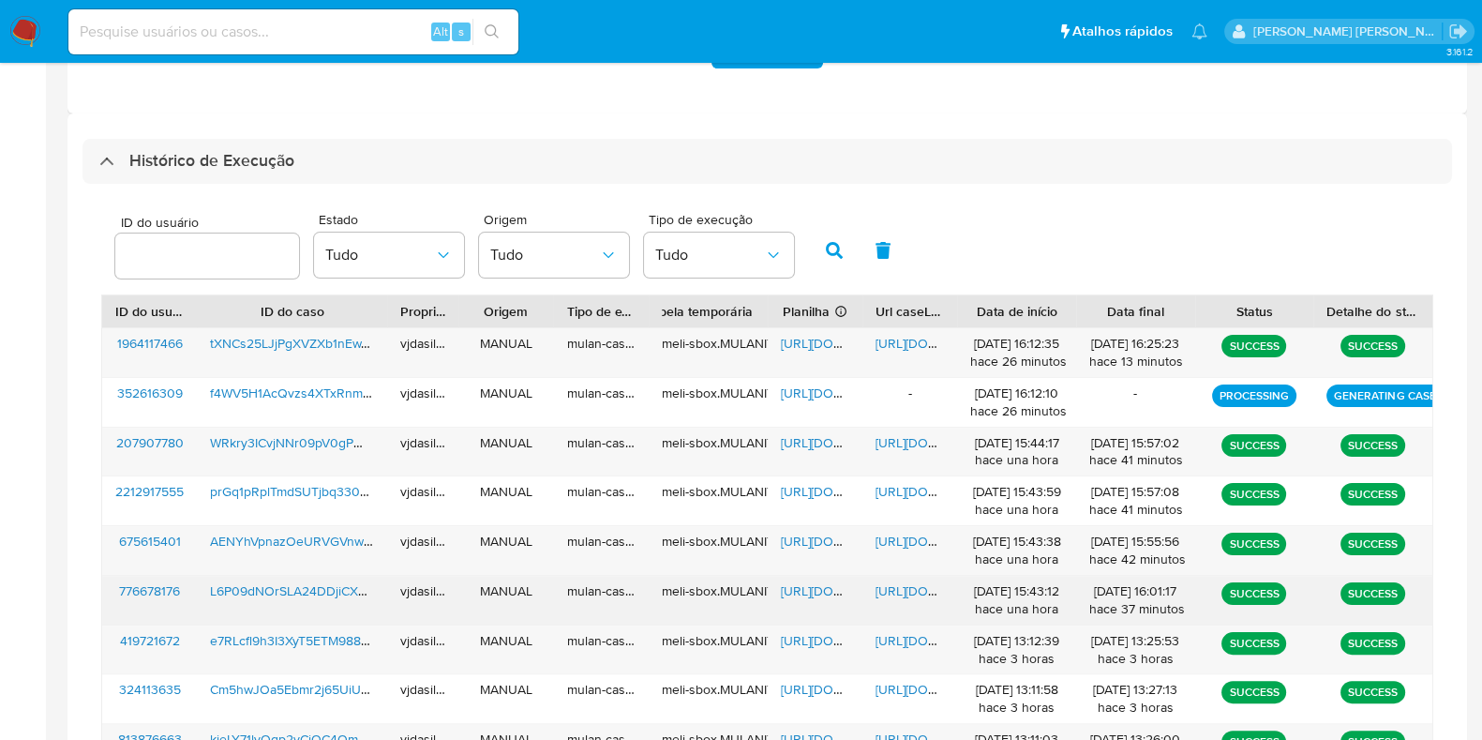
click at [907, 586] on span "https://docs.google.com/document/d/1Yh4T5sN-69hm16oDWDHUjJhZFWjBns-NM81_yOitln8…" at bounding box center [940, 590] width 129 height 19
click at [794, 585] on span "https://docs.google.com/spreadsheets/d/1oqk62hVxwjdWGpDnYK36lscTc7d985wkal4OpbF…" at bounding box center [845, 590] width 129 height 19
click at [259, 587] on span "L6P09dNOrSLA24DDjiCXAOMZ" at bounding box center [302, 590] width 184 height 19
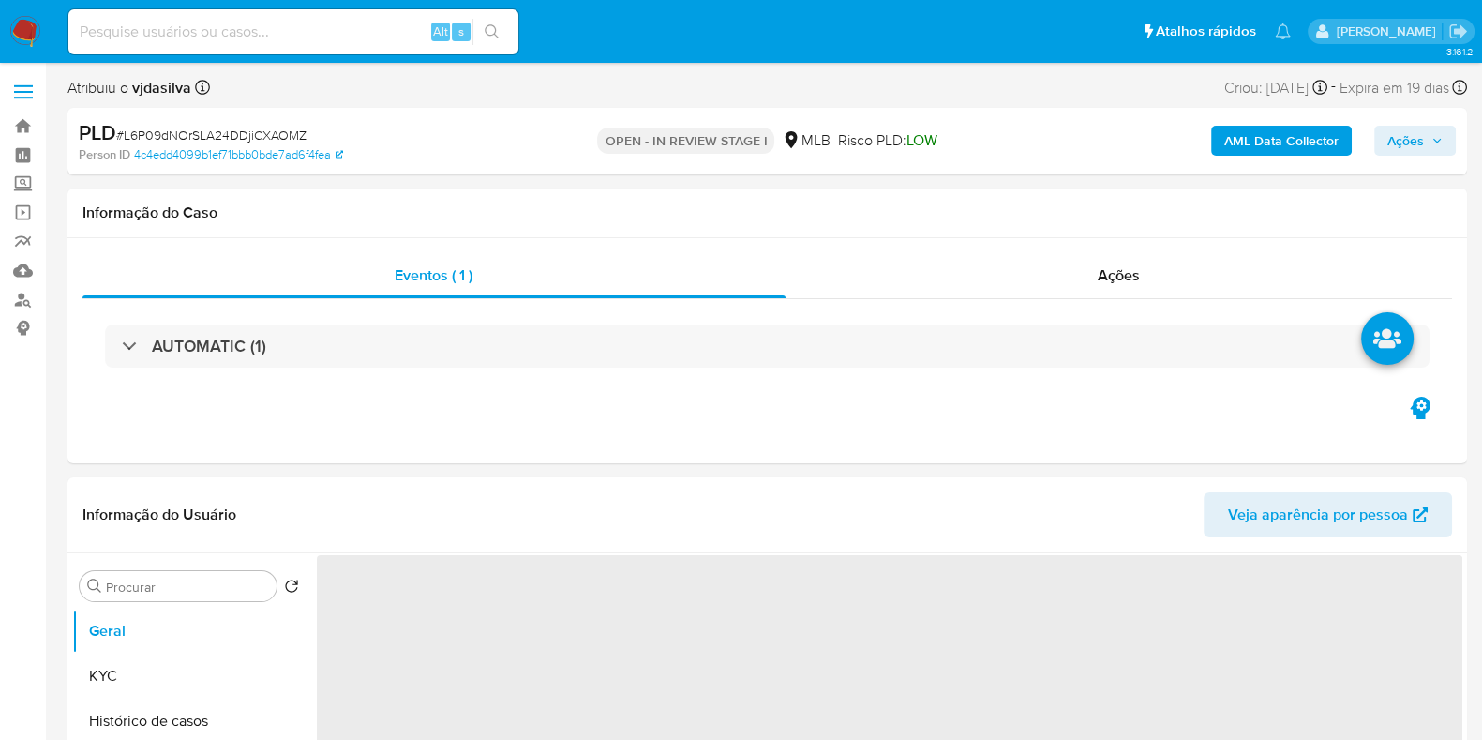
select select "10"
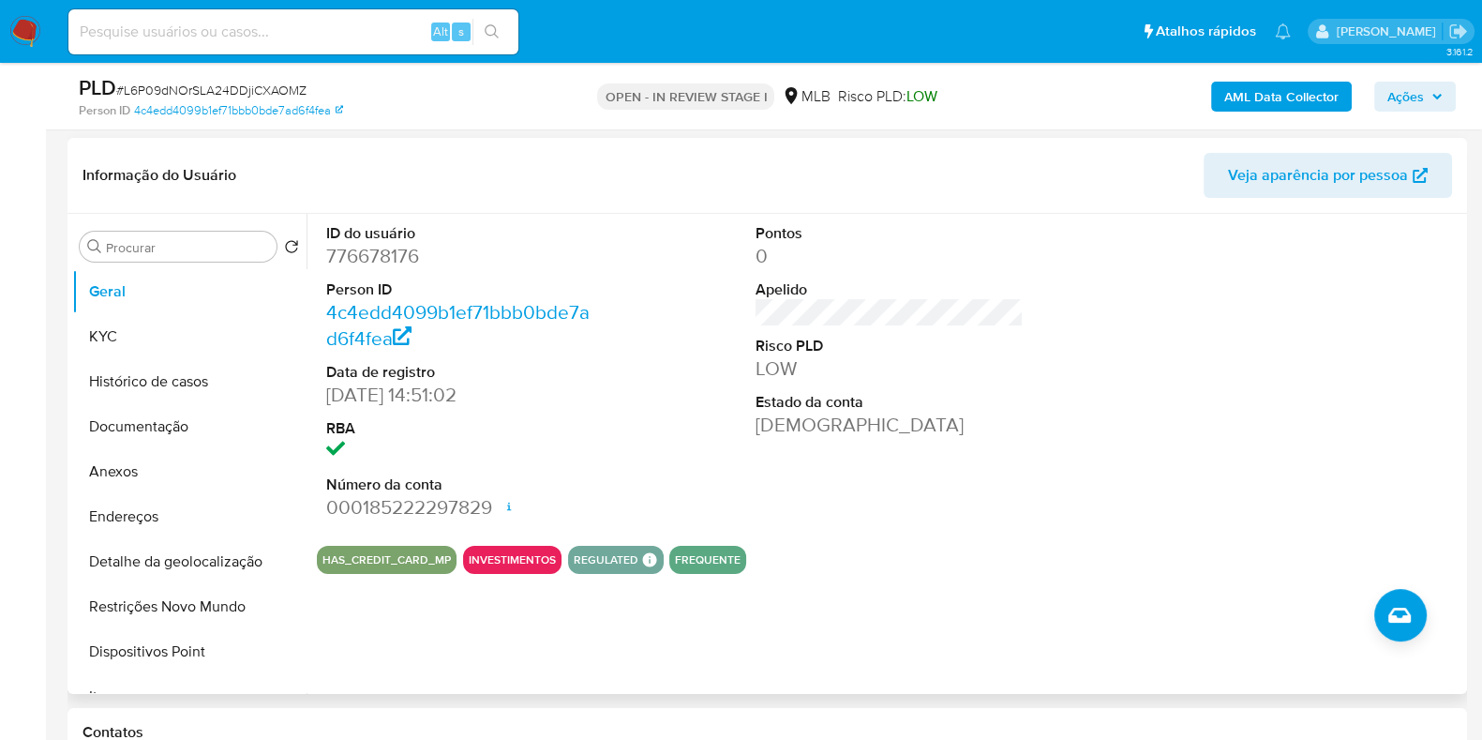
scroll to position [352, 0]
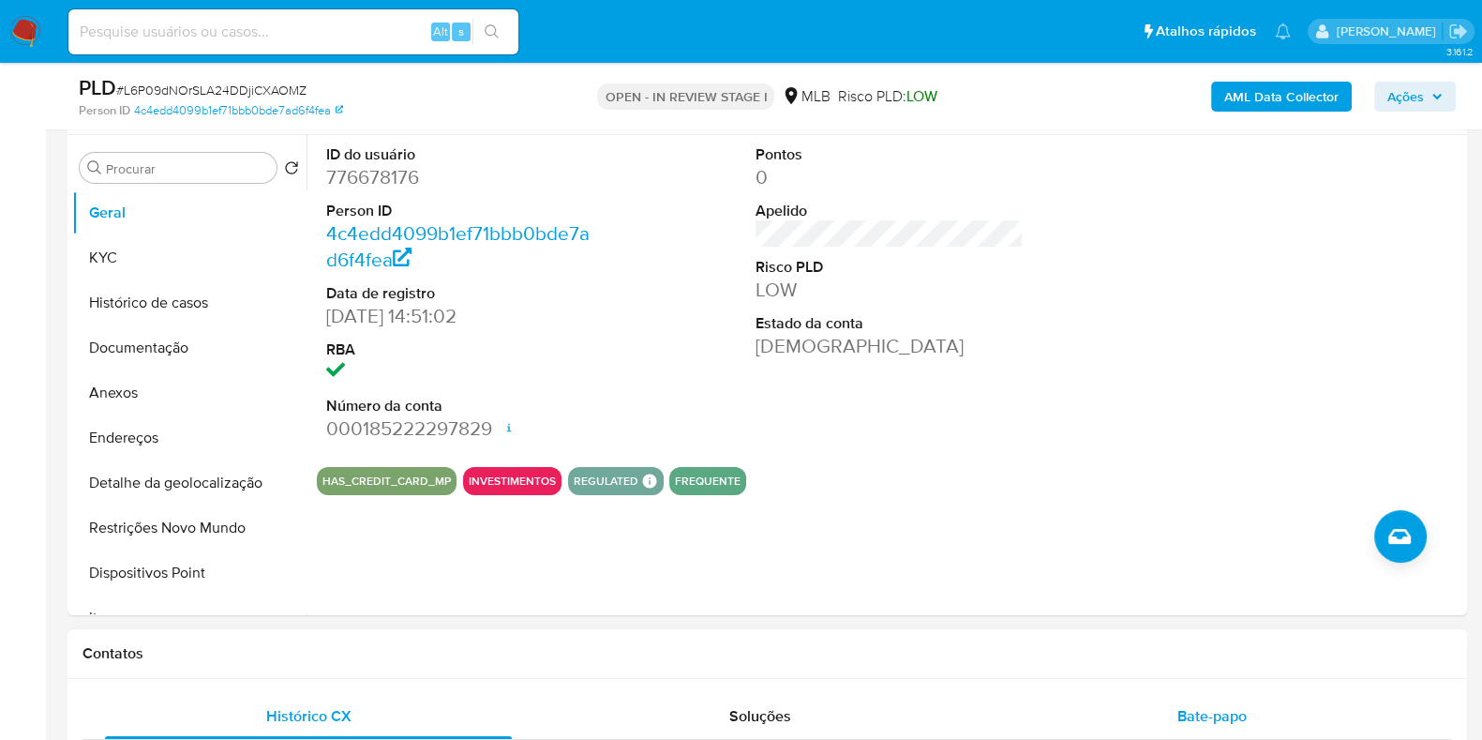
click at [1200, 710] on span "Bate-papo" at bounding box center [1212, 716] width 69 height 22
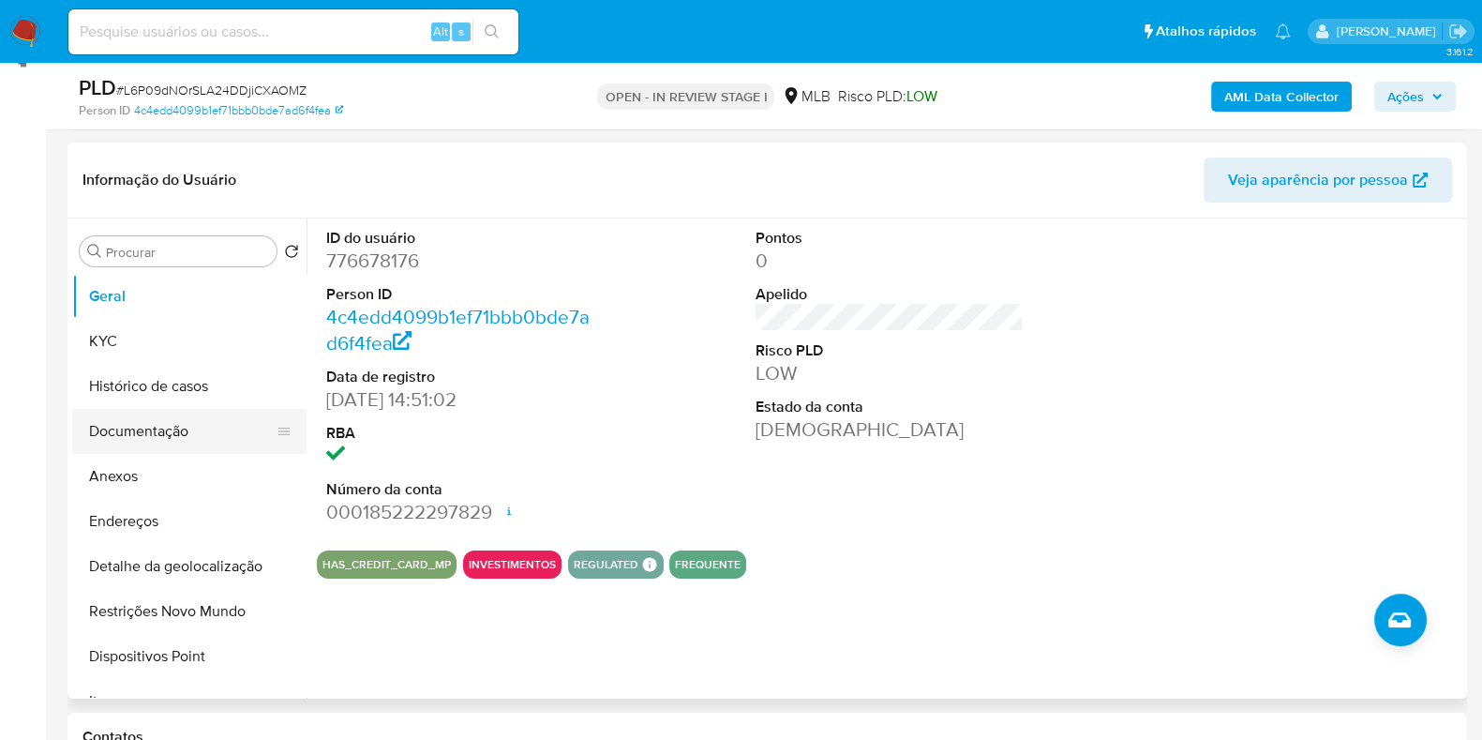
scroll to position [233, 0]
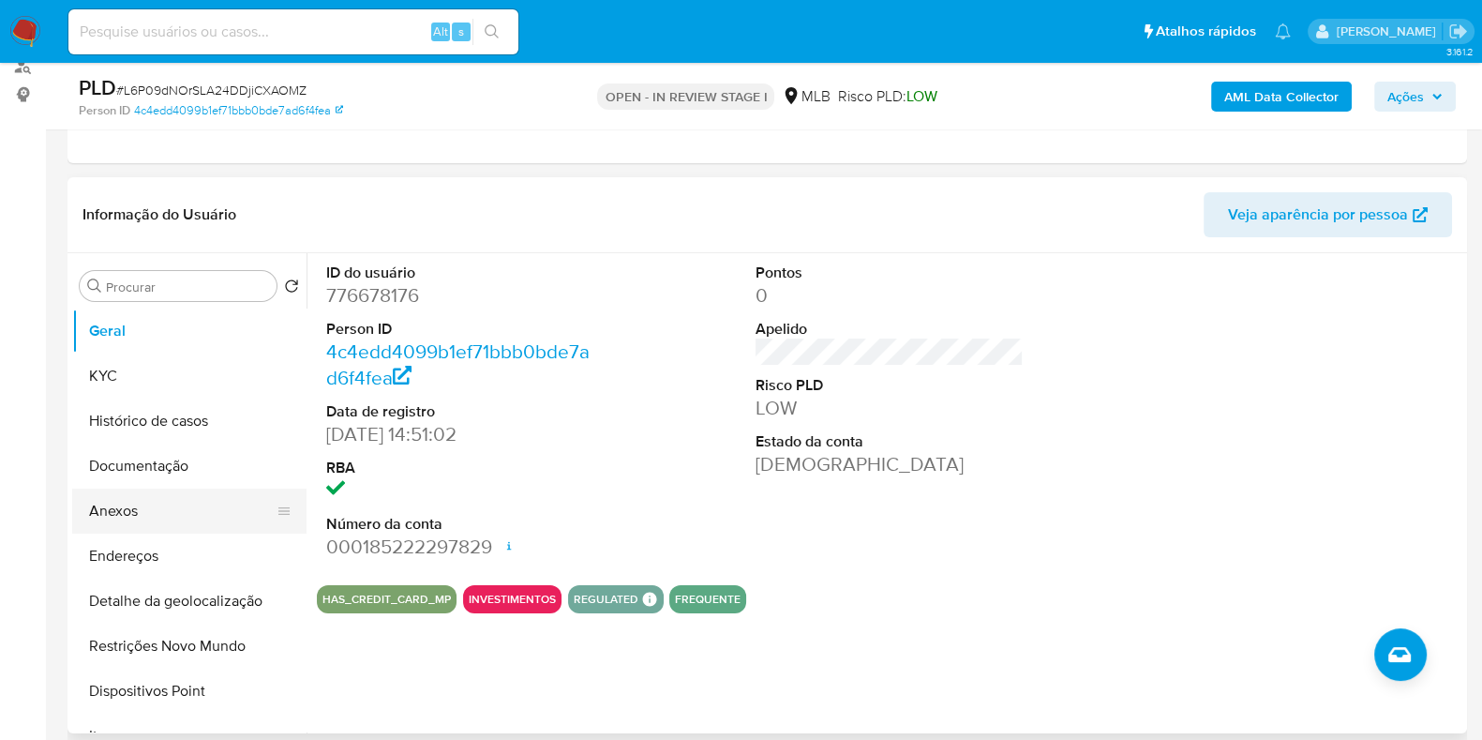
click at [154, 493] on button "Anexos" at bounding box center [181, 510] width 219 height 45
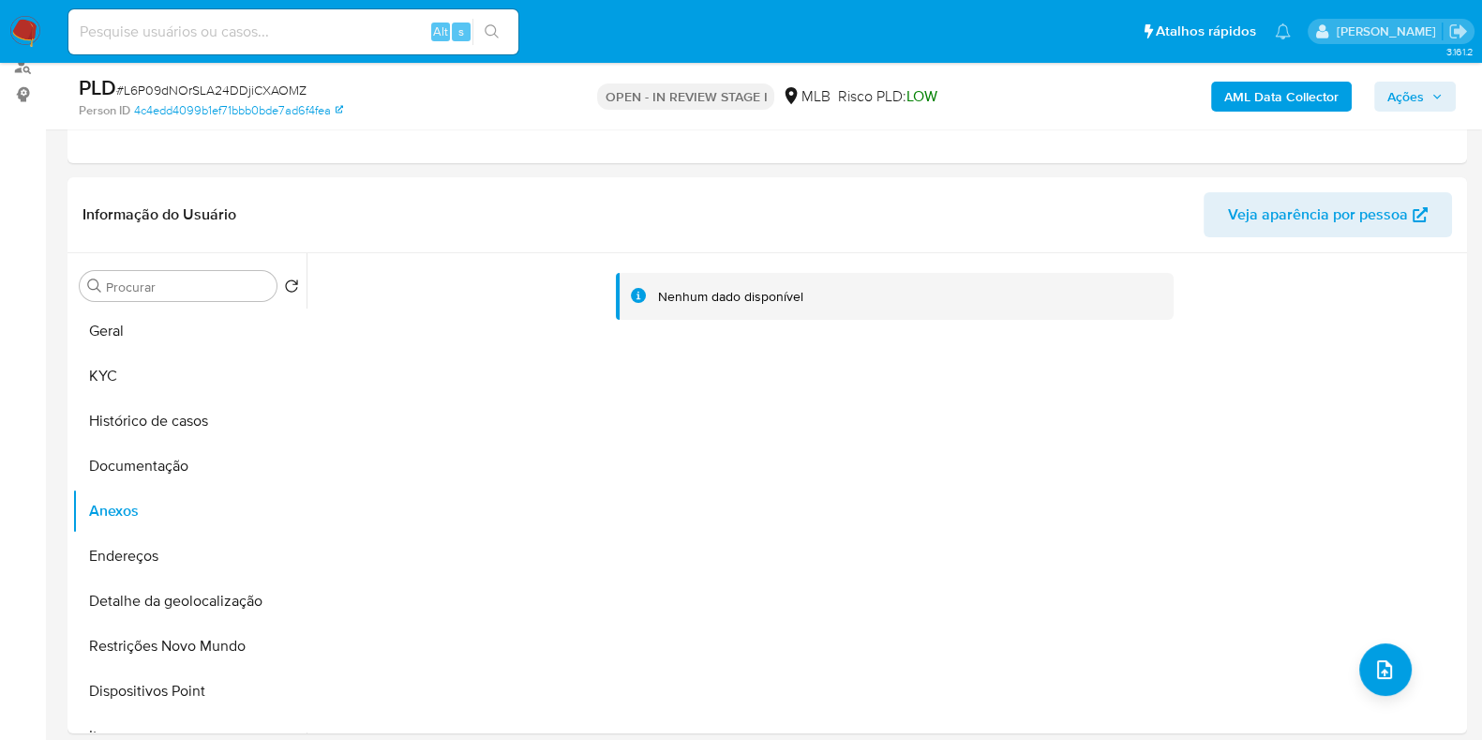
click at [1303, 98] on b "AML Data Collector" at bounding box center [1281, 97] width 114 height 30
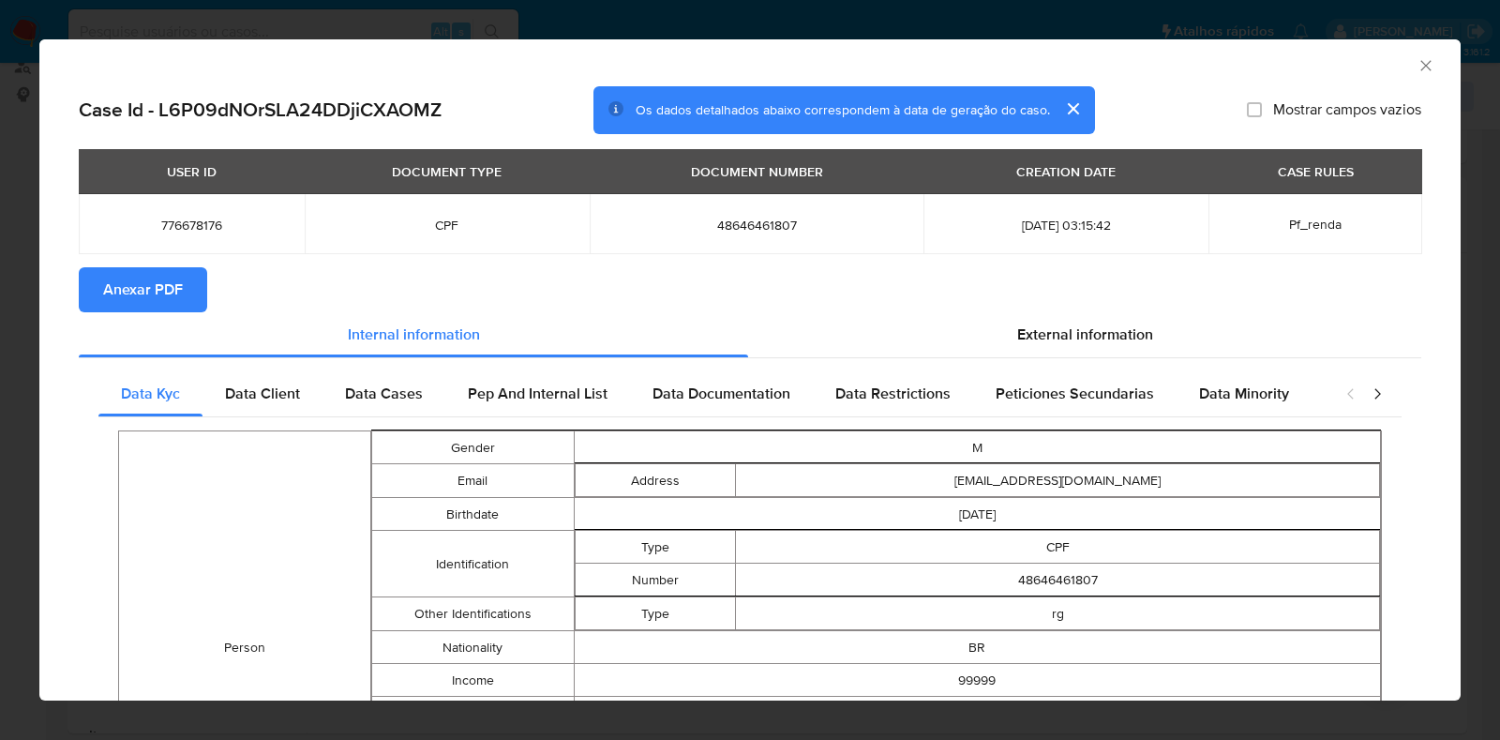
click at [131, 288] on span "Anexar PDF" at bounding box center [143, 289] width 80 height 41
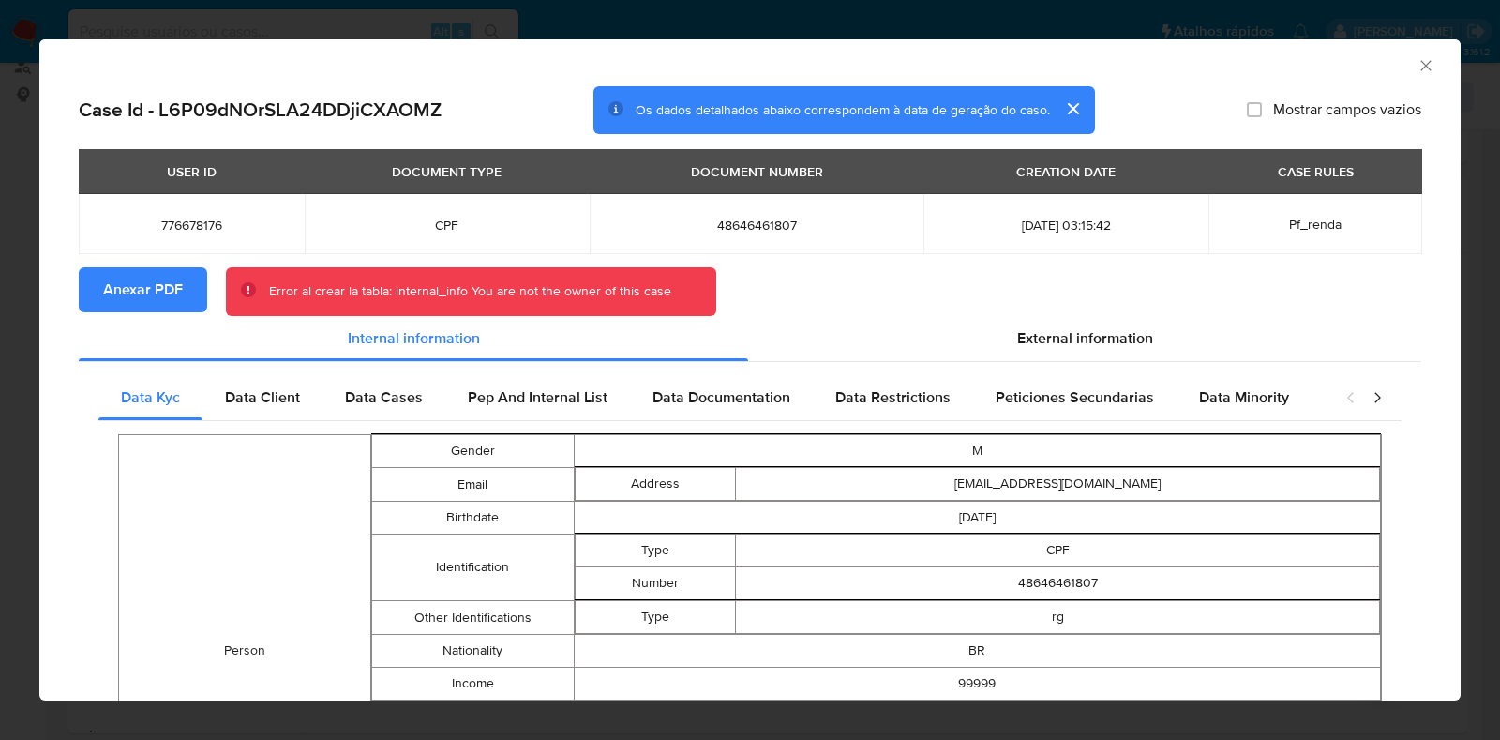
click at [1417, 73] on icon "Fechar a janela" at bounding box center [1426, 65] width 19 height 19
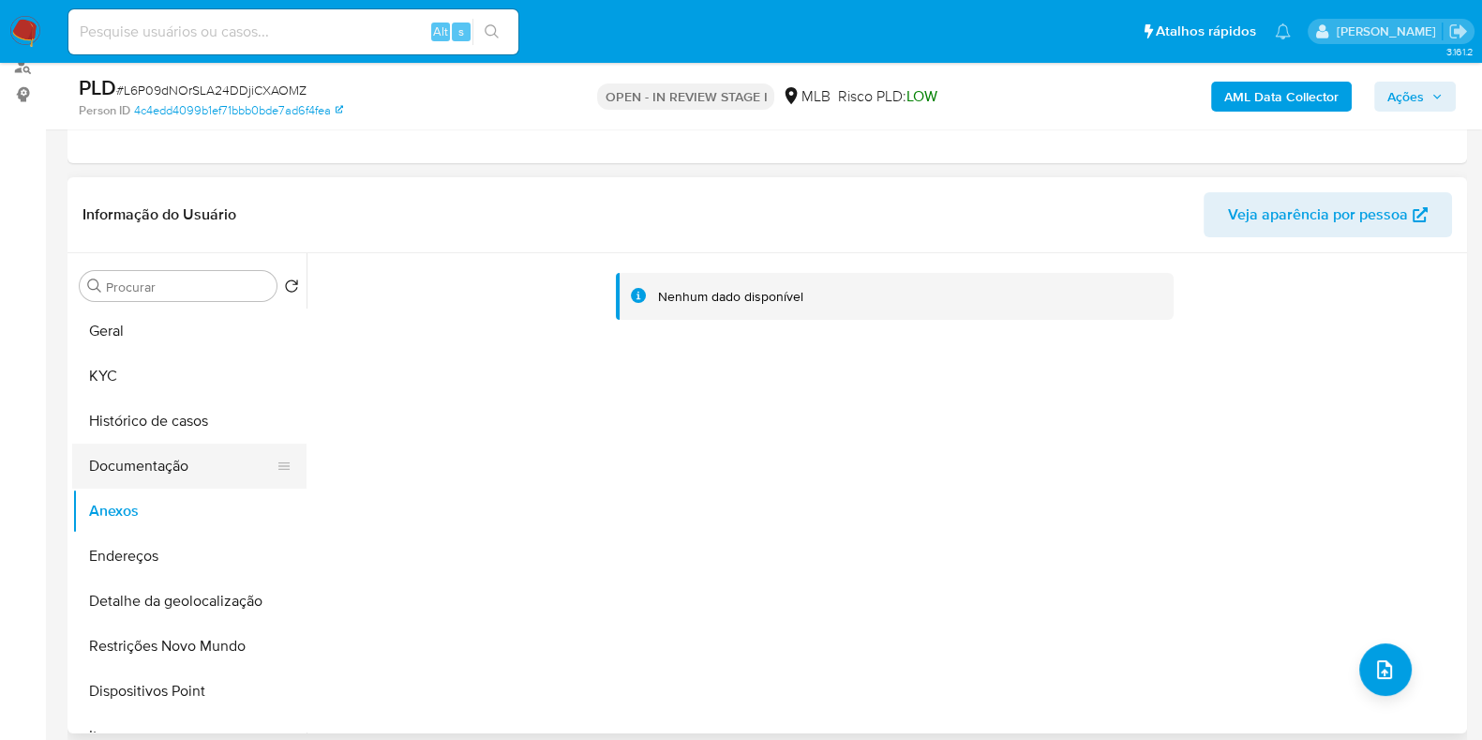
click at [181, 466] on button "Documentação" at bounding box center [181, 465] width 219 height 45
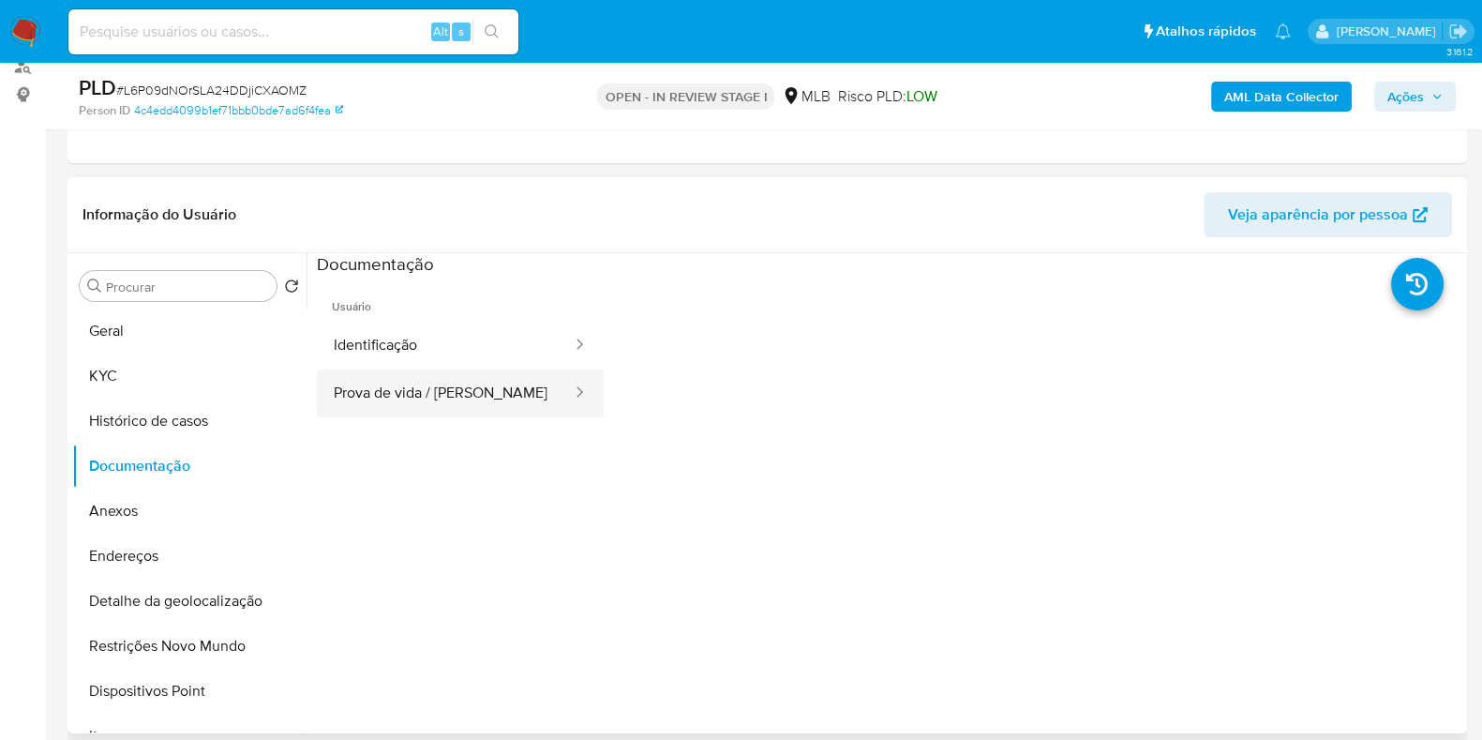
click at [427, 388] on button "Prova de vida / [PERSON_NAME]" at bounding box center [445, 393] width 257 height 48
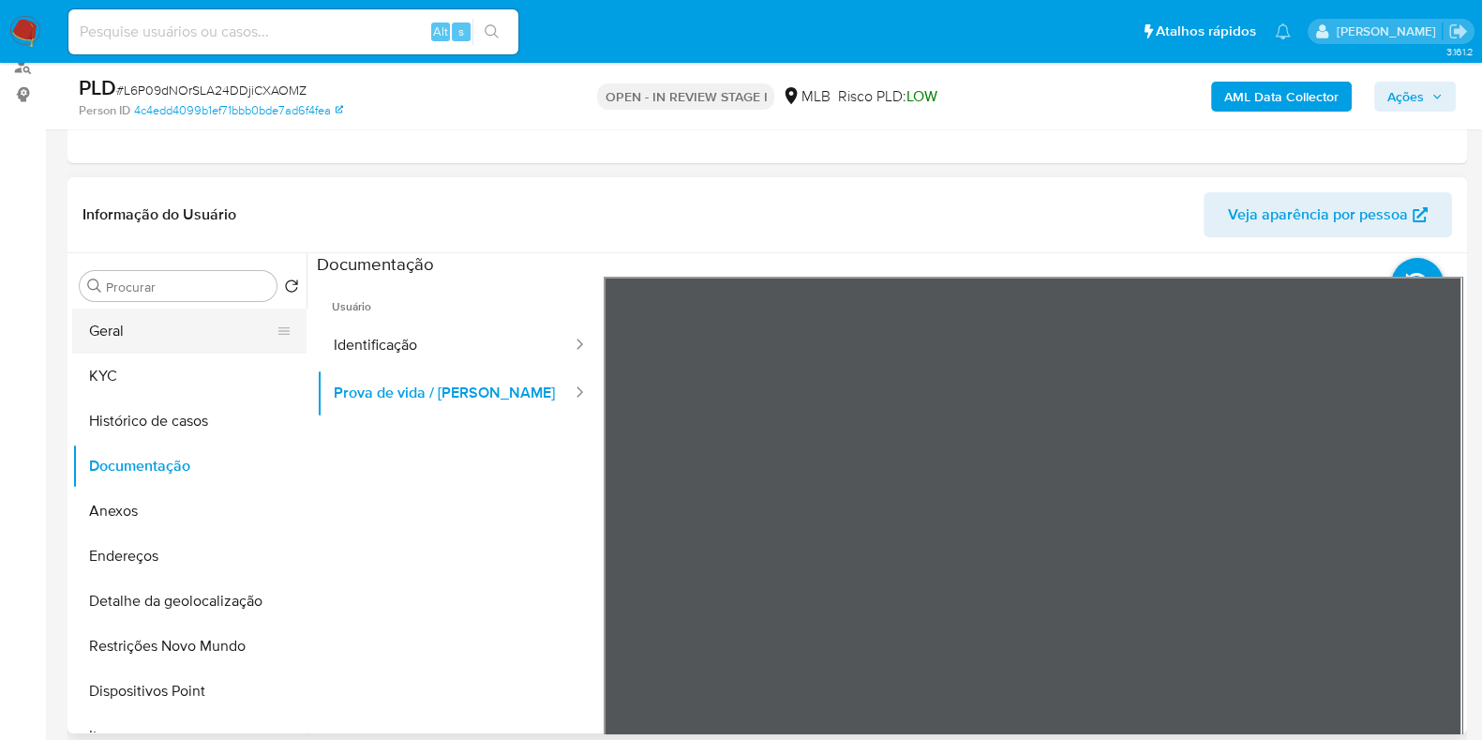
drag, startPoint x: 397, startPoint y: 346, endPoint x: 219, endPoint y: 325, distance: 178.4
click at [396, 346] on button "Identificação" at bounding box center [445, 346] width 257 height 48
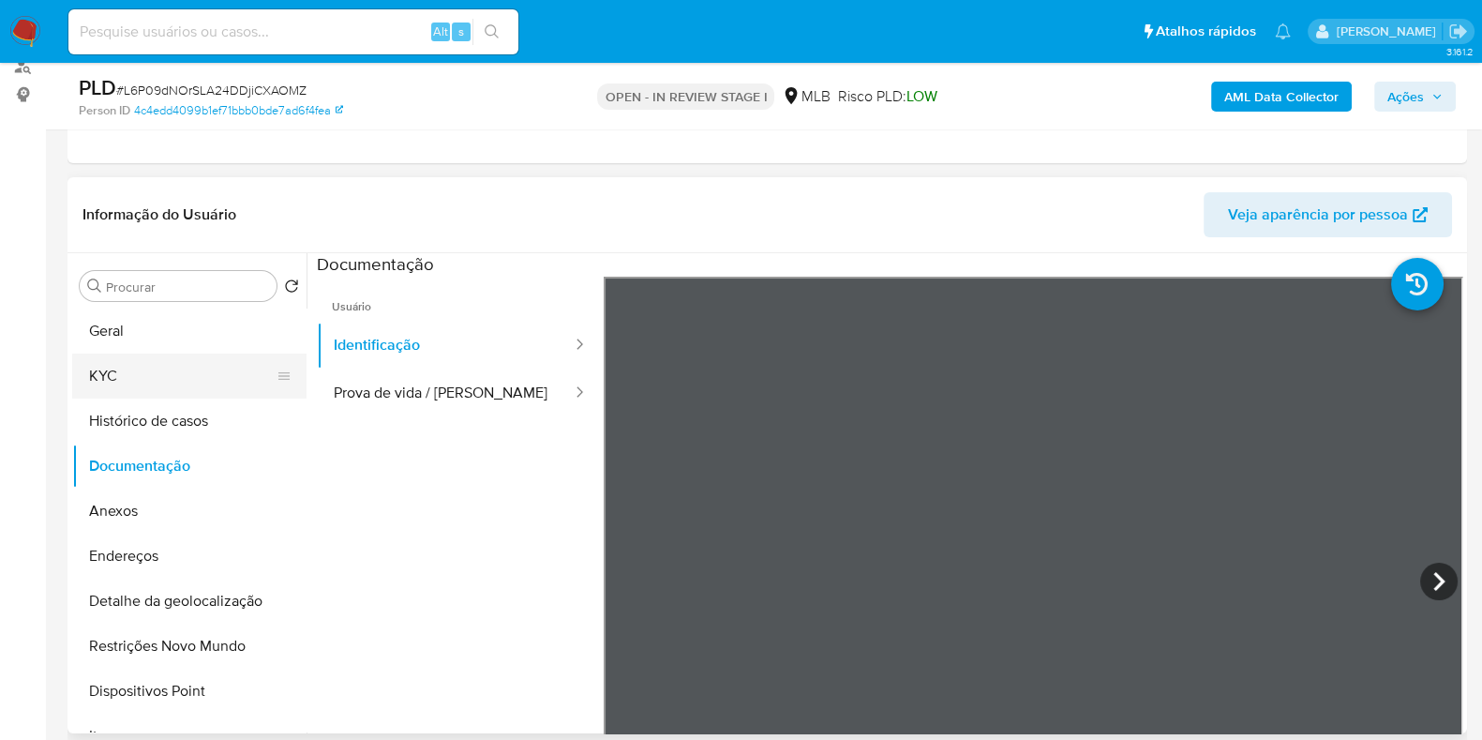
click at [152, 368] on button "KYC" at bounding box center [181, 375] width 219 height 45
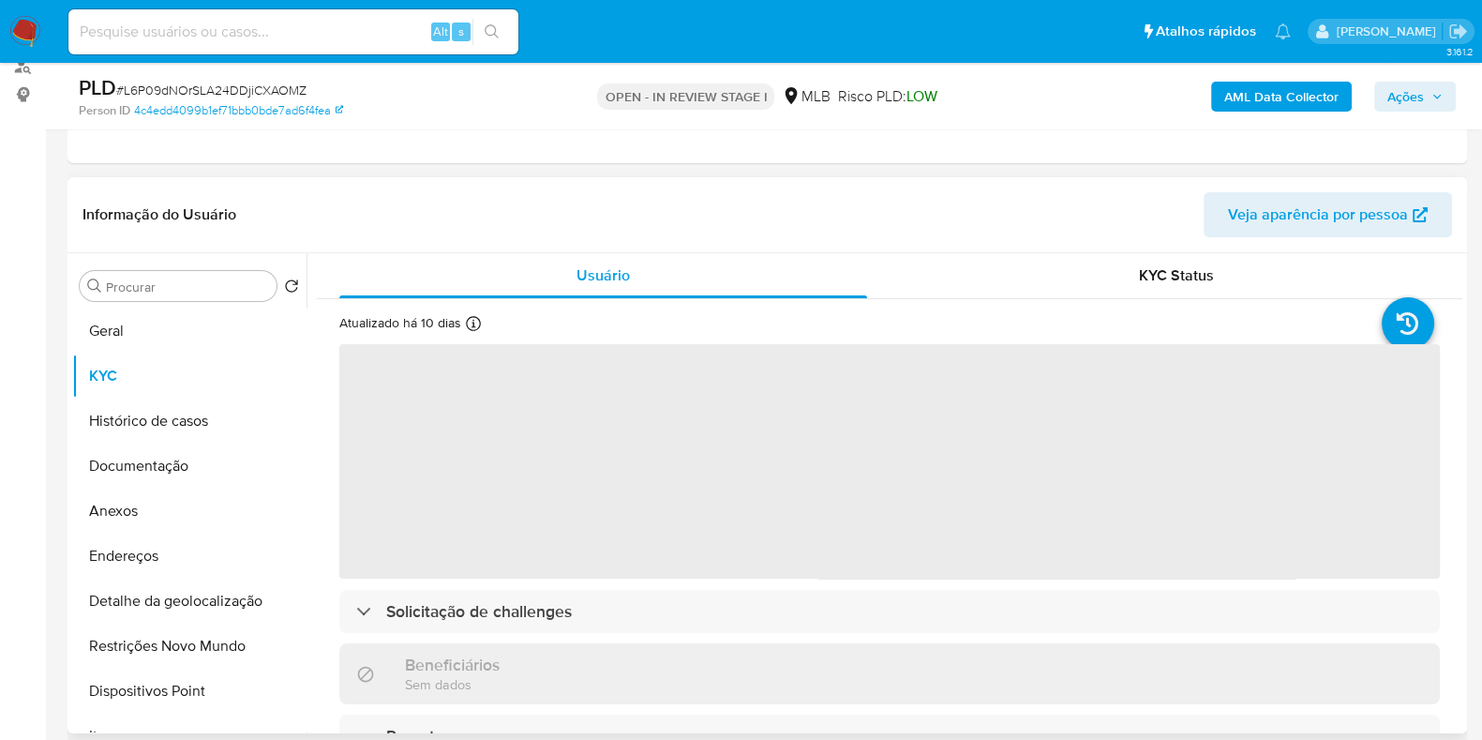
scroll to position [116, 0]
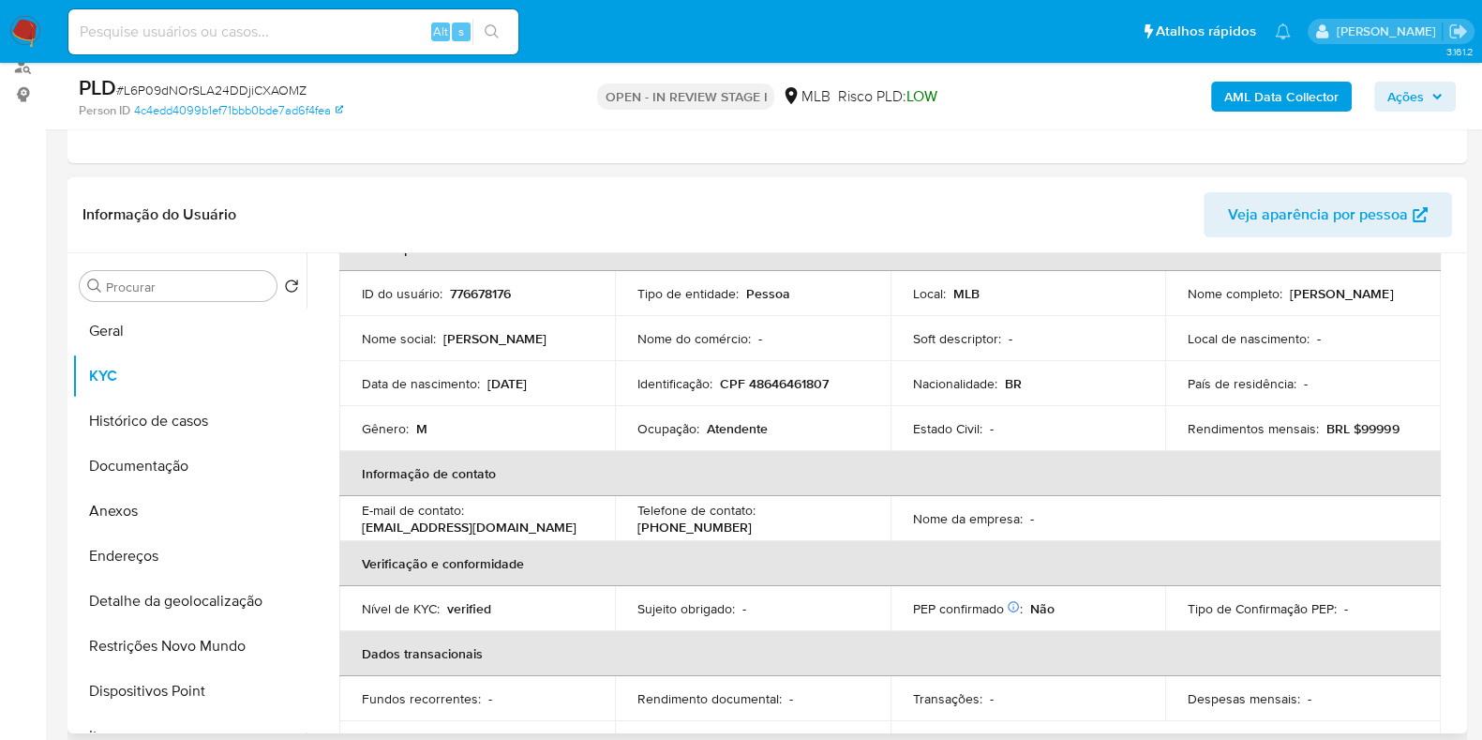
click at [772, 428] on div "Ocupação : Atendente" at bounding box center [753, 428] width 231 height 17
copy div "Ocupação : Atendente"
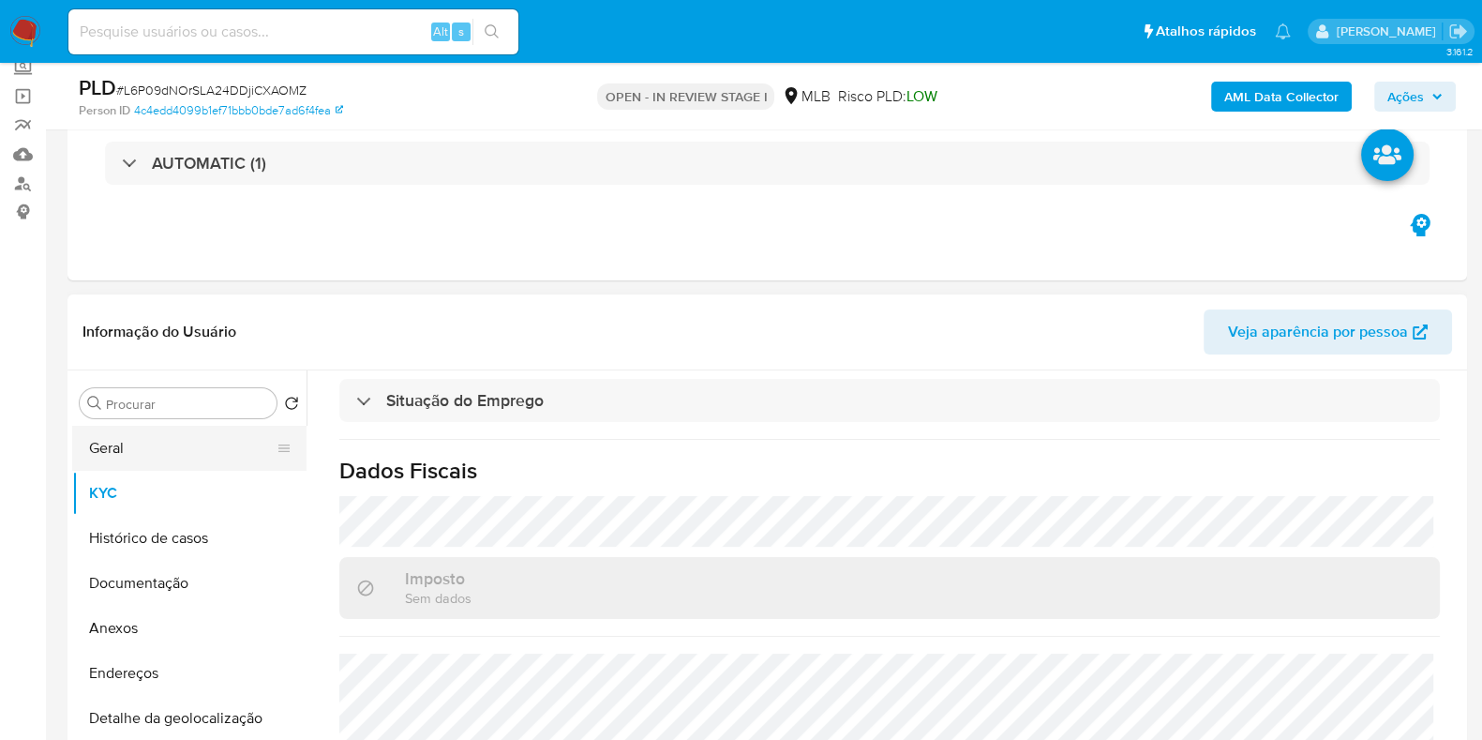
click at [158, 440] on button "Geral" at bounding box center [181, 448] width 219 height 45
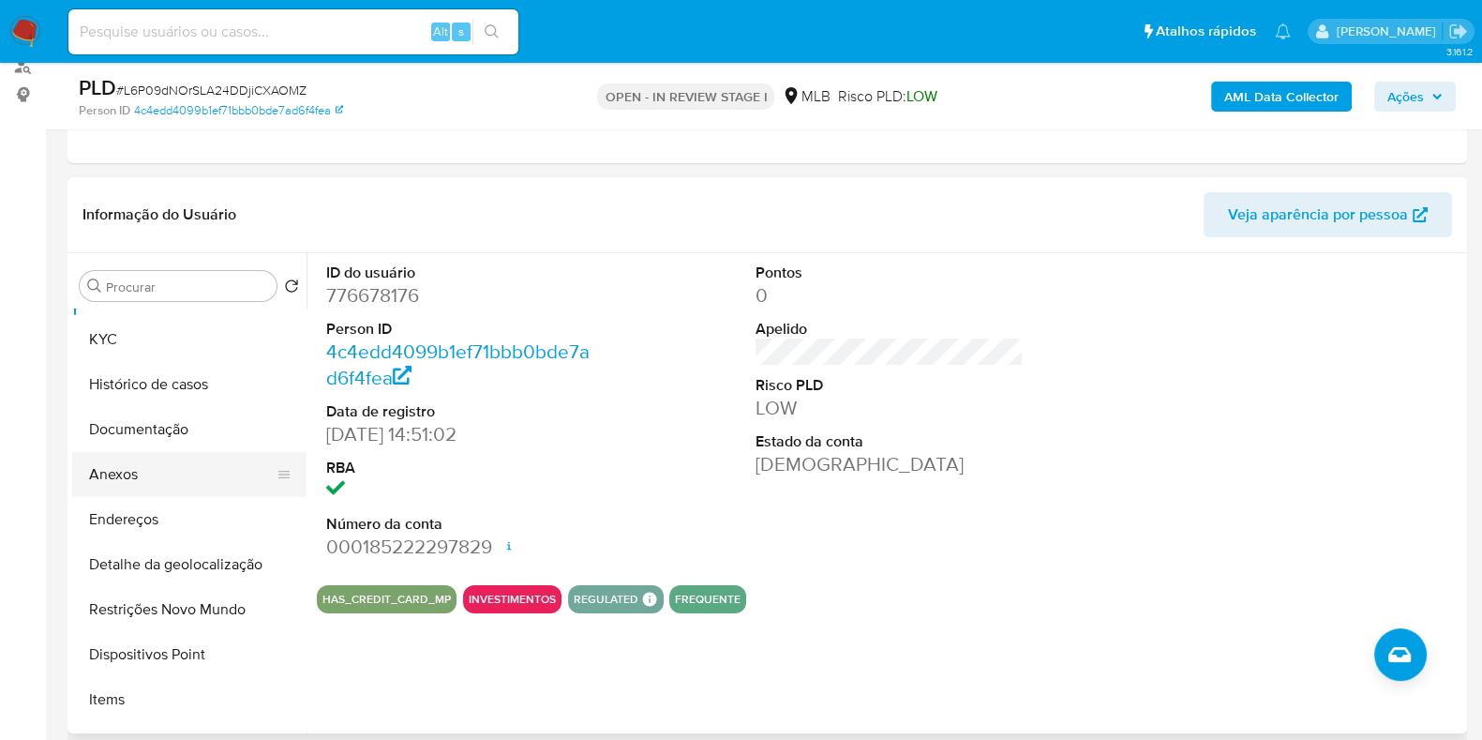
scroll to position [0, 0]
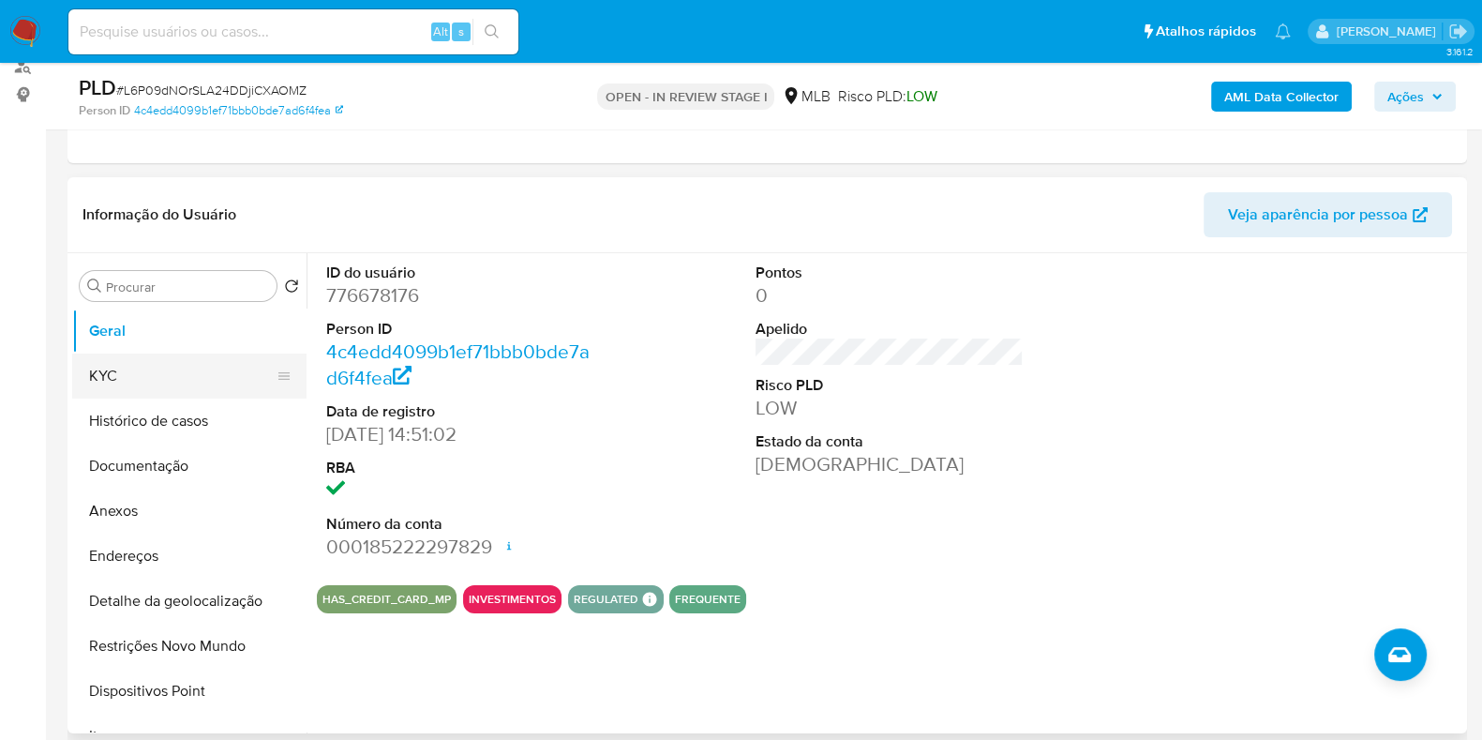
click at [158, 382] on button "KYC" at bounding box center [181, 375] width 219 height 45
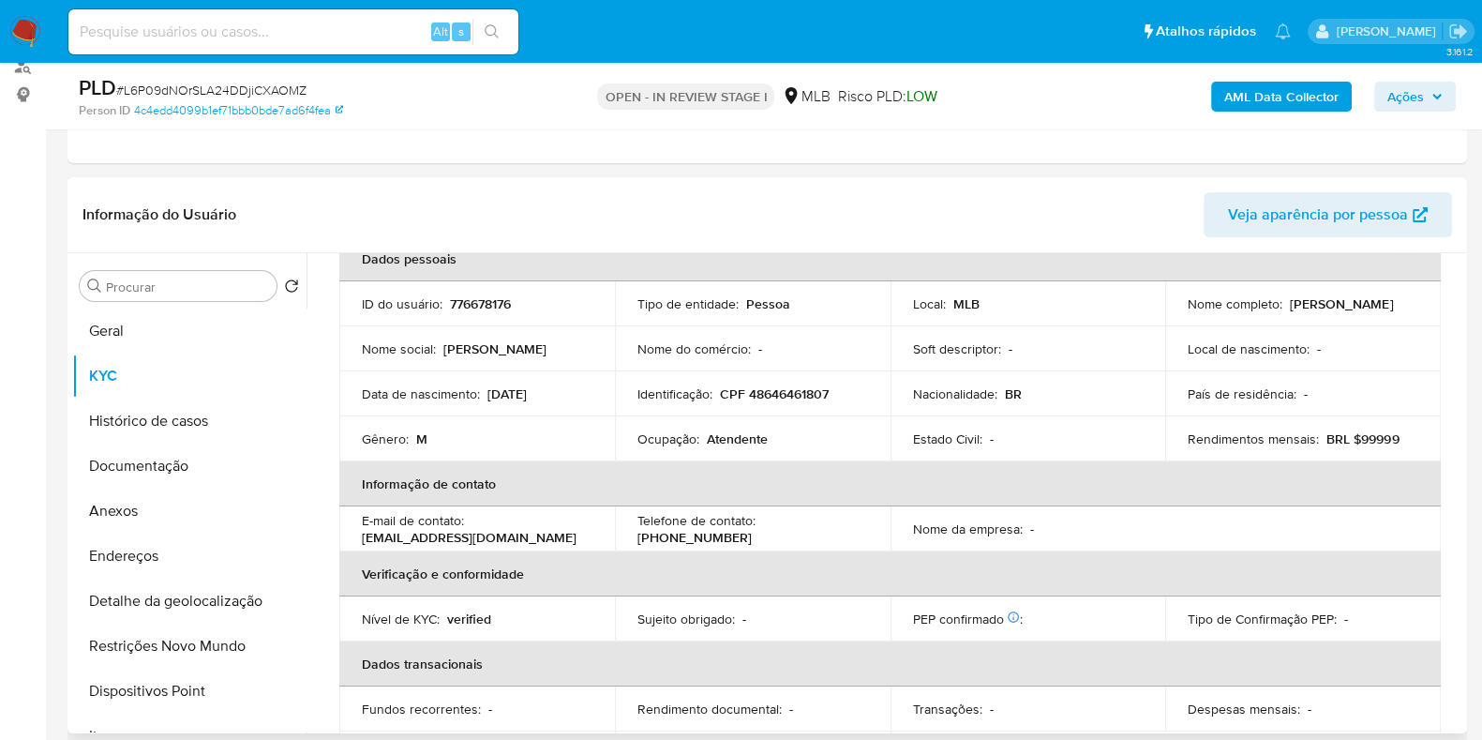
scroll to position [116, 0]
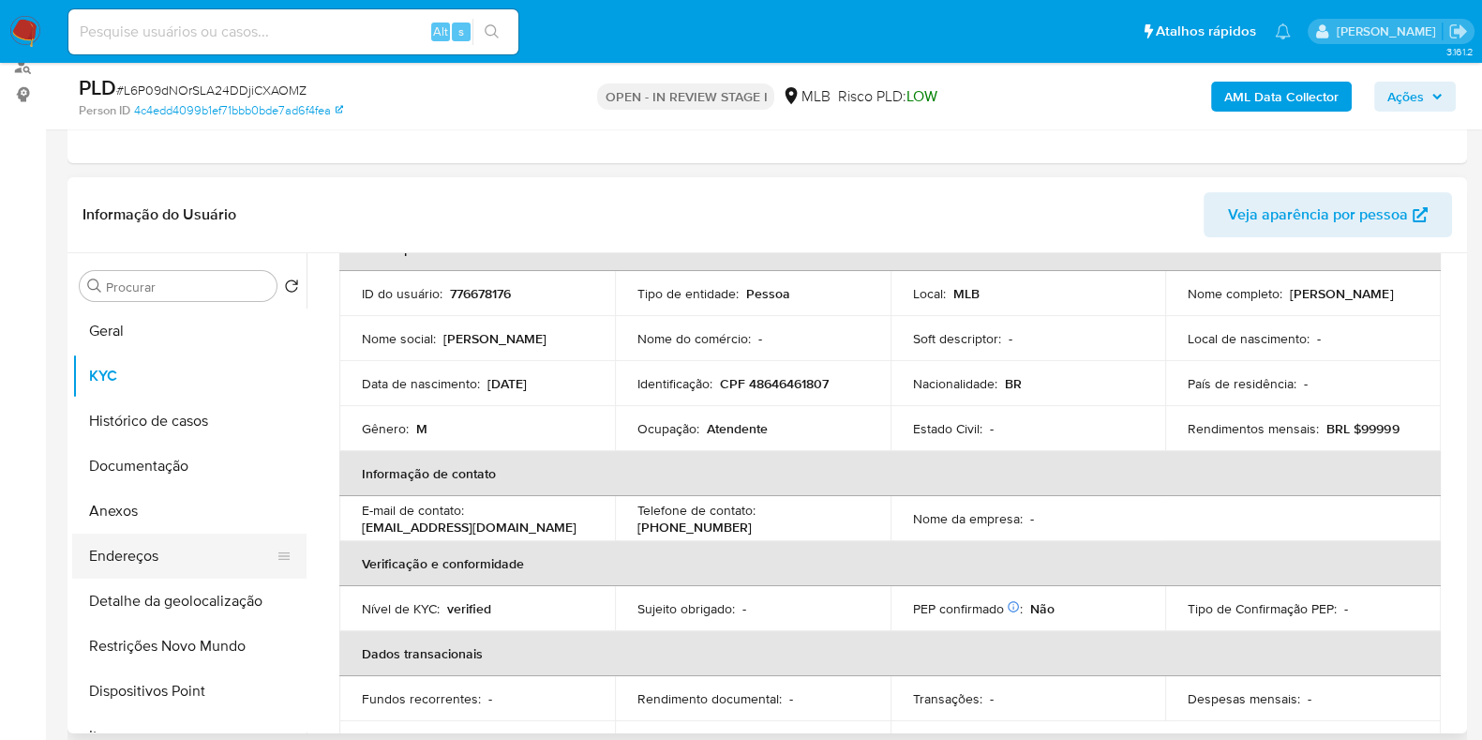
click at [183, 562] on button "Endereços" at bounding box center [181, 555] width 219 height 45
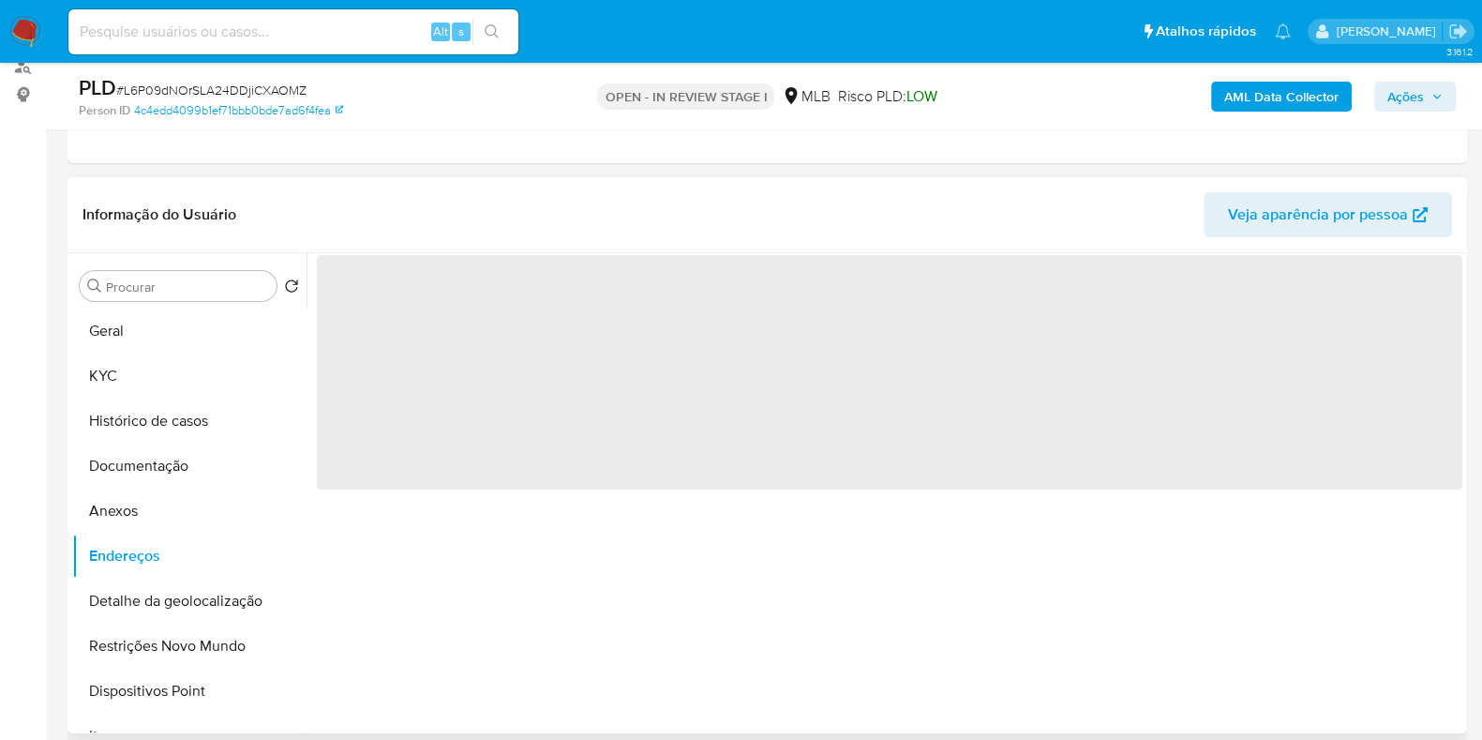
scroll to position [0, 0]
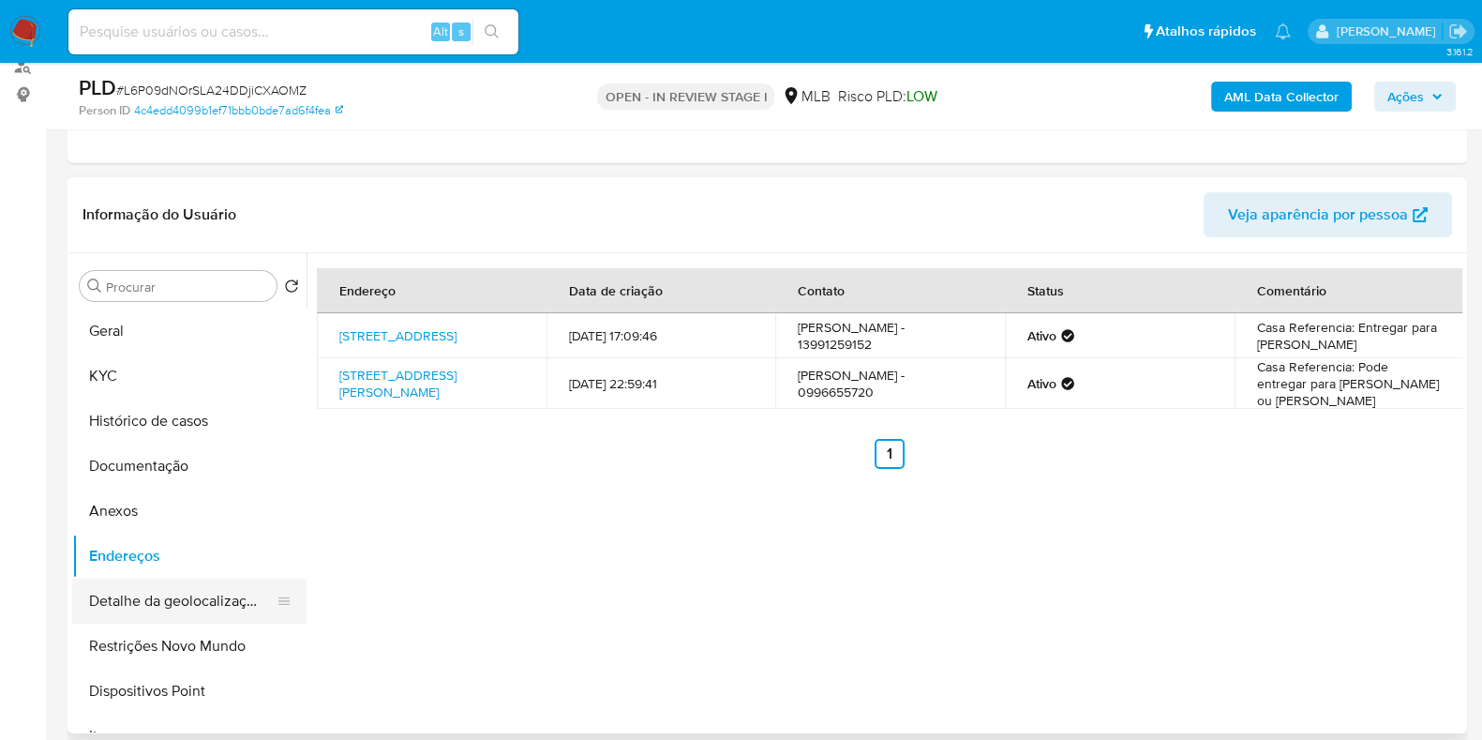
click at [169, 593] on button "Detalhe da geolocalização" at bounding box center [181, 600] width 219 height 45
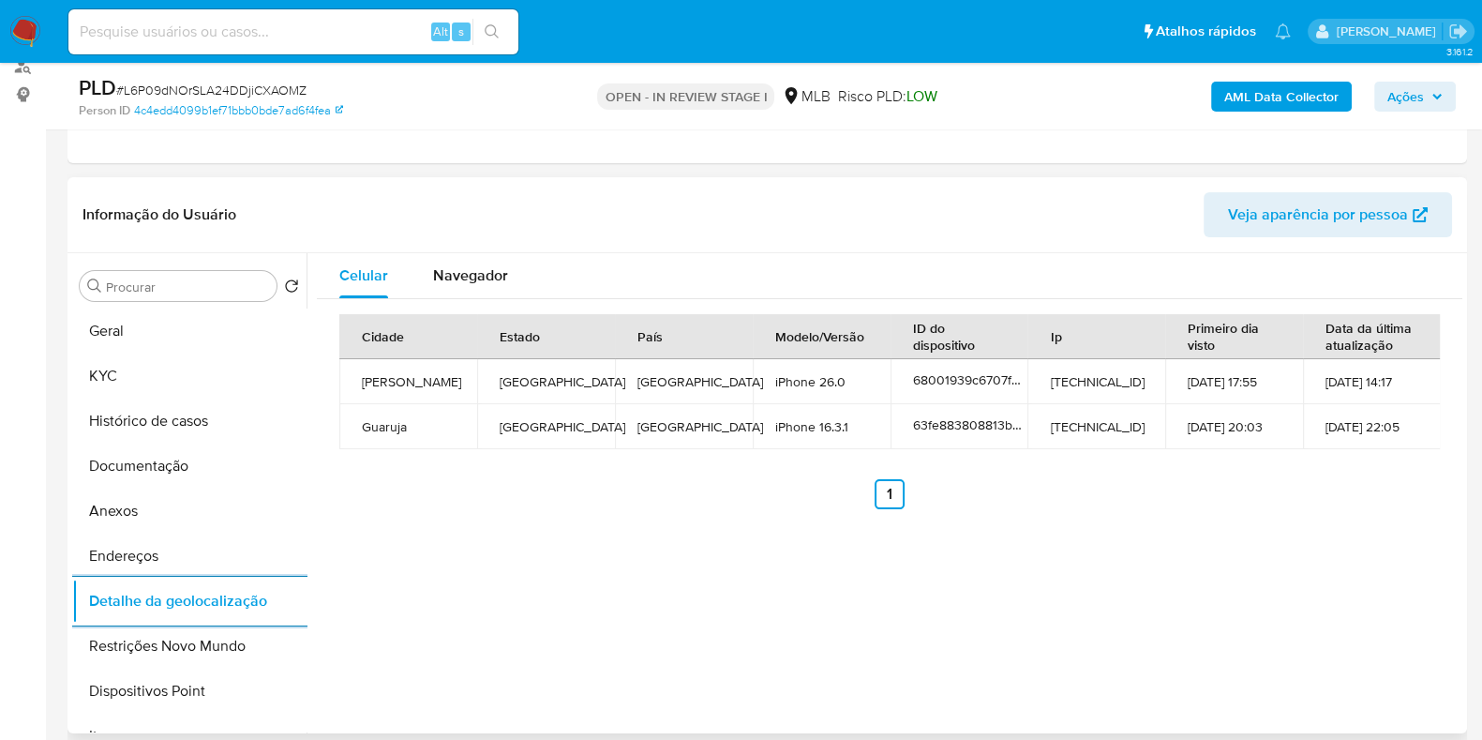
click at [455, 246] on div "Informação do Usuário Veja aparência por pessoa" at bounding box center [768, 215] width 1400 height 76
click at [449, 276] on span "Navegador" at bounding box center [470, 275] width 75 height 22
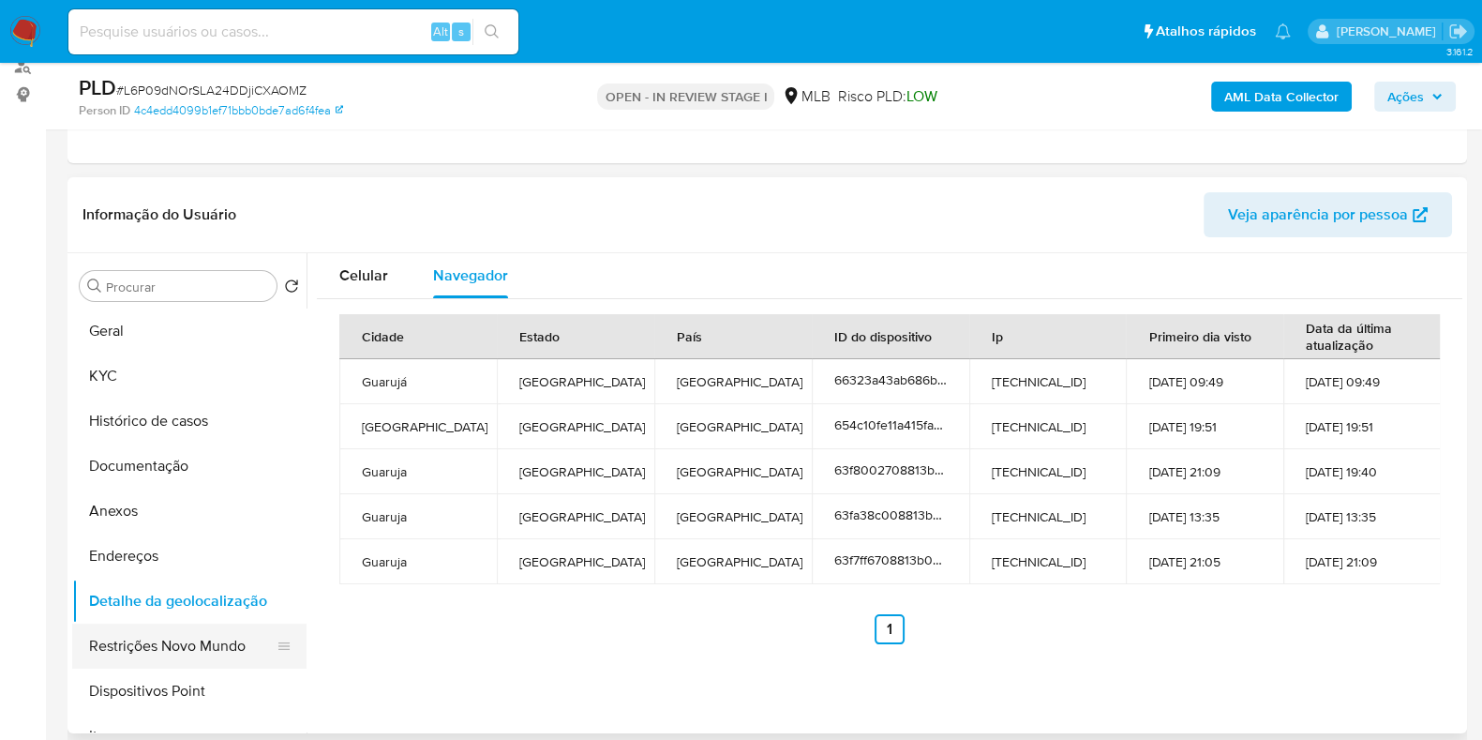
click at [151, 635] on button "Restrições Novo Mundo" at bounding box center [181, 645] width 219 height 45
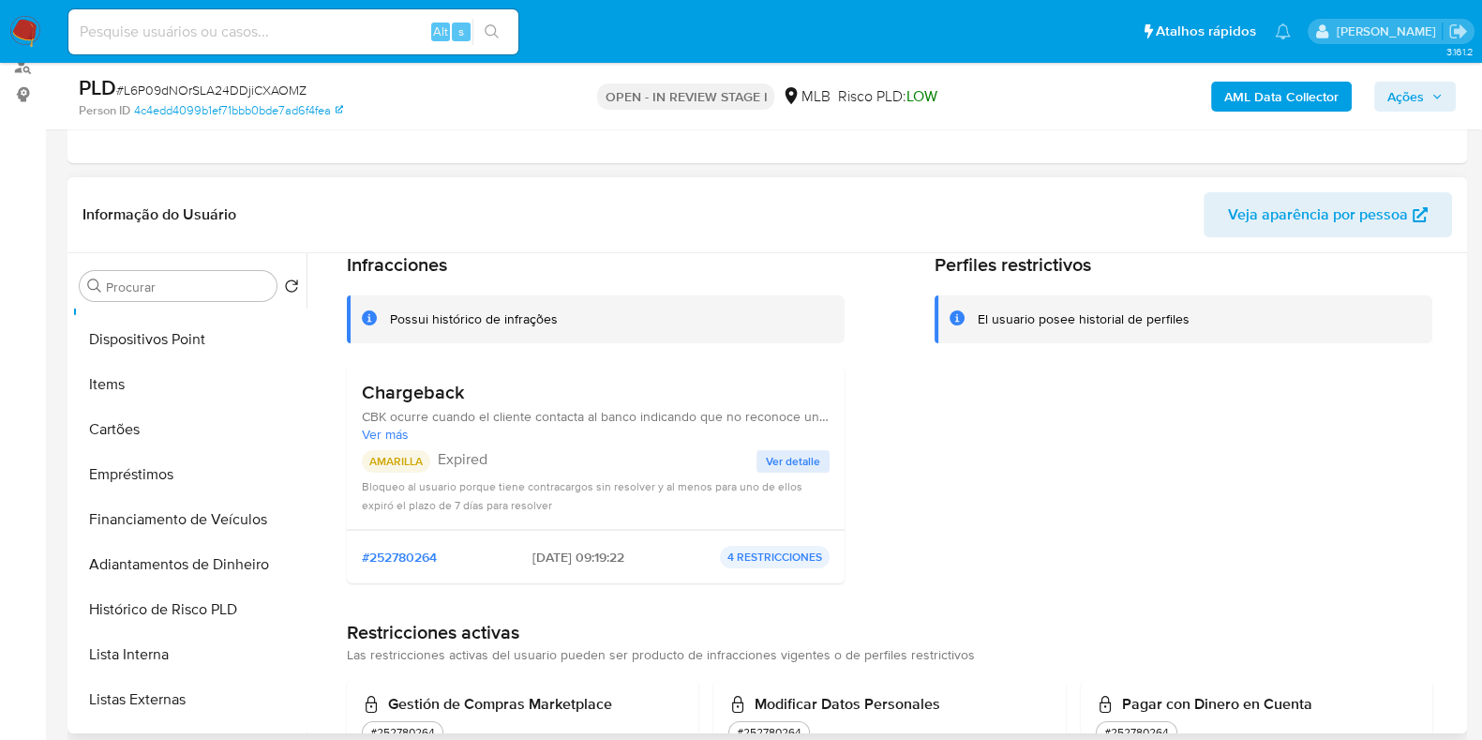
scroll to position [116, 0]
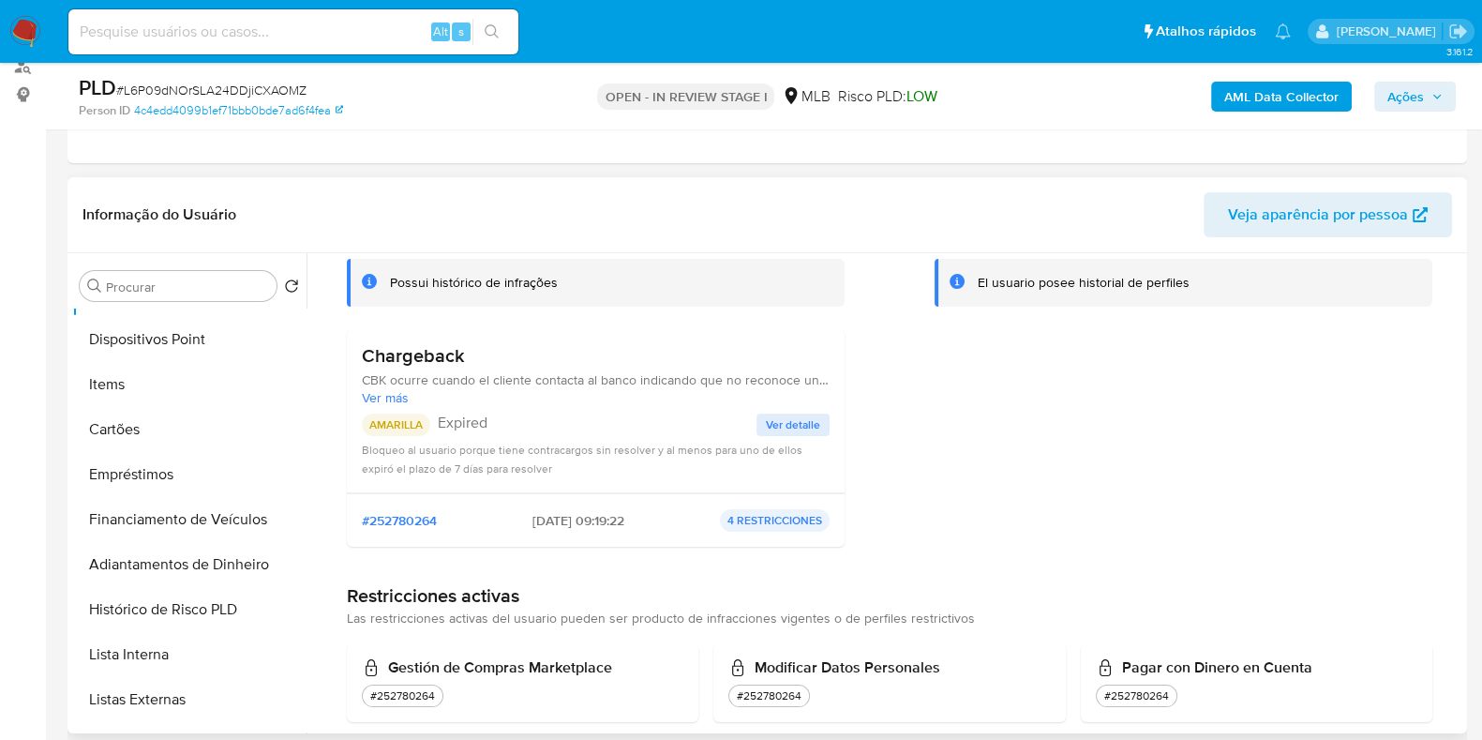
click at [766, 415] on span "Ver detalle" at bounding box center [793, 424] width 54 height 19
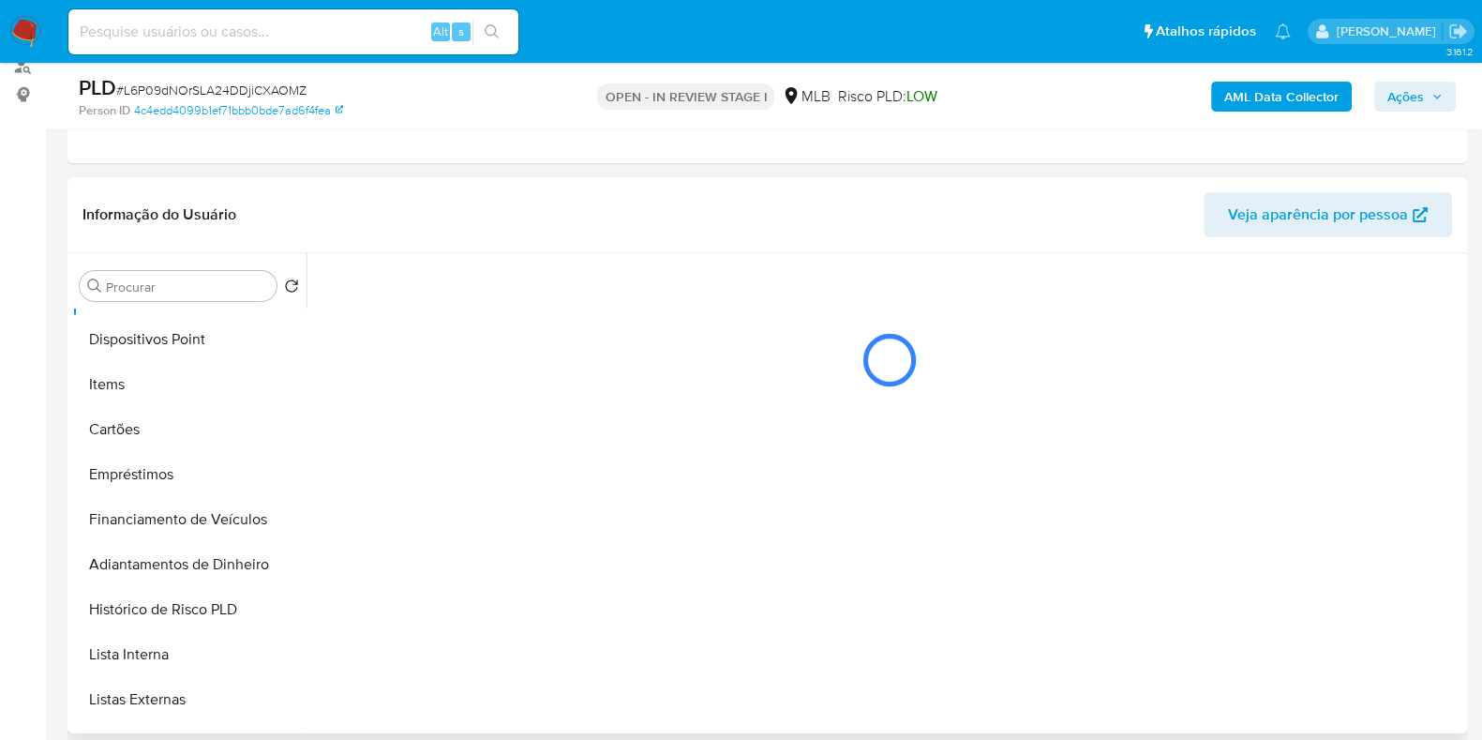
scroll to position [0, 0]
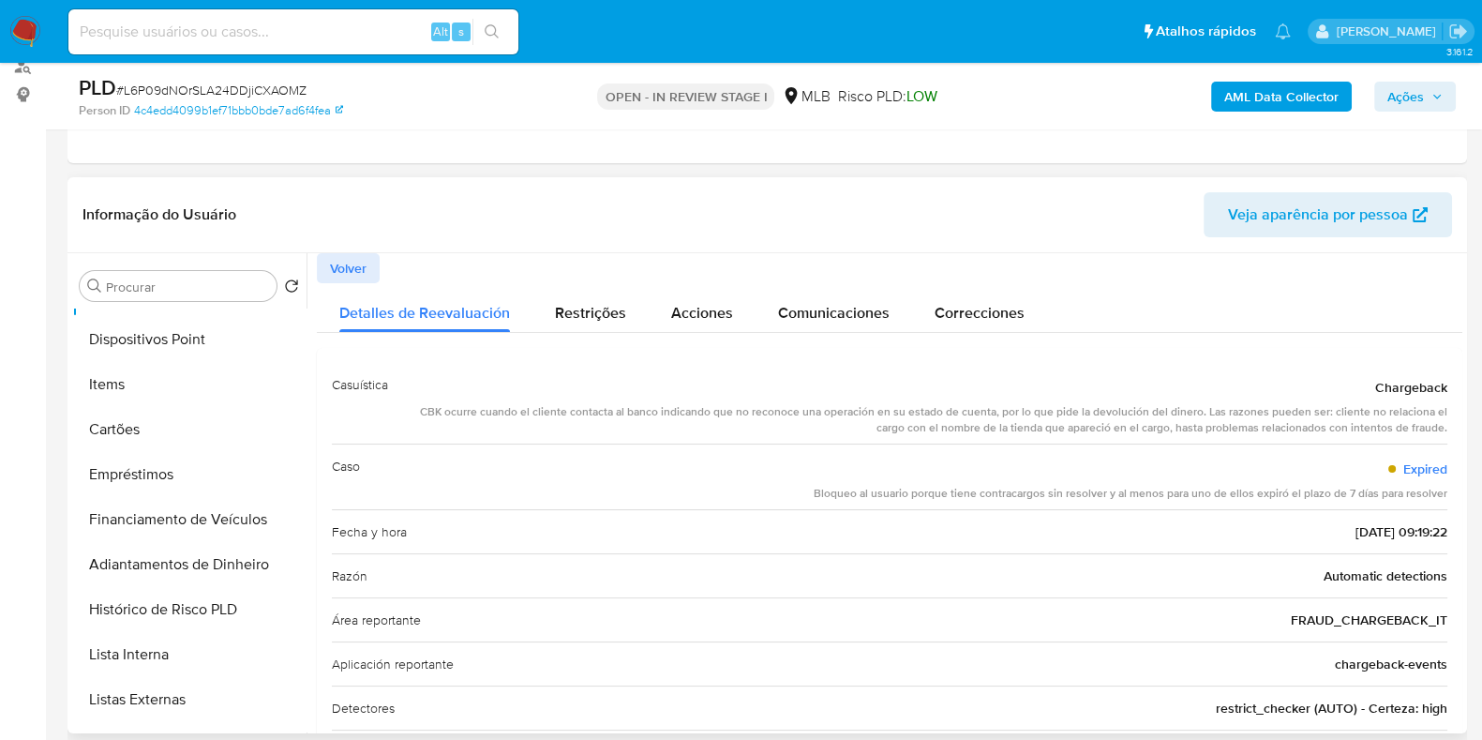
drag, startPoint x: 1366, startPoint y: 382, endPoint x: 1436, endPoint y: 426, distance: 83.0
click at [1436, 426] on div "Chargeback CBK ocurre cuando el cliente contacta al banco indicando que no reco…" at bounding box center [925, 403] width 1044 height 66
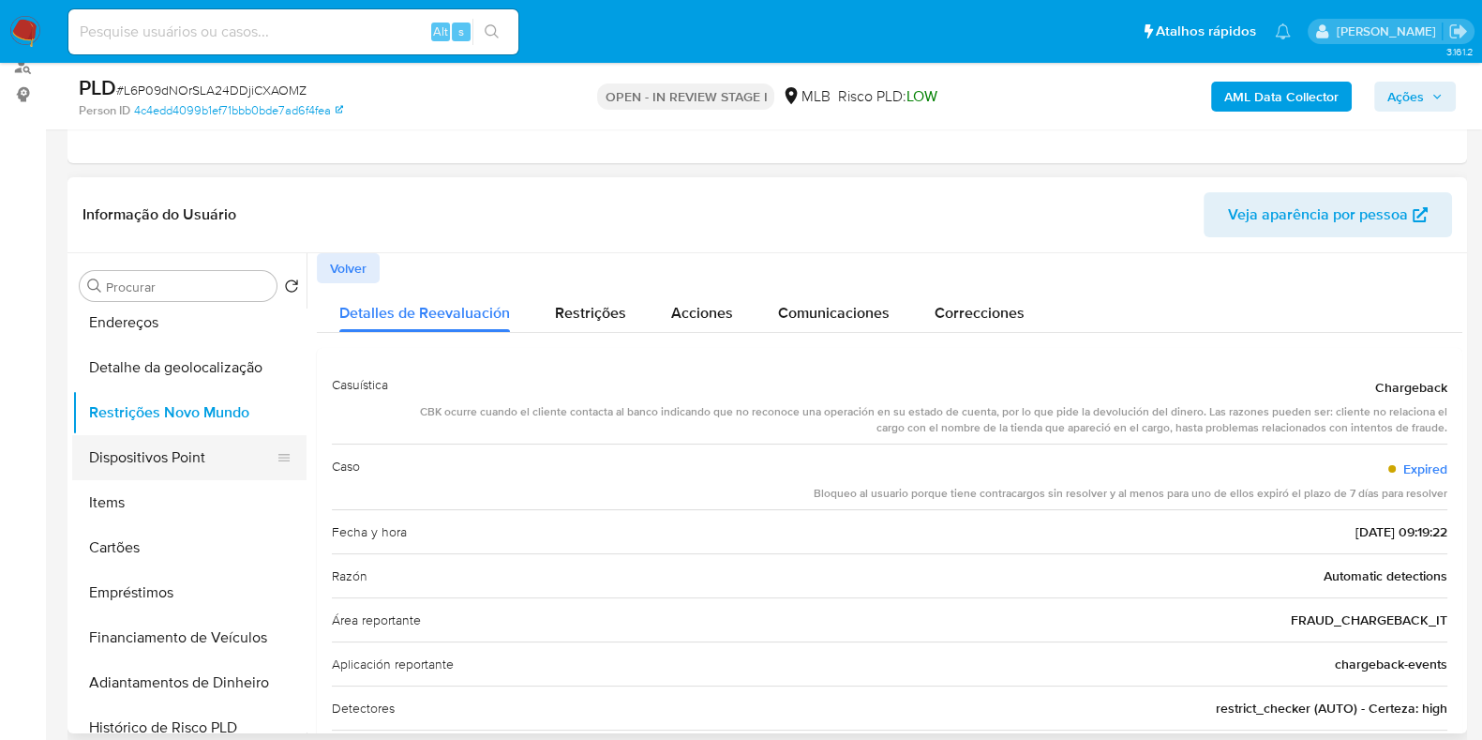
click at [178, 458] on button "Dispositivos Point" at bounding box center [181, 457] width 219 height 45
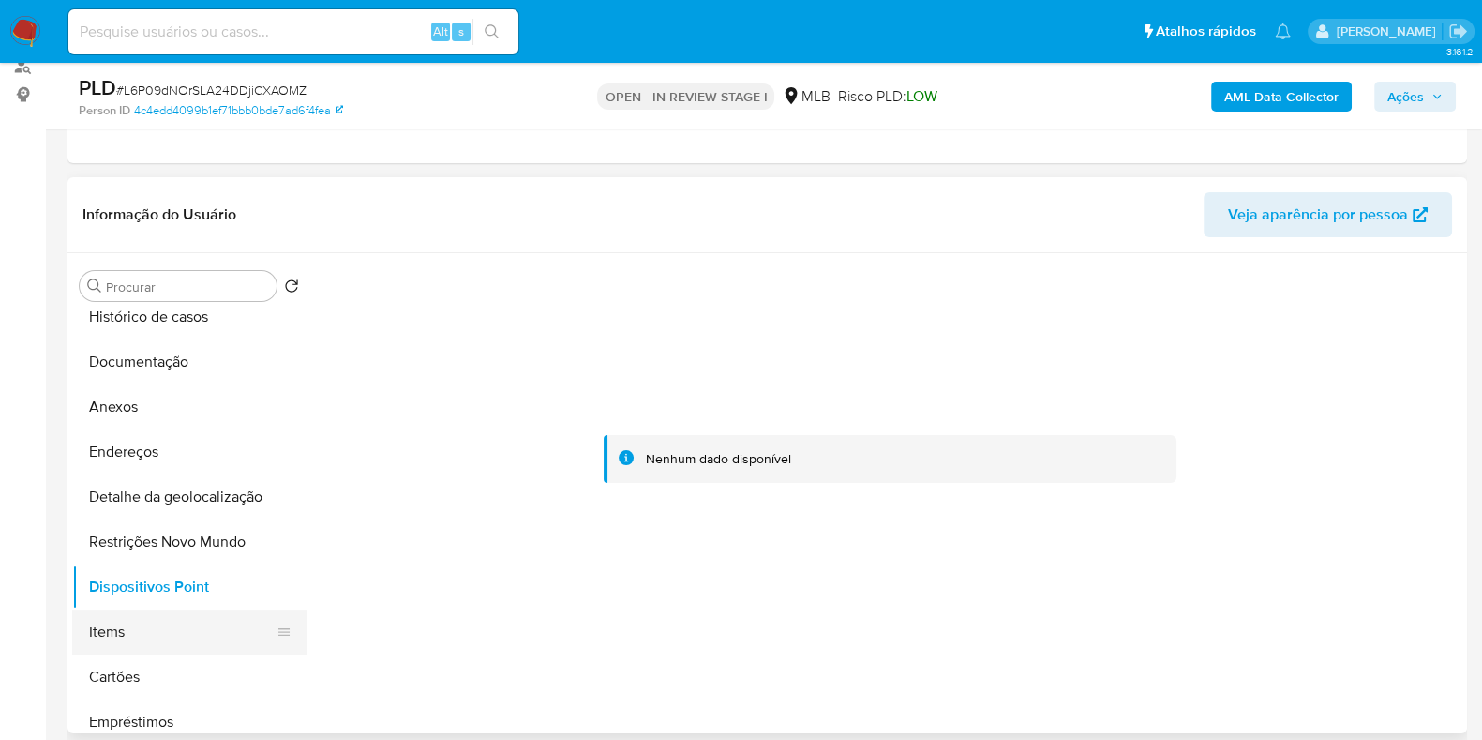
scroll to position [0, 0]
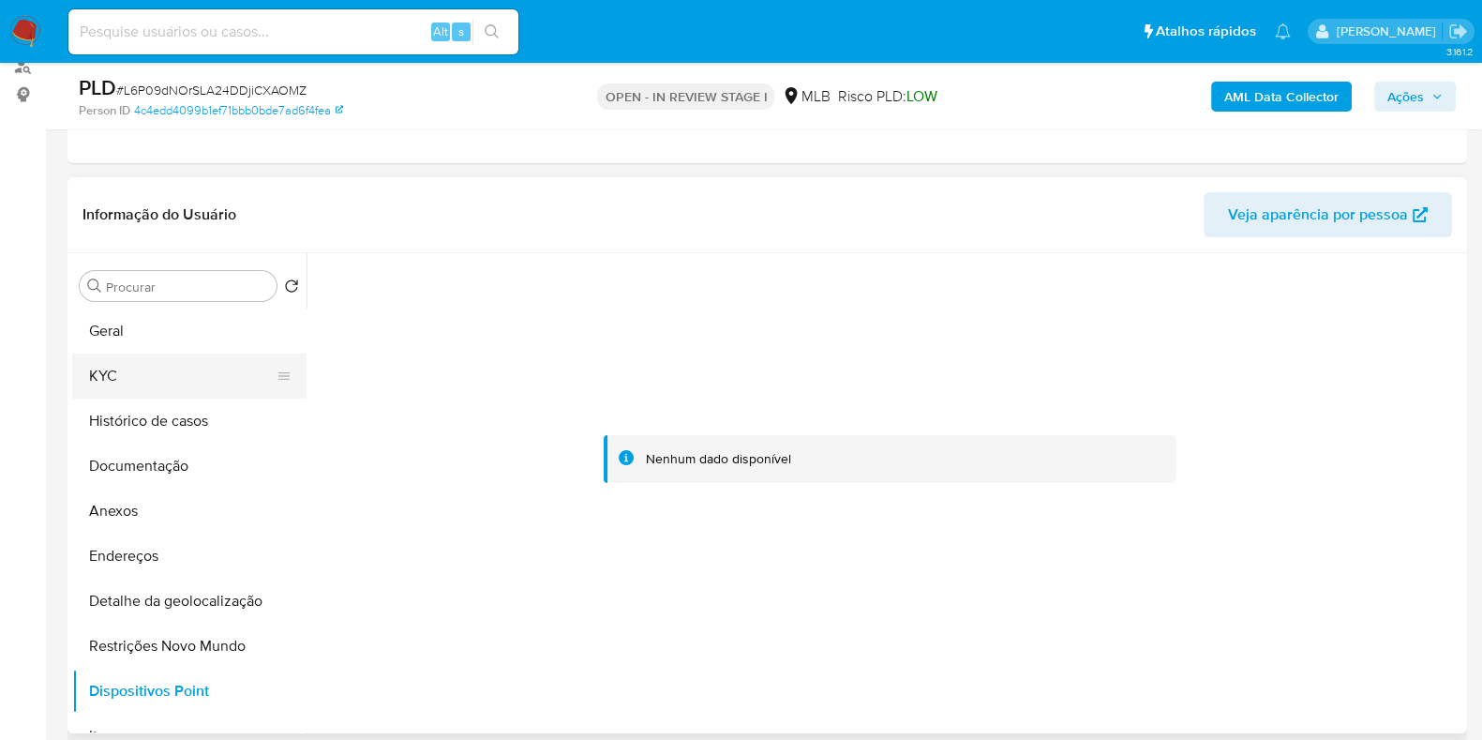
click at [194, 377] on button "KYC" at bounding box center [181, 375] width 219 height 45
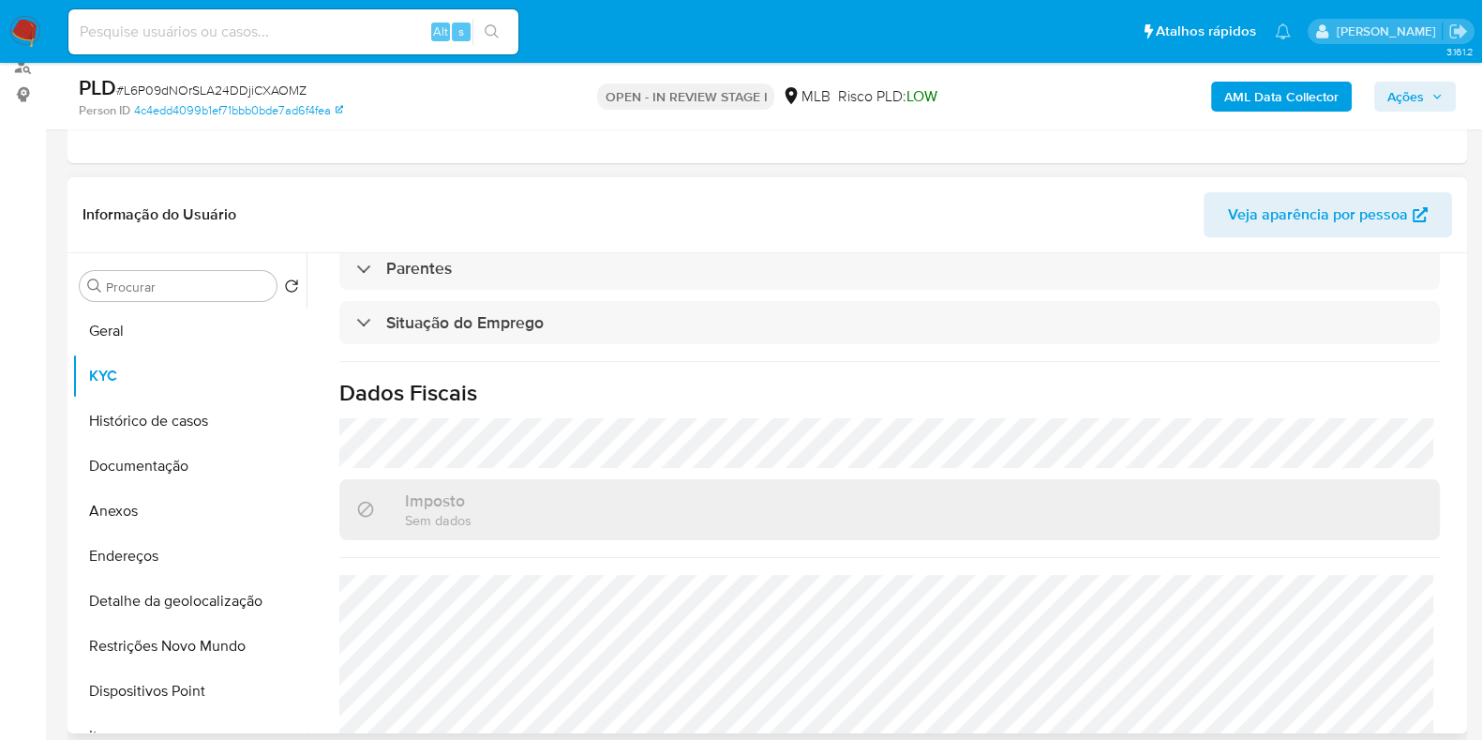
scroll to position [815, 0]
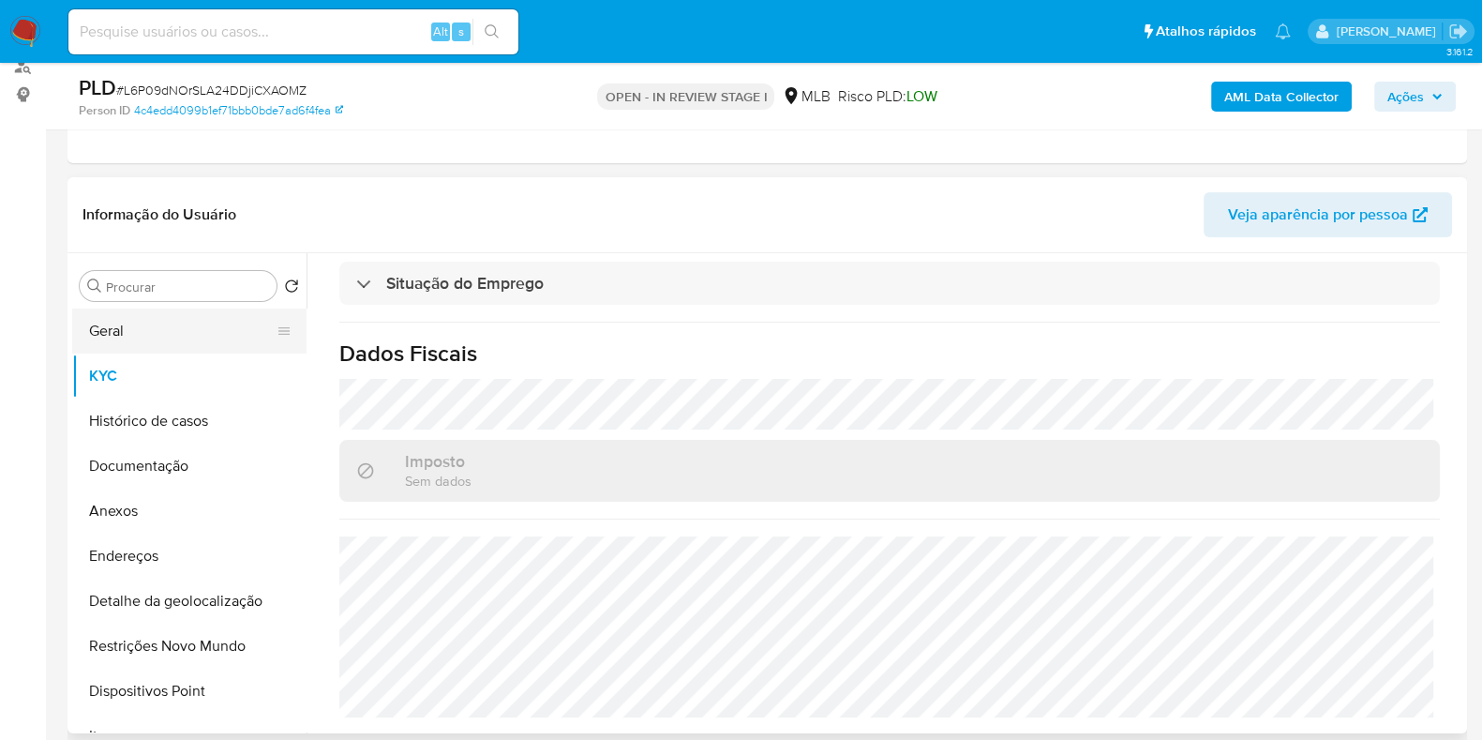
click at [136, 341] on button "Geral" at bounding box center [181, 330] width 219 height 45
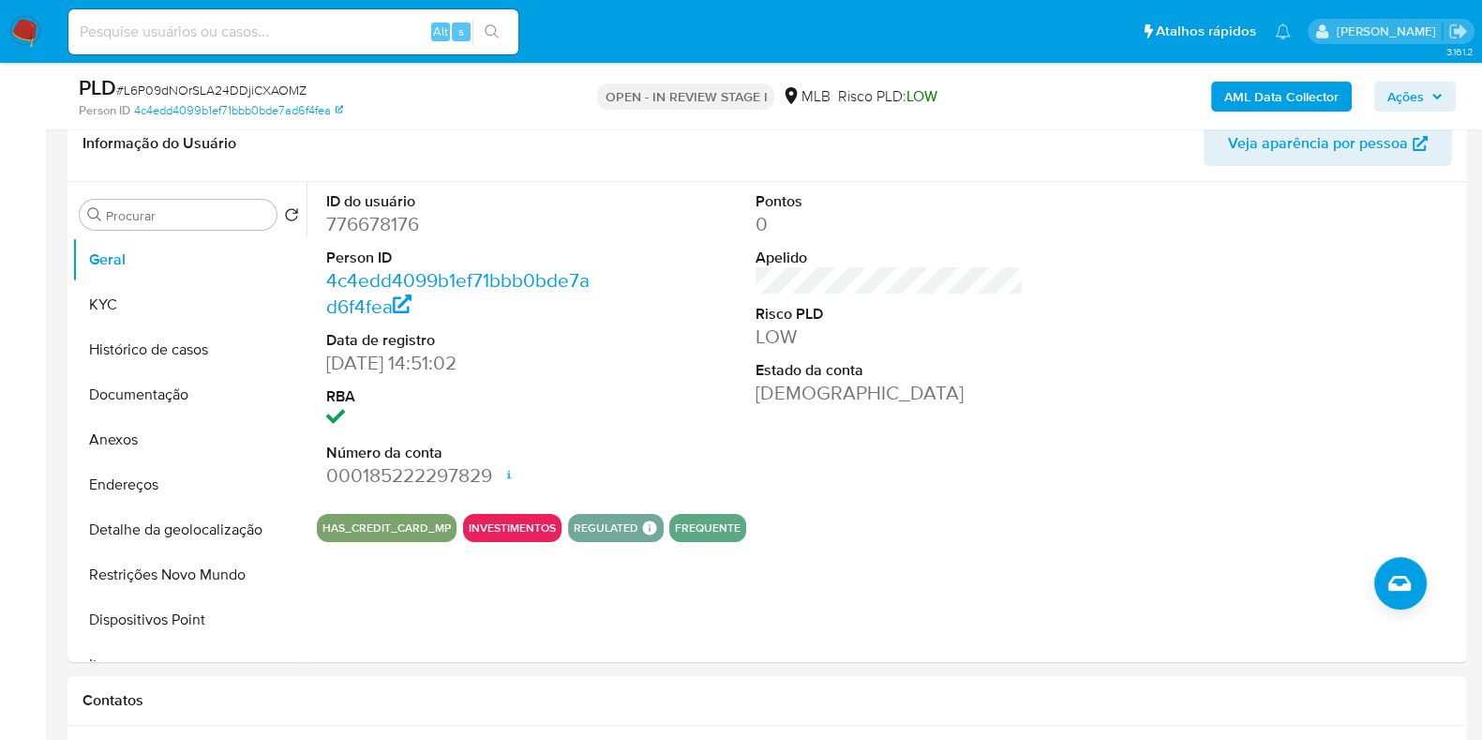
scroll to position [352, 0]
